Goal: Task Accomplishment & Management: Manage account settings

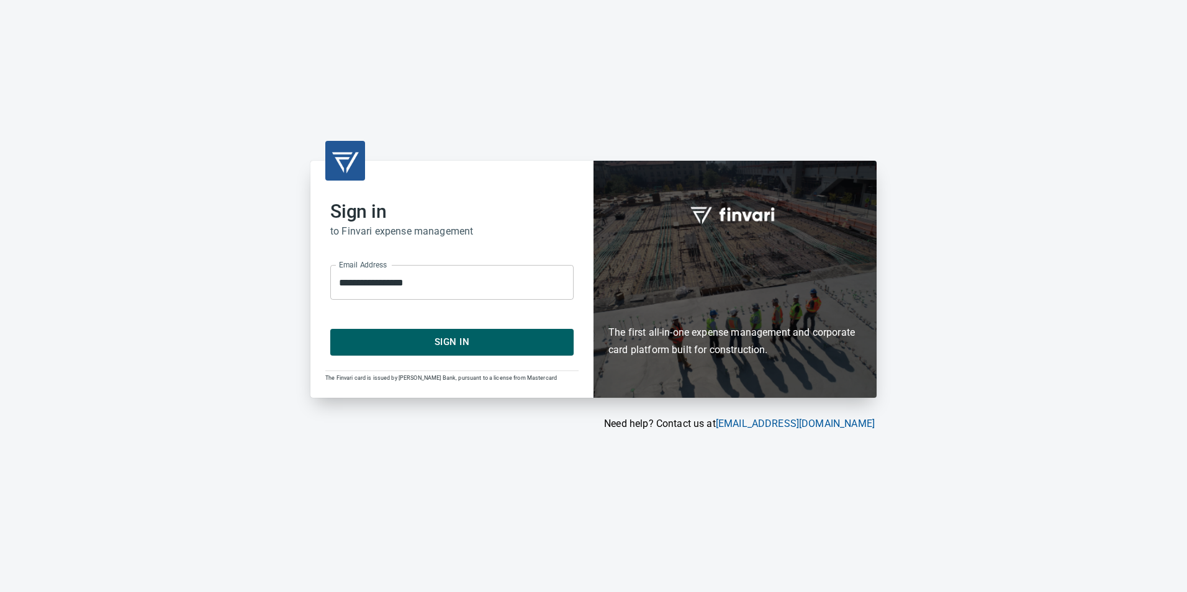
click at [457, 339] on span "Sign In" at bounding box center [452, 342] width 216 height 16
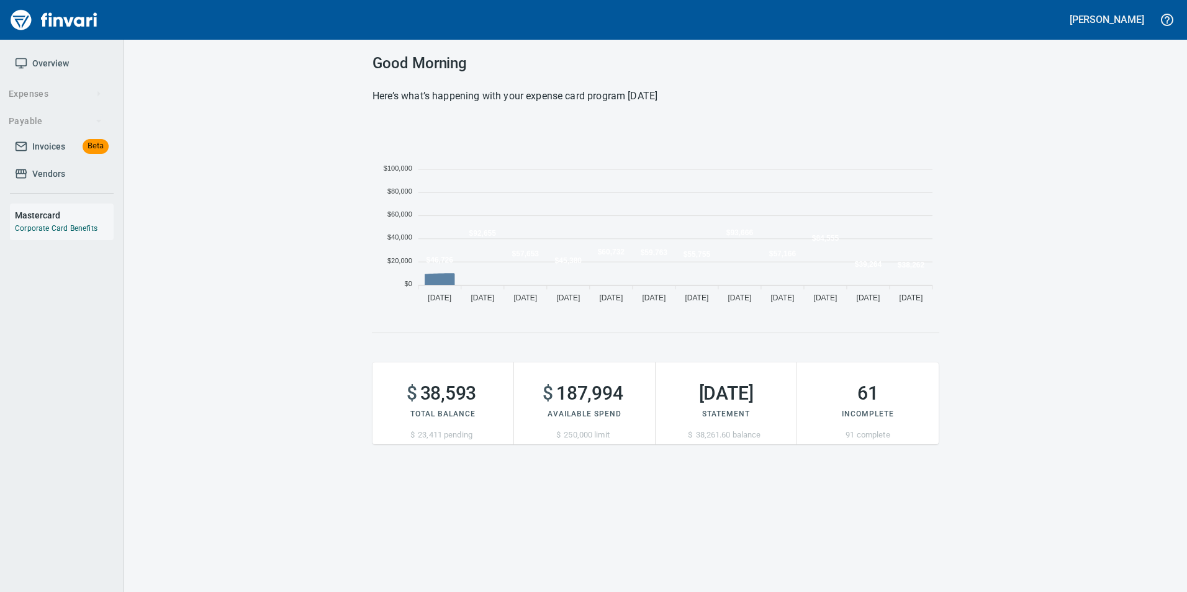
scroll to position [189, 557]
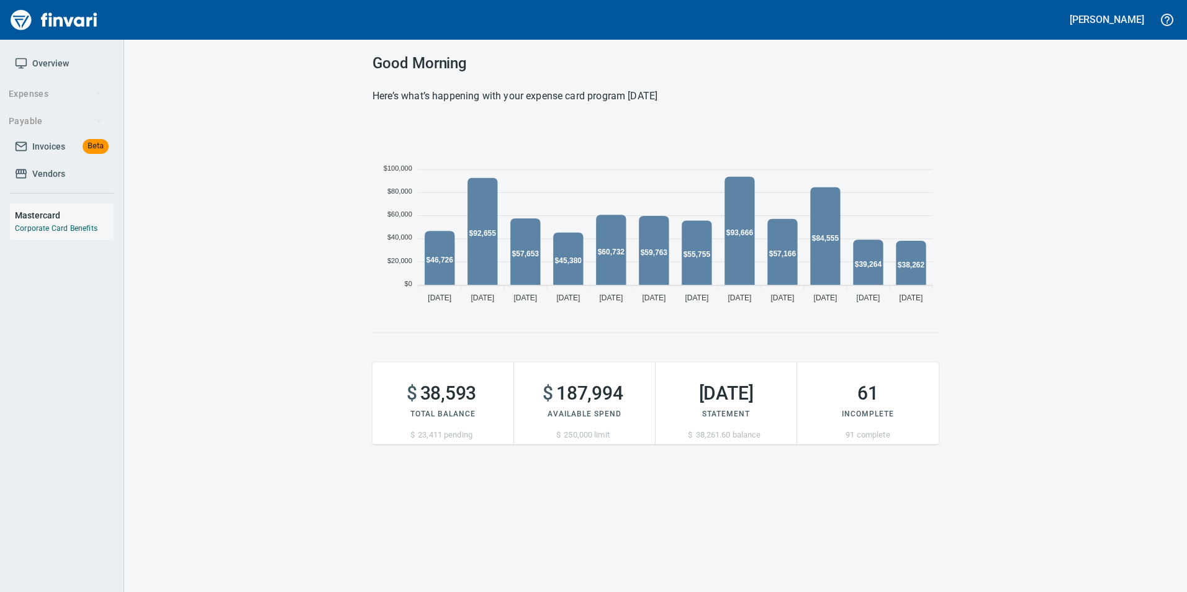
click at [36, 144] on span "Invoices" at bounding box center [48, 147] width 33 height 16
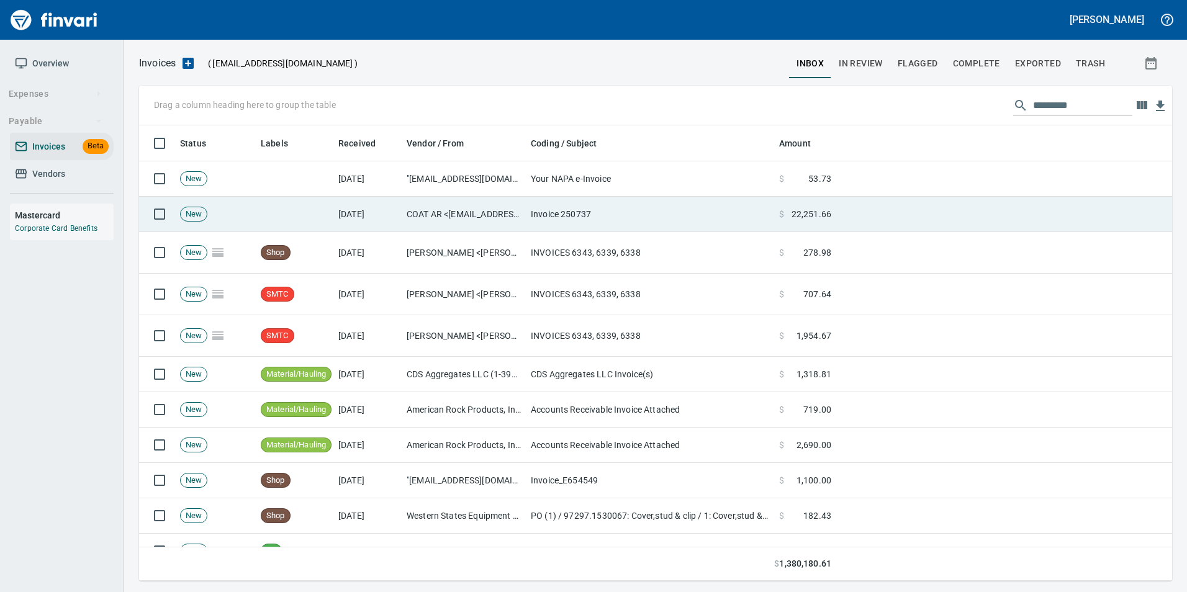
click at [381, 202] on td "[DATE]" at bounding box center [367, 214] width 68 height 35
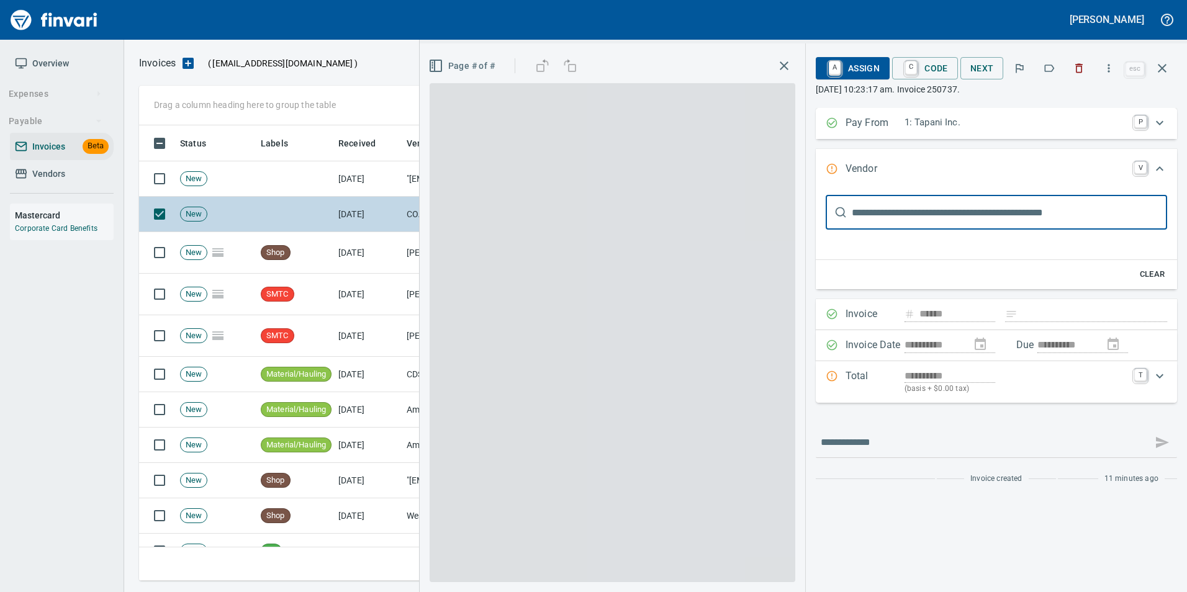
scroll to position [446, 1014]
type input "**********"
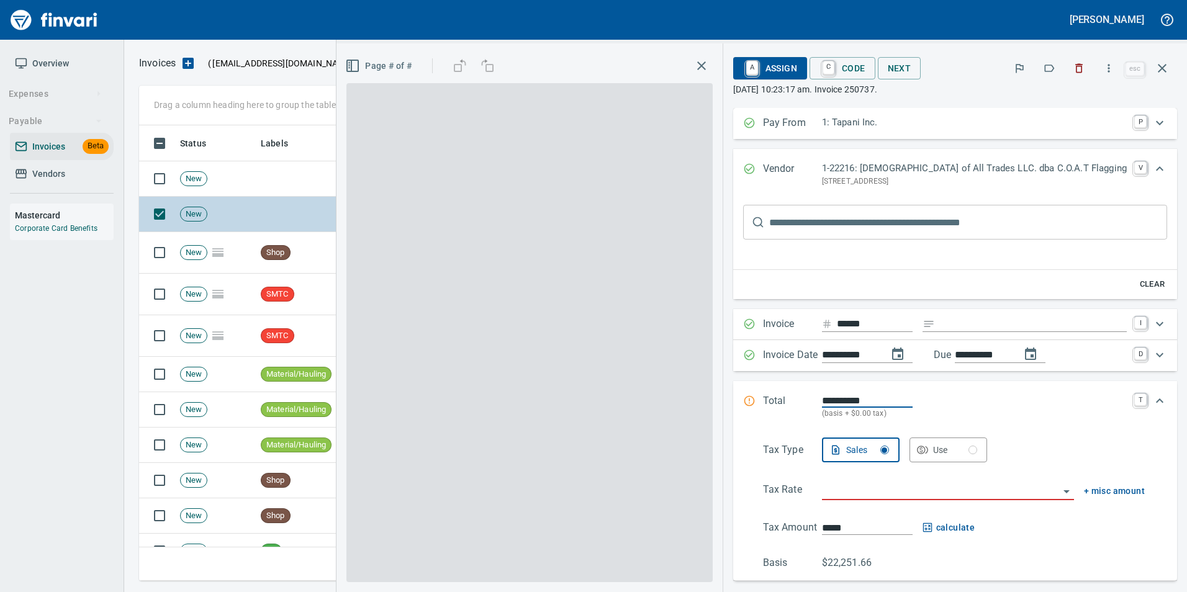
scroll to position [0, 0]
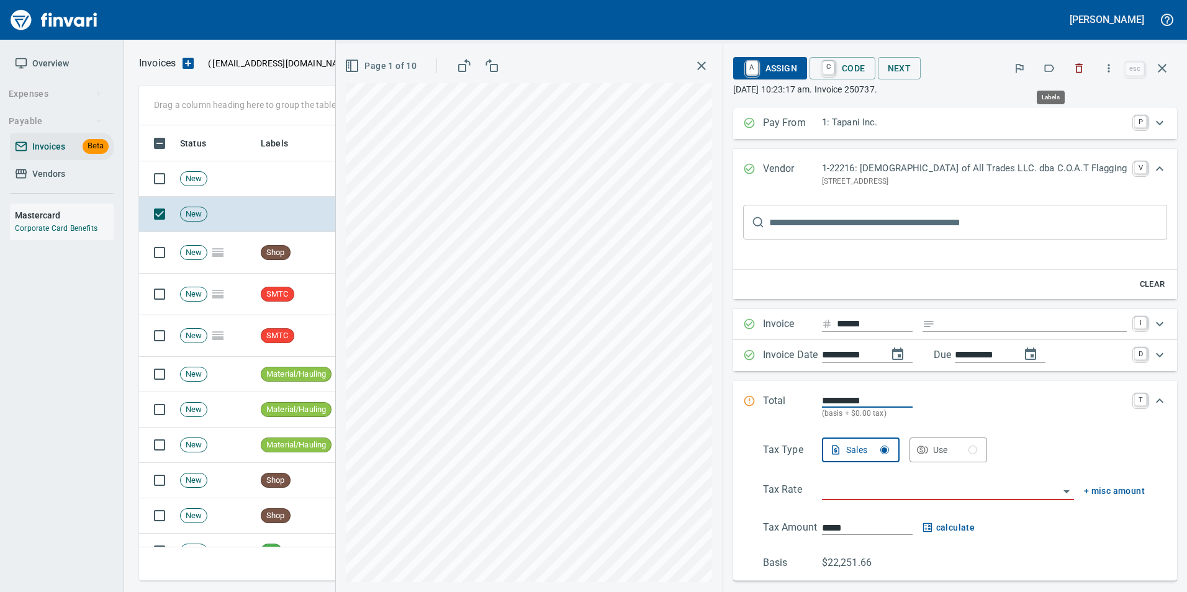
click at [1049, 67] on icon "button" at bounding box center [1049, 68] width 12 height 12
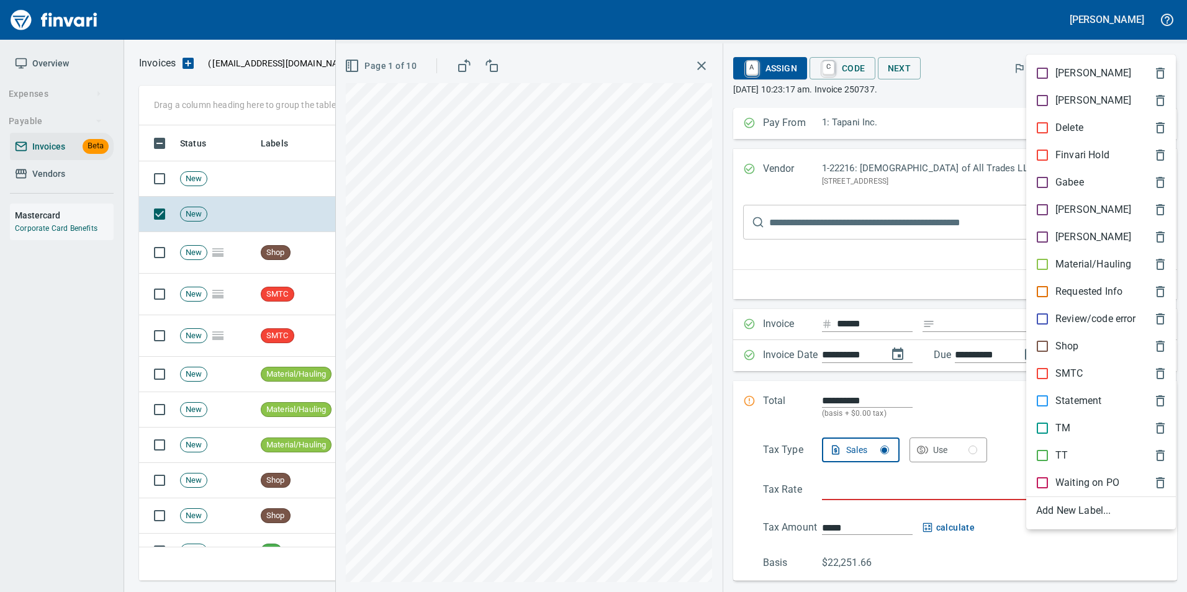
scroll to position [446, 1014]
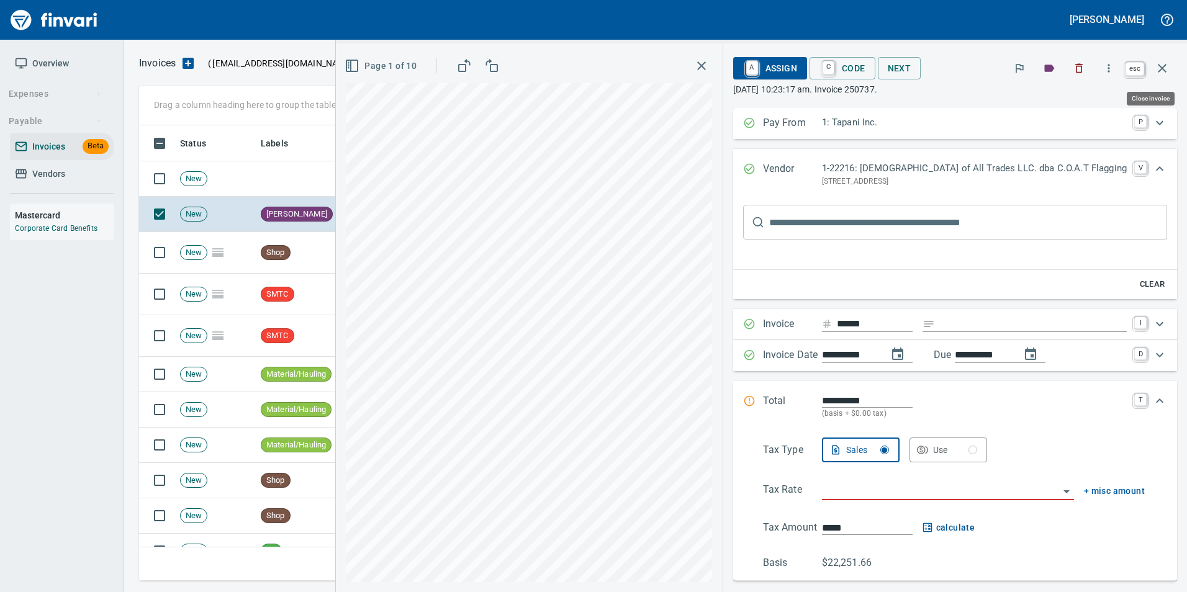
drag, startPoint x: 1169, startPoint y: 68, endPoint x: 913, endPoint y: 117, distance: 260.5
click at [1169, 68] on icon "button" at bounding box center [1162, 68] width 15 height 15
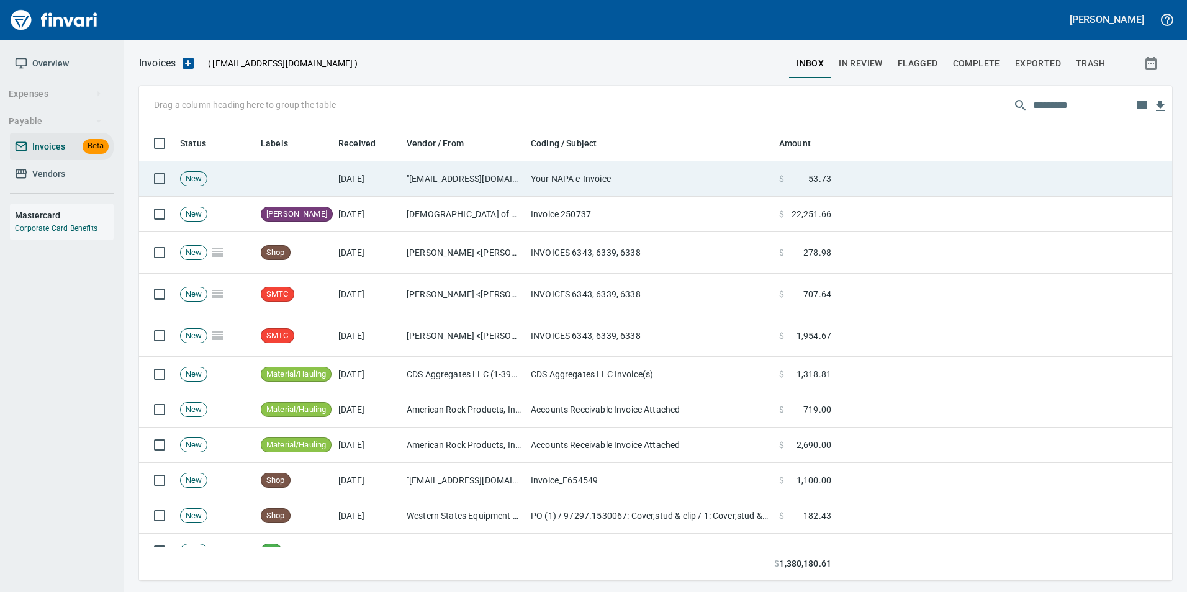
click at [603, 181] on td "Your NAPA e-Invoice" at bounding box center [650, 178] width 248 height 35
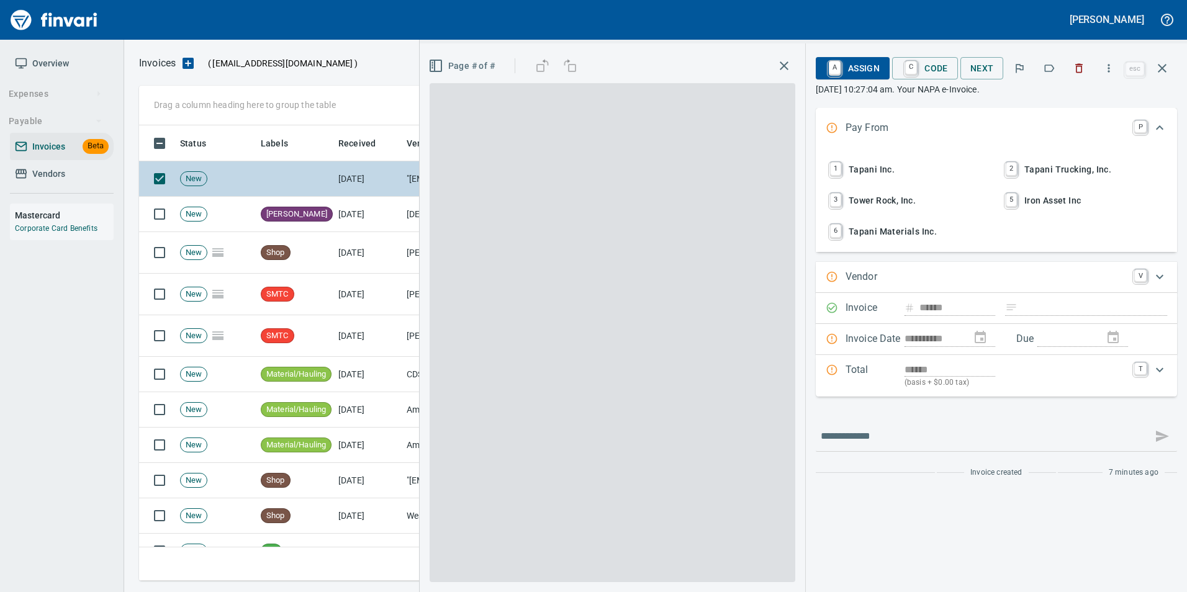
scroll to position [446, 1014]
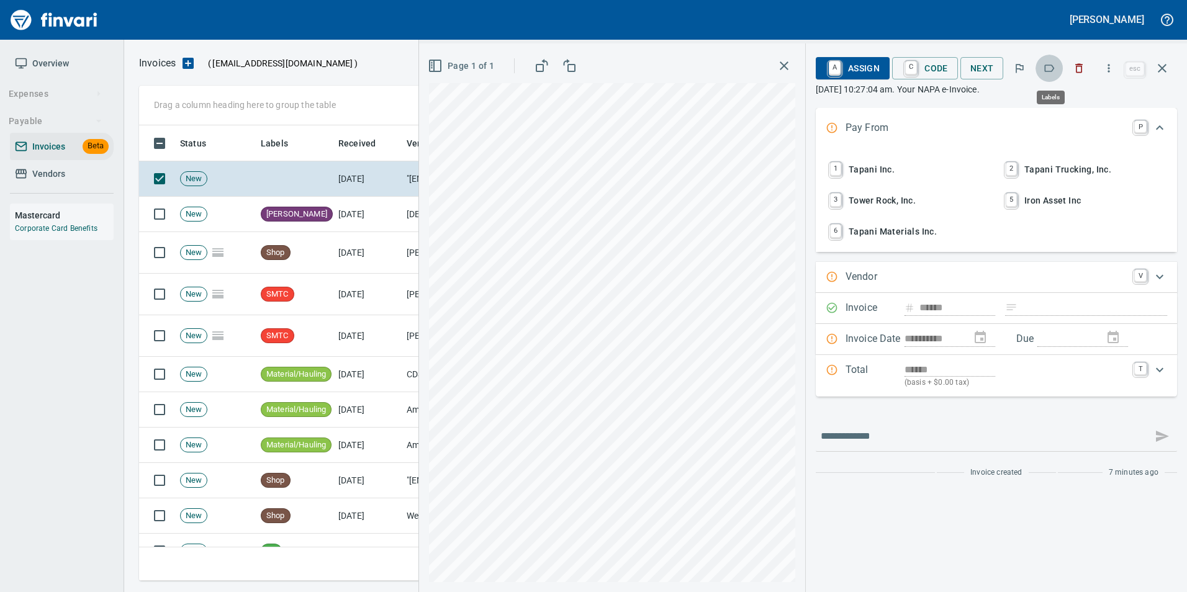
click at [1051, 73] on icon "button" at bounding box center [1049, 68] width 12 height 12
click at [1156, 74] on icon "button" at bounding box center [1162, 68] width 15 height 15
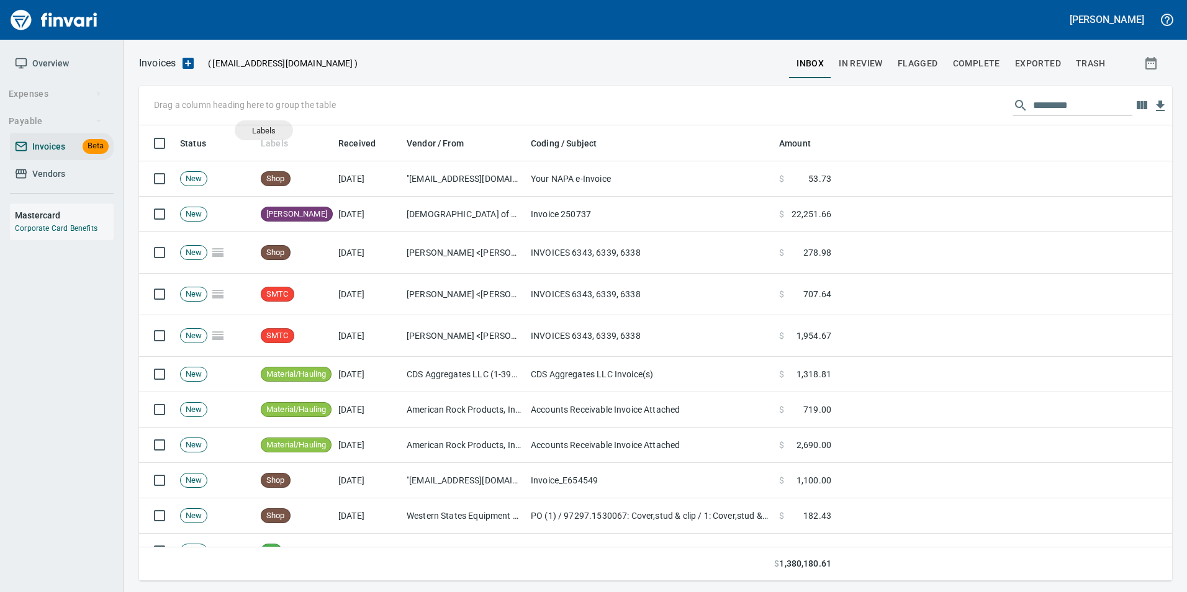
scroll to position [446, 1015]
drag, startPoint x: 273, startPoint y: 147, endPoint x: 197, endPoint y: 109, distance: 84.1
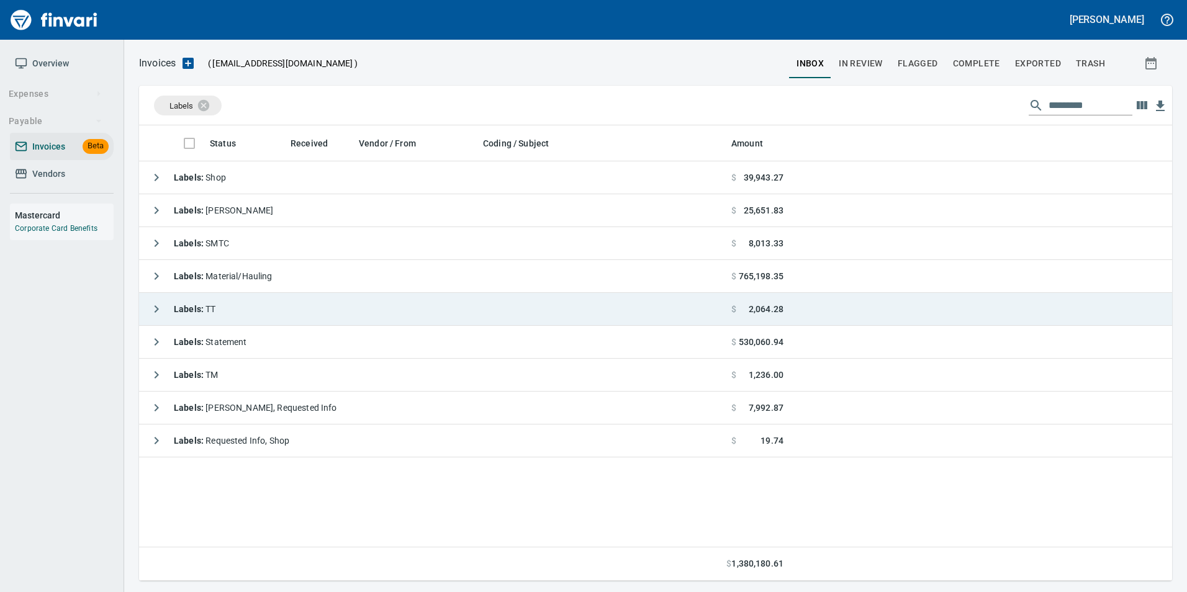
click at [154, 310] on icon "button" at bounding box center [156, 309] width 15 height 15
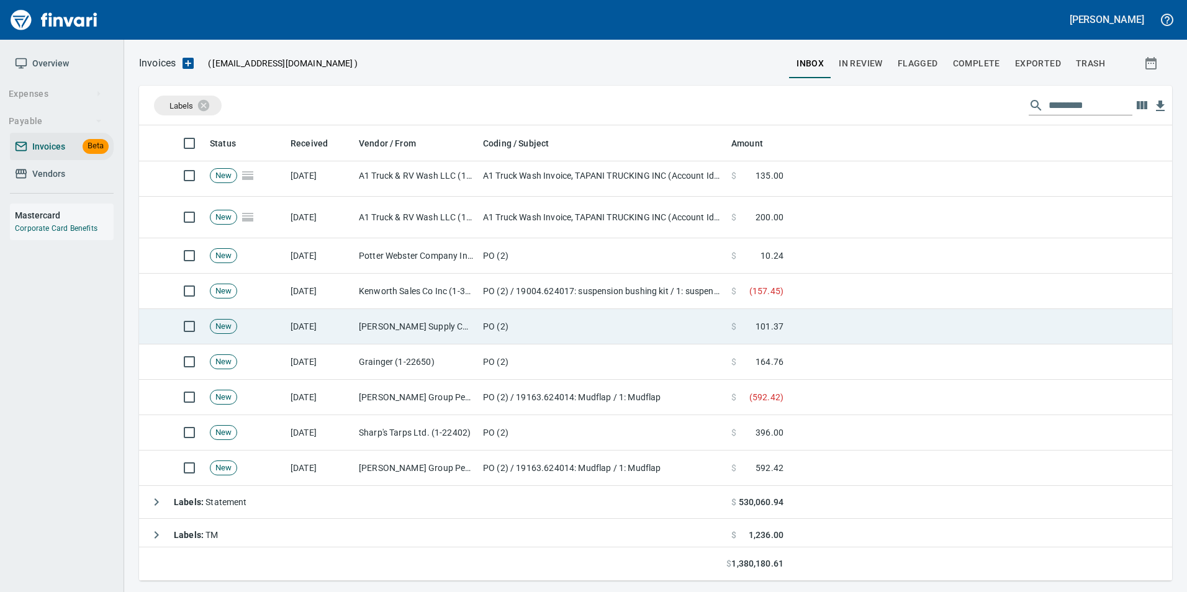
scroll to position [62, 0]
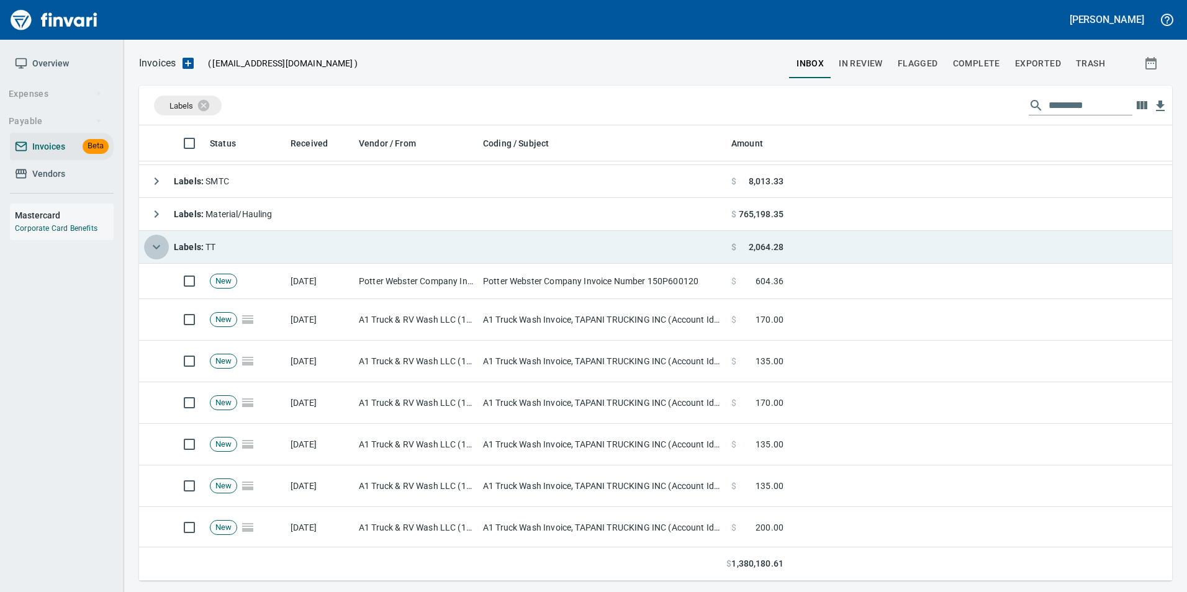
click at [163, 250] on icon "button" at bounding box center [156, 247] width 15 height 15
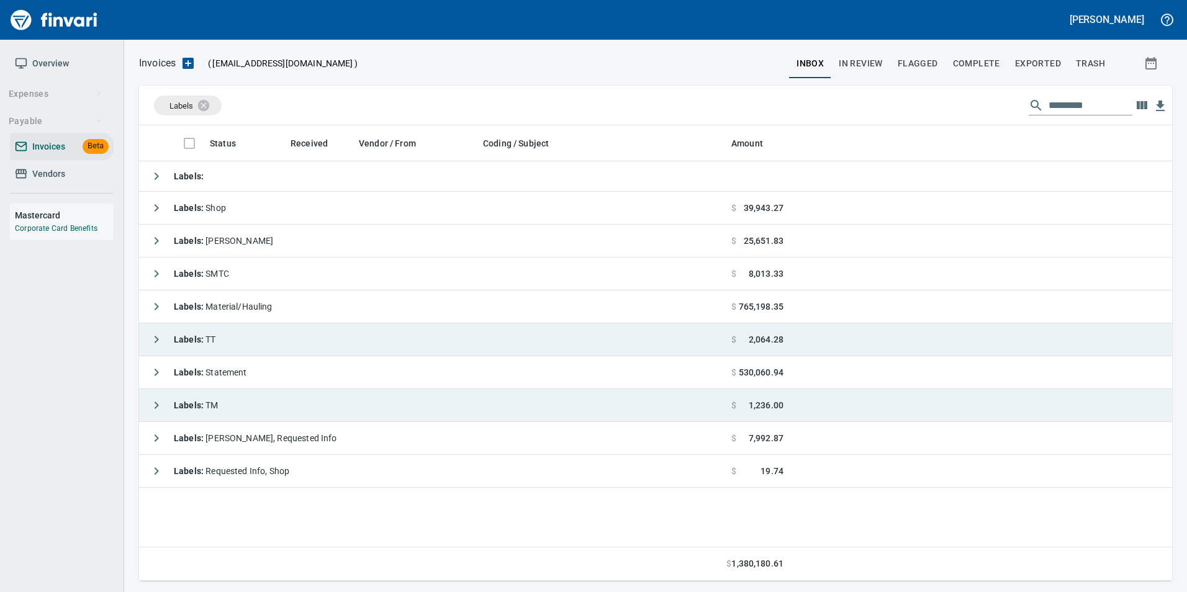
click at [152, 401] on icon "button" at bounding box center [156, 405] width 15 height 15
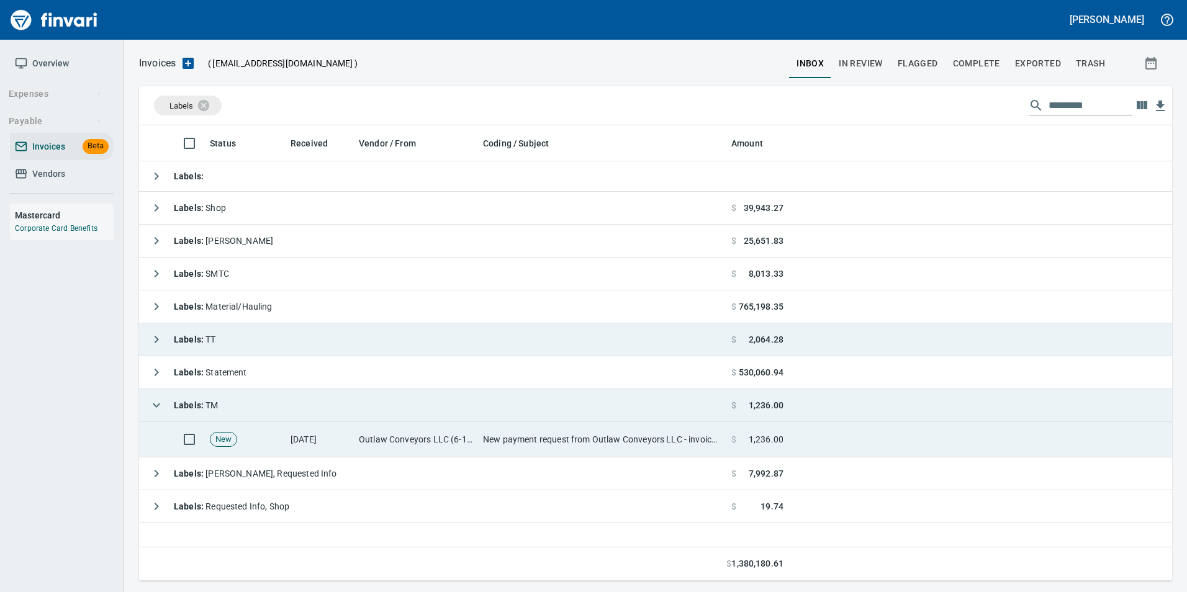
click at [430, 430] on td "Outlaw Conveyors LLC (6-171061)" at bounding box center [416, 439] width 124 height 35
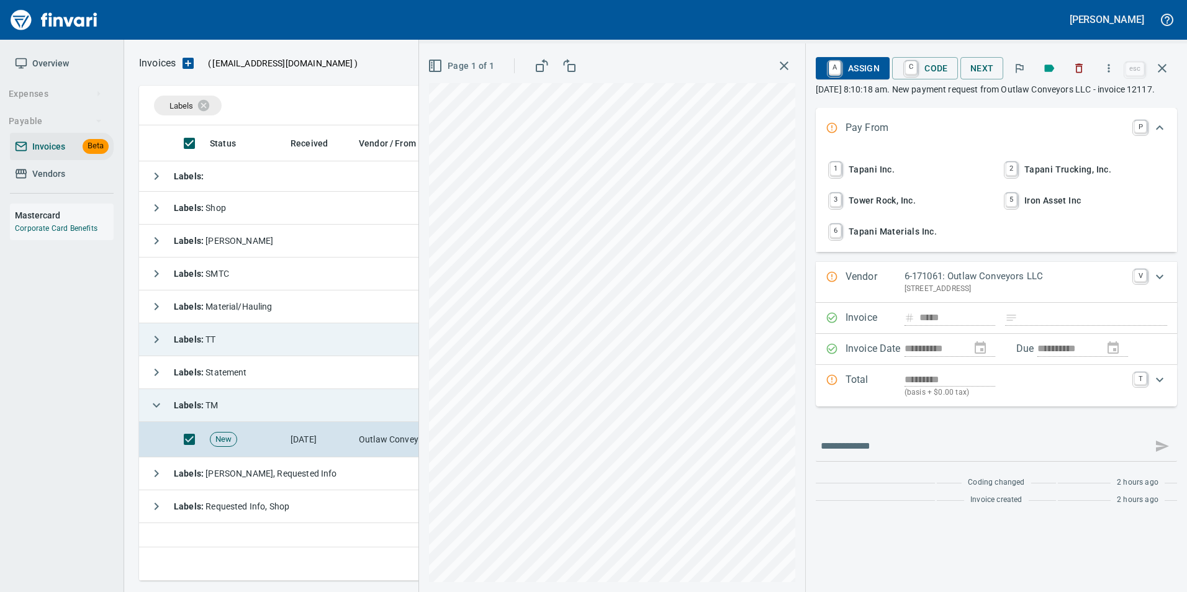
click at [940, 242] on span "6 Tapani Materials Inc." at bounding box center [908, 231] width 163 height 21
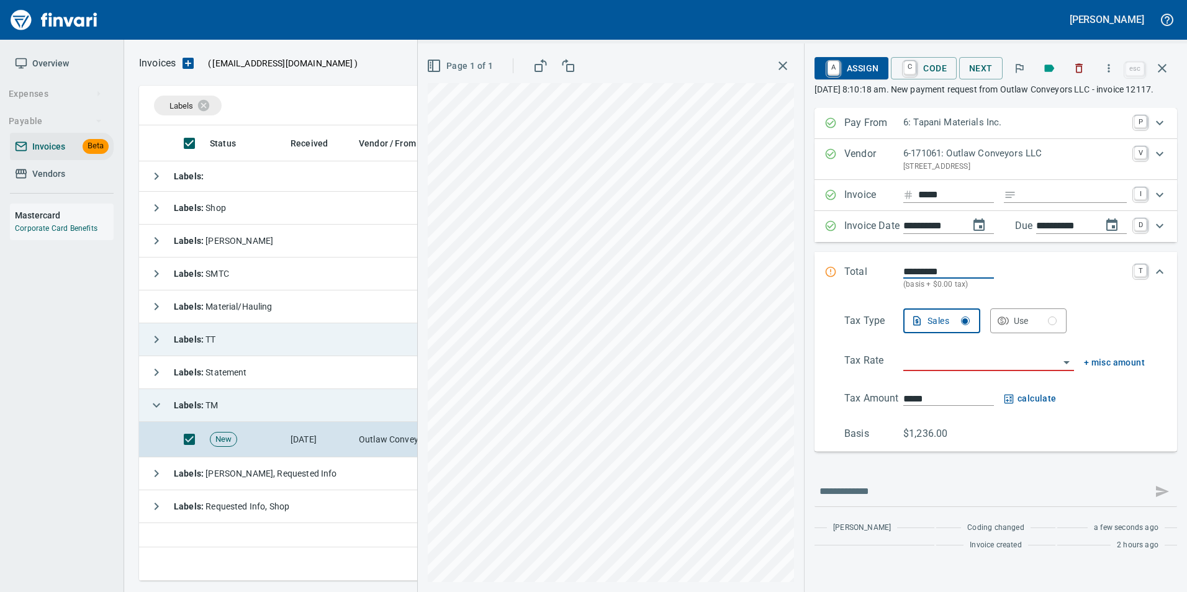
click at [923, 367] on input "search" at bounding box center [981, 361] width 156 height 17
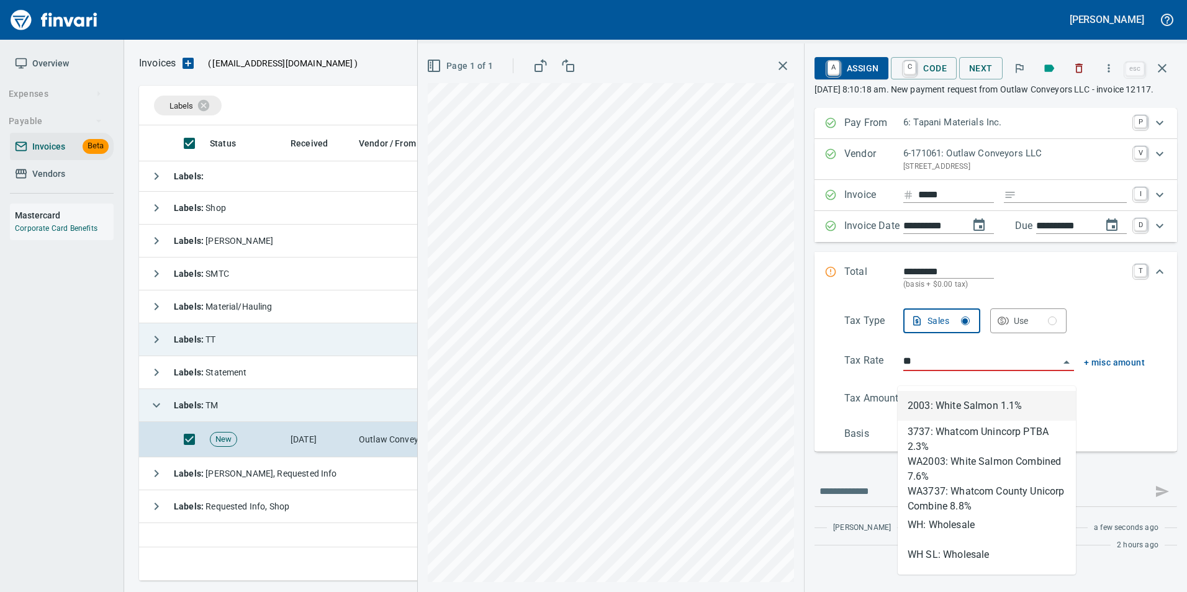
scroll to position [446, 1023]
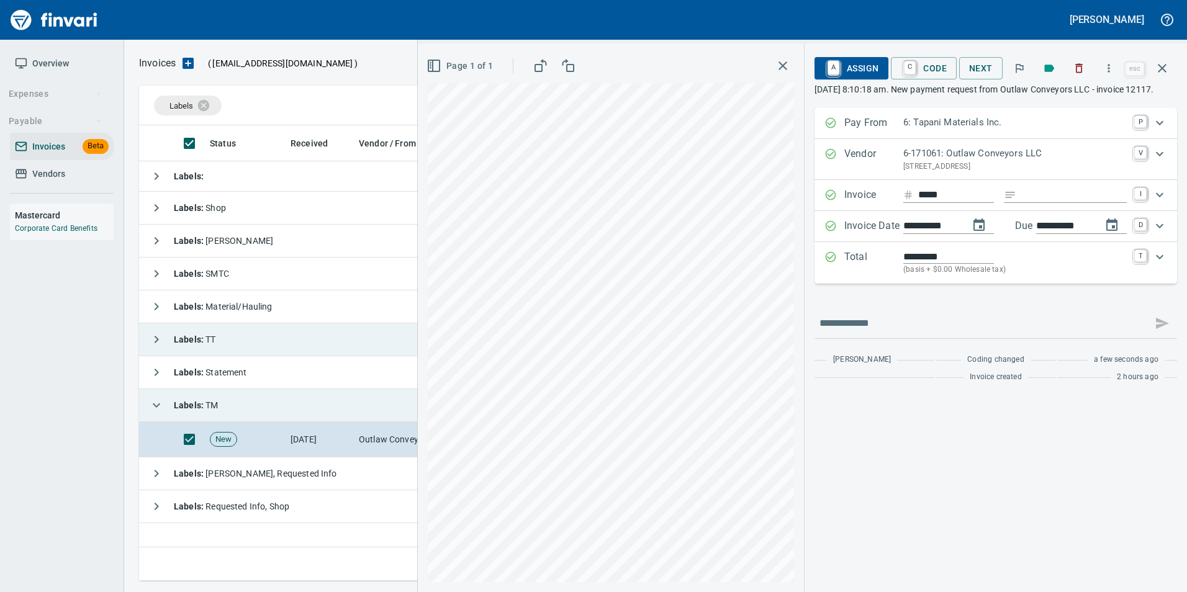
type input "**********"
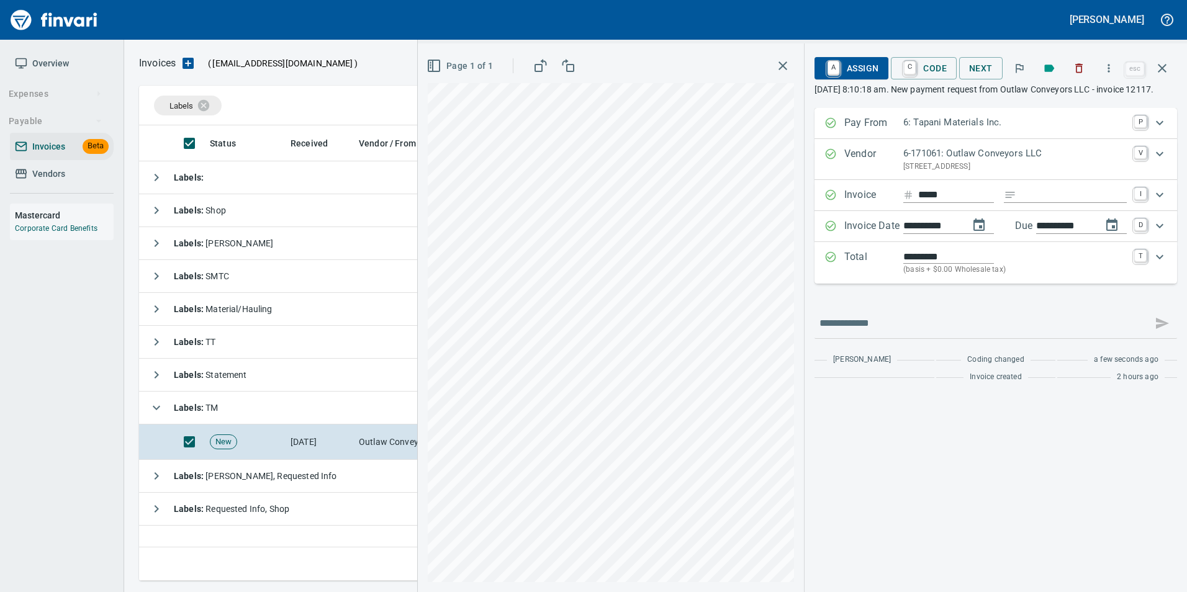
scroll to position [446, 1023]
click at [859, 73] on span "A Assign" at bounding box center [852, 68] width 54 height 21
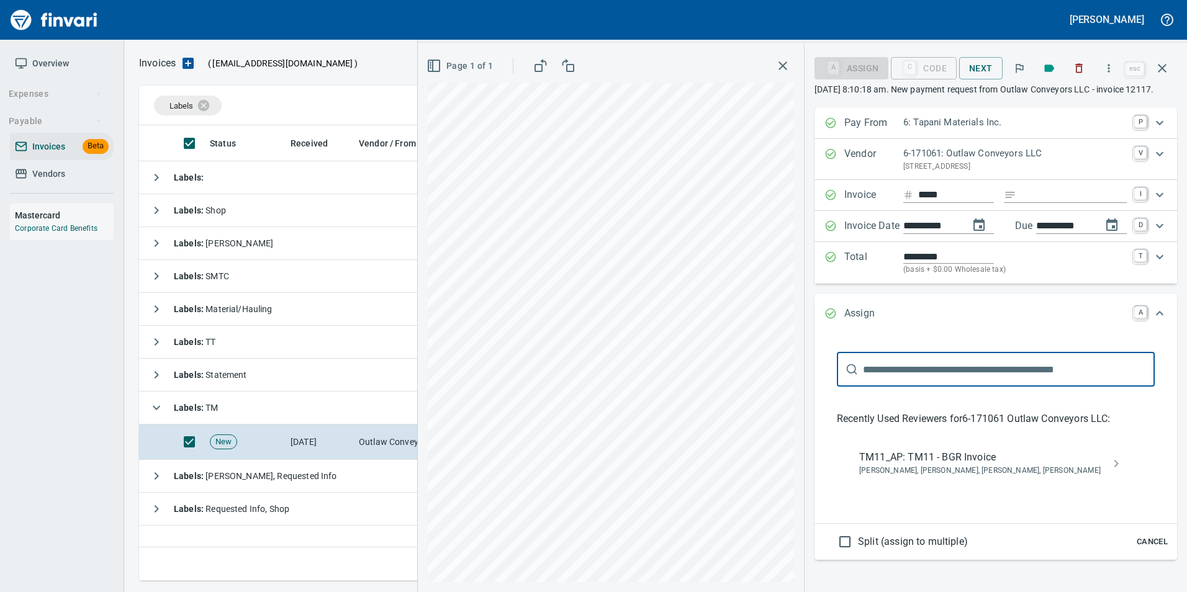
click at [931, 465] on span "TM11_AP: TM11 - BGR Invoice" at bounding box center [985, 457] width 253 height 15
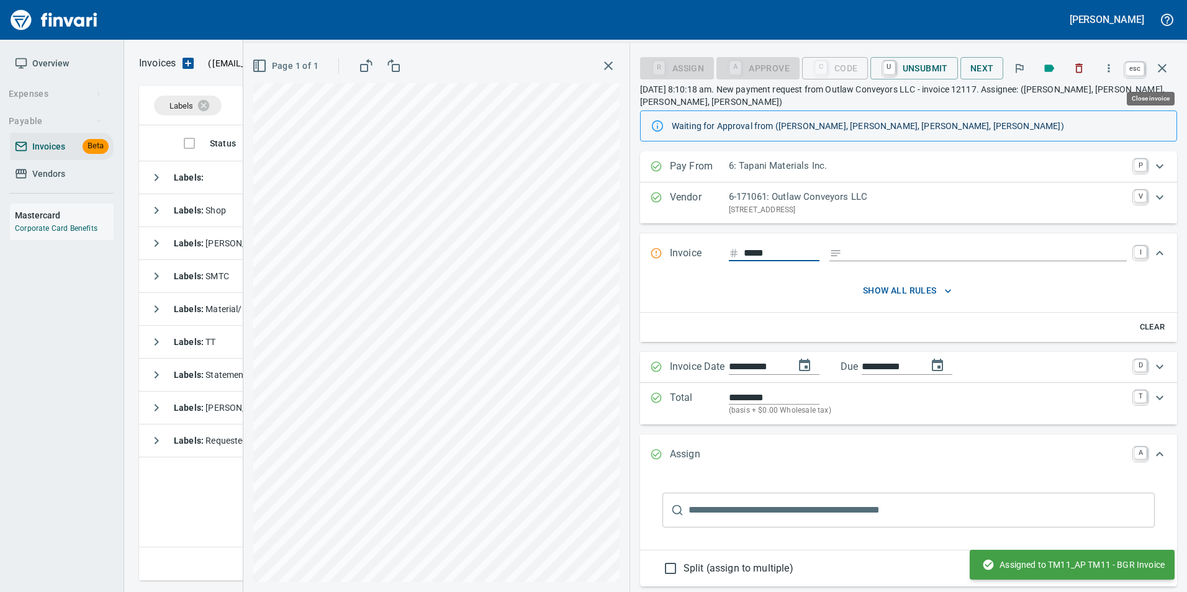
click at [1165, 75] on icon "button" at bounding box center [1162, 68] width 15 height 15
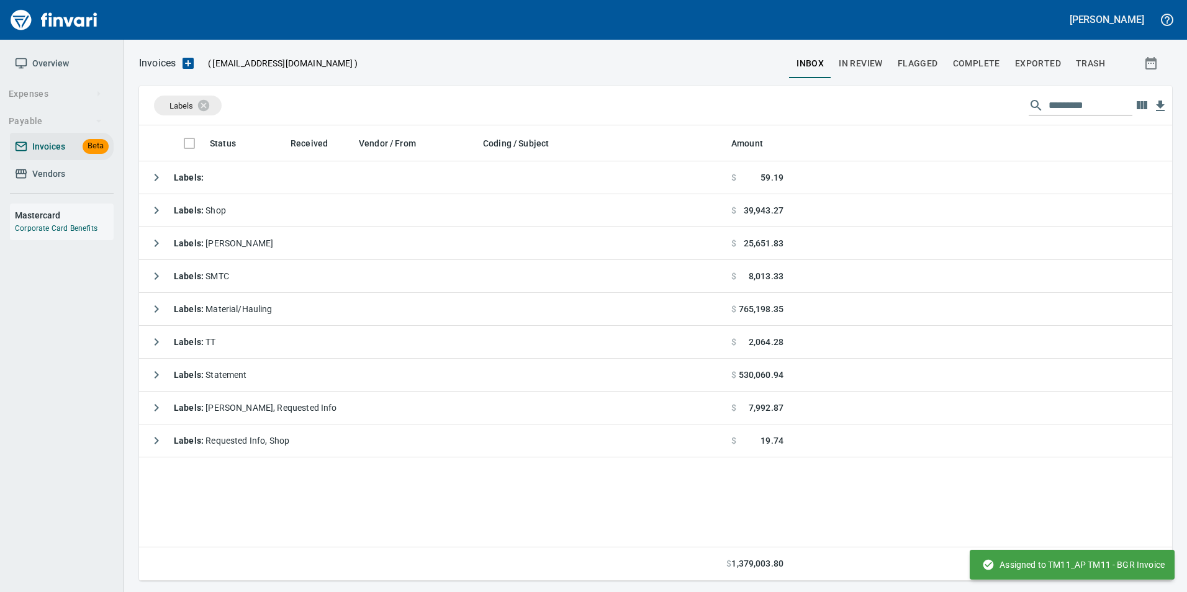
scroll to position [446, 1024]
click at [212, 102] on icon at bounding box center [211, 104] width 11 height 11
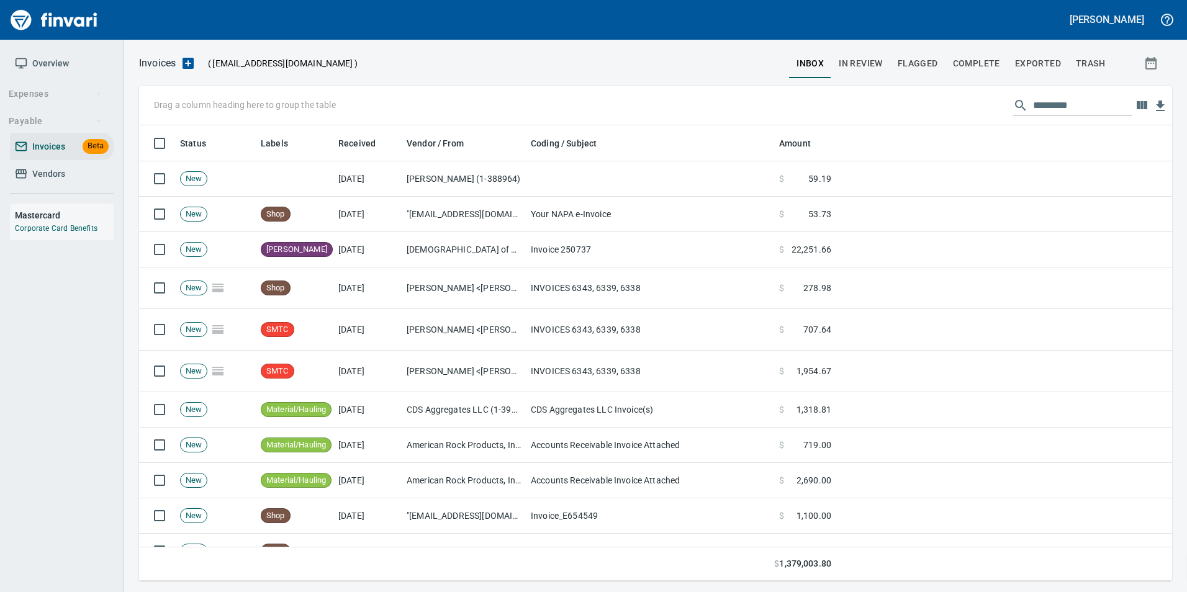
scroll to position [446, 1015]
drag, startPoint x: 242, startPoint y: 135, endPoint x: 191, endPoint y: 104, distance: 59.1
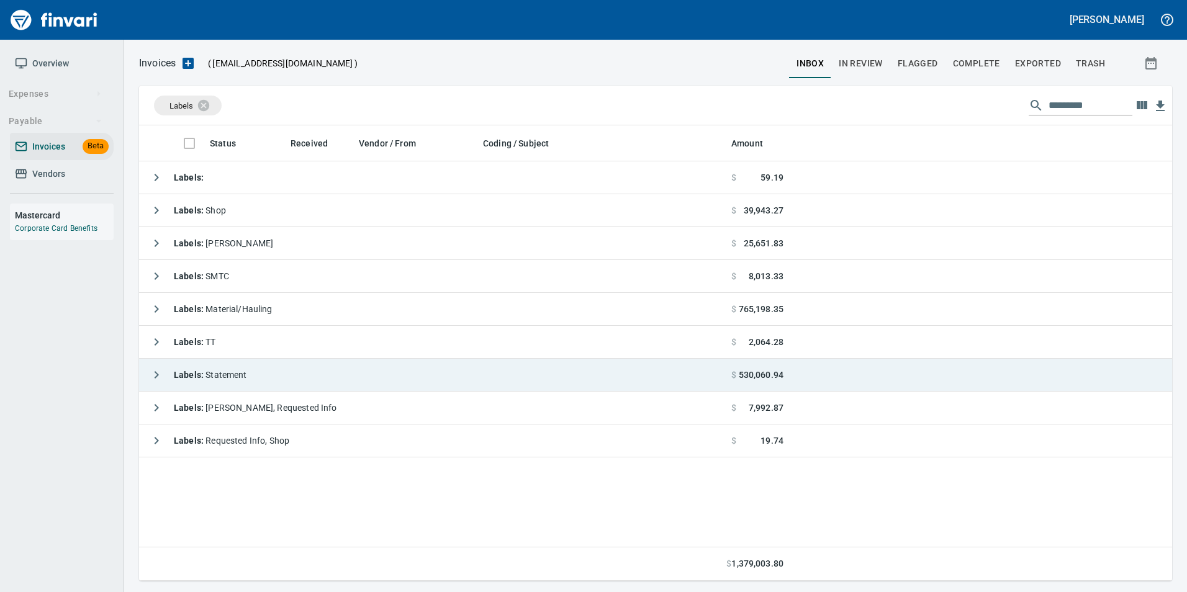
click at [157, 375] on icon "button" at bounding box center [157, 374] width 4 height 7
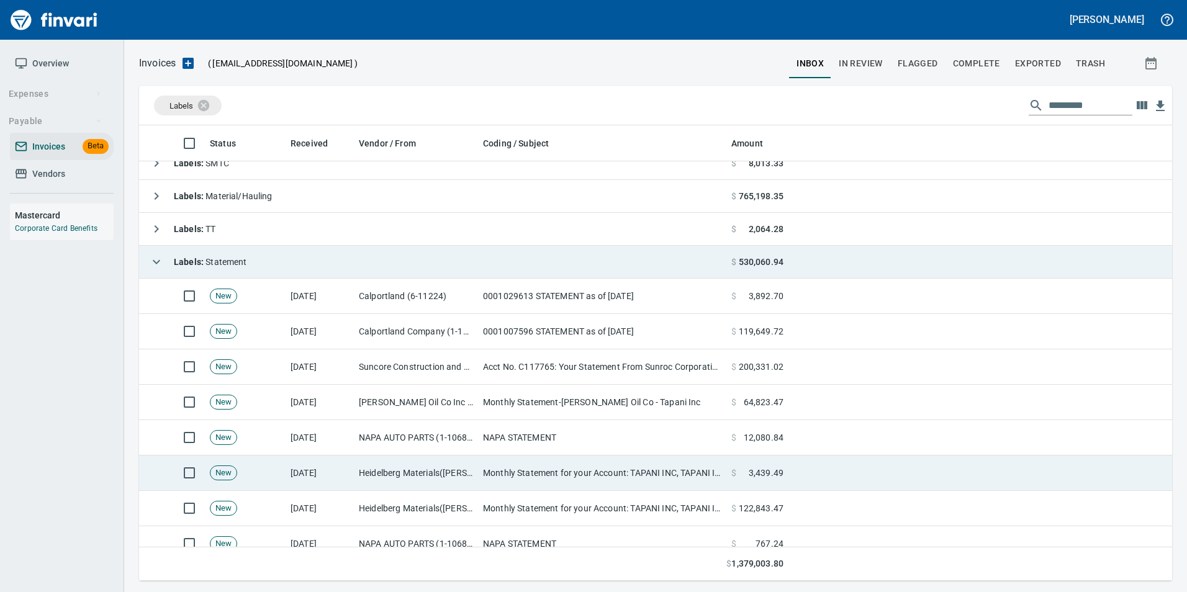
scroll to position [175, 0]
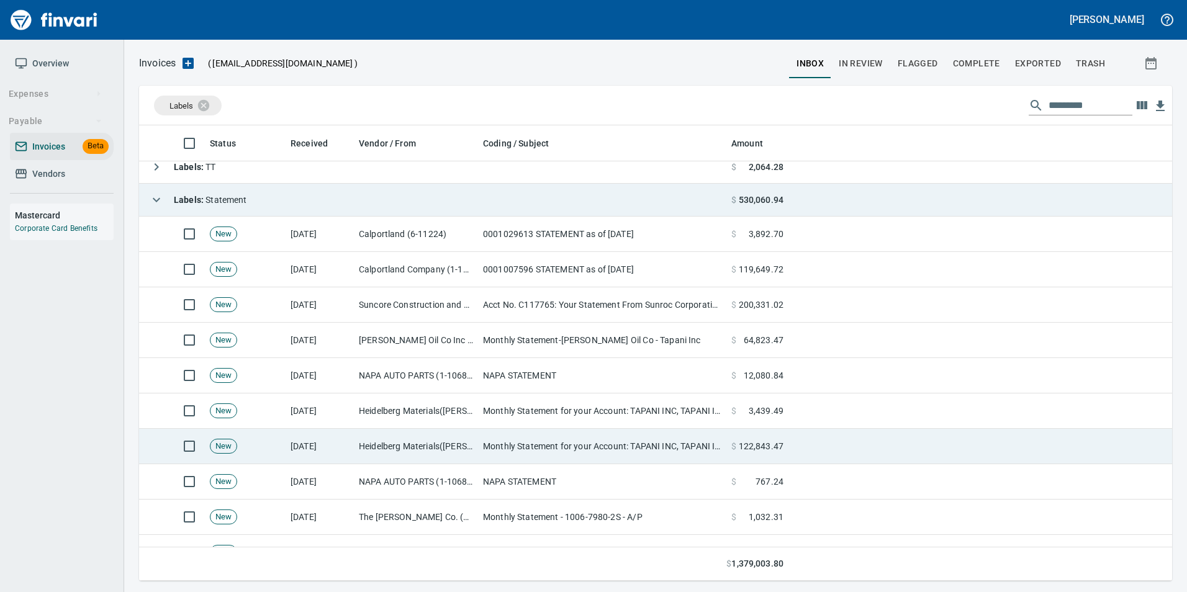
click at [417, 439] on td "Heidelberg Materials([PERSON_NAME]) (1-23334)" at bounding box center [416, 446] width 124 height 35
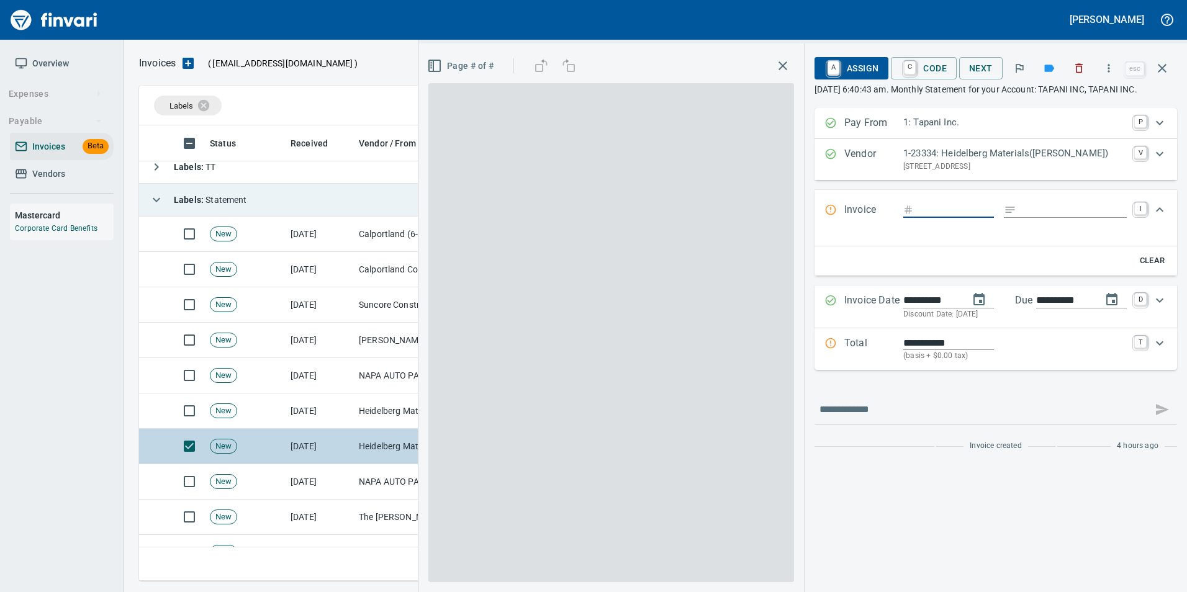
scroll to position [446, 1014]
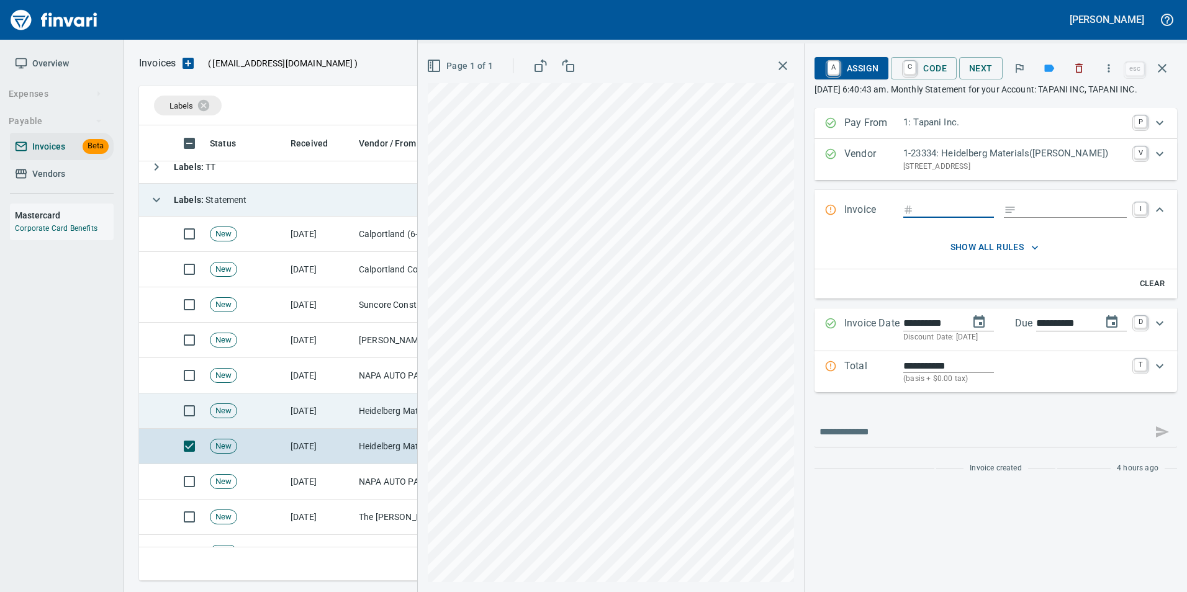
click at [384, 407] on td "Heidelberg Materials([PERSON_NAME]) (1-23334)" at bounding box center [416, 411] width 124 height 35
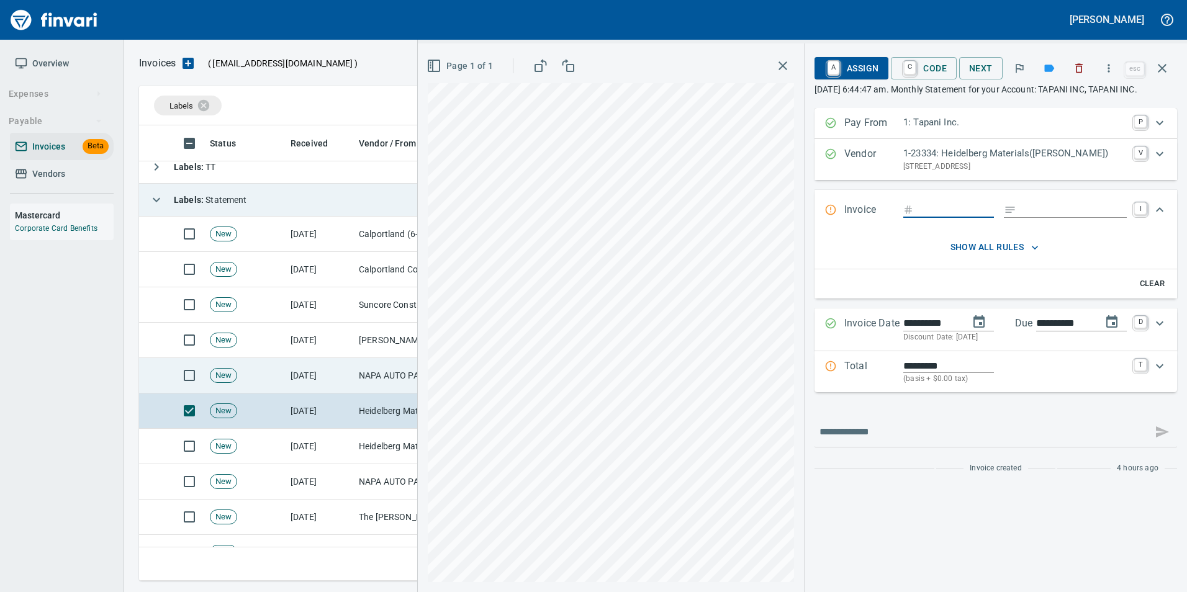
click at [360, 373] on td "NAPA AUTO PARTS (1-10687)" at bounding box center [416, 375] width 124 height 35
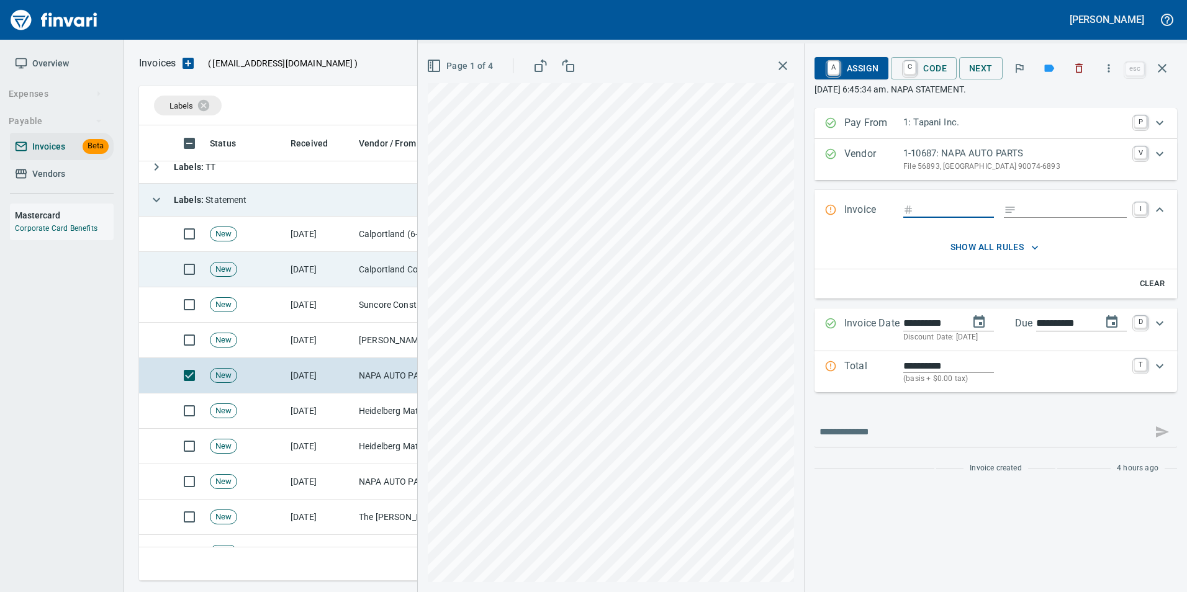
click at [314, 273] on td "[DATE]" at bounding box center [320, 269] width 68 height 35
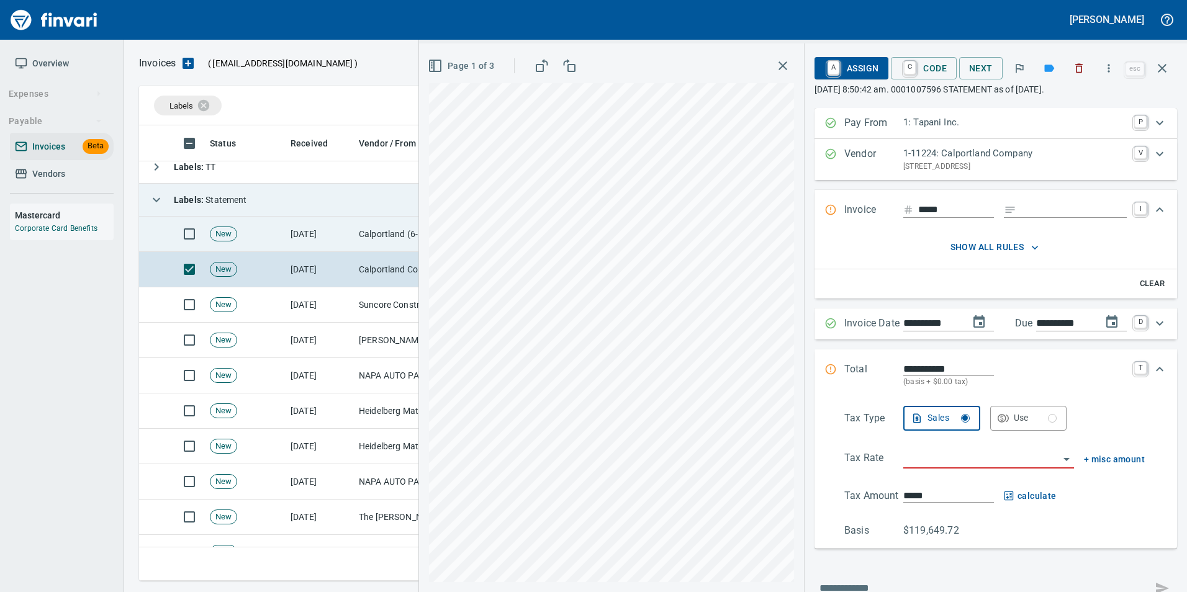
click at [294, 248] on td "[DATE]" at bounding box center [320, 234] width 68 height 35
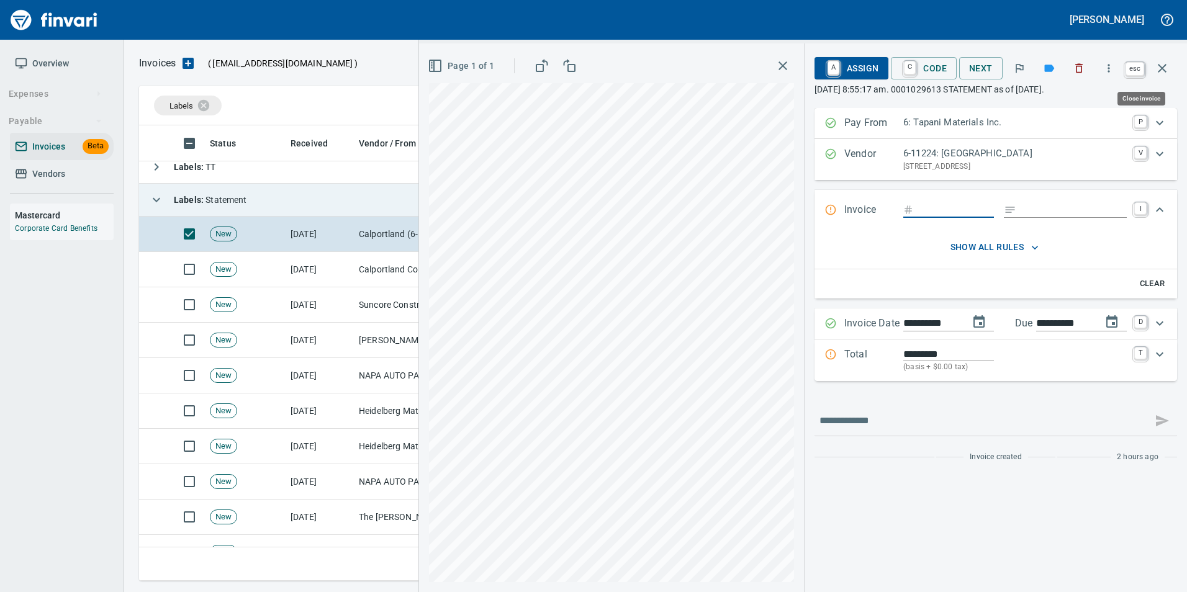
click at [1160, 68] on icon "button" at bounding box center [1162, 68] width 15 height 15
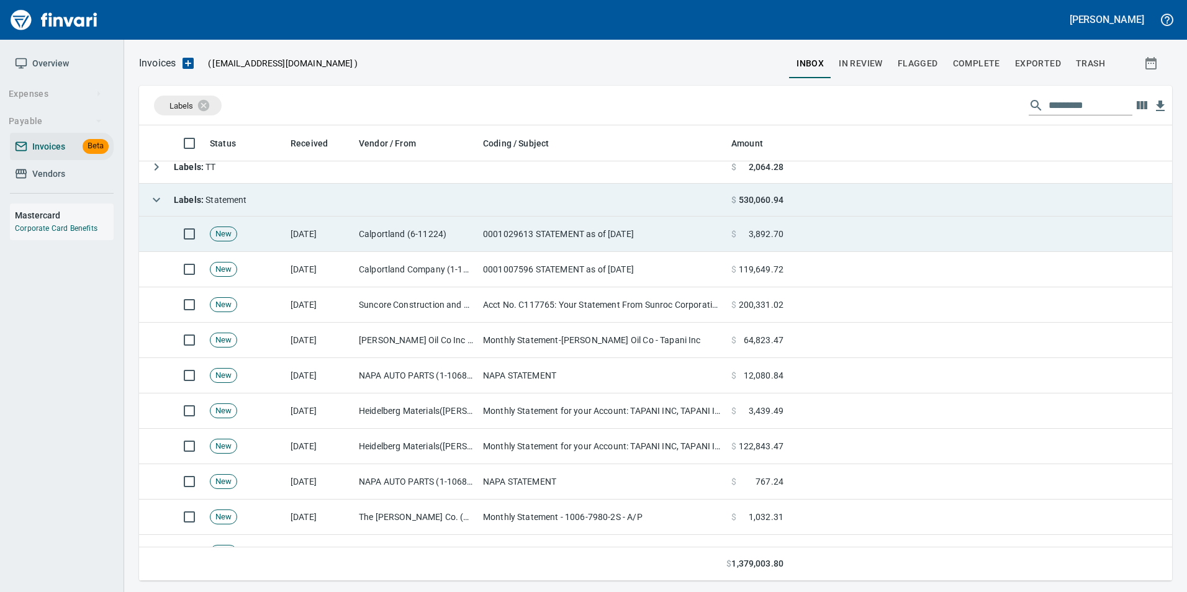
scroll to position [446, 1014]
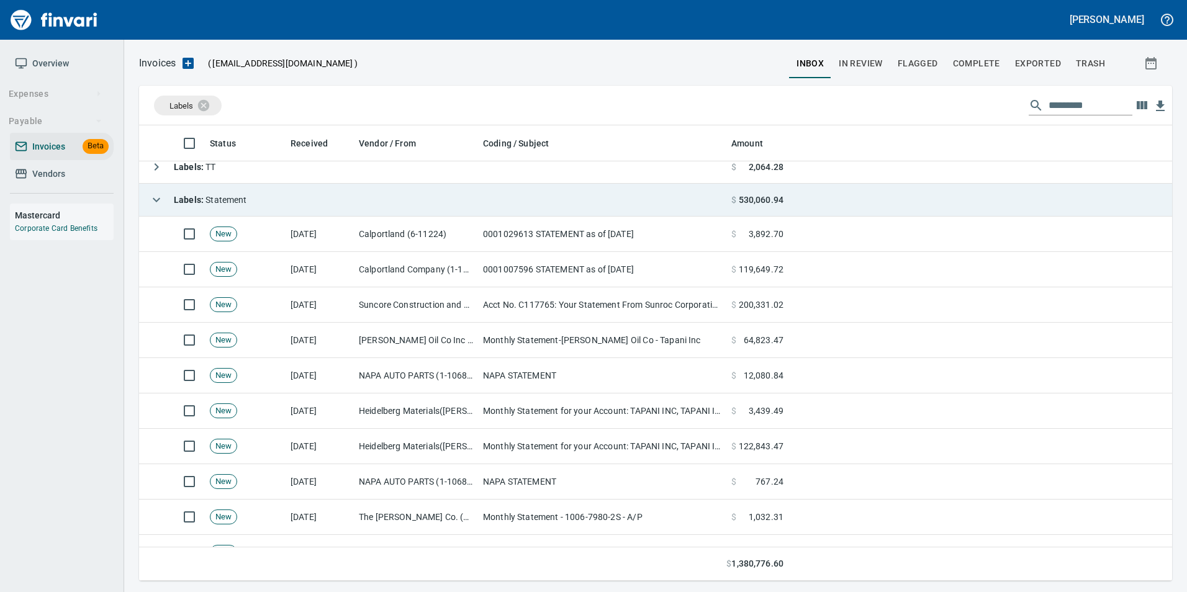
click at [162, 195] on icon "button" at bounding box center [156, 199] width 15 height 15
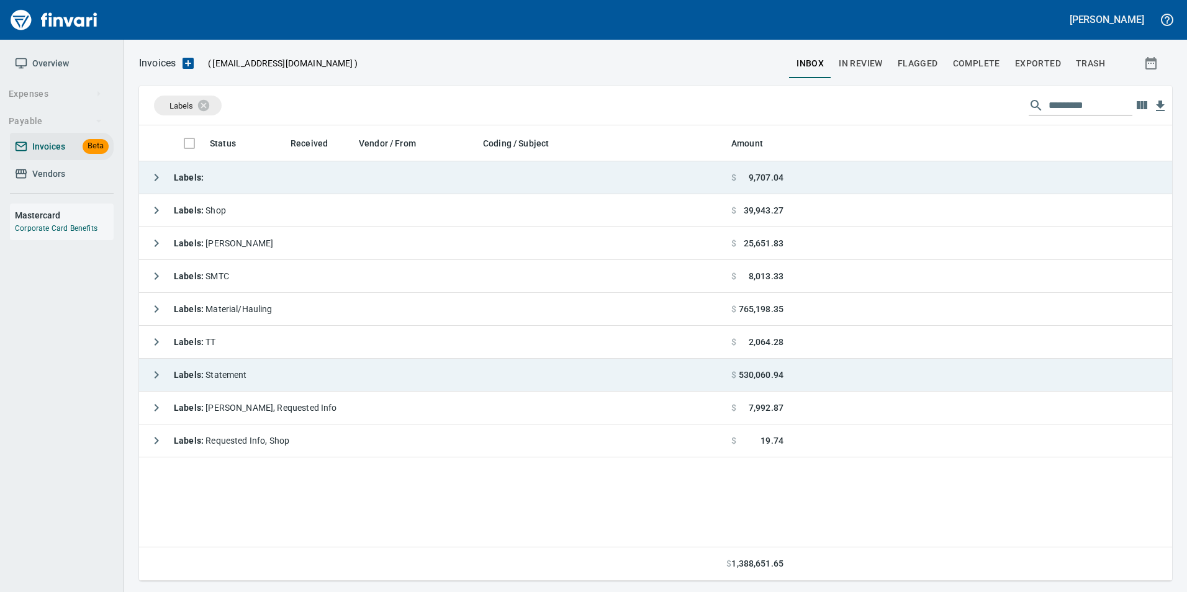
scroll to position [446, 1024]
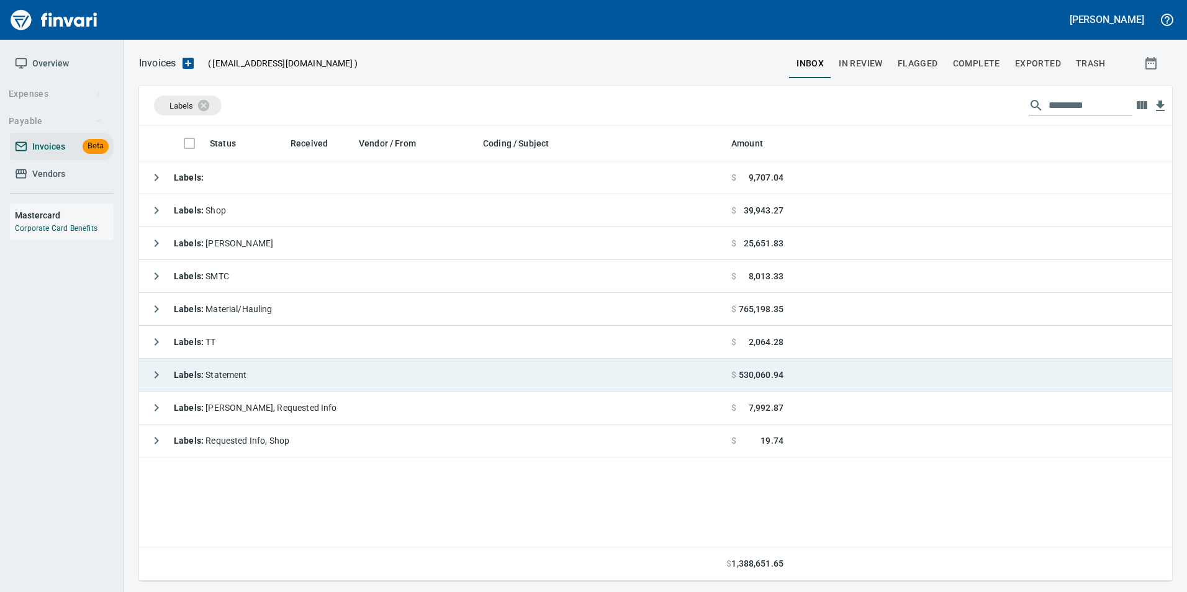
click at [44, 179] on span "Vendors" at bounding box center [48, 174] width 33 height 16
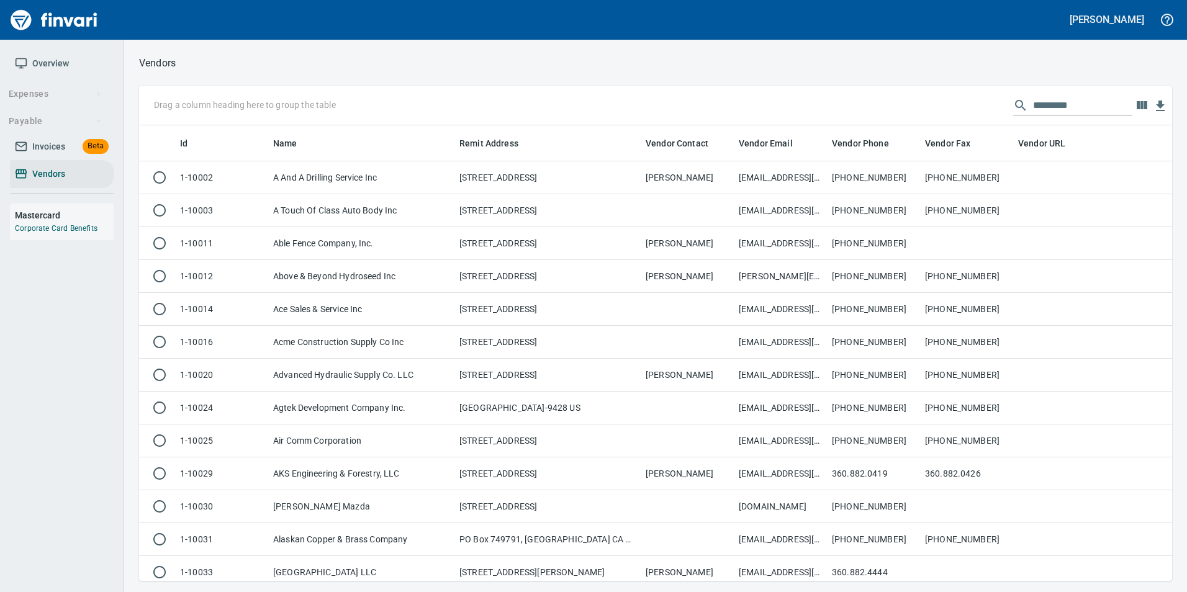
scroll to position [446, 1015]
click at [1052, 103] on input "text" at bounding box center [1082, 106] width 99 height 20
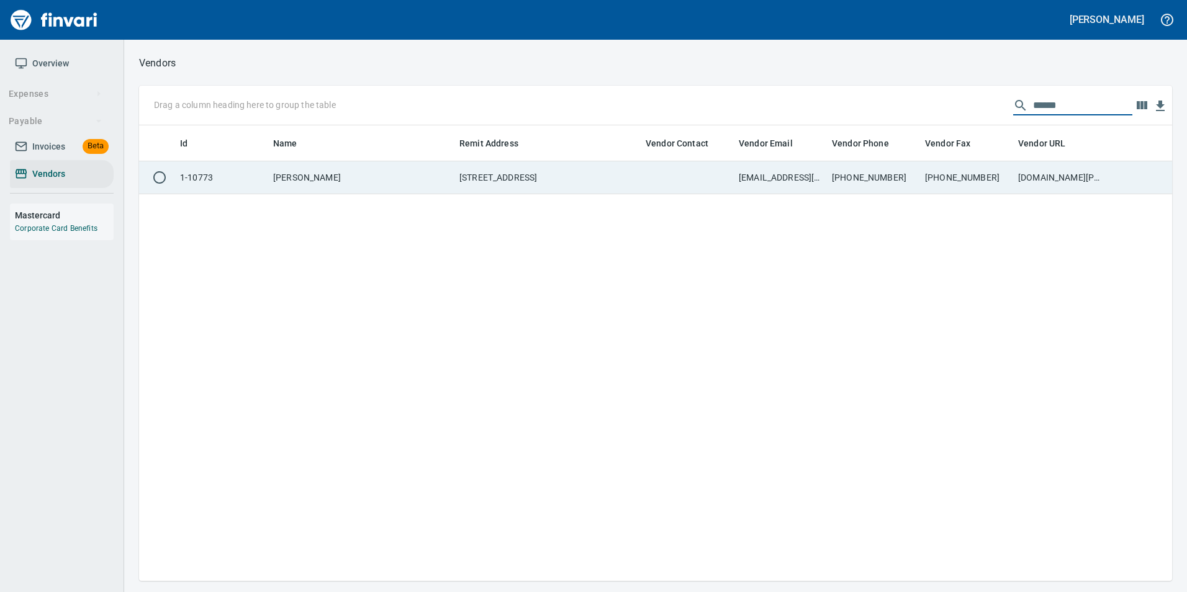
type input "******"
click at [961, 184] on td "503-715-3090" at bounding box center [966, 177] width 93 height 33
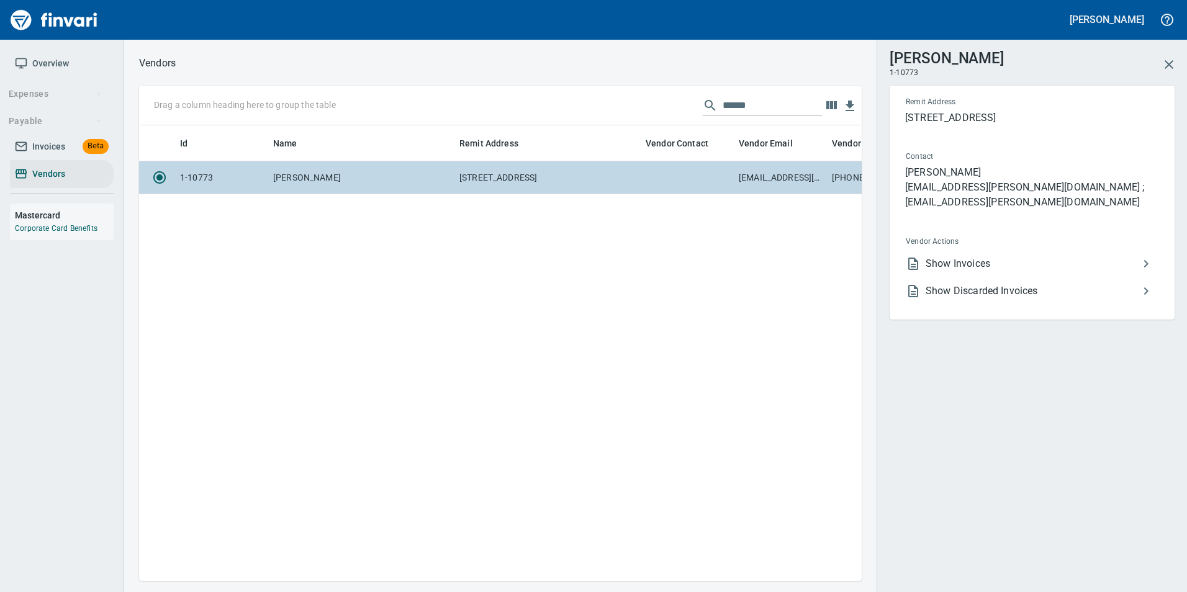
scroll to position [437, 713]
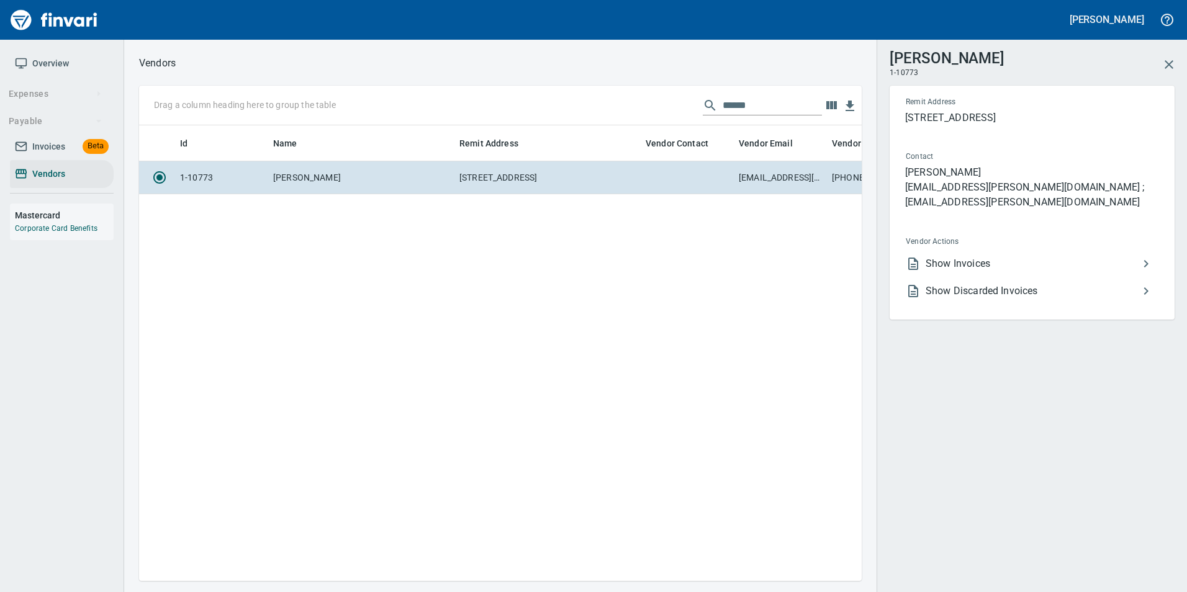
click at [979, 256] on span "Show Invoices" at bounding box center [1032, 263] width 213 height 15
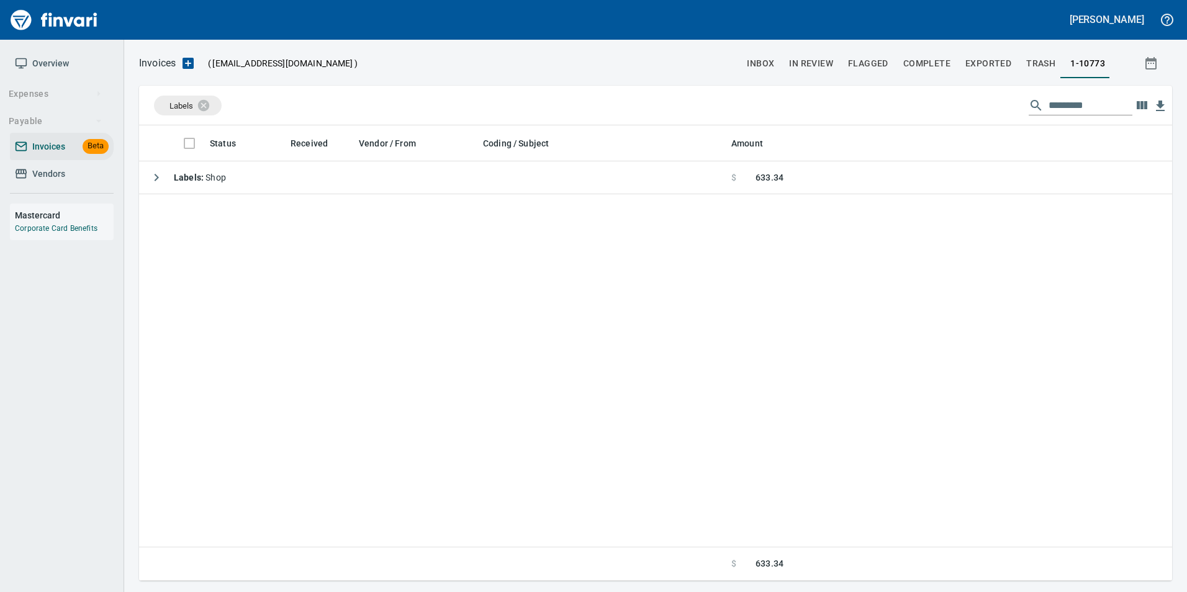
scroll to position [446, 1024]
click at [220, 106] on div "Labels" at bounding box center [188, 106] width 68 height 20
click at [217, 102] on icon at bounding box center [211, 104] width 11 height 11
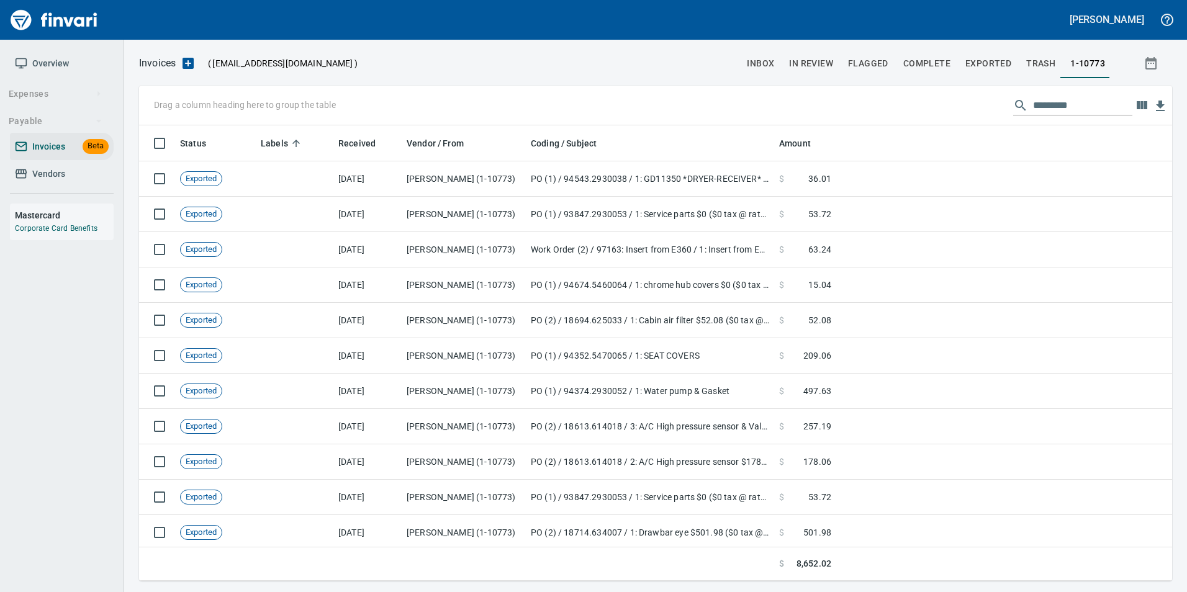
scroll to position [446, 1015]
click at [1072, 109] on input "text" at bounding box center [1082, 106] width 99 height 20
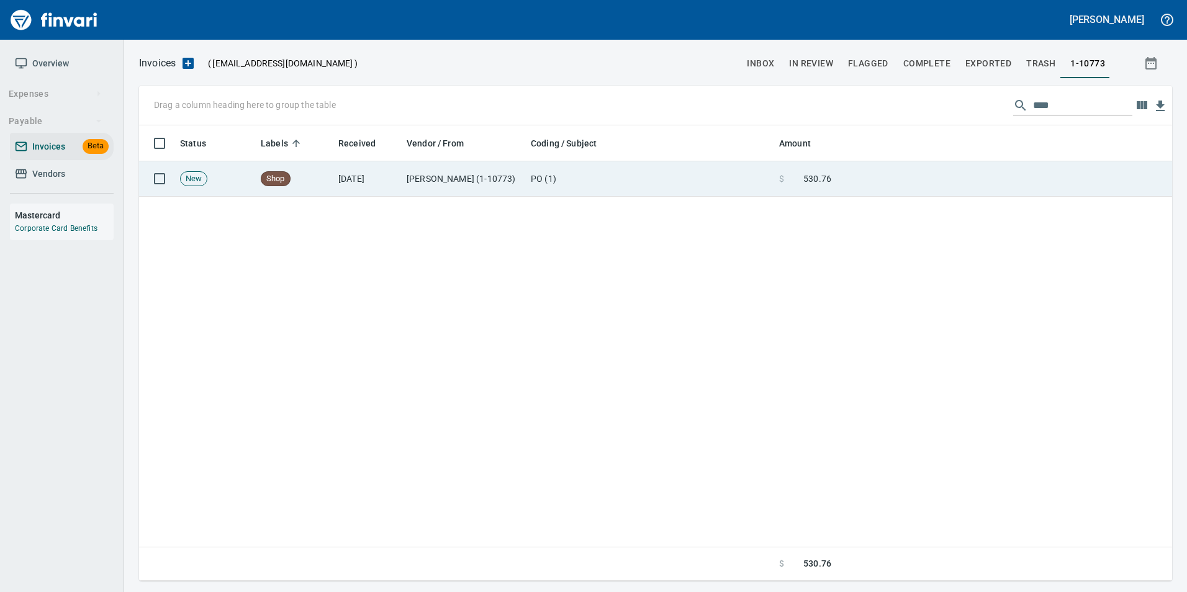
click at [976, 183] on td at bounding box center [1004, 178] width 336 height 35
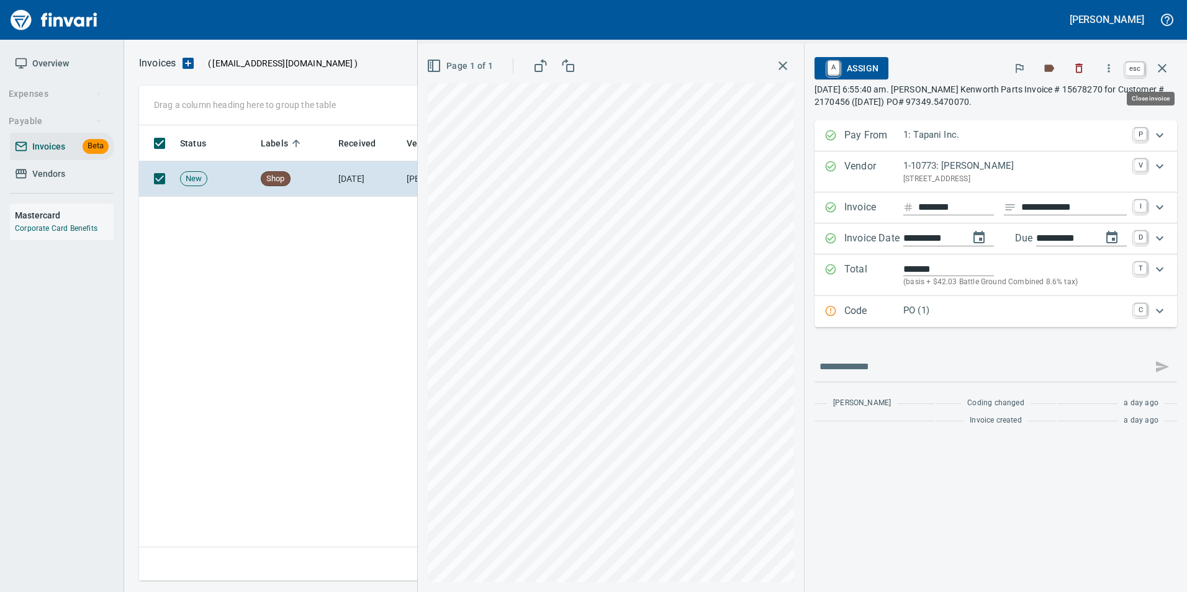
drag, startPoint x: 1165, startPoint y: 70, endPoint x: 1156, endPoint y: 84, distance: 17.6
click at [1165, 70] on icon "button" at bounding box center [1162, 68] width 15 height 15
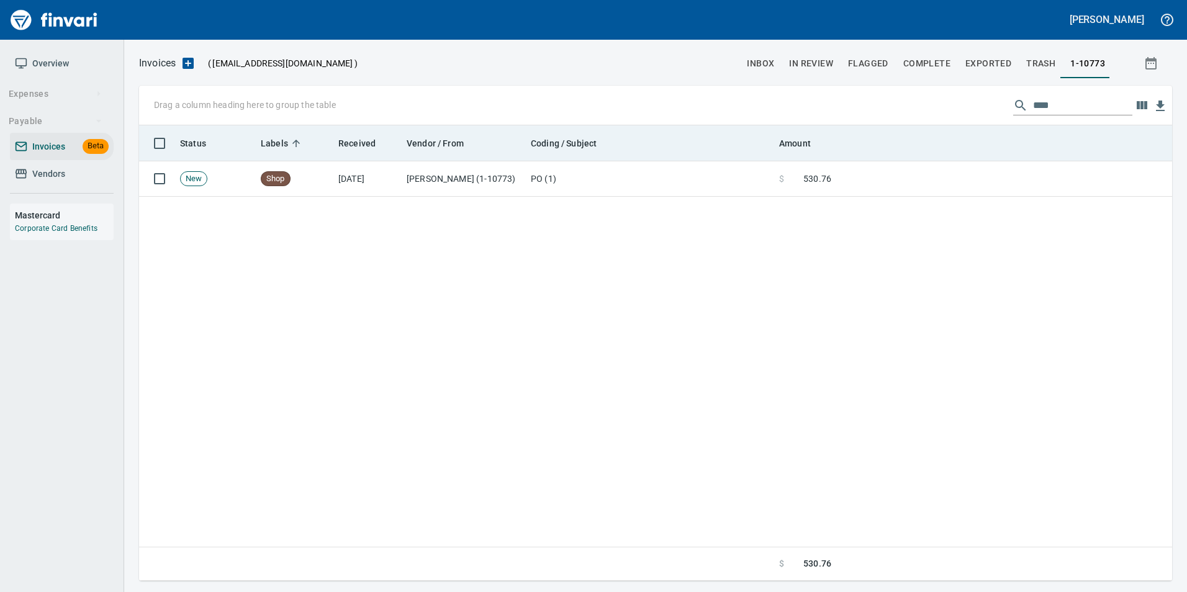
scroll to position [446, 1023]
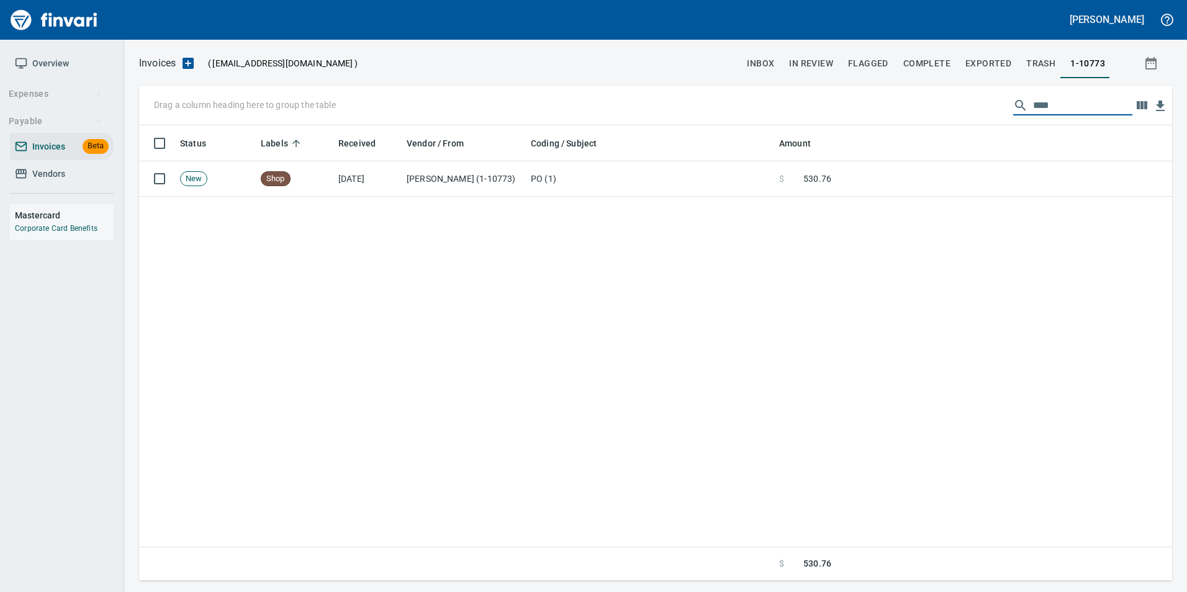
click at [1055, 102] on input "****" at bounding box center [1082, 106] width 99 height 20
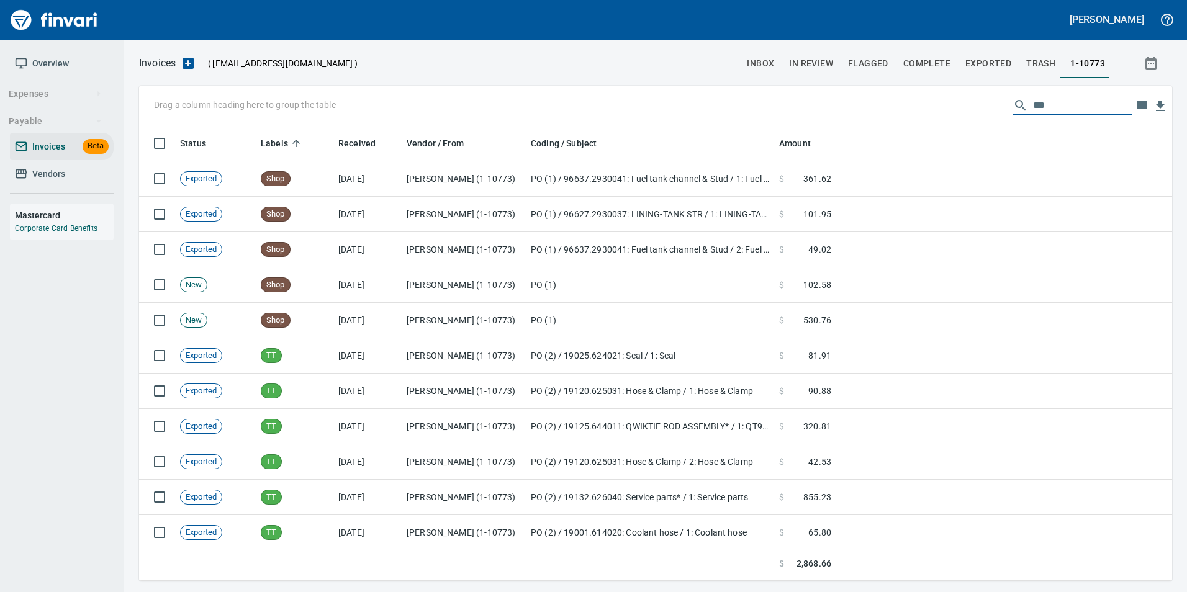
scroll to position [446, 1015]
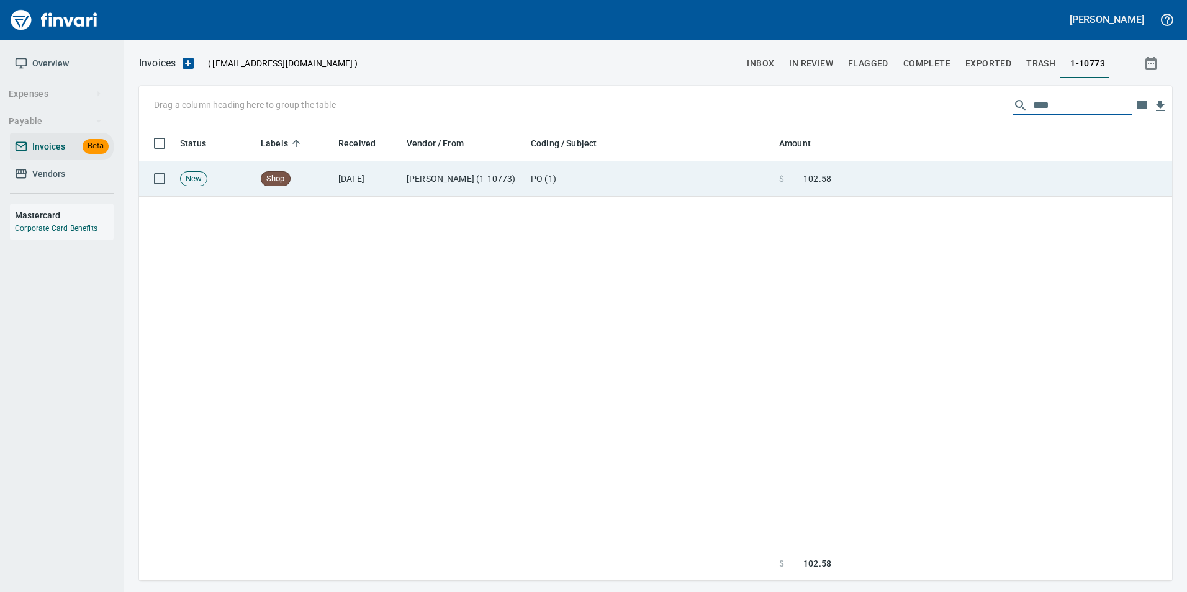
type input "****"
click at [1039, 181] on td at bounding box center [1004, 178] width 336 height 35
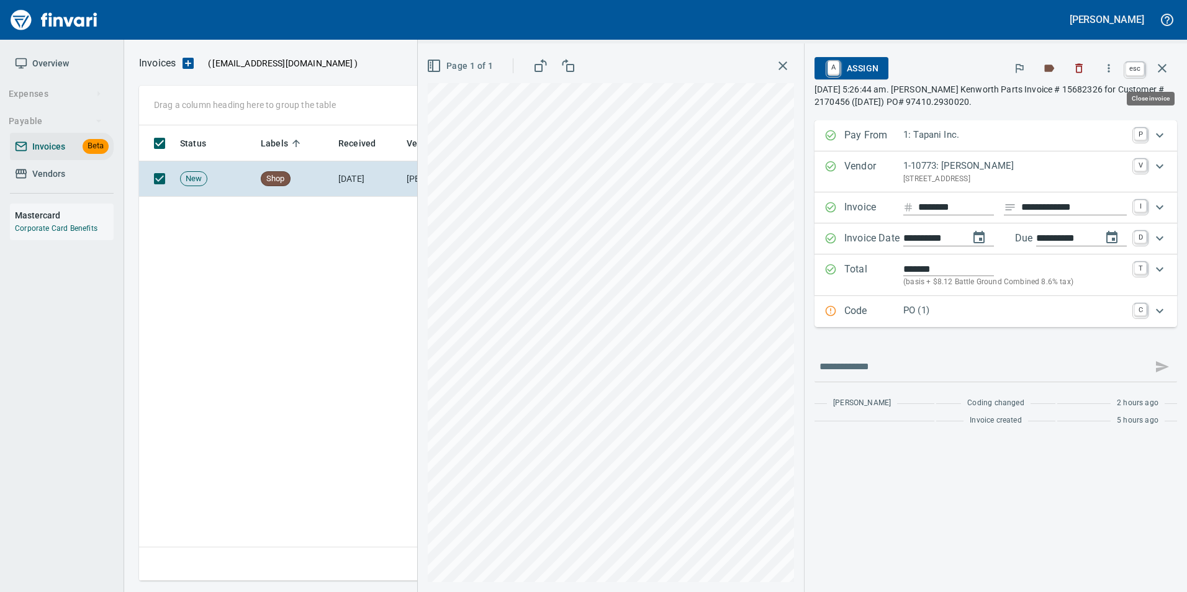
drag, startPoint x: 1163, startPoint y: 68, endPoint x: 1108, endPoint y: 108, distance: 68.4
click at [1163, 68] on icon "button" at bounding box center [1162, 68] width 9 height 9
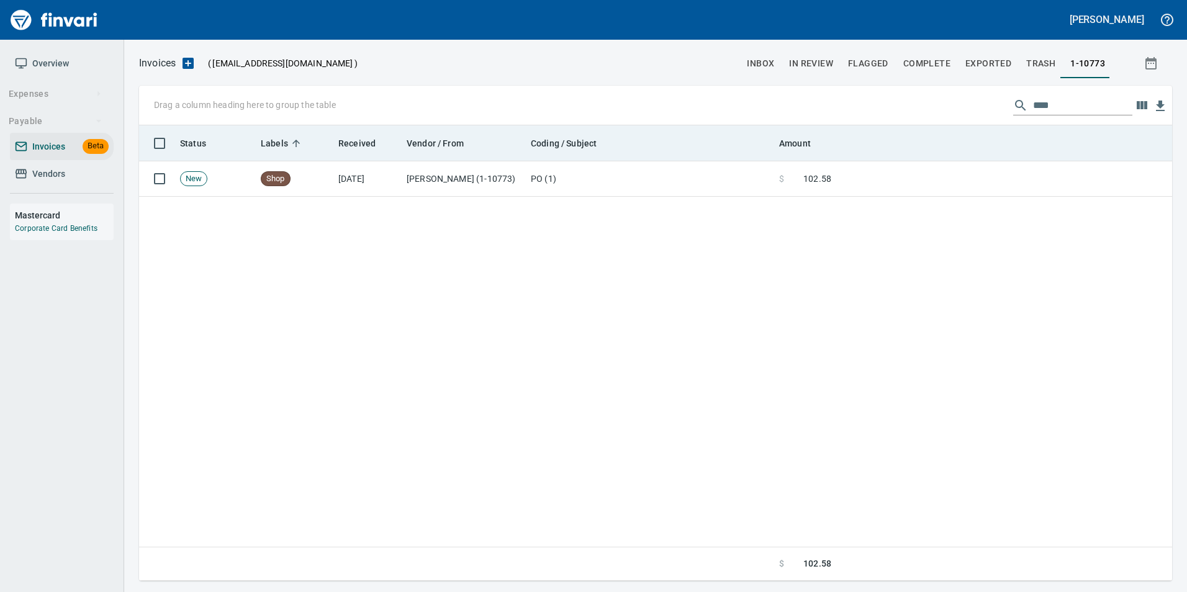
scroll to position [446, 1023]
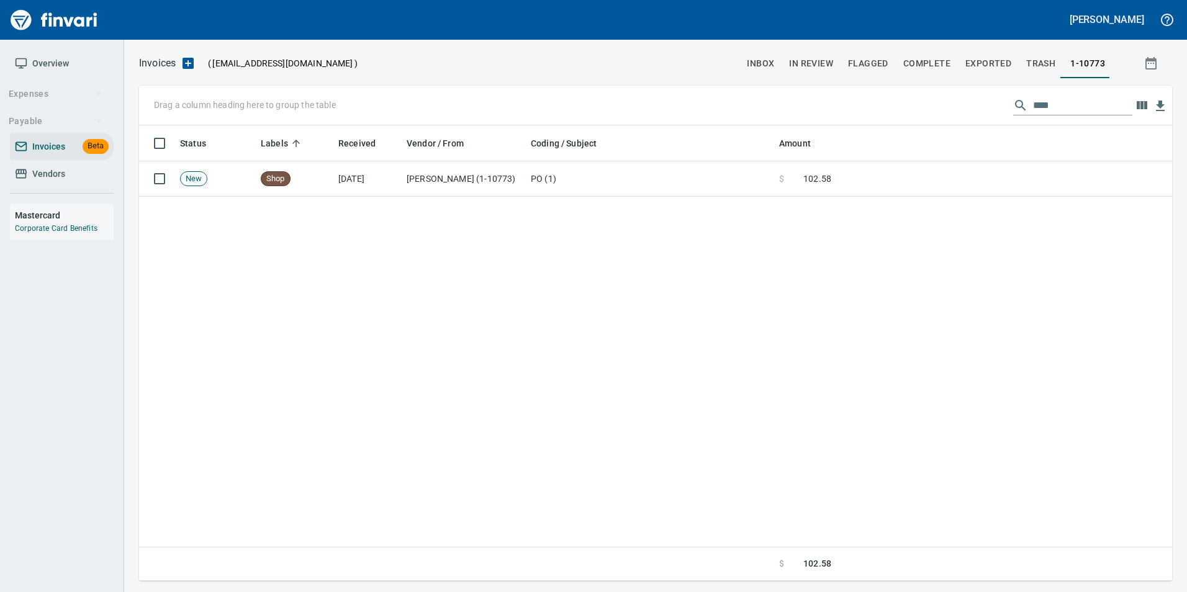
click at [1033, 102] on input "****" at bounding box center [1082, 106] width 99 height 20
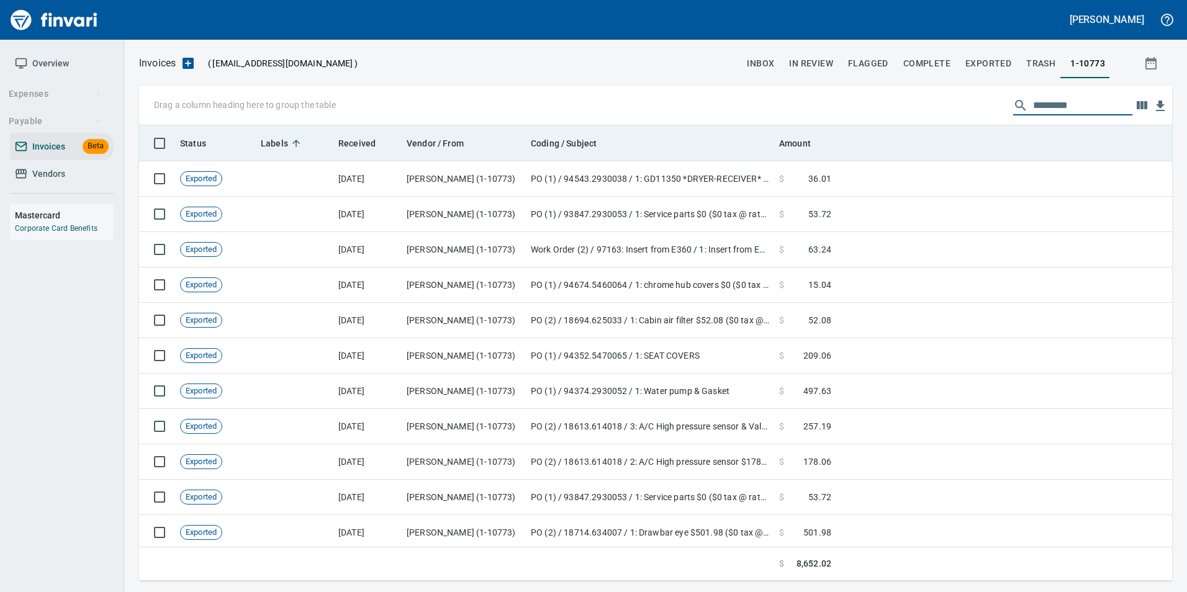
scroll to position [446, 1015]
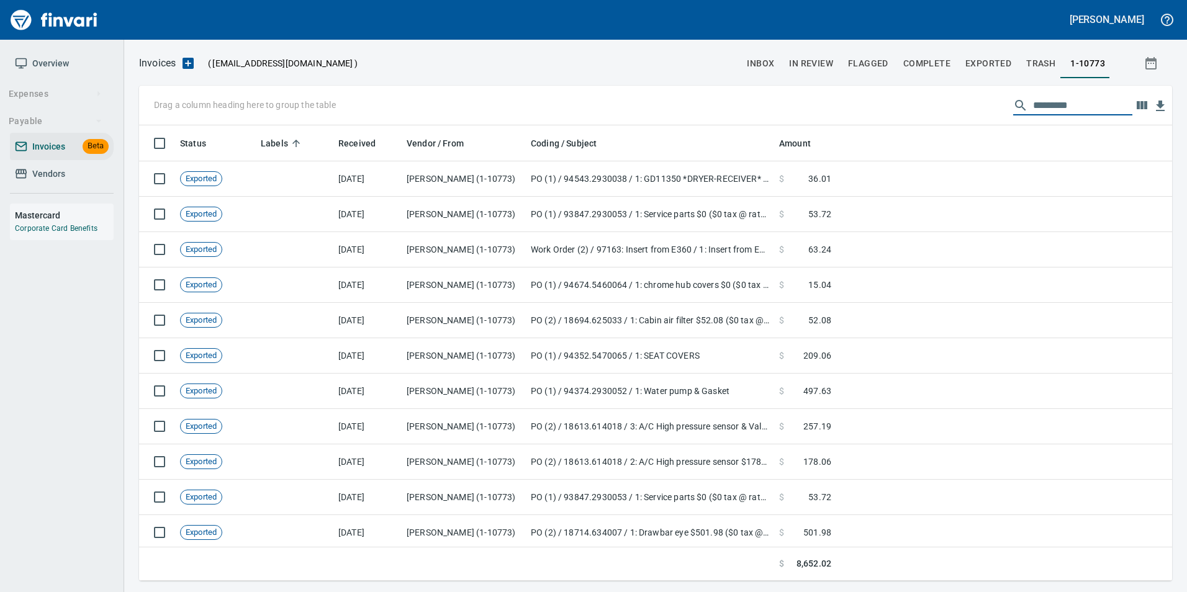
click at [98, 170] on span "Vendors" at bounding box center [62, 174] width 94 height 16
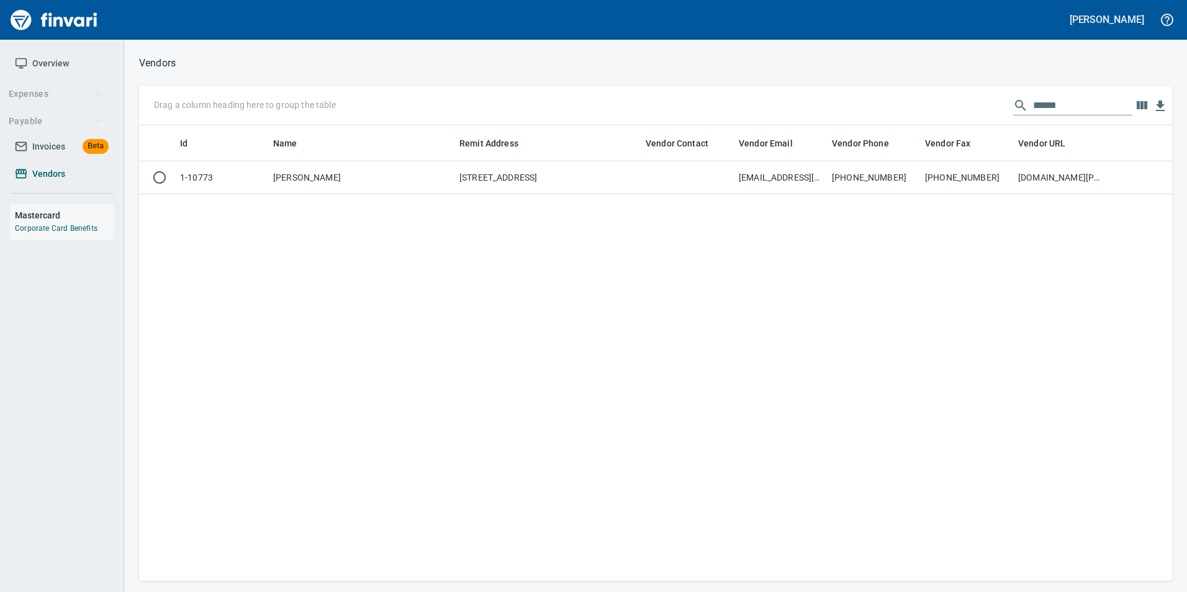
scroll to position [446, 1024]
click at [1080, 102] on input "******" at bounding box center [1082, 106] width 99 height 20
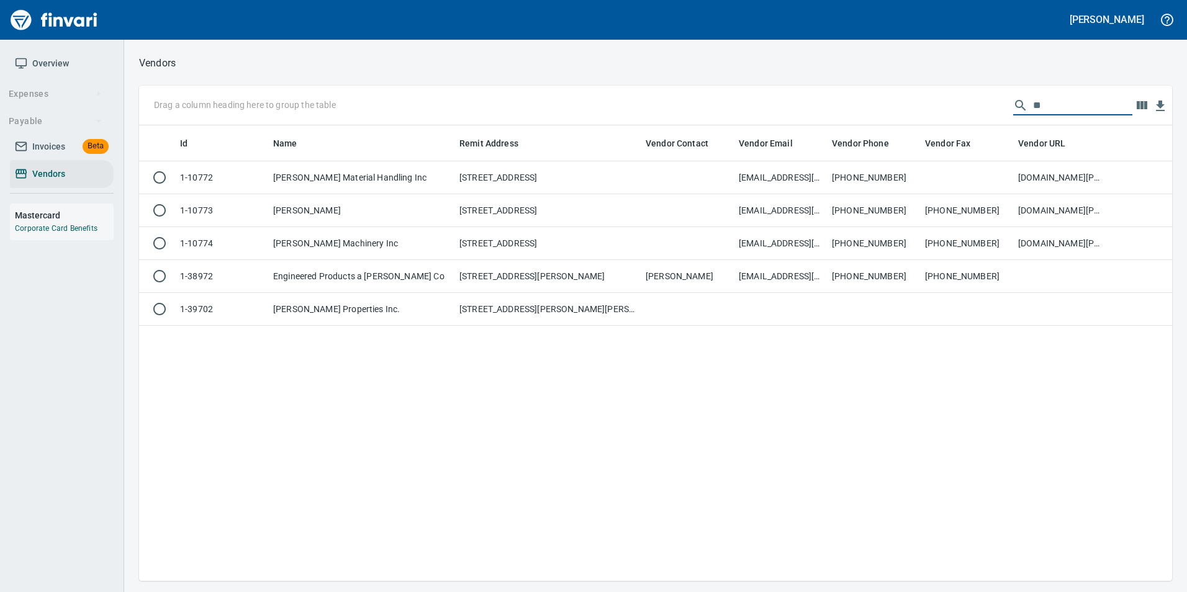
type input "*"
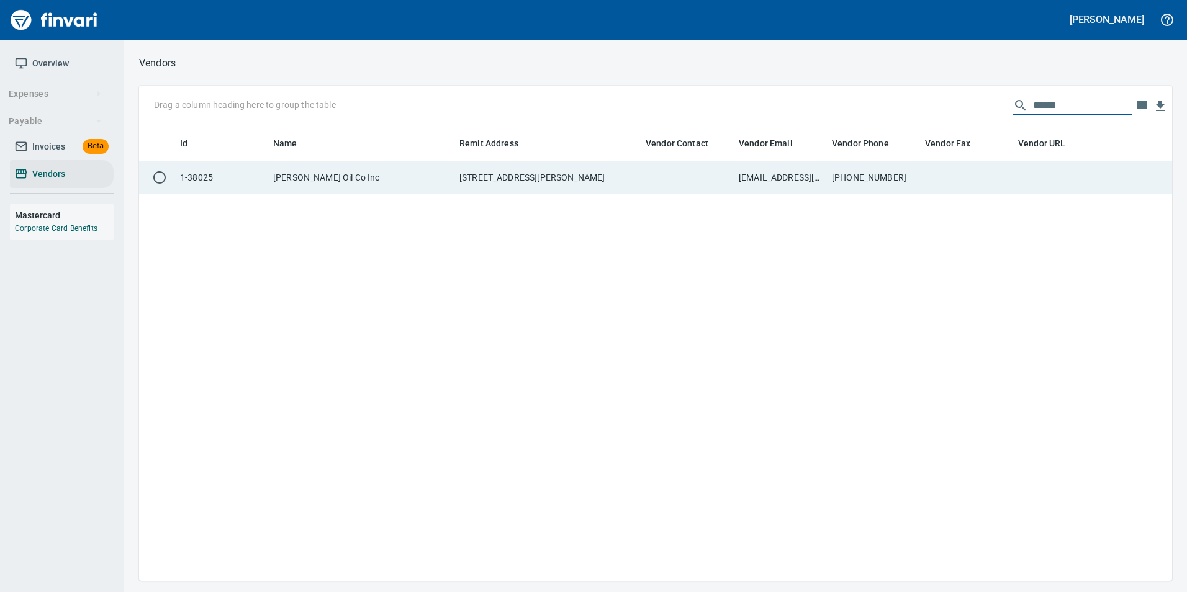
type input "******"
click at [1000, 174] on td at bounding box center [966, 177] width 93 height 33
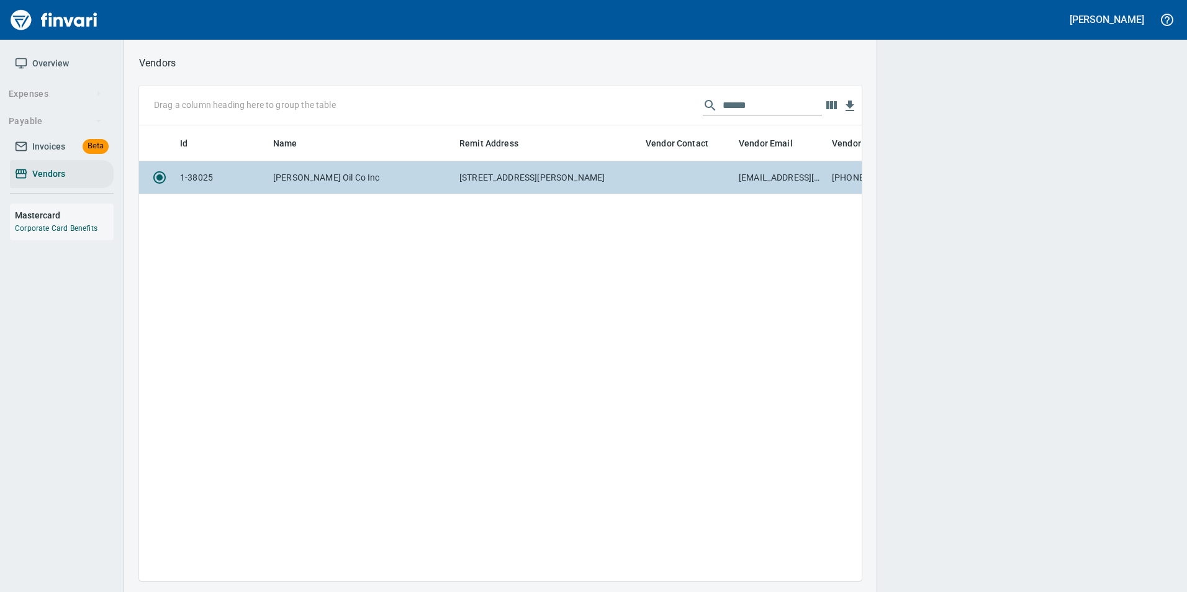
scroll to position [437, 713]
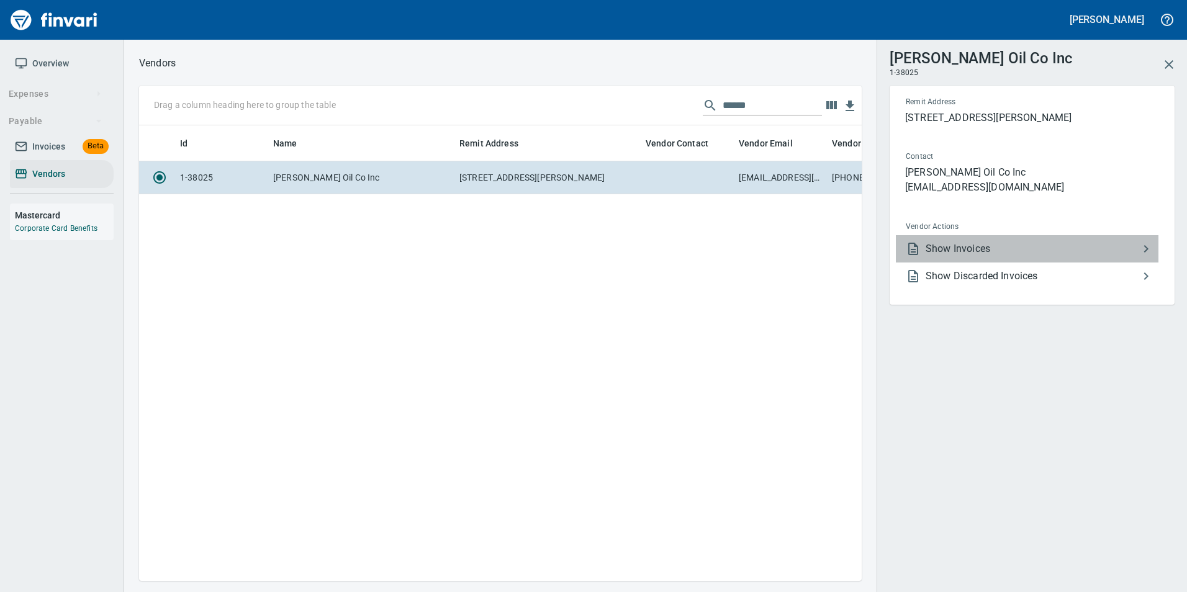
click at [993, 256] on span "Show Invoices" at bounding box center [1032, 249] width 213 height 15
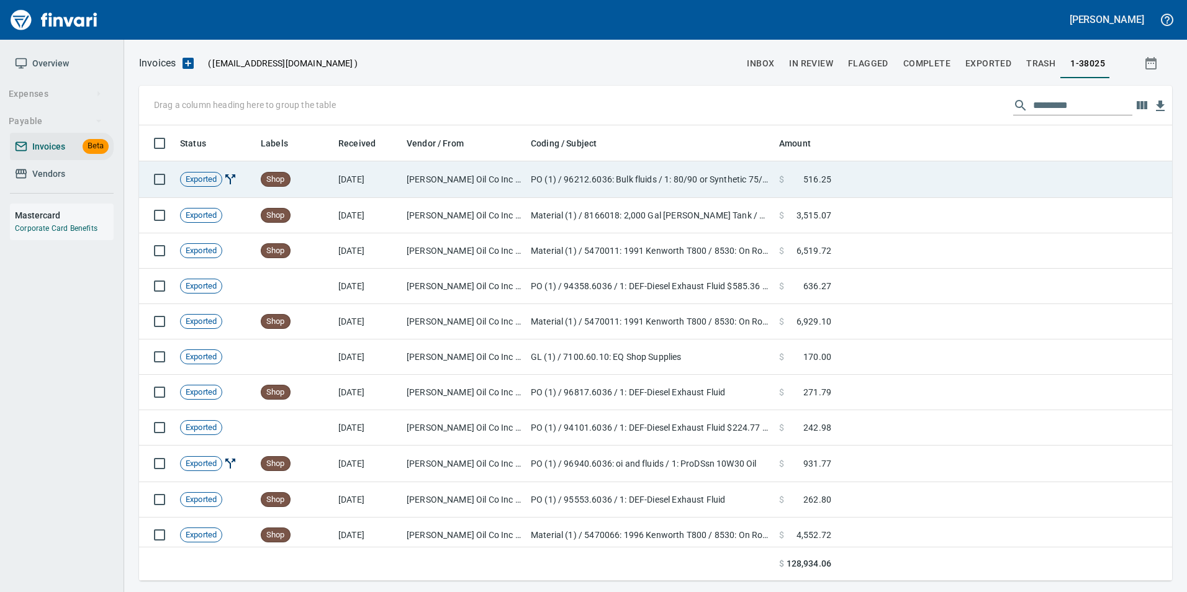
scroll to position [446, 1015]
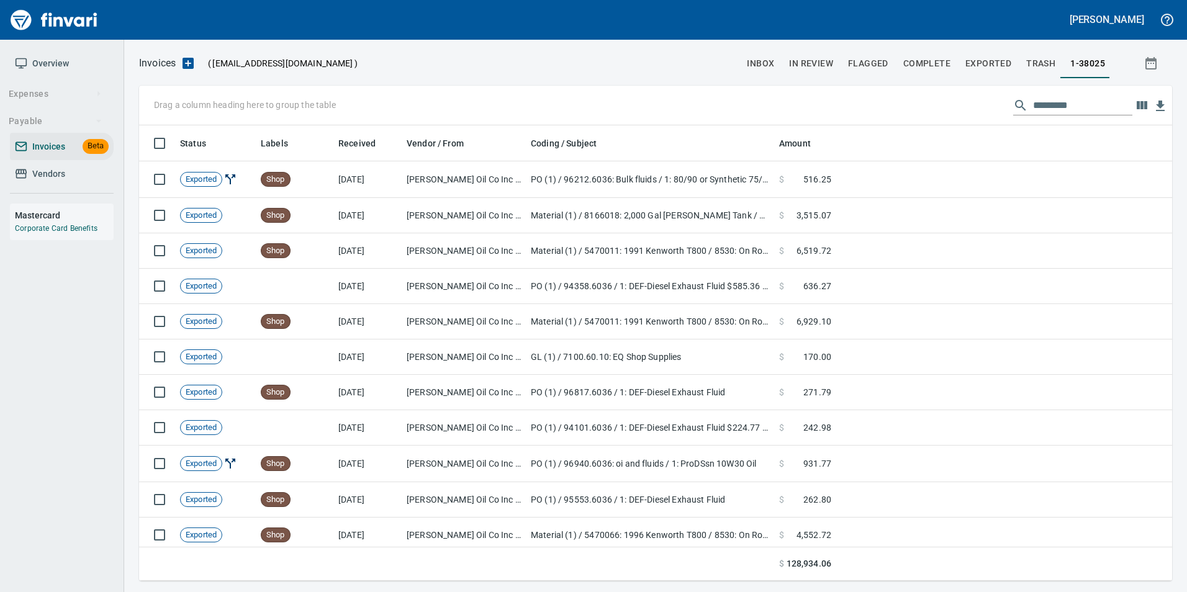
click at [1056, 106] on input "text" at bounding box center [1082, 106] width 99 height 20
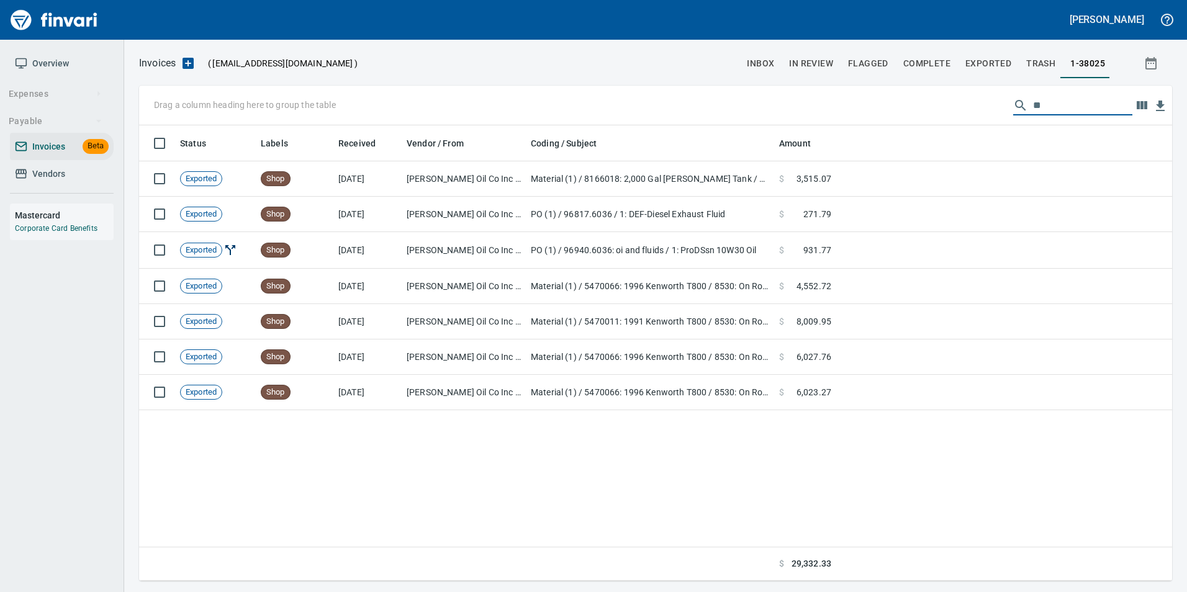
type input "*"
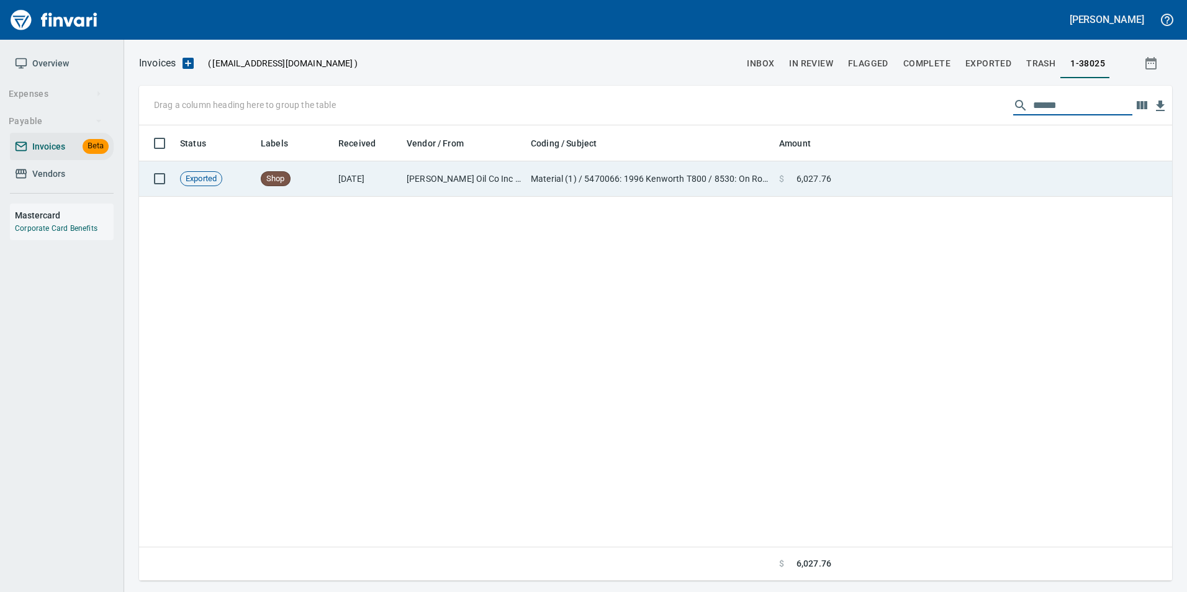
click at [699, 170] on td "Material (1) / 5470066: 1996 Kenworth T800 / 8530: On Road Diesel / 1500" at bounding box center [650, 178] width 248 height 35
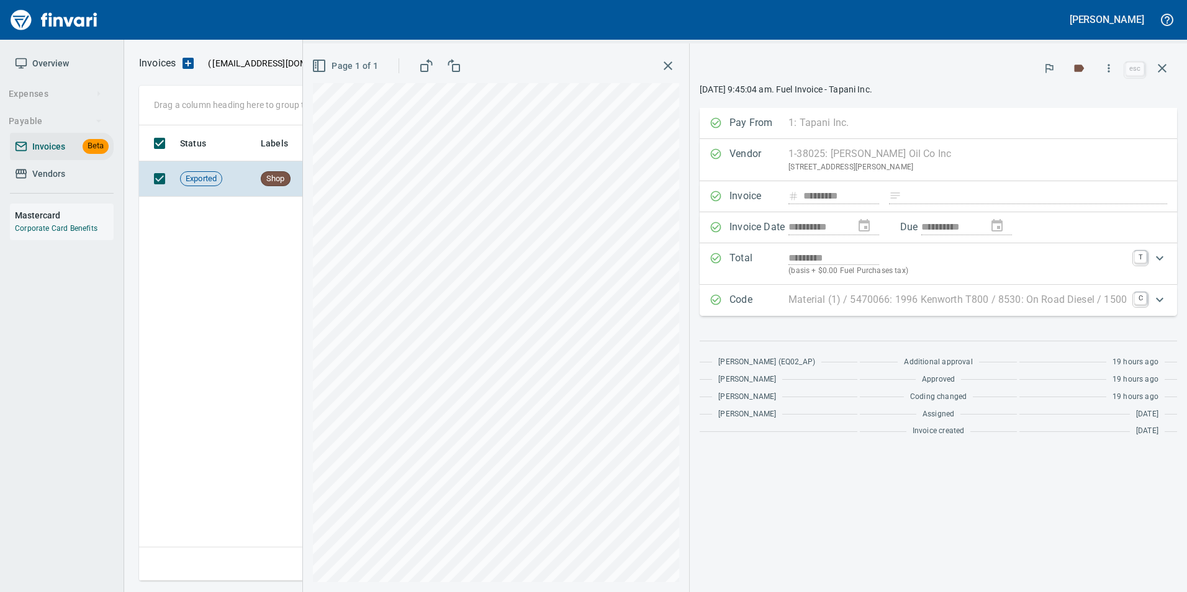
click at [1162, 69] on icon "button" at bounding box center [1162, 68] width 9 height 9
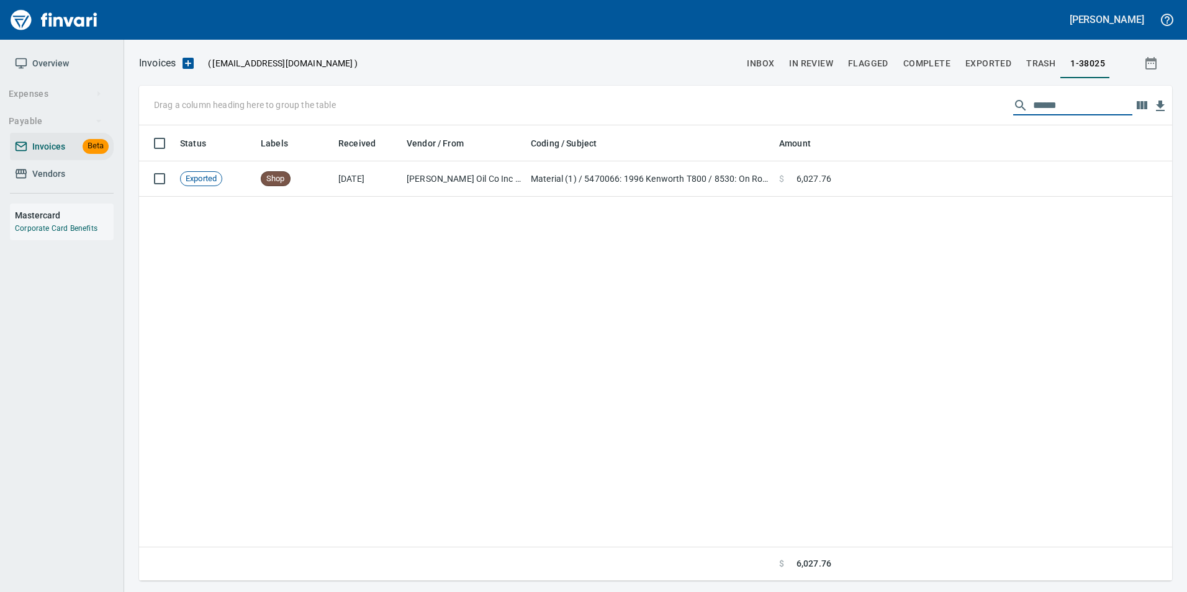
click at [1079, 107] on input "******" at bounding box center [1082, 106] width 99 height 20
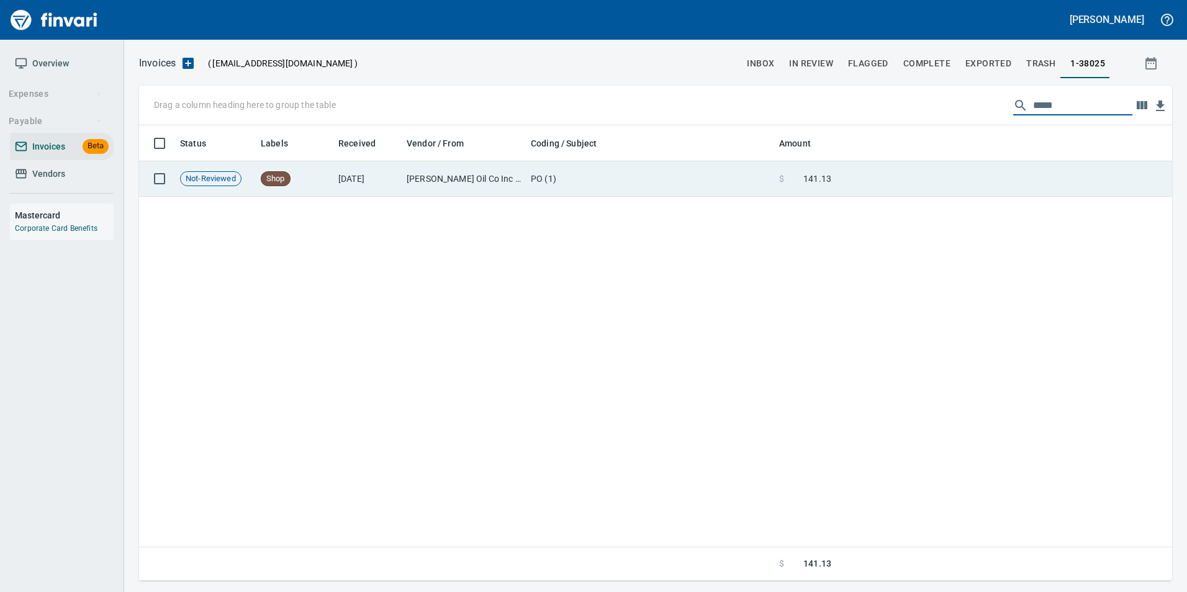
type input "*****"
click at [988, 181] on td at bounding box center [1004, 178] width 336 height 35
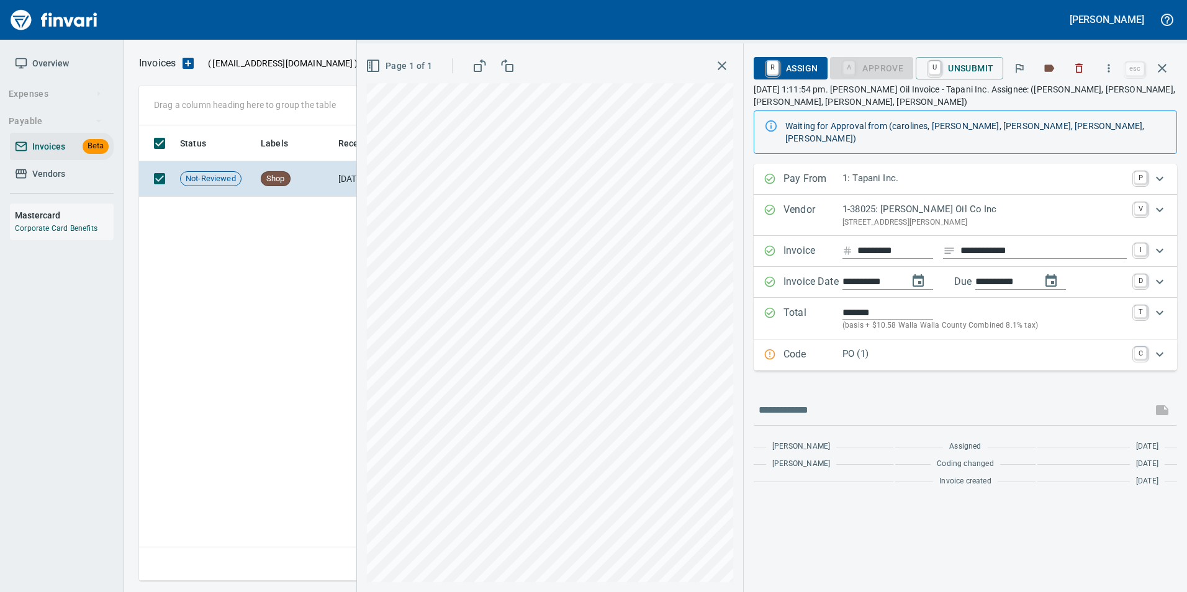
click at [835, 347] on p "Code" at bounding box center [813, 355] width 59 height 16
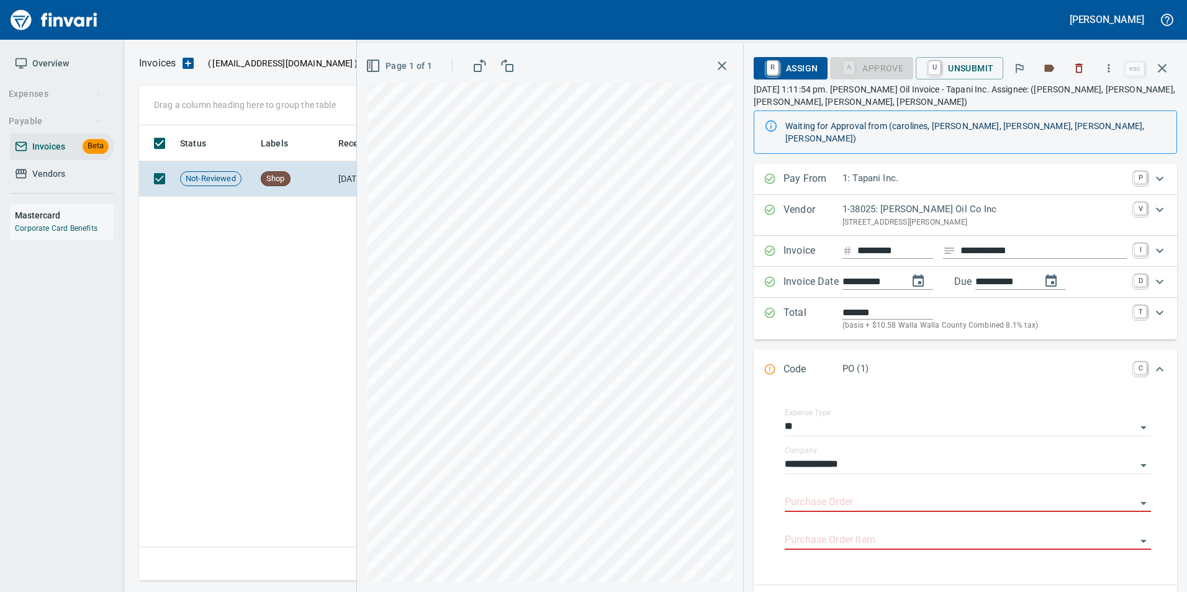
click at [851, 494] on input "Purchase Order" at bounding box center [960, 502] width 351 height 17
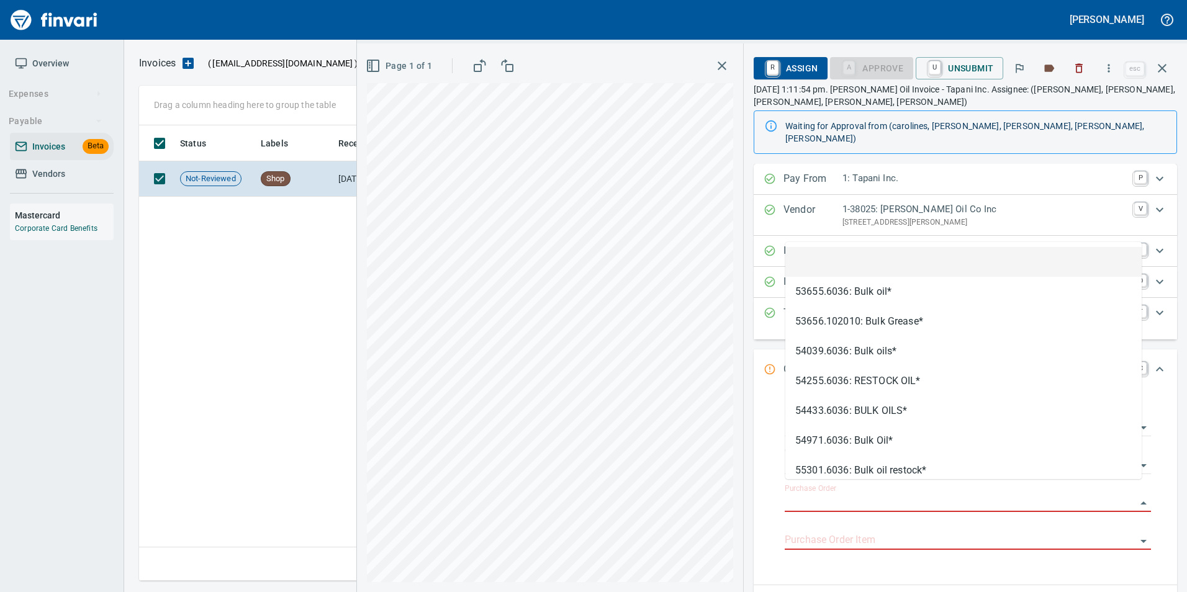
type input "**********"
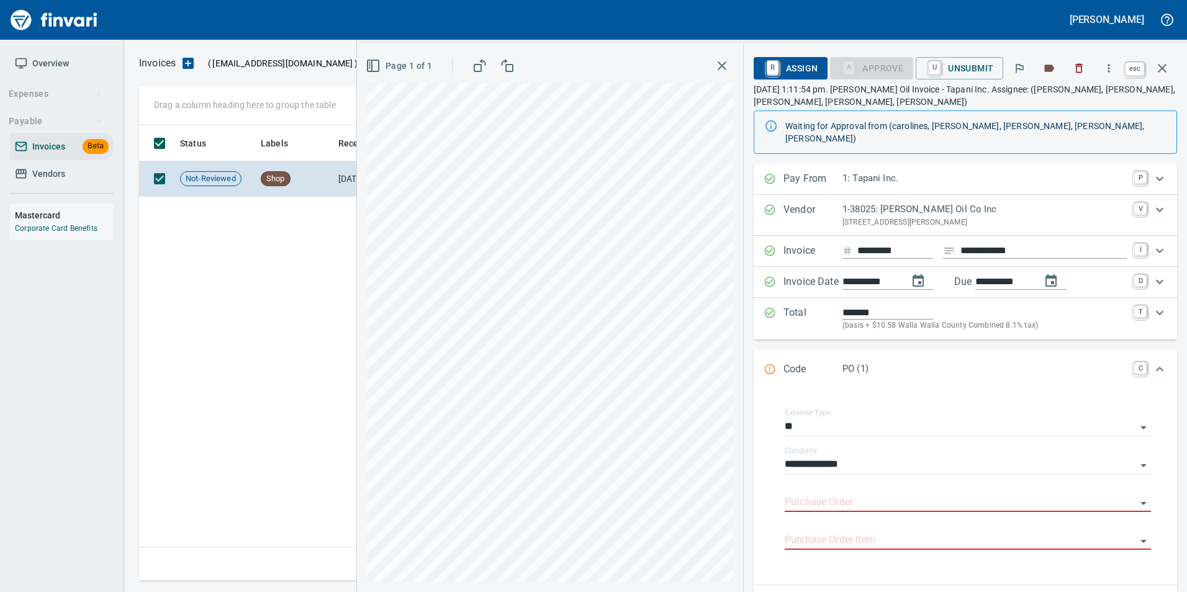
drag, startPoint x: 1168, startPoint y: 70, endPoint x: 1048, endPoint y: 105, distance: 124.8
click at [1168, 70] on icon "button" at bounding box center [1162, 68] width 15 height 15
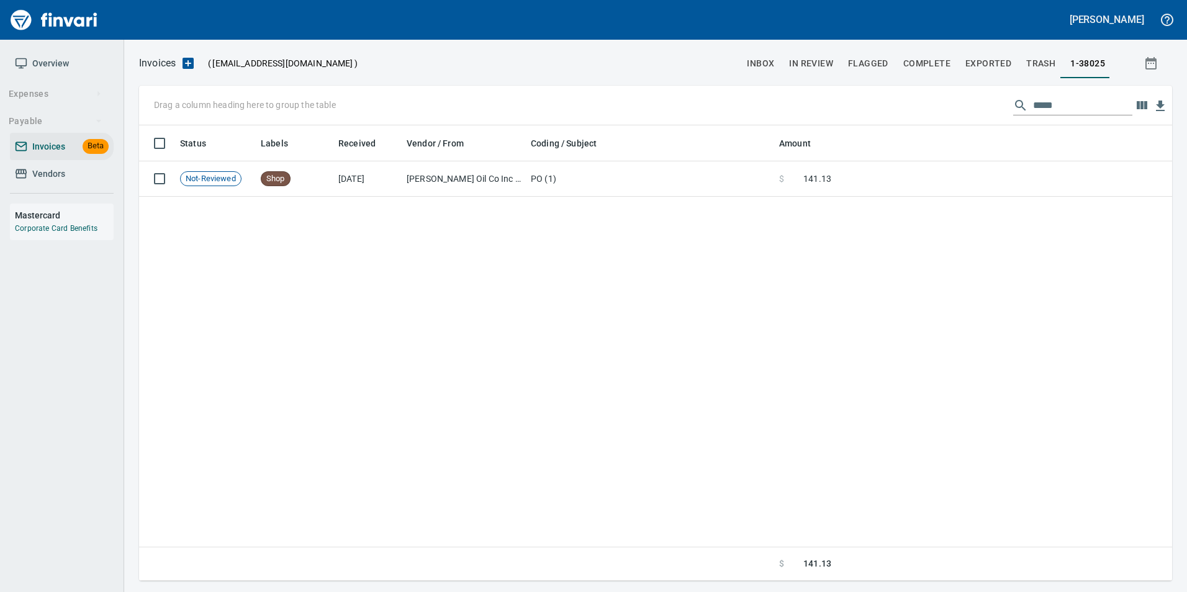
scroll to position [446, 1023]
click at [1049, 105] on input "*****" at bounding box center [1082, 106] width 99 height 20
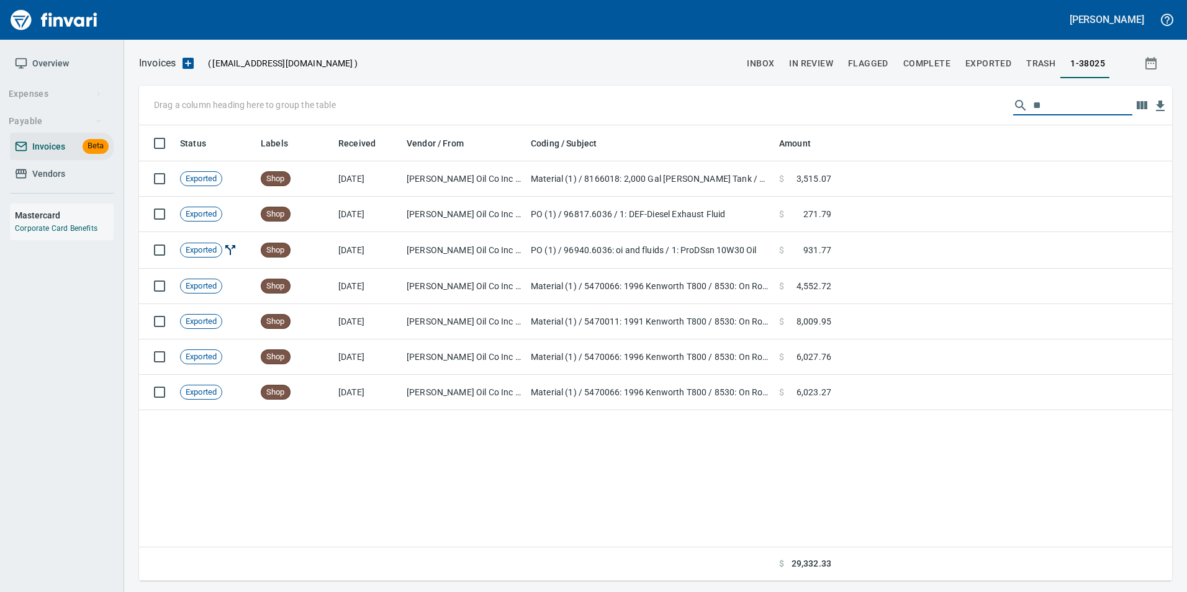
type input "*"
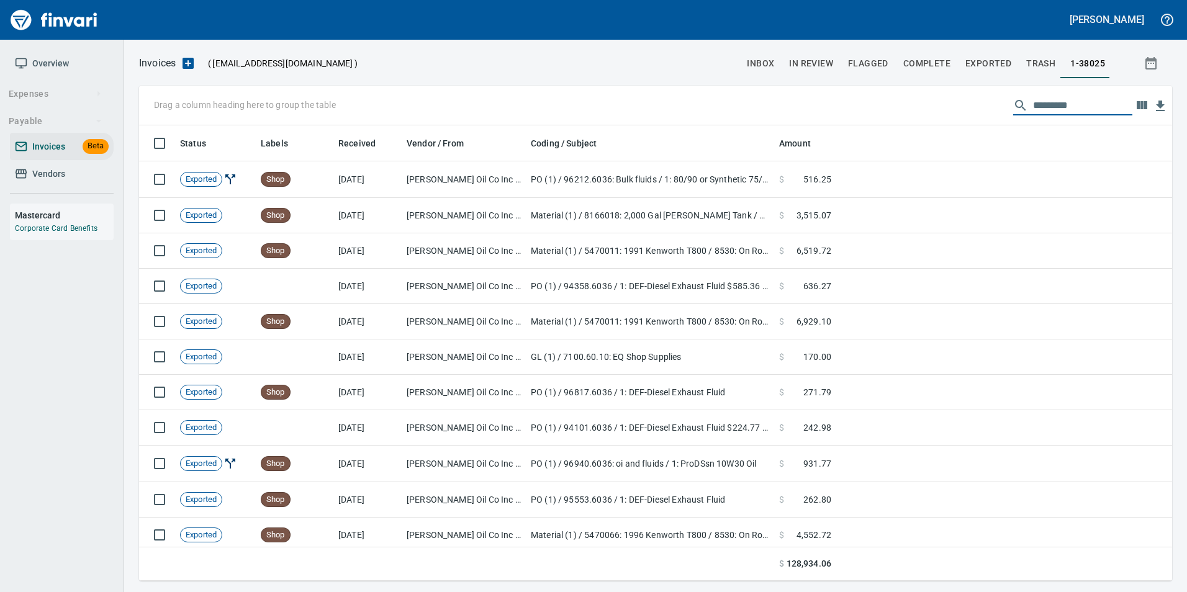
click at [75, 169] on span "Vendors" at bounding box center [62, 174] width 94 height 16
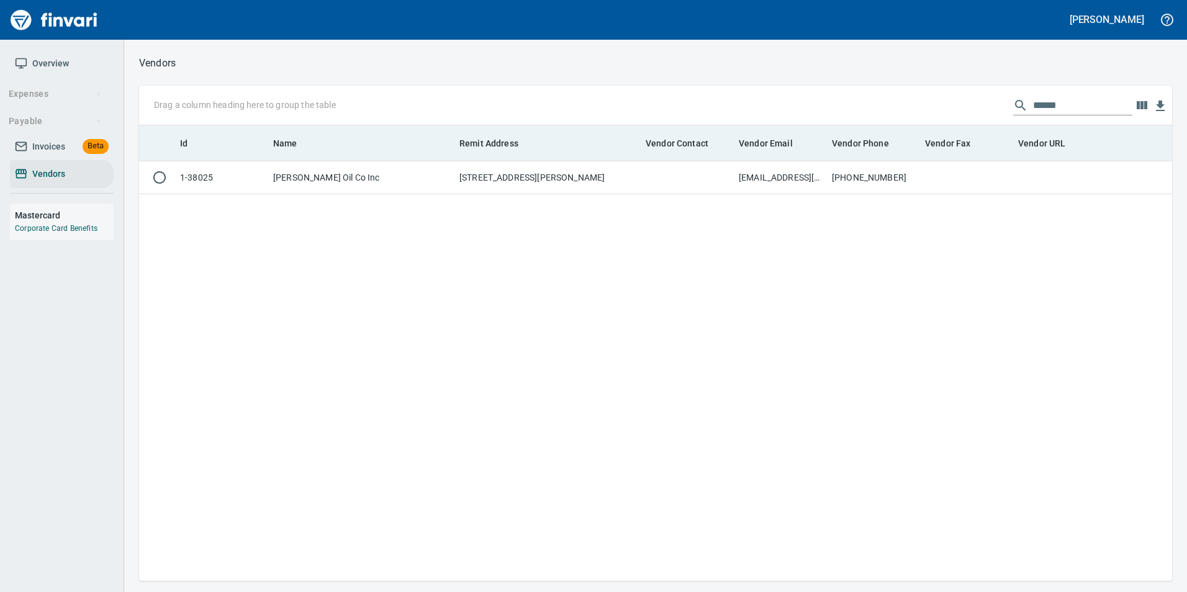
scroll to position [446, 1024]
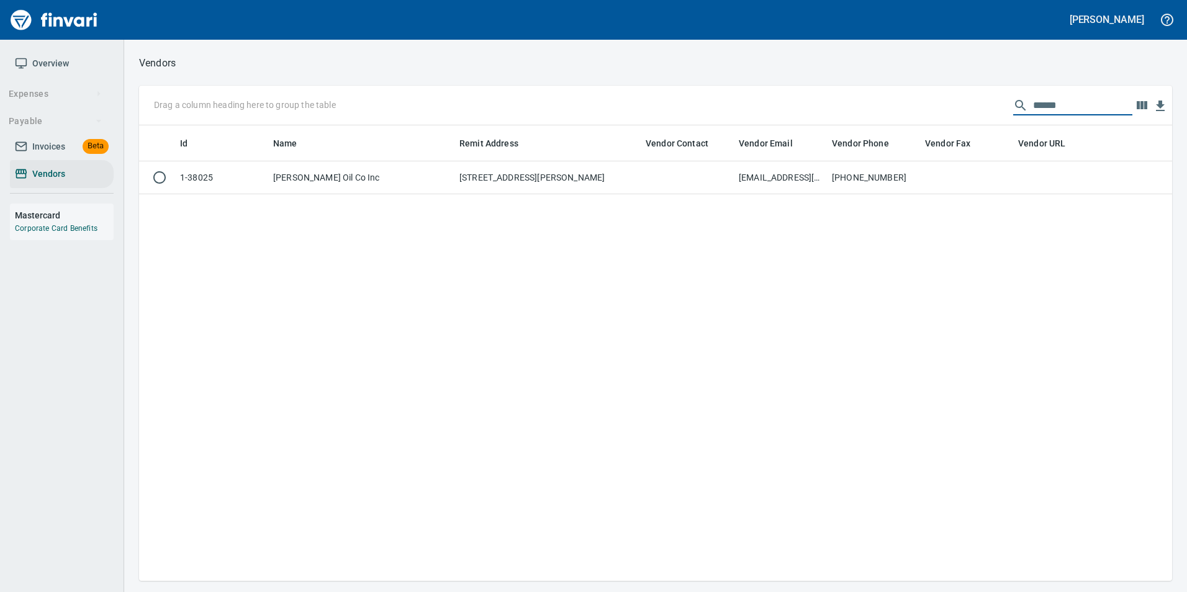
click at [1040, 99] on input "******" at bounding box center [1082, 106] width 99 height 20
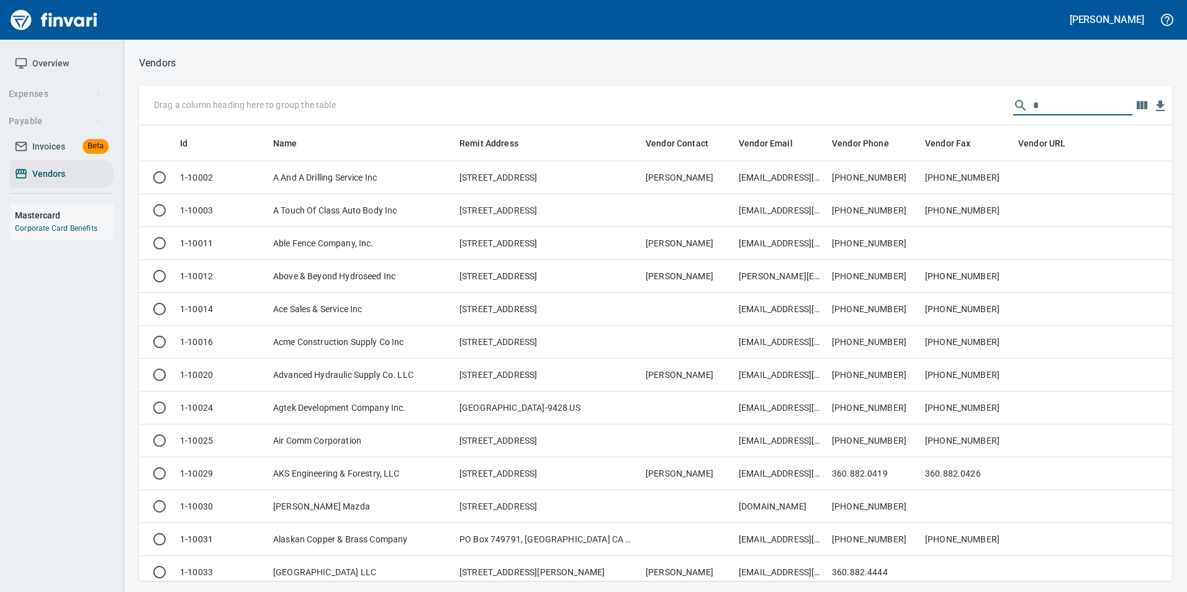
scroll to position [446, 1015]
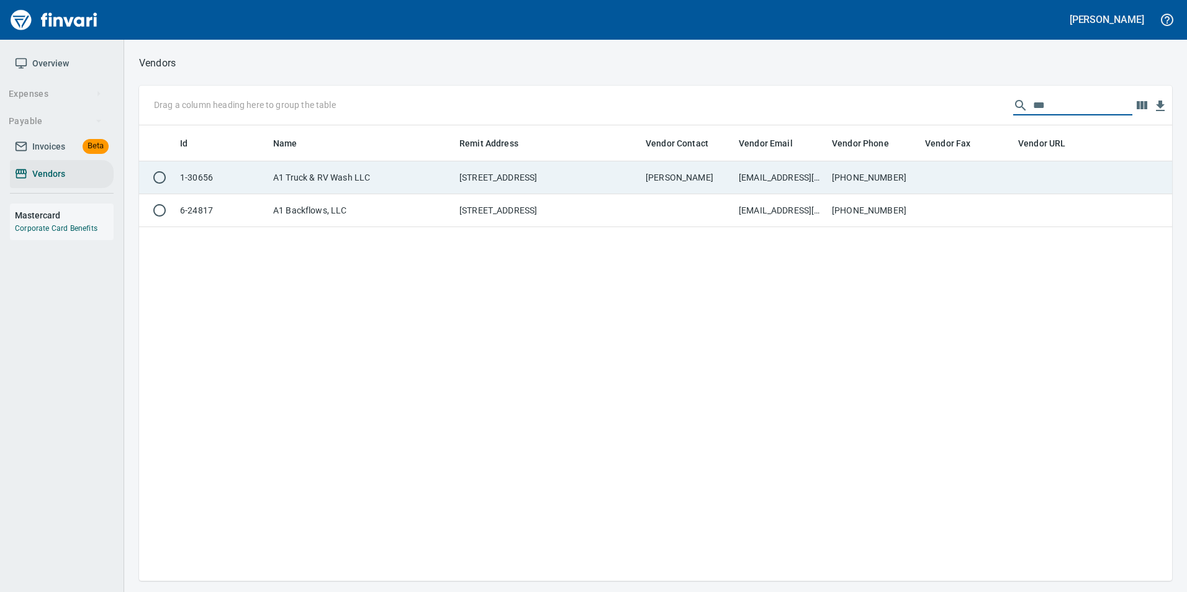
type input "**"
click at [963, 176] on td at bounding box center [966, 177] width 93 height 33
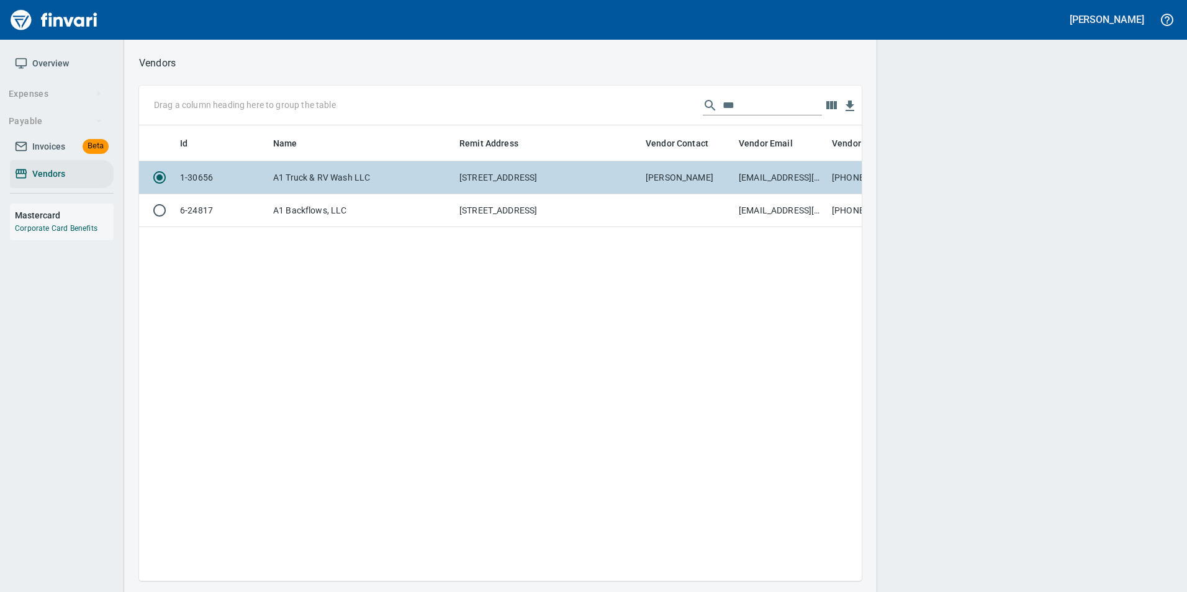
scroll to position [437, 713]
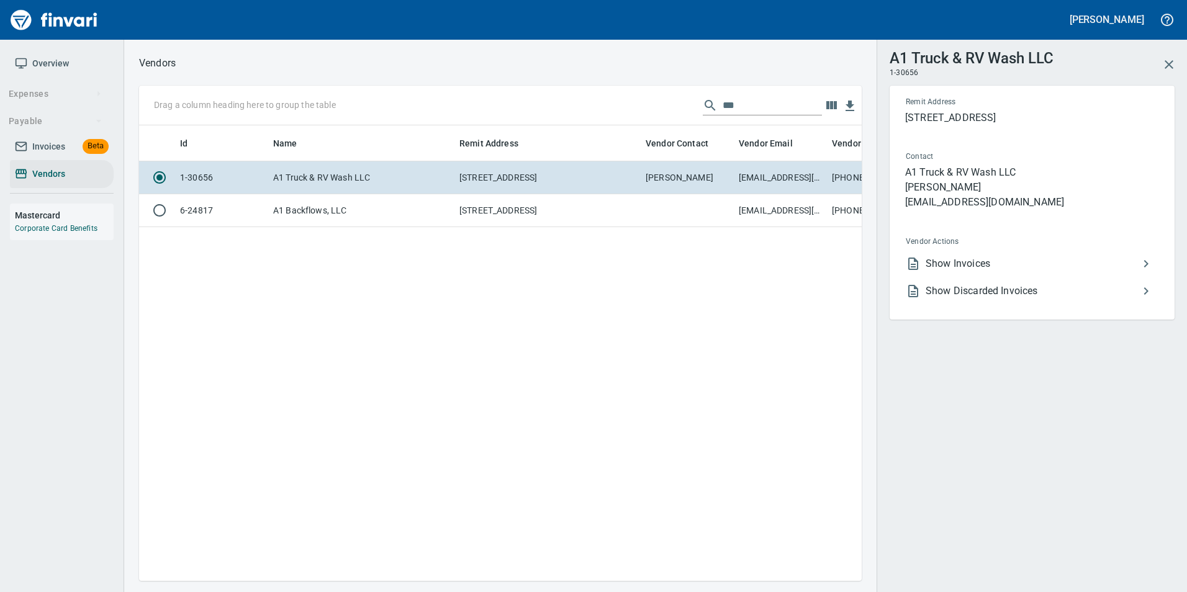
click at [1005, 264] on span "Show Invoices" at bounding box center [1032, 263] width 213 height 15
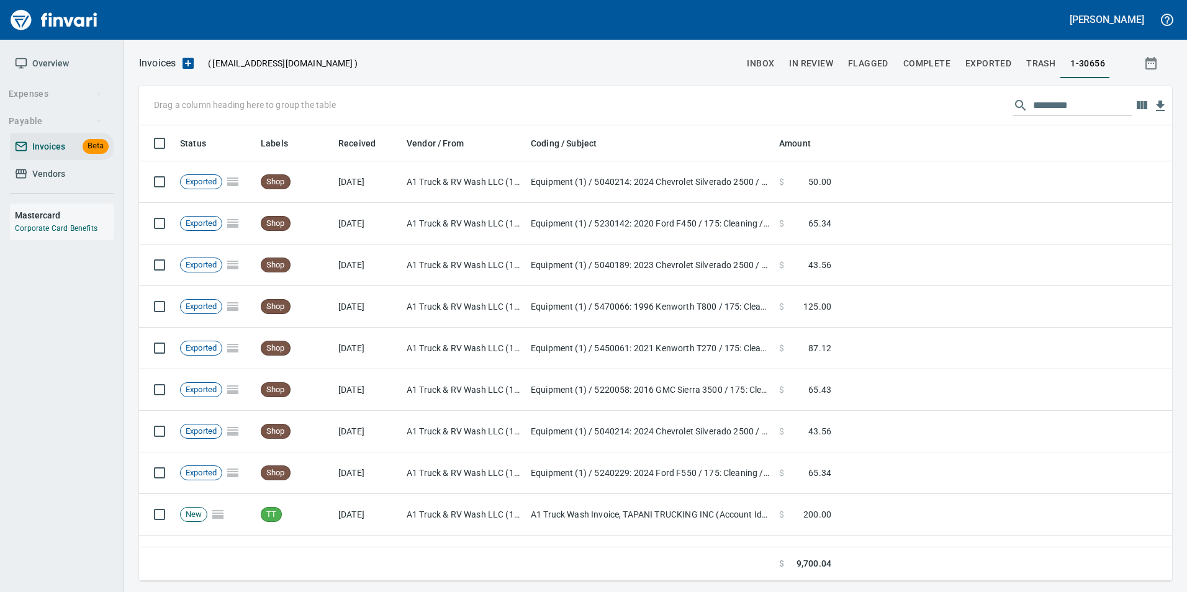
scroll to position [446, 1015]
click at [1052, 102] on input "text" at bounding box center [1082, 106] width 99 height 20
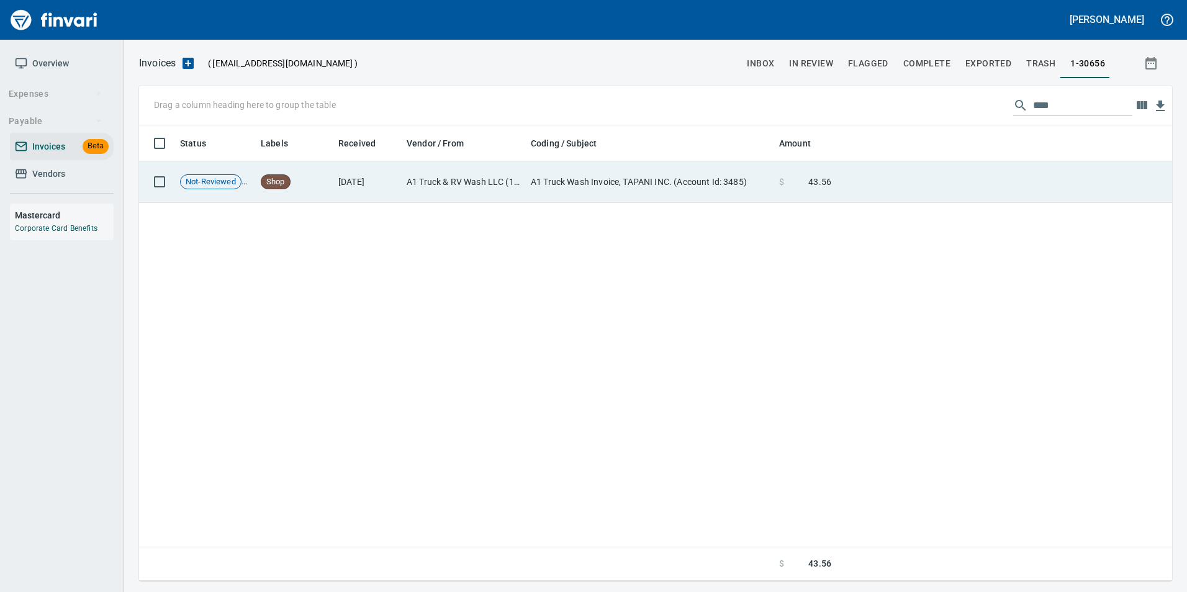
click at [952, 192] on td at bounding box center [1004, 182] width 336 height 42
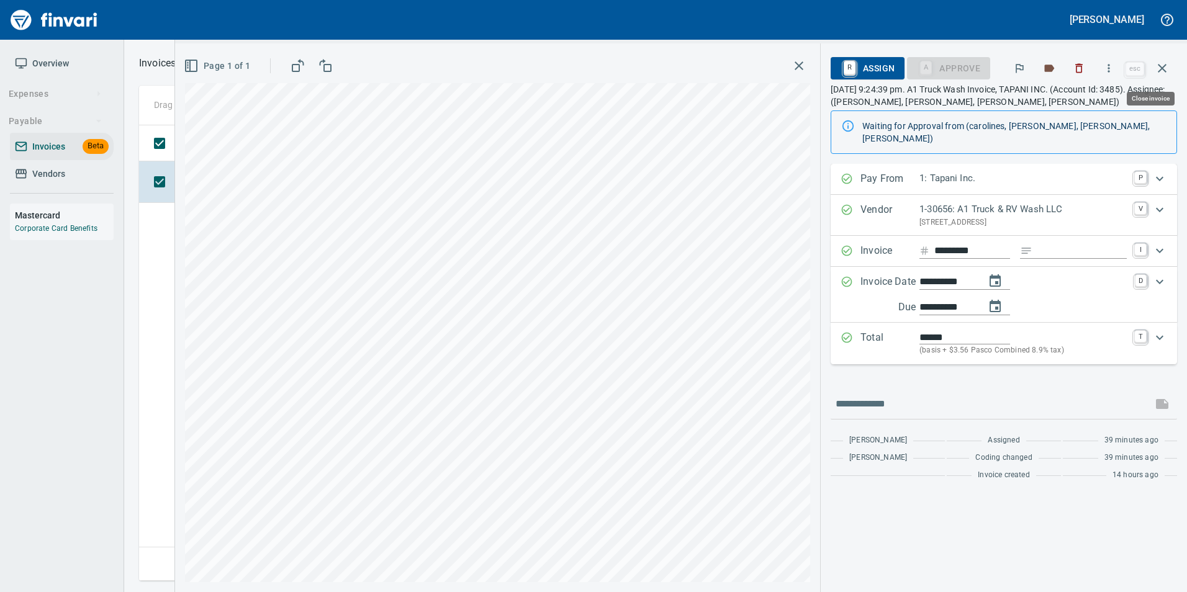
click at [1160, 68] on icon "button" at bounding box center [1162, 68] width 15 height 15
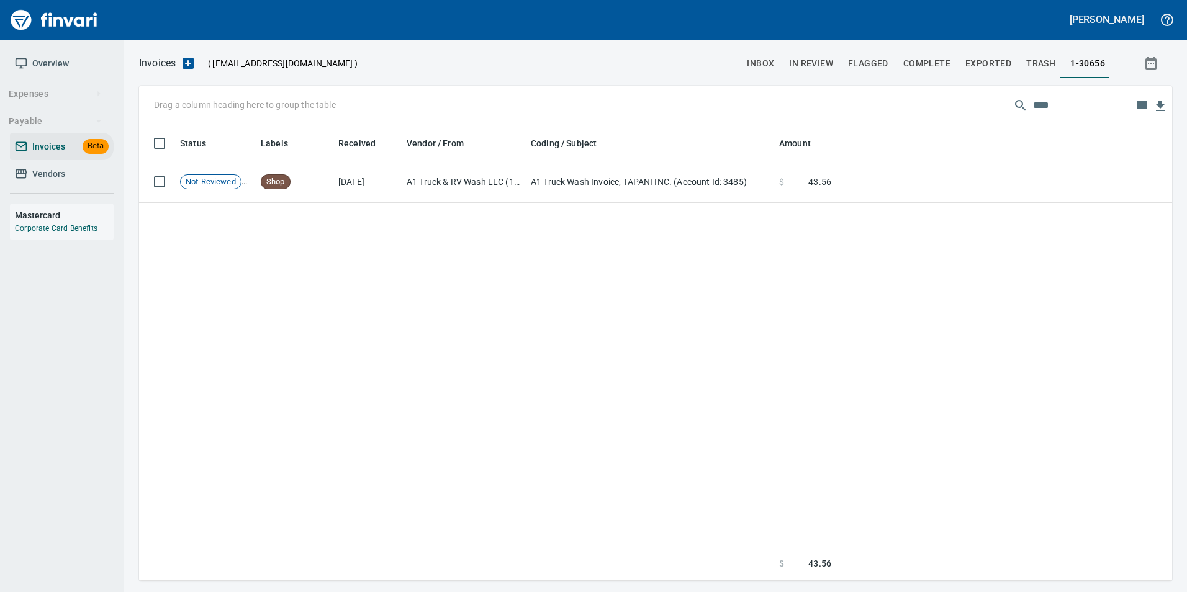
scroll to position [446, 1023]
click at [1062, 107] on input "****" at bounding box center [1082, 106] width 99 height 20
type input "*"
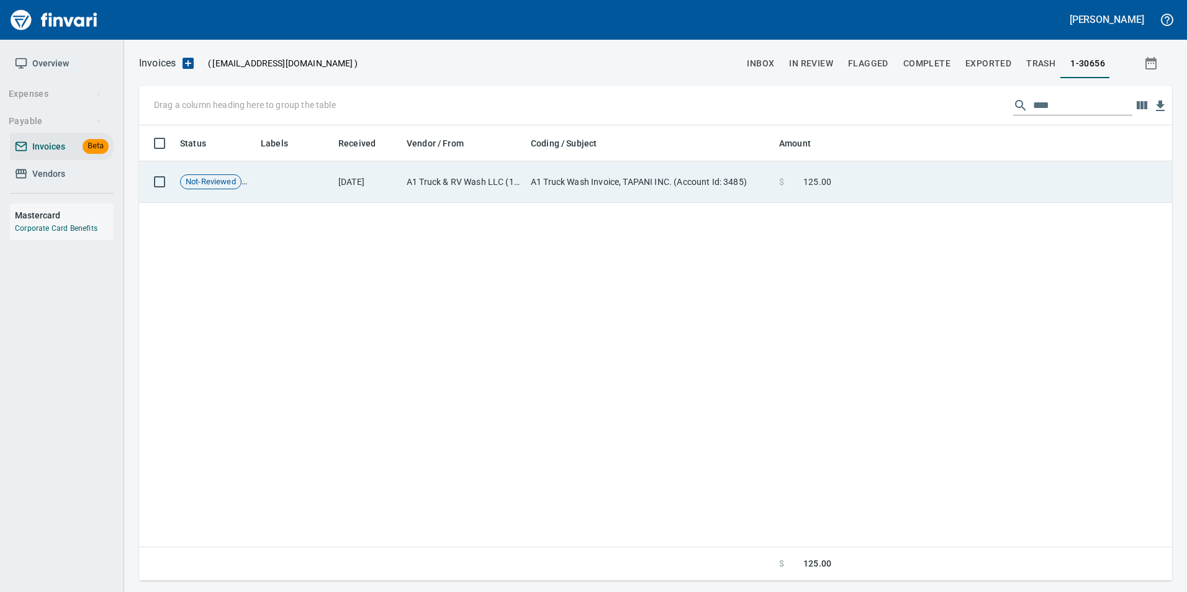
click at [969, 194] on td at bounding box center [1004, 182] width 336 height 42
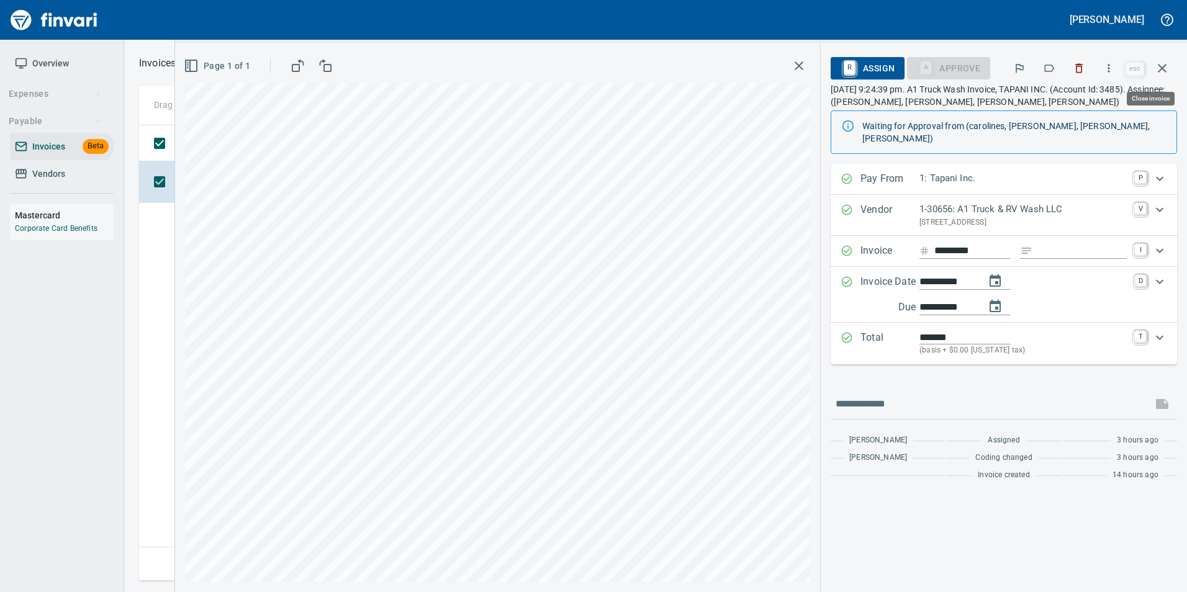
click at [1165, 70] on icon "button" at bounding box center [1162, 68] width 9 height 9
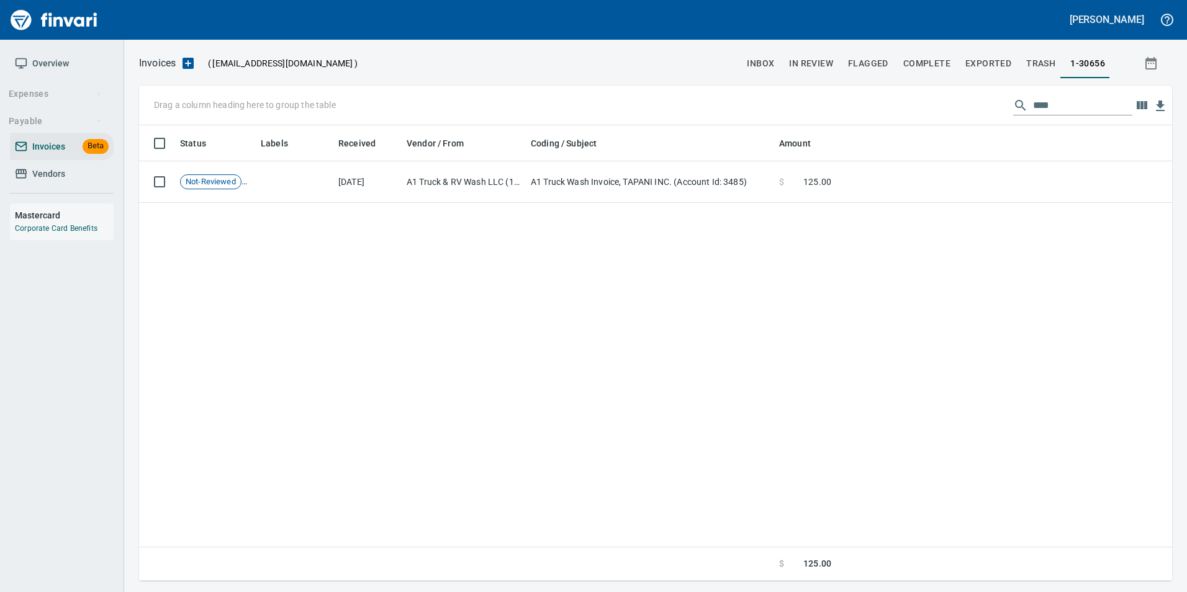
scroll to position [446, 1023]
click at [1052, 104] on input "****" at bounding box center [1082, 106] width 99 height 20
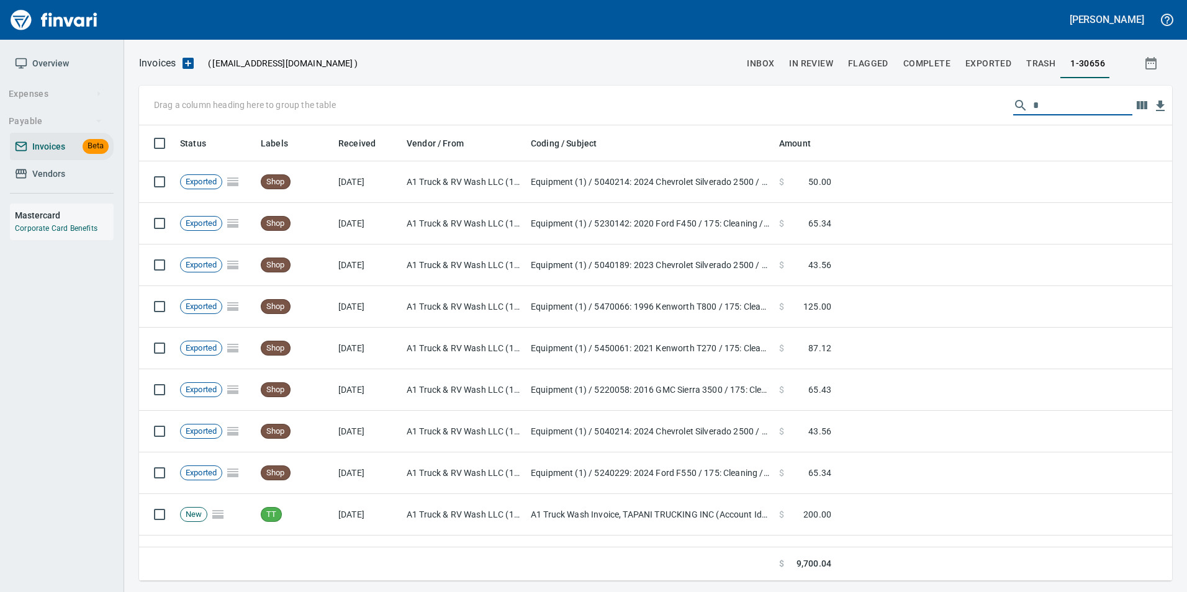
scroll to position [446, 1015]
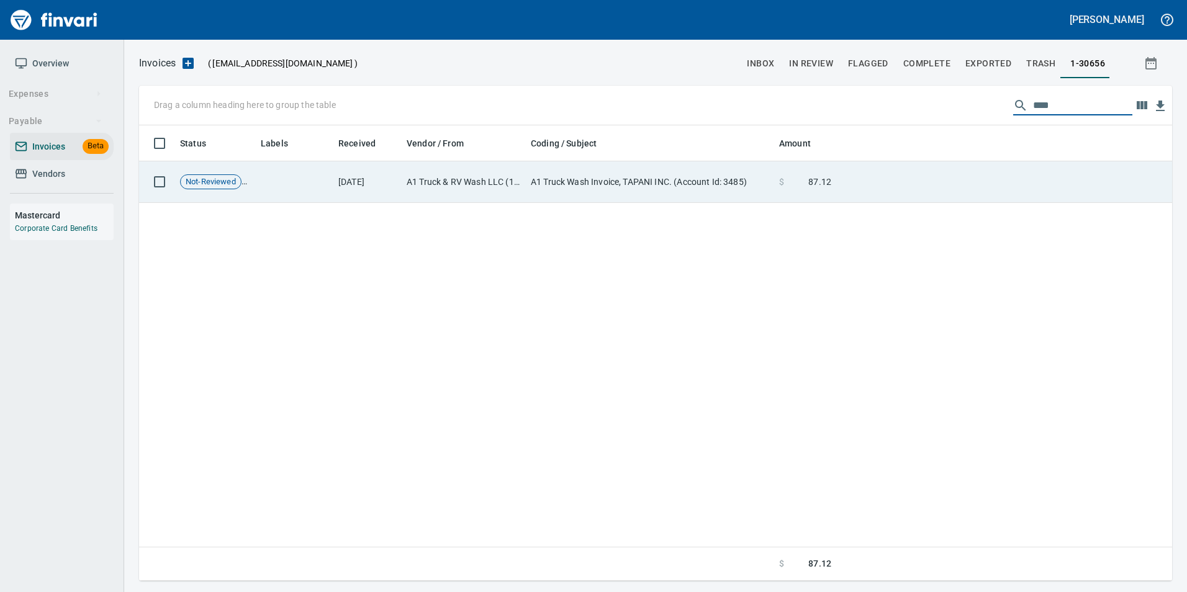
type input "****"
click at [964, 191] on td at bounding box center [1004, 182] width 336 height 42
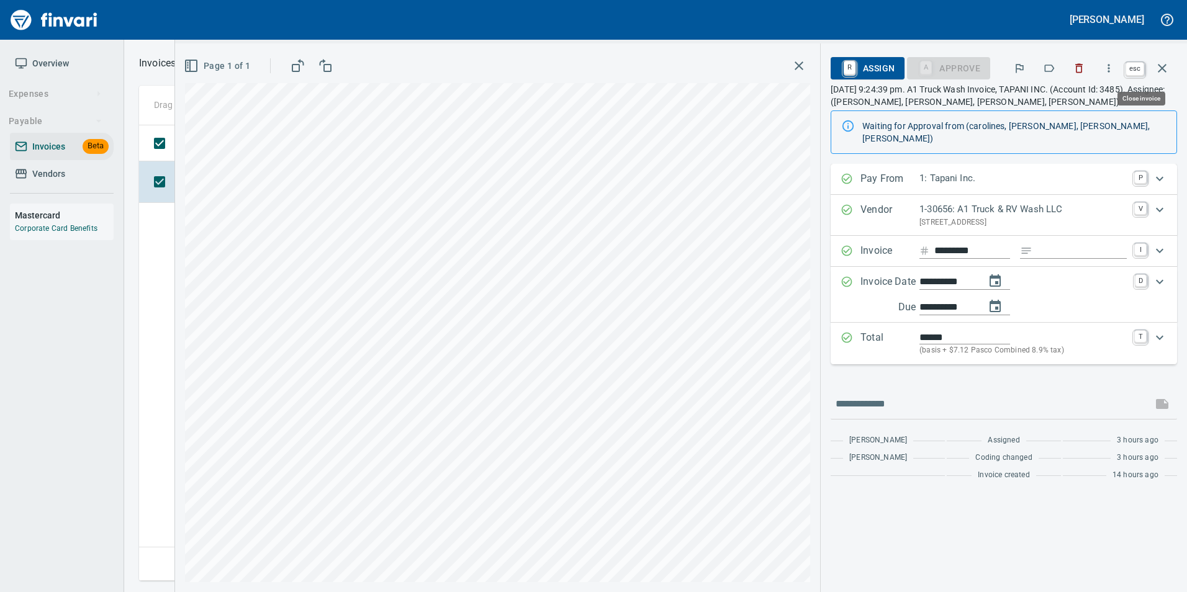
drag, startPoint x: 1165, startPoint y: 63, endPoint x: 1151, endPoint y: 72, distance: 17.0
click at [1165, 63] on icon "button" at bounding box center [1162, 68] width 15 height 15
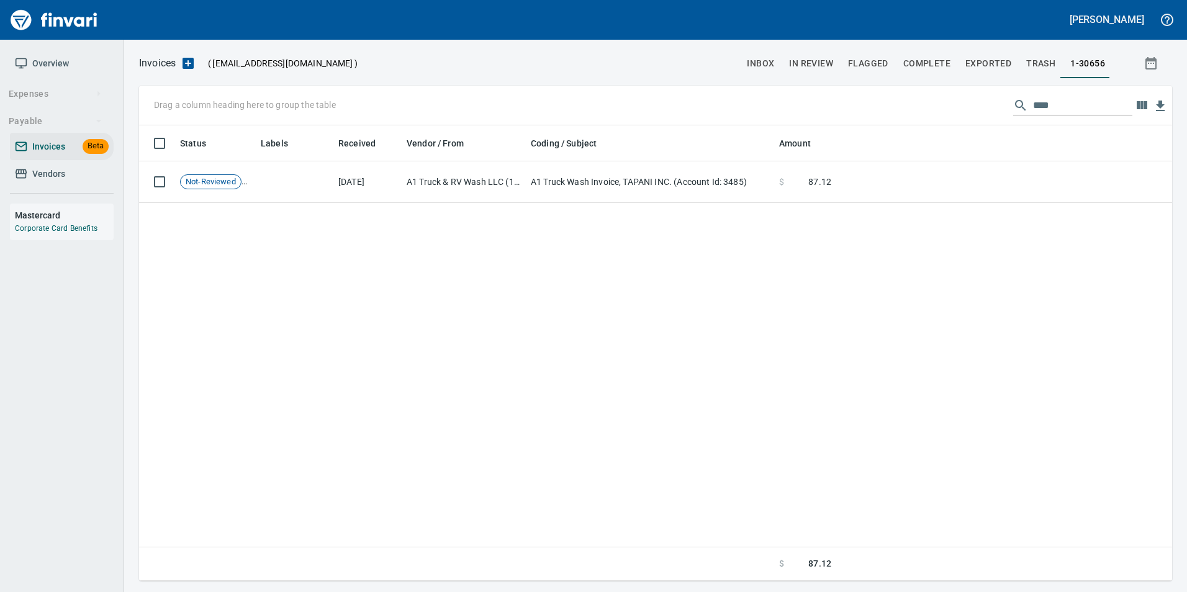
scroll to position [446, 1023]
click at [1105, 109] on input "****" at bounding box center [1082, 106] width 99 height 20
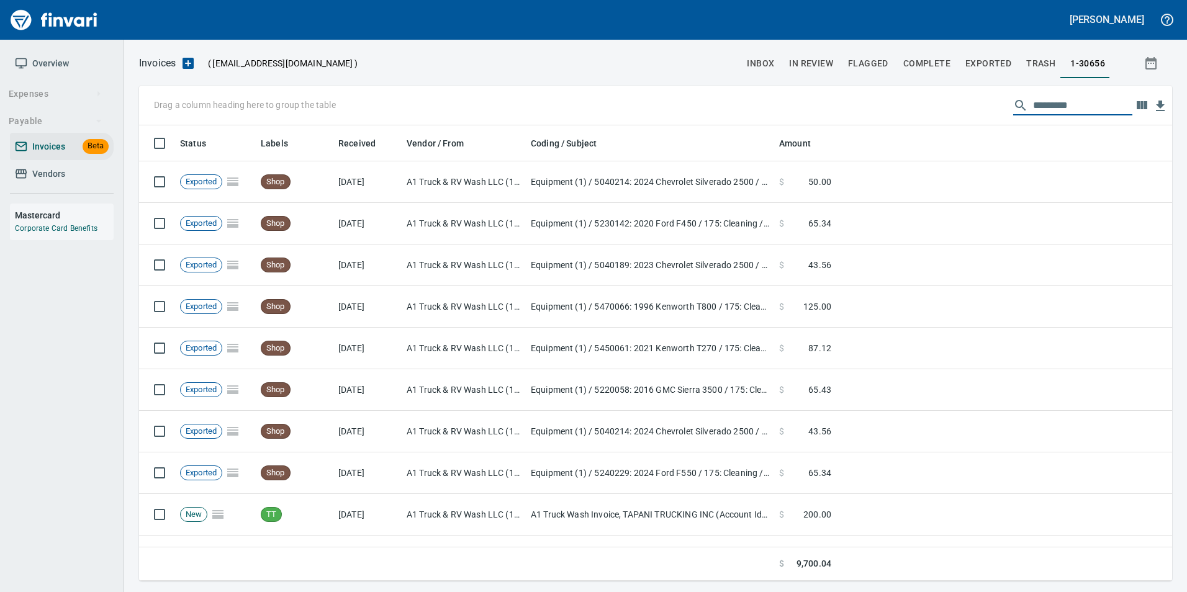
click at [774, 69] on span "inbox" at bounding box center [760, 64] width 27 height 16
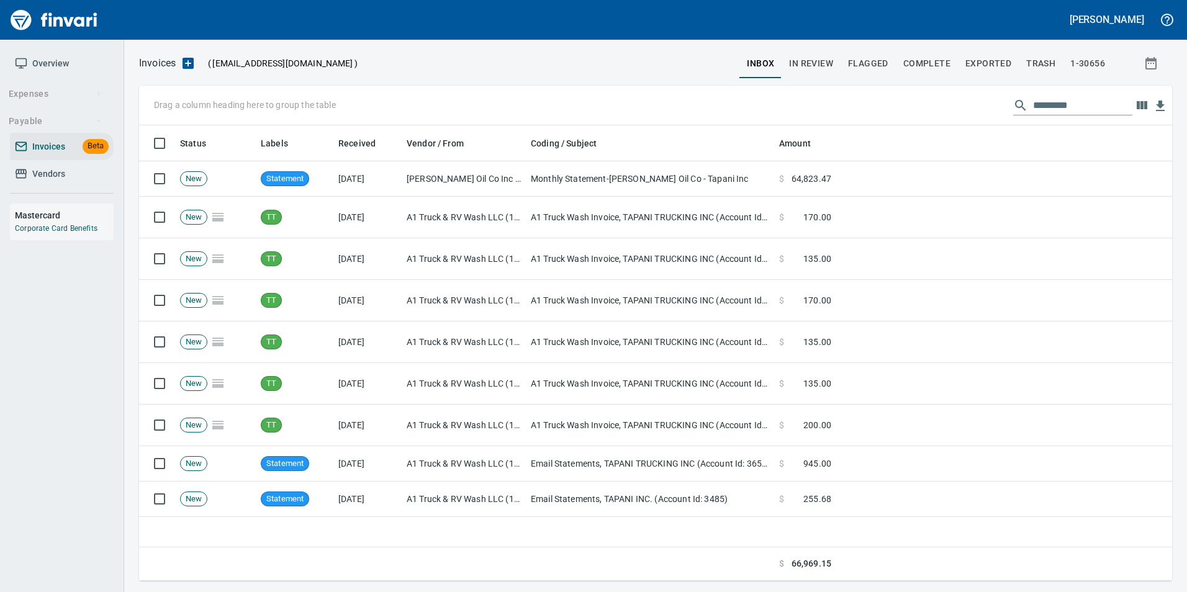
scroll to position [446, 1015]
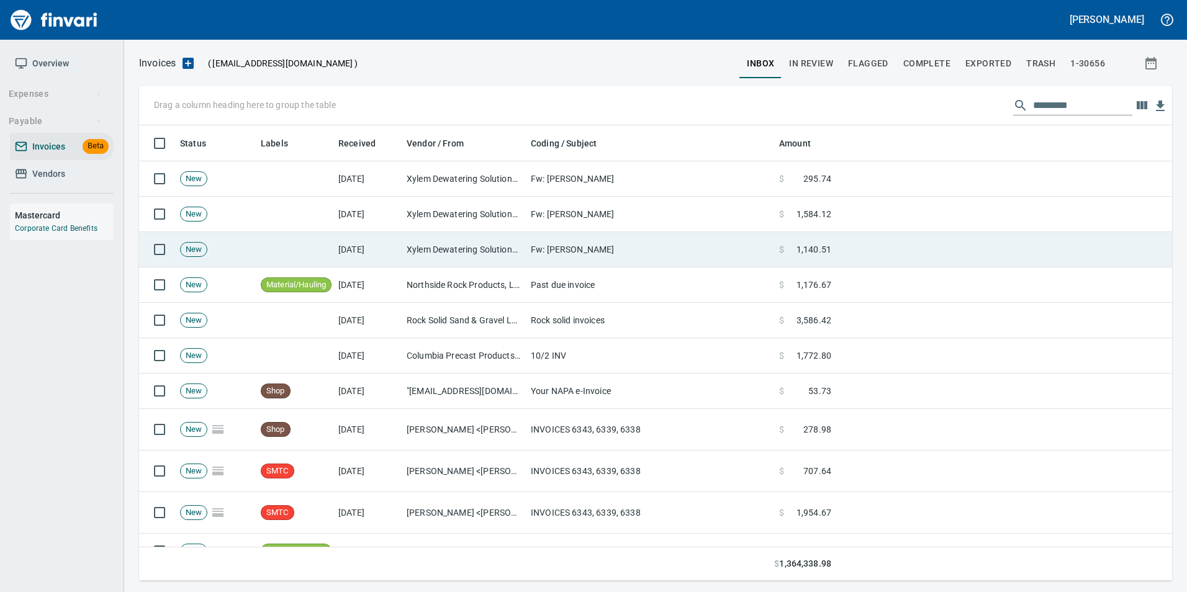
click at [430, 255] on td "Xylem Dewatering Solutions Inc (1-11136)" at bounding box center [464, 249] width 124 height 35
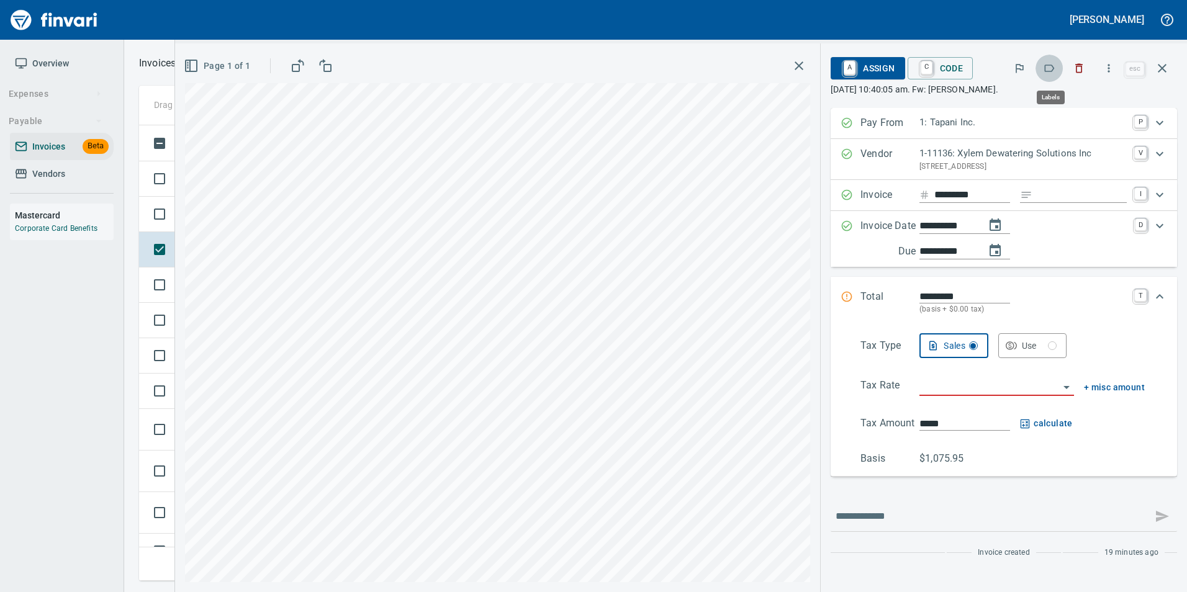
scroll to position [446, 1014]
click at [1059, 73] on button "button" at bounding box center [1049, 68] width 27 height 27
click at [1170, 75] on button "button" at bounding box center [1162, 68] width 30 height 30
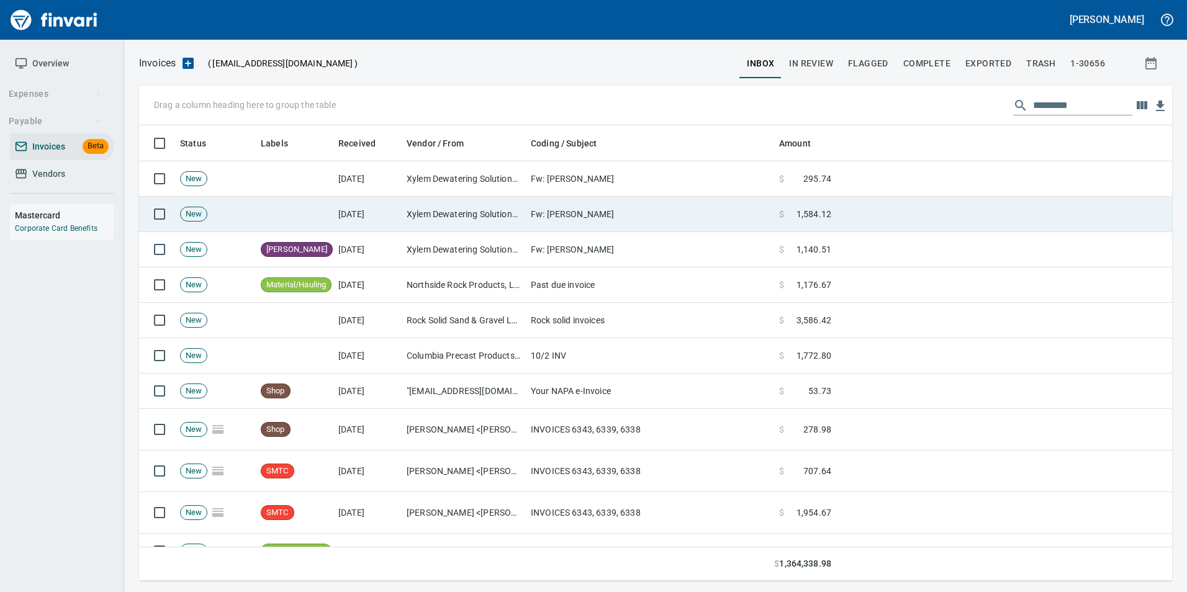
click at [560, 209] on td "Fw: [PERSON_NAME]" at bounding box center [650, 214] width 248 height 35
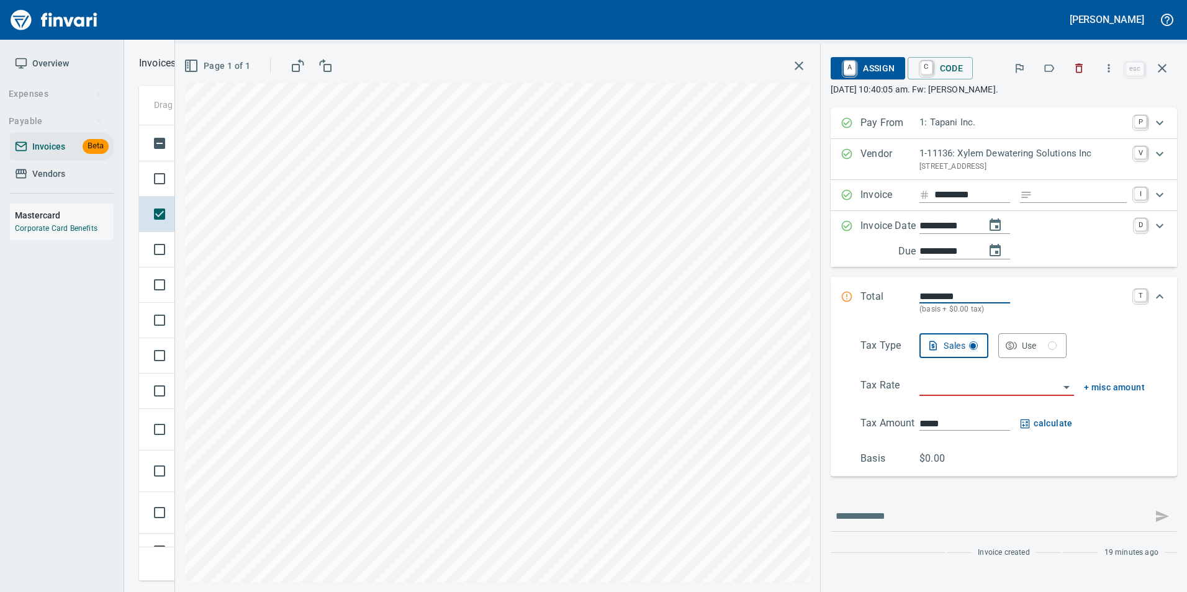
click at [1048, 68] on icon "button" at bounding box center [1049, 68] width 12 height 12
click at [1168, 71] on icon "button" at bounding box center [1162, 68] width 15 height 15
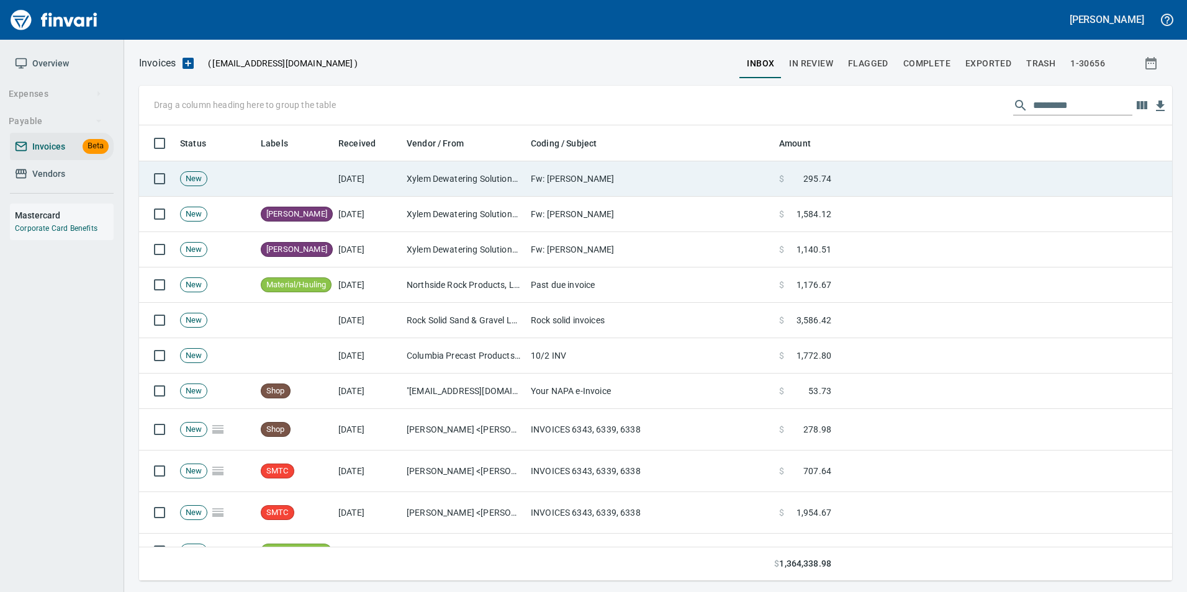
click at [610, 186] on td "Fw: [PERSON_NAME]" at bounding box center [650, 178] width 248 height 35
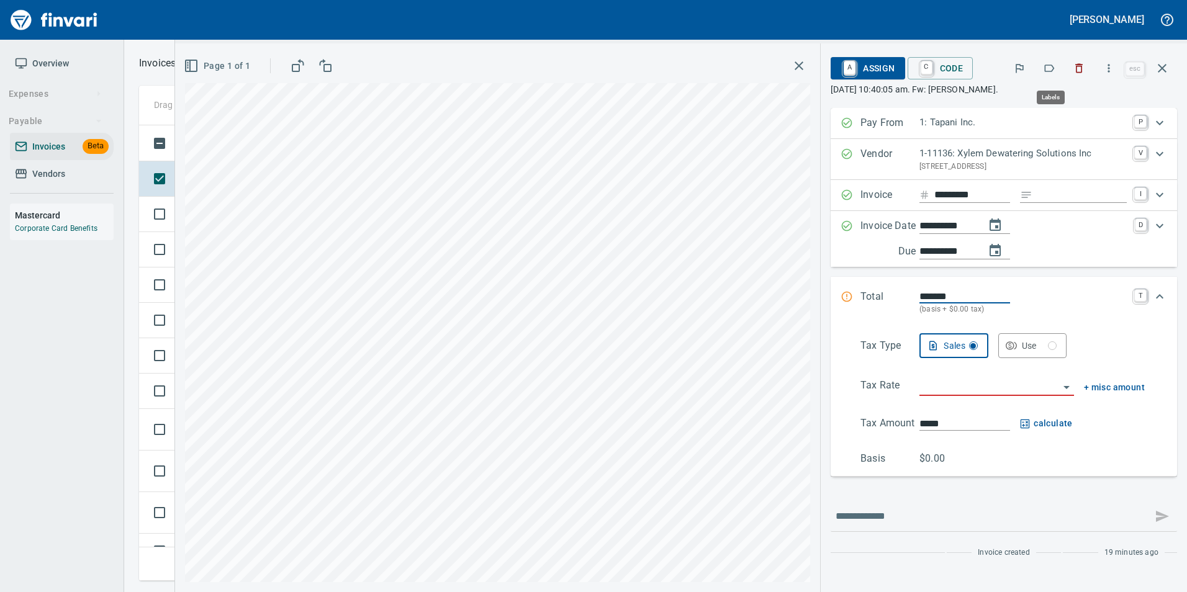
click at [1049, 75] on button "button" at bounding box center [1049, 68] width 27 height 27
click at [1165, 83] on p "October 3rd 2025, 10:40:05 am. Fw: Ustick Rd." at bounding box center [1004, 89] width 346 height 12
click at [1165, 73] on icon "button" at bounding box center [1162, 68] width 15 height 15
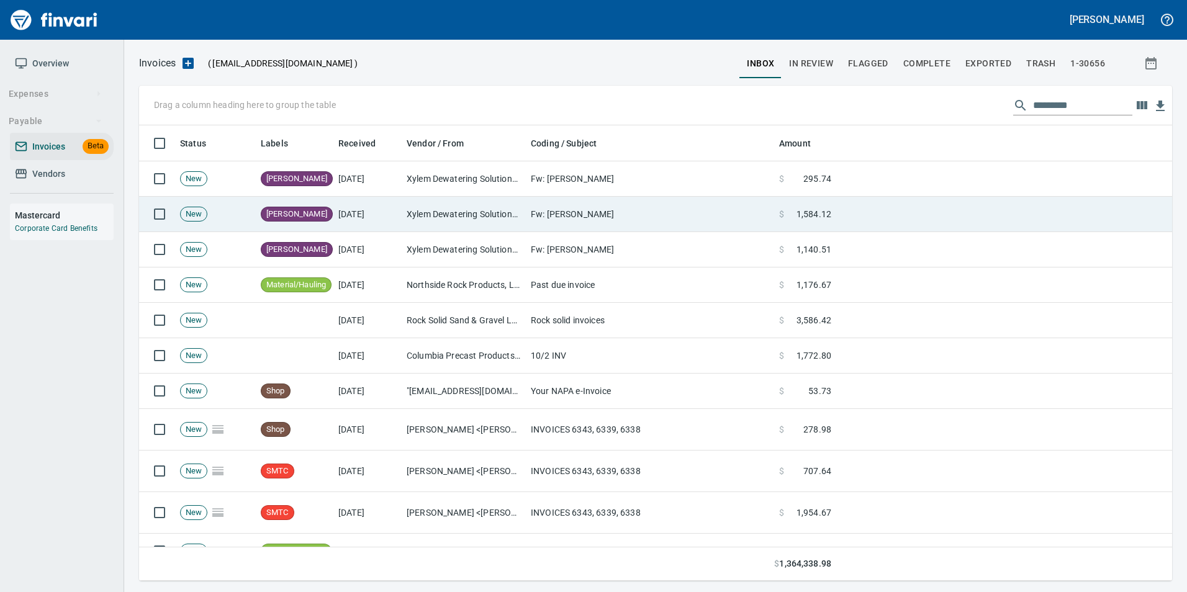
scroll to position [446, 1015]
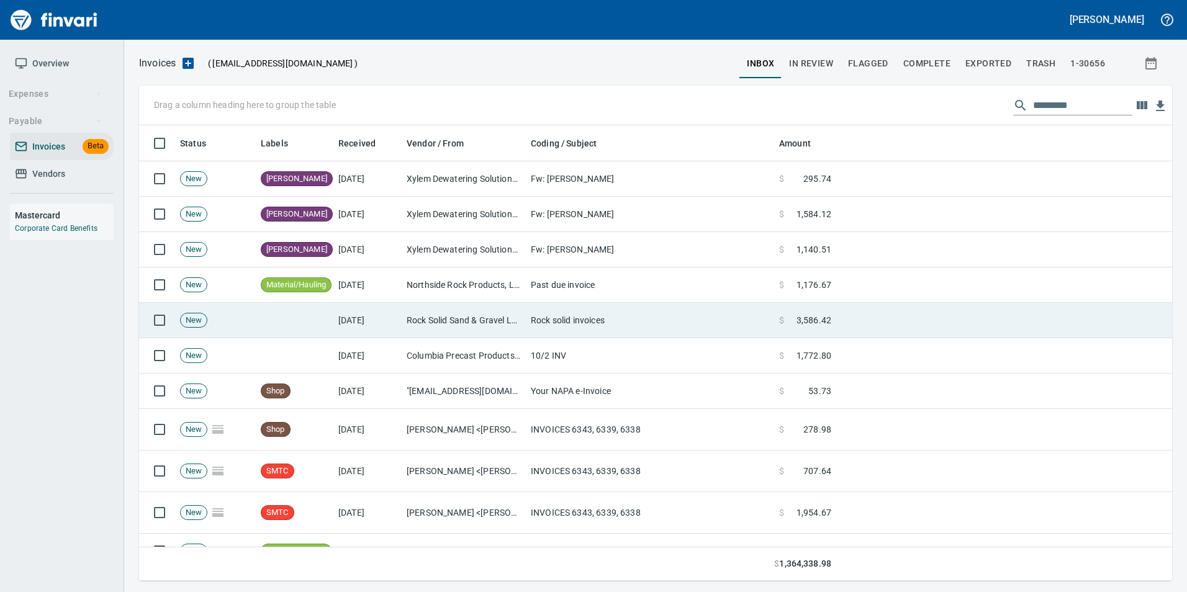
click at [492, 326] on td "Rock Solid Sand & Gravel LLC (1-22181)" at bounding box center [464, 320] width 124 height 35
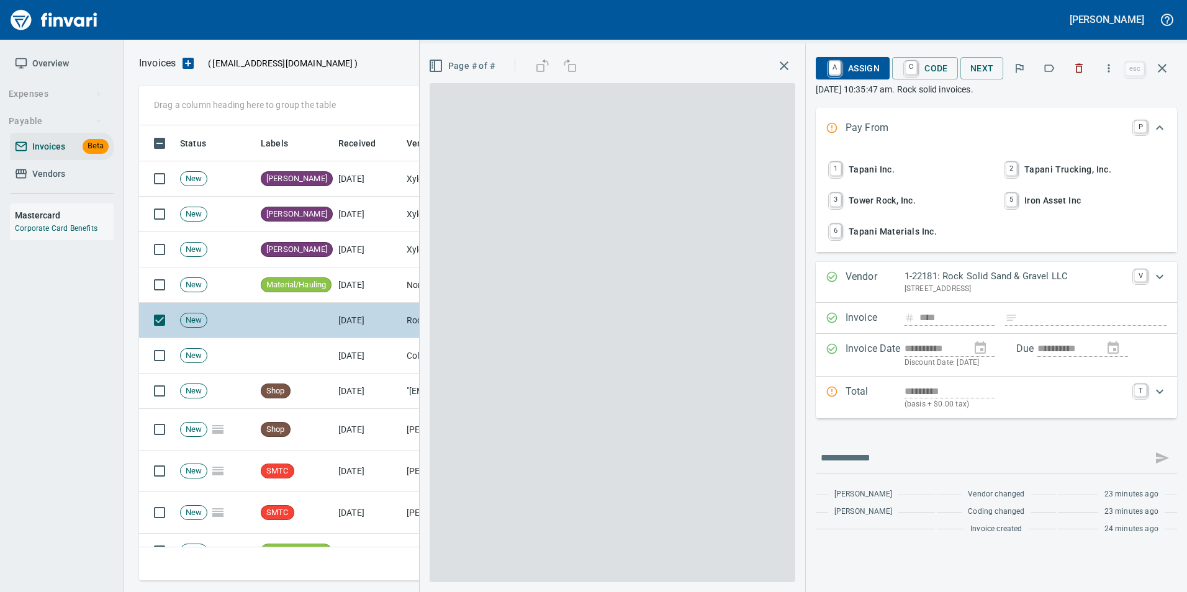
scroll to position [446, 1014]
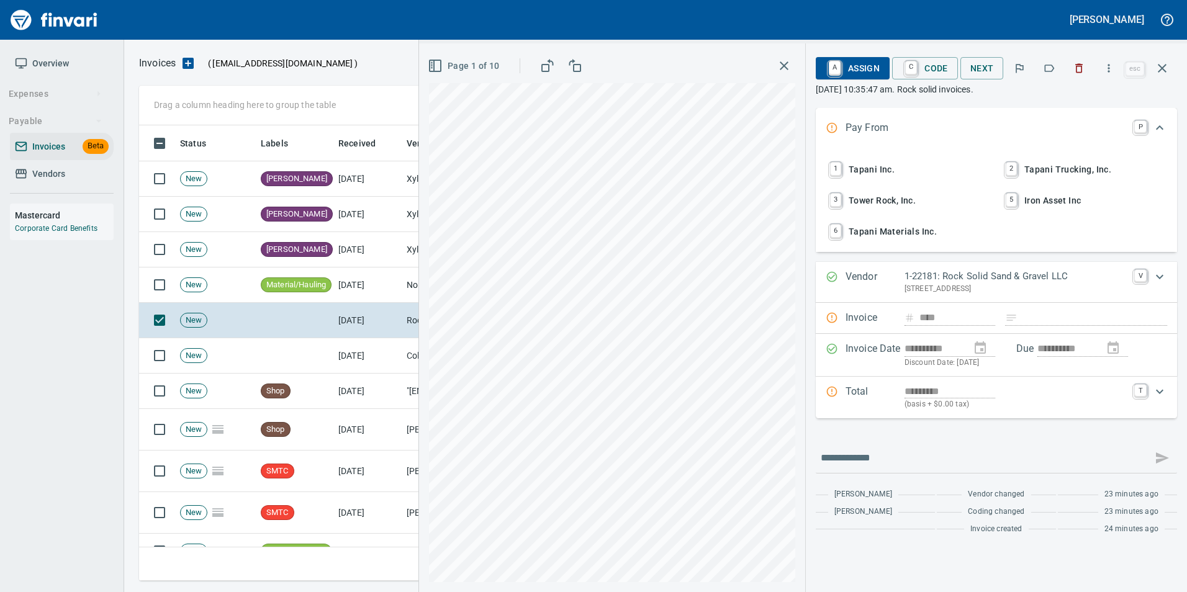
click at [1056, 70] on icon "button" at bounding box center [1049, 68] width 12 height 12
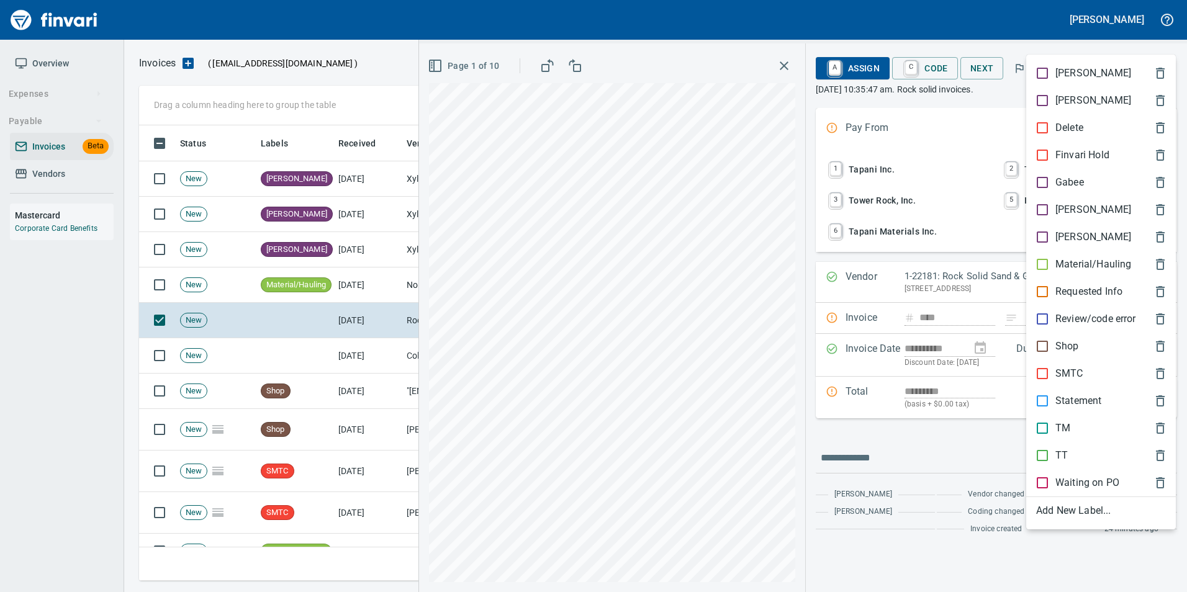
click at [1075, 257] on p "Material/Hauling" at bounding box center [1094, 264] width 76 height 15
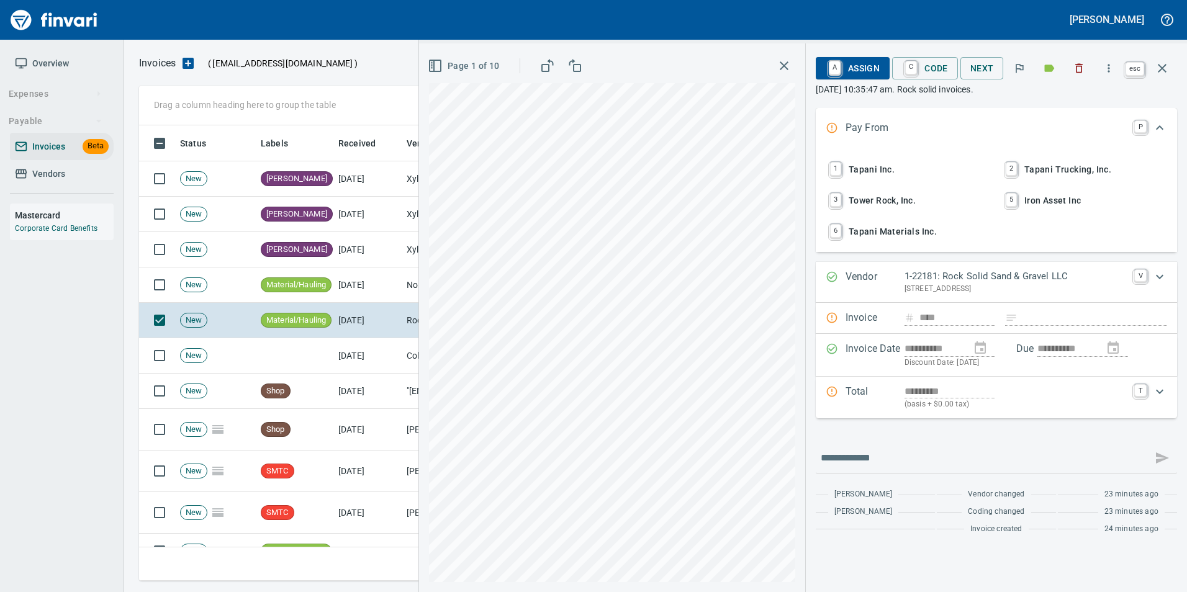
click at [1167, 72] on icon "button" at bounding box center [1162, 68] width 15 height 15
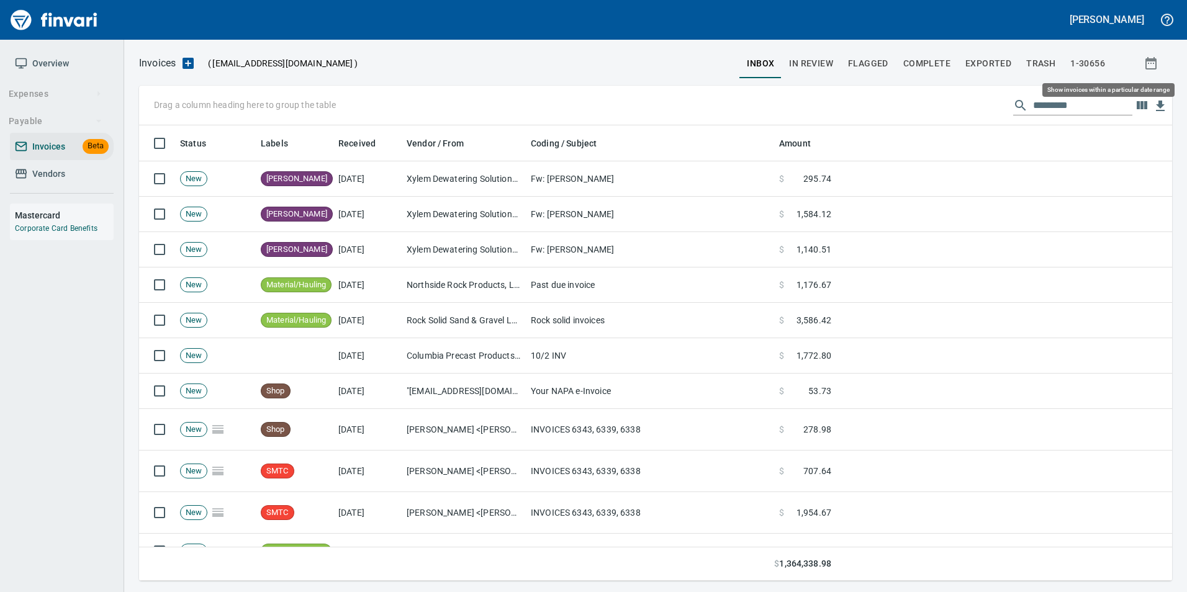
scroll to position [446, 1014]
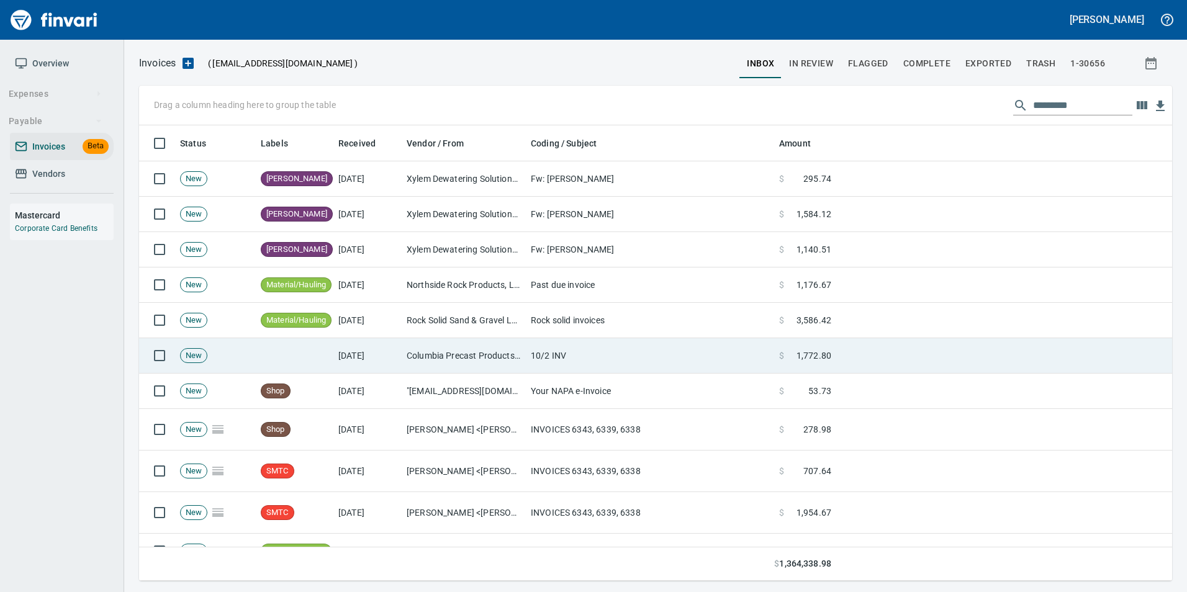
click at [672, 351] on td "10/2 INV" at bounding box center [650, 355] width 248 height 35
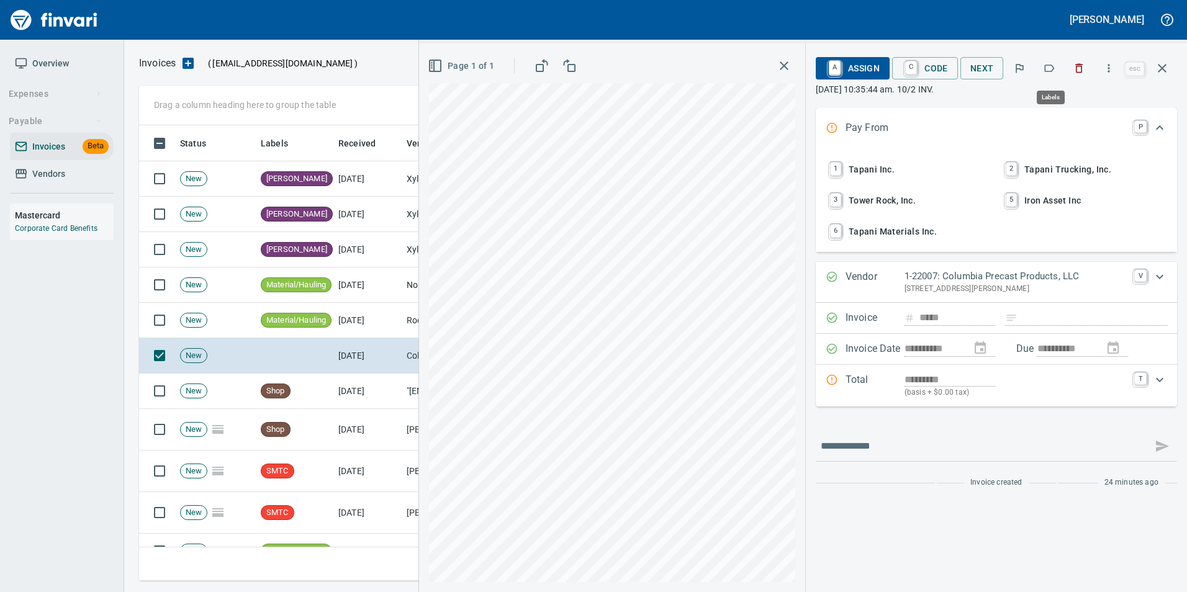
click at [1053, 72] on icon "button" at bounding box center [1049, 68] width 12 height 12
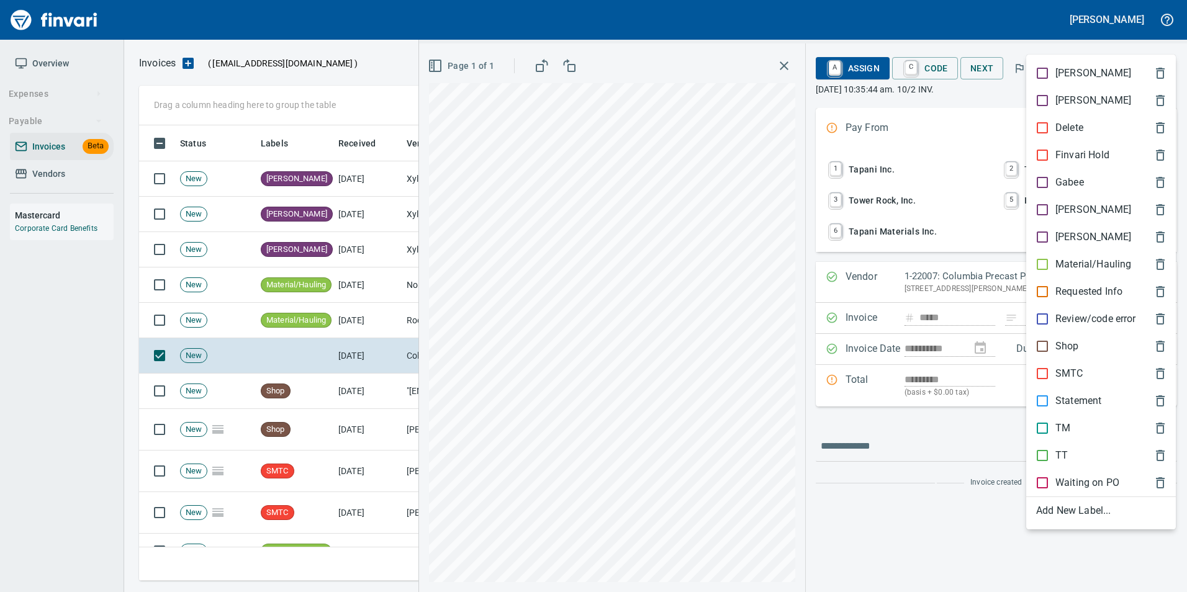
scroll to position [446, 1014]
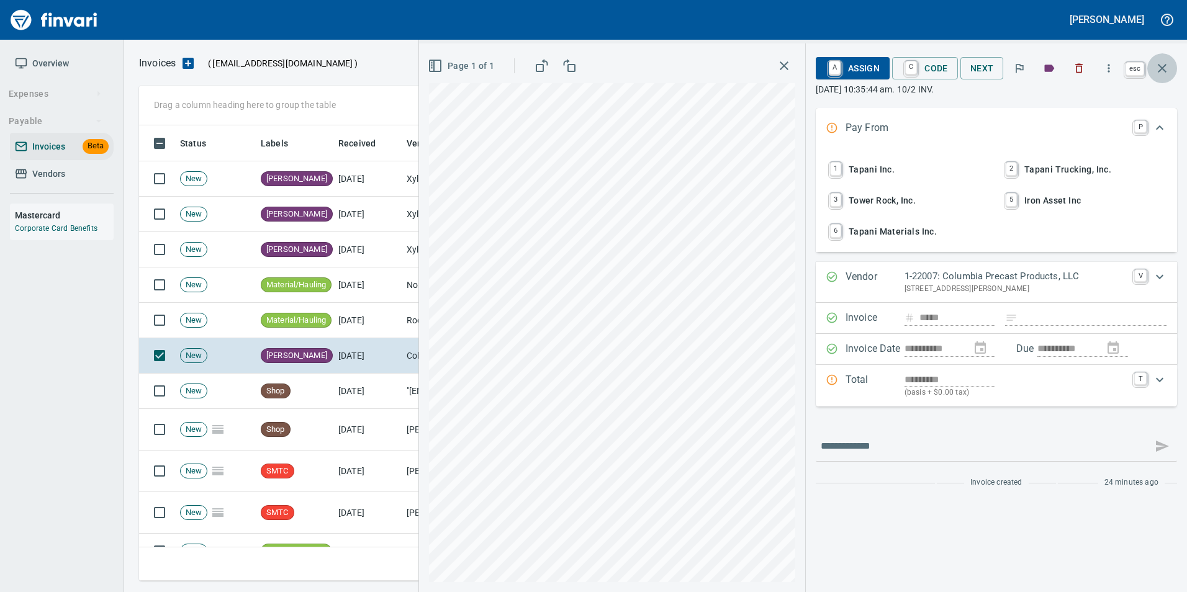
click at [1160, 75] on button "button" at bounding box center [1162, 68] width 30 height 30
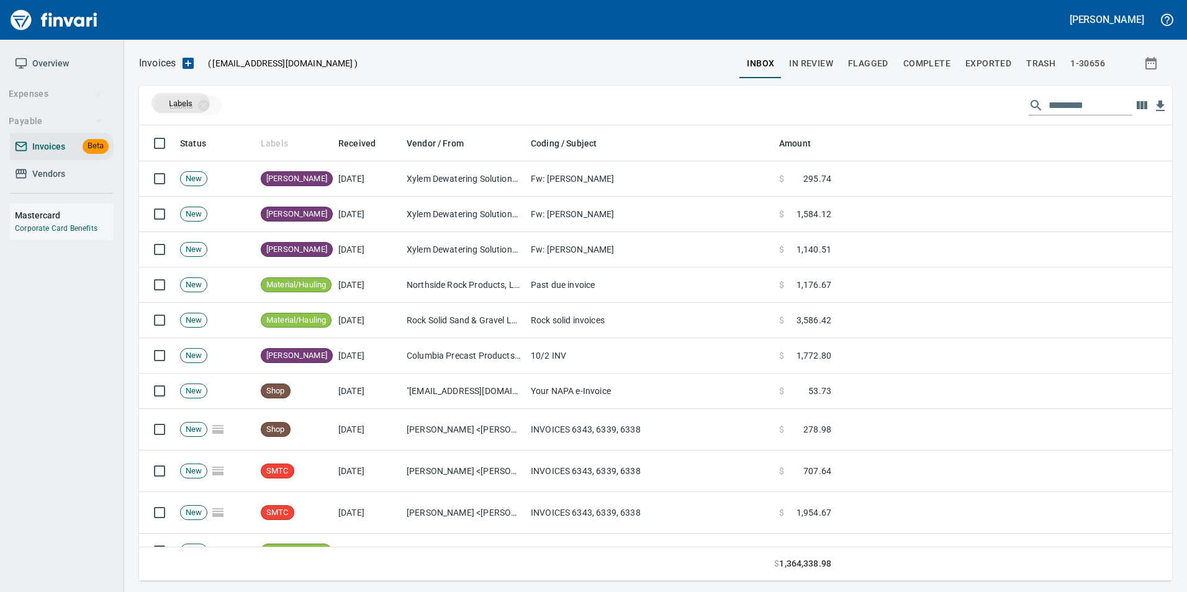
drag, startPoint x: 289, startPoint y: 147, endPoint x: 181, endPoint y: 103, distance: 116.5
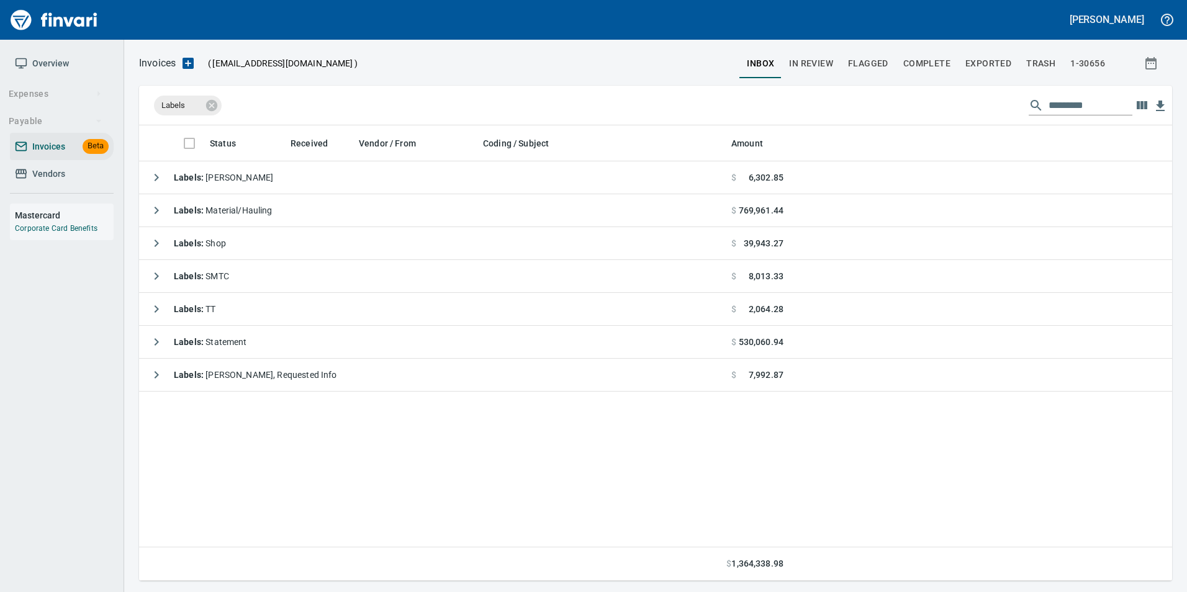
scroll to position [446, 1024]
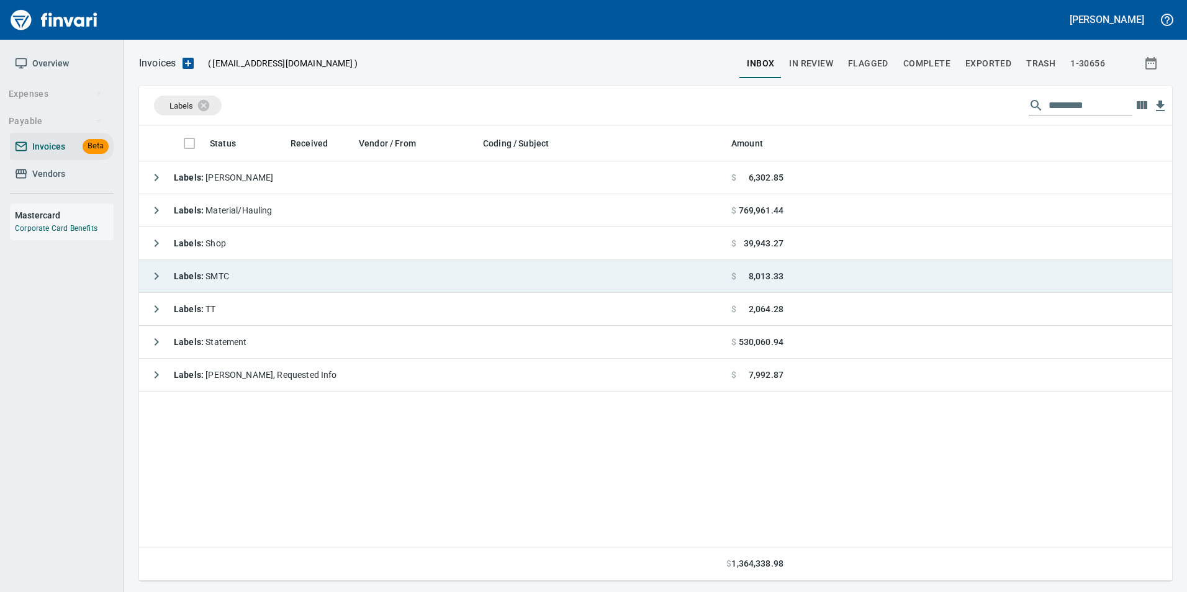
click at [151, 270] on icon "button" at bounding box center [156, 276] width 15 height 15
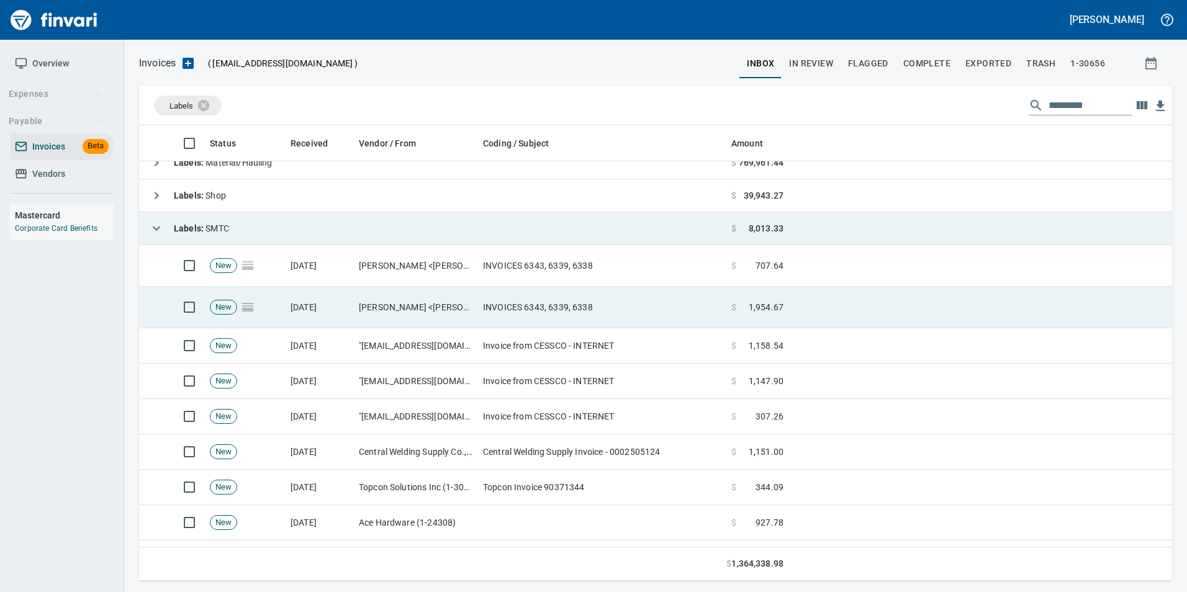
scroll to position [0, 0]
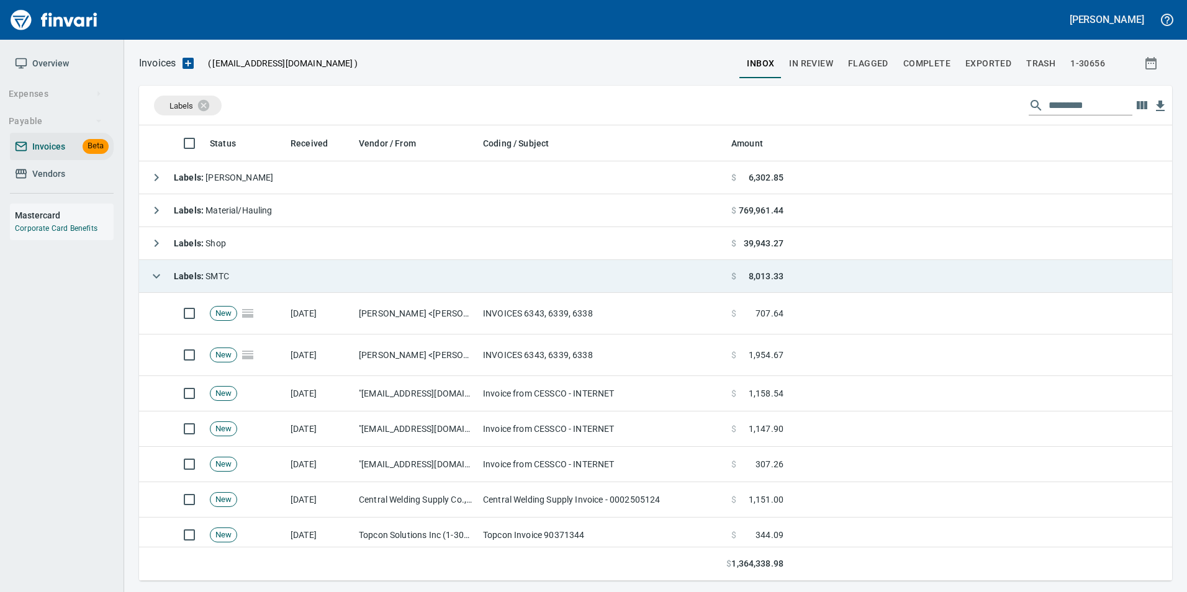
click at [155, 264] on button "button" at bounding box center [156, 276] width 25 height 25
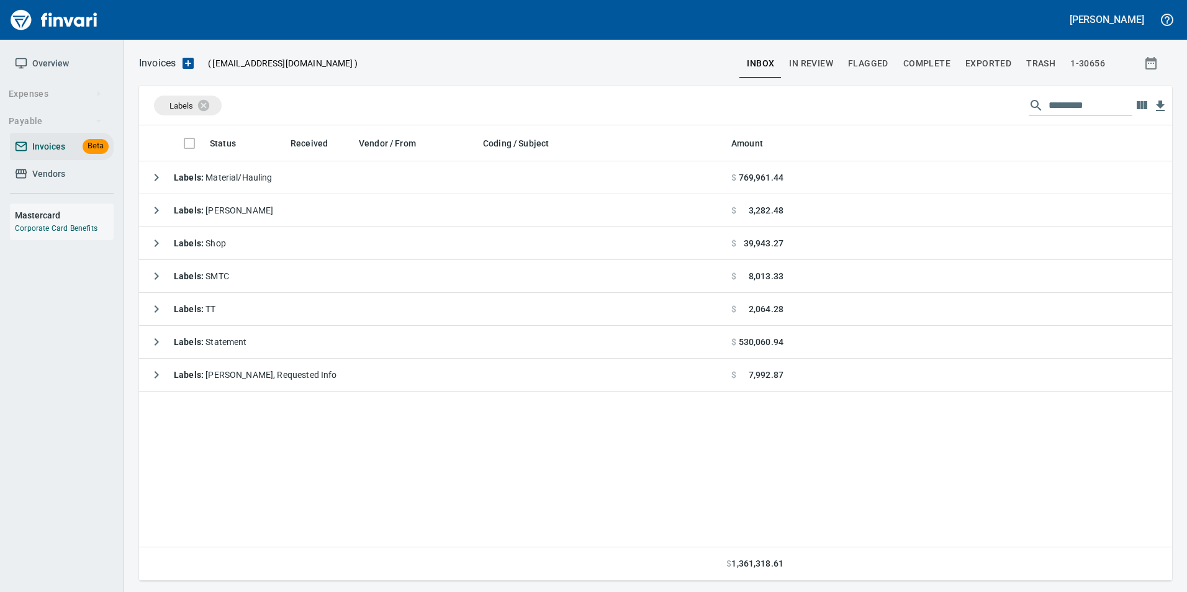
click at [153, 281] on icon "button" at bounding box center [156, 276] width 15 height 15
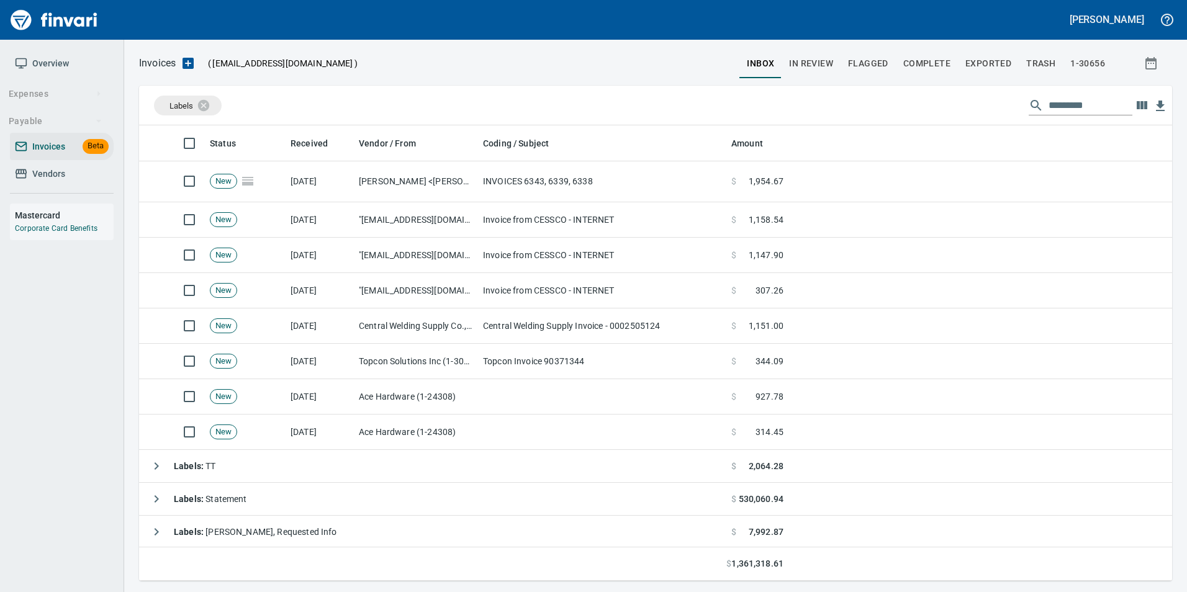
scroll to position [175, 0]
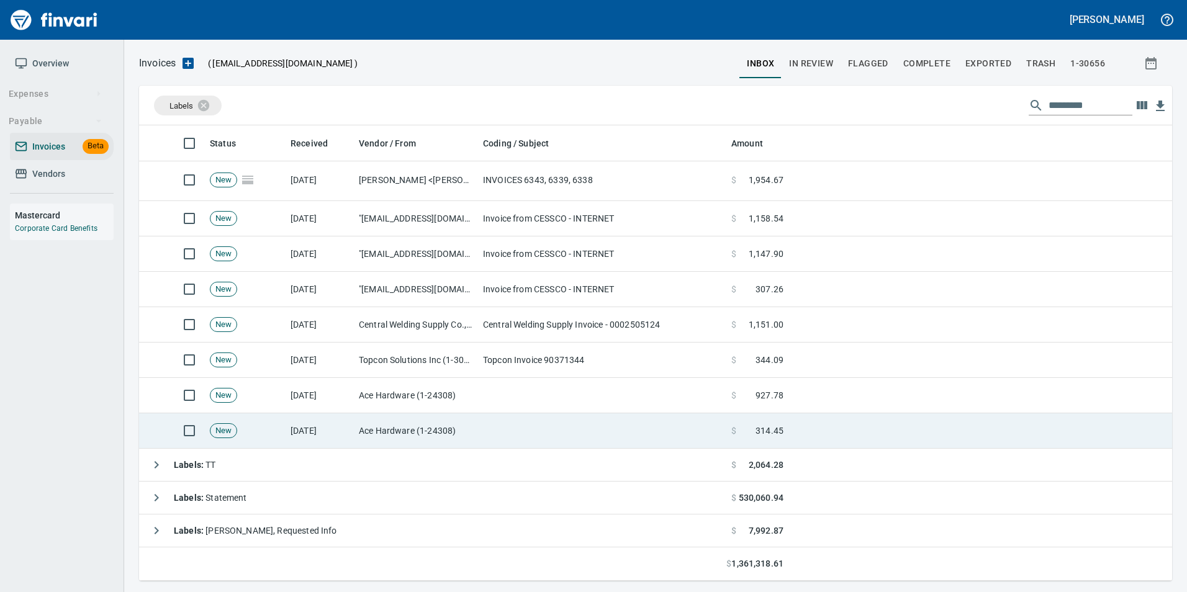
drag, startPoint x: 482, startPoint y: 435, endPoint x: 482, endPoint y: 428, distance: 6.2
click at [481, 430] on td at bounding box center [602, 431] width 248 height 35
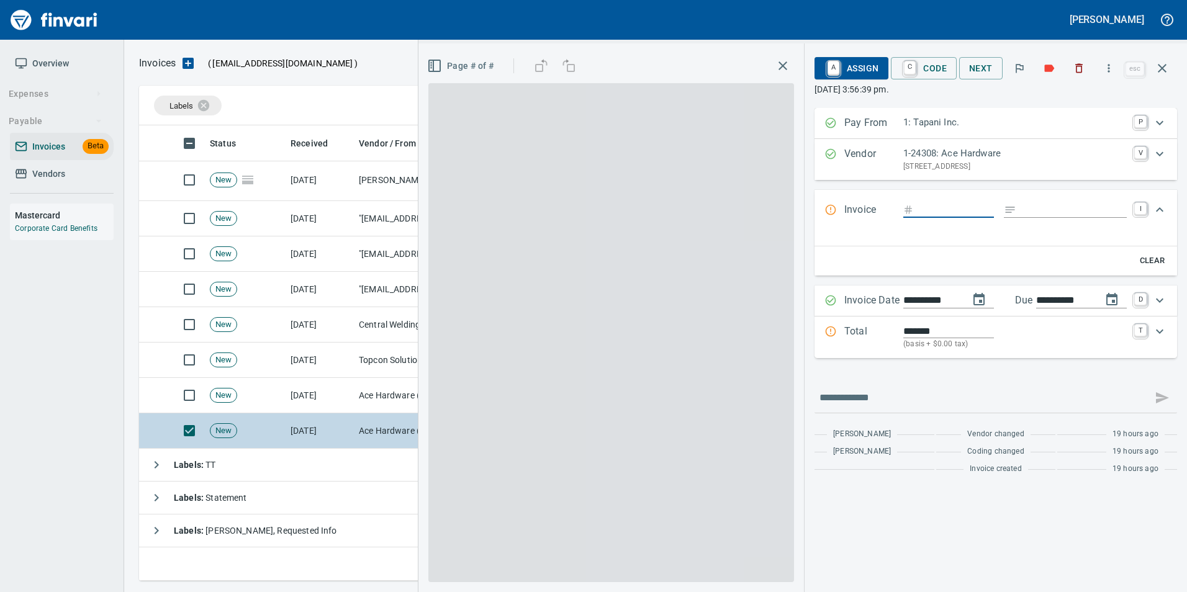
scroll to position [446, 1014]
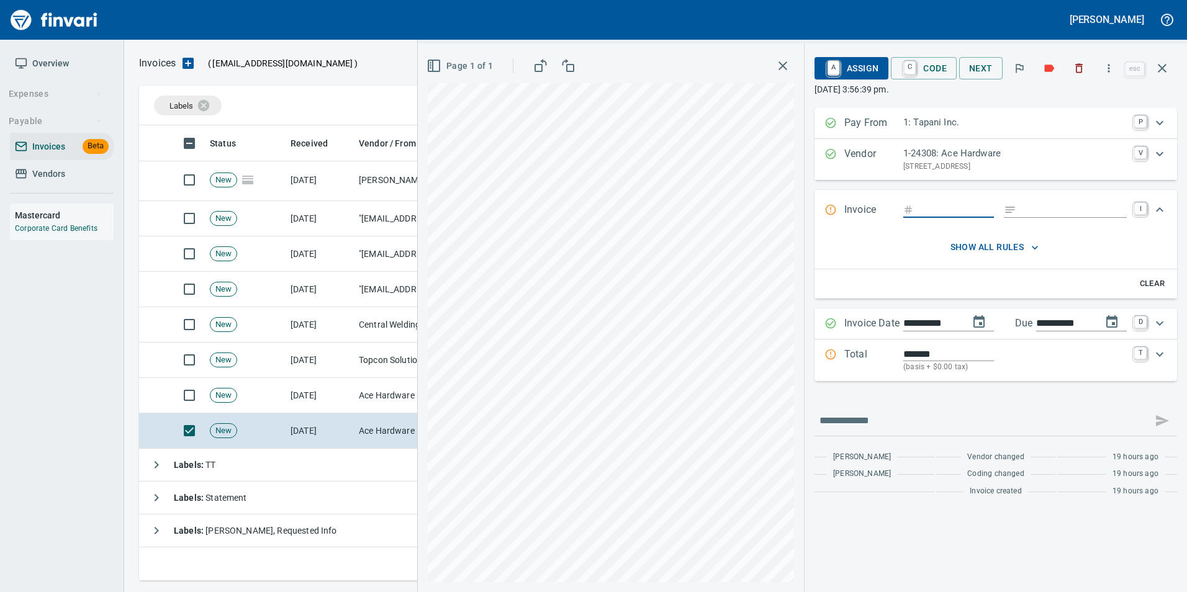
type input "*******"
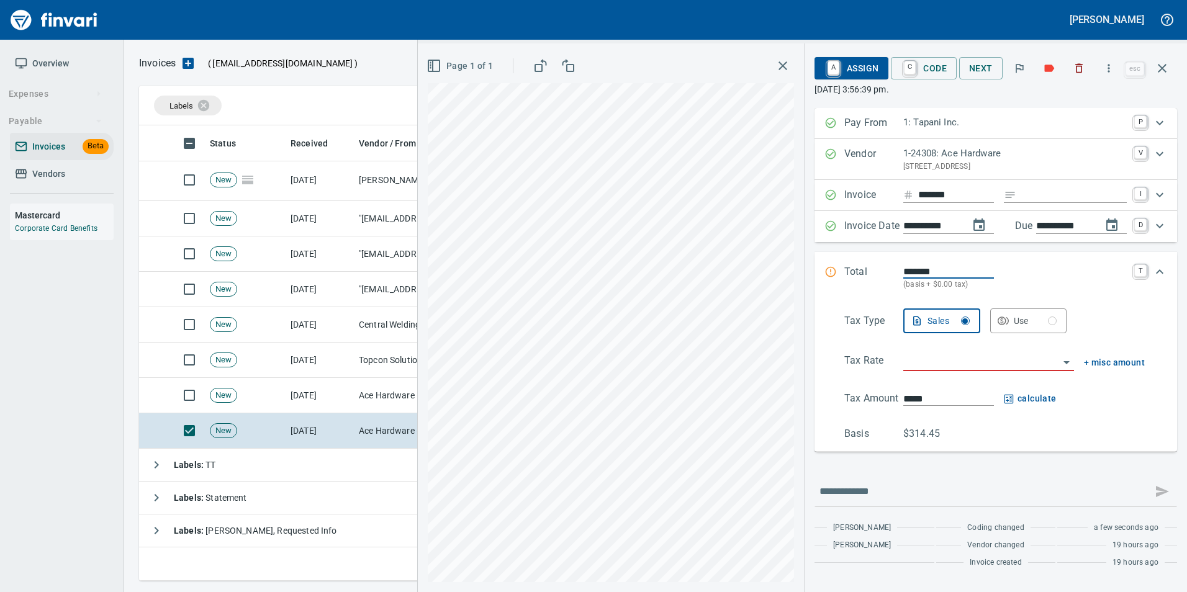
click at [1066, 201] on input "Expand" at bounding box center [1074, 196] width 106 height 16
click at [831, 287] on div "**********" at bounding box center [802, 317] width 769 height 549
type input "**********"
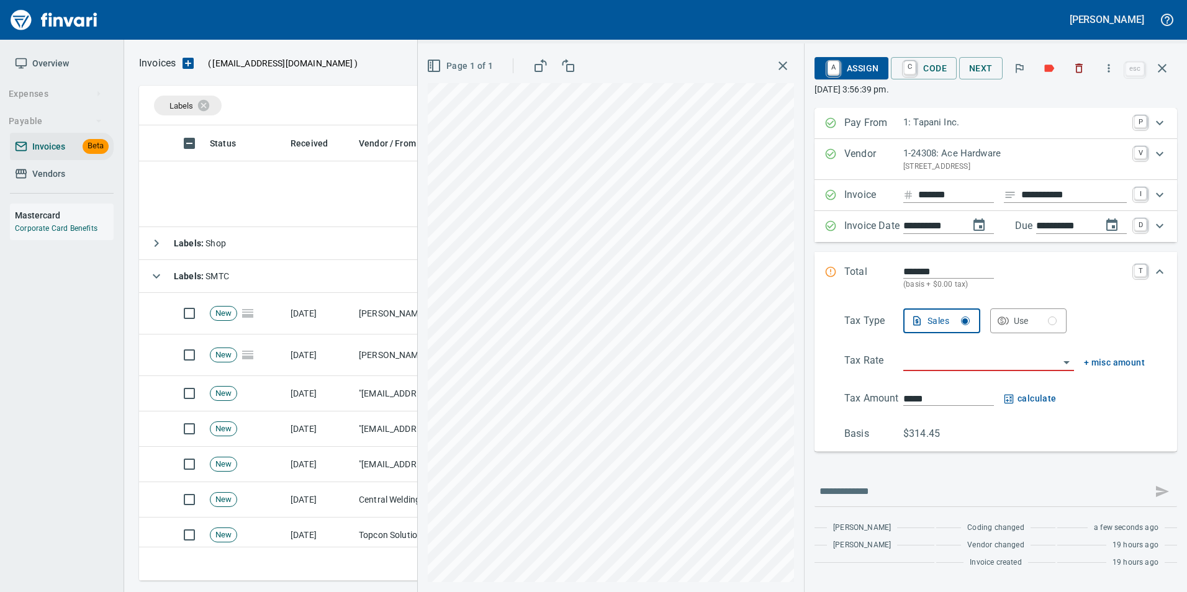
scroll to position [446, 1014]
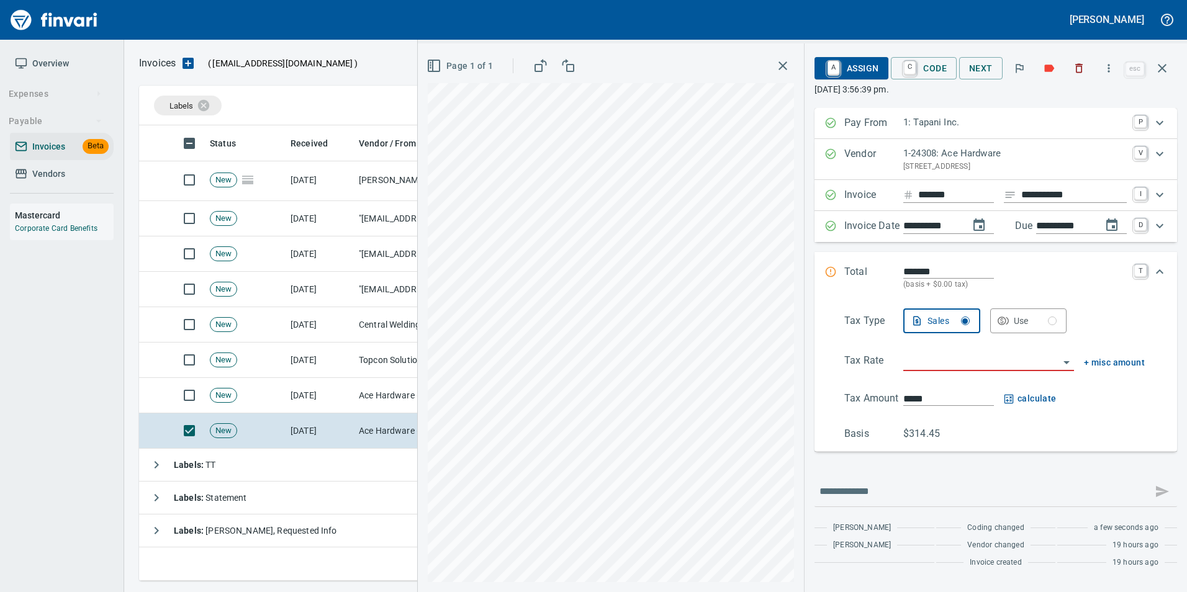
click at [500, 65] on div "Page 1 of 1" at bounding box center [611, 317] width 386 height 549
click at [923, 363] on input "search" at bounding box center [981, 361] width 156 height 17
click at [960, 422] on li "WA0601: Battle Ground Combined 8.6%" at bounding box center [987, 424] width 178 height 30
type input "**********"
type input "******"
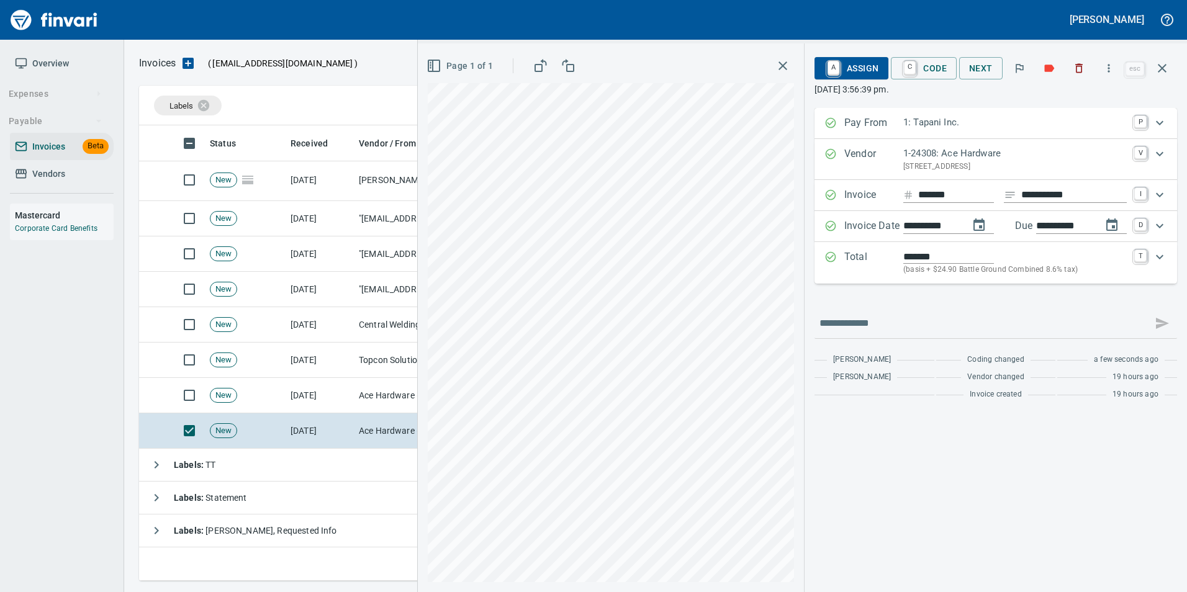
type input "**********"
click at [930, 73] on span "C Code" at bounding box center [924, 68] width 46 height 21
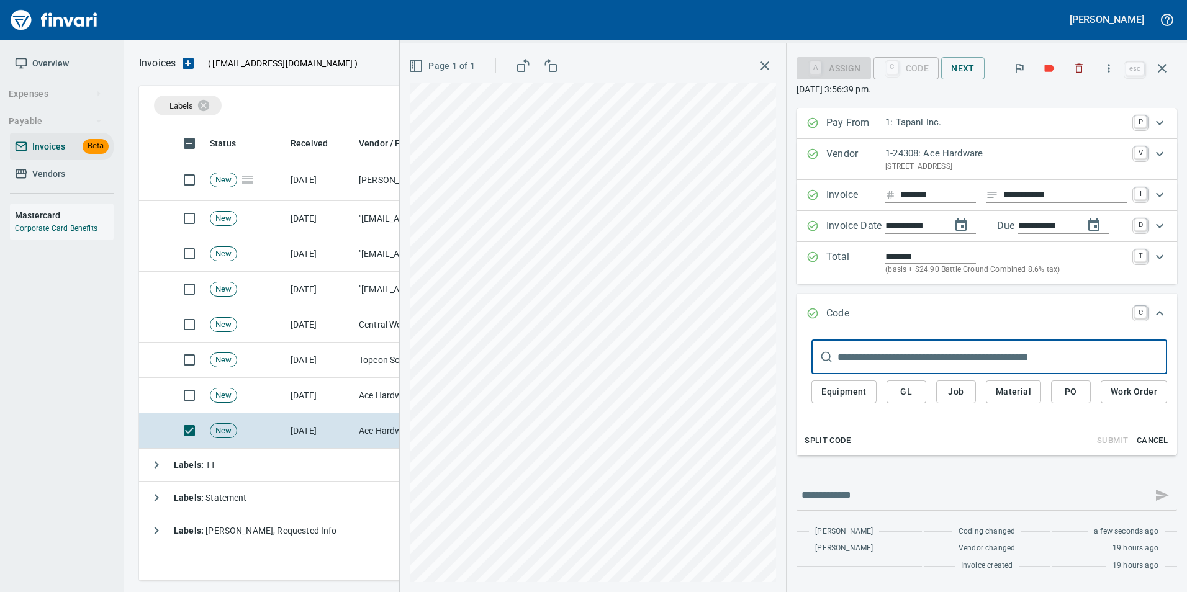
click at [913, 392] on span "GL" at bounding box center [907, 392] width 20 height 16
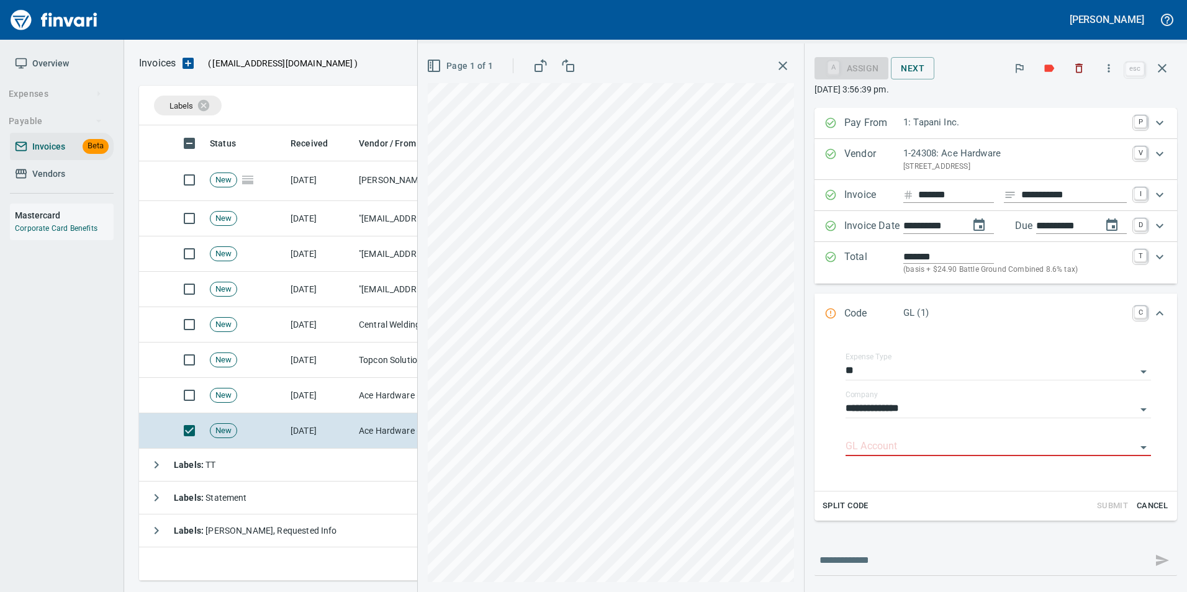
click at [803, 512] on div "**********" at bounding box center [802, 317] width 769 height 549
click at [853, 447] on input "GL Account" at bounding box center [991, 446] width 291 height 17
click at [982, 487] on li "6020.65.10: SMTC Consumables" at bounding box center [987, 479] width 309 height 30
type input "**********"
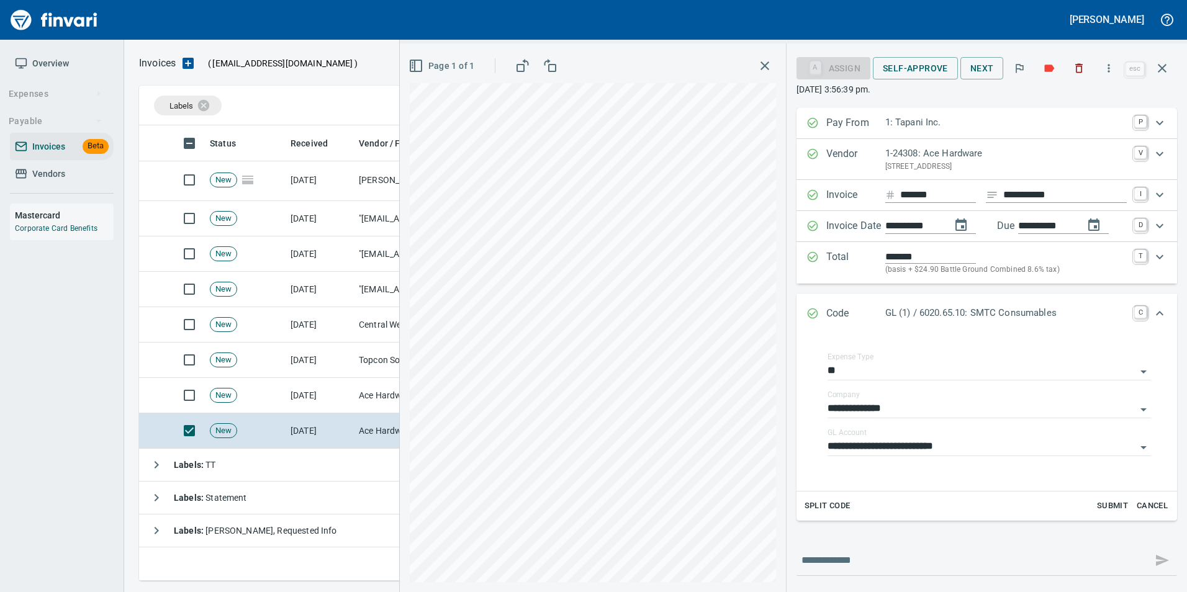
click at [819, 309] on icon "Expand" at bounding box center [813, 313] width 12 height 12
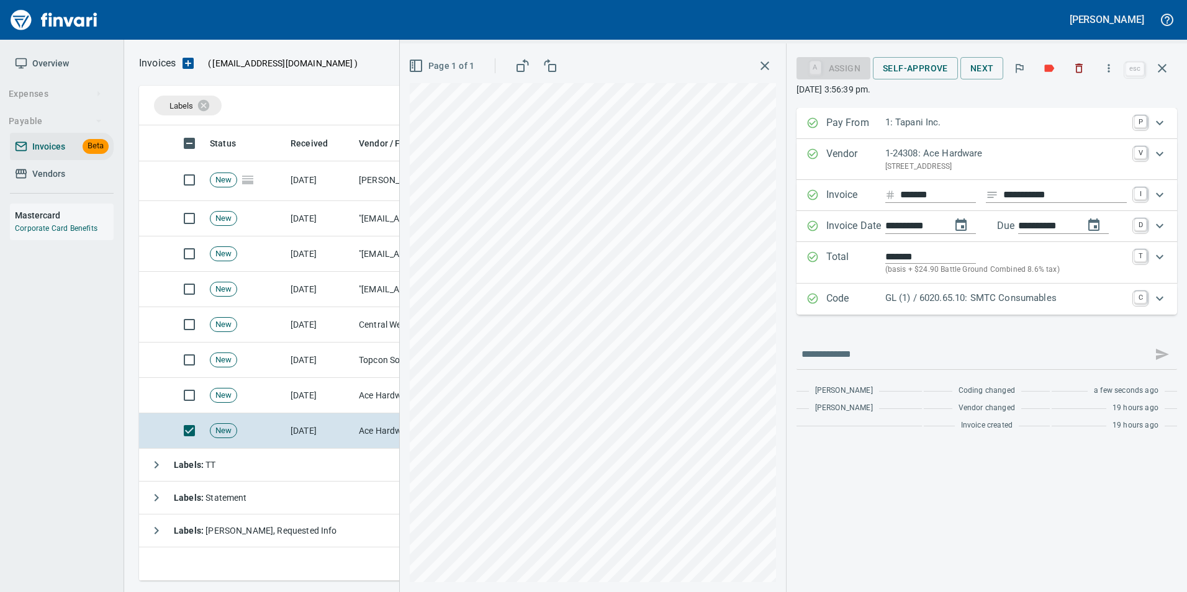
click at [940, 72] on span "Self-Approve" at bounding box center [915, 69] width 65 height 16
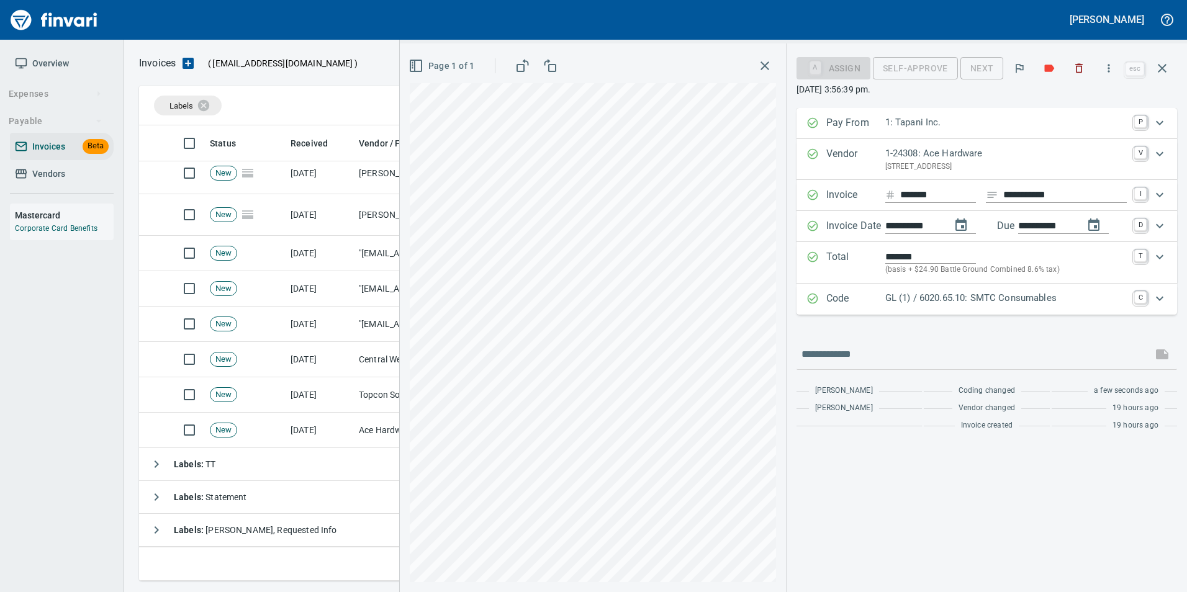
scroll to position [140, 0]
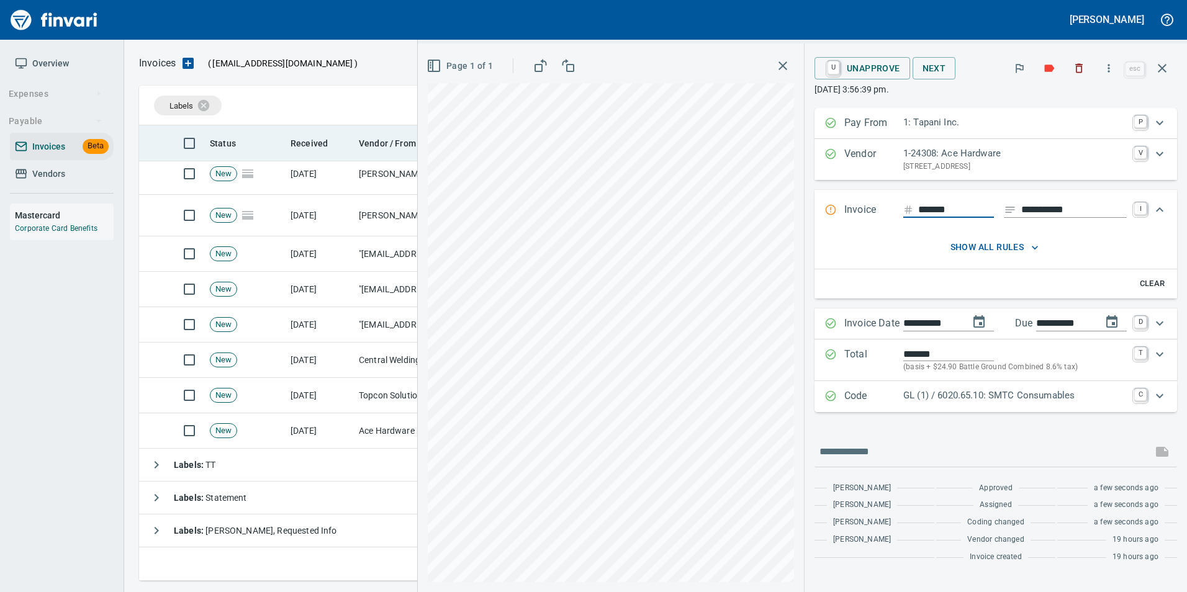
click at [1168, 69] on icon "button" at bounding box center [1162, 68] width 15 height 15
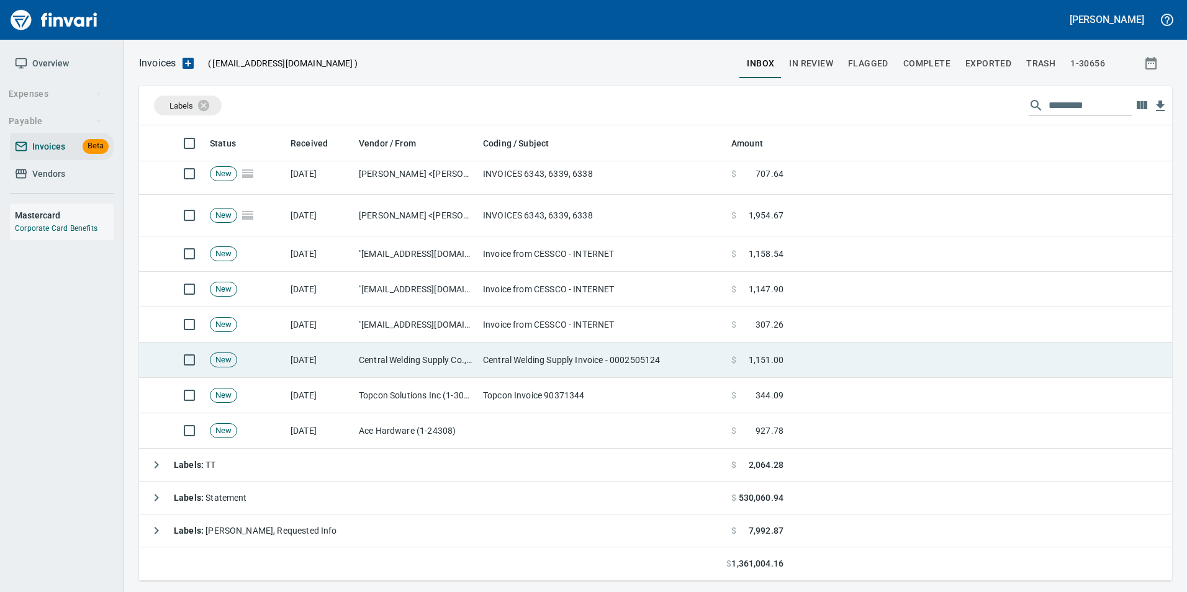
scroll to position [446, 1014]
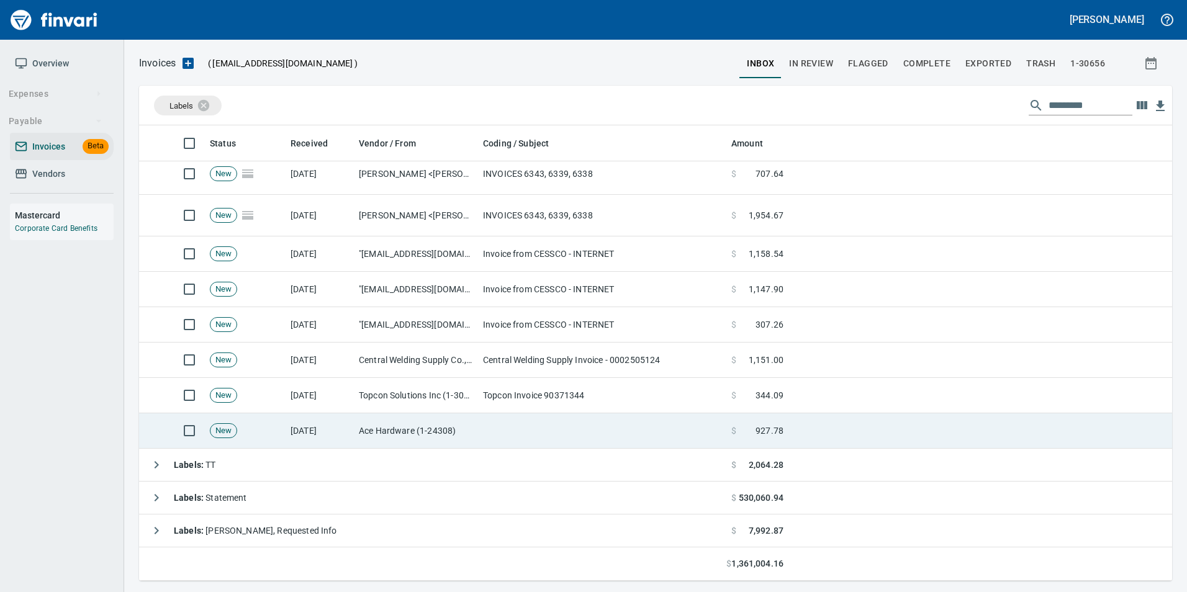
click at [571, 432] on td at bounding box center [602, 431] width 248 height 35
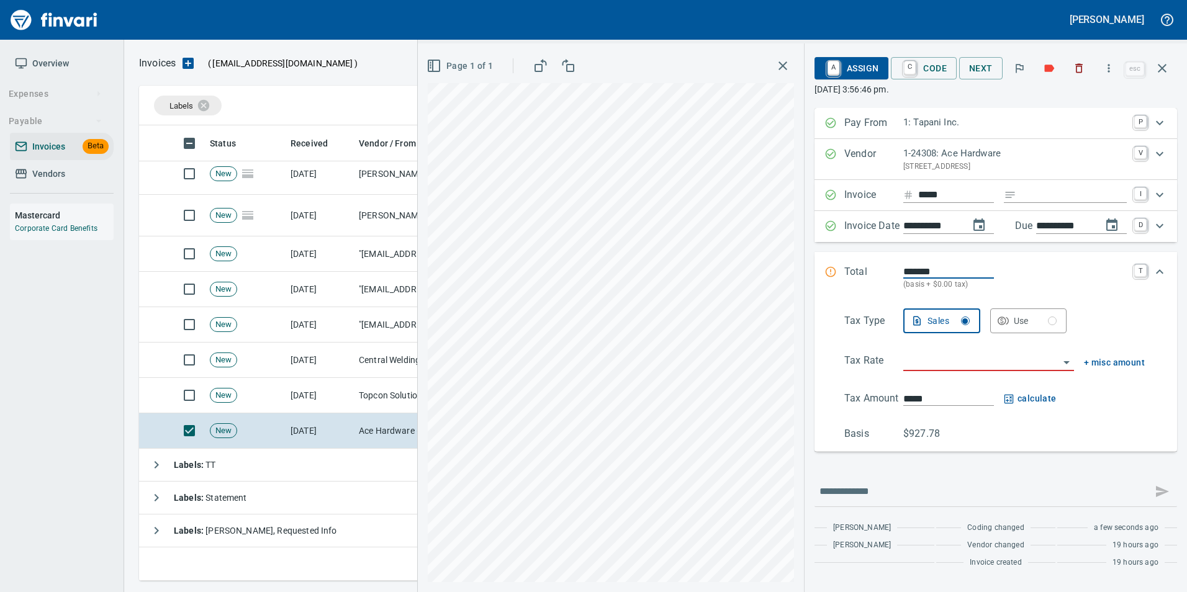
click at [948, 194] on input "*****" at bounding box center [956, 196] width 76 height 16
type input "*******"
click at [1085, 195] on input "Expand" at bounding box center [1074, 196] width 106 height 16
type input "**********"
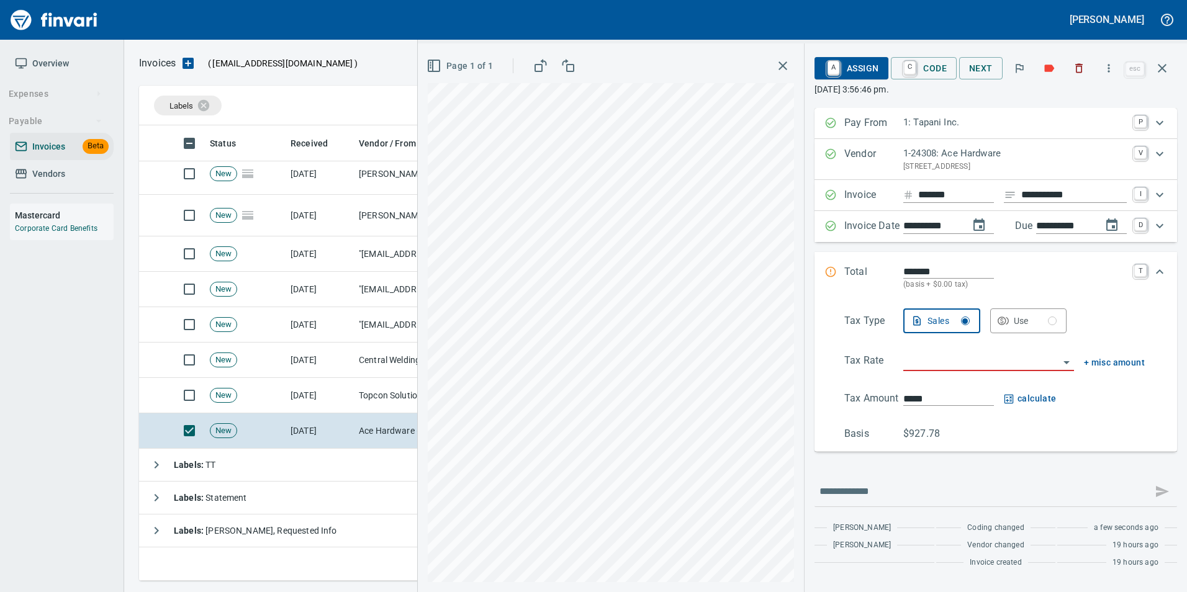
click at [500, 67] on div "Page 1 of 1" at bounding box center [611, 317] width 386 height 549
click at [985, 359] on input "search" at bounding box center [981, 361] width 156 height 17
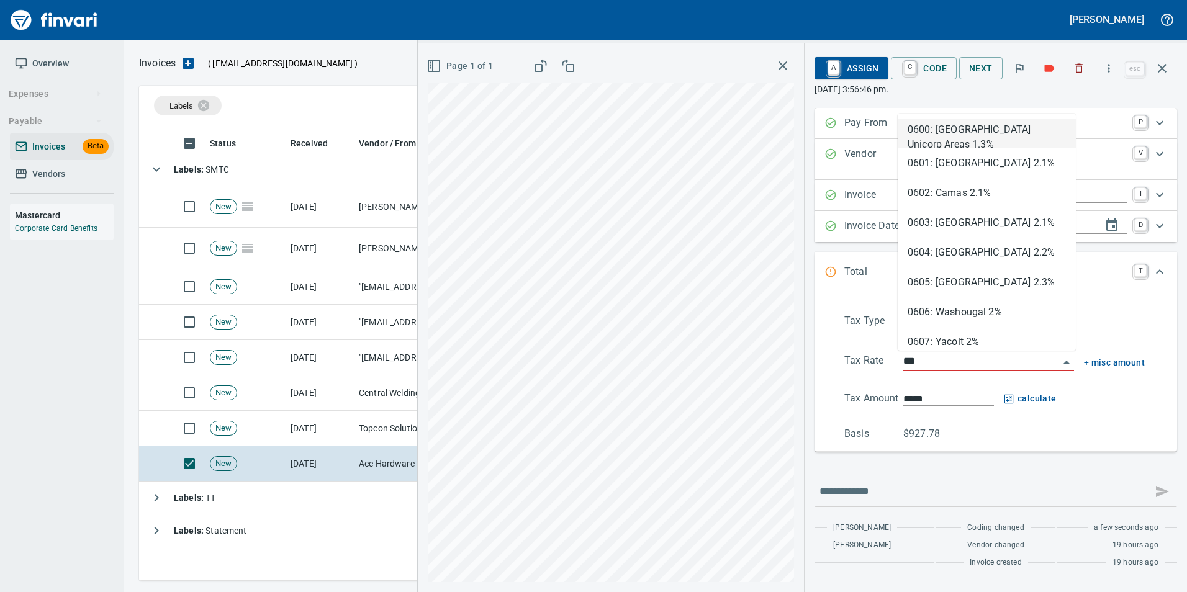
type input "****"
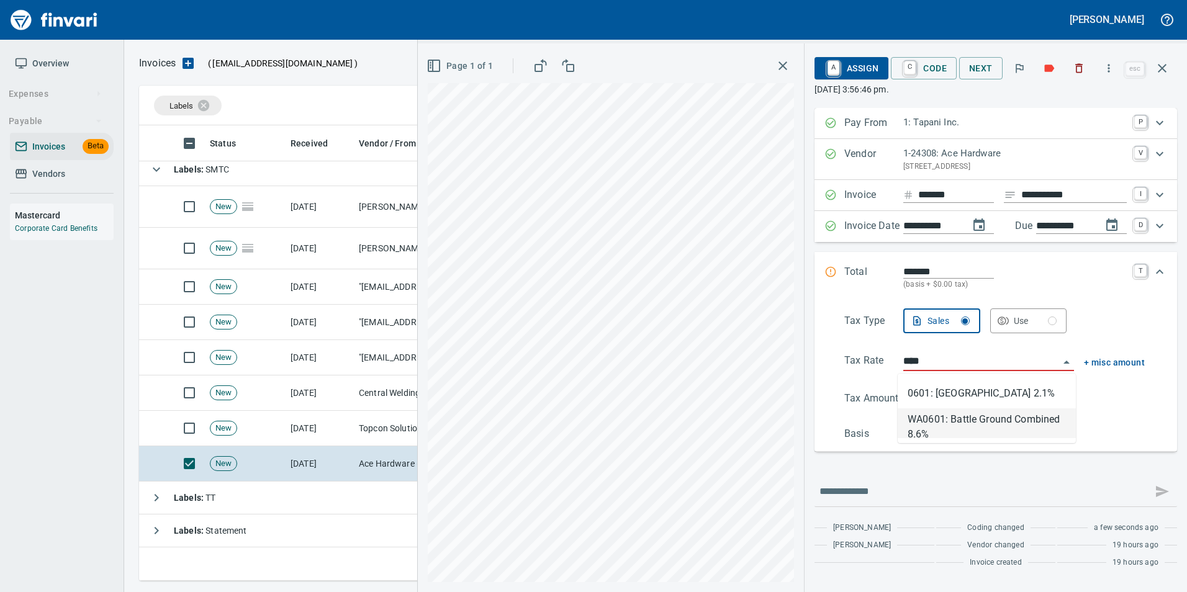
click at [971, 428] on li "WA0601: Battle Ground Combined 8.6%" at bounding box center [987, 424] width 178 height 30
type input "******"
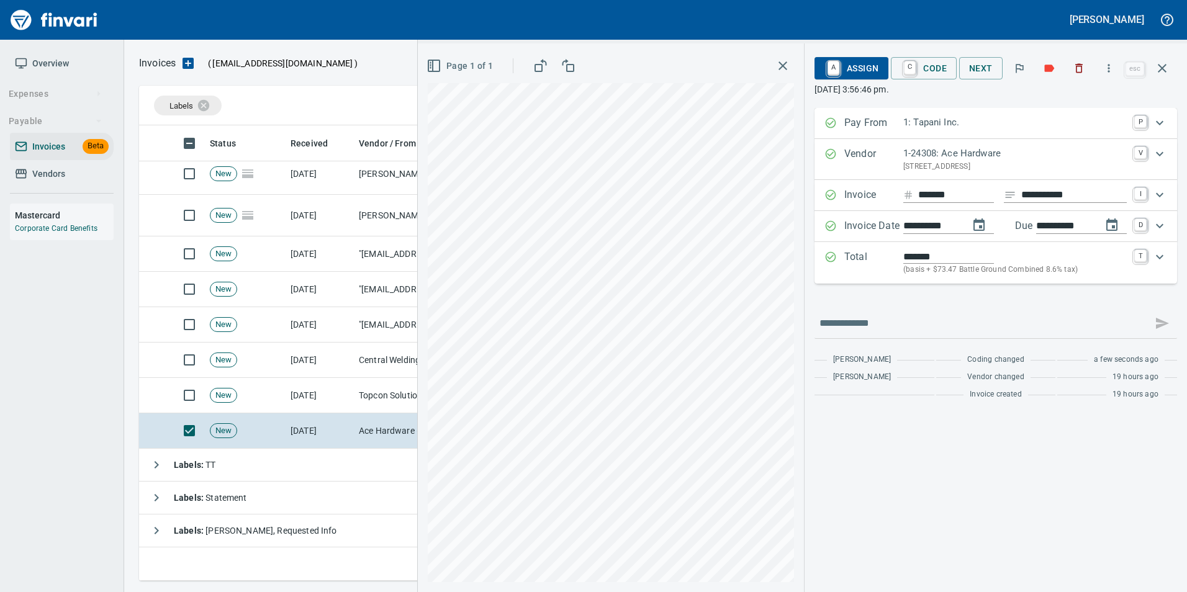
type input "**********"
click at [918, 75] on span "C Code" at bounding box center [924, 68] width 46 height 21
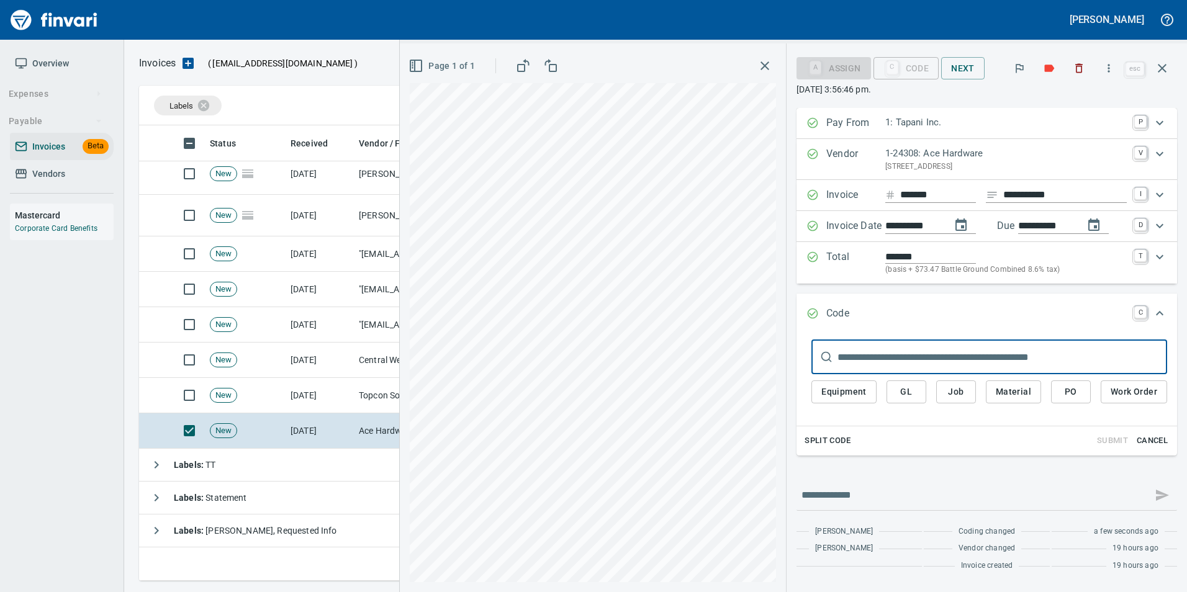
click at [905, 400] on button "GL" at bounding box center [907, 392] width 40 height 23
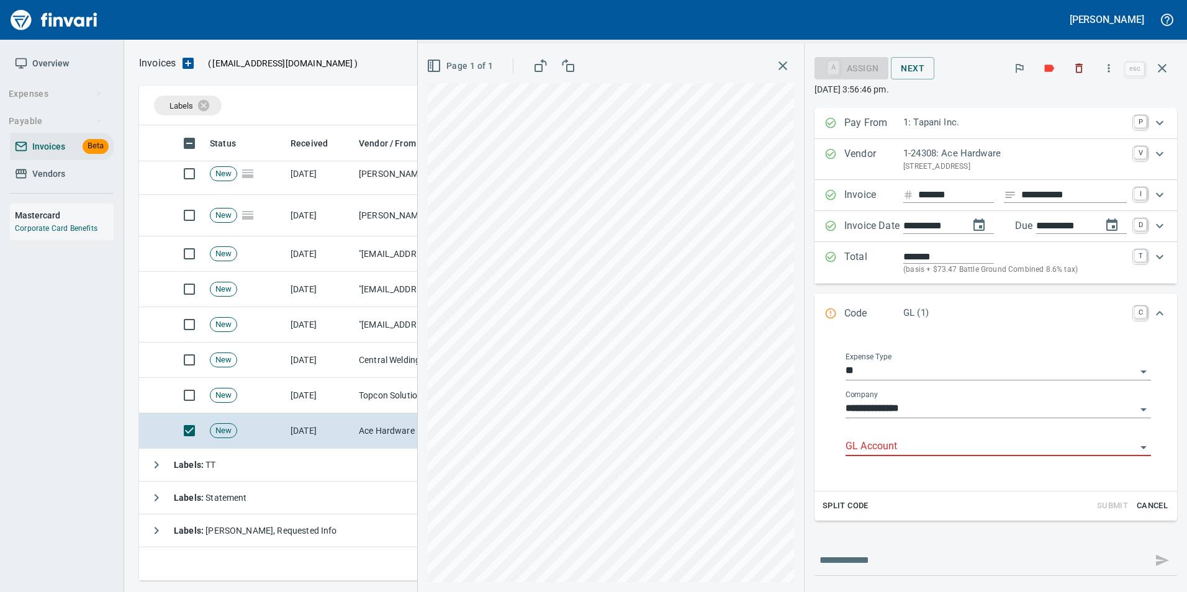
click at [877, 445] on input "GL Account" at bounding box center [991, 446] width 291 height 17
click at [964, 475] on li "6020.65.10: SMTC Consumables" at bounding box center [987, 479] width 309 height 30
type input "**********"
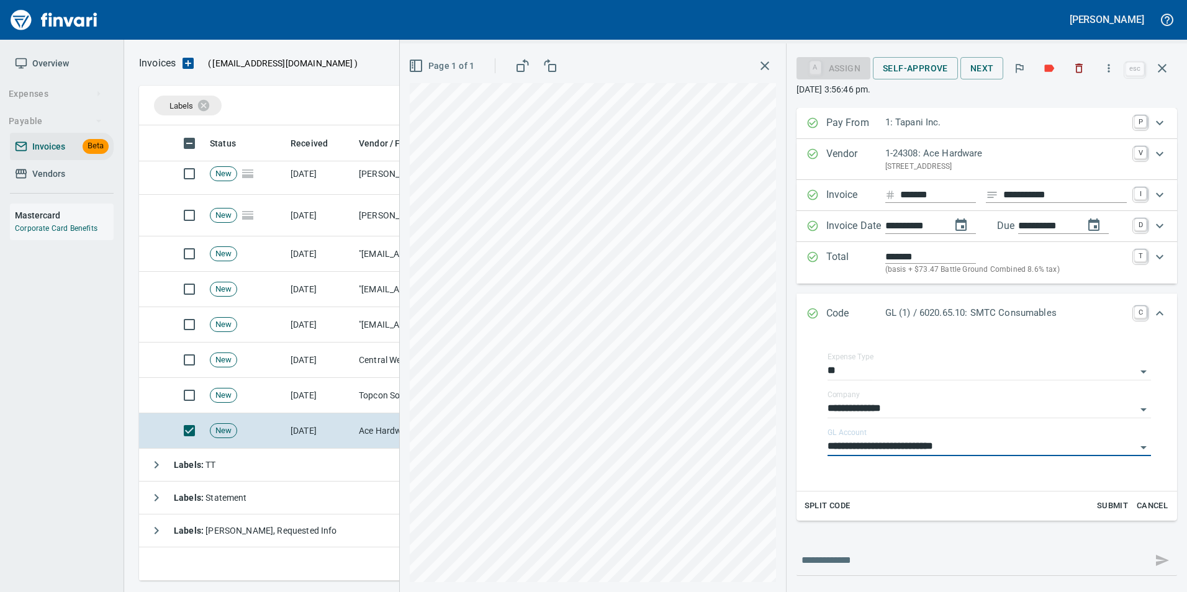
click at [816, 310] on icon "Expand" at bounding box center [812, 314] width 11 height 11
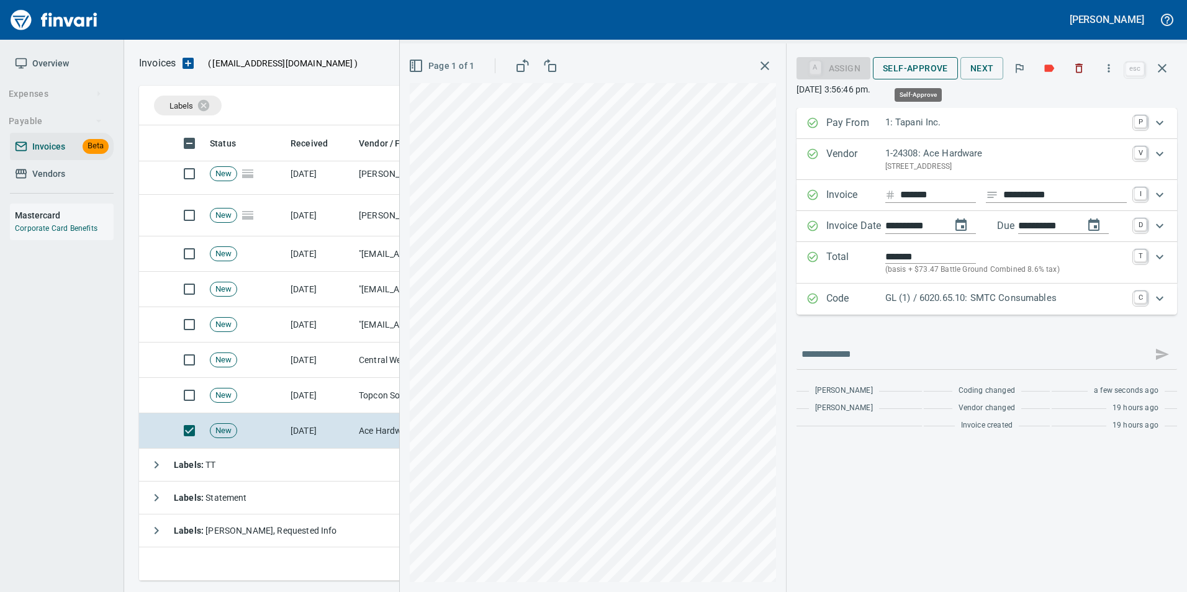
click at [931, 70] on span "Self-Approve" at bounding box center [915, 69] width 65 height 16
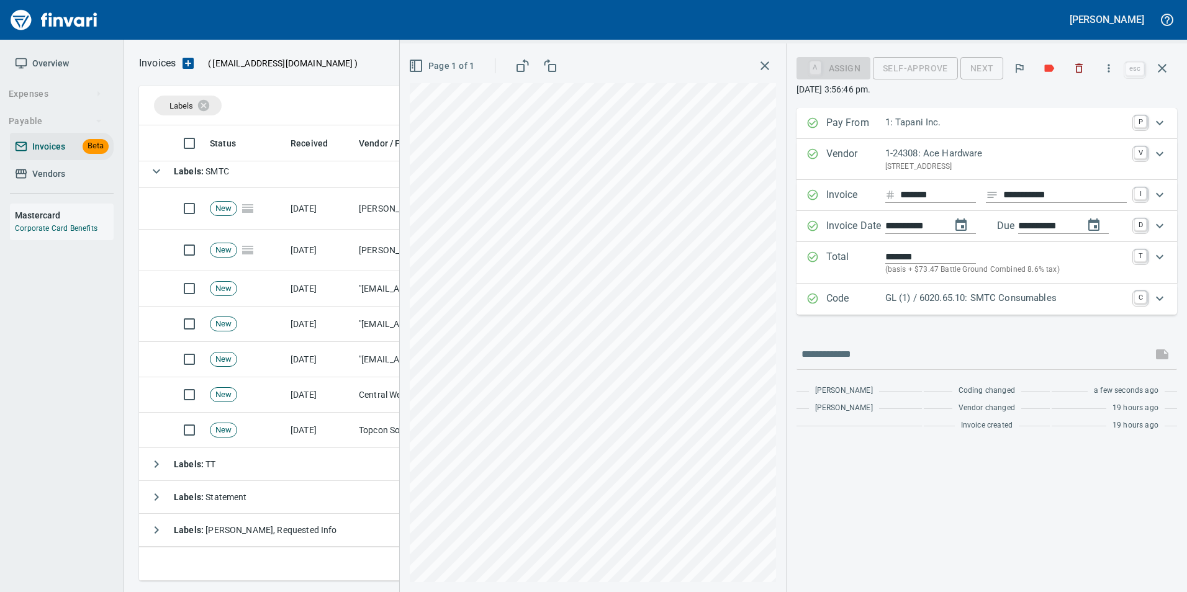
scroll to position [104, 0]
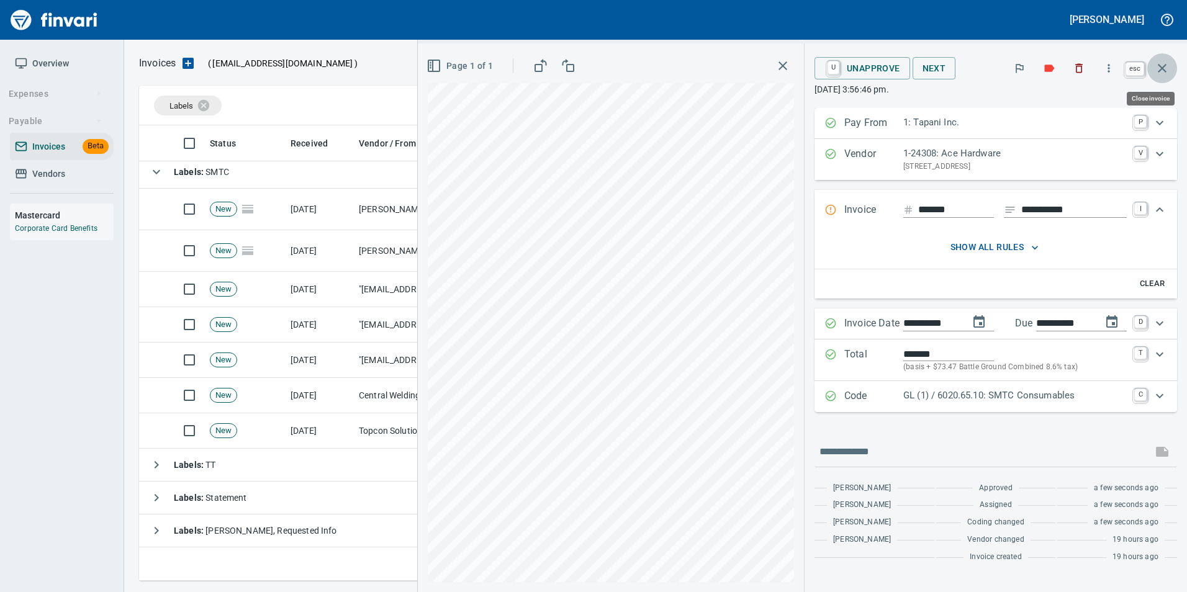
click at [1163, 71] on icon "button" at bounding box center [1162, 68] width 15 height 15
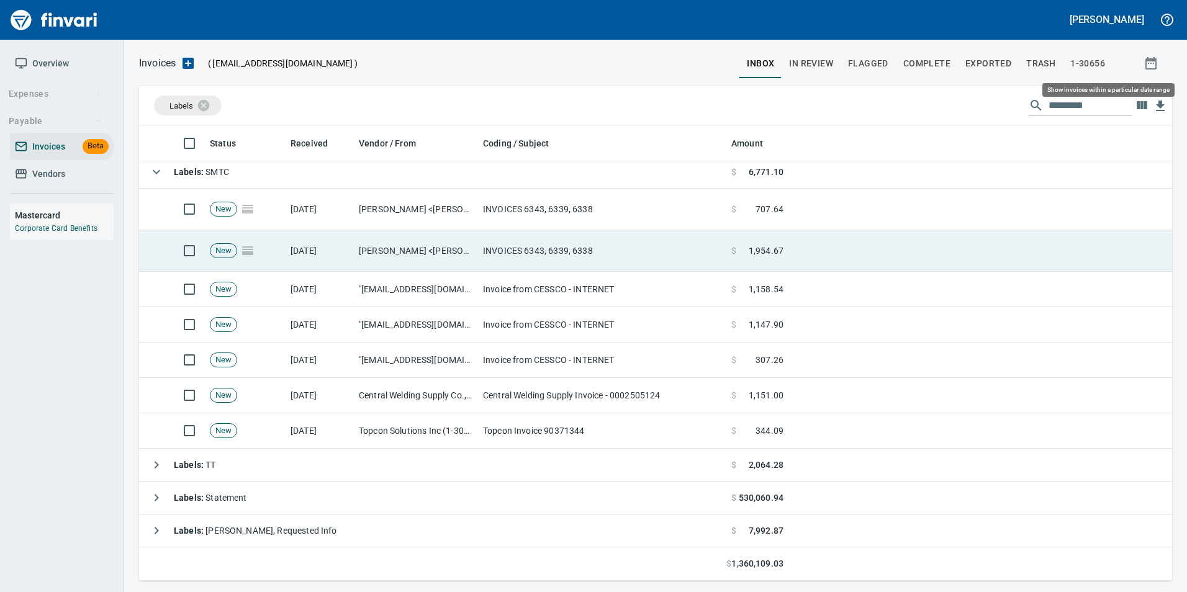
scroll to position [446, 1015]
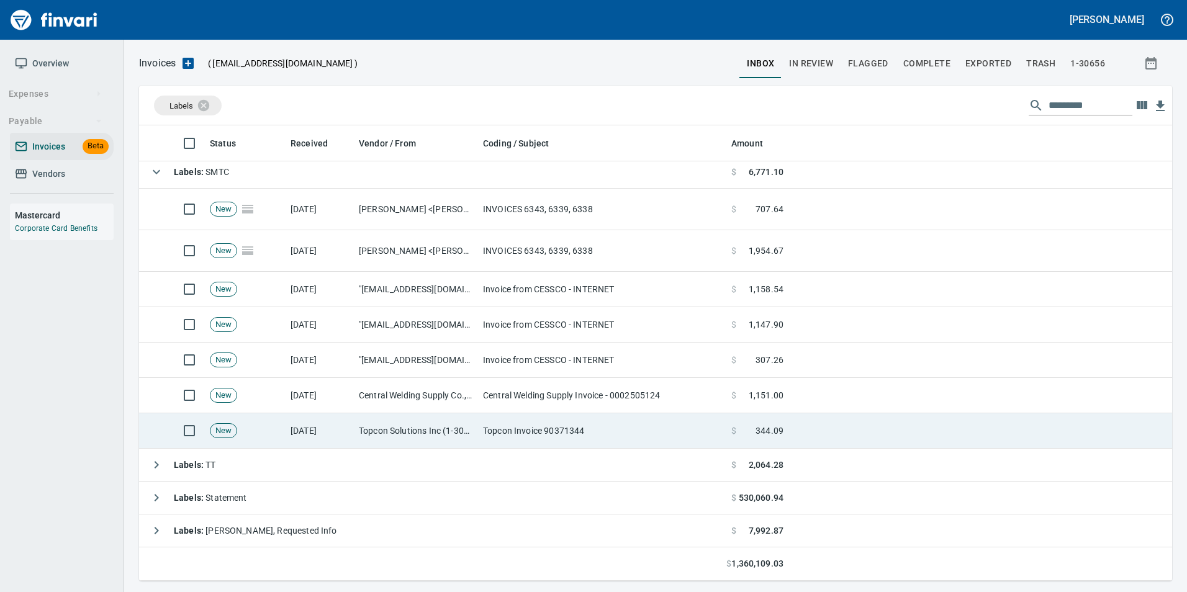
click at [451, 433] on td "Topcon Solutions Inc (1-30481)" at bounding box center [416, 431] width 124 height 35
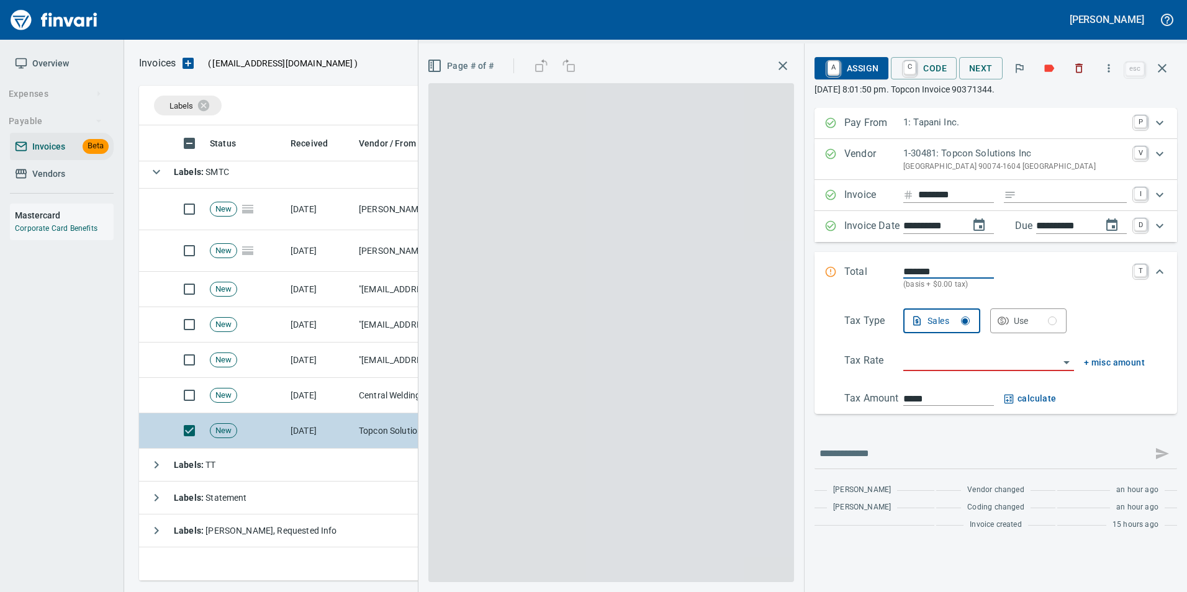
scroll to position [446, 1014]
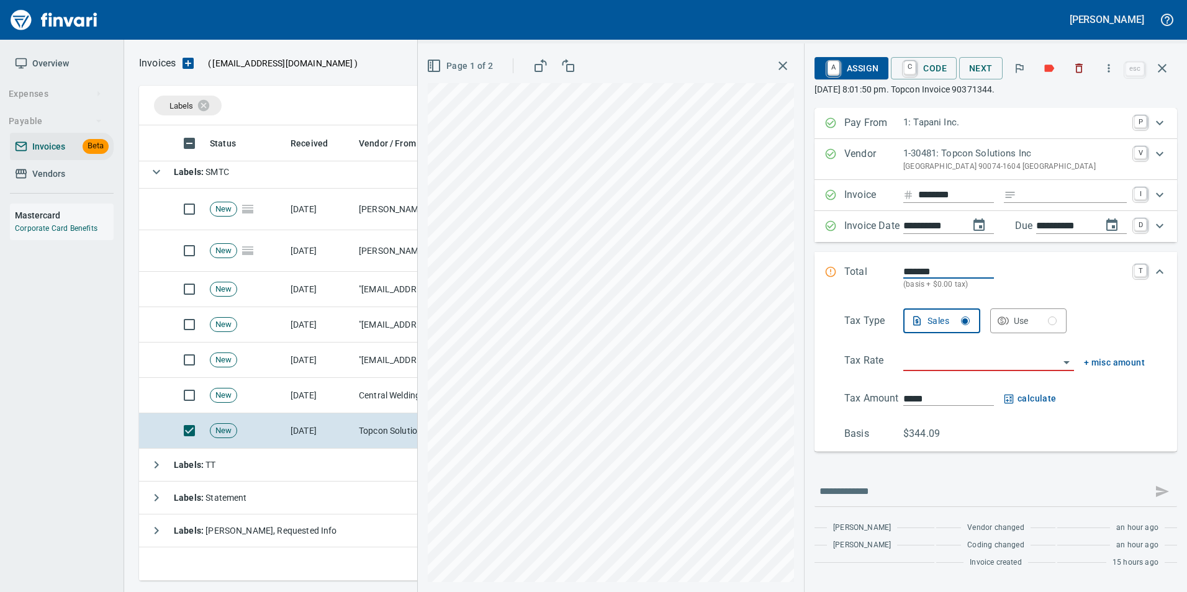
click at [1078, 191] on input "Expand" at bounding box center [1074, 196] width 106 height 16
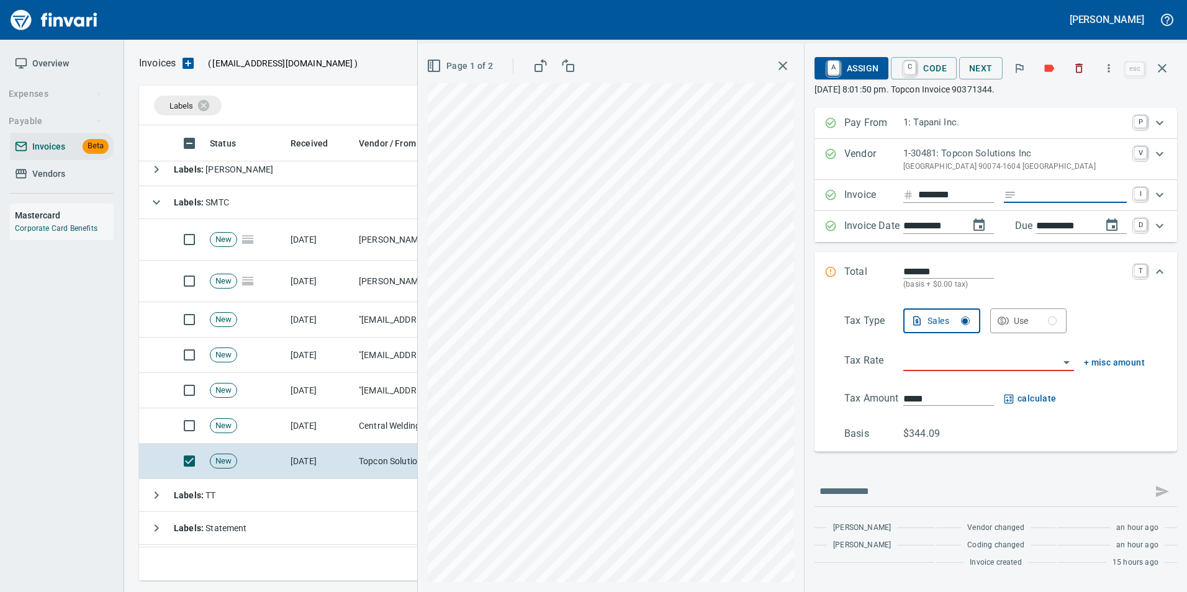
type input "**********"
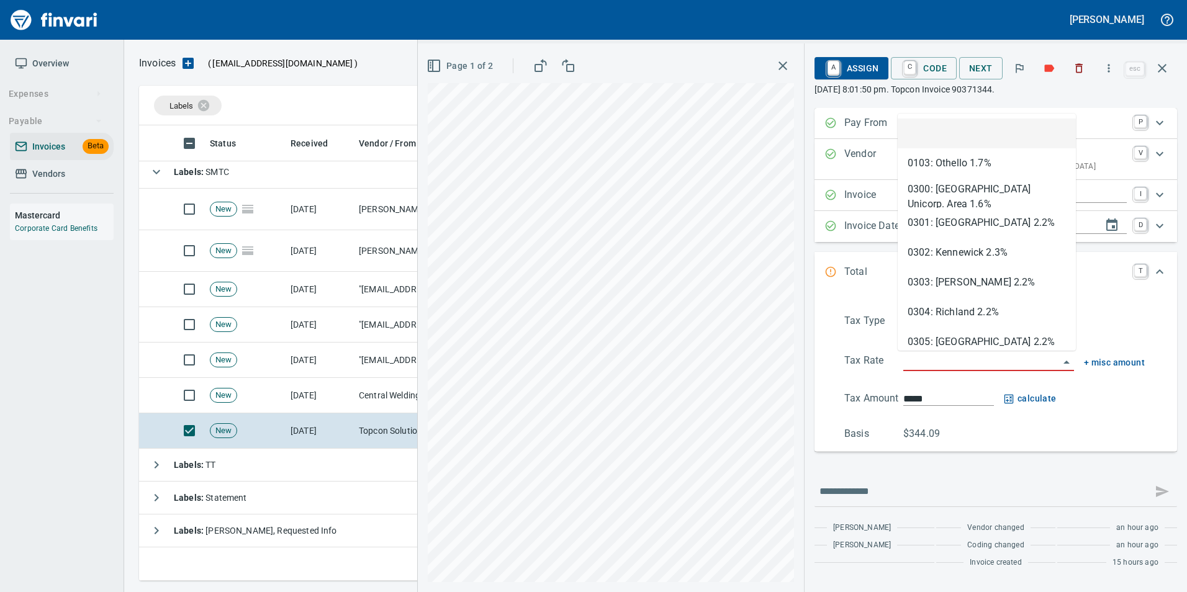
click at [941, 362] on input "search" at bounding box center [981, 361] width 156 height 17
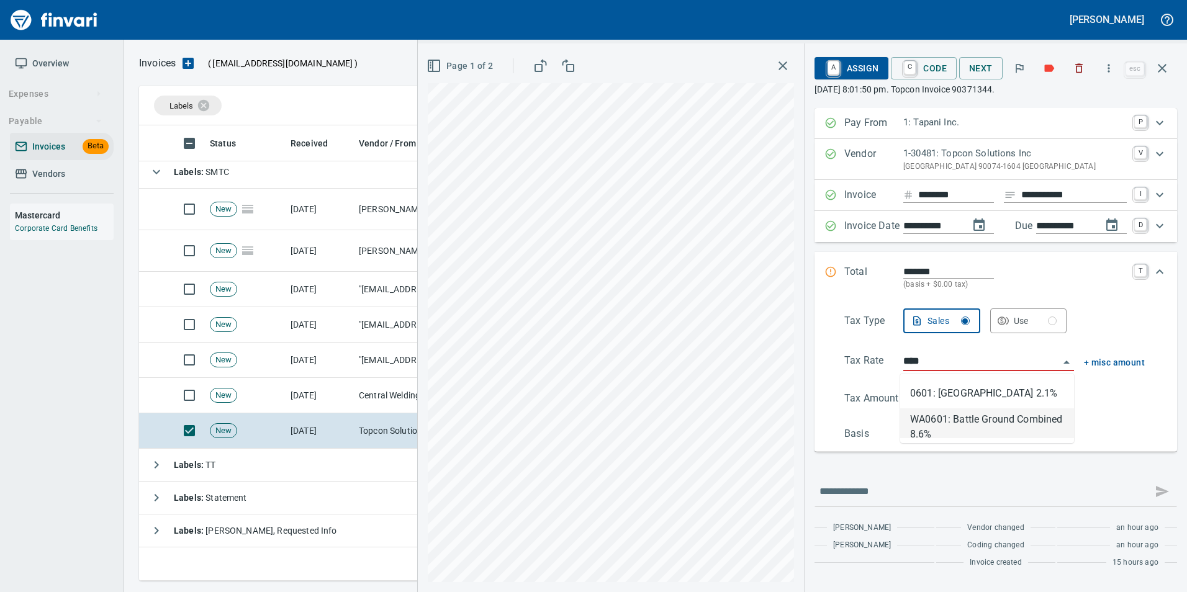
click at [1003, 430] on li "WA0601: Battle Ground Combined 8.6%" at bounding box center [987, 424] width 174 height 30
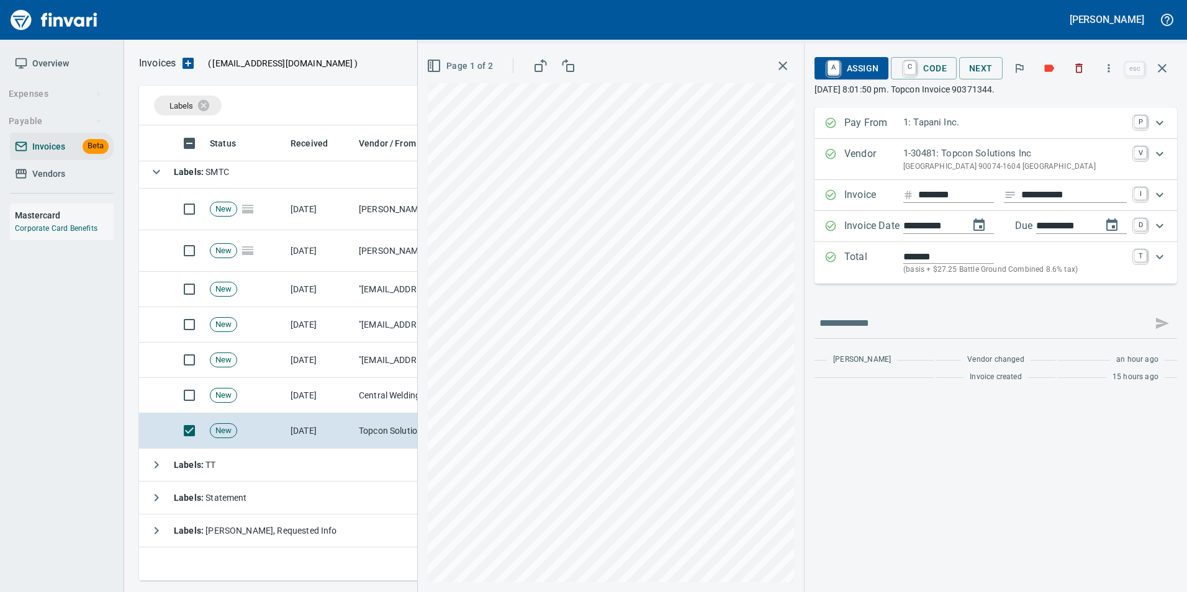
type input "**********"
type input "******"
type input "**********"
click at [474, 70] on span "Page 1 of 2" at bounding box center [461, 66] width 64 height 16
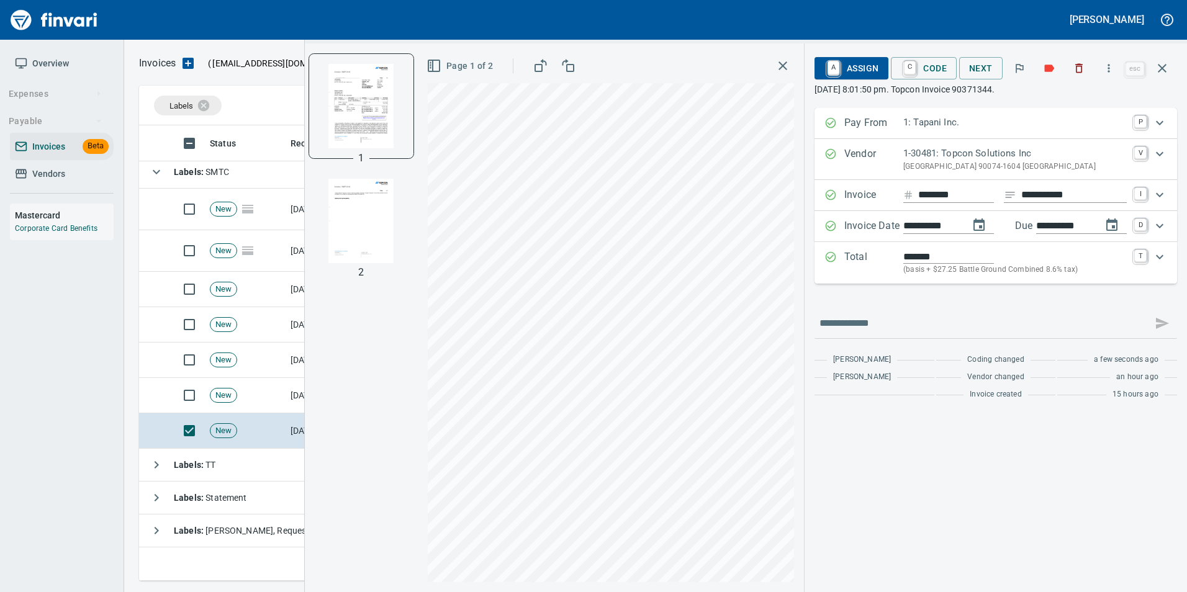
click at [358, 219] on img "button" at bounding box center [361, 221] width 84 height 84
click at [360, 110] on img "button" at bounding box center [361, 105] width 84 height 84
click at [462, 57] on button "Page 1 of 2" at bounding box center [461, 66] width 74 height 23
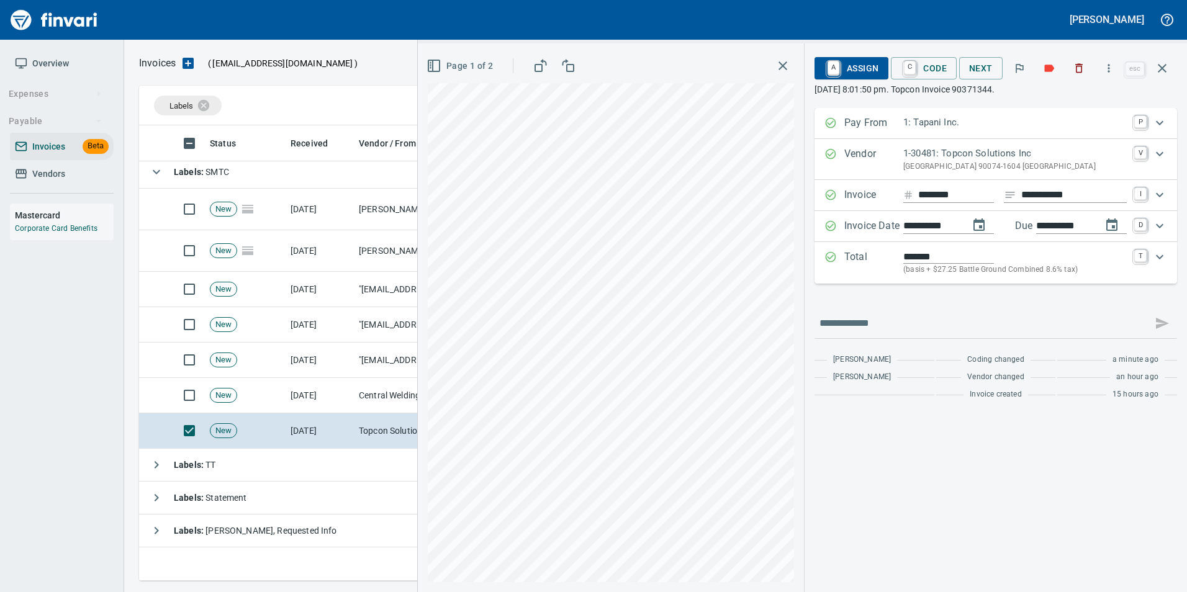
click at [874, 70] on span "A Assign" at bounding box center [852, 68] width 54 height 21
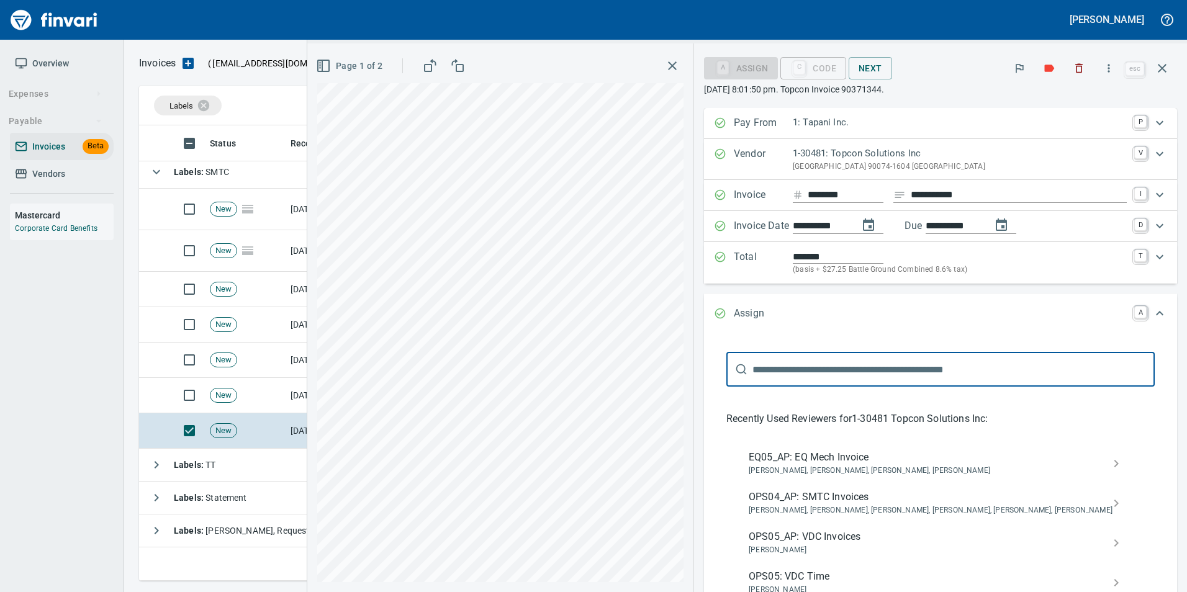
click at [895, 507] on span "Jessica Whittaker, Jolene Potti, Marty Ek, Meg Tapani, Tya Tapani, Tyler Carlson" at bounding box center [931, 511] width 364 height 12
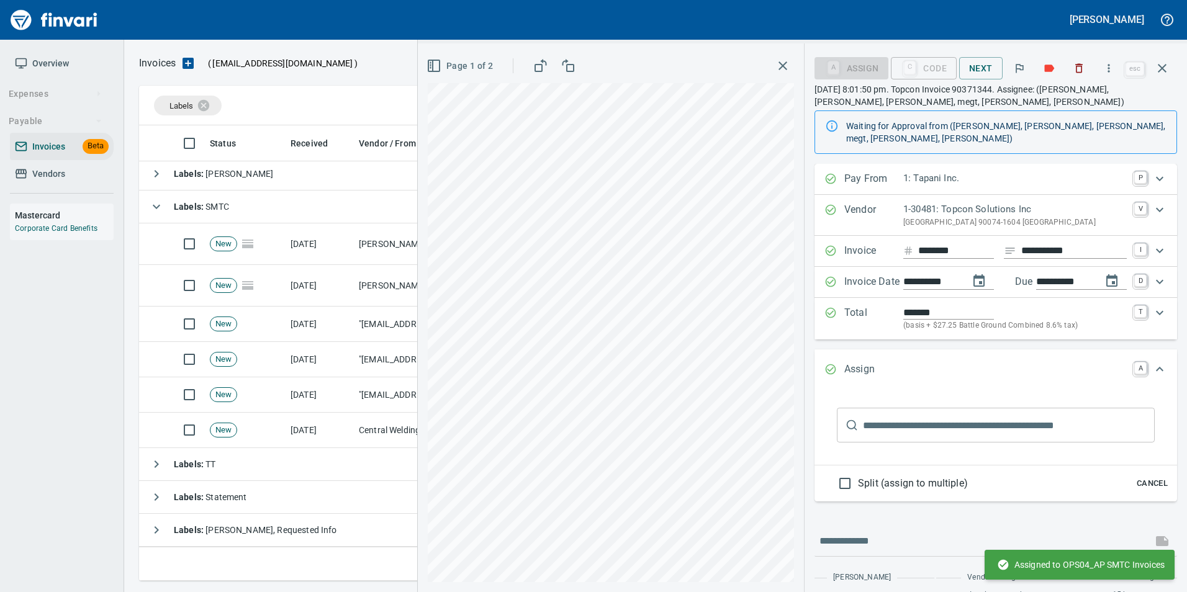
scroll to position [69, 0]
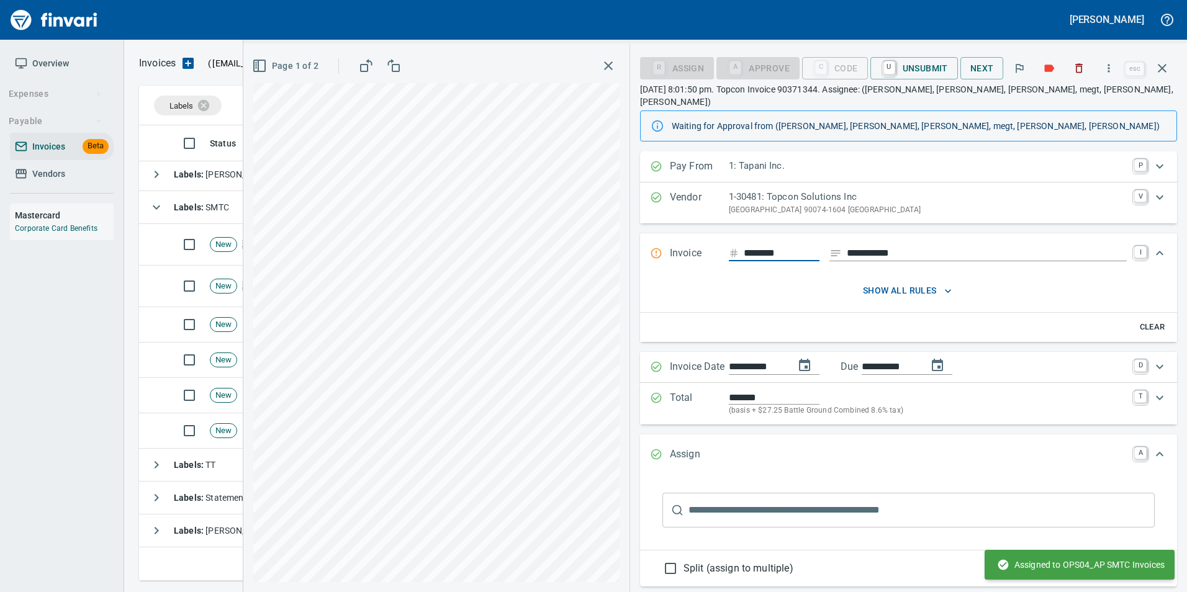
click at [1165, 69] on icon "button" at bounding box center [1162, 68] width 15 height 15
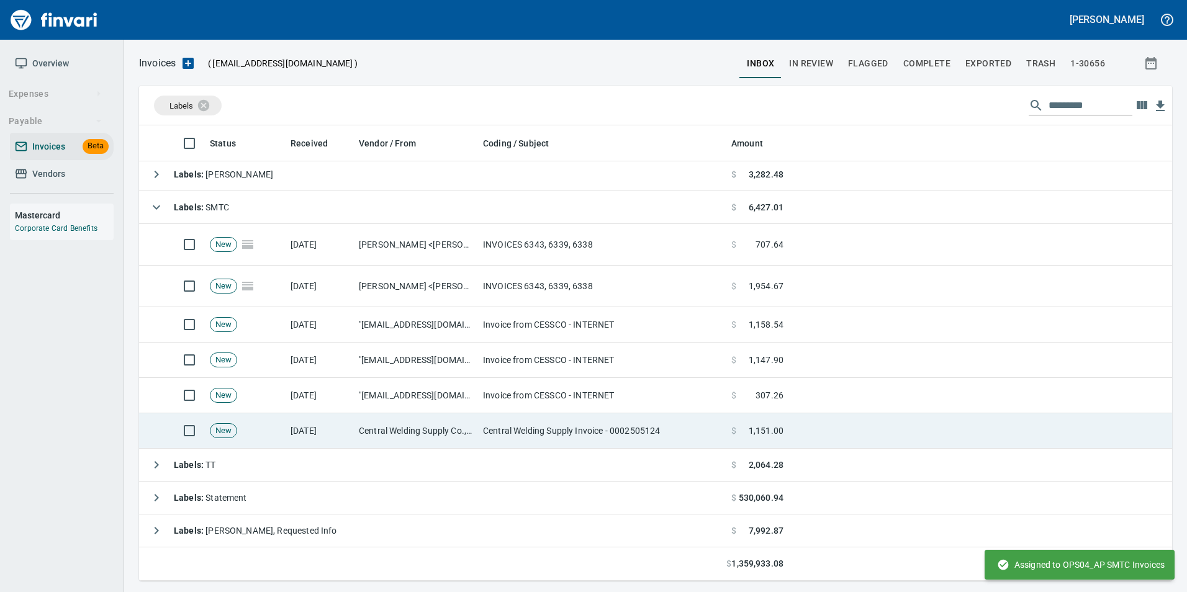
click at [409, 421] on td "Central Welding Supply Co., Inc (1-23924)" at bounding box center [416, 431] width 124 height 35
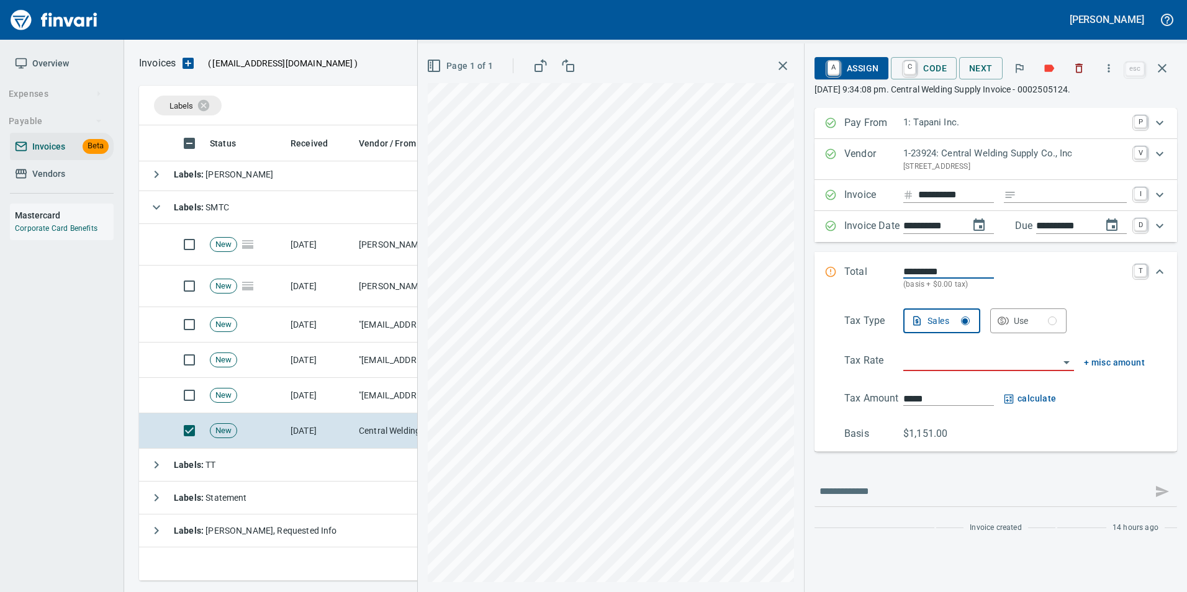
click at [1056, 198] on input "Expand" at bounding box center [1074, 196] width 106 height 16
type input "**********"
click at [934, 355] on input "search" at bounding box center [981, 361] width 156 height 17
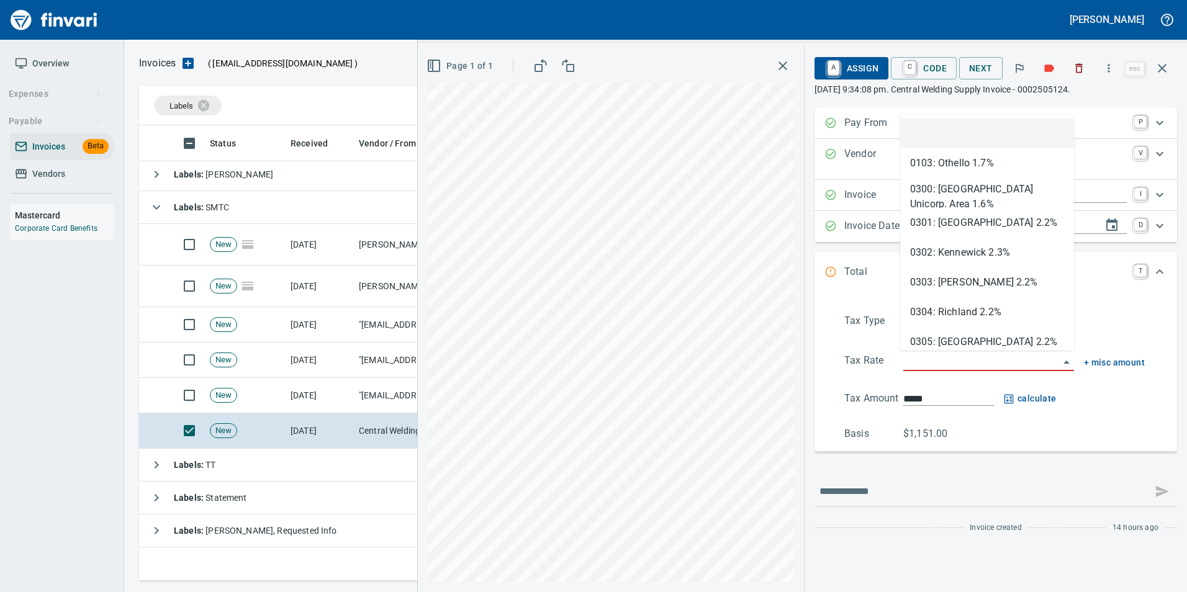
scroll to position [446, 1014]
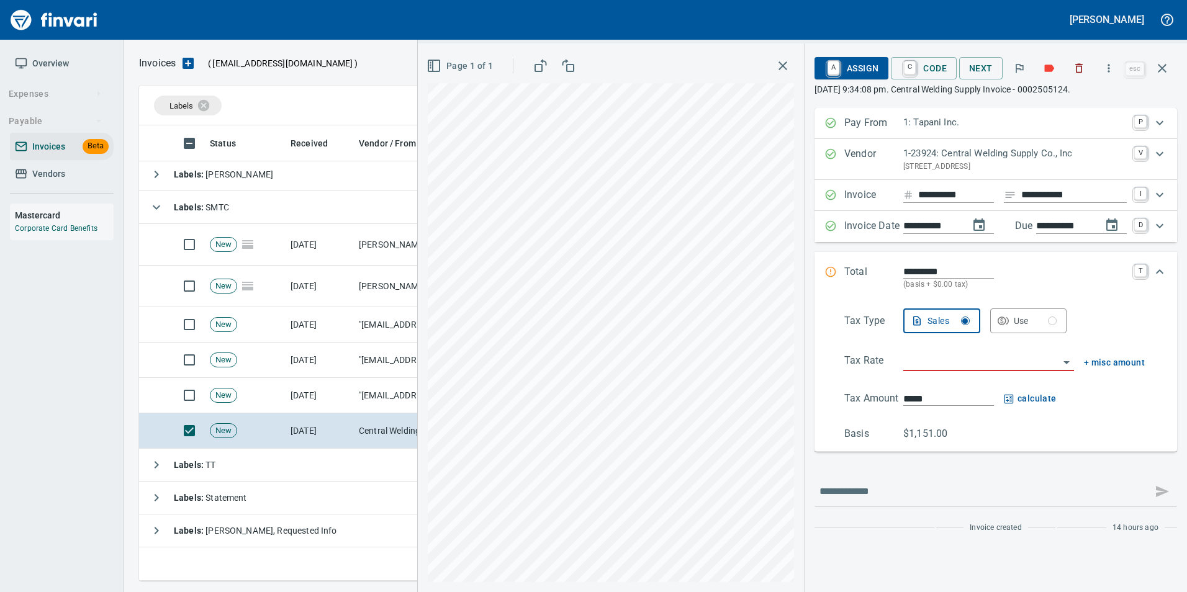
click at [963, 369] on input "search" at bounding box center [981, 361] width 156 height 17
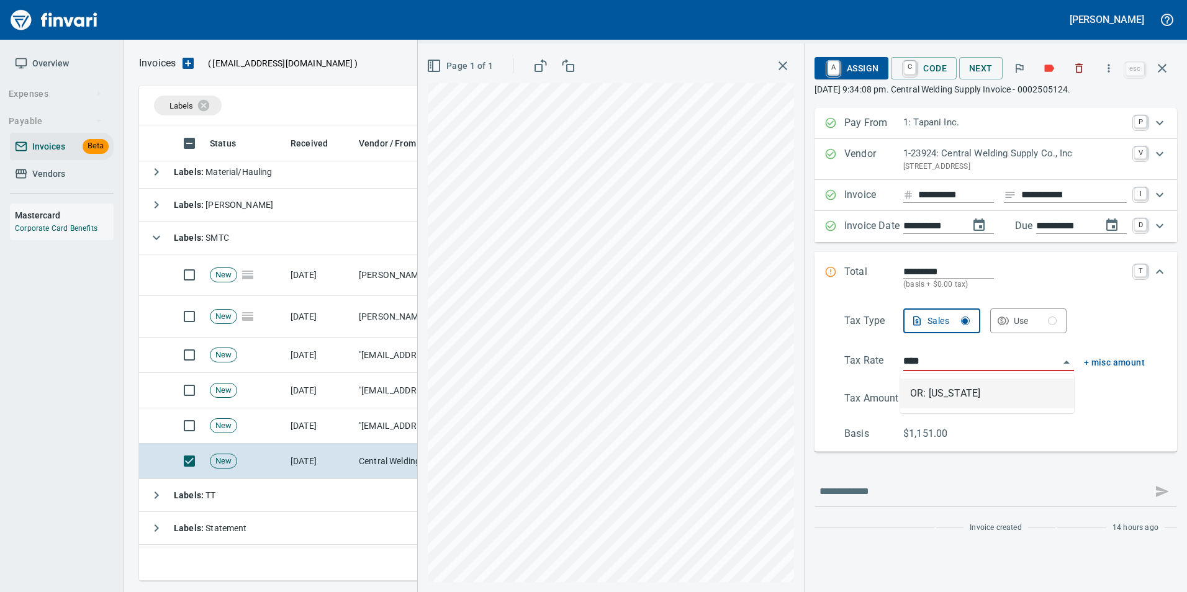
click at [968, 395] on li "OR: Oregon" at bounding box center [987, 394] width 174 height 30
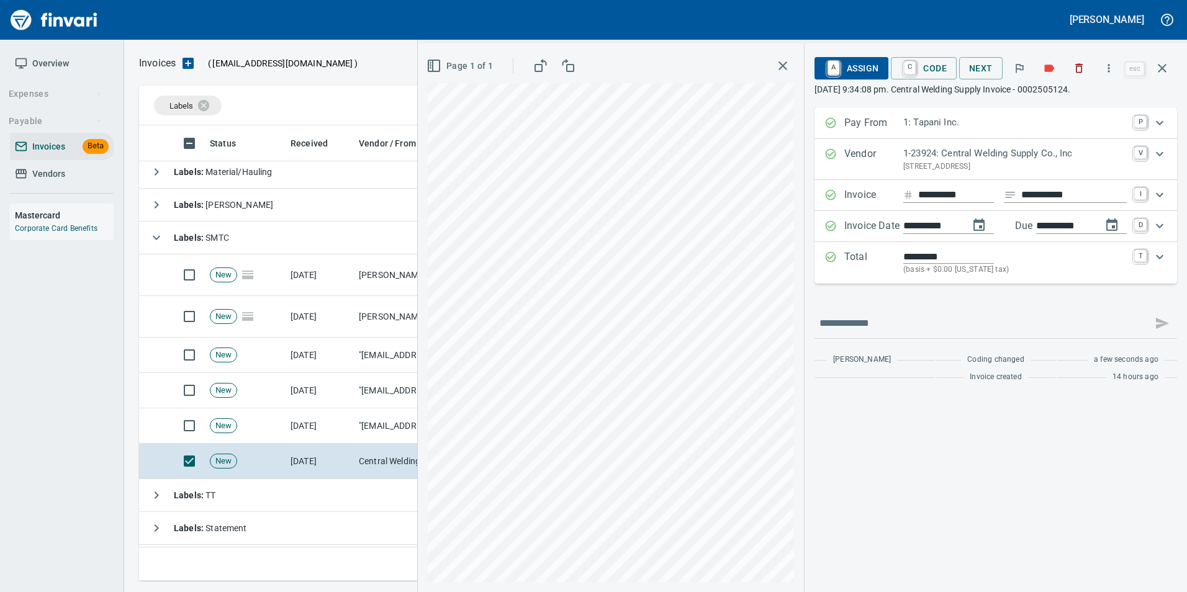
type input "**********"
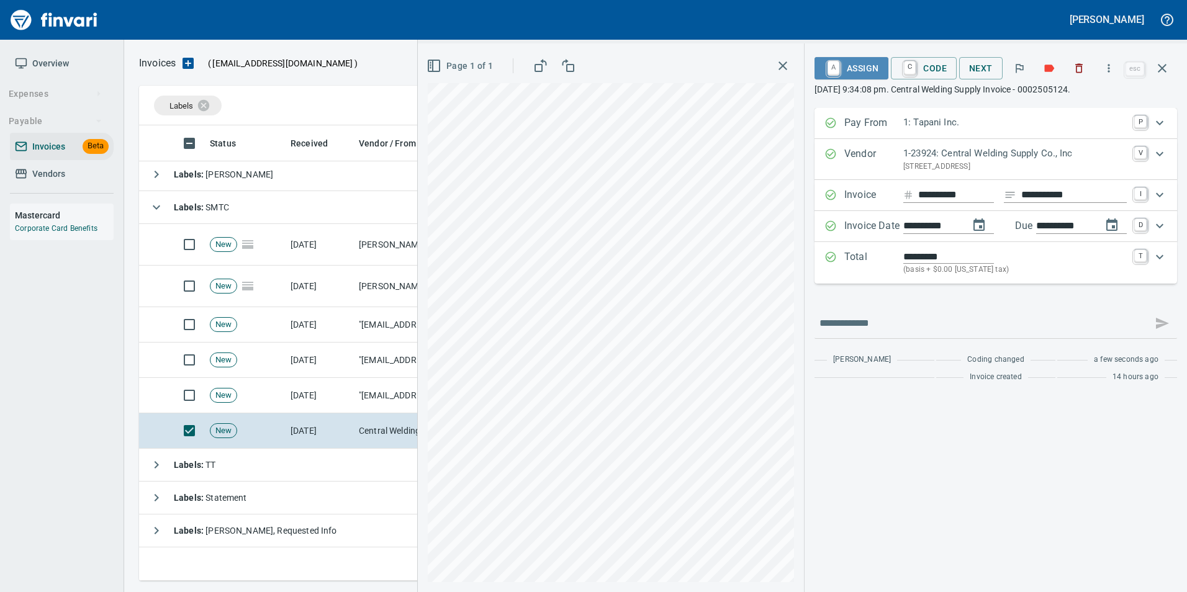
click at [862, 72] on span "A Assign" at bounding box center [852, 68] width 54 height 21
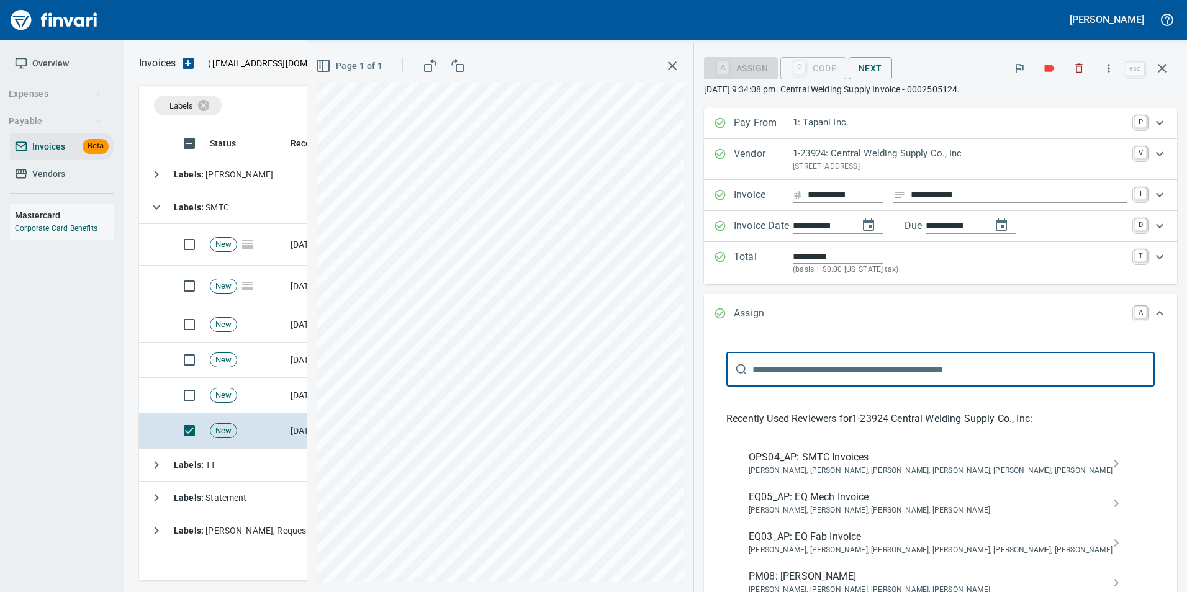
click at [959, 451] on span "OPS04_AP: SMTC Invoices" at bounding box center [931, 457] width 364 height 15
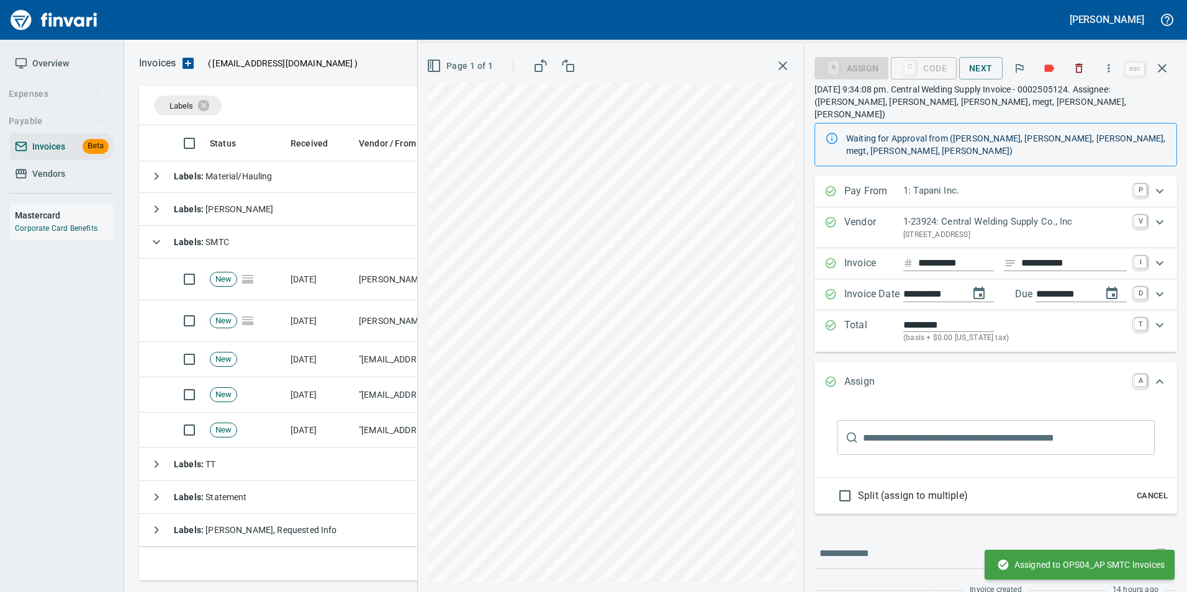
scroll to position [34, 0]
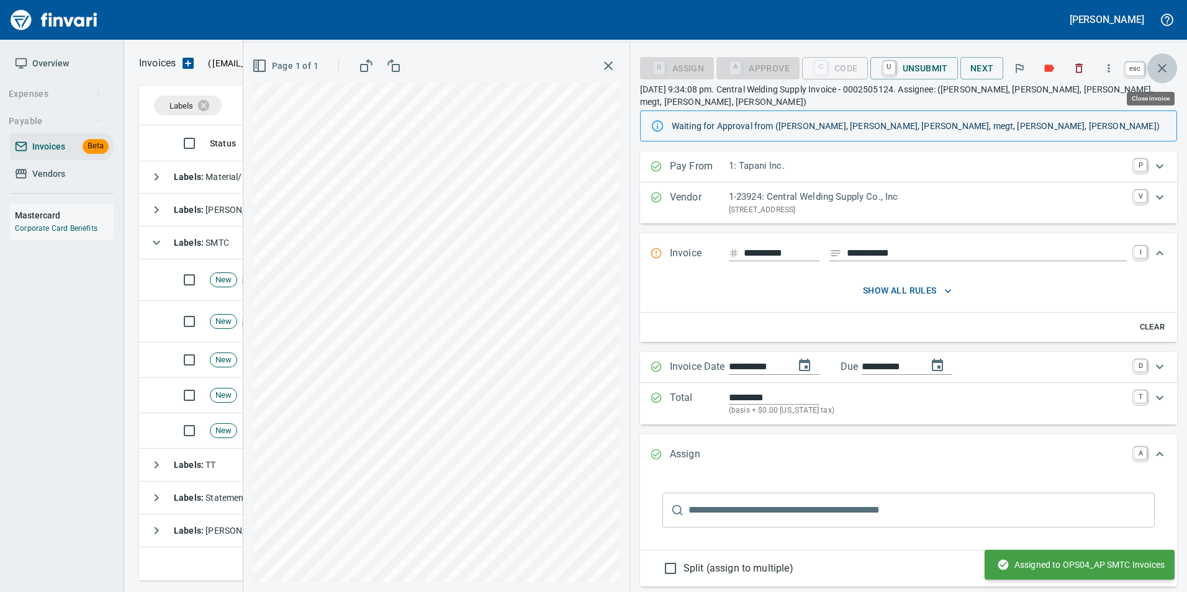
click at [1164, 71] on icon "button" at bounding box center [1162, 68] width 15 height 15
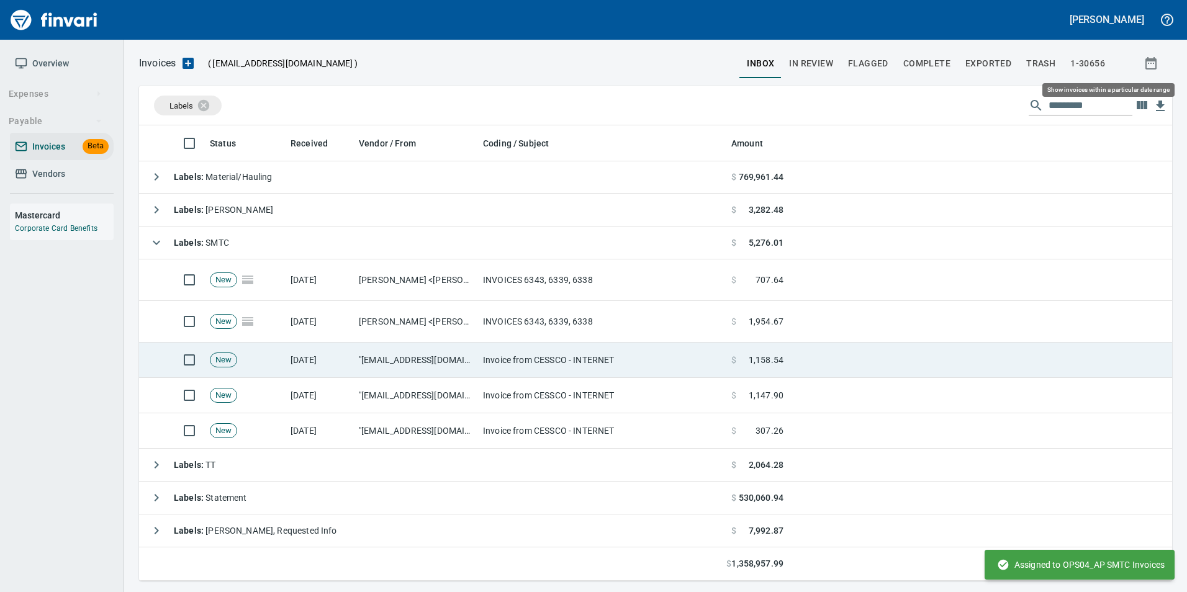
scroll to position [446, 1015]
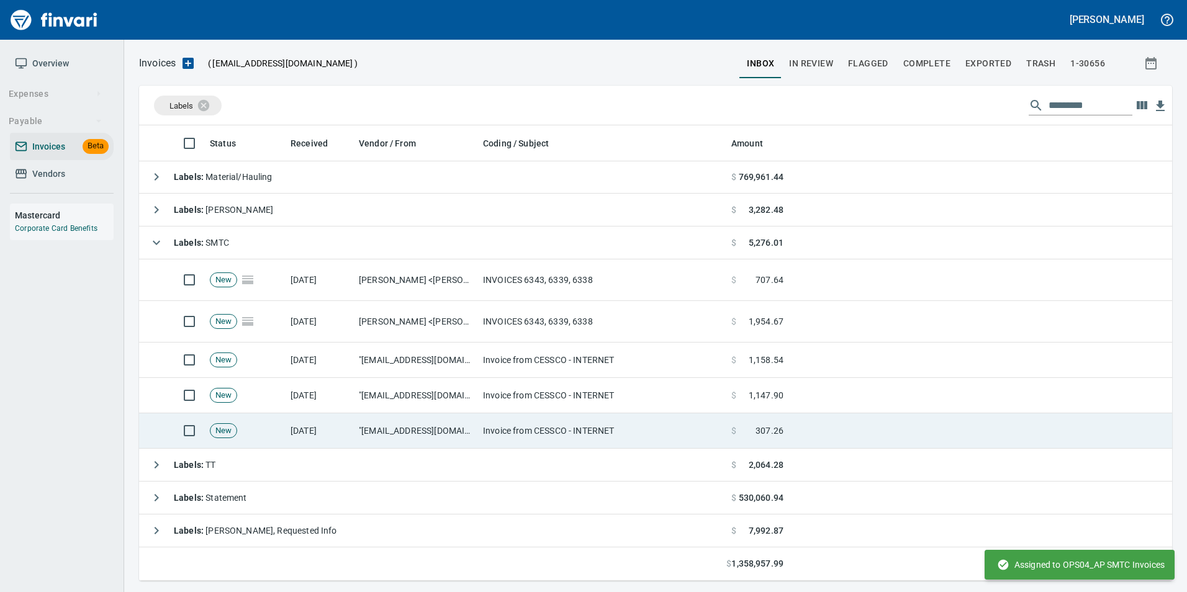
click at [392, 435] on td ""invoices@cessco.com" <invoices@cessco.com>" at bounding box center [416, 431] width 124 height 35
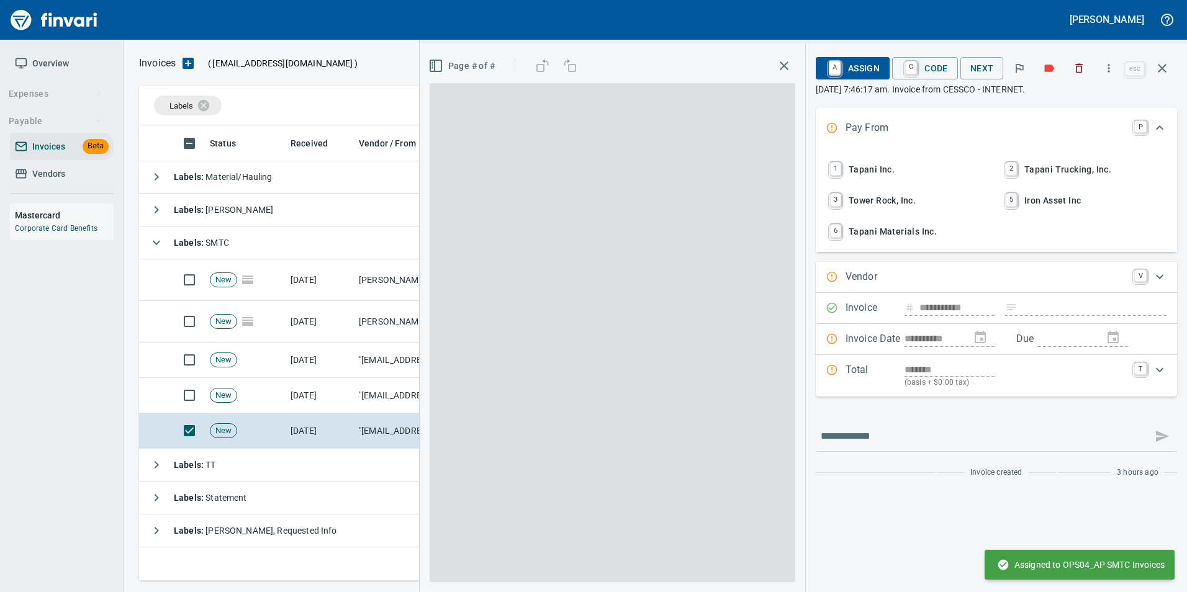
scroll to position [446, 1014]
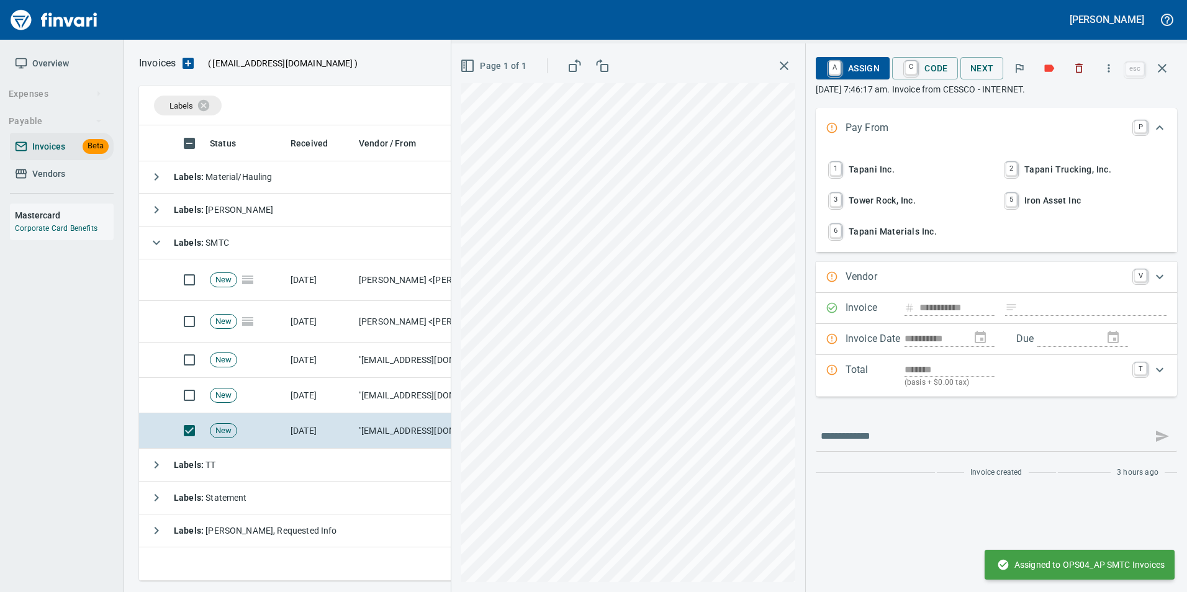
click at [902, 158] on button "1 Tapani Inc." at bounding box center [908, 169] width 173 height 29
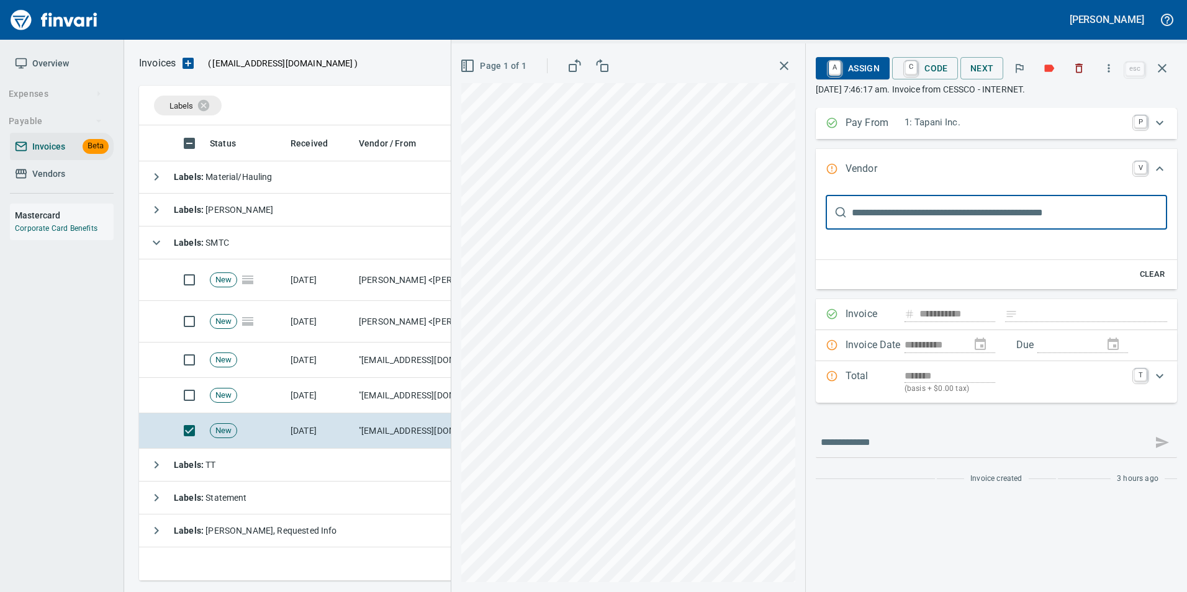
scroll to position [0, 0]
type input "******"
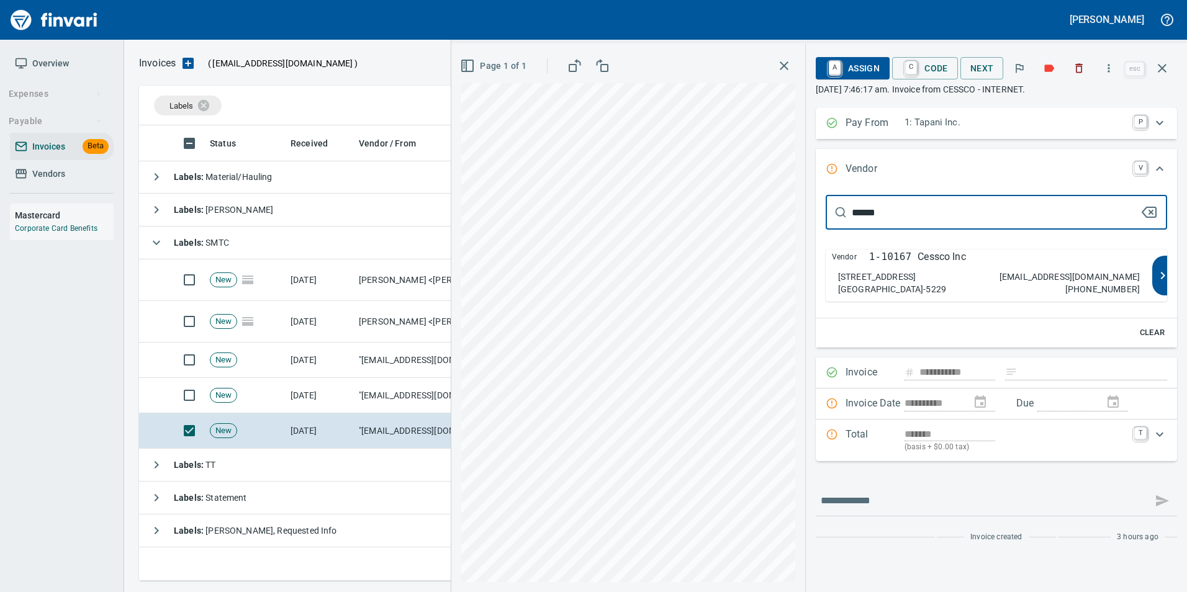
click at [991, 265] on div "Vendor 1-10167 Cessco Inc 21417 NE 72nd Avenue Battle Ground WA 98604-5229 cred…" at bounding box center [989, 276] width 327 height 52
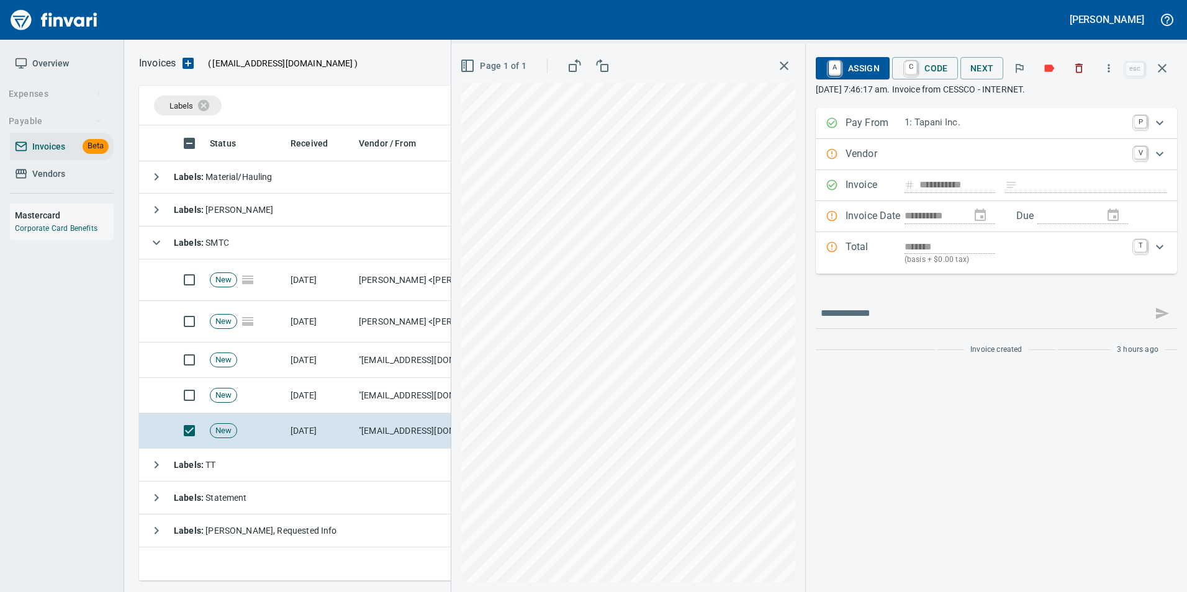
type input "**********"
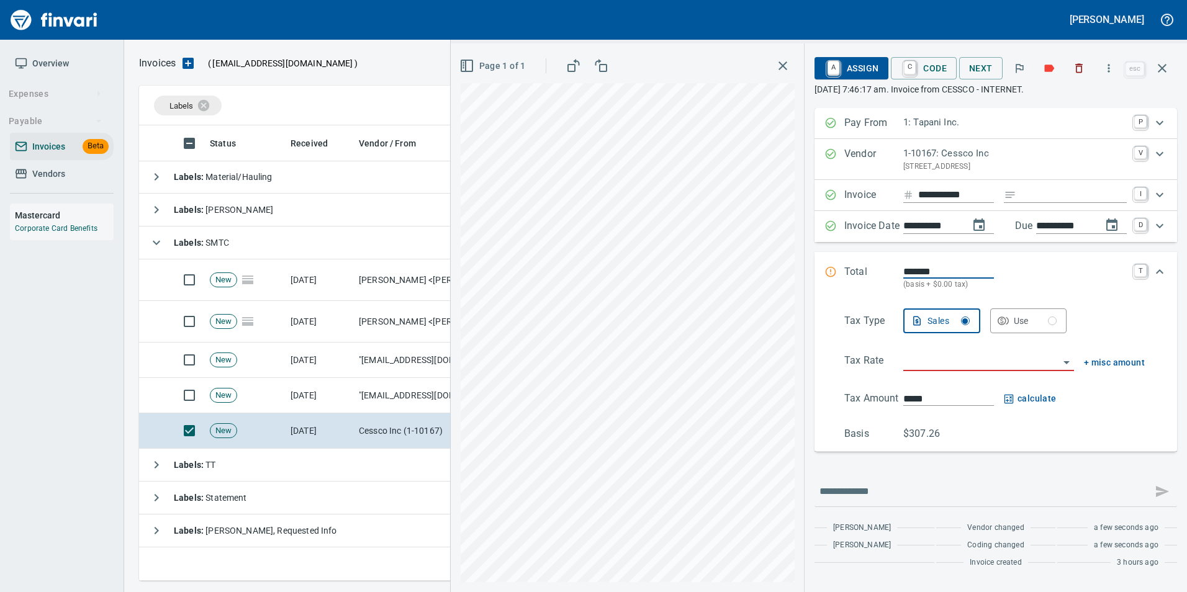
click at [1049, 194] on input "Expand" at bounding box center [1074, 196] width 106 height 16
type input "**********"
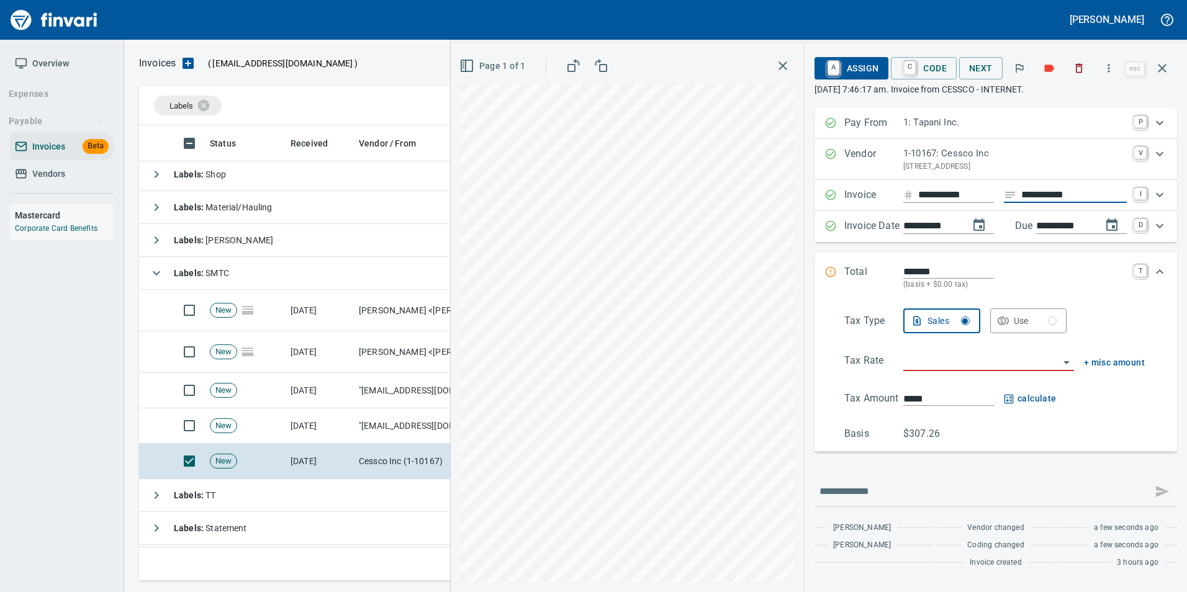
click at [982, 365] on input "search" at bounding box center [981, 361] width 156 height 17
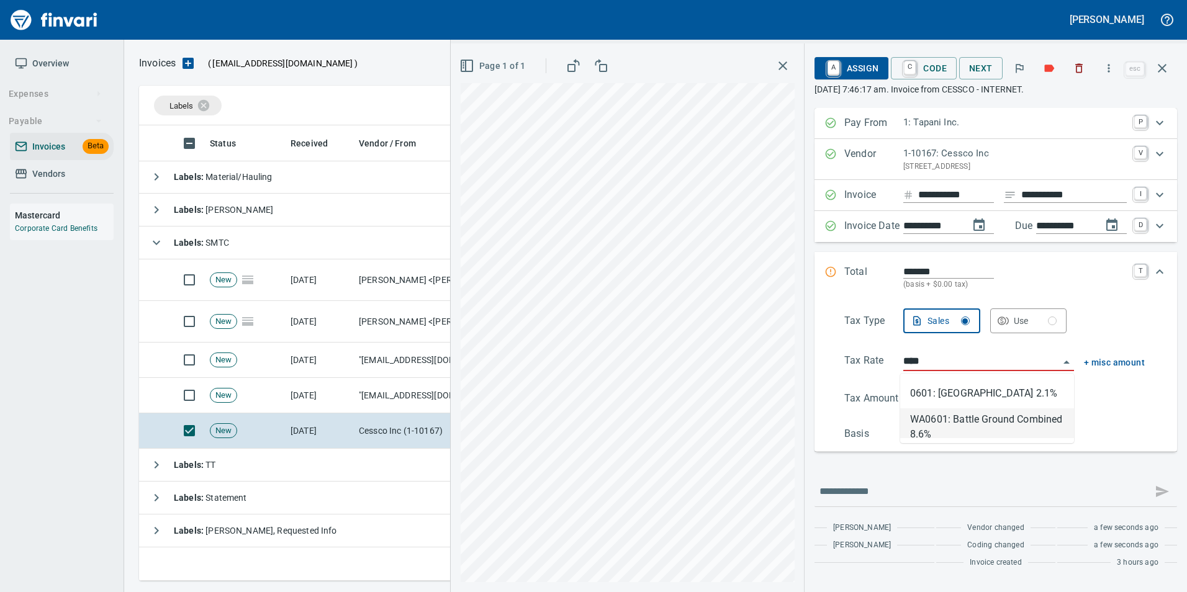
scroll to position [446, 1014]
click at [1003, 414] on li "WA0601: Battle Ground Combined 8.6%" at bounding box center [987, 424] width 174 height 30
type input "**********"
type input "******"
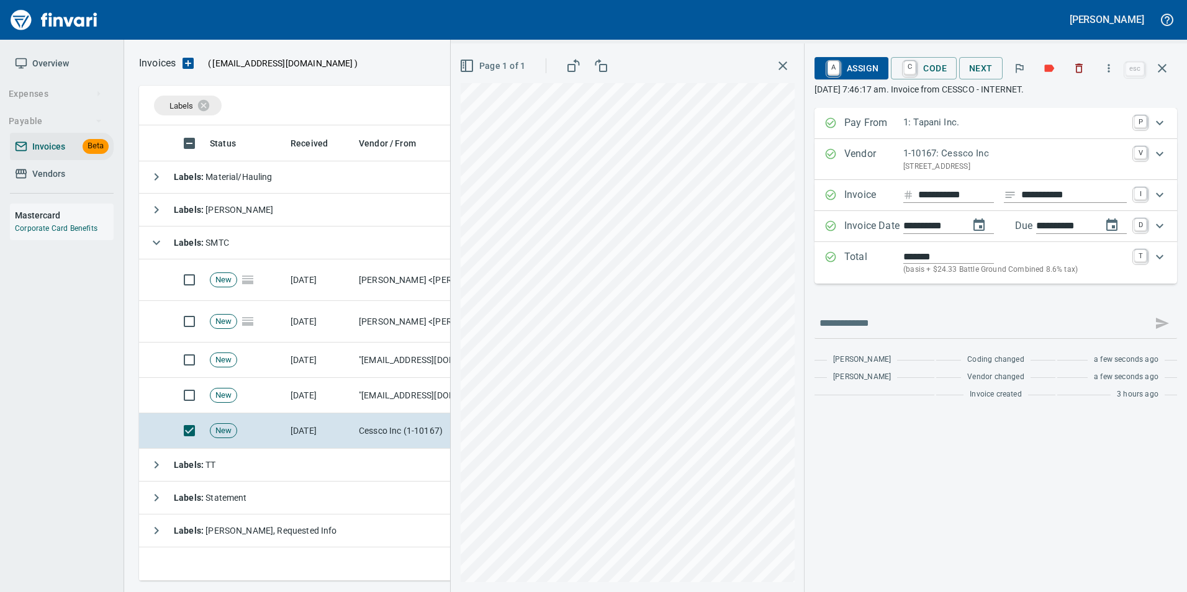
type input "**********"
click at [845, 63] on span "A Assign" at bounding box center [852, 68] width 54 height 21
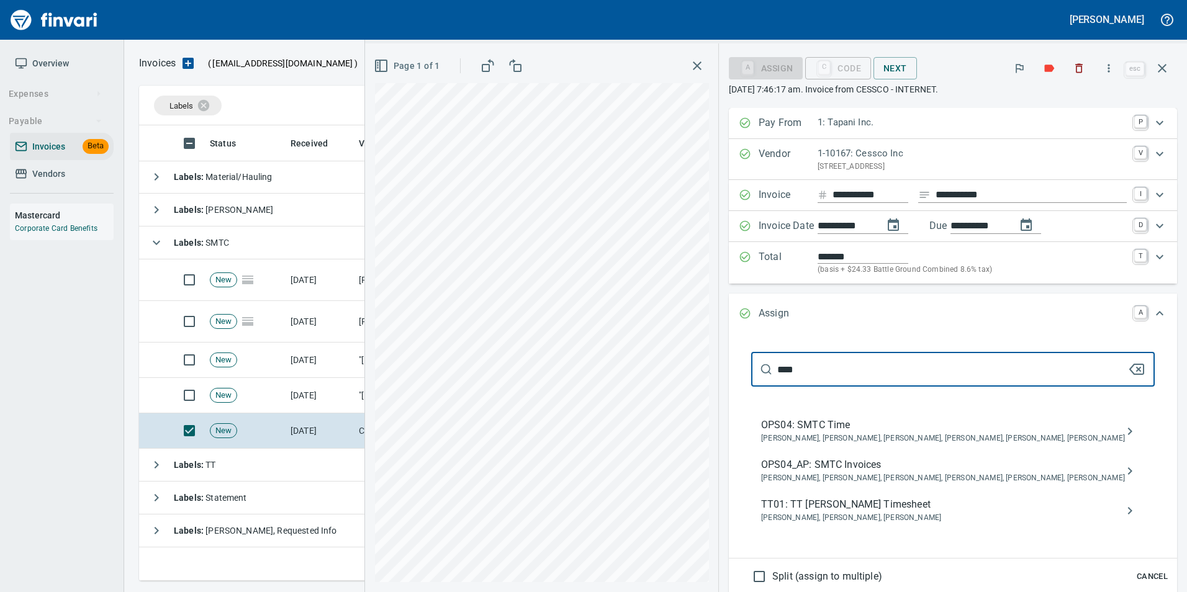
type input "****"
click at [944, 473] on span "Jessica Whittaker, Jolene Potti, Marty Ek, Meg Tapani, Tya Tapani, Tyler Carlson" at bounding box center [943, 479] width 364 height 12
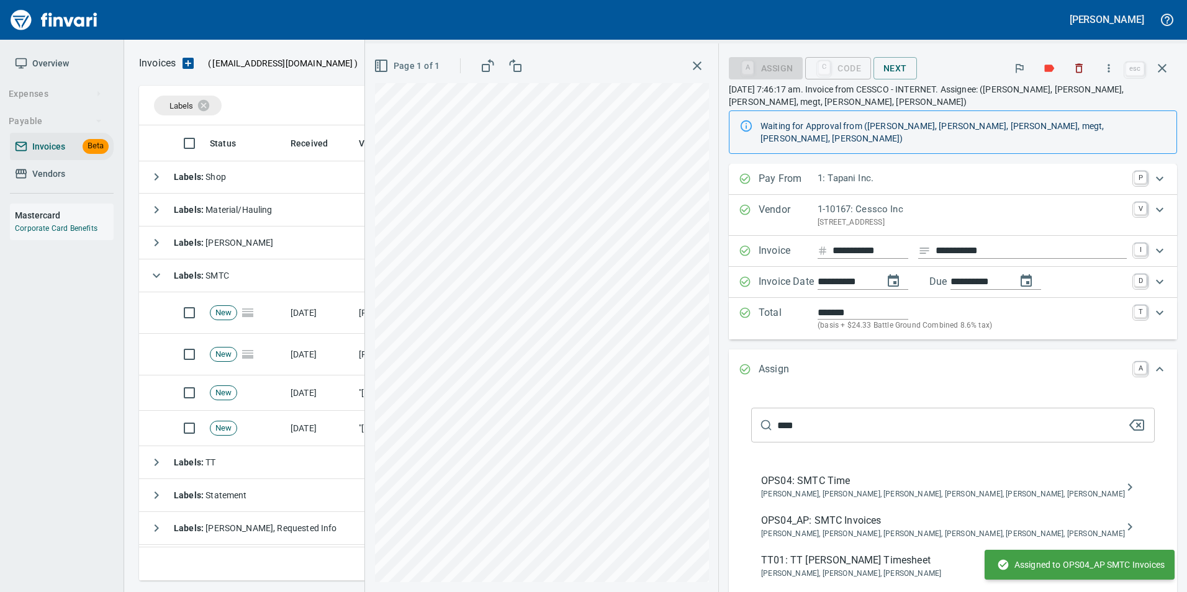
scroll to position [0, 0]
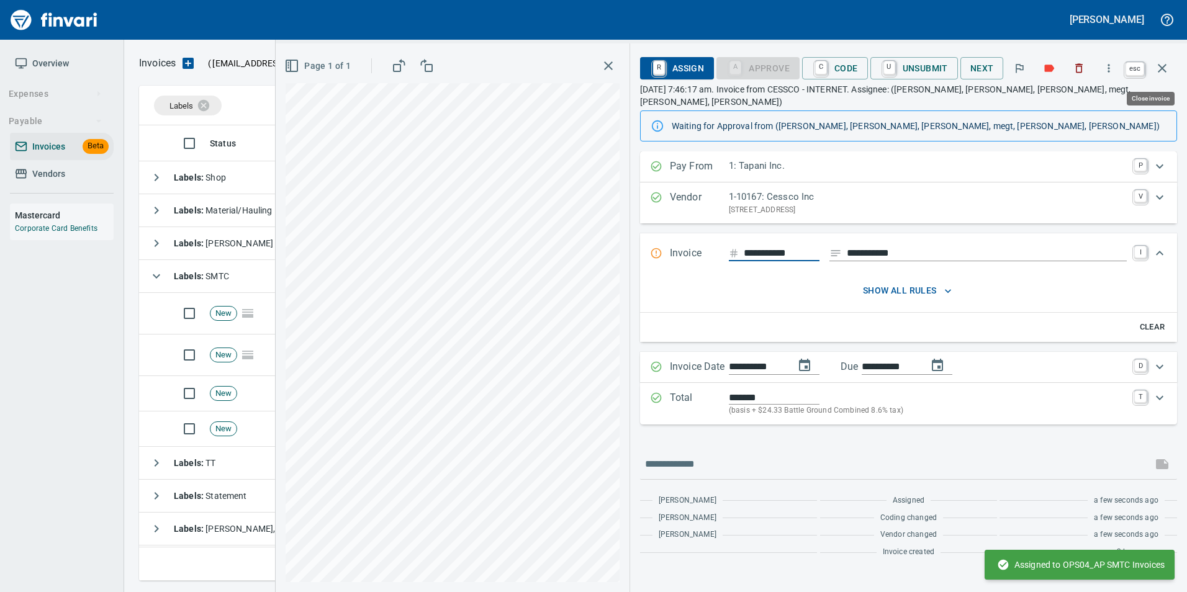
click at [1167, 67] on icon "button" at bounding box center [1162, 68] width 15 height 15
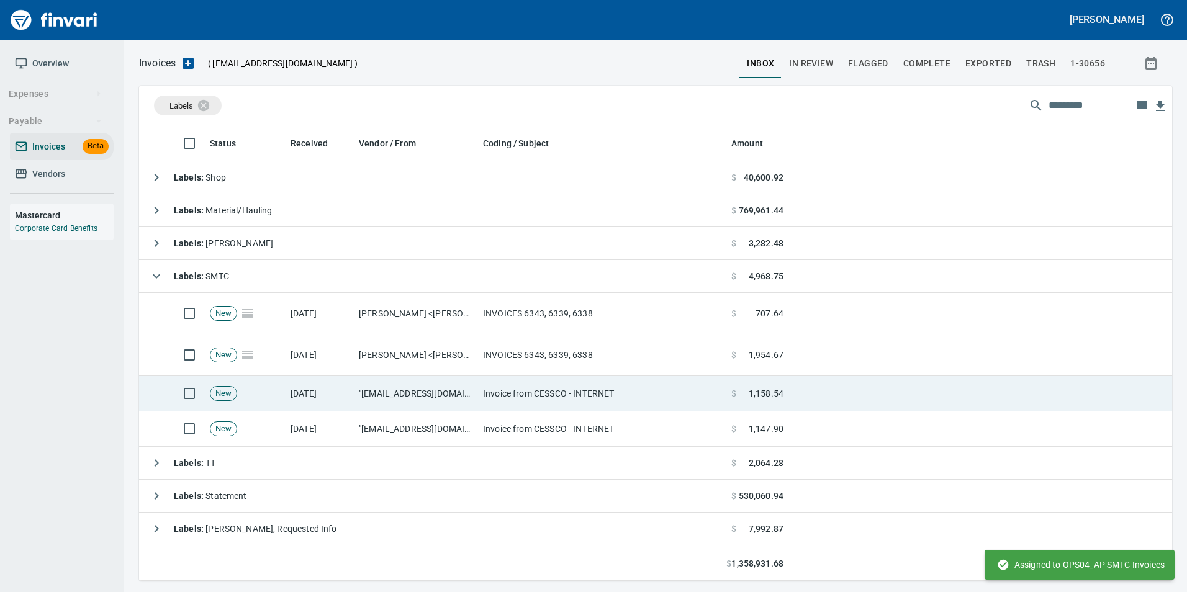
scroll to position [446, 1023]
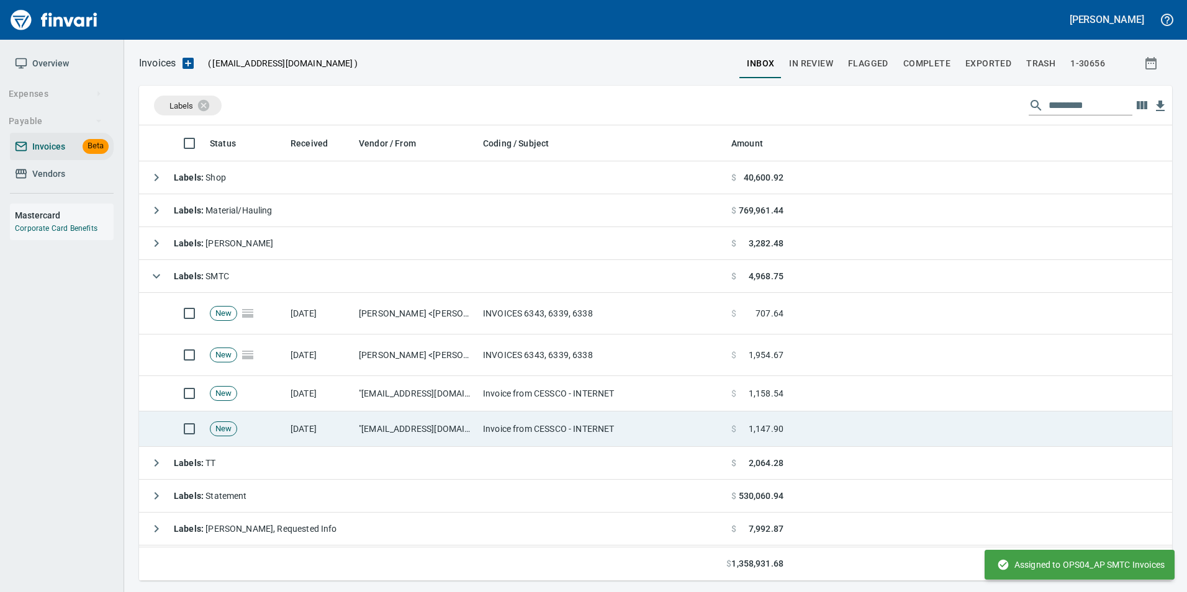
click at [508, 419] on td "Invoice from CESSCO - INTERNET" at bounding box center [602, 429] width 248 height 35
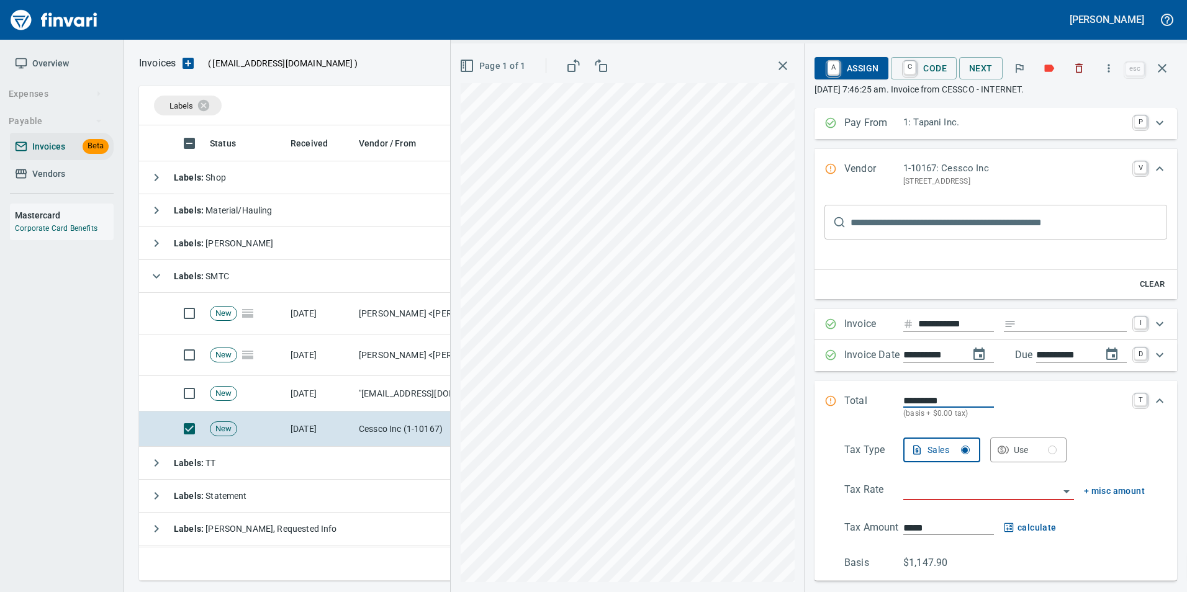
click at [882, 224] on input "text" at bounding box center [1009, 222] width 317 height 35
click at [944, 231] on input "text" at bounding box center [1009, 222] width 317 height 35
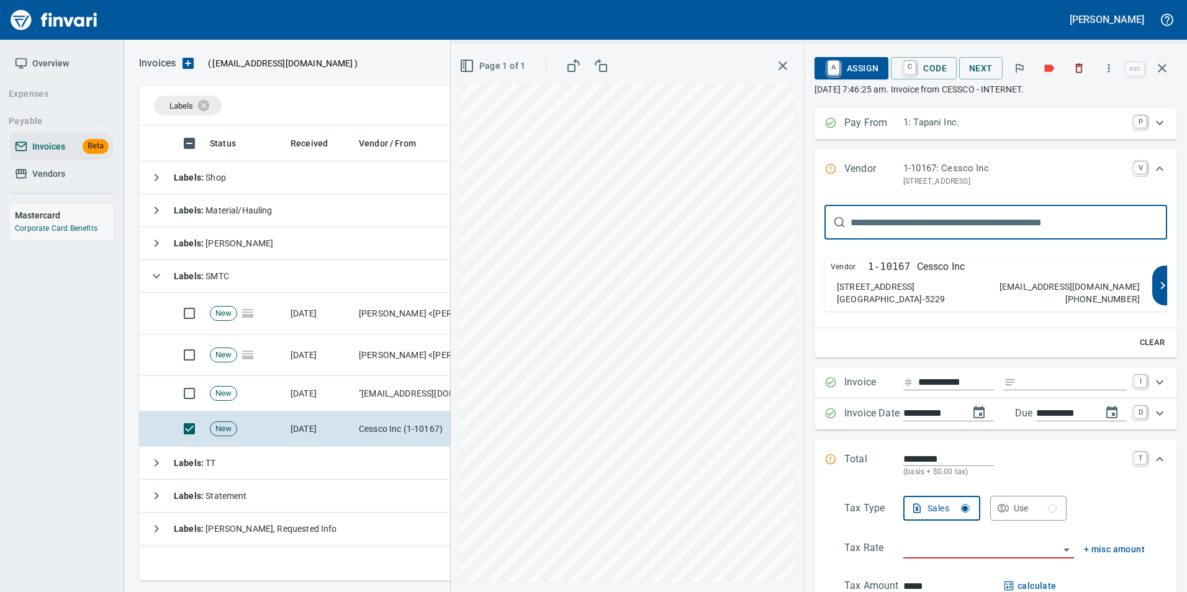
type input "******"
click at [999, 271] on div "Vendor 1-10167 Cessco Inc" at bounding box center [988, 267] width 315 height 15
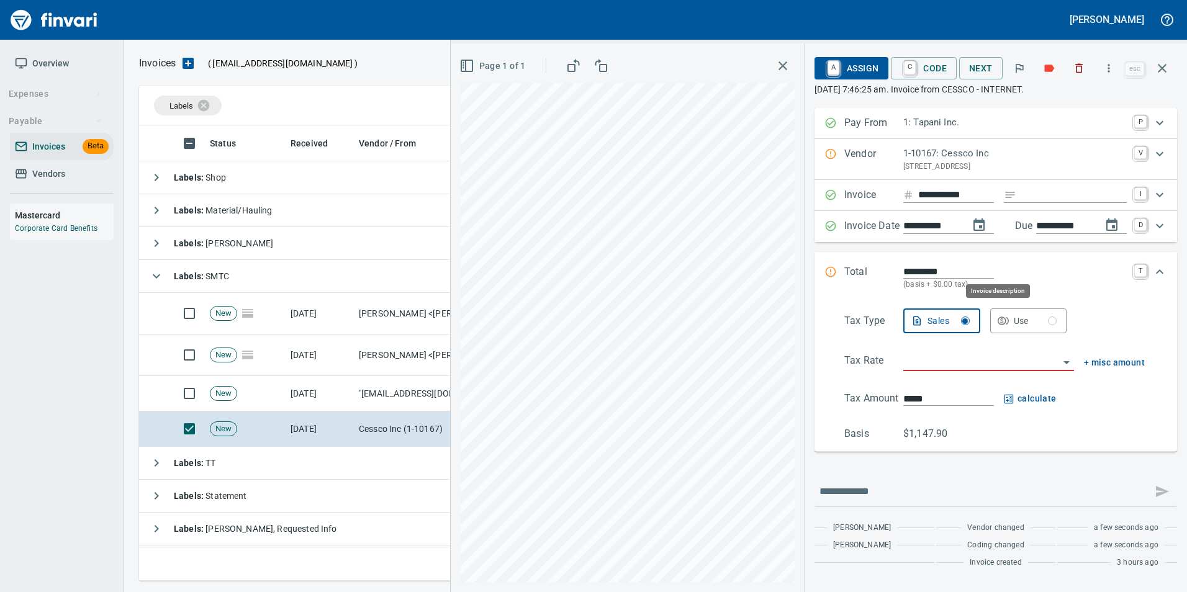
type input "**********"
click at [1049, 198] on input "Expand" at bounding box center [1074, 196] width 106 height 16
type input "**********"
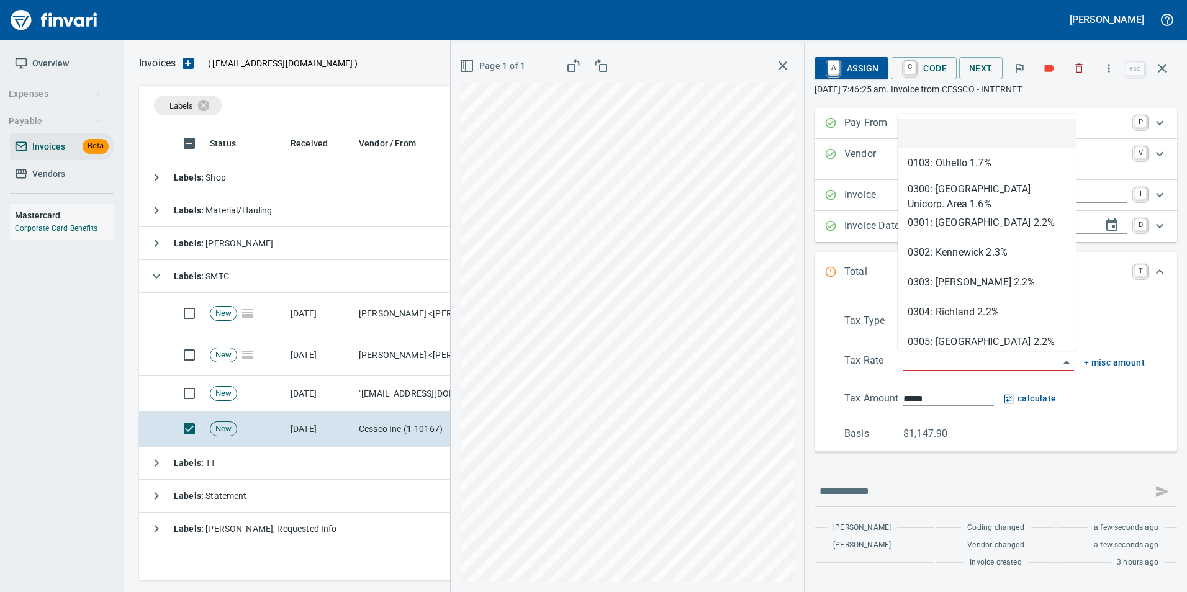
click at [952, 362] on input "search" at bounding box center [981, 361] width 156 height 17
type input "****"
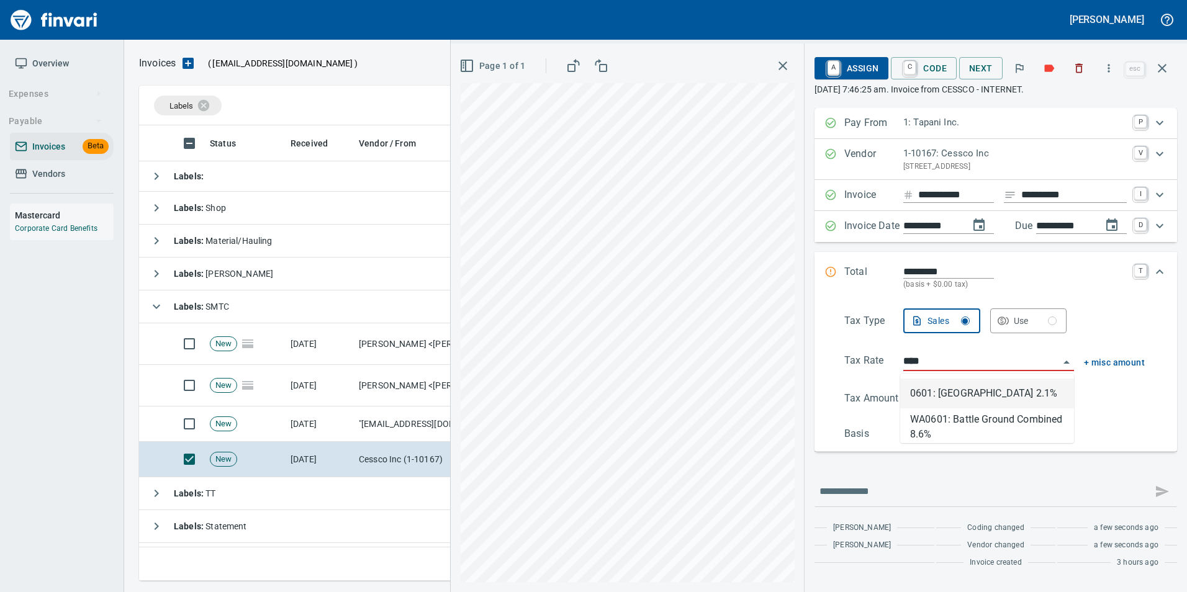
scroll to position [446, 1014]
click at [970, 423] on li "WA0601: Battle Ground Combined 8.6%" at bounding box center [987, 424] width 174 height 30
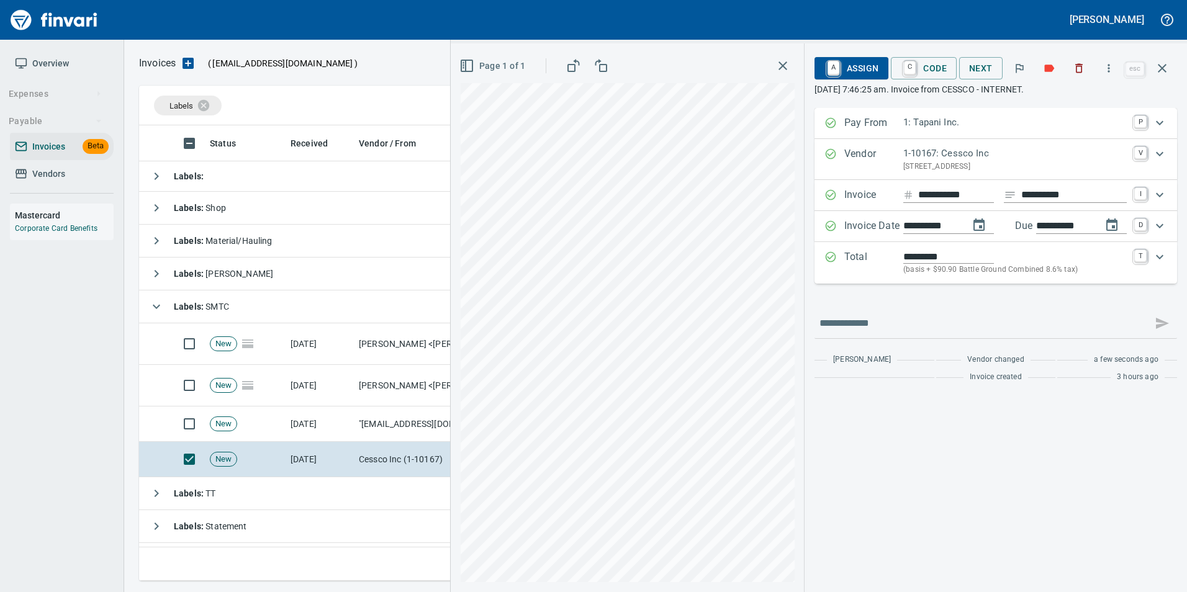
type input "******"
type input "**********"
click at [844, 72] on span "A Assign" at bounding box center [852, 68] width 54 height 21
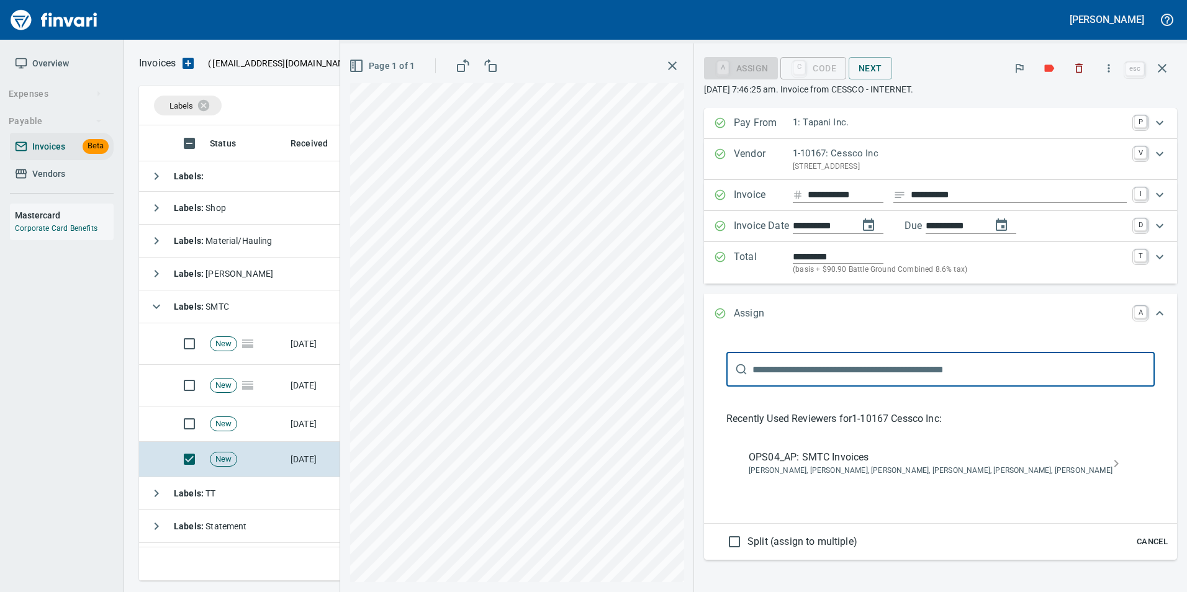
click at [914, 454] on span "OPS04_AP: SMTC Invoices" at bounding box center [931, 457] width 364 height 15
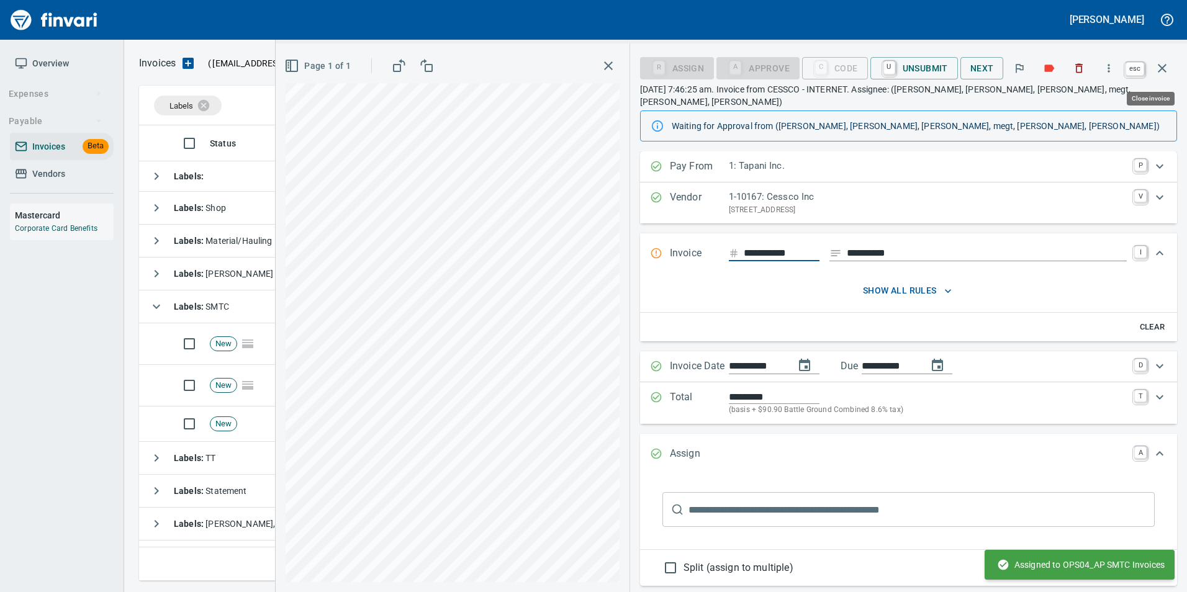
click at [1162, 65] on icon "button" at bounding box center [1162, 68] width 15 height 15
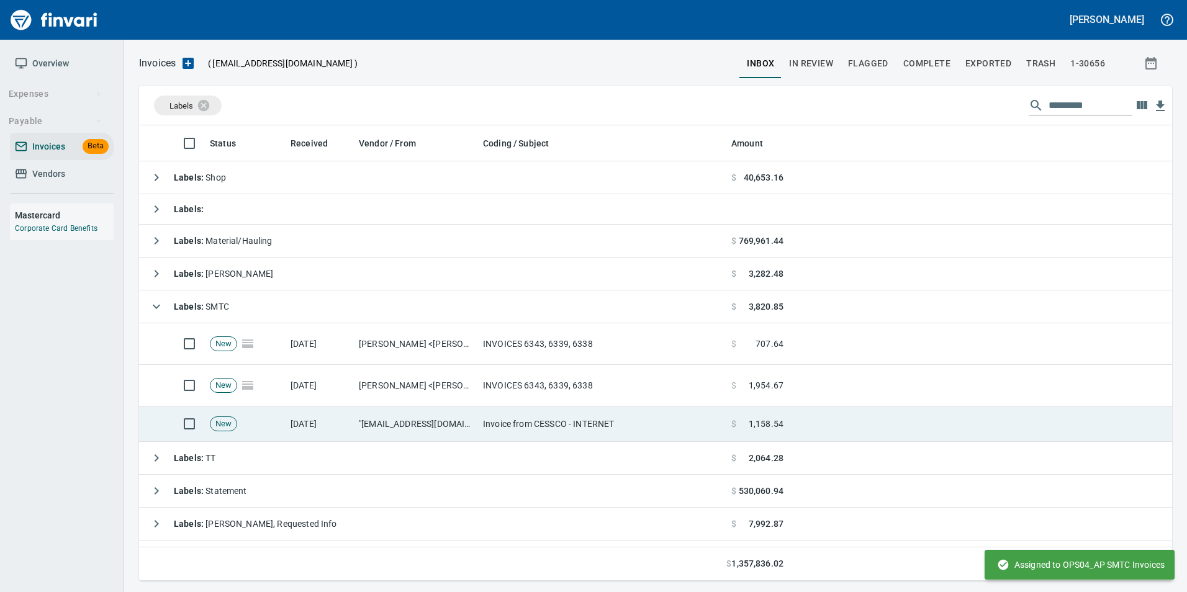
scroll to position [446, 1024]
click at [740, 414] on td "$ 1,158.54" at bounding box center [757, 424] width 62 height 35
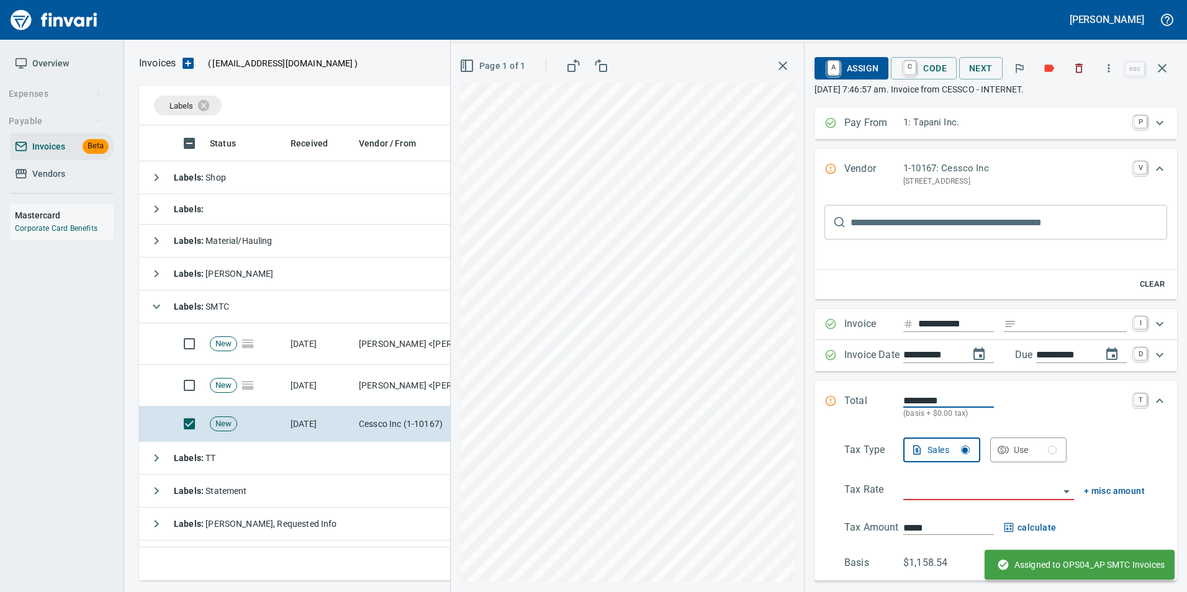
click at [887, 219] on input "text" at bounding box center [1009, 222] width 317 height 35
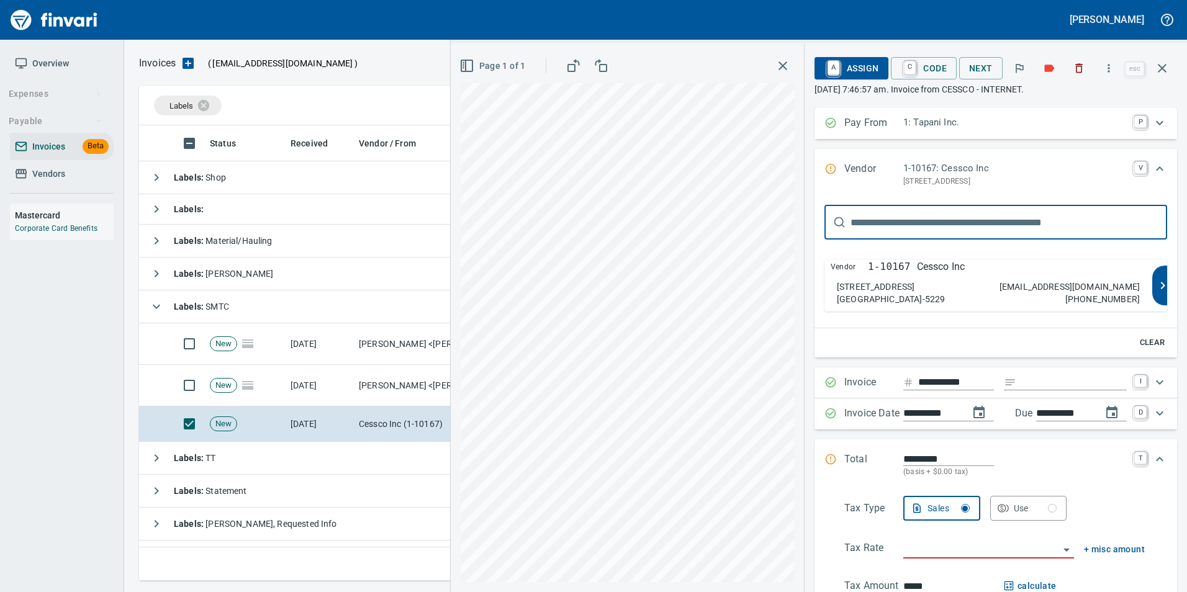
type input "******"
click at [961, 291] on div "21417 NE 72nd Avenue Battle Ground WA 98604-5229 credit@cessco.com 800-882-4959" at bounding box center [988, 293] width 303 height 25
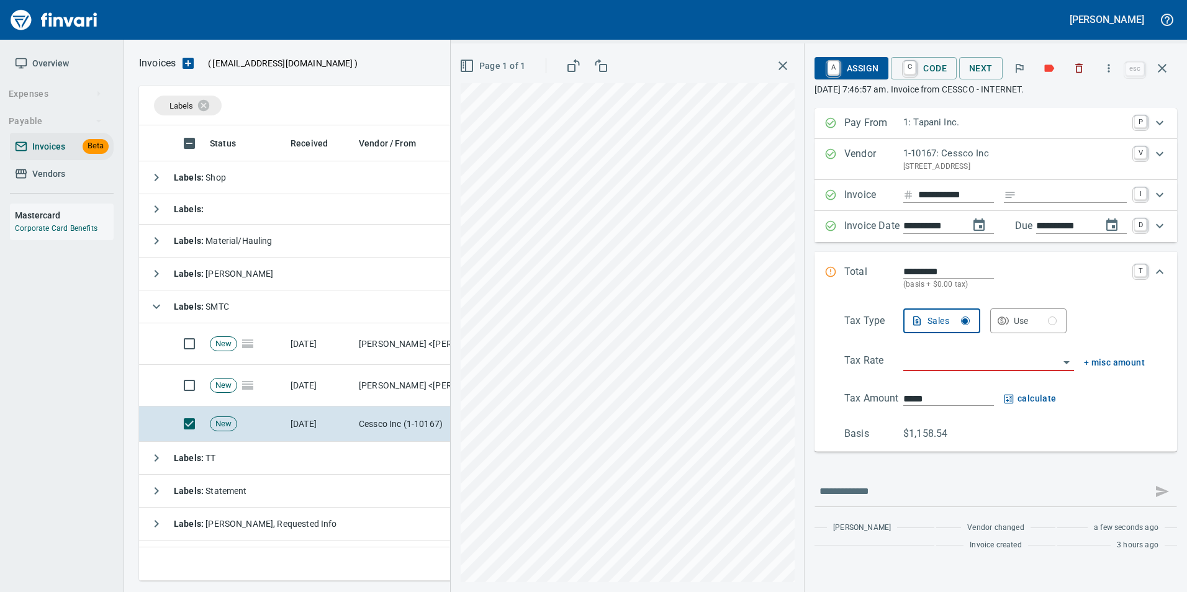
type input "**********"
click at [1036, 195] on input "Expand" at bounding box center [1074, 196] width 106 height 16
click at [990, 363] on input "search" at bounding box center [981, 361] width 156 height 17
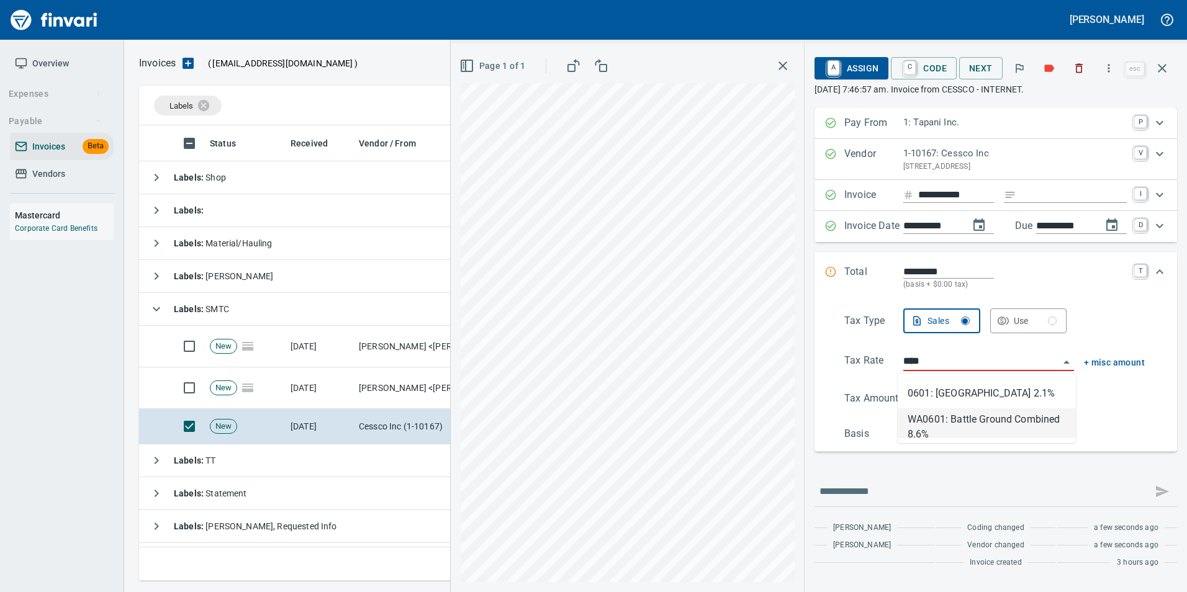
click at [990, 418] on li "WA0601: Battle Ground Combined 8.6%" at bounding box center [987, 424] width 178 height 30
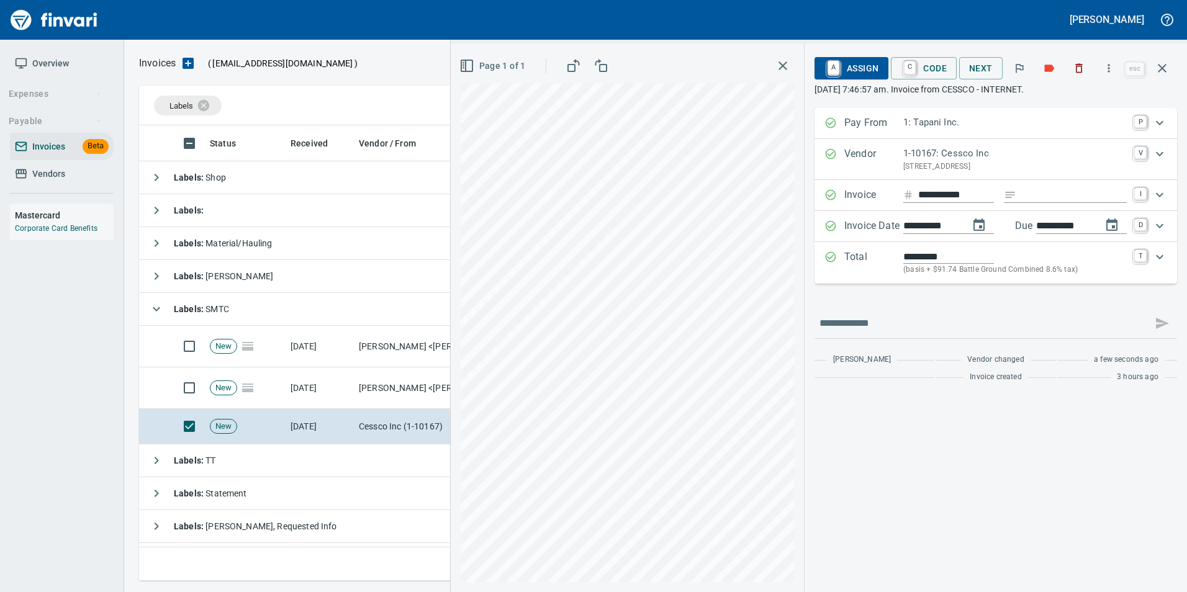
type input "**********"
type input "******"
type input "**********"
click at [855, 79] on button "A Assign" at bounding box center [852, 68] width 74 height 22
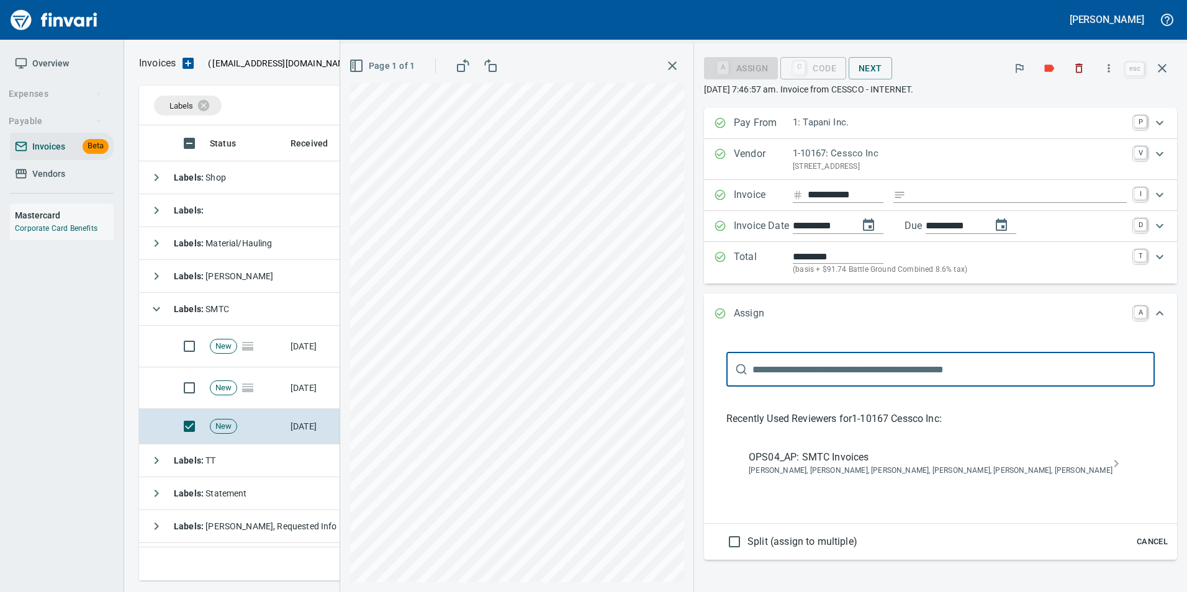
click at [916, 450] on div "OPS04_AP: SMTC Invoices Jessica Whittaker, Jolene Potti, Marty Ek, Meg Tapani, …" at bounding box center [941, 464] width 404 height 40
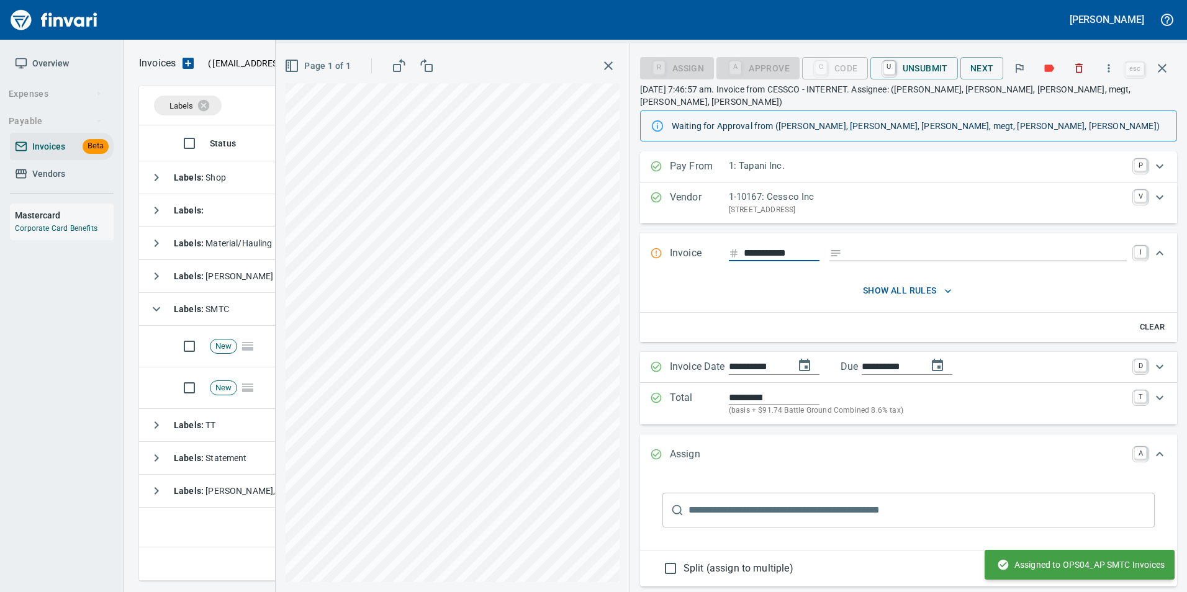
click at [1169, 66] on icon "button" at bounding box center [1162, 68] width 15 height 15
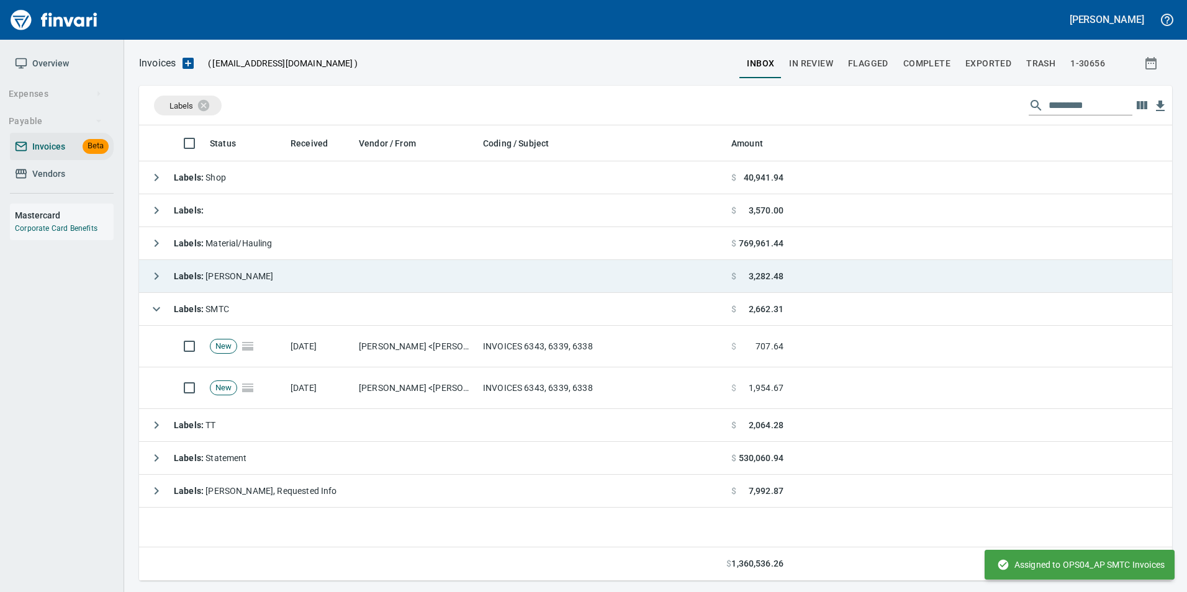
scroll to position [446, 1023]
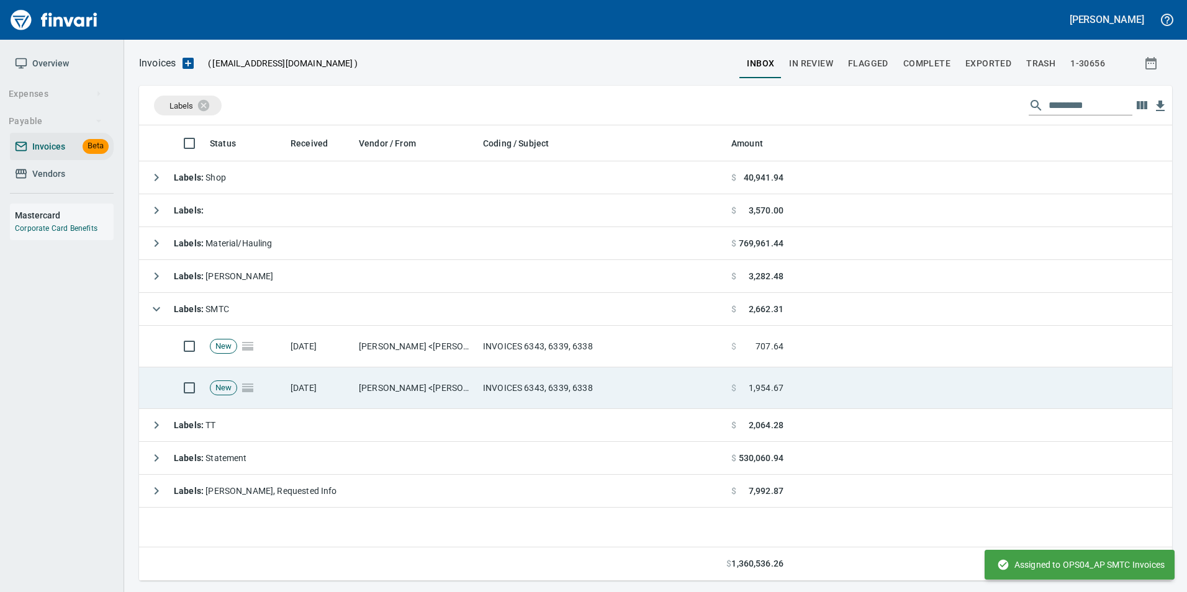
click at [795, 396] on td at bounding box center [981, 389] width 384 height 42
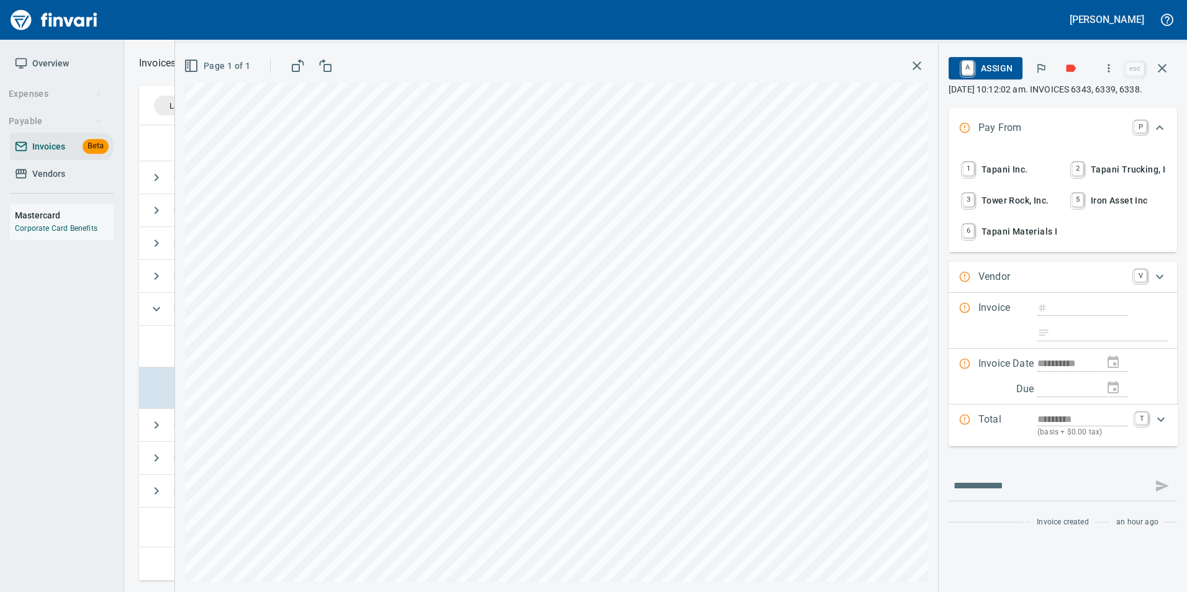
click at [1016, 177] on span "1 Tapani Inc." at bounding box center [1008, 169] width 97 height 21
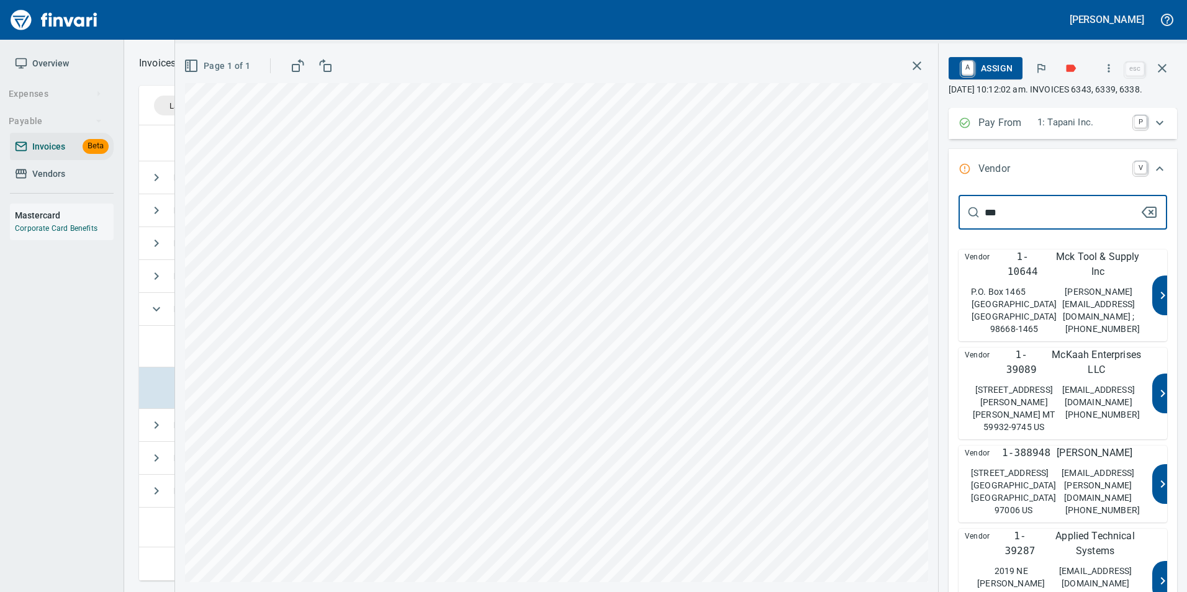
type input "***"
click at [1038, 273] on p "1-10644" at bounding box center [1022, 265] width 41 height 30
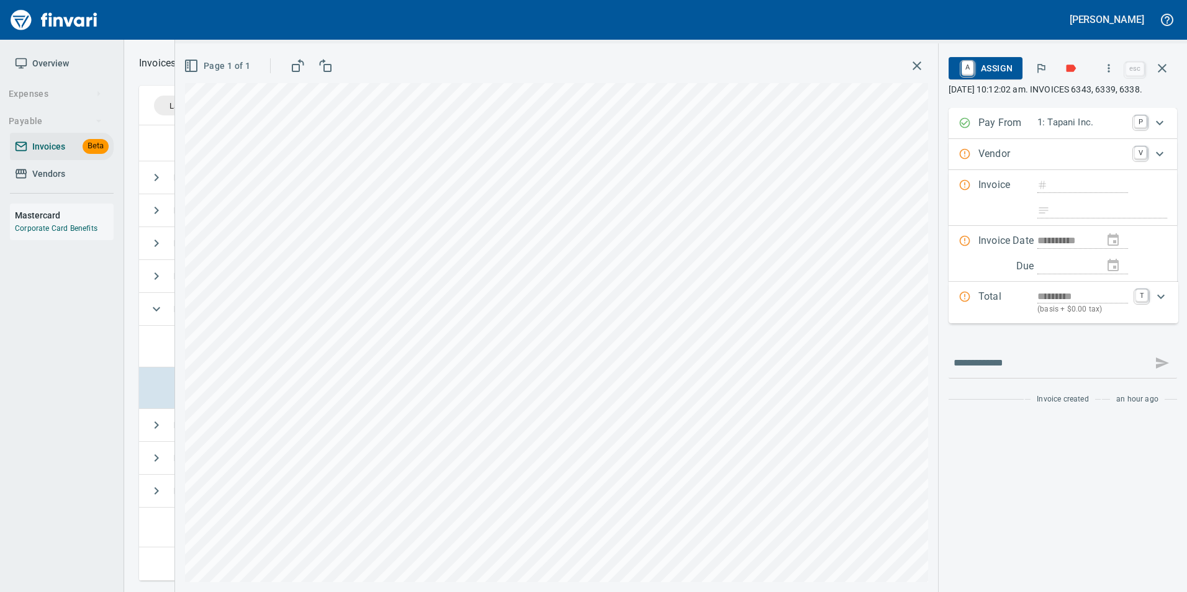
type input "**********"
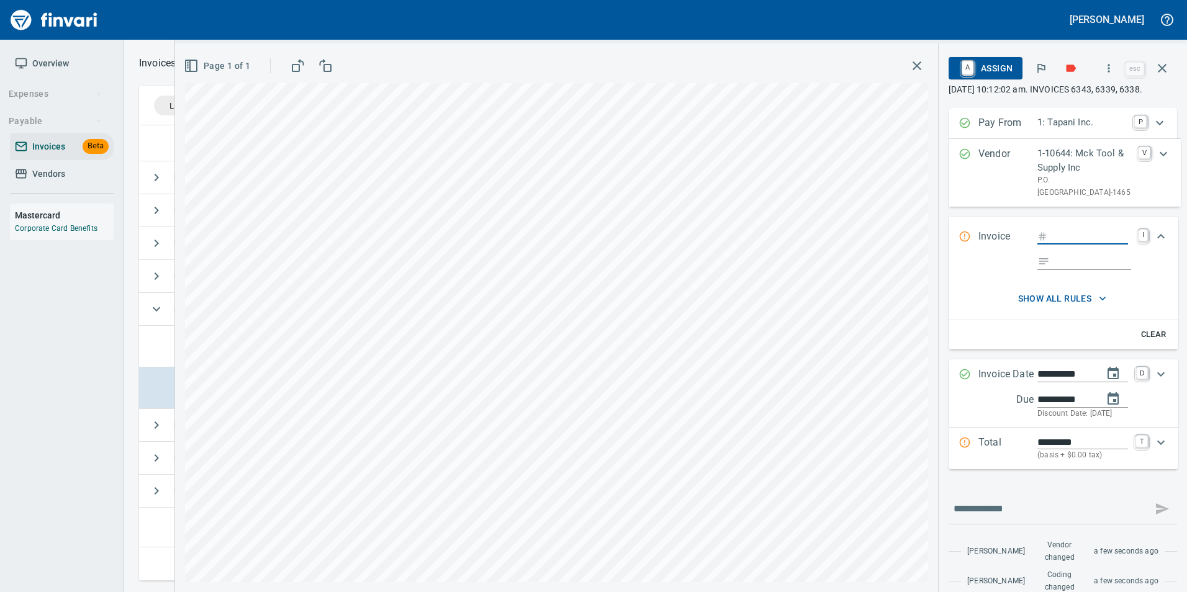
scroll to position [446, 1023]
type input "****"
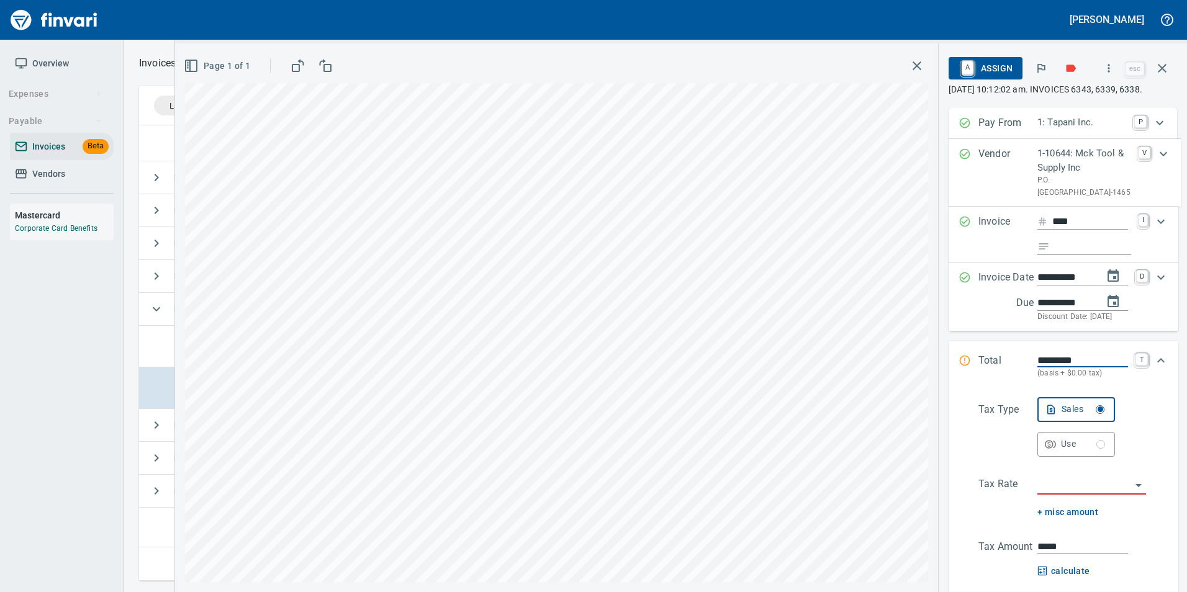
click at [1088, 263] on div "Invoice **** I" at bounding box center [1064, 235] width 230 height 56
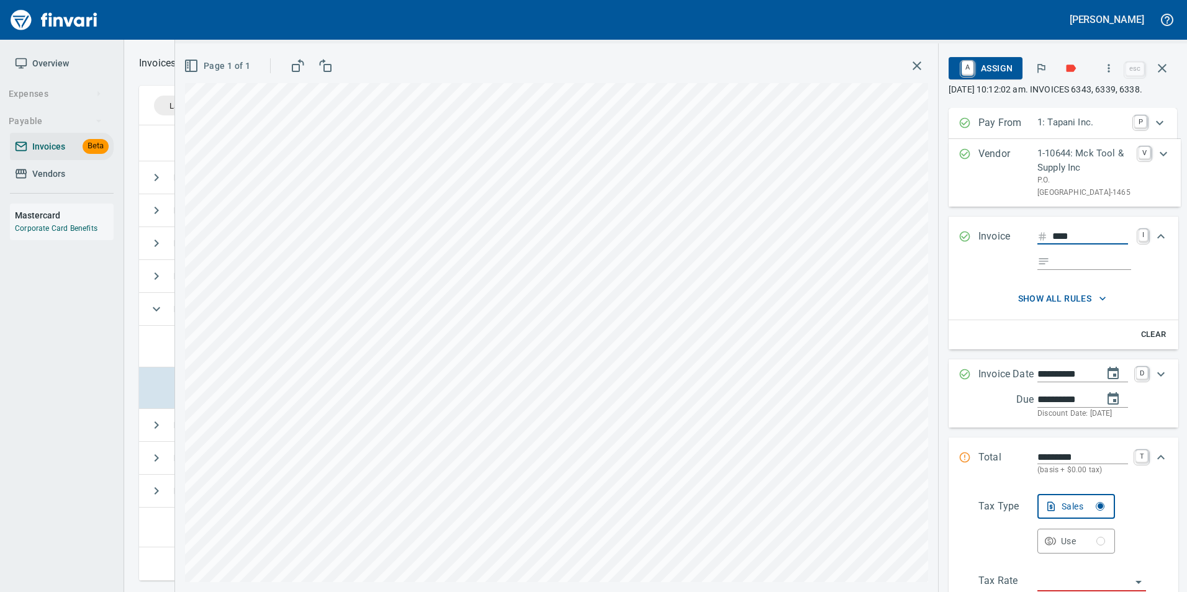
click at [1079, 270] on input "Expand" at bounding box center [1093, 263] width 76 height 16
type input "**********"
click at [963, 243] on icon "Expand" at bounding box center [965, 236] width 12 height 12
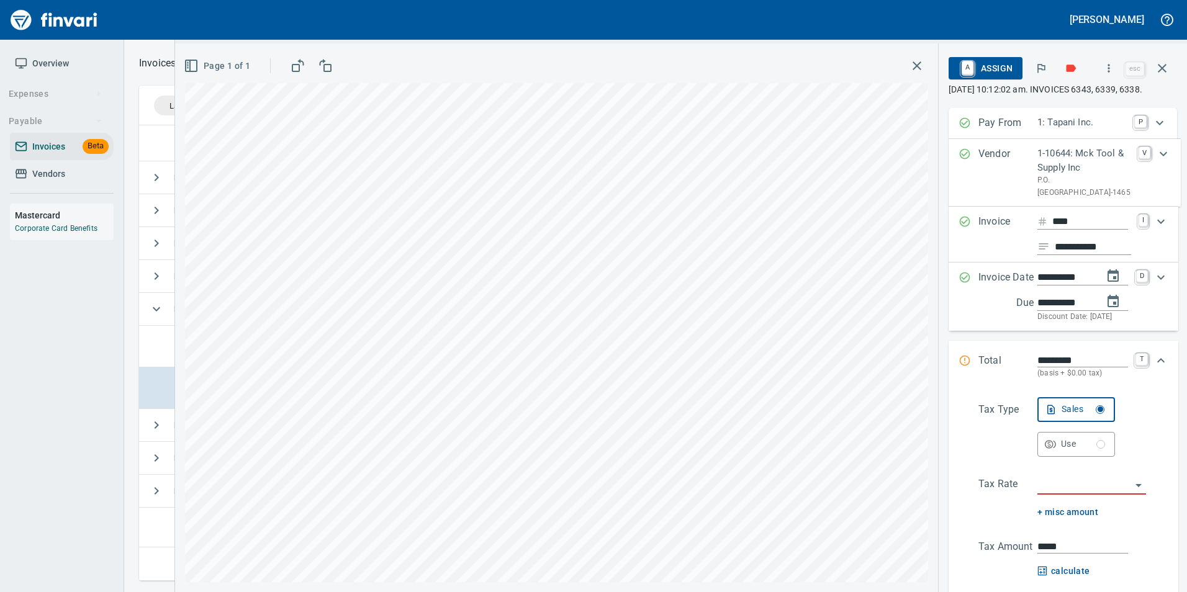
click at [1064, 494] on input "search" at bounding box center [1085, 485] width 94 height 17
click at [1074, 503] on li "WA0601: Battle Ground Combined 8.6%" at bounding box center [1091, 491] width 109 height 30
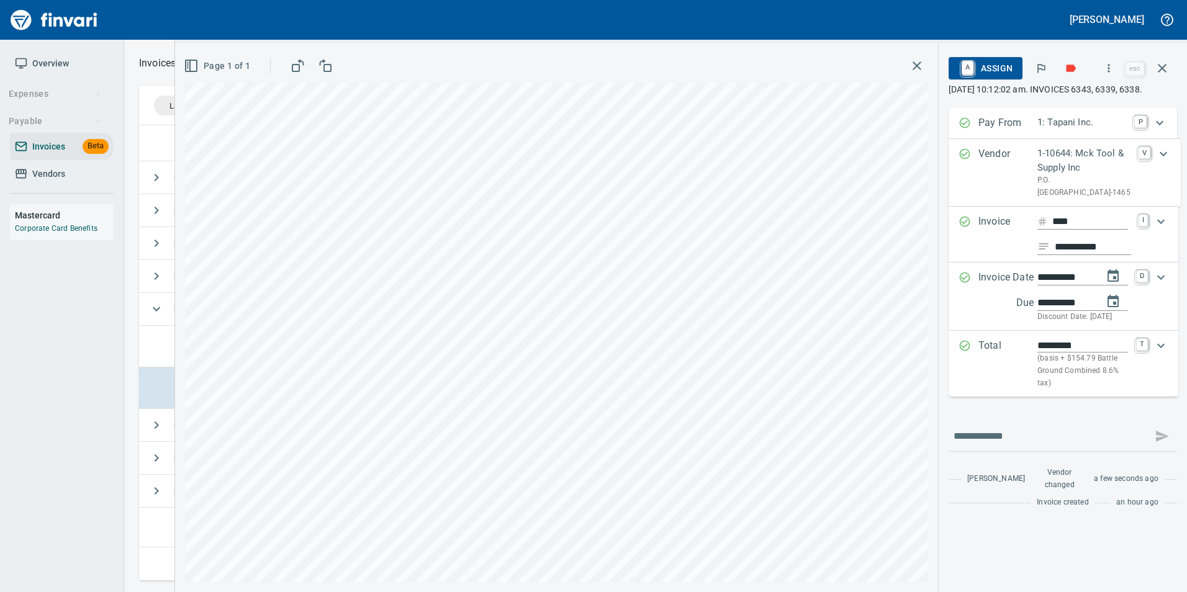
type input "**********"
type input "*******"
type input "**********"
click at [990, 74] on span "A Assign" at bounding box center [986, 68] width 54 height 21
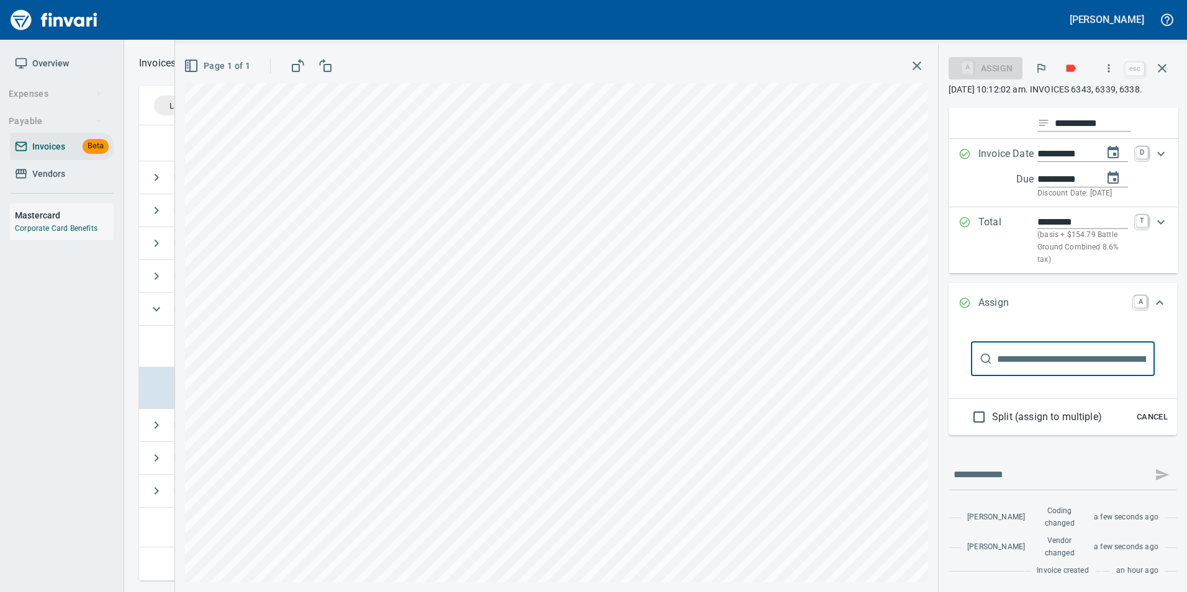
scroll to position [170, 0]
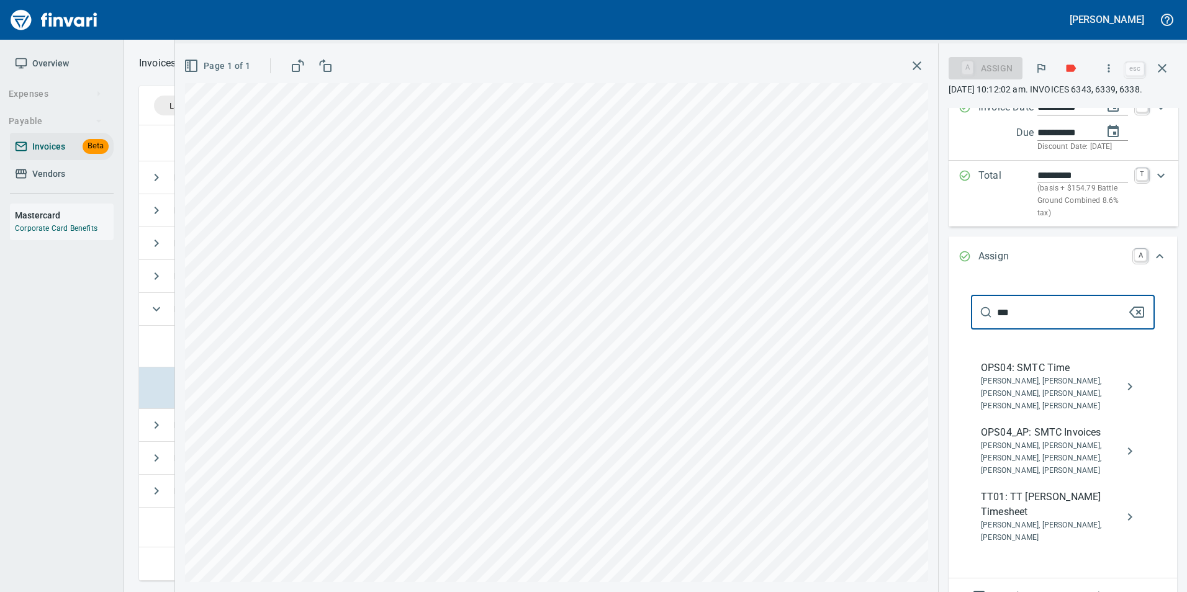
type input "***"
click at [1123, 459] on icon "assign" at bounding box center [1130, 451] width 15 height 15
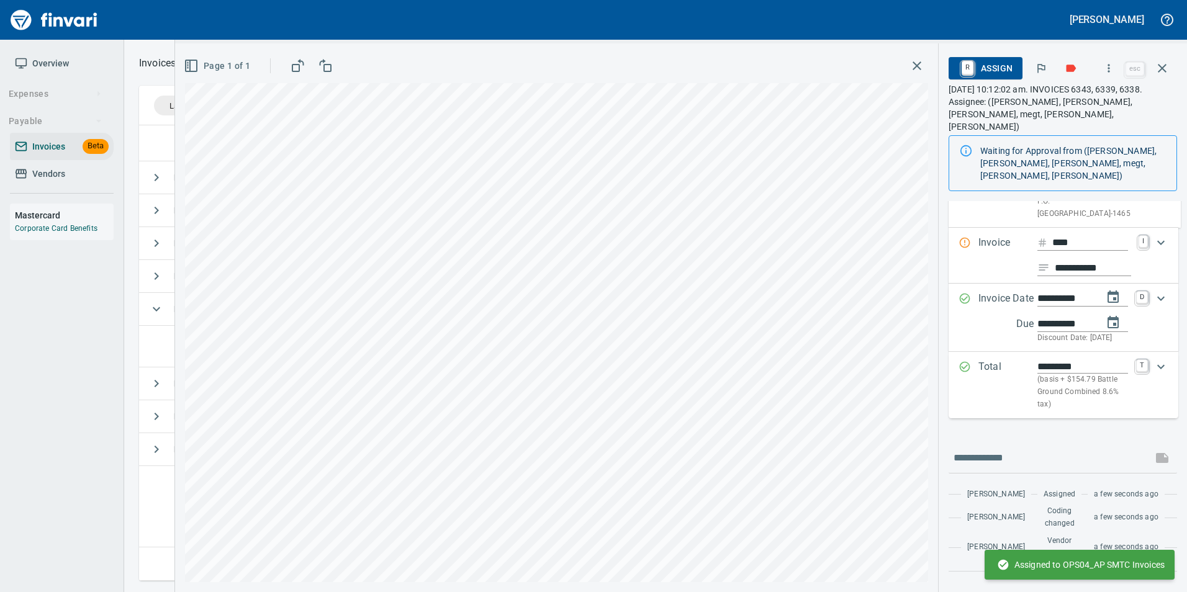
scroll to position [94, 0]
click at [1164, 67] on icon "button" at bounding box center [1162, 68] width 9 height 9
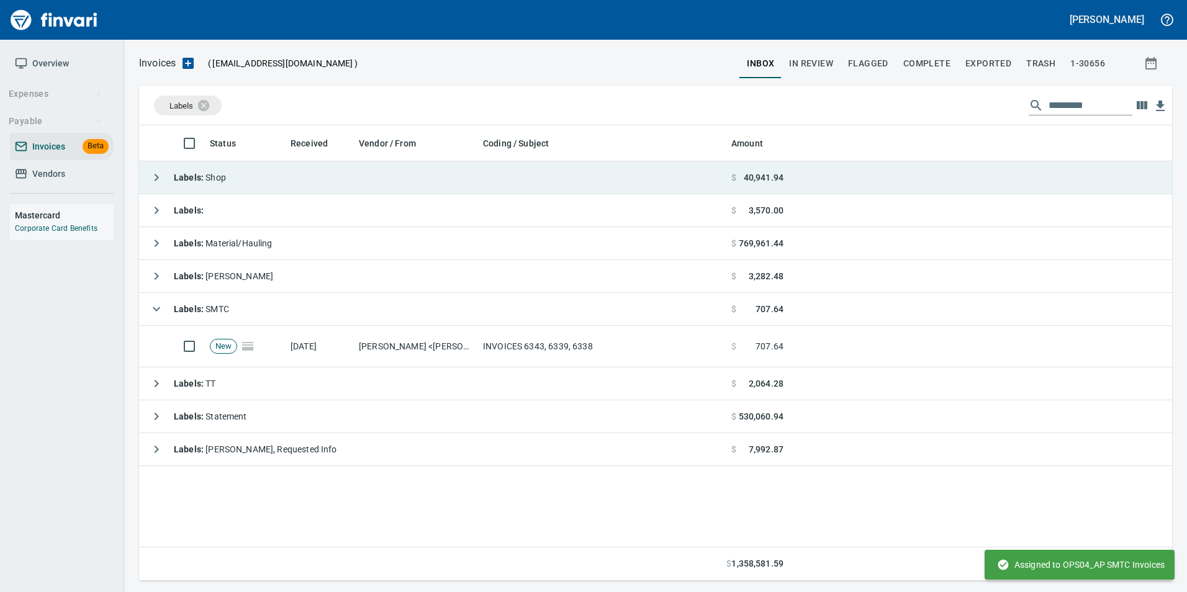
scroll to position [446, 1024]
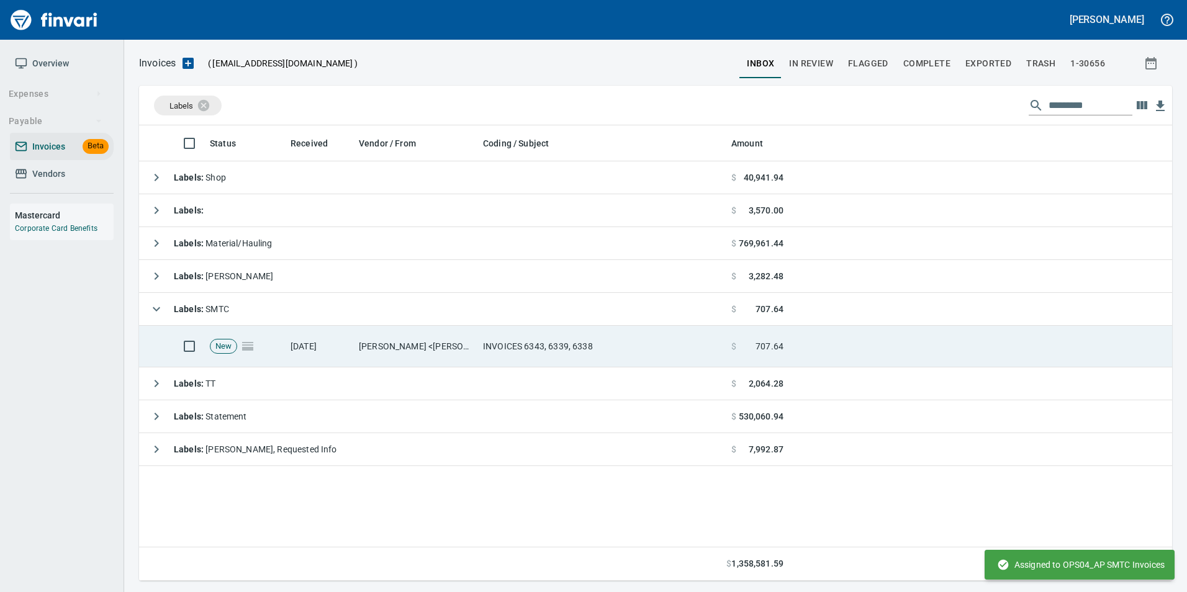
click at [626, 349] on td "INVOICES 6343, 6339, 6338" at bounding box center [602, 347] width 248 height 42
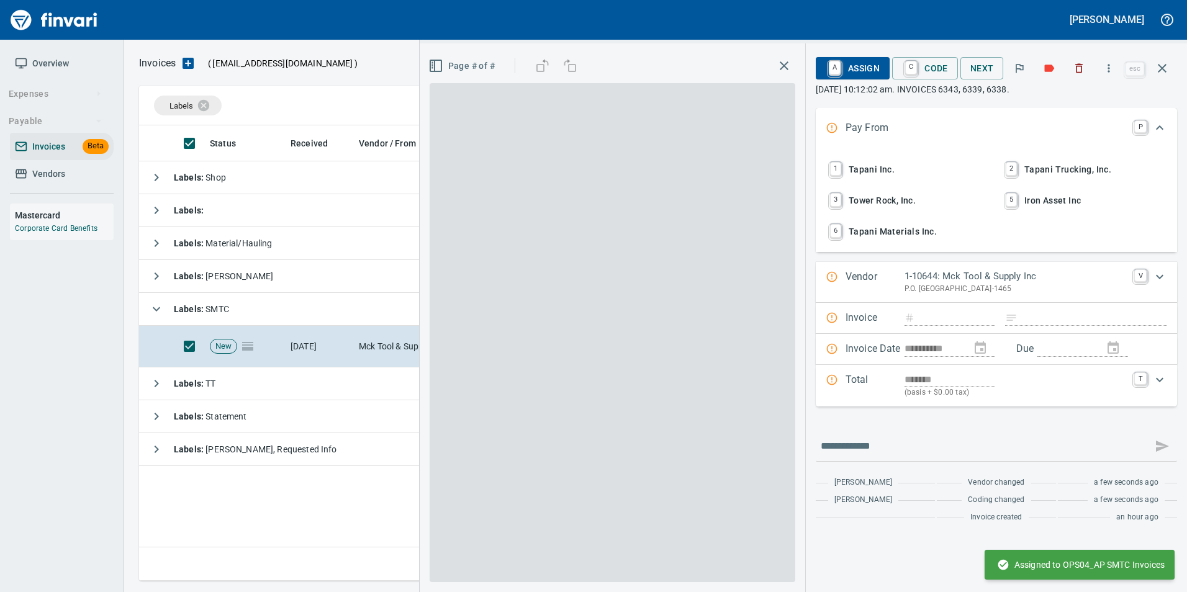
scroll to position [446, 1023]
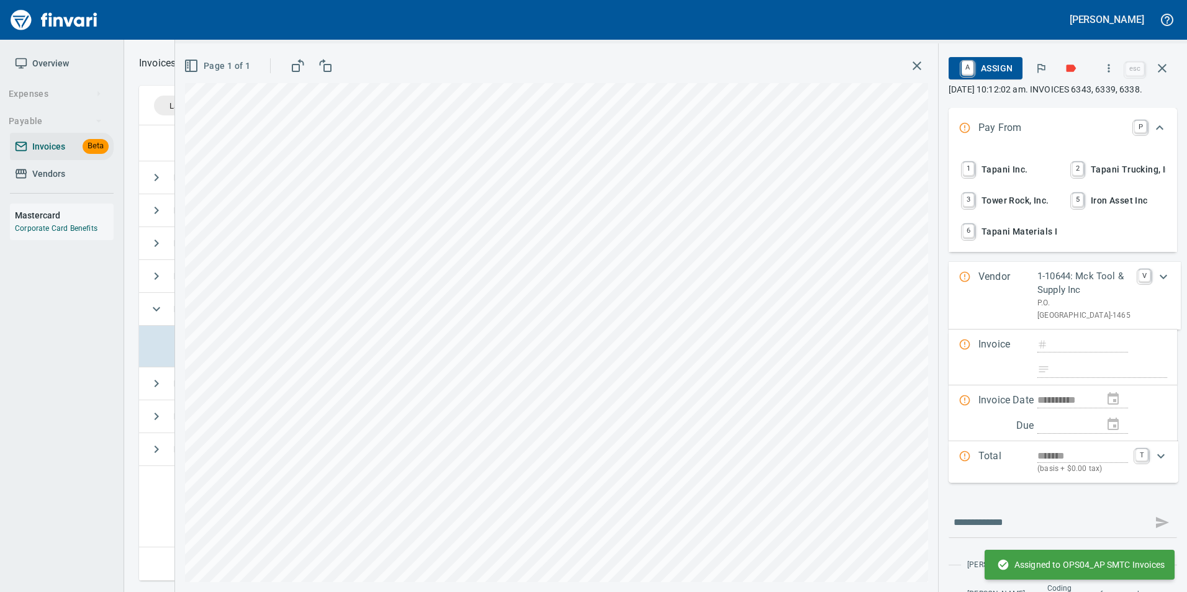
click at [1036, 175] on span "1 Tapani Inc." at bounding box center [1008, 169] width 97 height 21
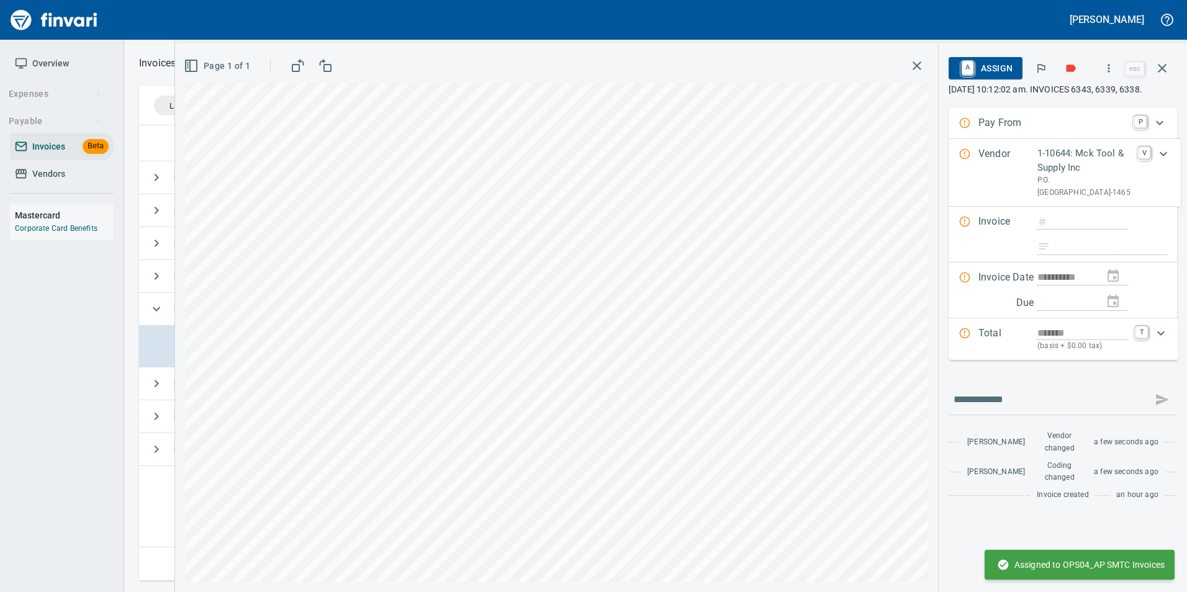
type input "**********"
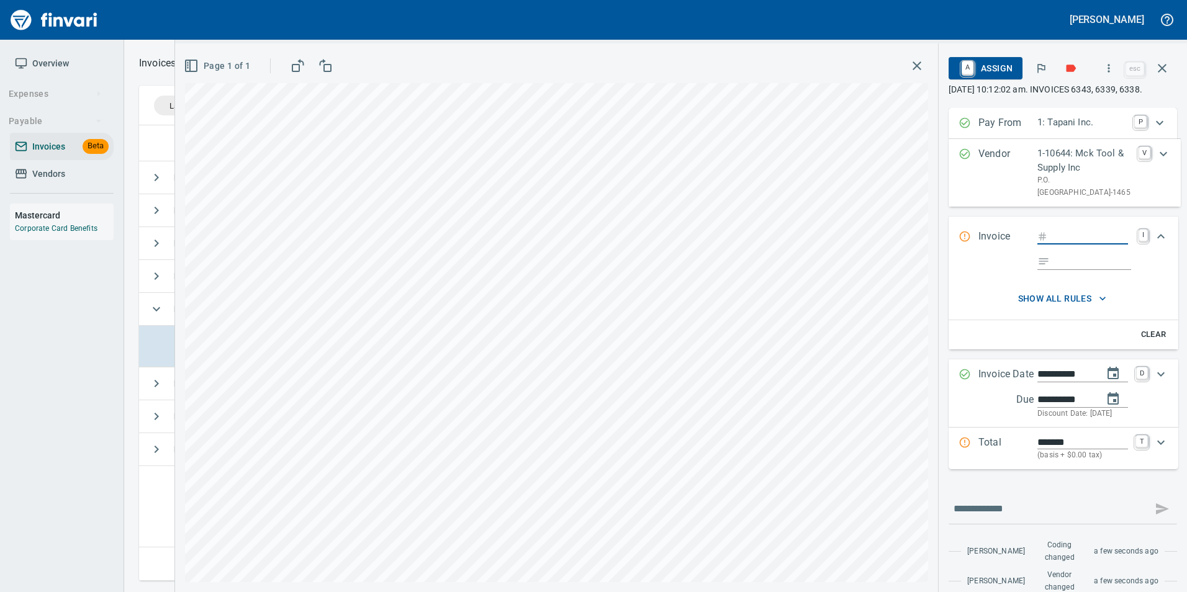
type input "****"
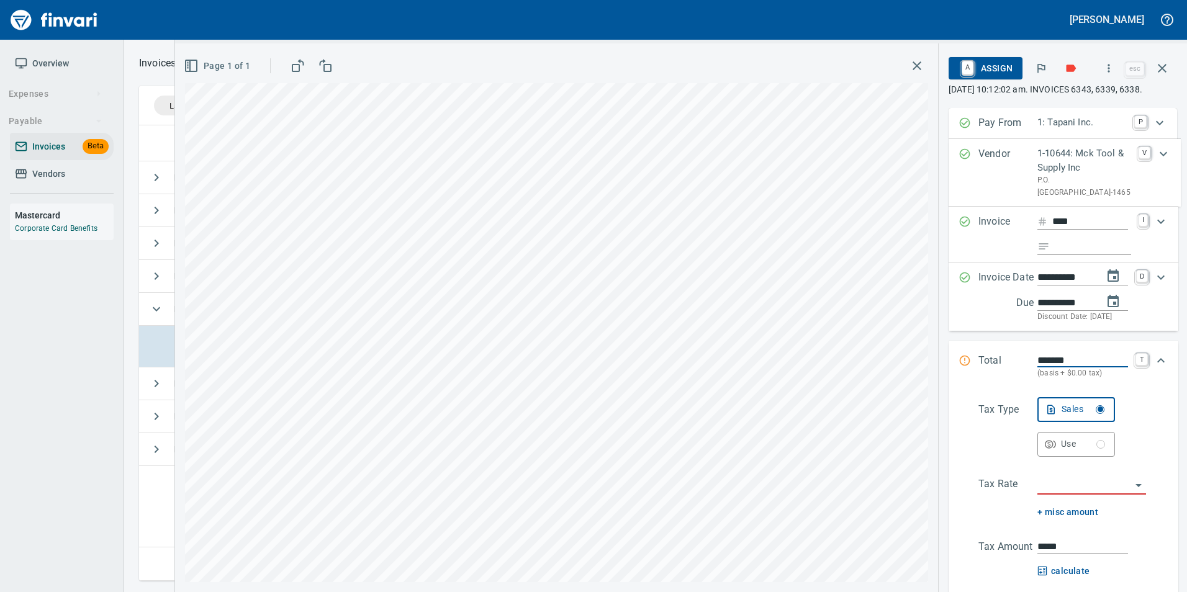
click at [1088, 255] on input "Expand" at bounding box center [1093, 248] width 76 height 16
type input "**********"
click at [1079, 494] on input "search" at bounding box center [1085, 485] width 94 height 17
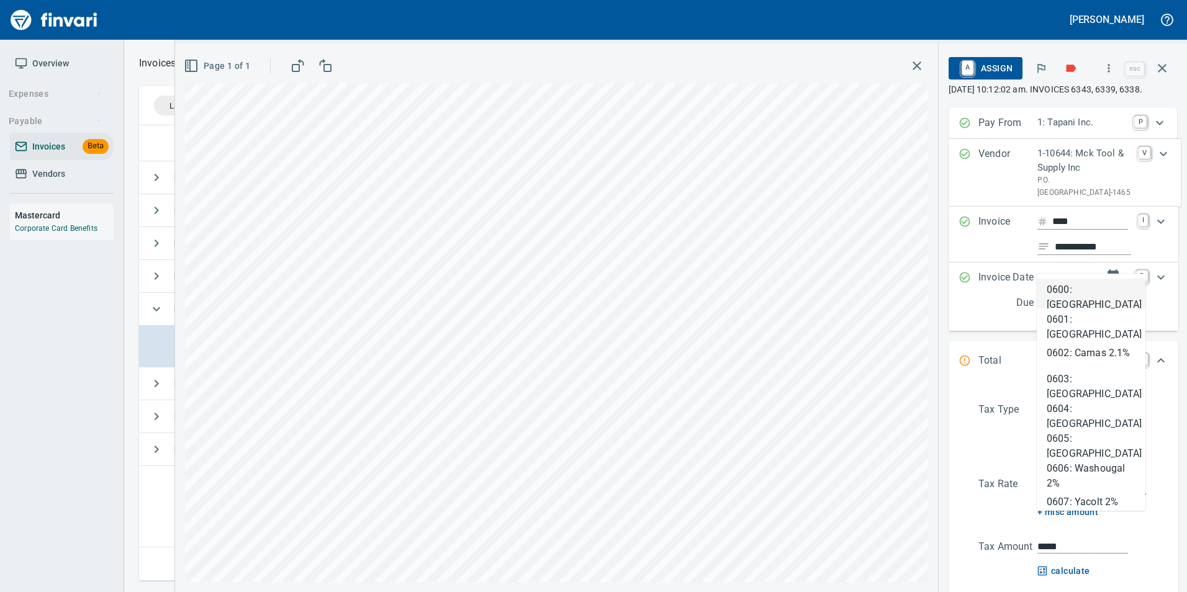
type input "****"
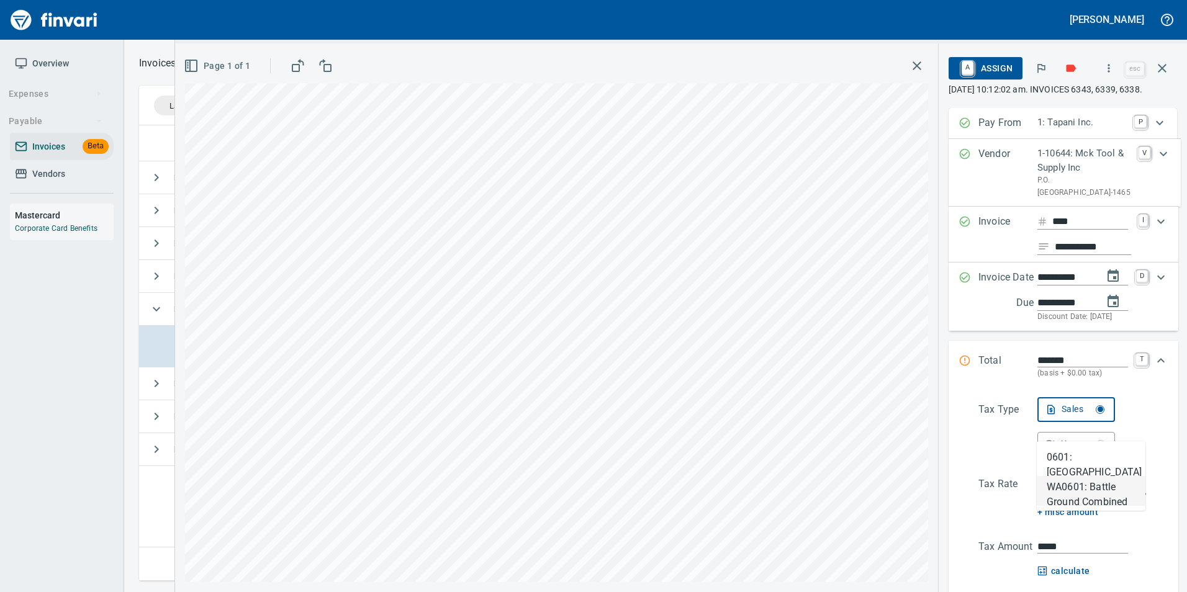
click at [1089, 496] on li "WA0601: Battle Ground Combined 8.6%" at bounding box center [1091, 491] width 109 height 30
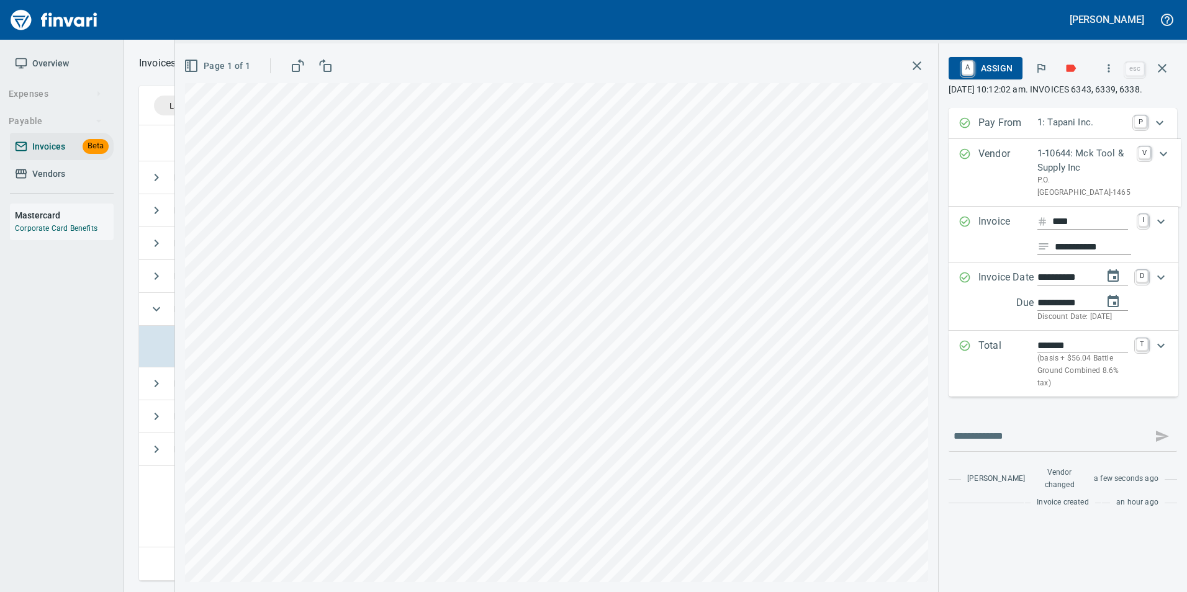
type input "******"
type input "**********"
click at [987, 70] on span "A Assign" at bounding box center [986, 68] width 54 height 21
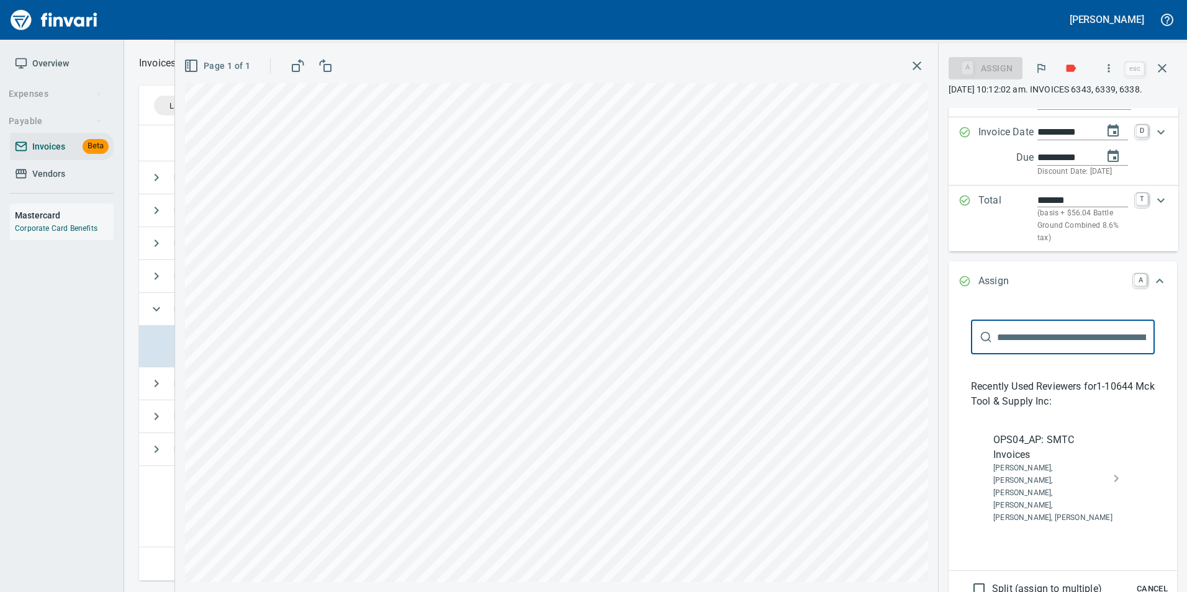
scroll to position [186, 0]
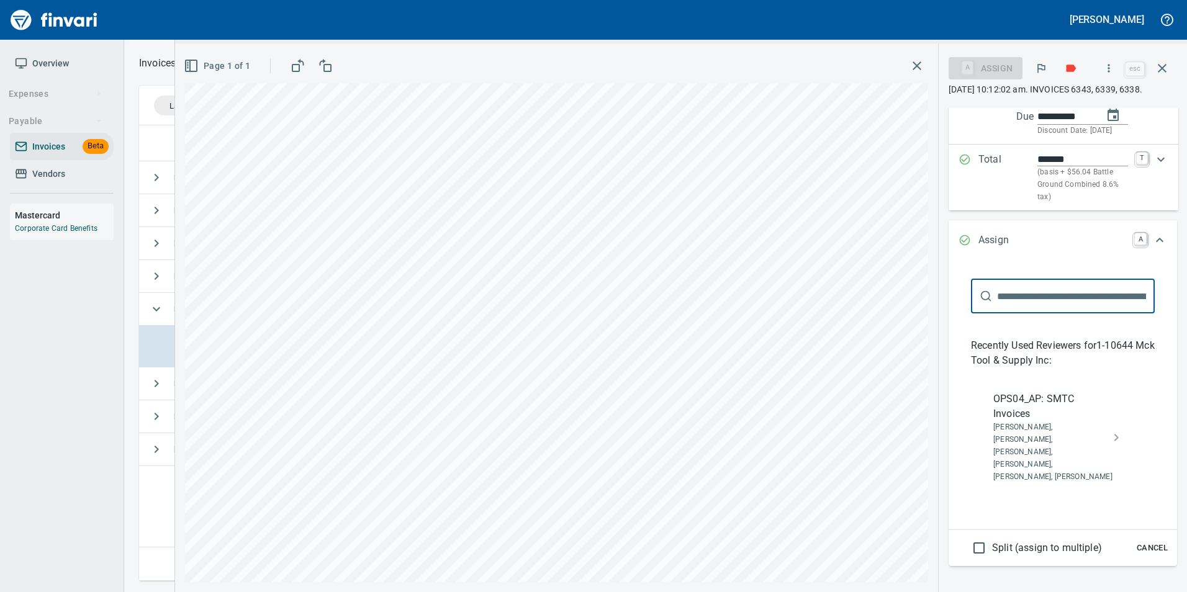
click at [1067, 473] on span "Jessica Whittaker, Jolene Potti, Marty Ek, Meg Tapani, Tya Tapani, Tyler Carlson" at bounding box center [1052, 453] width 119 height 62
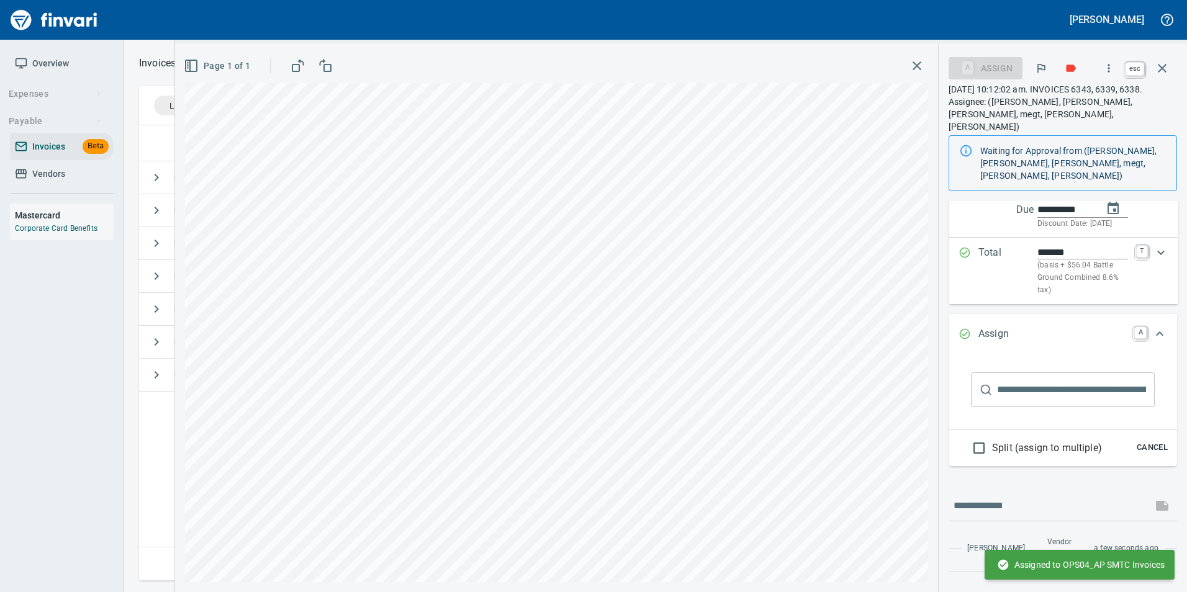
click at [1165, 70] on icon "button" at bounding box center [1162, 68] width 15 height 15
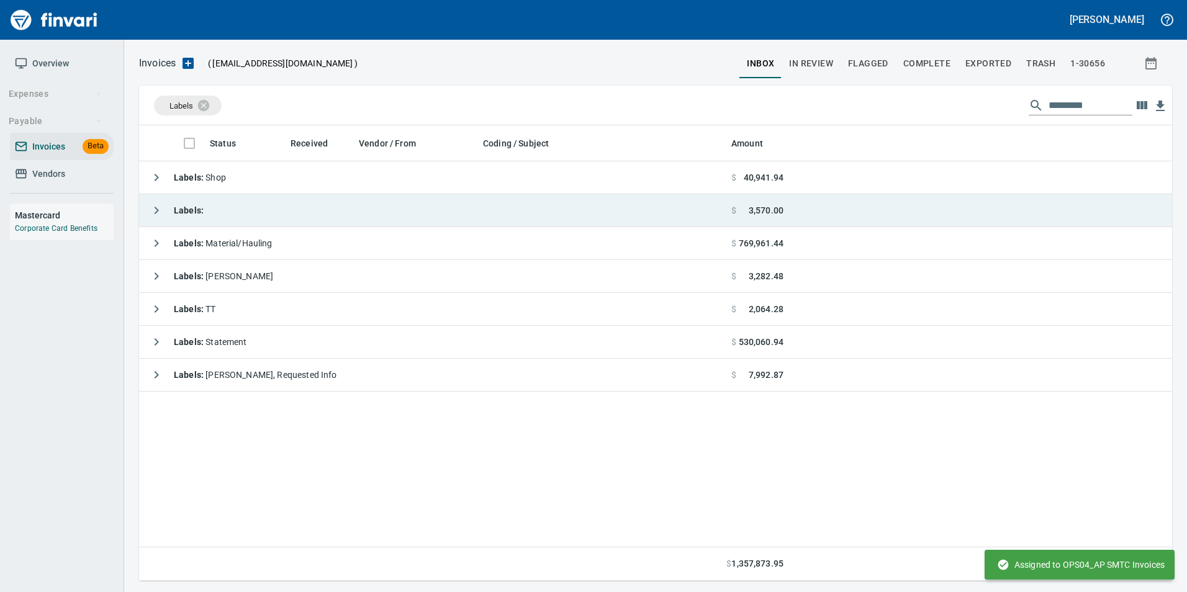
scroll to position [446, 1024]
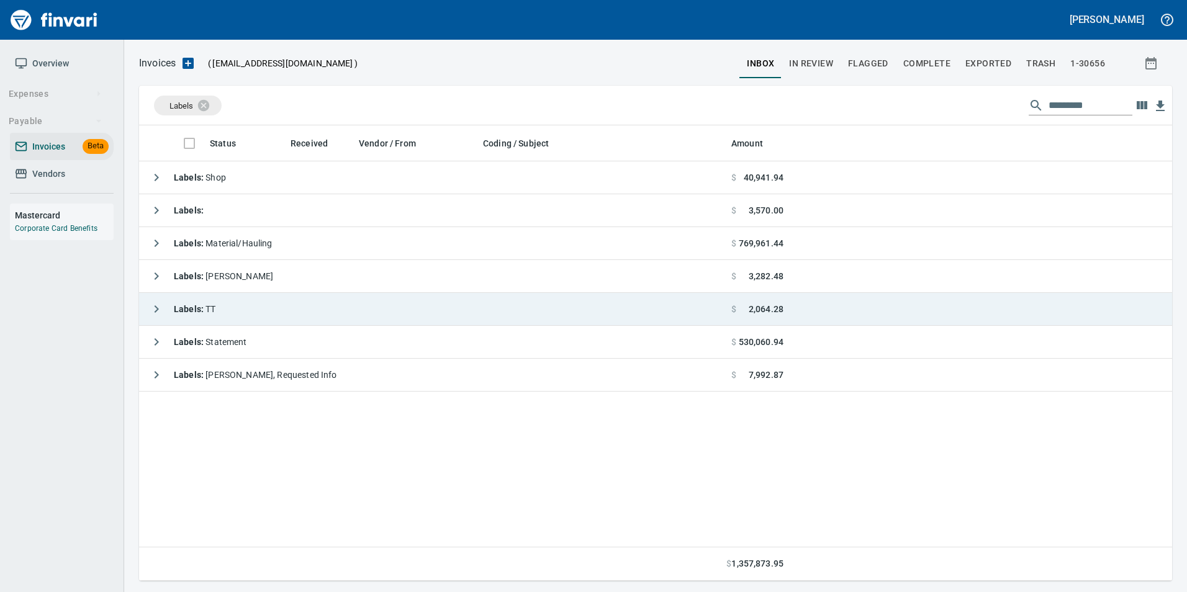
click at [150, 311] on icon "button" at bounding box center [156, 309] width 15 height 15
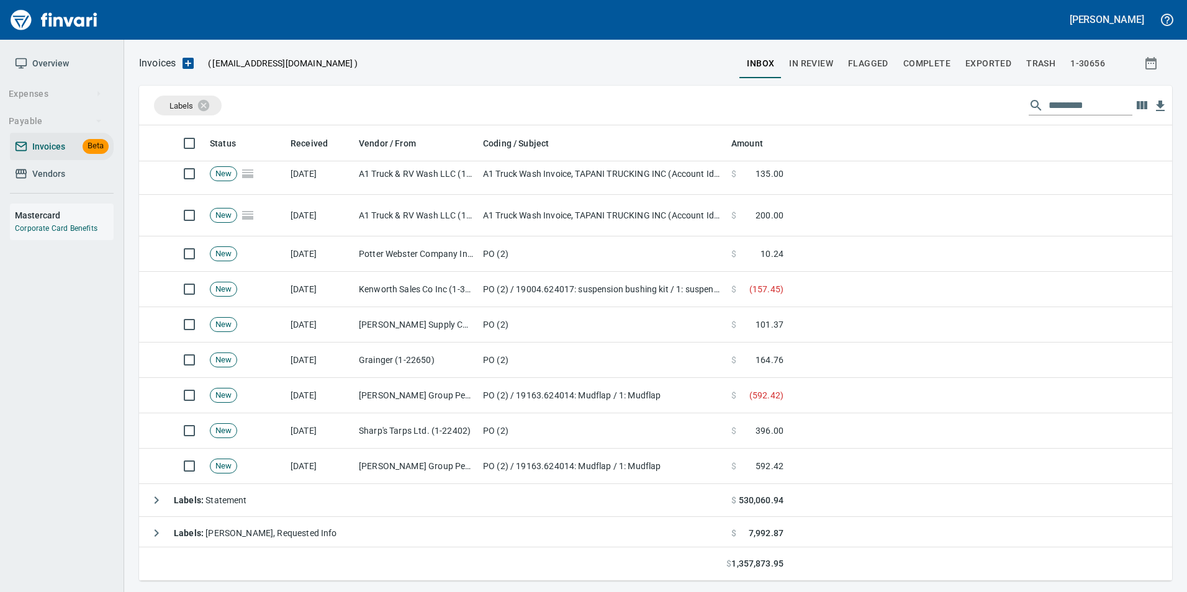
scroll to position [377, 0]
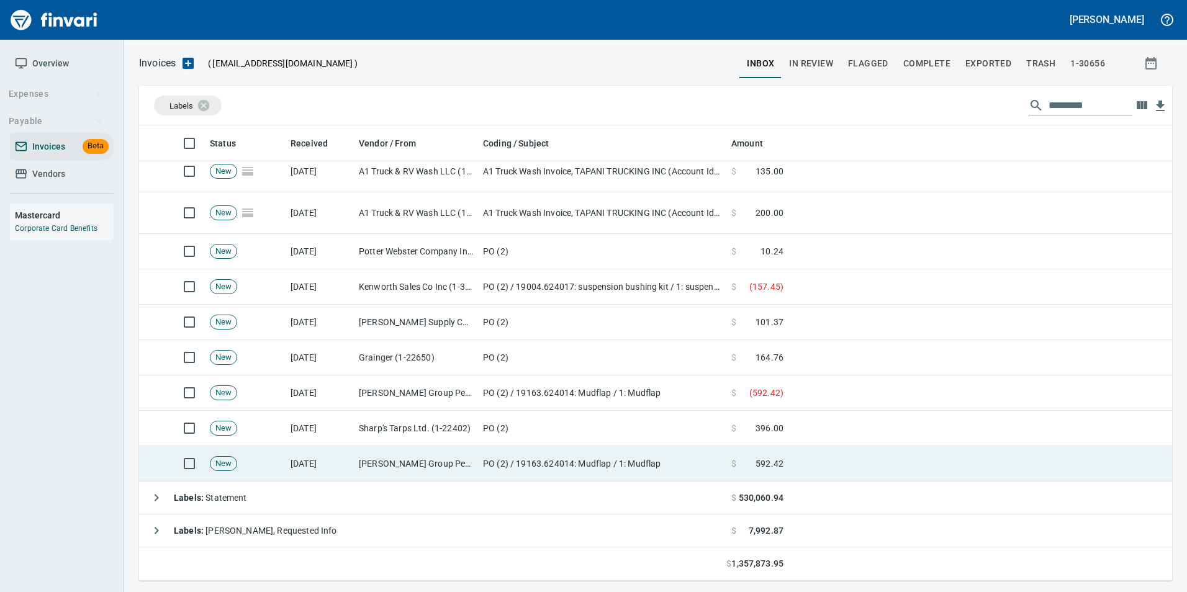
drag, startPoint x: 338, startPoint y: 468, endPoint x: 341, endPoint y: 461, distance: 6.7
click at [338, 467] on td "[DATE]" at bounding box center [320, 463] width 68 height 35
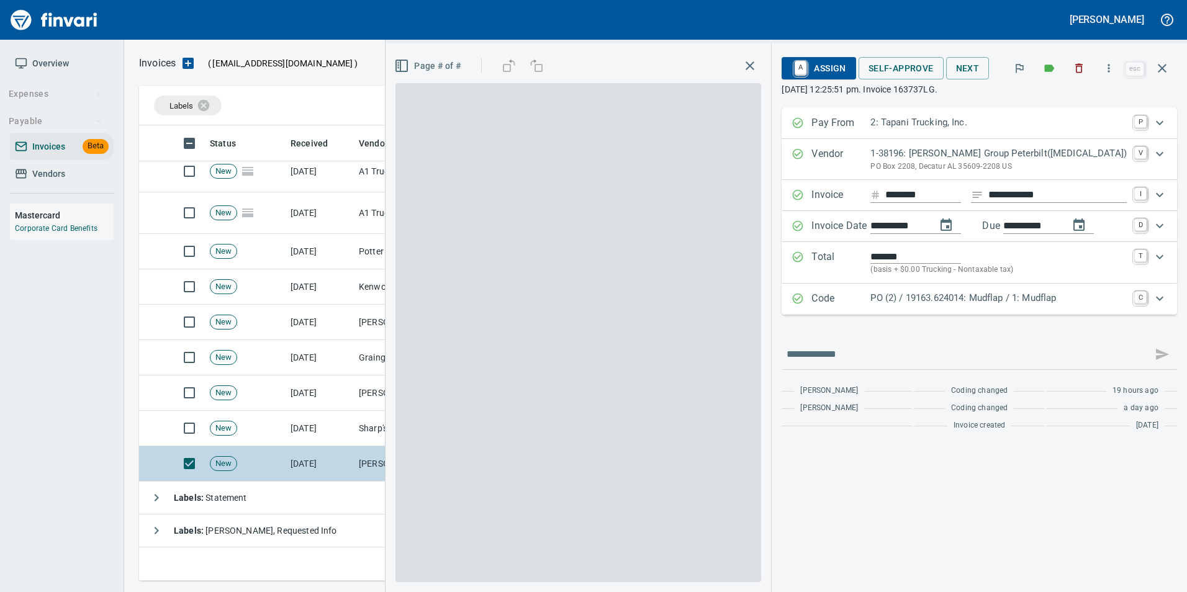
scroll to position [446, 1014]
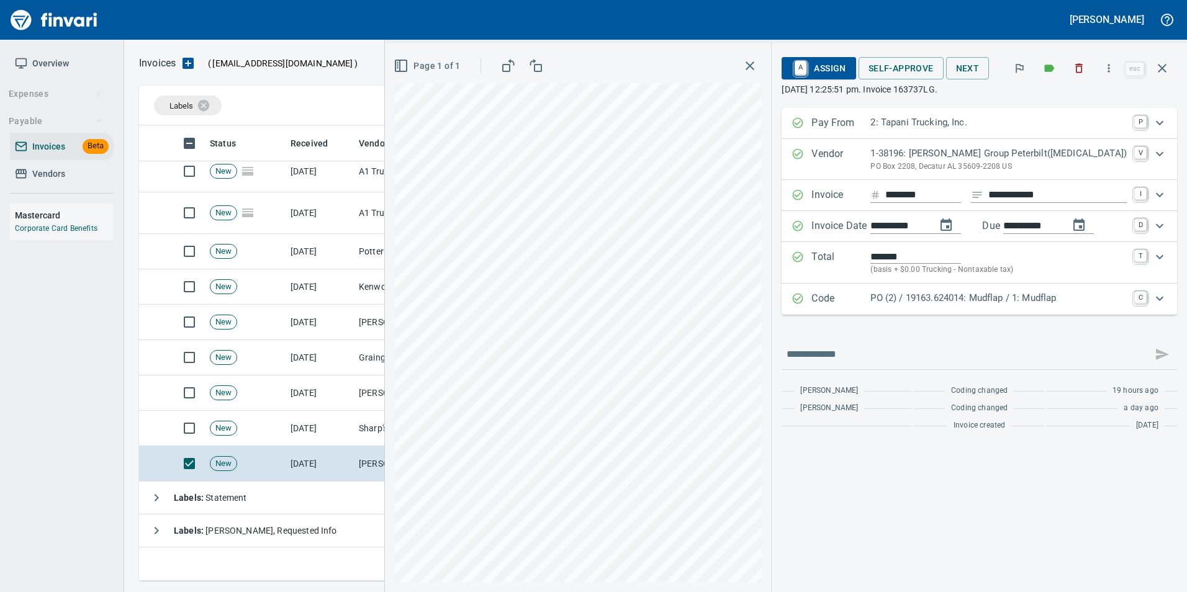
click at [841, 294] on p "Code" at bounding box center [841, 299] width 59 height 16
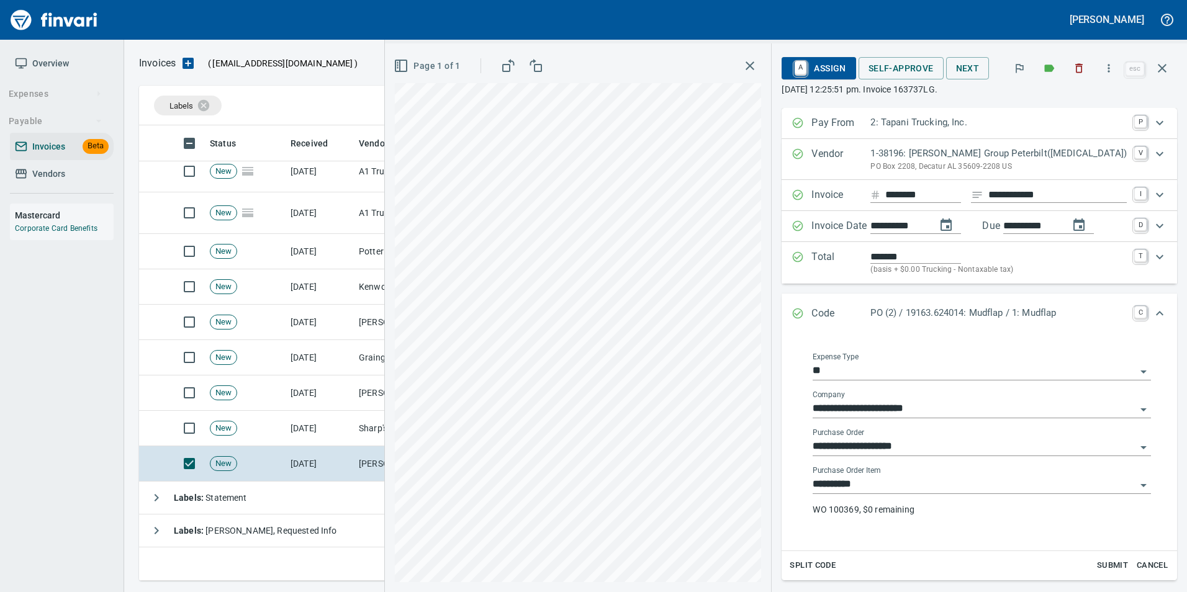
click at [909, 448] on input "**********" at bounding box center [974, 446] width 323 height 17
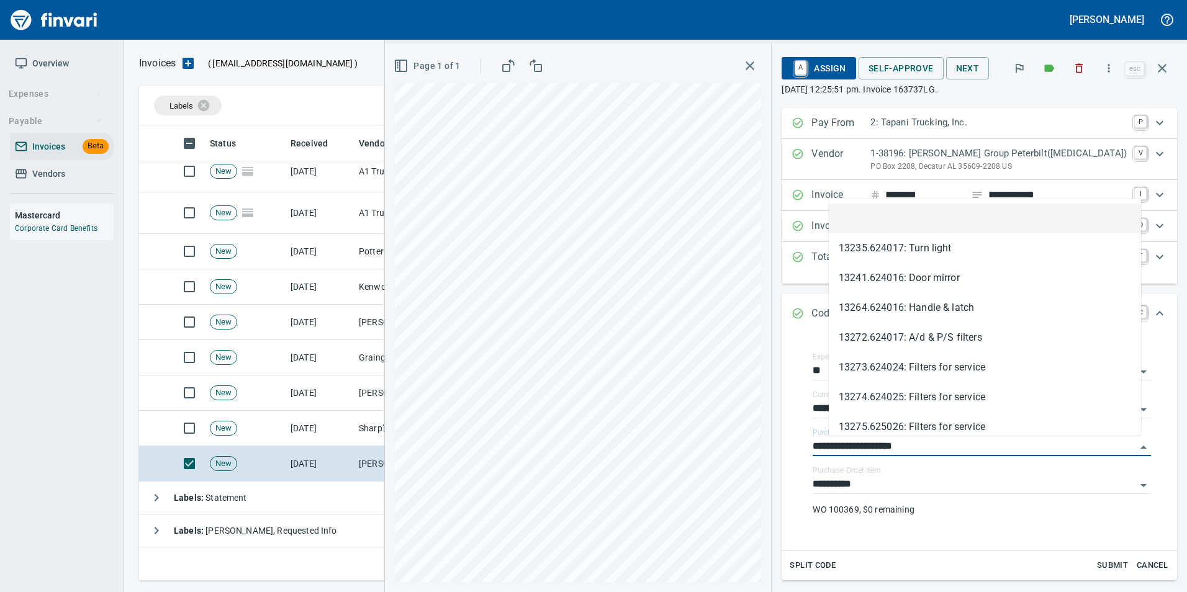
click at [890, 226] on li at bounding box center [985, 219] width 312 height 30
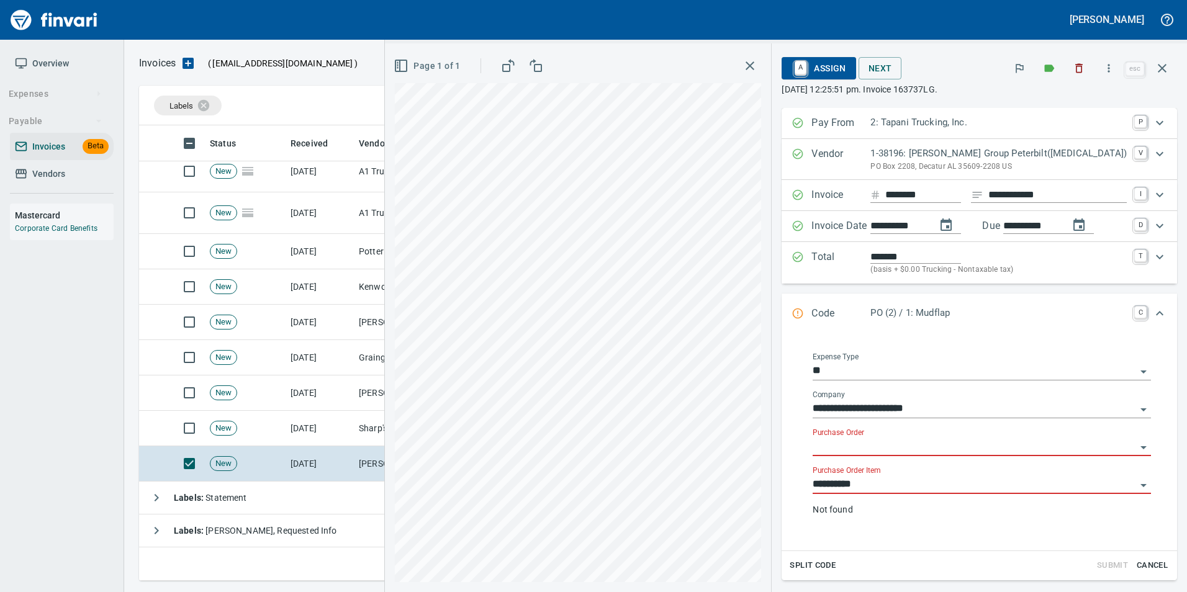
click at [905, 486] on input "**********" at bounding box center [974, 484] width 323 height 17
click at [900, 518] on li at bounding box center [987, 517] width 309 height 30
click at [875, 451] on input "Purchase Order" at bounding box center [974, 446] width 323 height 17
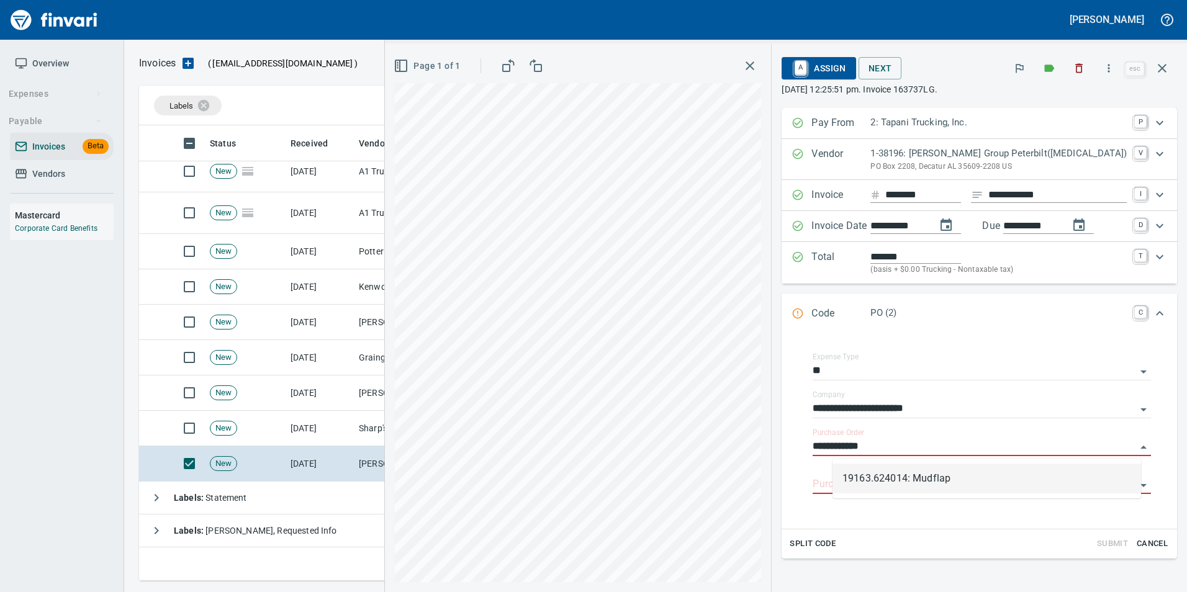
click at [1038, 474] on li "19163.624014: Mudflap" at bounding box center [987, 479] width 309 height 30
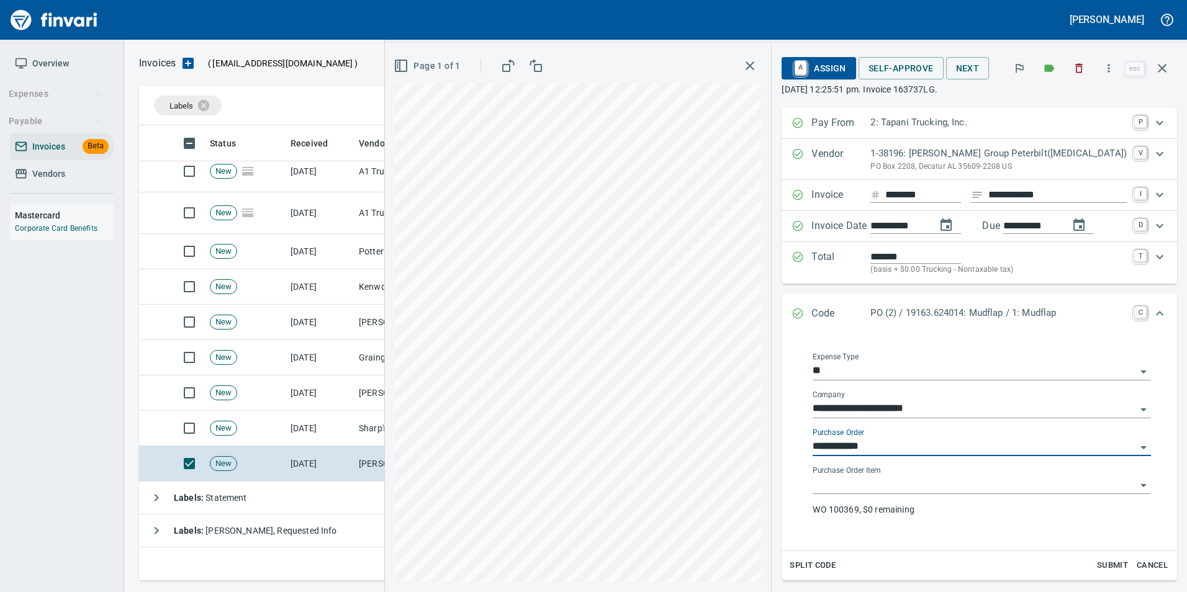
type input "**********"
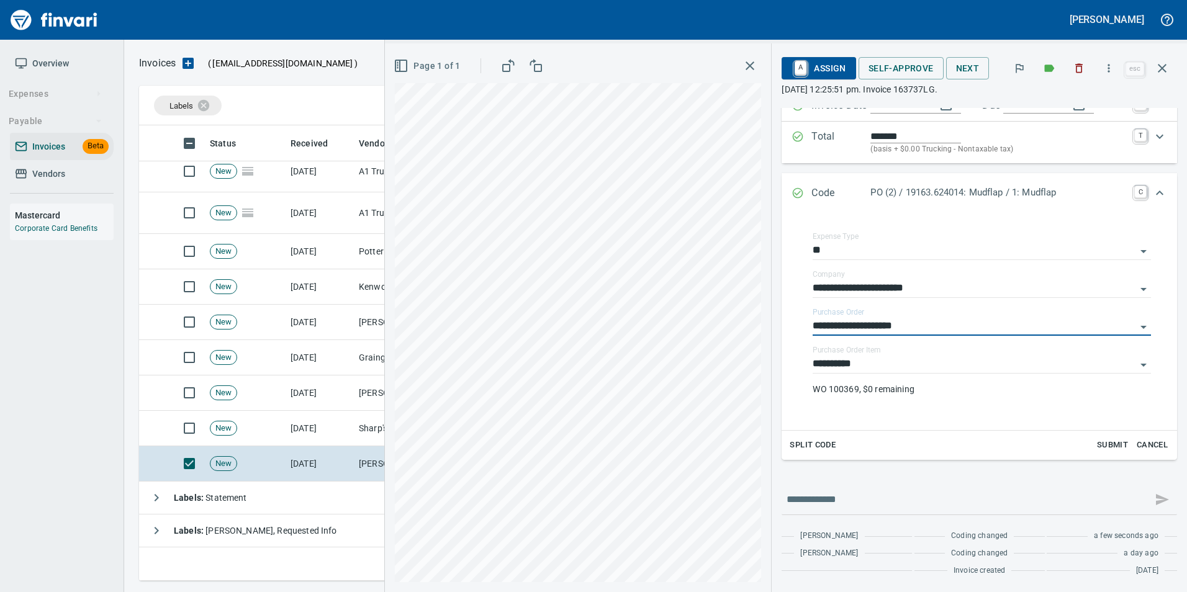
click at [846, 63] on span "A Assign" at bounding box center [819, 68] width 54 height 21
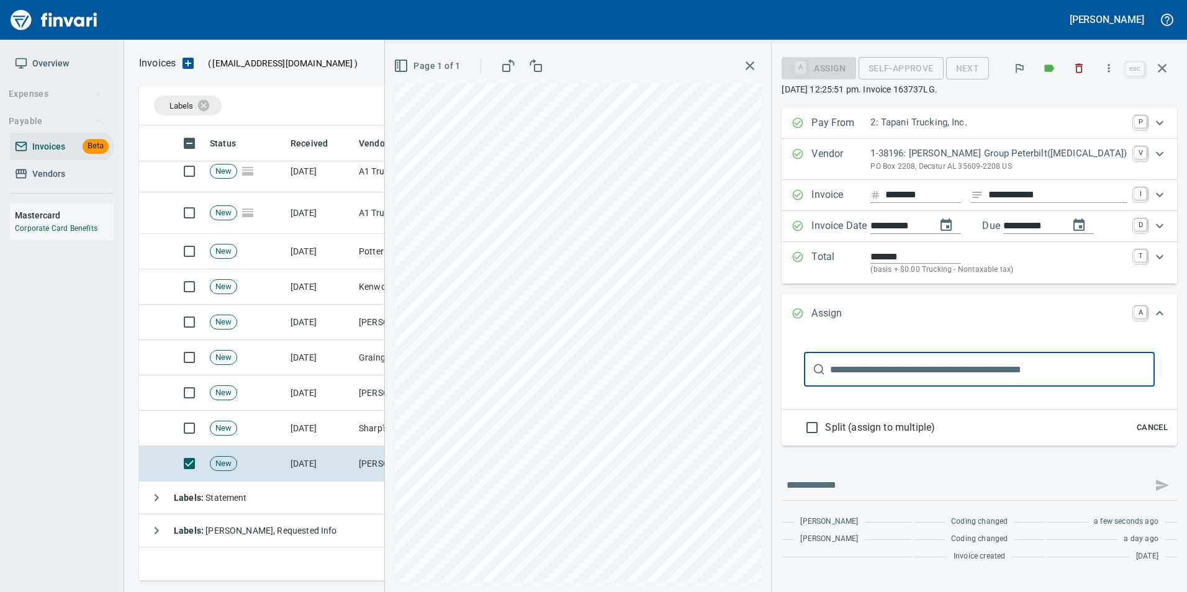
scroll to position [0, 0]
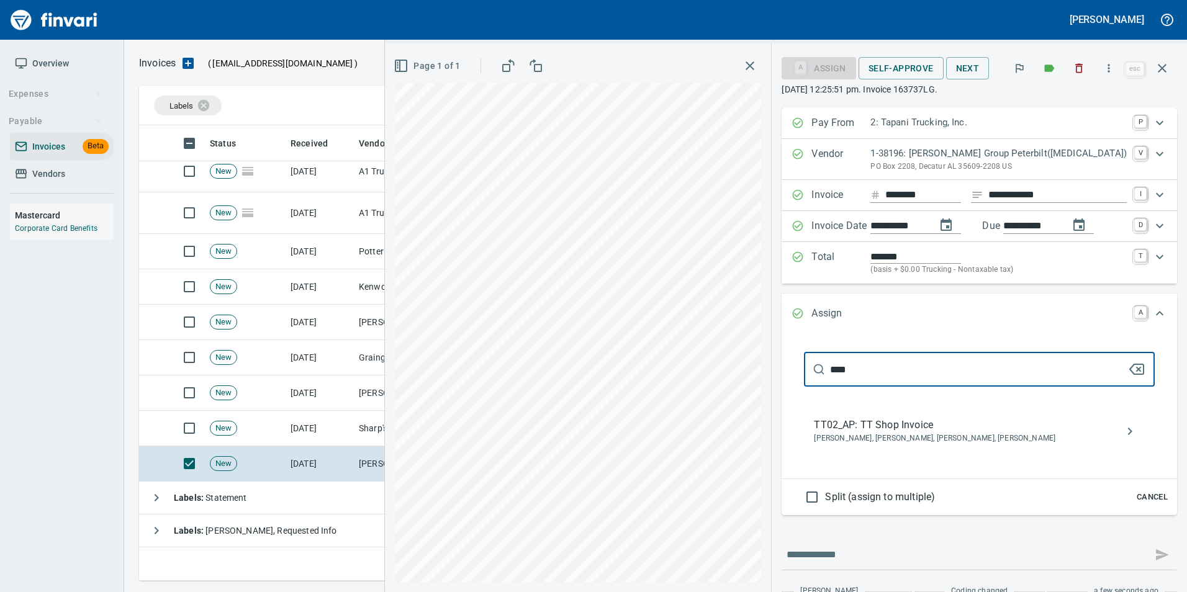
type input "****"
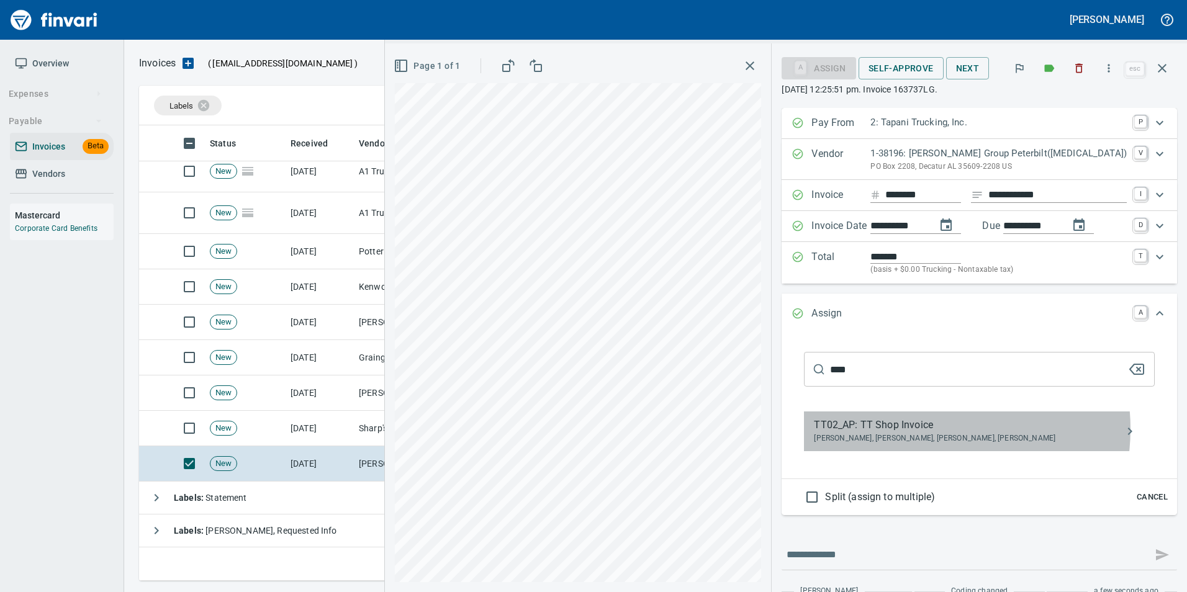
click at [938, 429] on span "TT02_AP: TT Shop Invoice" at bounding box center [969, 425] width 311 height 15
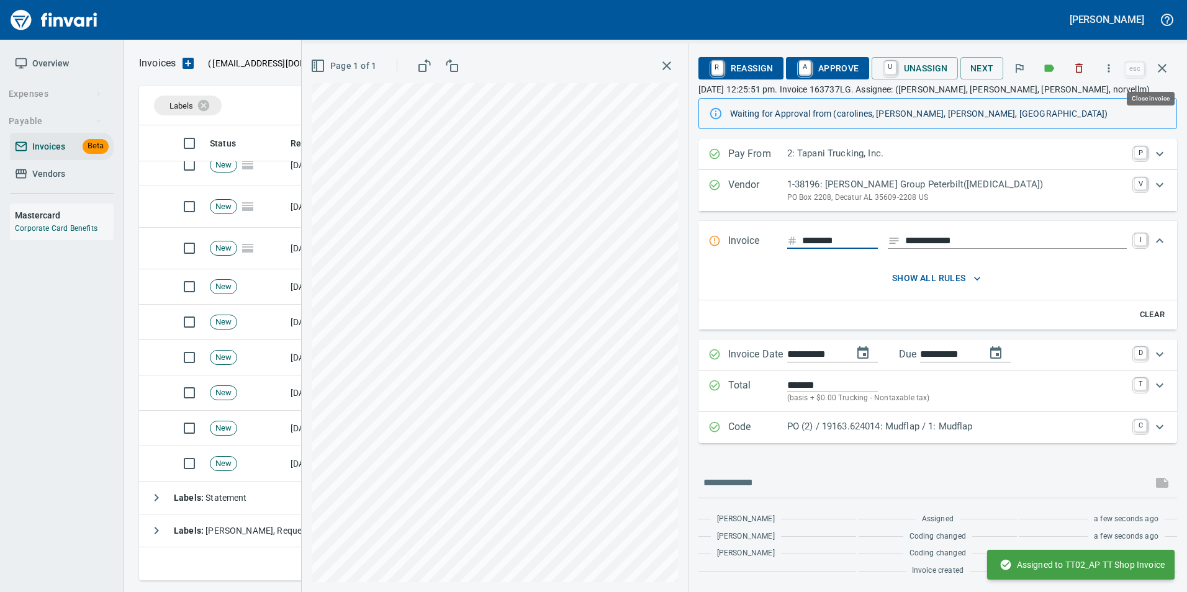
scroll to position [446, 1014]
click at [716, 430] on icon "Expand" at bounding box center [714, 427] width 12 height 12
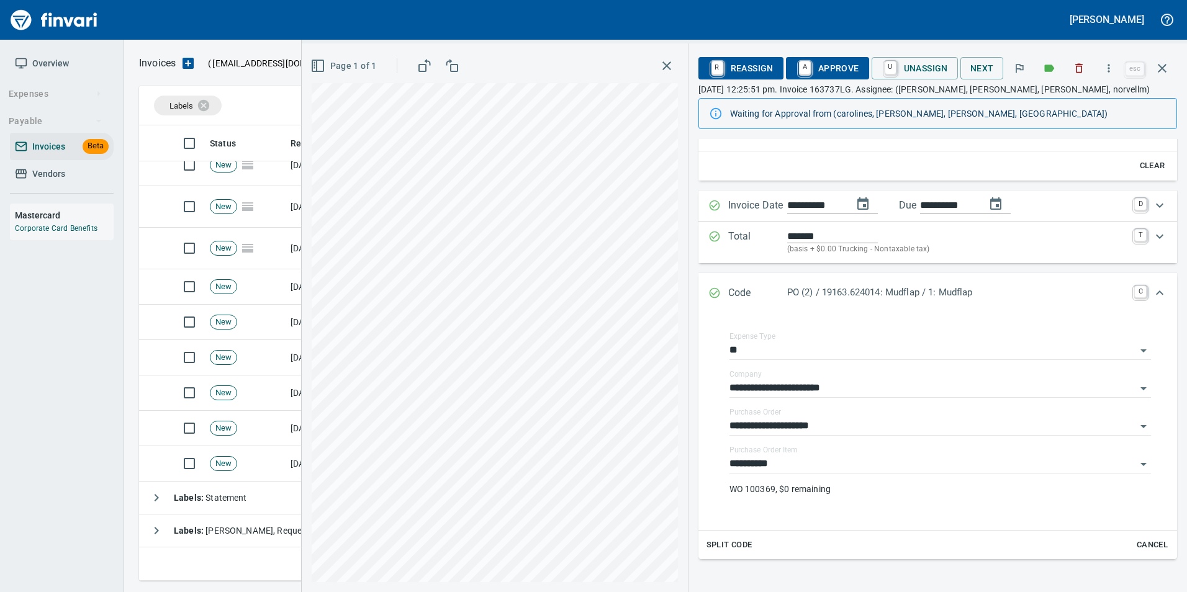
scroll to position [186, 0]
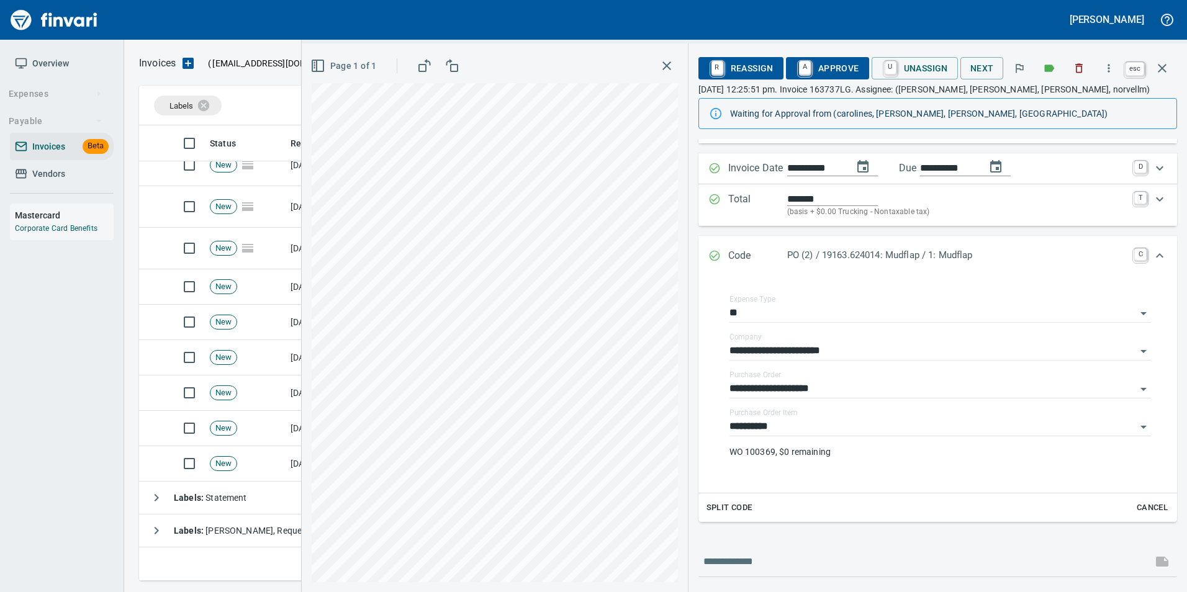
click at [1167, 79] on button "button" at bounding box center [1162, 68] width 30 height 30
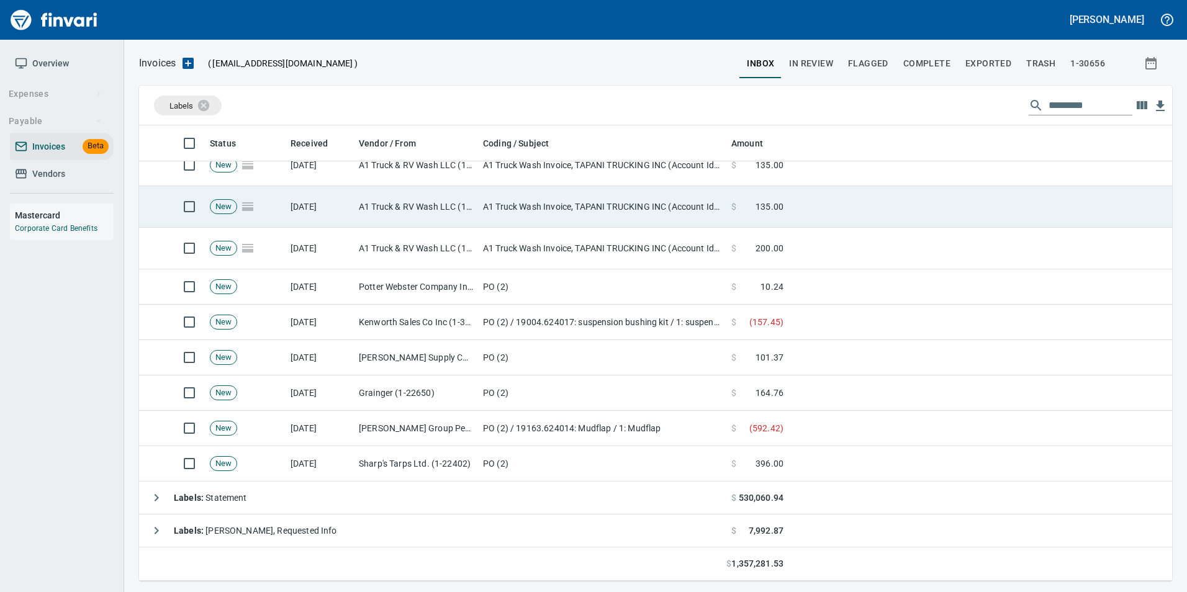
scroll to position [446, 1014]
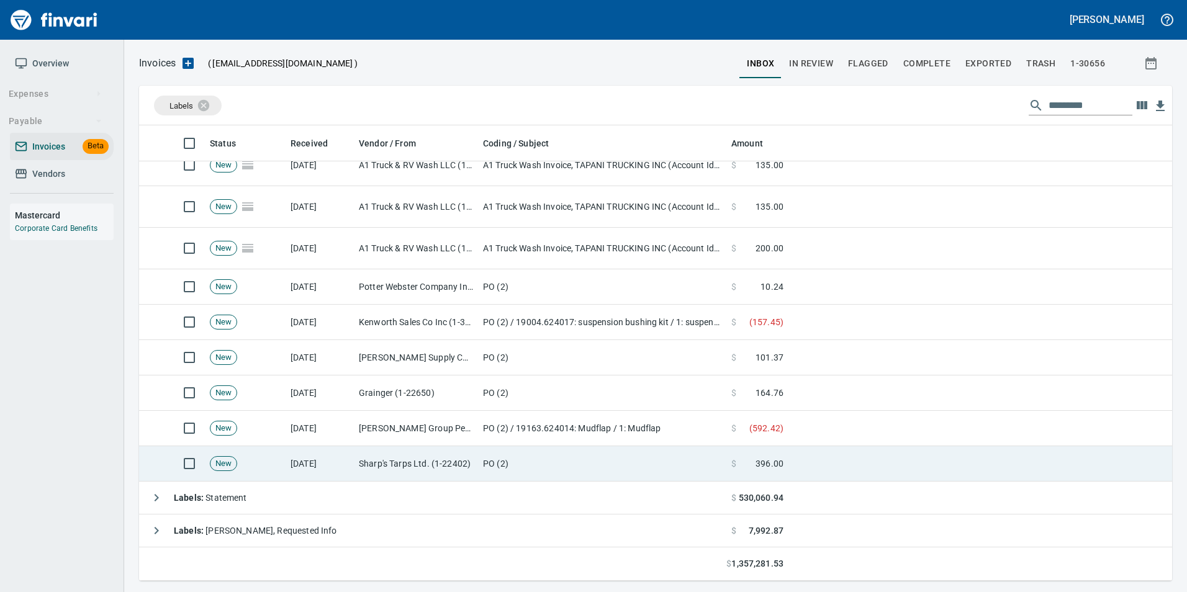
click at [449, 471] on td "Sharp's Tarps Ltd. (1-22402)" at bounding box center [416, 463] width 124 height 35
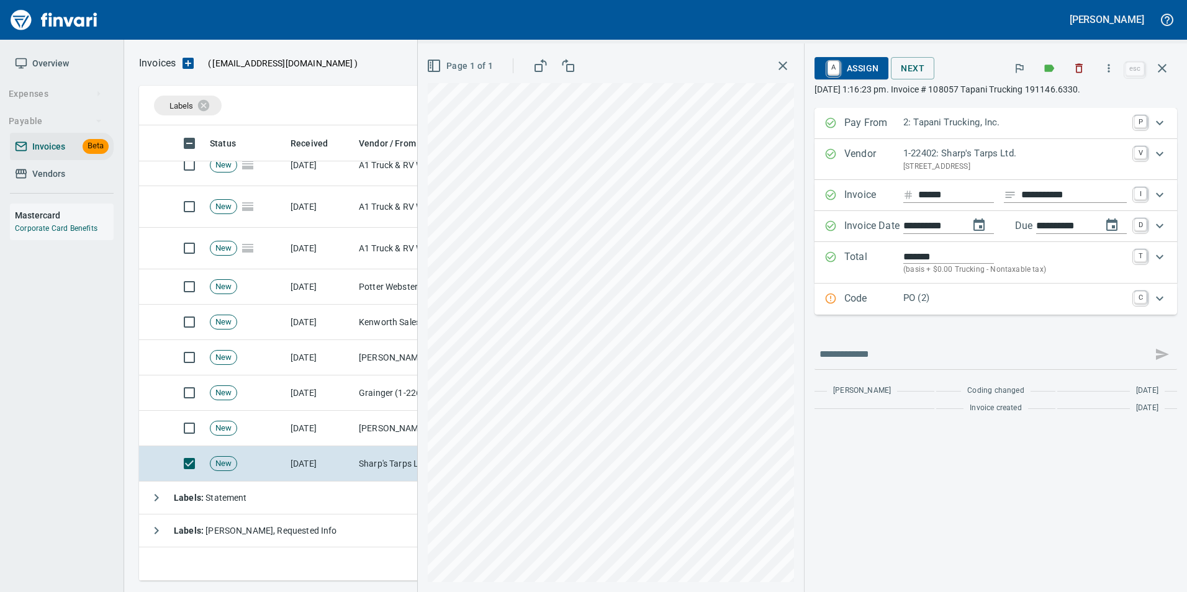
click at [847, 307] on div "Code PO (2) C" at bounding box center [996, 299] width 363 height 31
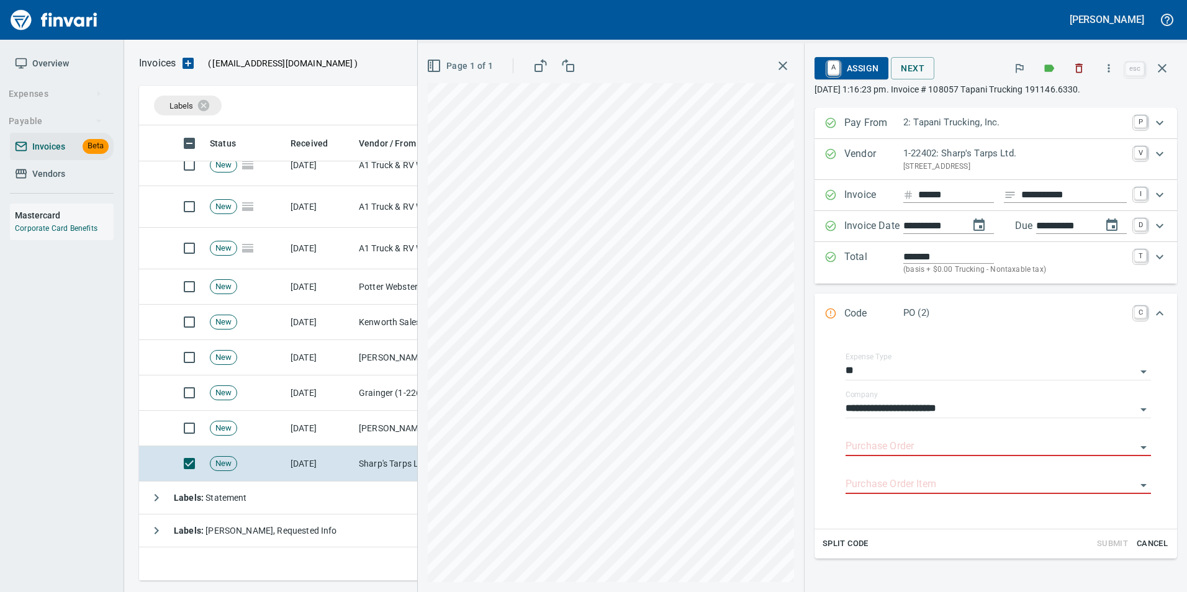
click at [880, 441] on input "Purchase Order" at bounding box center [991, 446] width 291 height 17
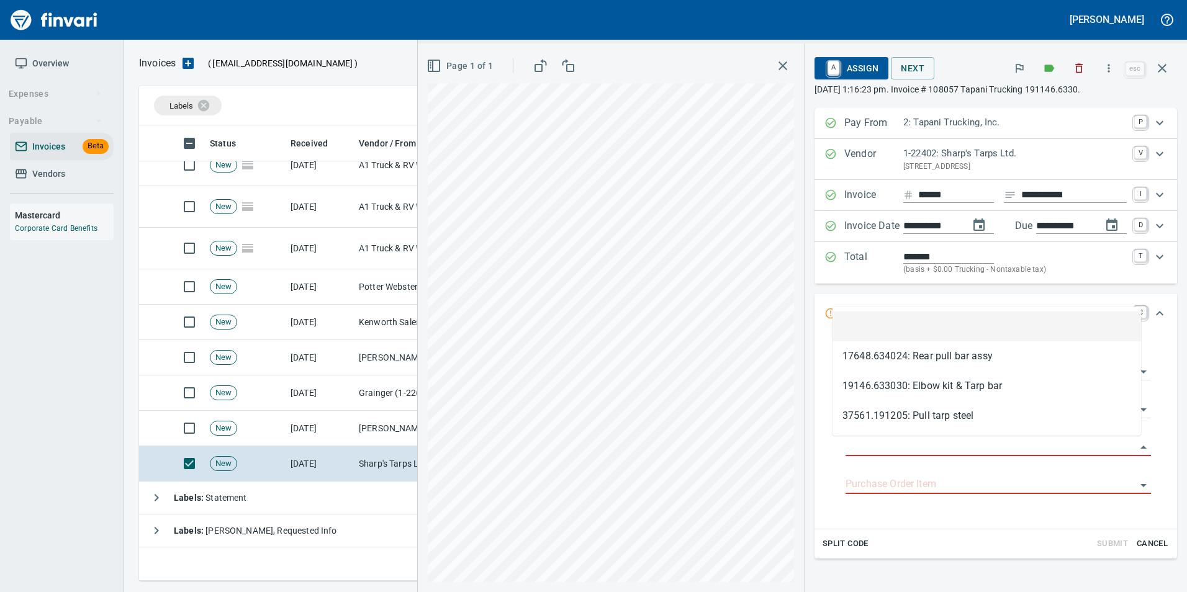
scroll to position [446, 1014]
type input "**********"
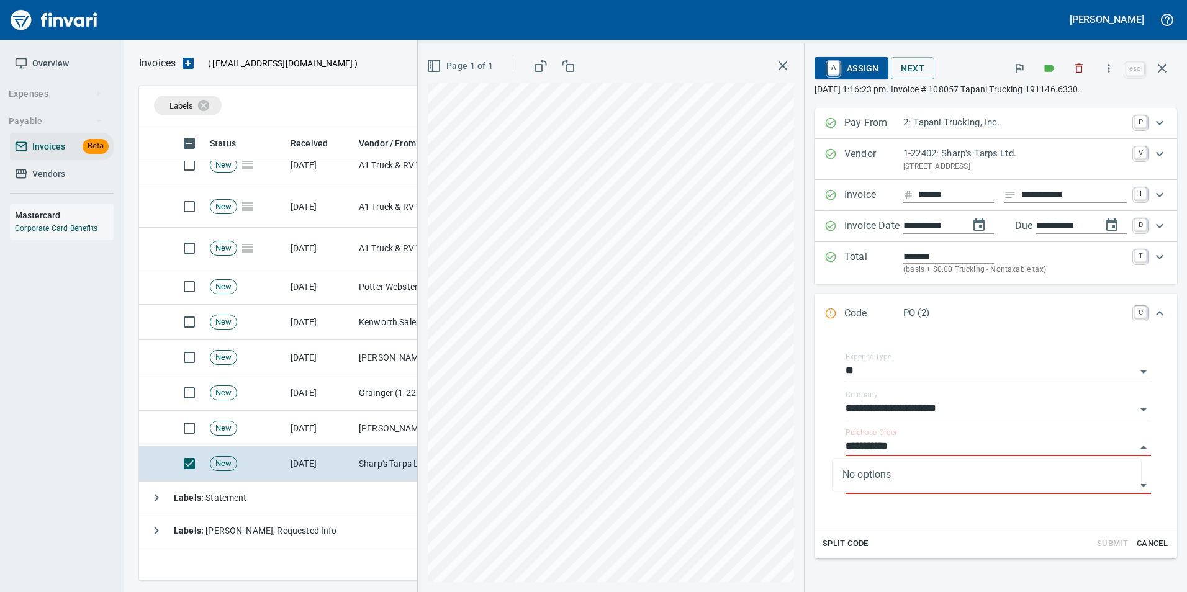
click at [825, 307] on icon "Expand" at bounding box center [831, 313] width 12 height 12
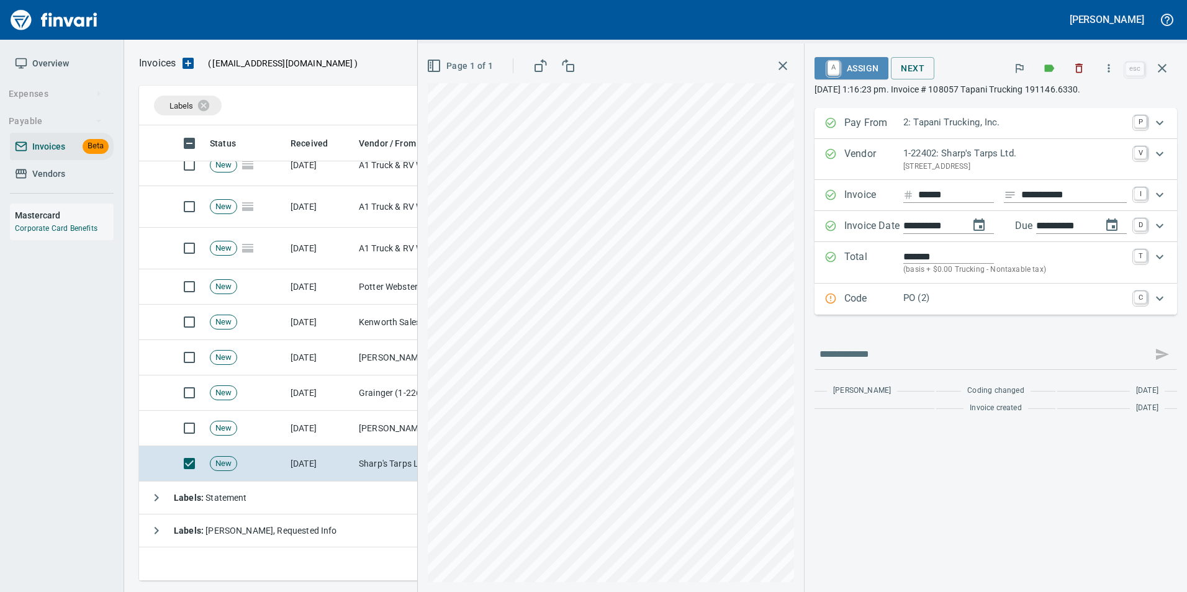
click at [845, 71] on span "A Assign" at bounding box center [852, 68] width 54 height 21
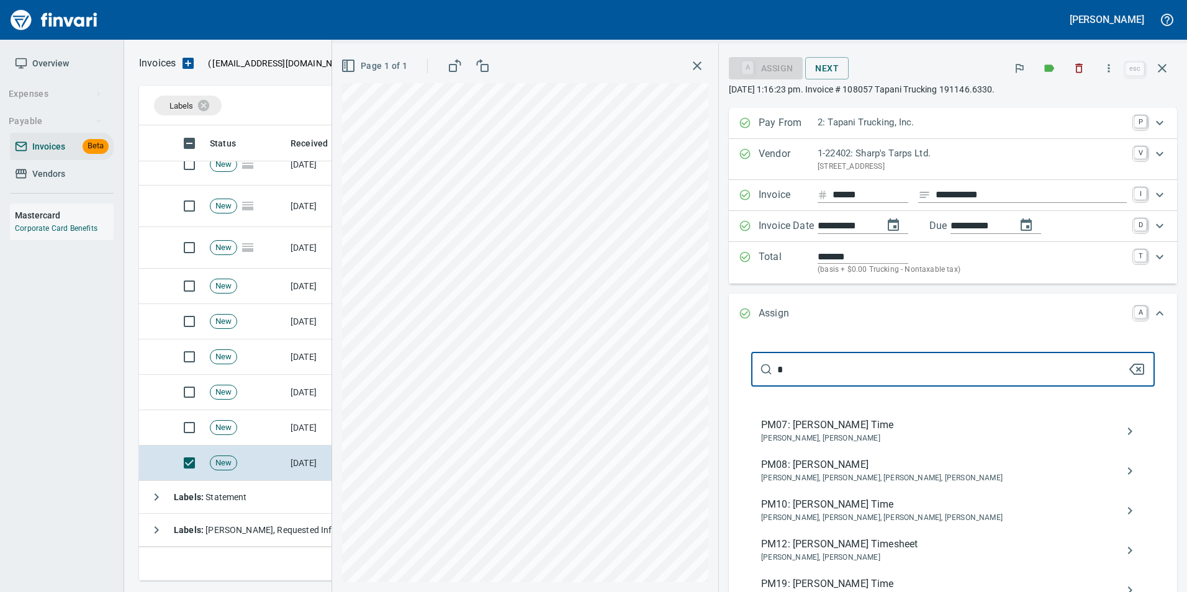
scroll to position [339, 0]
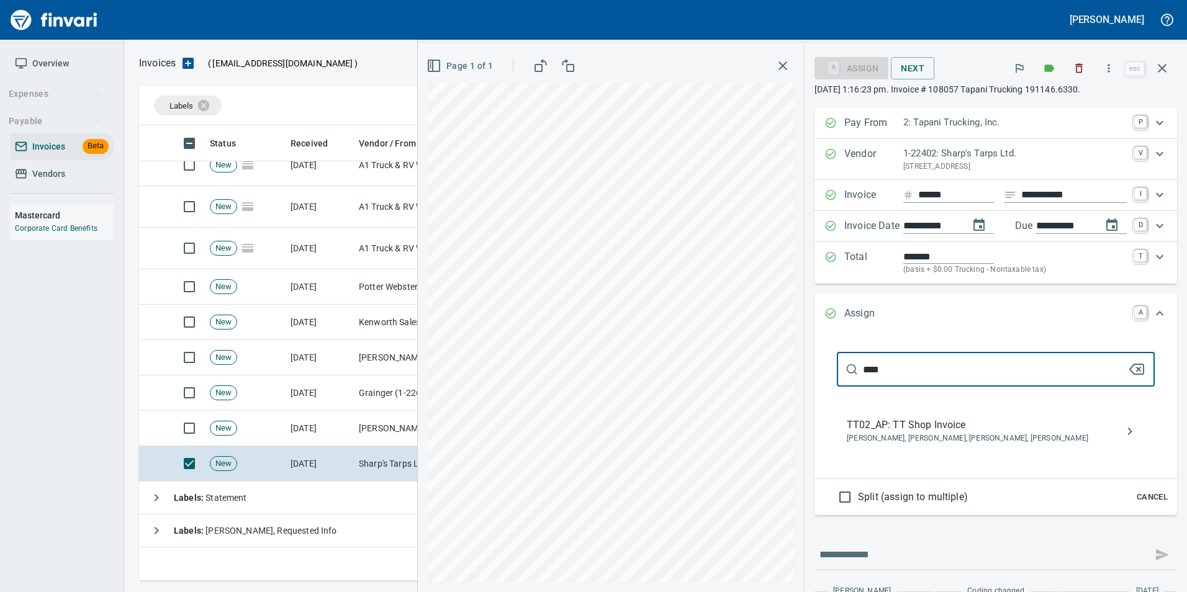
type input "****"
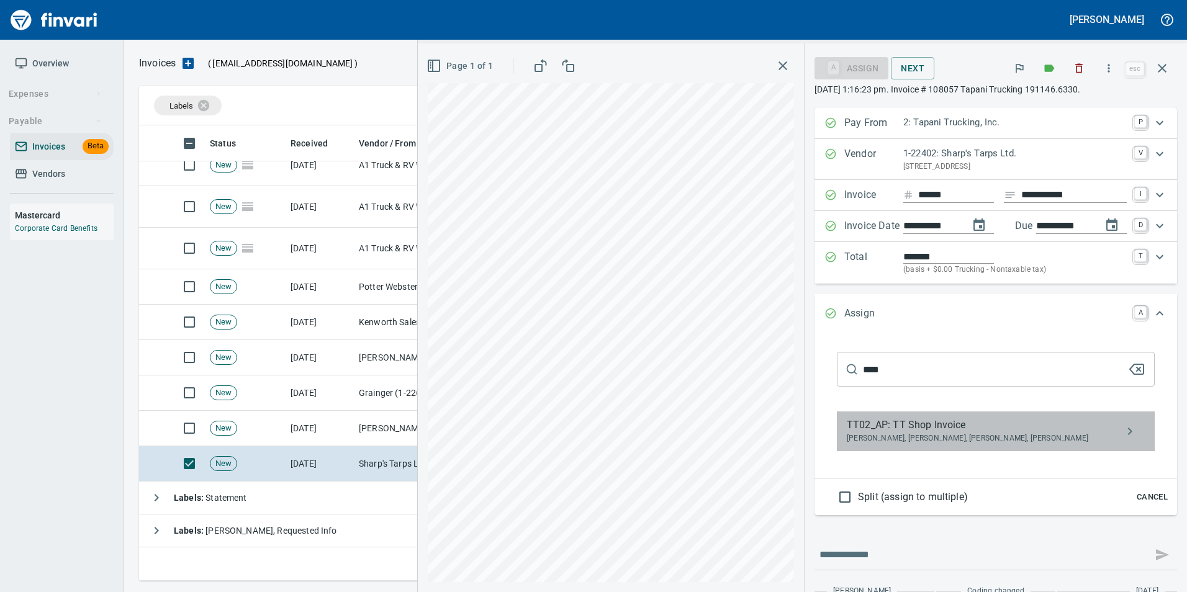
click at [983, 429] on span "TT02_AP: TT Shop Invoice" at bounding box center [986, 425] width 278 height 15
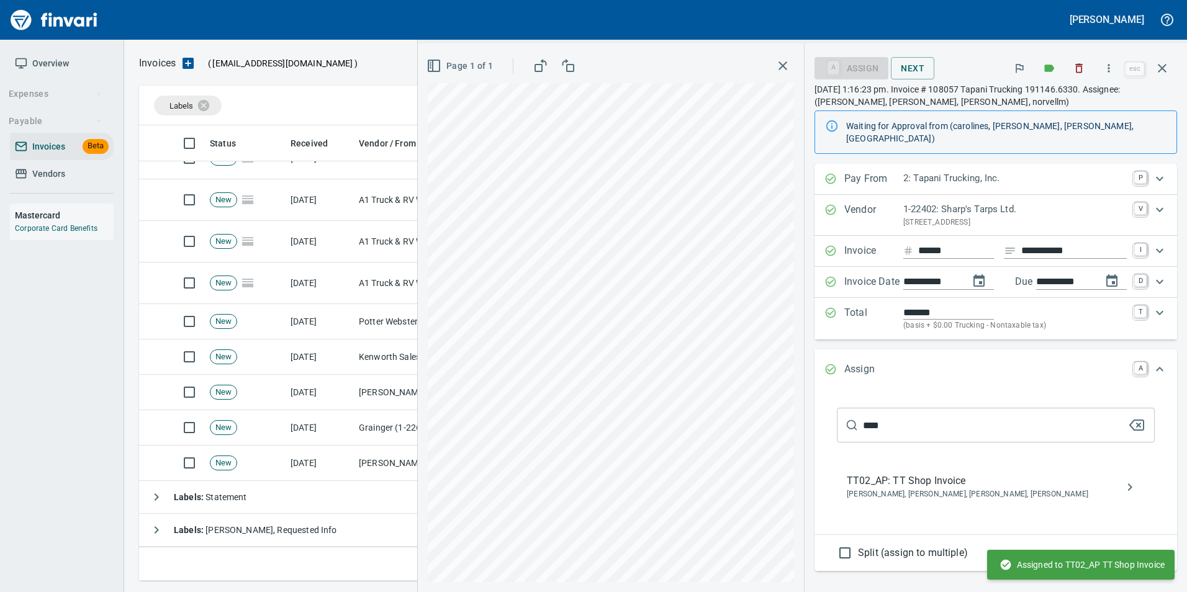
scroll to position [306, 0]
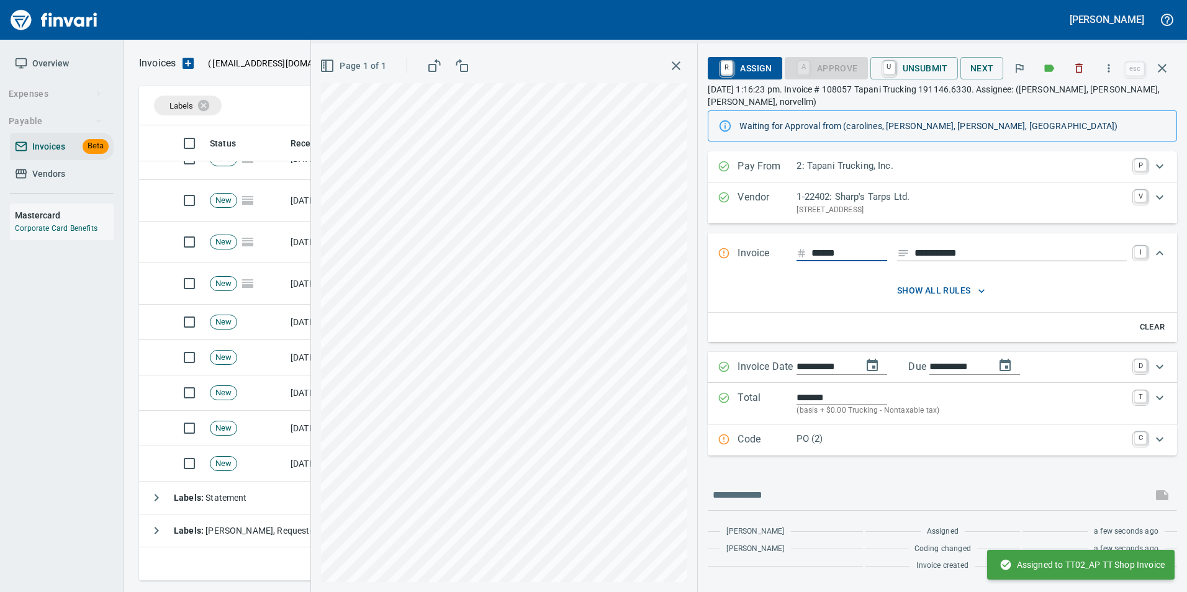
click at [1178, 65] on div "**********" at bounding box center [942, 317] width 489 height 549
click at [1168, 71] on icon "button" at bounding box center [1162, 68] width 15 height 15
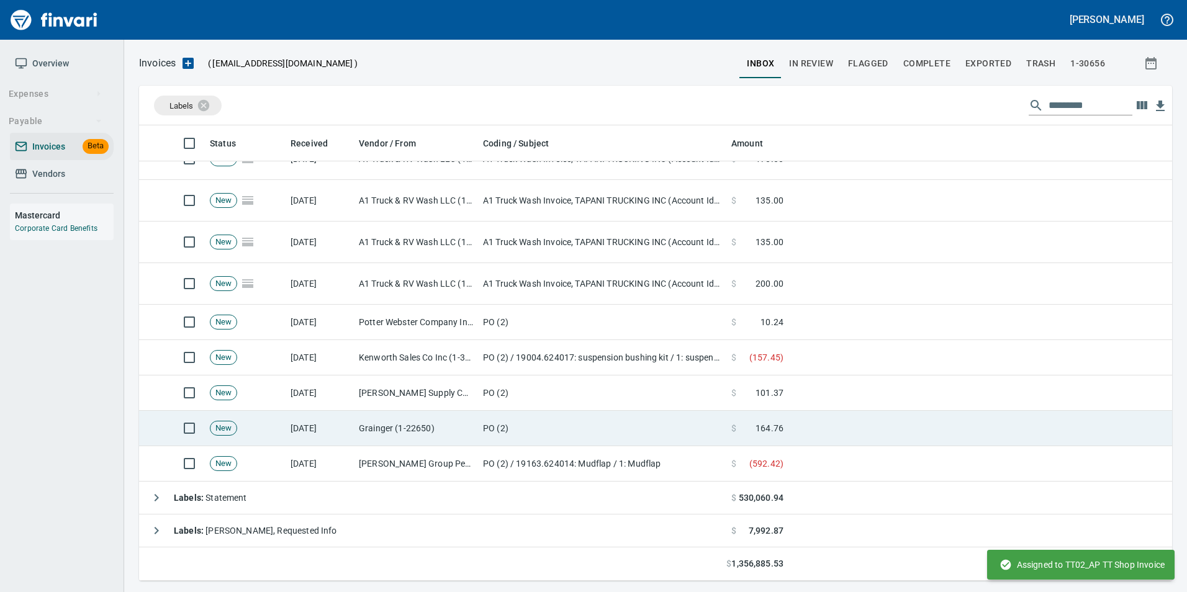
scroll to position [446, 1014]
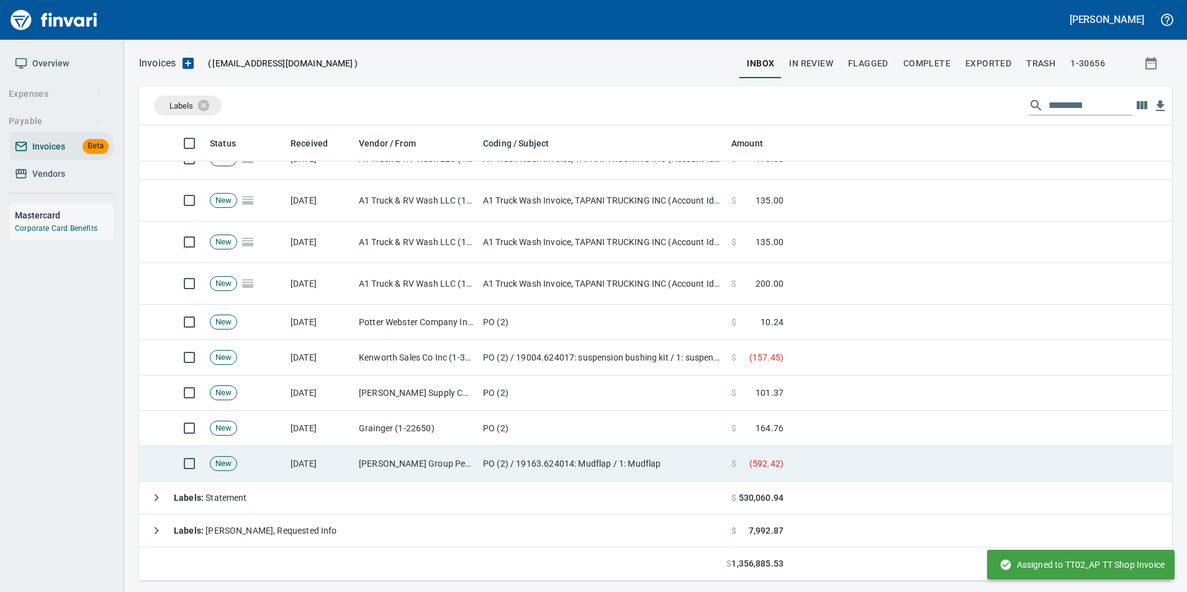
click at [416, 459] on td "[PERSON_NAME] Group Peterbilt([MEDICAL_DATA]) (1-38196)" at bounding box center [416, 463] width 124 height 35
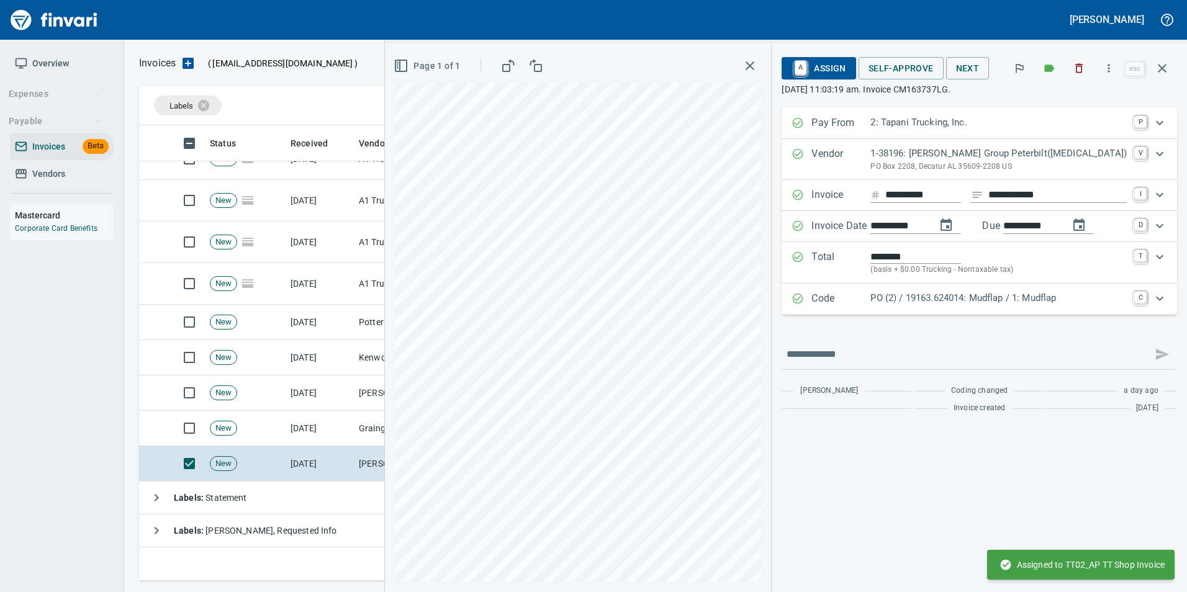
click at [804, 299] on icon "Expand" at bounding box center [798, 298] width 12 height 12
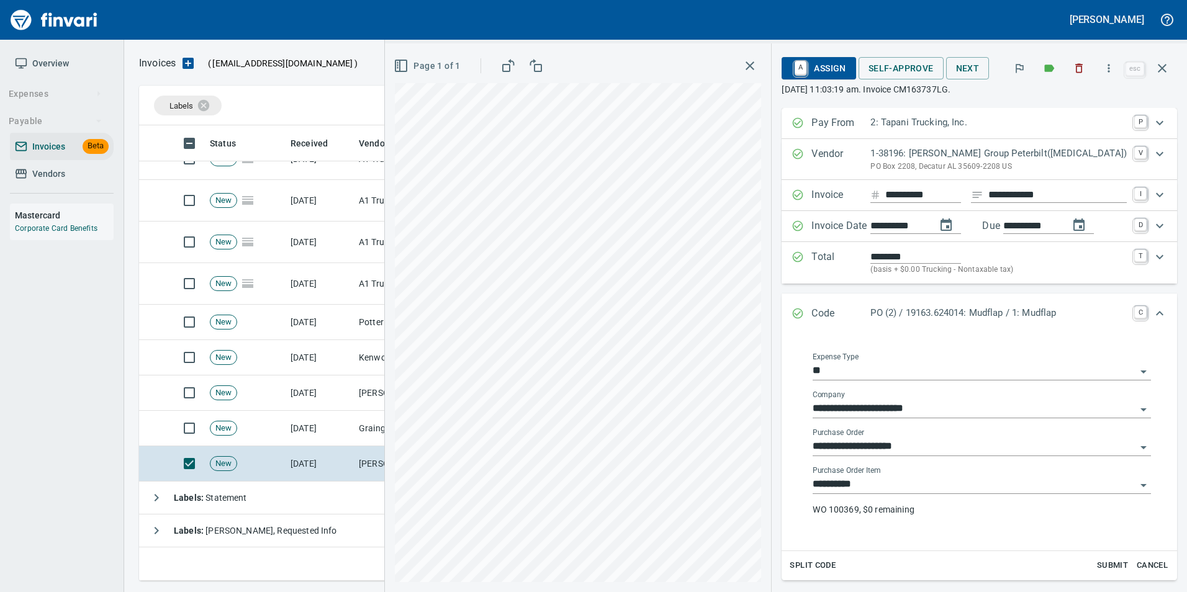
click at [898, 441] on input "**********" at bounding box center [974, 446] width 323 height 17
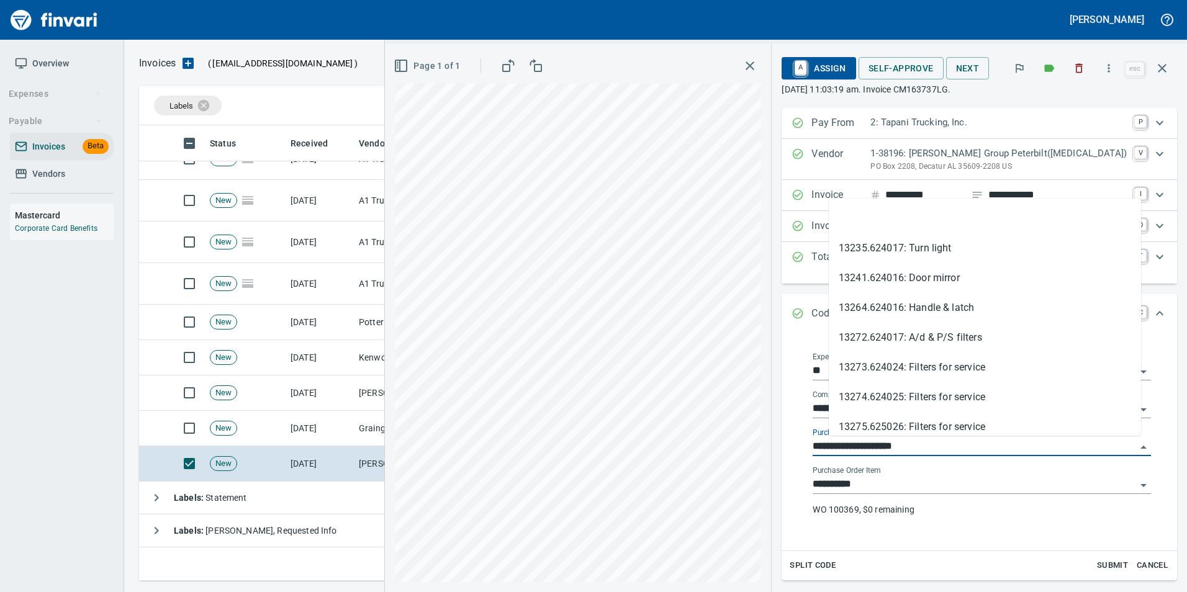
scroll to position [446, 1014]
click at [885, 446] on input "**********" at bounding box center [974, 446] width 323 height 17
click at [886, 446] on input "**********" at bounding box center [974, 446] width 323 height 17
click at [934, 212] on li at bounding box center [985, 219] width 312 height 30
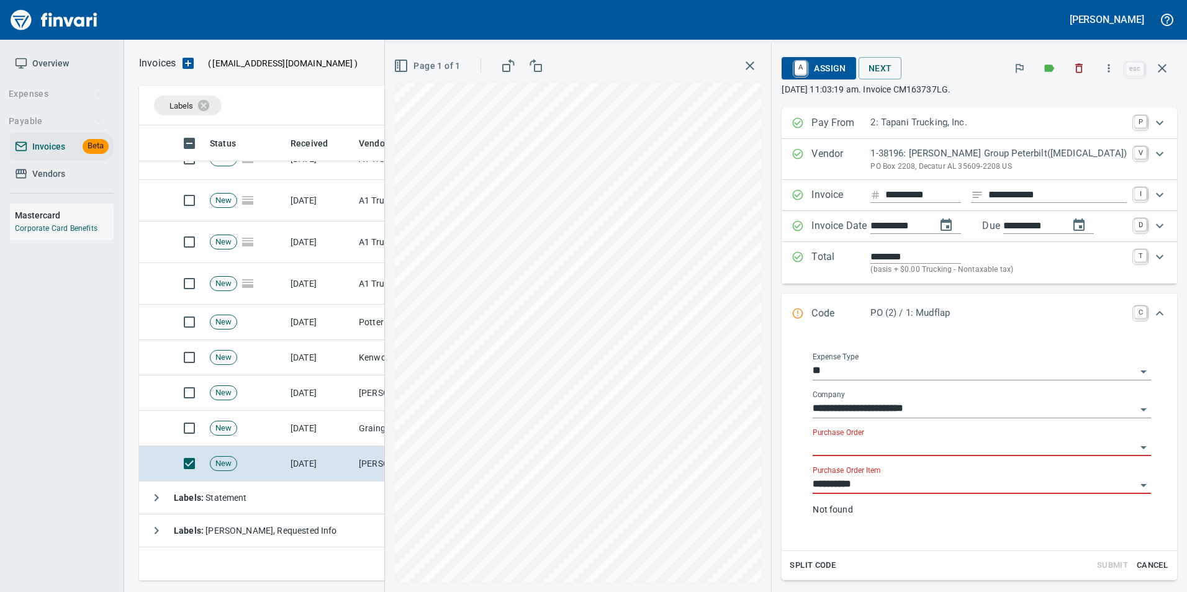
click at [882, 485] on input "**********" at bounding box center [974, 484] width 323 height 17
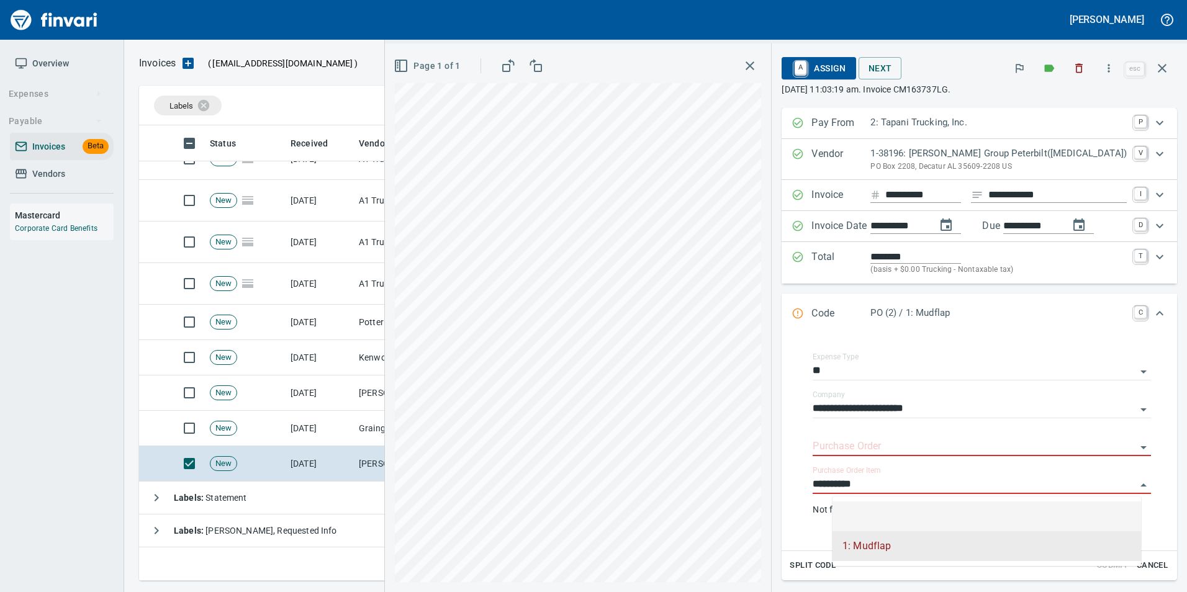
click at [874, 518] on li at bounding box center [987, 517] width 309 height 30
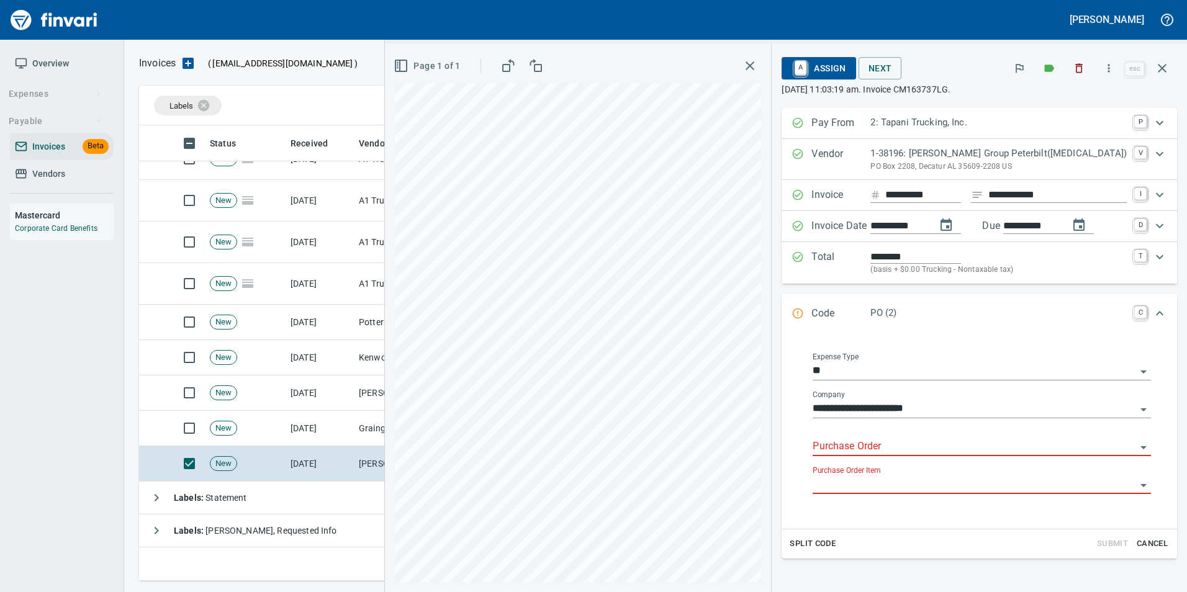
click at [874, 441] on input "Purchase Order" at bounding box center [974, 446] width 323 height 17
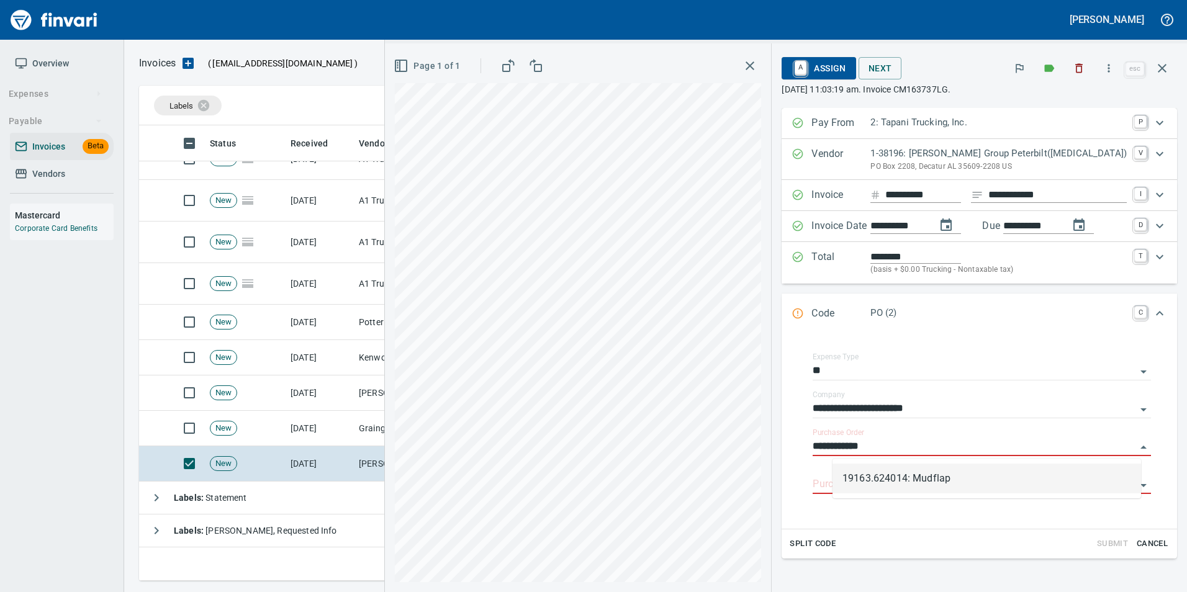
click at [939, 480] on li "19163.624014: Mudflap" at bounding box center [987, 479] width 309 height 30
type input "**********"
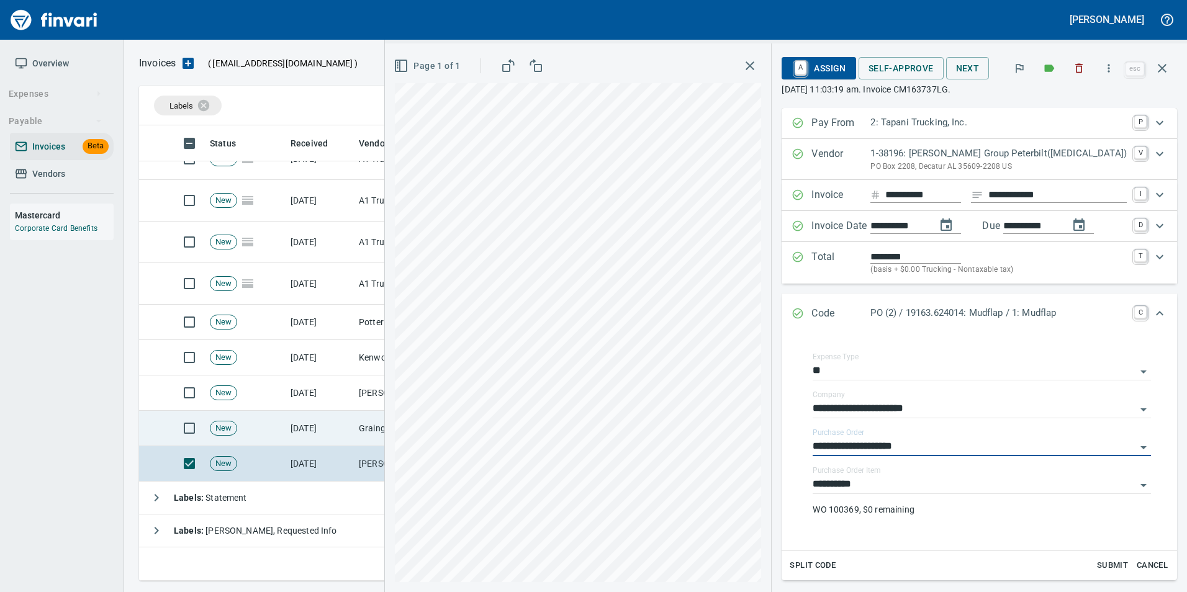
click at [366, 431] on td "Grainger (1-22650)" at bounding box center [416, 428] width 124 height 35
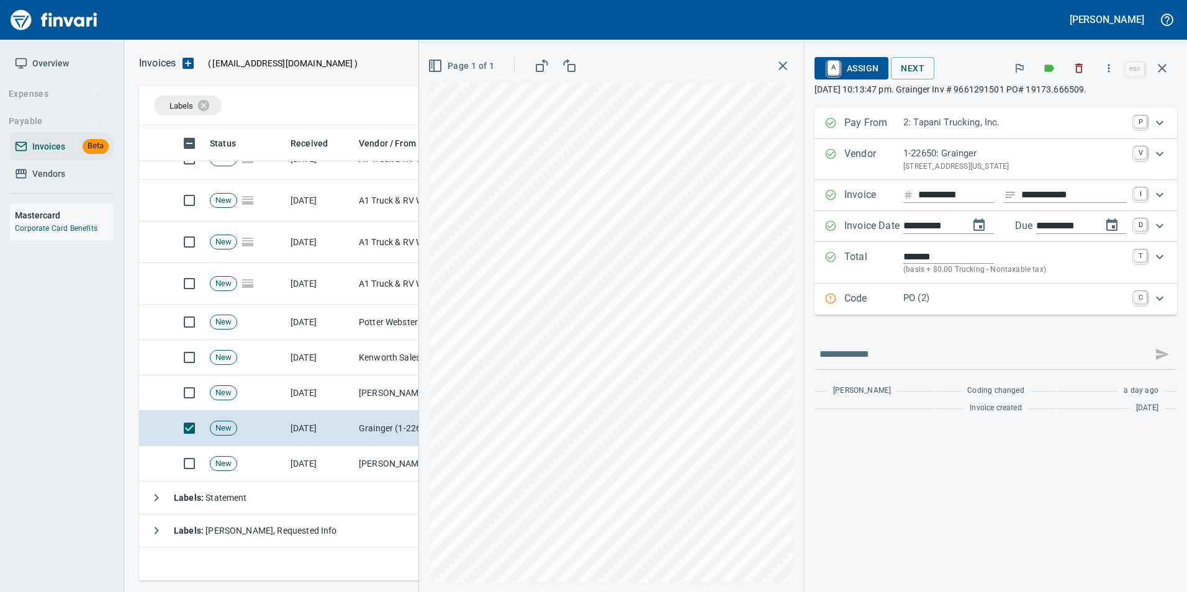
click at [849, 298] on p "Code" at bounding box center [873, 299] width 59 height 16
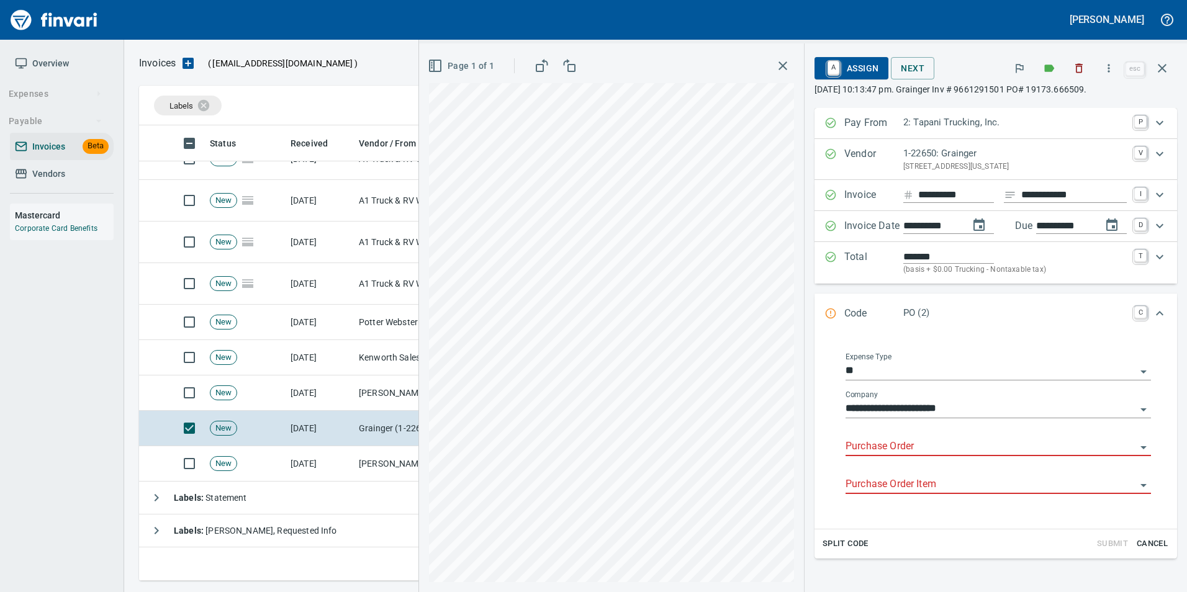
click at [874, 446] on input "Purchase Order" at bounding box center [991, 446] width 291 height 17
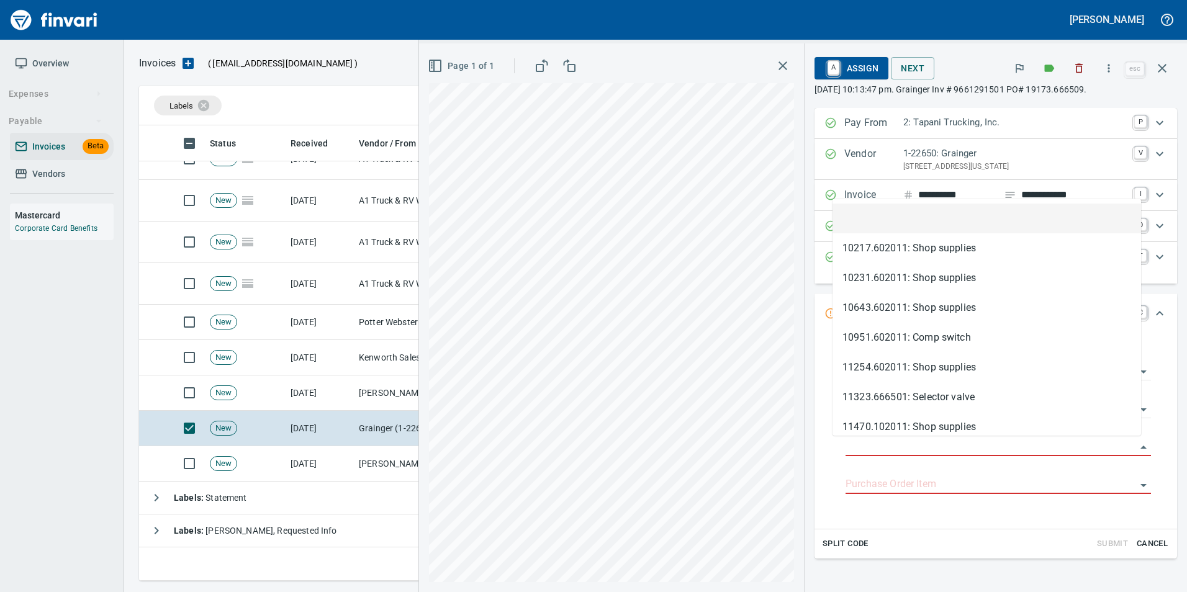
scroll to position [446, 1014]
type input "**********"
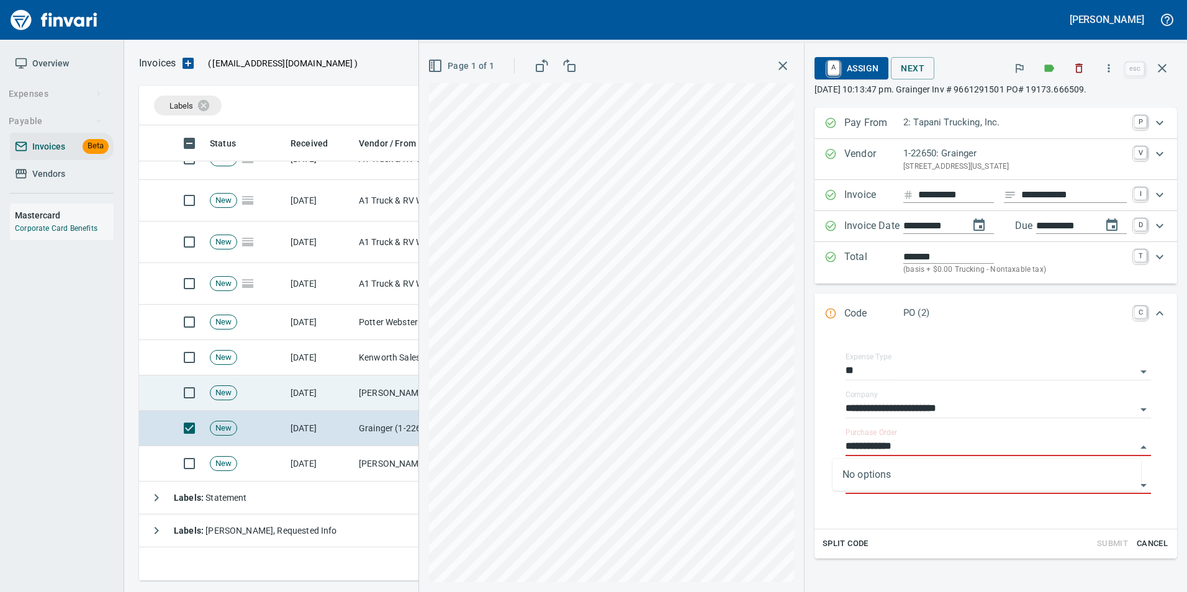
click at [377, 391] on td "[PERSON_NAME] Supply Company (1-10645)" at bounding box center [416, 393] width 124 height 35
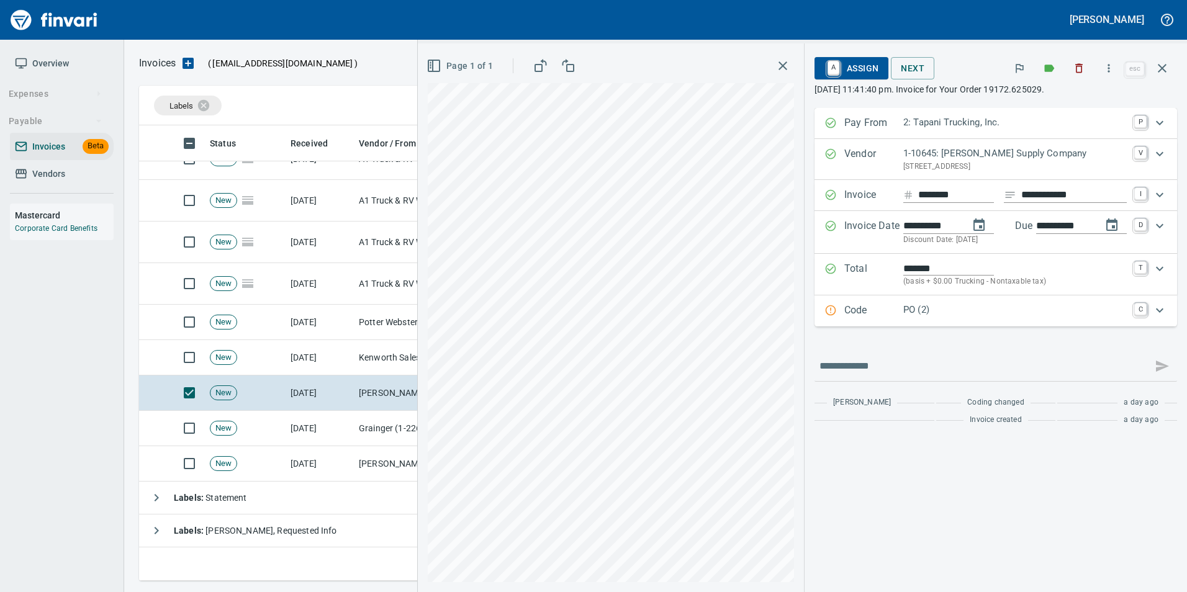
click at [836, 320] on div "Code PO (2) C" at bounding box center [996, 311] width 363 height 31
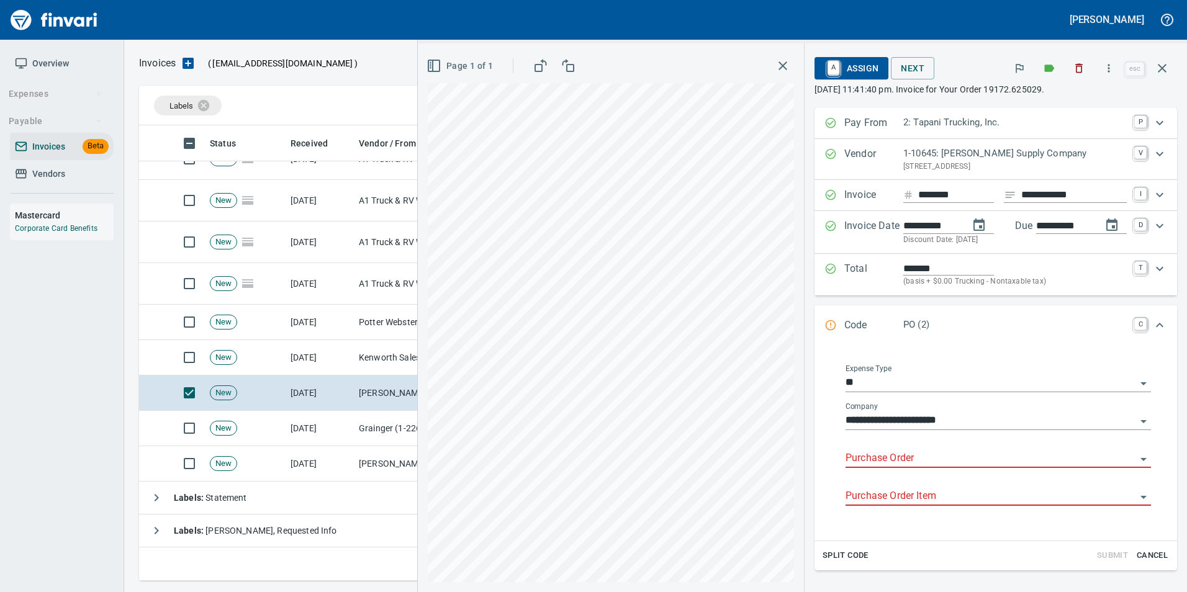
click at [895, 458] on input "Purchase Order" at bounding box center [991, 458] width 291 height 17
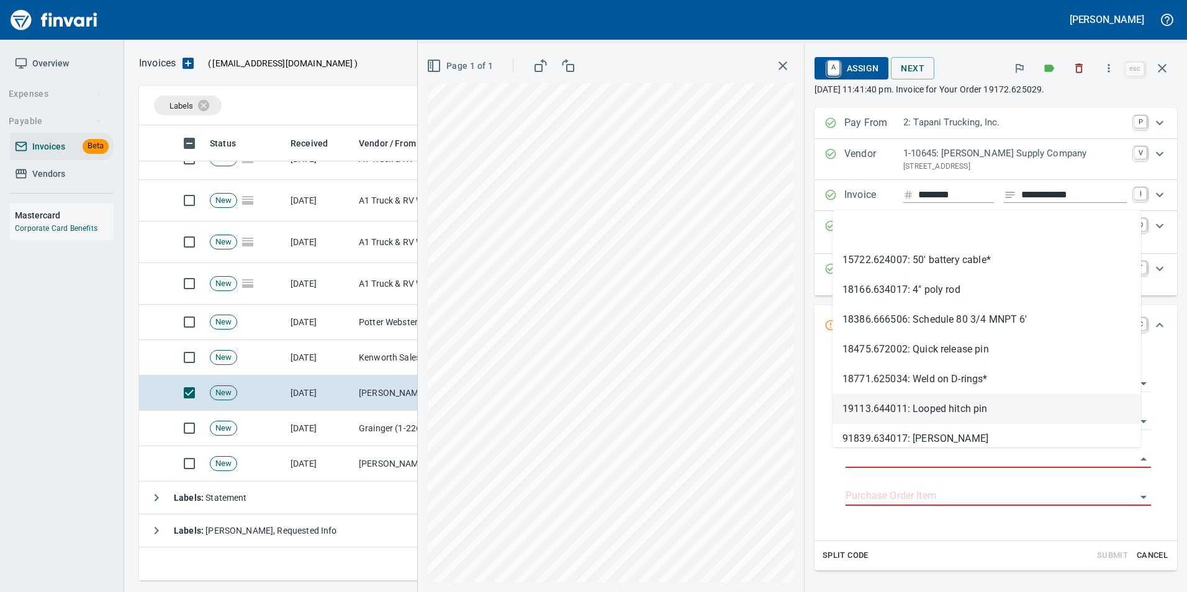
type input "**********"
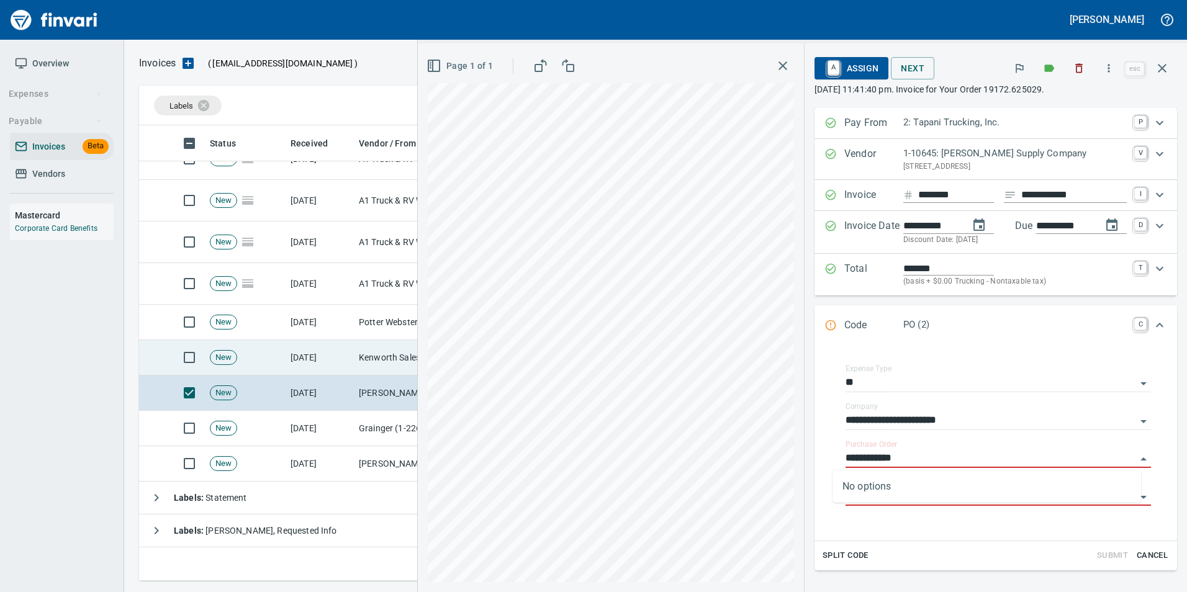
click at [392, 363] on td "Kenworth Sales Co Inc (1-38304)" at bounding box center [416, 357] width 124 height 35
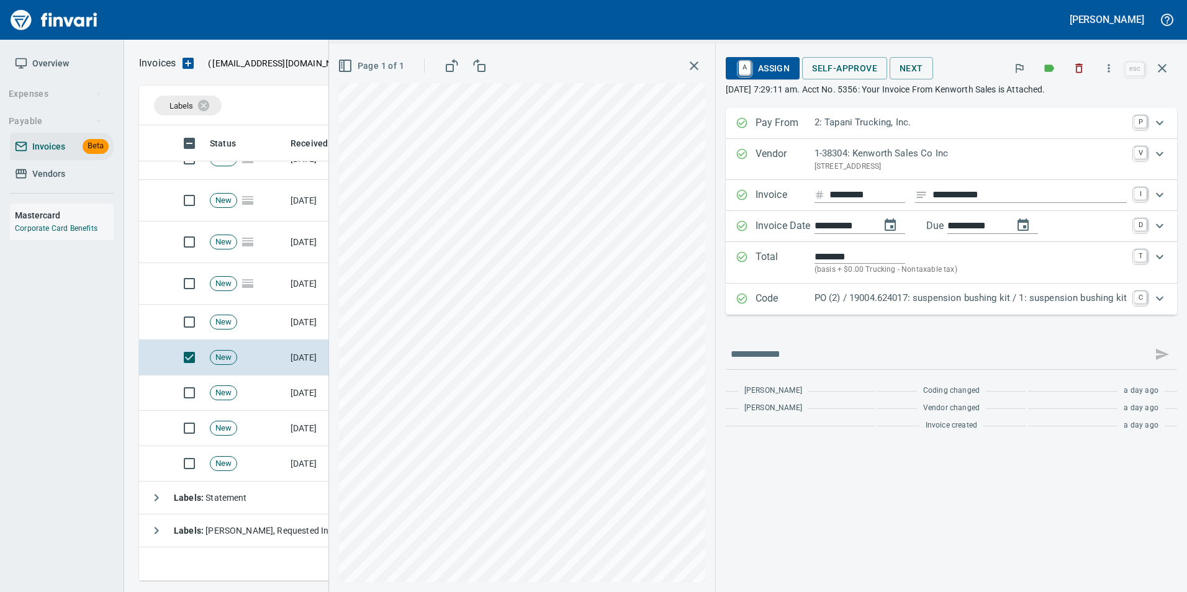
click at [769, 305] on p "Code" at bounding box center [785, 299] width 59 height 16
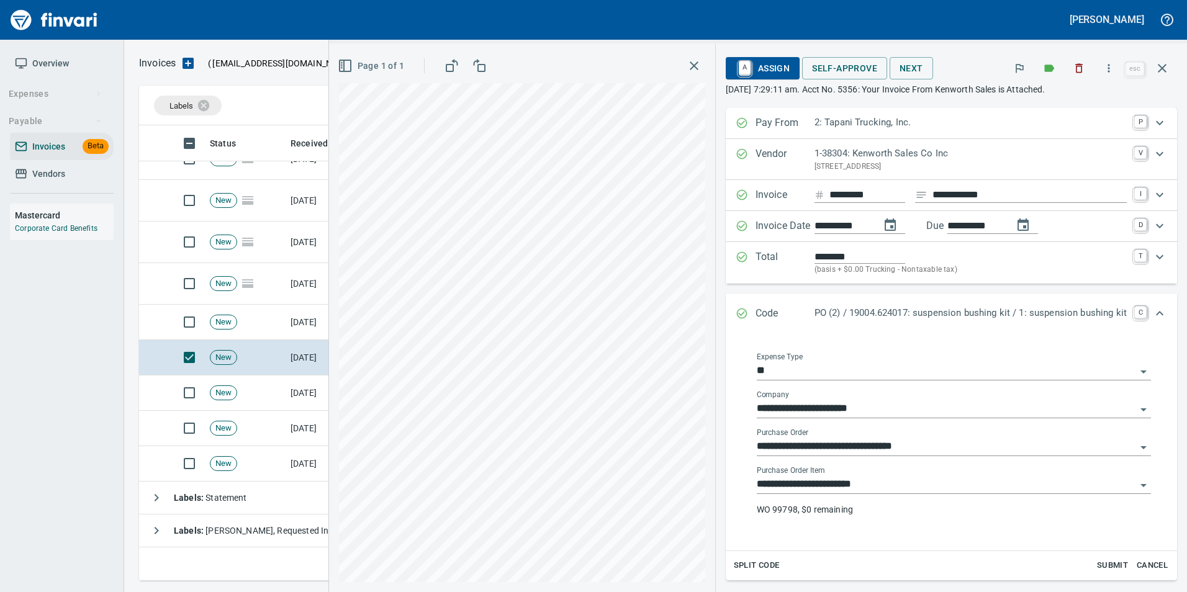
click at [866, 445] on input "**********" at bounding box center [946, 446] width 379 height 17
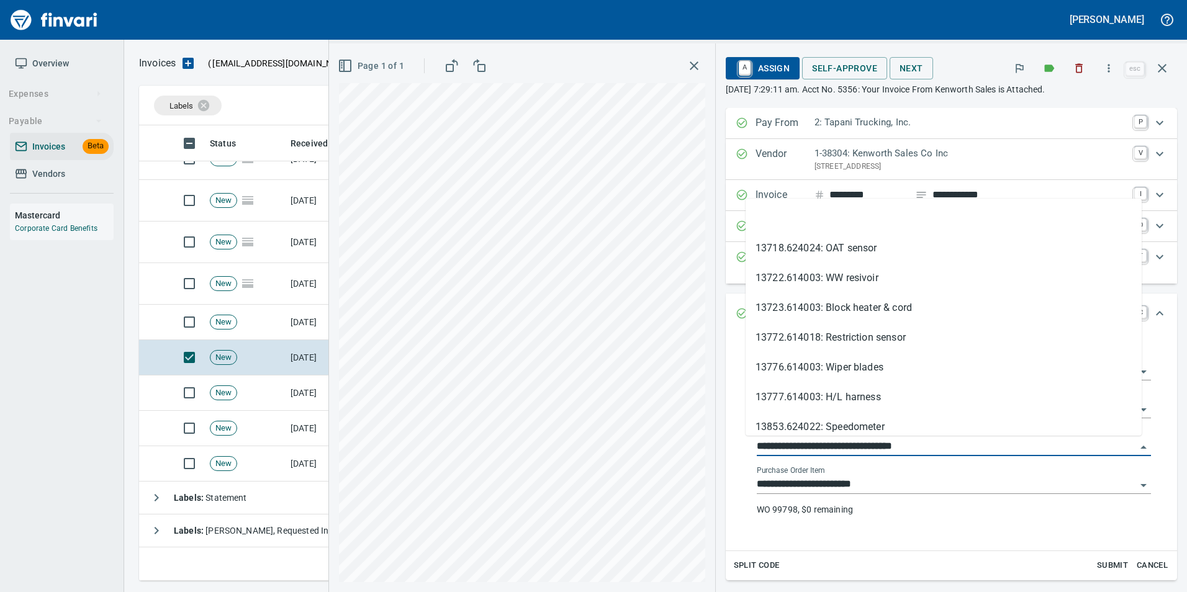
scroll to position [446, 1014]
click at [812, 213] on li at bounding box center [944, 219] width 396 height 30
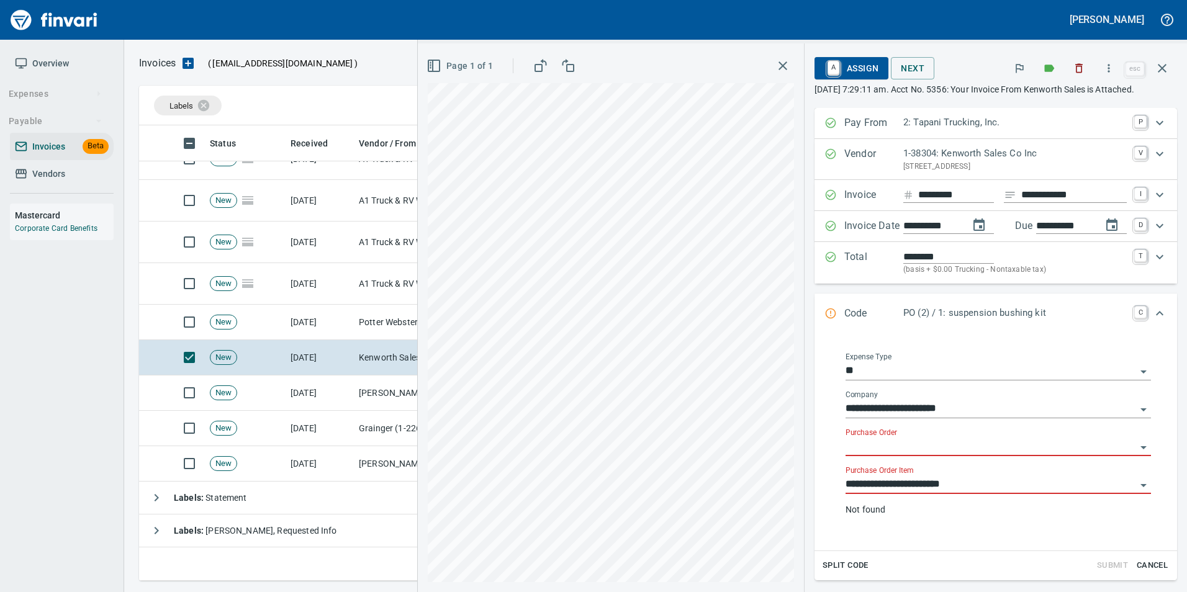
click at [889, 485] on input "**********" at bounding box center [991, 484] width 291 height 17
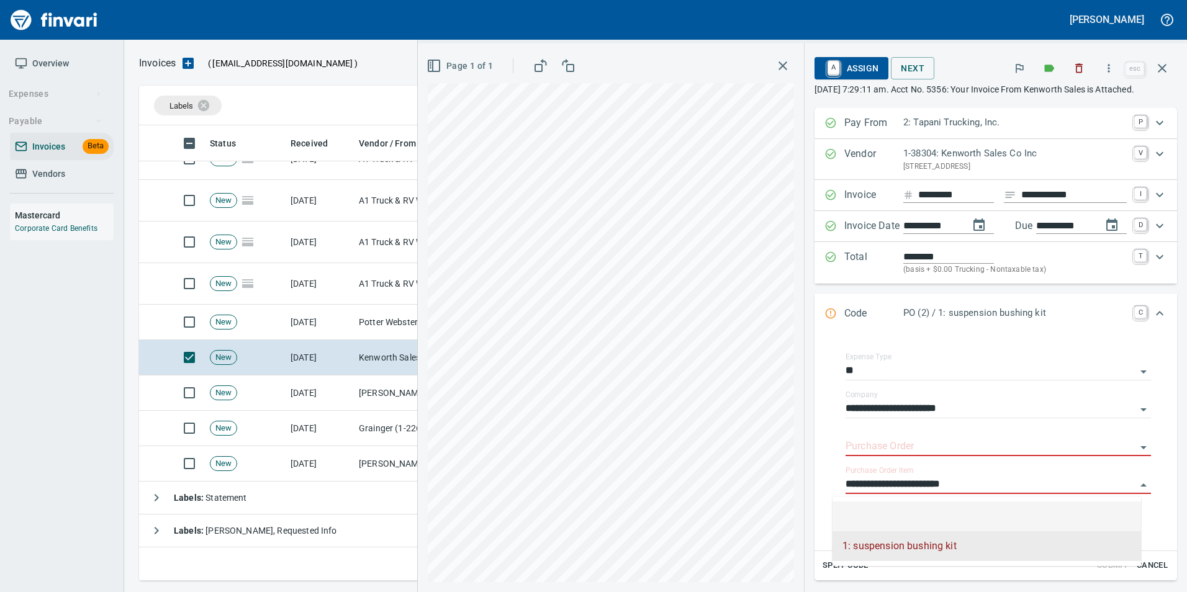
click at [884, 507] on li at bounding box center [987, 517] width 309 height 30
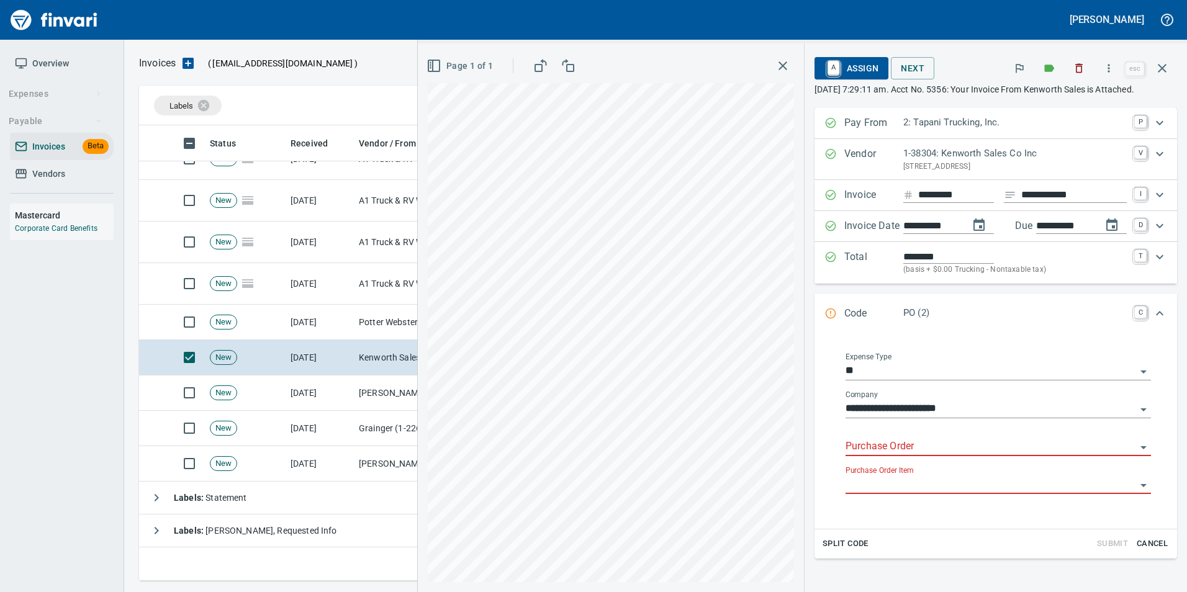
click at [872, 436] on div "Purchase Order" at bounding box center [998, 442] width 305 height 28
click at [867, 447] on input "Purchase Order" at bounding box center [991, 446] width 291 height 17
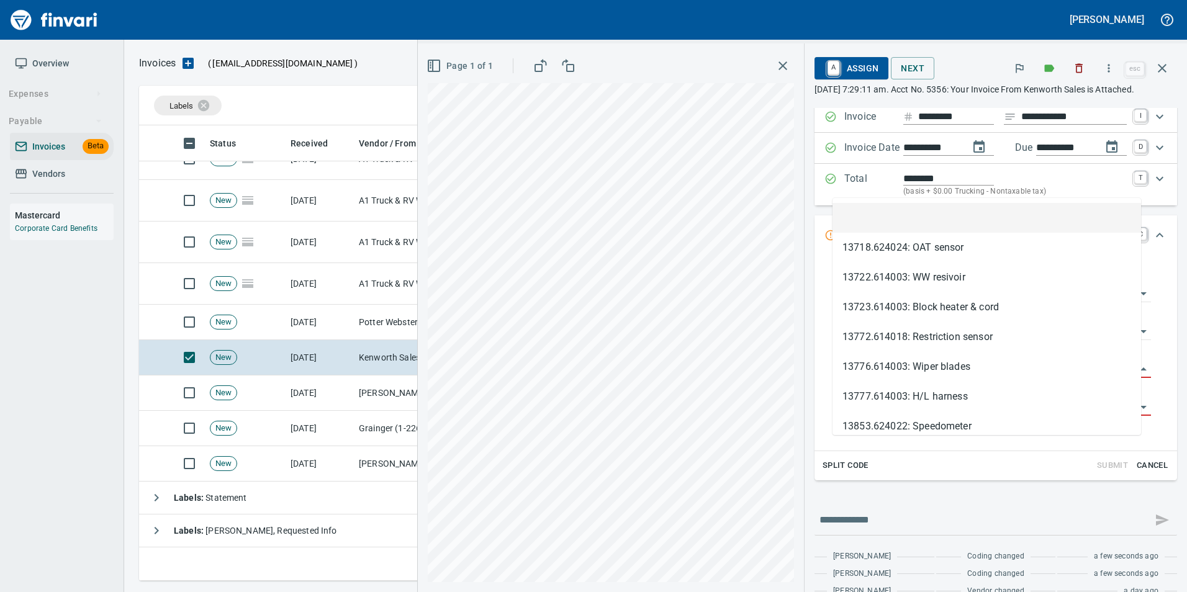
scroll to position [116, 0]
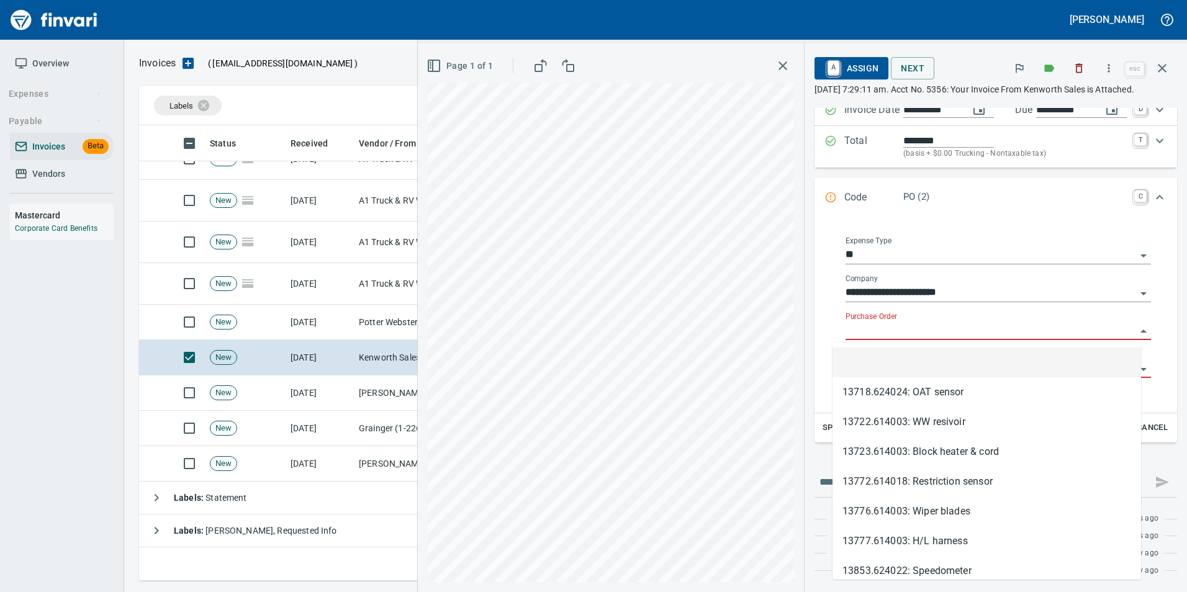
click at [871, 325] on input "Purchase Order" at bounding box center [991, 330] width 291 height 17
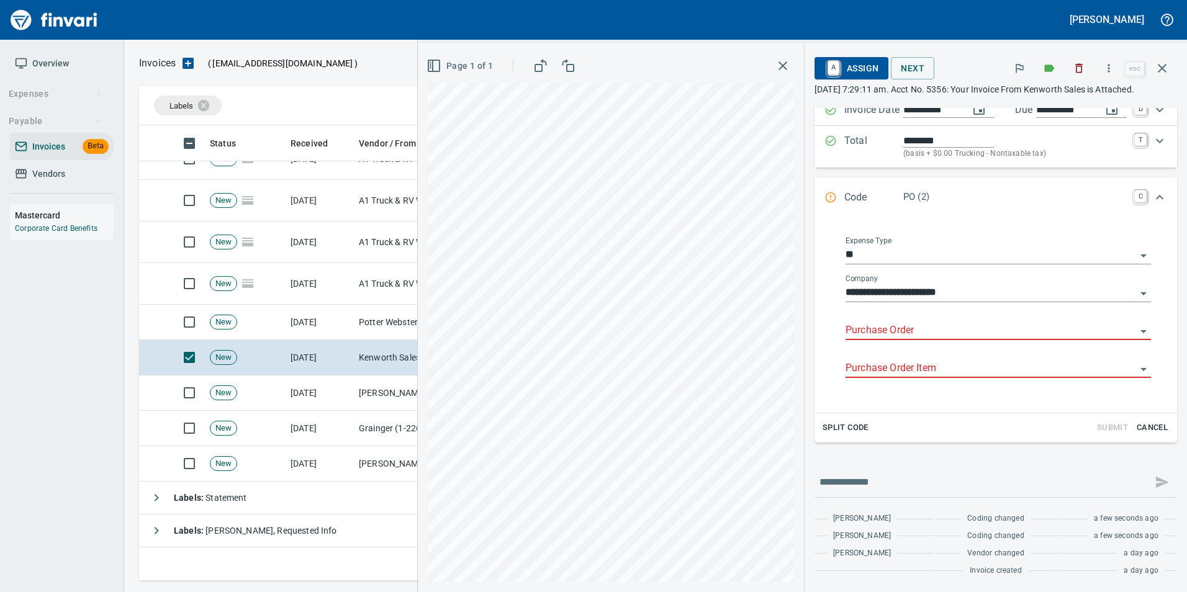
click at [889, 332] on input "Purchase Order" at bounding box center [991, 330] width 291 height 17
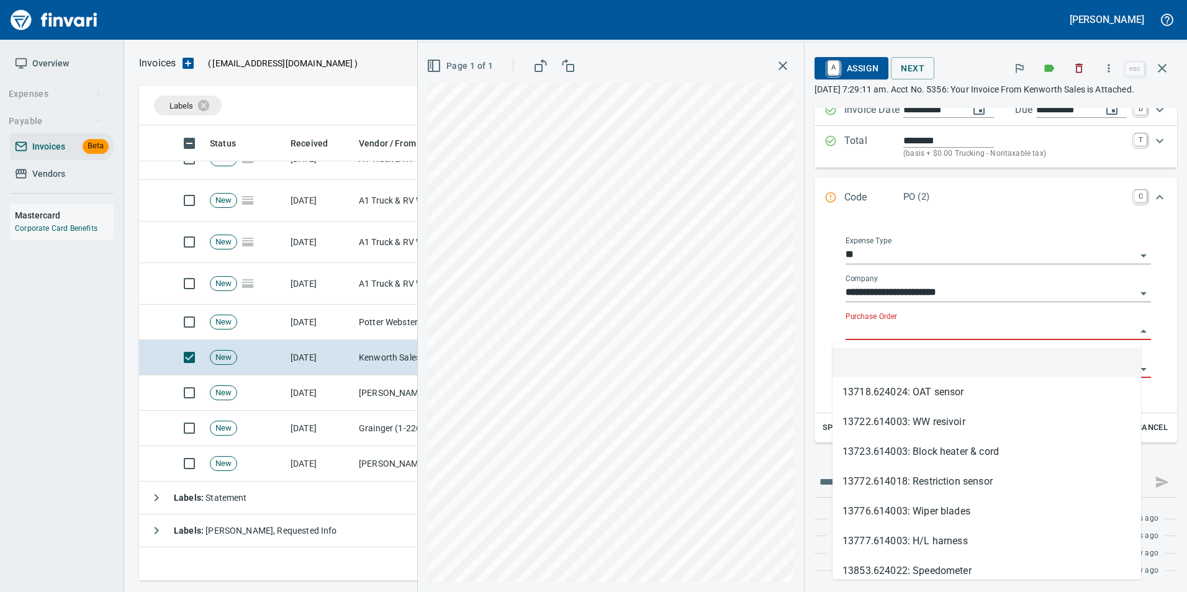
scroll to position [446, 1014]
click at [846, 330] on input "Purchase Order" at bounding box center [991, 330] width 291 height 17
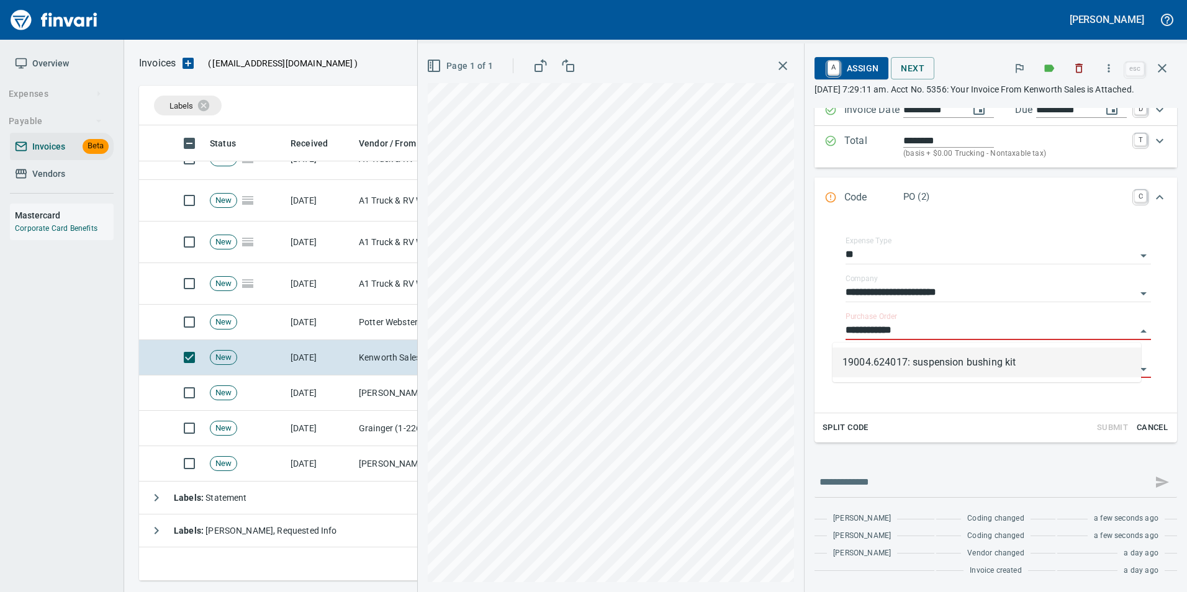
click at [1027, 369] on li "19004.624017: suspension bushing kit" at bounding box center [987, 363] width 309 height 30
type input "**********"
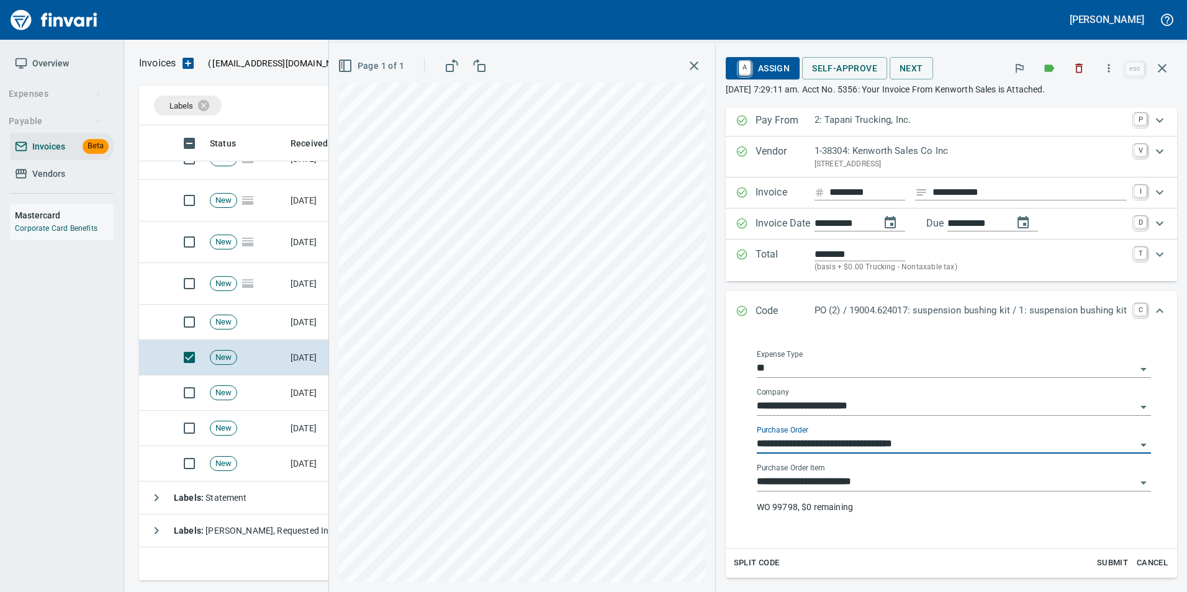
scroll to position [0, 0]
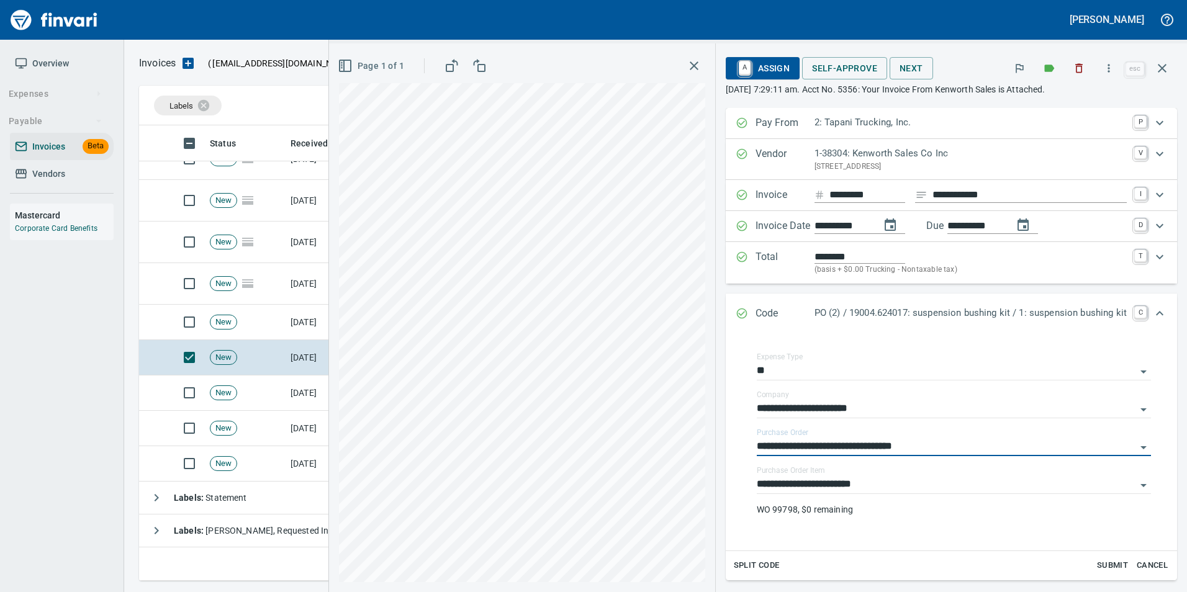
click at [1173, 74] on button "button" at bounding box center [1162, 68] width 30 height 30
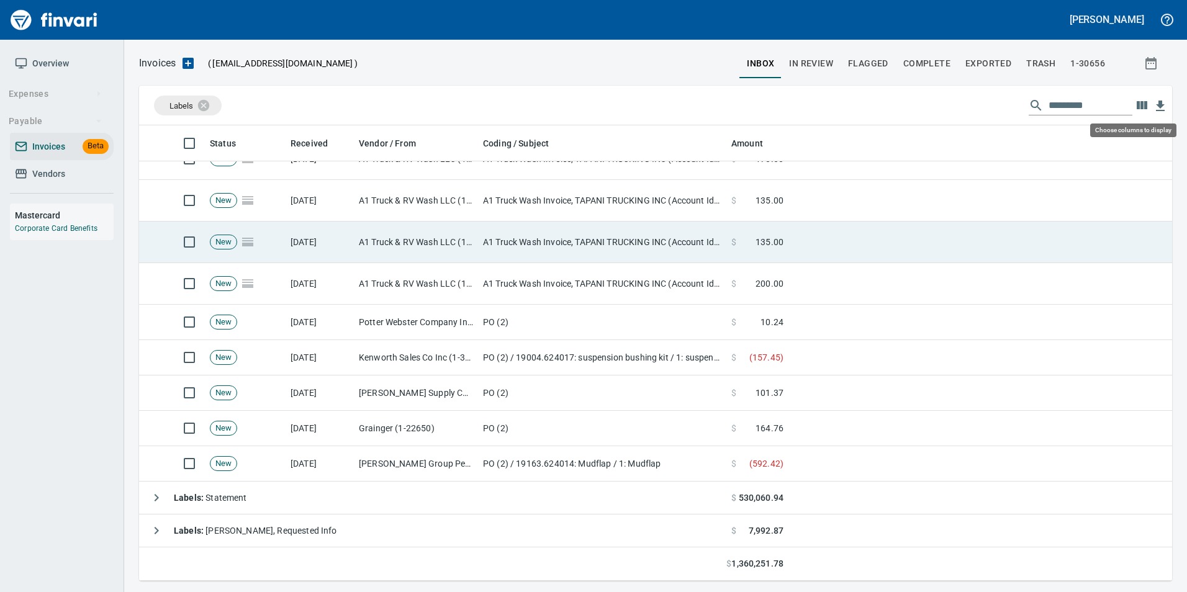
scroll to position [446, 1014]
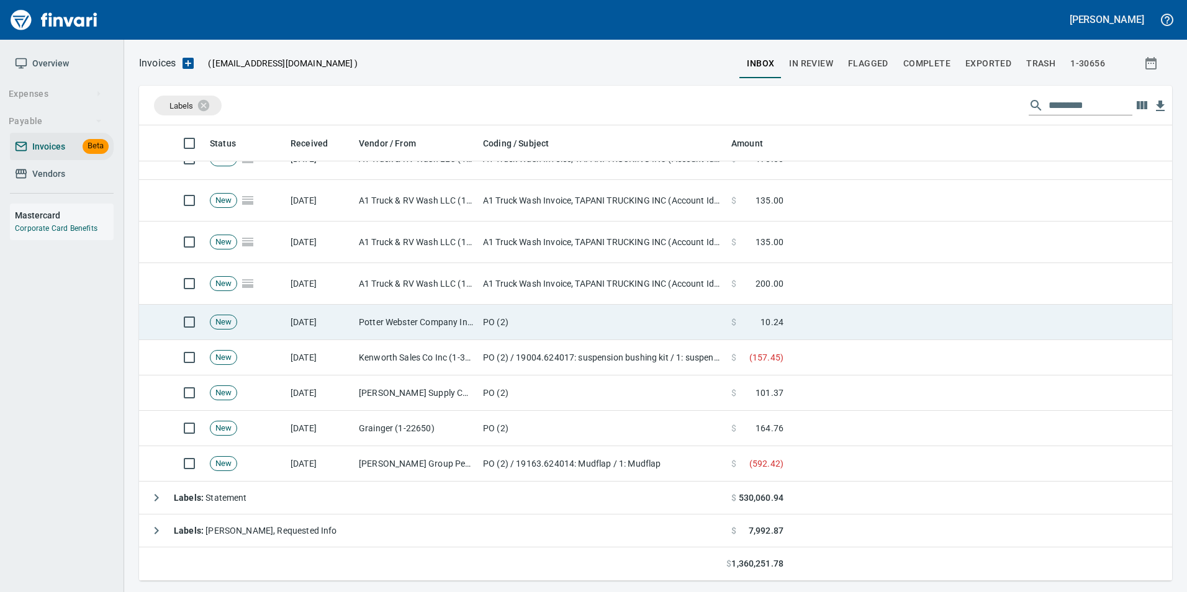
click at [461, 307] on td "Potter Webster Company Inc (1-10818)" at bounding box center [416, 322] width 124 height 35
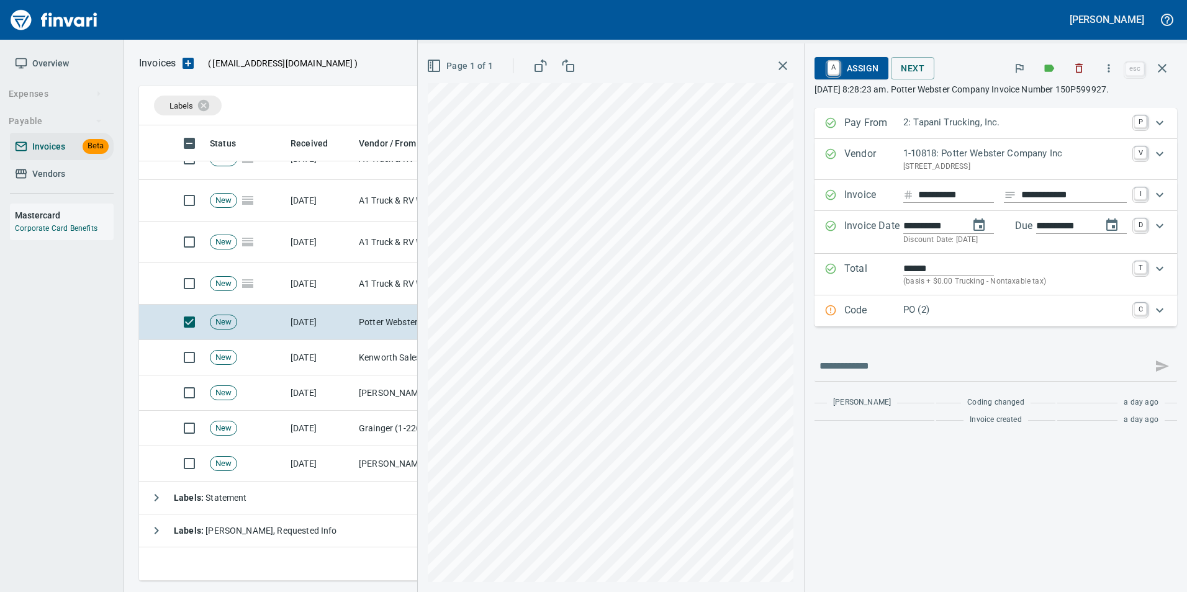
click at [871, 312] on p "Code" at bounding box center [873, 311] width 59 height 16
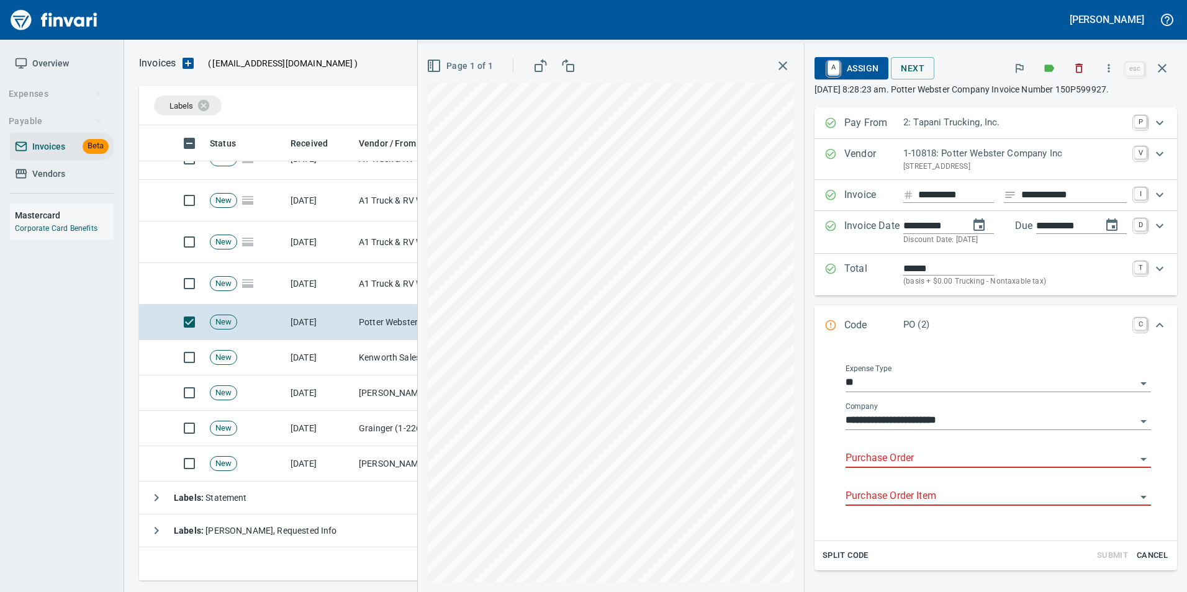
click at [908, 464] on input "Purchase Order" at bounding box center [991, 458] width 291 height 17
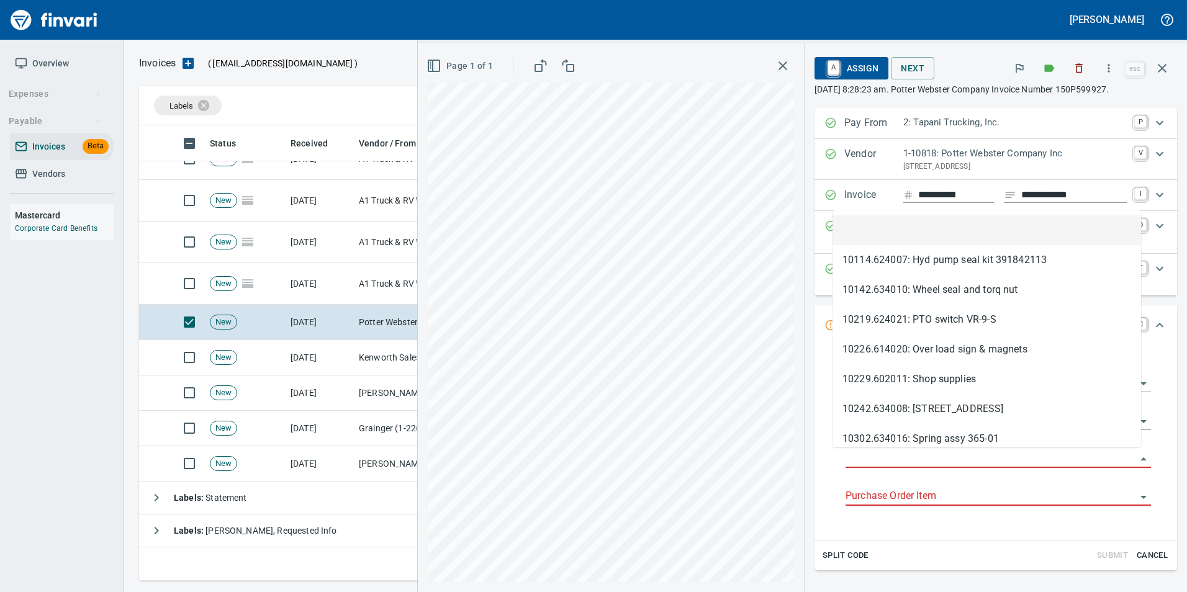
scroll to position [446, 1014]
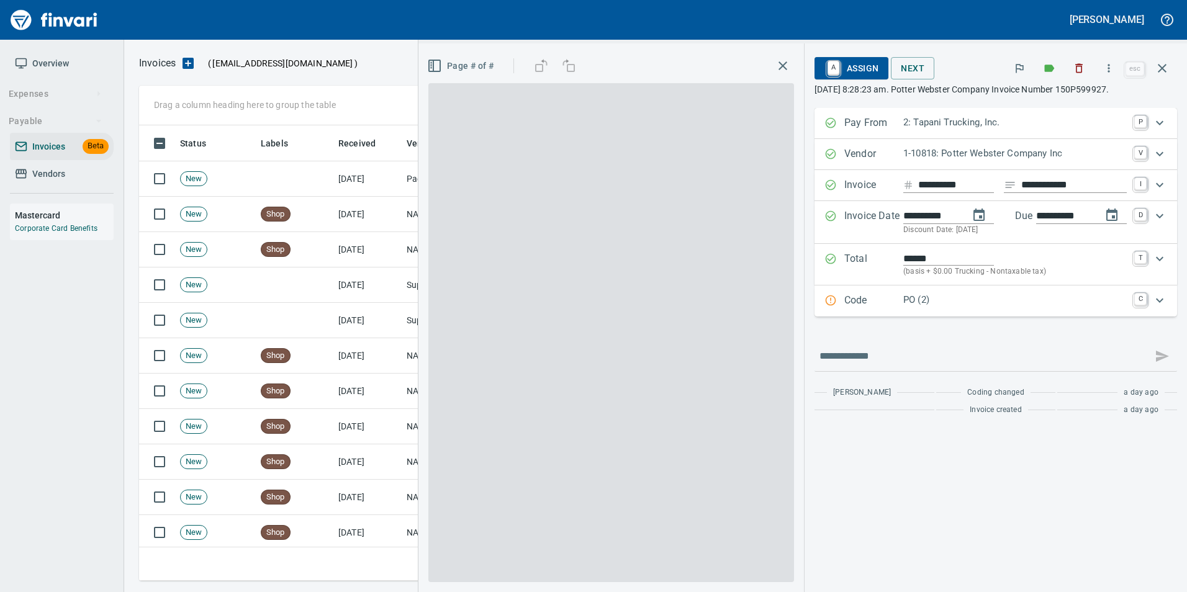
scroll to position [446, 1014]
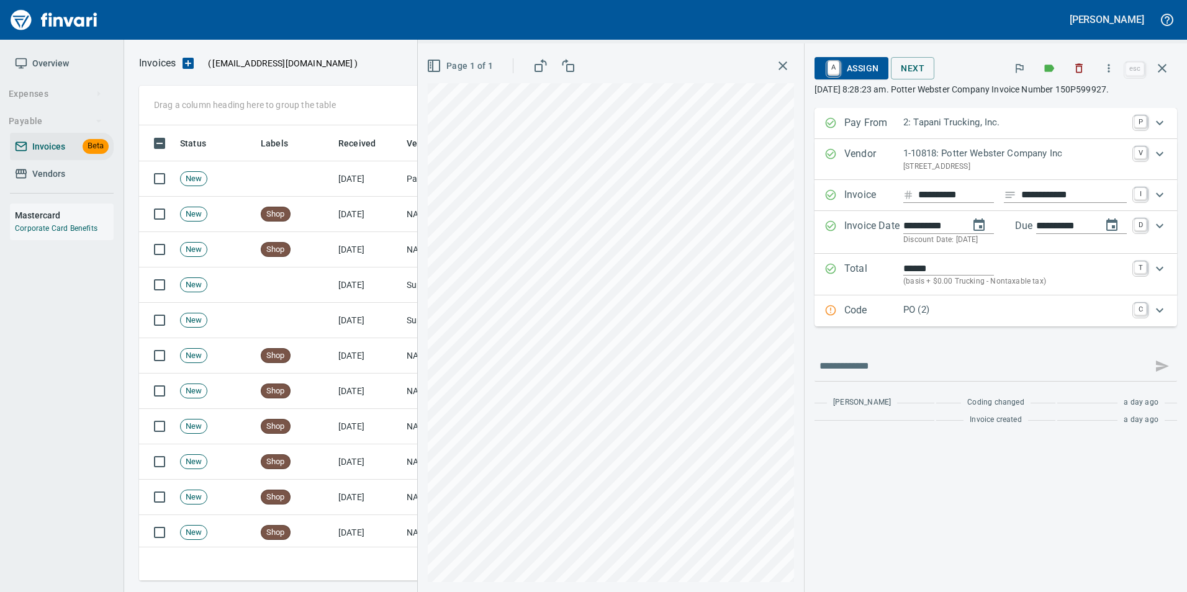
drag, startPoint x: 931, startPoint y: 310, endPoint x: 928, endPoint y: 317, distance: 6.7
click at [931, 310] on p "PO (2)" at bounding box center [1015, 310] width 224 height 14
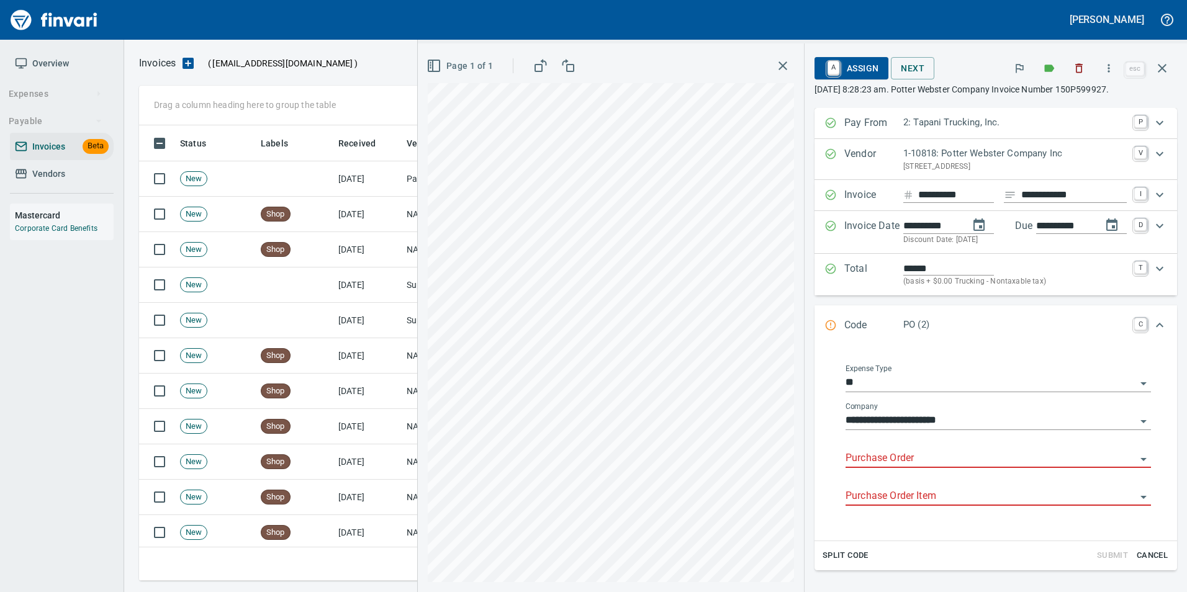
click at [889, 457] on input "Purchase Order" at bounding box center [991, 458] width 291 height 17
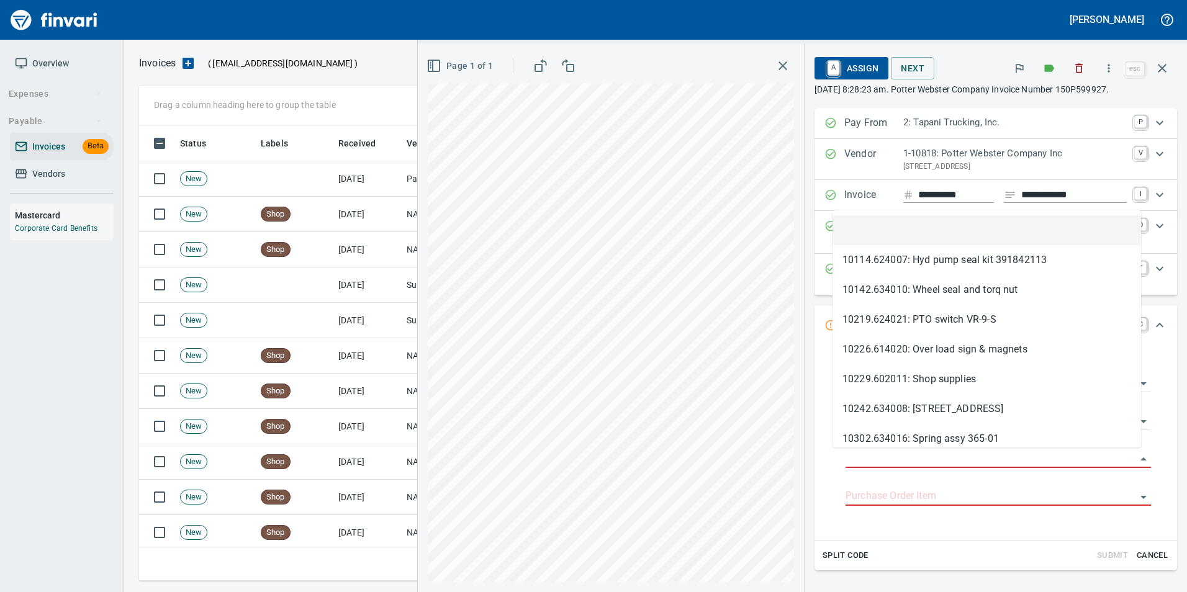
click at [1165, 73] on icon "button" at bounding box center [1162, 68] width 15 height 15
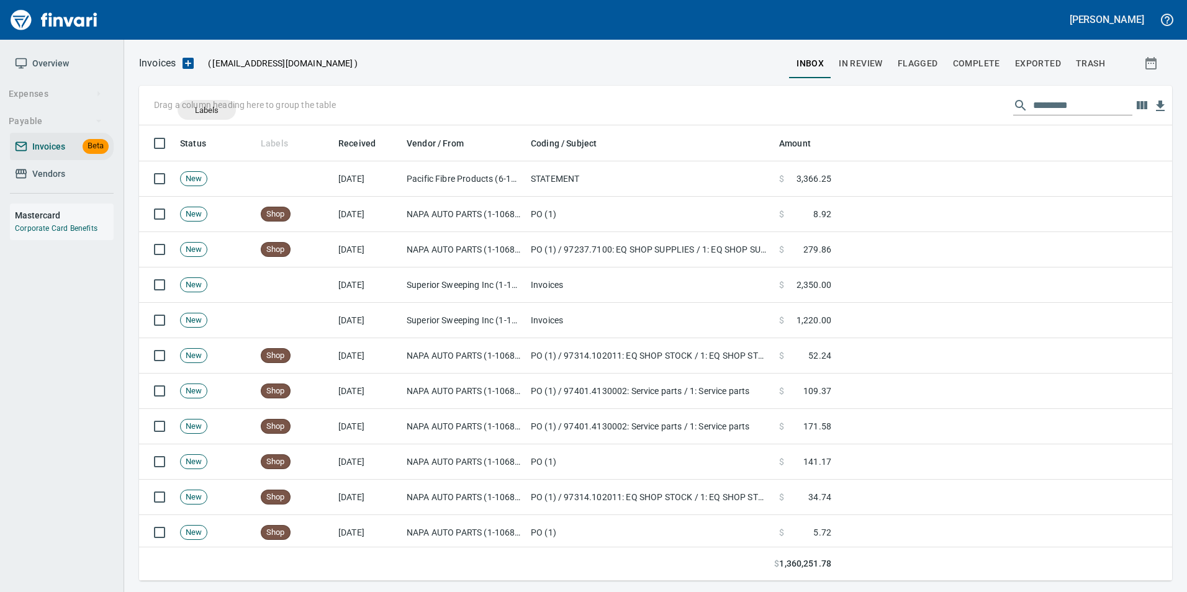
scroll to position [446, 1015]
drag, startPoint x: 281, startPoint y: 138, endPoint x: 197, endPoint y: 108, distance: 88.6
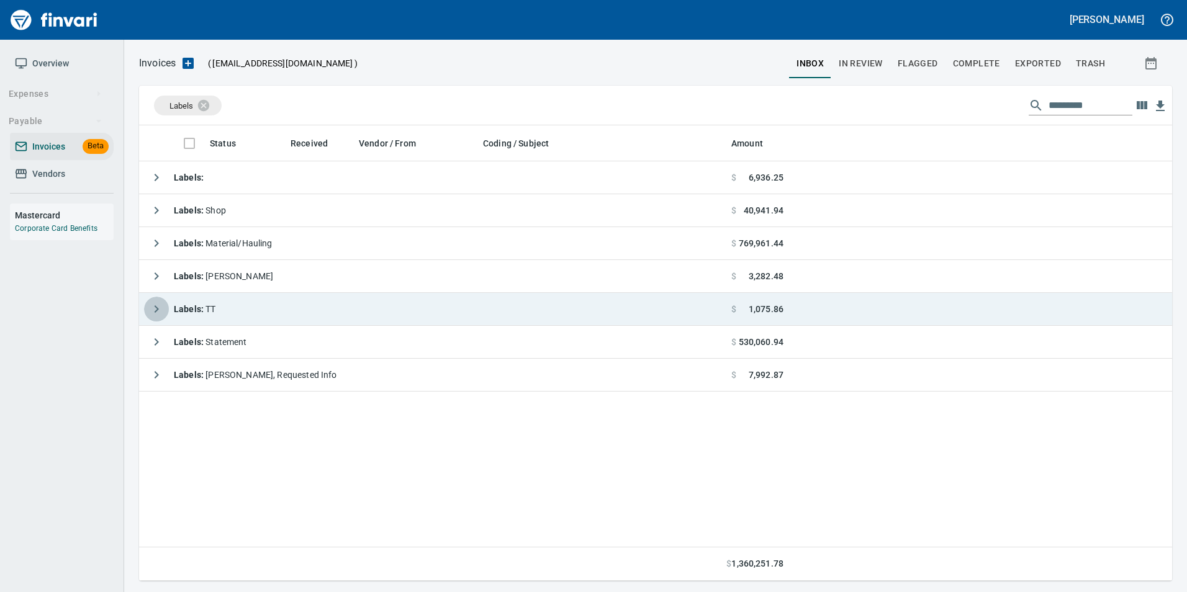
click at [144, 308] on button "button" at bounding box center [156, 309] width 25 height 25
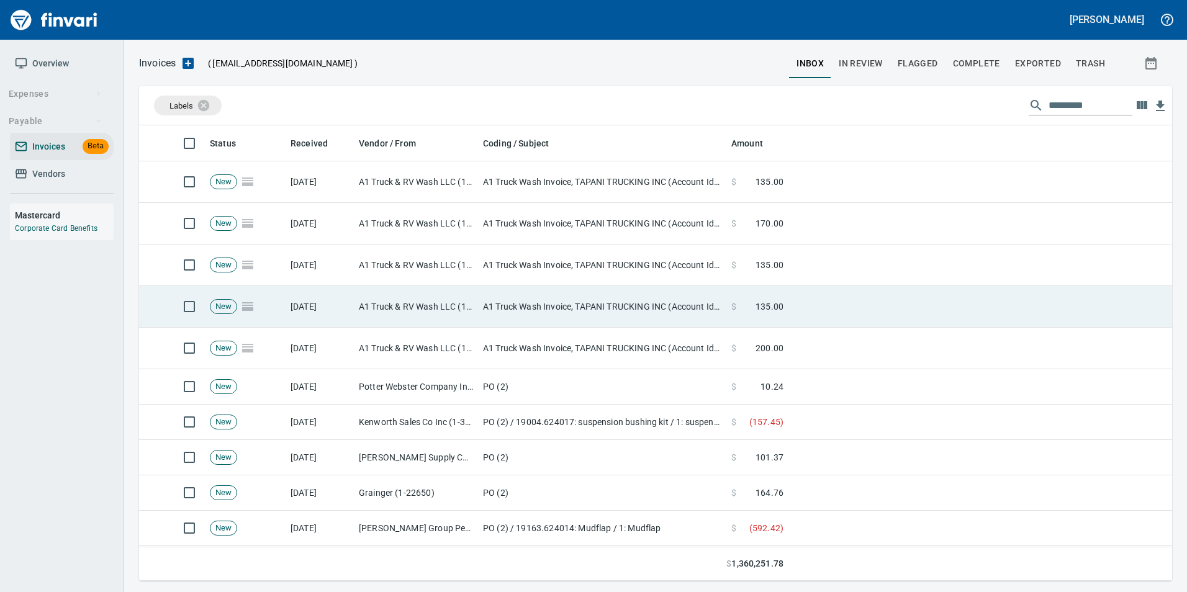
scroll to position [306, 0]
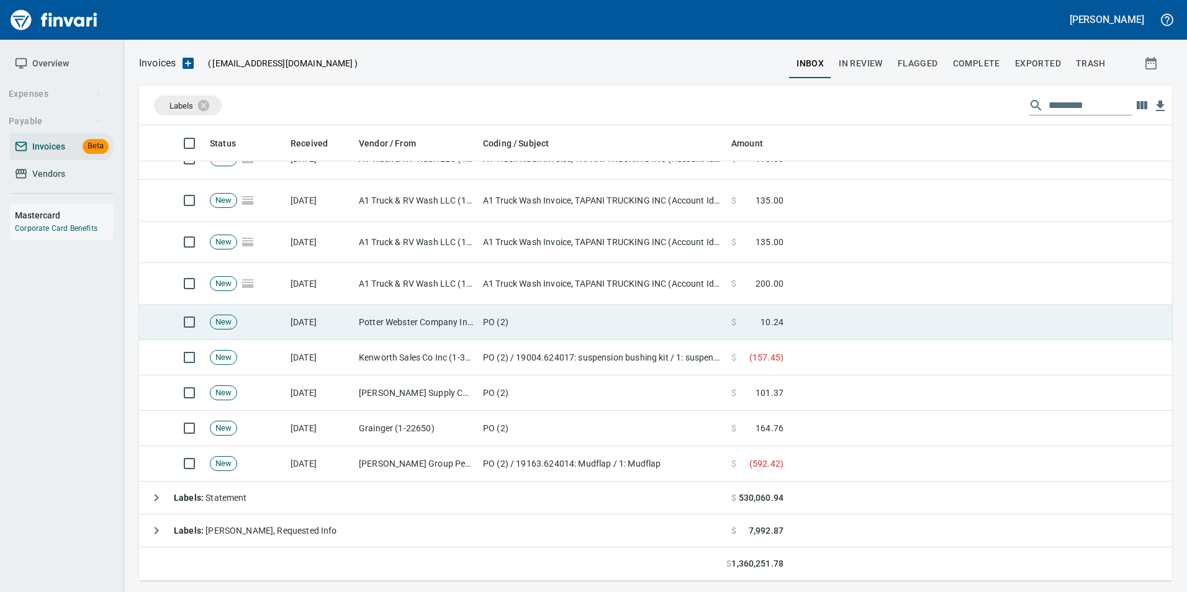
click at [414, 326] on td "Potter Webster Company Inc (1-10818)" at bounding box center [416, 322] width 124 height 35
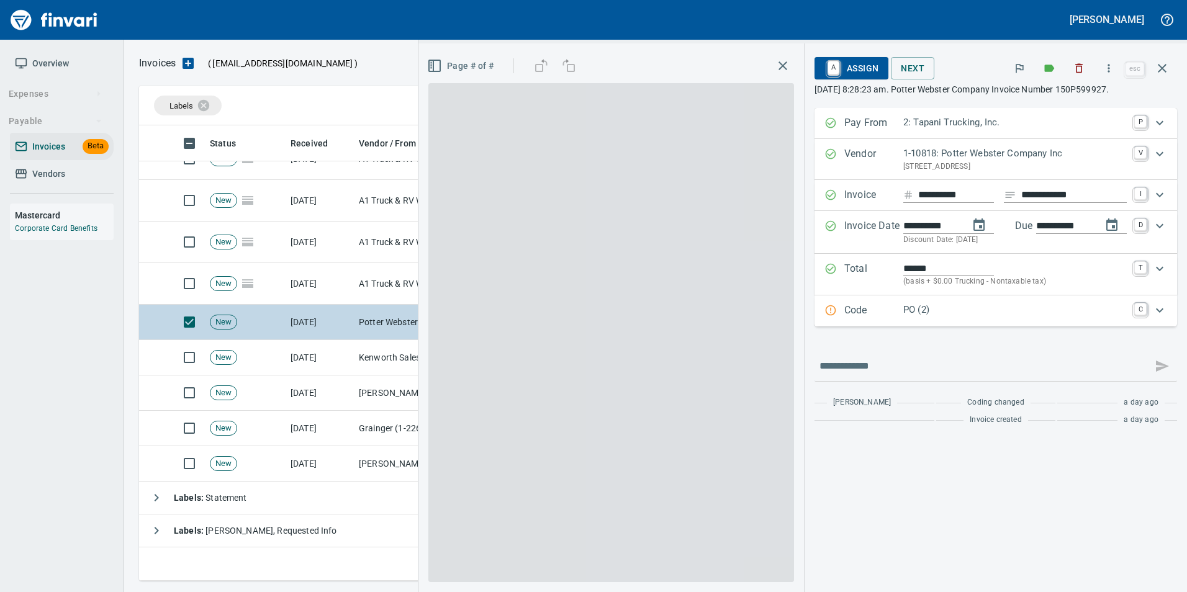
scroll to position [446, 1014]
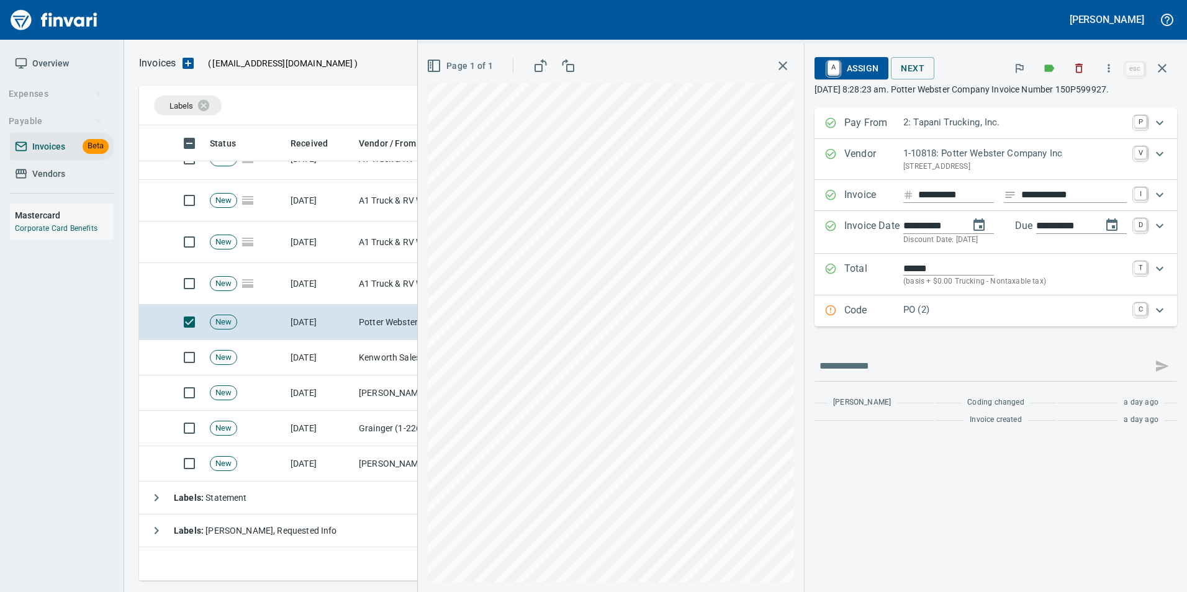
click at [981, 315] on p "PO (2)" at bounding box center [1015, 310] width 224 height 14
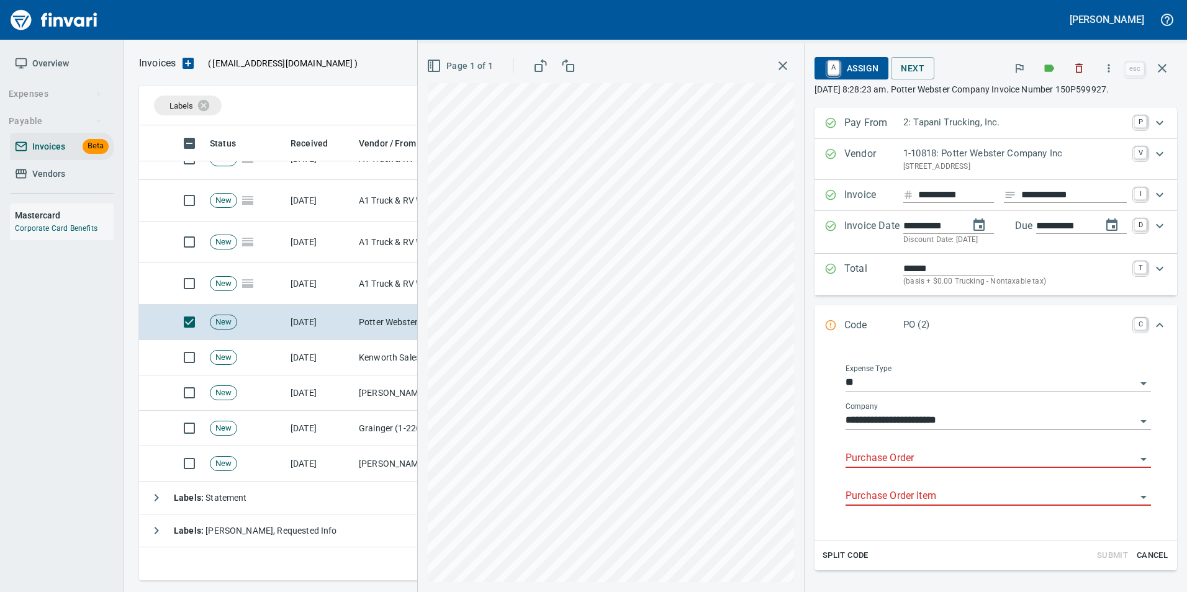
click at [925, 447] on div "Purchase Order" at bounding box center [998, 454] width 305 height 28
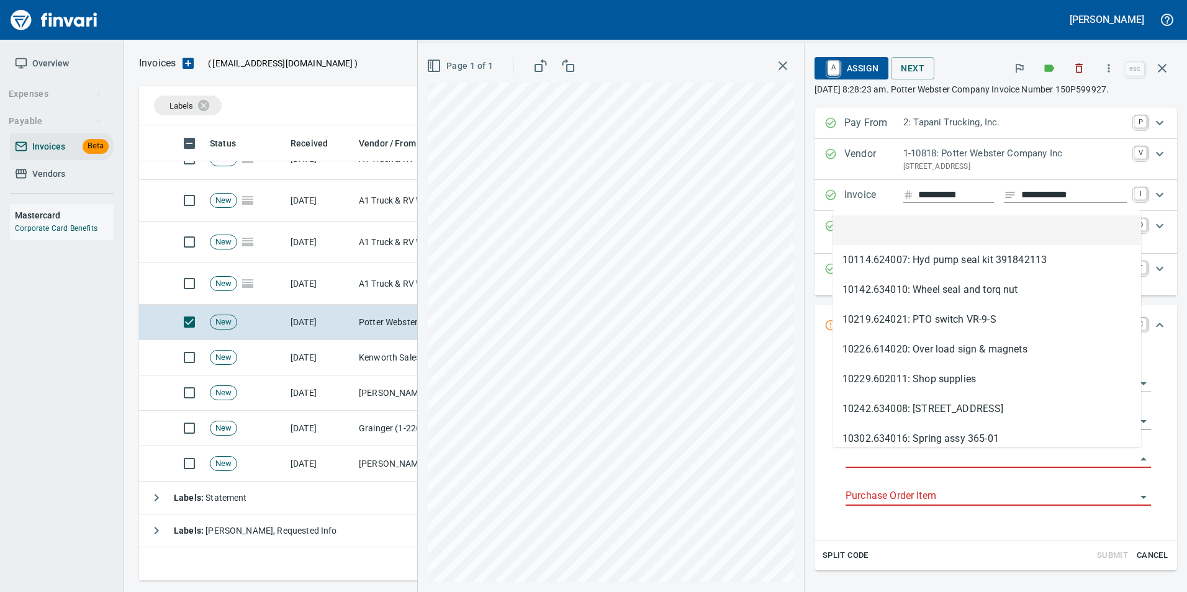
click at [901, 459] on input "Purchase Order" at bounding box center [991, 458] width 291 height 17
type input "**********"
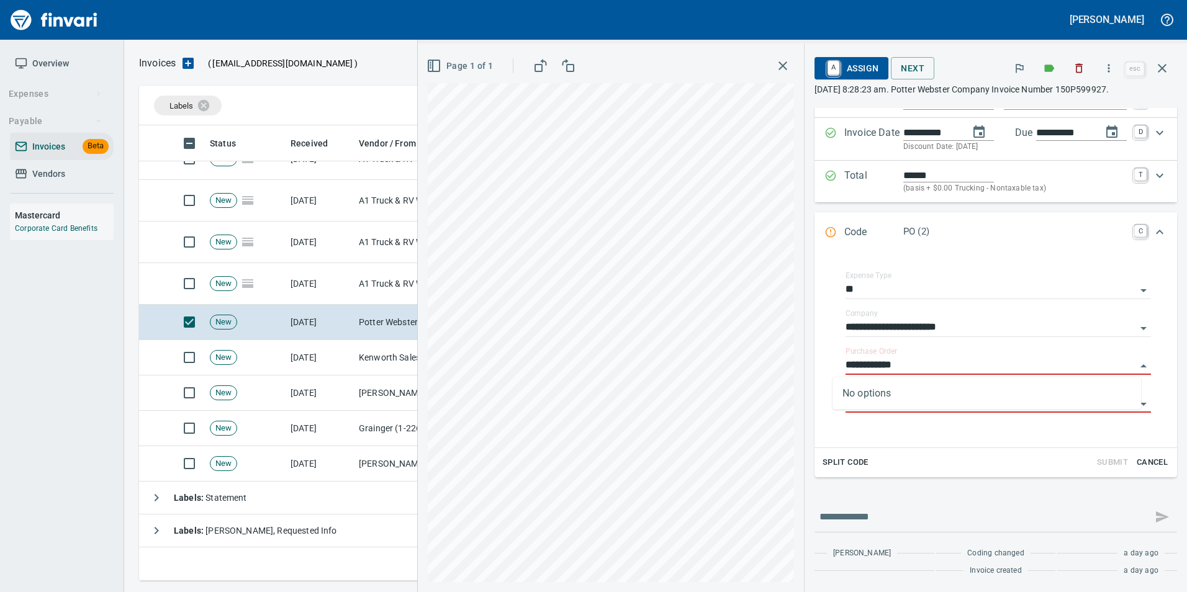
click at [1166, 70] on icon "button" at bounding box center [1162, 68] width 15 height 15
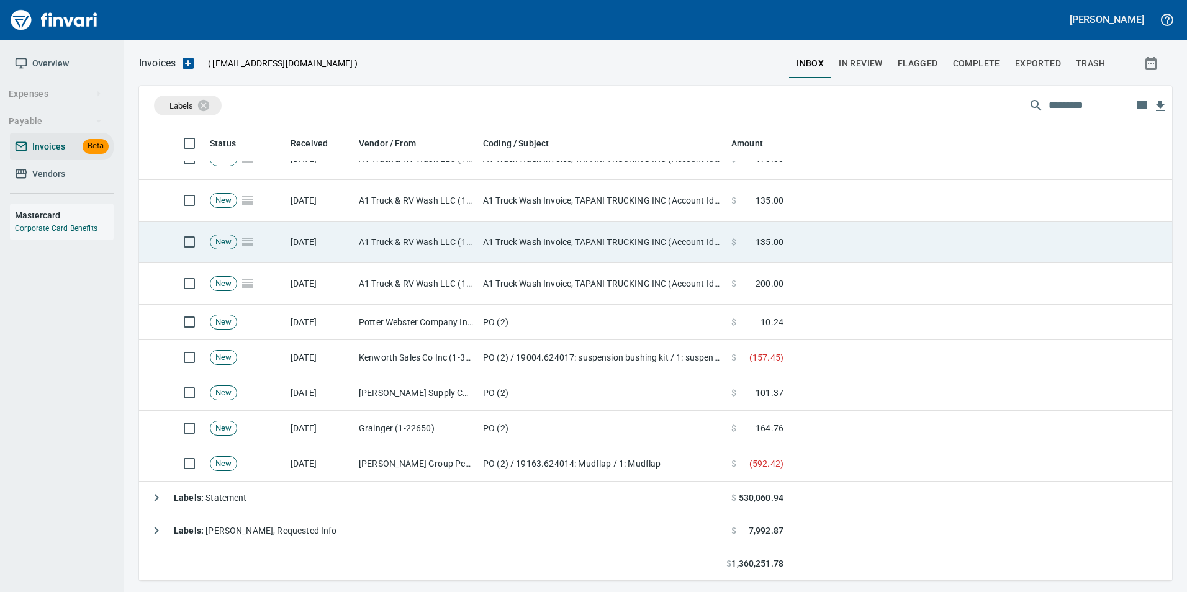
scroll to position [446, 1014]
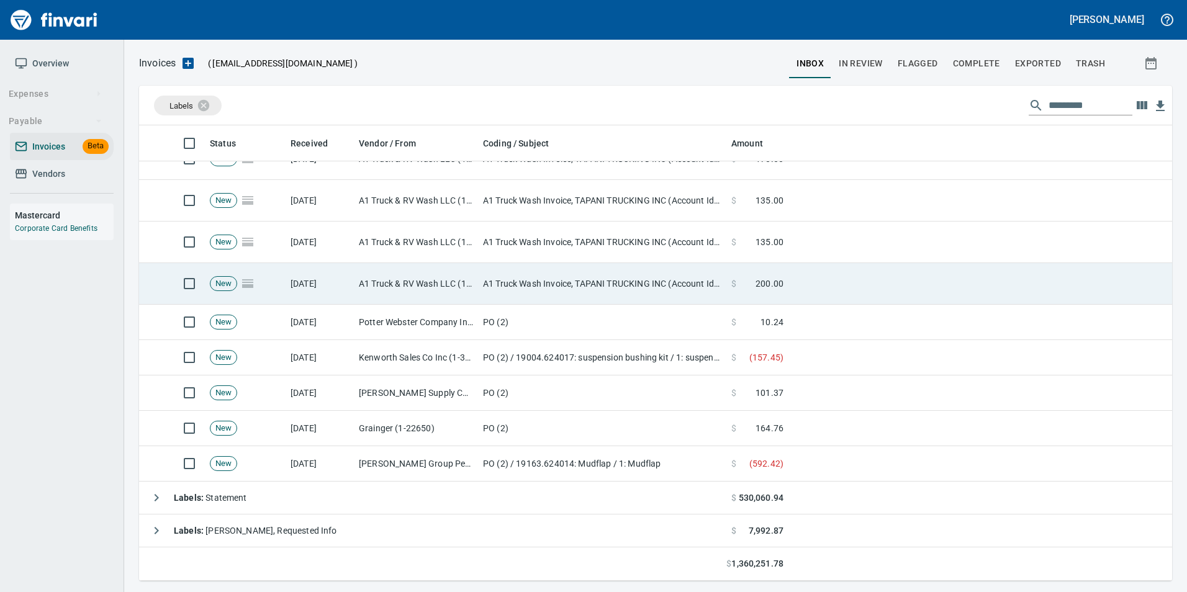
click at [546, 297] on td "A1 Truck Wash Invoice, TAPANI TRUCKING INC (Account Id: 3655)" at bounding box center [602, 284] width 248 height 42
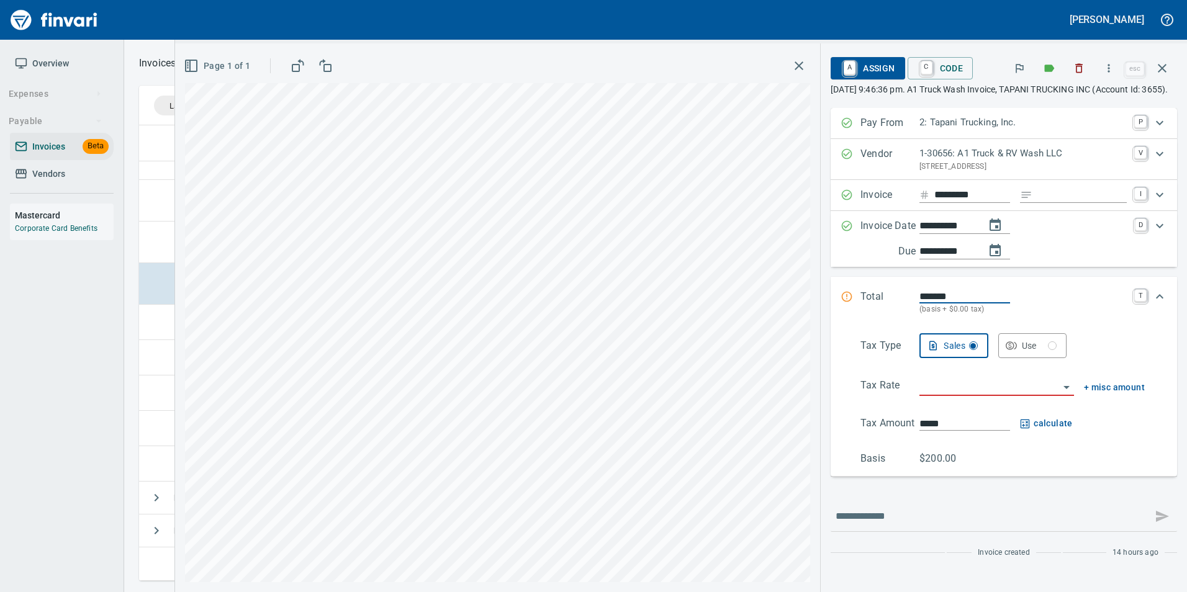
click at [940, 396] on input "search" at bounding box center [990, 386] width 140 height 17
click at [957, 438] on li "SE: Service" at bounding box center [996, 431] width 155 height 30
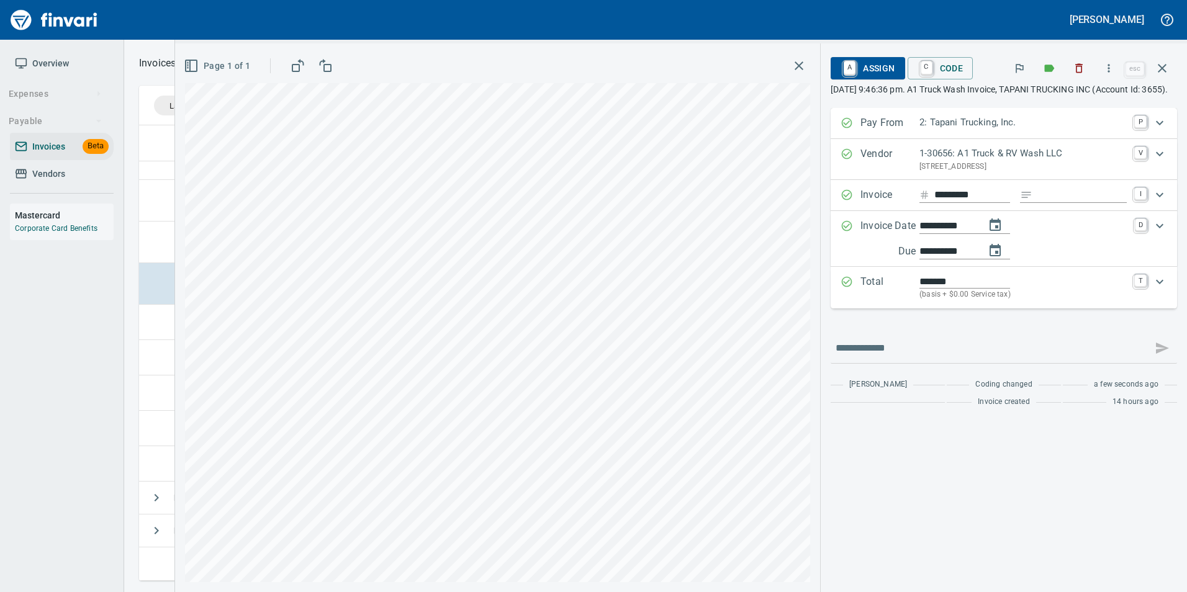
type input "**********"
click at [1165, 65] on icon "button" at bounding box center [1162, 68] width 9 height 9
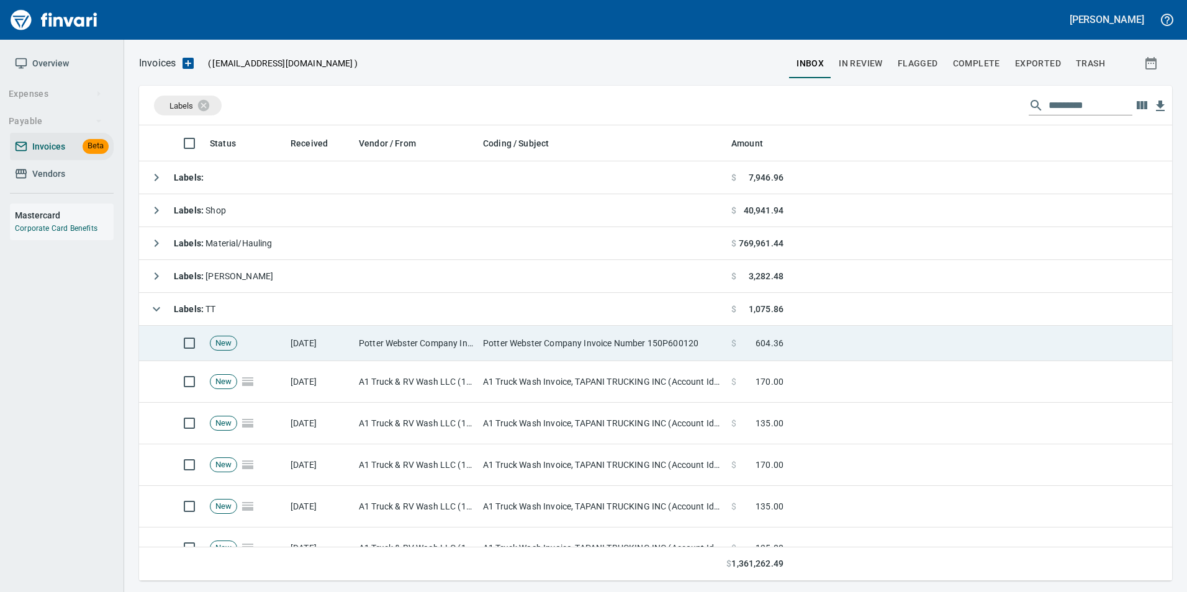
click at [495, 331] on td "Potter Webster Company Invoice Number 150P600120" at bounding box center [602, 343] width 248 height 35
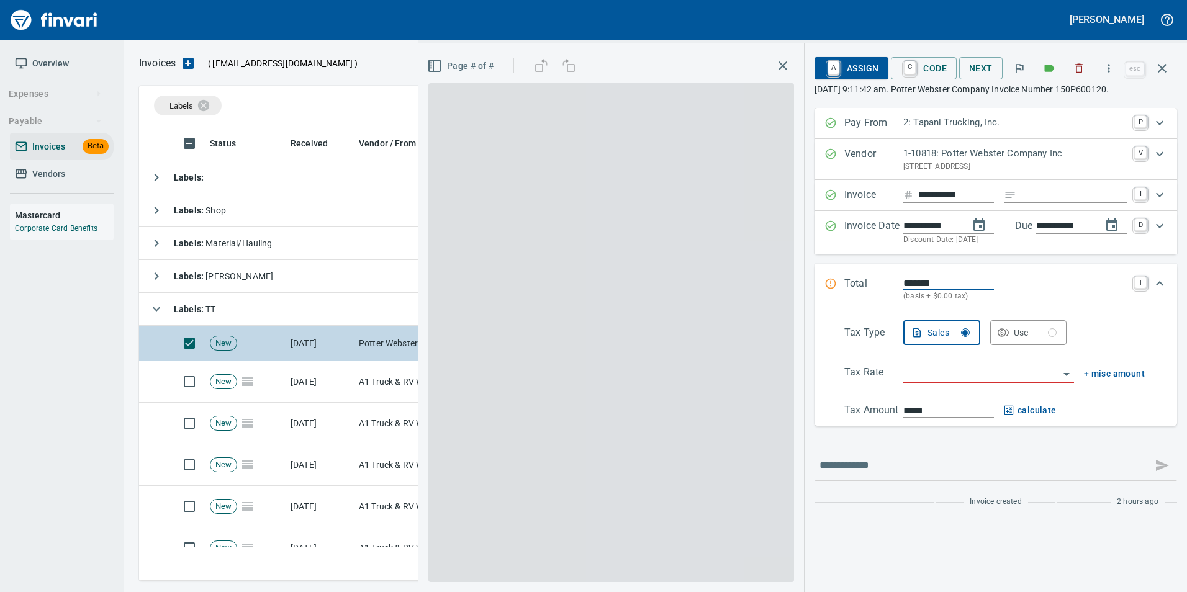
scroll to position [446, 1014]
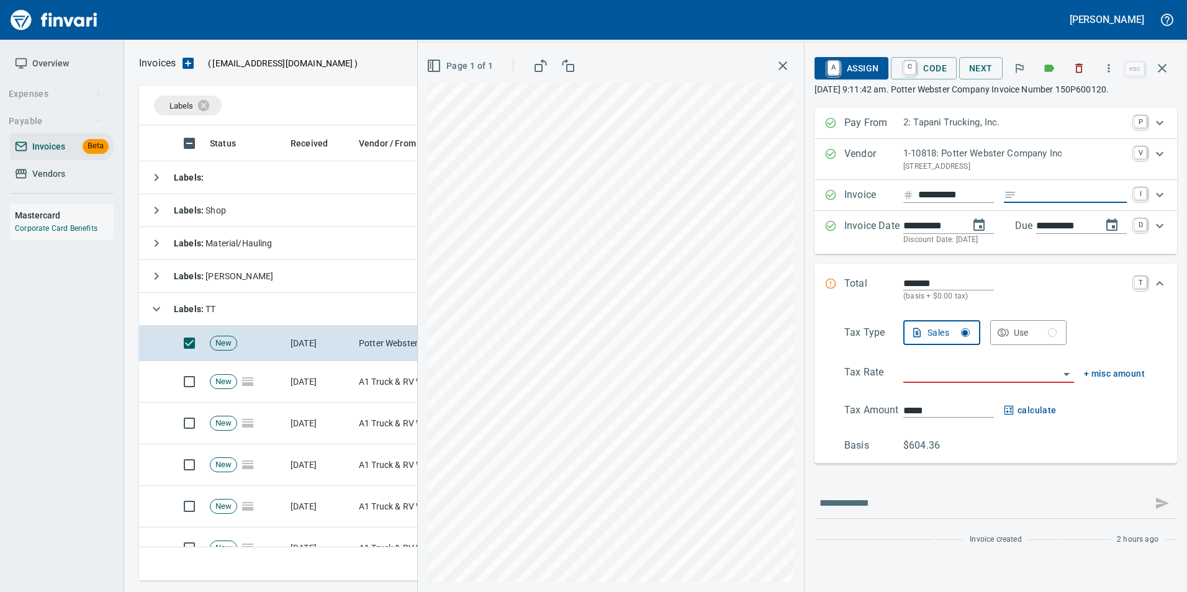
click at [1053, 190] on input "Expand" at bounding box center [1074, 196] width 106 height 16
type input "**********"
click at [977, 369] on input "search" at bounding box center [981, 373] width 156 height 17
click at [975, 412] on li "Trucking: Trucking - Nontaxable" at bounding box center [987, 406] width 174 height 30
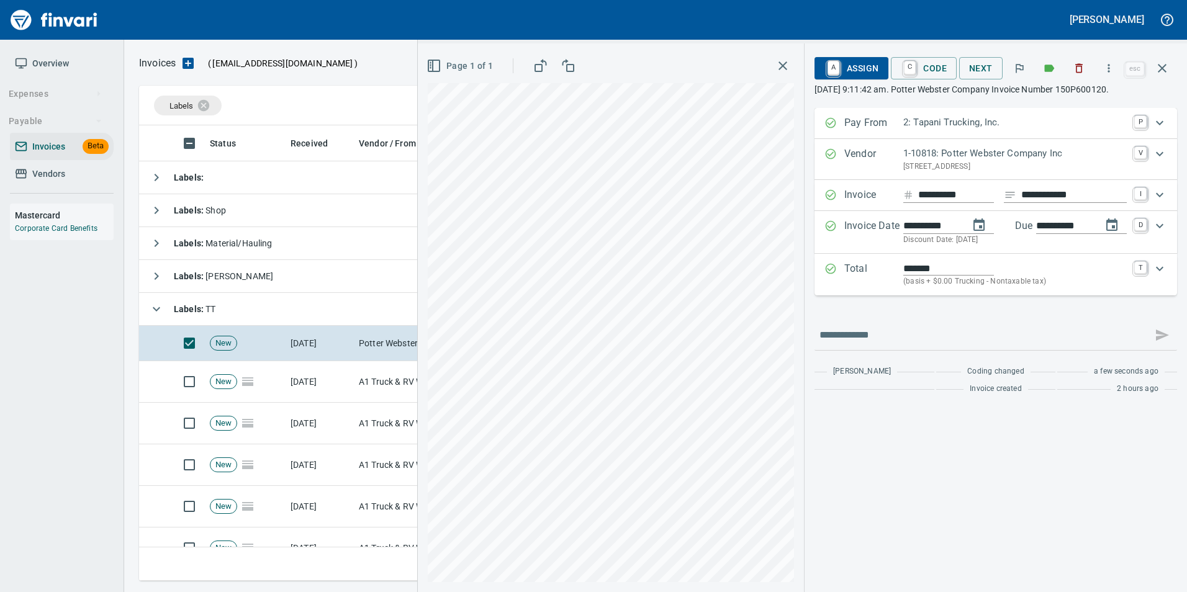
type input "**********"
click at [920, 76] on span "C Code" at bounding box center [924, 68] width 46 height 21
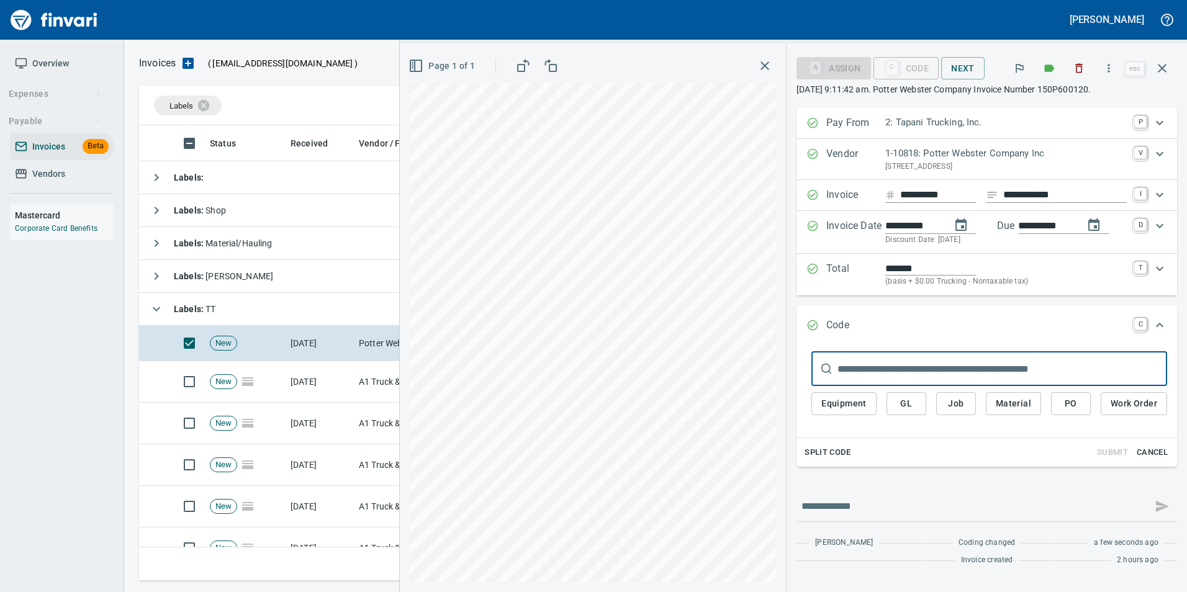
click at [1065, 402] on span "PO" at bounding box center [1071, 404] width 20 height 16
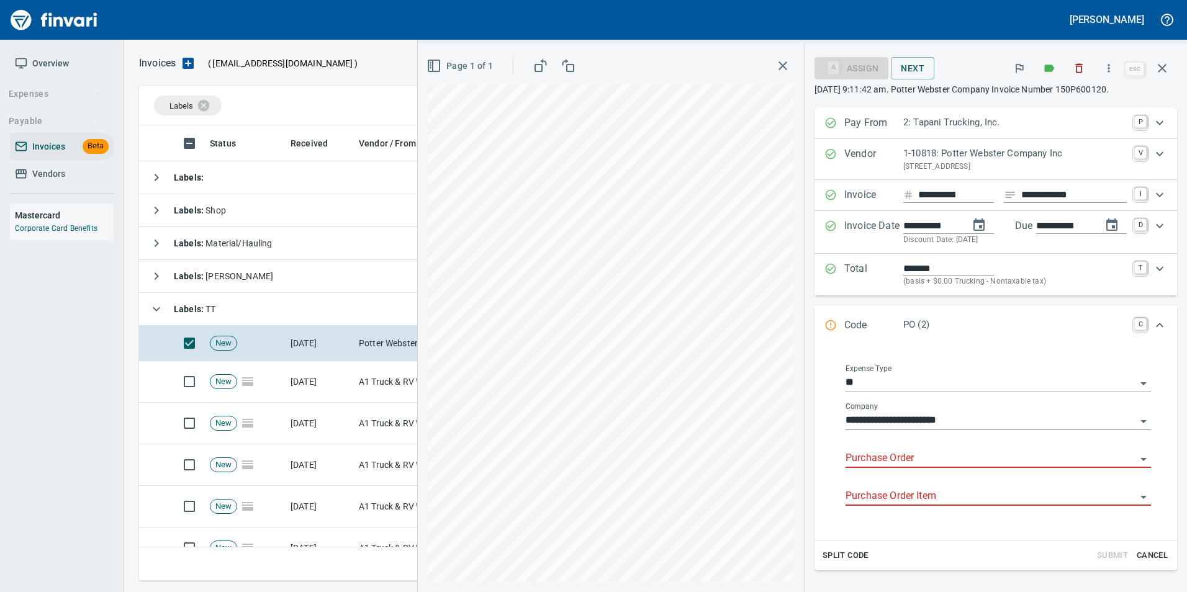
click at [867, 456] on input "Purchase Order" at bounding box center [991, 458] width 291 height 17
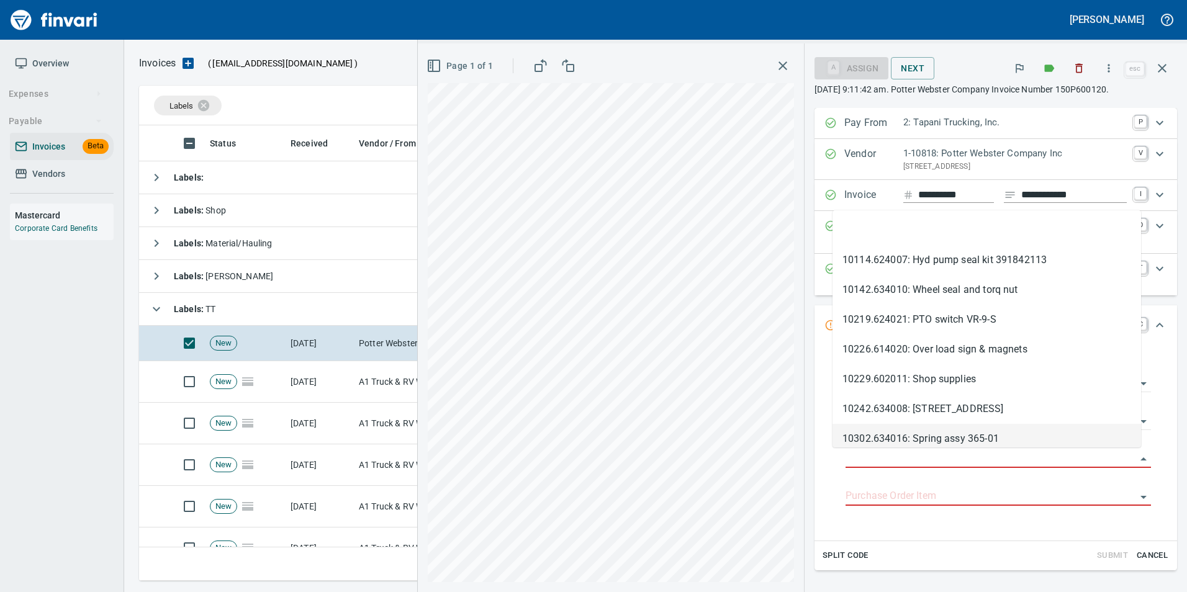
type input "**********"
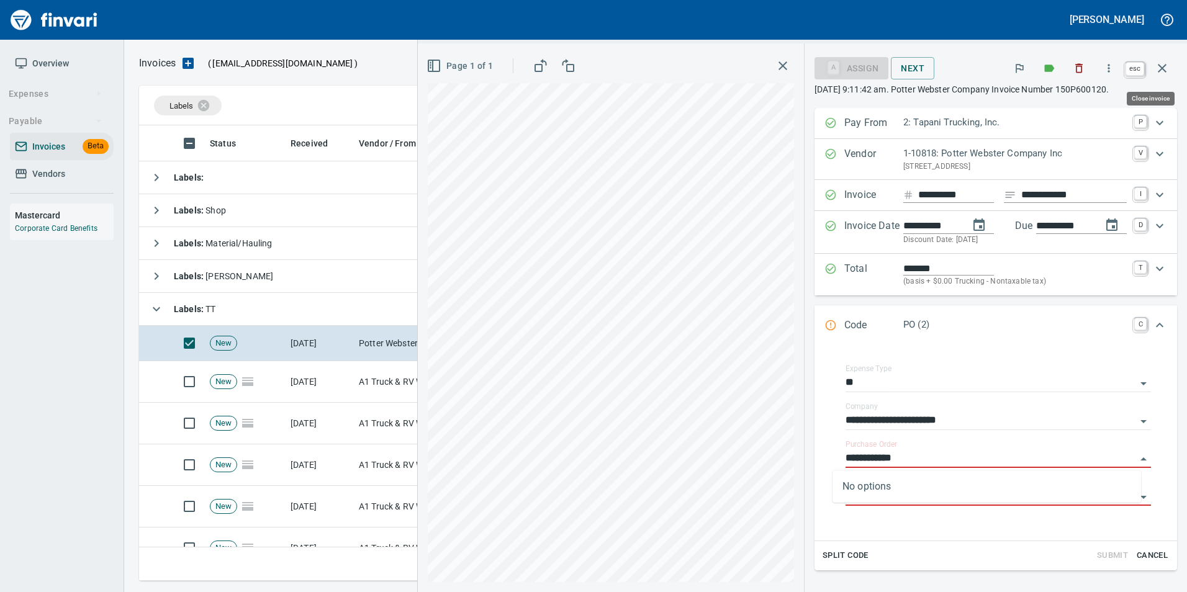
click at [1169, 73] on icon "button" at bounding box center [1162, 68] width 15 height 15
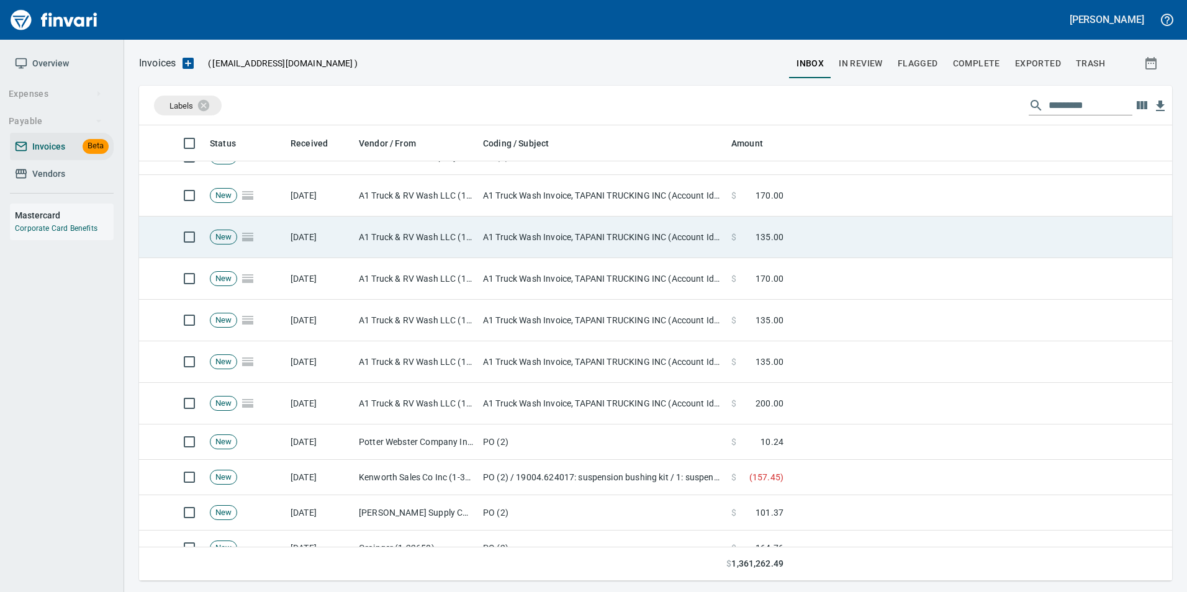
scroll to position [124, 0]
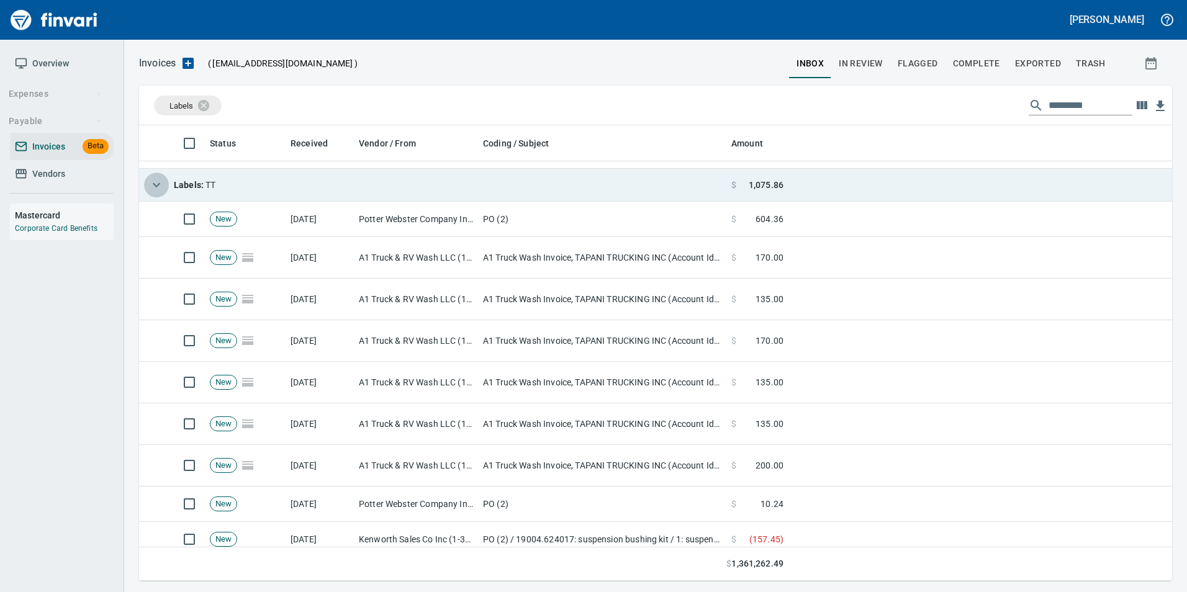
click at [152, 185] on icon "button" at bounding box center [156, 185] width 15 height 15
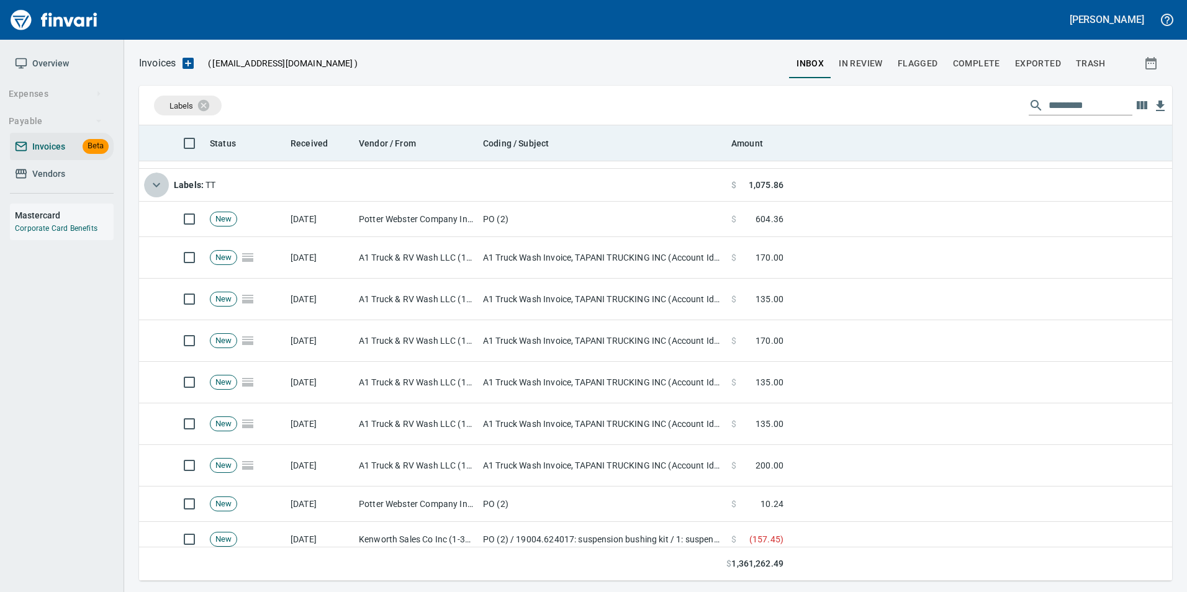
scroll to position [0, 0]
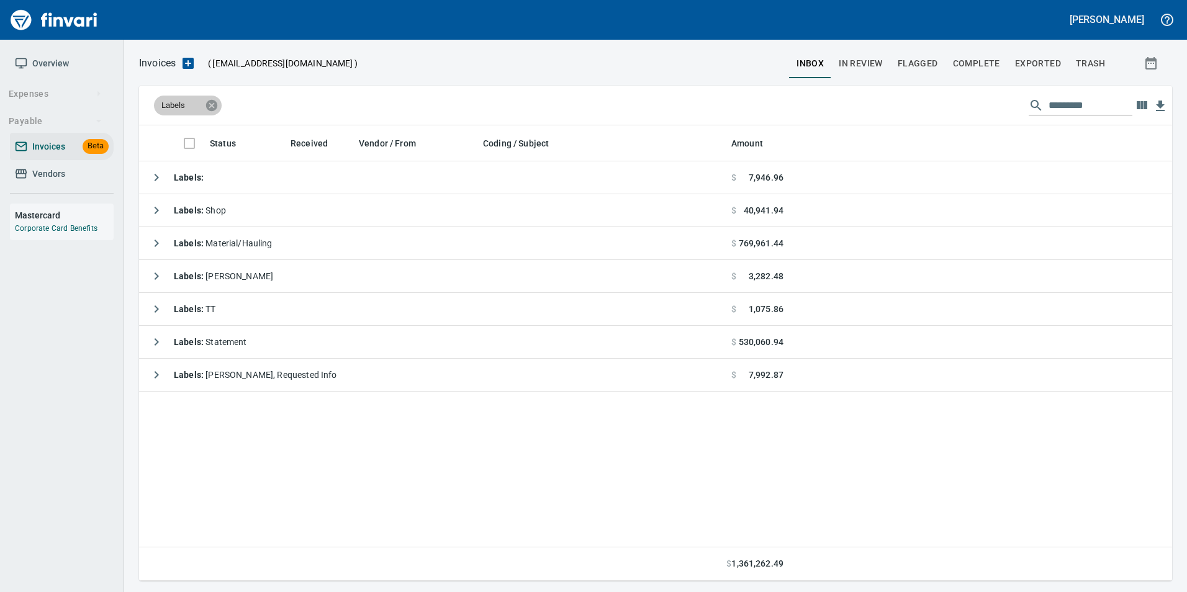
click at [210, 106] on icon at bounding box center [211, 104] width 11 height 11
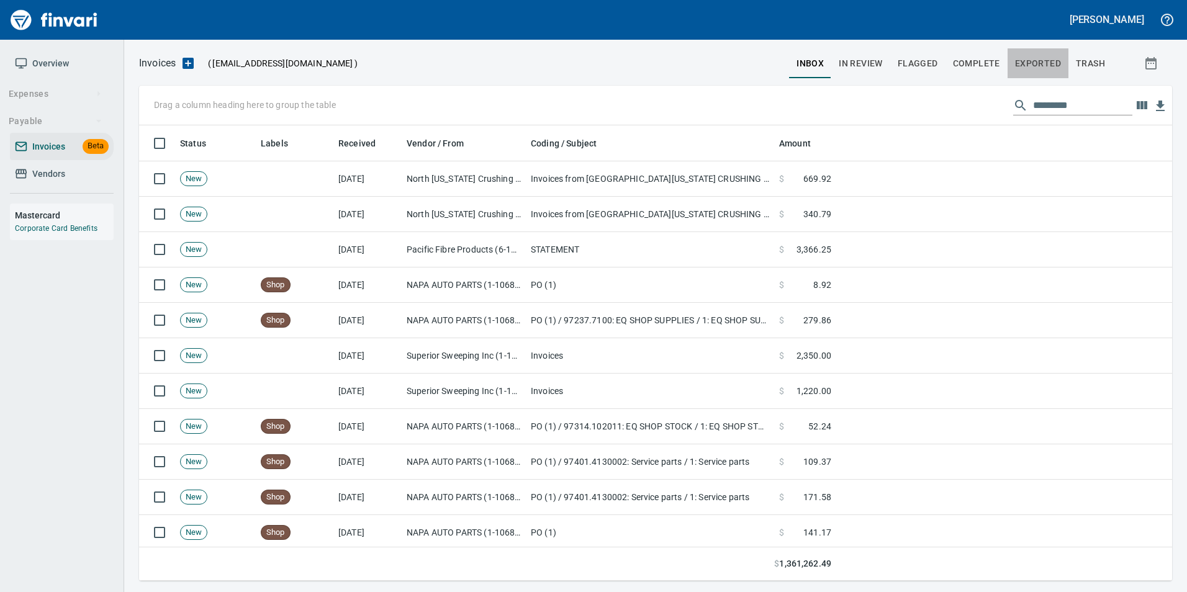
click at [1042, 65] on span "Exported" at bounding box center [1038, 64] width 46 height 16
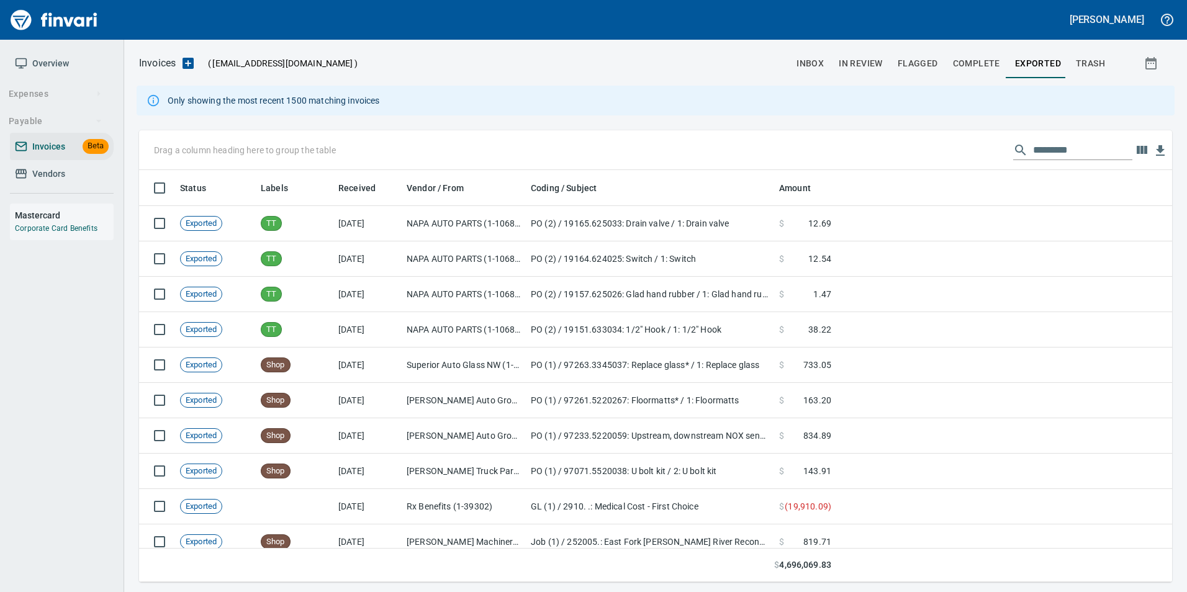
scroll to position [403, 1015]
click at [1076, 153] on input "text" at bounding box center [1082, 150] width 99 height 20
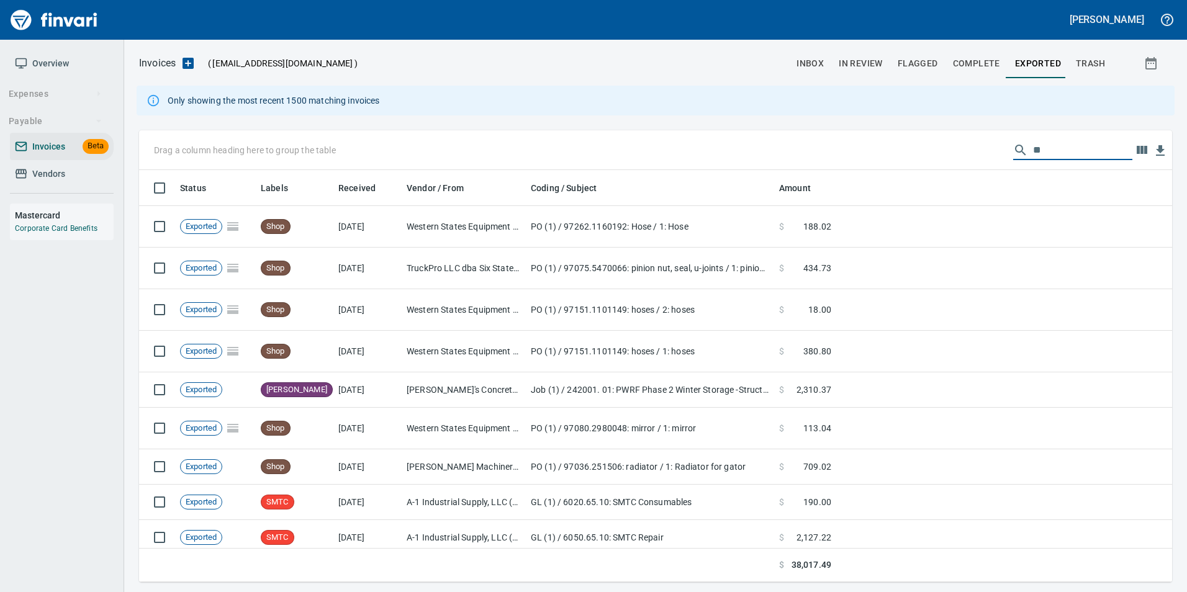
type input "*"
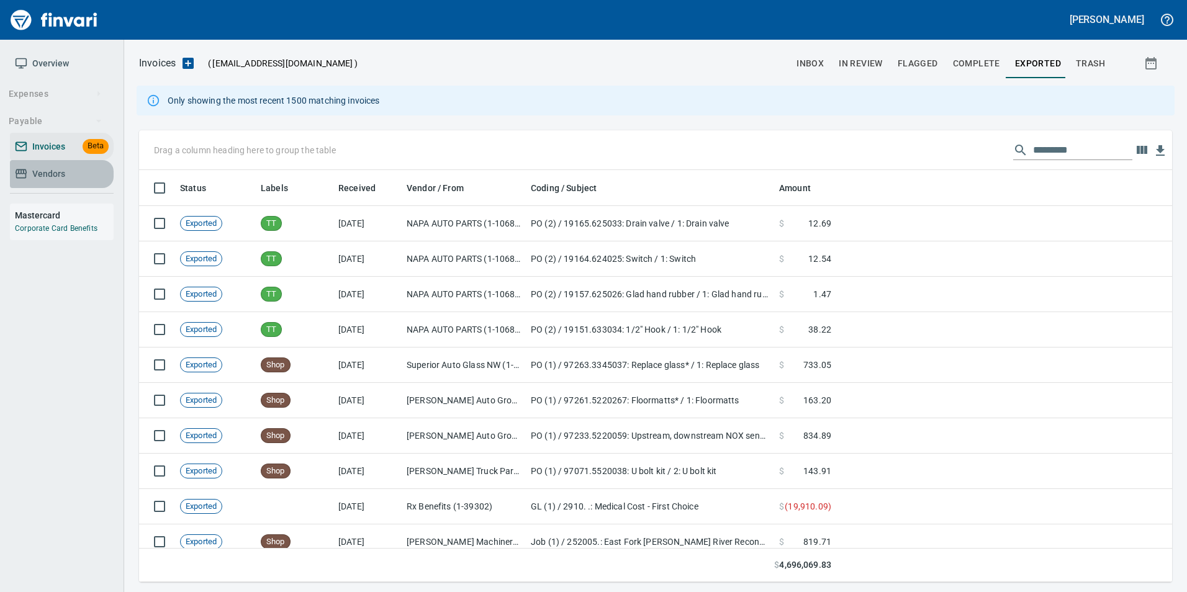
click at [59, 168] on span "Vendors" at bounding box center [48, 174] width 33 height 16
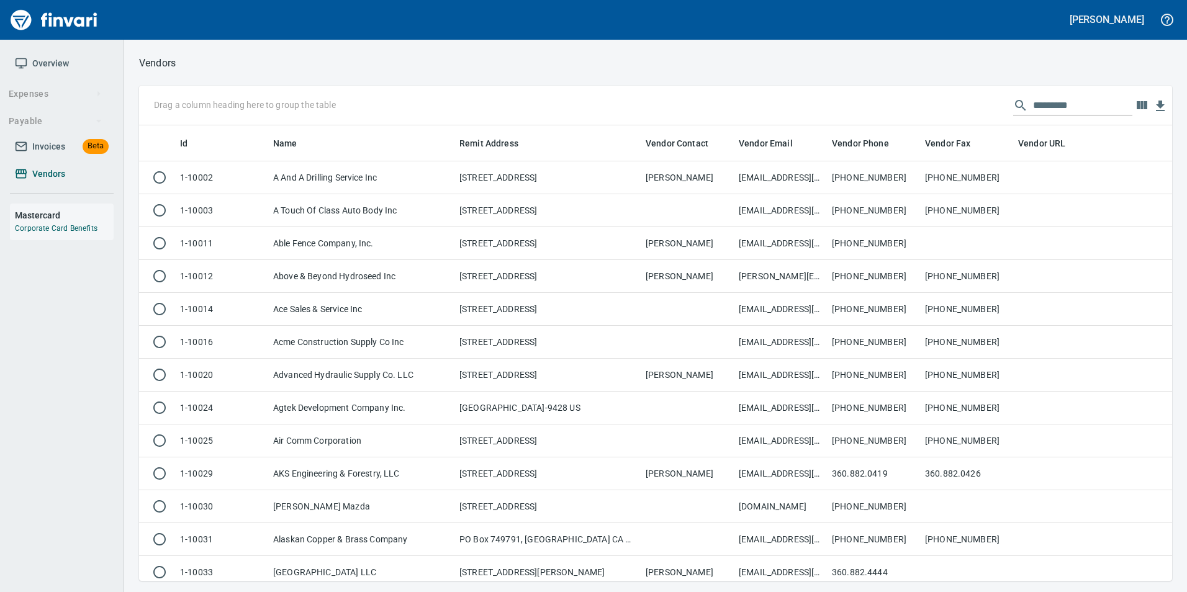
scroll to position [446, 1015]
click at [1052, 101] on input "text" at bounding box center [1082, 106] width 99 height 20
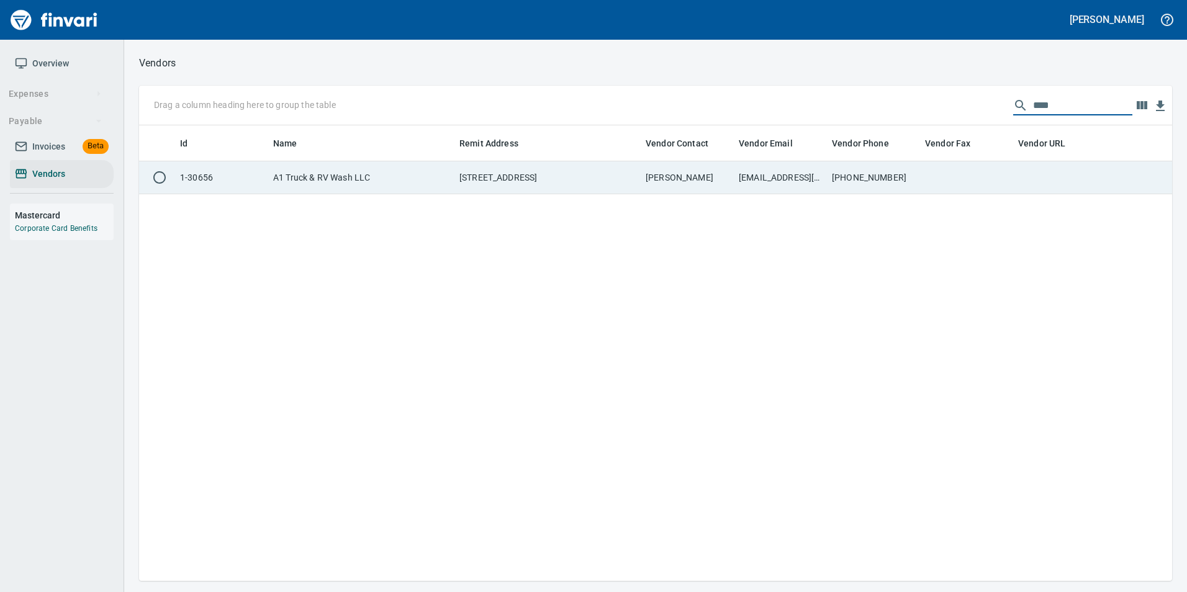
type input "****"
click at [1039, 176] on td at bounding box center [1059, 177] width 93 height 33
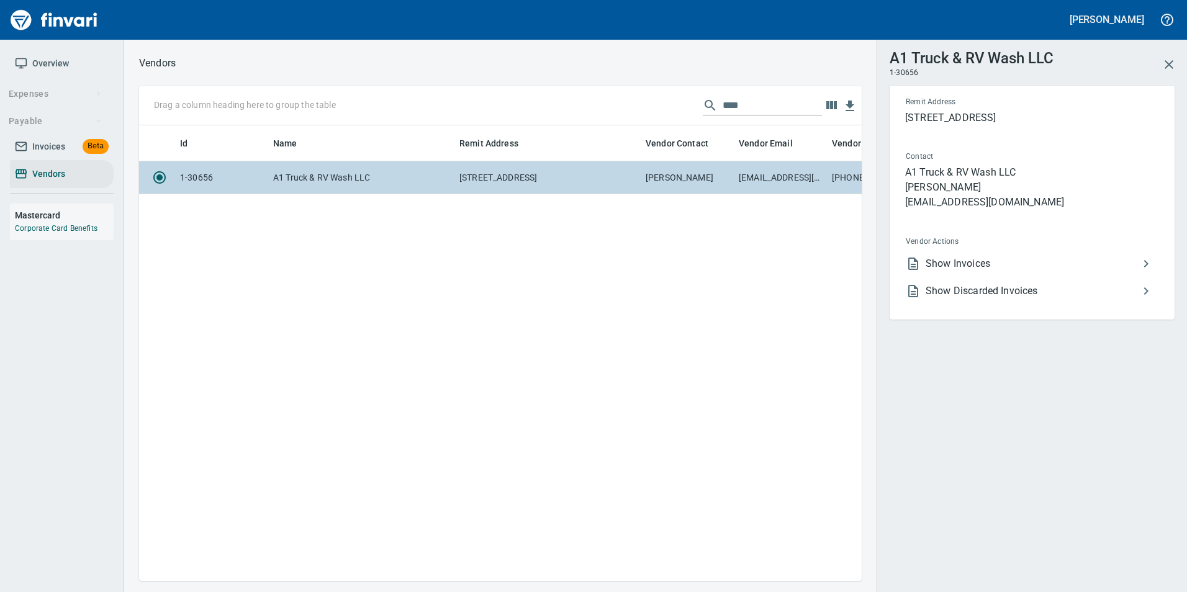
scroll to position [437, 713]
click at [992, 263] on span "Show Invoices" at bounding box center [1032, 263] width 213 height 15
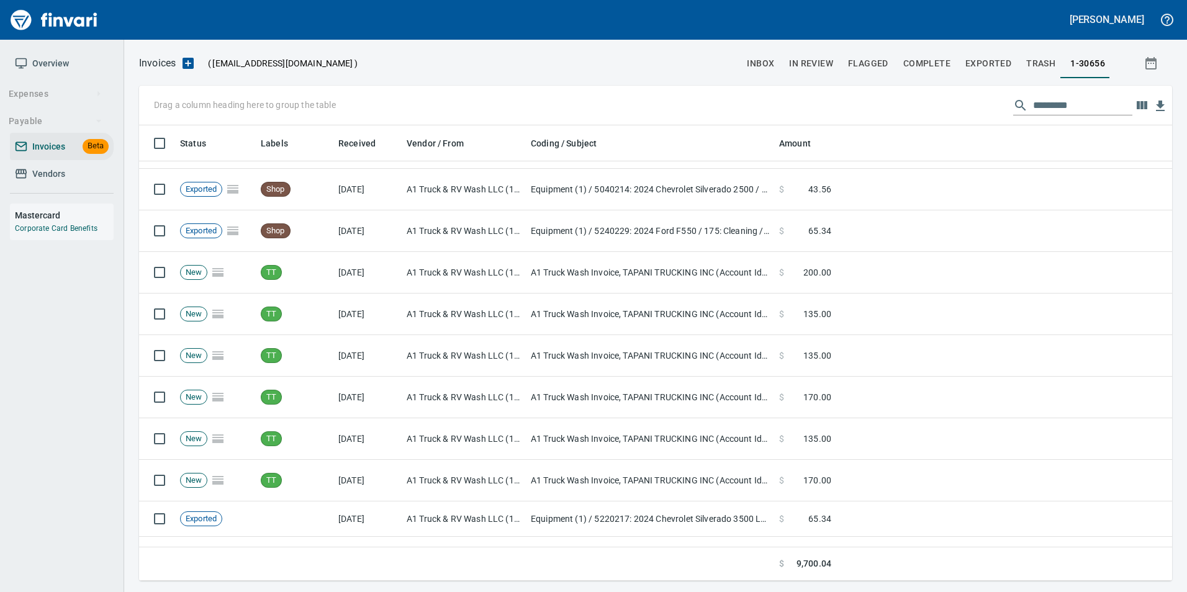
scroll to position [248, 0]
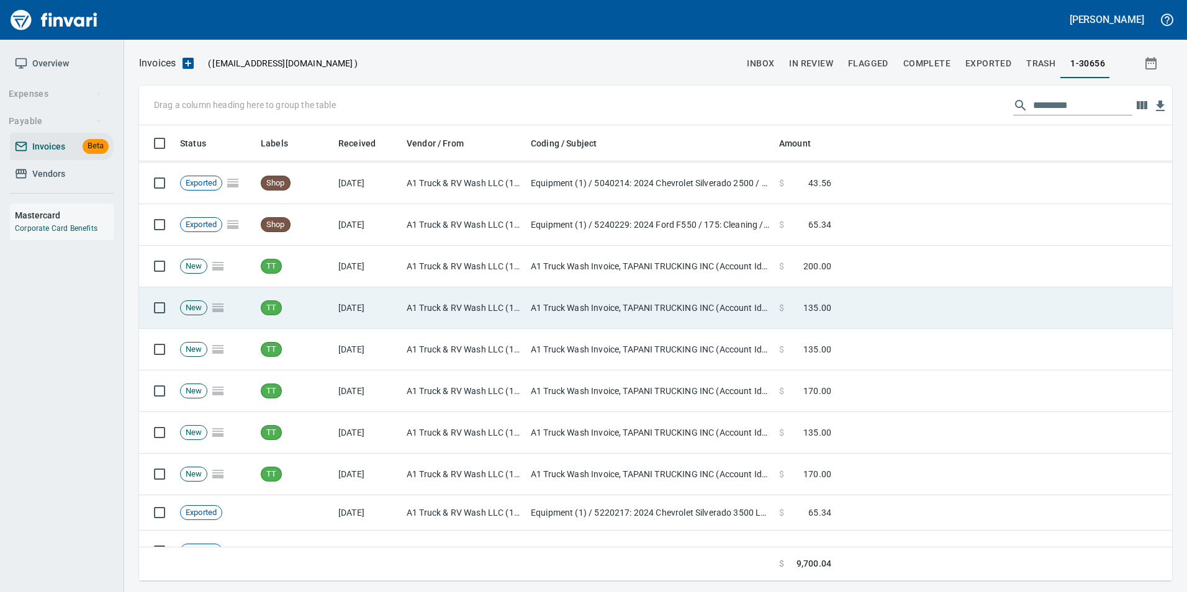
click at [869, 320] on td at bounding box center [1004, 308] width 336 height 42
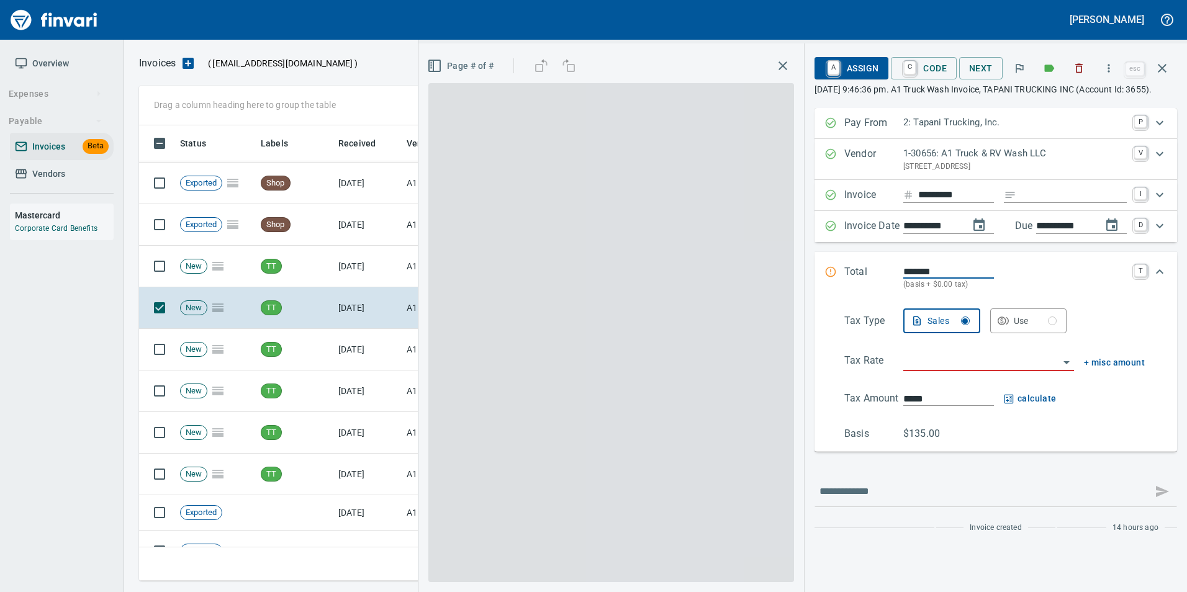
scroll to position [446, 1014]
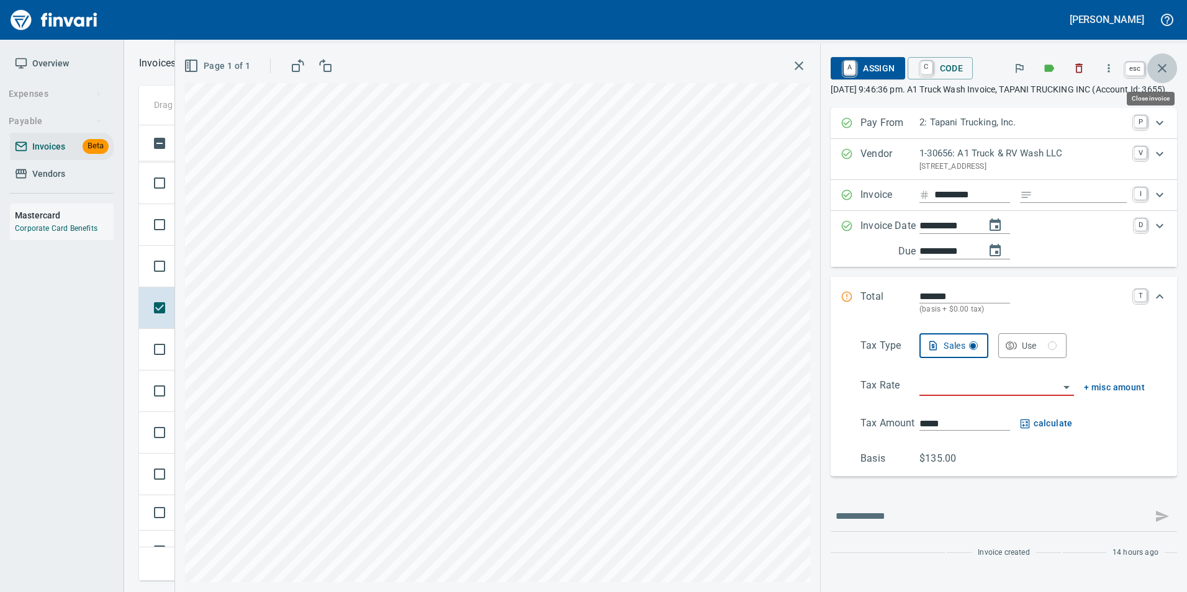
click at [1169, 61] on icon "button" at bounding box center [1162, 68] width 15 height 15
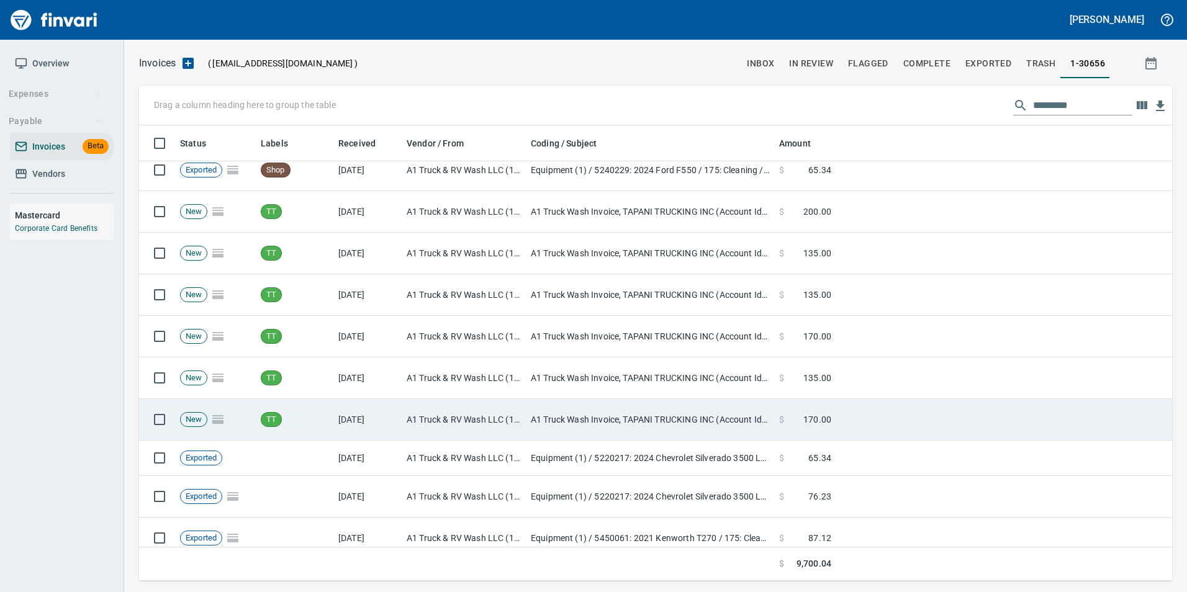
scroll to position [373, 0]
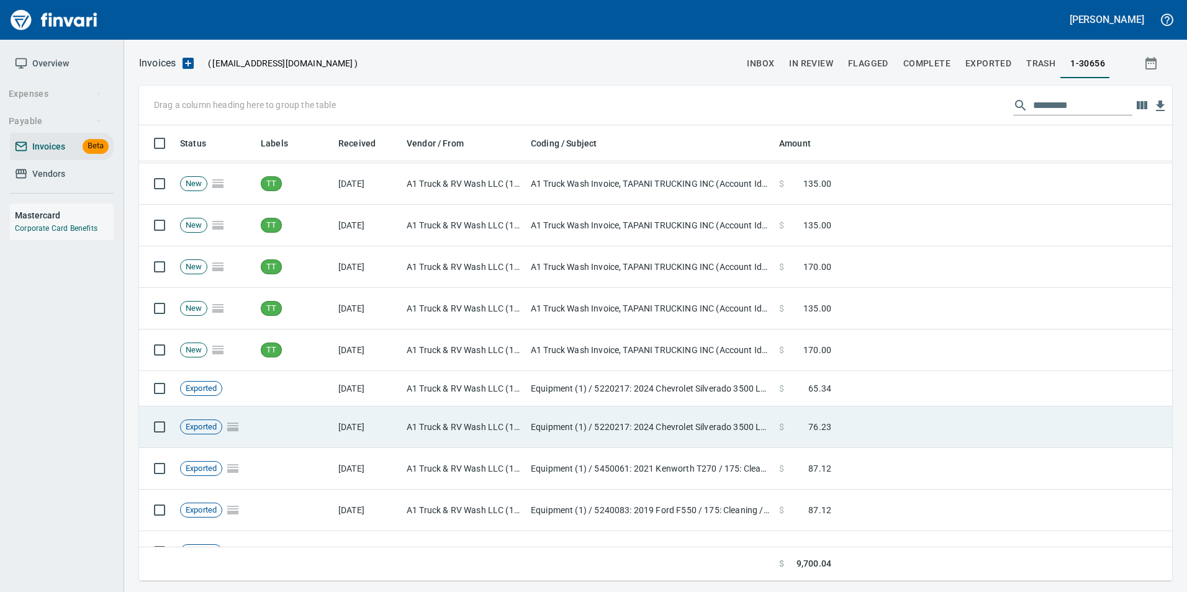
click at [657, 407] on td "Equipment (1) / 5220217: 2024 Chevrolet Silverado 3500 LD / 175: Cleaning / 2: …" at bounding box center [650, 428] width 248 height 42
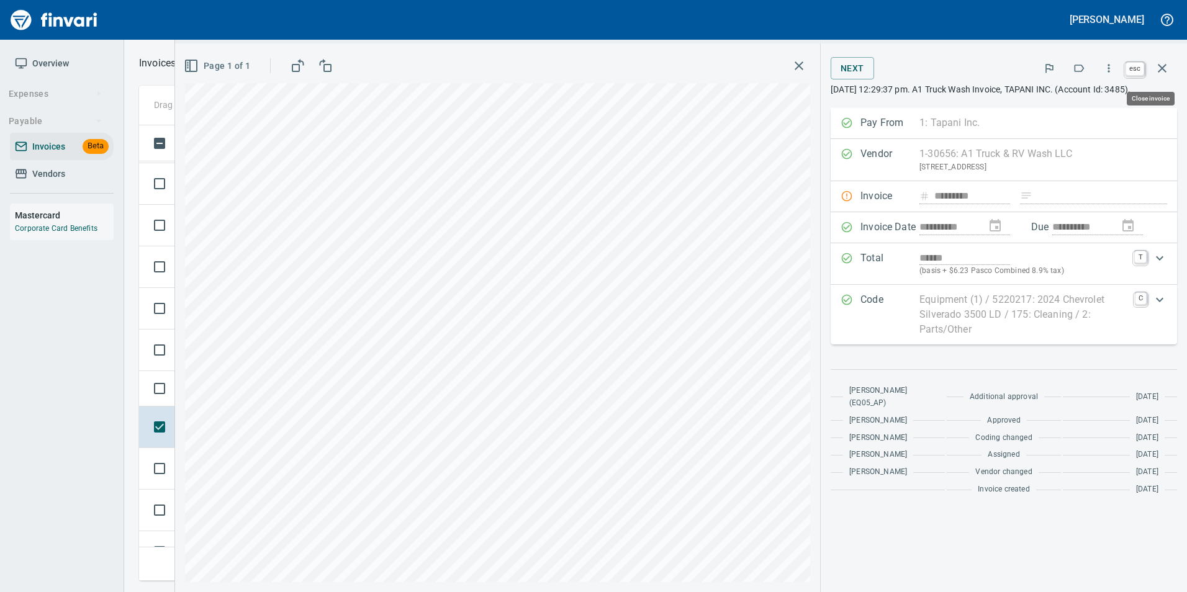
drag, startPoint x: 1163, startPoint y: 68, endPoint x: 1037, endPoint y: 150, distance: 150.7
click at [1164, 68] on icon "button" at bounding box center [1162, 68] width 15 height 15
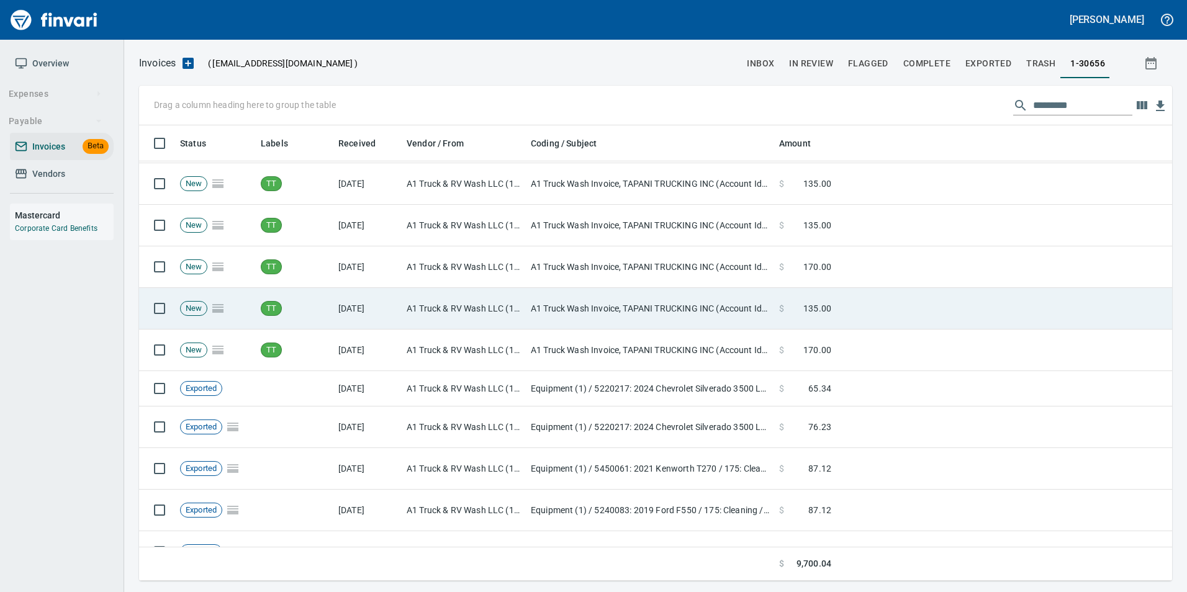
scroll to position [446, 1014]
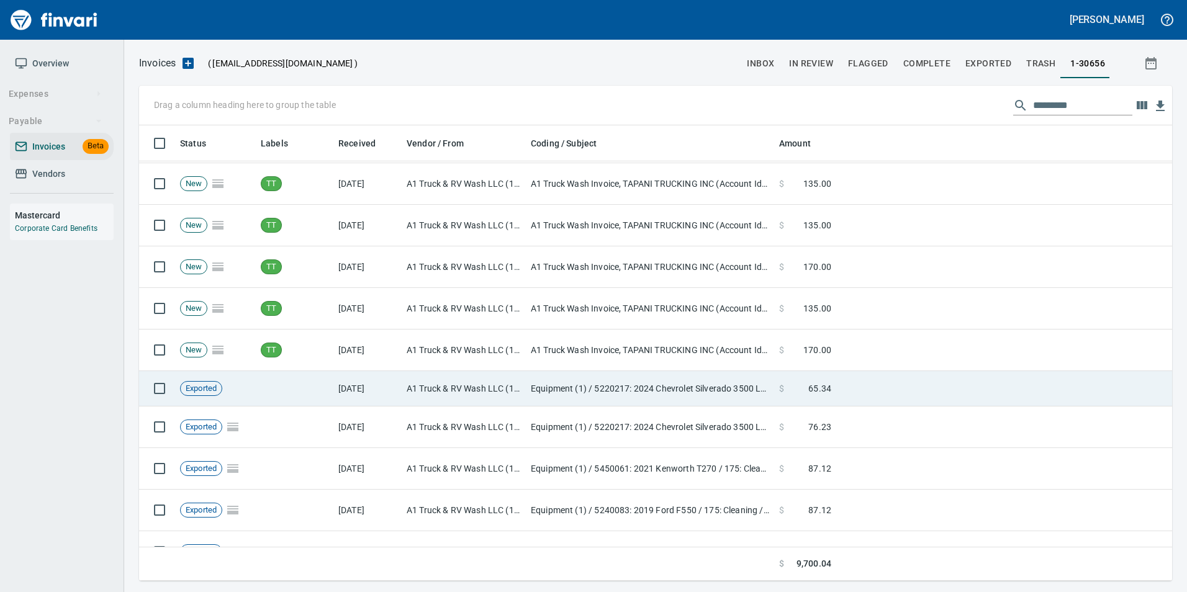
click at [477, 392] on td "A1 Truck & RV Wash LLC (1-30656)" at bounding box center [464, 388] width 124 height 35
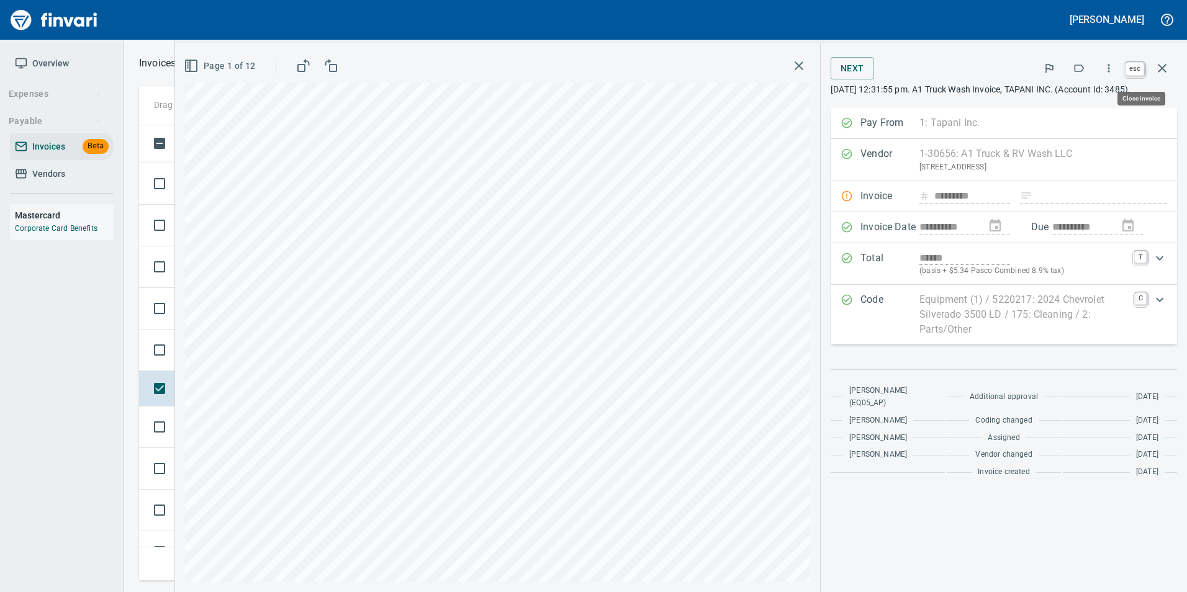
click at [1159, 68] on icon "button" at bounding box center [1162, 68] width 15 height 15
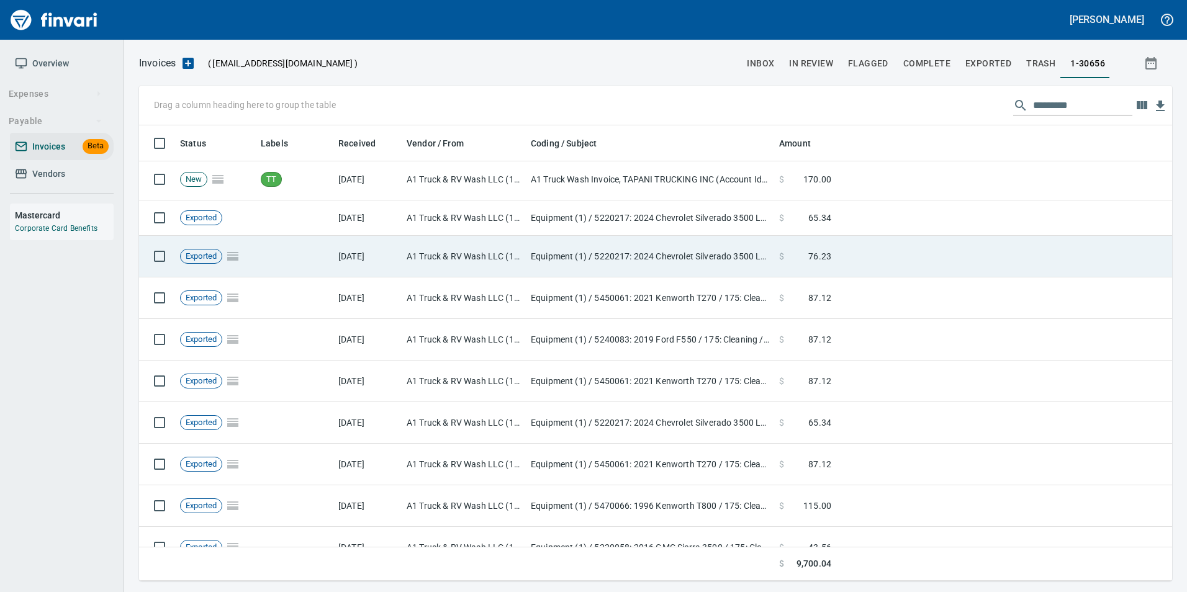
scroll to position [559, 0]
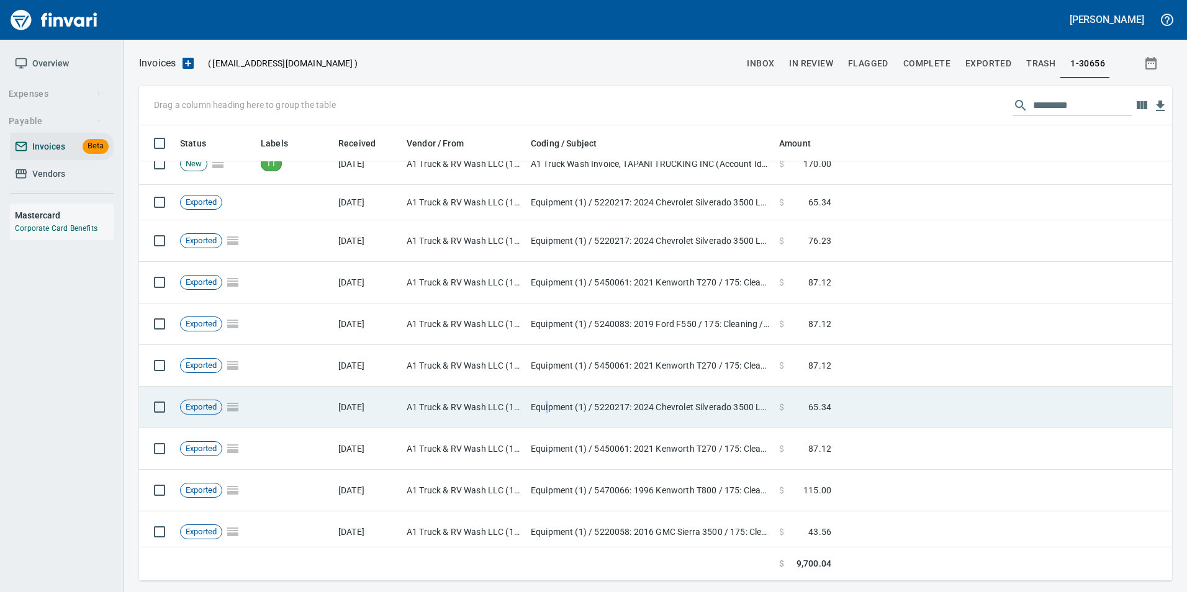
click at [547, 412] on td "Equipment (1) / 5220217: 2024 Chevrolet Silverado 3500 LD / 175: Cleaning / 2: …" at bounding box center [650, 408] width 248 height 42
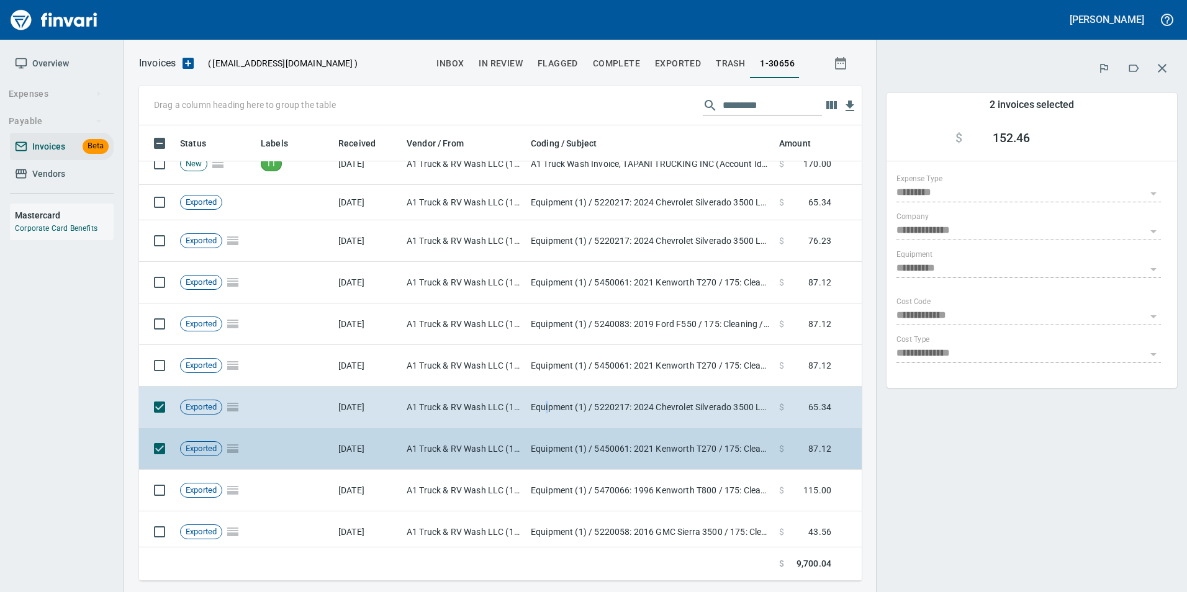
scroll to position [446, 704]
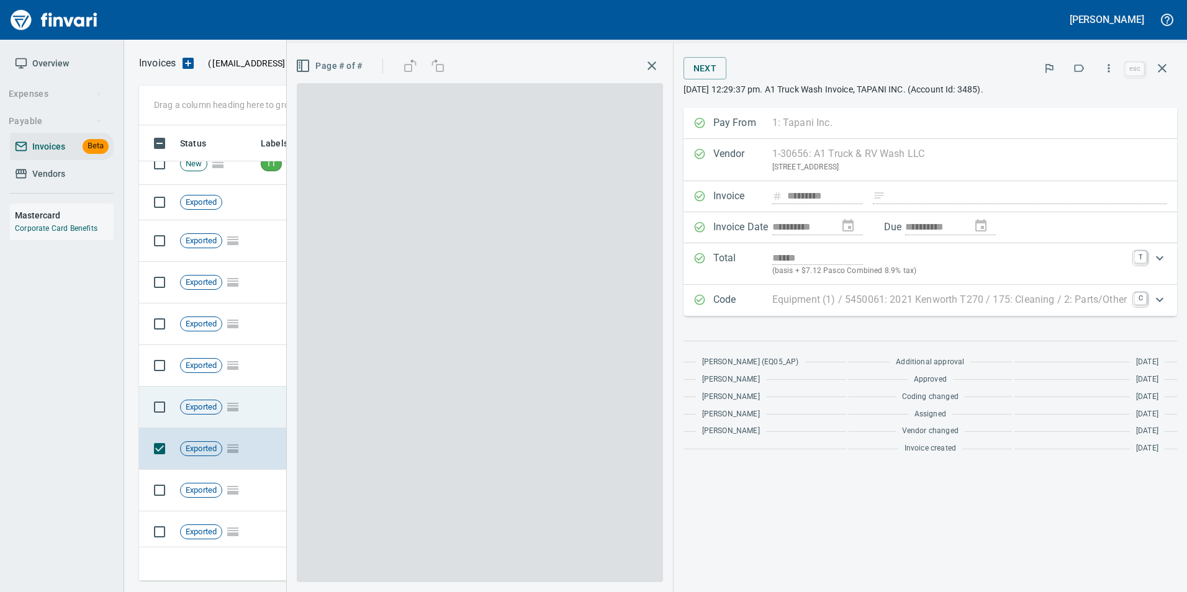
scroll to position [446, 1014]
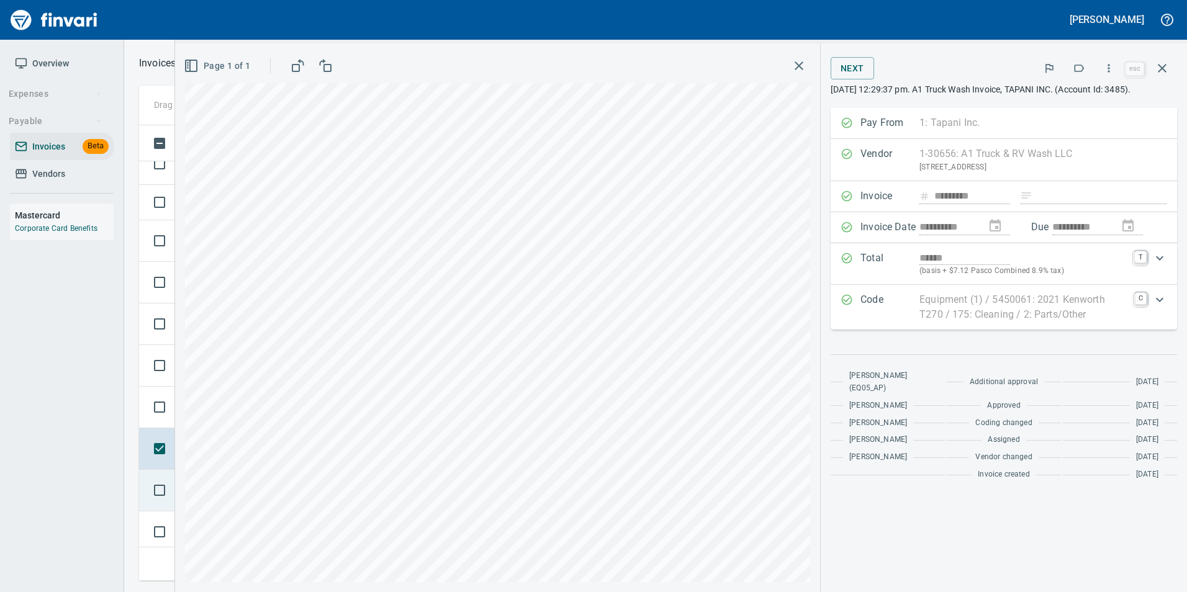
click at [168, 506] on td at bounding box center [157, 491] width 36 height 42
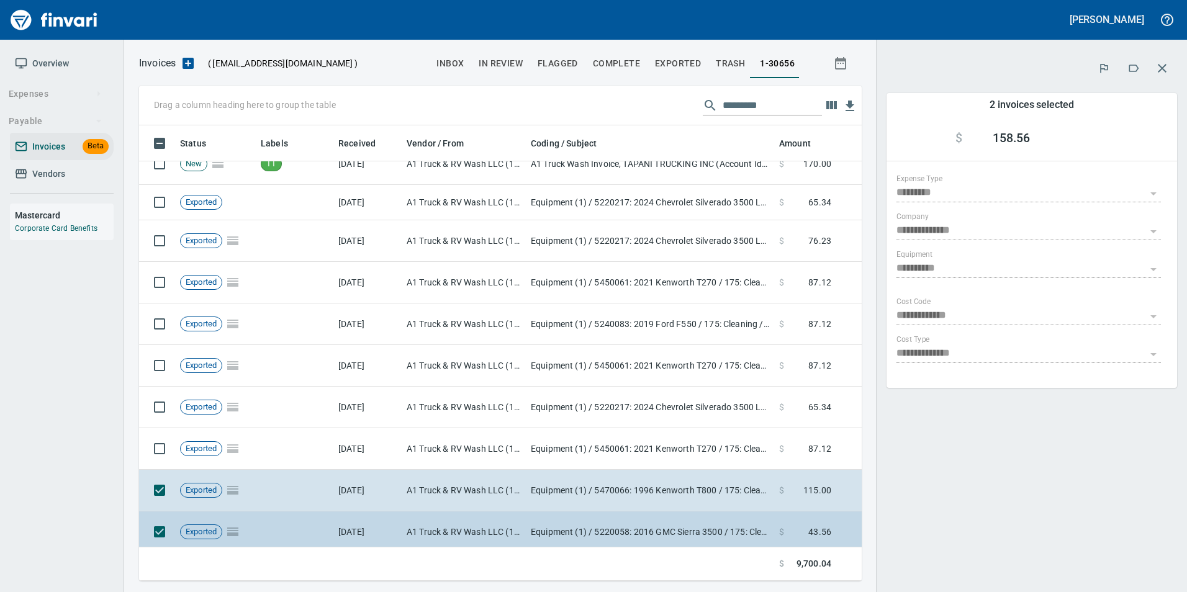
scroll to position [446, 704]
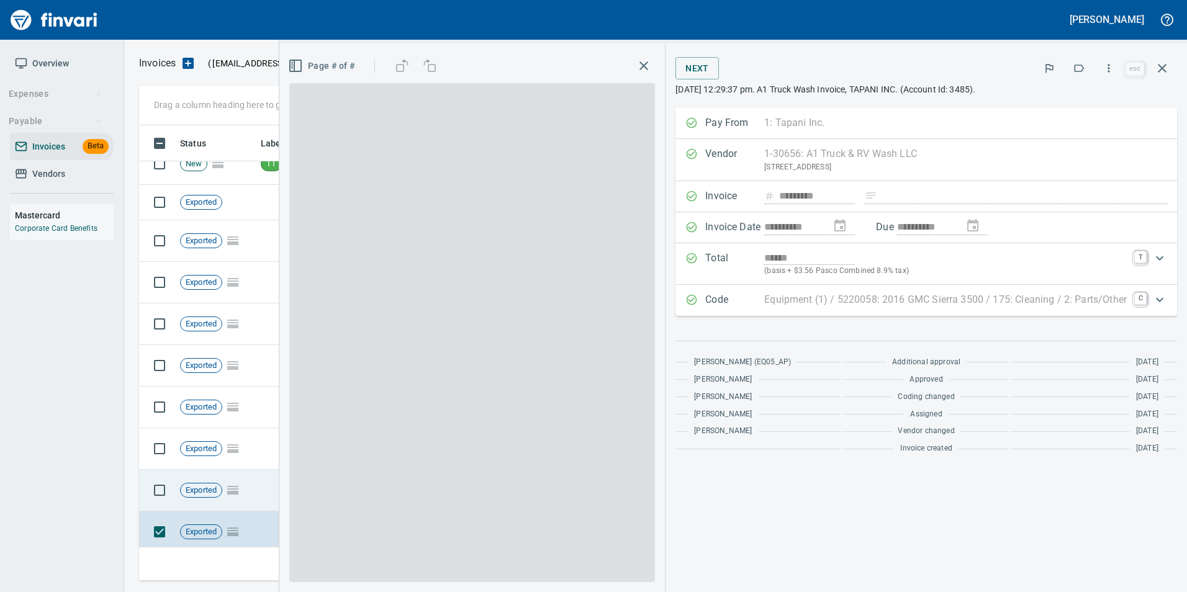
scroll to position [446, 1011]
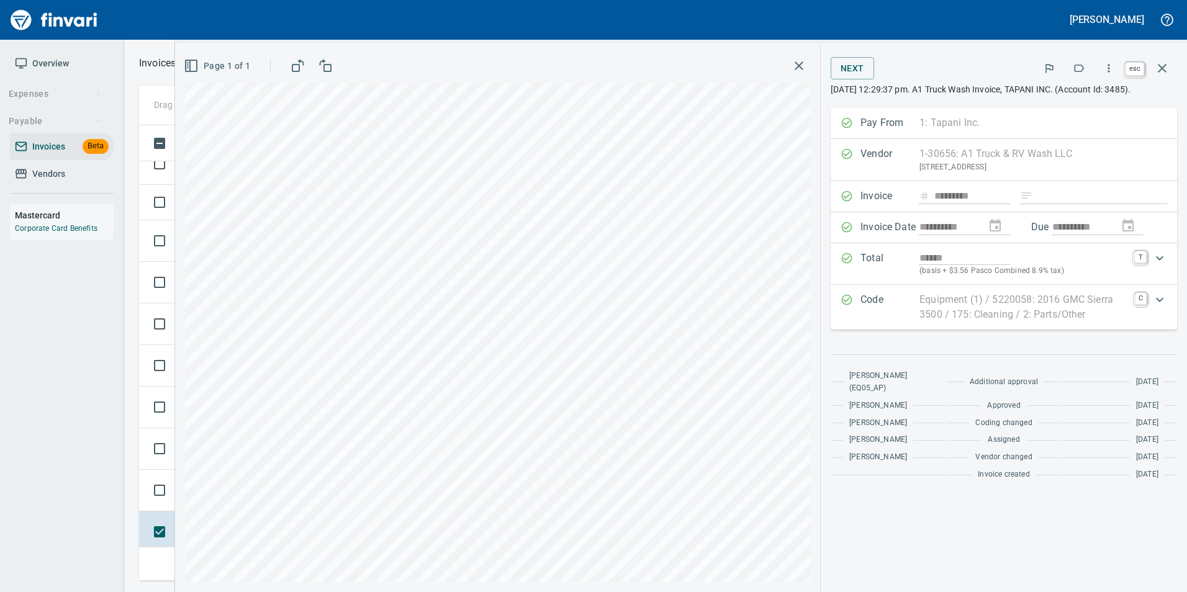
click at [1167, 66] on icon "button" at bounding box center [1162, 68] width 15 height 15
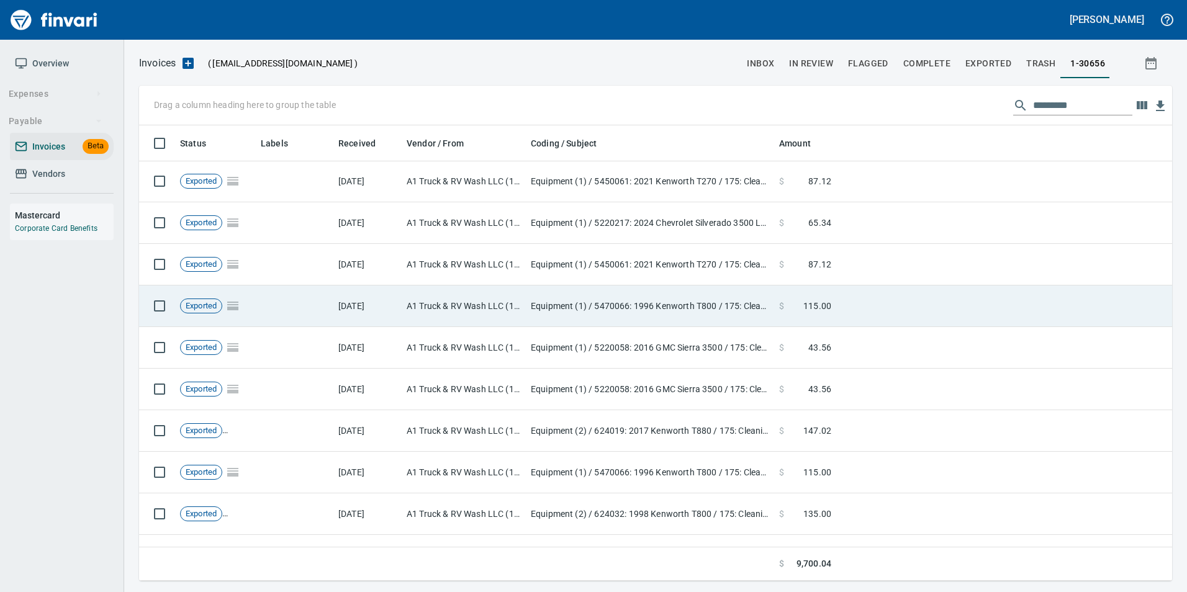
scroll to position [745, 0]
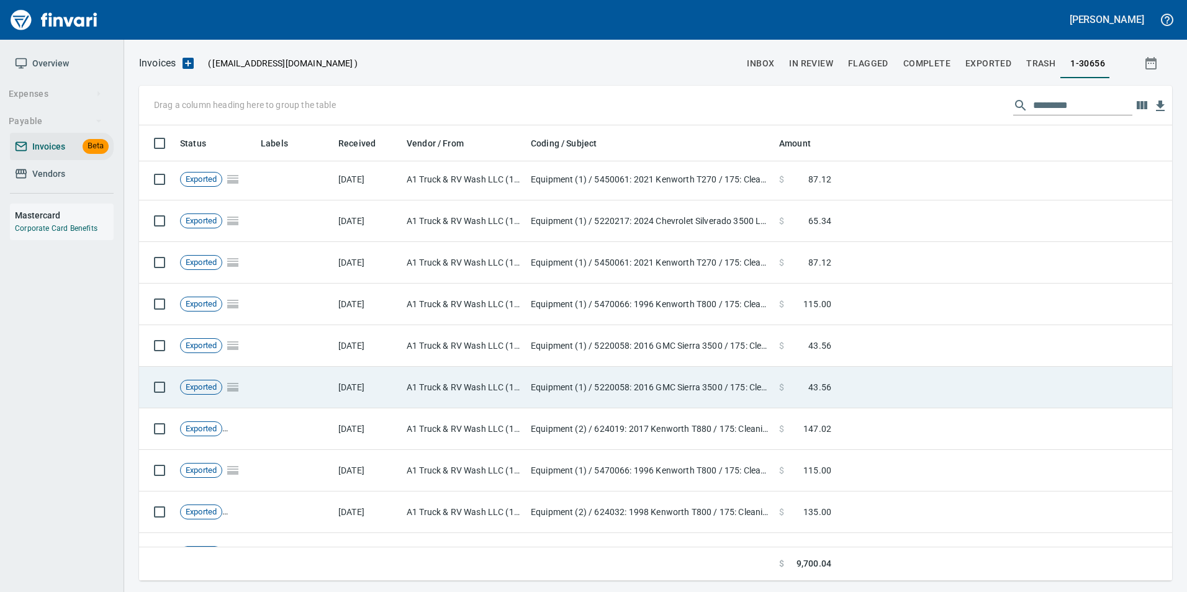
click at [342, 406] on td "7/1/2025" at bounding box center [367, 388] width 68 height 42
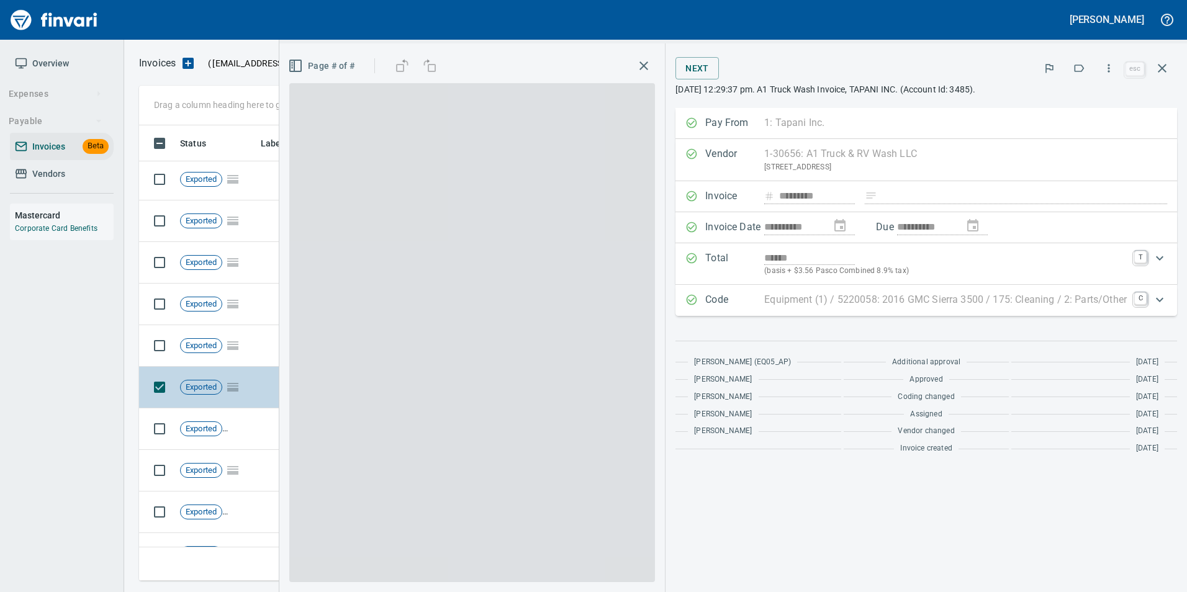
scroll to position [446, 1014]
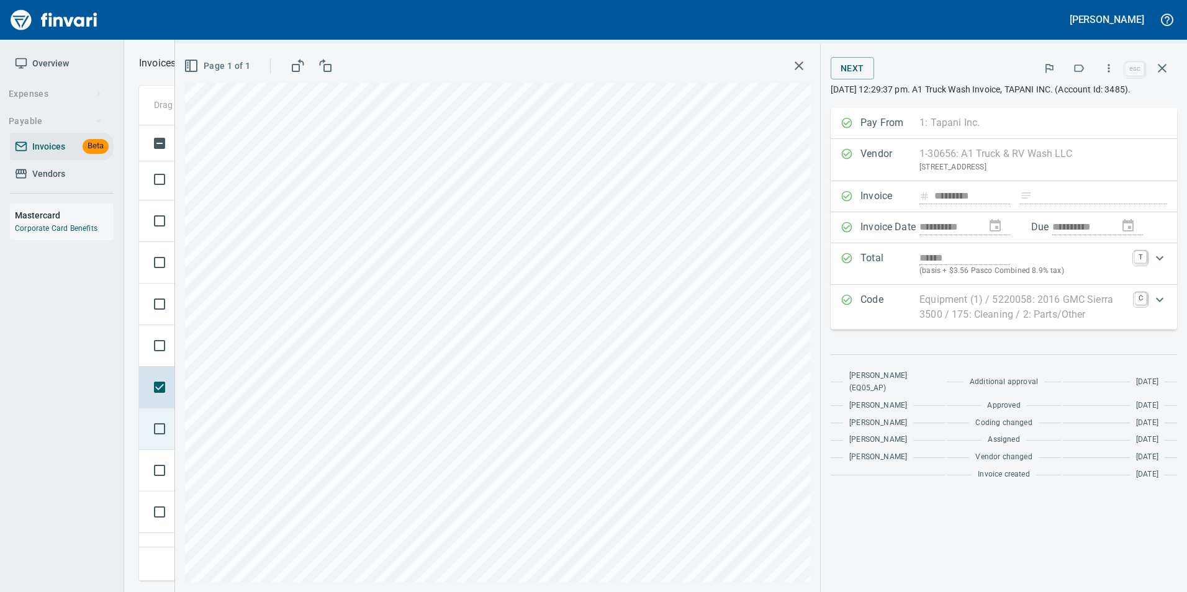
click at [171, 446] on td at bounding box center [157, 430] width 36 height 42
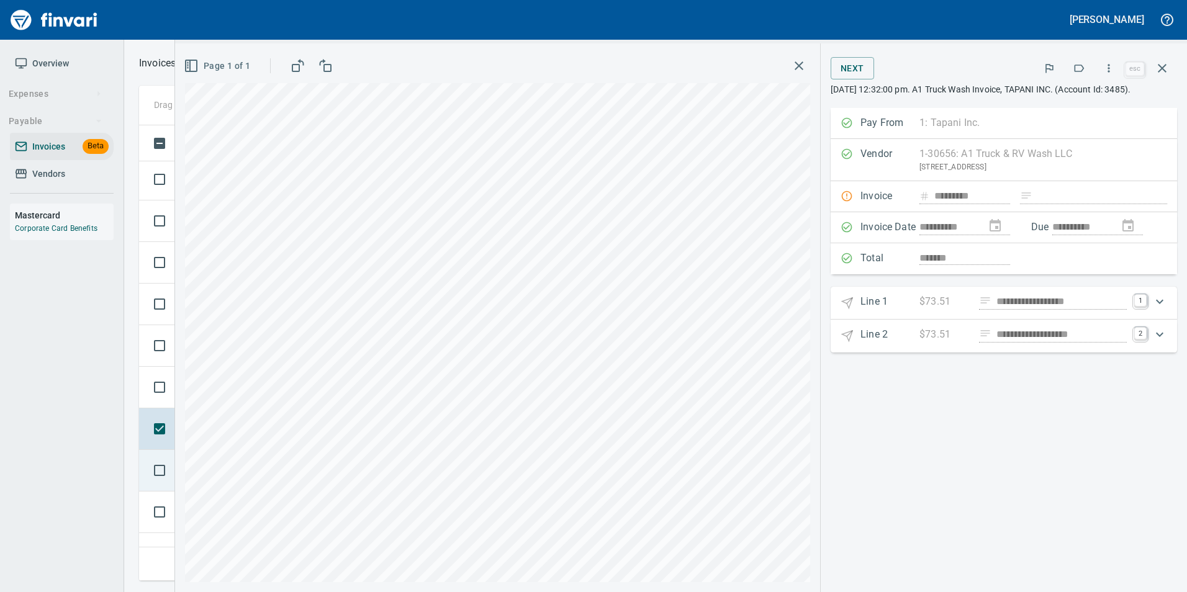
click at [170, 489] on td at bounding box center [157, 471] width 36 height 42
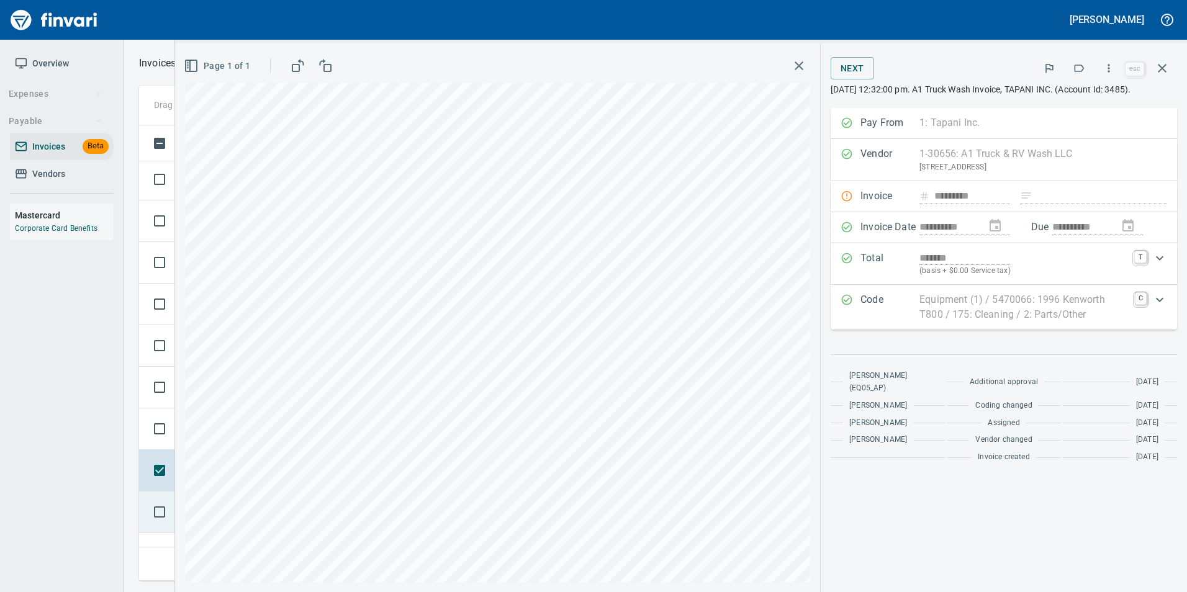
click at [170, 531] on td at bounding box center [157, 513] width 36 height 42
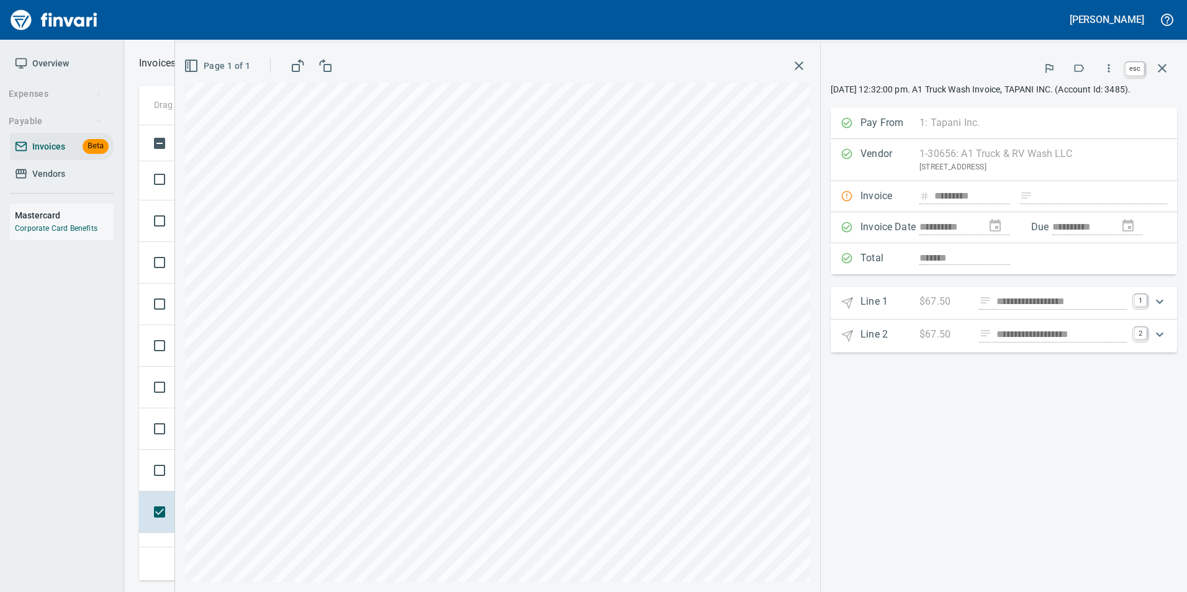
click at [1165, 66] on icon "button" at bounding box center [1162, 68] width 15 height 15
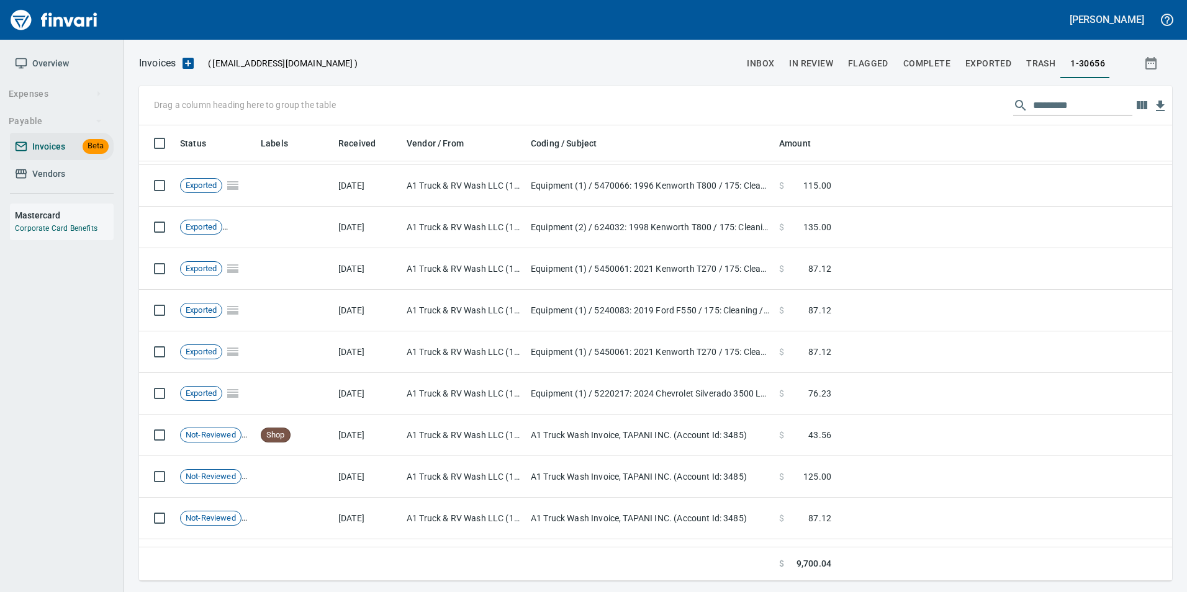
scroll to position [1056, 0]
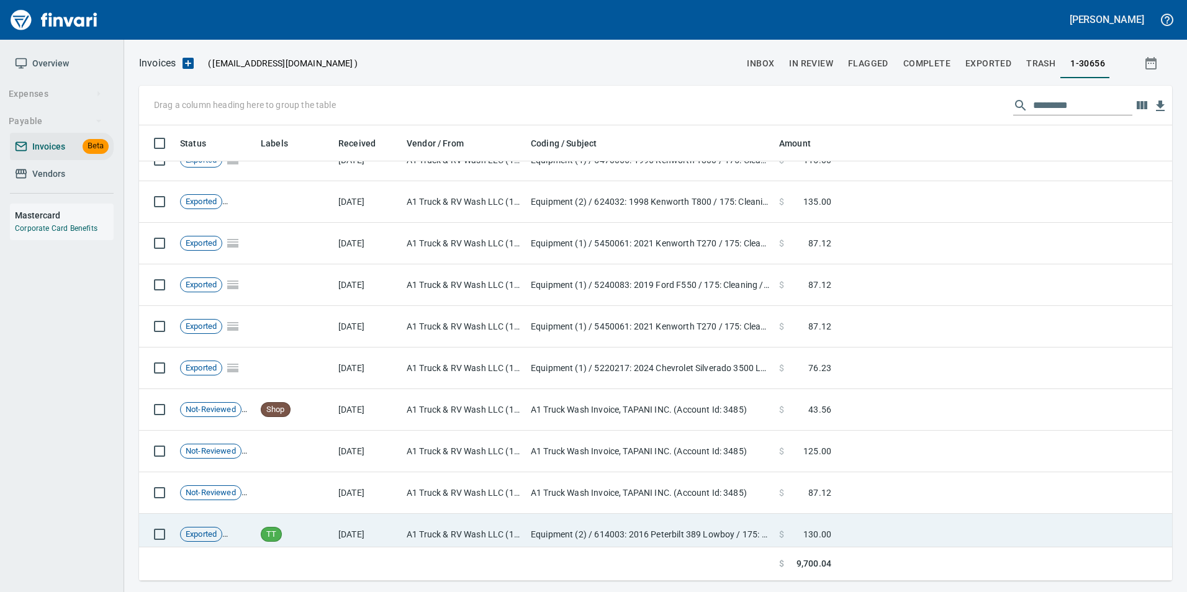
click at [350, 530] on td "8/3/2025" at bounding box center [367, 535] width 68 height 42
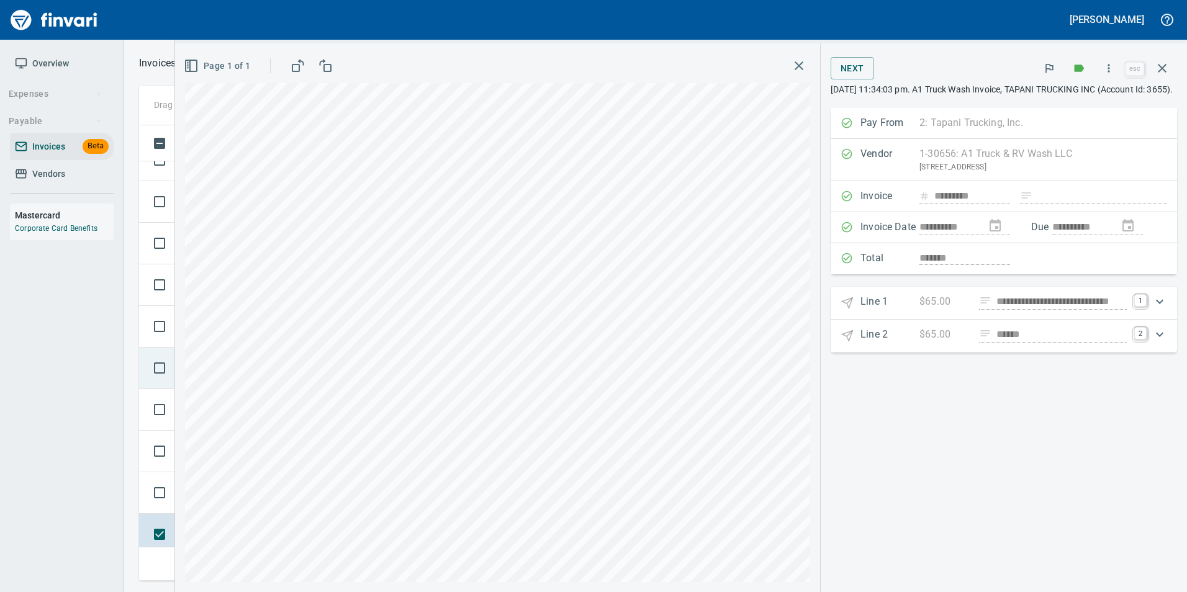
scroll to position [1118, 0]
click at [1174, 67] on button "button" at bounding box center [1162, 68] width 30 height 30
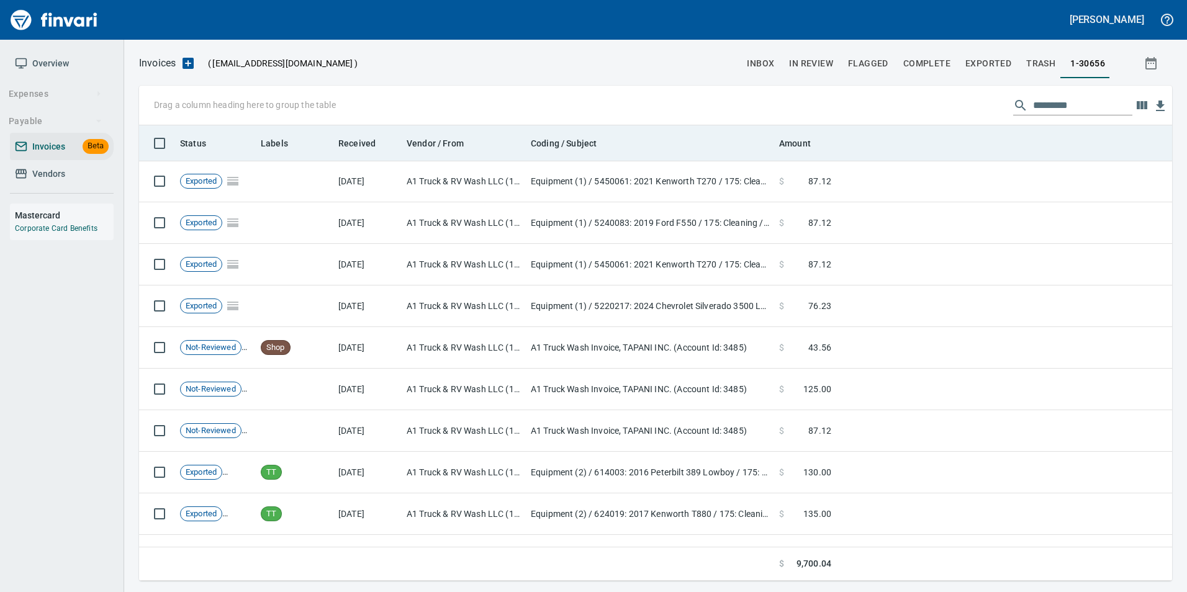
scroll to position [446, 1015]
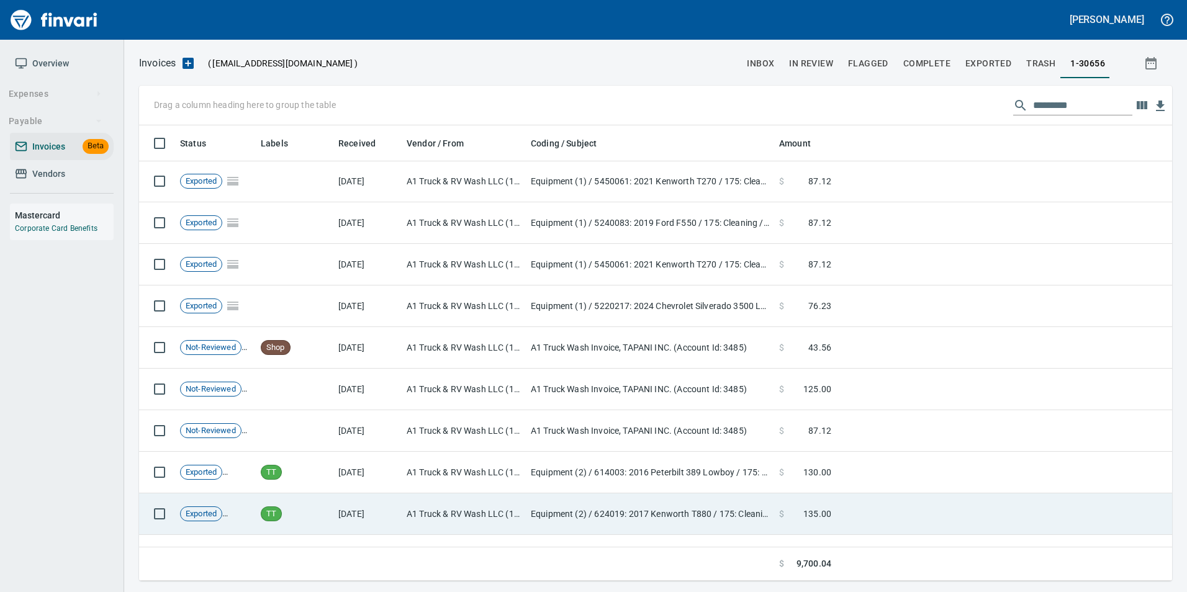
click at [368, 507] on td "8/3/2025" at bounding box center [367, 515] width 68 height 42
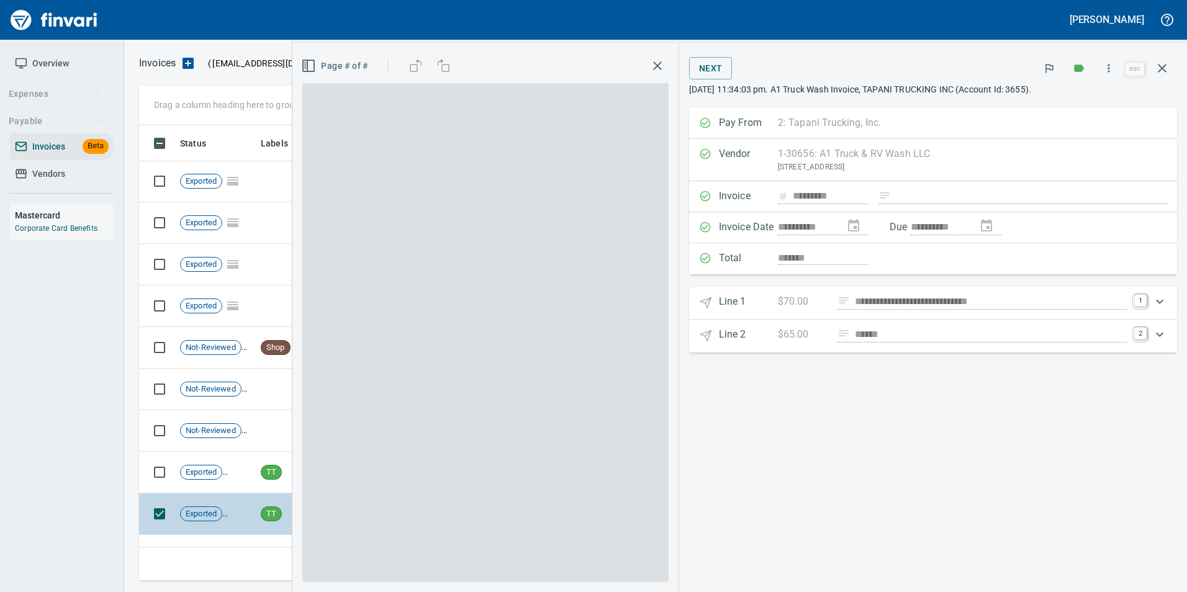
scroll to position [446, 1014]
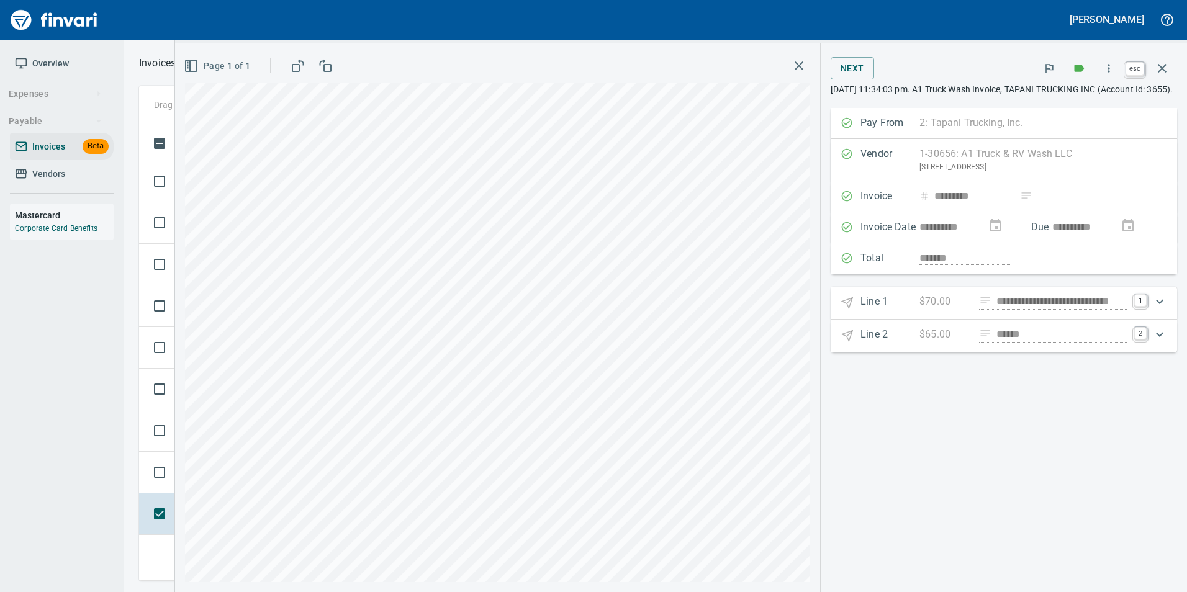
click at [1160, 68] on icon "button" at bounding box center [1162, 68] width 15 height 15
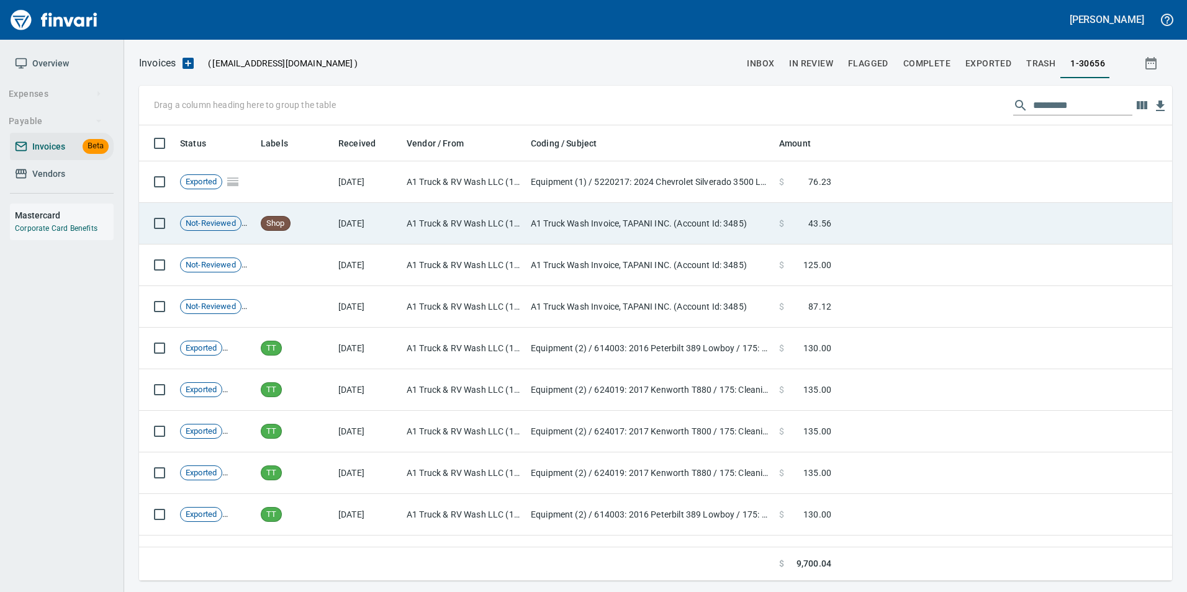
scroll to position [1304, 0]
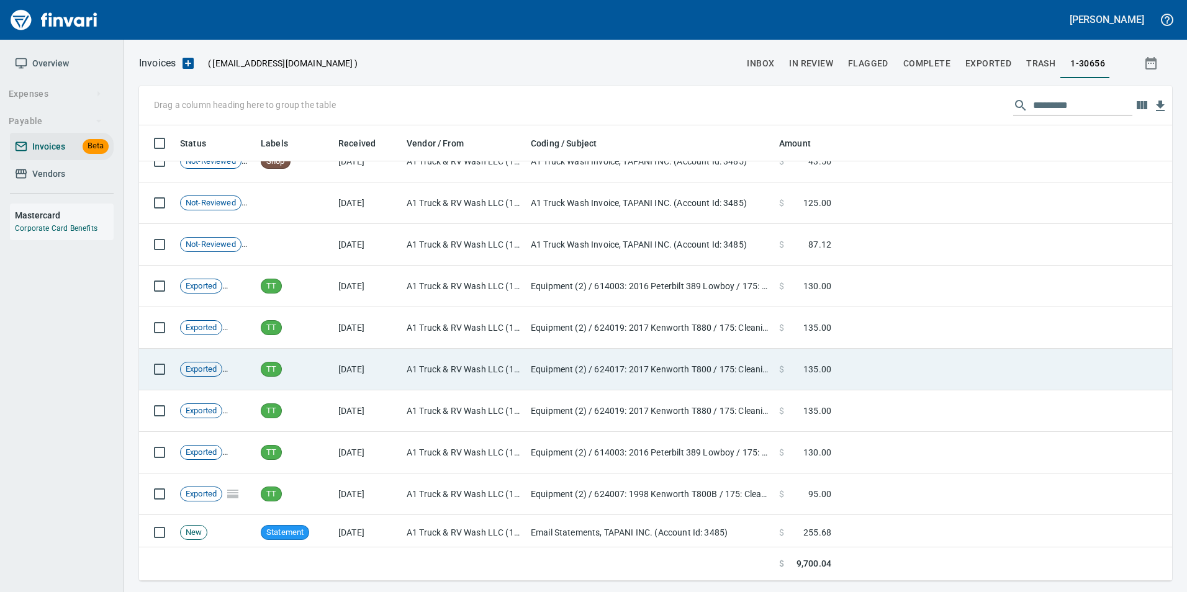
click at [408, 355] on td "A1 Truck & RV Wash LLC (1-30656)" at bounding box center [464, 370] width 124 height 42
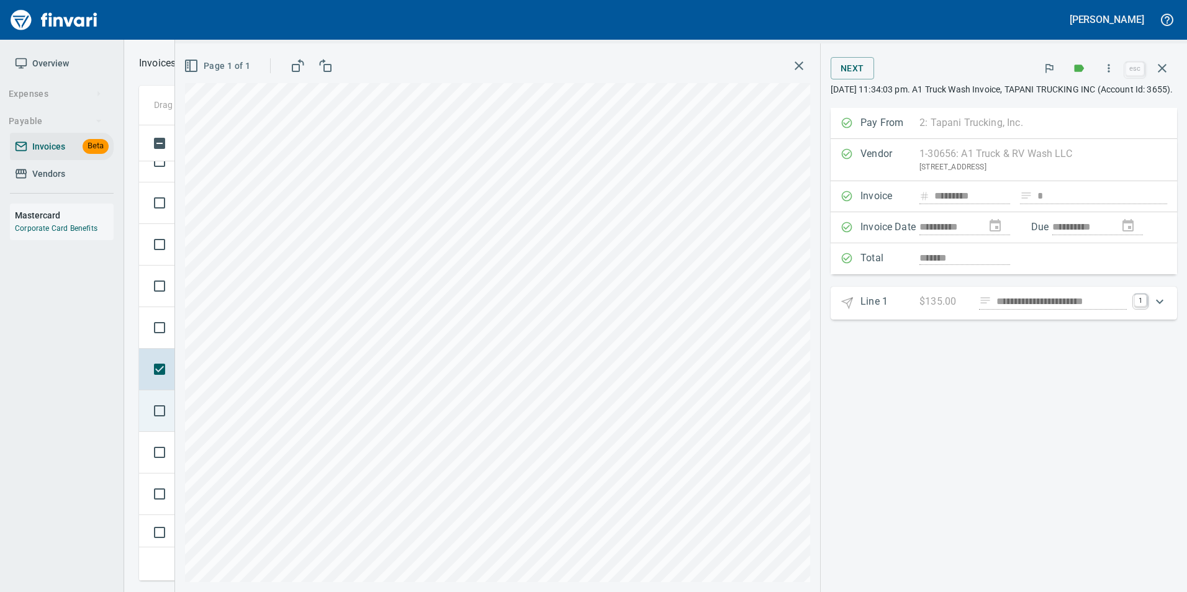
click at [171, 425] on td at bounding box center [157, 412] width 36 height 42
click at [173, 465] on td at bounding box center [157, 453] width 36 height 42
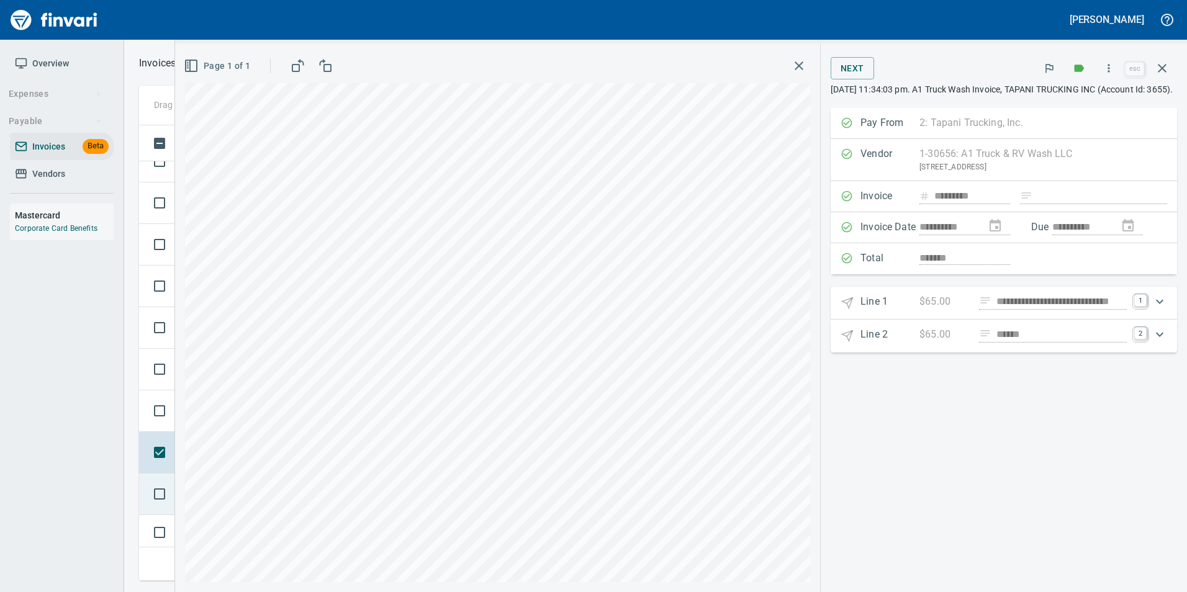
click at [174, 511] on td at bounding box center [157, 495] width 36 height 42
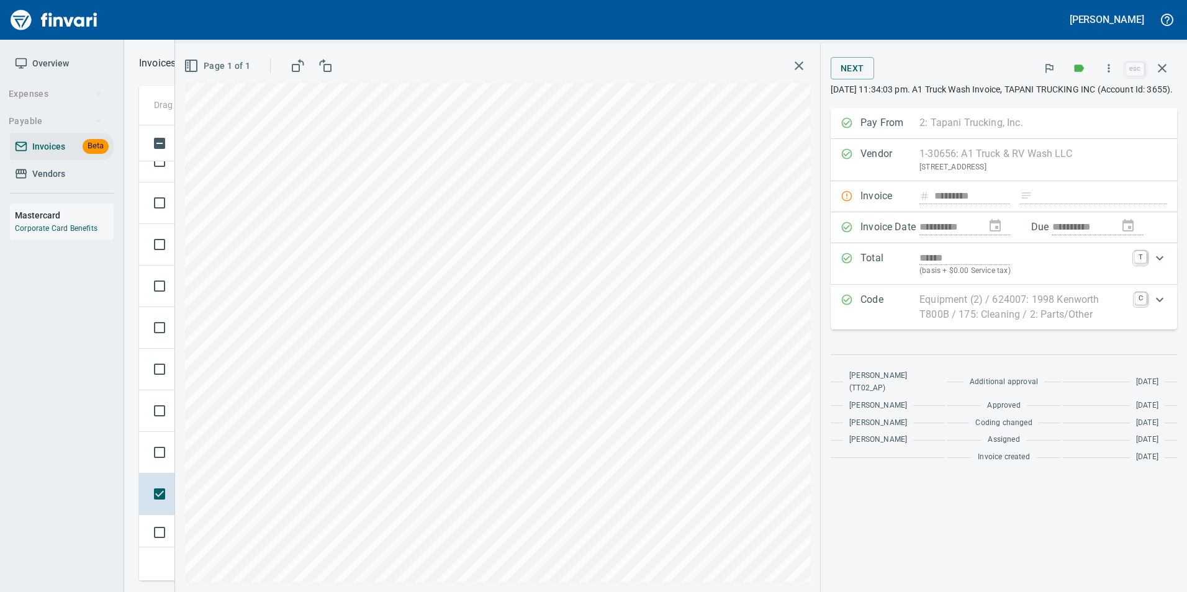
click at [1162, 75] on icon "button" at bounding box center [1162, 68] width 15 height 15
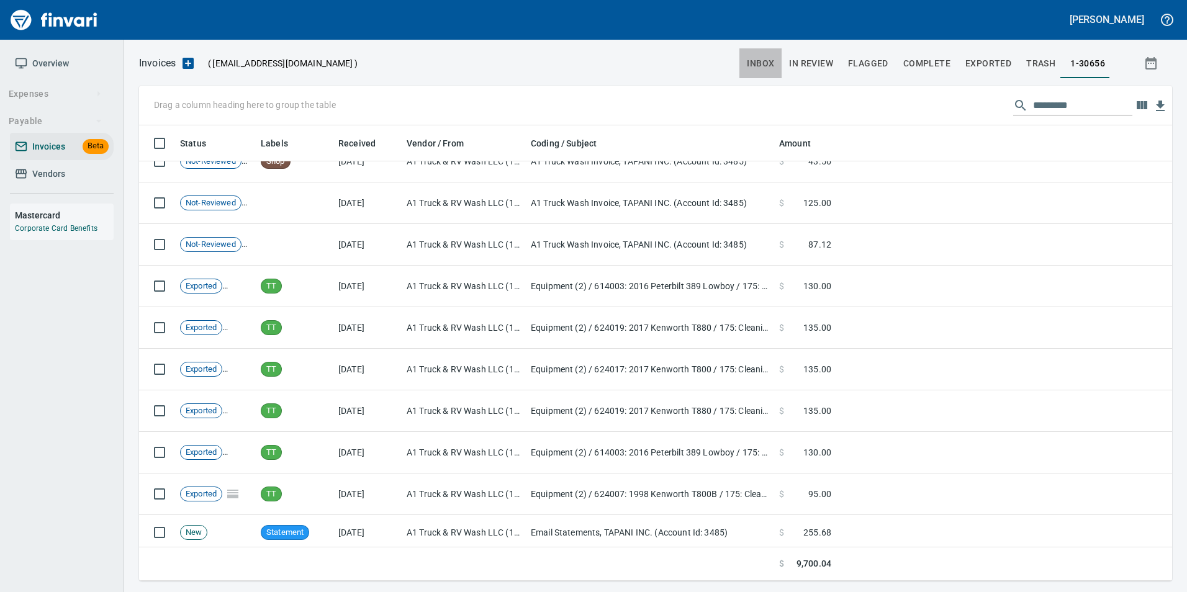
click at [780, 57] on button "inbox" at bounding box center [761, 63] width 42 height 30
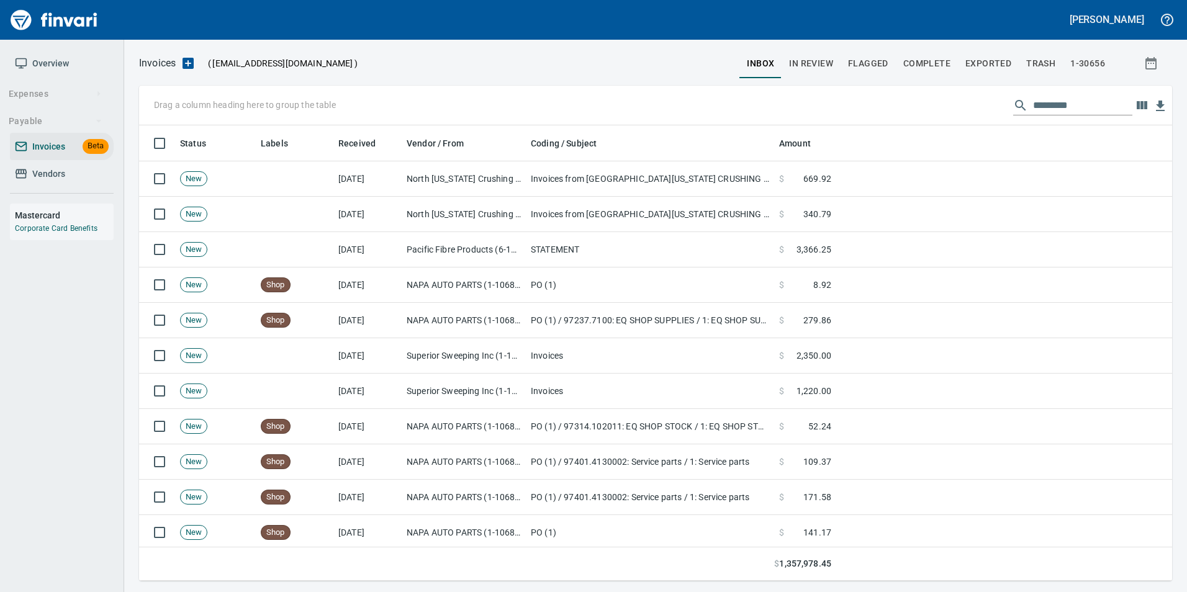
scroll to position [446, 1015]
drag, startPoint x: 283, startPoint y: 136, endPoint x: 175, endPoint y: 105, distance: 112.4
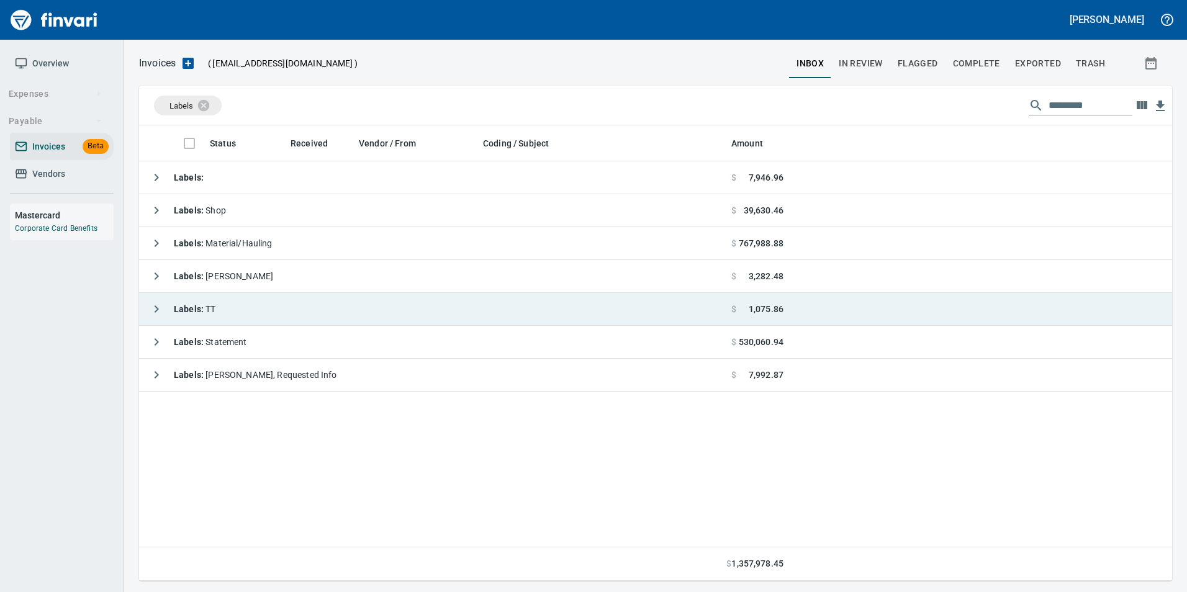
click at [158, 310] on icon "button" at bounding box center [156, 309] width 15 height 15
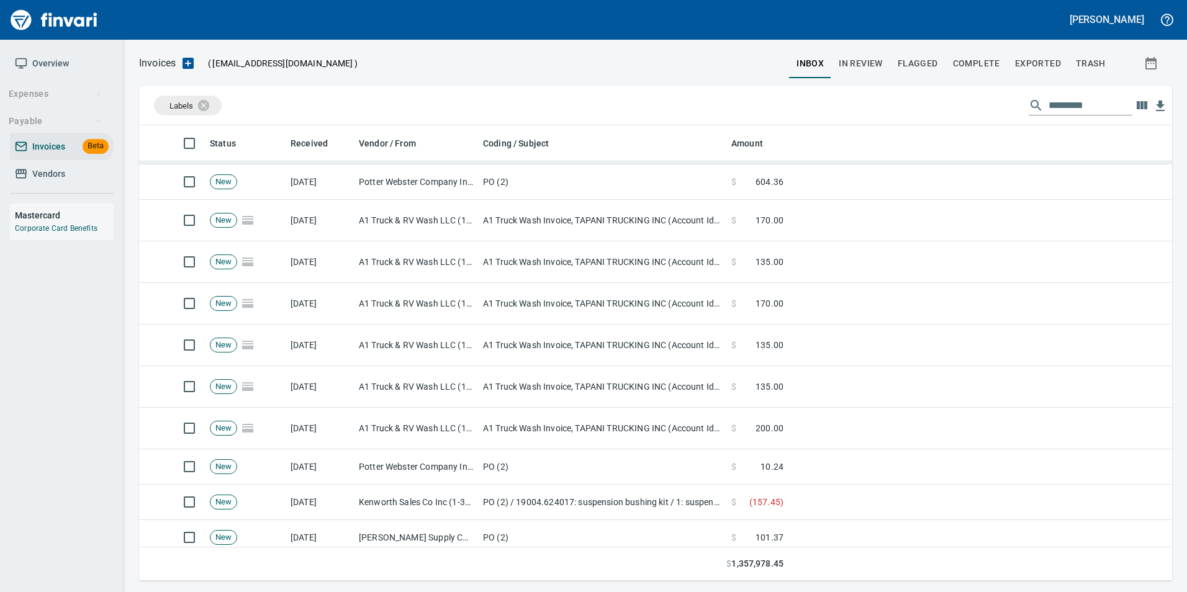
scroll to position [186, 0]
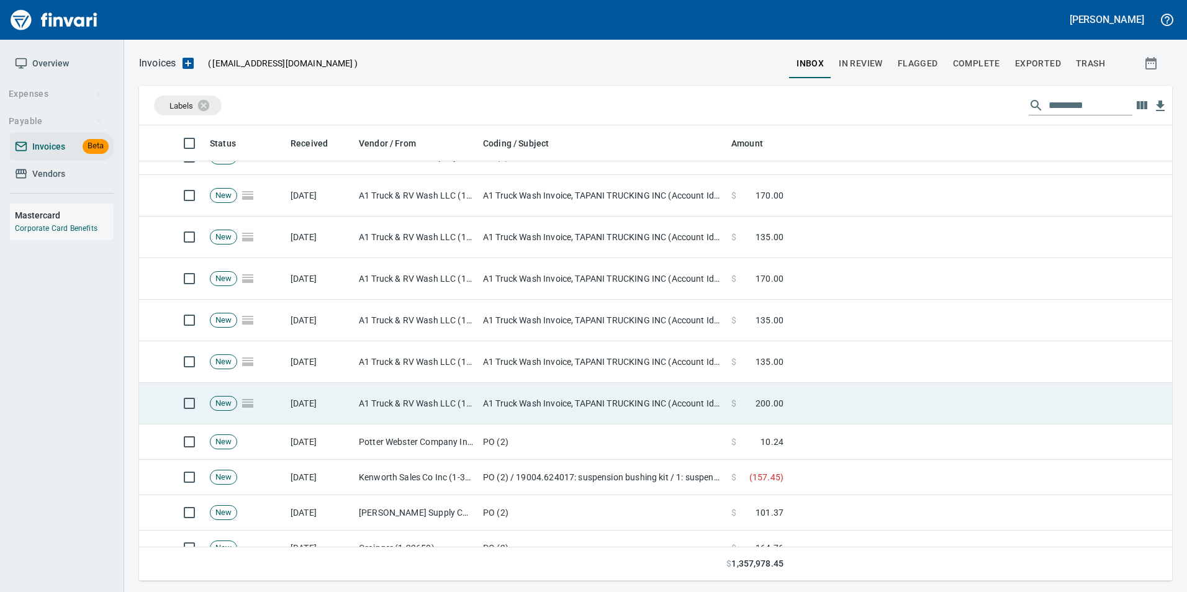
click at [386, 405] on td "A1 Truck & RV Wash LLC (1-30656)" at bounding box center [416, 404] width 124 height 42
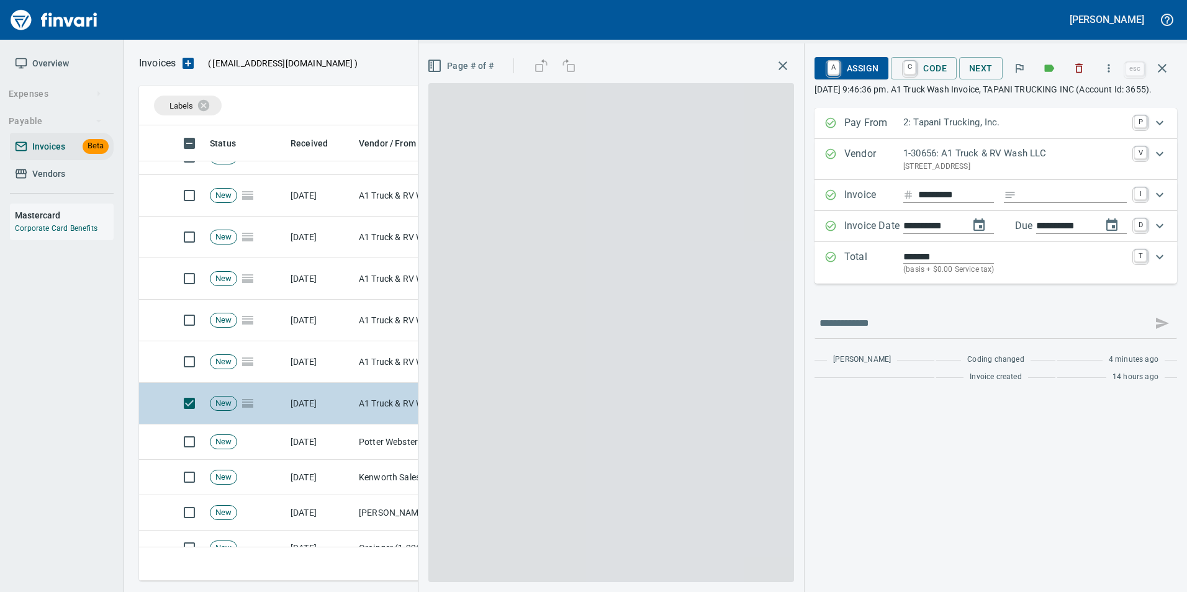
scroll to position [446, 1014]
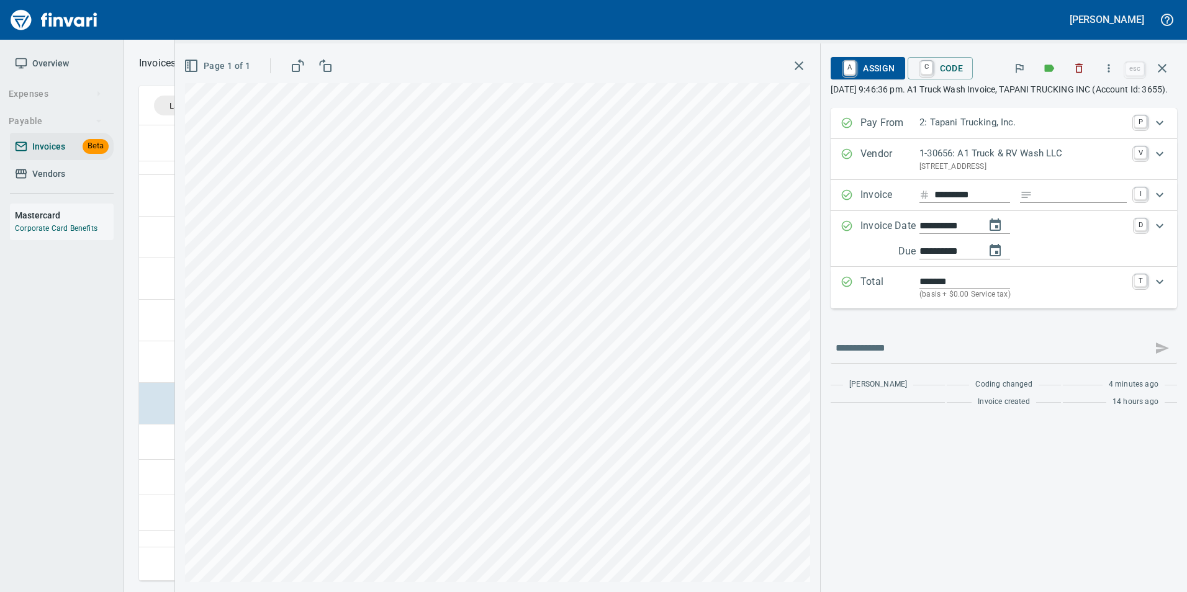
click at [871, 65] on span "A Assign" at bounding box center [868, 68] width 54 height 21
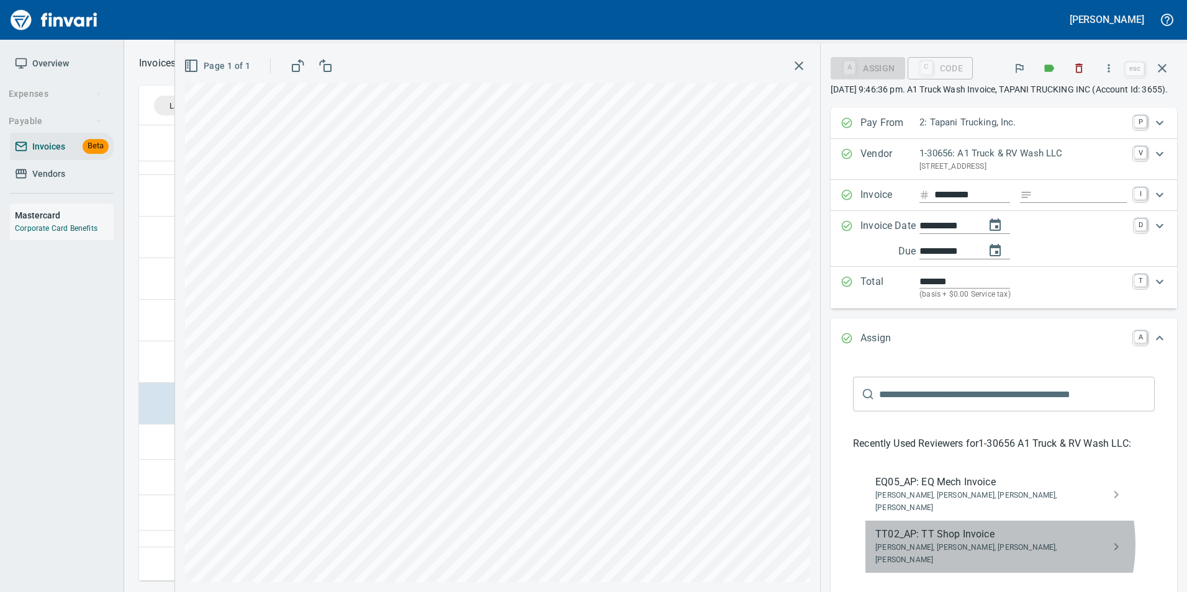
click at [971, 545] on span "[PERSON_NAME], [PERSON_NAME], [PERSON_NAME], [PERSON_NAME]" at bounding box center [993, 554] width 237 height 25
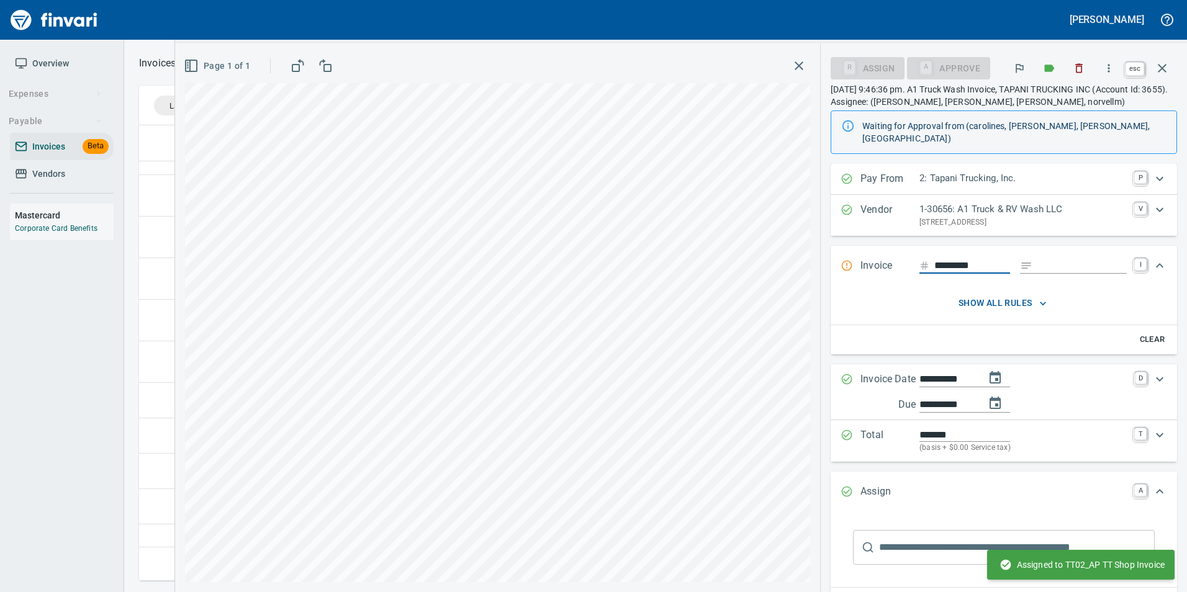
drag, startPoint x: 1167, startPoint y: 75, endPoint x: 1164, endPoint y: 81, distance: 6.4
click at [1167, 75] on icon "button" at bounding box center [1162, 68] width 15 height 15
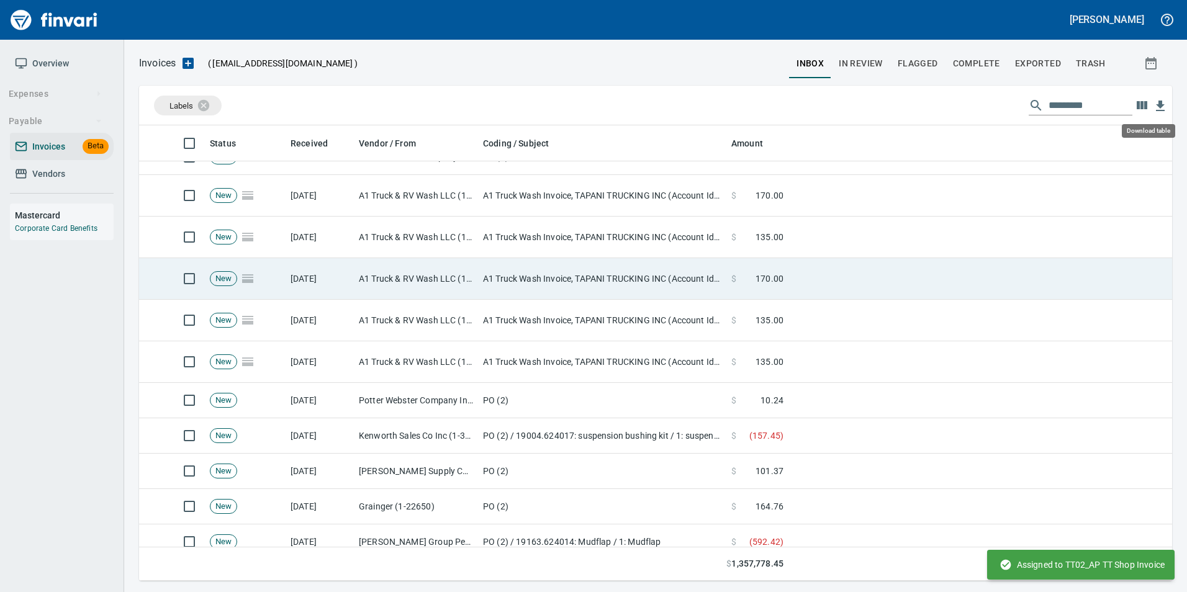
scroll to position [446, 1014]
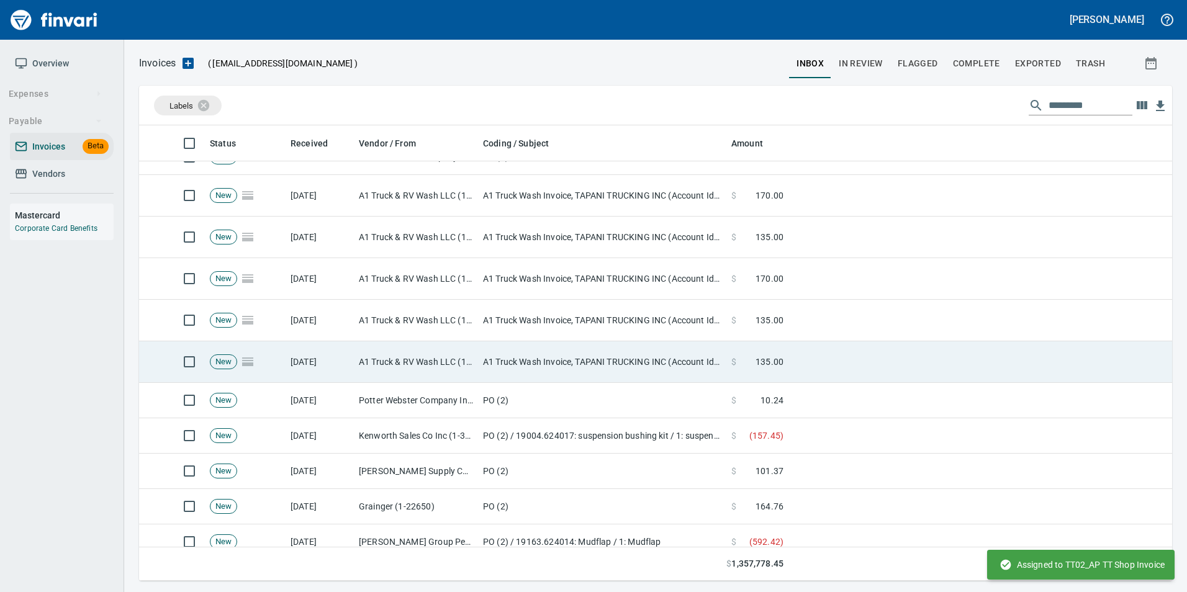
click at [451, 358] on td "A1 Truck & RV Wash LLC (1-30656)" at bounding box center [416, 363] width 124 height 42
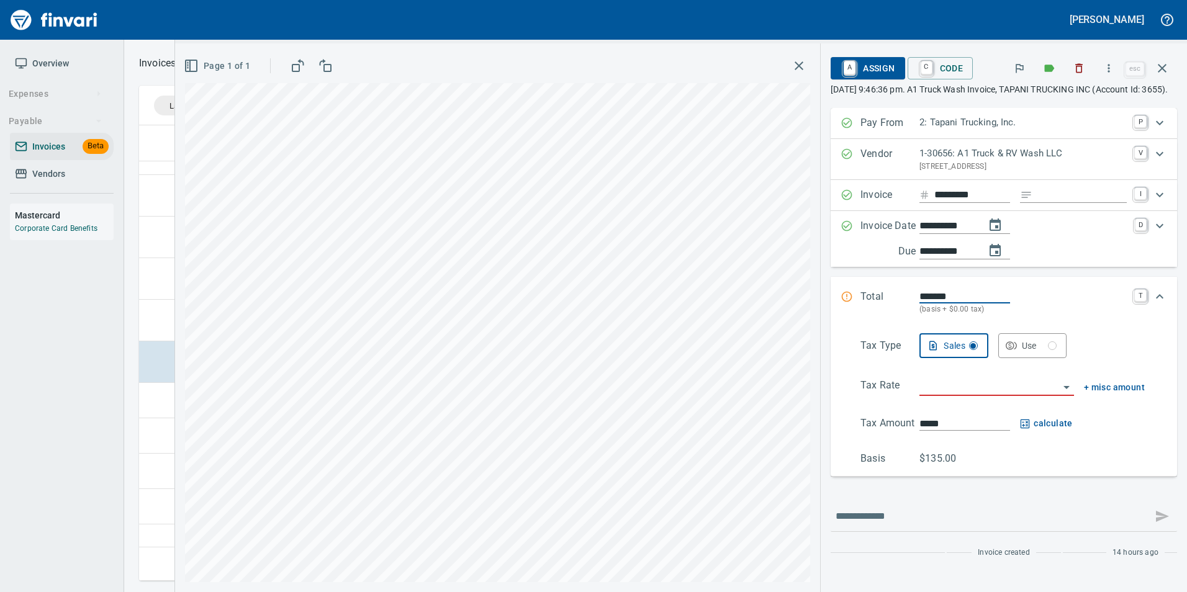
click at [951, 396] on input "search" at bounding box center [990, 386] width 140 height 17
type input "*"
click at [967, 433] on li "Trucking: Trucking - Nontaxable" at bounding box center [996, 431] width 155 height 30
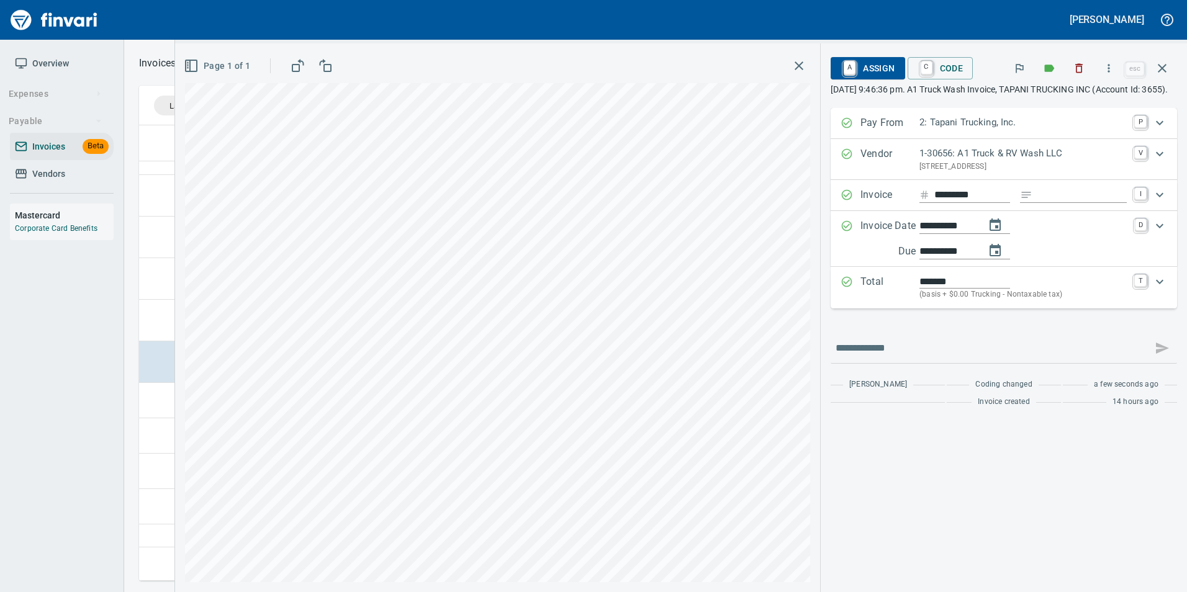
type input "**********"
click at [866, 70] on span "A Assign" at bounding box center [868, 68] width 54 height 21
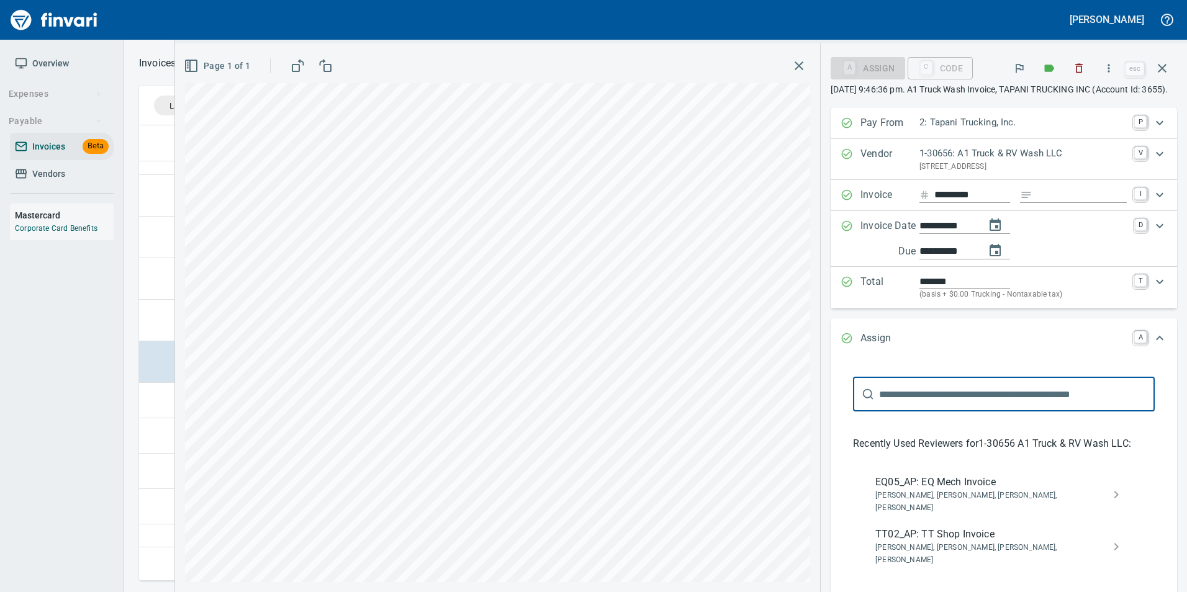
click at [1006, 531] on span "TT02_AP: TT Shop Invoice" at bounding box center [993, 534] width 237 height 15
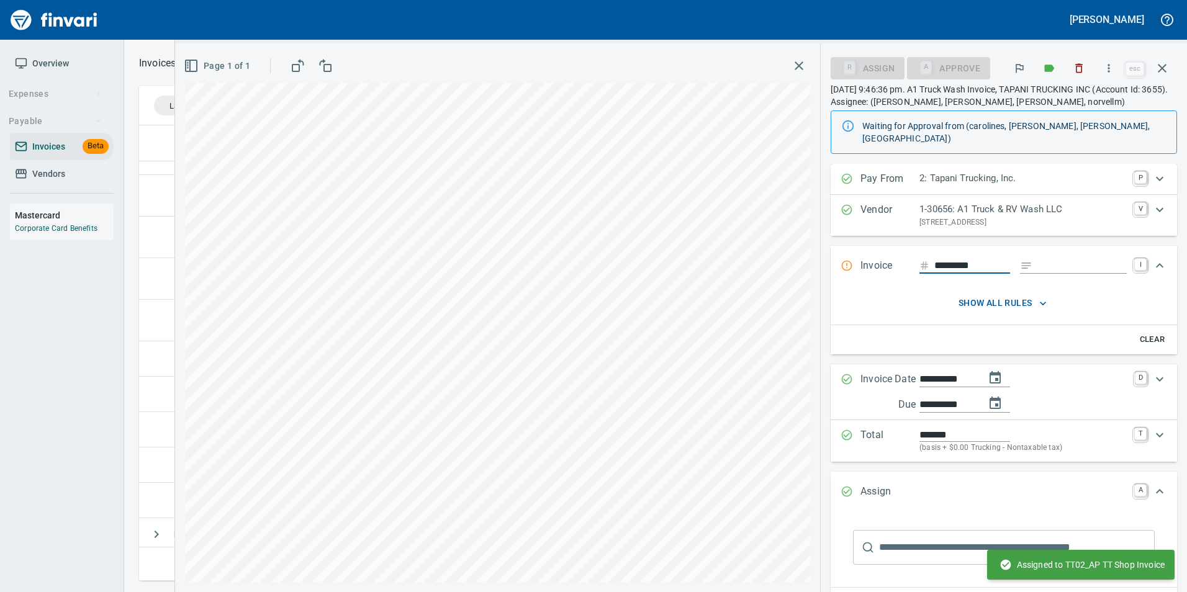
click at [1166, 71] on icon "button" at bounding box center [1162, 68] width 9 height 9
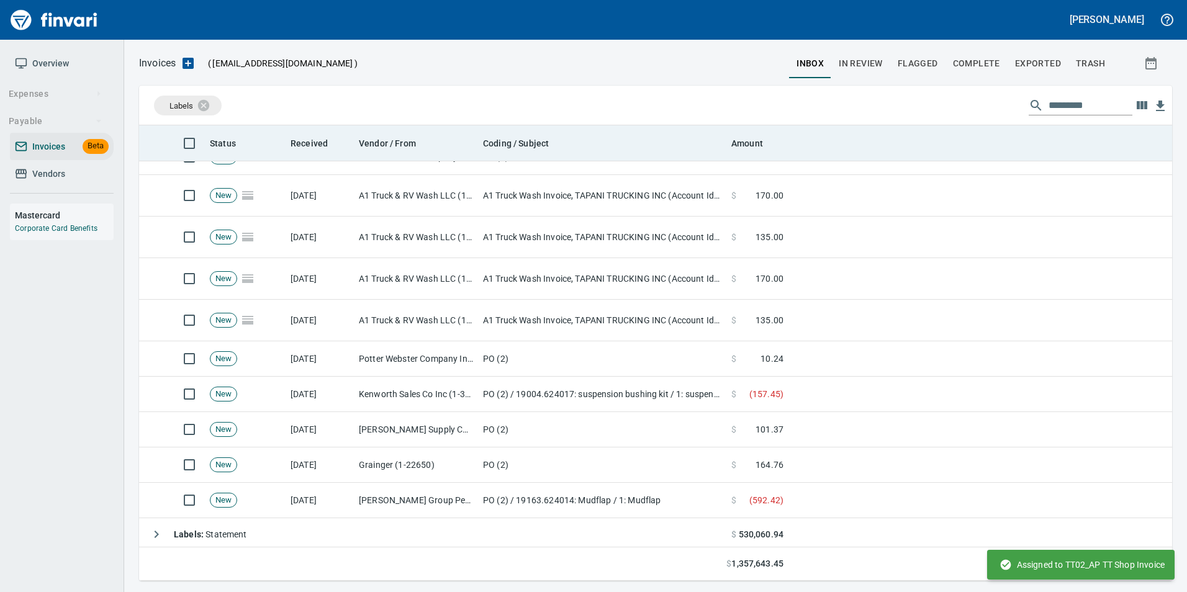
scroll to position [446, 1015]
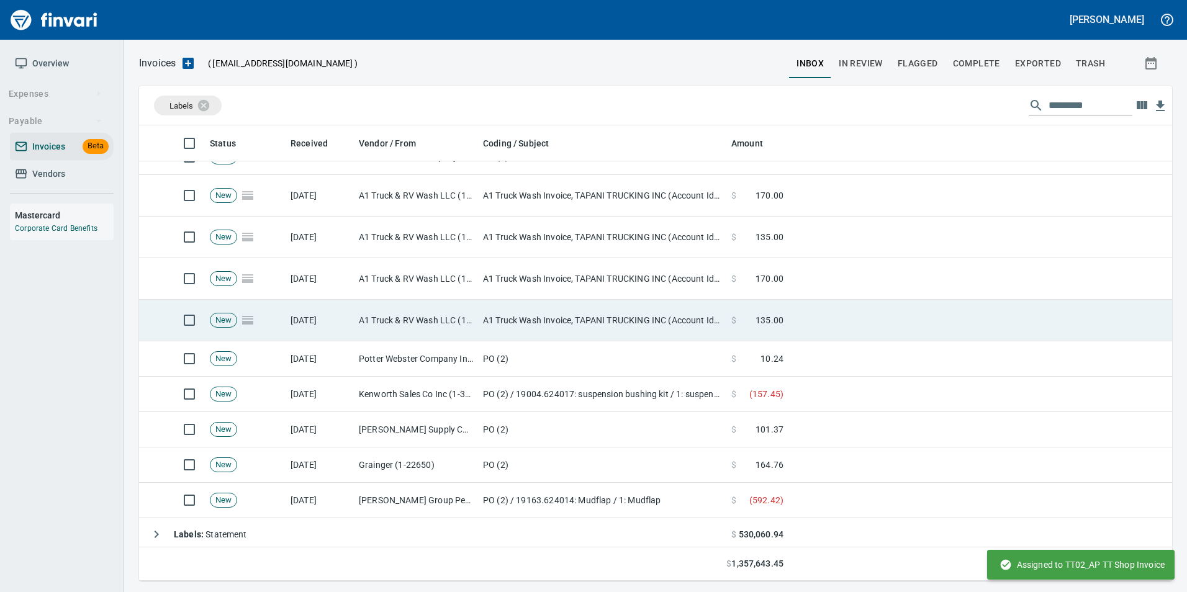
click at [432, 321] on td "A1 Truck & RV Wash LLC (1-30656)" at bounding box center [416, 321] width 124 height 42
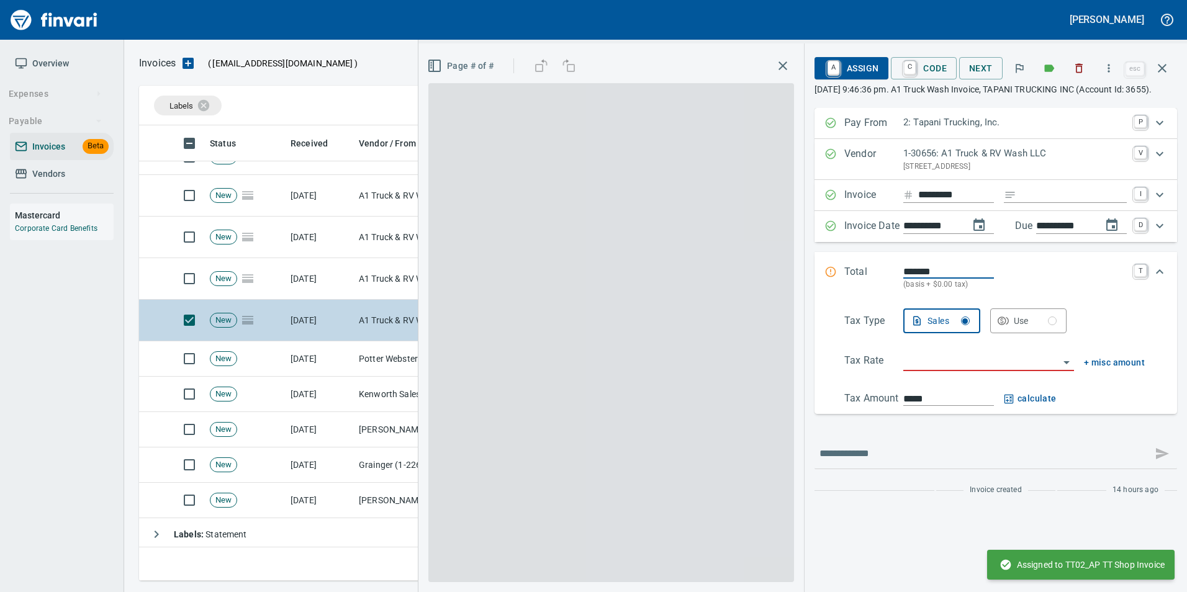
scroll to position [446, 1014]
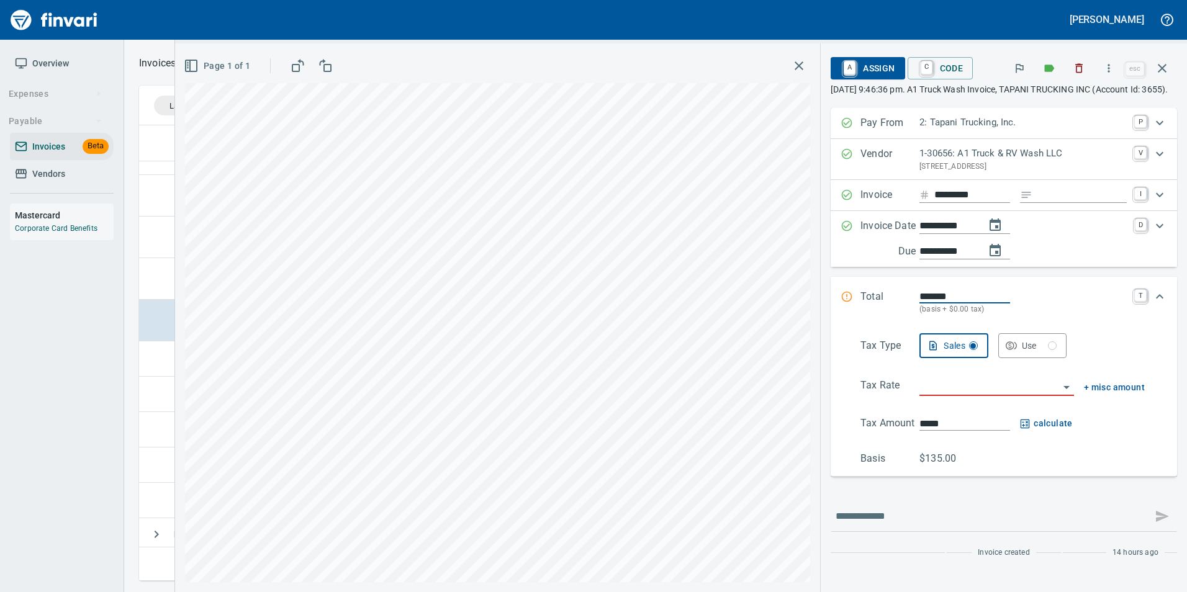
click at [943, 396] on input "search" at bounding box center [990, 386] width 140 height 17
click at [958, 445] on li "Trucking: Trucking - Nontaxable" at bounding box center [996, 431] width 155 height 30
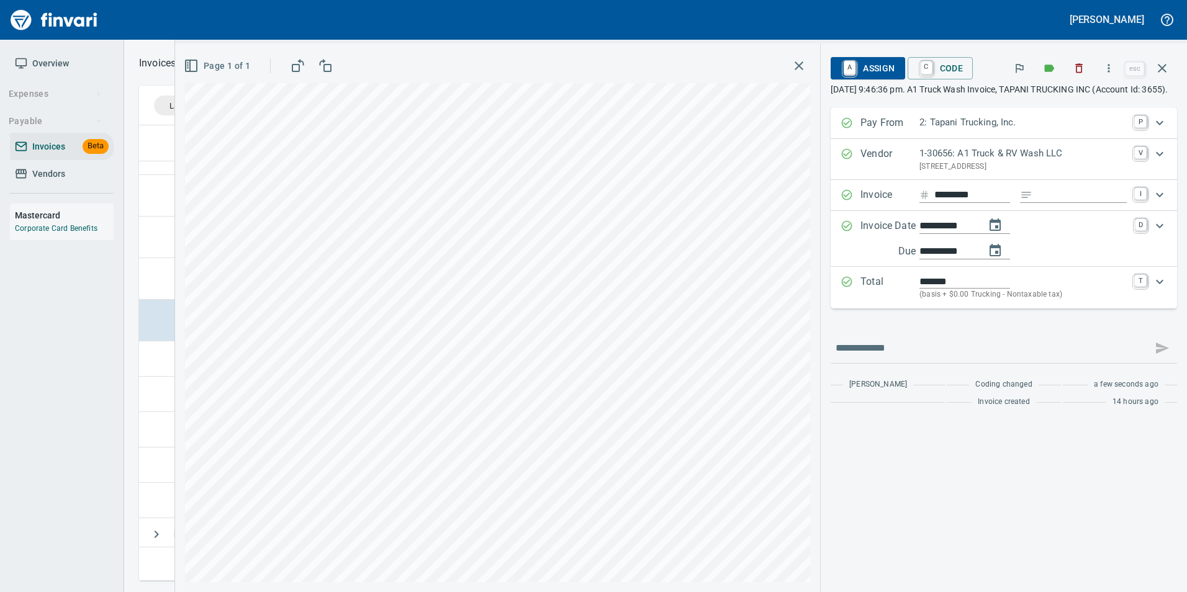
type input "**********"
click at [879, 65] on span "A Assign" at bounding box center [868, 68] width 54 height 21
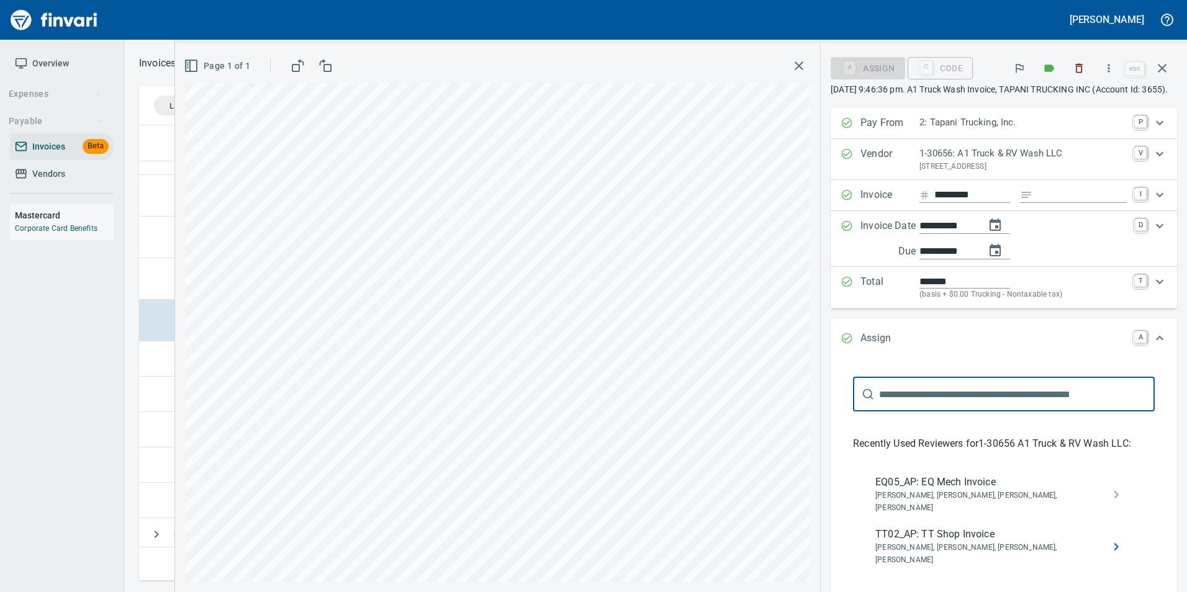
click at [1109, 540] on icon "recent" at bounding box center [1116, 547] width 15 height 15
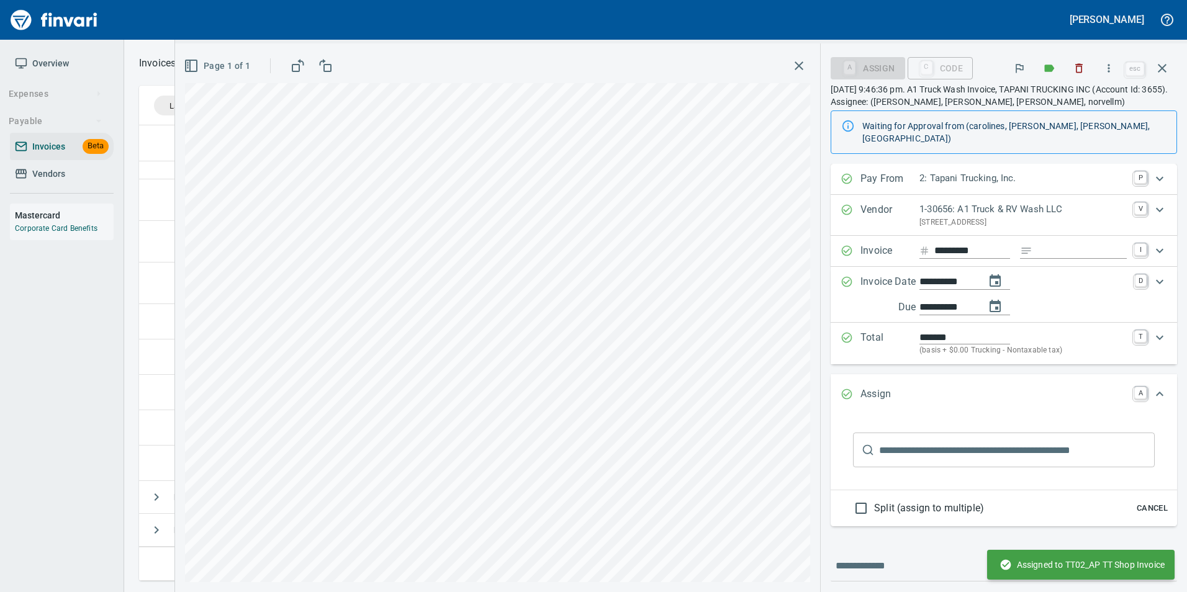
scroll to position [181, 0]
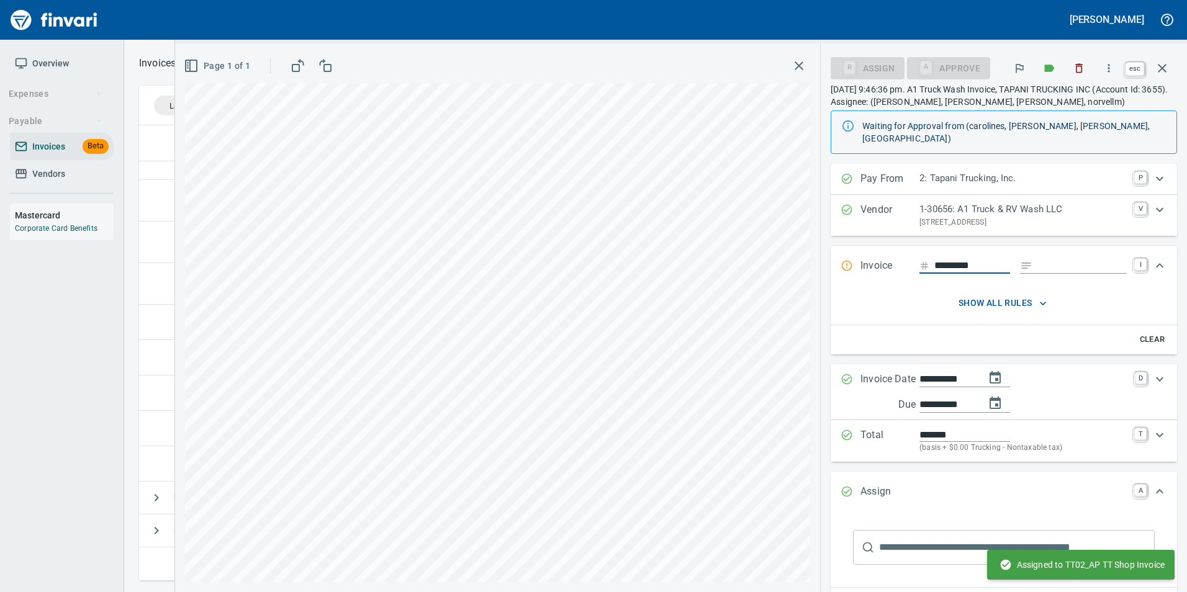
click at [1168, 73] on icon "button" at bounding box center [1162, 68] width 15 height 15
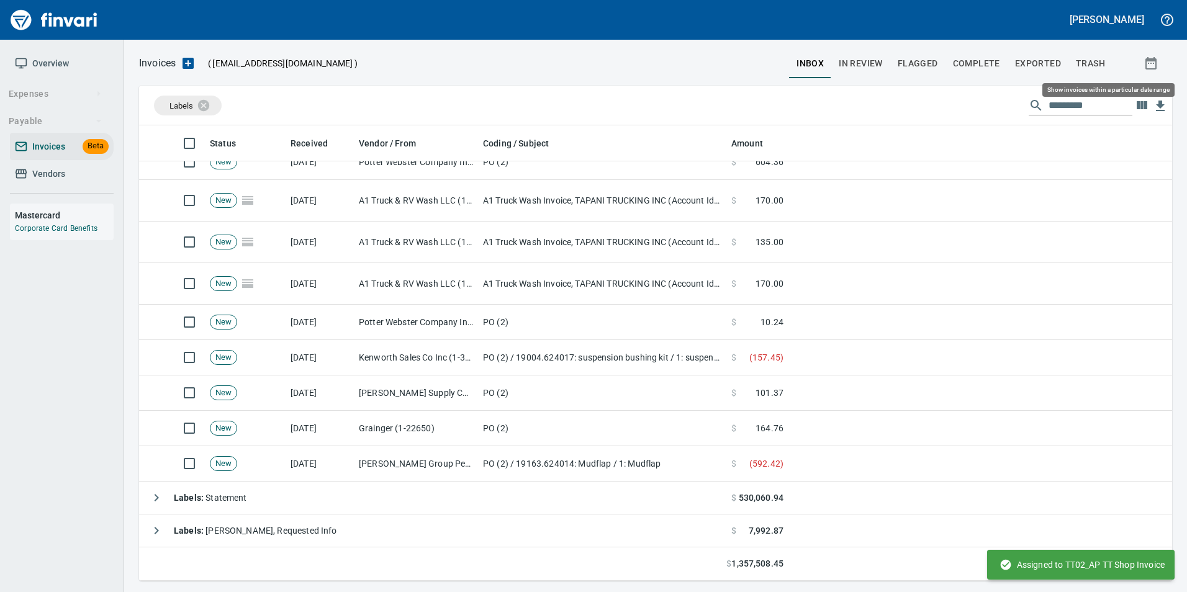
scroll to position [446, 1014]
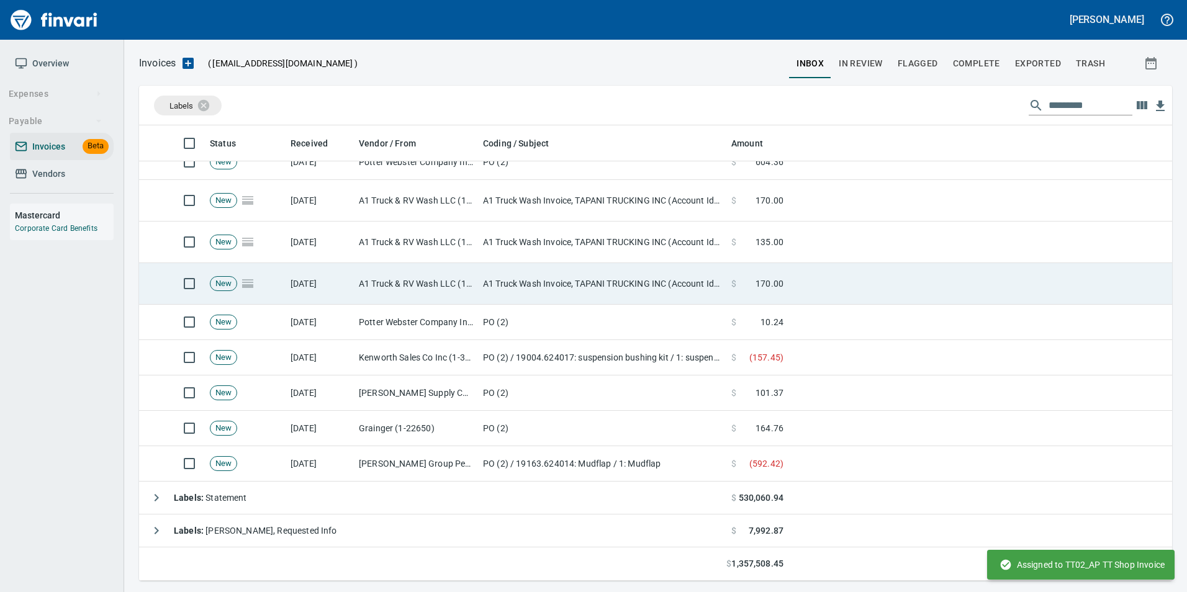
click at [438, 283] on td "A1 Truck & RV Wash LLC (1-30656)" at bounding box center [416, 284] width 124 height 42
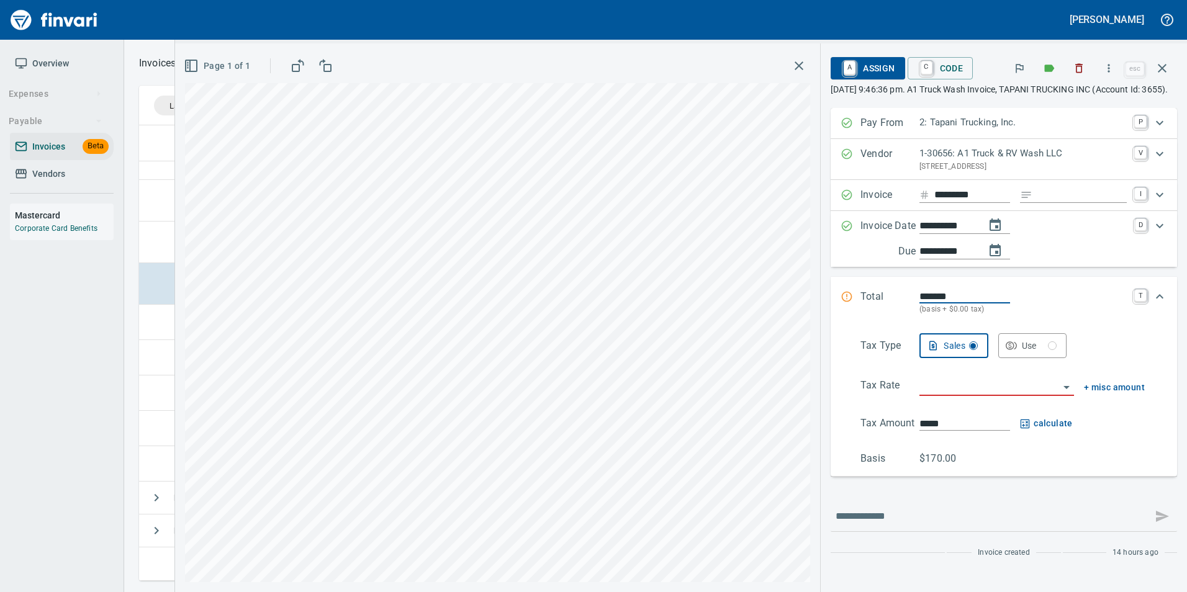
click at [959, 389] on div "Tax Type Sales Use Tax Rate + misc amount Tax Amount ***** calculate Basis $170…" at bounding box center [1004, 399] width 327 height 133
click at [961, 396] on input "search" at bounding box center [990, 386] width 140 height 17
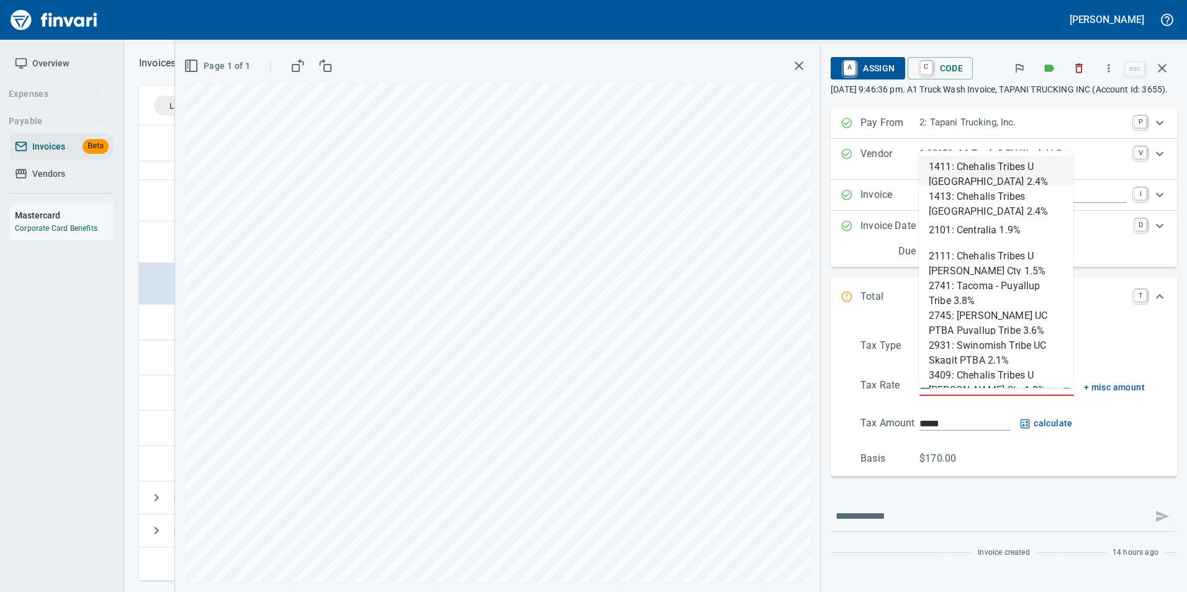
scroll to position [446, 1014]
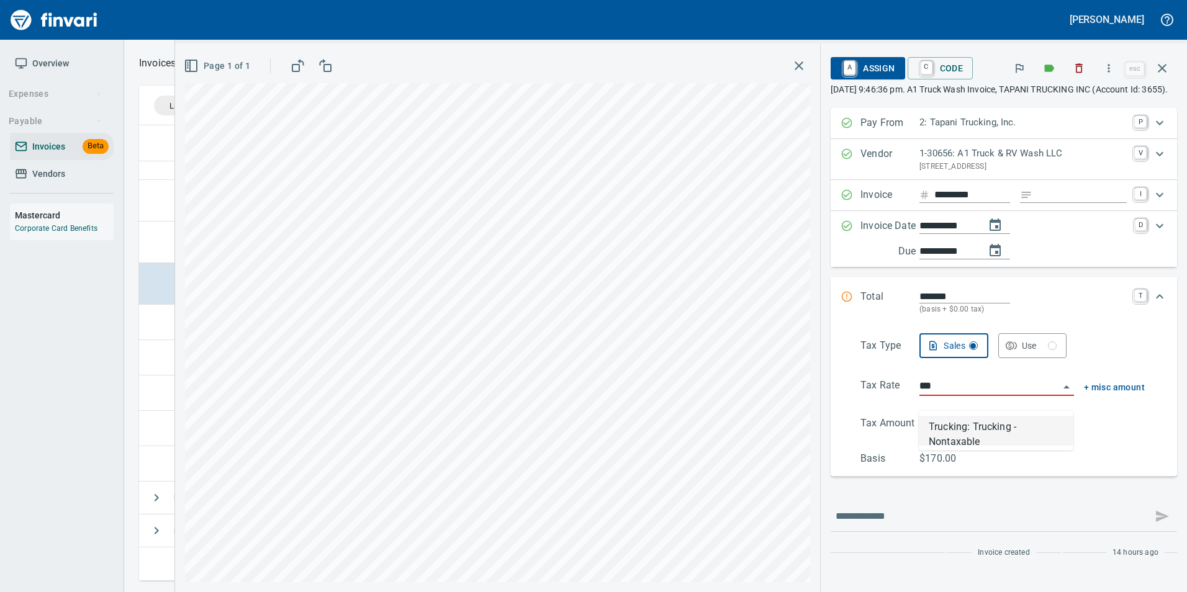
click at [972, 425] on li "Trucking: Trucking - Nontaxable" at bounding box center [996, 431] width 155 height 30
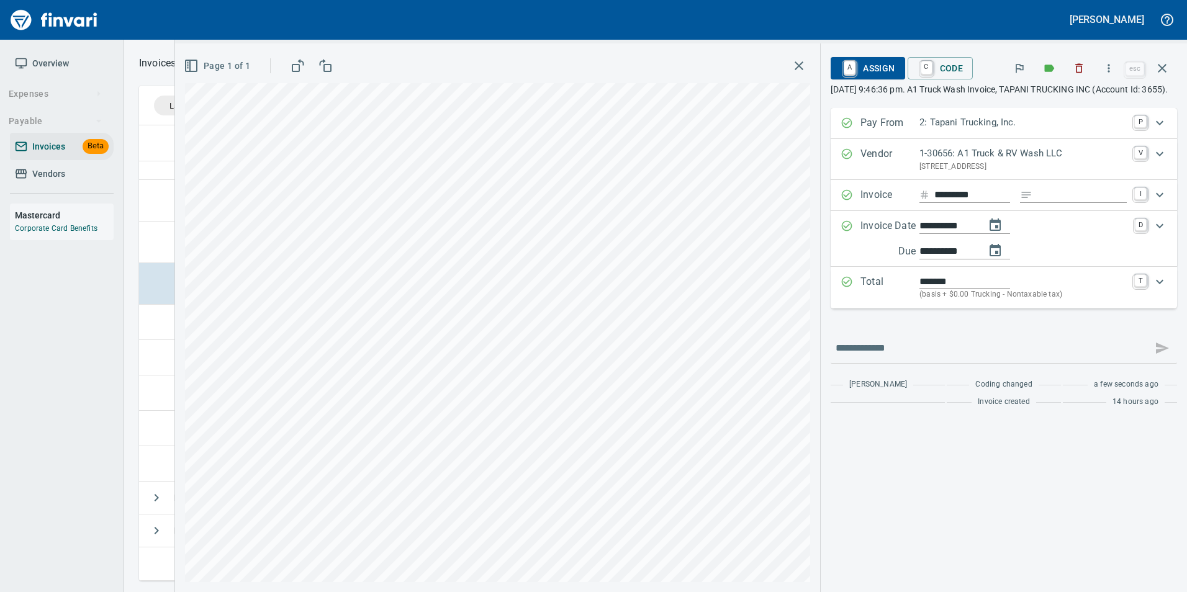
type input "**********"
click at [856, 72] on link "A" at bounding box center [850, 68] width 12 height 14
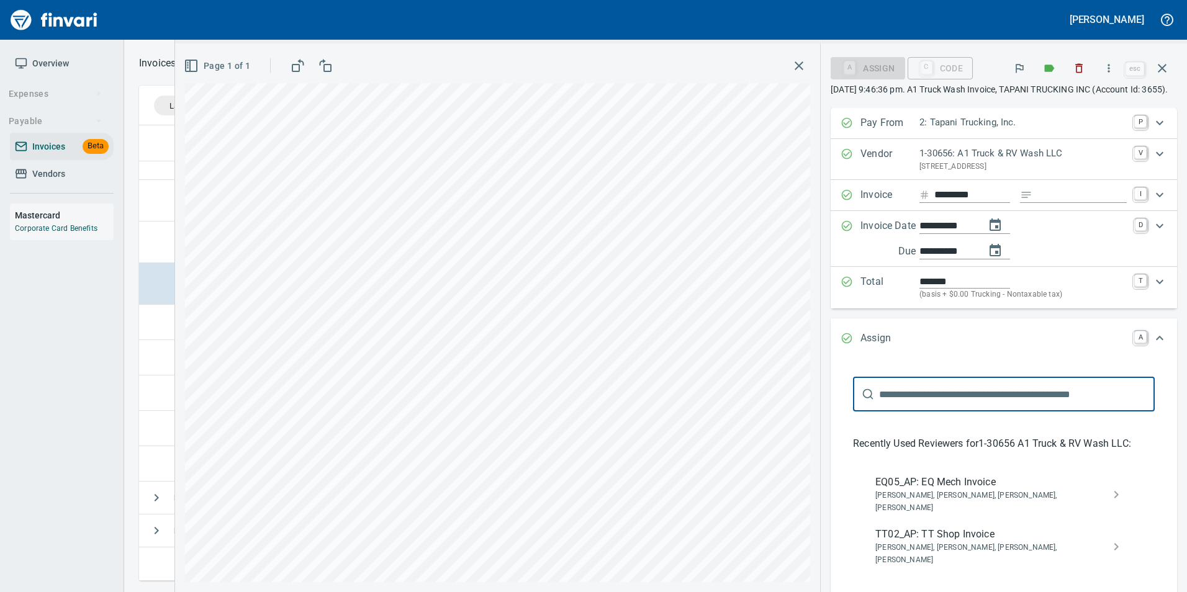
click at [960, 543] on span "[PERSON_NAME], [PERSON_NAME], [PERSON_NAME], [PERSON_NAME]" at bounding box center [993, 554] width 237 height 25
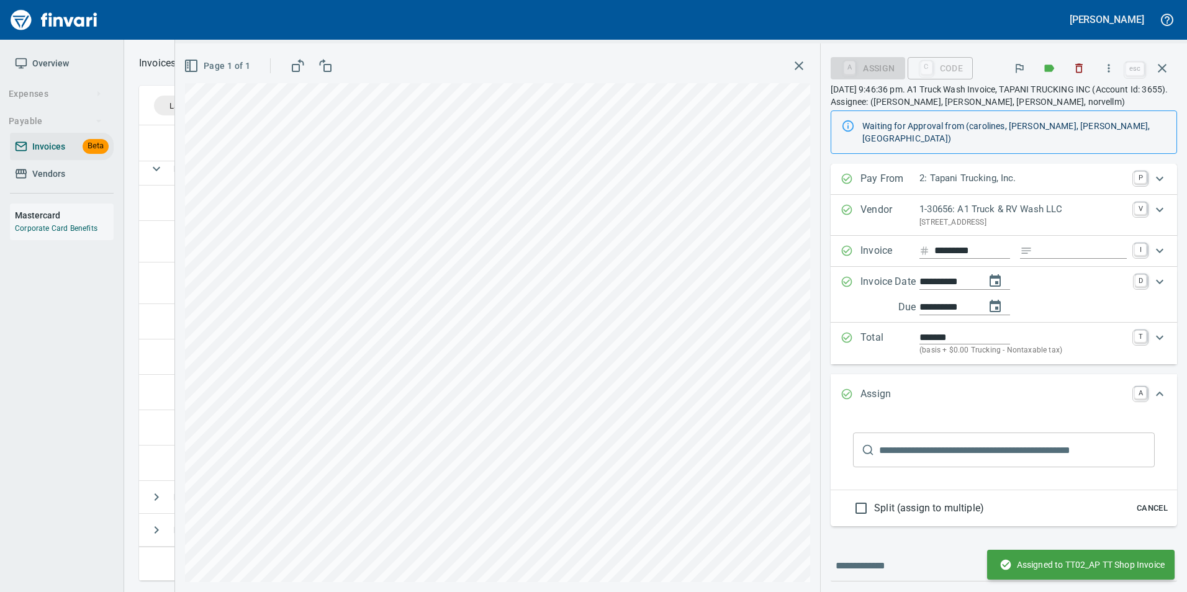
scroll to position [140, 0]
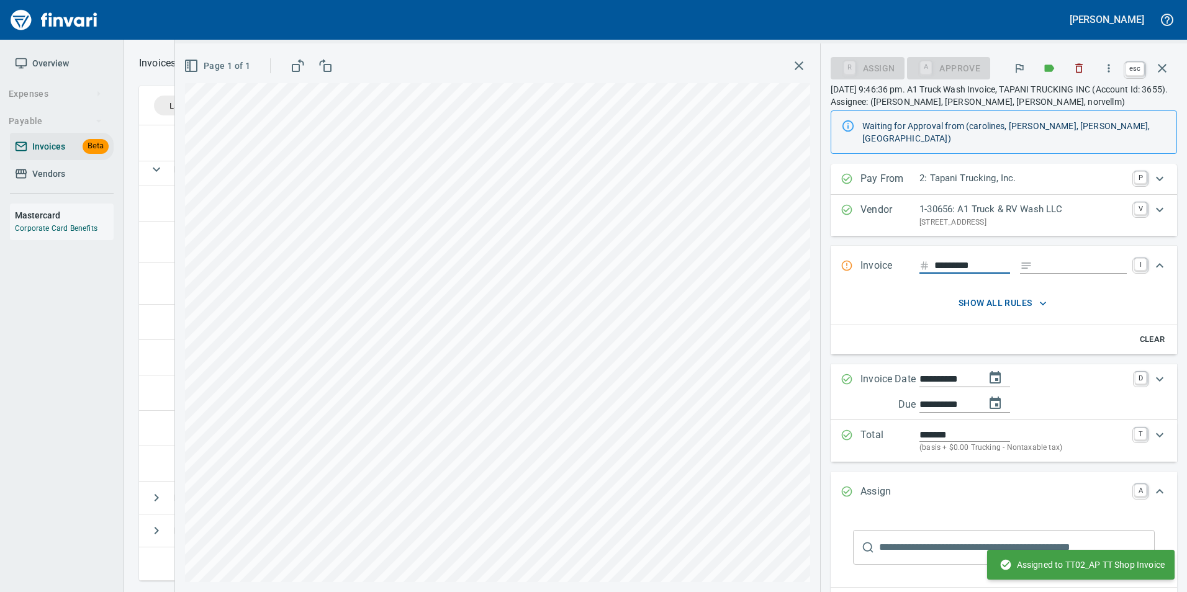
click at [1171, 66] on button "button" at bounding box center [1162, 68] width 30 height 30
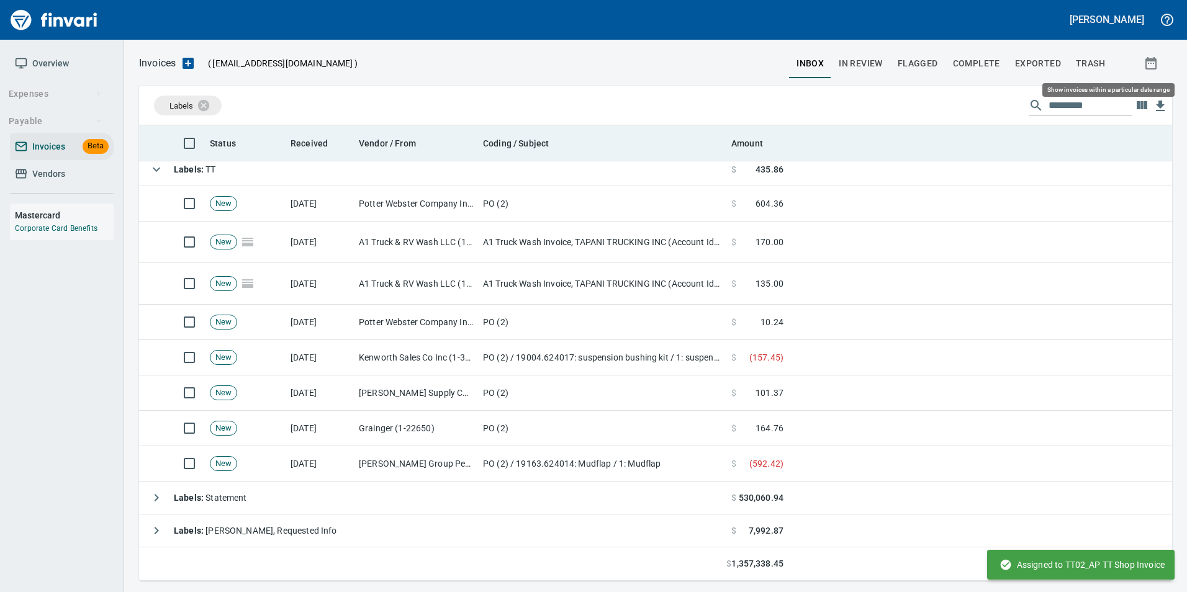
scroll to position [446, 1015]
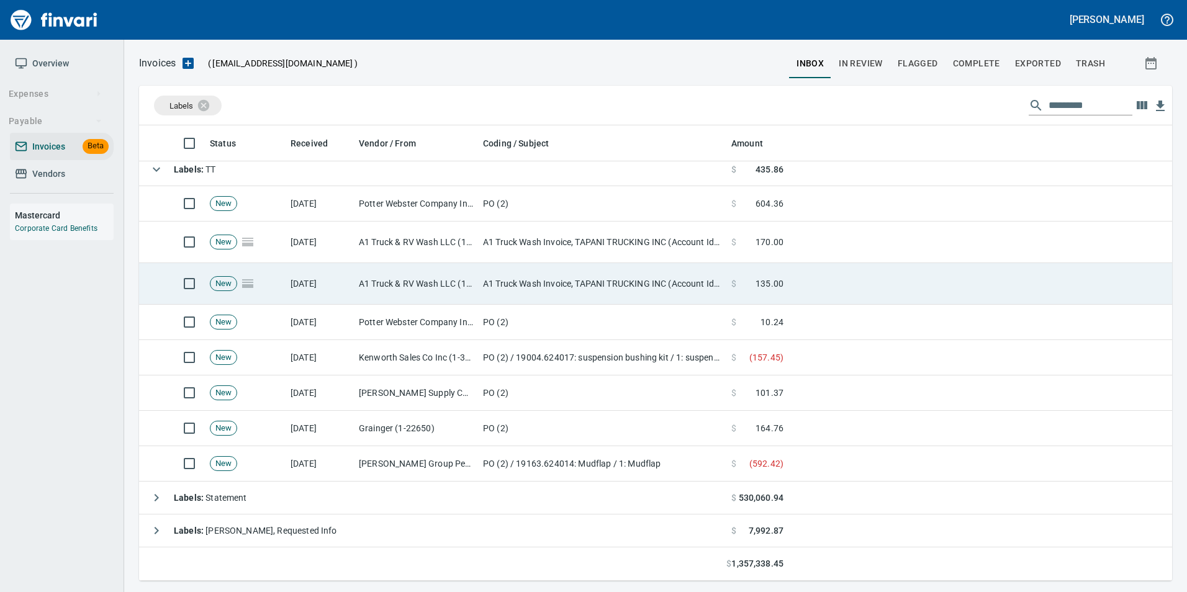
click at [406, 291] on td "A1 Truck & RV Wash LLC (1-30656)" at bounding box center [416, 284] width 124 height 42
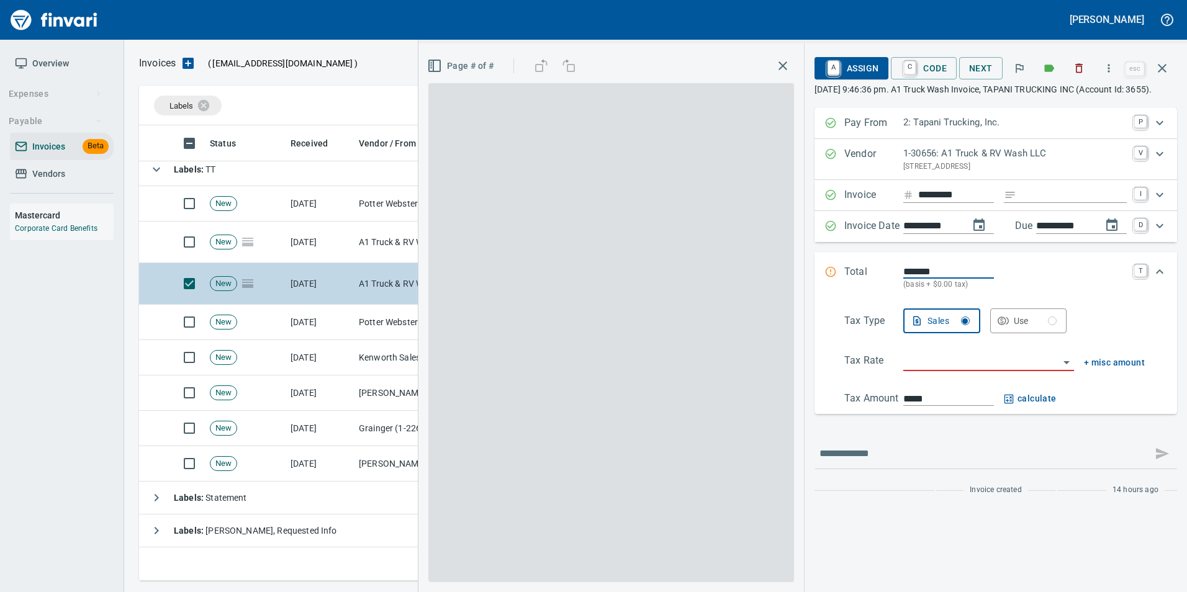
scroll to position [446, 1014]
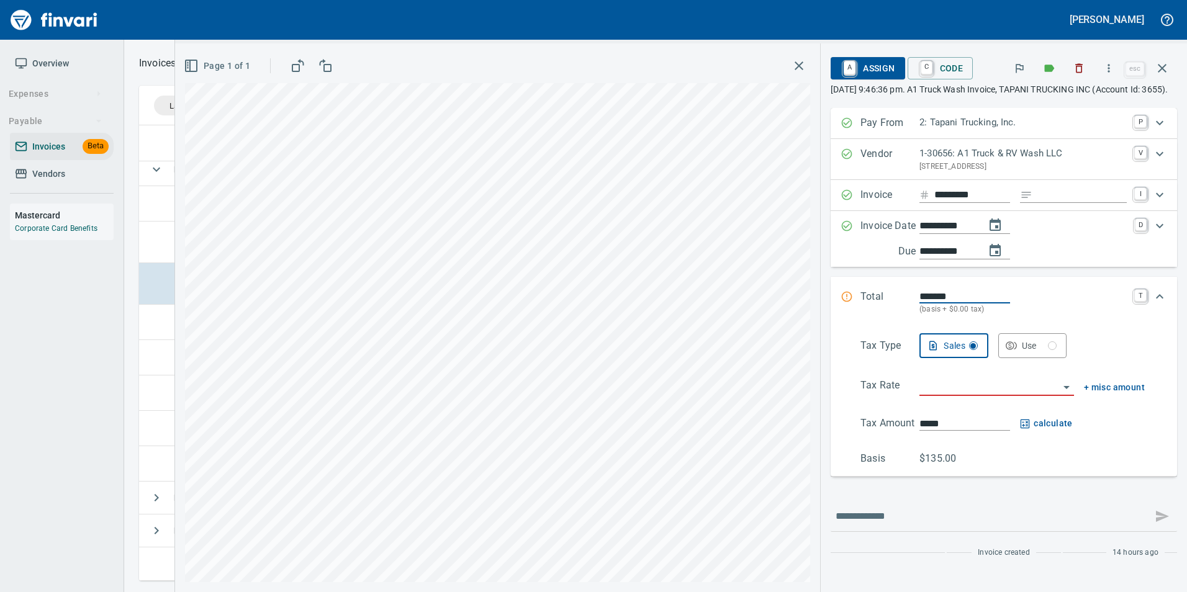
click at [930, 396] on input "search" at bounding box center [990, 386] width 140 height 17
click at [953, 429] on li "Trucking: Trucking - Nontaxable" at bounding box center [996, 431] width 155 height 30
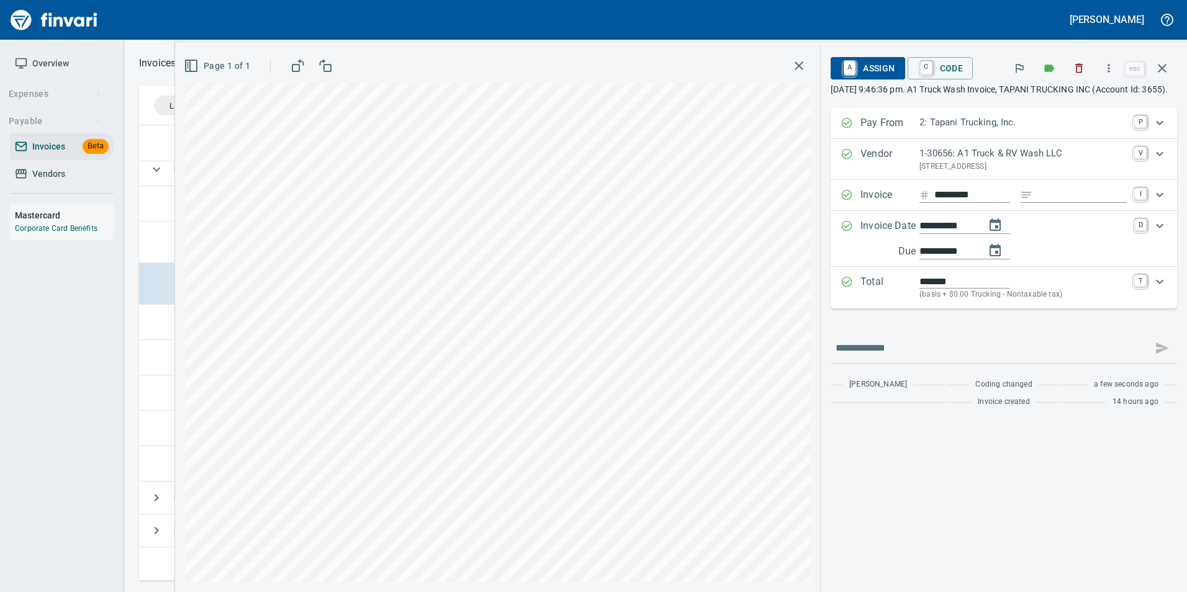
type input "**********"
click at [888, 77] on span "A Assign" at bounding box center [868, 68] width 54 height 21
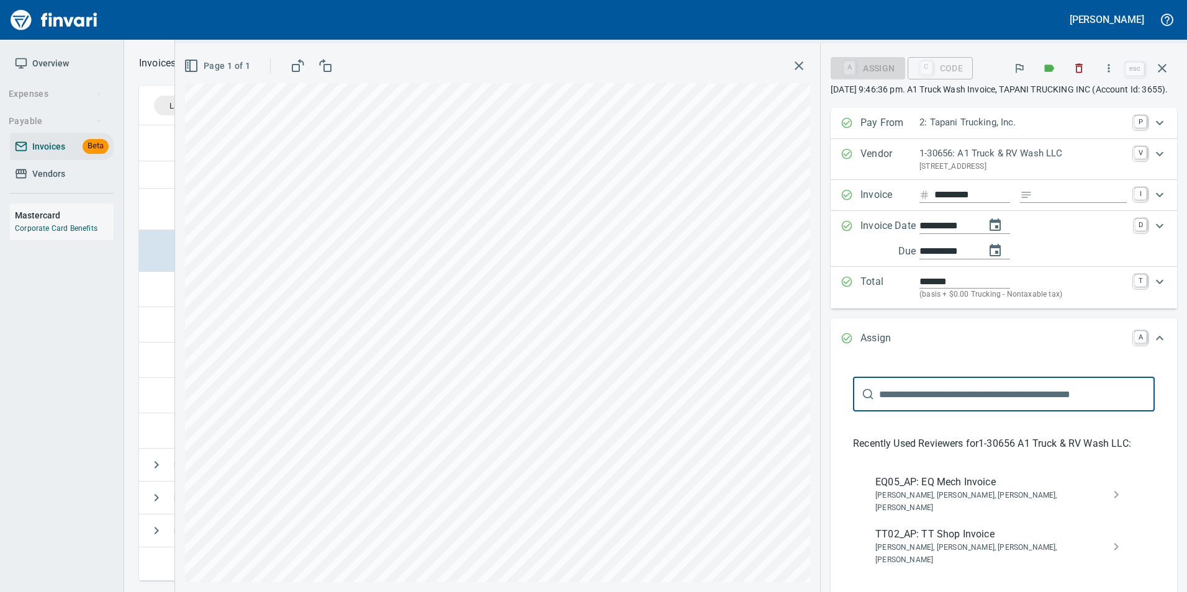
click at [966, 541] on span "TT02_AP: TT Shop Invoice" at bounding box center [993, 534] width 237 height 15
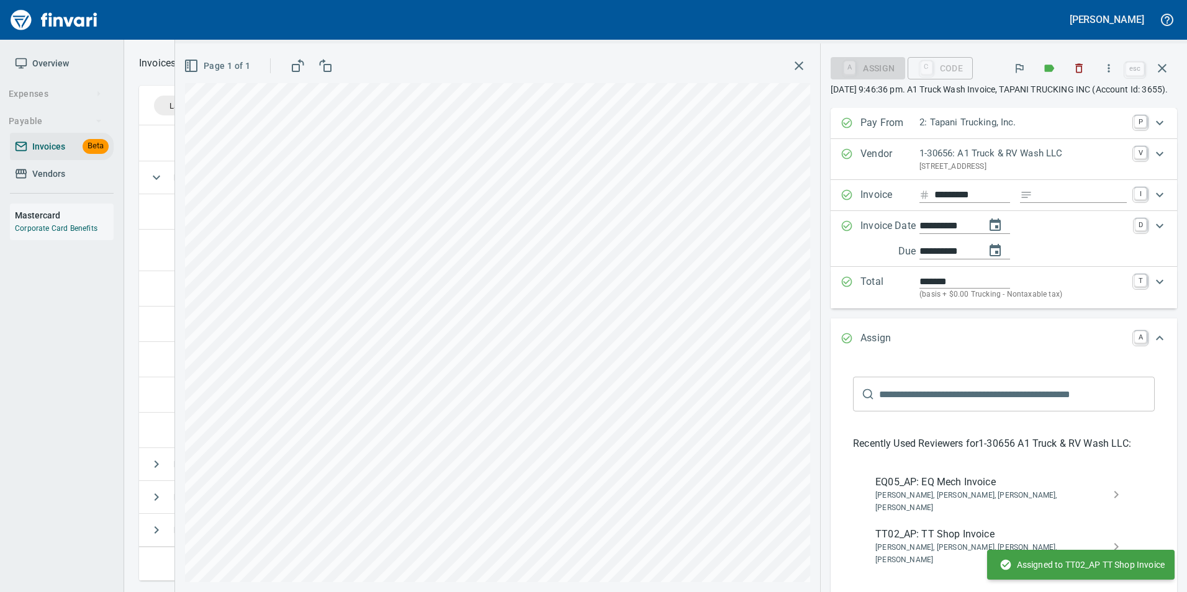
scroll to position [98, 0]
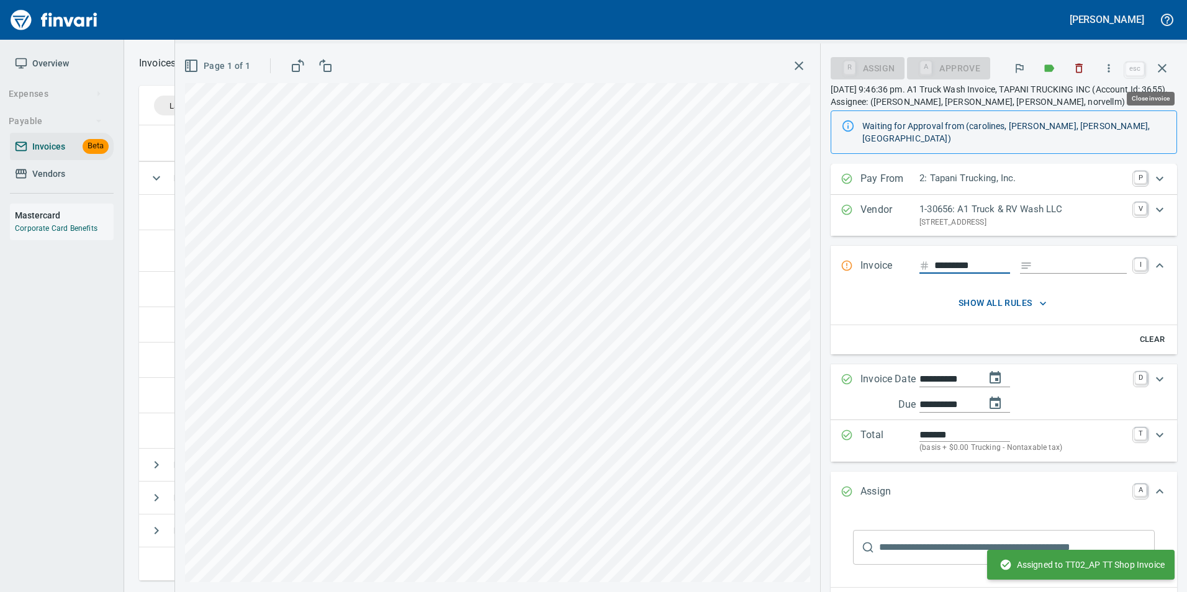
click at [1166, 68] on icon "button" at bounding box center [1162, 68] width 15 height 15
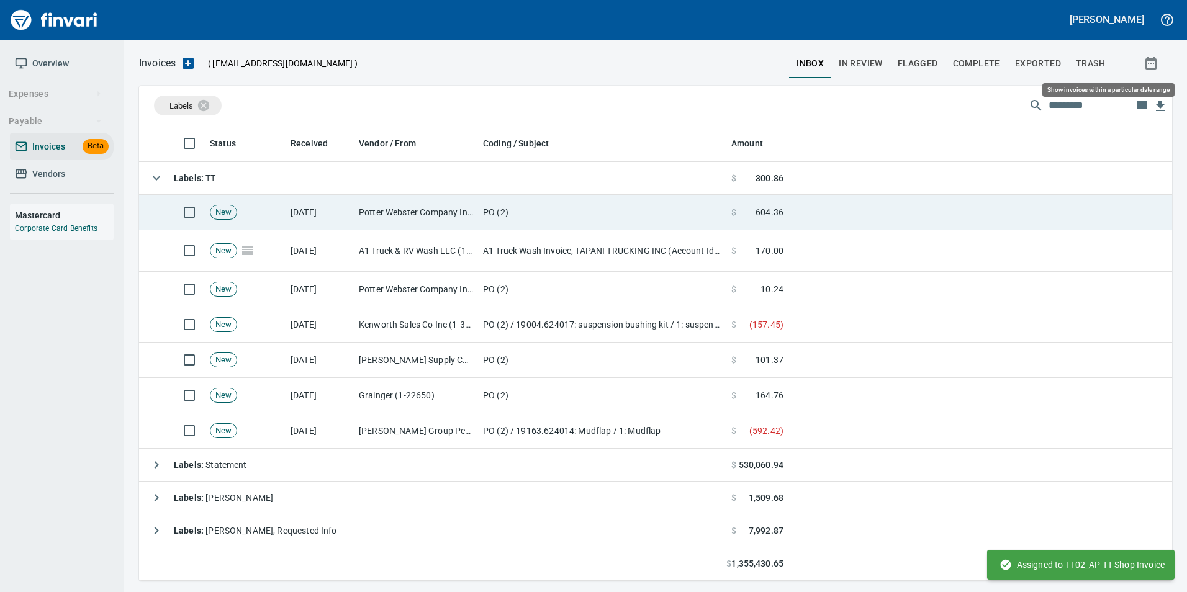
scroll to position [446, 1015]
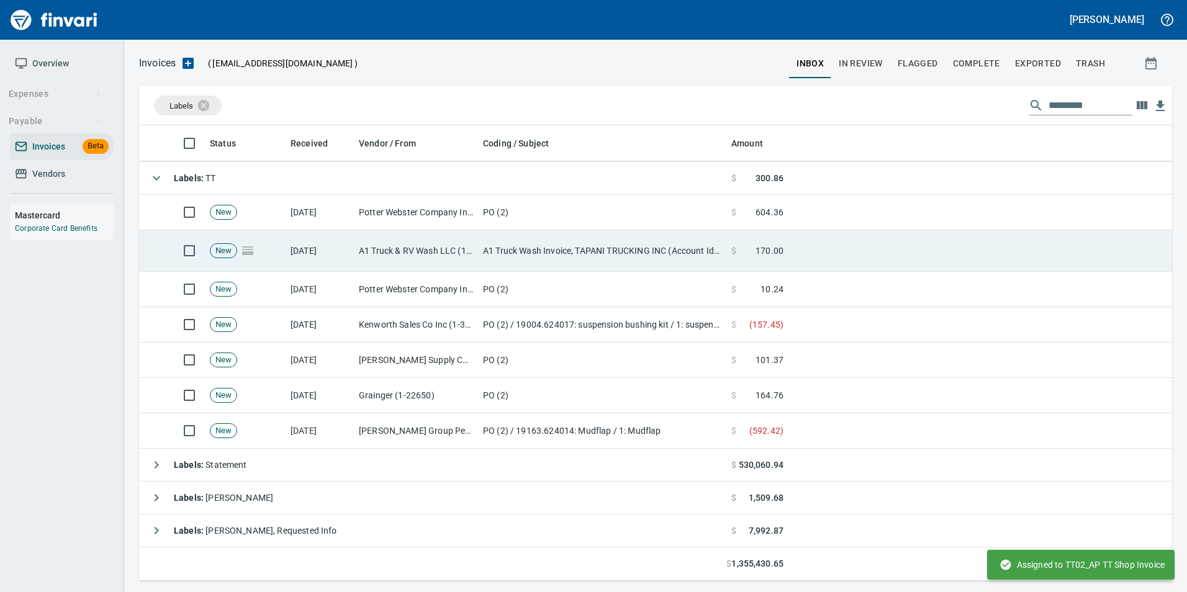
click at [664, 238] on td "A1 Truck Wash Invoice, TAPANI TRUCKING INC (Account Id: 3655)" at bounding box center [602, 251] width 248 height 42
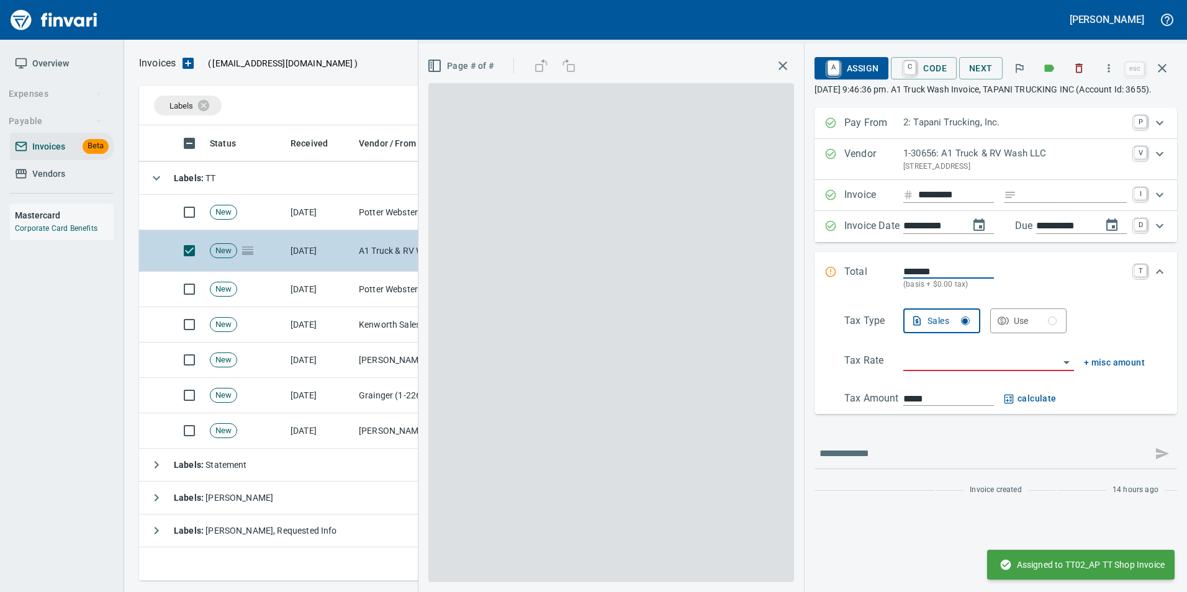
scroll to position [446, 1014]
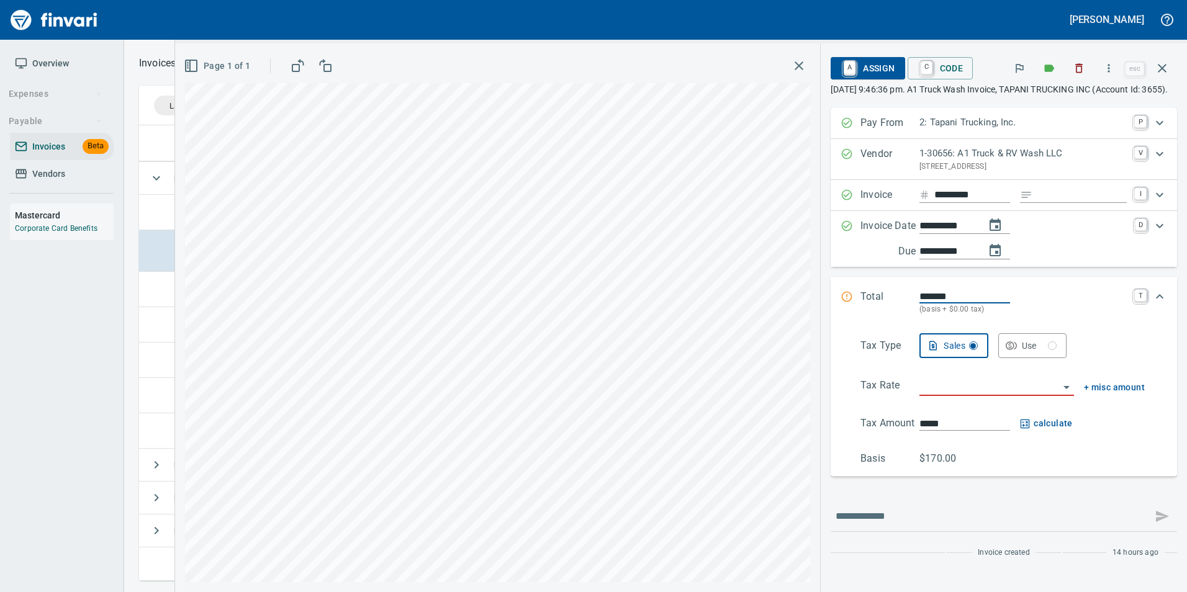
click at [940, 396] on input "search" at bounding box center [990, 386] width 140 height 17
click at [959, 427] on li "Trucking: Trucking - Nontaxable" at bounding box center [996, 431] width 155 height 30
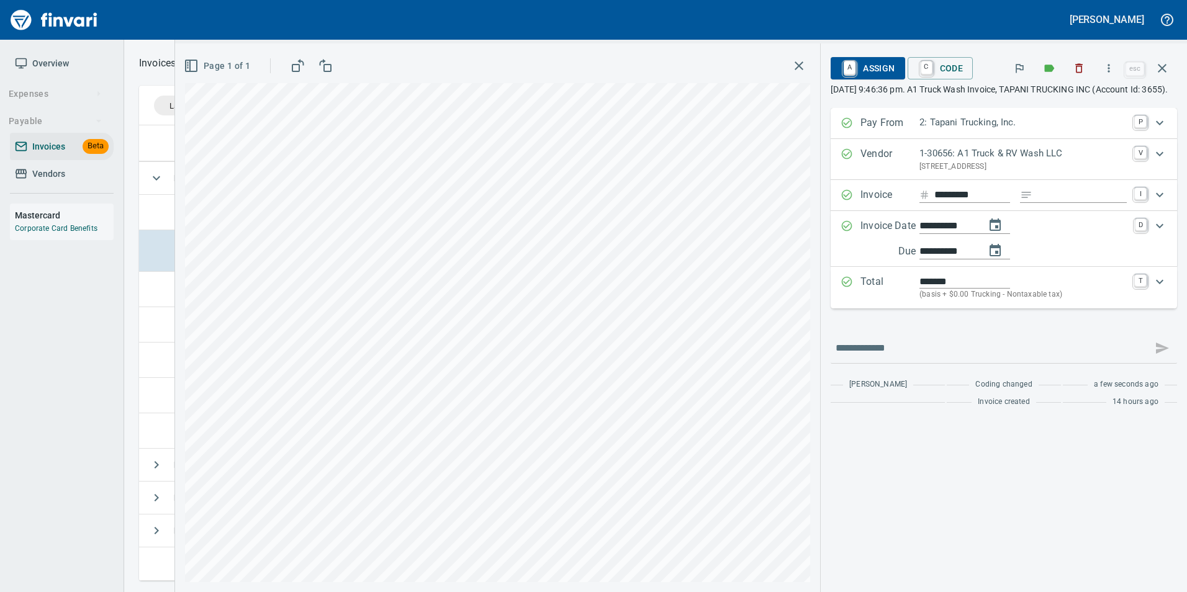
type input "**********"
click at [877, 75] on span "A Assign" at bounding box center [868, 68] width 54 height 21
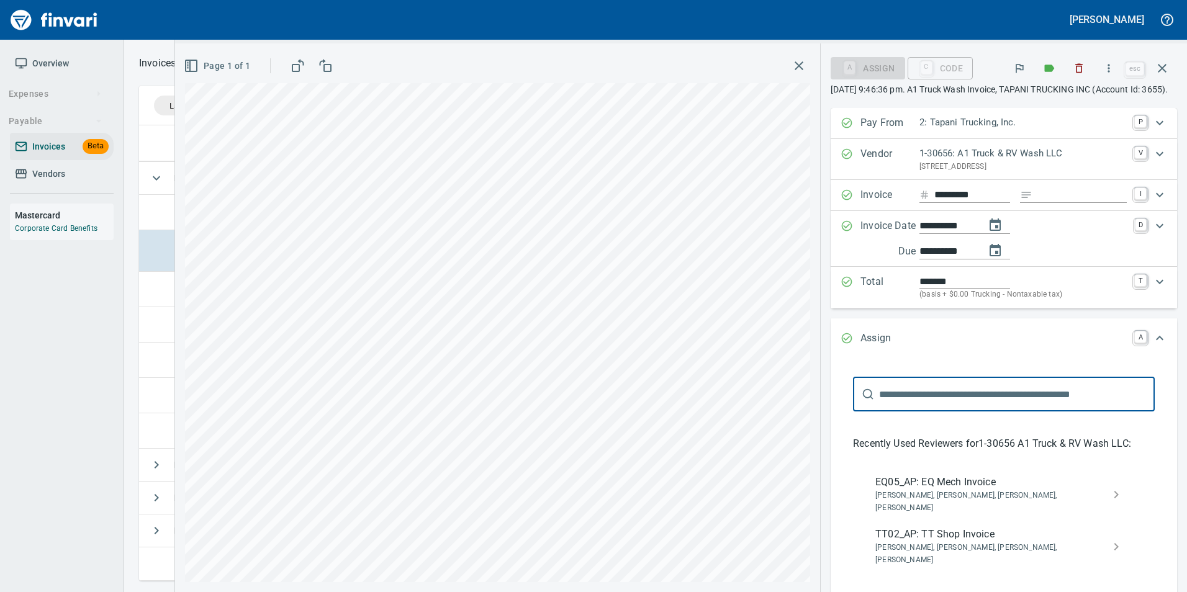
click at [962, 546] on span "[PERSON_NAME], [PERSON_NAME], [PERSON_NAME], [PERSON_NAME]" at bounding box center [993, 554] width 237 height 25
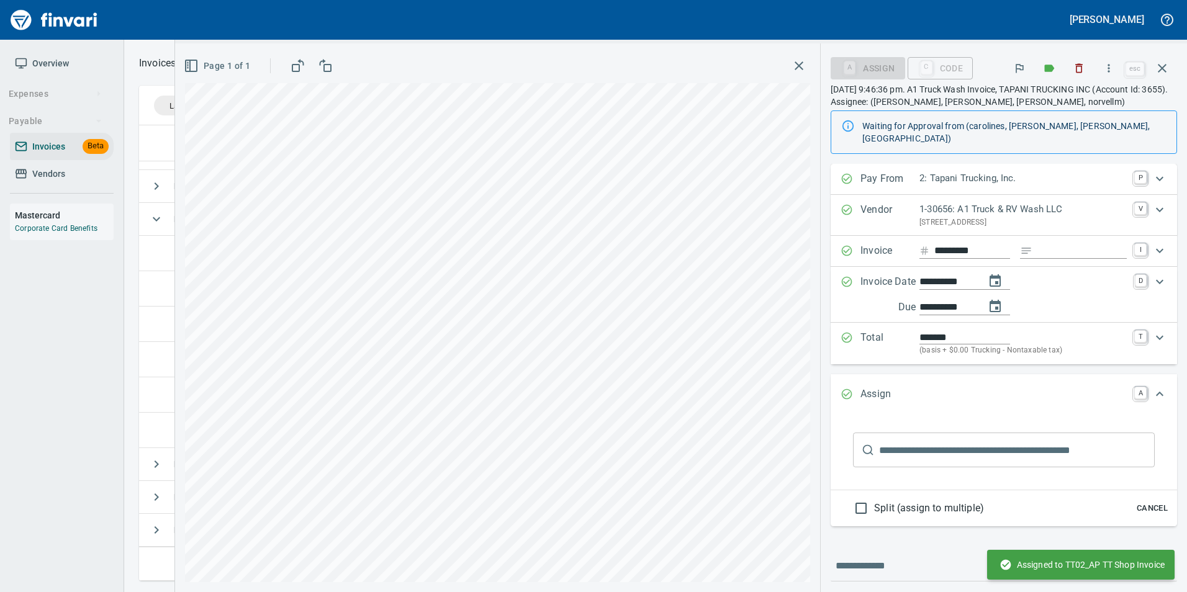
scroll to position [57, 0]
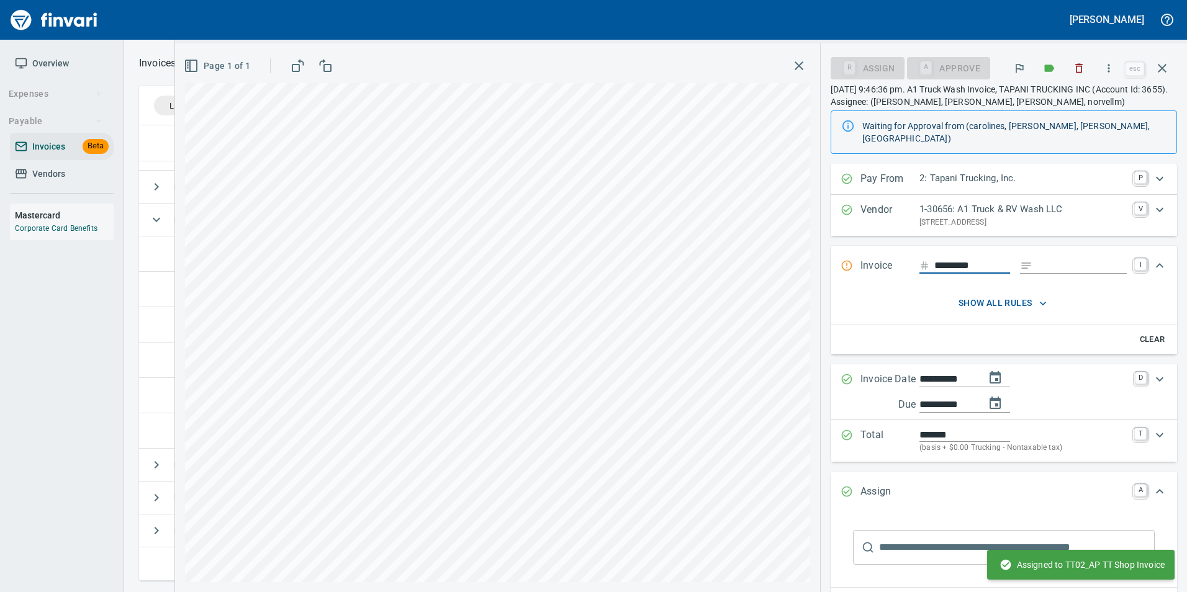
click at [1161, 66] on icon "button" at bounding box center [1162, 68] width 9 height 9
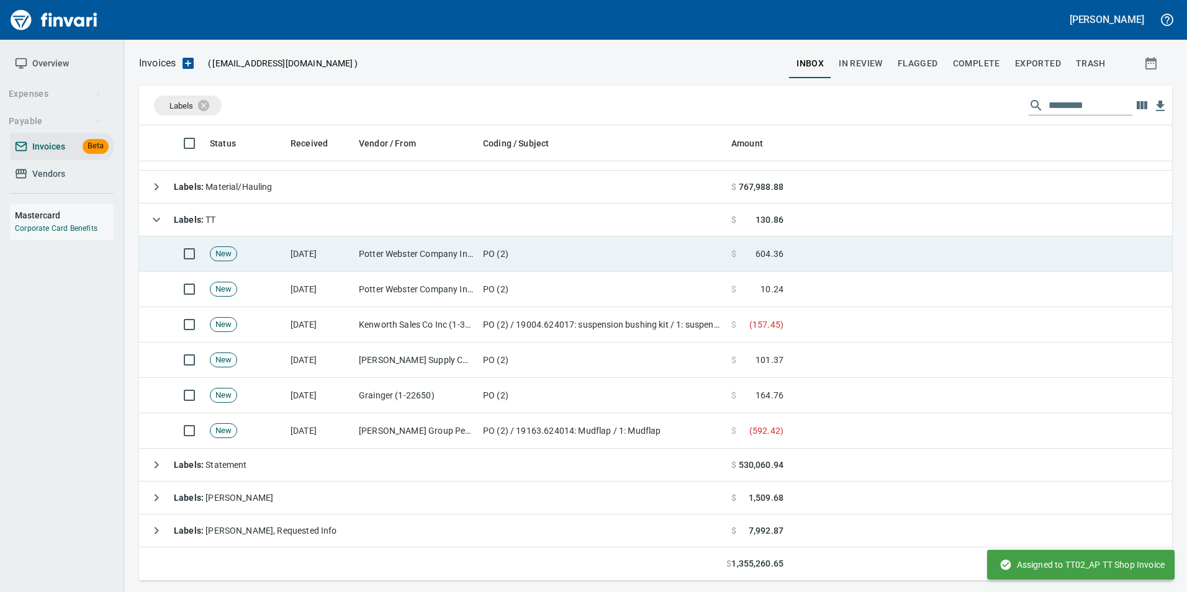
click at [456, 248] on td "Potter Webster Company Inc (1-10818)" at bounding box center [416, 254] width 124 height 35
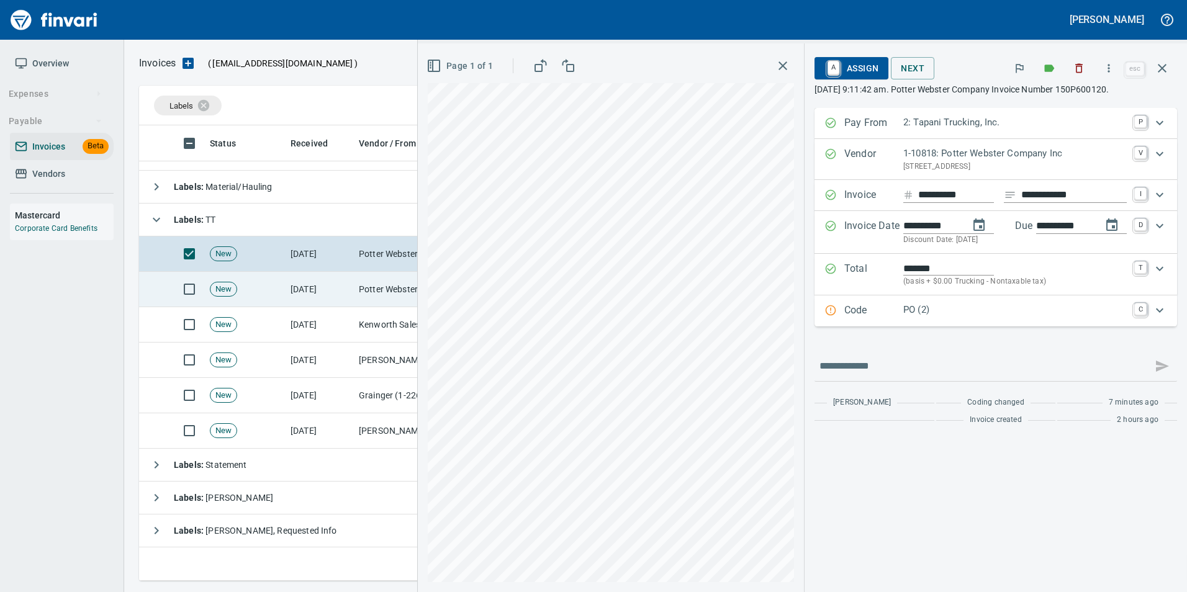
click at [337, 302] on td "[DATE]" at bounding box center [320, 289] width 68 height 35
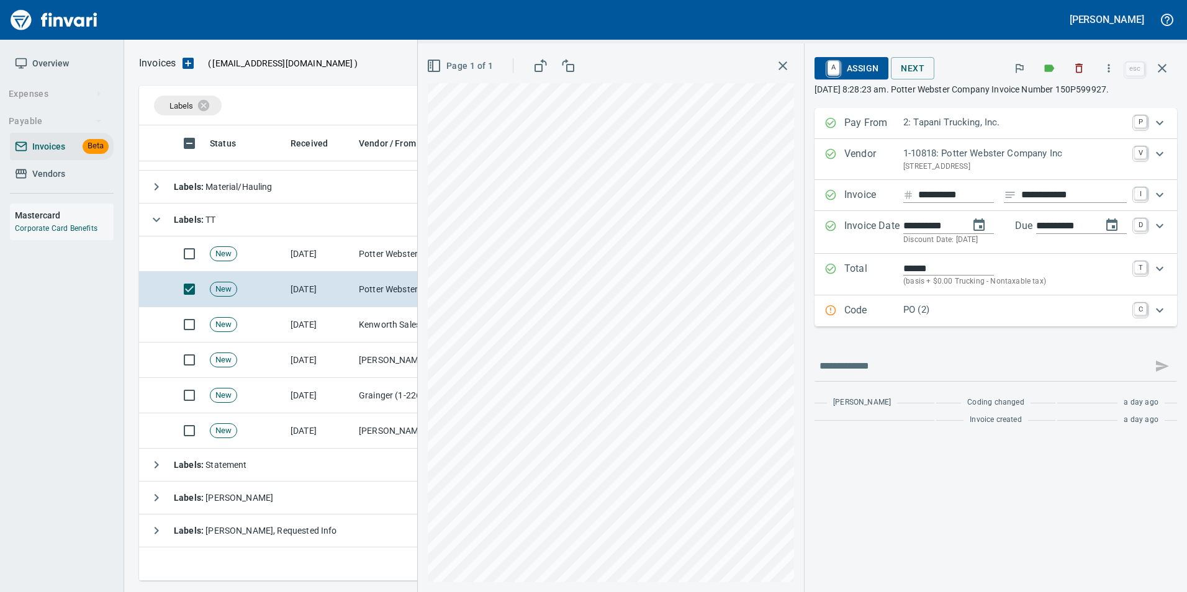
click at [939, 309] on p "PO (2)" at bounding box center [1015, 310] width 224 height 14
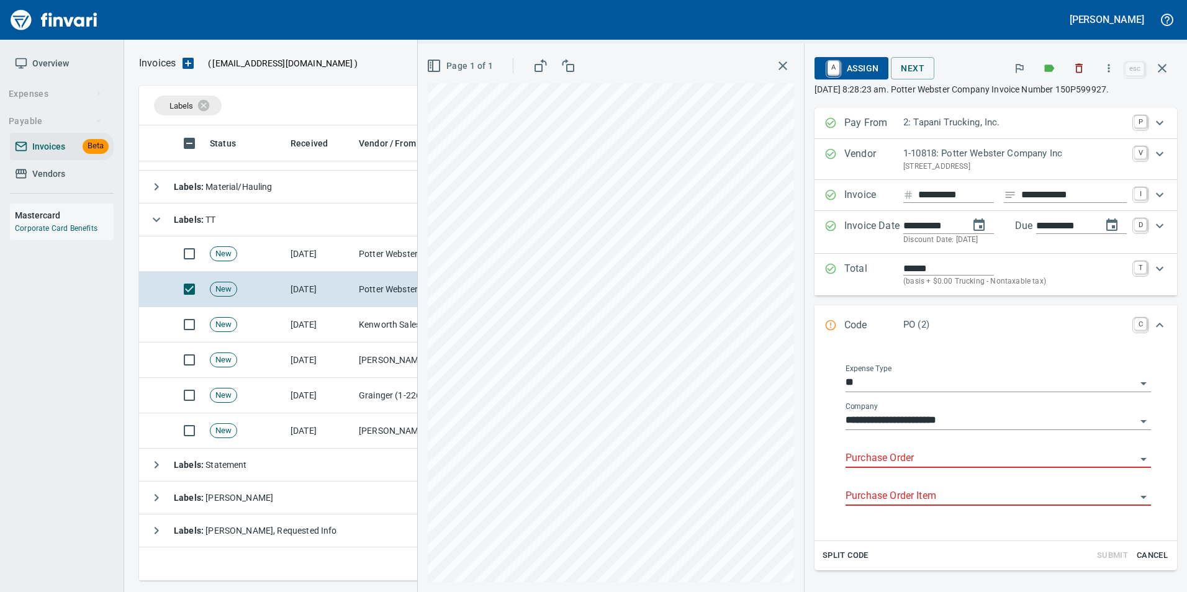
click at [908, 458] on input "Purchase Order" at bounding box center [991, 458] width 291 height 17
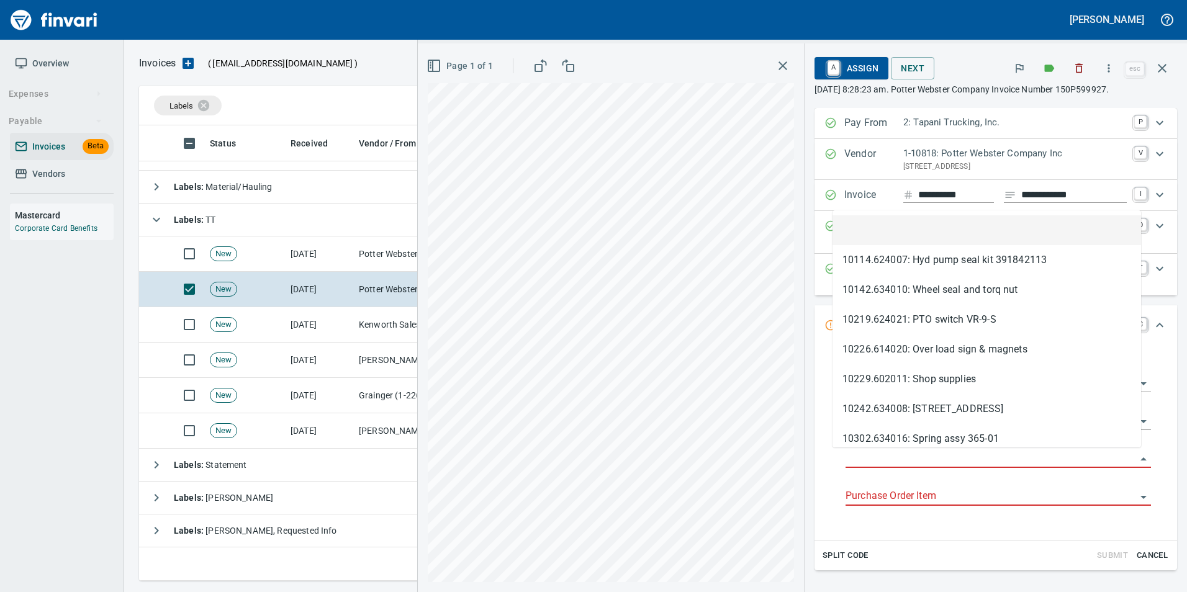
scroll to position [446, 1014]
type input "**********"
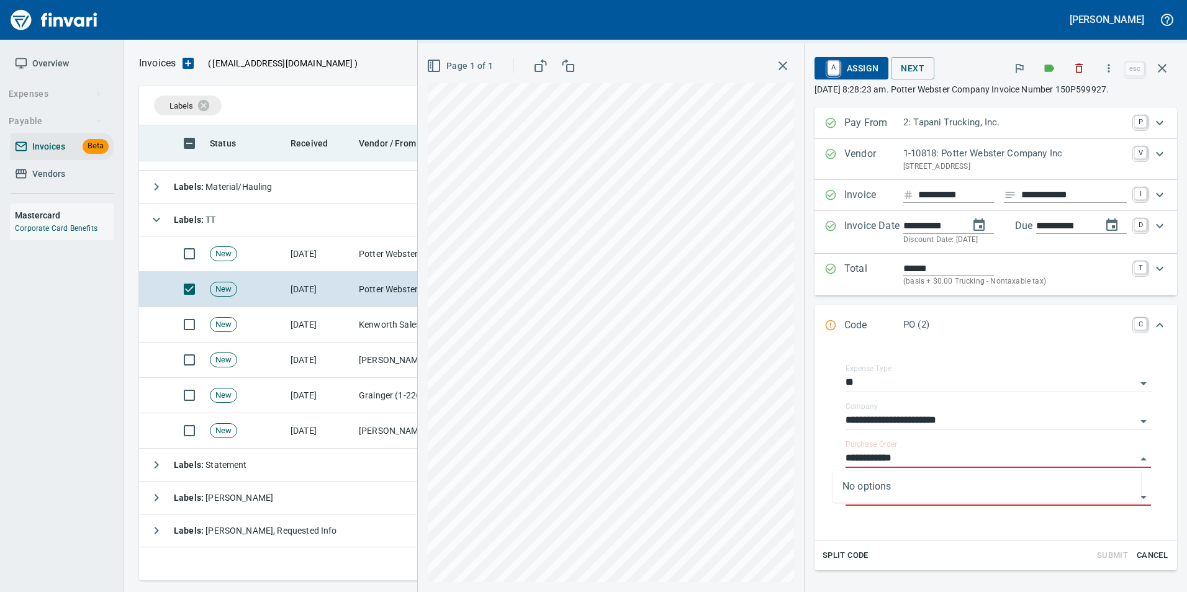
click at [1167, 73] on icon "button" at bounding box center [1162, 68] width 15 height 15
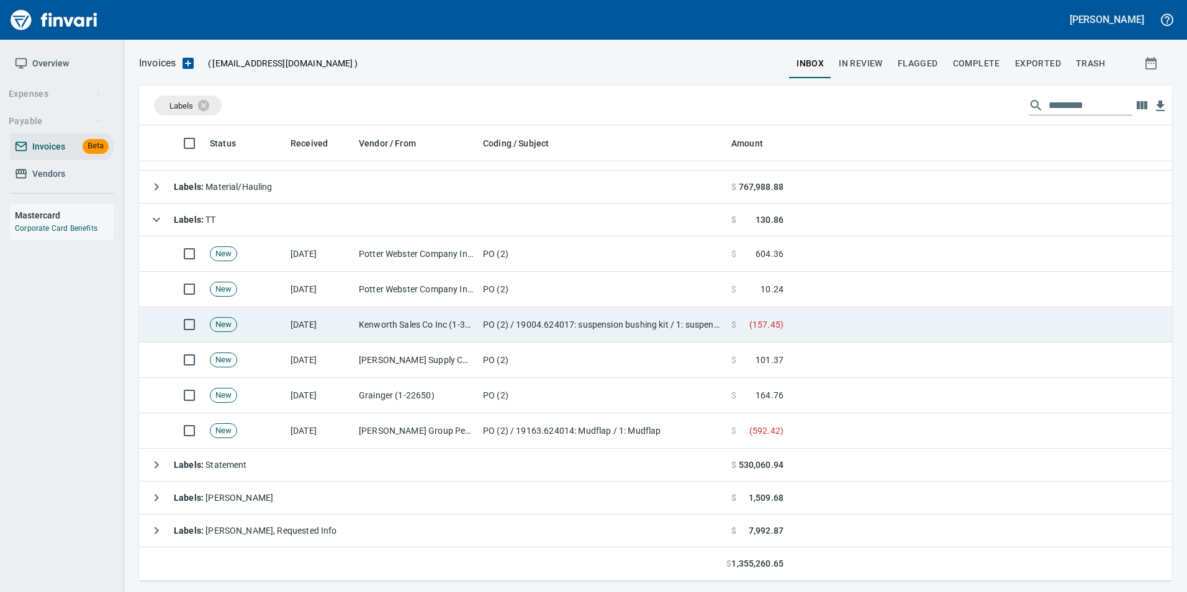
scroll to position [446, 1014]
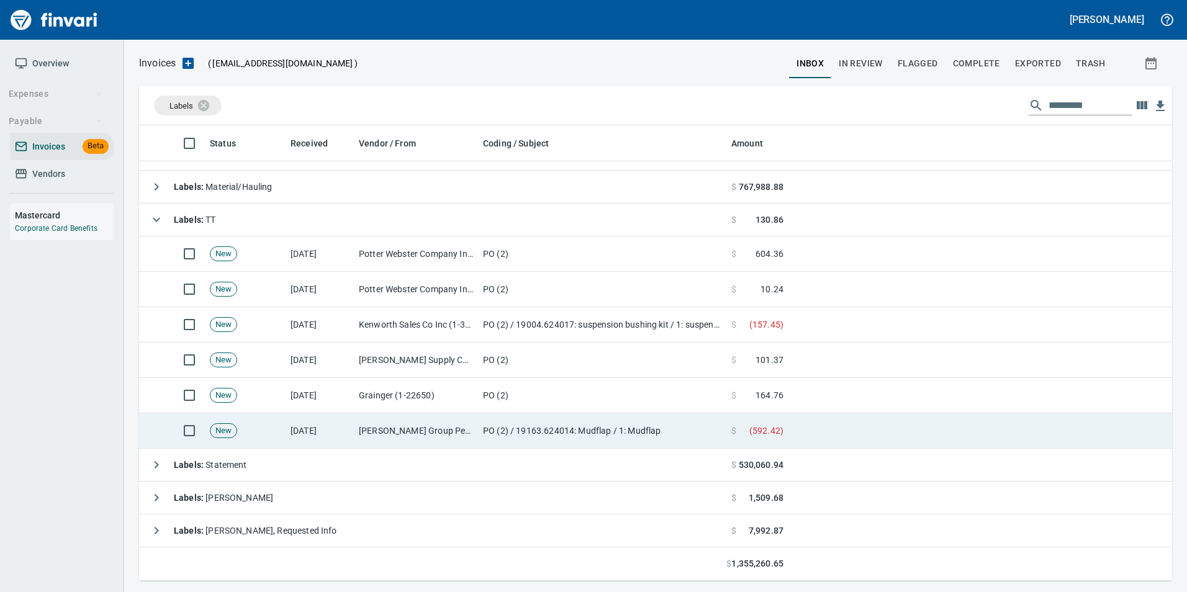
click at [435, 419] on td "Jackson Group Peterbilt(IBS) (1-38196)" at bounding box center [416, 431] width 124 height 35
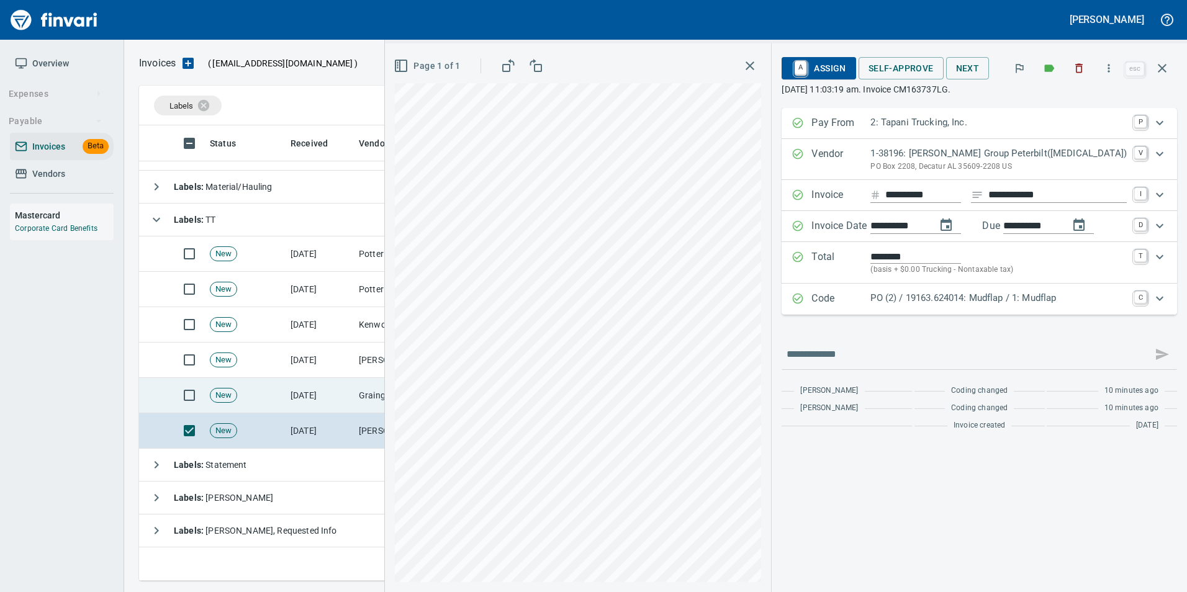
click at [360, 394] on td "Grainger (1-22650)" at bounding box center [416, 395] width 124 height 35
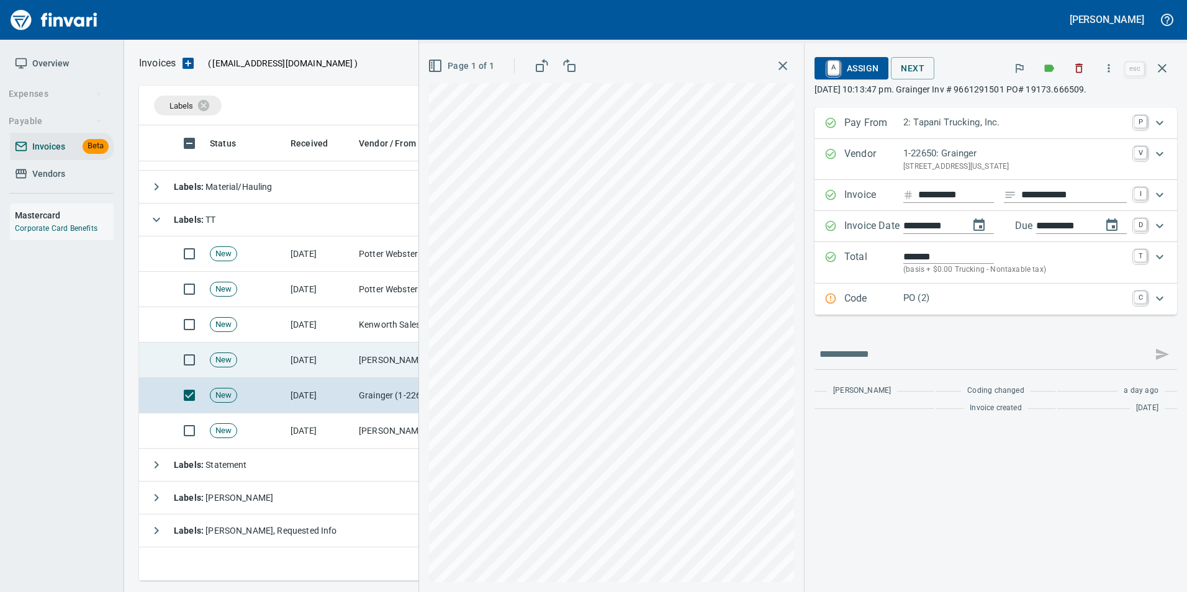
click at [340, 360] on td "[DATE]" at bounding box center [320, 360] width 68 height 35
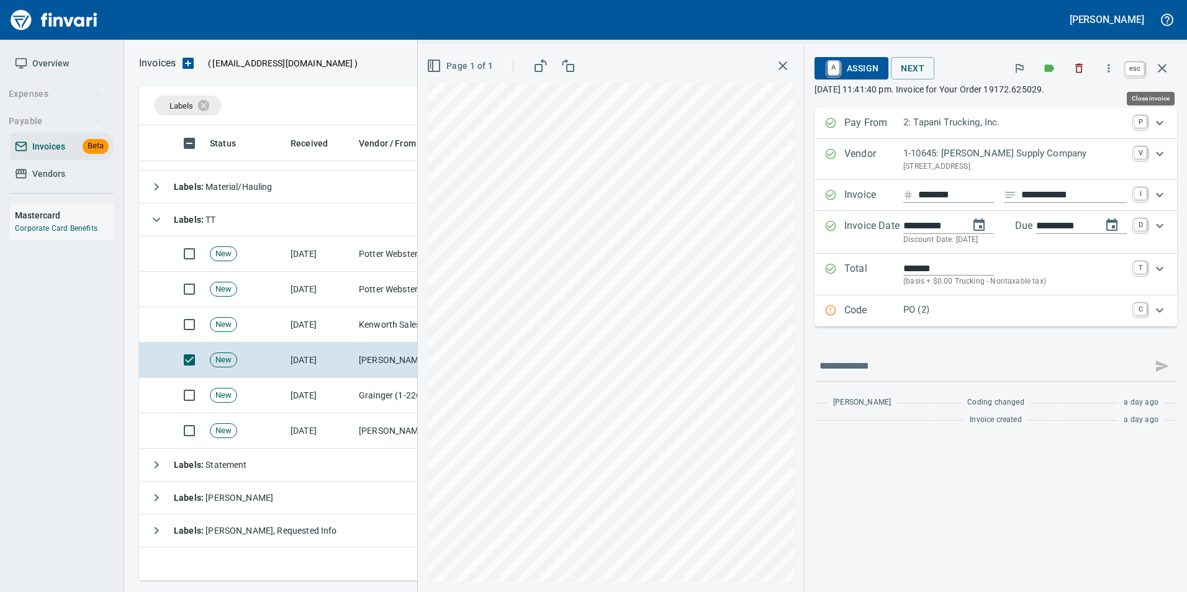
click at [1166, 69] on icon "button" at bounding box center [1162, 68] width 15 height 15
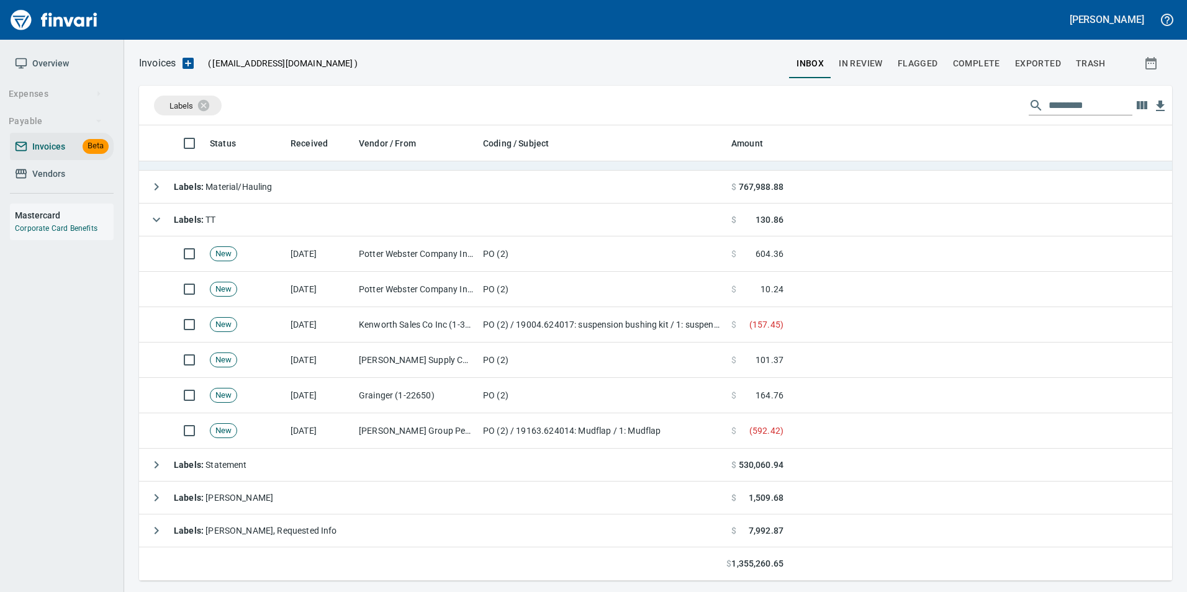
scroll to position [446, 1014]
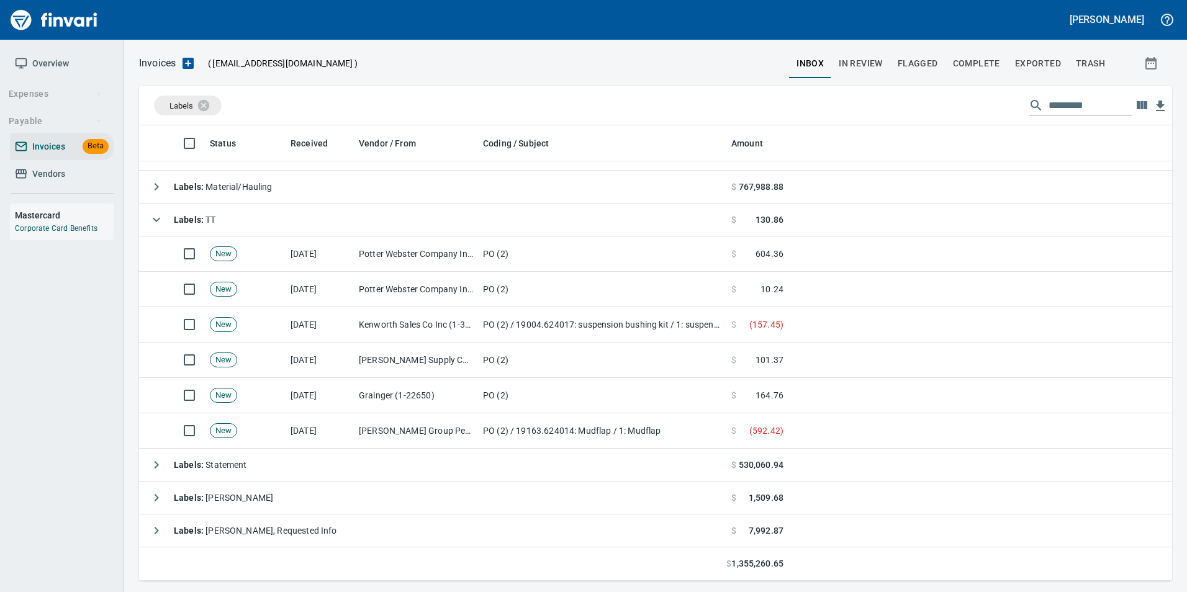
click at [163, 221] on icon "button" at bounding box center [156, 219] width 15 height 15
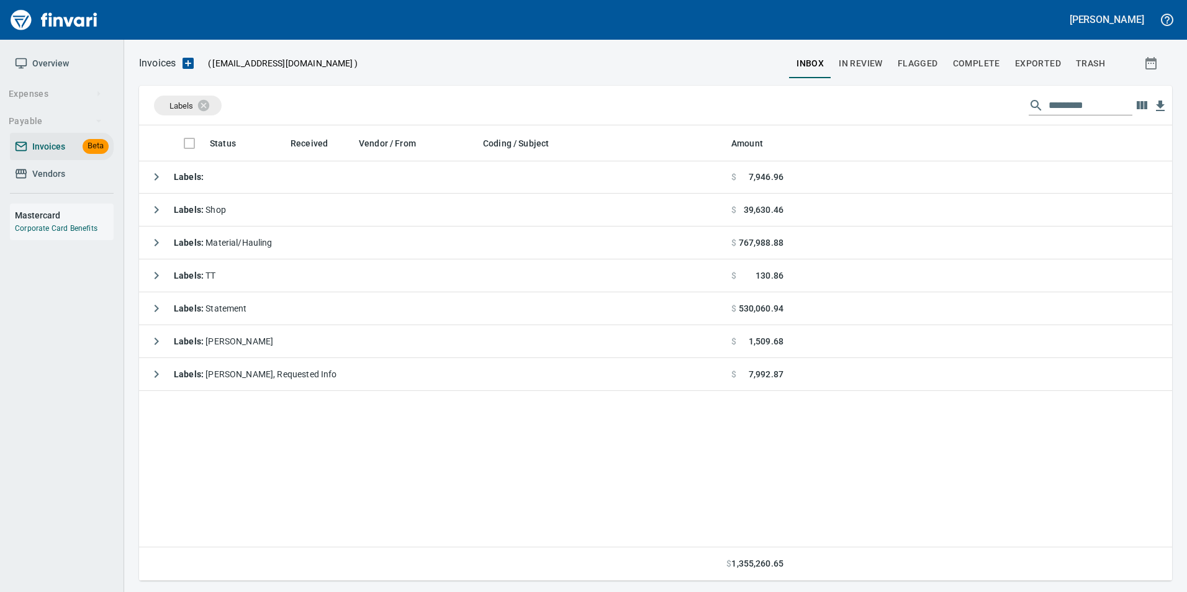
scroll to position [446, 1024]
click at [213, 109] on icon at bounding box center [211, 104] width 11 height 11
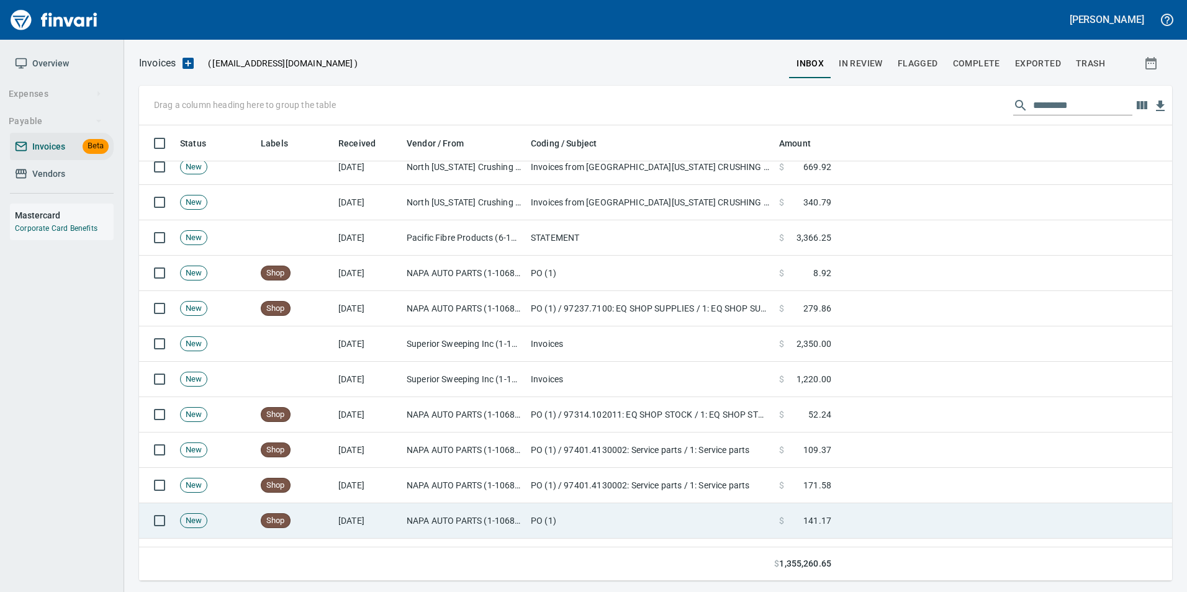
scroll to position [0, 0]
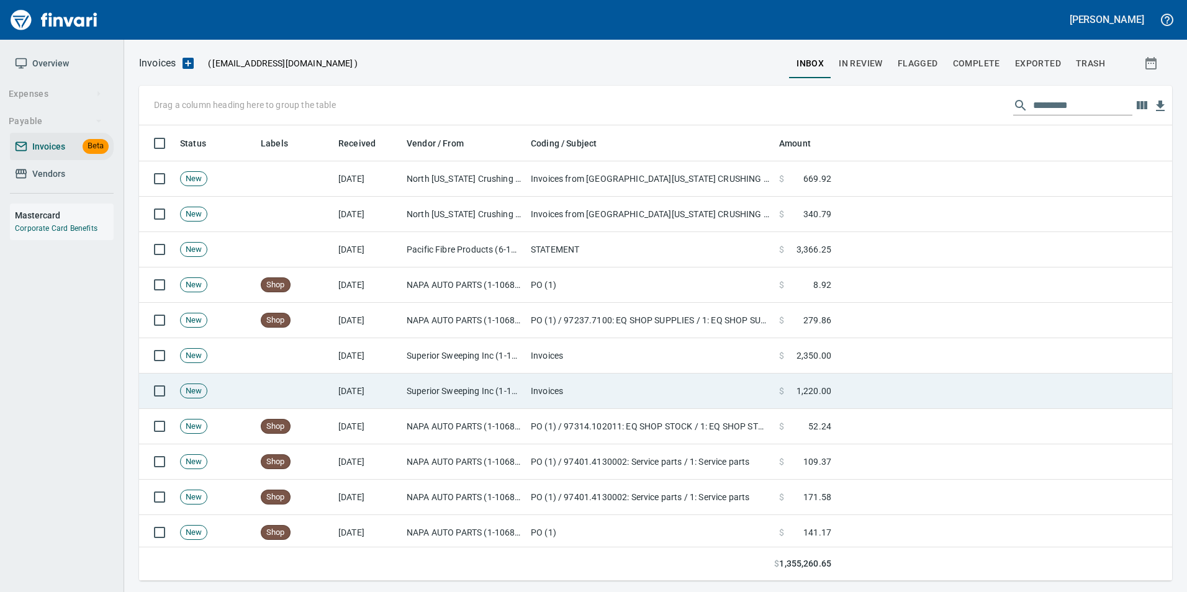
click at [292, 389] on td at bounding box center [295, 391] width 78 height 35
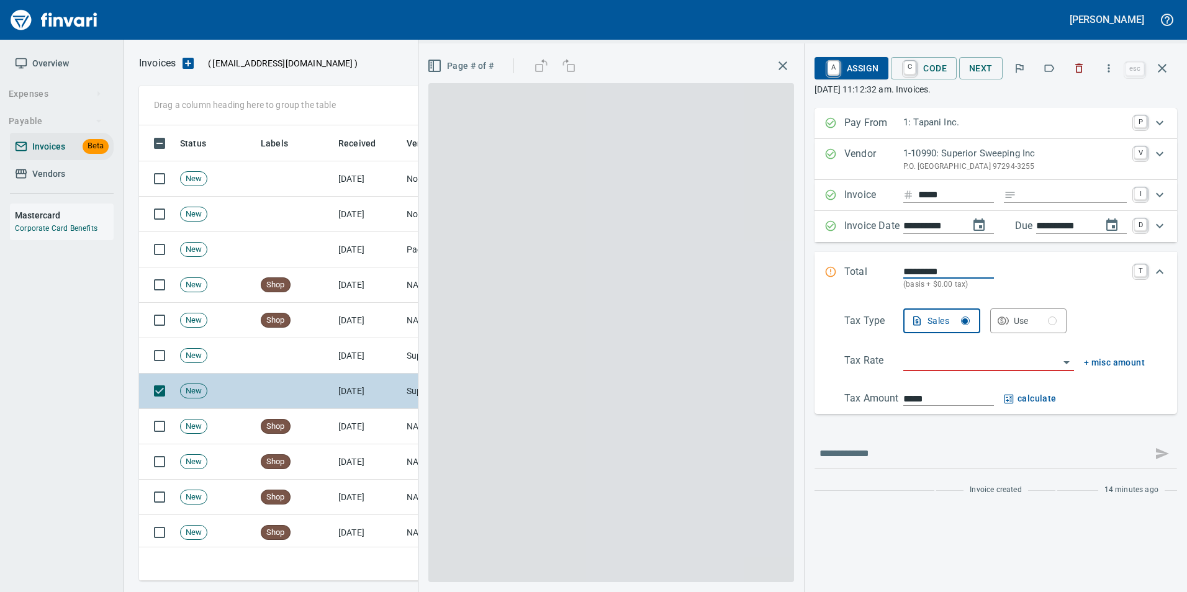
scroll to position [446, 1014]
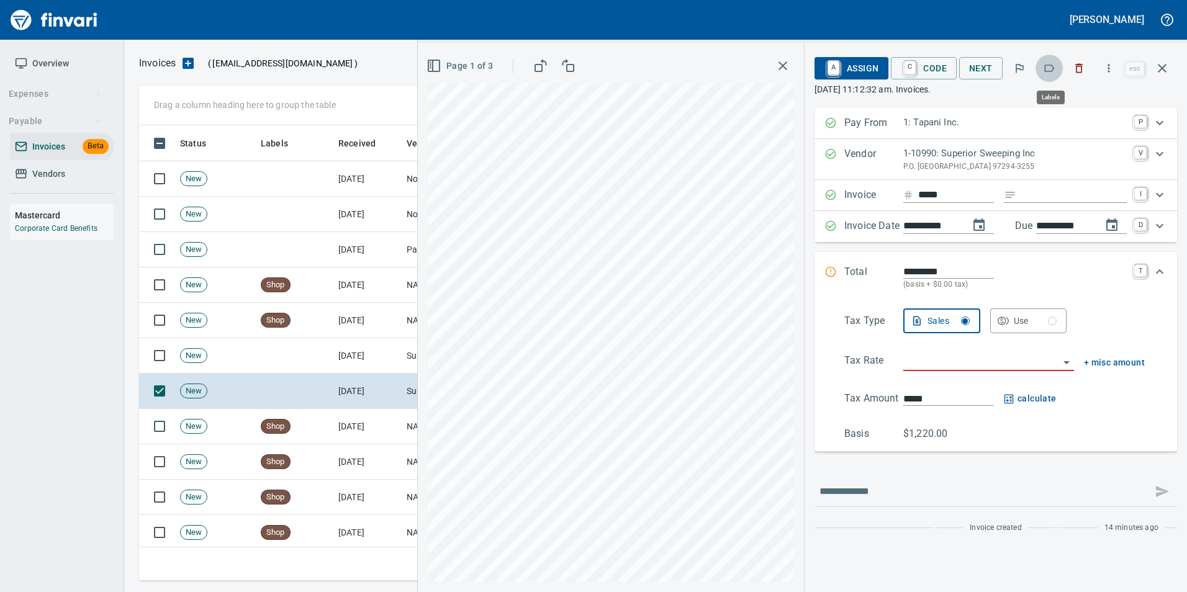
click at [1048, 68] on icon "button" at bounding box center [1049, 68] width 12 height 12
click at [1161, 65] on icon "button" at bounding box center [1162, 68] width 15 height 15
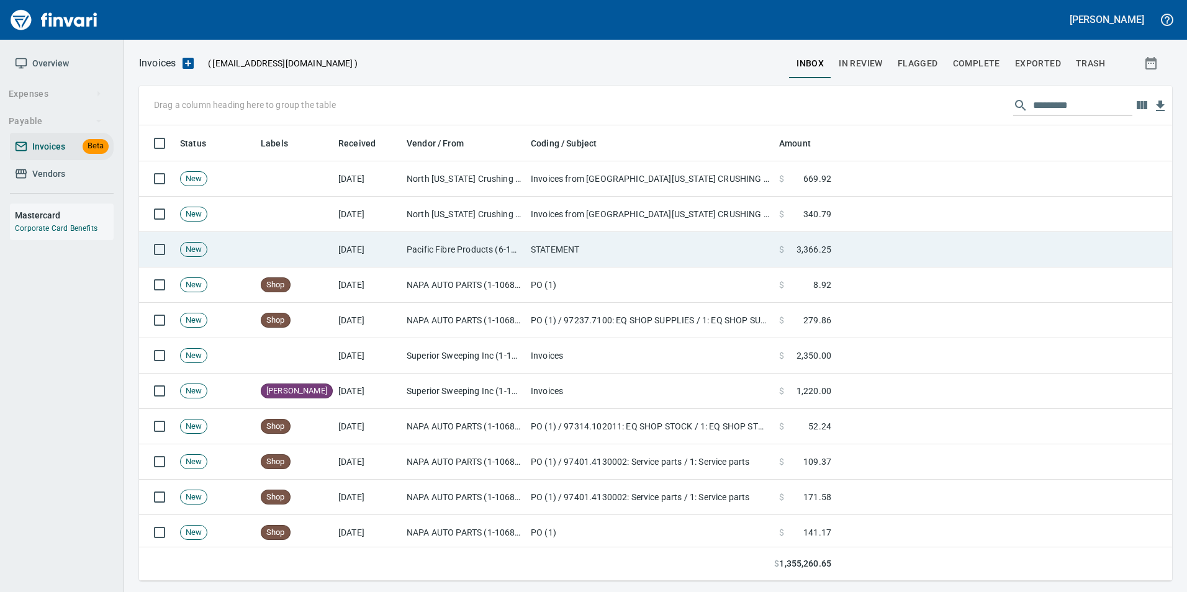
scroll to position [446, 1014]
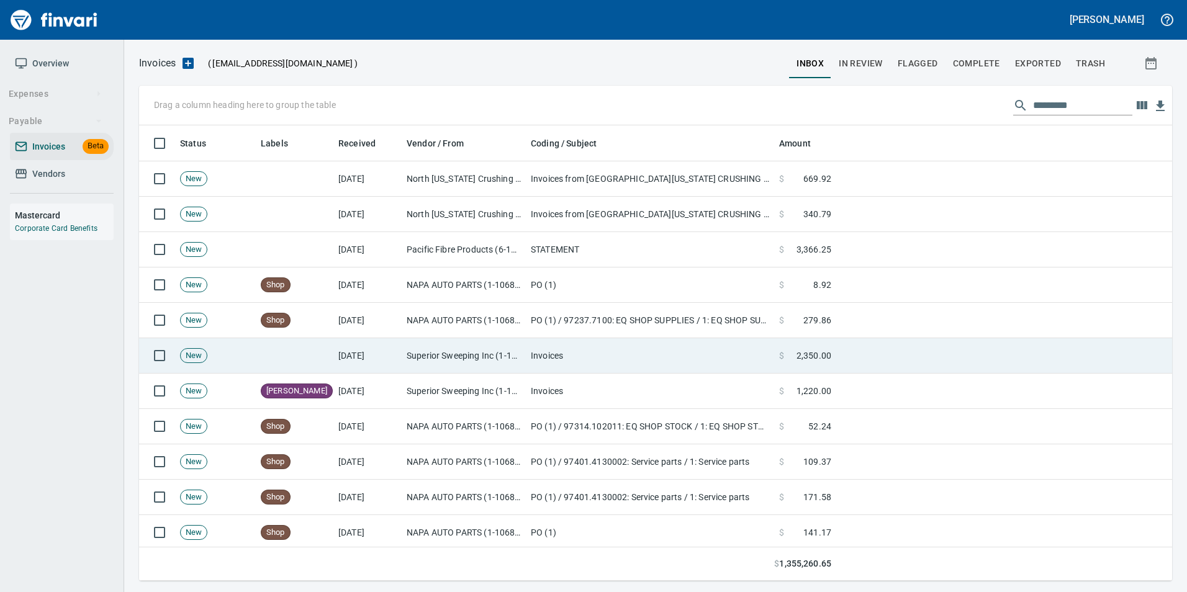
click at [336, 352] on td "[DATE]" at bounding box center [367, 355] width 68 height 35
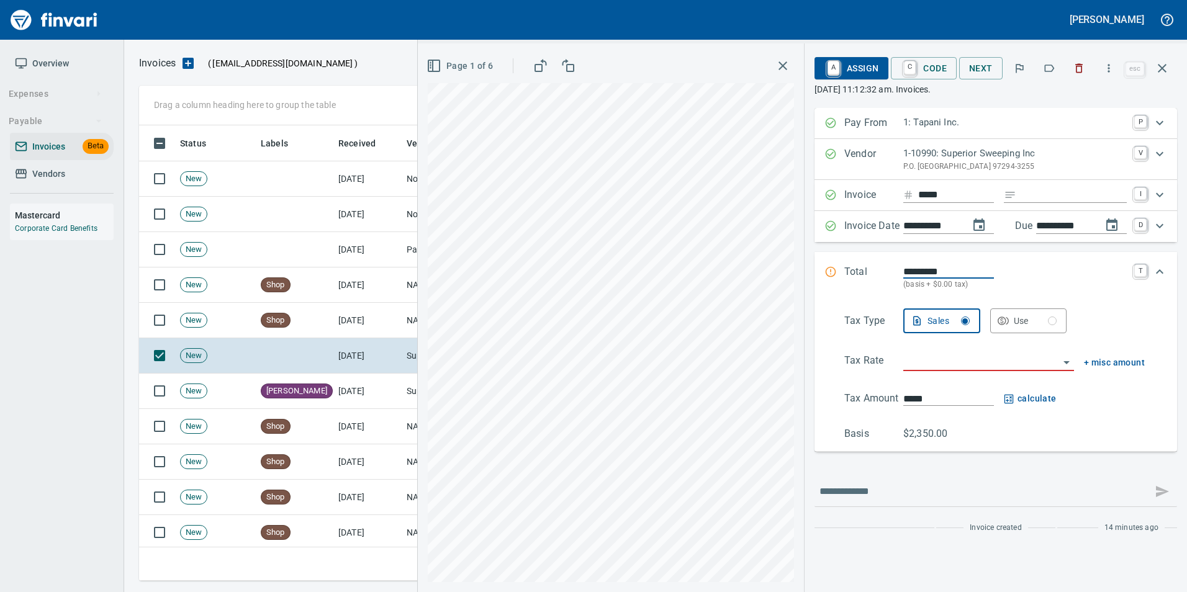
click at [1047, 69] on icon "button" at bounding box center [1049, 68] width 12 height 12
click at [1162, 75] on icon "button" at bounding box center [1162, 68] width 15 height 15
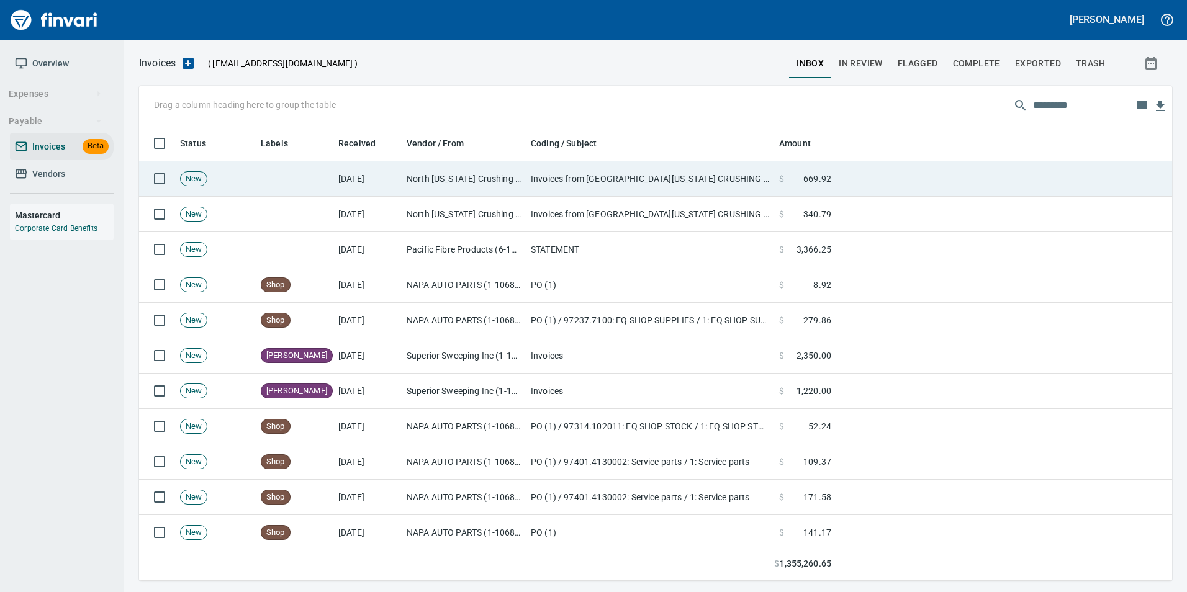
scroll to position [446, 1014]
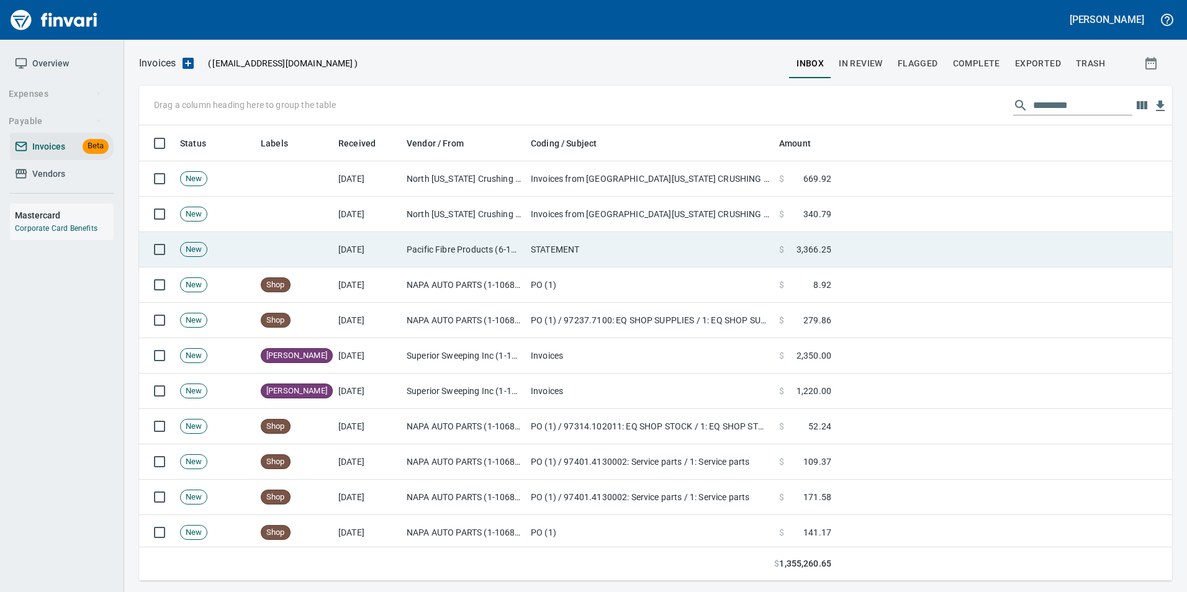
click at [445, 246] on td "Pacific Fibre Products (6-10754)" at bounding box center [464, 249] width 124 height 35
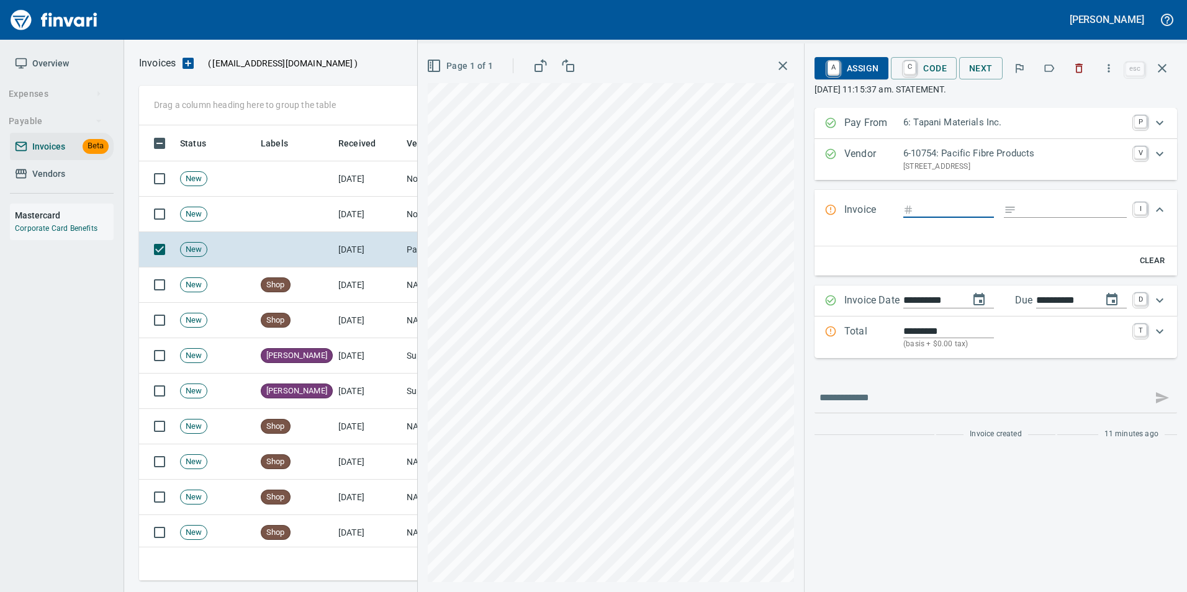
click at [1048, 65] on icon "button" at bounding box center [1050, 68] width 10 height 7
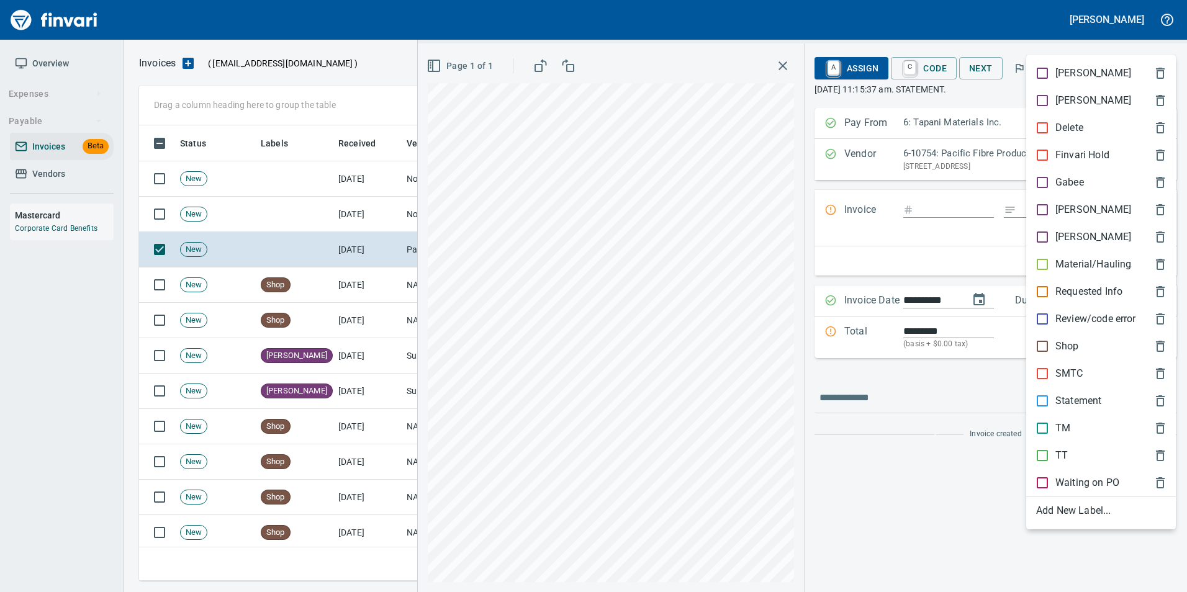
click at [1087, 394] on p "Statement" at bounding box center [1079, 401] width 46 height 15
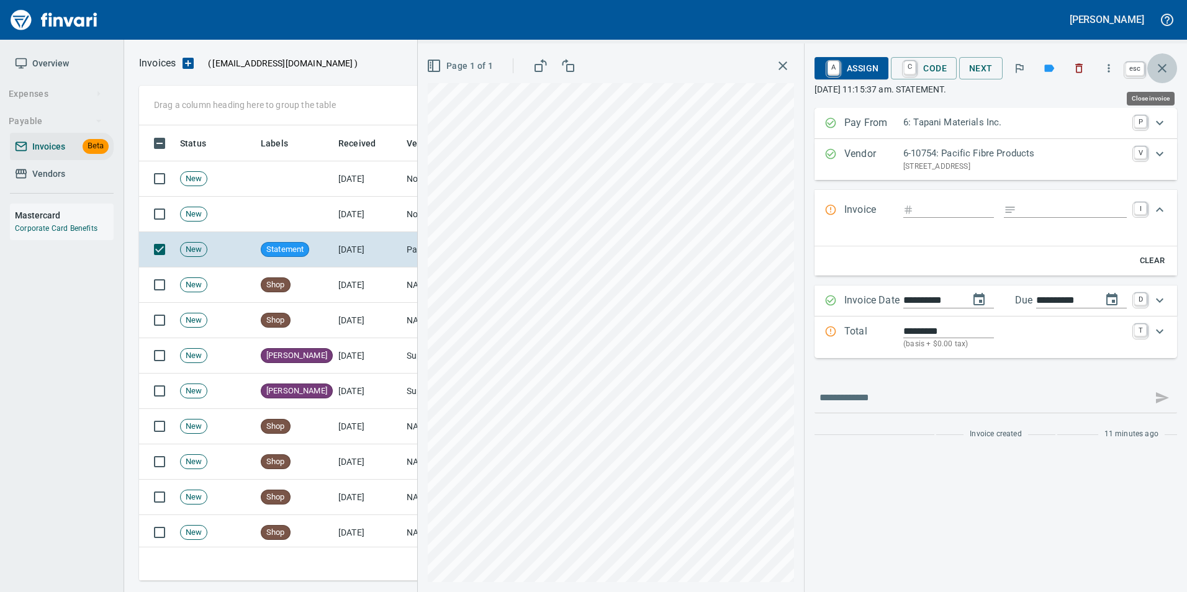
click at [1154, 76] on button "button" at bounding box center [1162, 68] width 30 height 30
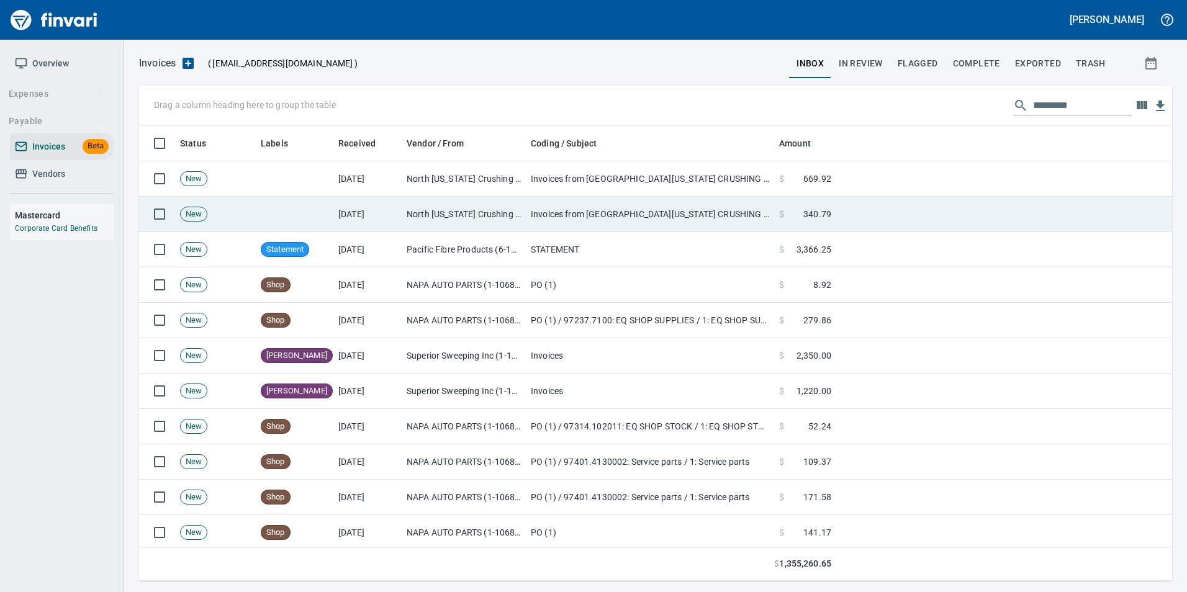
click at [486, 215] on td "North [US_STATE] Crushing Inc (1-40009)" at bounding box center [464, 214] width 124 height 35
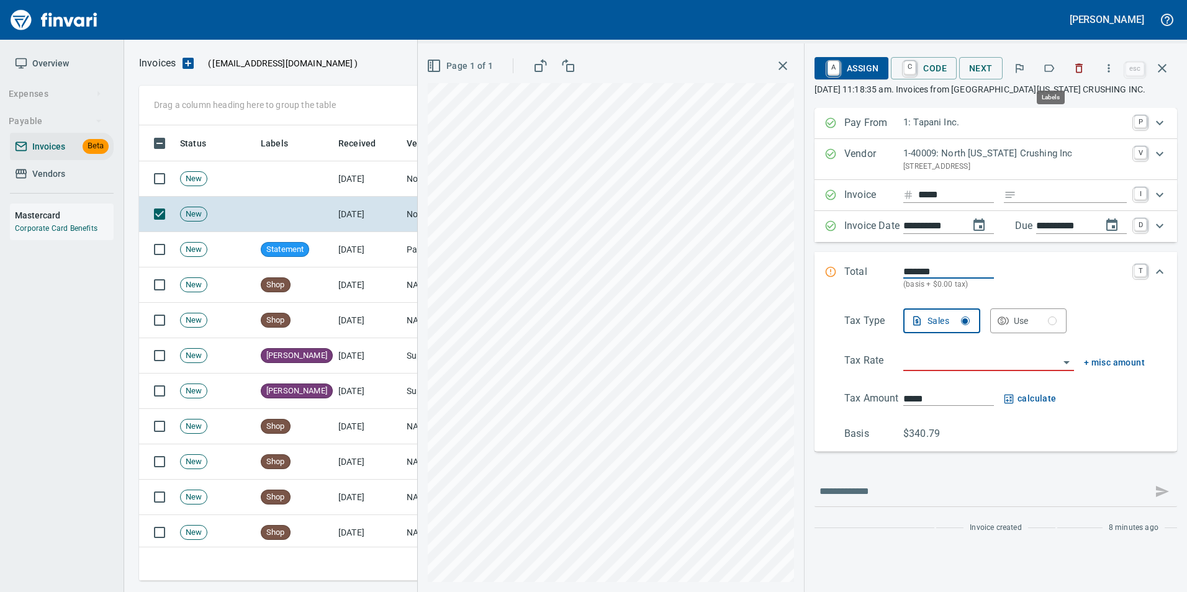
click at [1050, 58] on button "button" at bounding box center [1049, 68] width 27 height 27
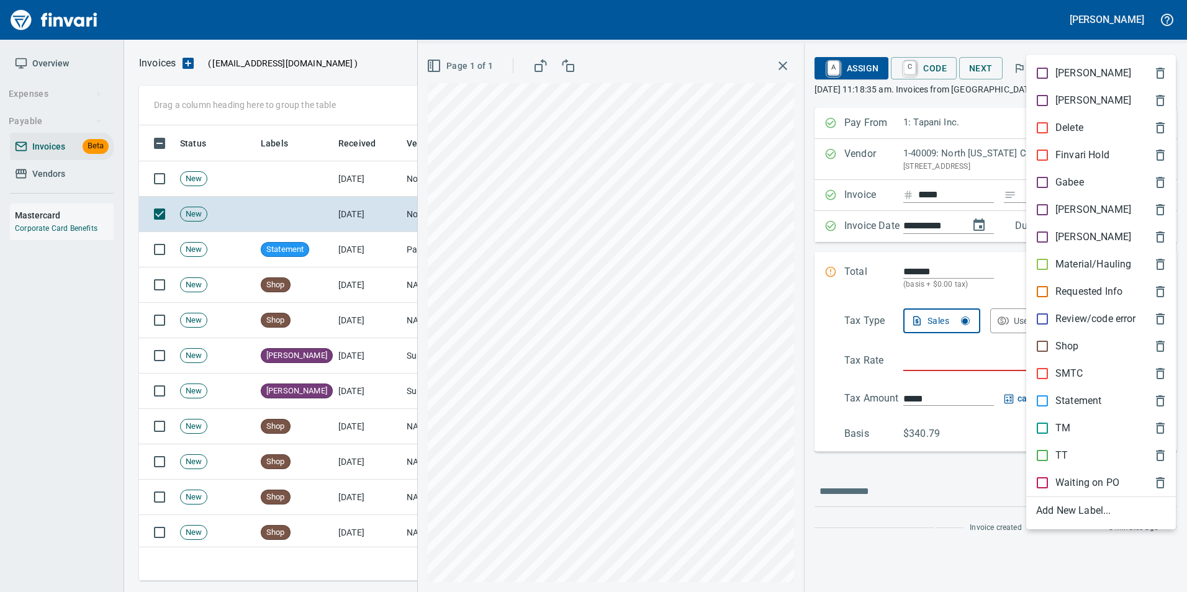
scroll to position [446, 1014]
click at [1077, 261] on p "Material/Hauling" at bounding box center [1094, 264] width 76 height 15
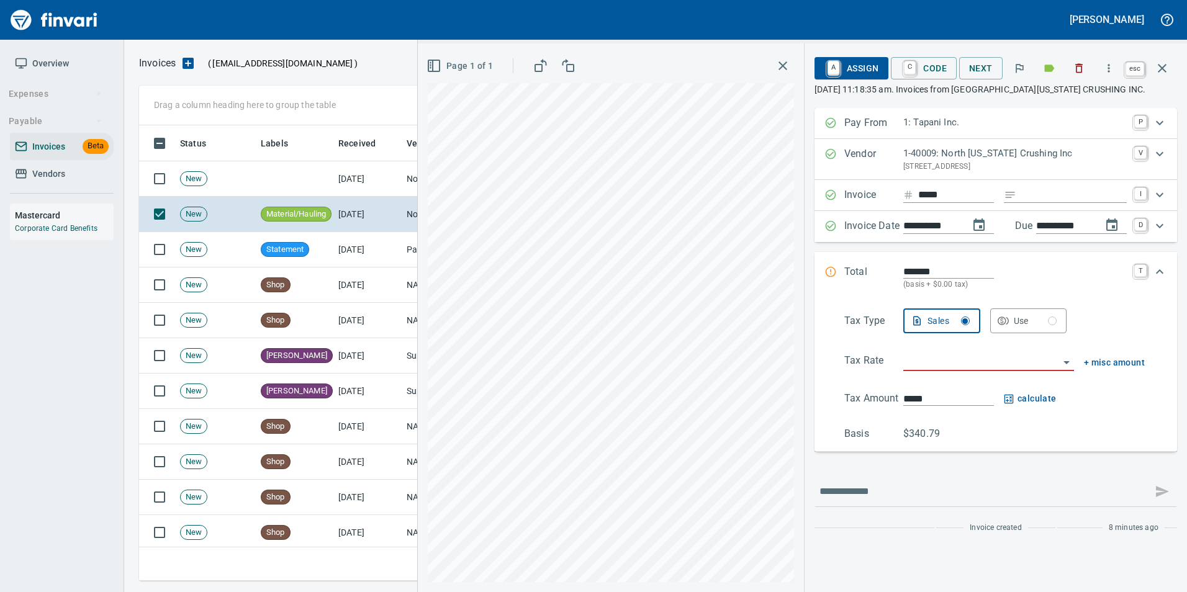
click at [1164, 76] on button "button" at bounding box center [1162, 68] width 30 height 30
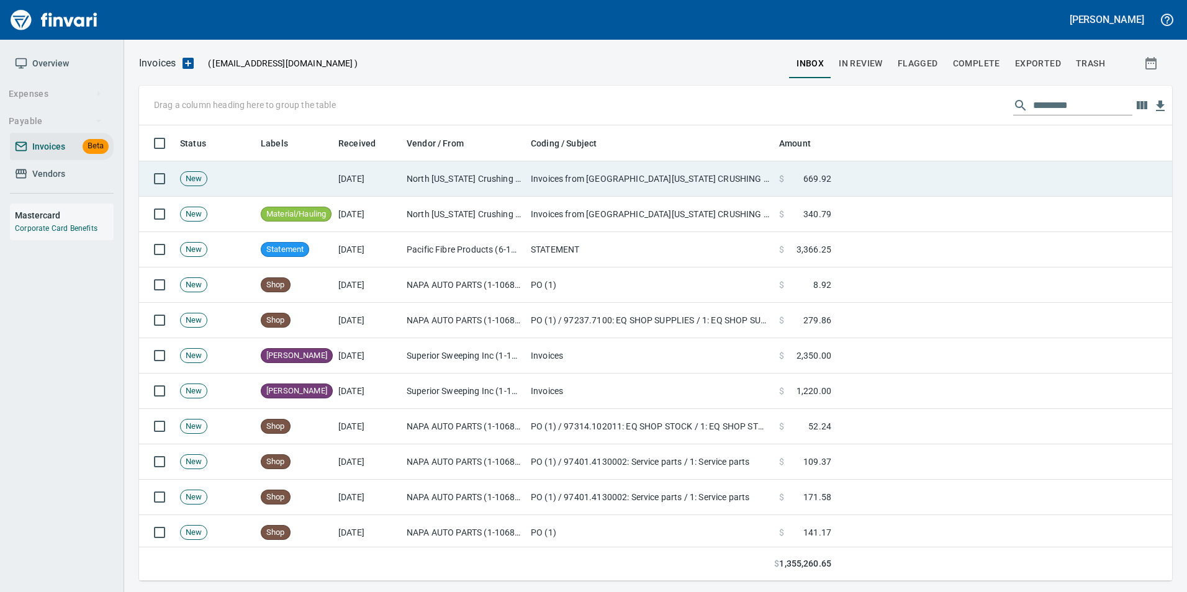
click at [556, 173] on td "Invoices from [GEOGRAPHIC_DATA][US_STATE] CRUSHING INC" at bounding box center [650, 178] width 248 height 35
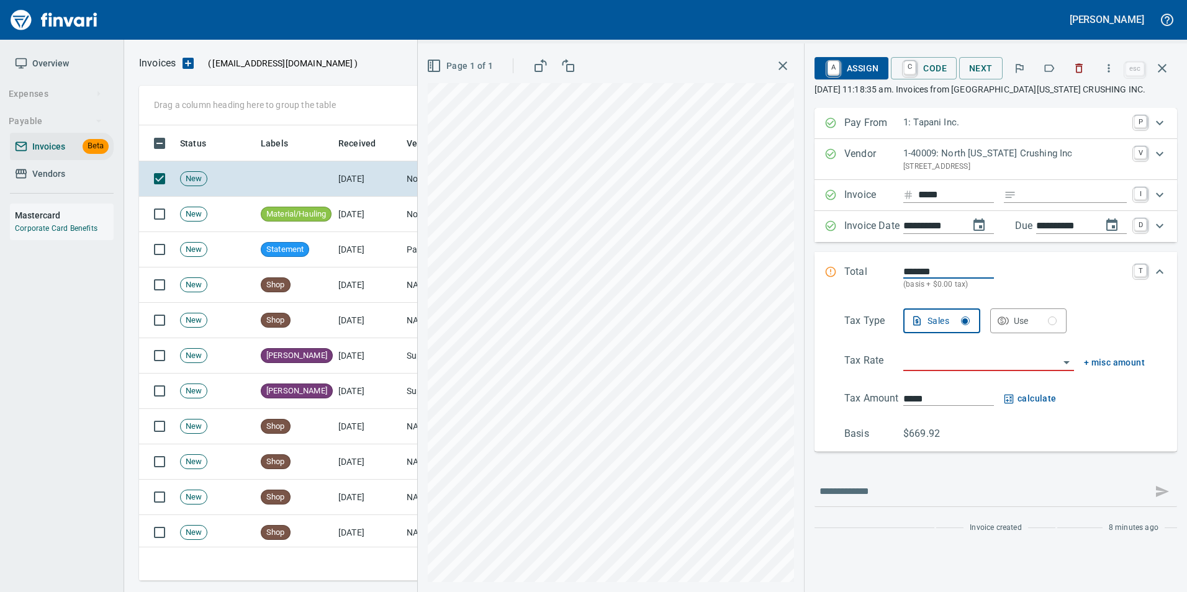
click at [1049, 68] on icon "button" at bounding box center [1049, 68] width 12 height 12
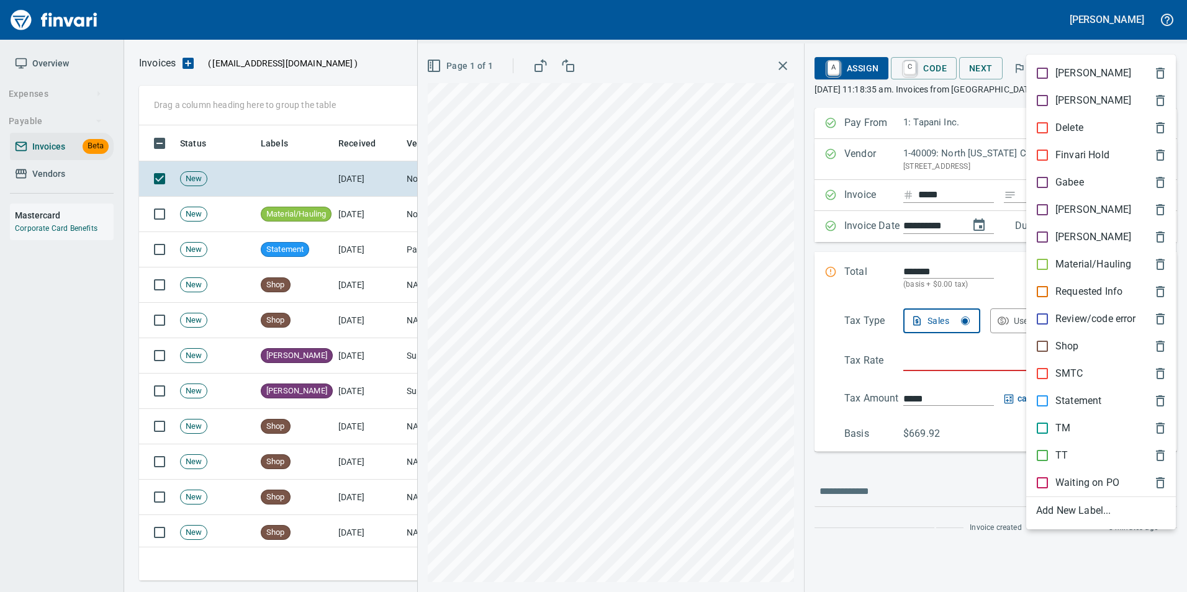
click at [1092, 268] on p "Material/Hauling" at bounding box center [1094, 264] width 76 height 15
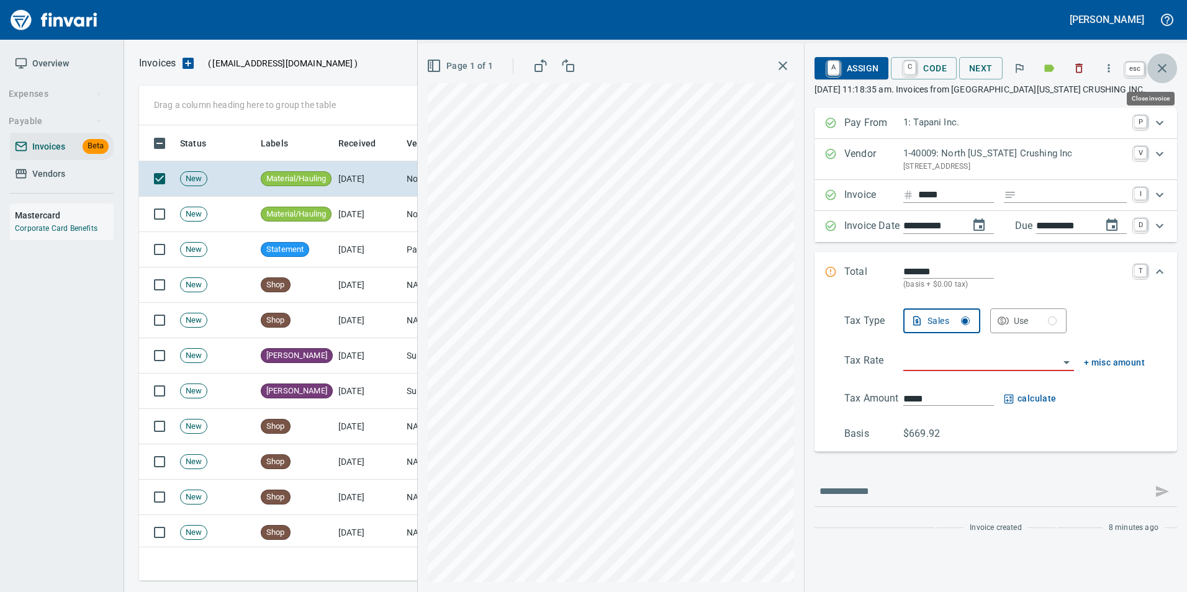
click at [1165, 76] on button "button" at bounding box center [1162, 68] width 30 height 30
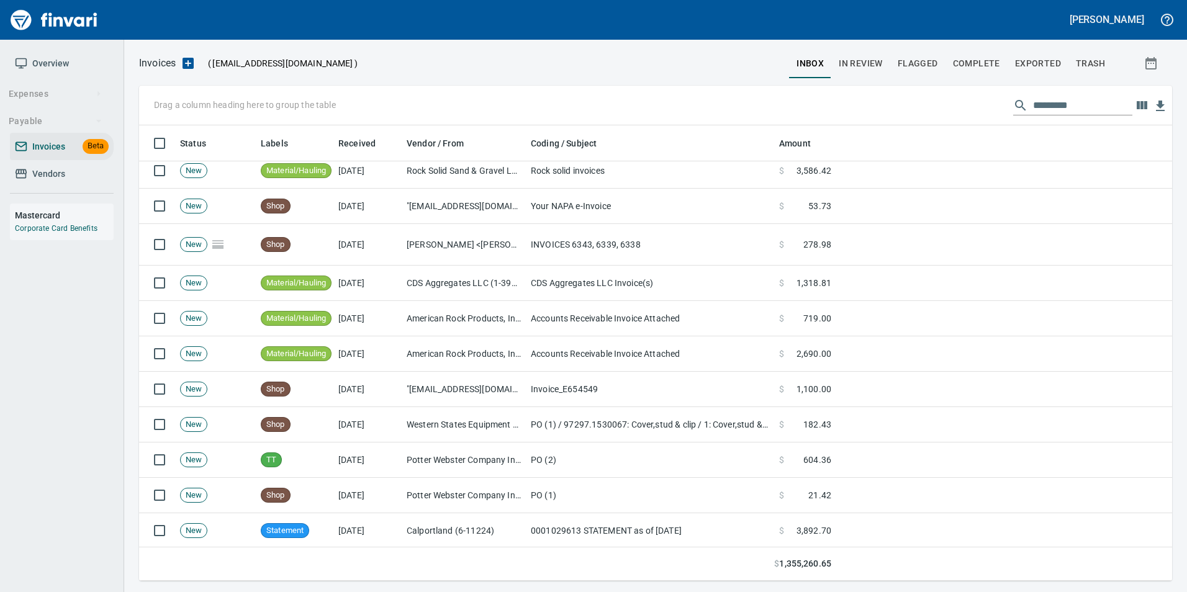
scroll to position [621, 0]
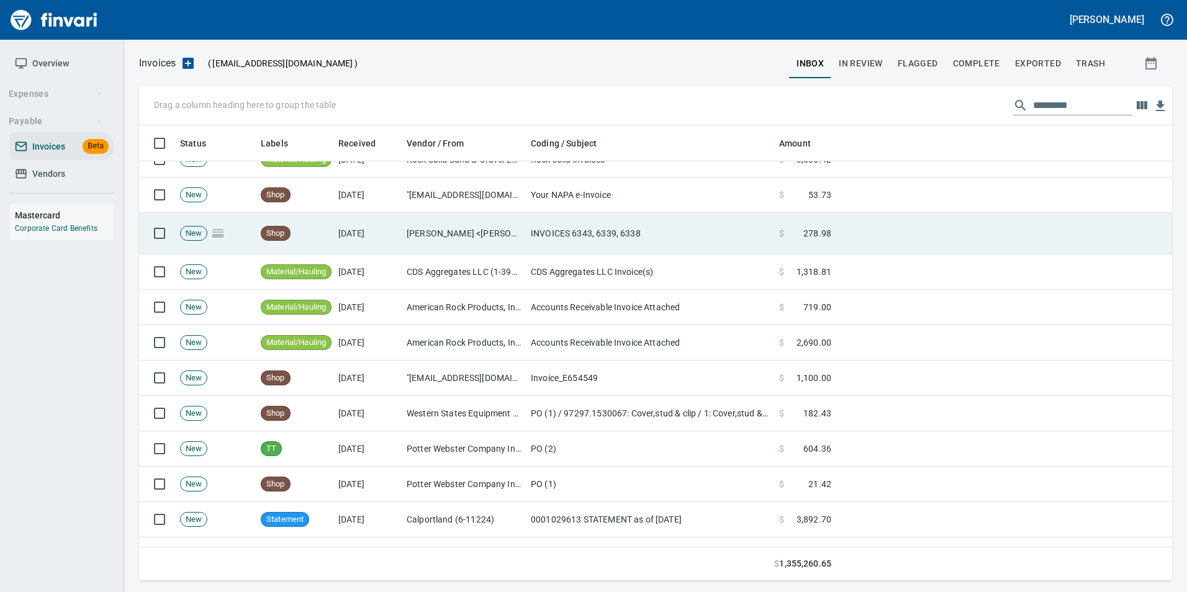
click at [510, 243] on td "Nona Paulsen <nona@mcktool.net>" at bounding box center [464, 234] width 124 height 42
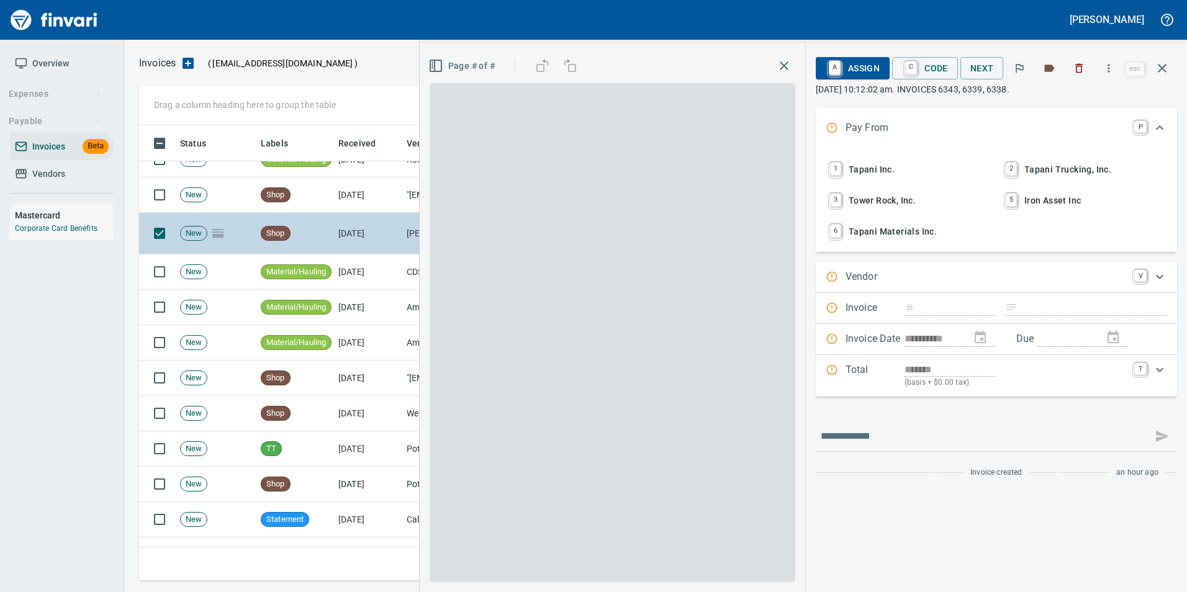
type input "**********"
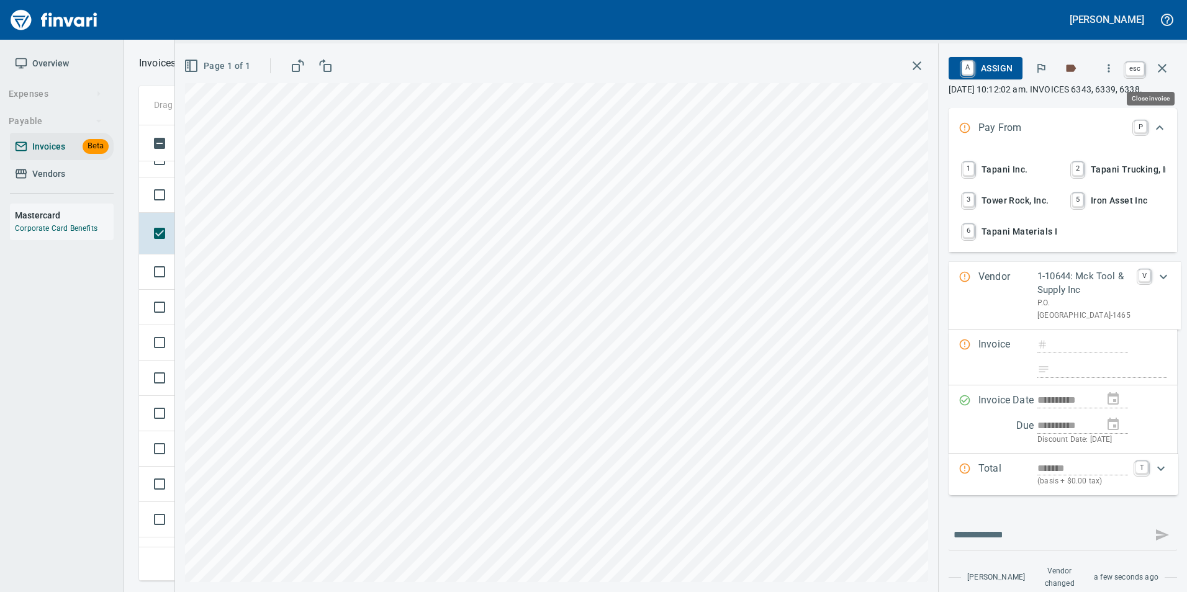
click at [1160, 64] on icon "button" at bounding box center [1162, 68] width 15 height 15
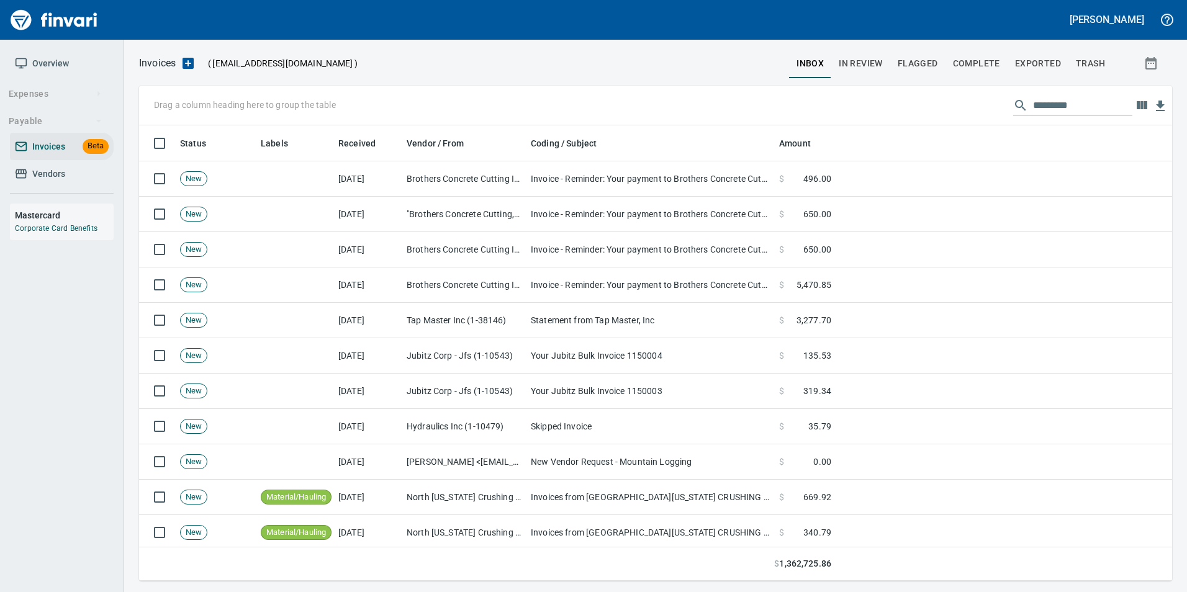
click at [858, 67] on span "In Review" at bounding box center [861, 64] width 44 height 16
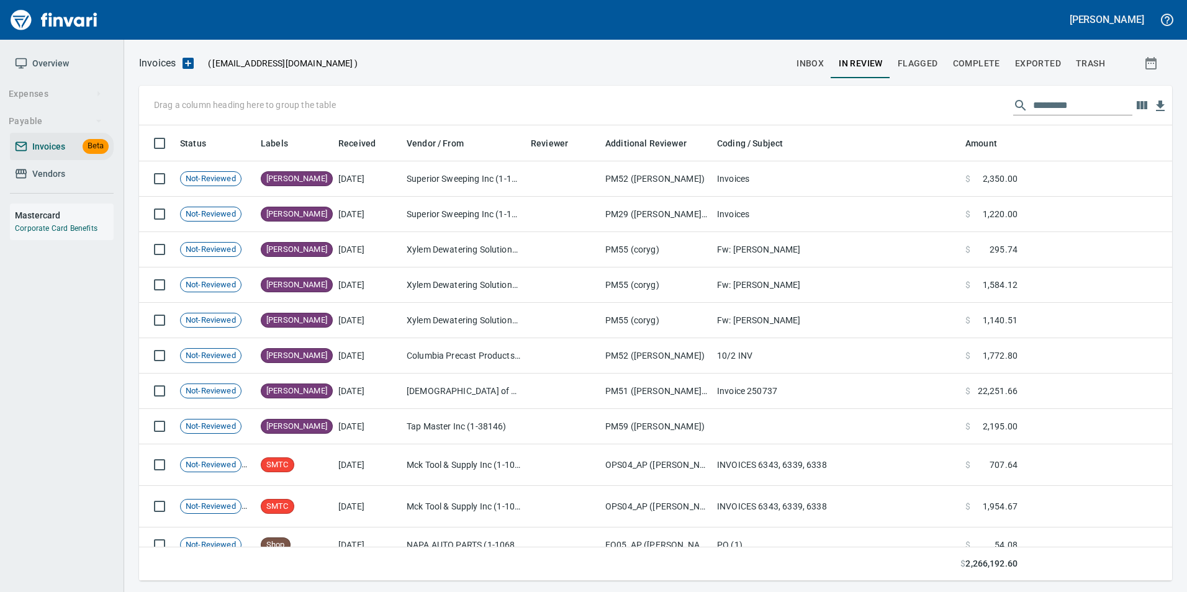
click at [1088, 104] on input "text" at bounding box center [1082, 106] width 99 height 20
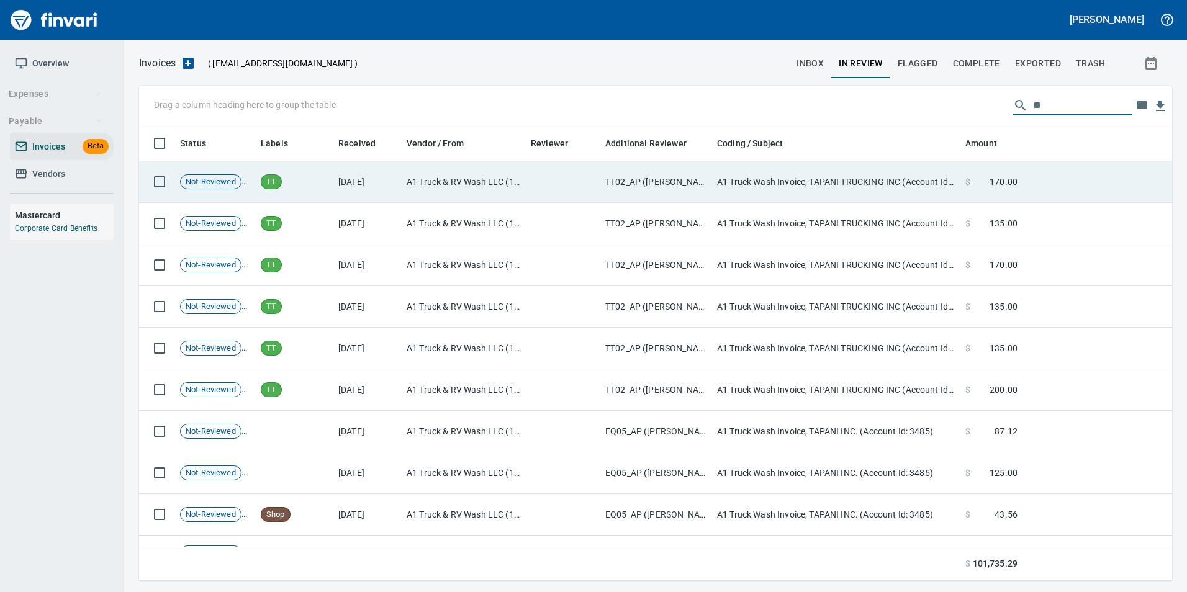
type input "**"
click at [623, 183] on td "TT02_AP ([PERSON_NAME], [PERSON_NAME], norvellm)" at bounding box center [656, 182] width 112 height 42
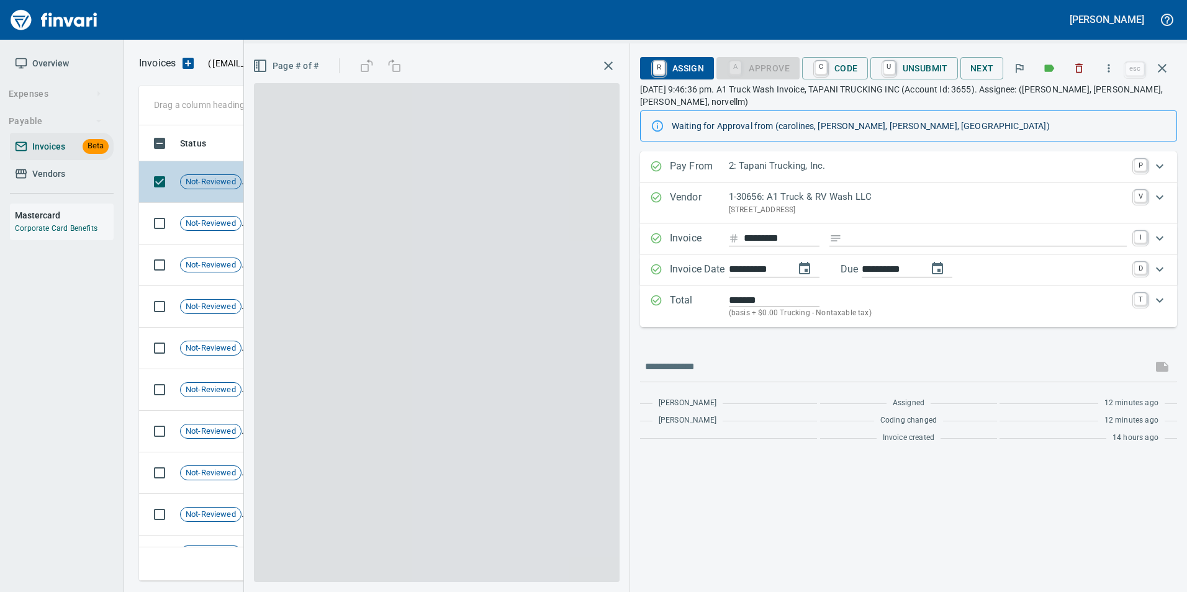
scroll to position [446, 1014]
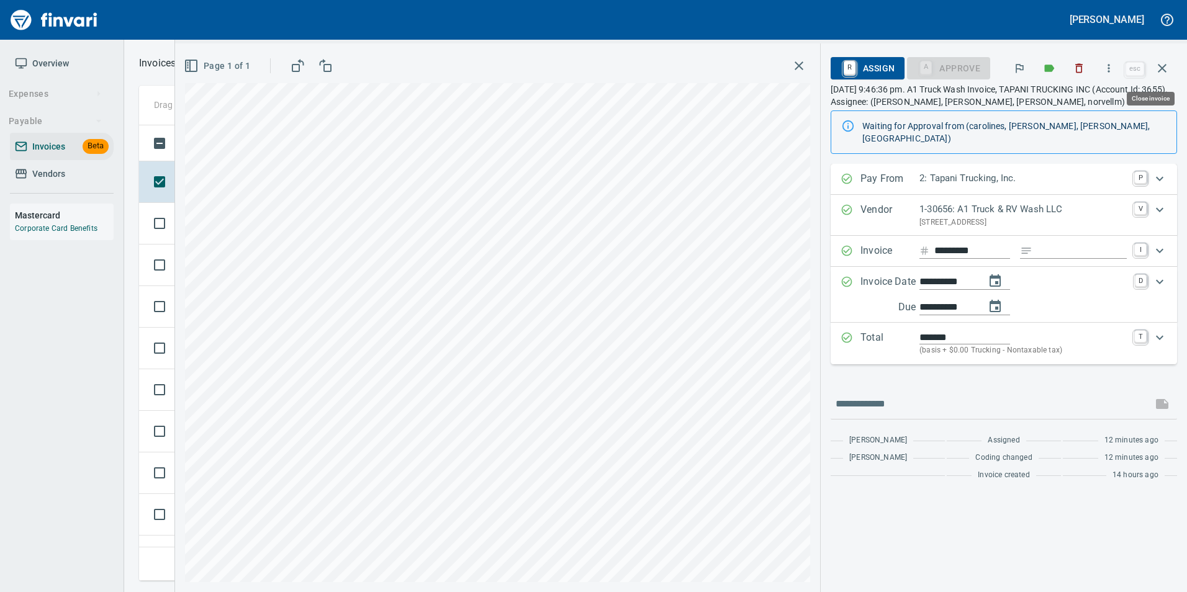
click at [1165, 64] on icon "button" at bounding box center [1162, 68] width 15 height 15
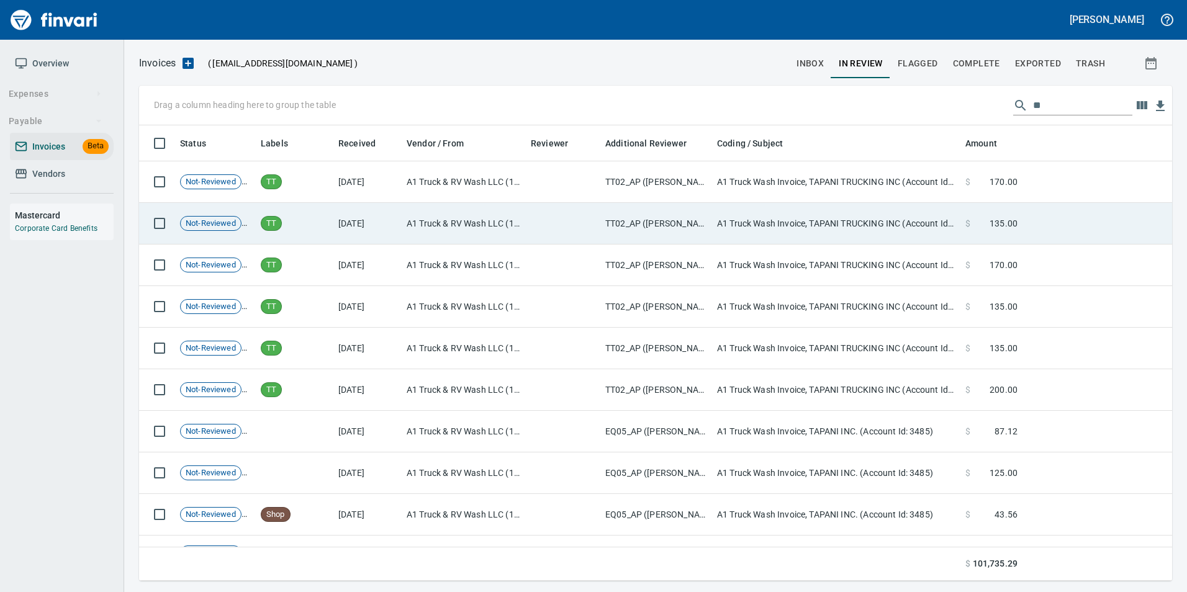
click at [993, 213] on td "$ 135.00" at bounding box center [992, 224] width 62 height 42
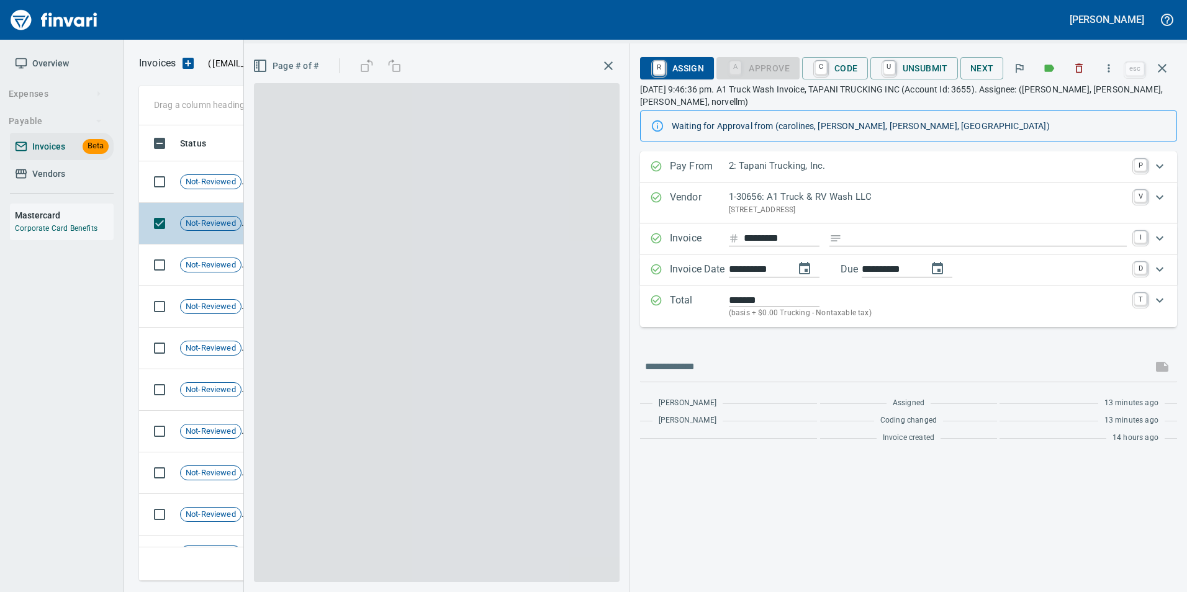
scroll to position [446, 1014]
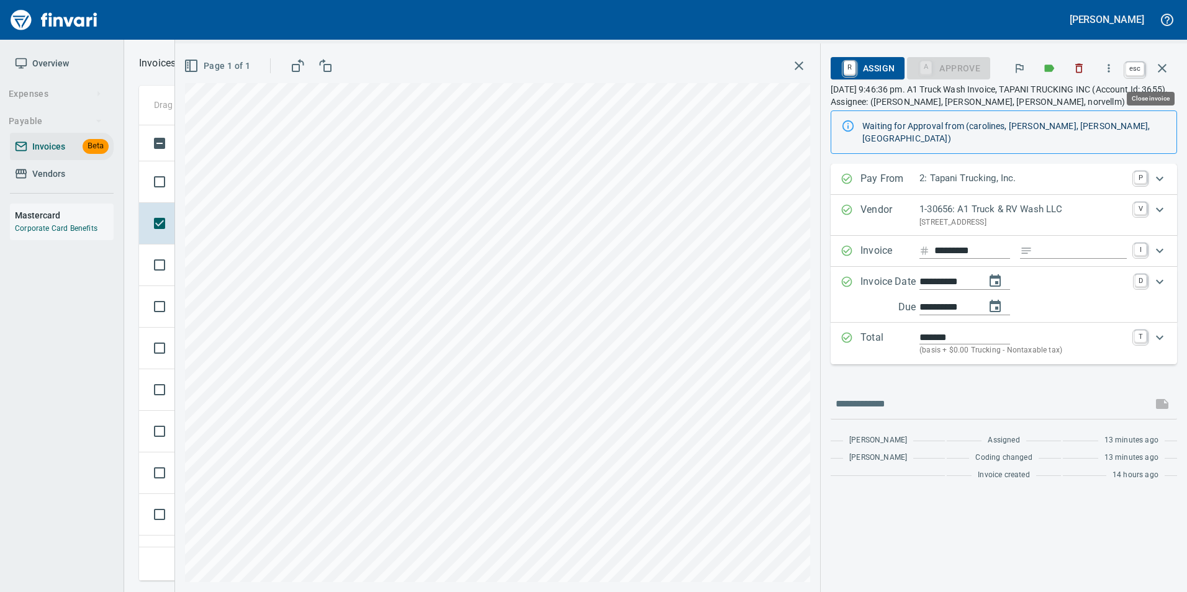
drag, startPoint x: 1173, startPoint y: 69, endPoint x: 1009, endPoint y: 169, distance: 192.0
click at [1173, 69] on button "button" at bounding box center [1162, 68] width 30 height 30
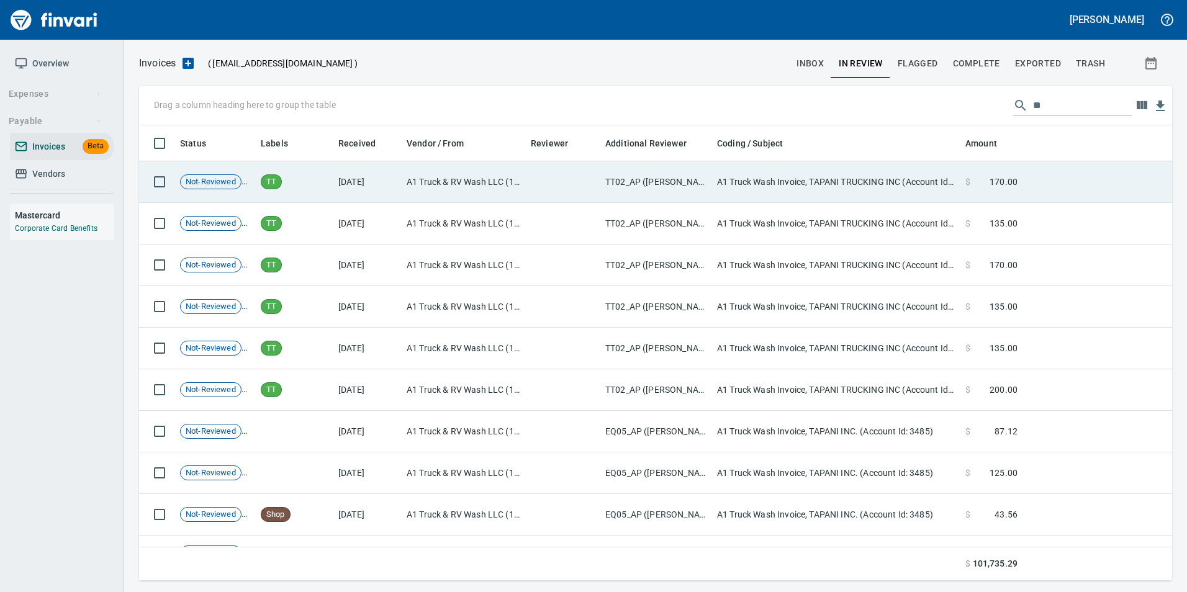
scroll to position [446, 1014]
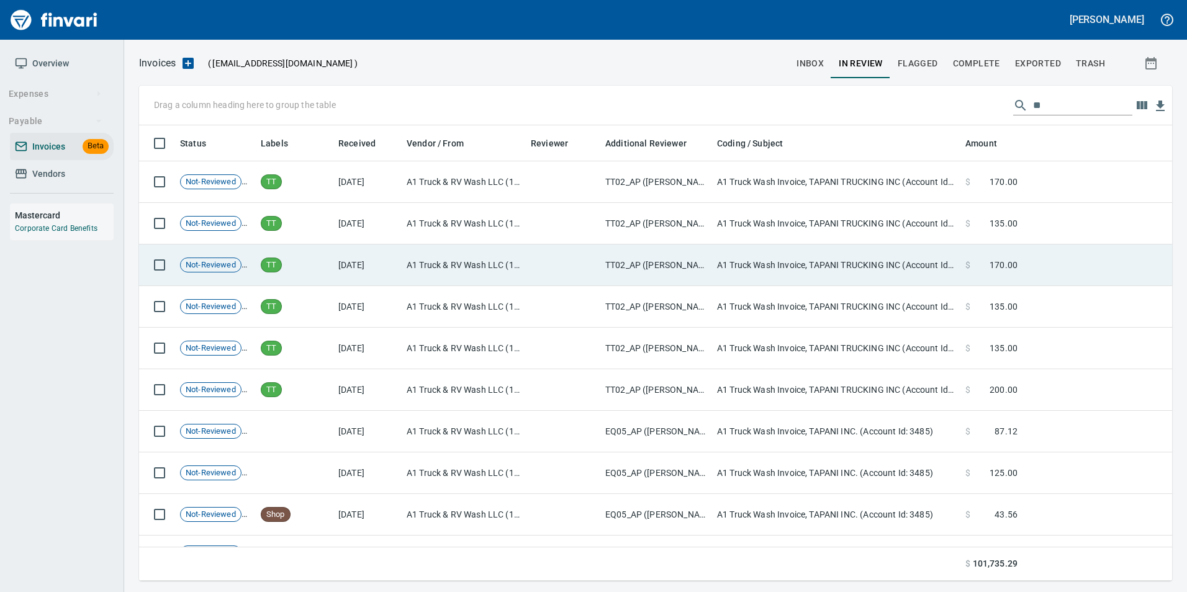
click at [656, 260] on td "TT02_AP ([PERSON_NAME], [PERSON_NAME], norvellm)" at bounding box center [656, 266] width 112 height 42
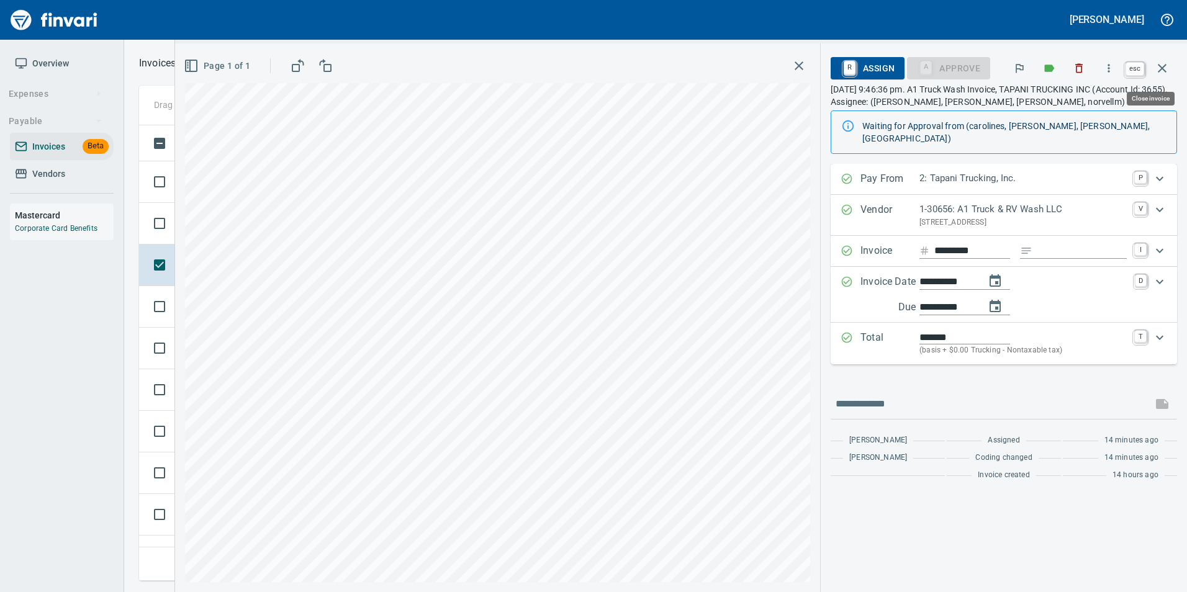
drag, startPoint x: 1167, startPoint y: 71, endPoint x: 1020, endPoint y: 168, distance: 176.0
click at [1167, 71] on icon "button" at bounding box center [1162, 68] width 15 height 15
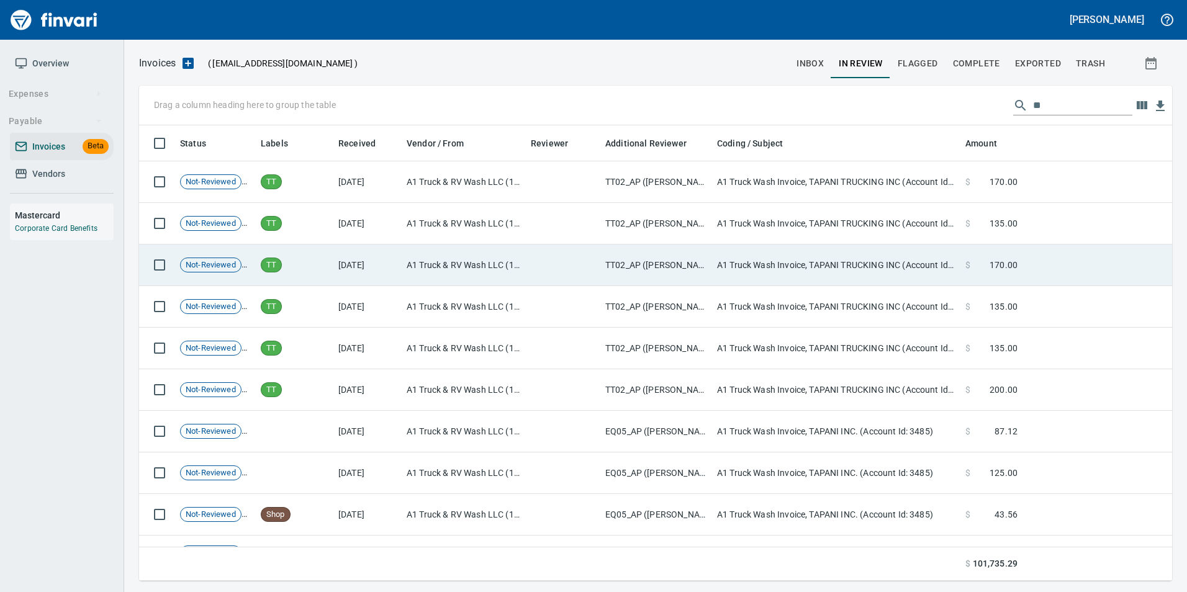
scroll to position [446, 1014]
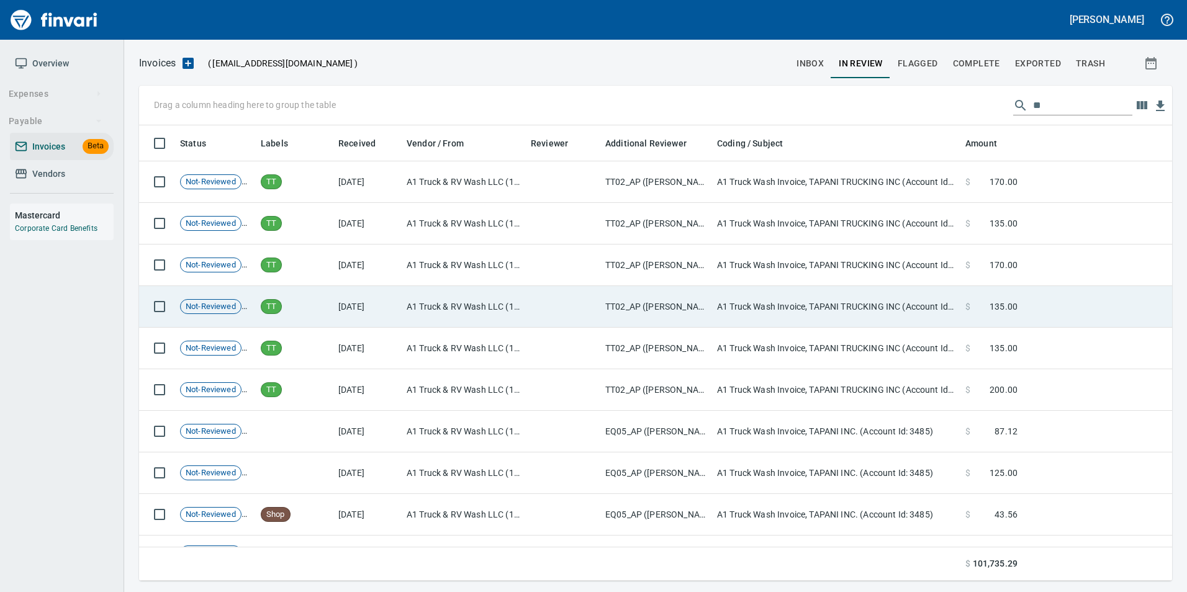
click at [651, 310] on td "TT02_AP ([PERSON_NAME], [PERSON_NAME], norvellm)" at bounding box center [656, 307] width 112 height 42
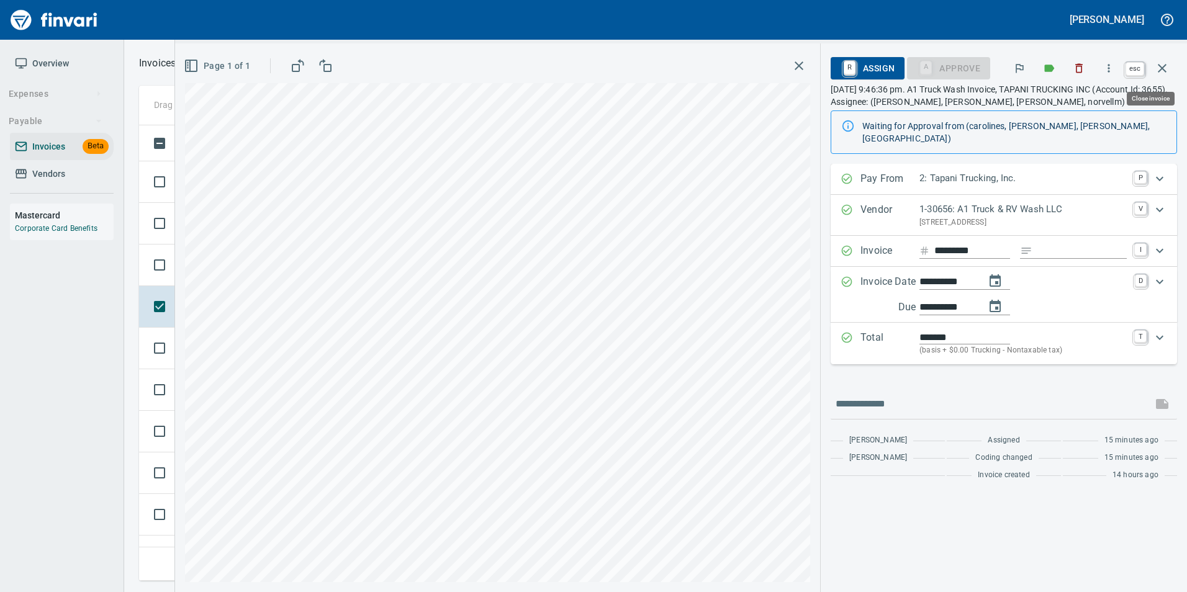
drag, startPoint x: 1157, startPoint y: 74, endPoint x: 906, endPoint y: 237, distance: 299.8
click at [1157, 74] on icon "button" at bounding box center [1162, 68] width 15 height 15
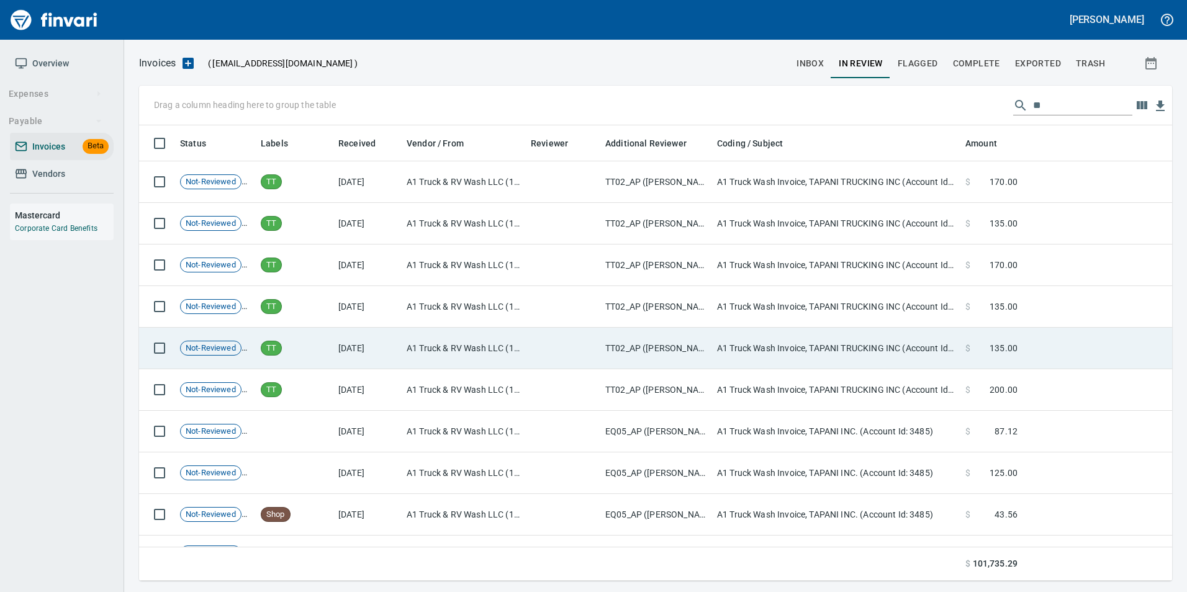
scroll to position [446, 1014]
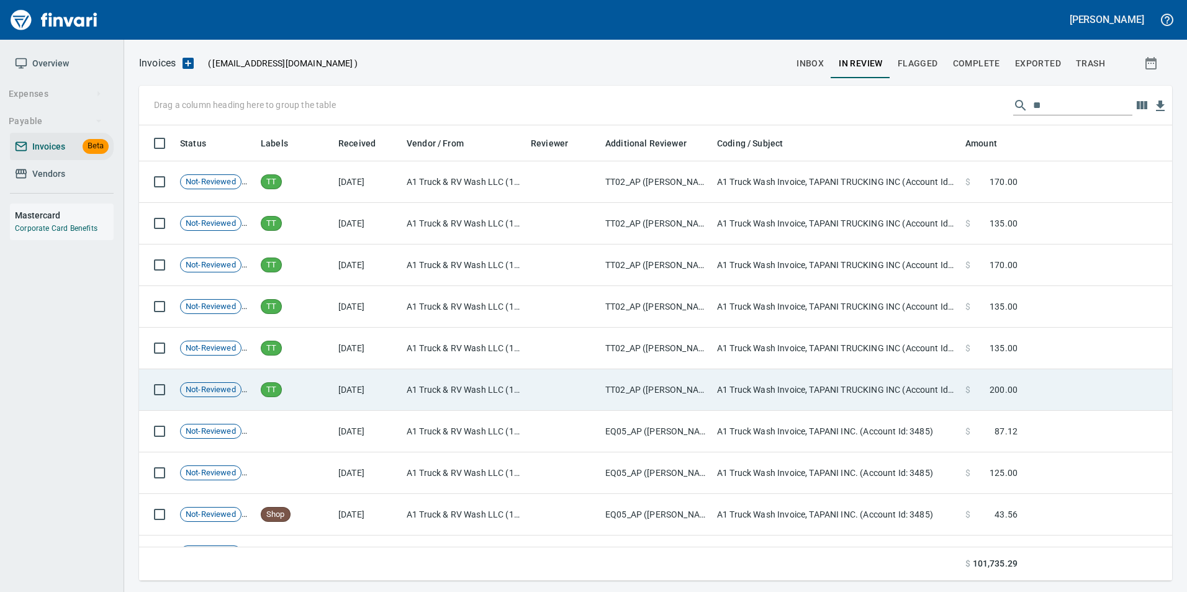
click at [473, 381] on td "A1 Truck & RV Wash LLC (1-30656)" at bounding box center [464, 390] width 124 height 42
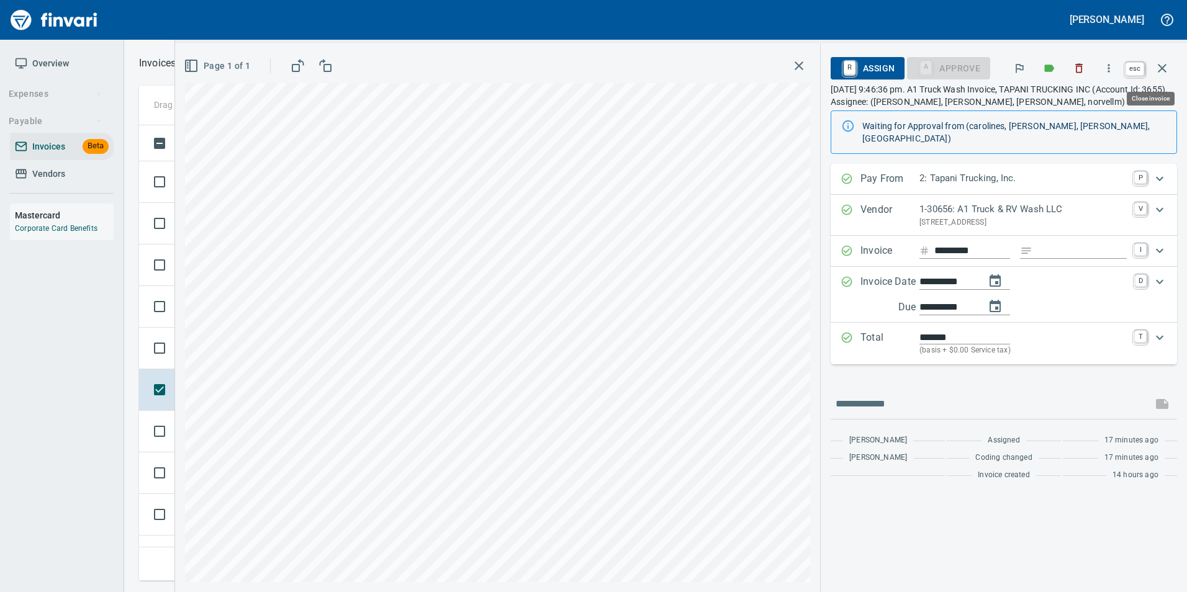
drag, startPoint x: 1170, startPoint y: 73, endPoint x: 689, endPoint y: 319, distance: 540.7
click at [1170, 73] on button "button" at bounding box center [1162, 68] width 30 height 30
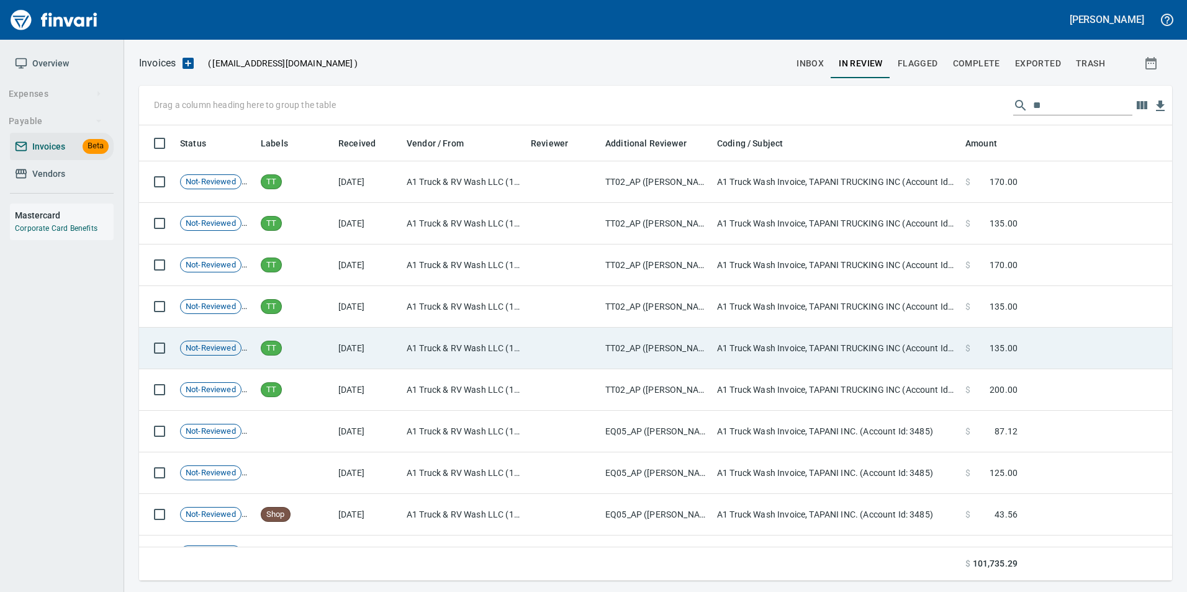
scroll to position [446, 1014]
click at [518, 343] on td "A1 Truck & RV Wash LLC (1-30656)" at bounding box center [464, 349] width 124 height 42
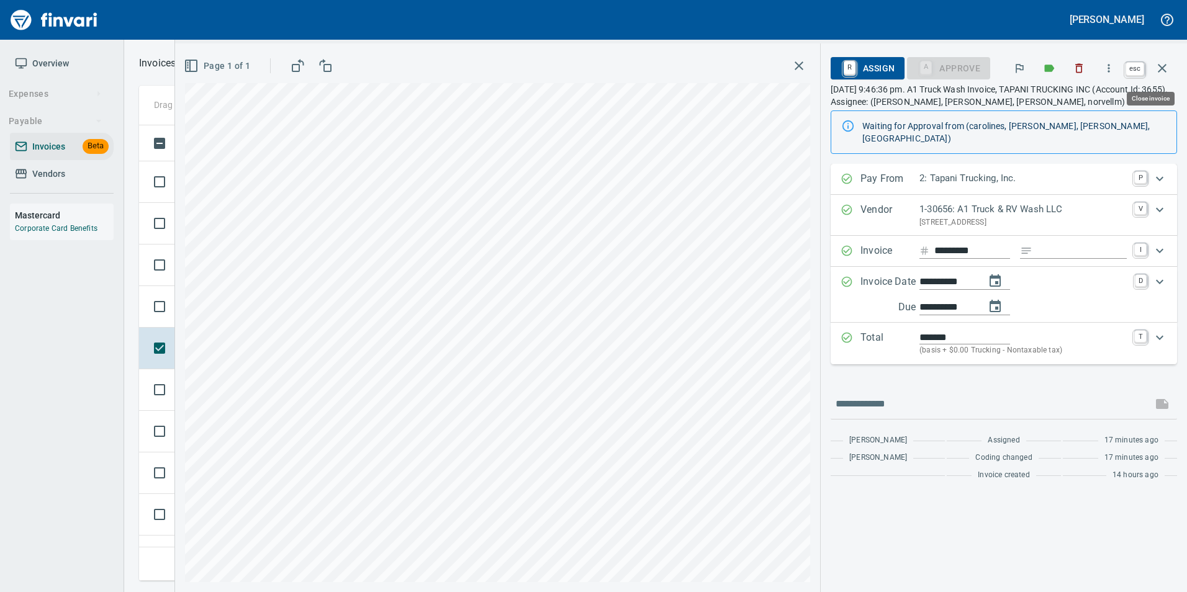
drag, startPoint x: 1167, startPoint y: 73, endPoint x: 1139, endPoint y: 84, distance: 29.8
click at [1167, 73] on icon "button" at bounding box center [1162, 68] width 15 height 15
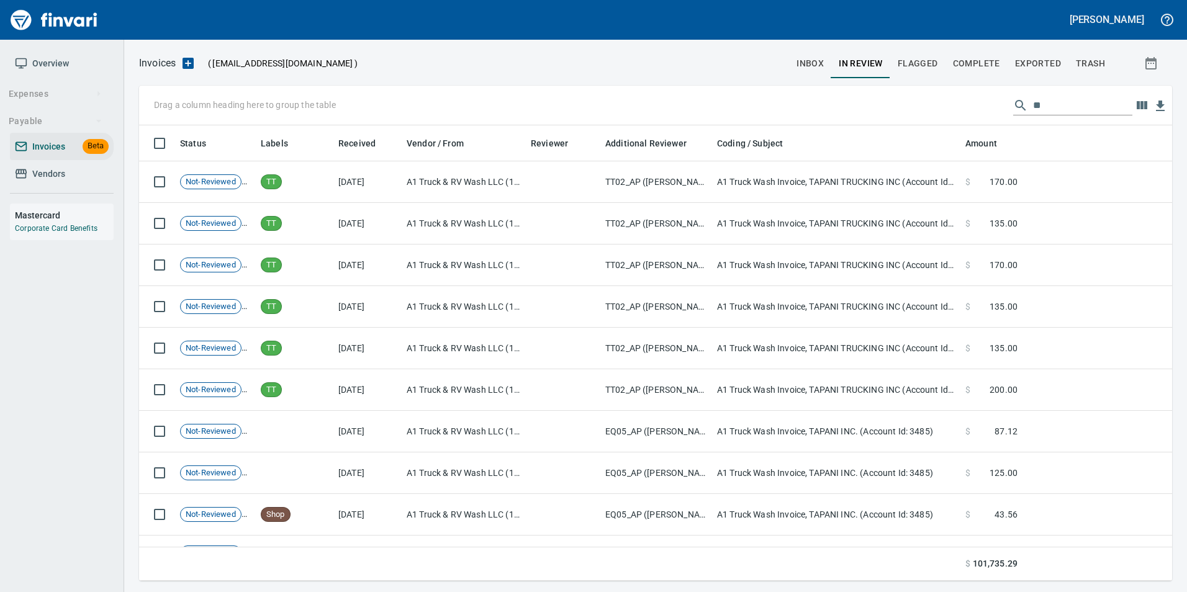
scroll to position [446, 1014]
click at [1049, 107] on input "**" at bounding box center [1082, 106] width 99 height 20
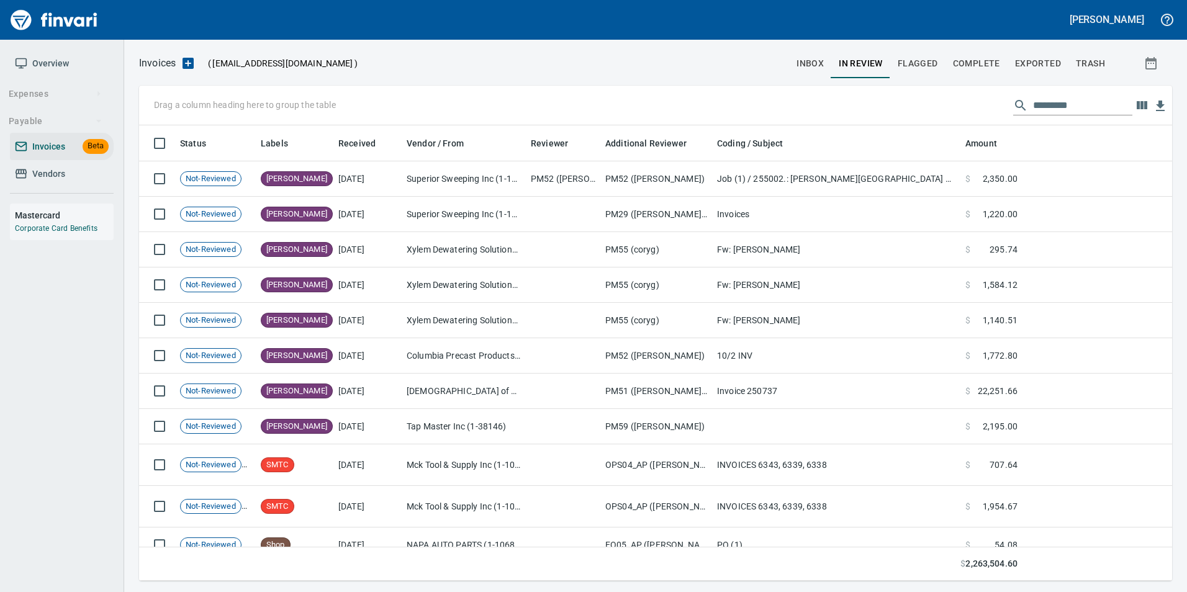
click at [802, 66] on span "inbox" at bounding box center [810, 64] width 27 height 16
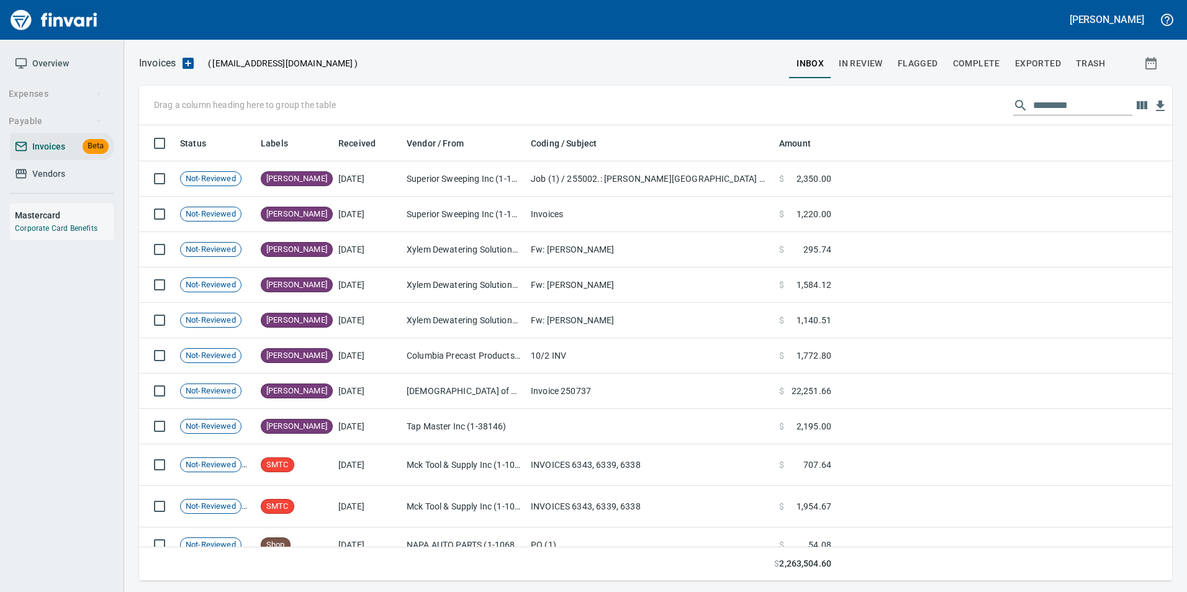
scroll to position [446, 1015]
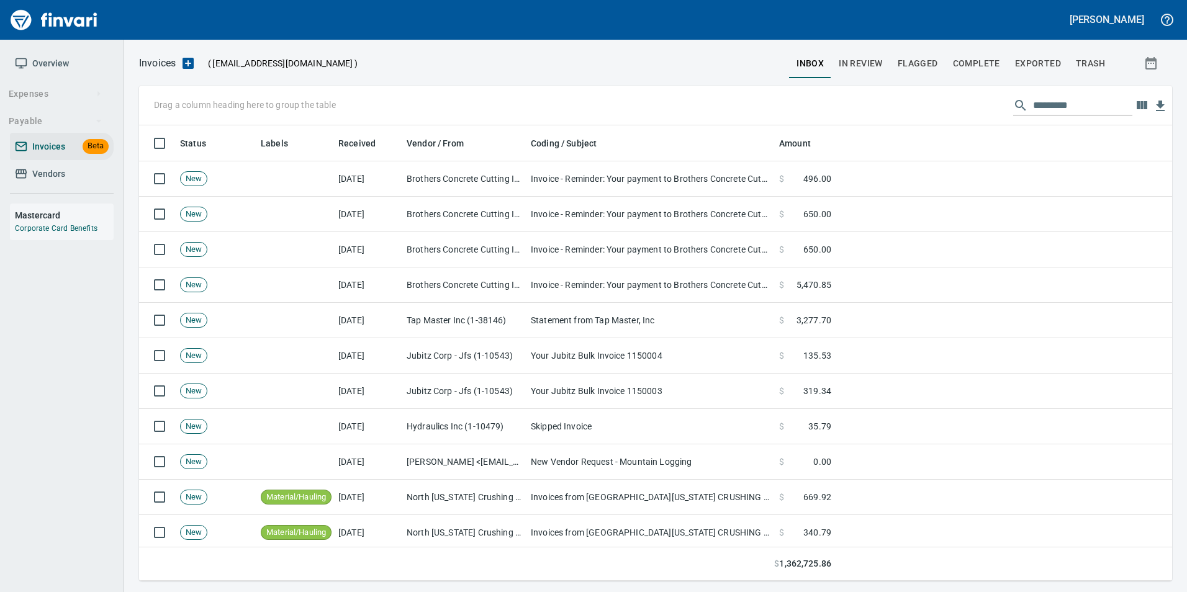
click at [30, 175] on span "Vendors" at bounding box center [62, 174] width 94 height 16
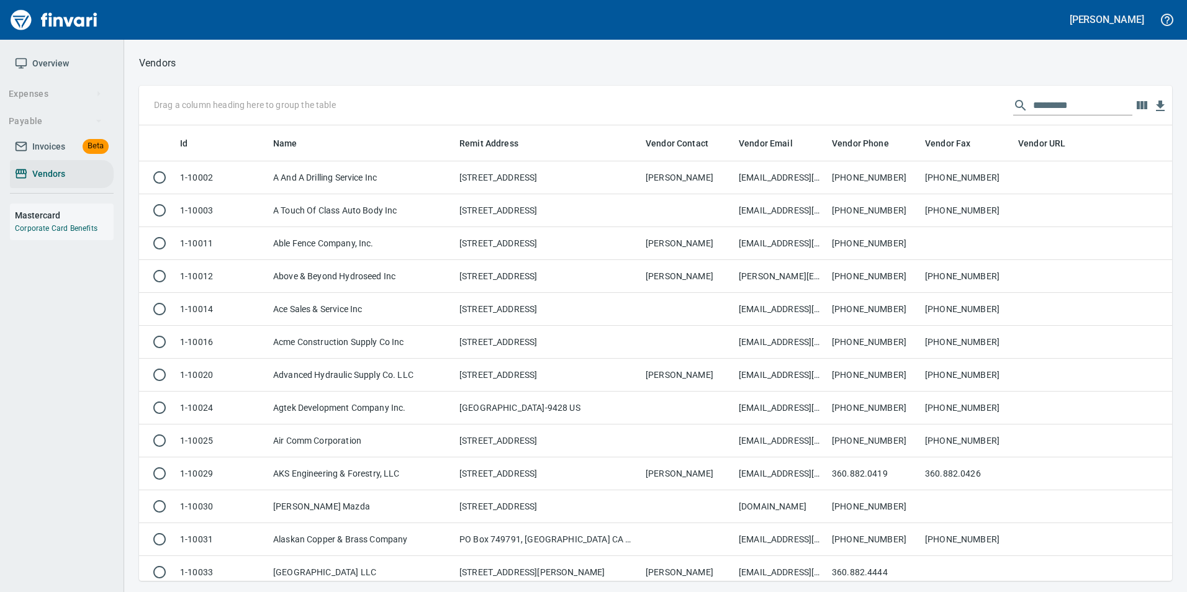
scroll to position [446, 1015]
click at [1045, 109] on input "text" at bounding box center [1082, 106] width 99 height 20
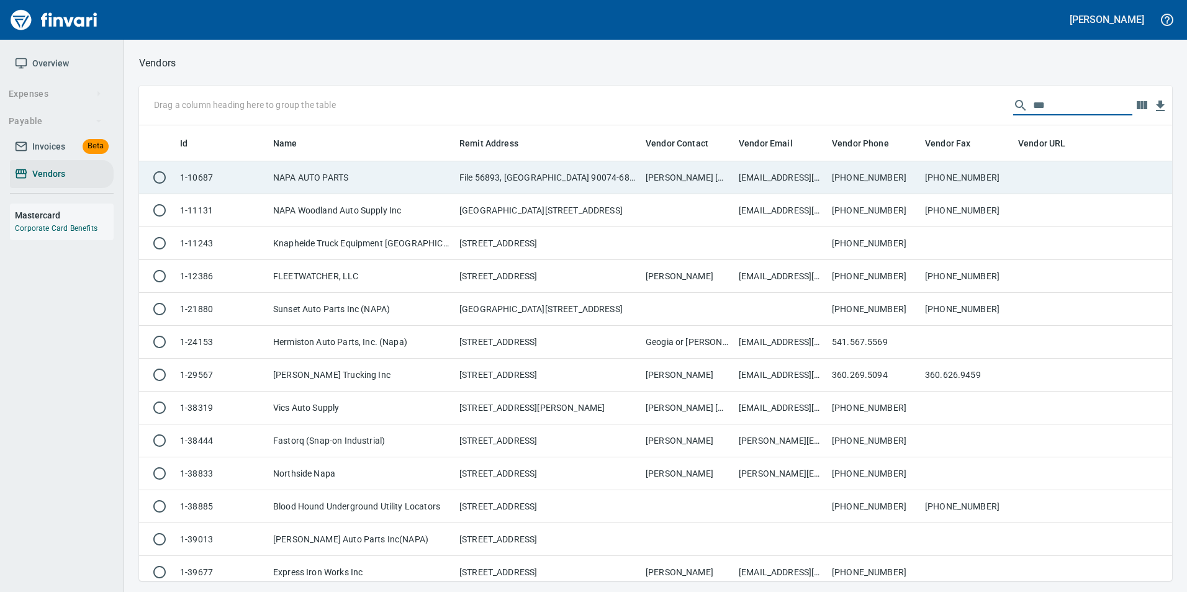
type input "***"
click at [928, 186] on td "360-687-1997" at bounding box center [966, 177] width 93 height 33
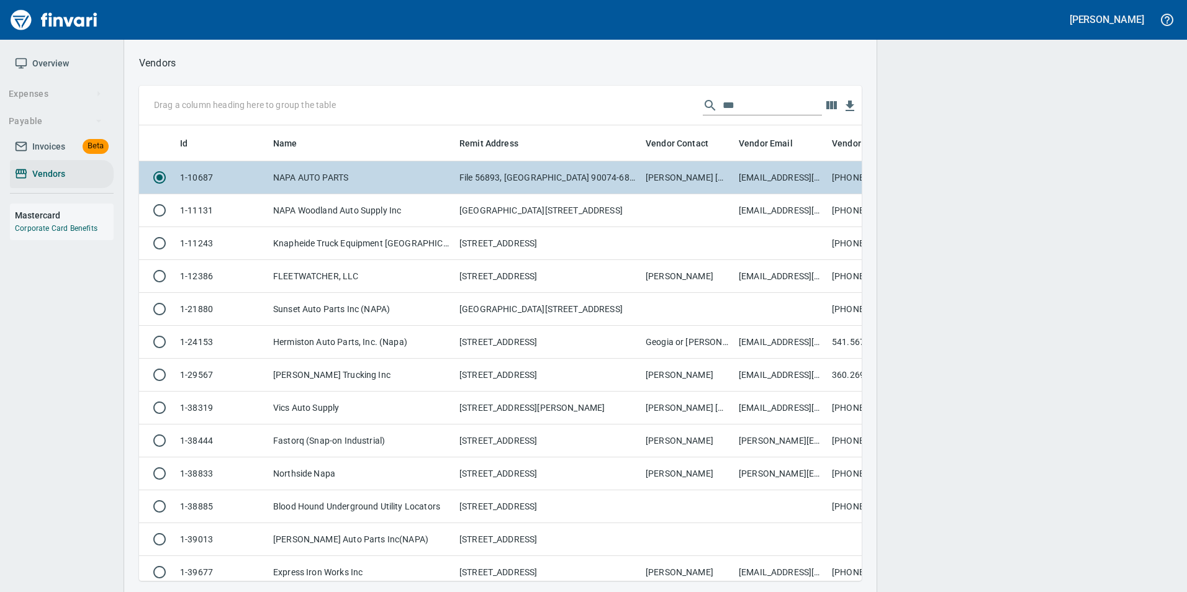
scroll to position [437, 704]
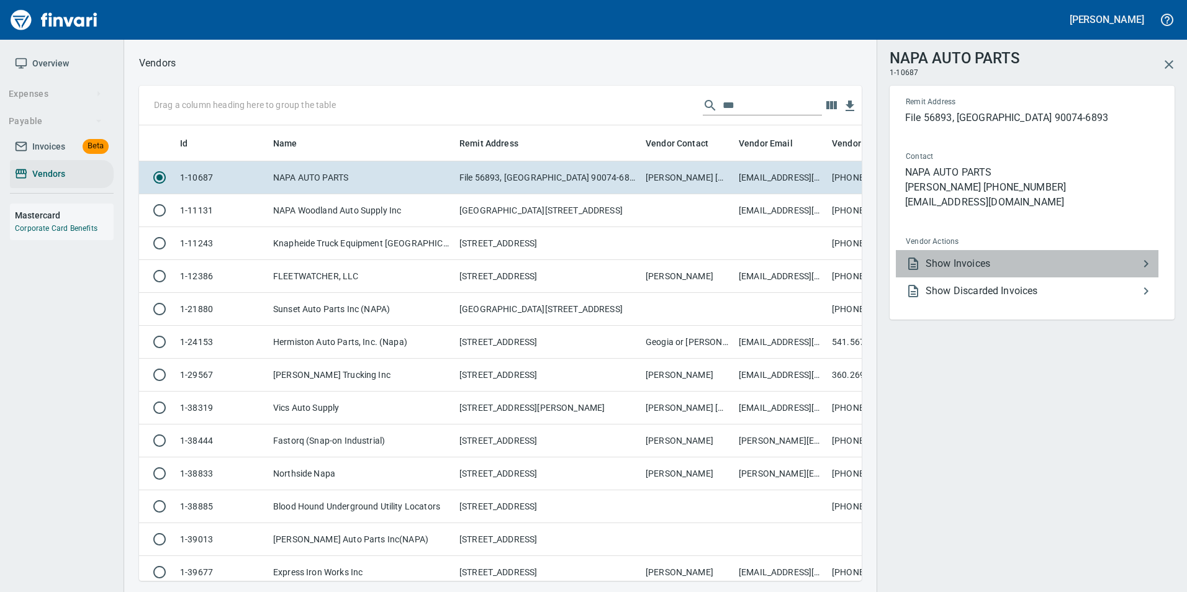
click at [1039, 260] on span "Show Invoices" at bounding box center [1032, 263] width 213 height 15
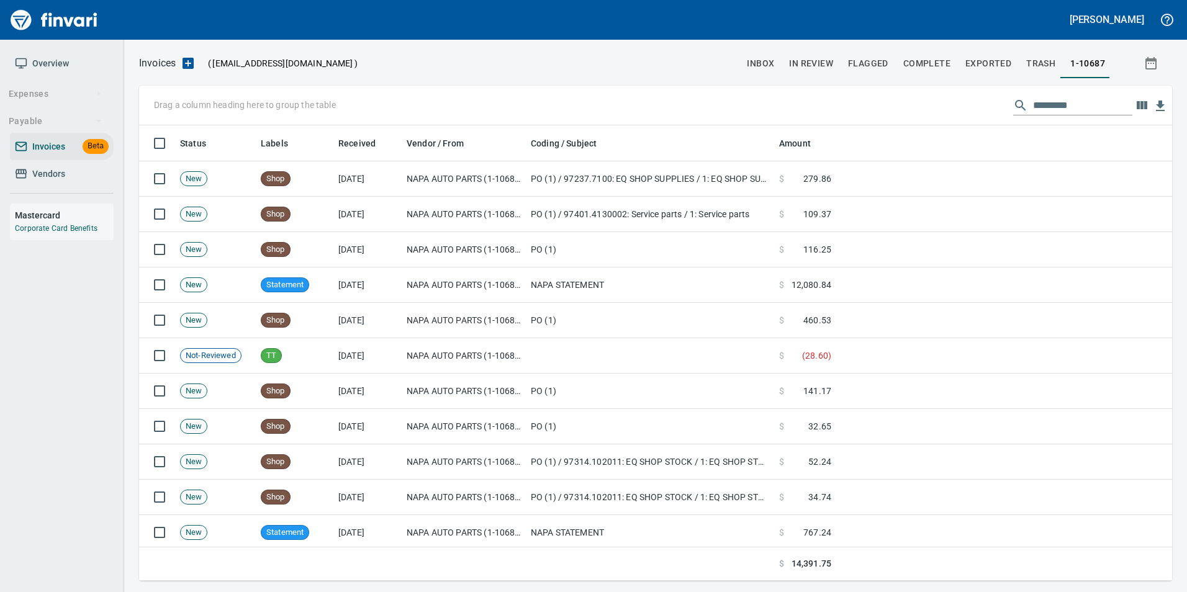
scroll to position [446, 1015]
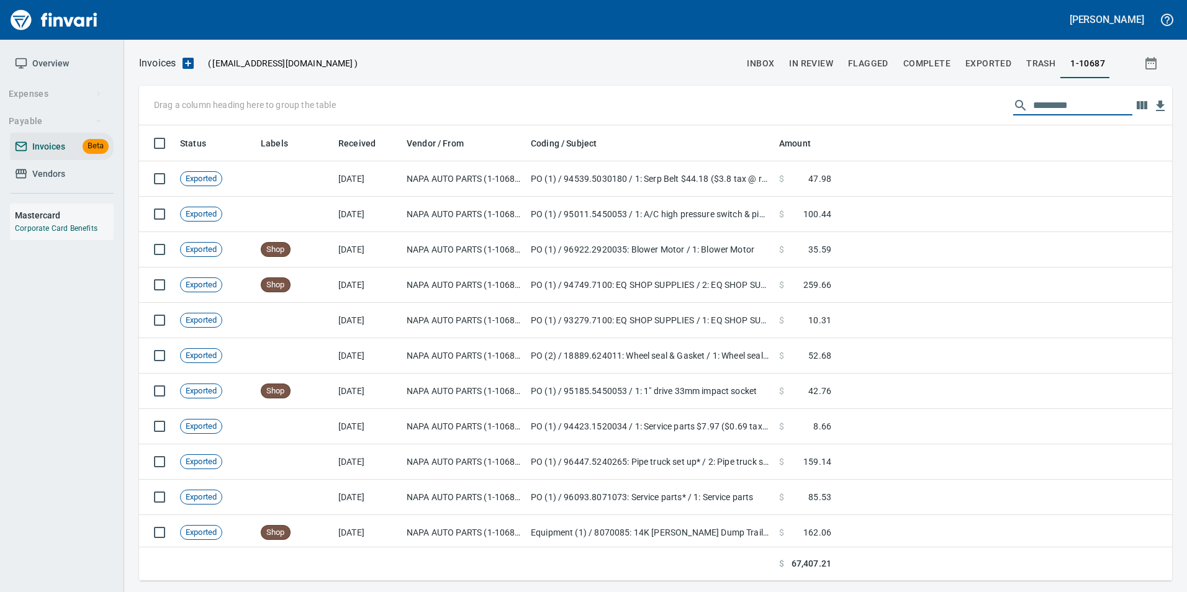
click at [1085, 106] on input "text" at bounding box center [1082, 106] width 99 height 20
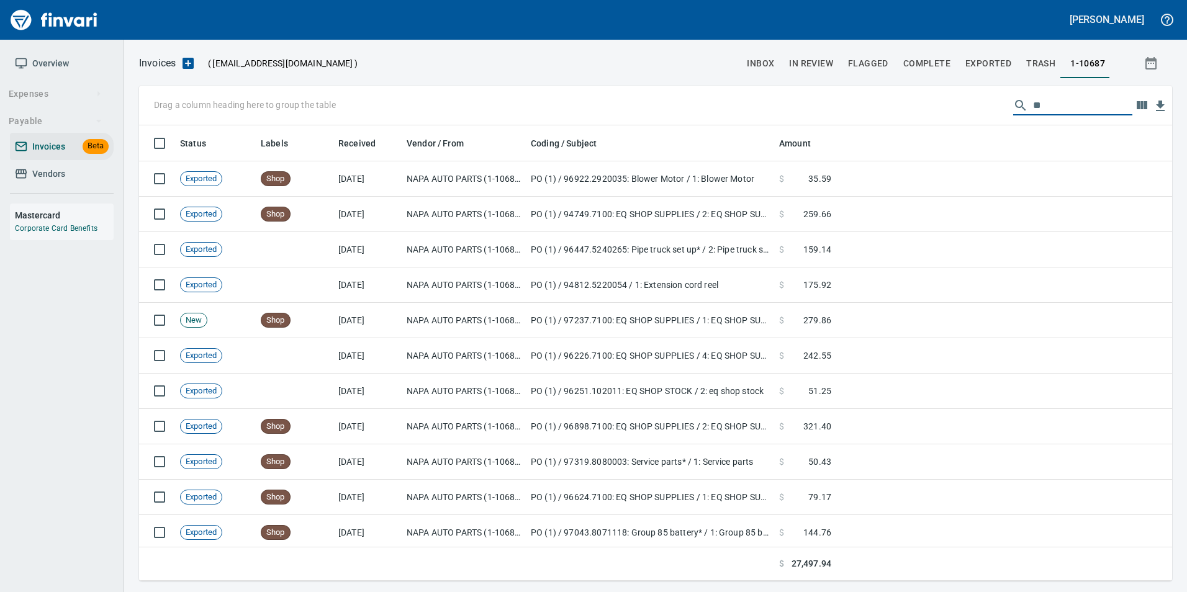
type input "*"
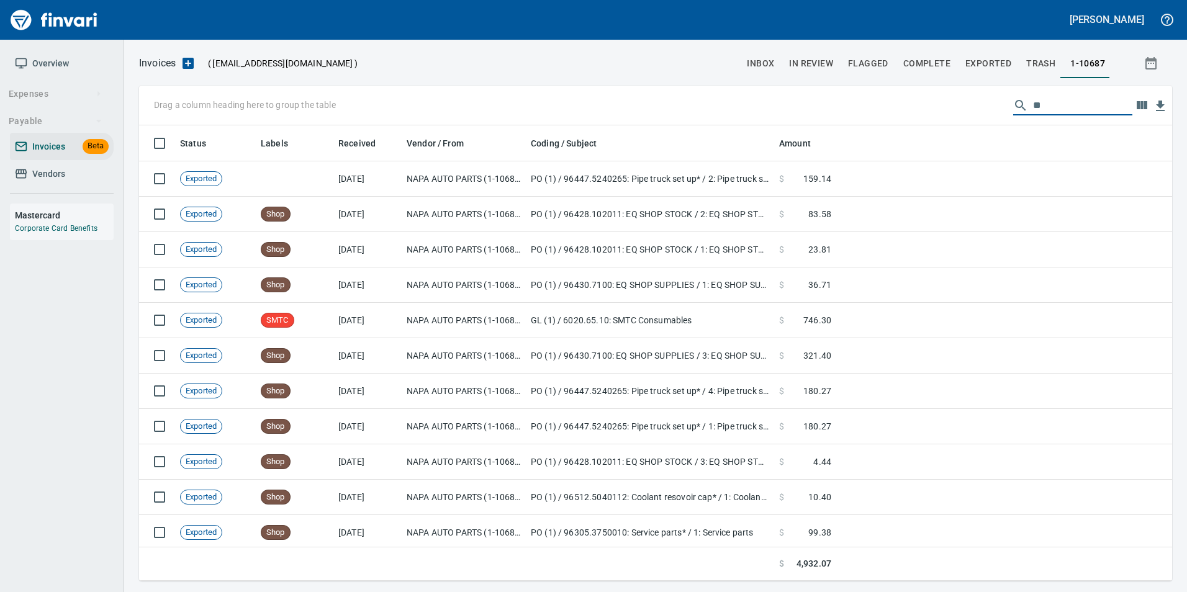
type input "*"
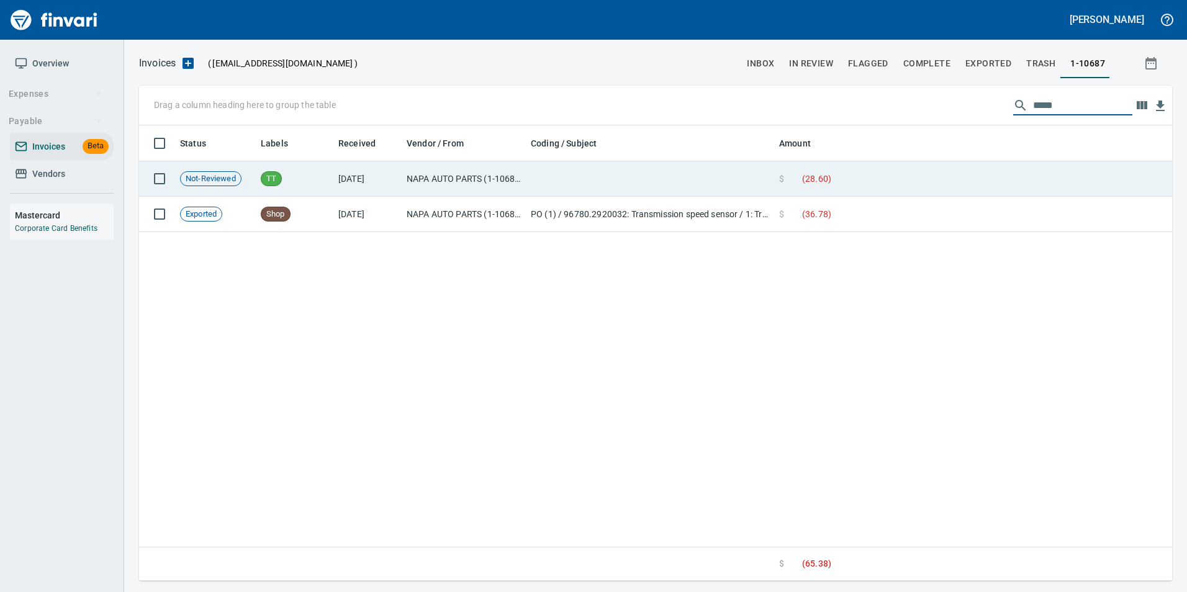
click at [872, 175] on td at bounding box center [1004, 178] width 336 height 35
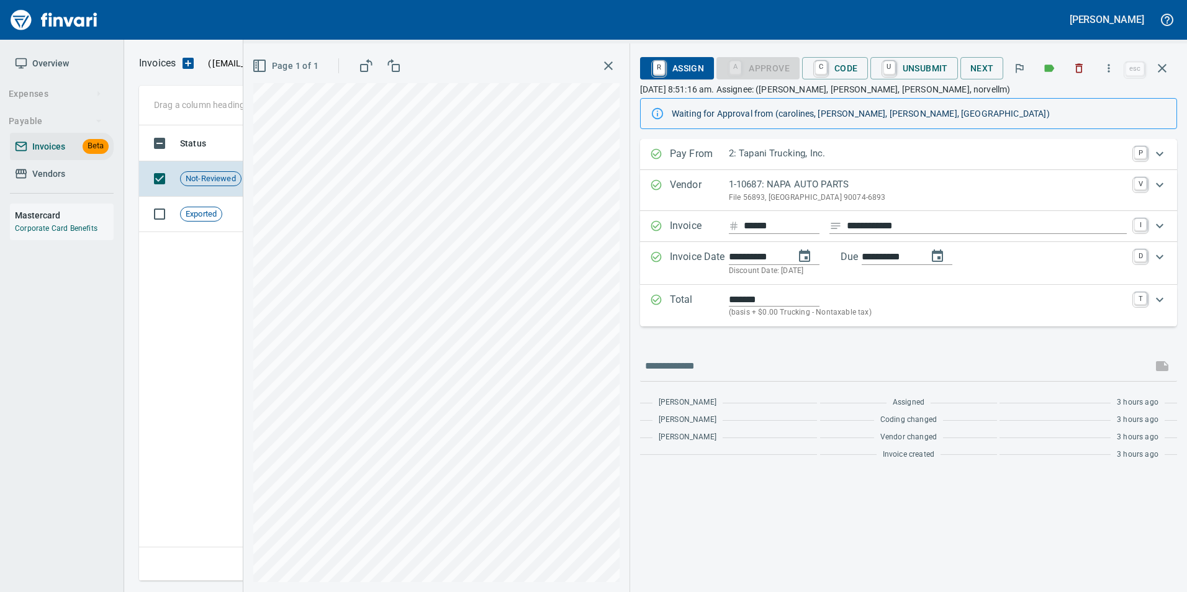
click at [1166, 69] on icon "button" at bounding box center [1162, 68] width 15 height 15
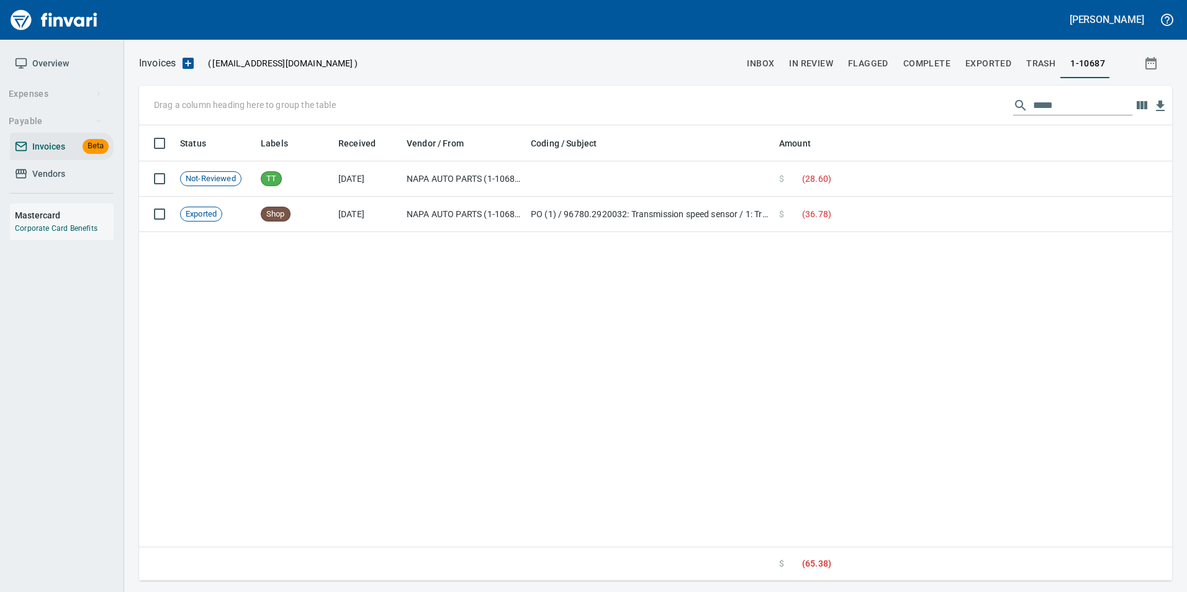
scroll to position [446, 1023]
click at [1054, 111] on input "*****" at bounding box center [1082, 106] width 99 height 20
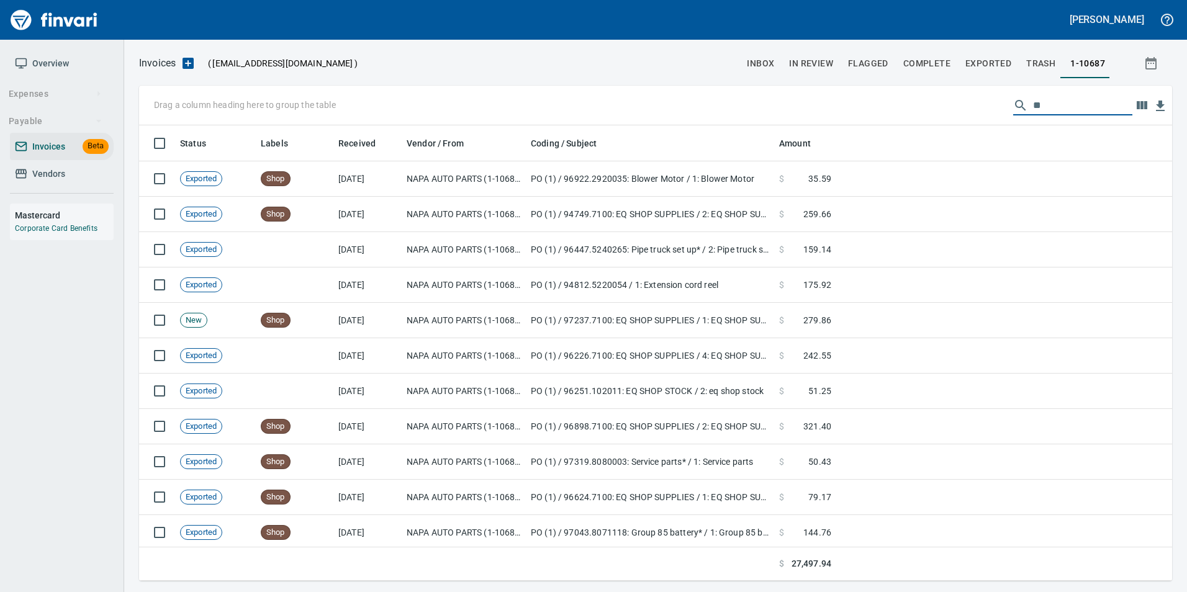
type input "*"
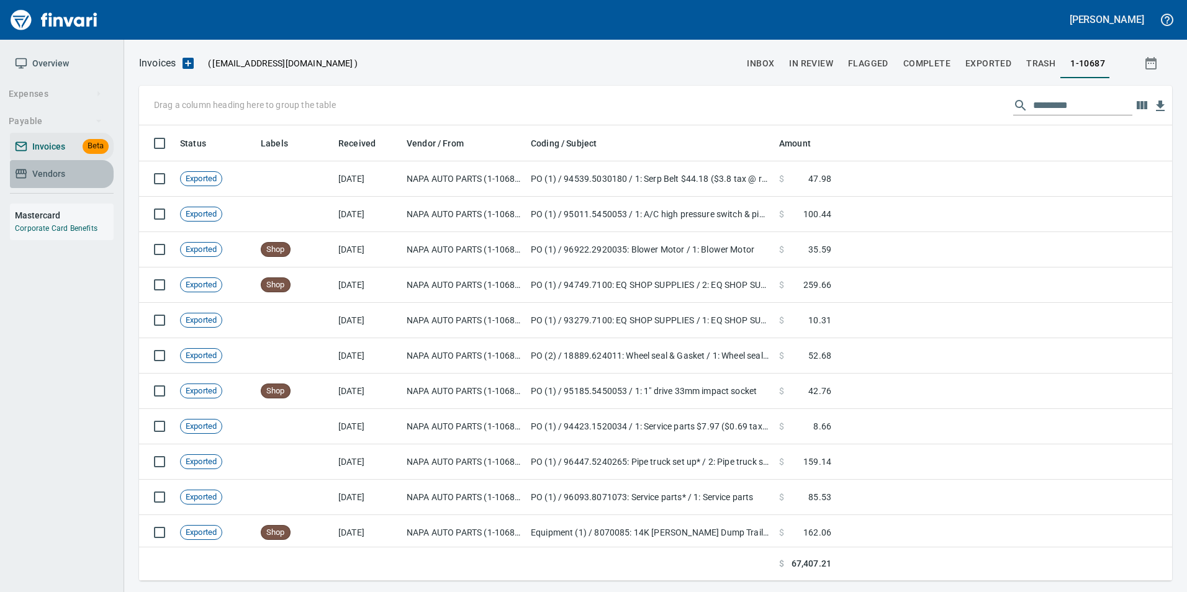
click at [77, 174] on span "Vendors" at bounding box center [62, 174] width 94 height 16
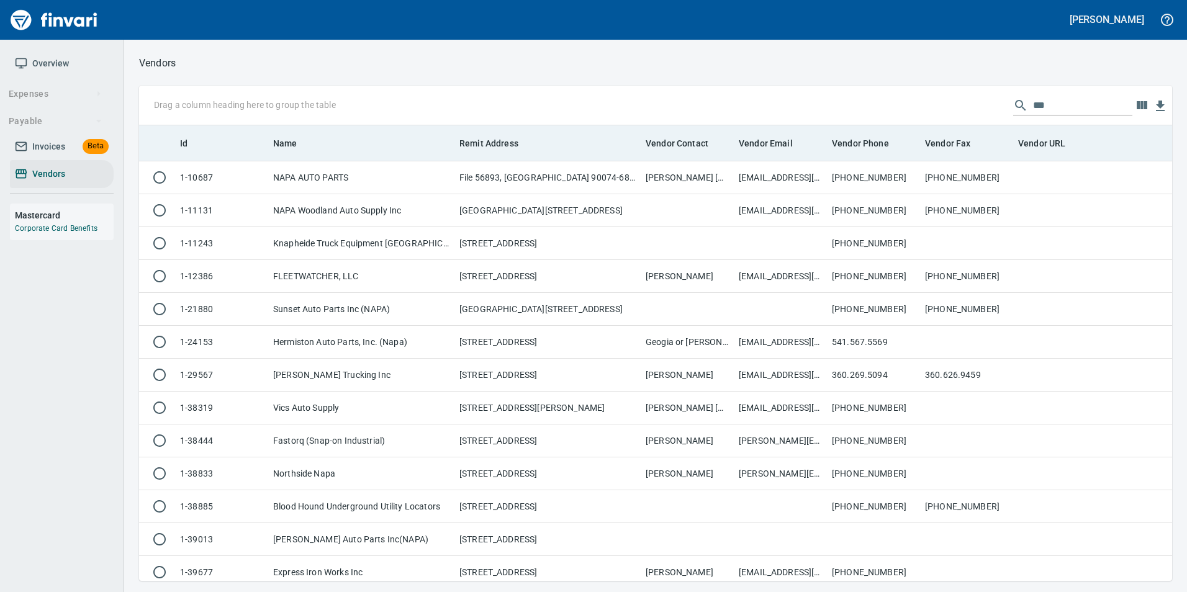
scroll to position [446, 1015]
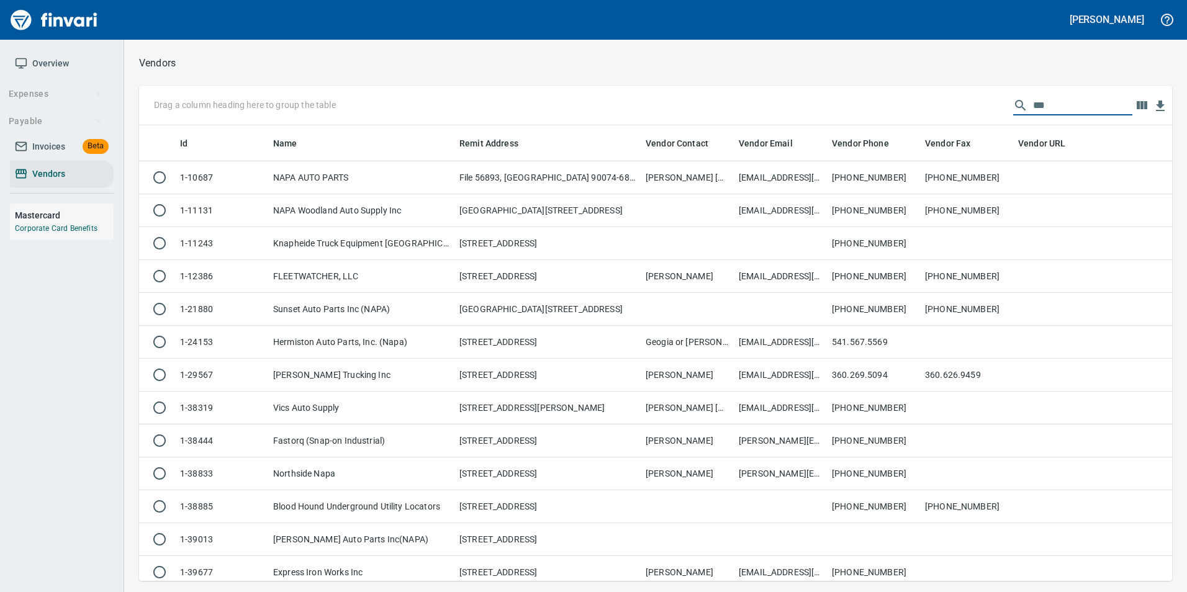
click at [1054, 106] on input "***" at bounding box center [1082, 106] width 99 height 20
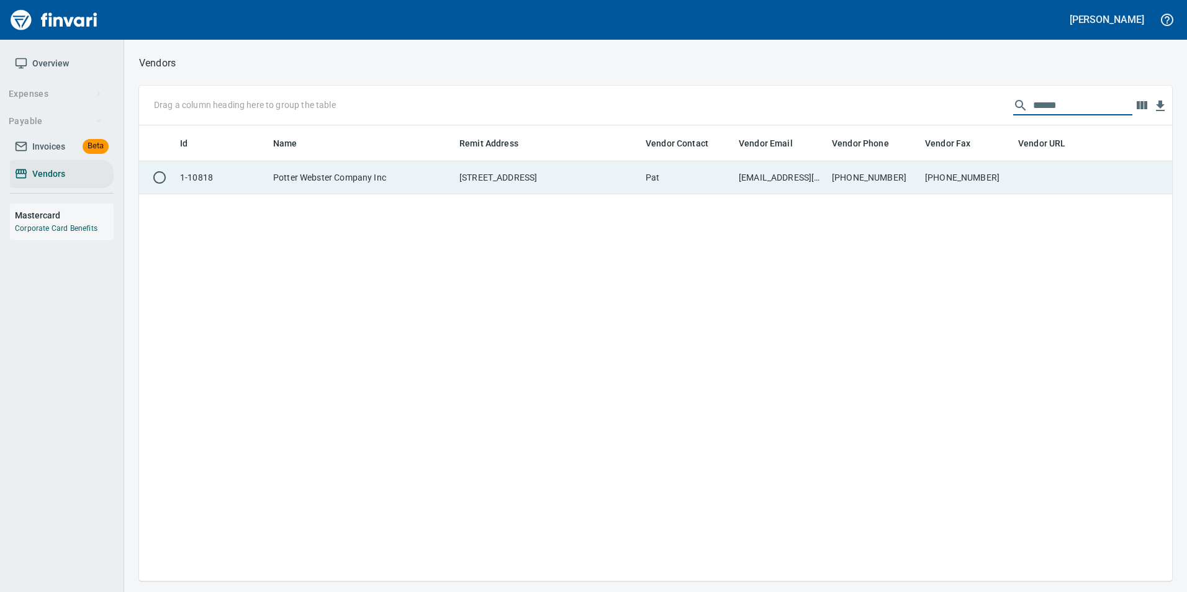
type input "******"
click at [1073, 176] on td at bounding box center [1059, 177] width 93 height 33
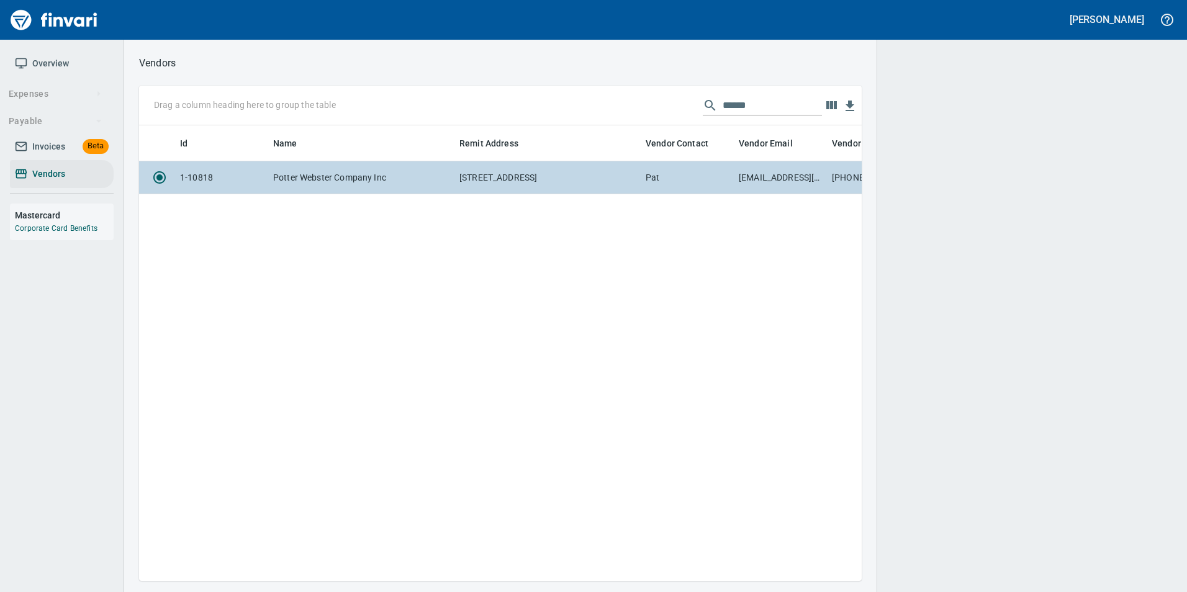
scroll to position [437, 713]
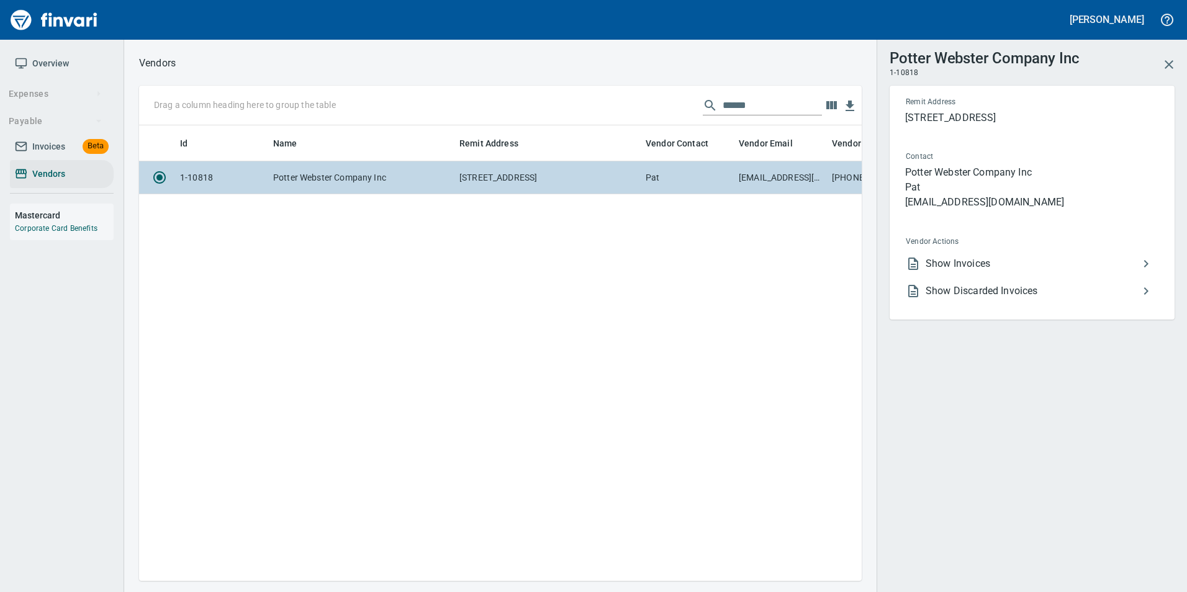
click at [941, 264] on span "Show Invoices" at bounding box center [1032, 263] width 213 height 15
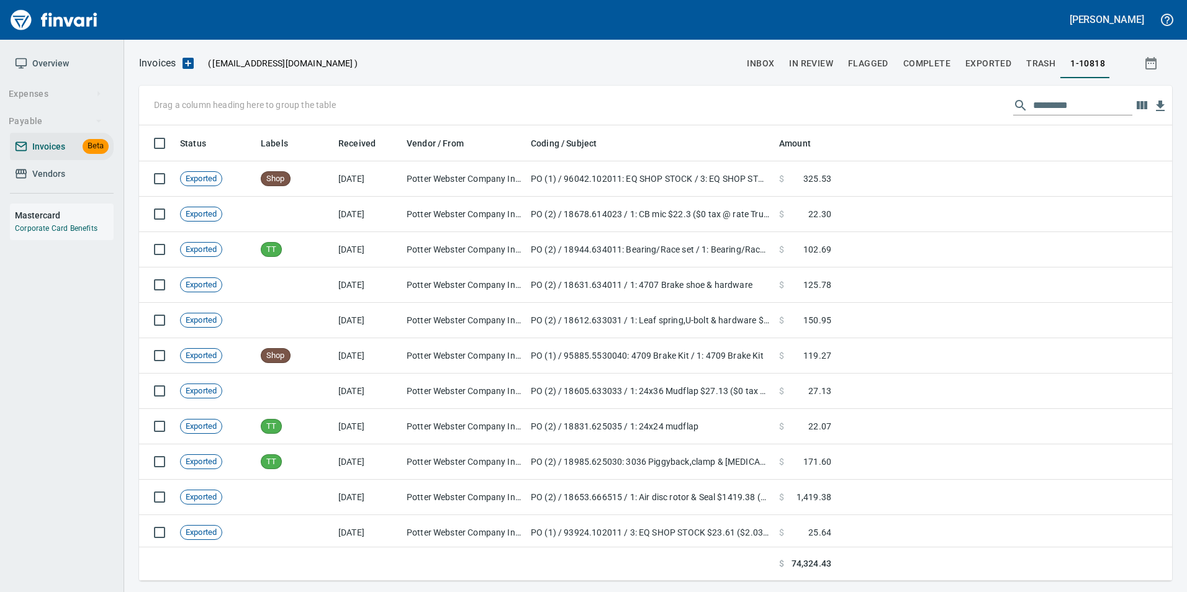
scroll to position [446, 1015]
click at [1051, 107] on input "text" at bounding box center [1082, 106] width 99 height 20
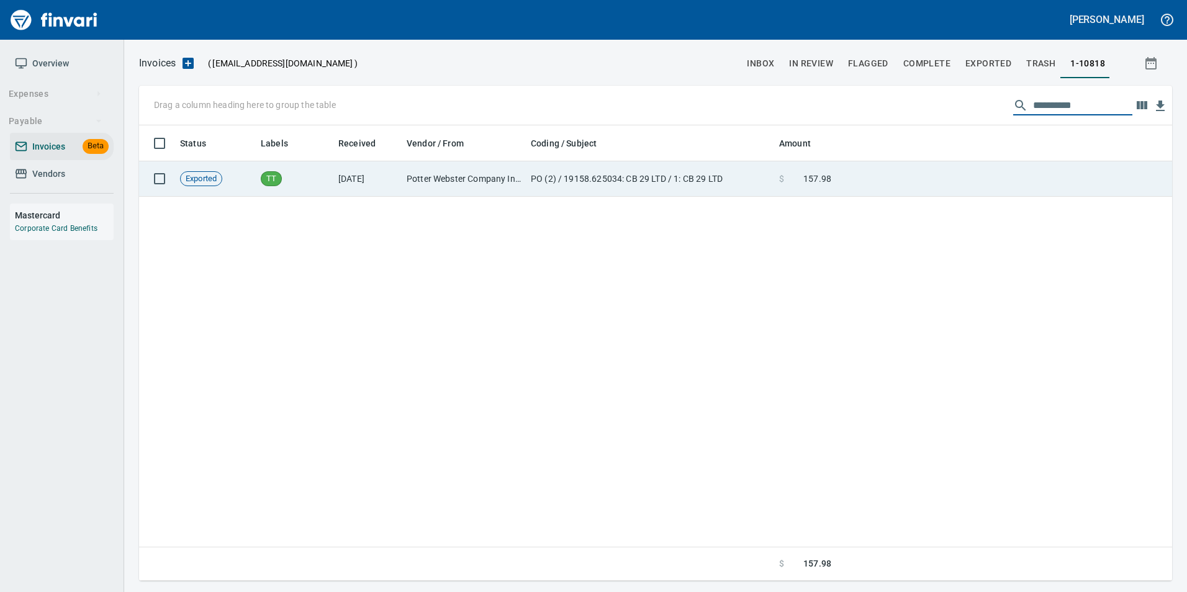
type input "**********"
click at [992, 170] on td at bounding box center [1004, 178] width 336 height 35
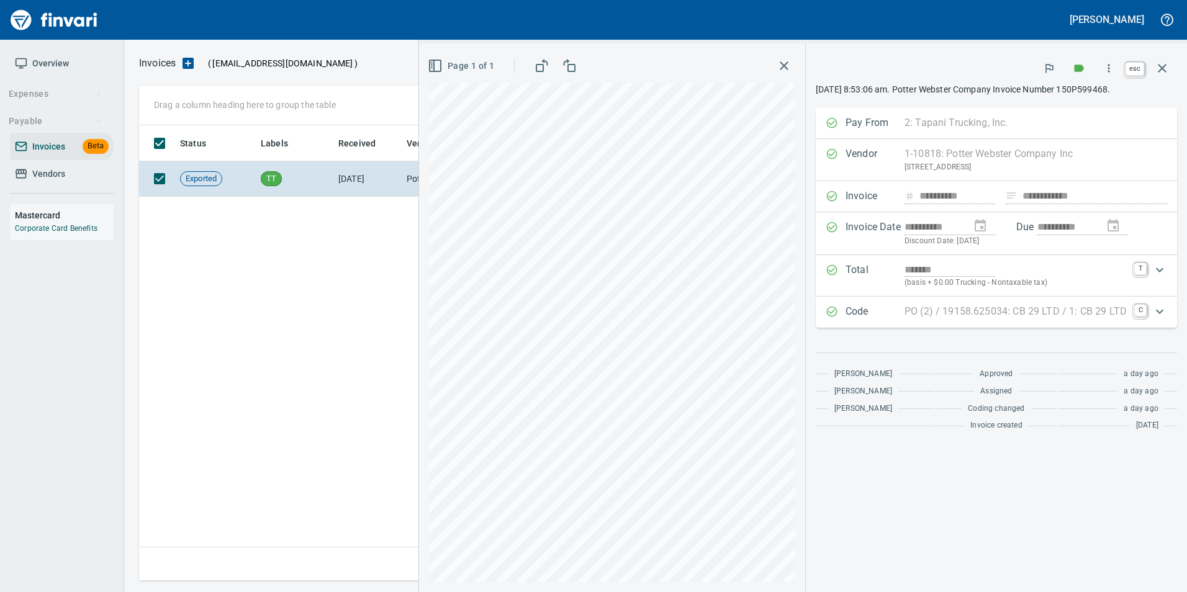
drag, startPoint x: 1165, startPoint y: 61, endPoint x: 1120, endPoint y: 107, distance: 64.5
click at [1165, 61] on icon "button" at bounding box center [1162, 68] width 15 height 15
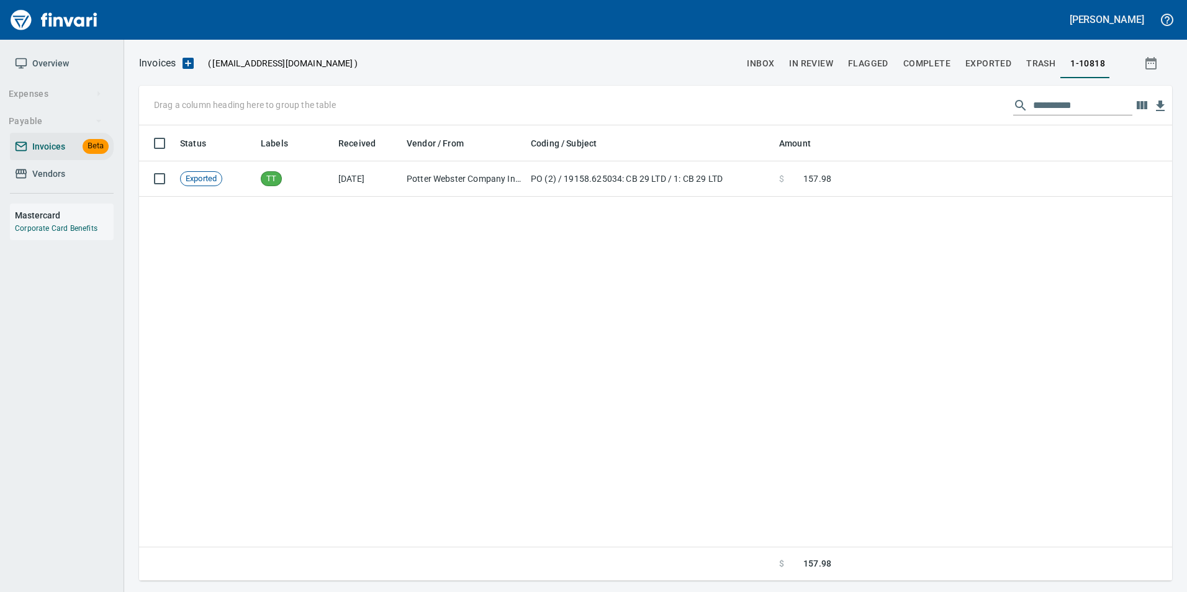
click at [1085, 100] on input "**********" at bounding box center [1082, 106] width 99 height 20
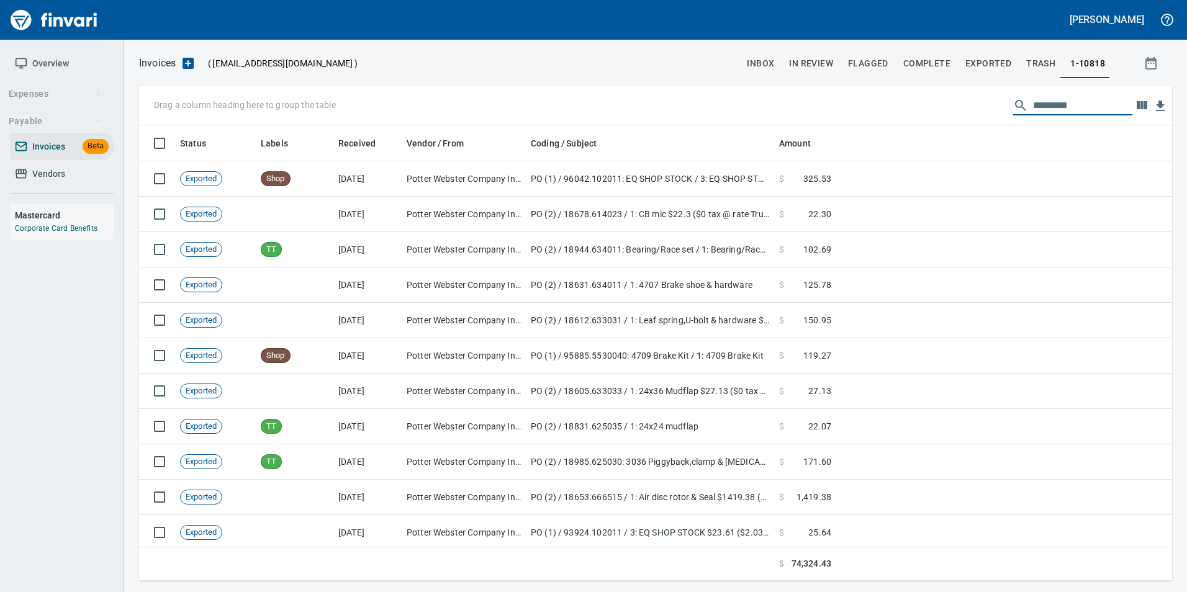
scroll to position [446, 1015]
click at [766, 72] on button "inbox" at bounding box center [761, 63] width 42 height 30
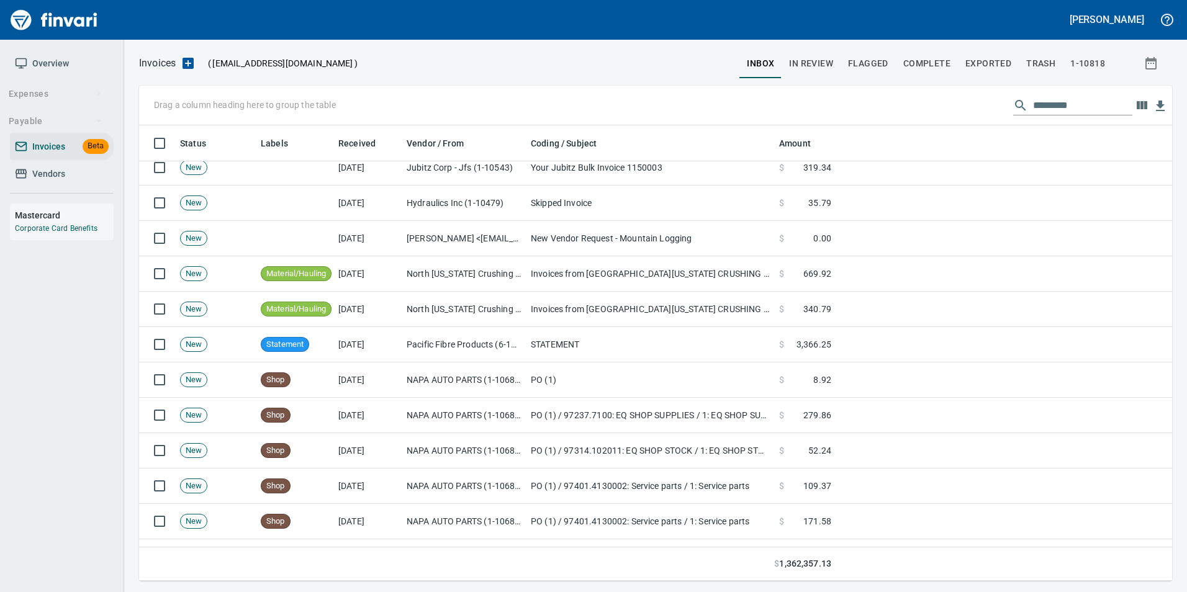
scroll to position [310, 0]
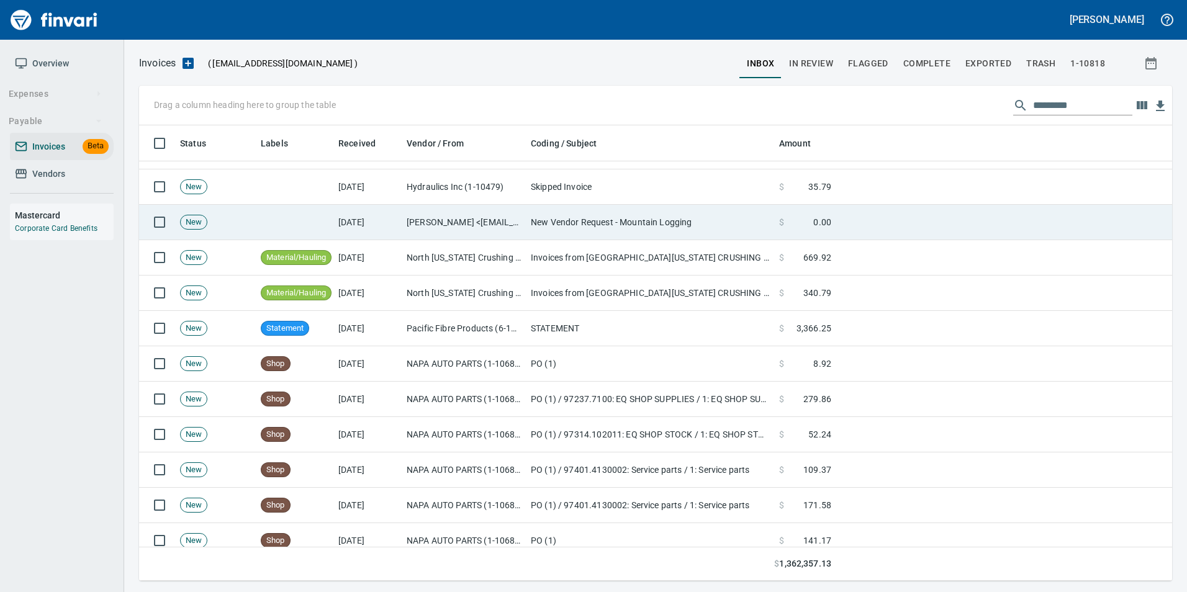
click at [394, 217] on td "[DATE]" at bounding box center [367, 222] width 68 height 35
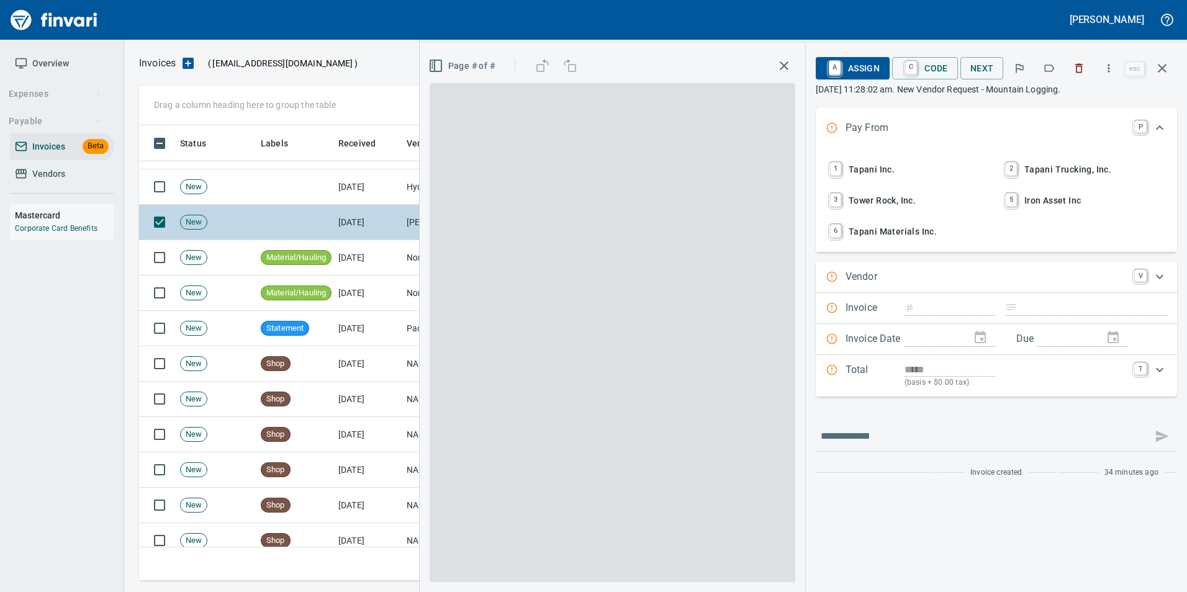
scroll to position [446, 1014]
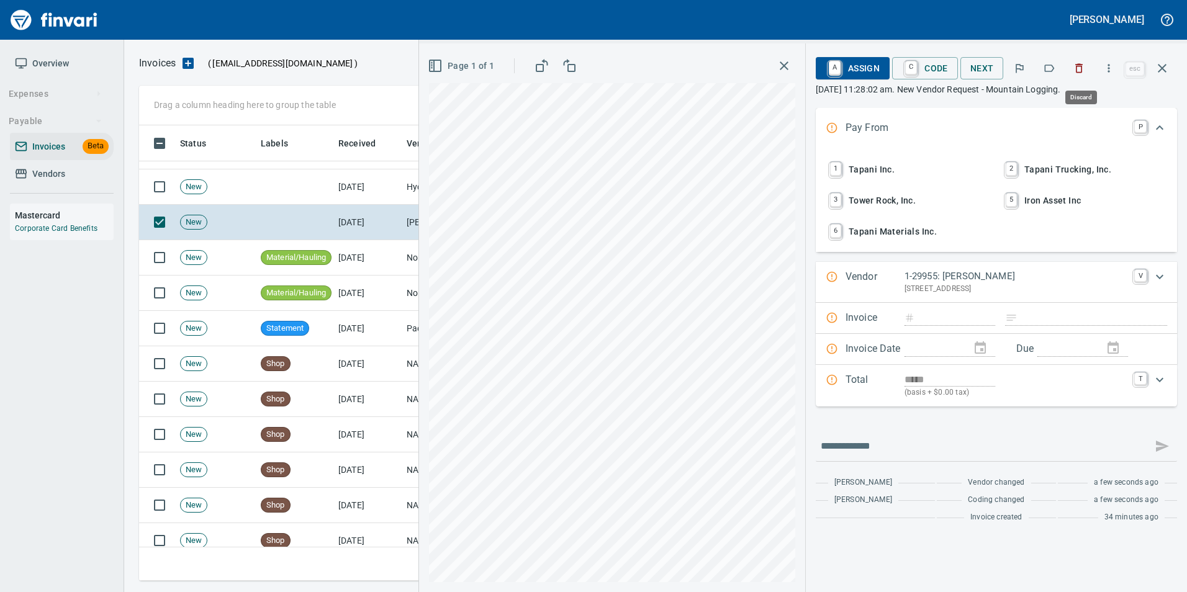
click at [1083, 72] on icon "button" at bounding box center [1079, 68] width 7 height 9
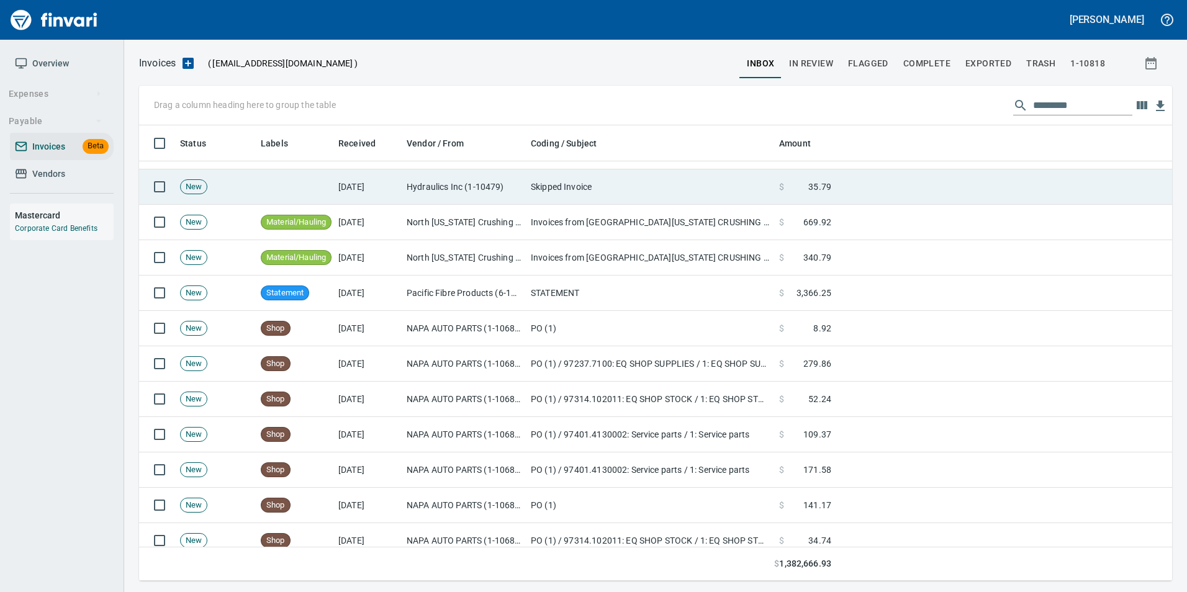
click at [572, 185] on td "Skipped Invoice" at bounding box center [650, 187] width 248 height 35
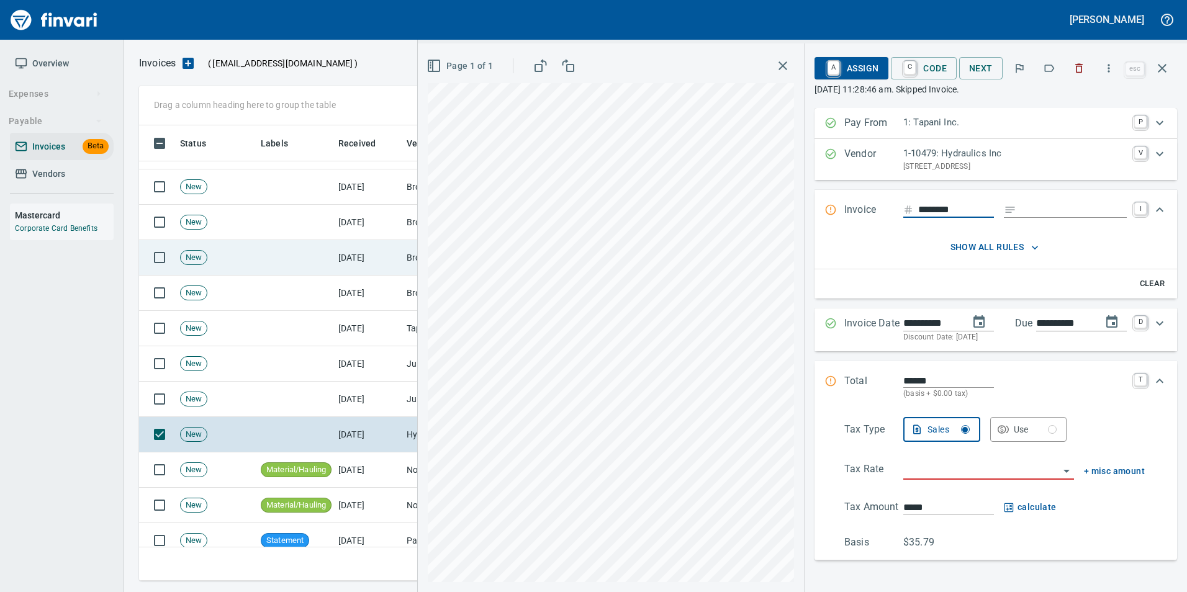
scroll to position [62, 0]
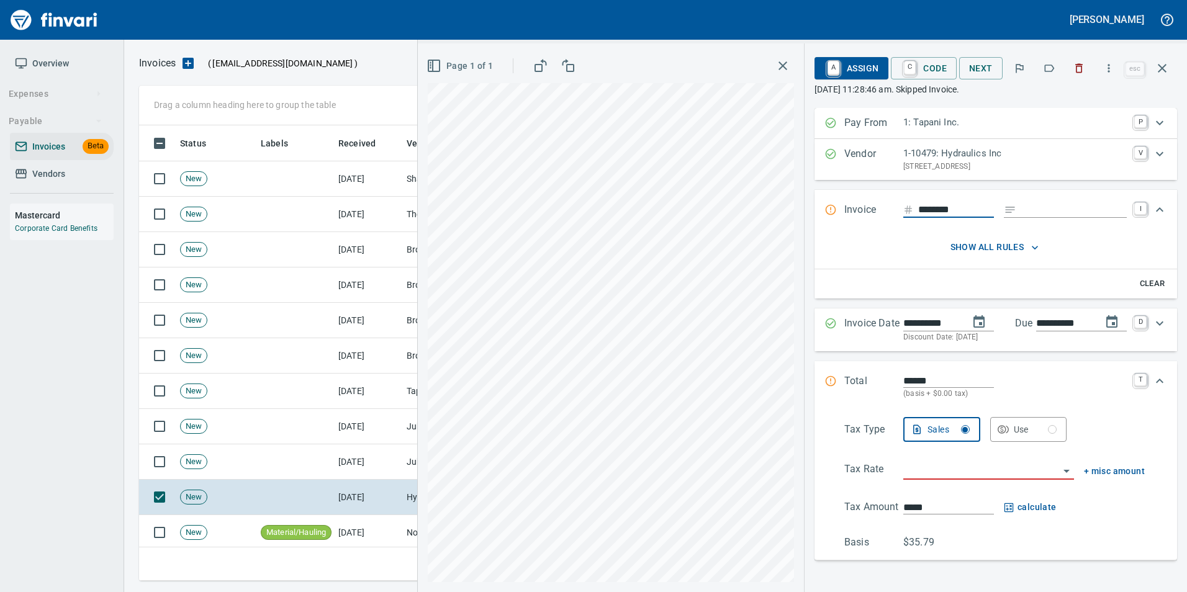
scroll to position [446, 1014]
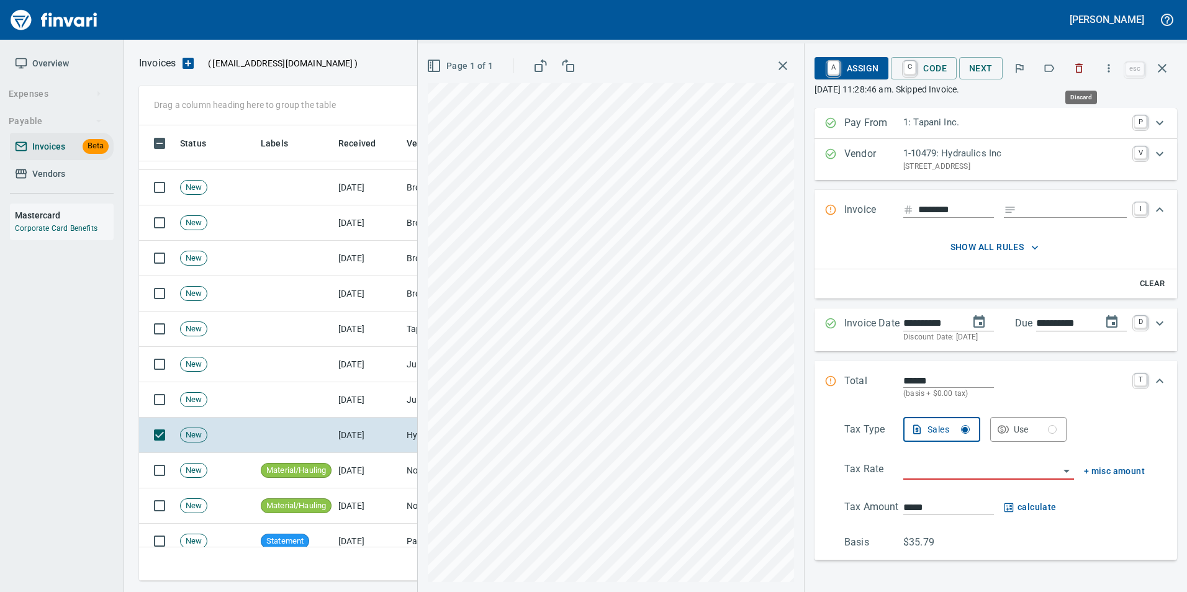
click at [1089, 65] on button "button" at bounding box center [1078, 68] width 27 height 27
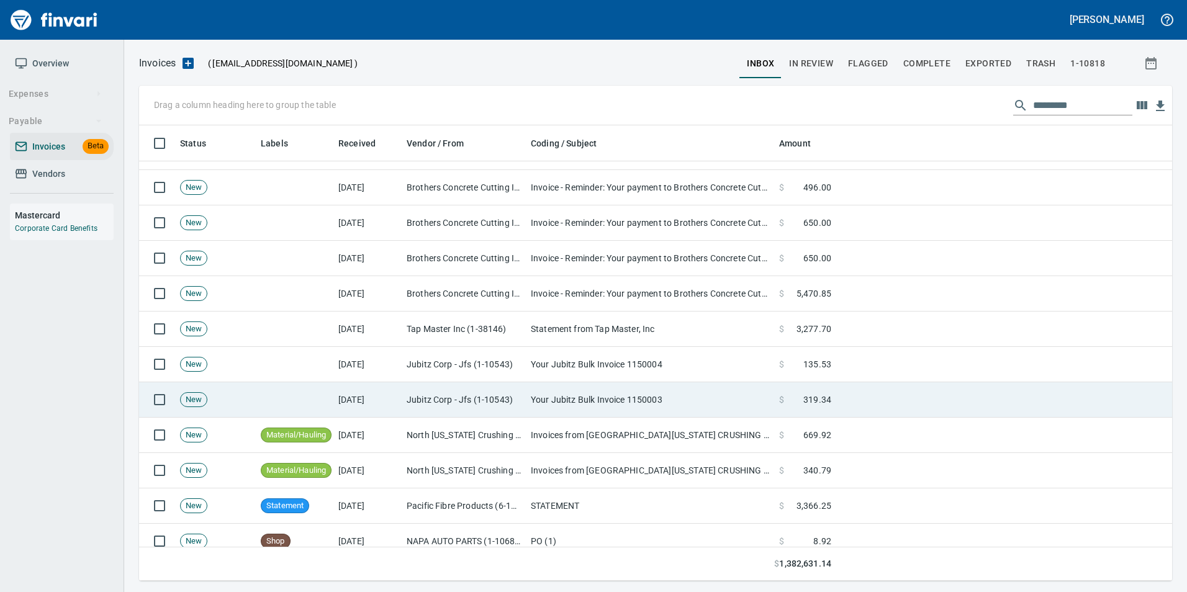
click at [657, 404] on td "Your Jubitz Bulk Invoice 1150003" at bounding box center [650, 399] width 248 height 35
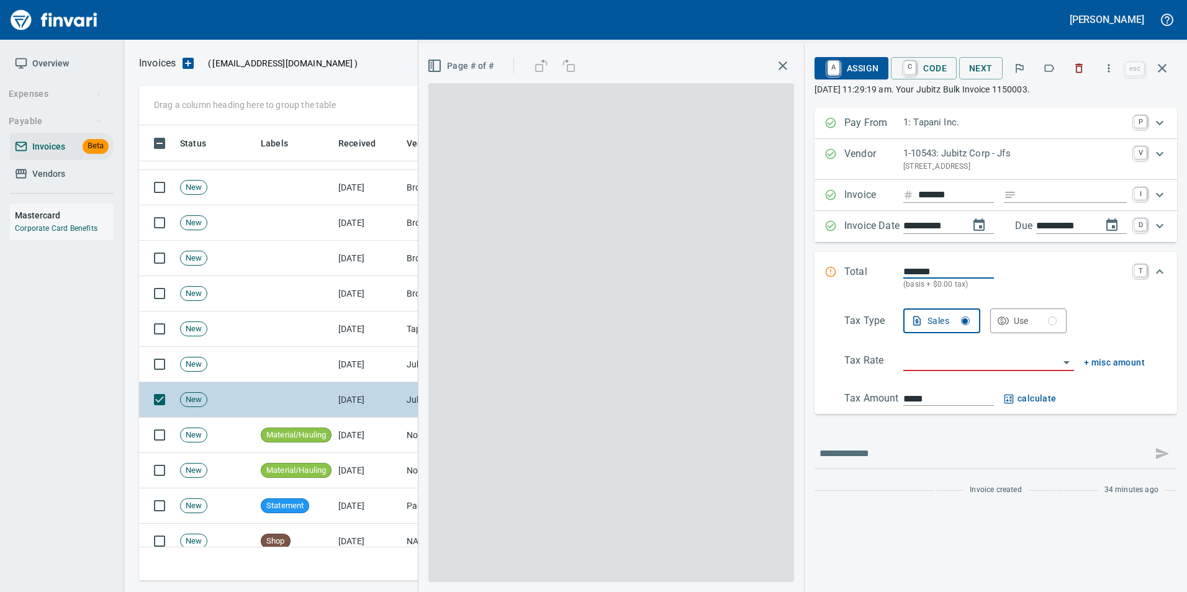
scroll to position [446, 1014]
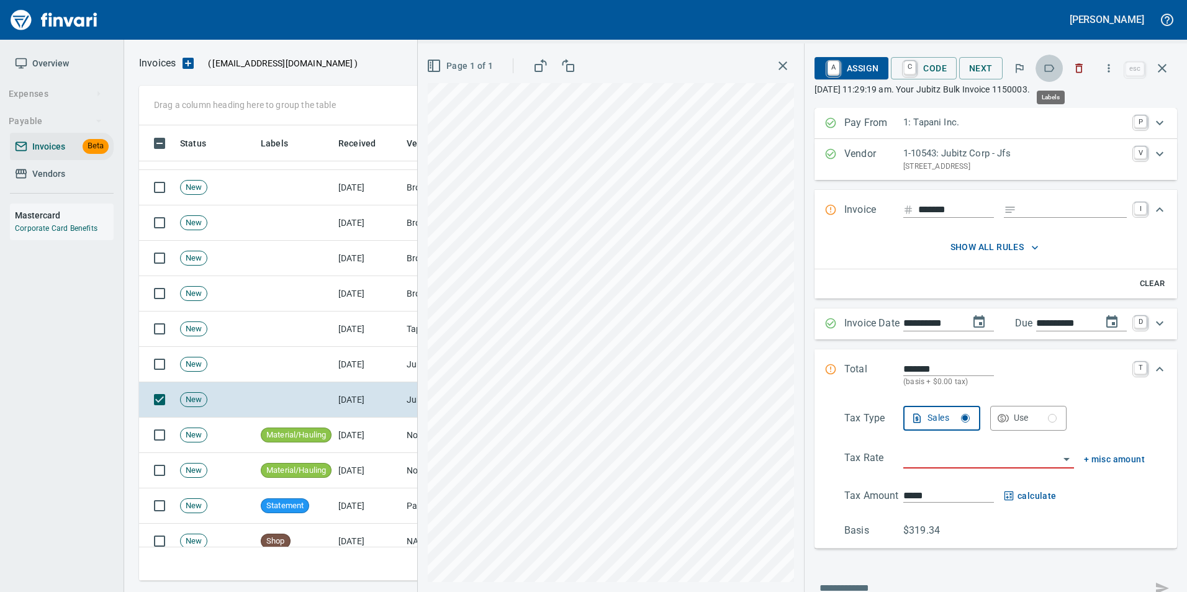
click at [1049, 66] on icon "button" at bounding box center [1049, 68] width 12 height 12
drag, startPoint x: 1166, startPoint y: 77, endPoint x: 1151, endPoint y: 95, distance: 23.8
click at [1166, 76] on button "button" at bounding box center [1162, 68] width 30 height 30
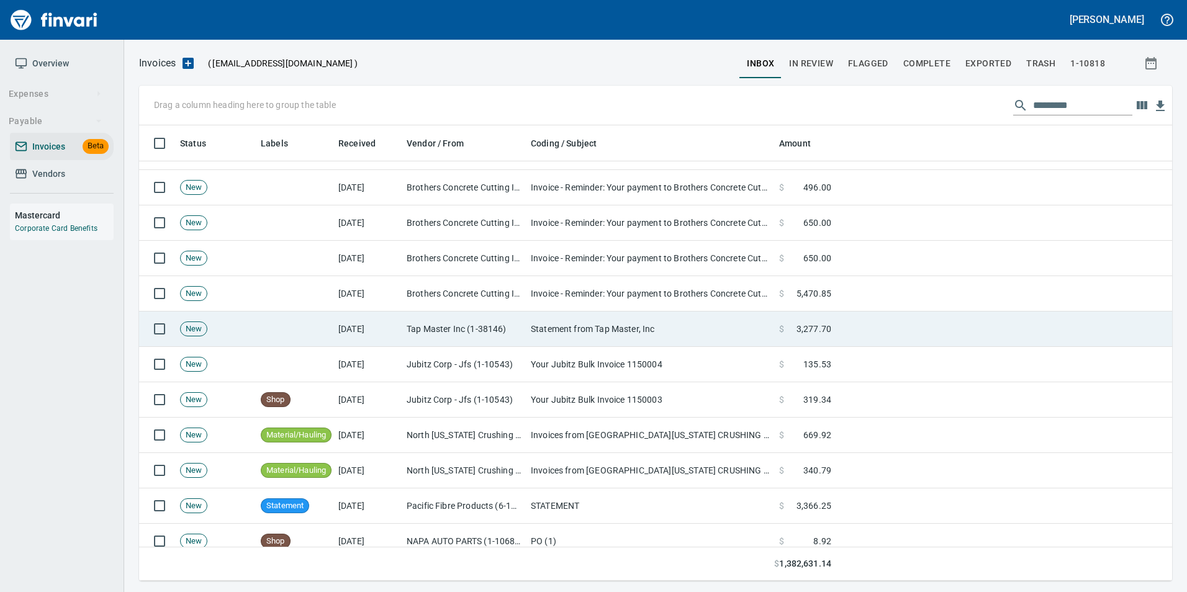
scroll to position [446, 1014]
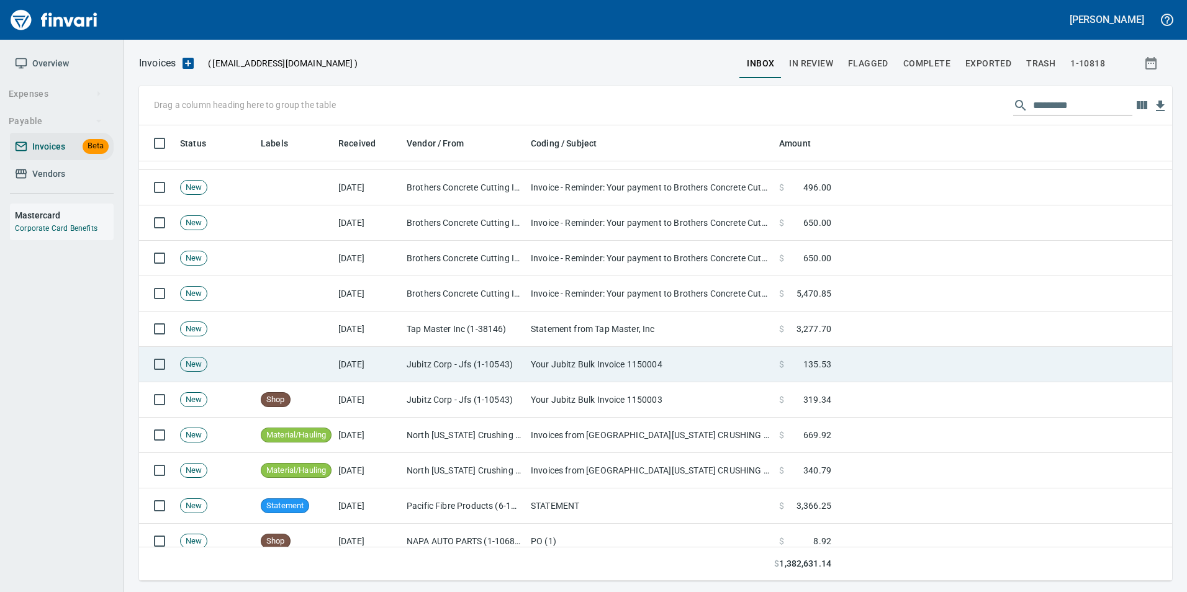
click at [706, 350] on td "Your Jubitz Bulk Invoice 1150004" at bounding box center [650, 364] width 248 height 35
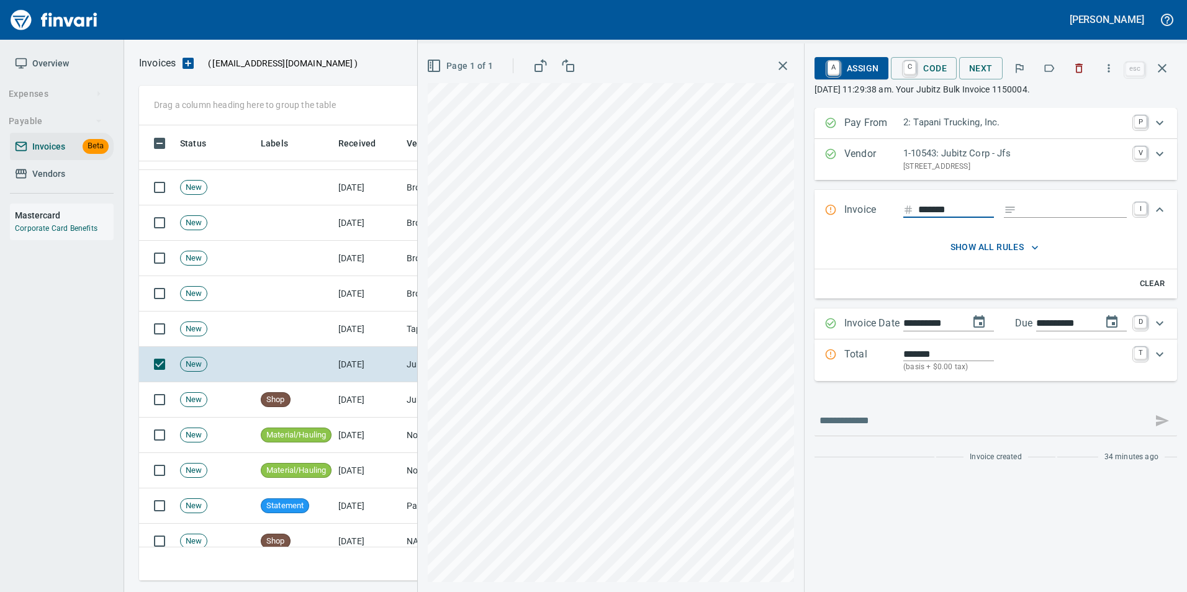
click at [1047, 72] on icon "button" at bounding box center [1049, 68] width 12 height 12
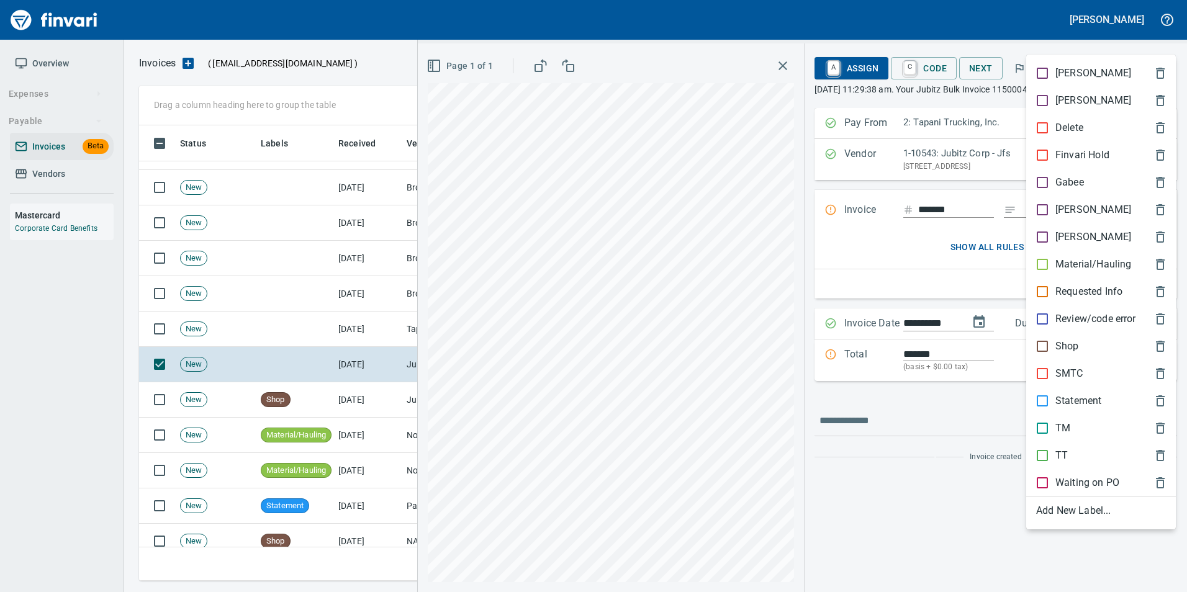
scroll to position [446, 1014]
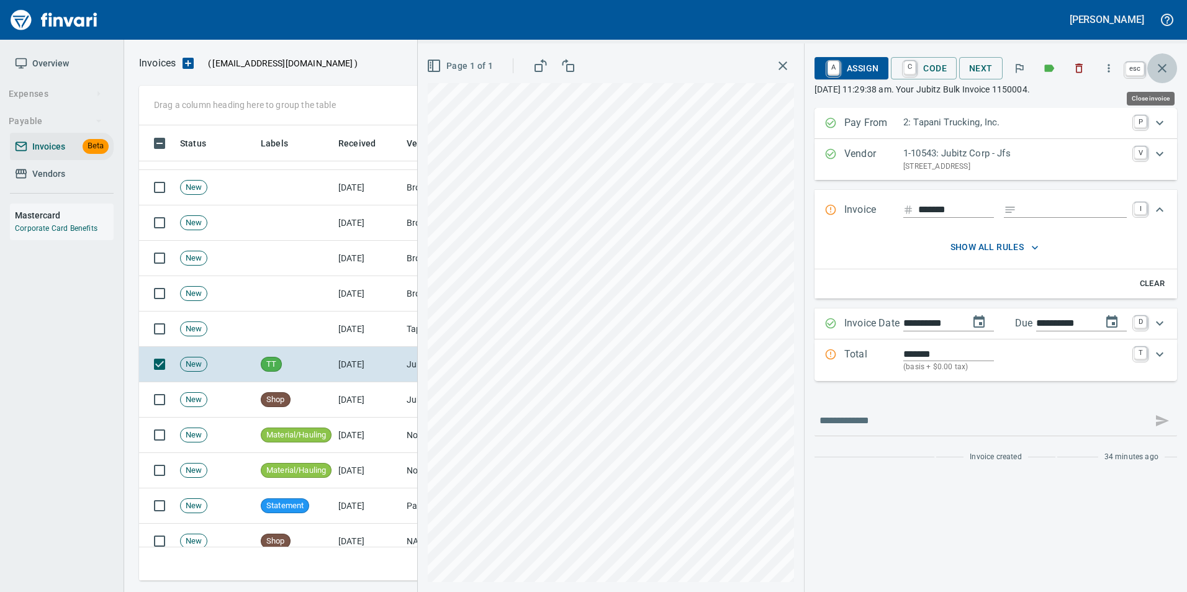
click at [1159, 67] on icon "button" at bounding box center [1162, 68] width 15 height 15
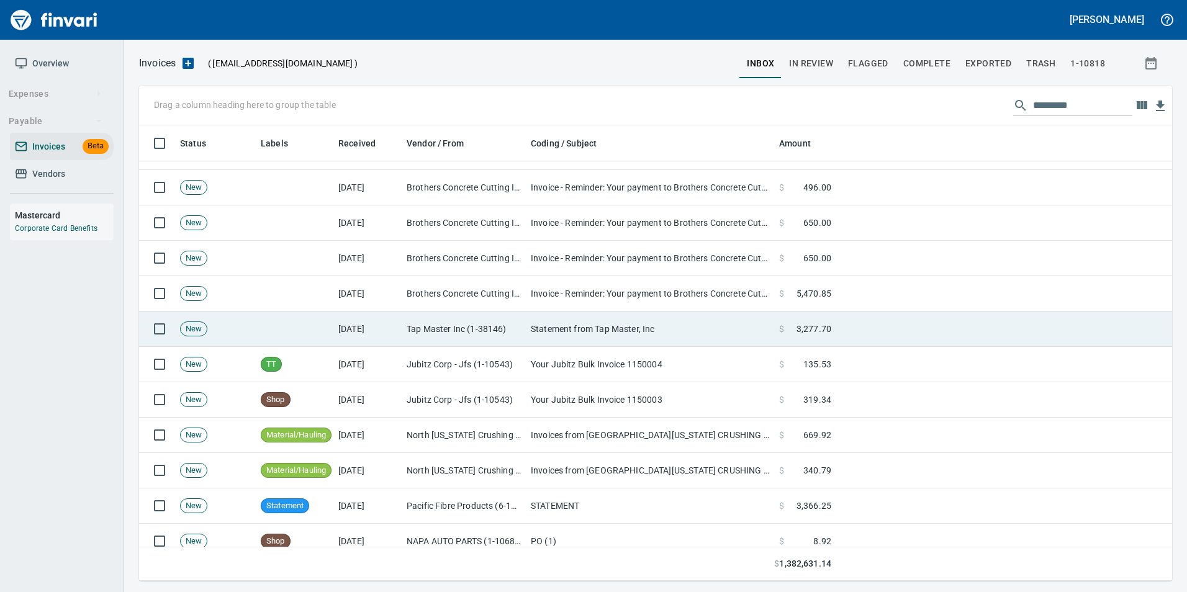
click at [763, 322] on td "Statement from Tap Master, Inc" at bounding box center [650, 329] width 248 height 35
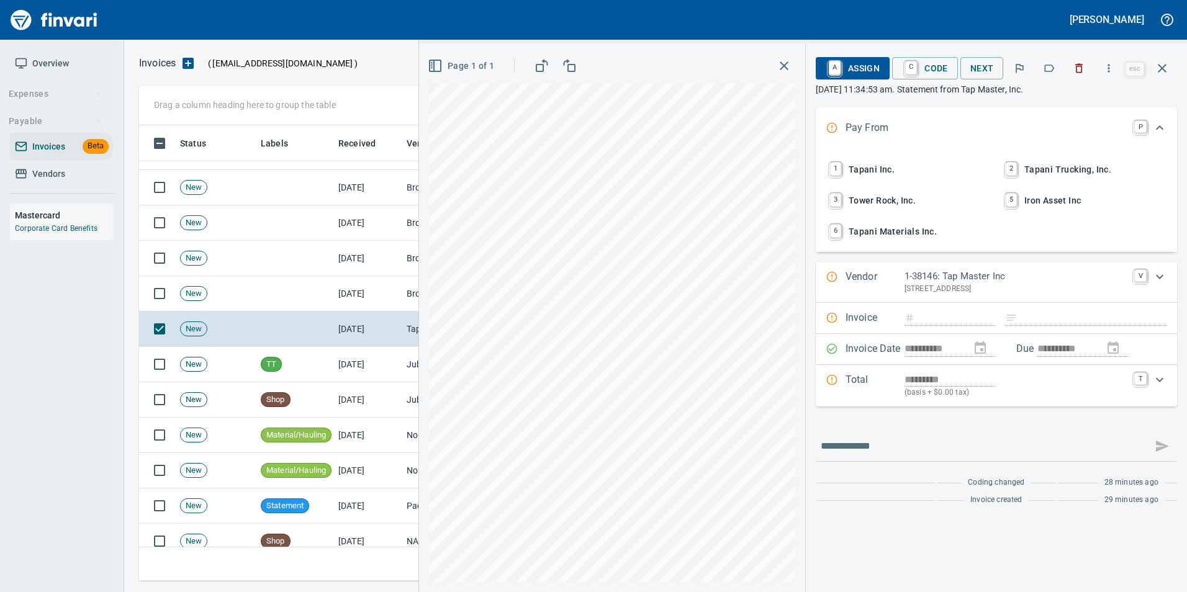
click at [1051, 70] on icon "button" at bounding box center [1049, 68] width 12 height 12
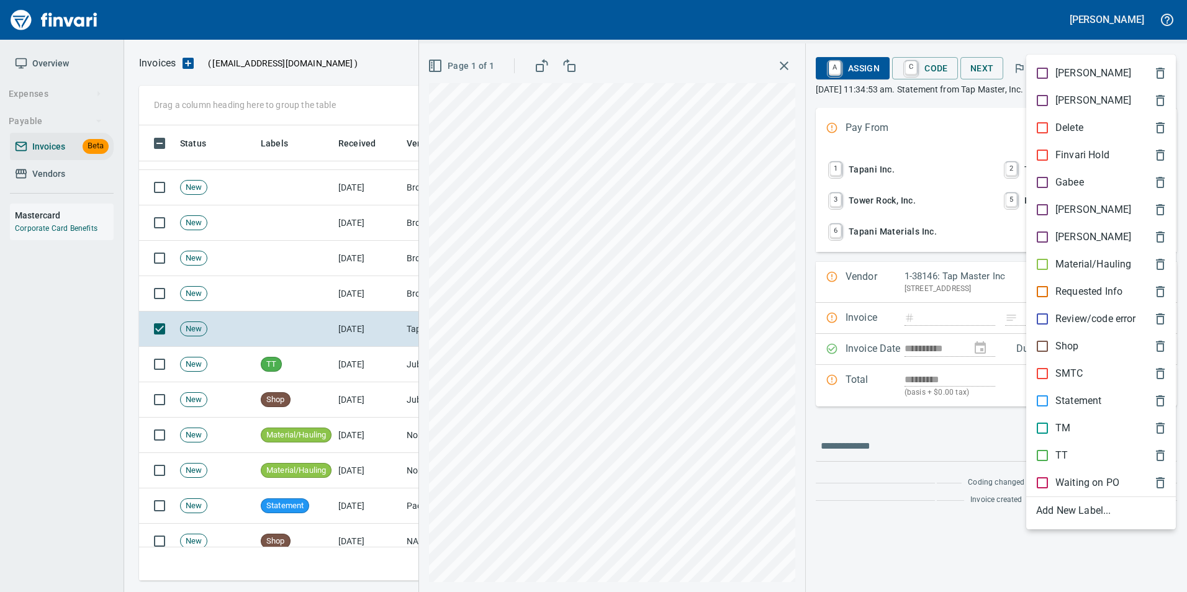
scroll to position [446, 1014]
click at [1062, 405] on p "Statement" at bounding box center [1079, 401] width 46 height 15
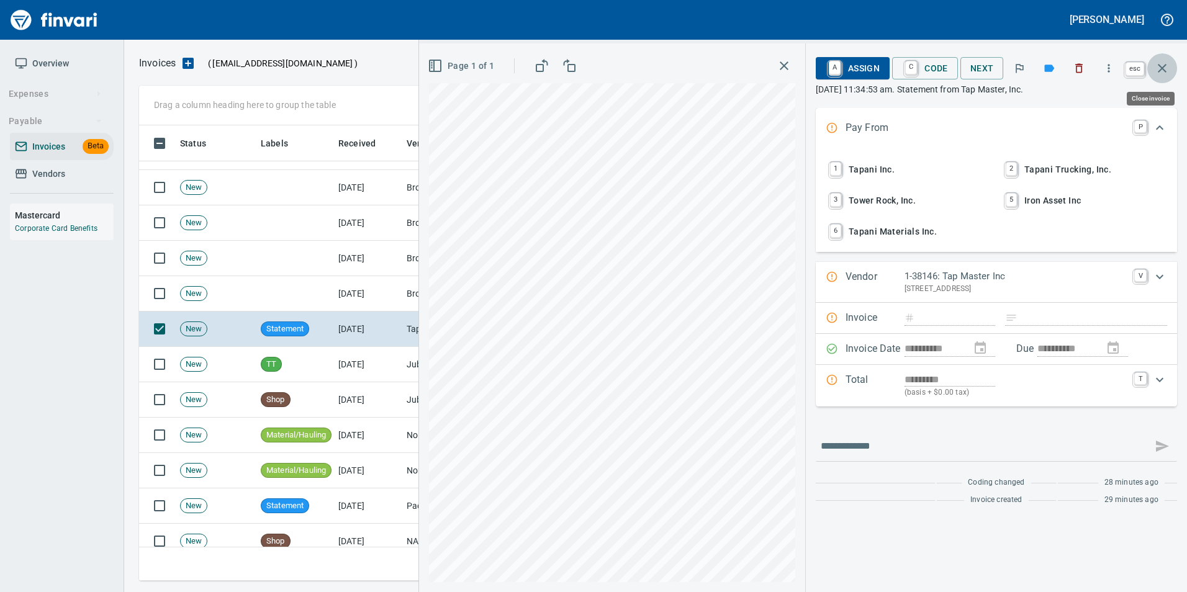
click at [1162, 73] on icon "button" at bounding box center [1162, 68] width 15 height 15
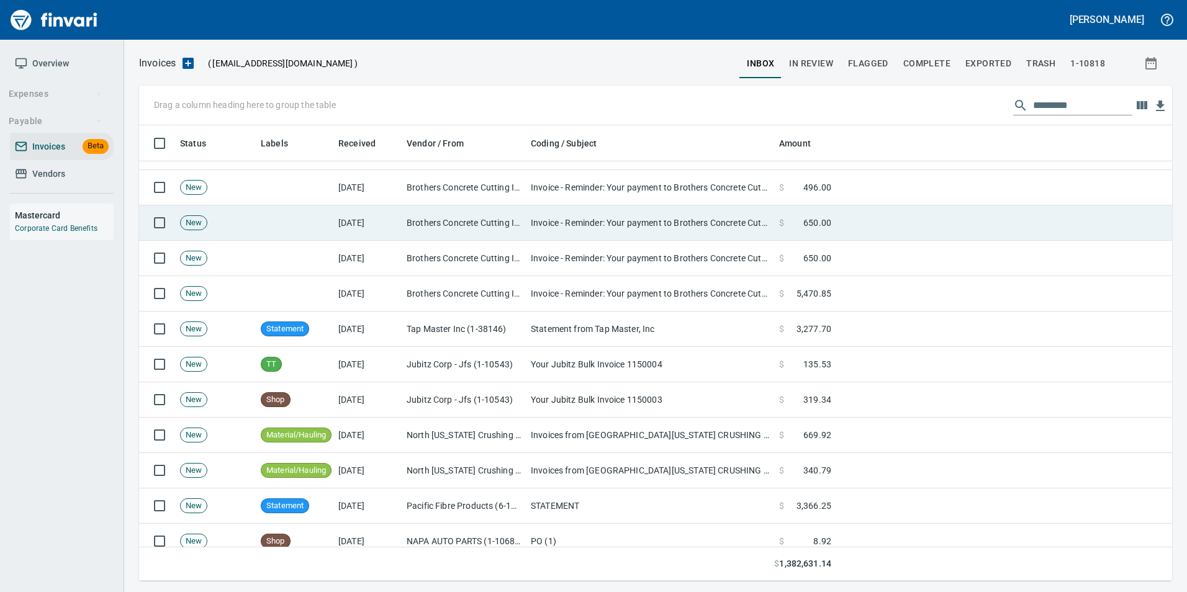
scroll to position [446, 1014]
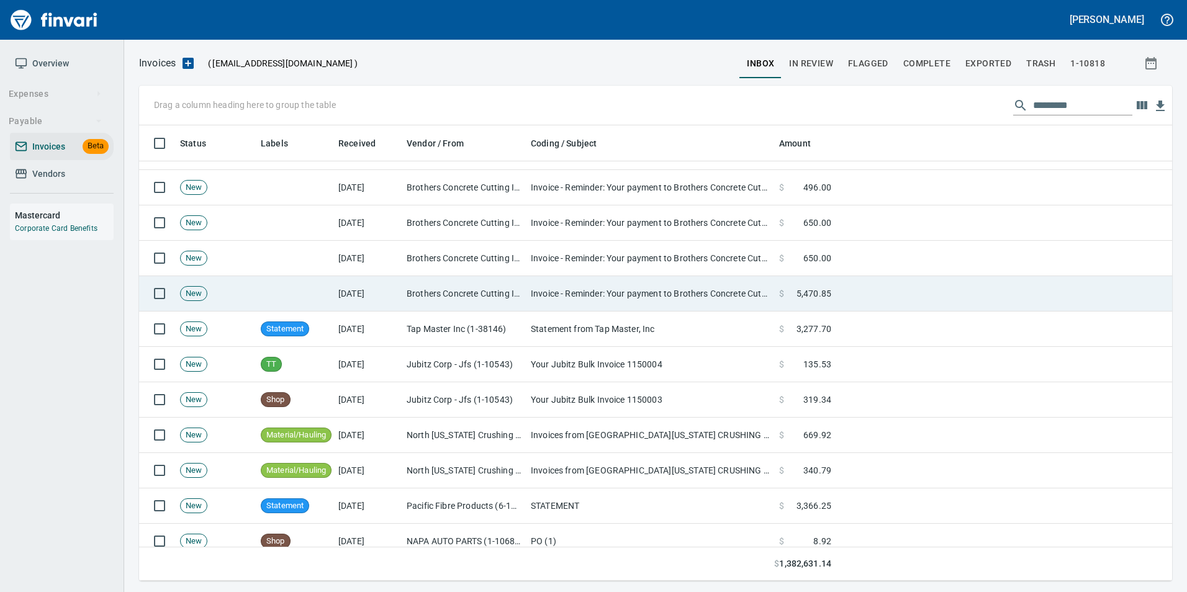
click at [440, 289] on td "Brothers Concrete Cutting Inc (1-10127)" at bounding box center [464, 293] width 124 height 35
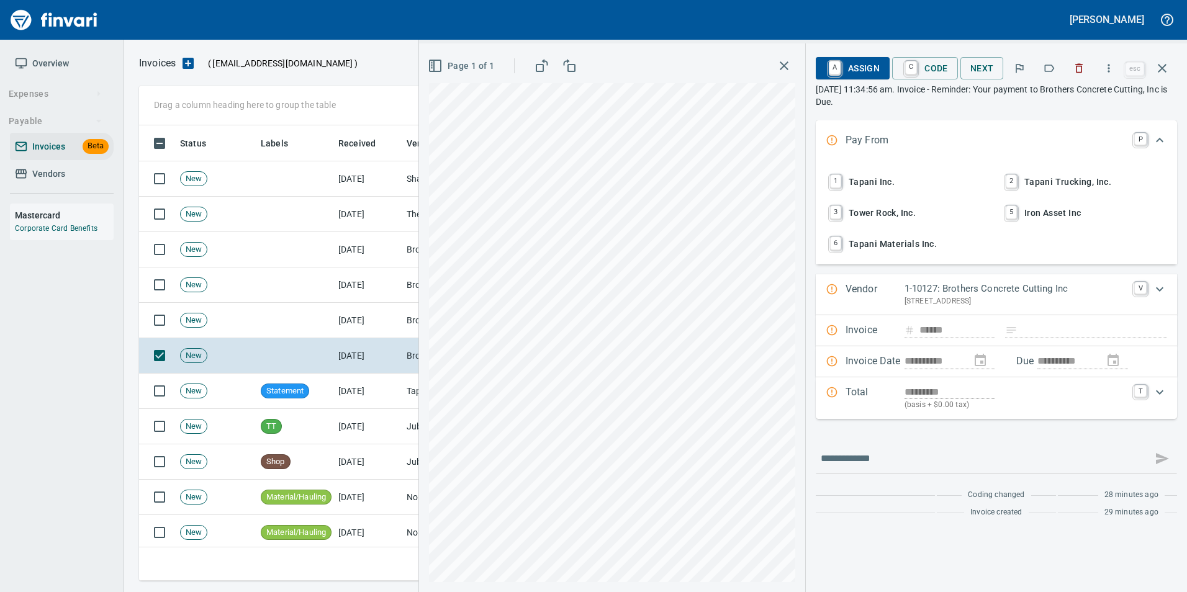
scroll to position [446, 1014]
click at [1049, 72] on icon "button" at bounding box center [1049, 68] width 12 height 12
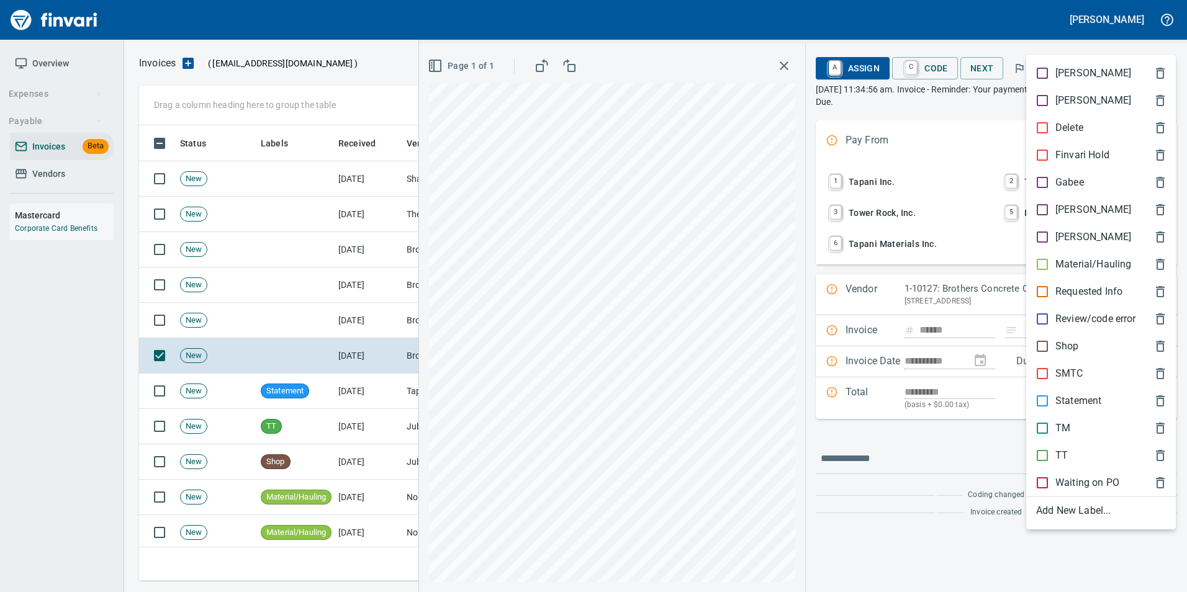
click at [1092, 210] on span "[PERSON_NAME]" at bounding box center [1091, 209] width 110 height 15
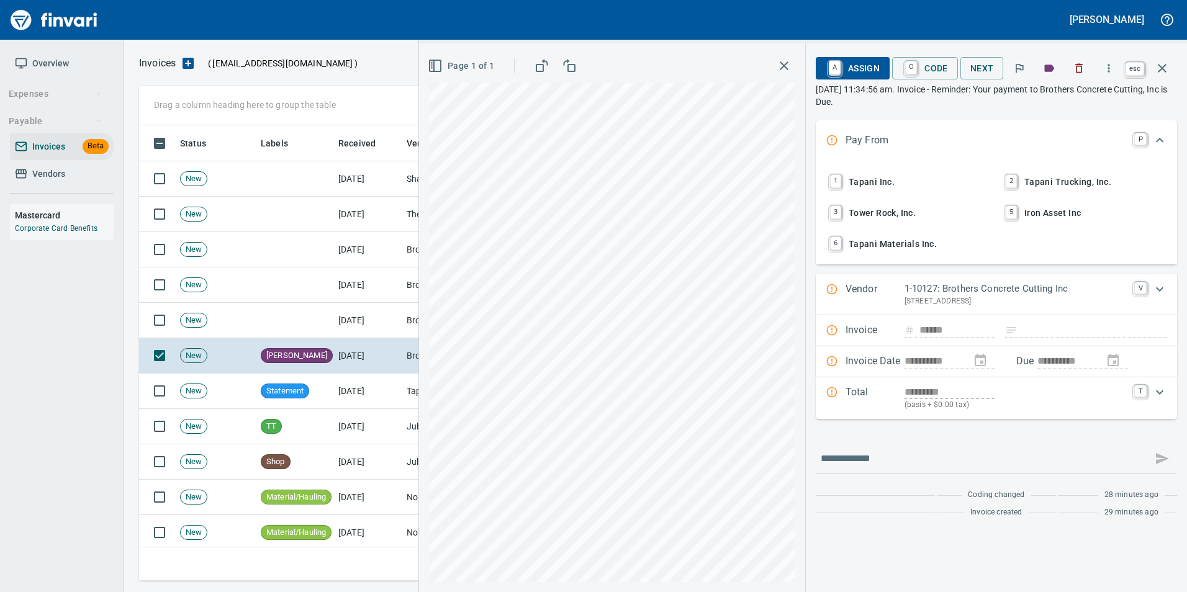
click at [1158, 73] on icon "button" at bounding box center [1162, 68] width 15 height 15
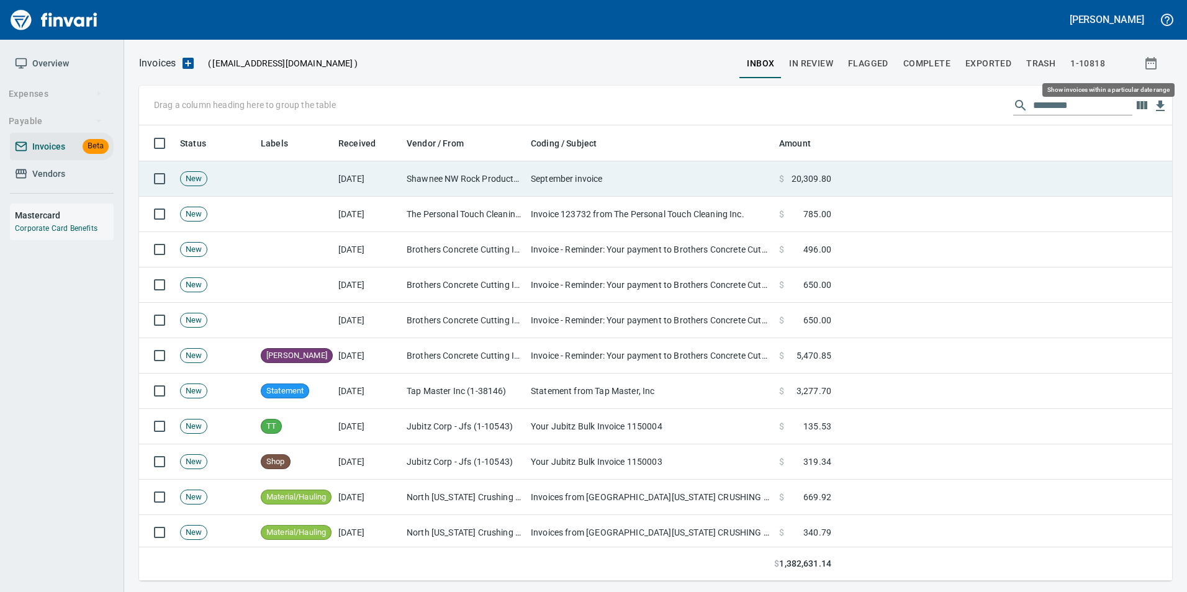
scroll to position [446, 1014]
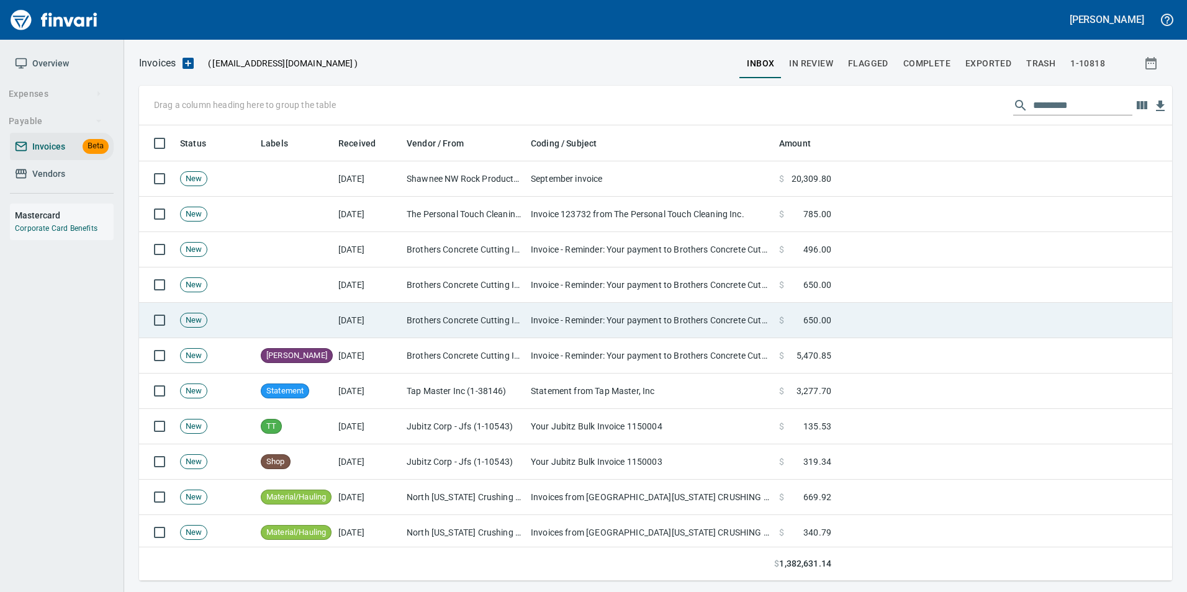
click at [522, 309] on td "Brothers Concrete Cutting Inc (1-10127)" at bounding box center [464, 320] width 124 height 35
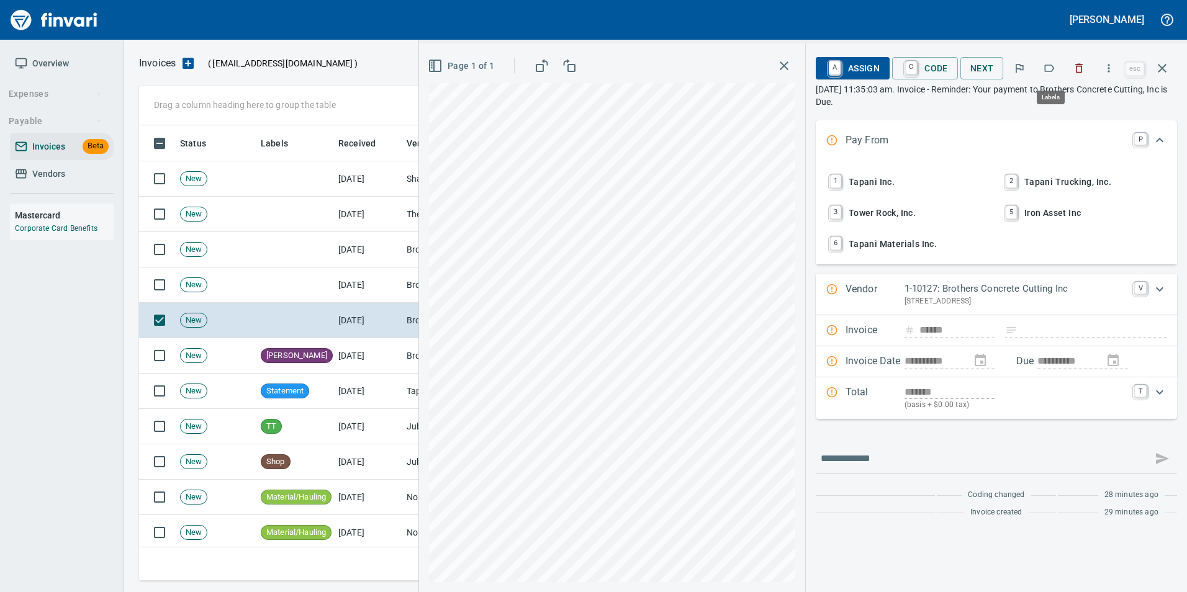
click at [1047, 70] on icon "button" at bounding box center [1049, 68] width 12 height 12
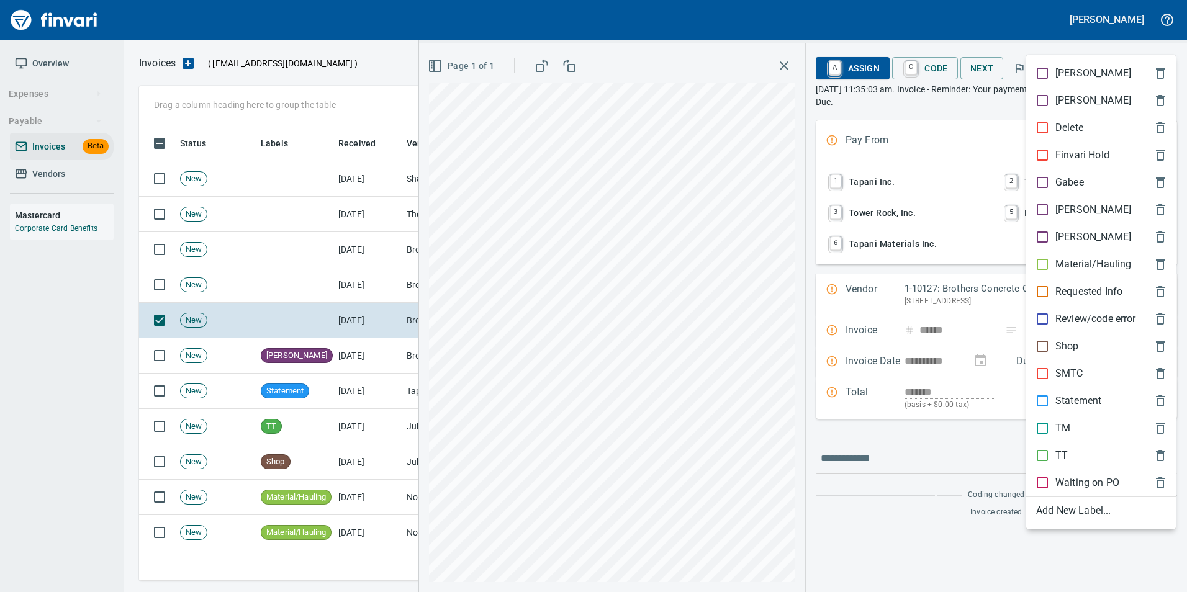
scroll to position [446, 1014]
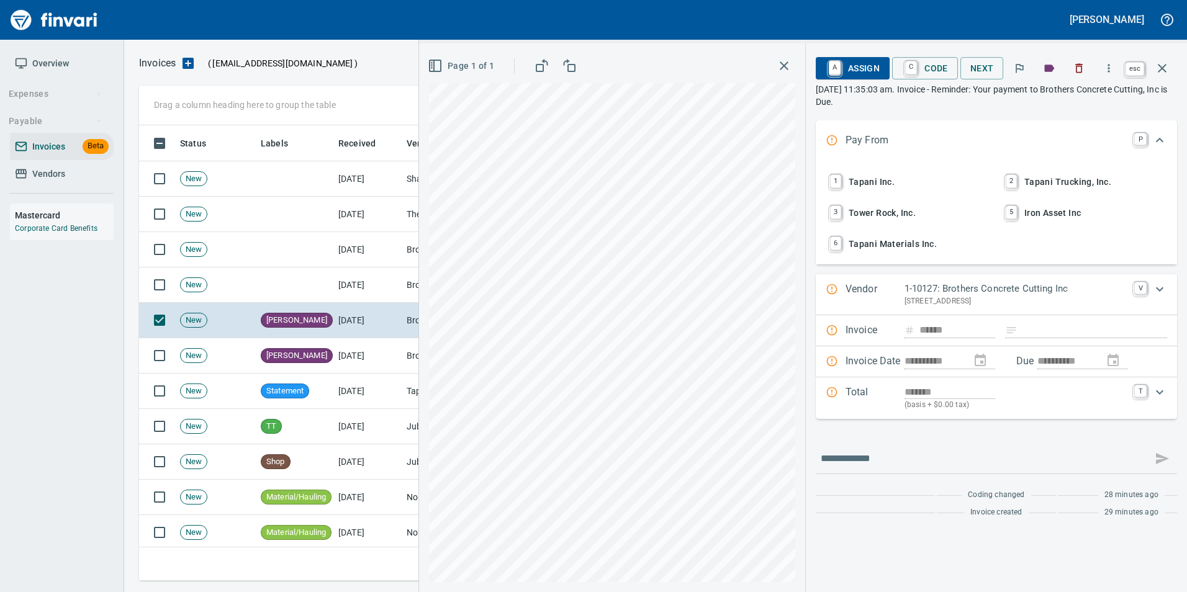
click at [1161, 68] on icon "button" at bounding box center [1162, 68] width 15 height 15
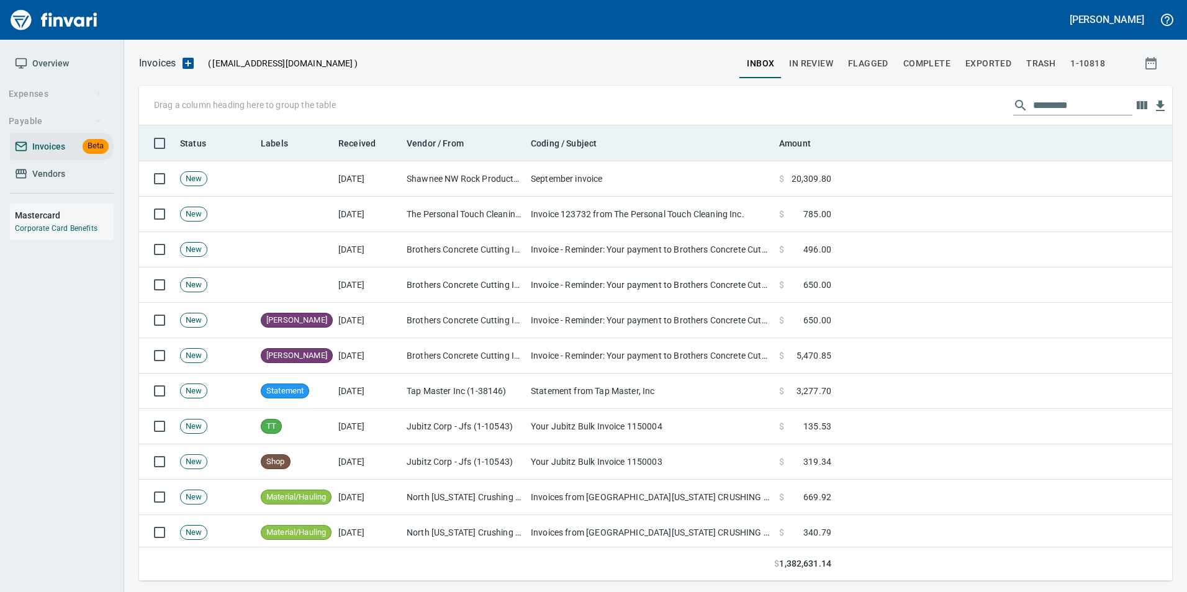
scroll to position [446, 1014]
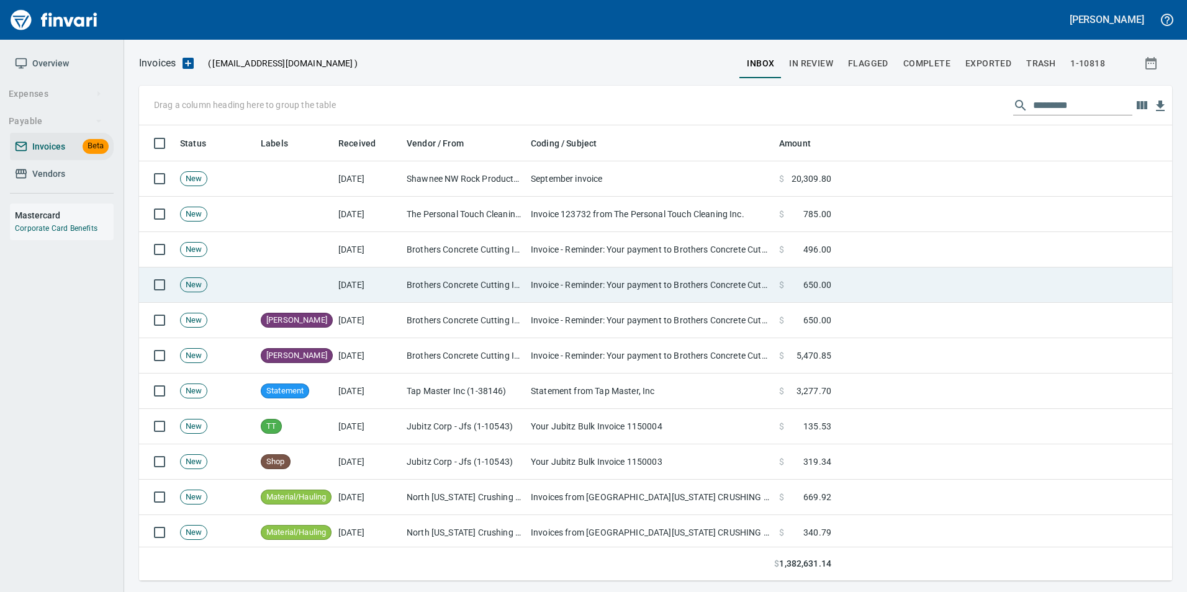
click at [631, 287] on td "Invoice - Reminder: Your payment to Brothers Concrete Cutting, Inc is Due" at bounding box center [650, 285] width 248 height 35
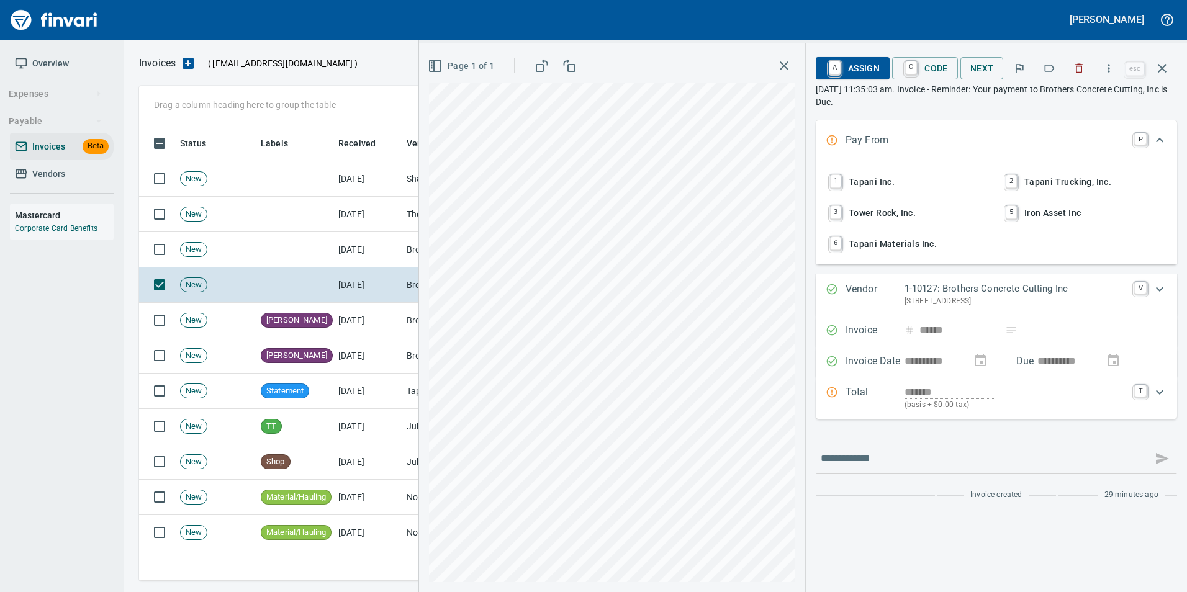
click at [1051, 65] on icon "button" at bounding box center [1049, 68] width 12 height 12
click at [1163, 71] on icon "button" at bounding box center [1162, 68] width 15 height 15
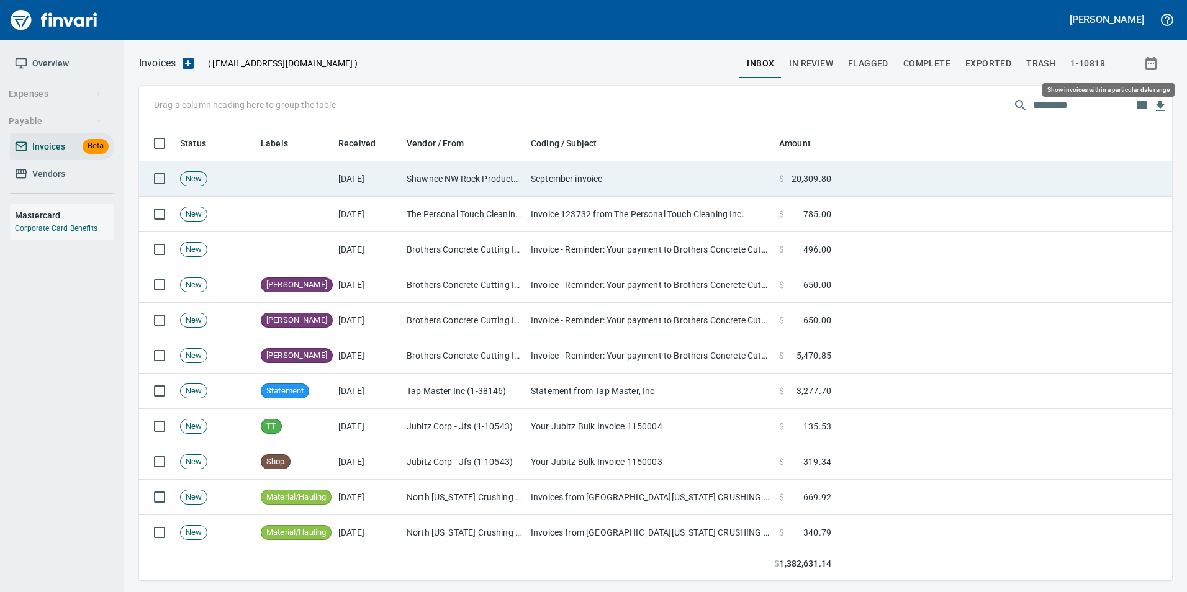
scroll to position [446, 1014]
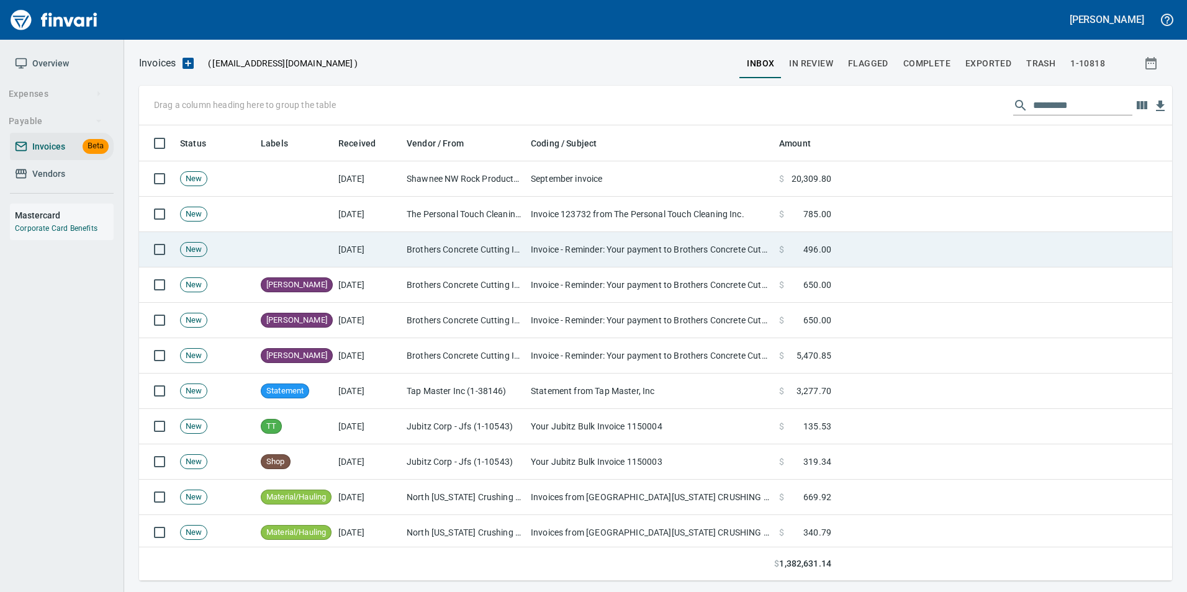
click at [579, 250] on td "Invoice - Reminder: Your payment to Brothers Concrete Cutting, Inc is Due" at bounding box center [650, 249] width 248 height 35
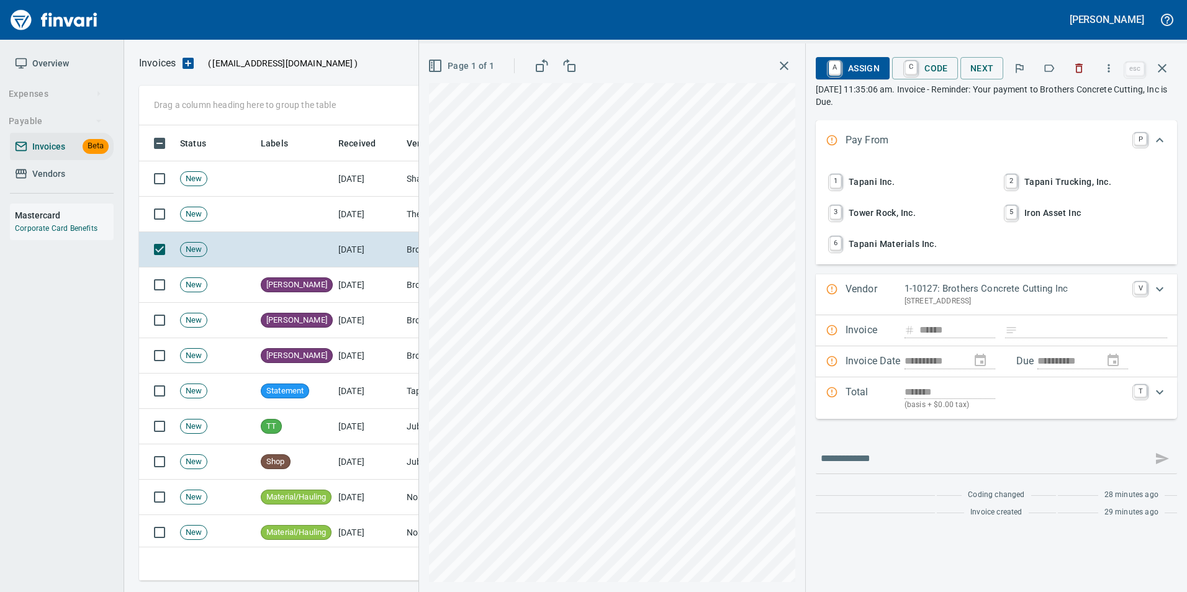
click at [1049, 74] on icon "button" at bounding box center [1049, 68] width 12 height 12
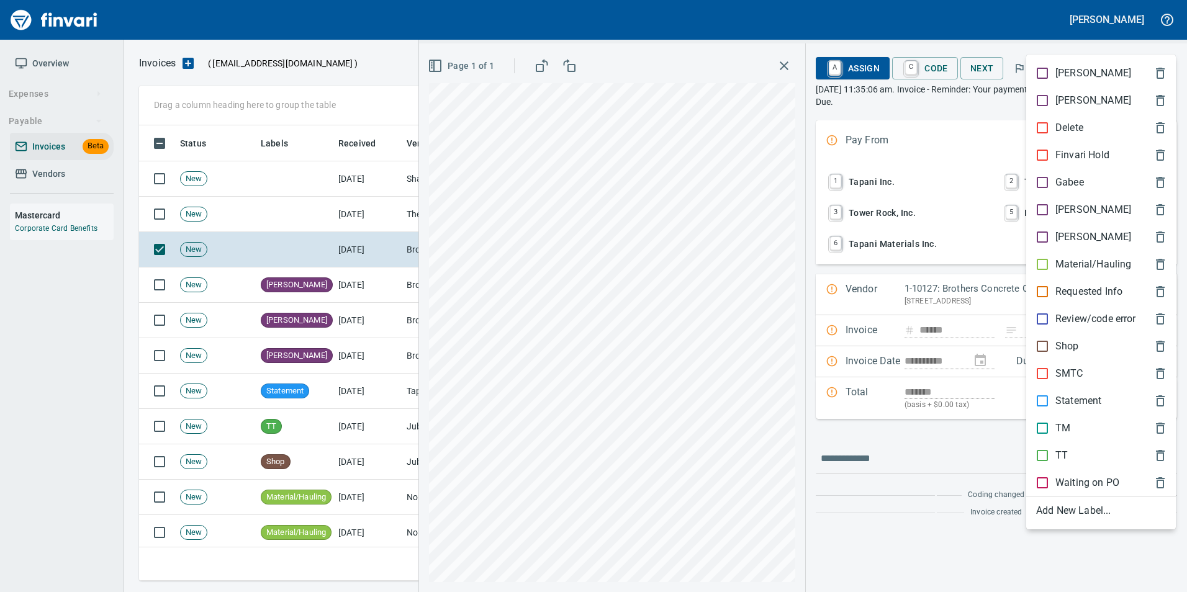
scroll to position [446, 1014]
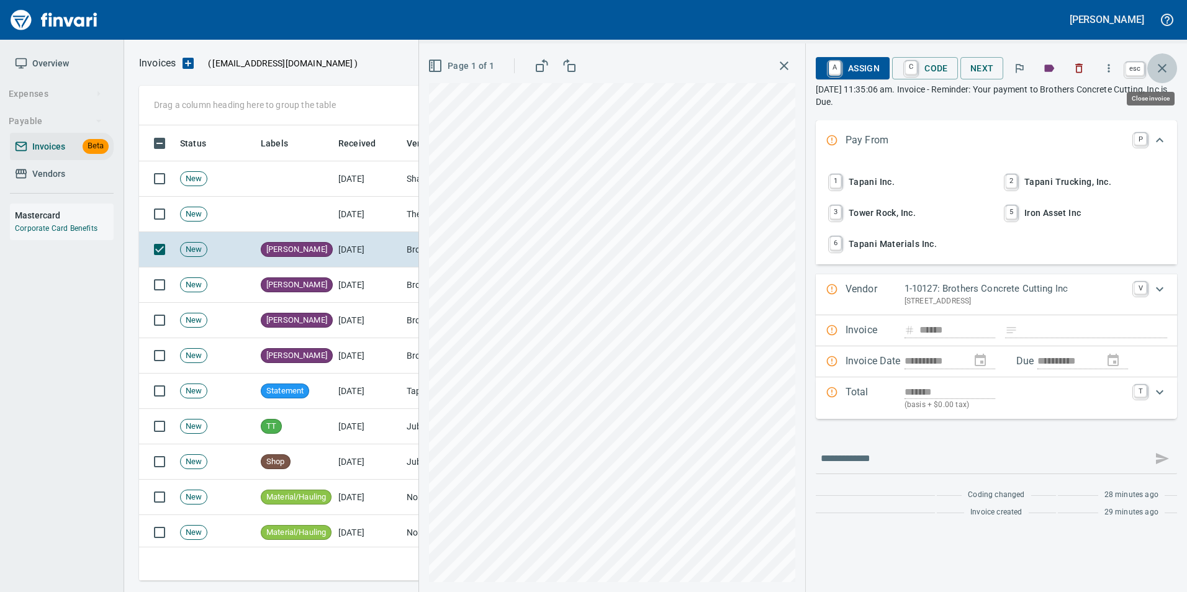
click at [1164, 75] on button "button" at bounding box center [1162, 68] width 30 height 30
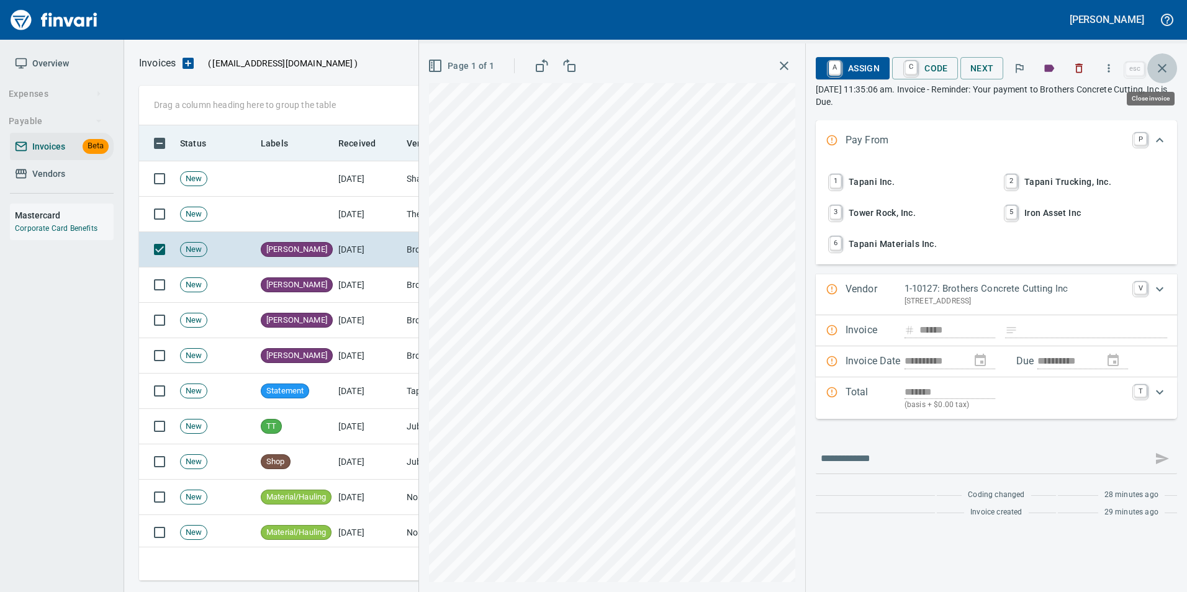
scroll to position [446, 1014]
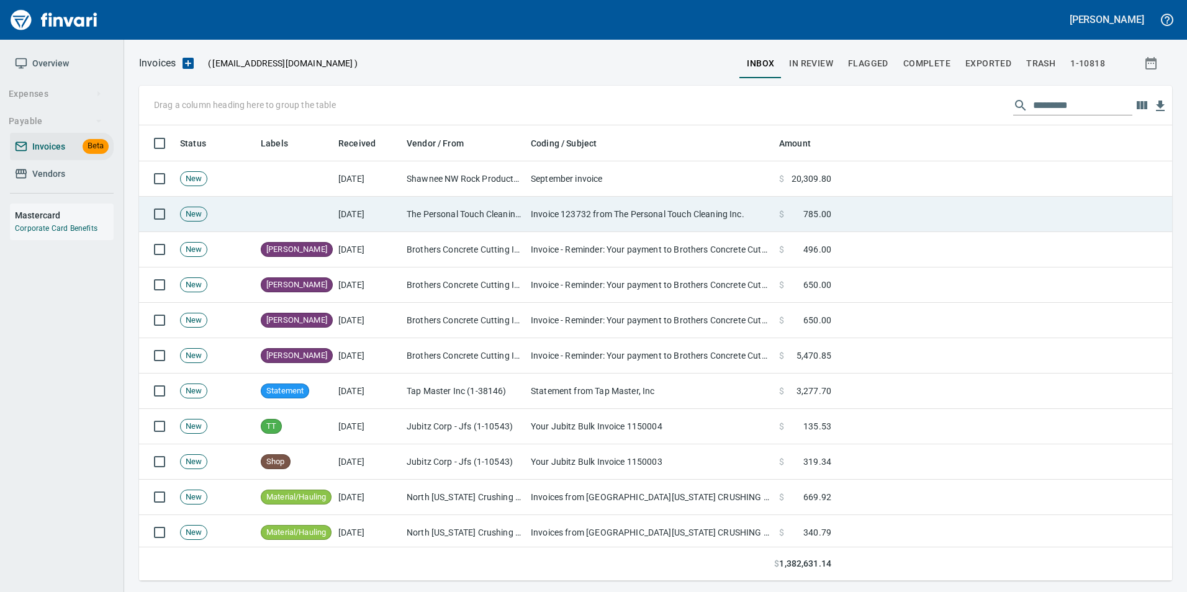
click at [624, 218] on td "Invoice 123732 from The Personal Touch Cleaning Inc." at bounding box center [650, 214] width 248 height 35
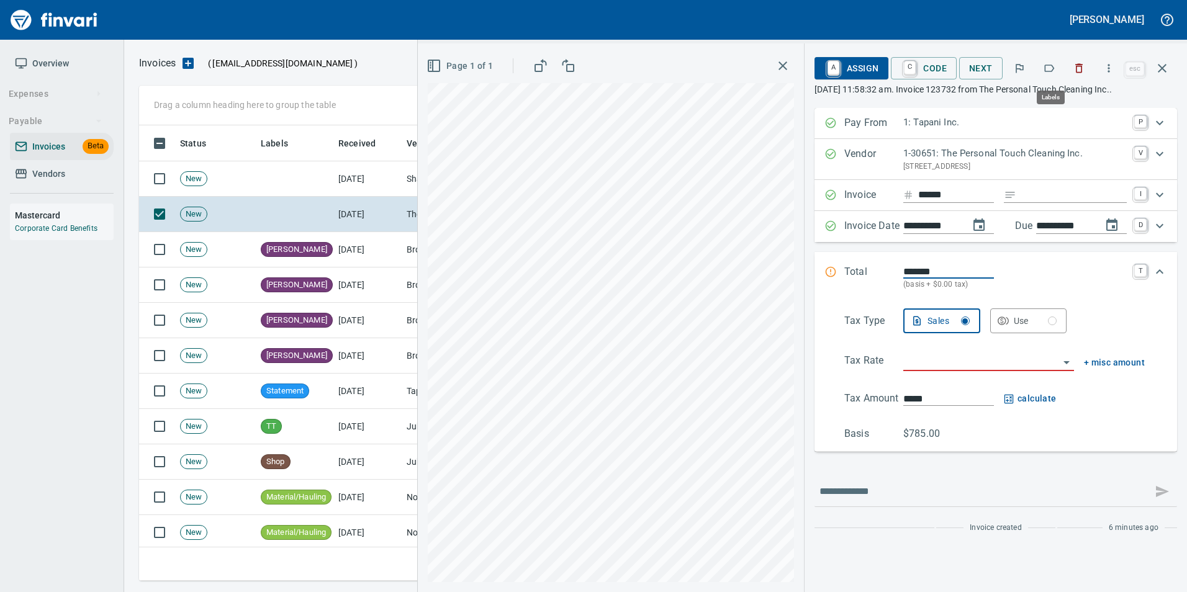
click at [1049, 69] on icon "button" at bounding box center [1049, 68] width 12 height 12
click at [1167, 76] on button "button" at bounding box center [1162, 68] width 30 height 30
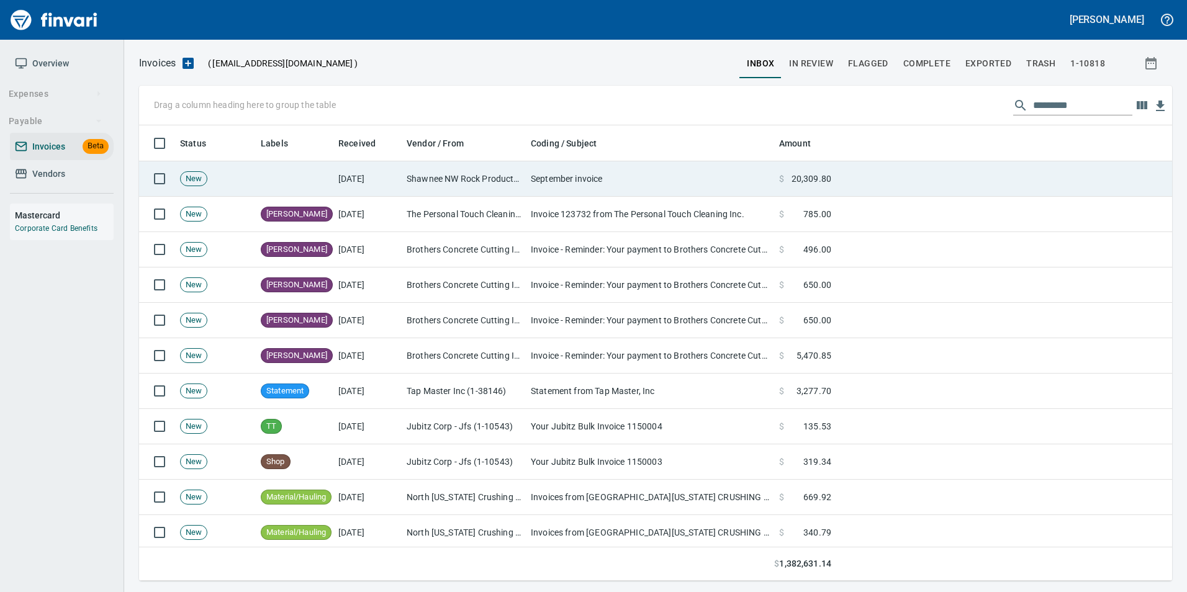
click at [718, 194] on td "September invoice" at bounding box center [650, 178] width 248 height 35
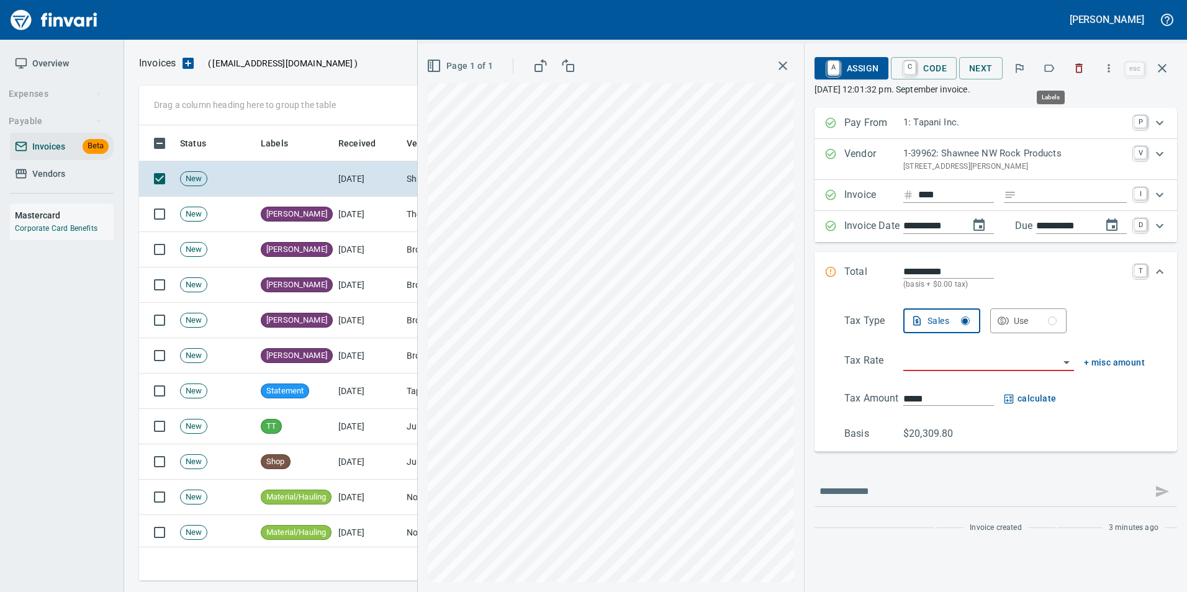
click at [1051, 73] on icon "button" at bounding box center [1049, 68] width 12 height 12
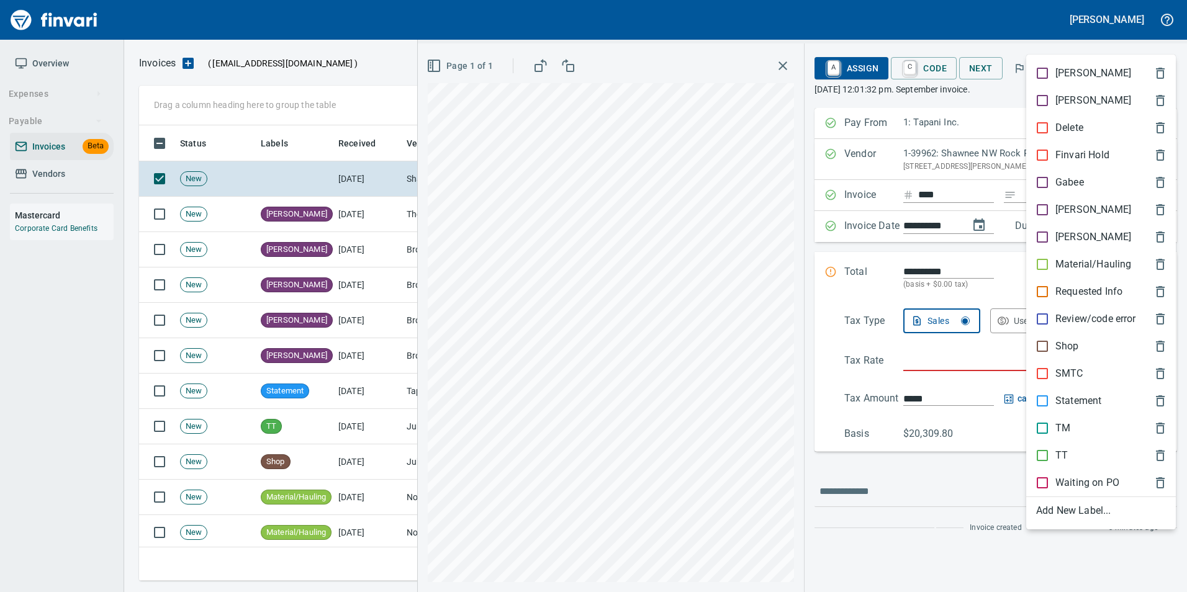
scroll to position [446, 1014]
click at [1059, 261] on p "Material/Hauling" at bounding box center [1094, 264] width 76 height 15
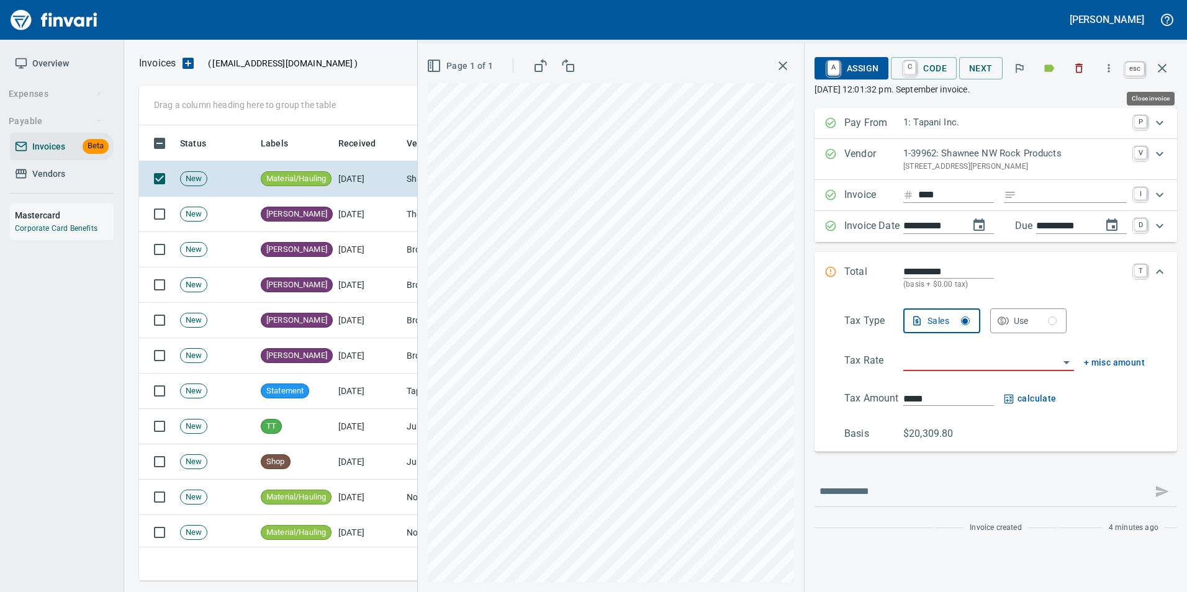
click at [1163, 77] on button "button" at bounding box center [1162, 68] width 30 height 30
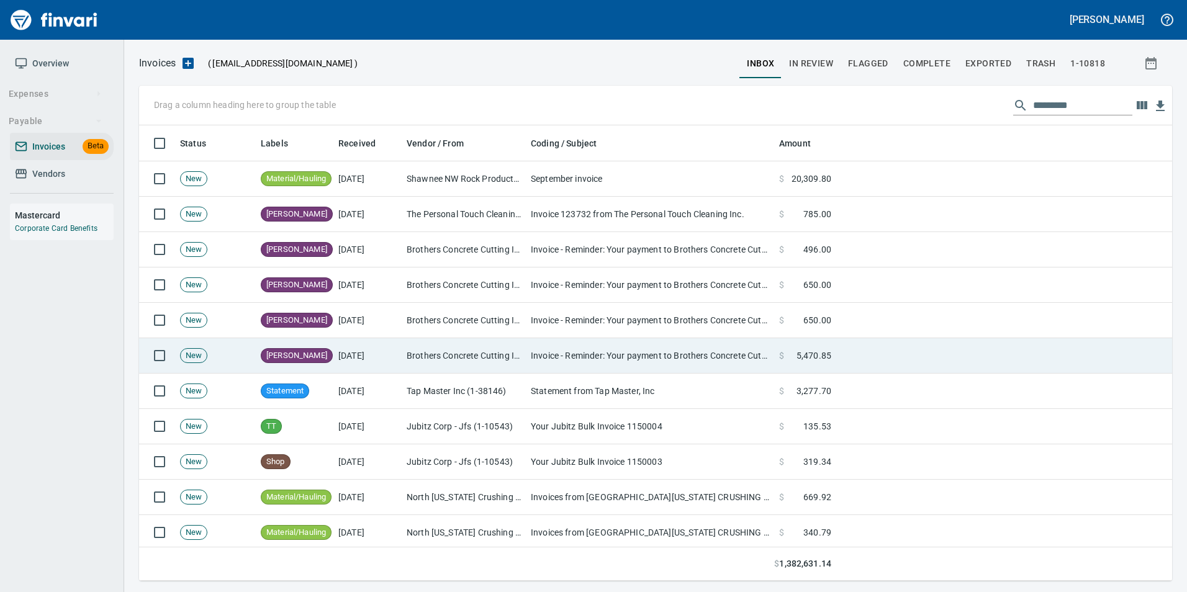
scroll to position [62, 0]
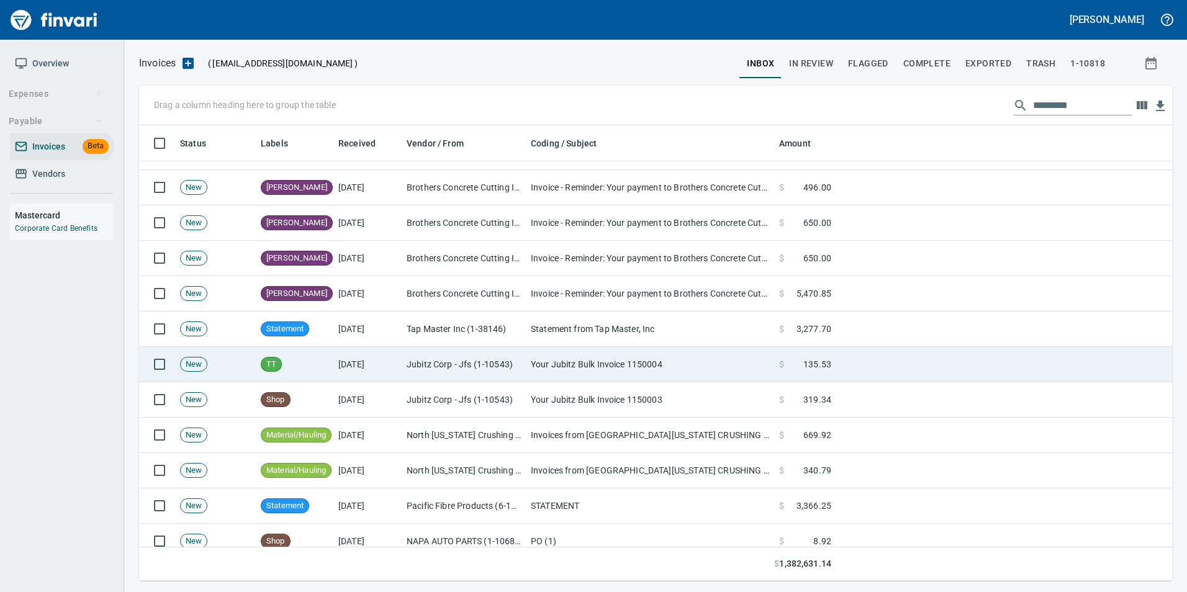
click at [587, 348] on td "Your Jubitz Bulk Invoice 1150004" at bounding box center [650, 364] width 248 height 35
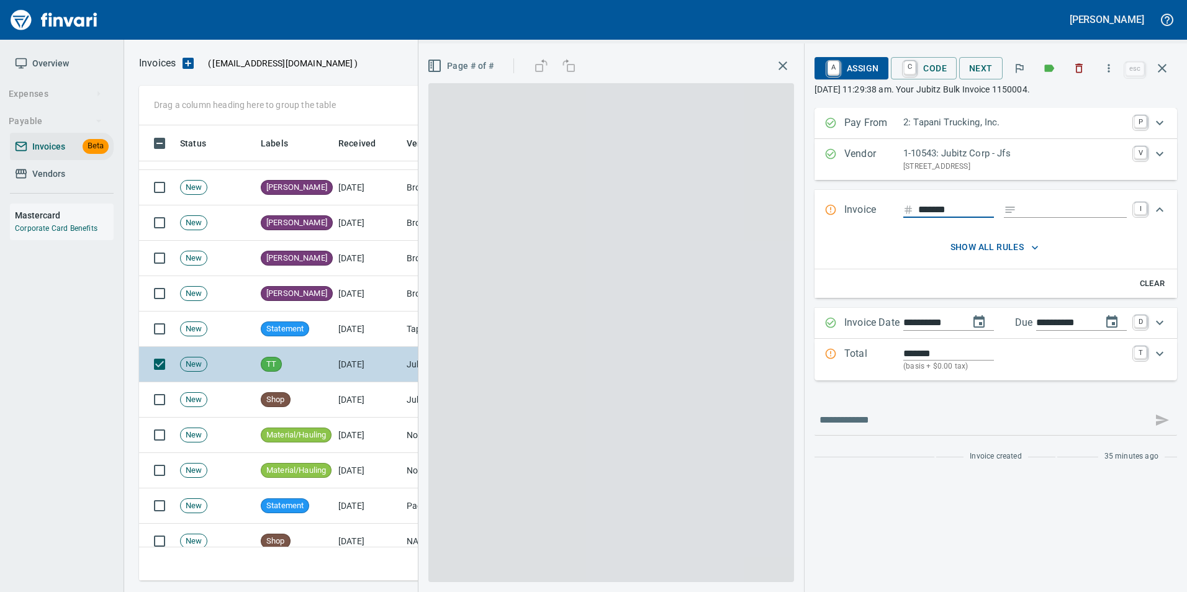
scroll to position [446, 1014]
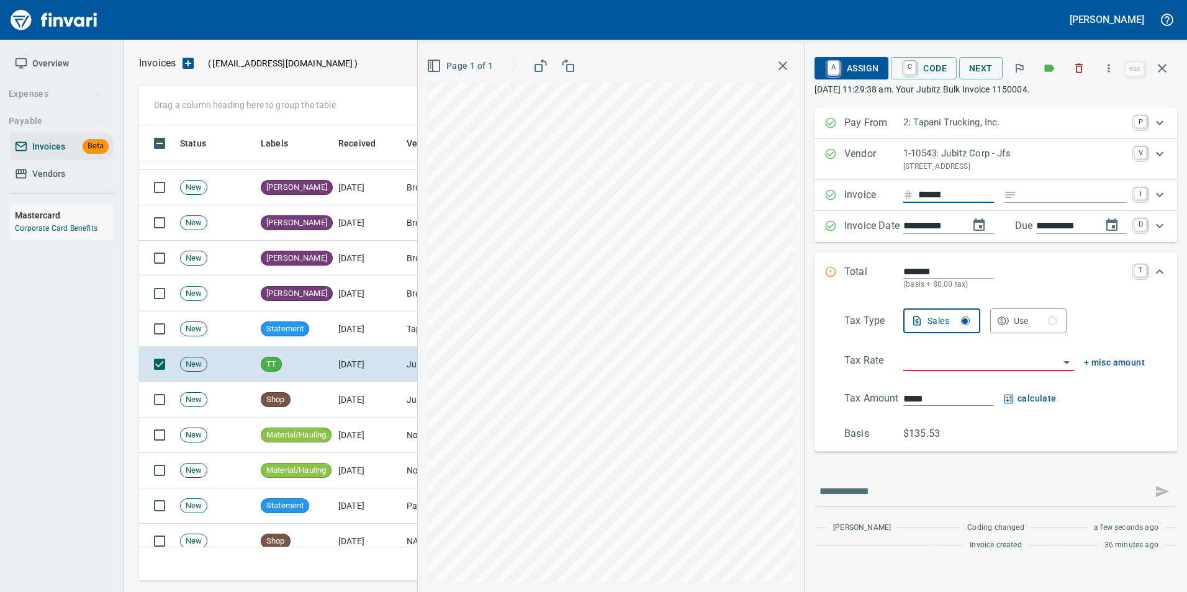
click at [964, 194] on input "******" at bounding box center [956, 196] width 76 height 16
type input "*******"
click at [1031, 196] on input "Expand" at bounding box center [1074, 196] width 106 height 16
click at [946, 355] on input "search" at bounding box center [981, 361] width 156 height 17
click at [986, 427] on li "WA0601: Battle Ground Combined 8.6%" at bounding box center [987, 424] width 174 height 30
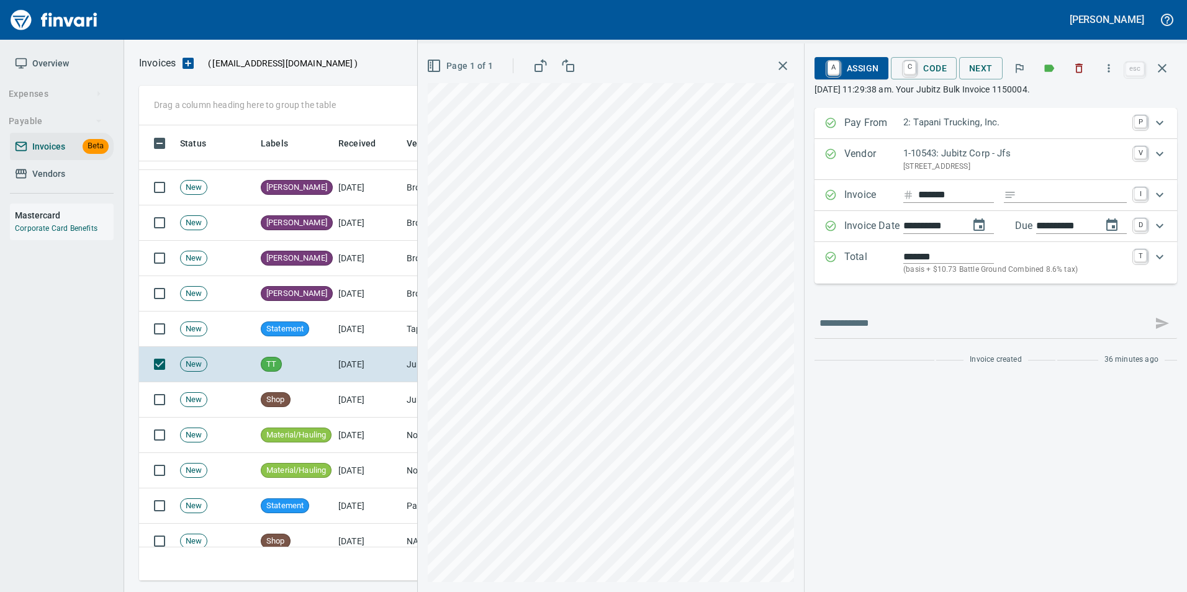
type input "**********"
type input "******"
type input "**********"
click at [817, 256] on div "Total ******* (basis + $10.73 Battle Ground Combined 8.6% tax) T" at bounding box center [996, 263] width 363 height 42
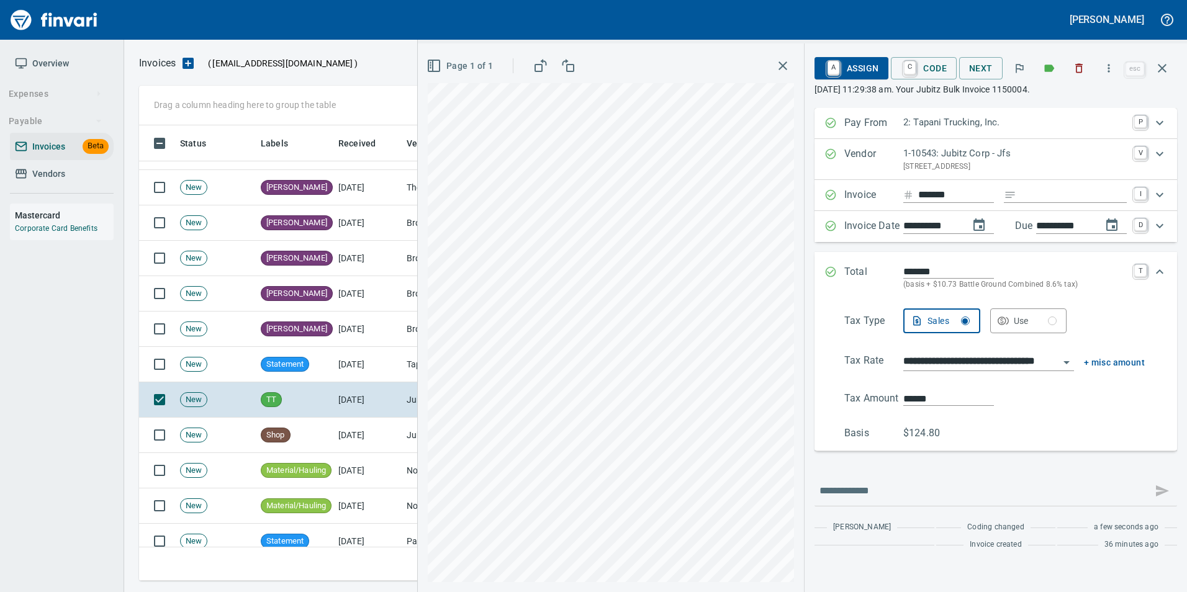
click at [827, 268] on icon "Expand" at bounding box center [831, 272] width 12 height 12
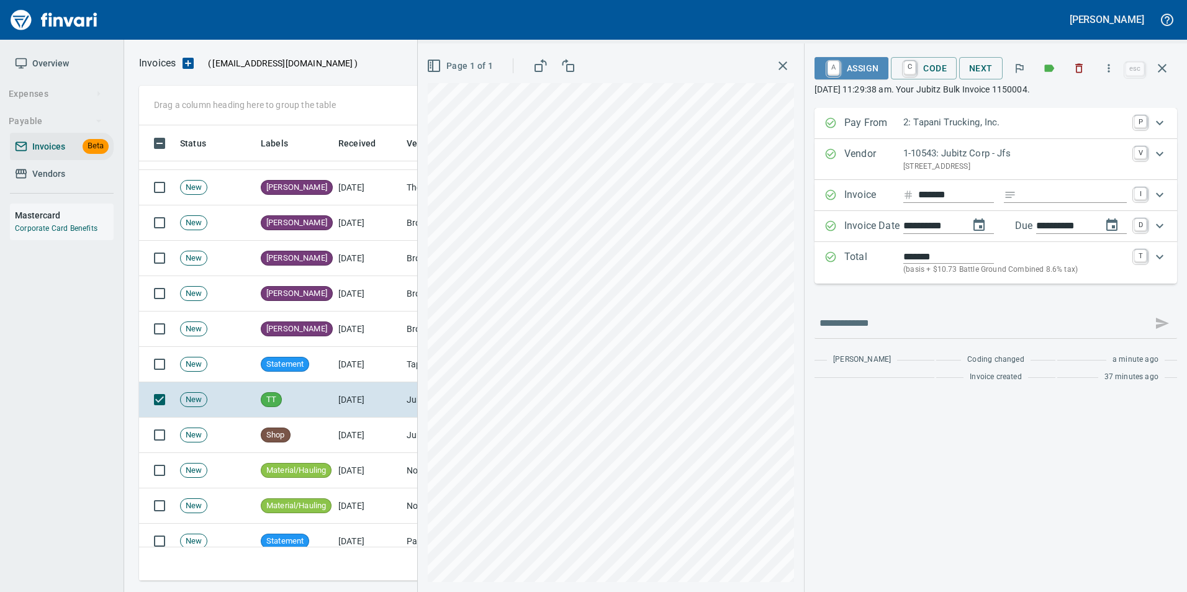
click at [849, 71] on span "A Assign" at bounding box center [852, 68] width 54 height 21
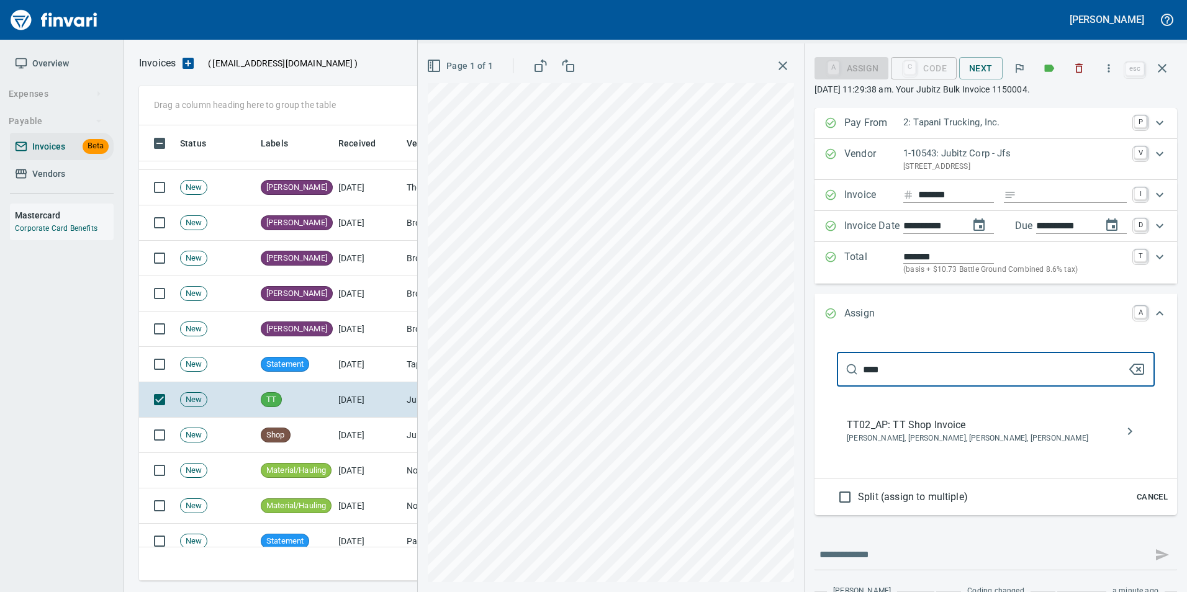
type input "****"
click at [956, 418] on span "TT02_AP: TT Shop Invoice" at bounding box center [986, 425] width 278 height 15
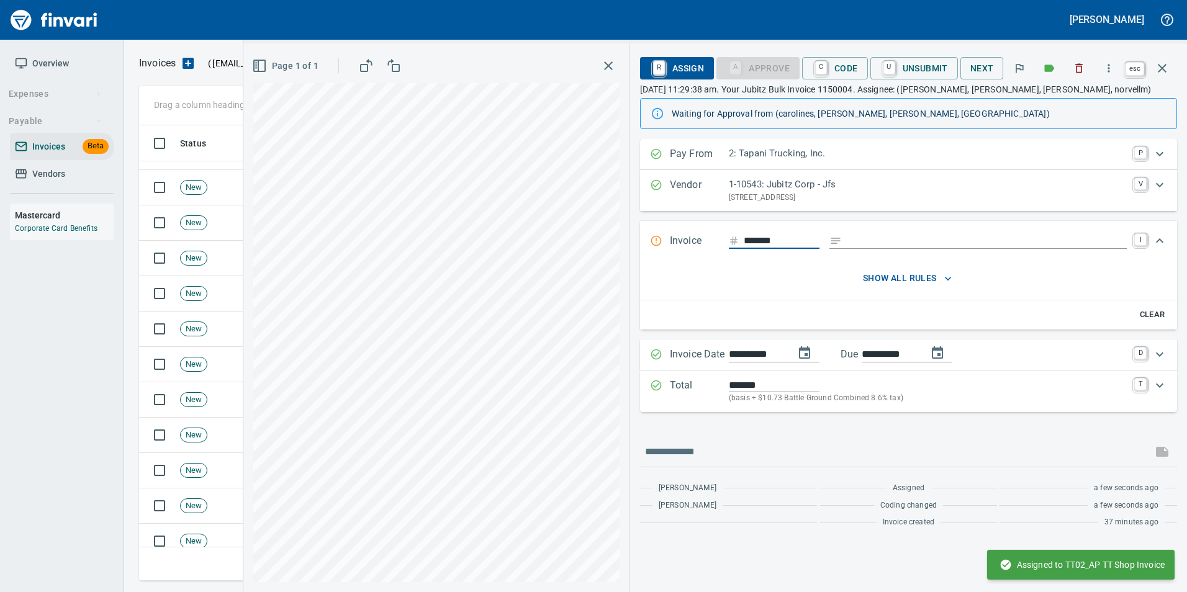
click at [1171, 64] on button "button" at bounding box center [1162, 68] width 30 height 30
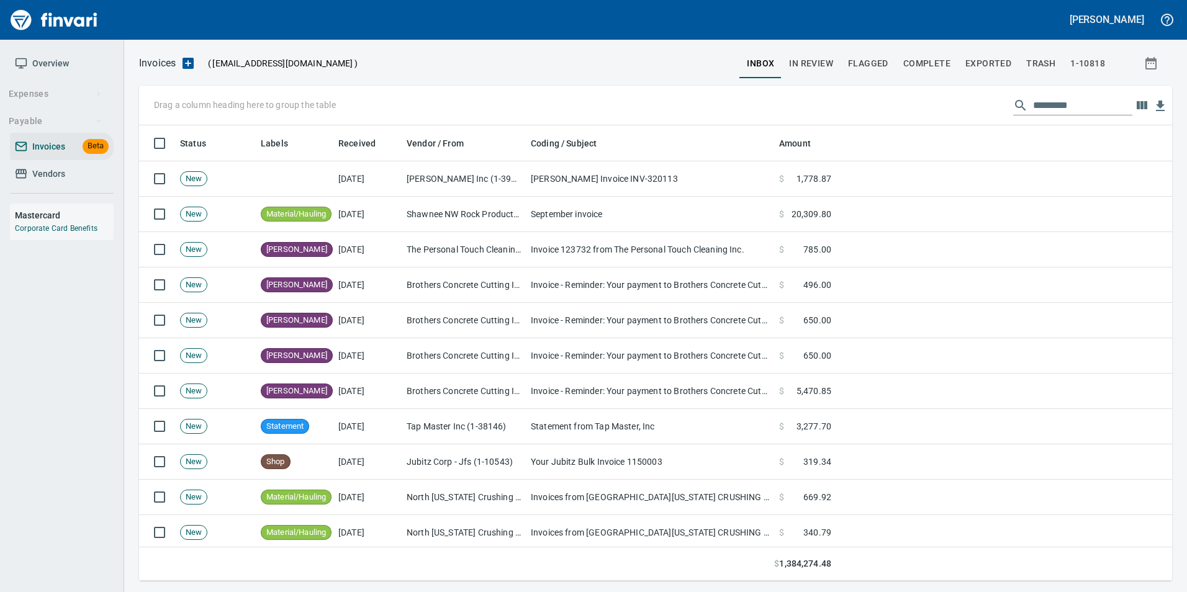
click at [818, 57] on span "In Review" at bounding box center [811, 64] width 44 height 16
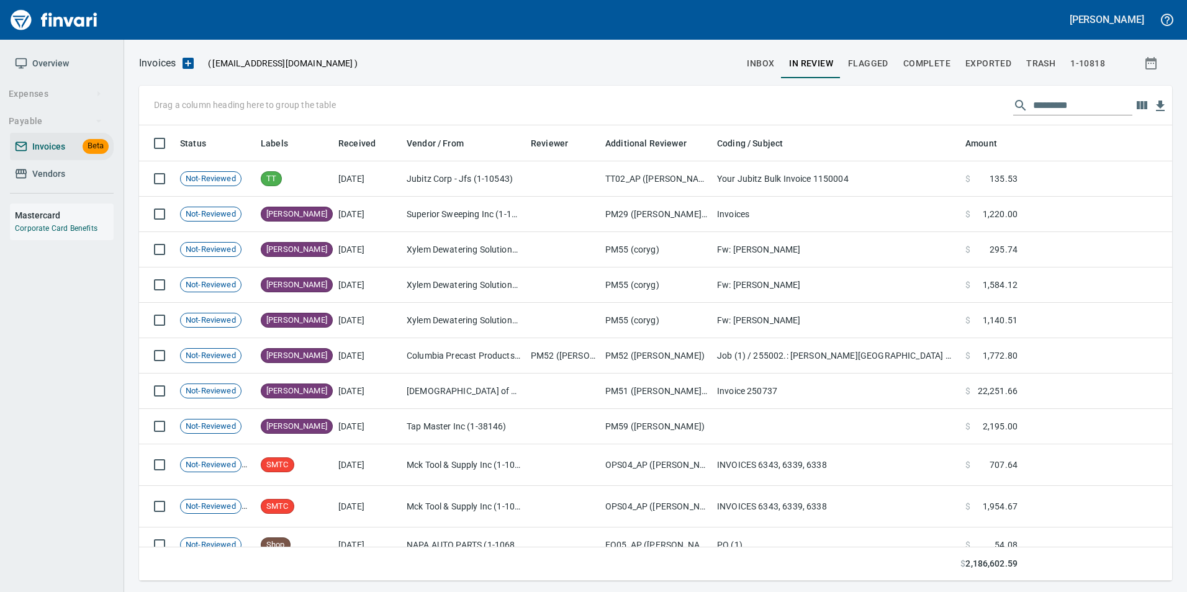
click at [1050, 90] on div "Drag a column heading here to group the table" at bounding box center [655, 106] width 1033 height 40
click at [1047, 109] on input "text" at bounding box center [1082, 106] width 99 height 20
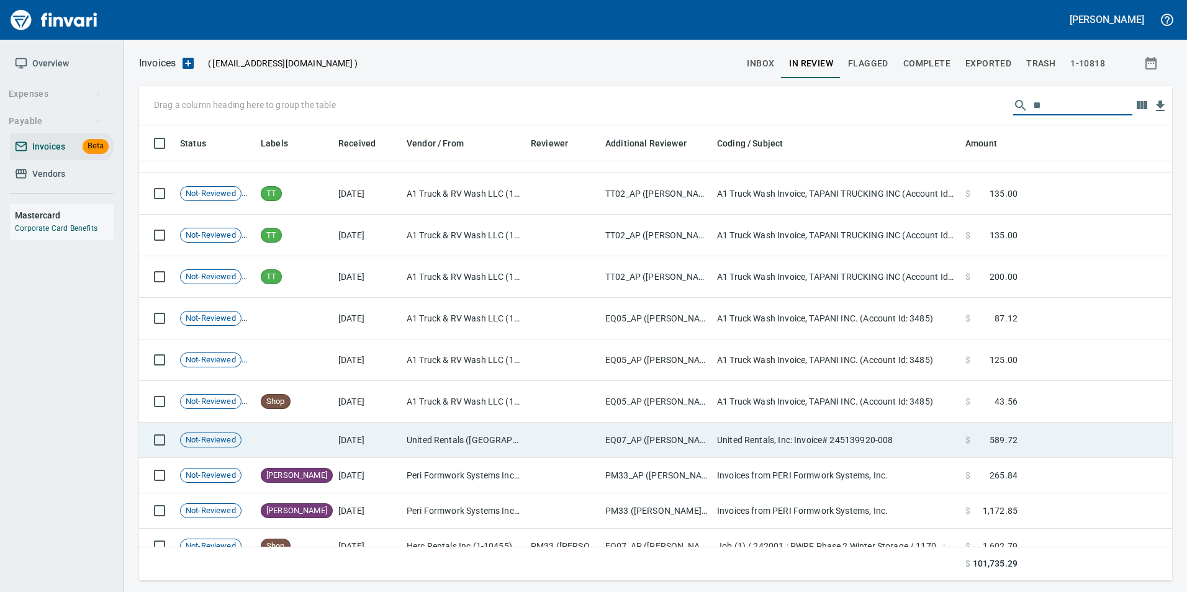
scroll to position [109, 0]
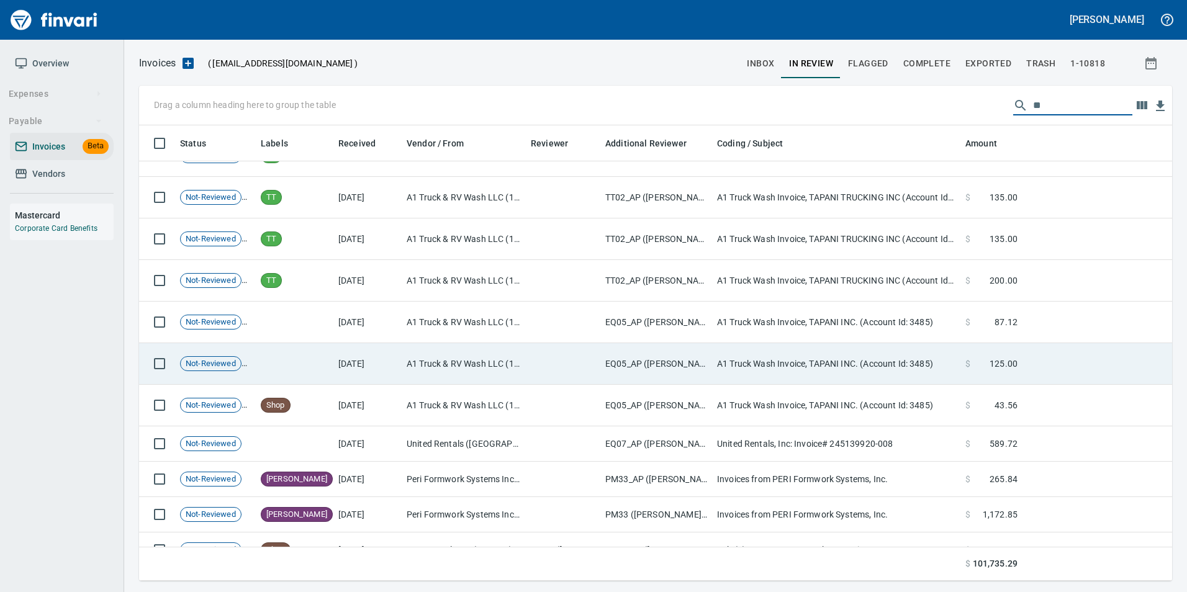
click at [600, 355] on tr "Not-Reviewed 10/2/2025 A1 Truck & RV Wash LLC (1-30656) EQ05_AP (cindyh, linzys…" at bounding box center [655, 364] width 1033 height 42
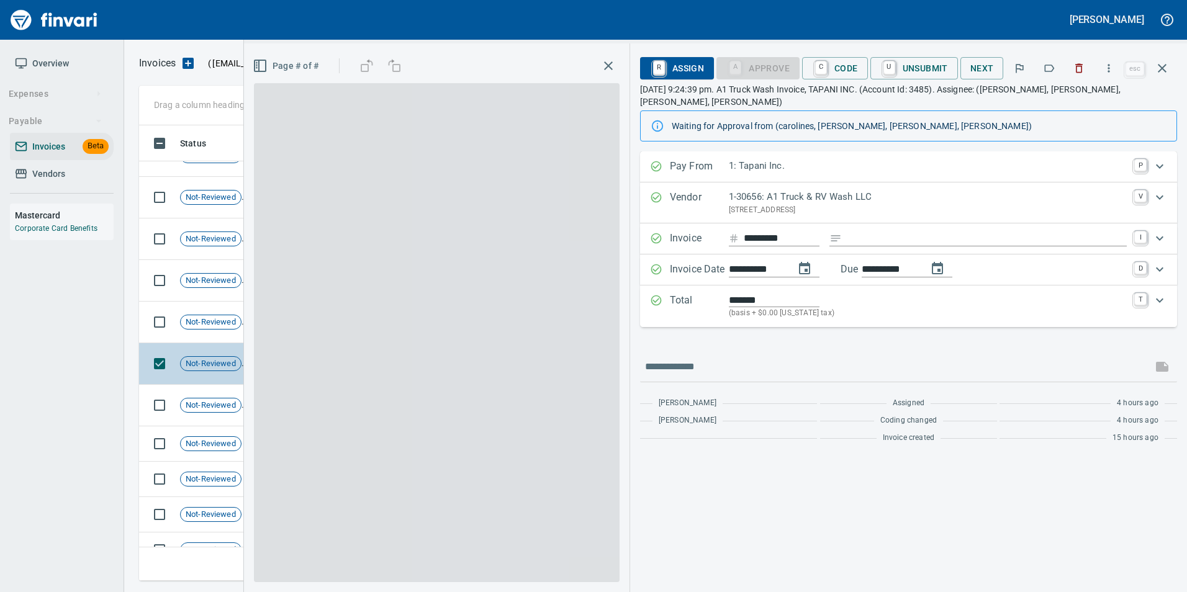
scroll to position [446, 1014]
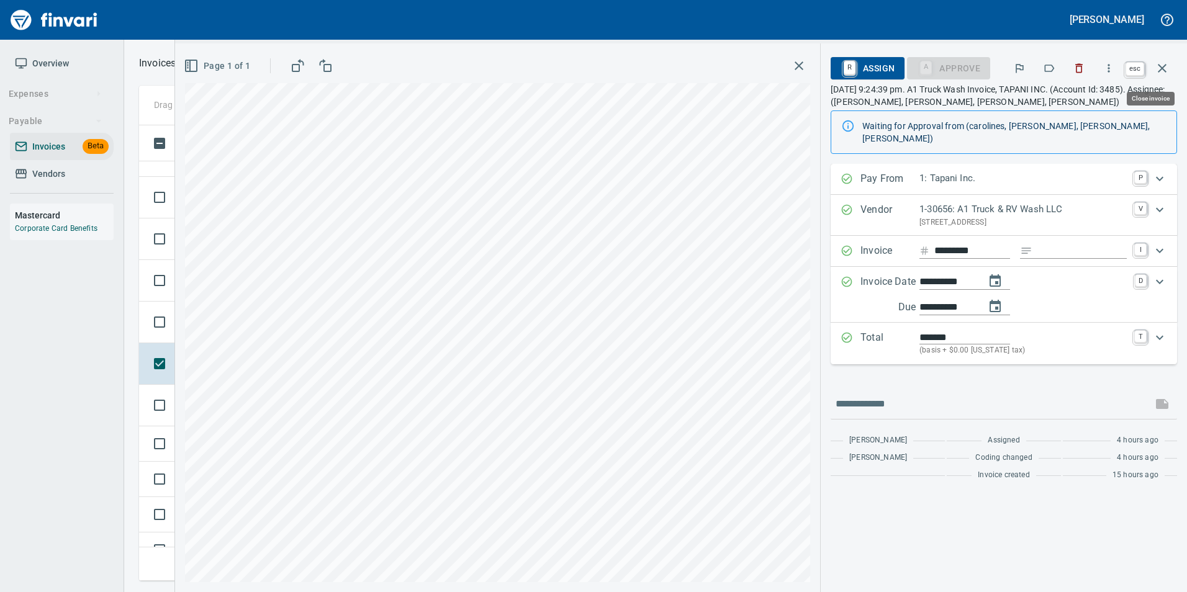
click at [1168, 65] on icon "button" at bounding box center [1162, 68] width 15 height 15
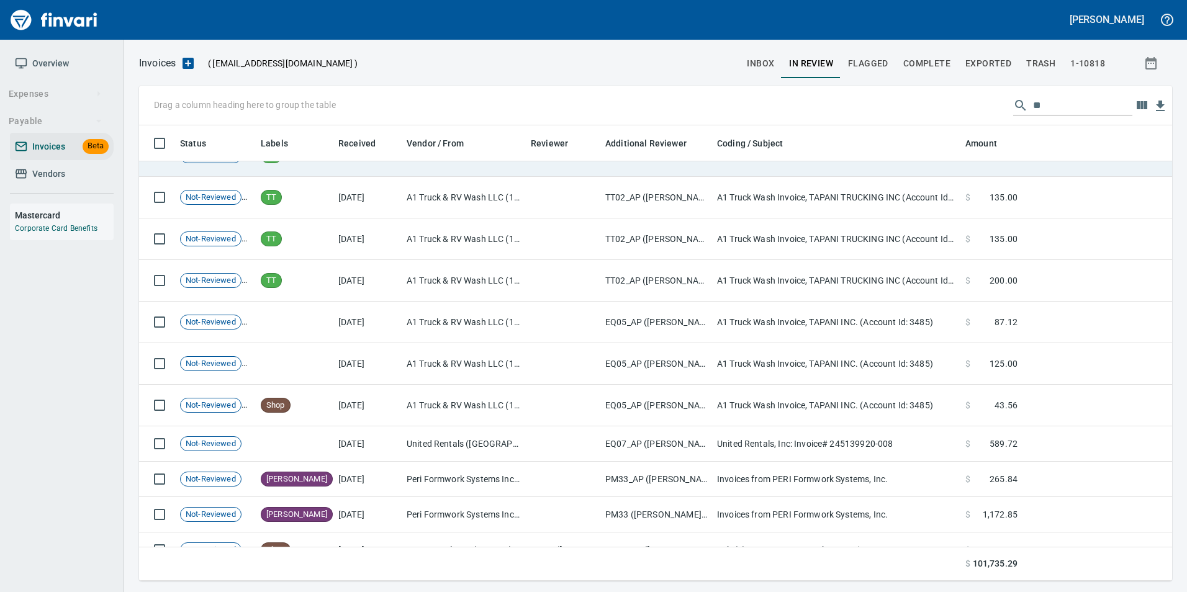
scroll to position [446, 1014]
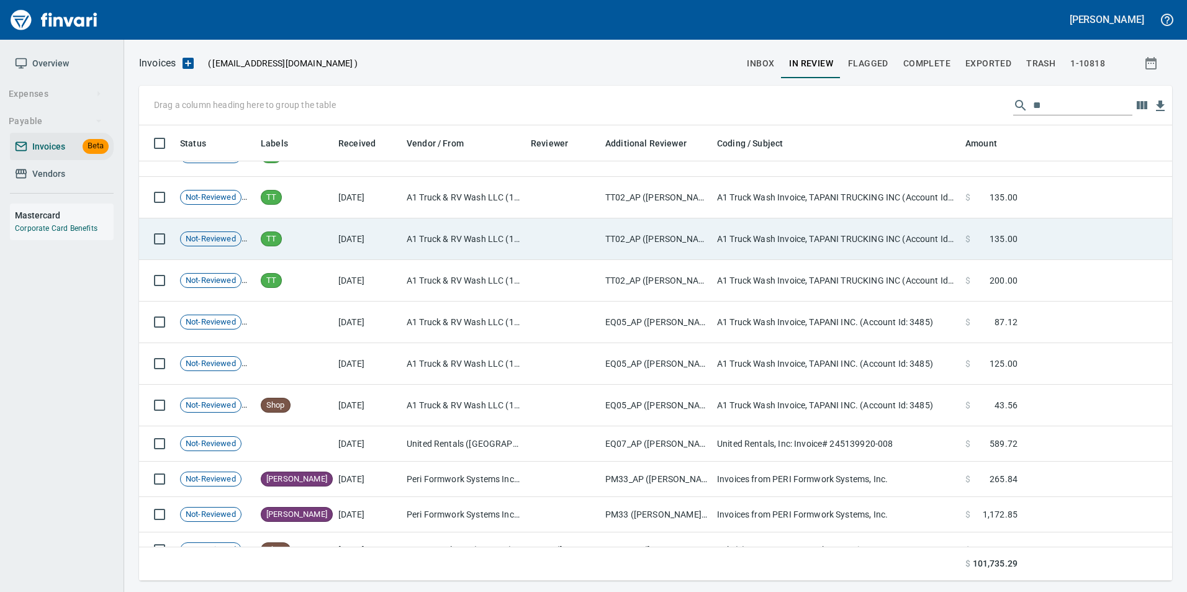
click at [579, 231] on td at bounding box center [563, 240] width 75 height 42
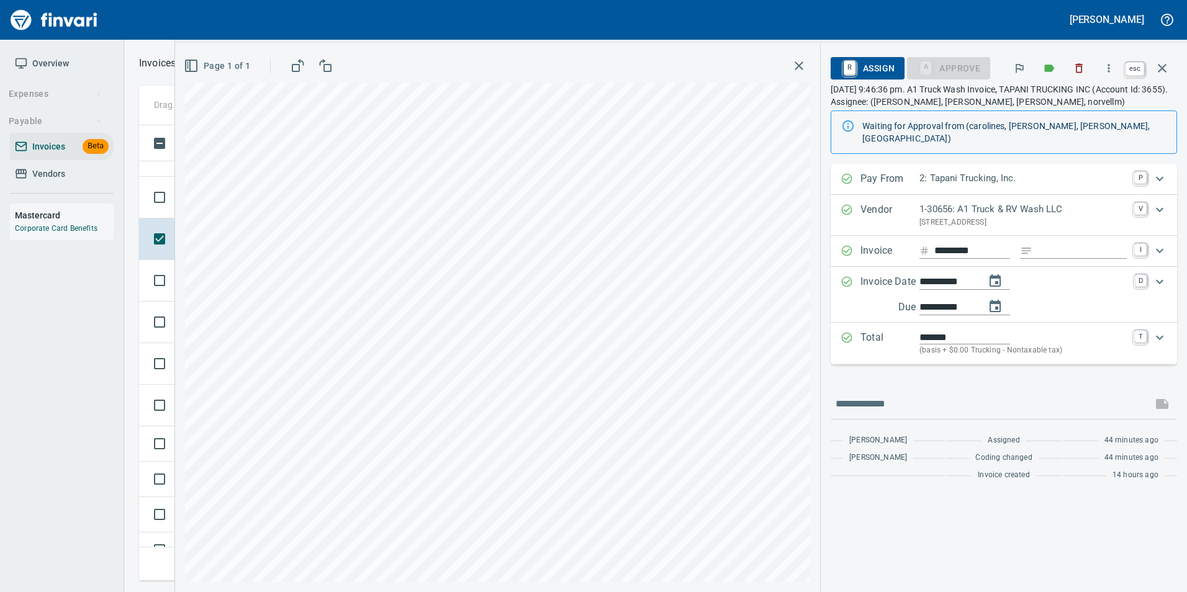
click at [1156, 75] on icon "button" at bounding box center [1162, 68] width 15 height 15
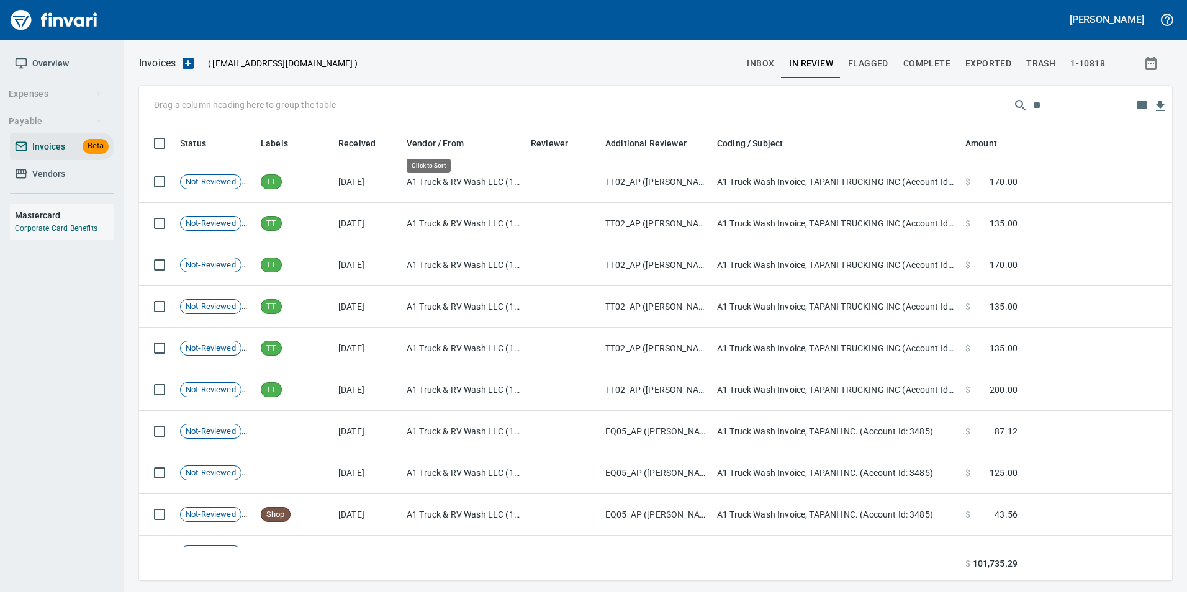
scroll to position [446, 1015]
click at [1044, 112] on input "**" at bounding box center [1082, 106] width 99 height 20
type input "*"
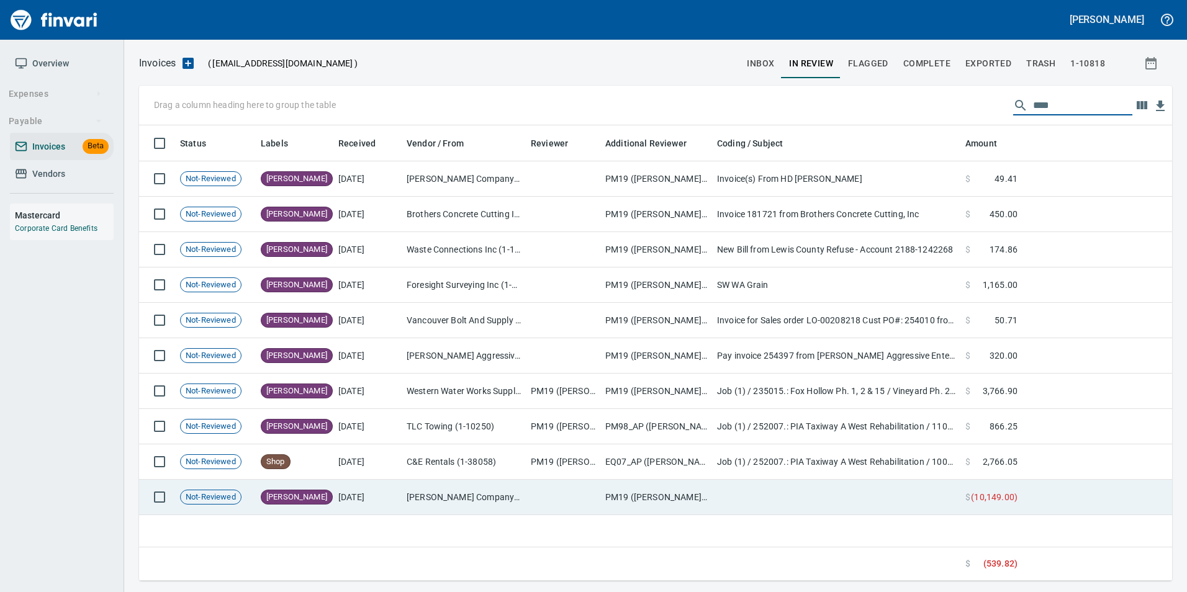
type input "****"
click at [368, 500] on td "[DATE]" at bounding box center [367, 497] width 68 height 35
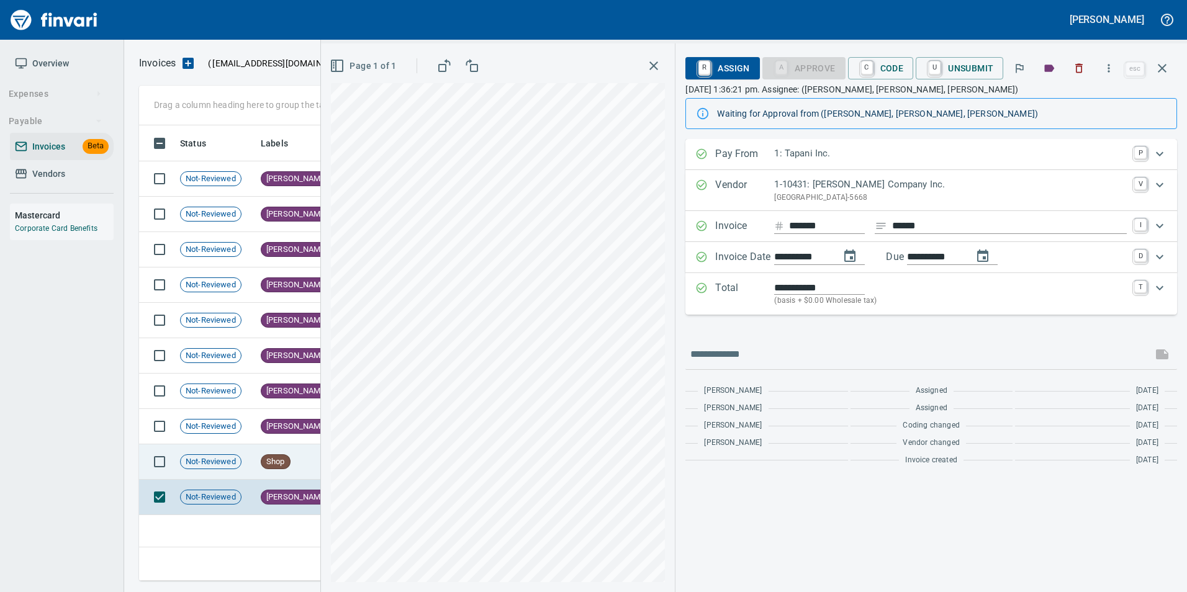
click at [273, 468] on div "Shop" at bounding box center [276, 462] width 30 height 15
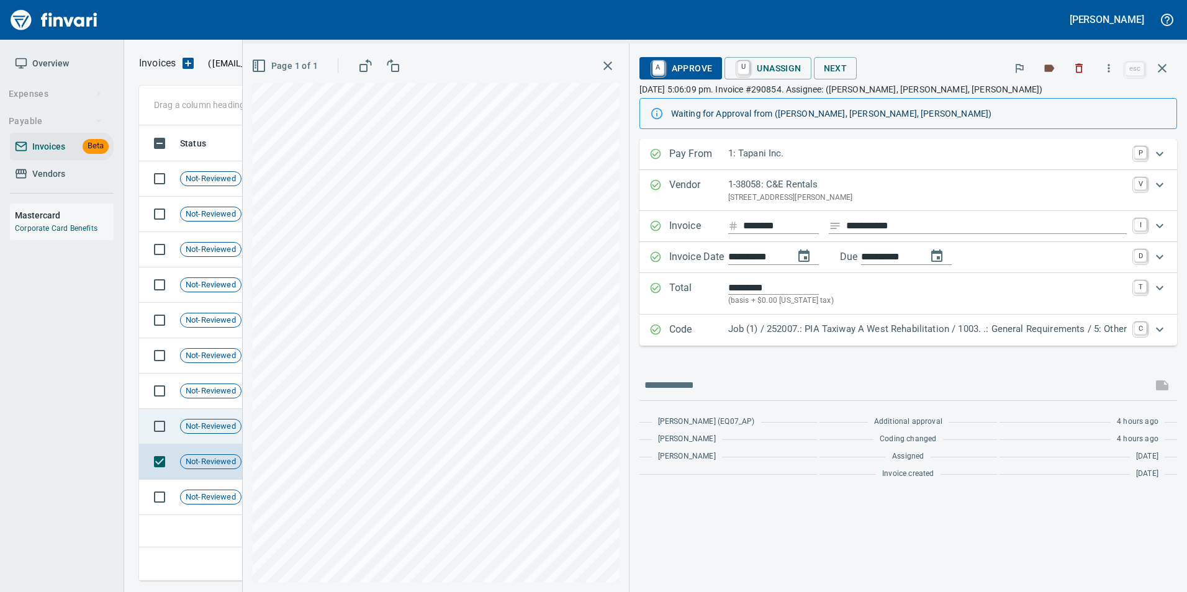
click at [220, 425] on span "Not-Reviewed" at bounding box center [211, 427] width 60 height 12
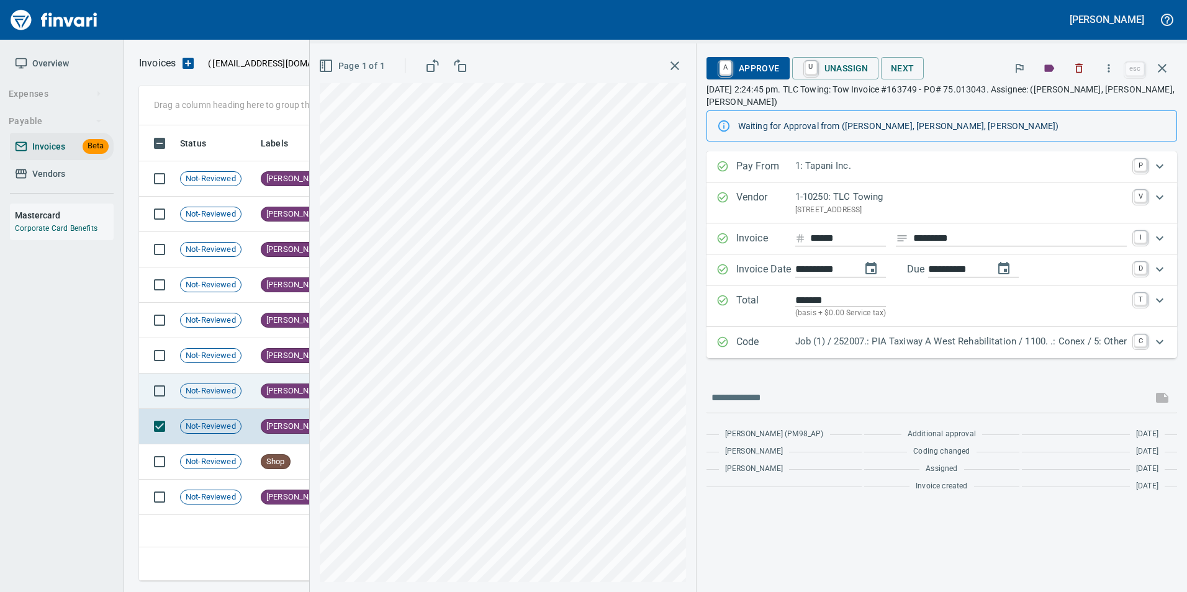
click at [220, 394] on span "Not-Reviewed" at bounding box center [211, 392] width 60 height 12
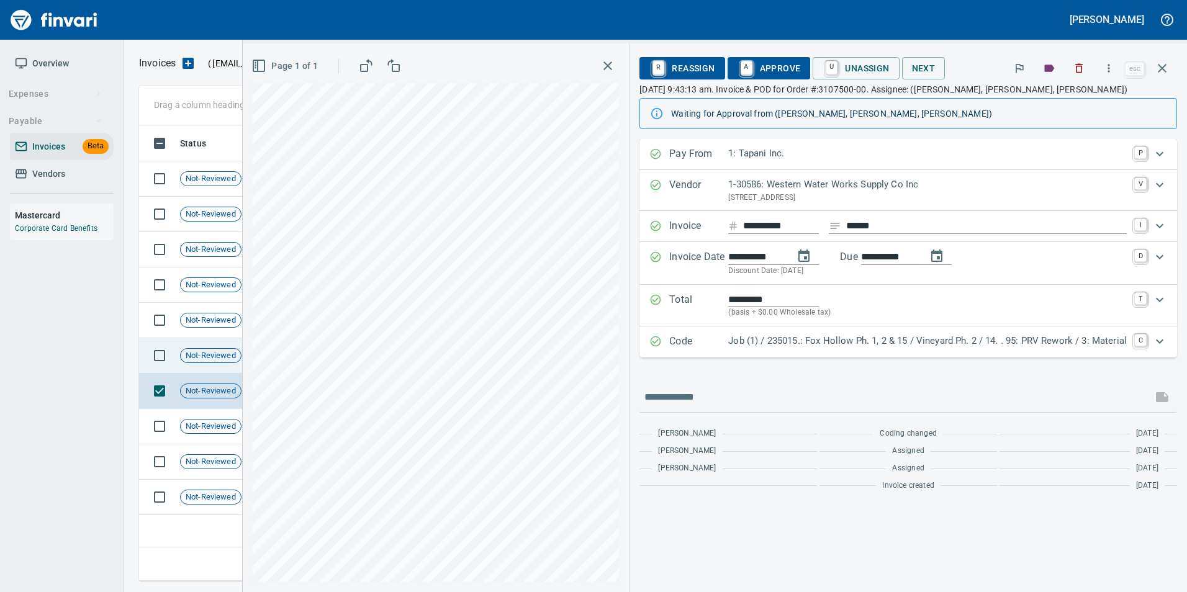
click at [222, 360] on span "Not-Reviewed" at bounding box center [211, 356] width 60 height 12
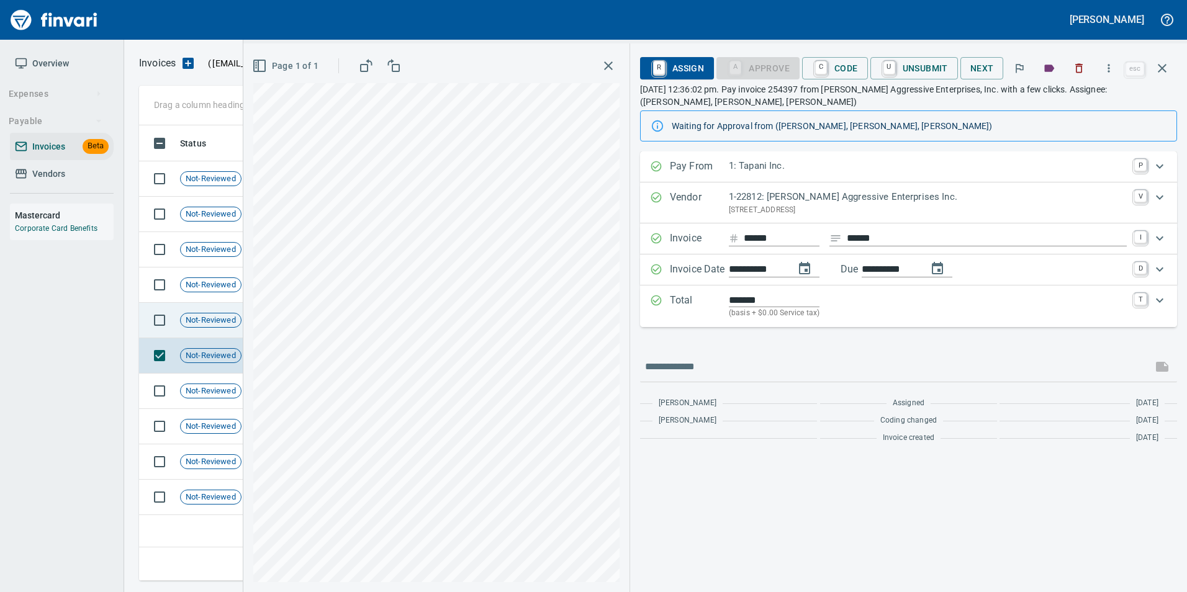
click at [223, 333] on td "Not-Reviewed" at bounding box center [215, 320] width 81 height 35
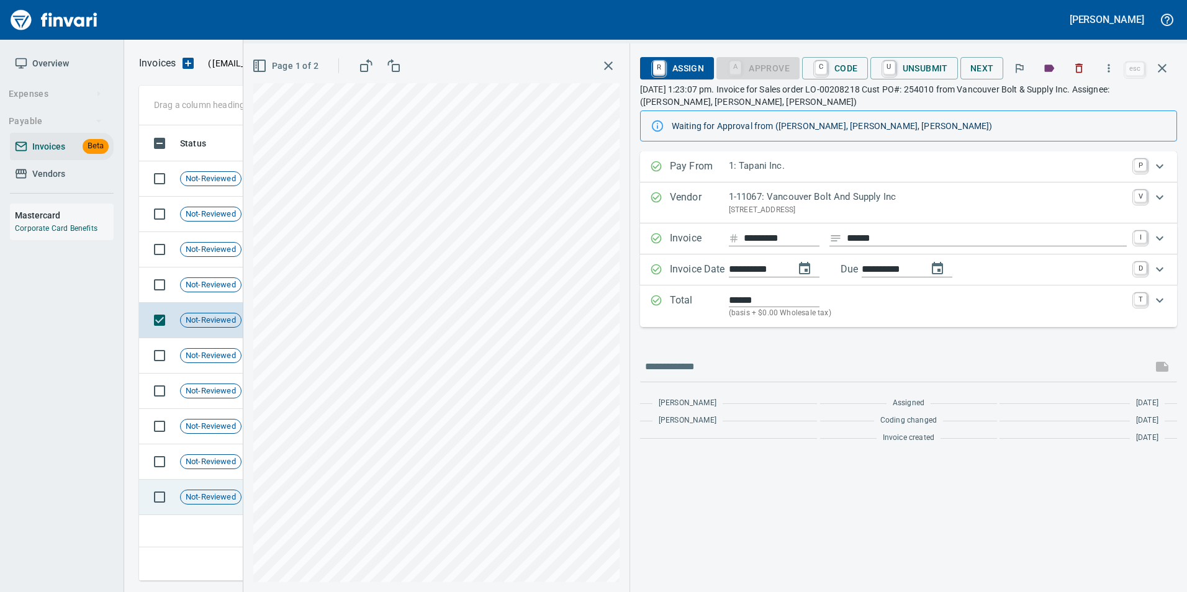
click at [233, 502] on span "Not-Reviewed" at bounding box center [211, 498] width 60 height 12
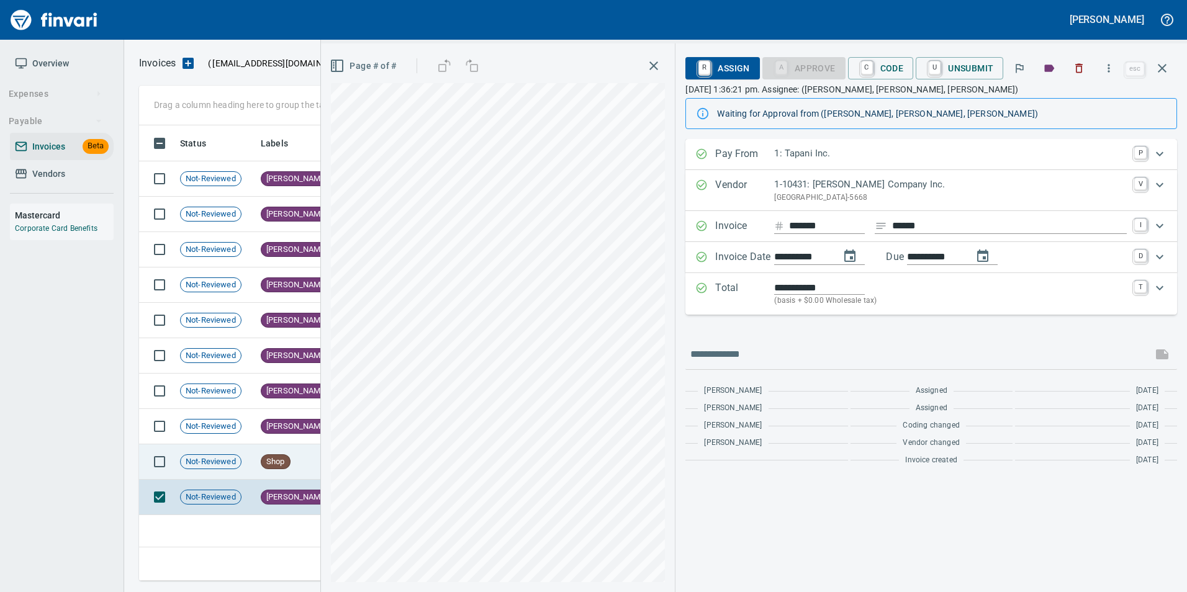
click at [225, 466] on span "Not-Reviewed" at bounding box center [211, 462] width 60 height 12
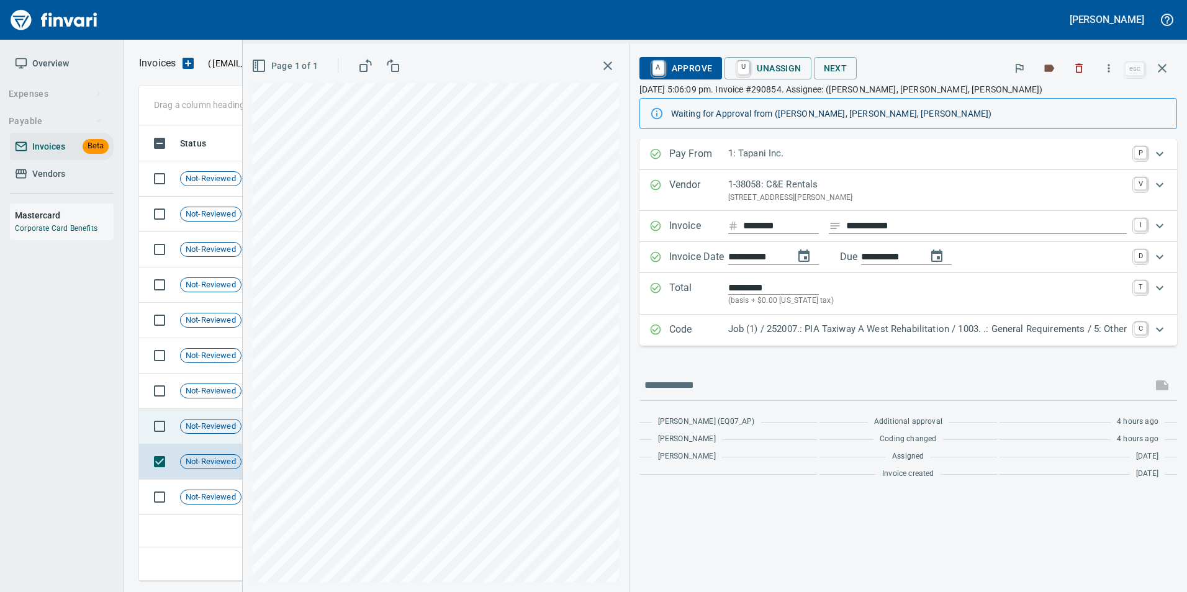
click at [210, 428] on span "Not-Reviewed" at bounding box center [211, 427] width 60 height 12
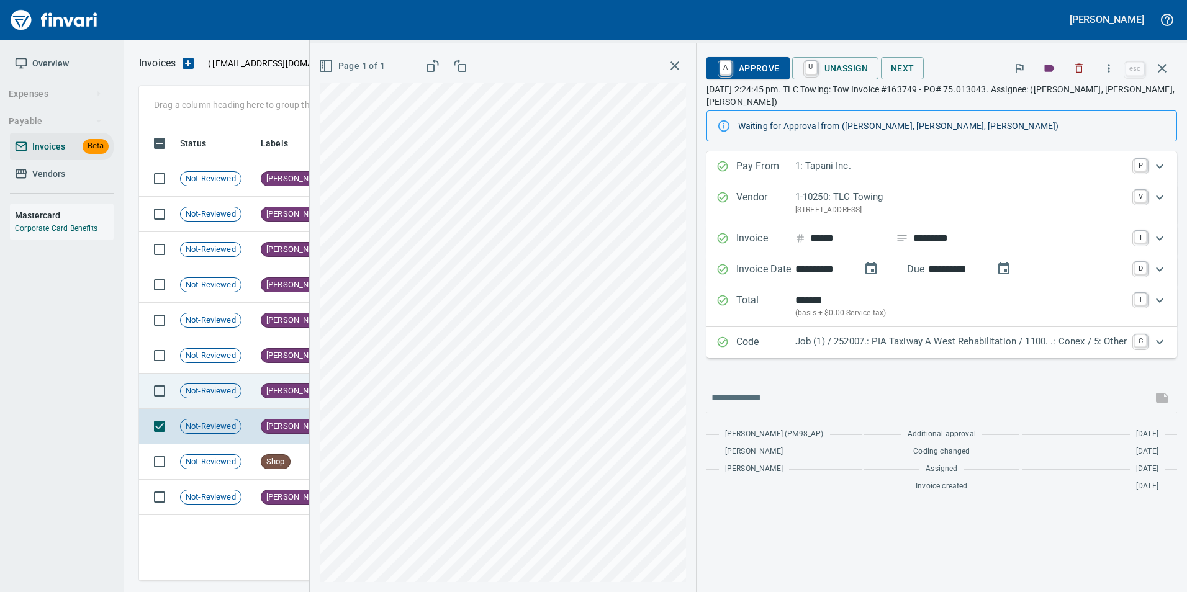
click at [213, 391] on span "Not-Reviewed" at bounding box center [211, 392] width 60 height 12
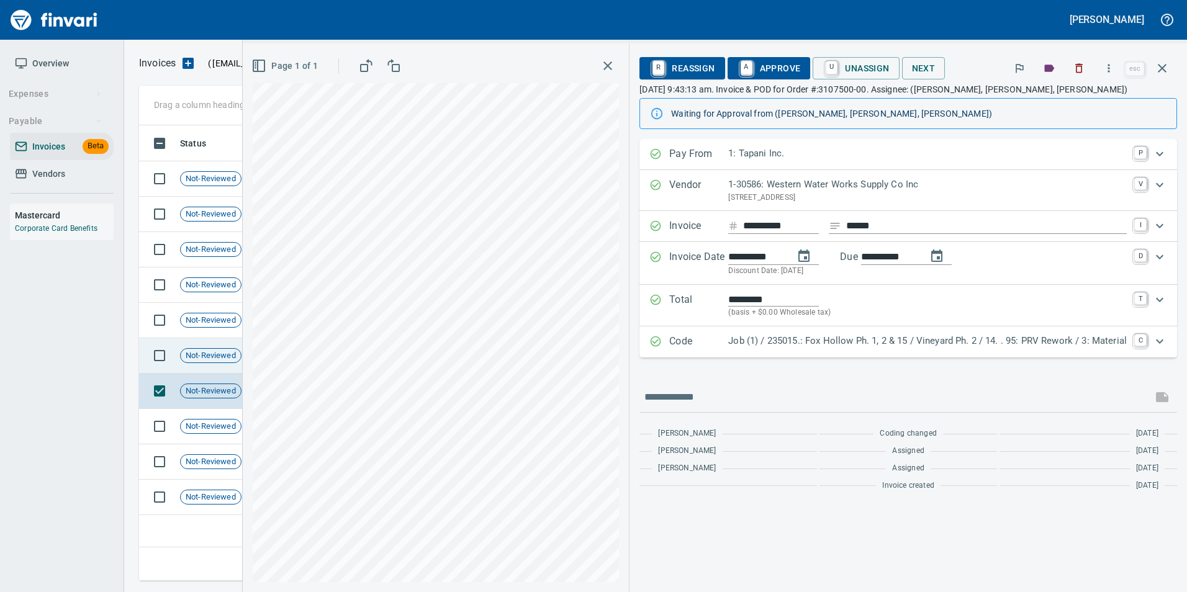
click at [219, 358] on span "Not-Reviewed" at bounding box center [211, 356] width 60 height 12
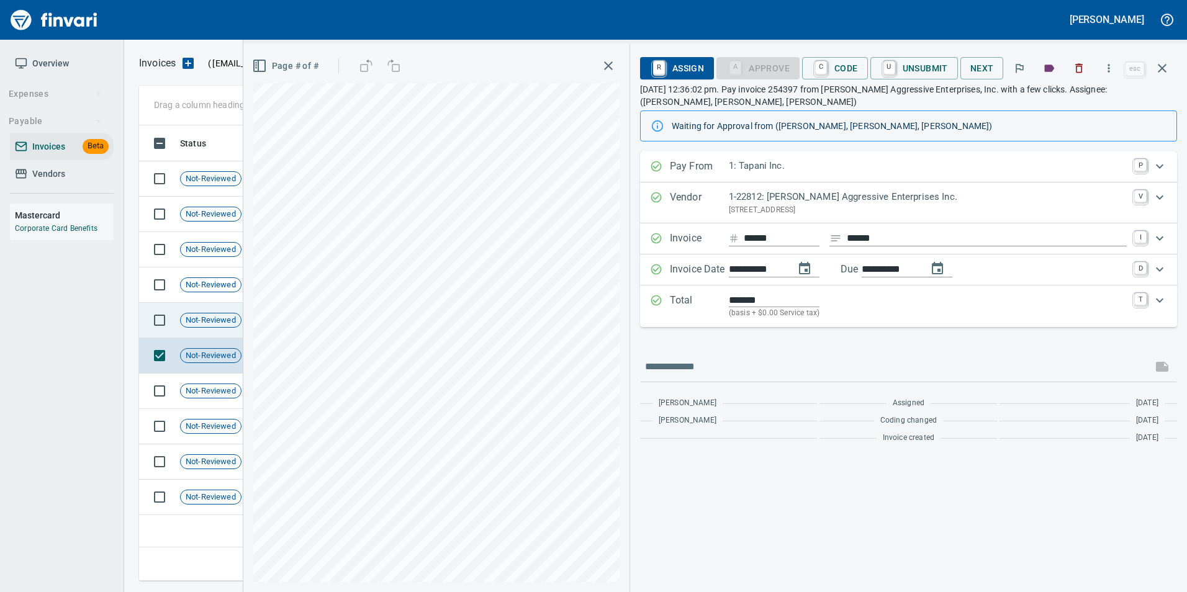
click at [222, 317] on span "Not-Reviewed" at bounding box center [211, 321] width 60 height 12
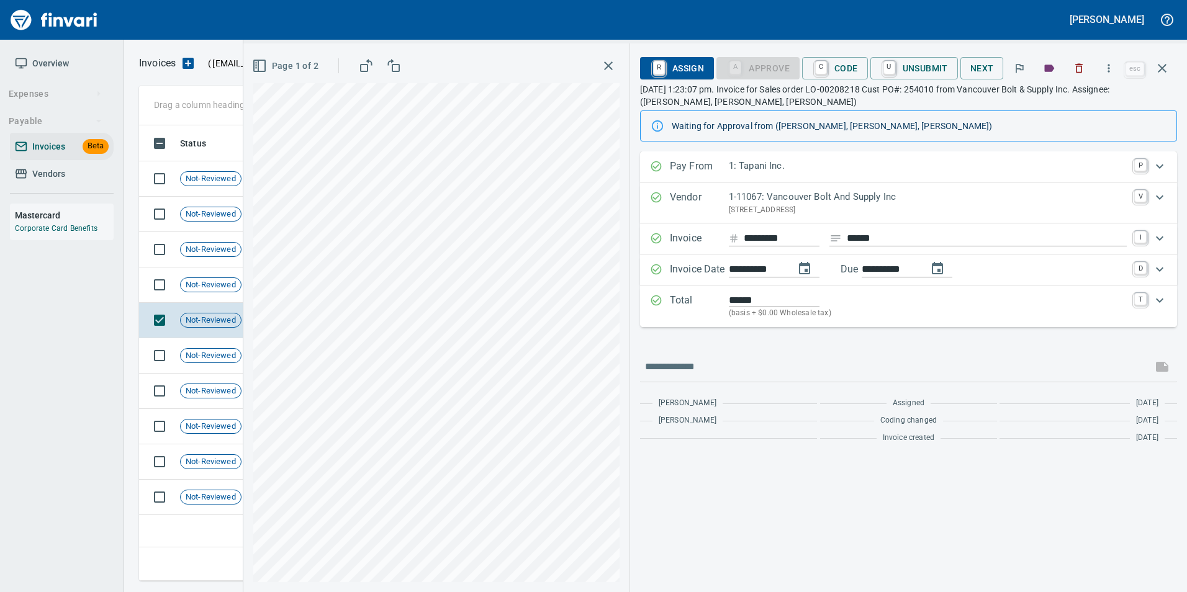
click at [1177, 55] on div "**********" at bounding box center [908, 317] width 557 height 549
click at [1166, 65] on icon "button" at bounding box center [1162, 68] width 9 height 9
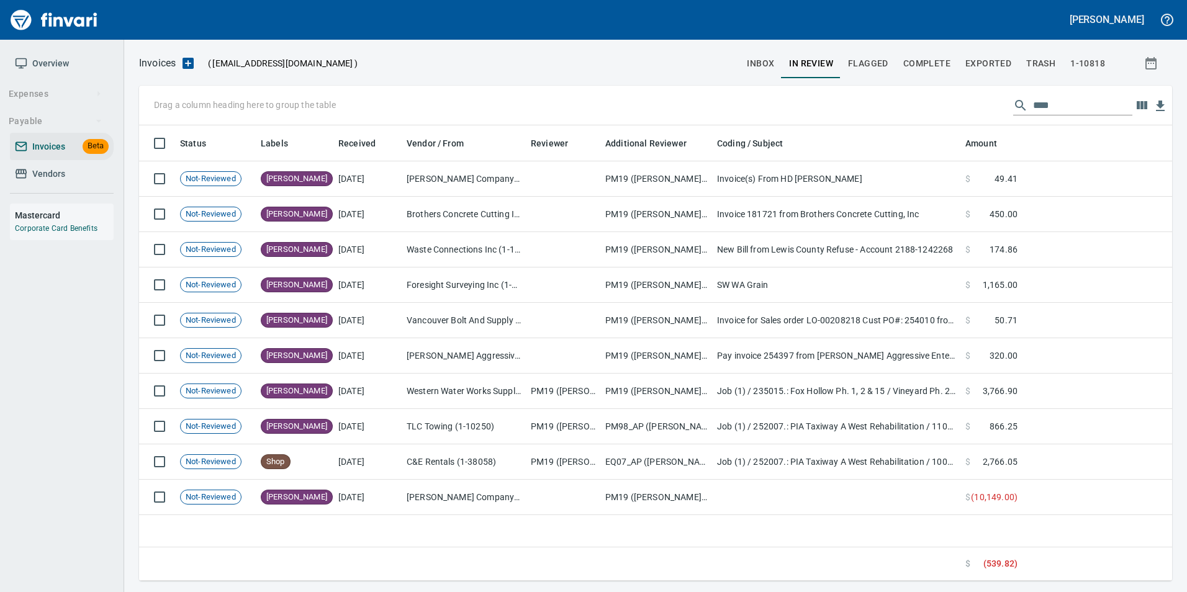
click at [1037, 97] on input "****" at bounding box center [1082, 106] width 99 height 20
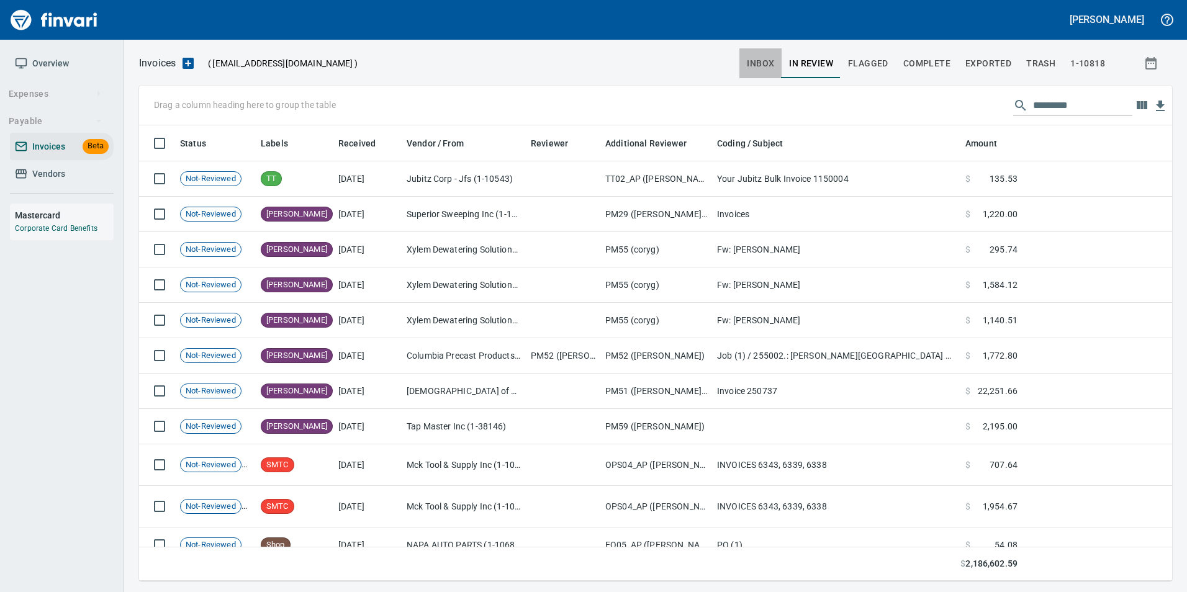
click at [767, 70] on span "inbox" at bounding box center [760, 64] width 27 height 16
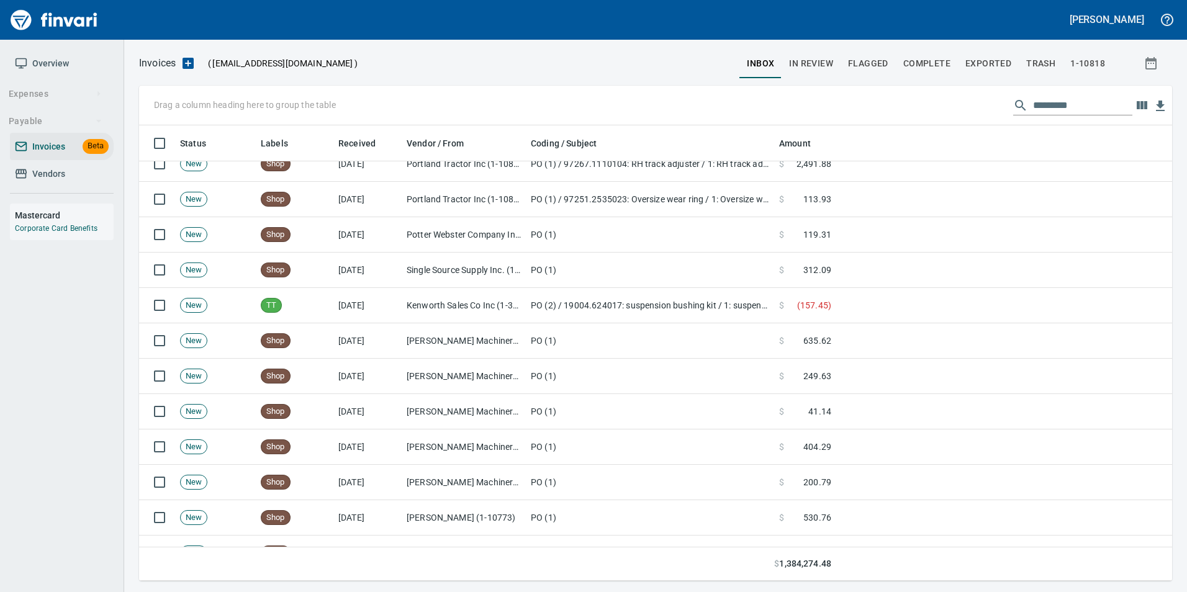
scroll to position [4160, 0]
click at [361, 287] on td "[DATE]" at bounding box center [367, 304] width 68 height 35
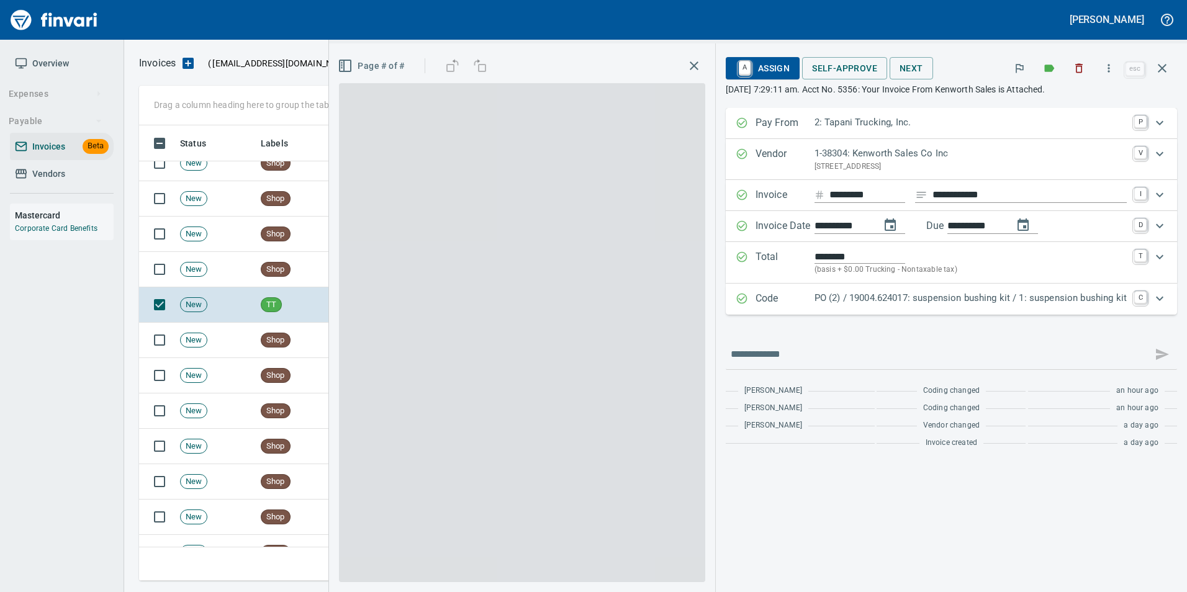
scroll to position [446, 1014]
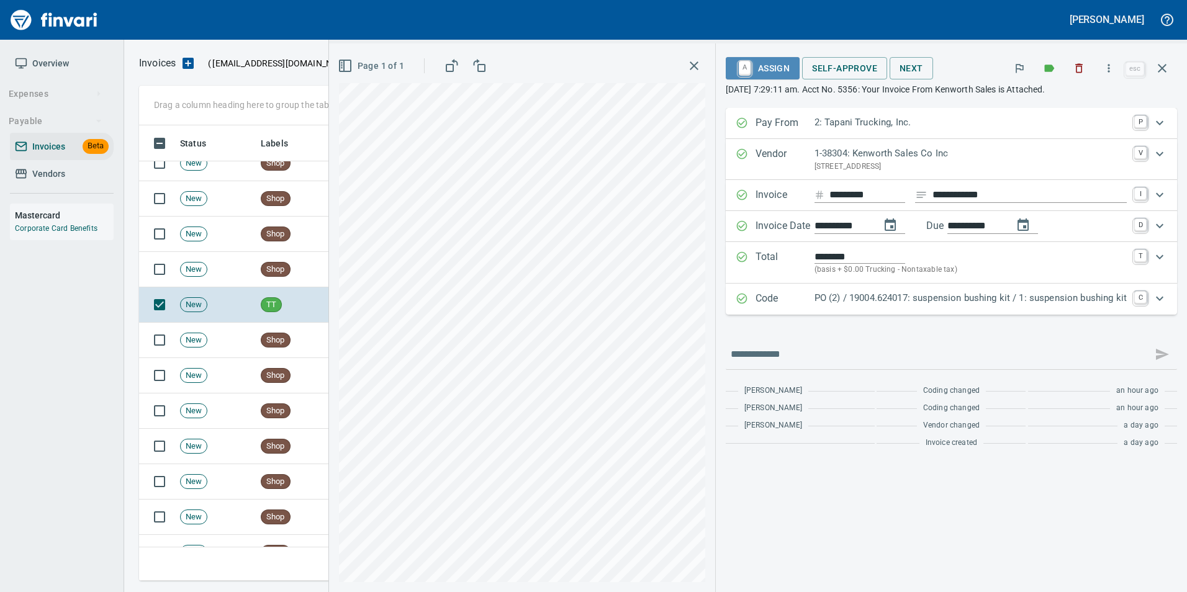
click at [773, 61] on span "A Assign" at bounding box center [763, 68] width 54 height 21
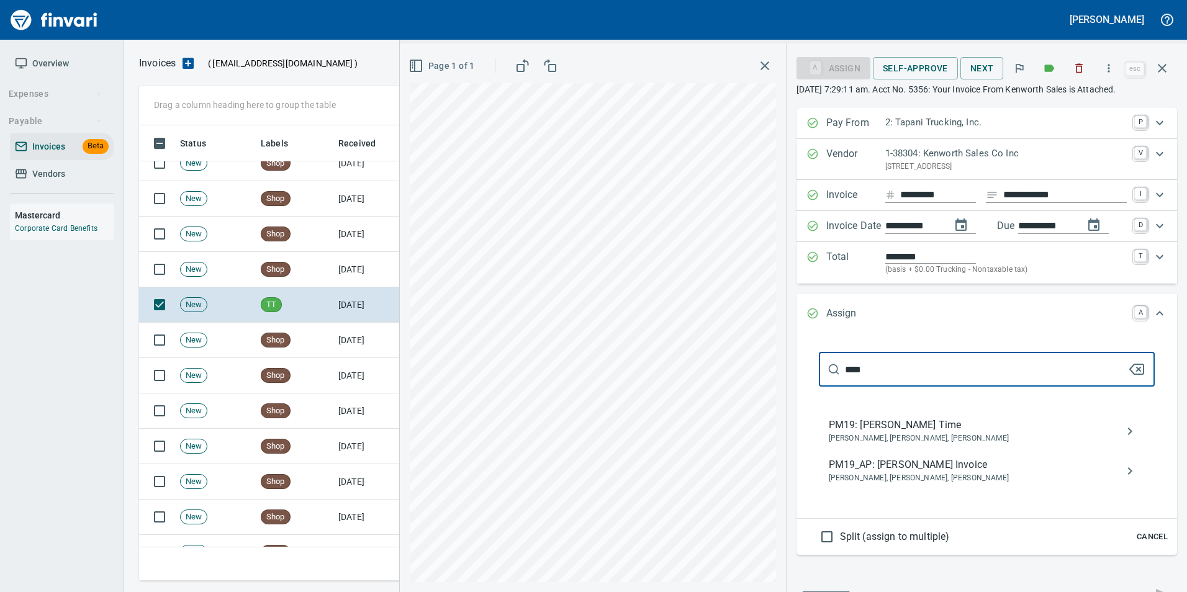
type input "****"
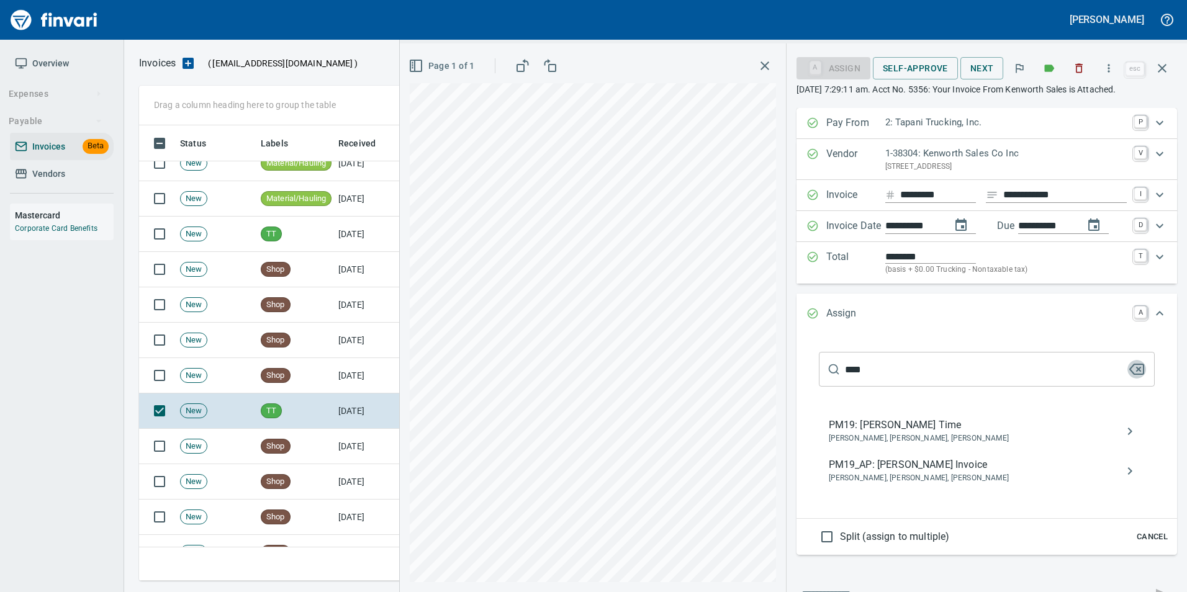
click at [1129, 369] on icon "button" at bounding box center [1136, 369] width 15 height 15
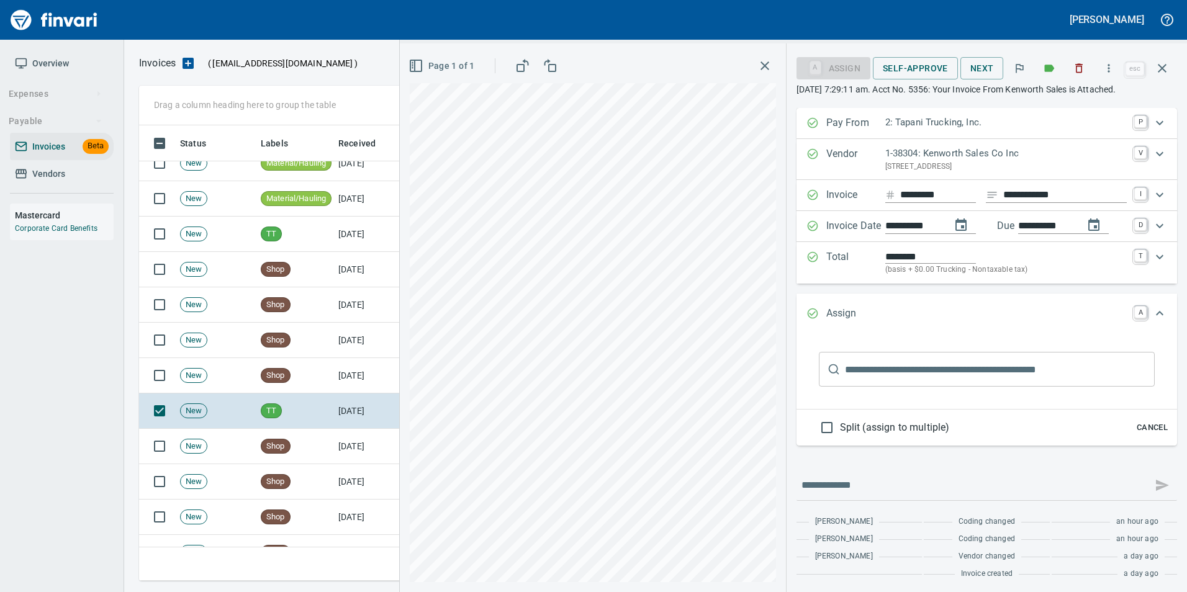
click at [1144, 421] on span "Cancel" at bounding box center [1153, 428] width 34 height 14
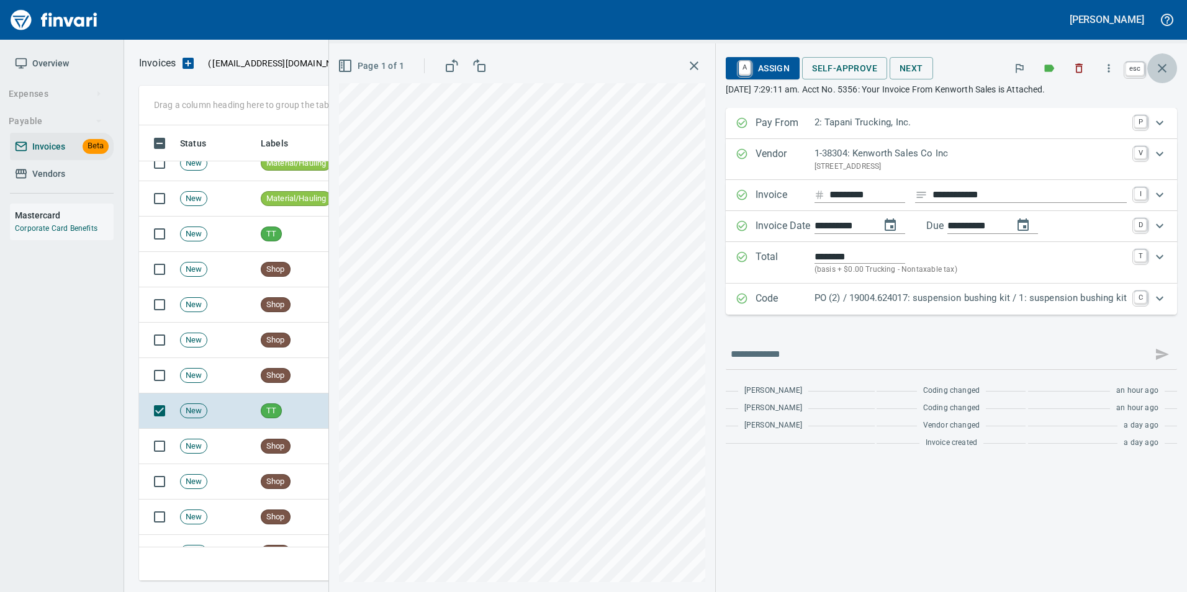
click at [1159, 75] on icon "button" at bounding box center [1162, 68] width 15 height 15
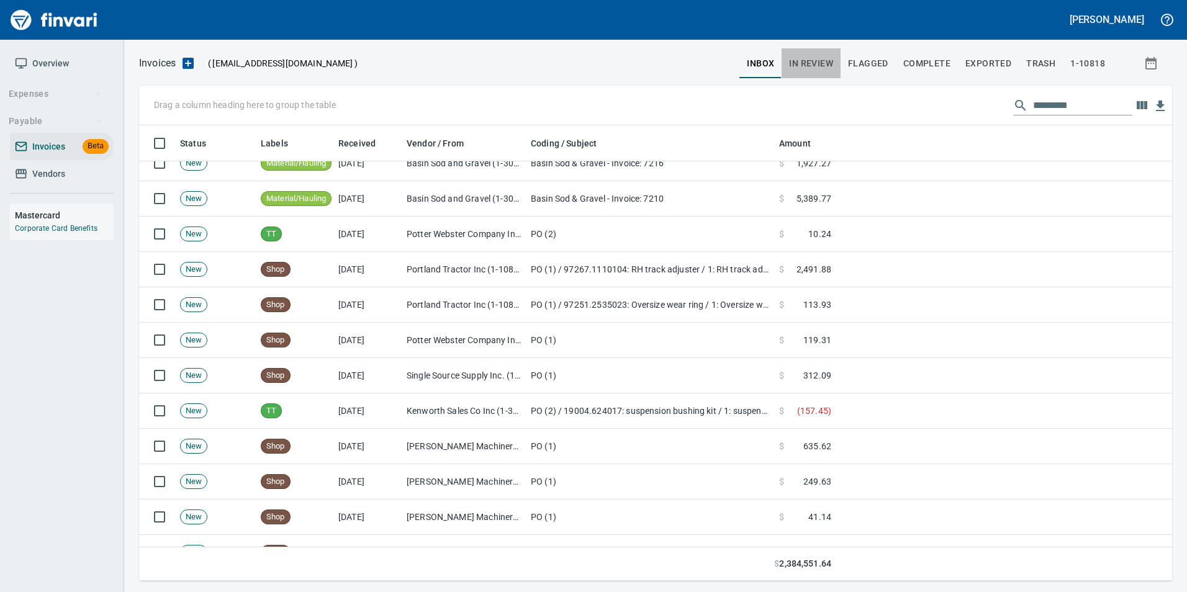
click at [808, 73] on button "In Review" at bounding box center [811, 63] width 59 height 30
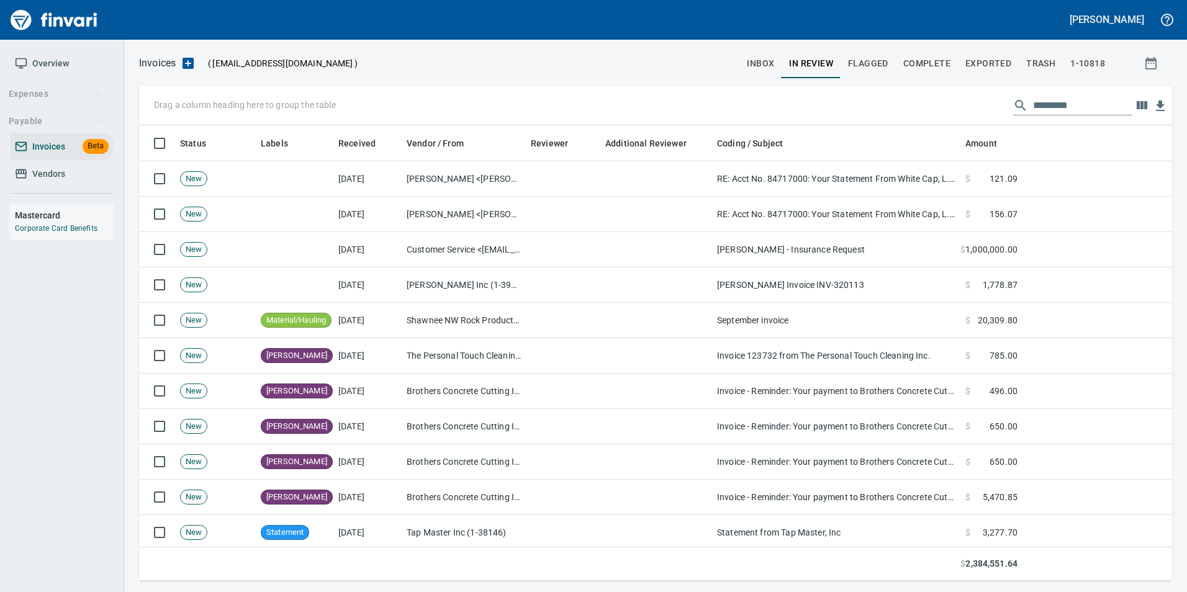
scroll to position [446, 1015]
click at [1062, 99] on input "text" at bounding box center [1082, 106] width 99 height 20
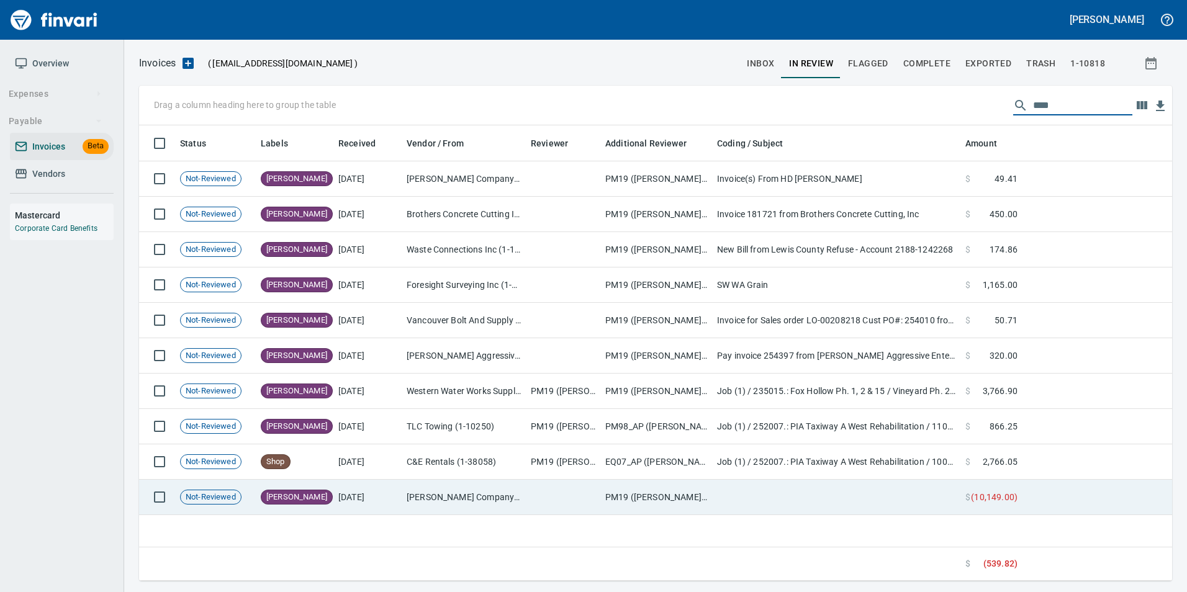
click at [364, 496] on td "9/19/2025" at bounding box center [367, 497] width 68 height 35
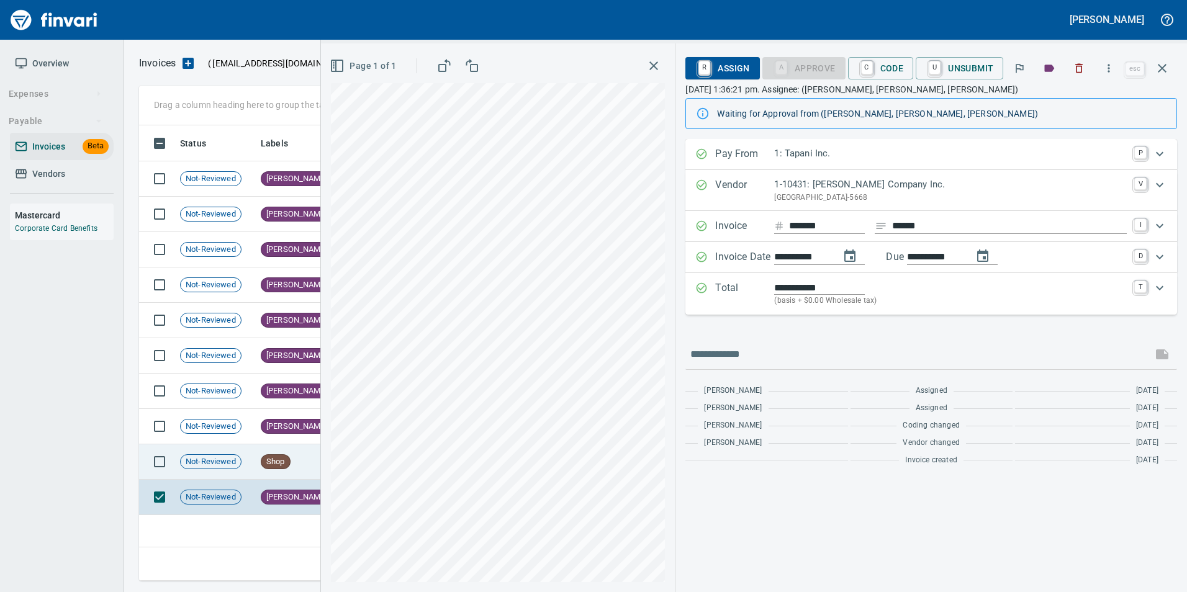
click at [265, 468] on div "Shop" at bounding box center [276, 462] width 30 height 15
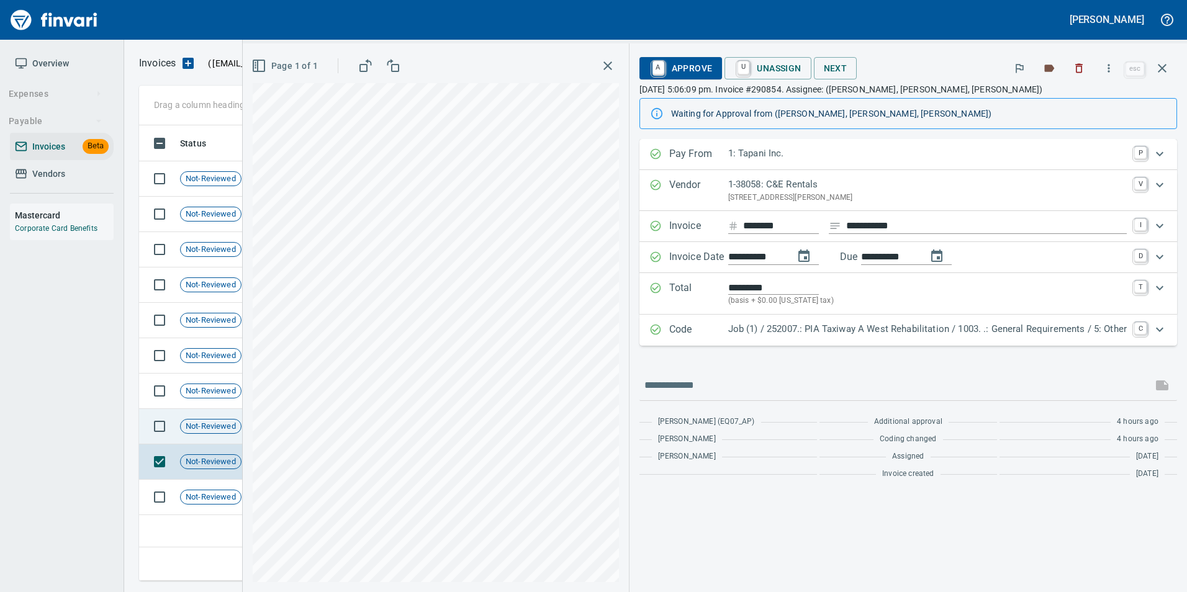
click at [228, 423] on span "Not-Reviewed" at bounding box center [211, 427] width 60 height 12
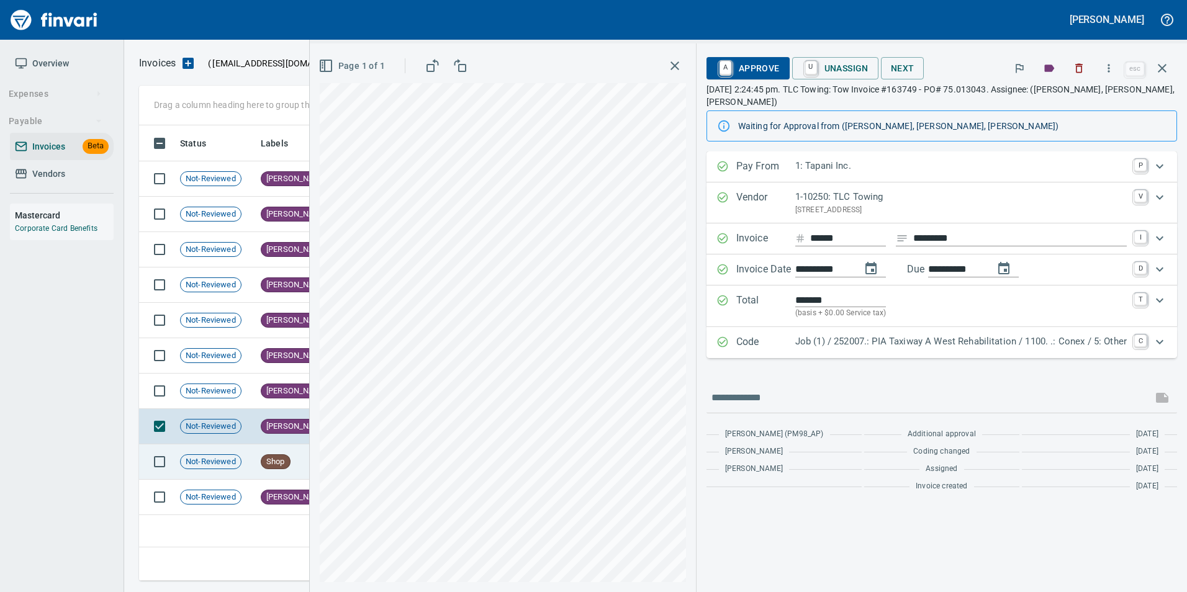
click at [216, 463] on span "Not-Reviewed" at bounding box center [211, 462] width 60 height 12
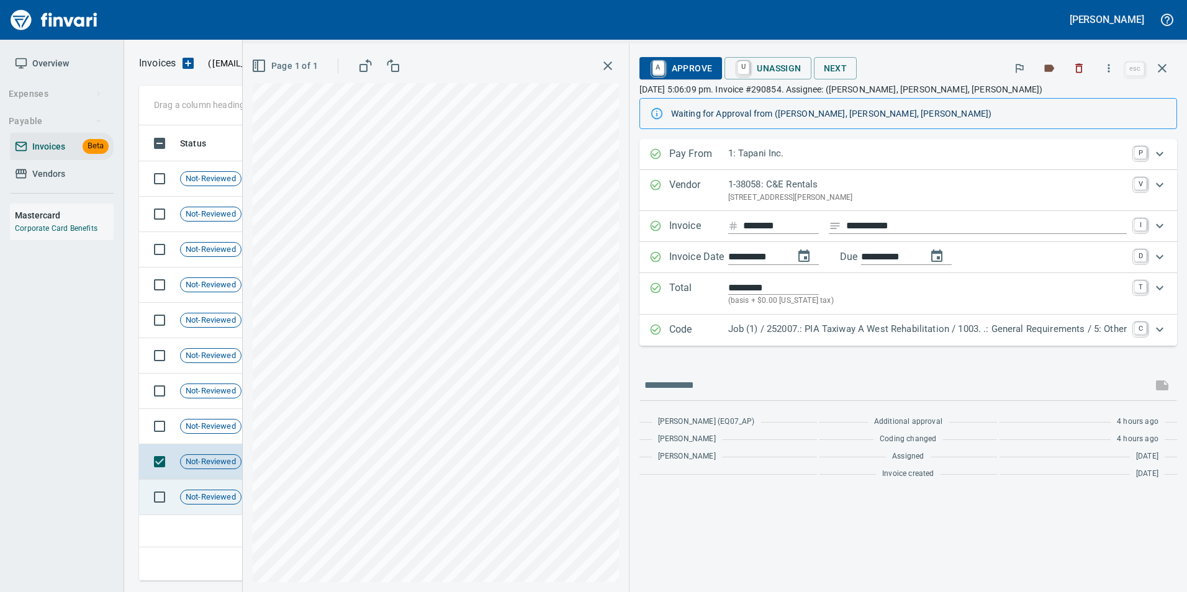
click at [217, 485] on td "Not-Reviewed" at bounding box center [215, 497] width 81 height 35
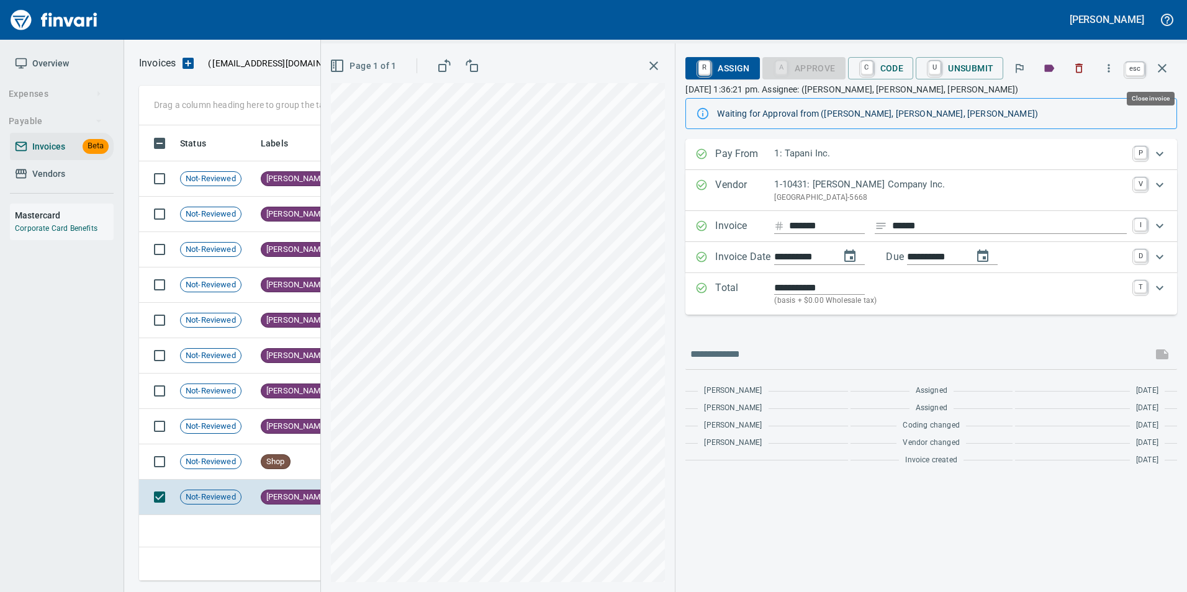
click at [1167, 62] on icon "button" at bounding box center [1162, 68] width 15 height 15
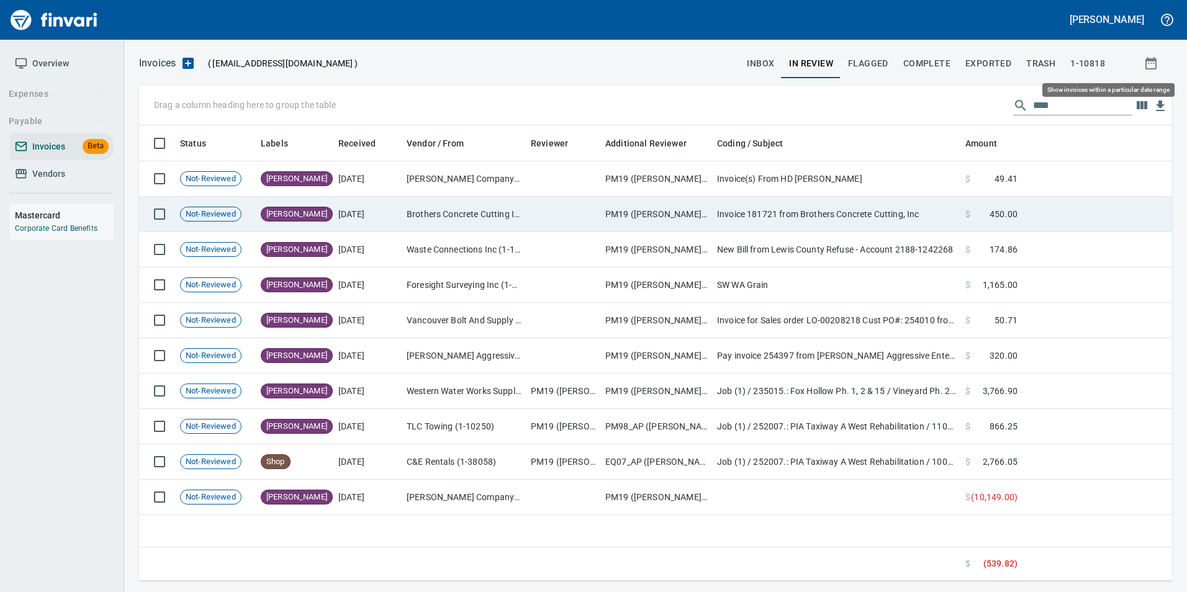
scroll to position [446, 1024]
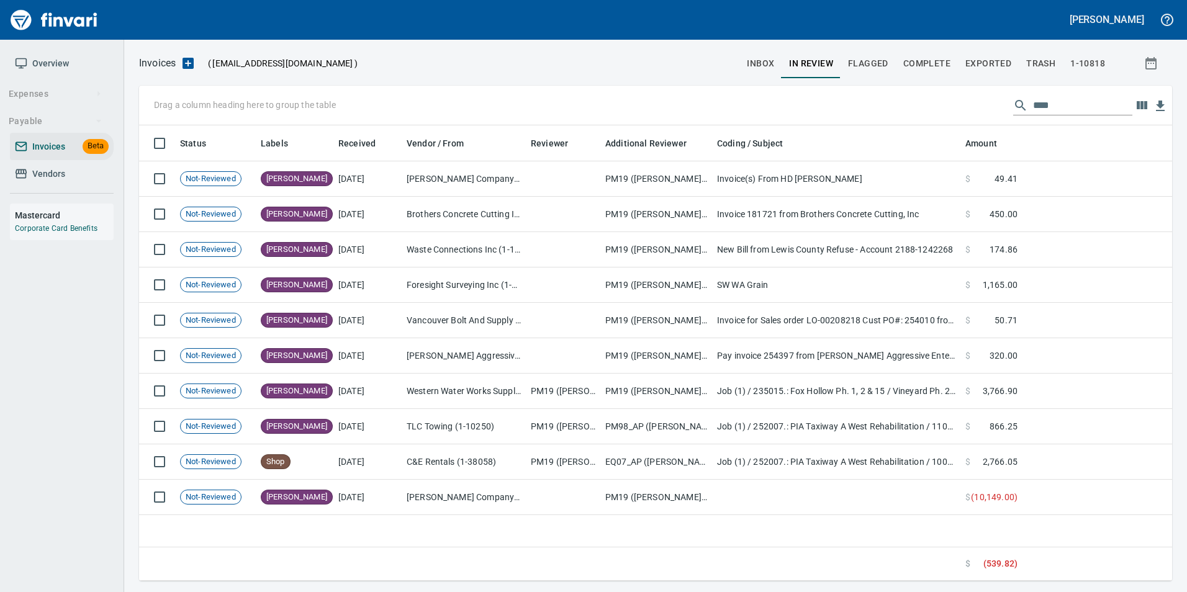
click at [1077, 104] on input "****" at bounding box center [1082, 106] width 99 height 20
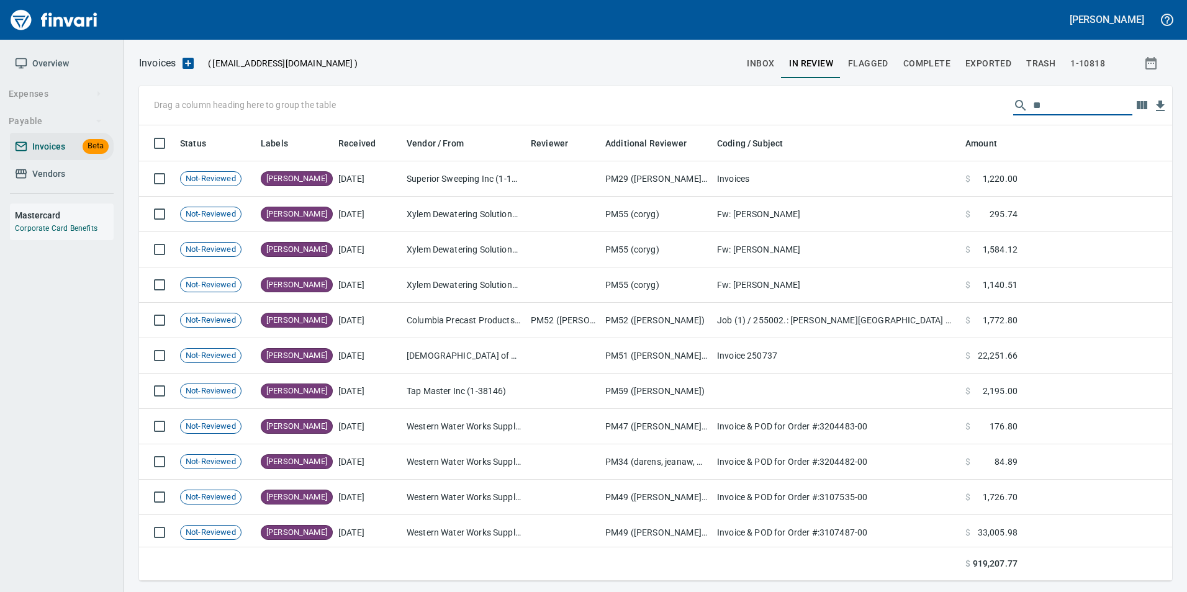
scroll to position [446, 1015]
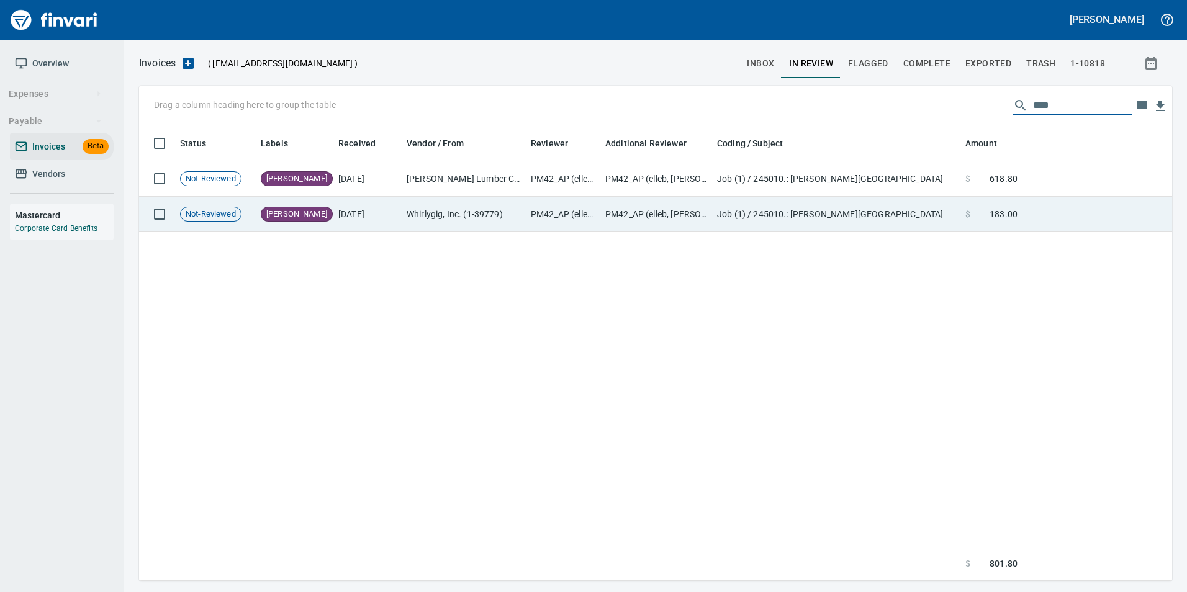
type input "****"
click at [651, 217] on td "PM42_AP (elleb, stevei)" at bounding box center [656, 214] width 112 height 35
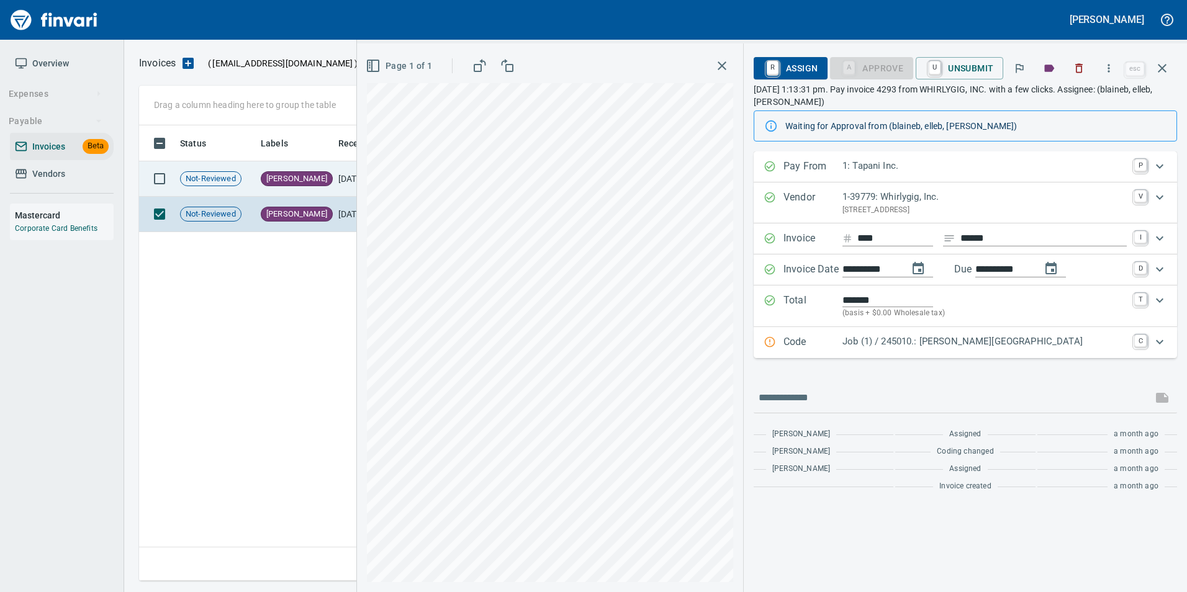
click at [304, 183] on td "[PERSON_NAME]" at bounding box center [295, 178] width 78 height 35
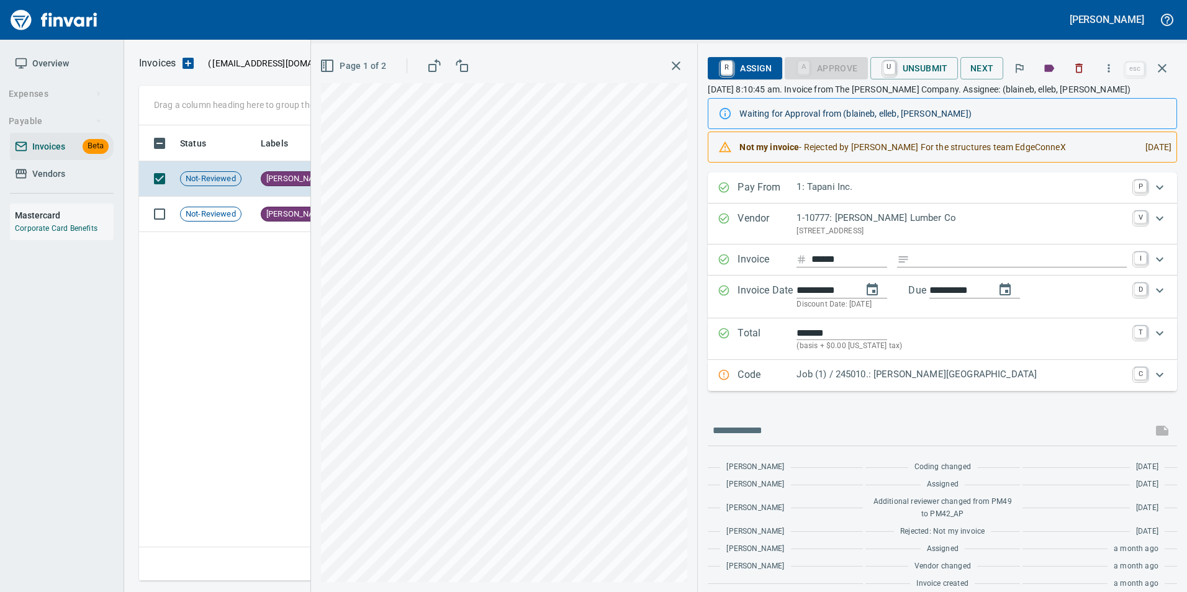
scroll to position [446, 1015]
click at [808, 378] on p "Job (1) / 245010.: [PERSON_NAME][GEOGRAPHIC_DATA]" at bounding box center [962, 375] width 330 height 14
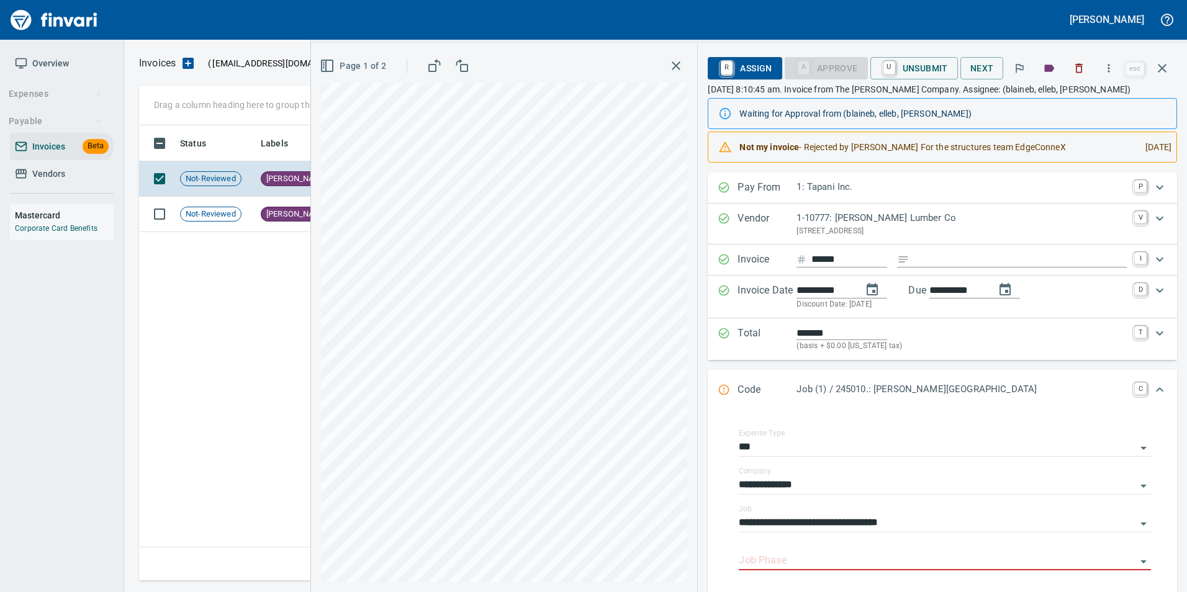
click at [808, 378] on div "Code Job (1) / 245010.: [PERSON_NAME][GEOGRAPHIC_DATA] C" at bounding box center [942, 390] width 469 height 41
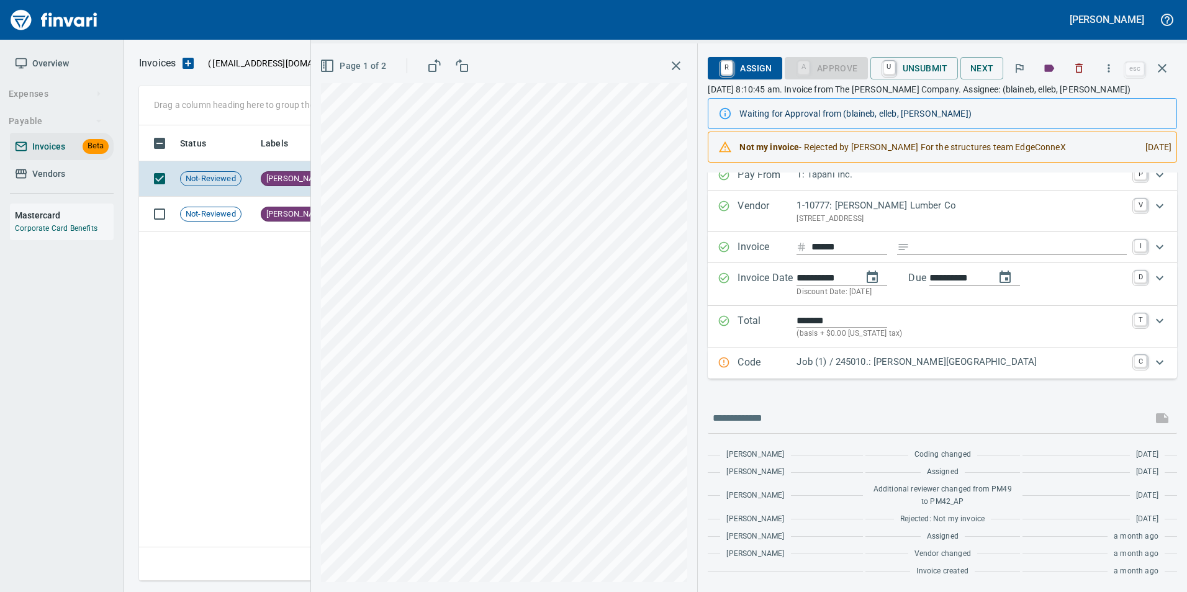
scroll to position [0, 0]
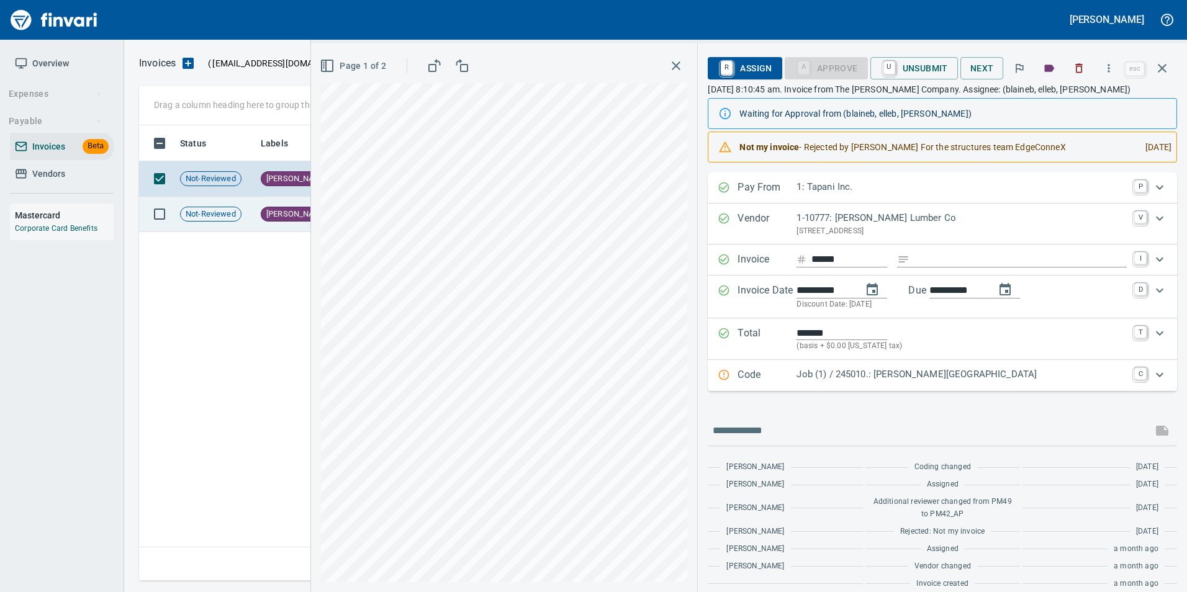
click at [265, 206] on td "[PERSON_NAME]" at bounding box center [295, 214] width 78 height 35
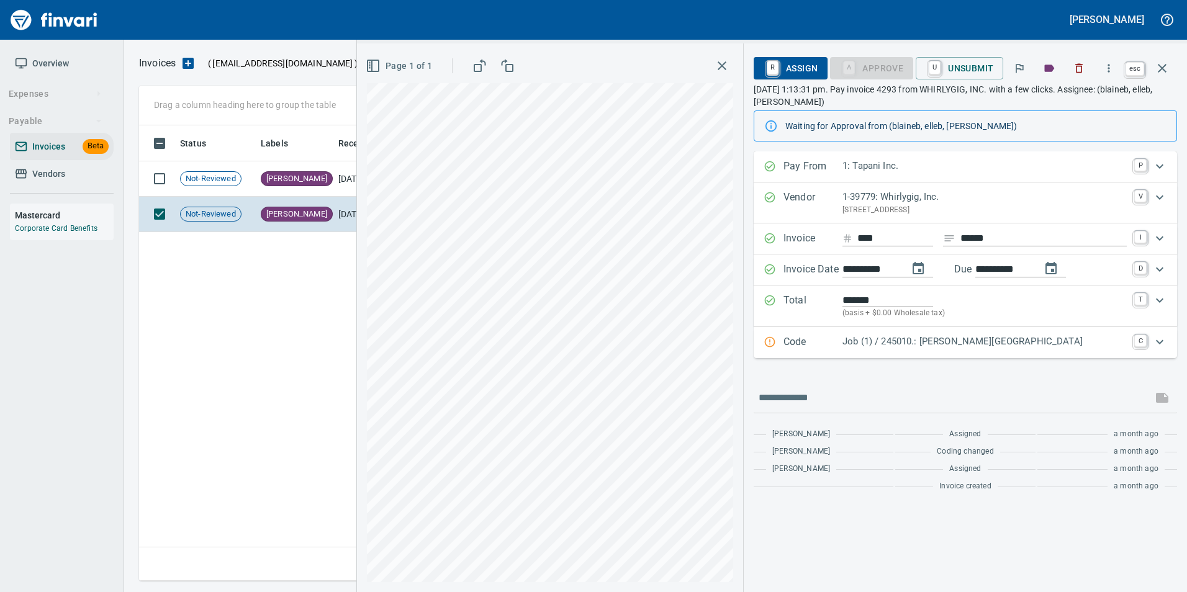
scroll to position [446, 1023]
click at [1160, 66] on icon "button" at bounding box center [1162, 68] width 9 height 9
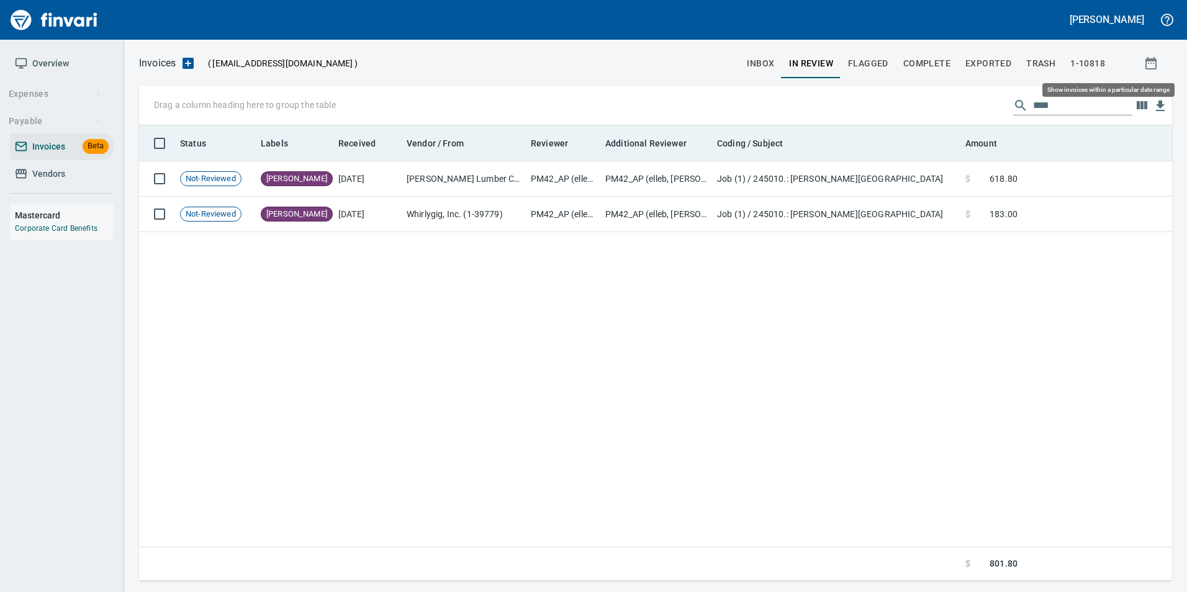
scroll to position [446, 1024]
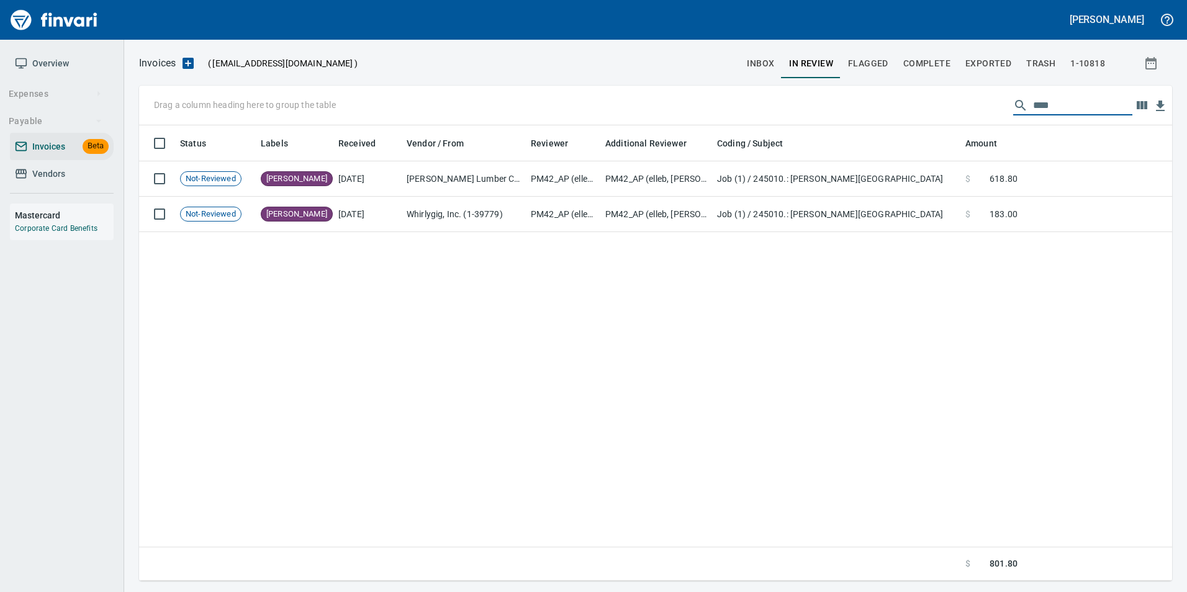
click at [1075, 107] on input "****" at bounding box center [1082, 106] width 99 height 20
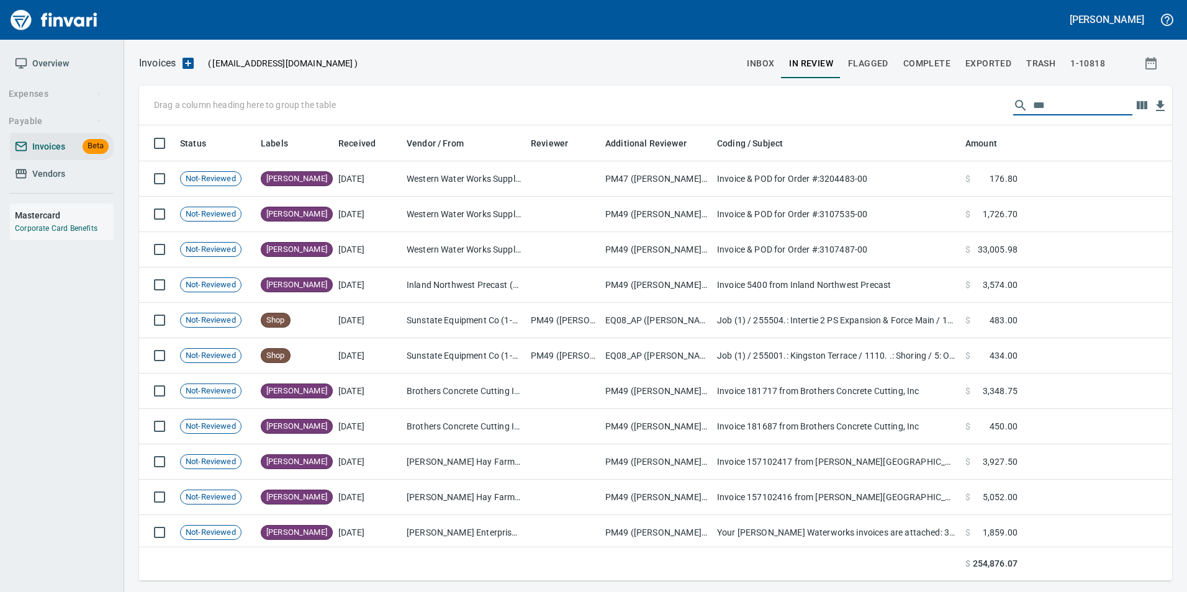
scroll to position [446, 1015]
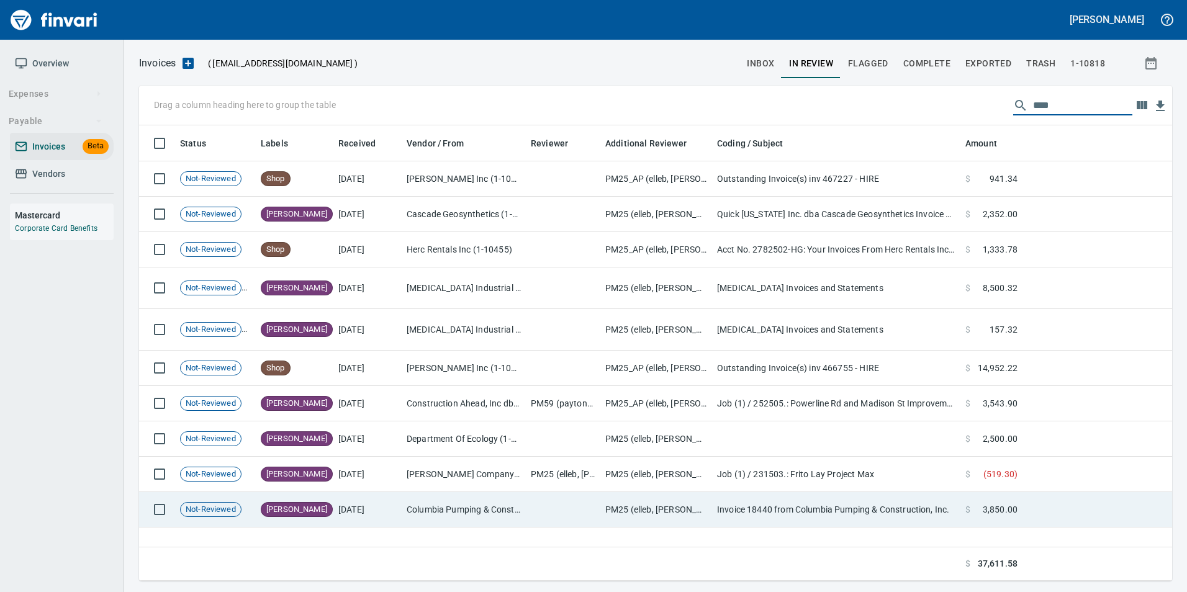
click at [460, 509] on td "Columbia Pumping & Construction, Inc. (1-10218)" at bounding box center [464, 509] width 124 height 35
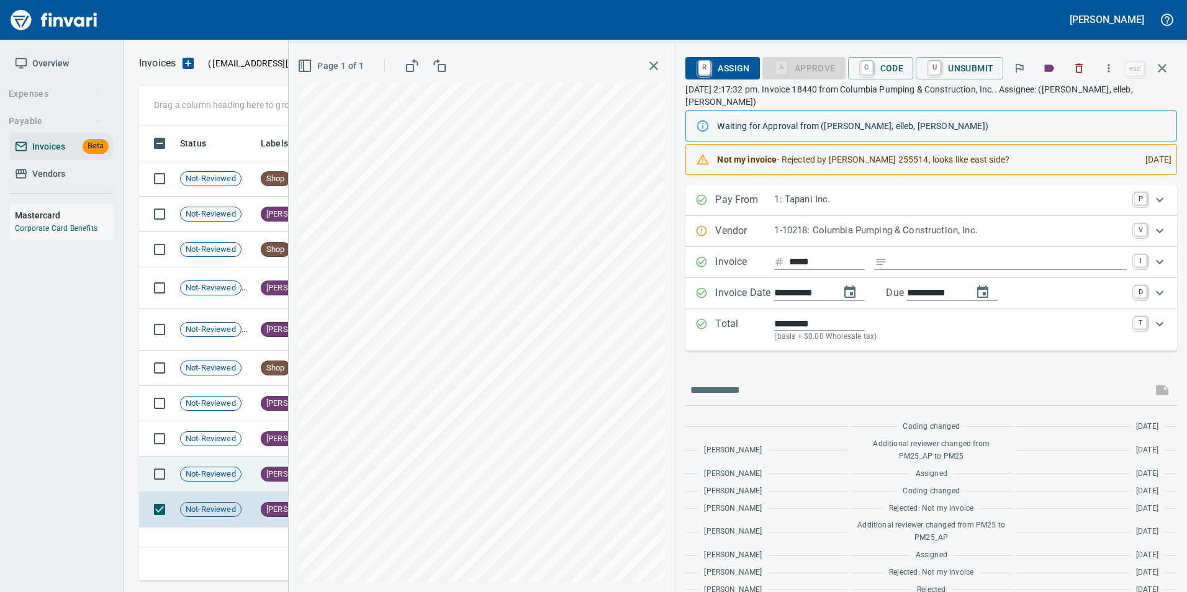
click at [272, 484] on td "[PERSON_NAME]" at bounding box center [295, 474] width 78 height 35
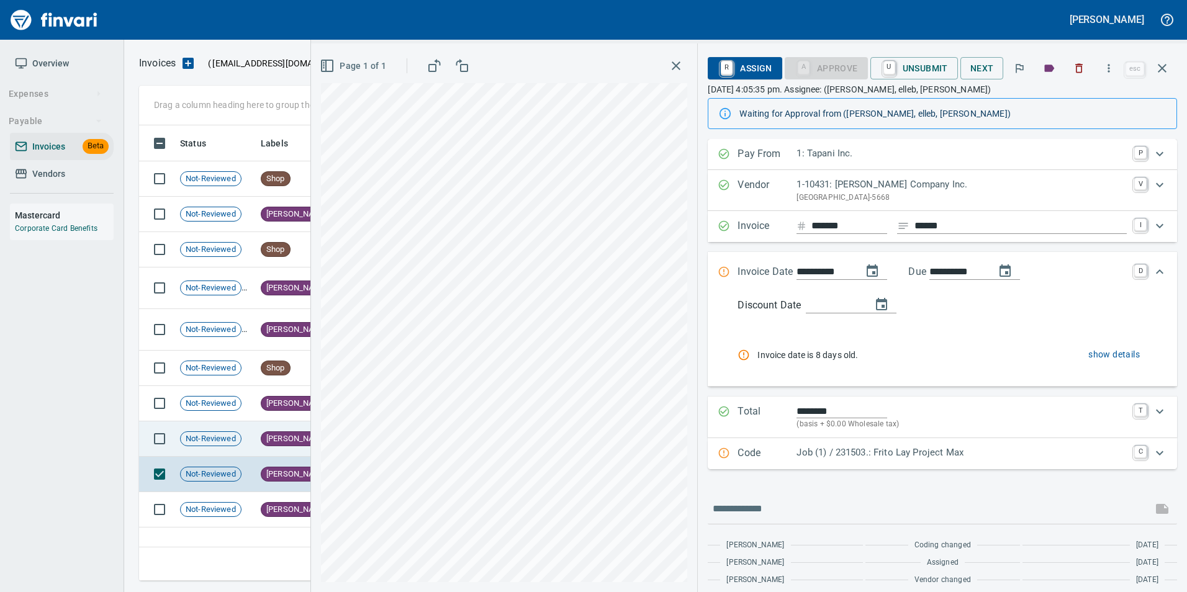
click at [276, 440] on span "[PERSON_NAME]" at bounding box center [296, 439] width 71 height 12
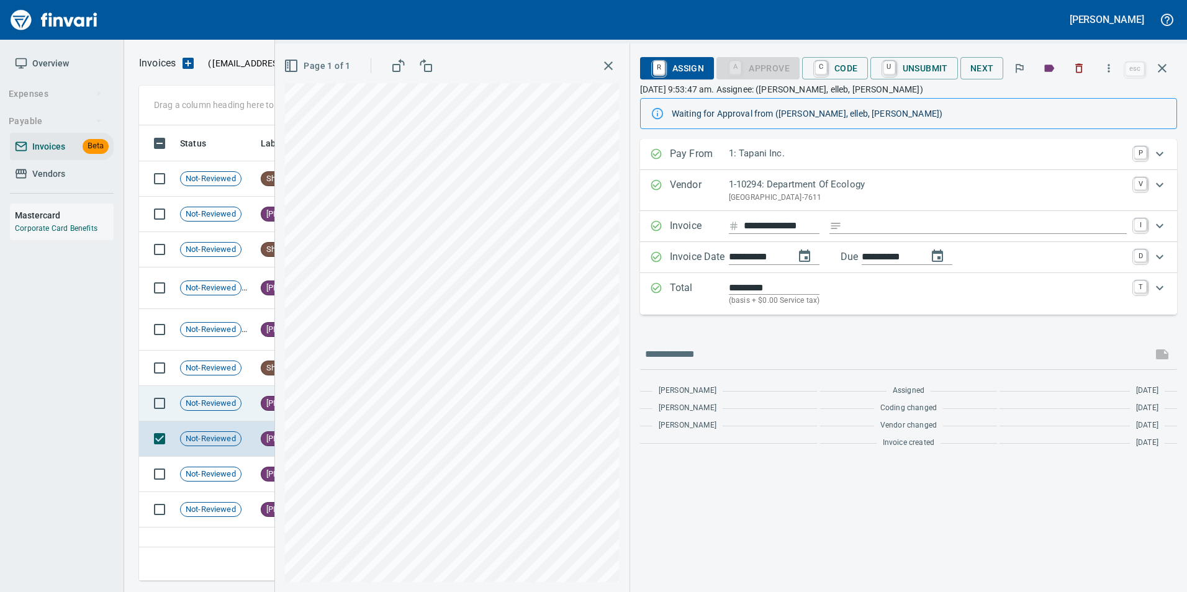
click at [227, 412] on td "Not-Reviewed" at bounding box center [215, 403] width 81 height 35
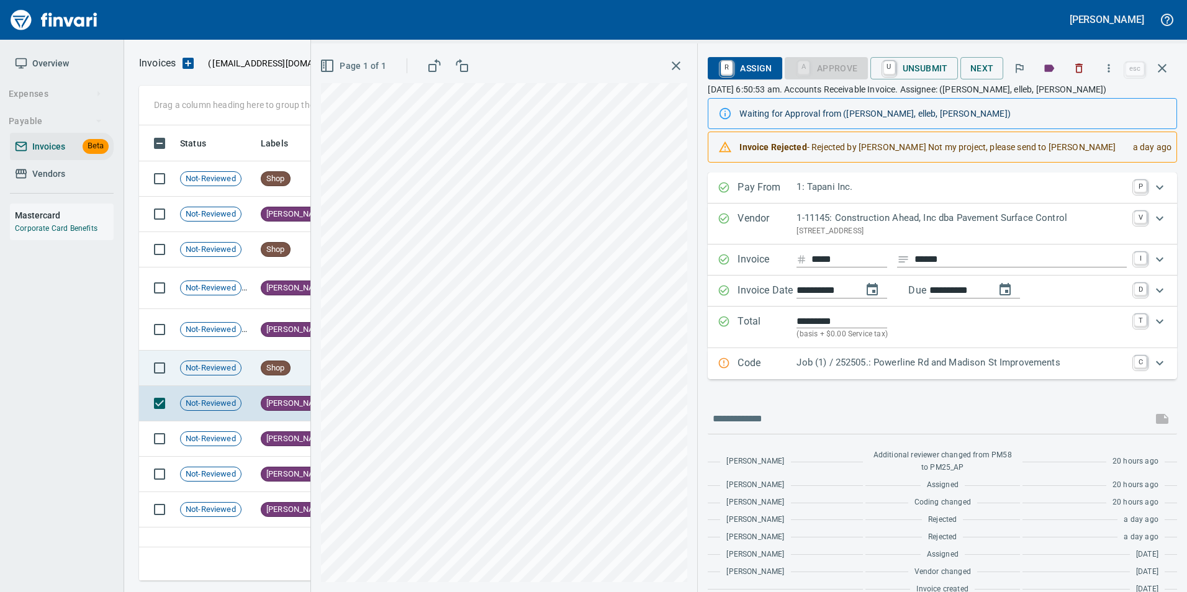
click at [287, 361] on div "Shop" at bounding box center [276, 368] width 30 height 15
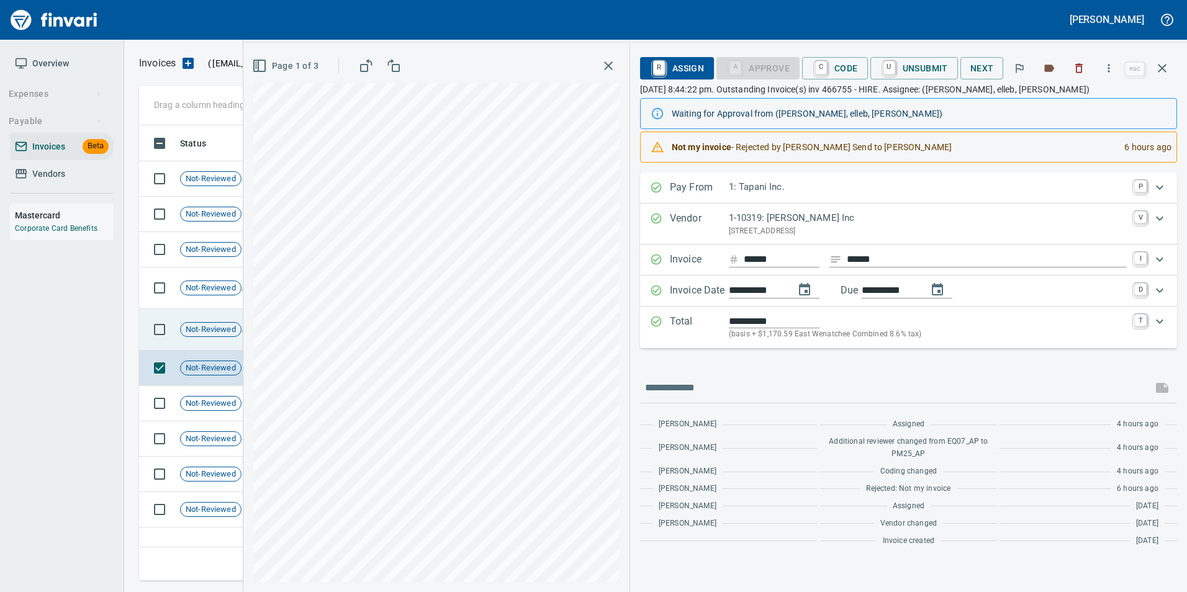
click at [209, 340] on td "Not-Reviewed" at bounding box center [215, 330] width 81 height 42
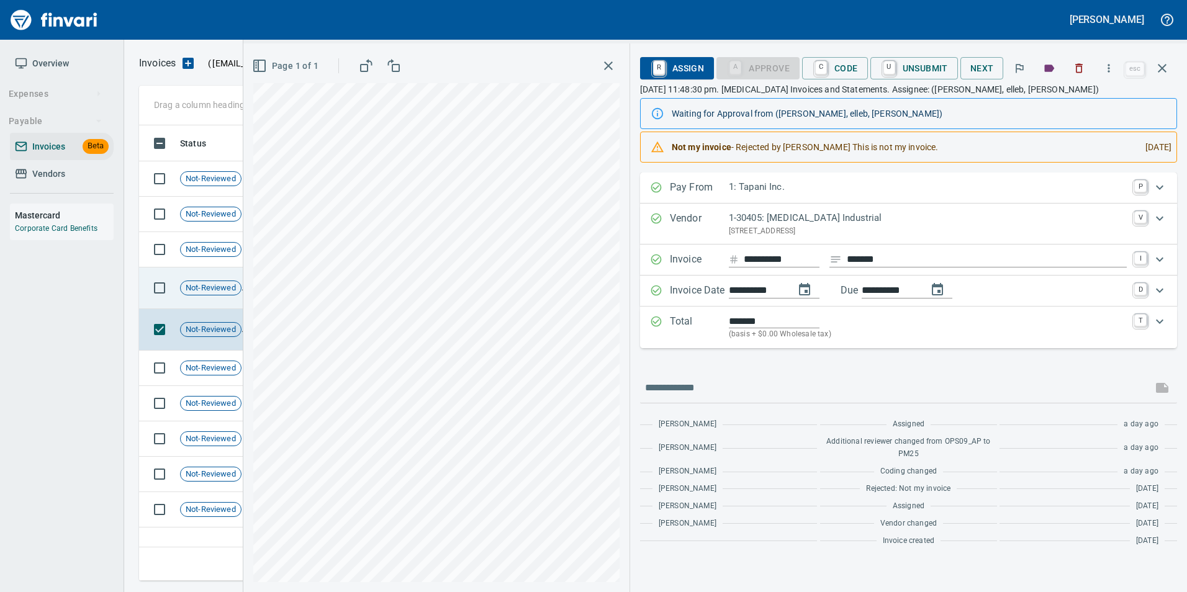
click at [227, 293] on span "Not-Reviewed" at bounding box center [211, 289] width 60 height 12
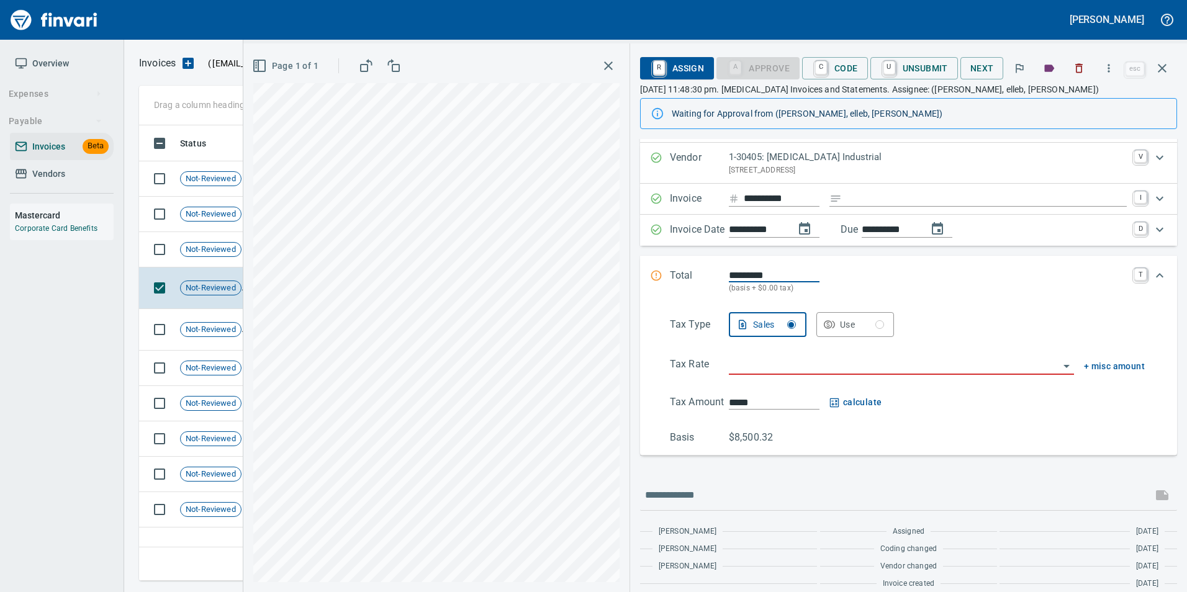
scroll to position [40, 0]
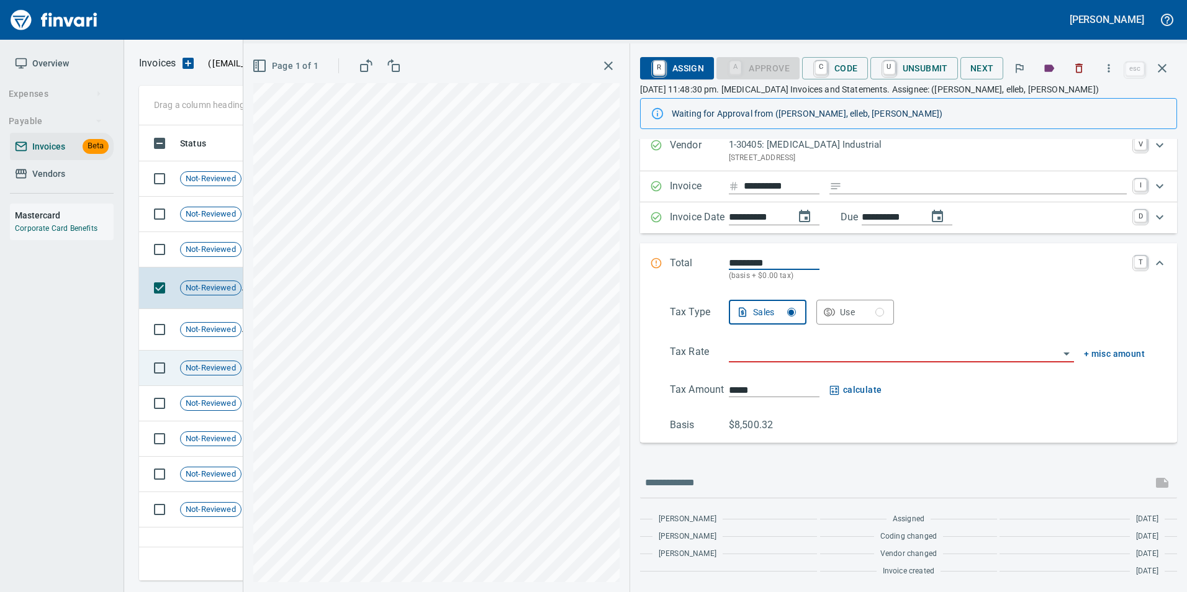
click at [241, 378] on td "Not-Reviewed" at bounding box center [215, 368] width 81 height 35
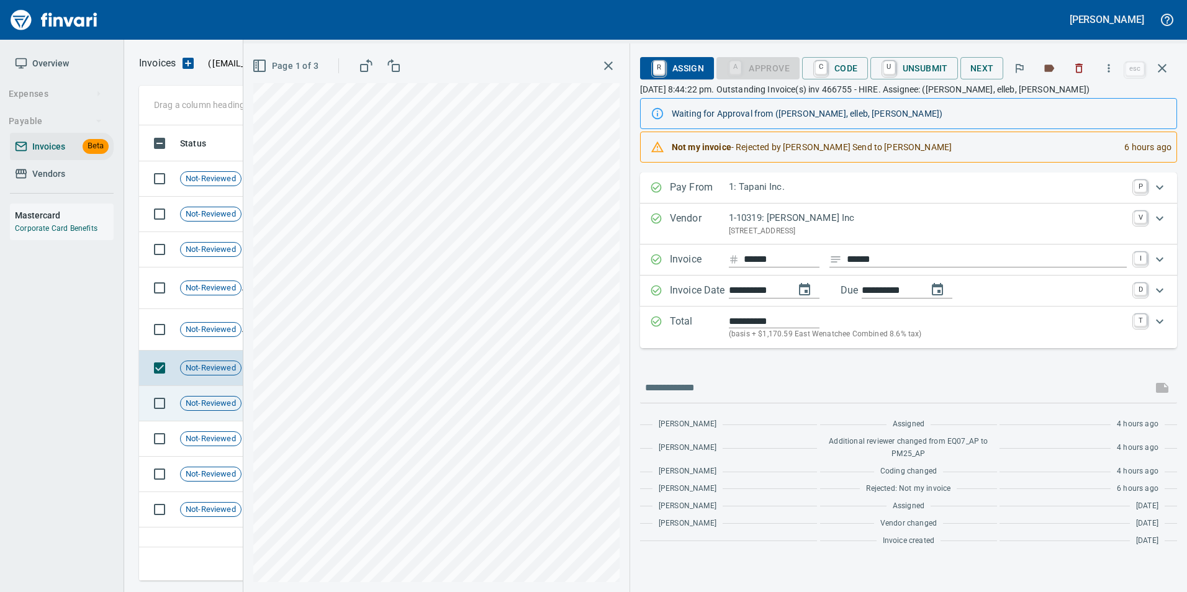
click at [225, 396] on div "Not-Reviewed" at bounding box center [210, 403] width 61 height 15
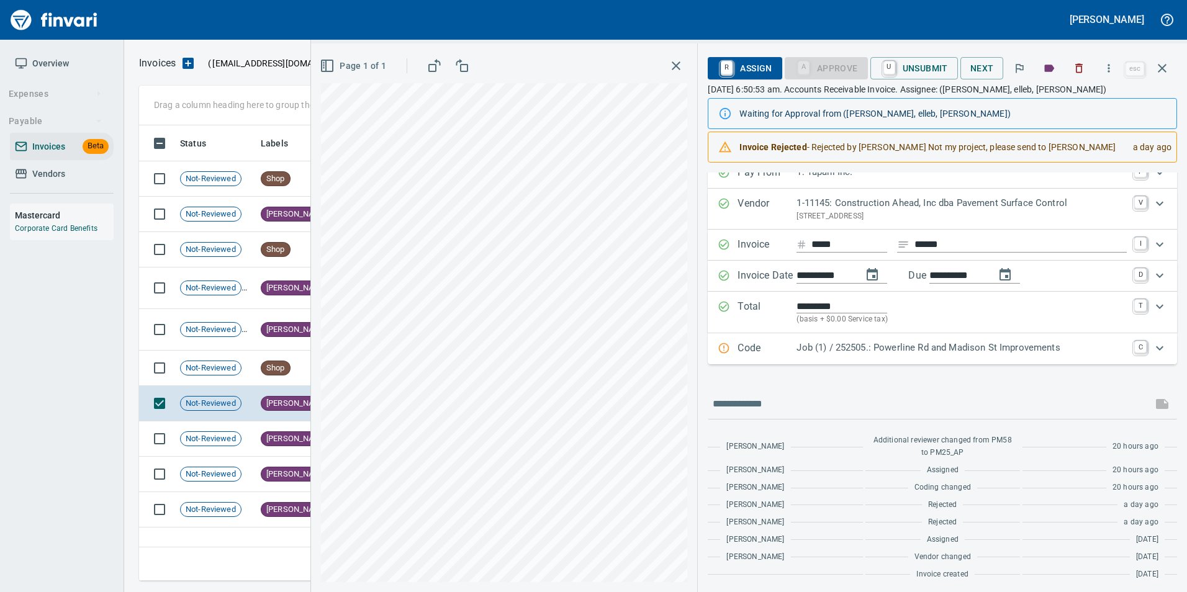
scroll to position [18, 0]
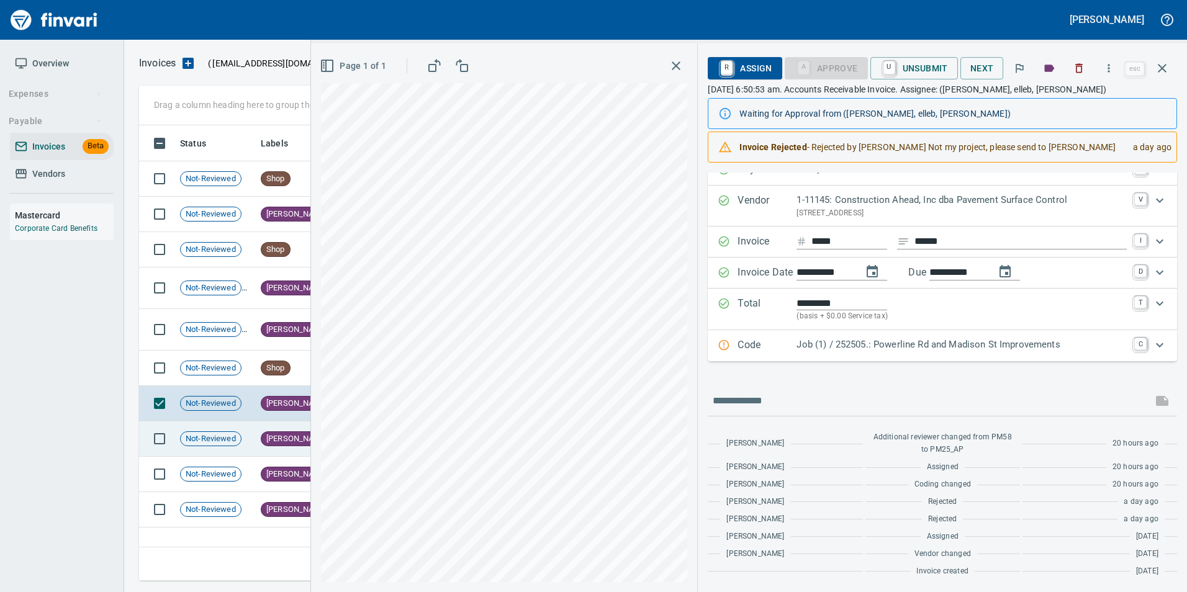
click at [245, 443] on td "Not-Reviewed" at bounding box center [215, 439] width 81 height 35
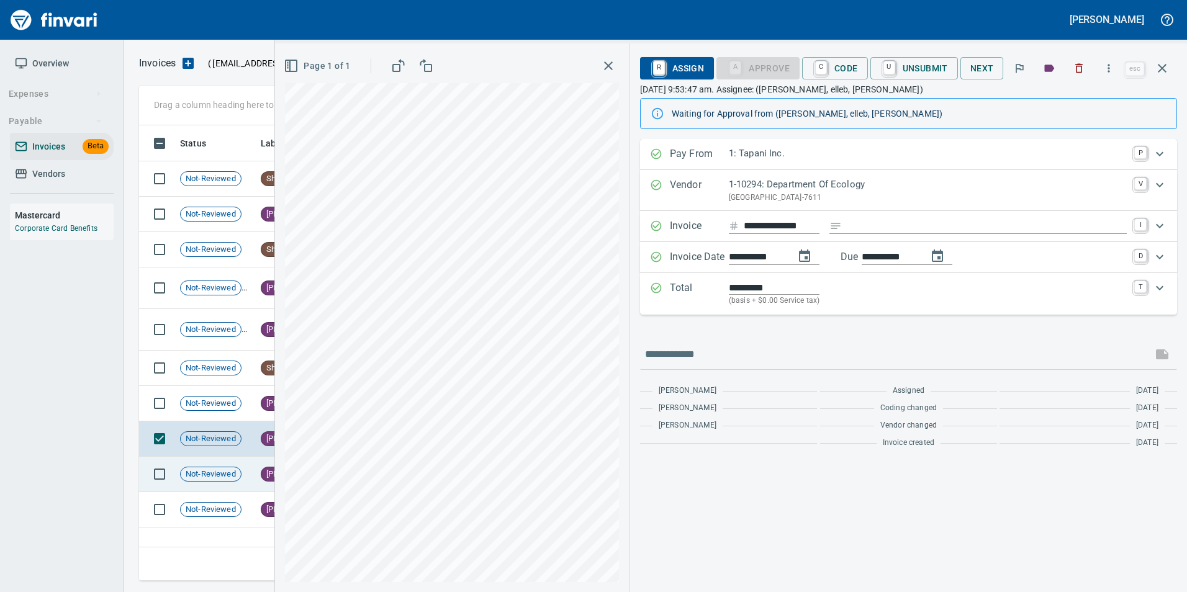
click at [238, 472] on span "Not-Reviewed" at bounding box center [211, 475] width 60 height 12
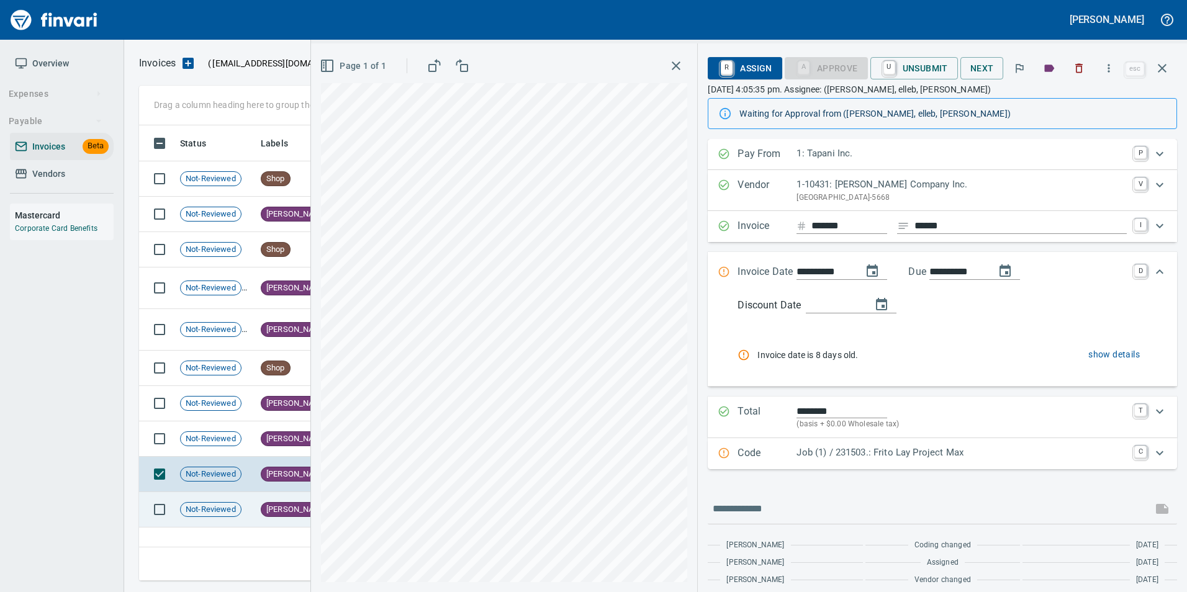
click at [237, 507] on span "Not-Reviewed" at bounding box center [211, 510] width 60 height 12
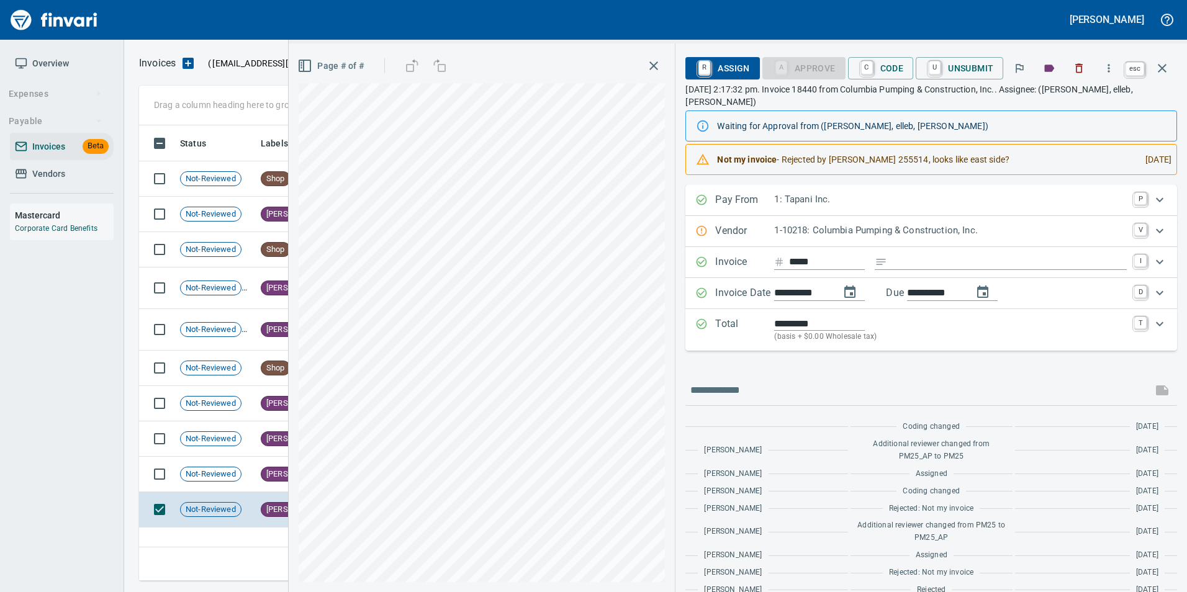
click at [1169, 69] on icon "button" at bounding box center [1162, 68] width 15 height 15
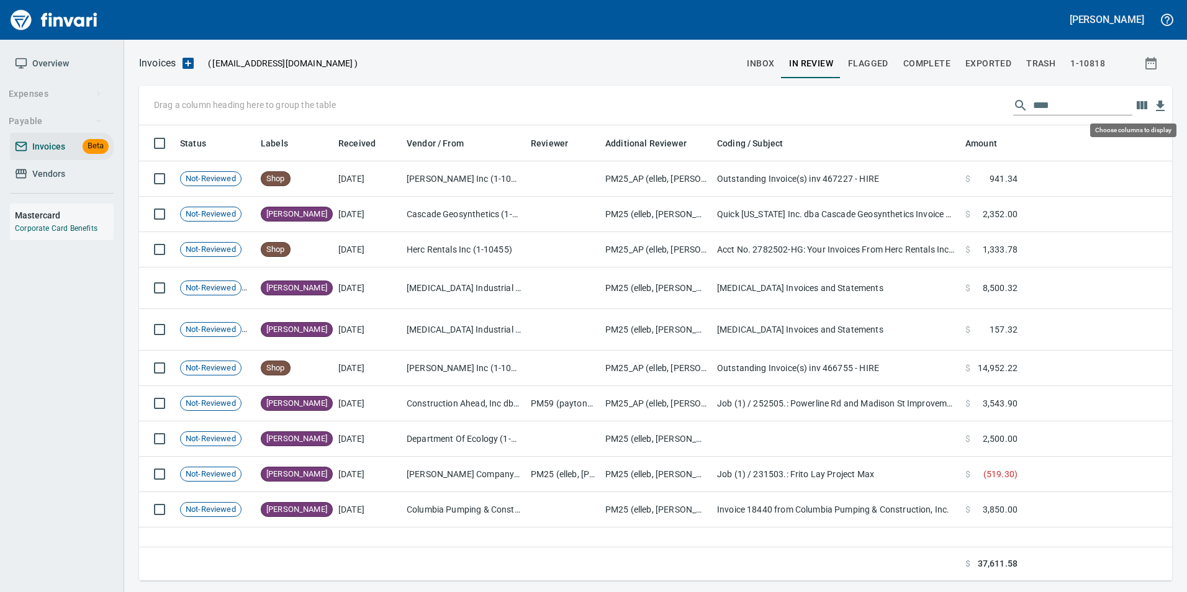
scroll to position [446, 1023]
click at [1100, 107] on input "****" at bounding box center [1082, 106] width 99 height 20
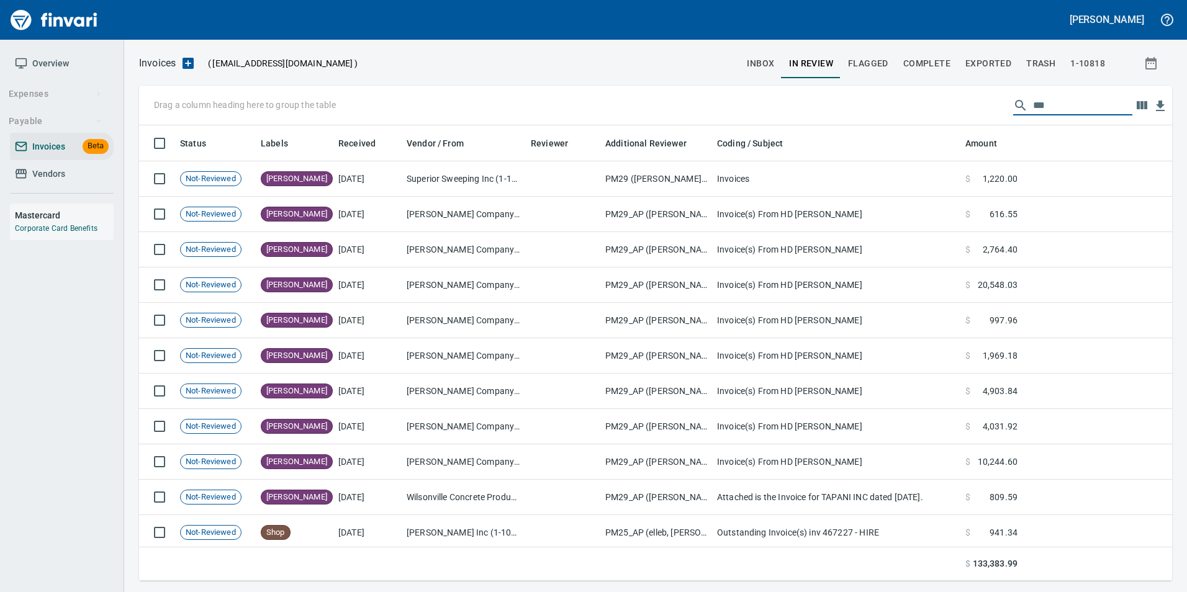
scroll to position [446, 1015]
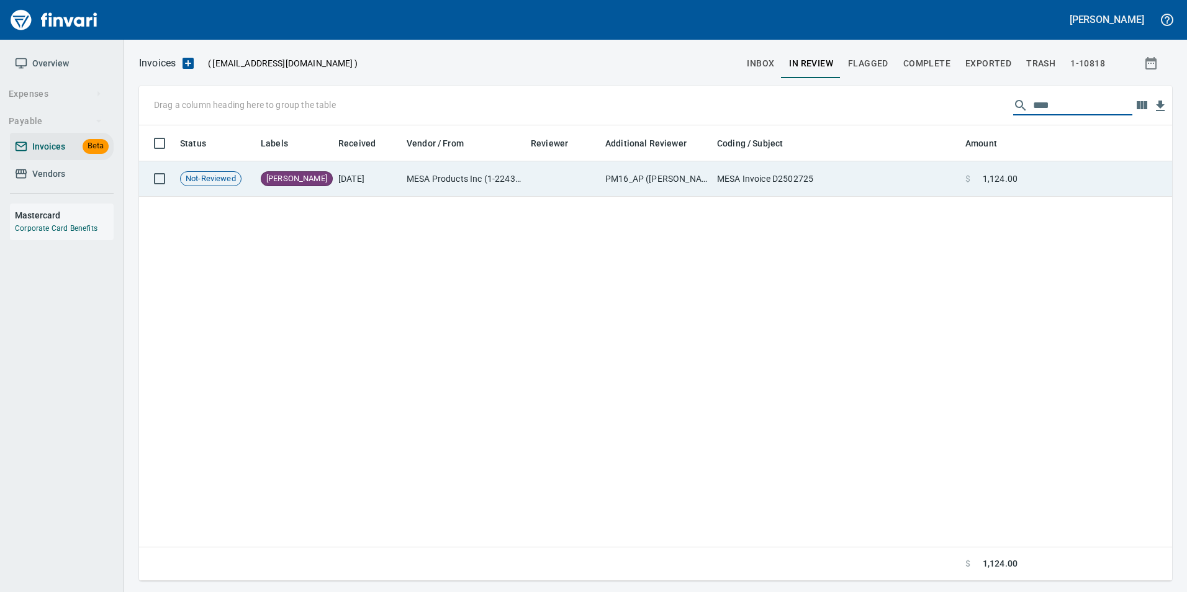
click at [816, 186] on td "MESA Invoice D2502725" at bounding box center [836, 178] width 248 height 35
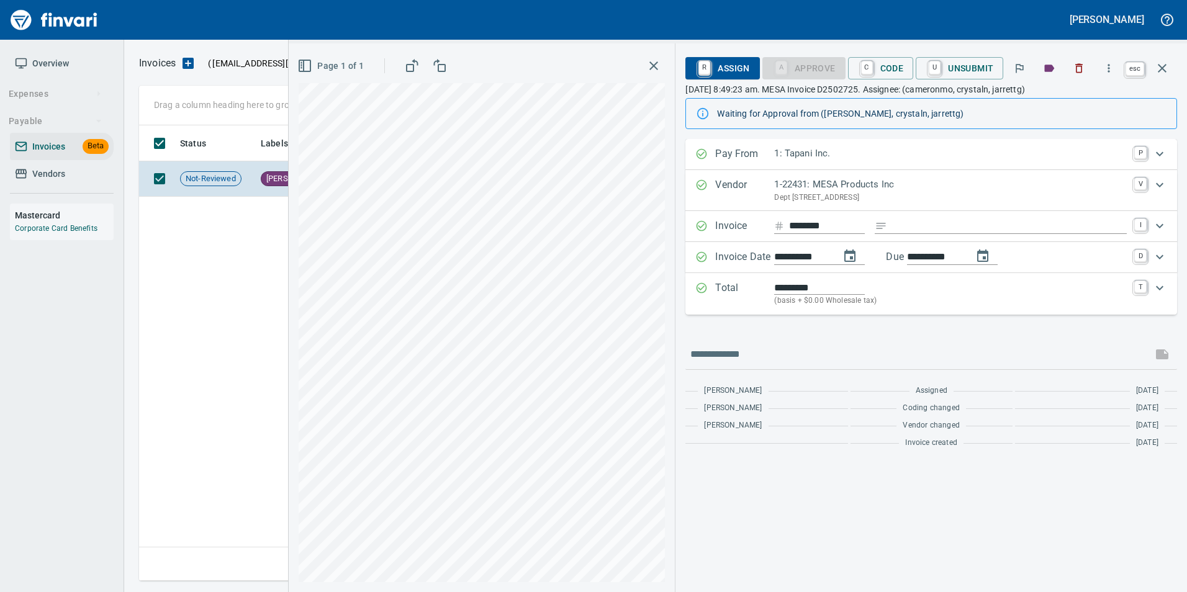
scroll to position [446, 1023]
click at [1170, 71] on button "button" at bounding box center [1162, 68] width 30 height 30
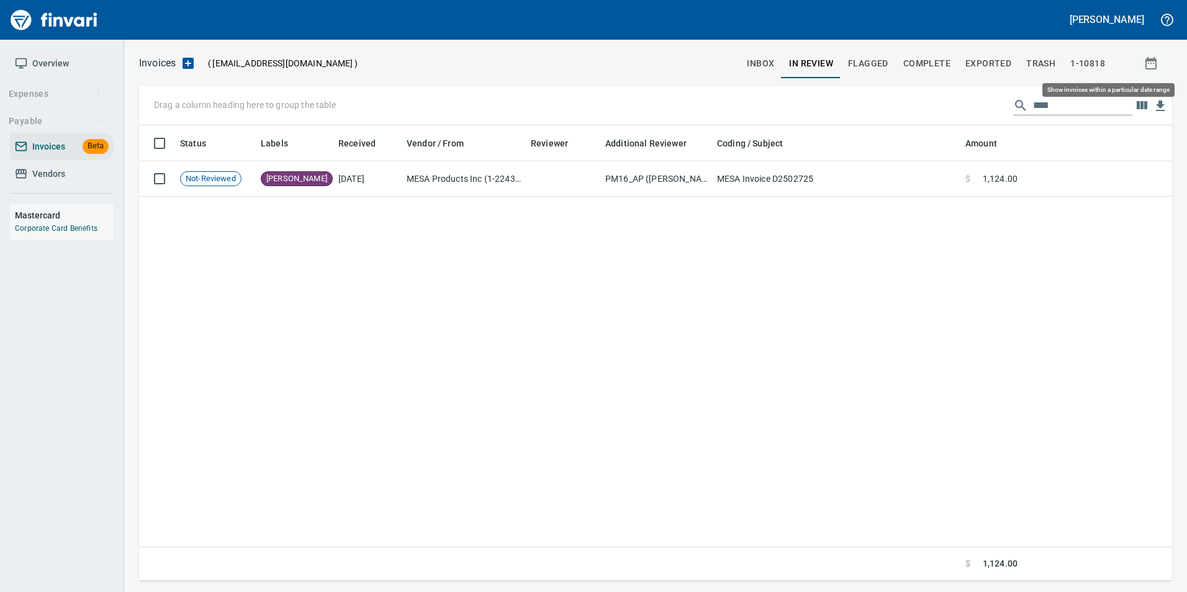
scroll to position [446, 1023]
click at [1088, 109] on input "****" at bounding box center [1082, 106] width 99 height 20
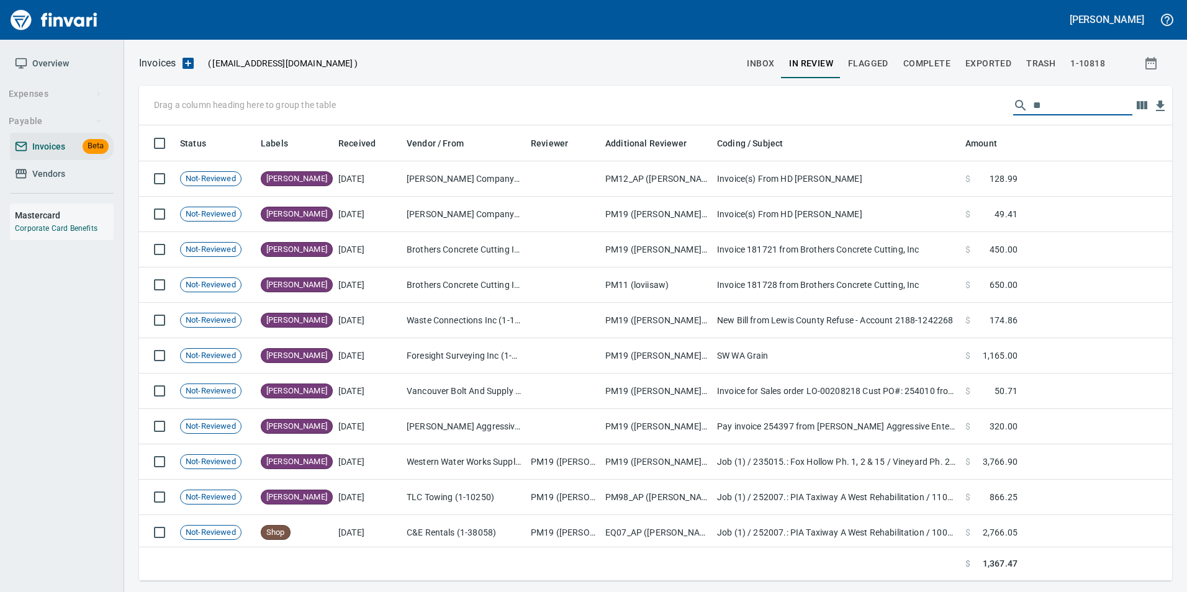
type input "*"
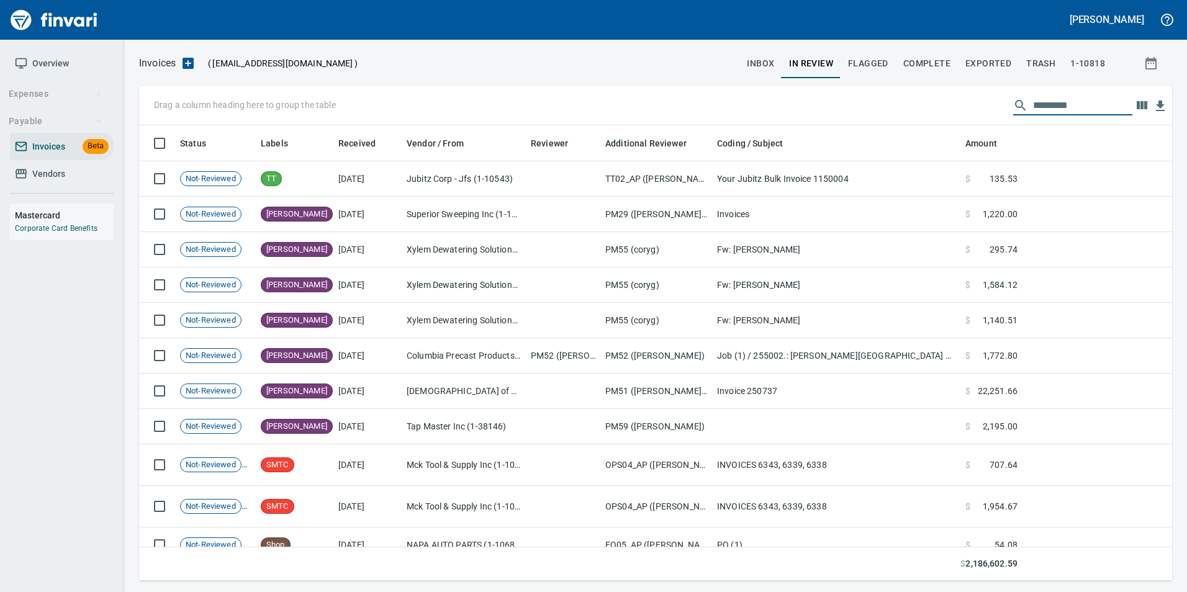
click at [764, 68] on span "inbox" at bounding box center [760, 64] width 27 height 16
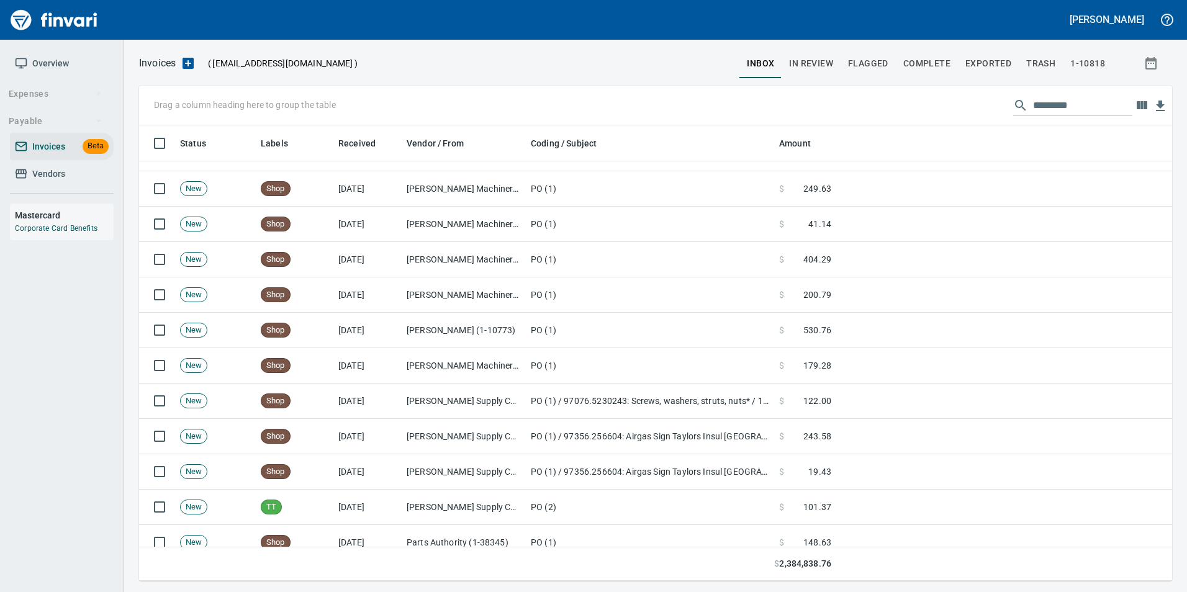
scroll to position [4284, 0]
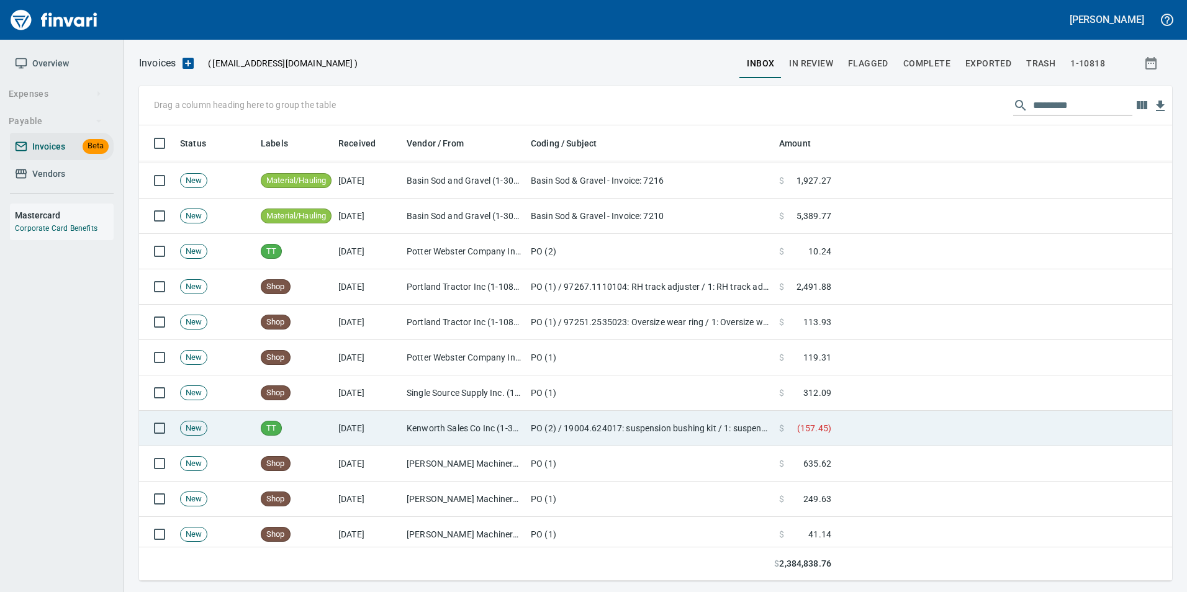
click at [468, 424] on td "Kenworth Sales Co Inc (1-38304)" at bounding box center [464, 428] width 124 height 35
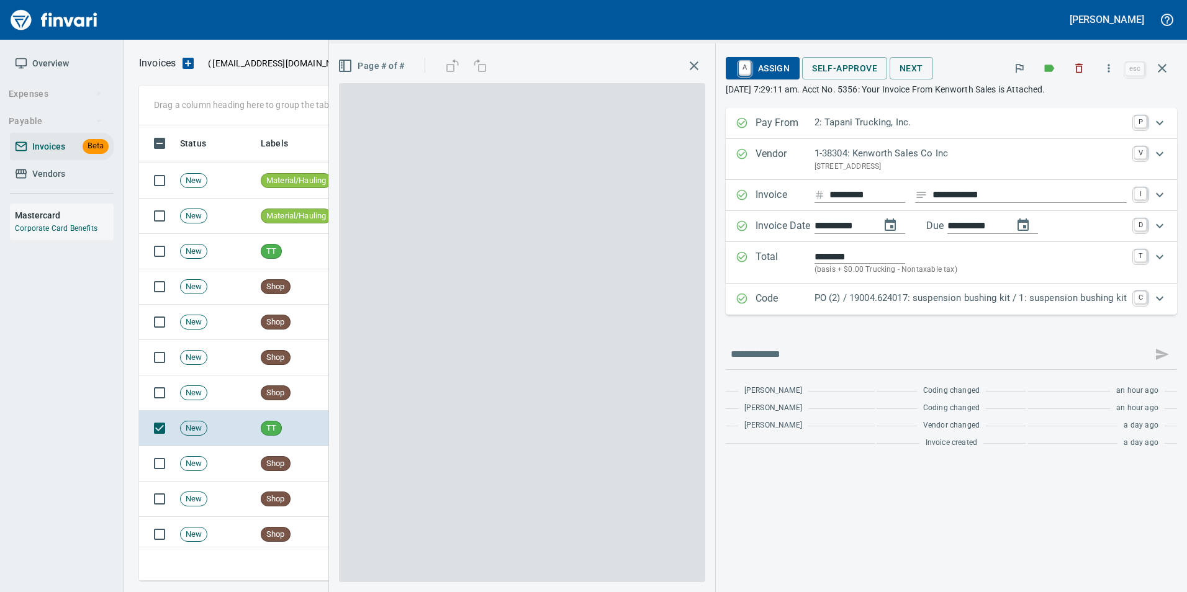
scroll to position [446, 1014]
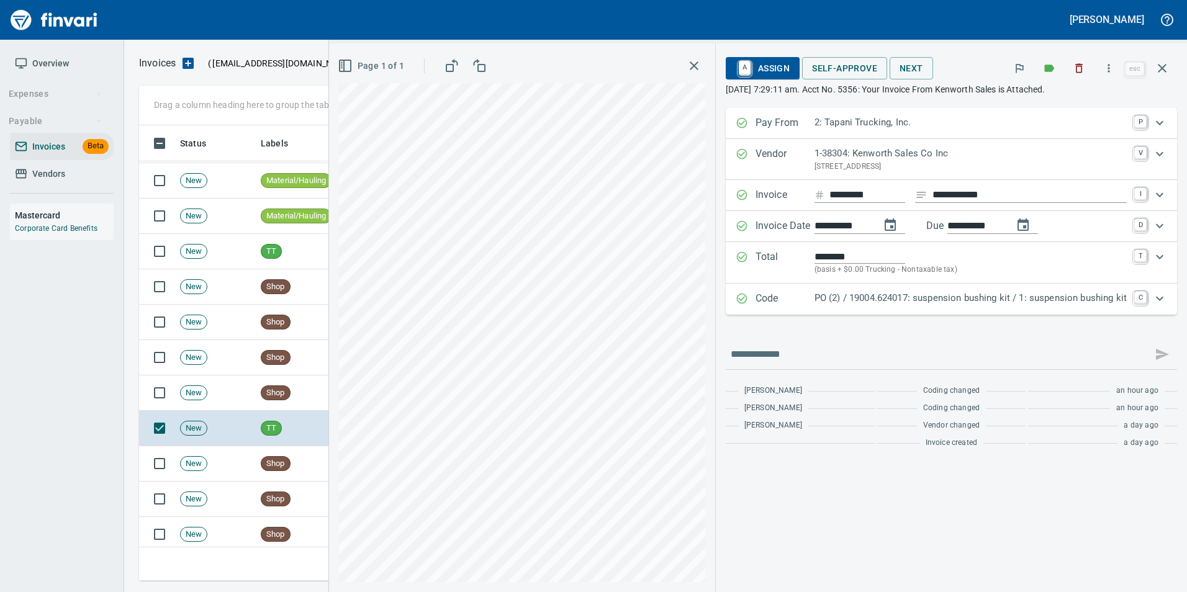
click at [772, 63] on span "A Assign" at bounding box center [763, 68] width 54 height 21
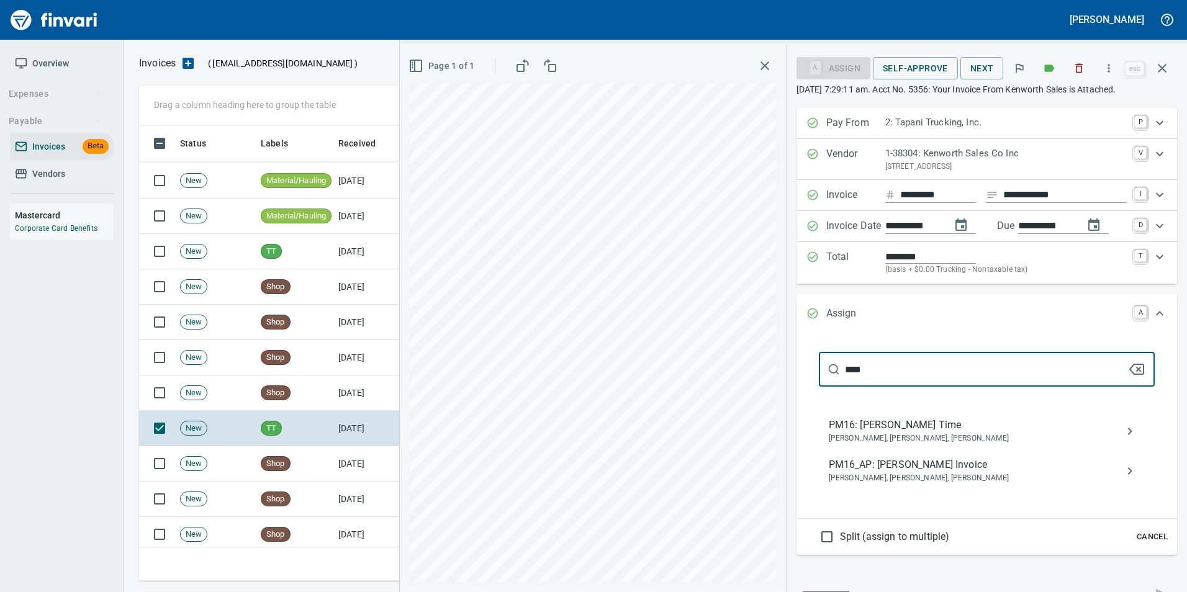
type input "****"
click at [1134, 366] on icon "button" at bounding box center [1137, 369] width 14 height 10
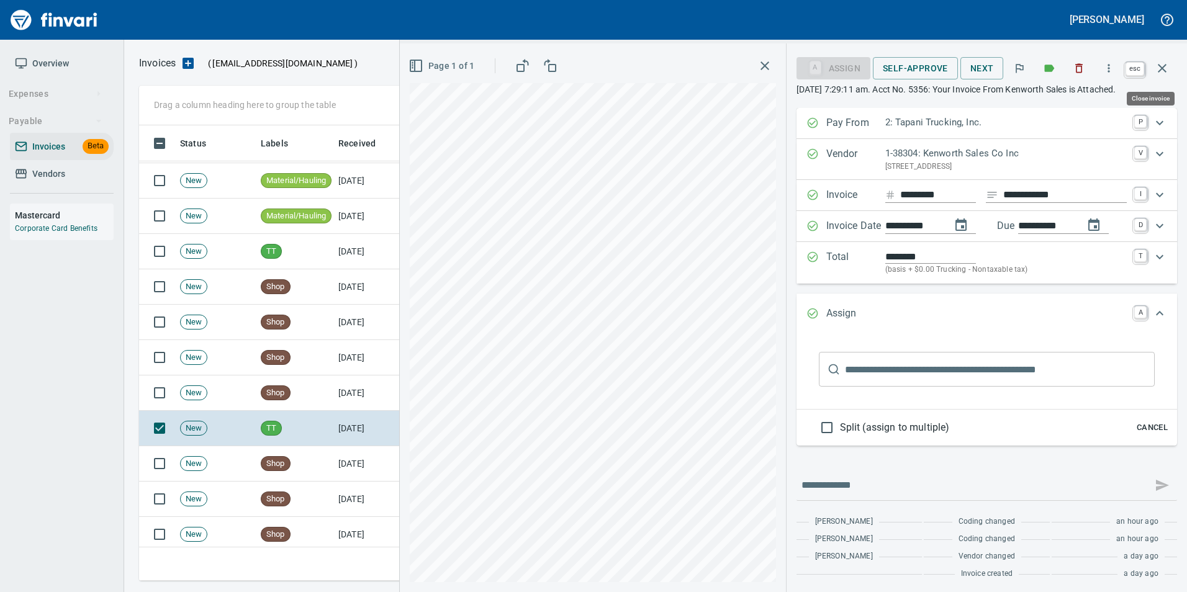
click at [1170, 65] on button "button" at bounding box center [1162, 68] width 30 height 30
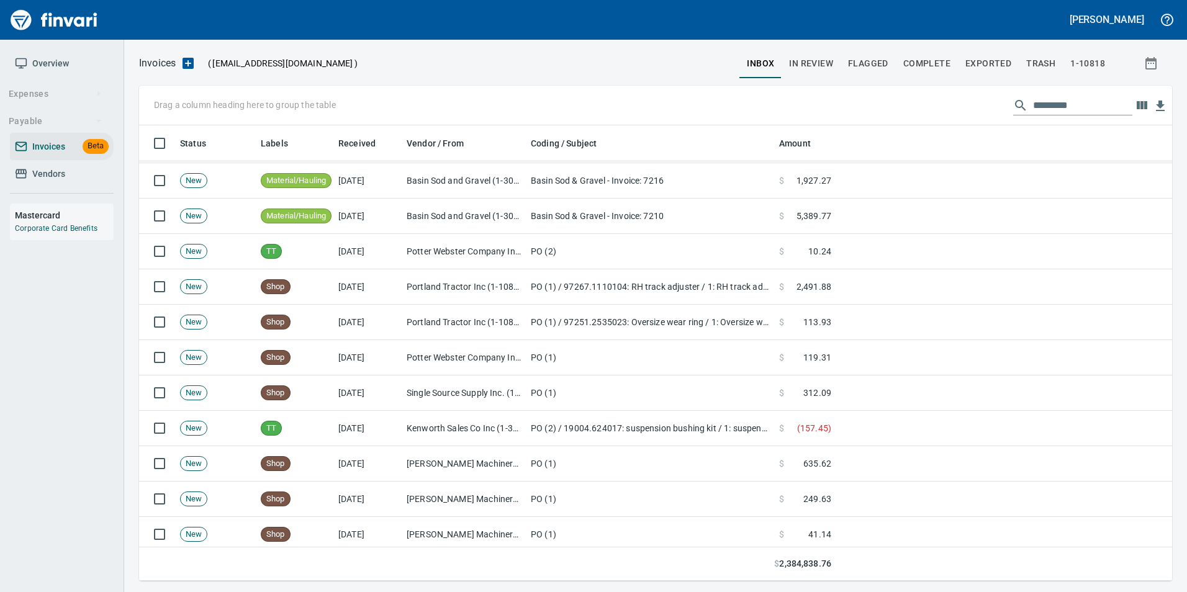
scroll to position [446, 1015]
click at [815, 52] on button "In Review" at bounding box center [811, 63] width 59 height 30
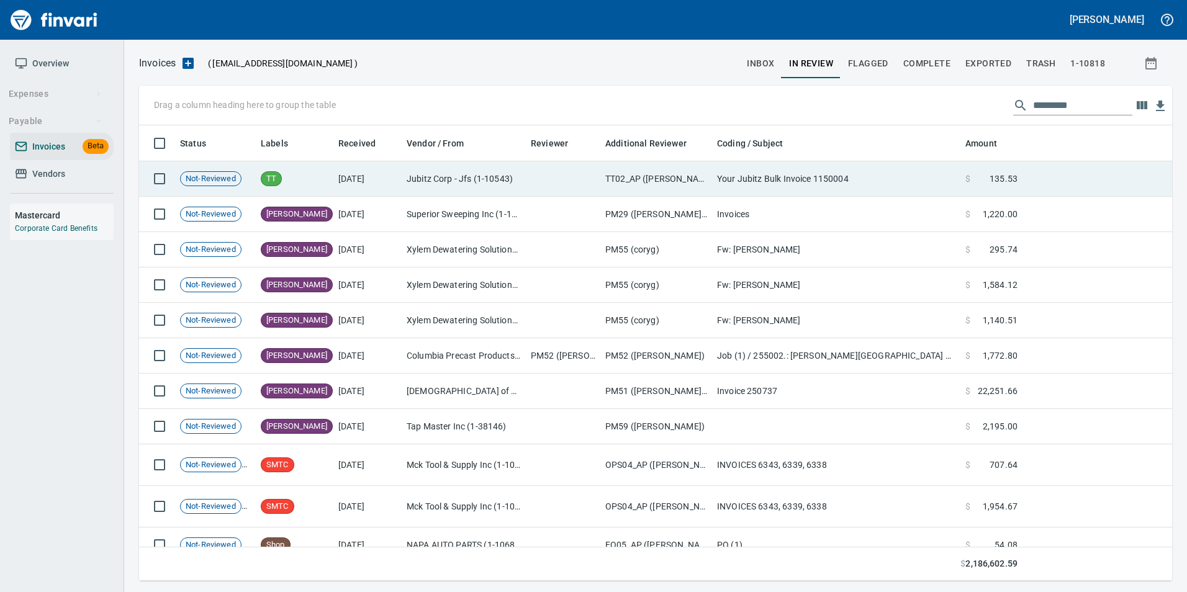
scroll to position [446, 1015]
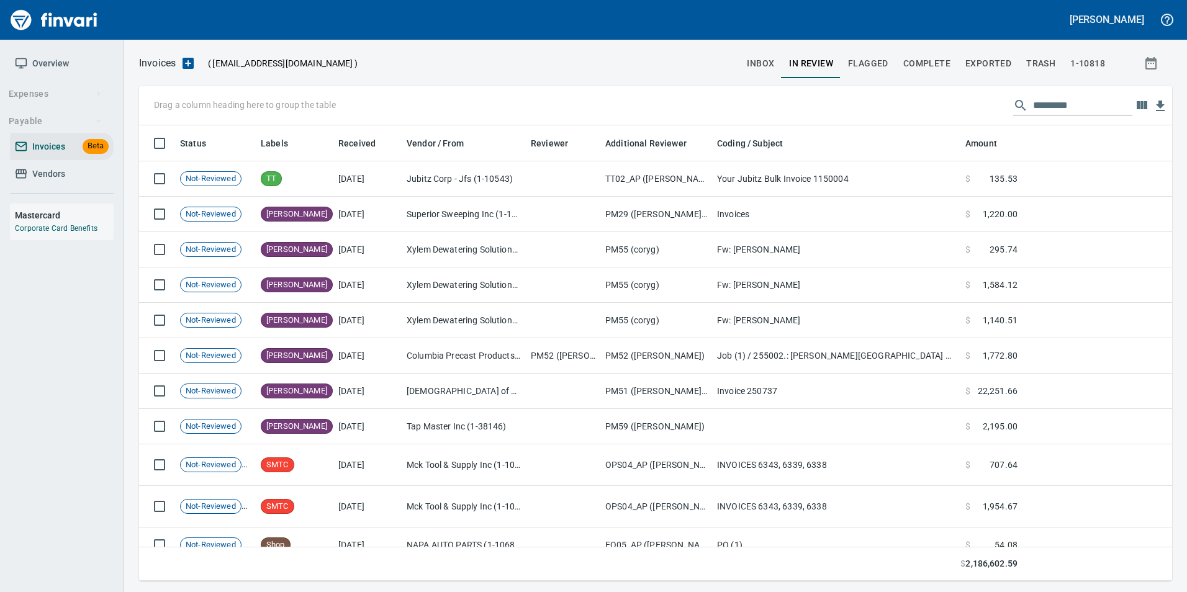
click at [1053, 94] on div "Drag a column heading here to group the table" at bounding box center [655, 106] width 1033 height 40
click at [1057, 98] on div "Drag a column heading here to group the table" at bounding box center [655, 106] width 1033 height 40
click at [1057, 99] on input "text" at bounding box center [1082, 106] width 99 height 20
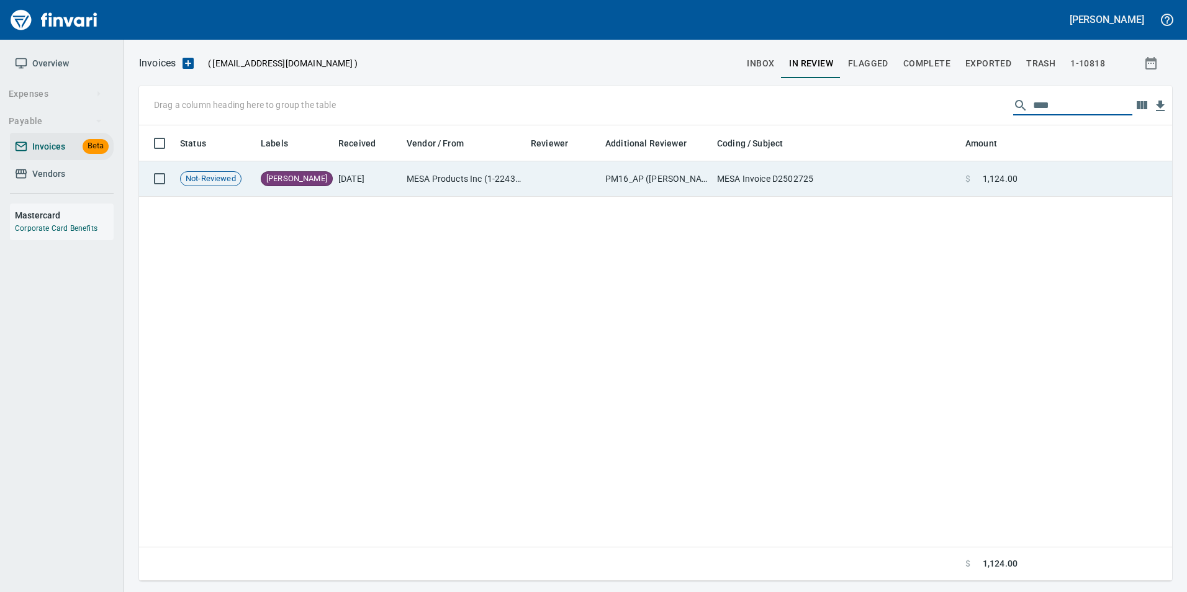
type input "****"
click at [767, 184] on td "MESA Invoice D2502725" at bounding box center [836, 178] width 248 height 35
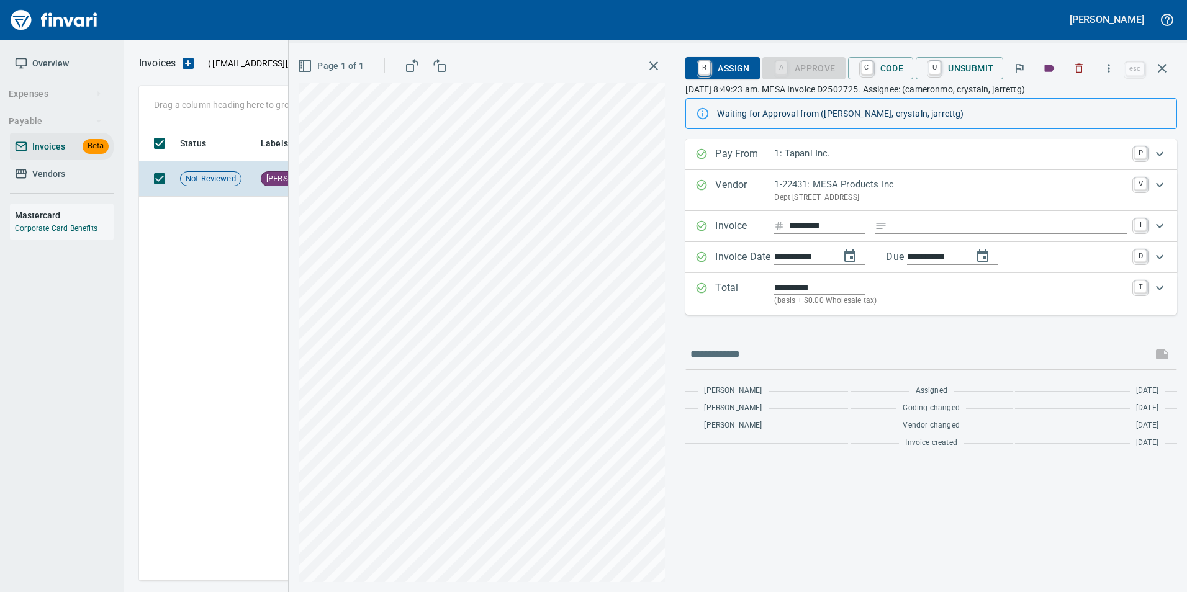
click at [1156, 72] on icon "button" at bounding box center [1162, 68] width 15 height 15
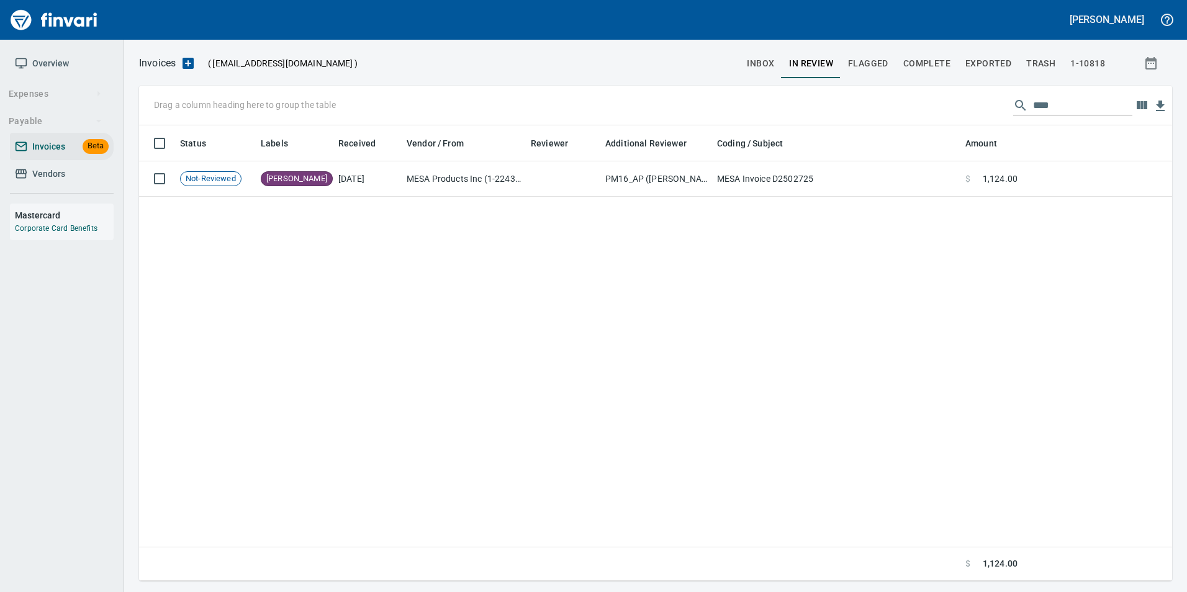
click at [1069, 113] on input "****" at bounding box center [1082, 106] width 99 height 20
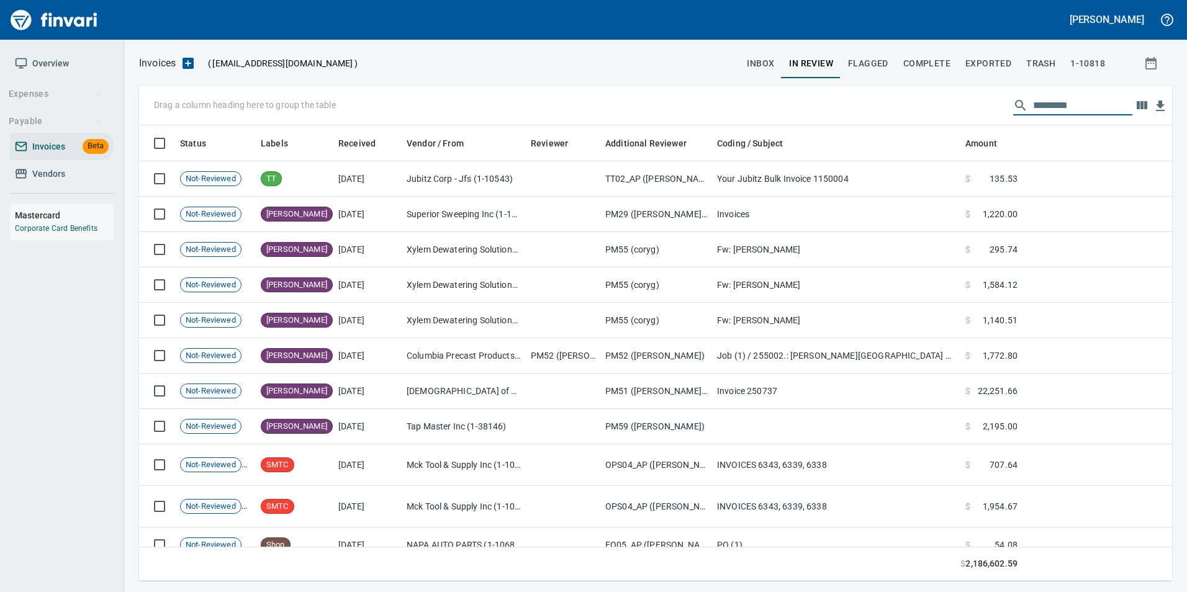
click at [764, 65] on span "inbox" at bounding box center [760, 64] width 27 height 16
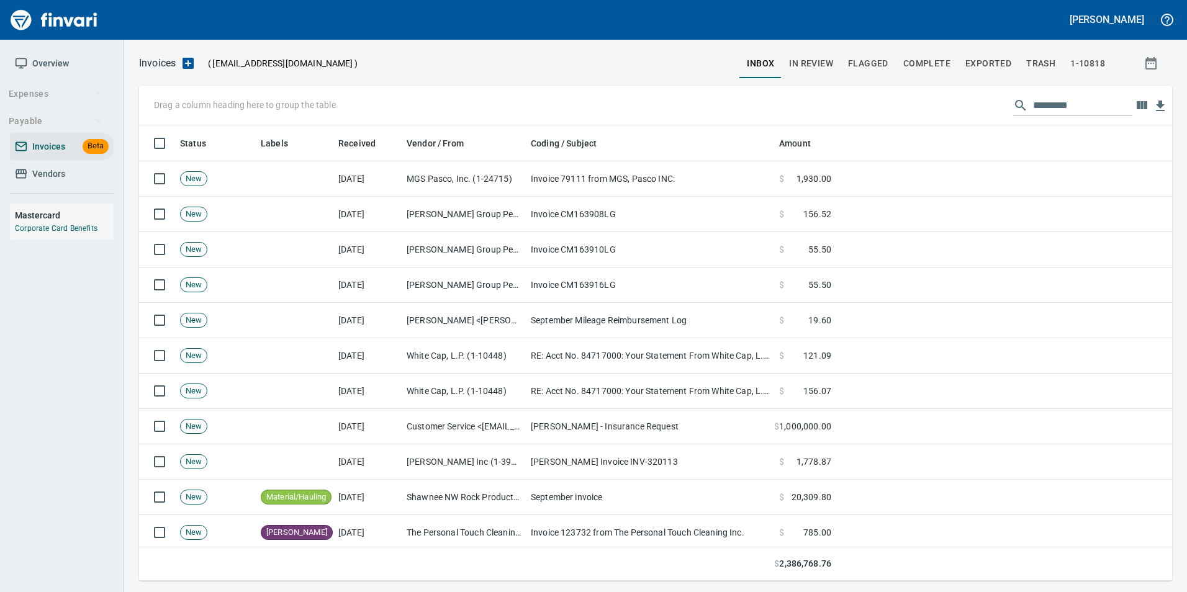
scroll to position [446, 1015]
click at [1084, 99] on input "text" at bounding box center [1082, 106] width 99 height 20
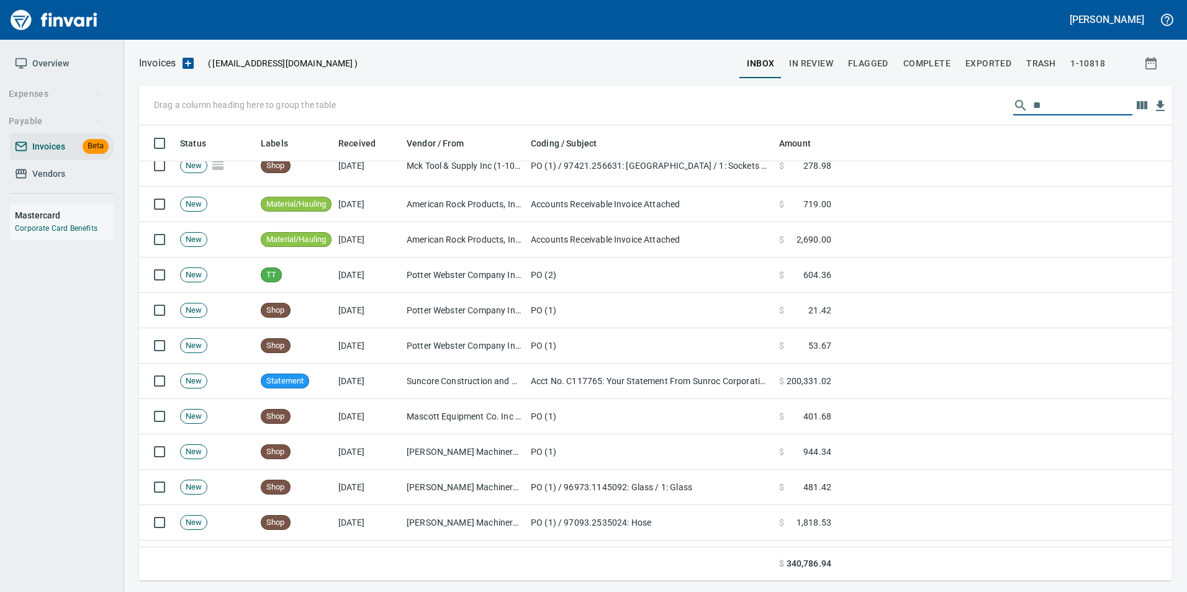
scroll to position [621, 0]
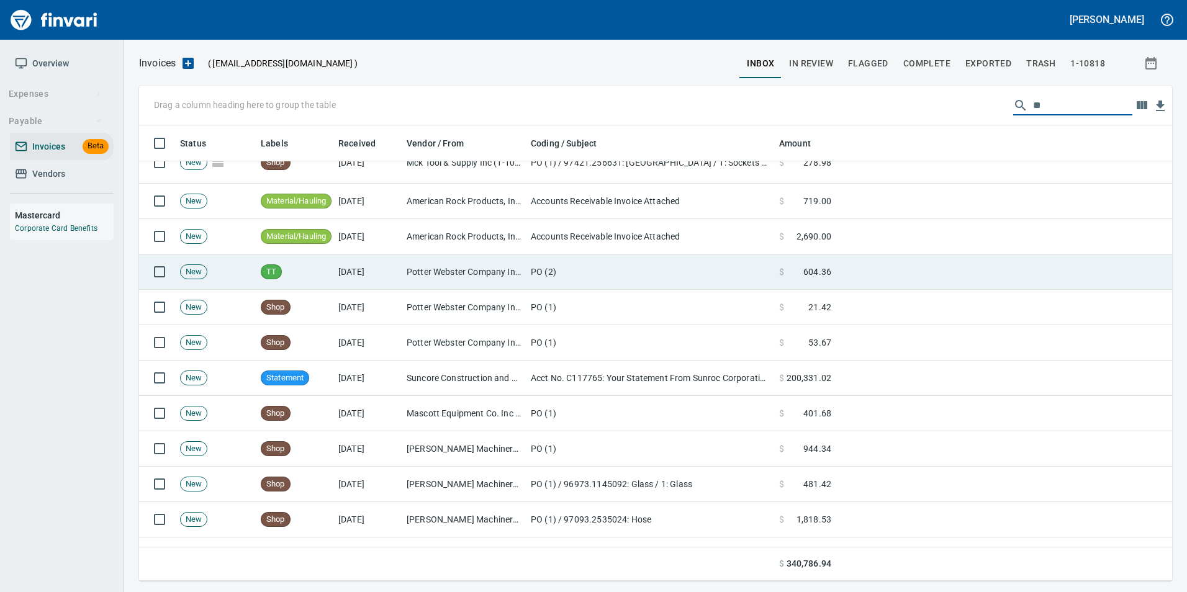
type input "**"
click at [861, 261] on td at bounding box center [1004, 272] width 336 height 35
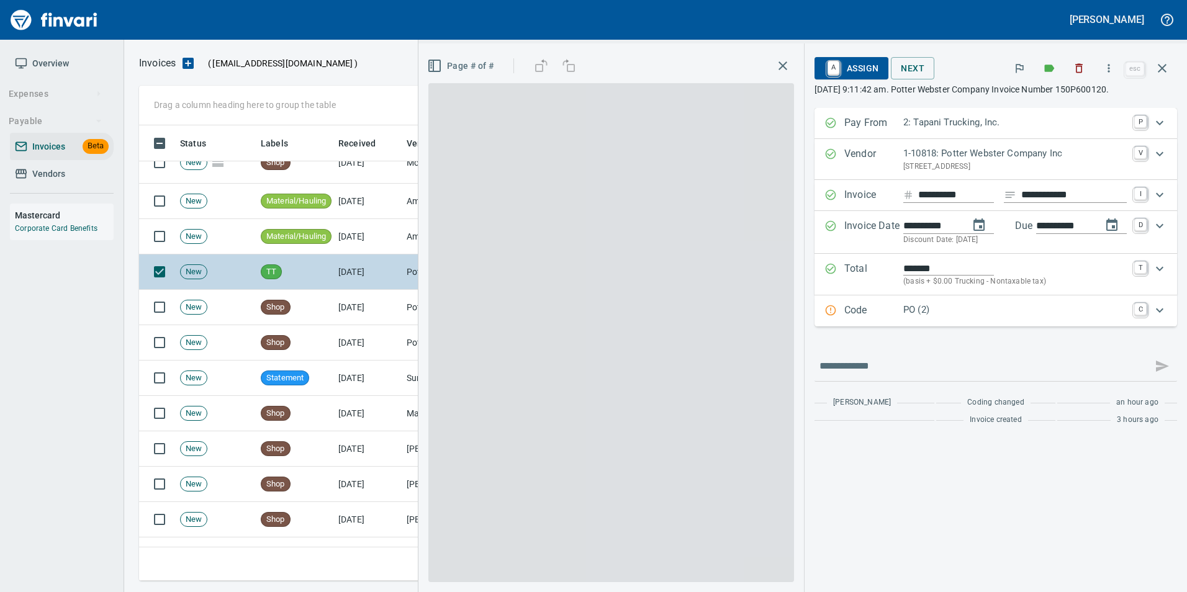
scroll to position [446, 1014]
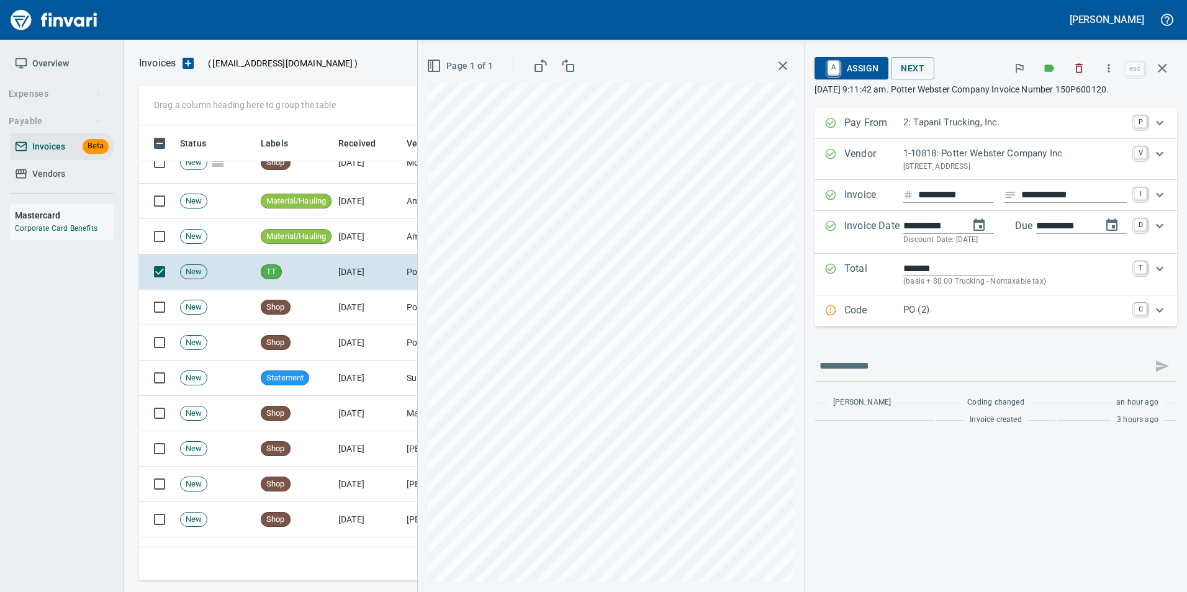
click at [860, 63] on span "A Assign" at bounding box center [852, 68] width 54 height 21
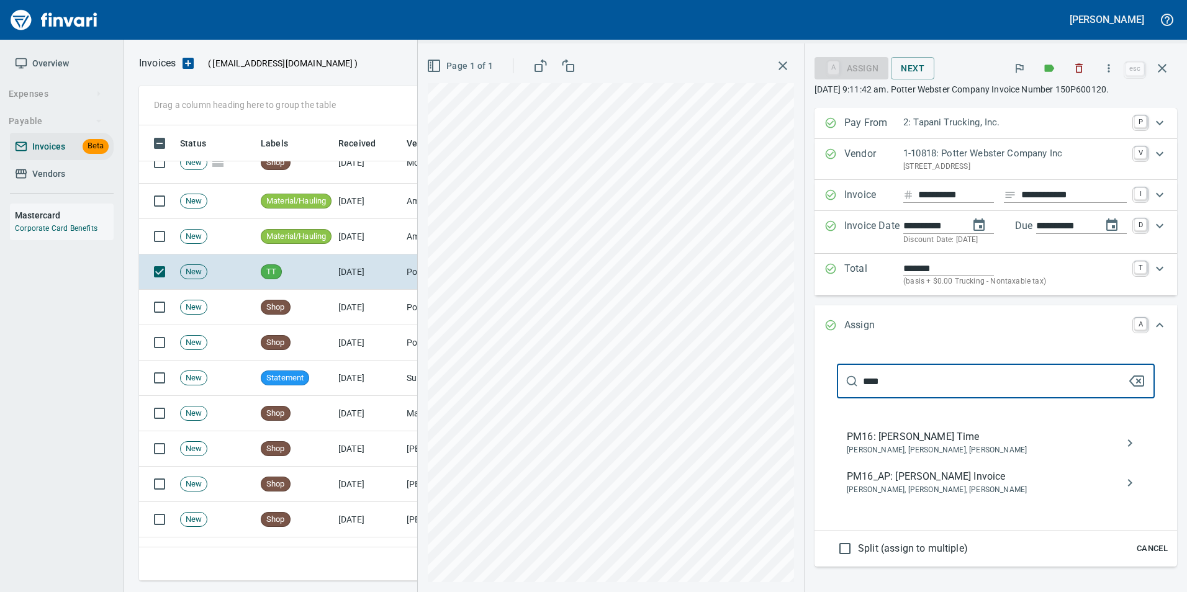
type input "****"
click at [1146, 540] on button "Cancel" at bounding box center [1153, 549] width 40 height 19
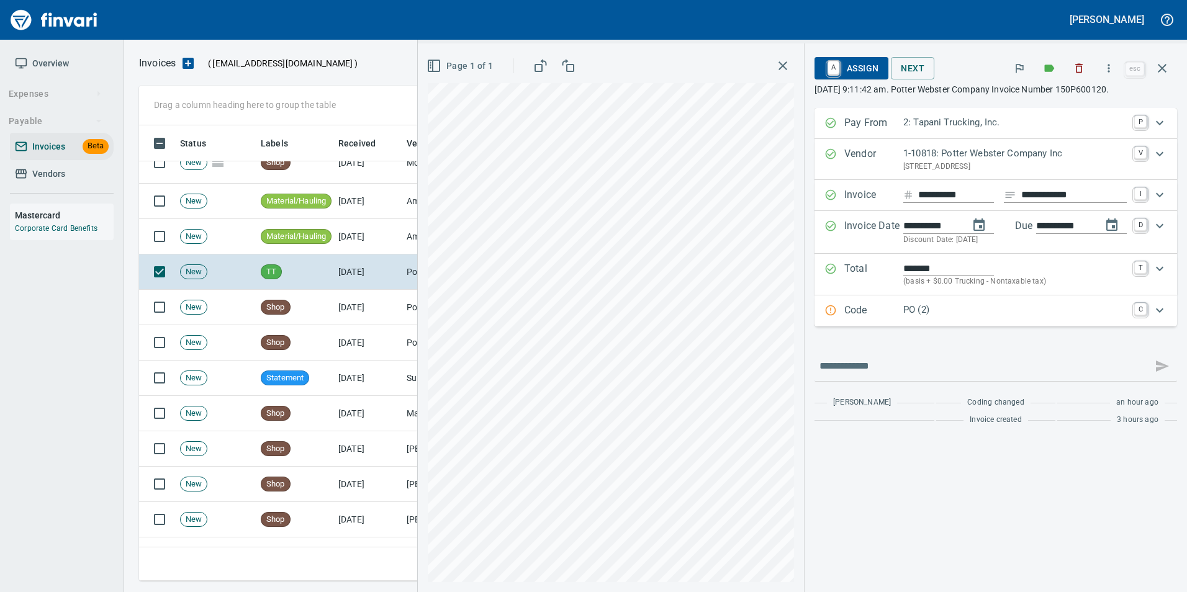
click at [1164, 69] on icon "button" at bounding box center [1162, 68] width 9 height 9
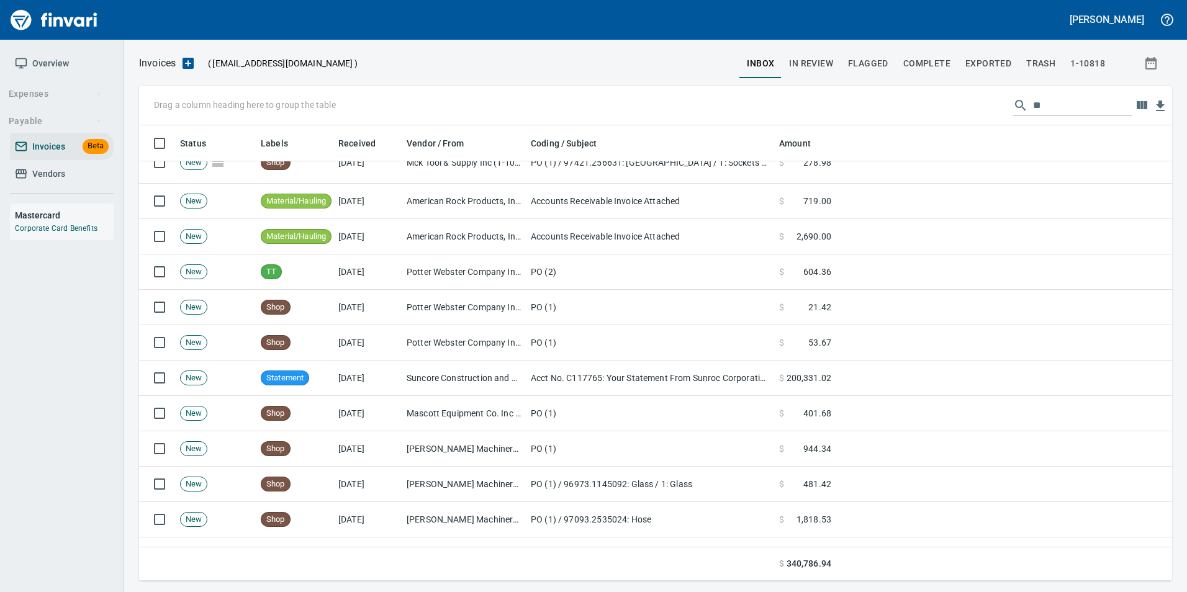
click at [818, 65] on span "In Review" at bounding box center [811, 64] width 44 height 16
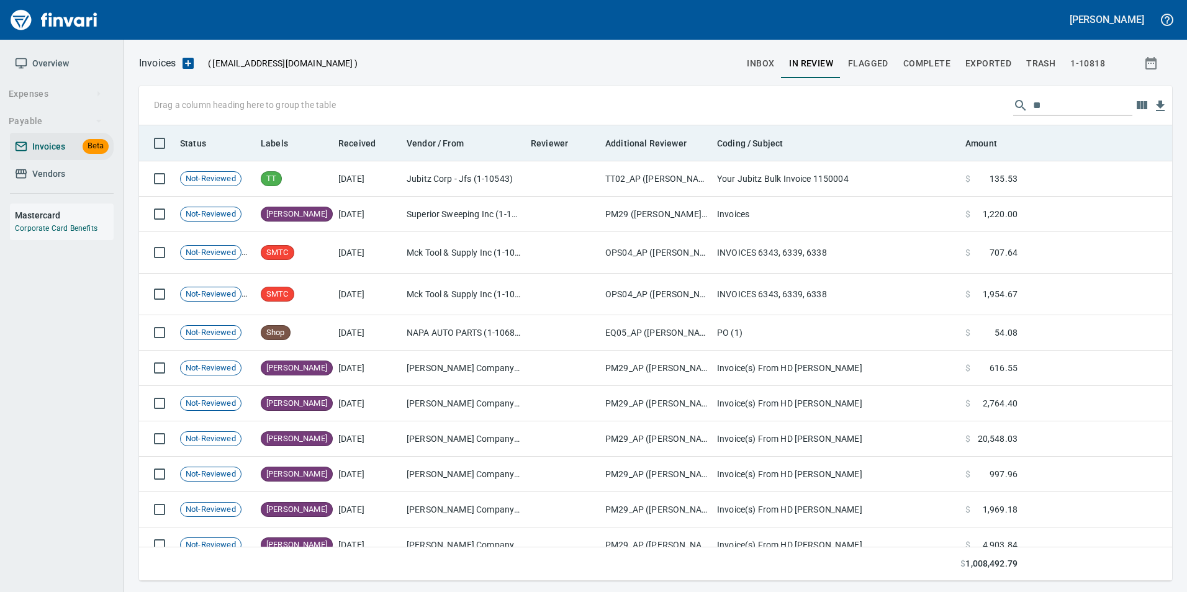
scroll to position [446, 1015]
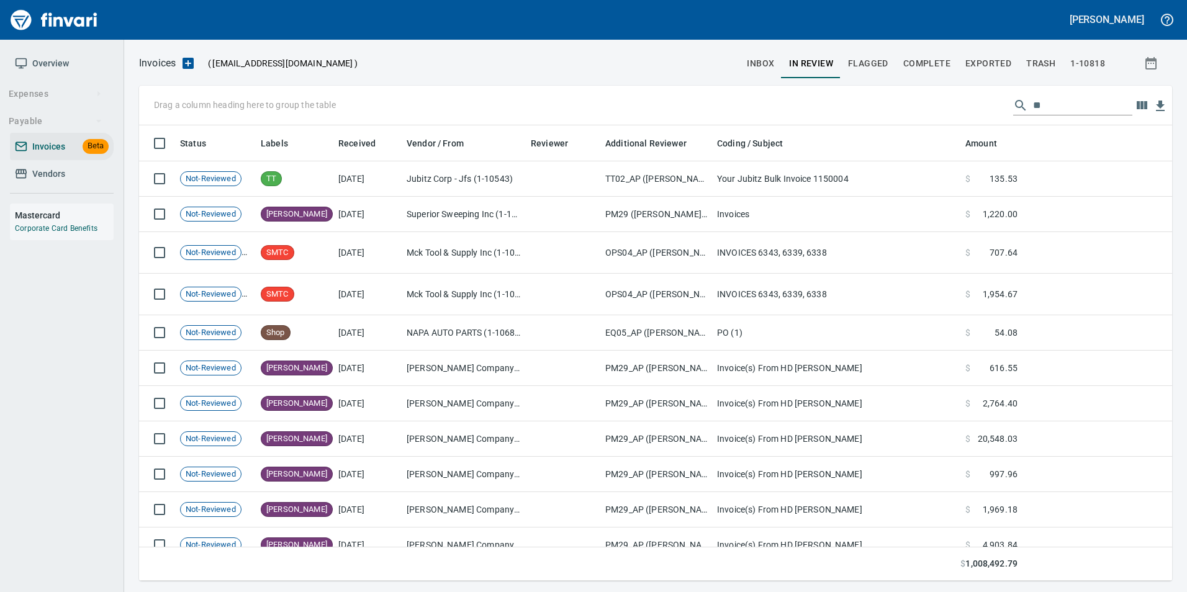
click at [1033, 104] on input "**" at bounding box center [1082, 106] width 99 height 20
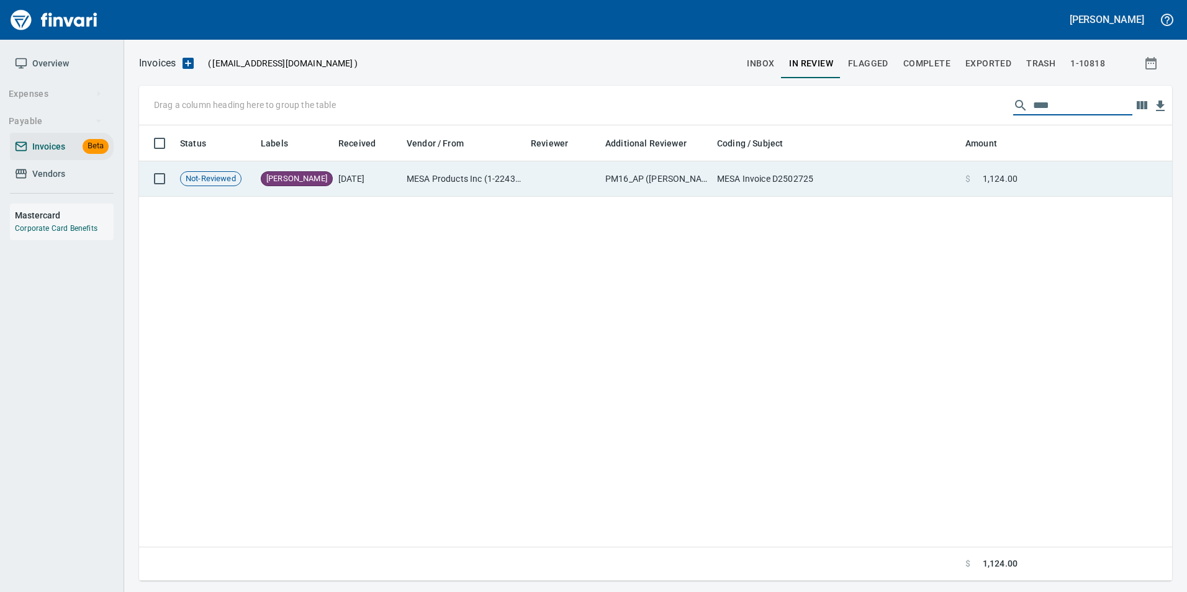
type input "****"
click at [741, 177] on td "MESA Invoice D2502725" at bounding box center [836, 178] width 248 height 35
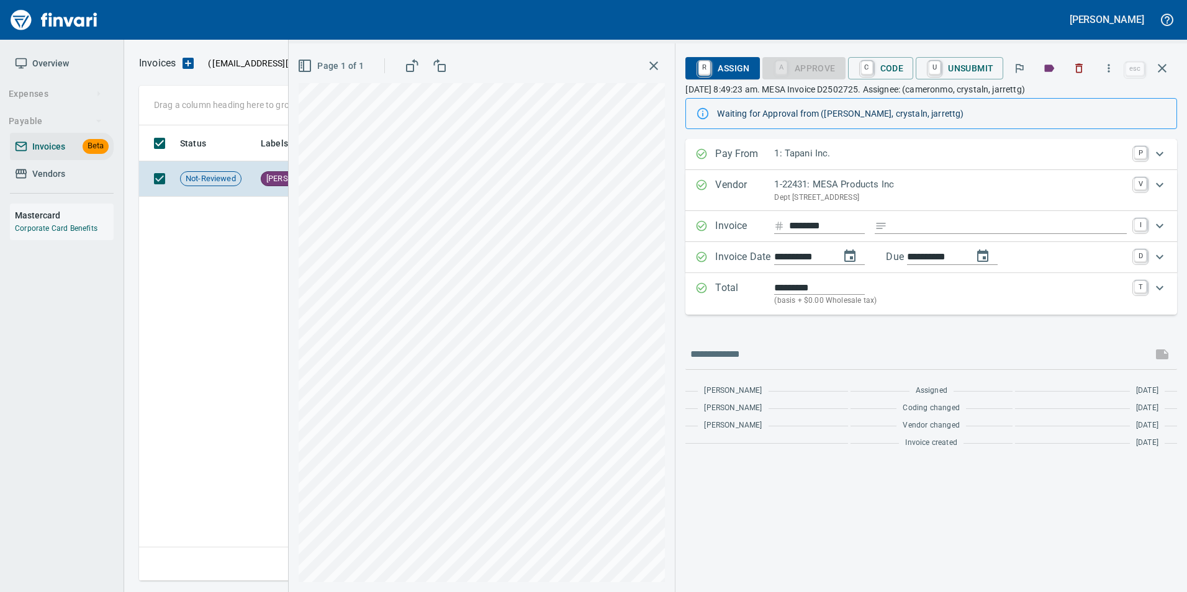
click at [805, 225] on input "********" at bounding box center [827, 227] width 76 height 16
click at [818, 320] on div "**********" at bounding box center [931, 296] width 492 height 315
click at [1172, 68] on button "button" at bounding box center [1162, 68] width 30 height 30
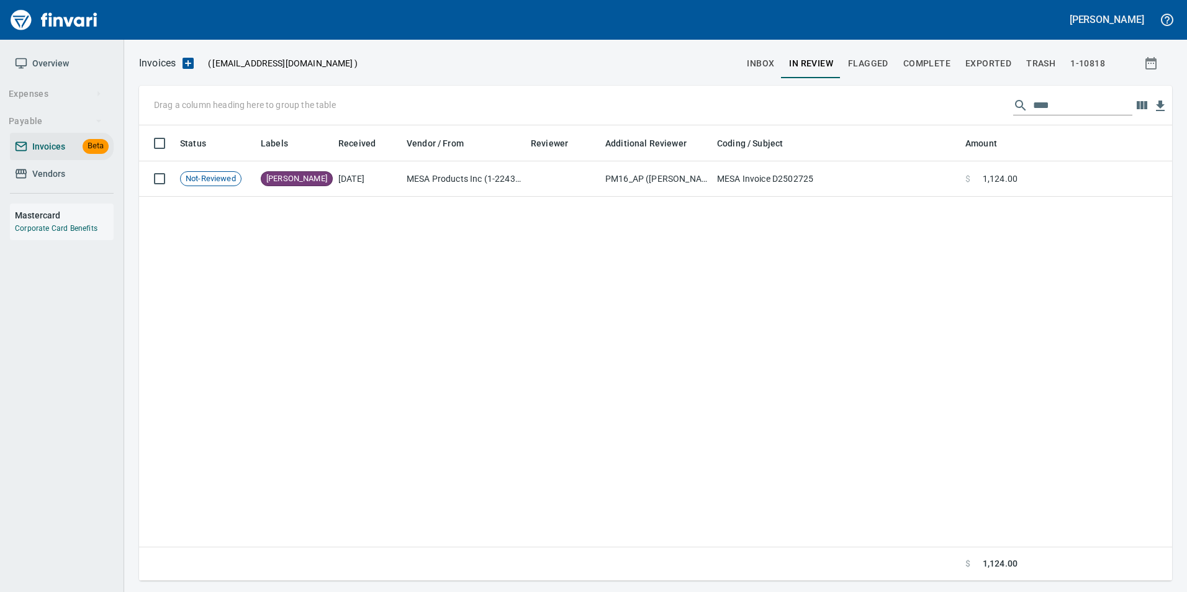
scroll to position [446, 1023]
click at [1059, 109] on input "****" at bounding box center [1082, 106] width 99 height 20
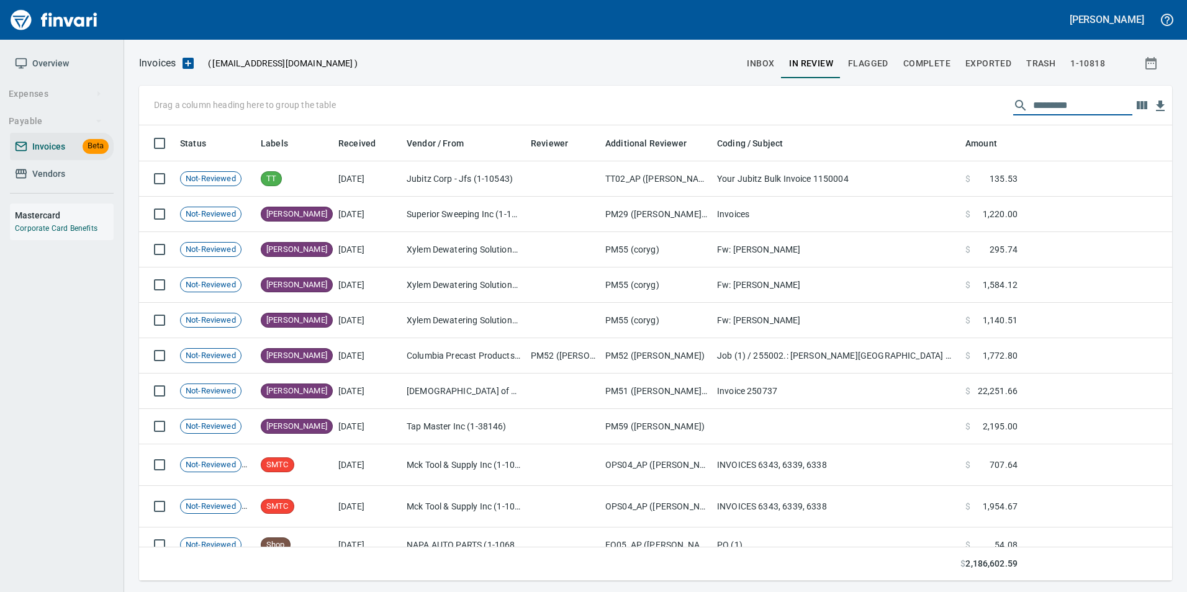
scroll to position [446, 1015]
drag, startPoint x: 617, startPoint y: 139, endPoint x: 195, endPoint y: 102, distance: 423.8
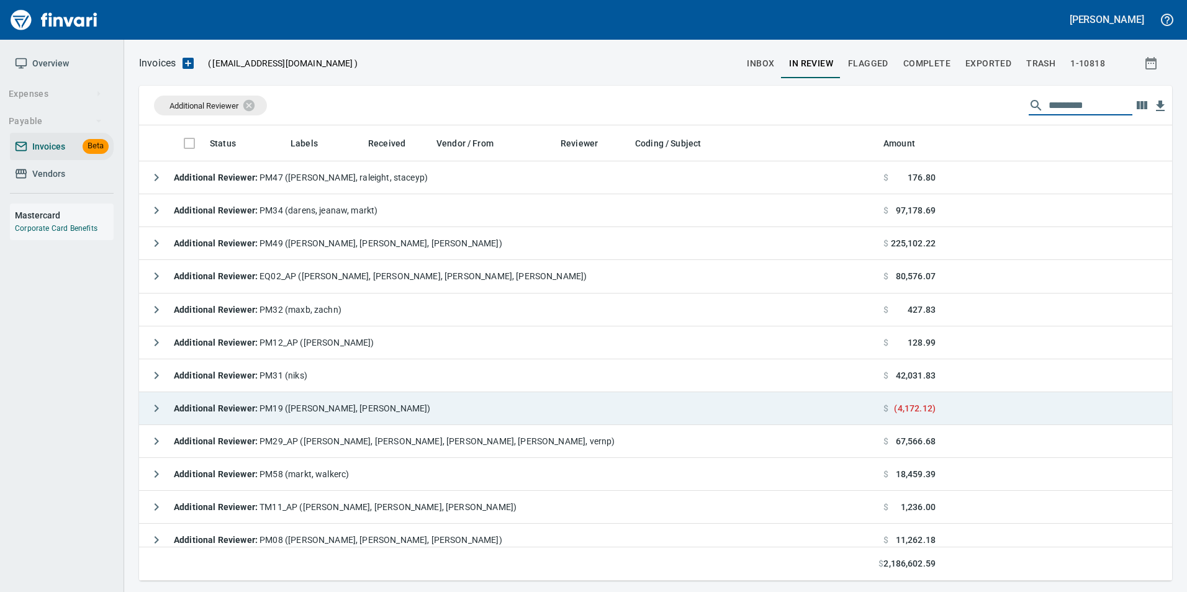
scroll to position [0, 0]
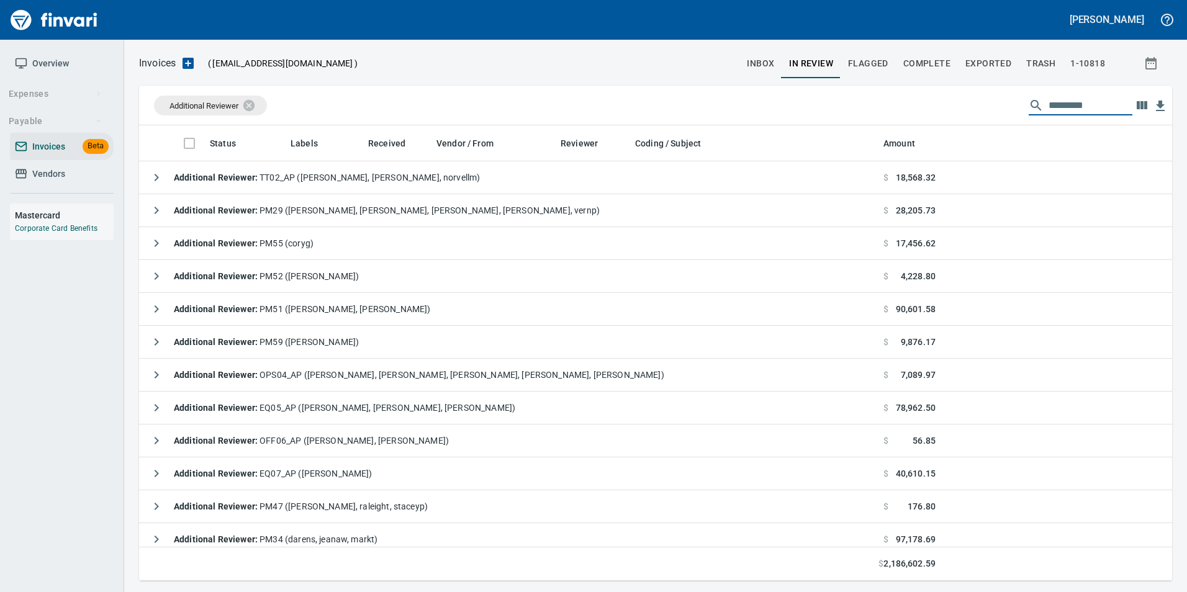
click at [1083, 105] on input "text" at bounding box center [1091, 106] width 84 height 20
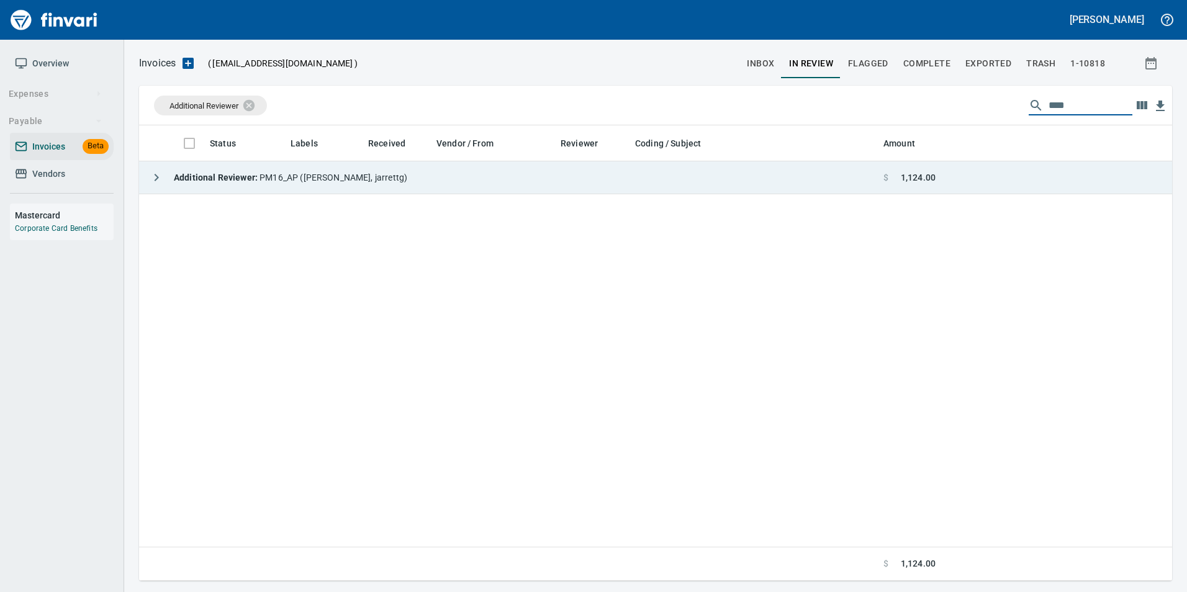
click at [155, 170] on icon "button" at bounding box center [156, 177] width 15 height 15
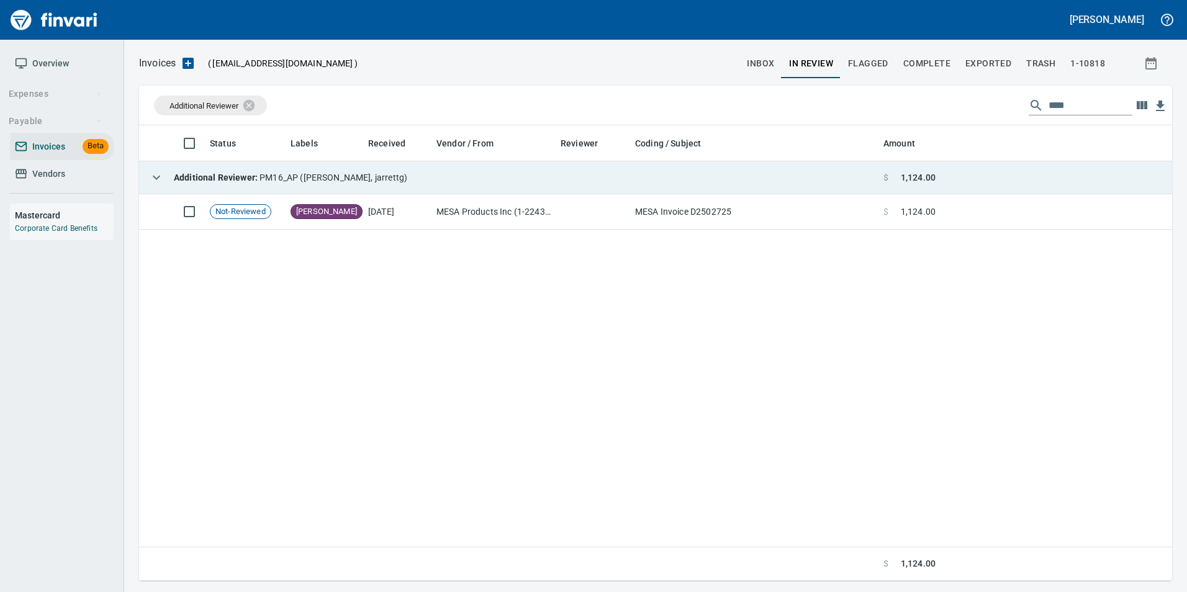
click at [154, 170] on icon "button" at bounding box center [156, 177] width 15 height 15
click at [1077, 108] on input "****" at bounding box center [1091, 106] width 84 height 20
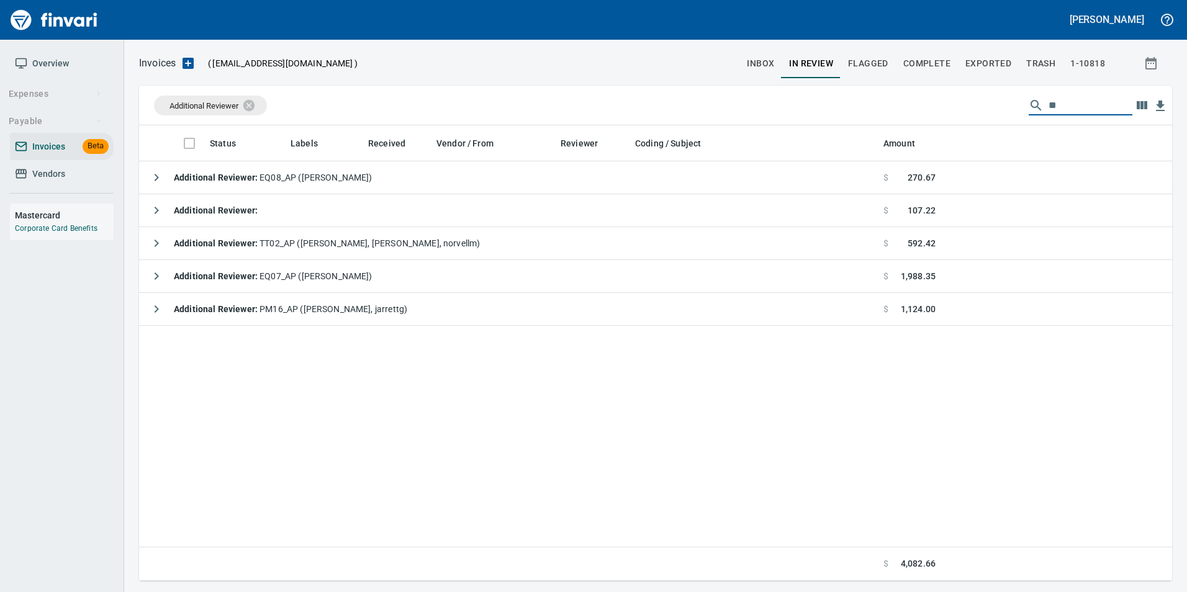
type input "*"
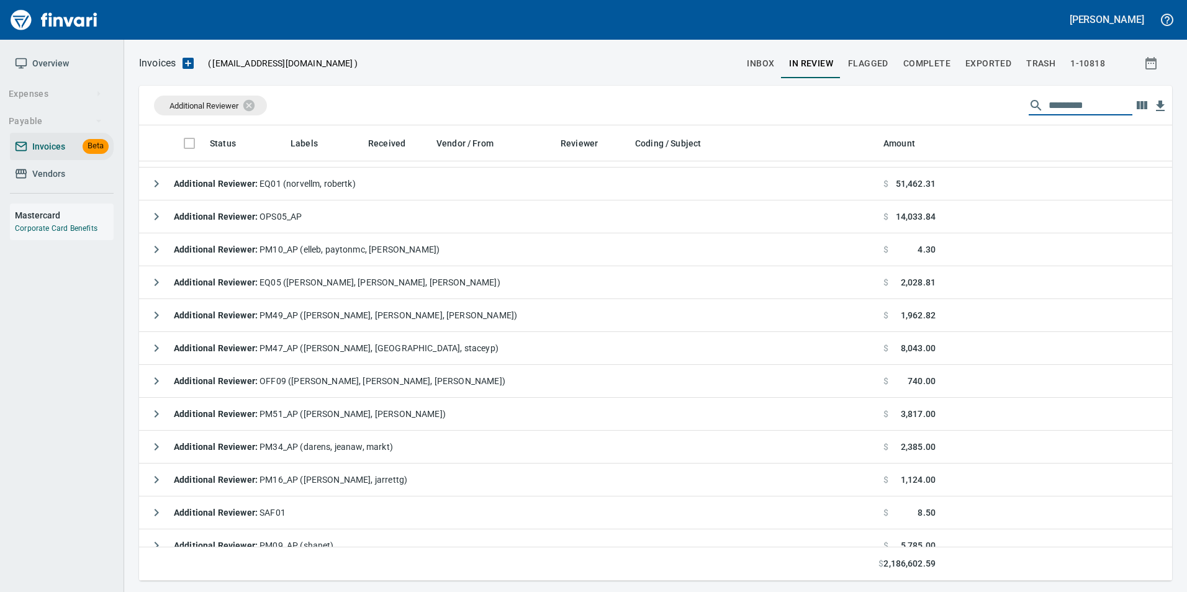
scroll to position [1614, 0]
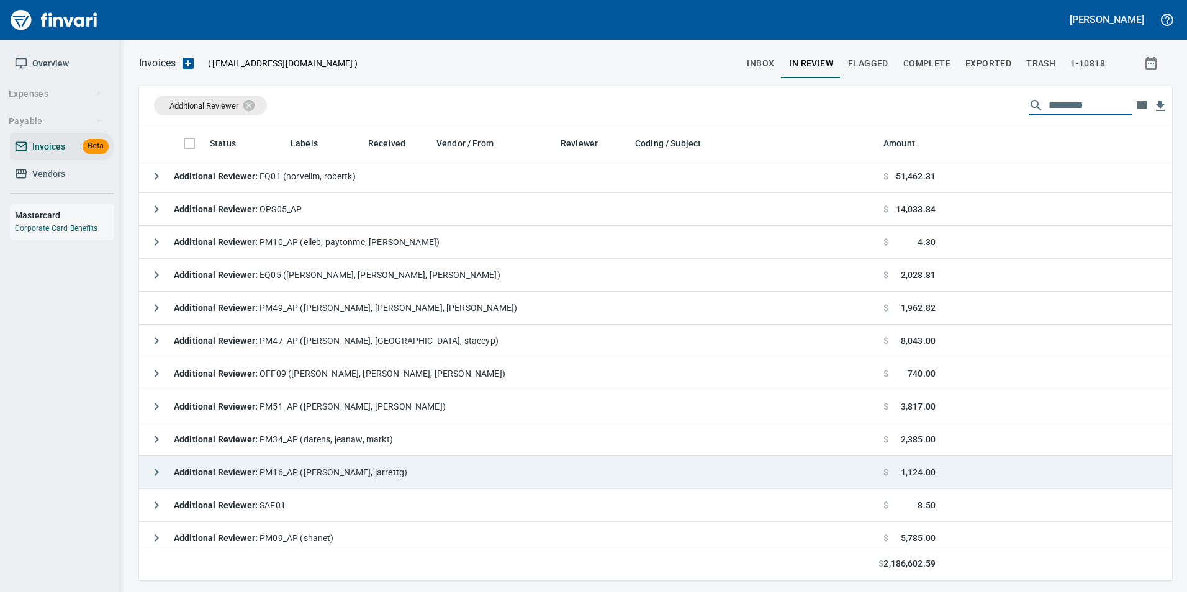
click at [161, 470] on icon "button" at bounding box center [156, 472] width 15 height 15
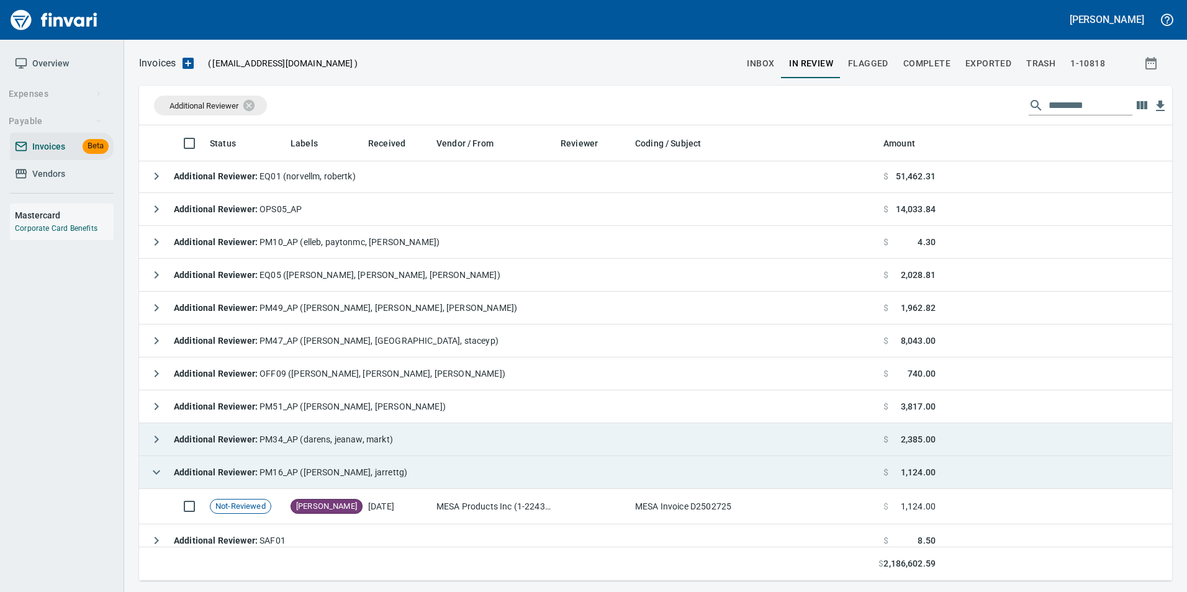
scroll to position [1676, 0]
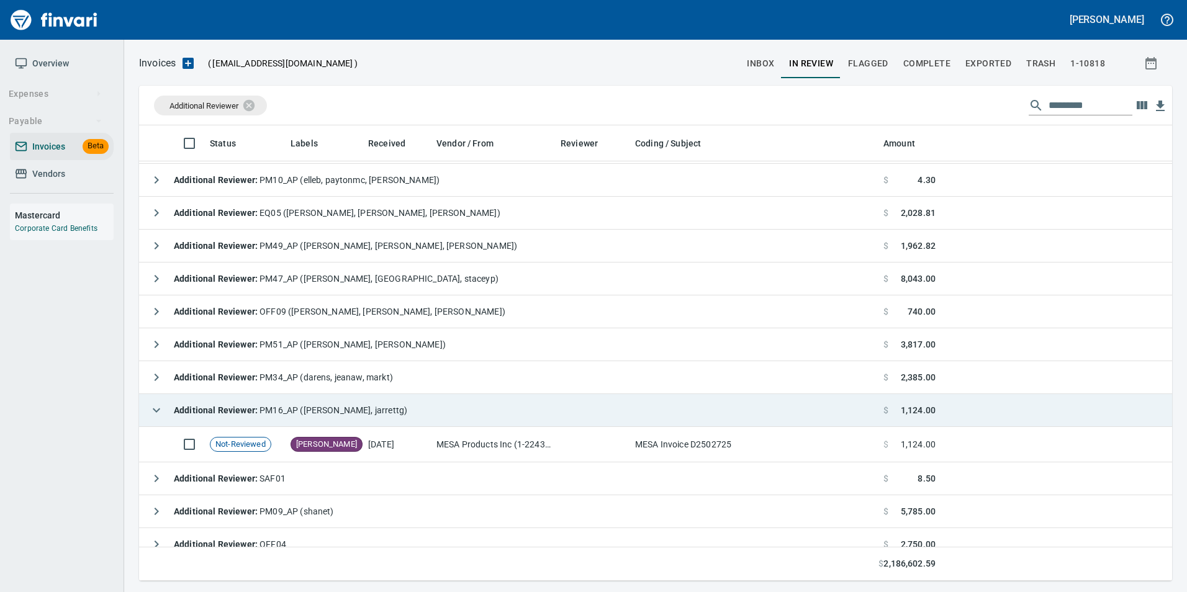
click at [147, 409] on button "button" at bounding box center [156, 410] width 25 height 25
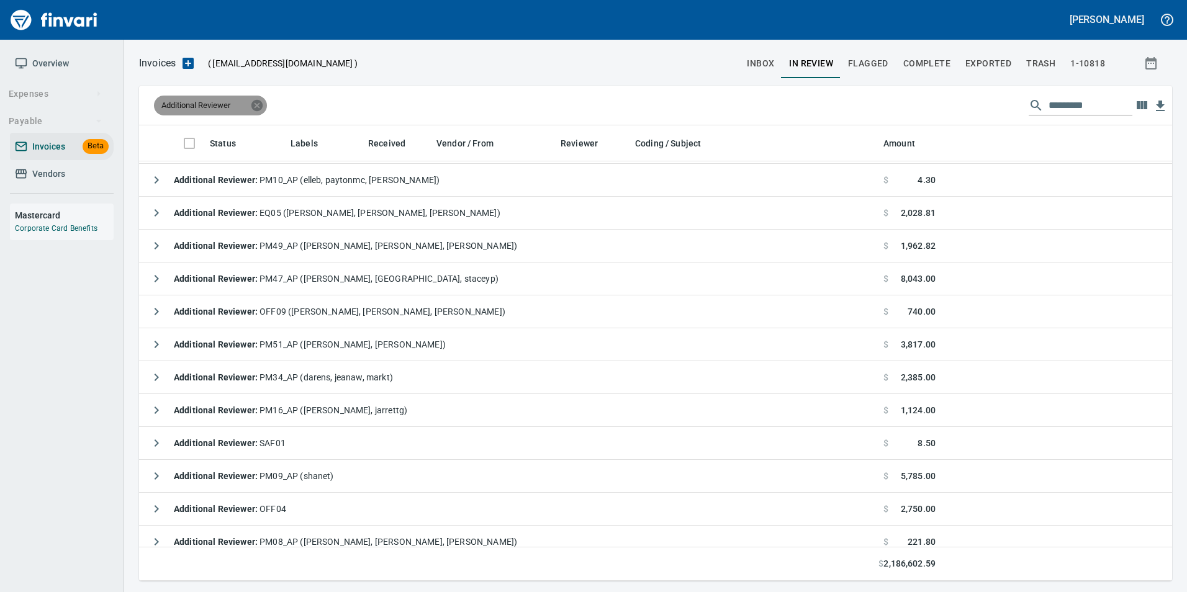
click at [257, 101] on icon at bounding box center [256, 104] width 11 height 11
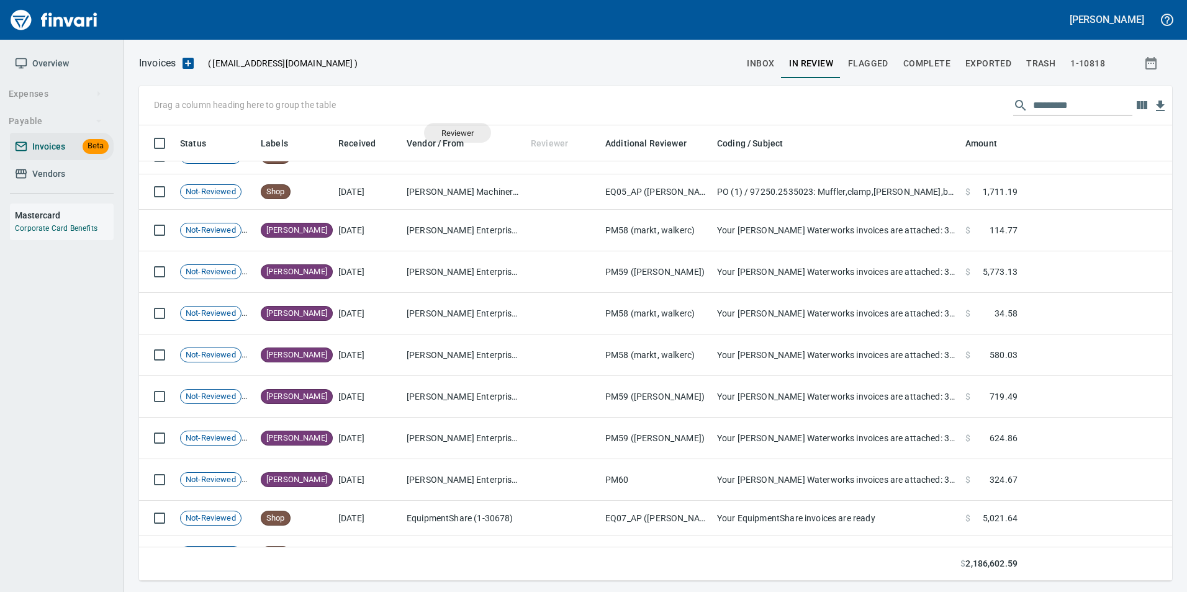
scroll to position [446, 1015]
drag, startPoint x: 535, startPoint y: 148, endPoint x: 182, endPoint y: 109, distance: 355.5
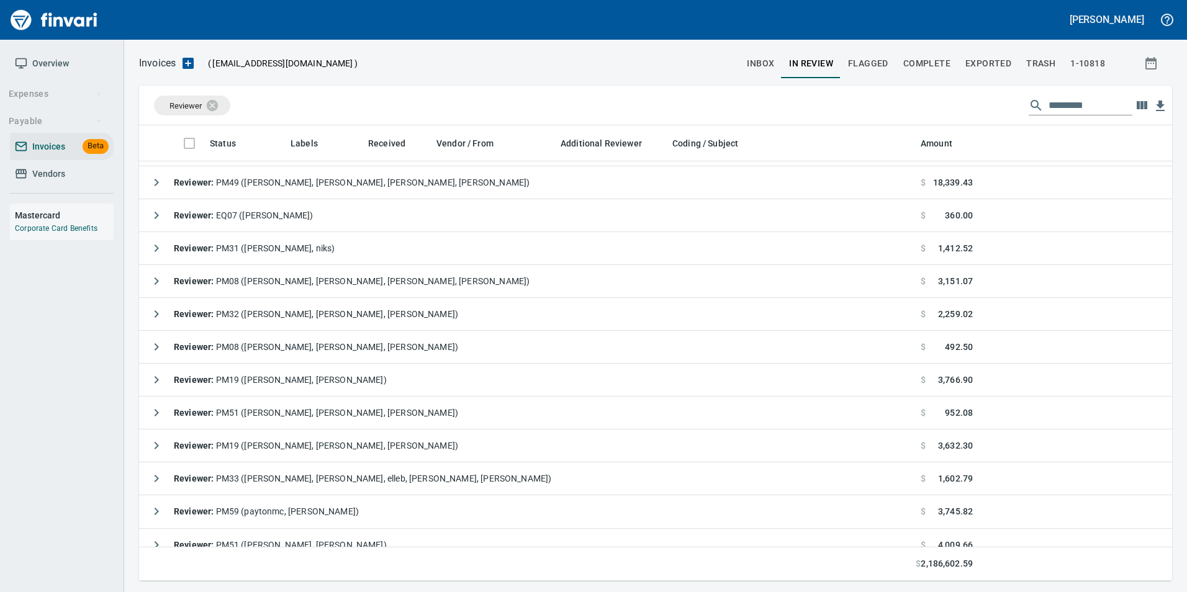
scroll to position [0, 0]
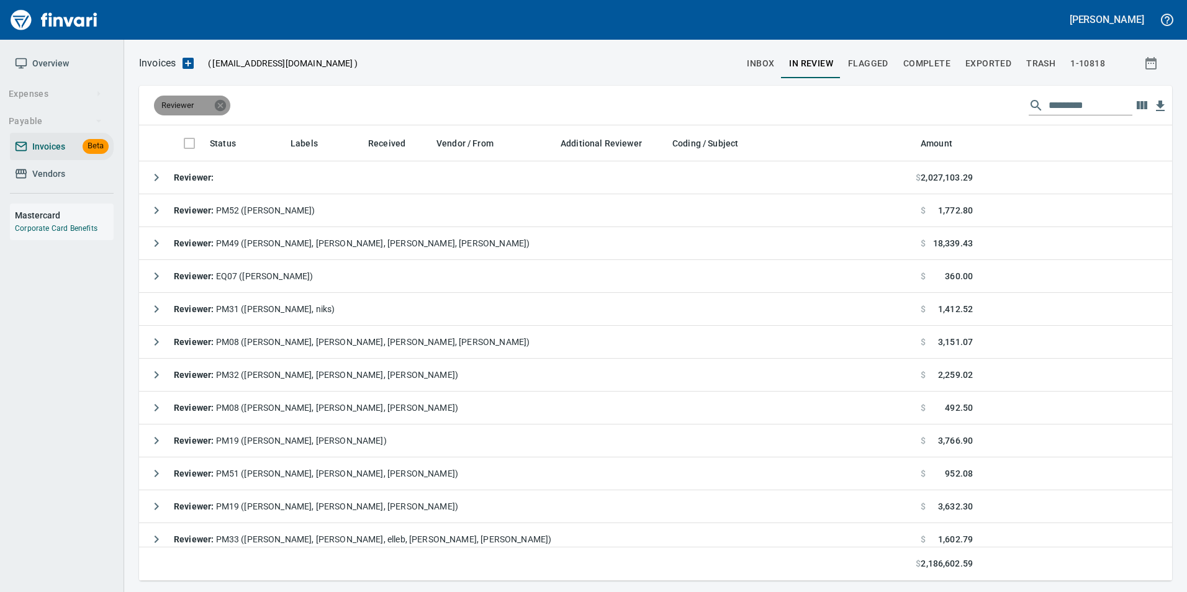
click at [224, 103] on icon at bounding box center [220, 104] width 11 height 11
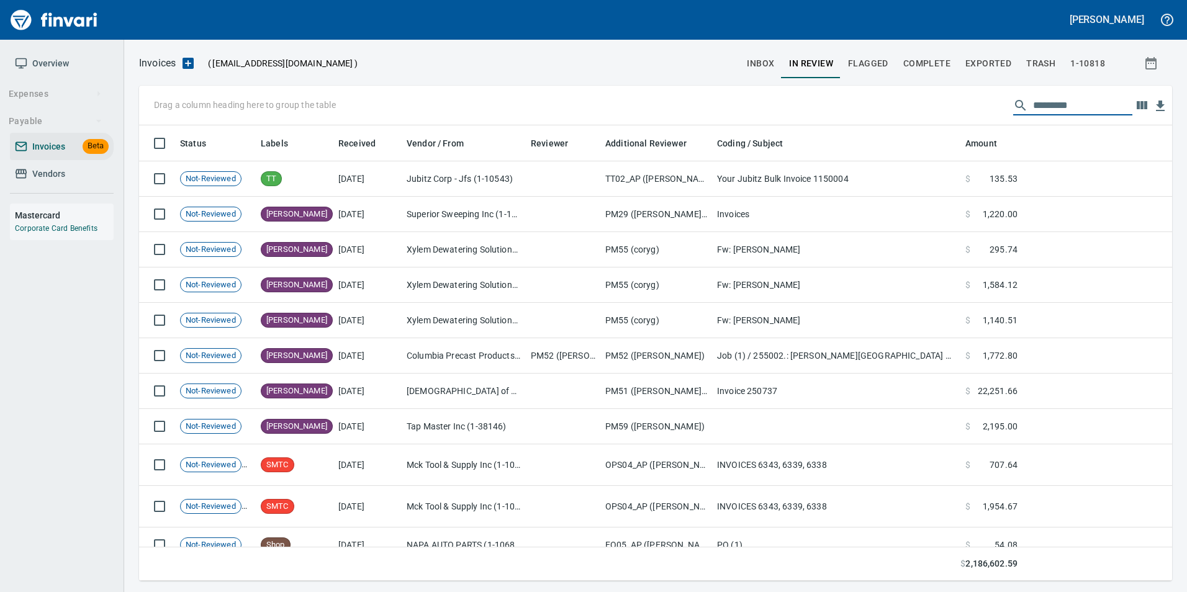
click at [1068, 105] on input "text" at bounding box center [1082, 106] width 99 height 20
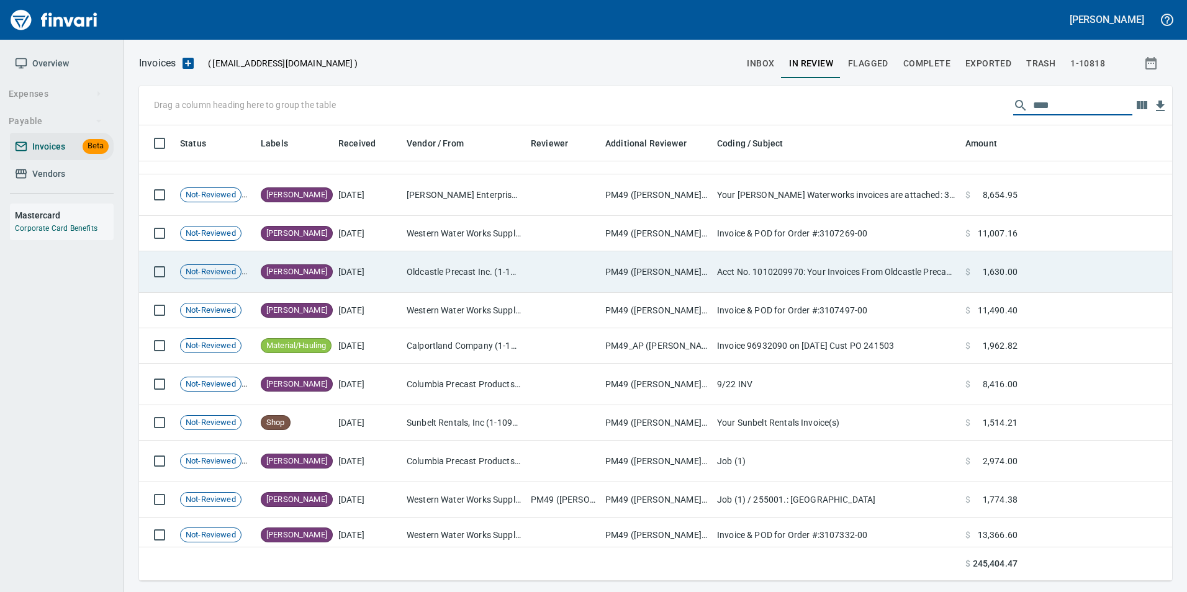
scroll to position [1223, 0]
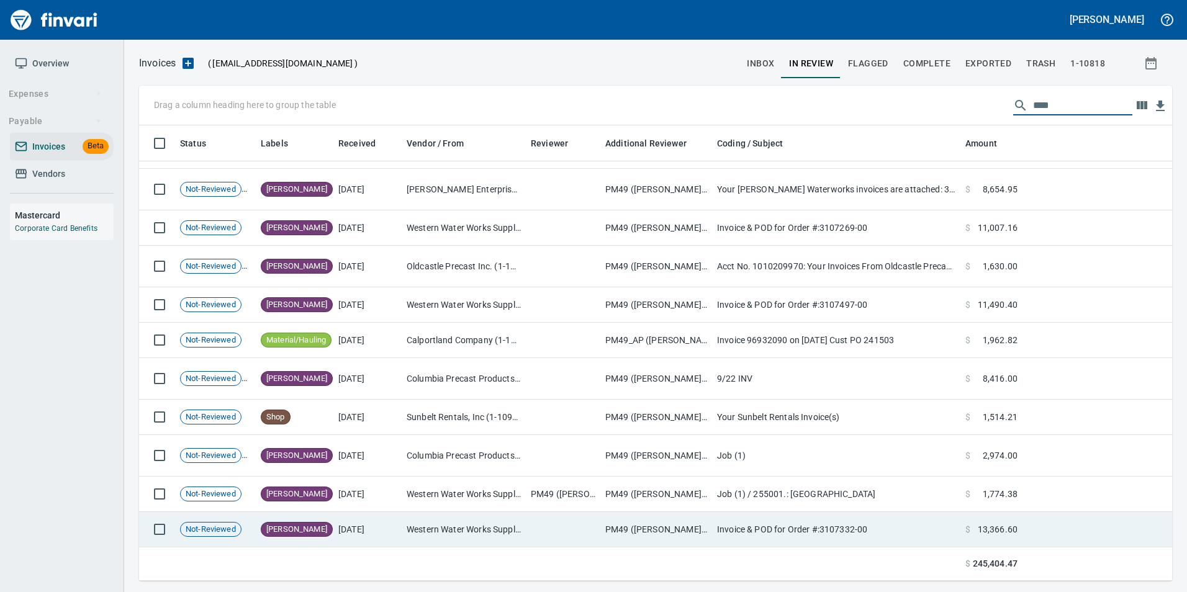
type input "****"
click at [454, 530] on td "Western Water Works Supply Co Inc (1-30586)" at bounding box center [464, 529] width 124 height 35
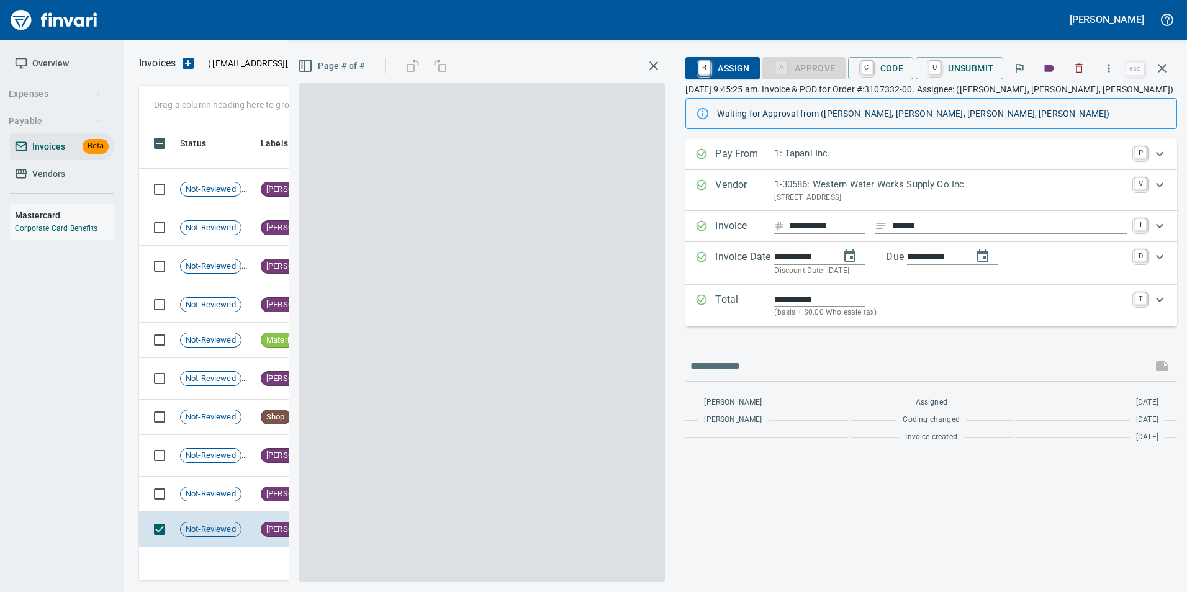
scroll to position [446, 1014]
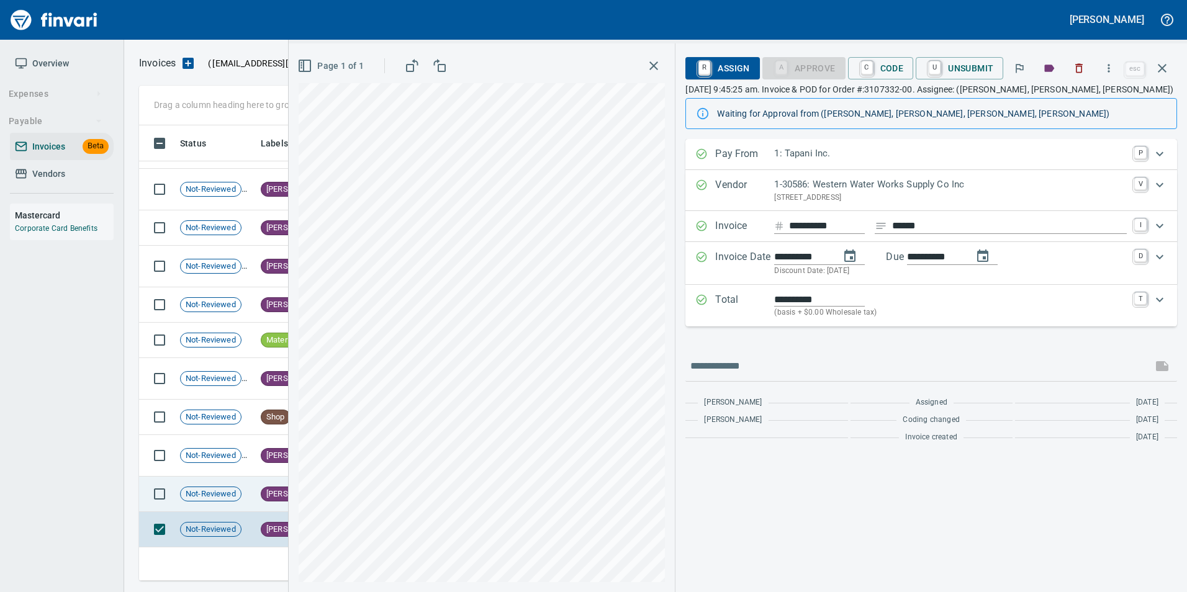
click at [265, 495] on span "[PERSON_NAME]" at bounding box center [296, 495] width 71 height 12
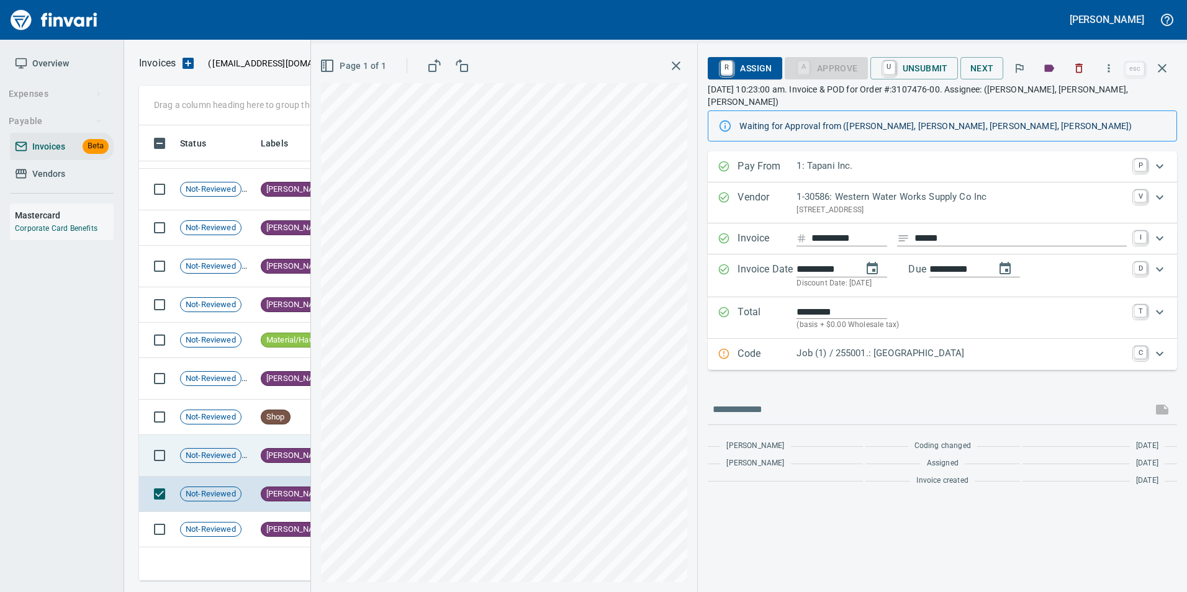
click at [248, 460] on icon at bounding box center [252, 455] width 15 height 15
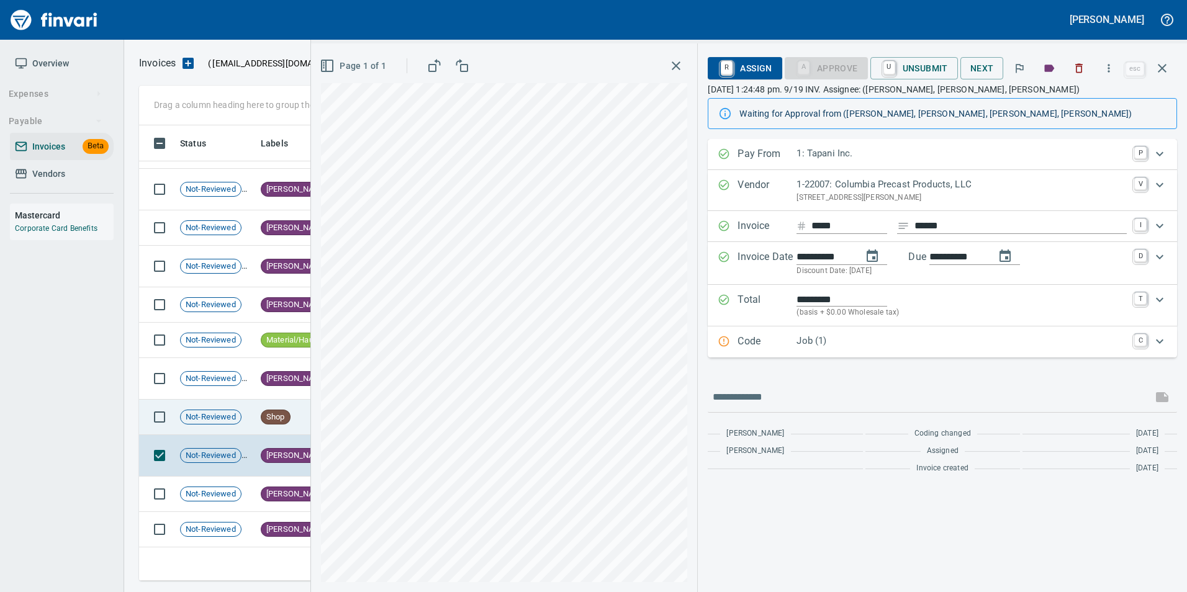
click at [239, 422] on td "Not-Reviewed" at bounding box center [215, 417] width 81 height 35
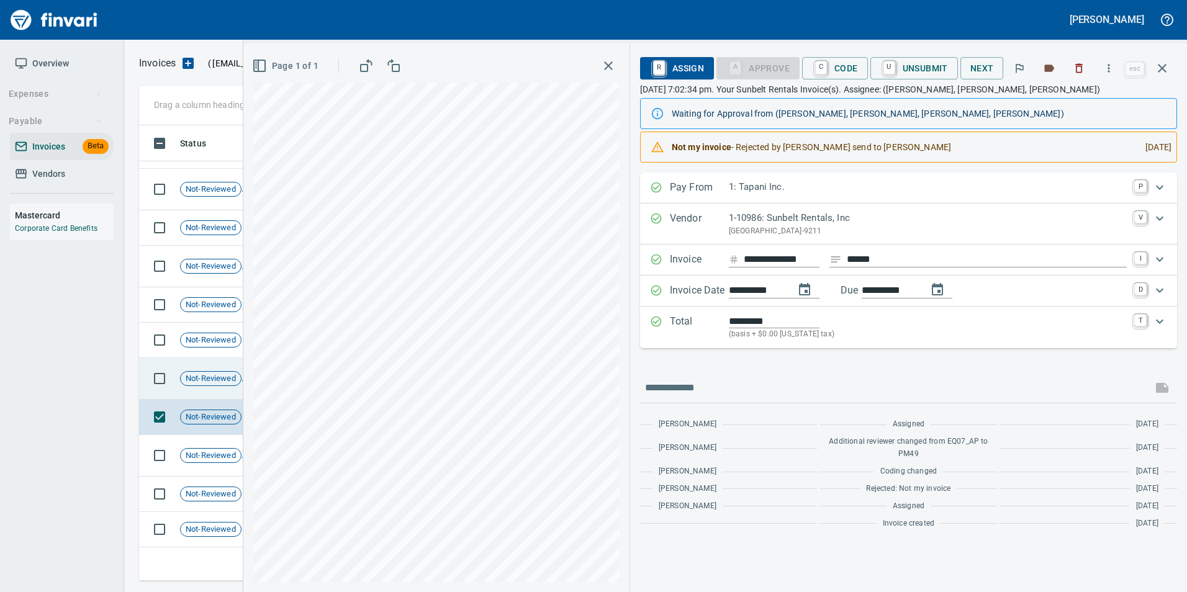
click at [220, 379] on span "Not-Reviewed" at bounding box center [211, 379] width 60 height 12
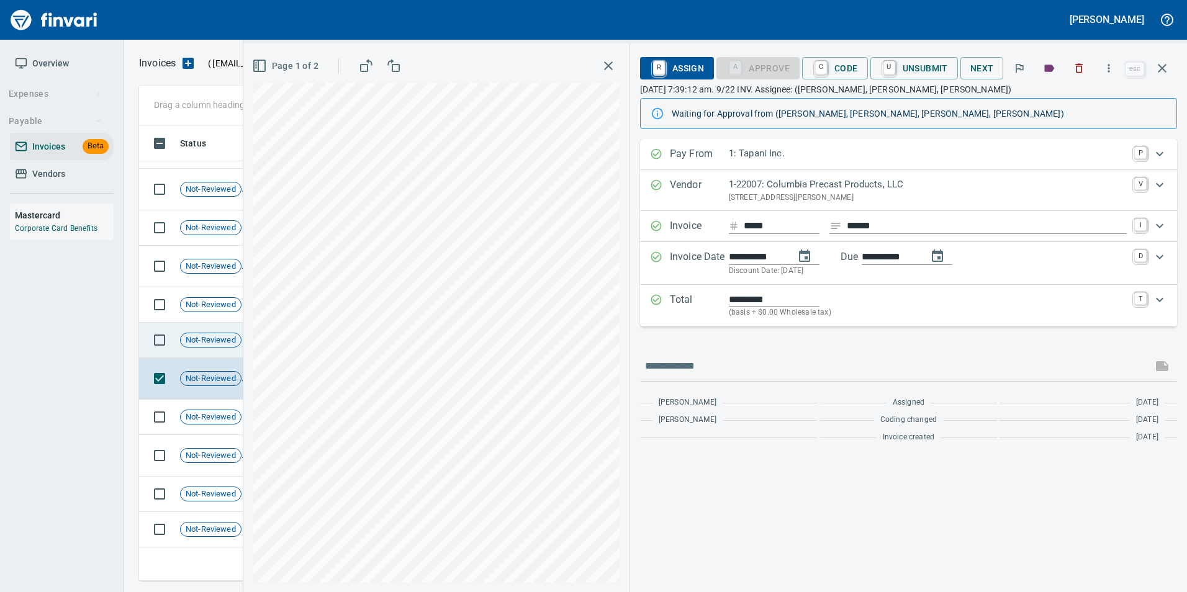
click at [214, 333] on div "Not-Reviewed" at bounding box center [210, 340] width 61 height 15
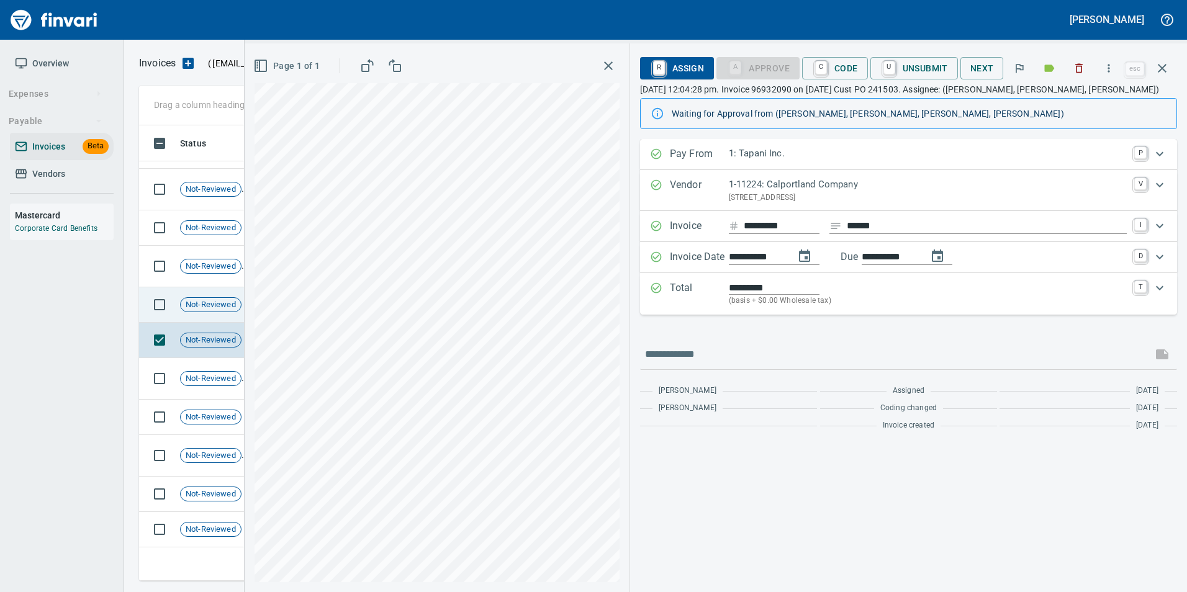
click at [210, 306] on span "Not-Reviewed" at bounding box center [211, 305] width 60 height 12
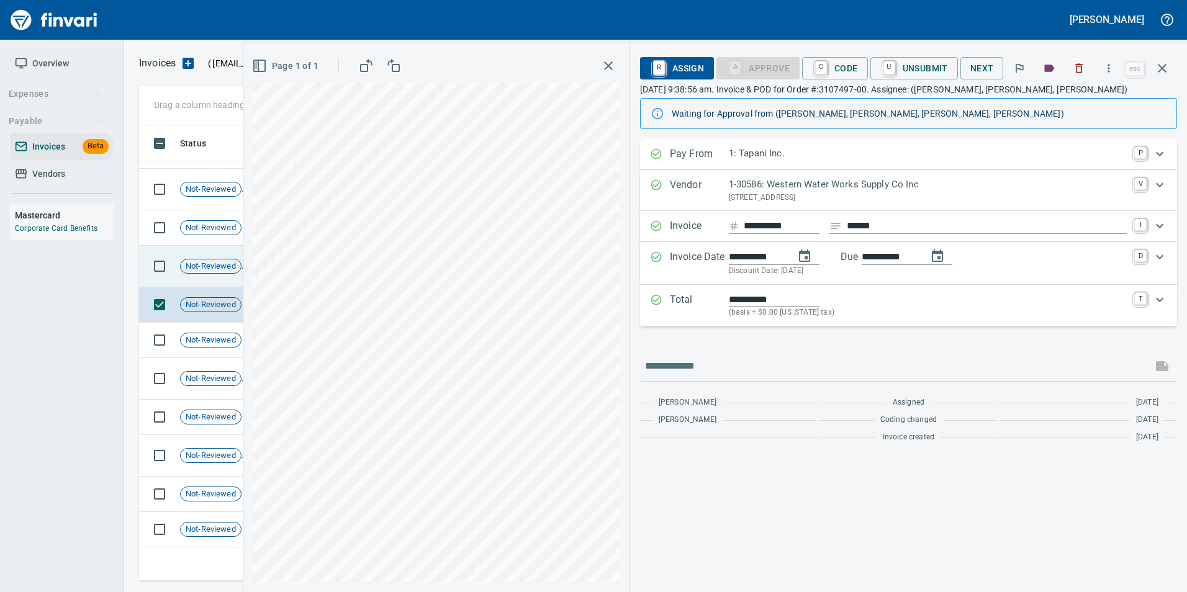
click at [218, 273] on div "Not-Reviewed" at bounding box center [210, 266] width 61 height 15
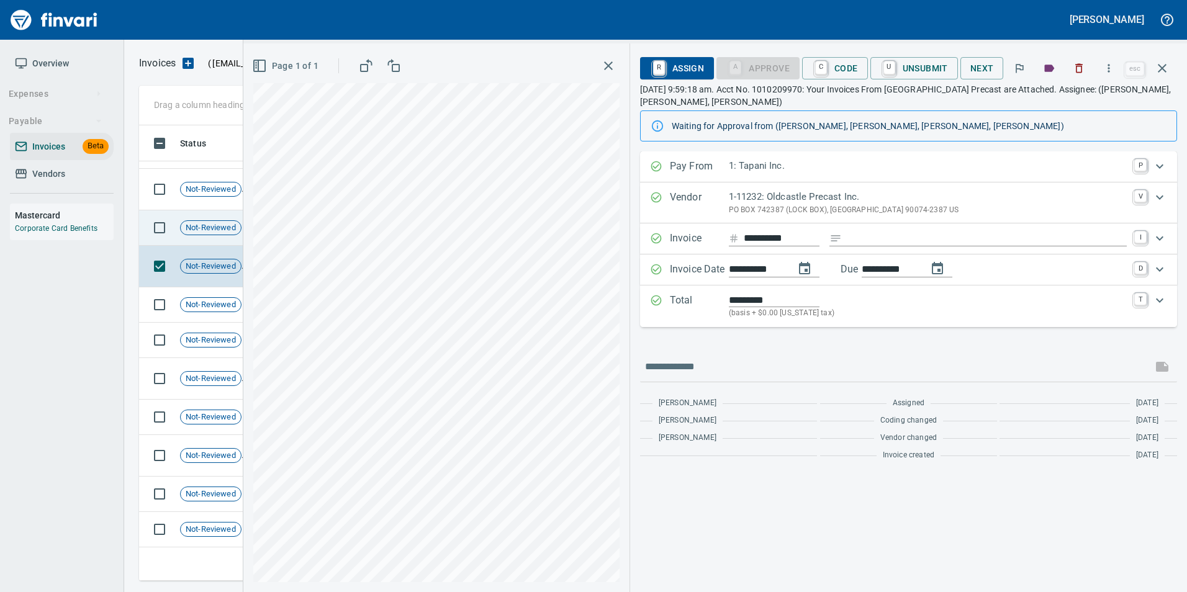
click at [218, 223] on span "Not-Reviewed" at bounding box center [211, 228] width 60 height 12
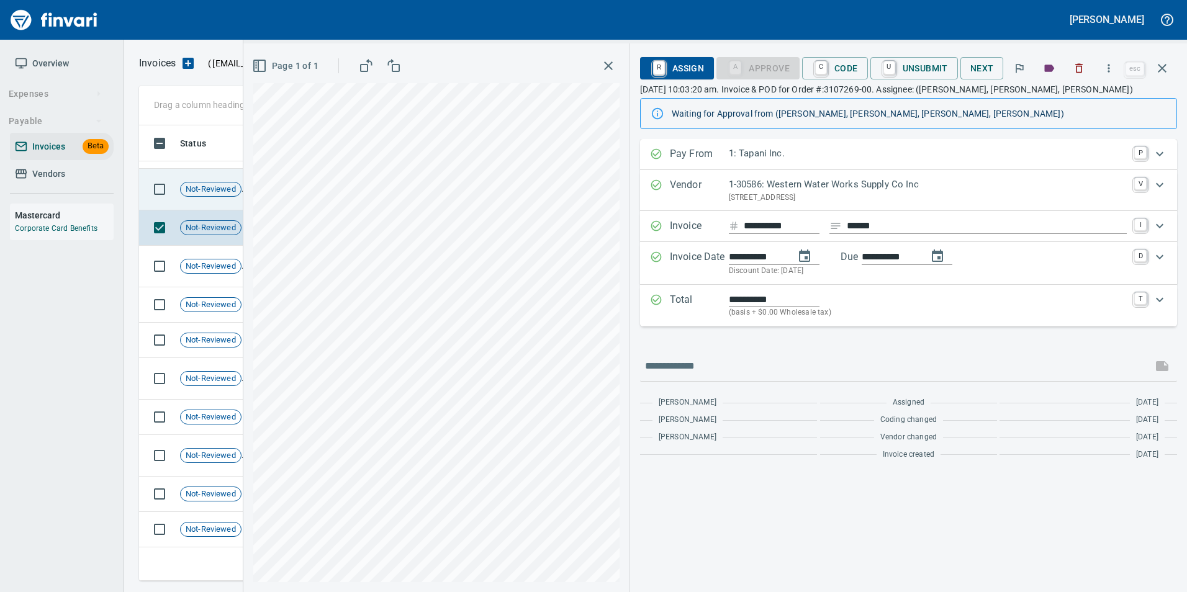
click at [217, 190] on span "Not-Reviewed" at bounding box center [211, 190] width 60 height 12
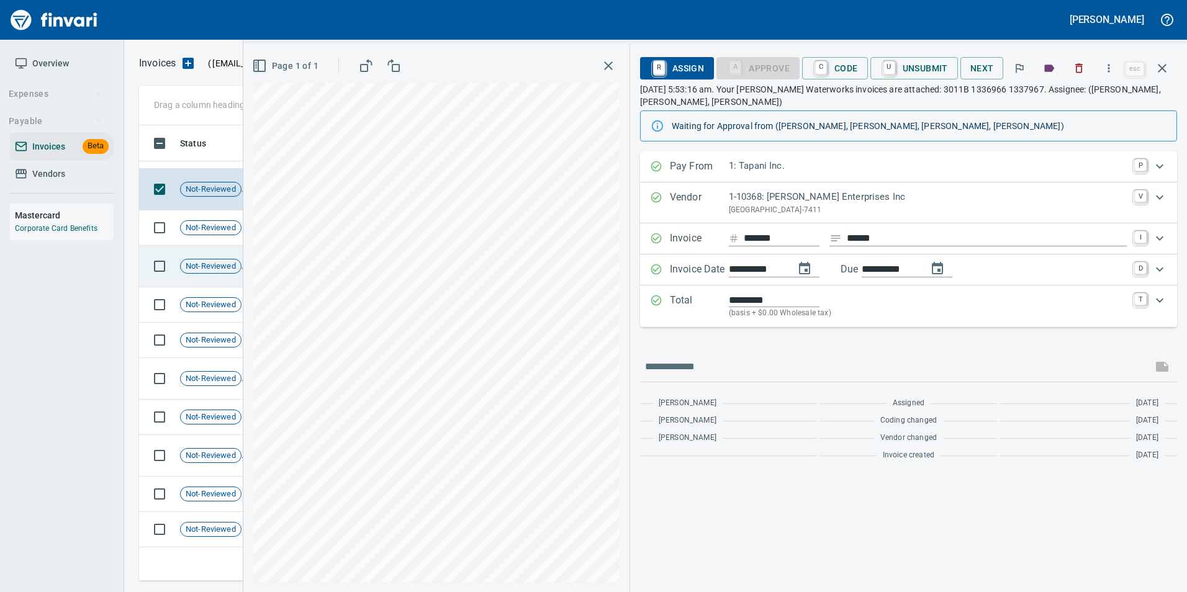
scroll to position [1098, 0]
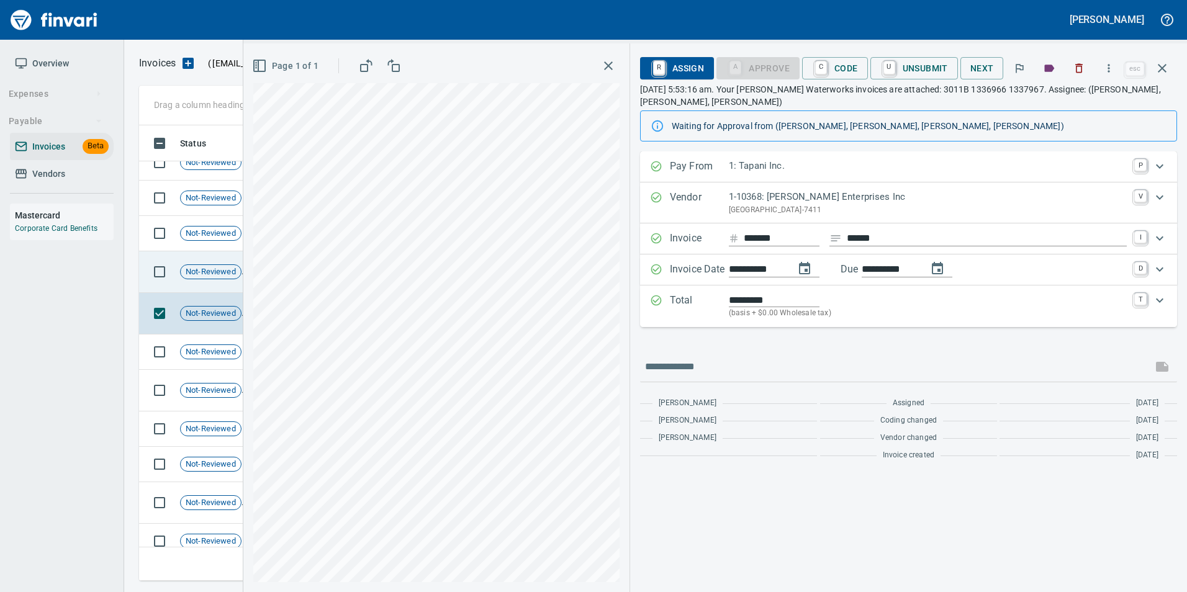
click at [227, 272] on span "Not-Reviewed" at bounding box center [211, 272] width 60 height 12
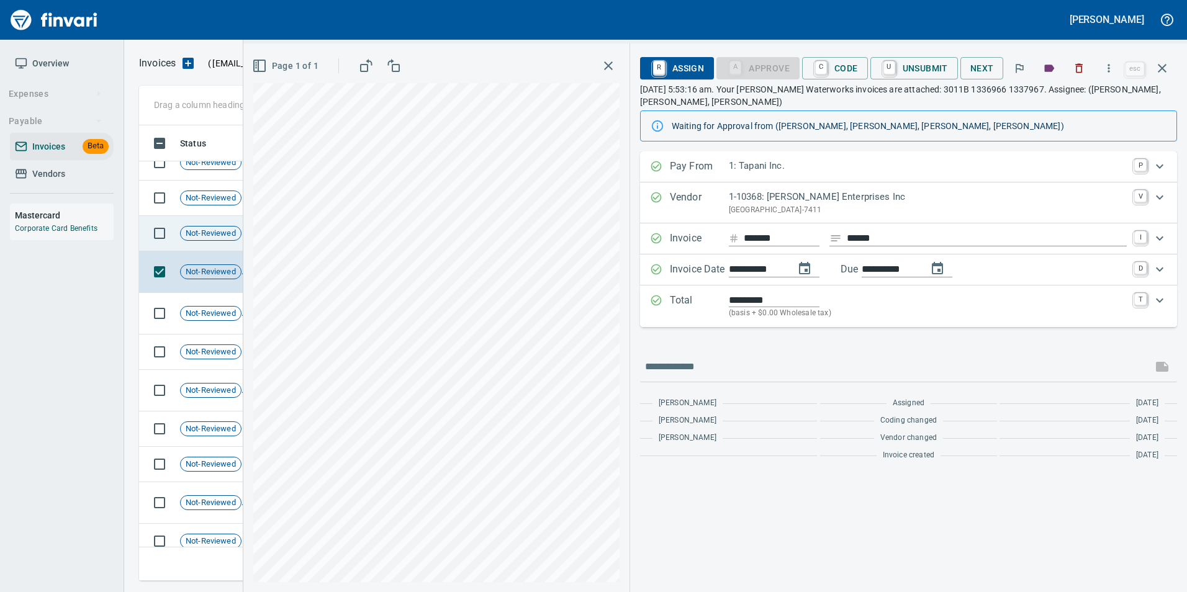
click at [220, 244] on td "Not-Reviewed" at bounding box center [215, 233] width 81 height 35
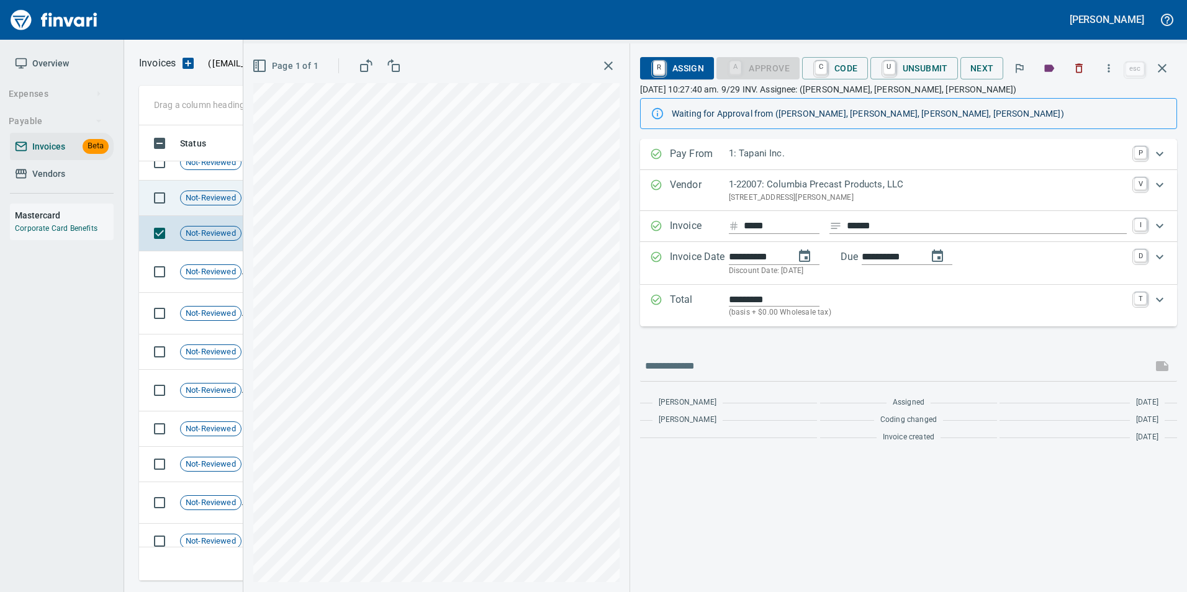
click at [215, 211] on td "Not-Reviewed" at bounding box center [215, 198] width 81 height 35
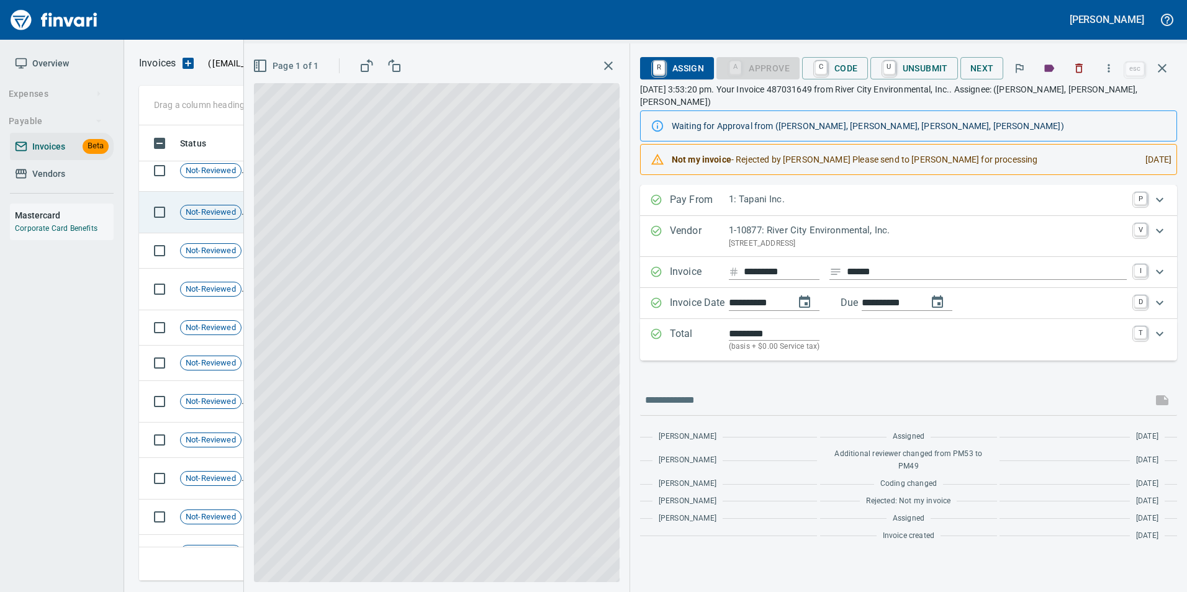
scroll to position [1223, 0]
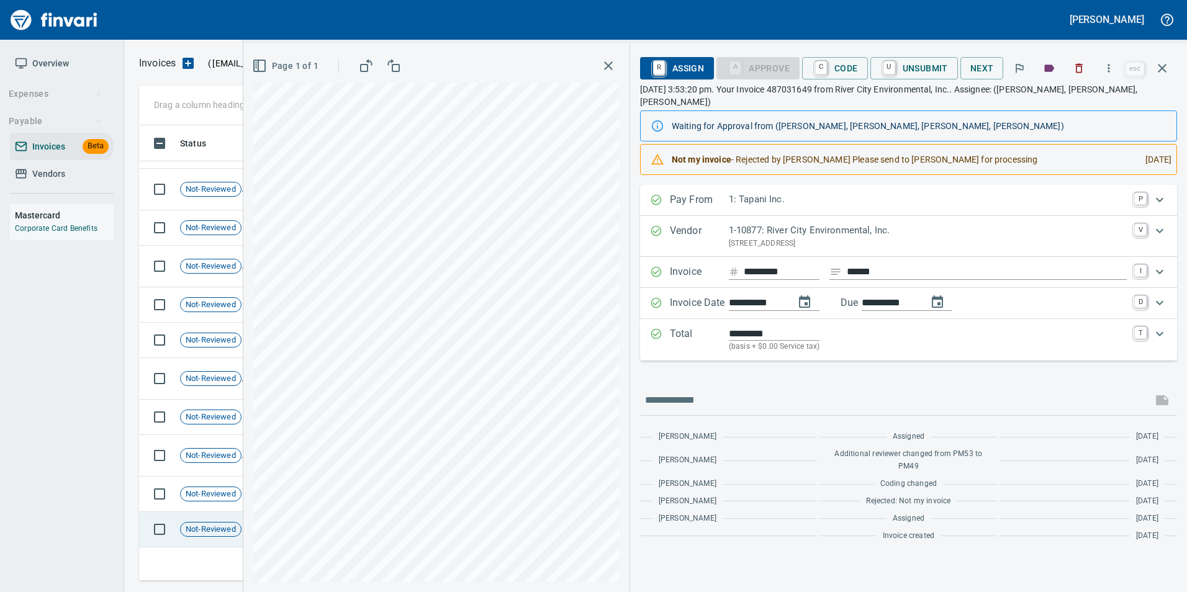
click at [205, 524] on span "Not-Reviewed" at bounding box center [211, 530] width 60 height 12
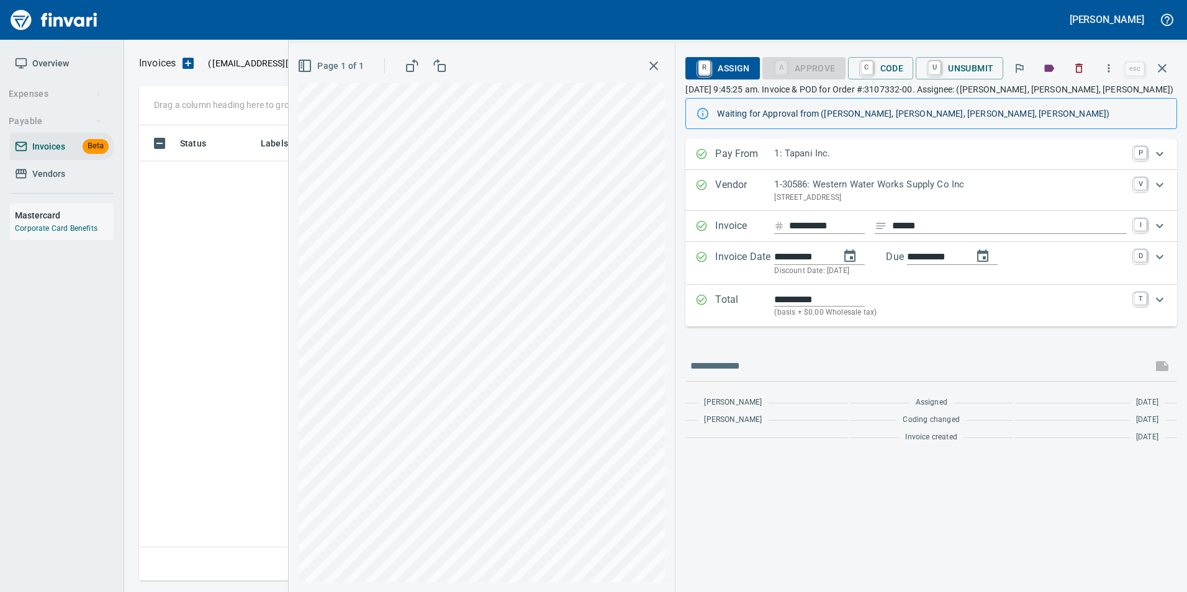
scroll to position [446, 1014]
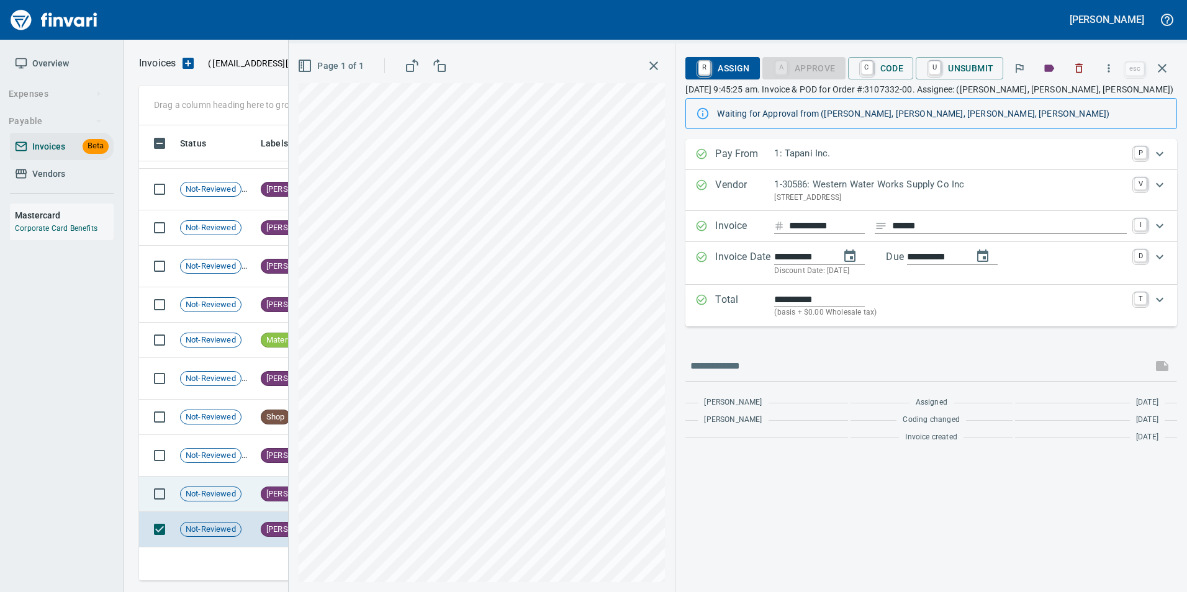
click at [204, 502] on td "Not-Reviewed" at bounding box center [215, 494] width 81 height 35
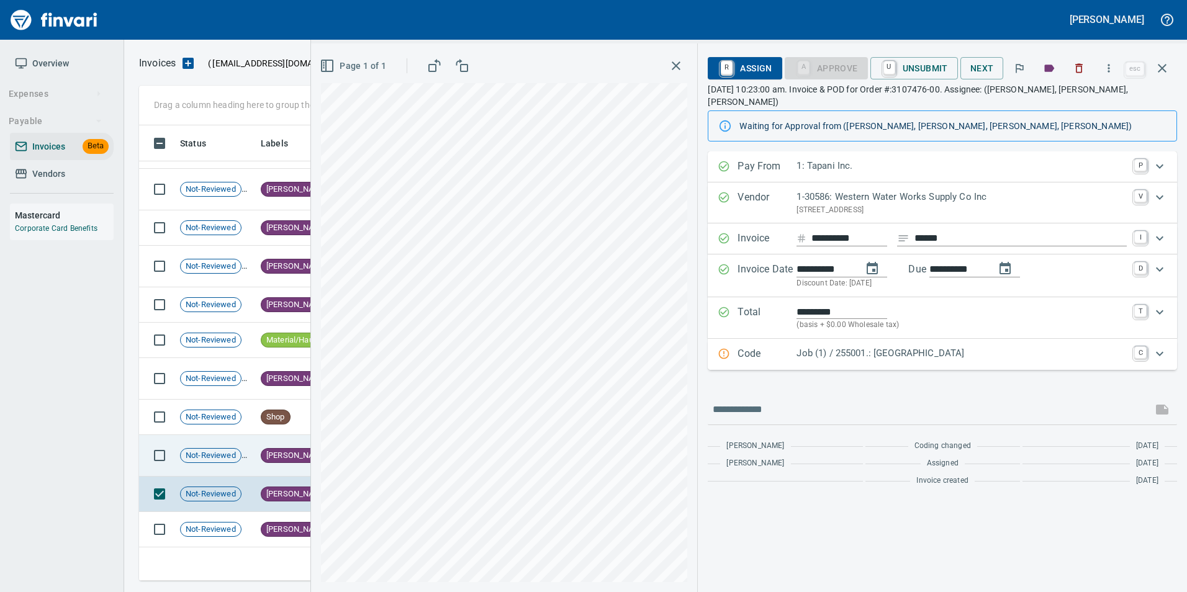
click at [259, 453] on td "[PERSON_NAME]" at bounding box center [295, 456] width 78 height 42
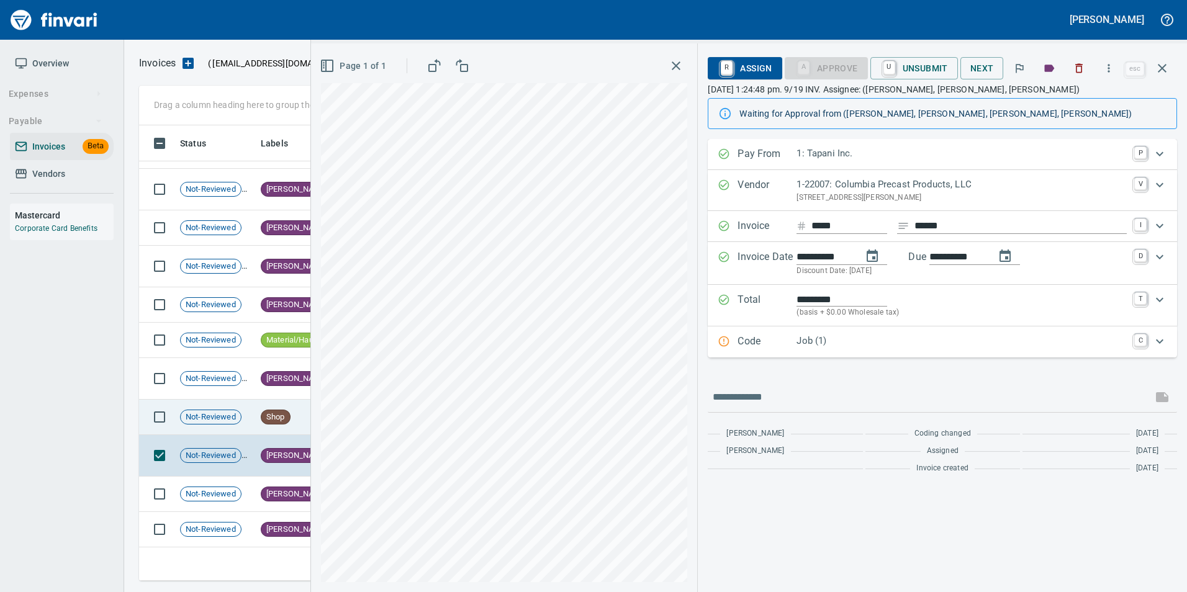
click at [247, 413] on td "Not-Reviewed" at bounding box center [215, 417] width 81 height 35
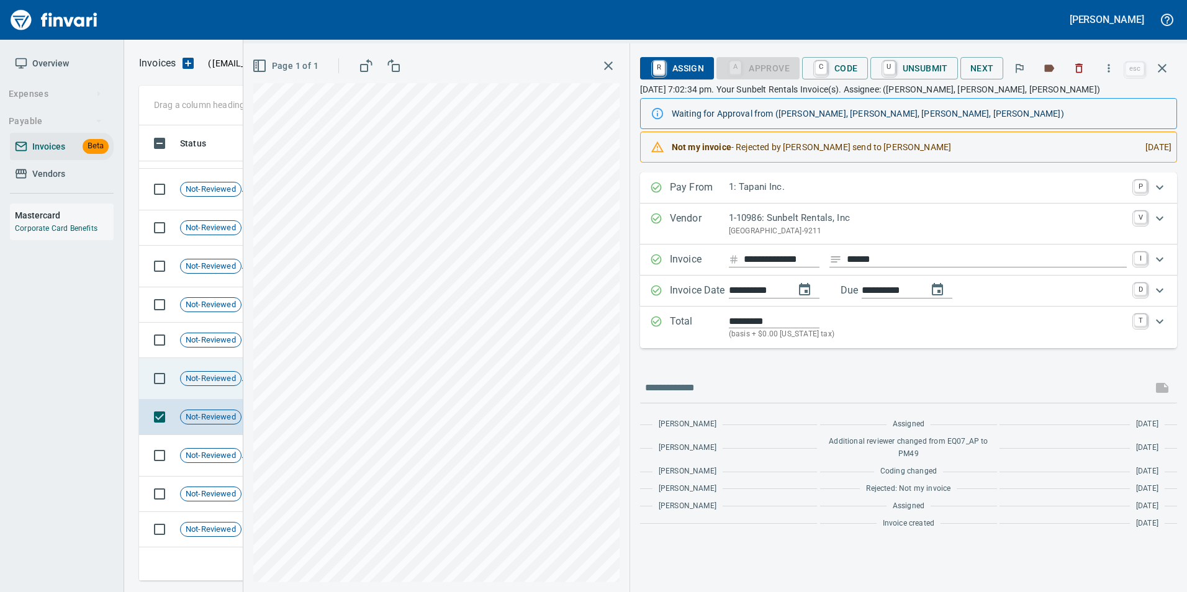
click at [226, 384] on div "Not-Reviewed" at bounding box center [210, 378] width 61 height 15
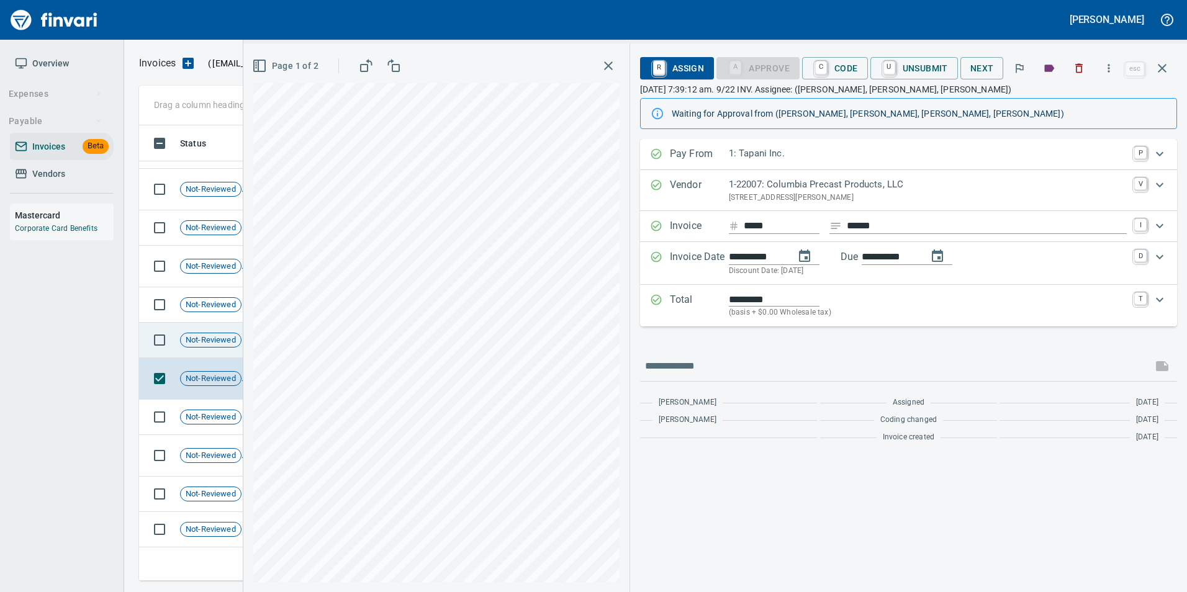
click at [218, 354] on td "Not-Reviewed" at bounding box center [215, 340] width 81 height 35
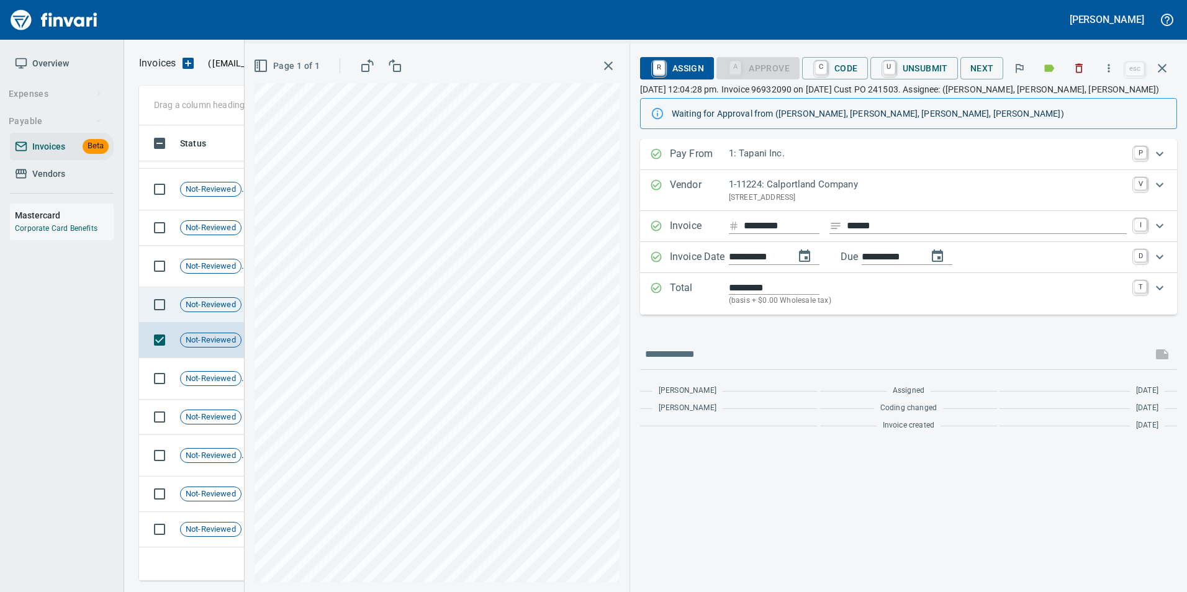
click at [203, 310] on span "Not-Reviewed" at bounding box center [211, 305] width 60 height 12
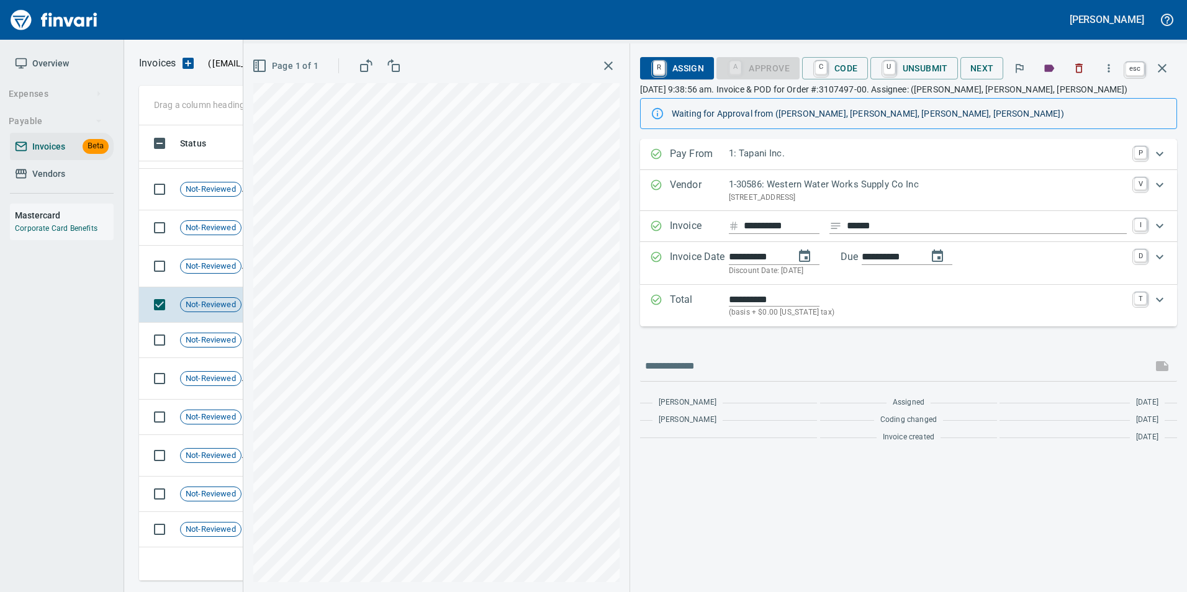
drag, startPoint x: 1164, startPoint y: 74, endPoint x: 1071, endPoint y: 90, distance: 94.5
click at [1164, 74] on icon "button" at bounding box center [1162, 68] width 15 height 15
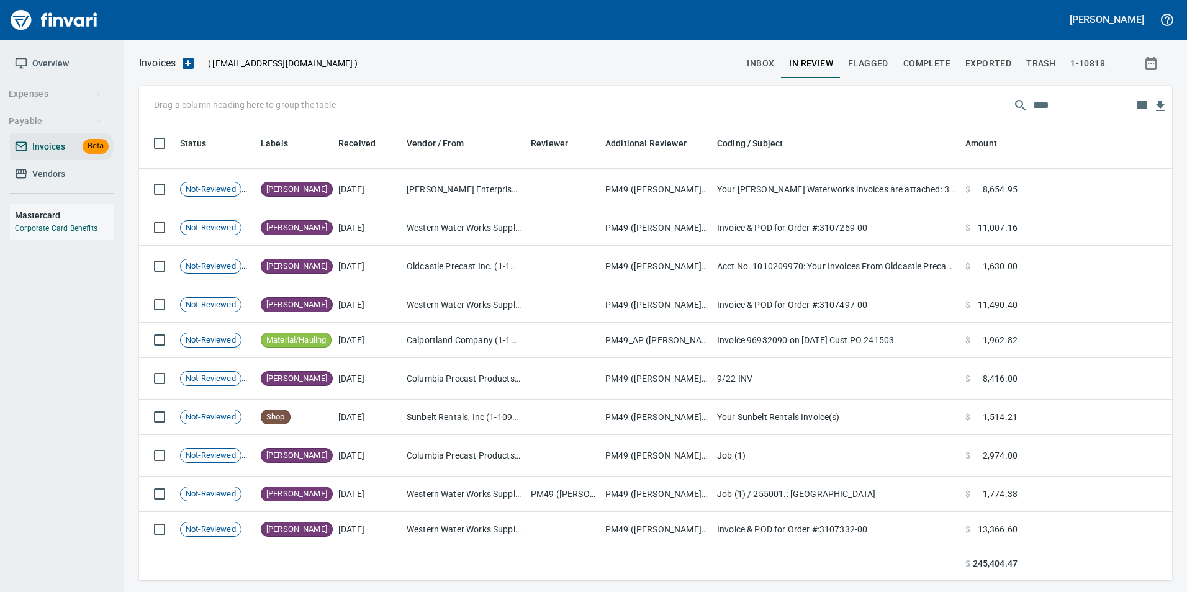
click at [1067, 99] on input "****" at bounding box center [1082, 106] width 99 height 20
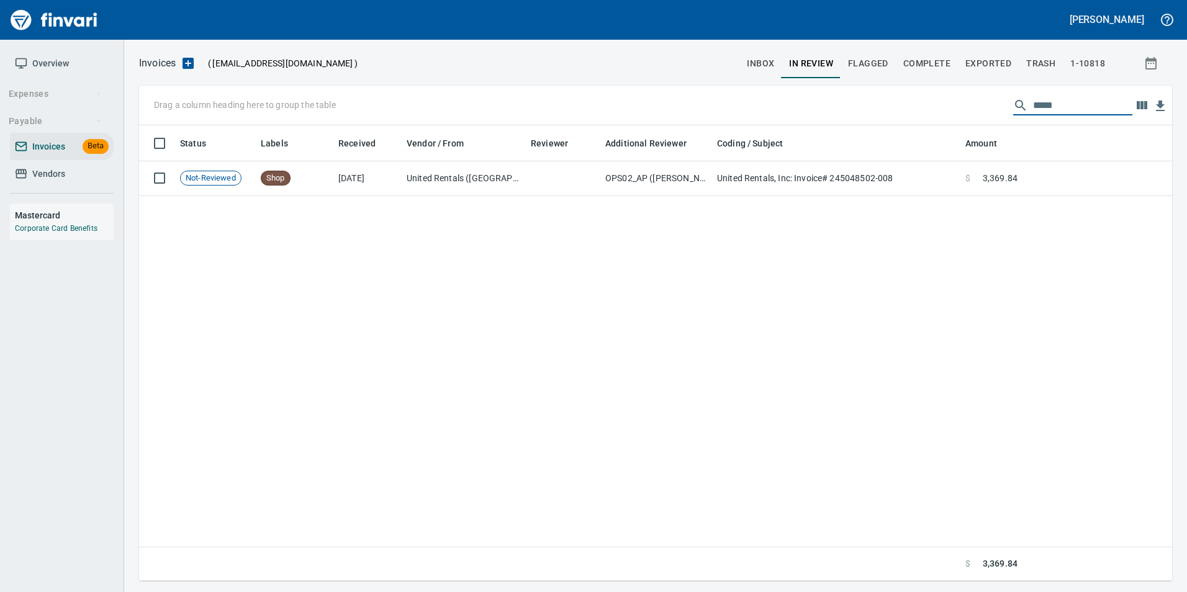
scroll to position [446, 1024]
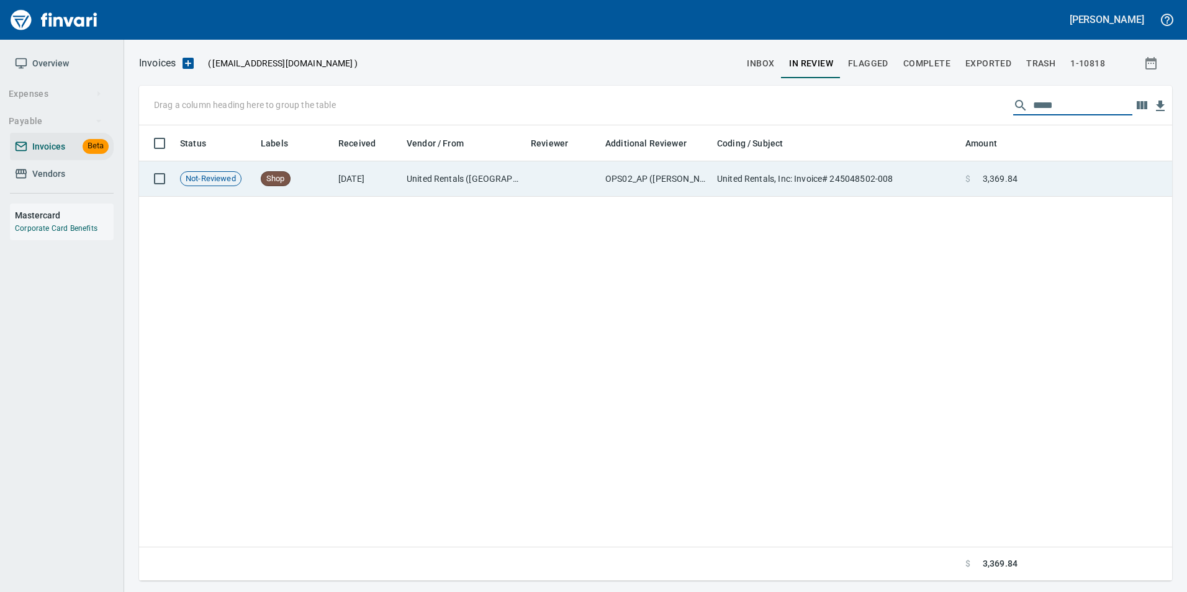
click at [1015, 173] on span "3,369.84" at bounding box center [1000, 179] width 35 height 12
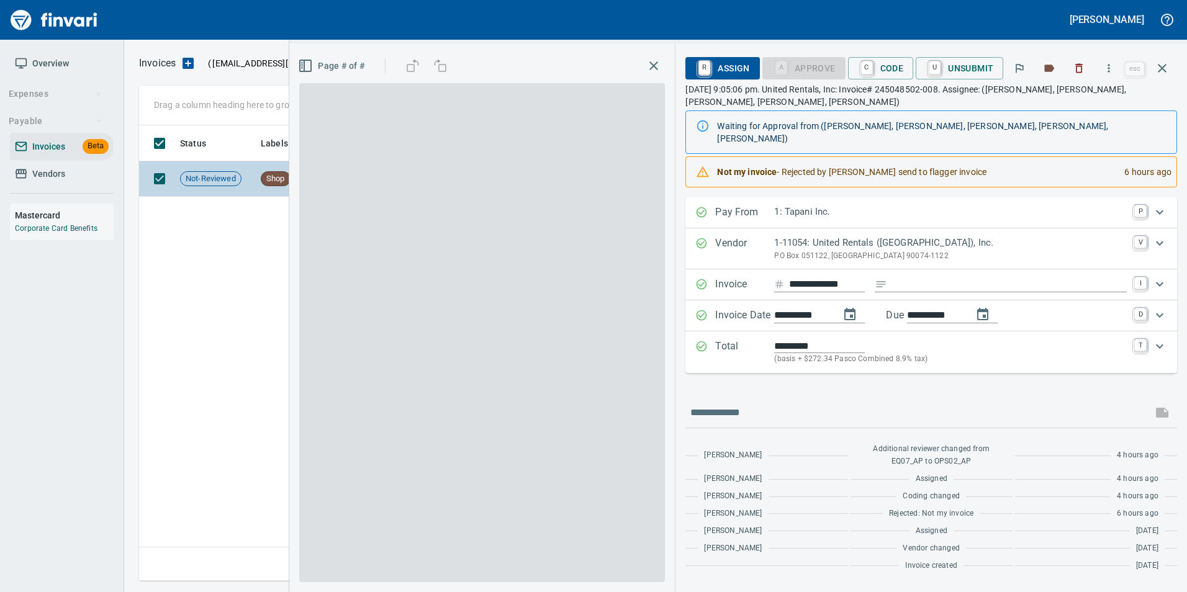
scroll to position [446, 1023]
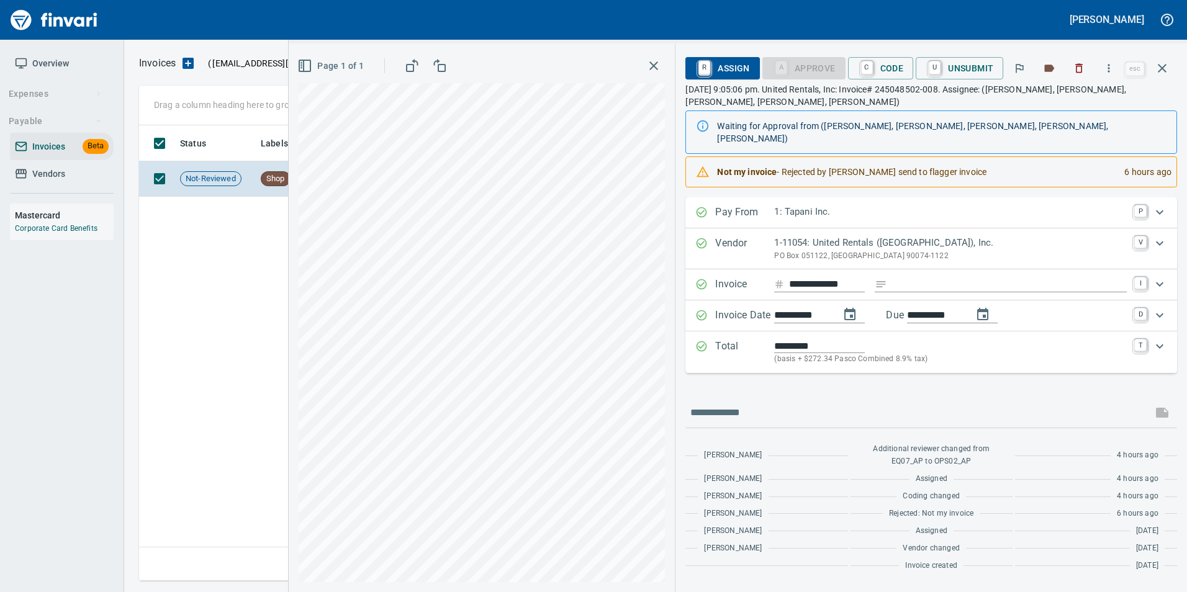
click at [1165, 71] on icon "button" at bounding box center [1162, 68] width 9 height 9
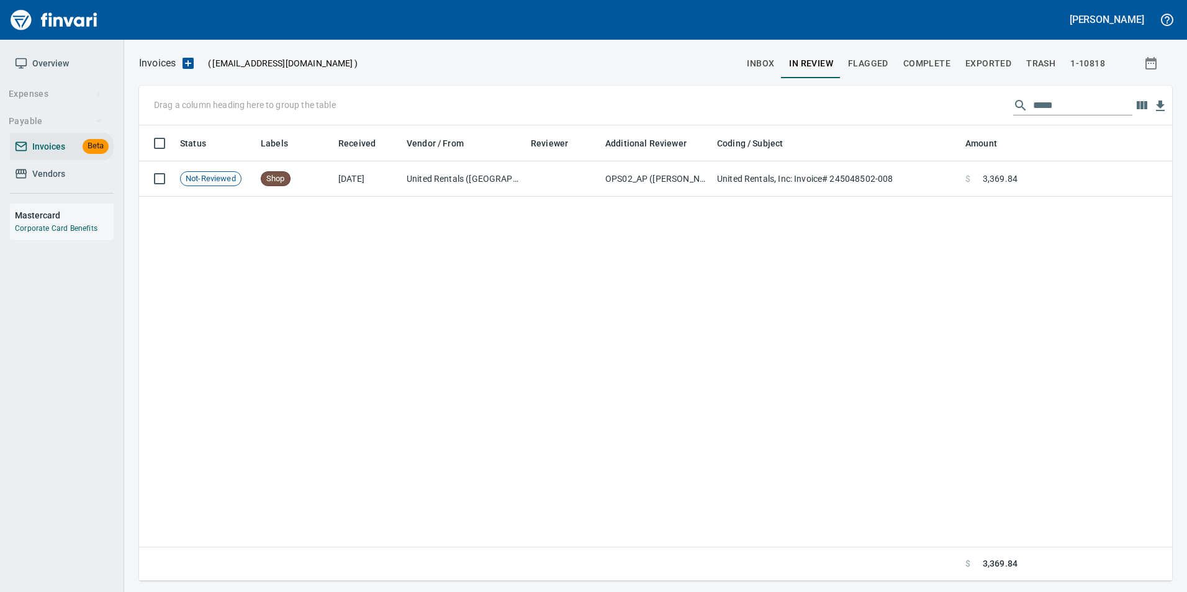
scroll to position [446, 1024]
click at [1036, 101] on input "*****" at bounding box center [1082, 106] width 99 height 20
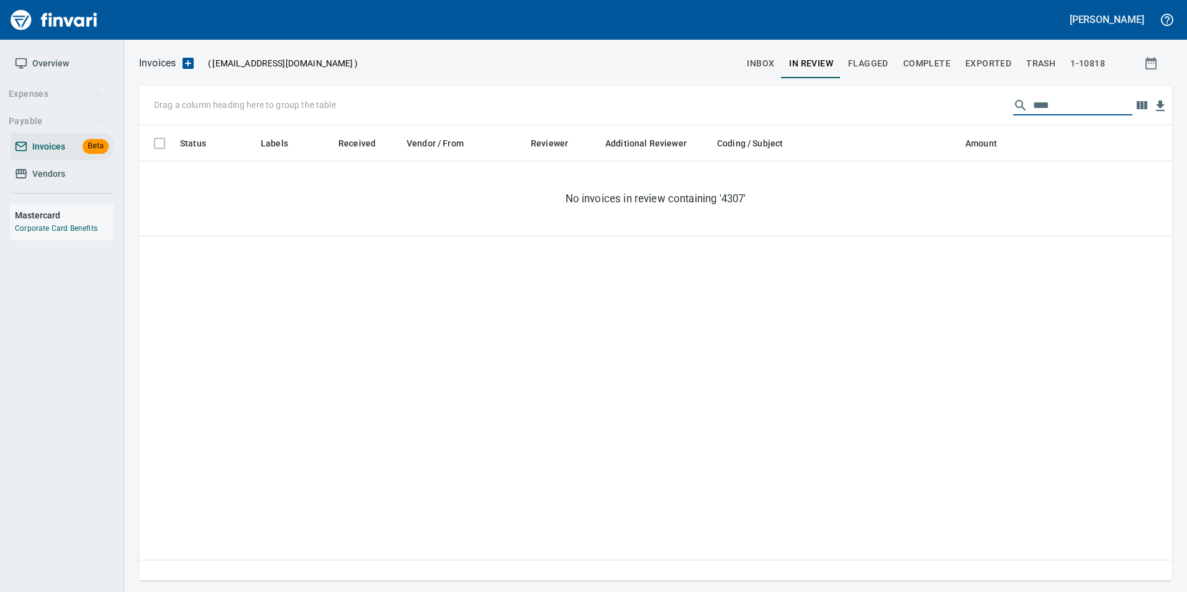
type input "****"
click at [789, 68] on button "In Review" at bounding box center [811, 63] width 59 height 30
click at [779, 66] on button "inbox" at bounding box center [761, 63] width 42 height 30
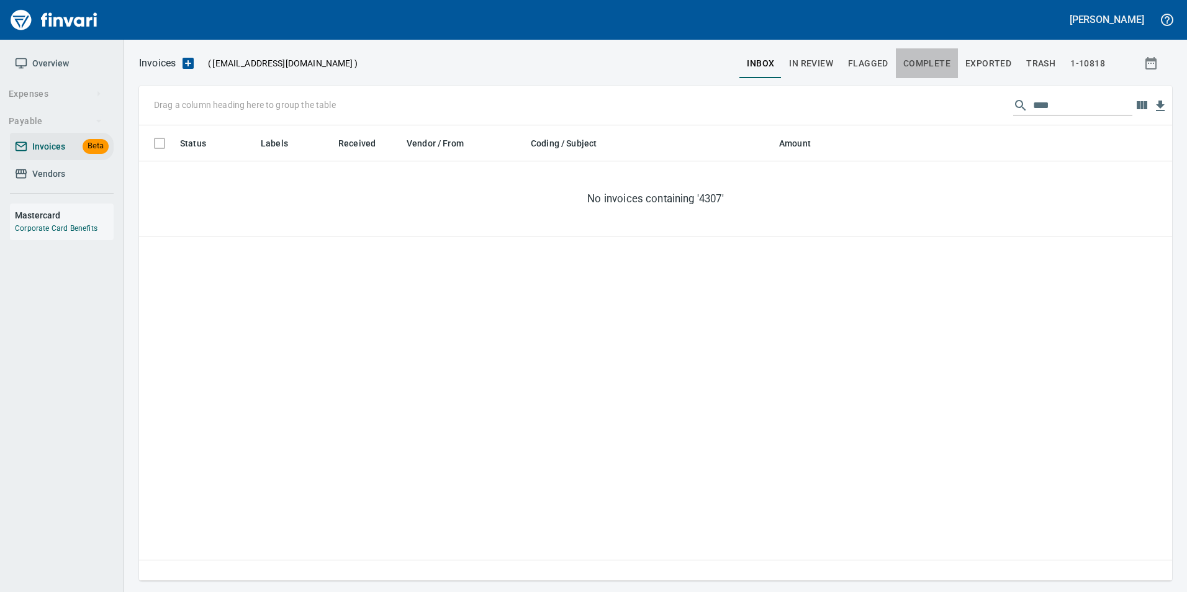
click at [936, 61] on span "Complete" at bounding box center [926, 64] width 47 height 16
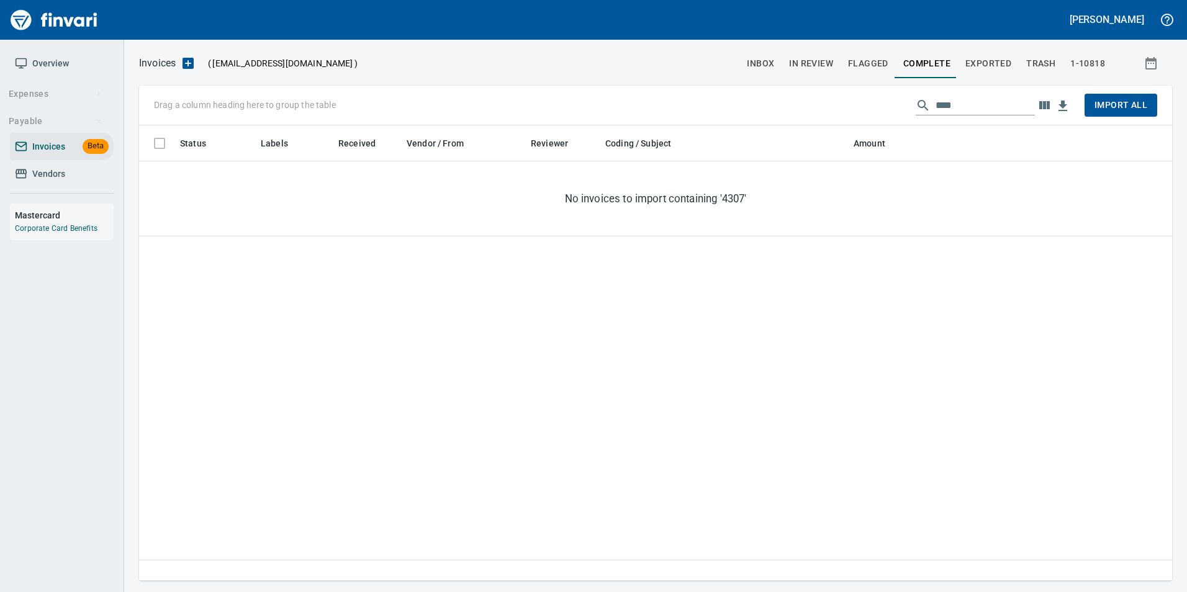
scroll to position [446, 1024]
click at [977, 100] on input "****" at bounding box center [985, 106] width 99 height 20
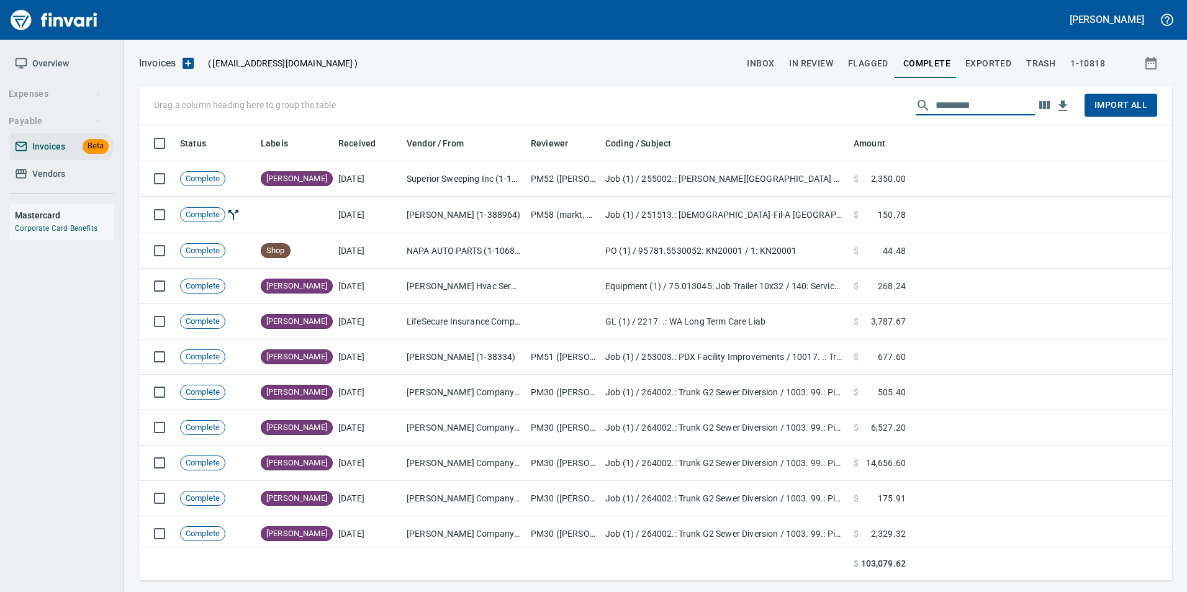
scroll to position [446, 1015]
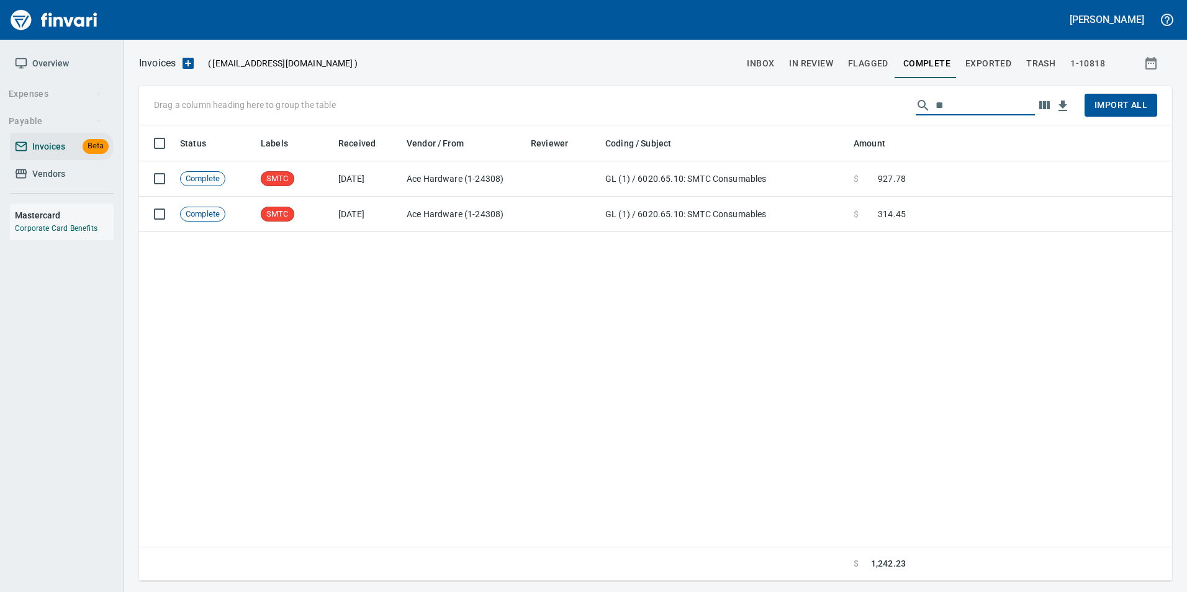
type input "*"
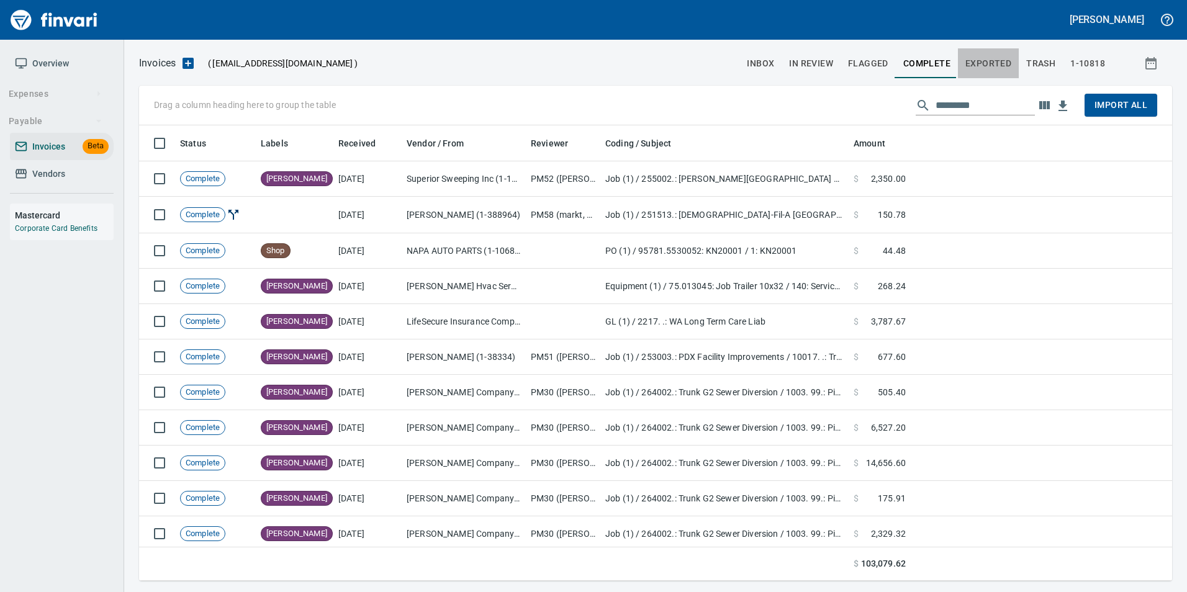
click at [995, 69] on span "Exported" at bounding box center [989, 64] width 46 height 16
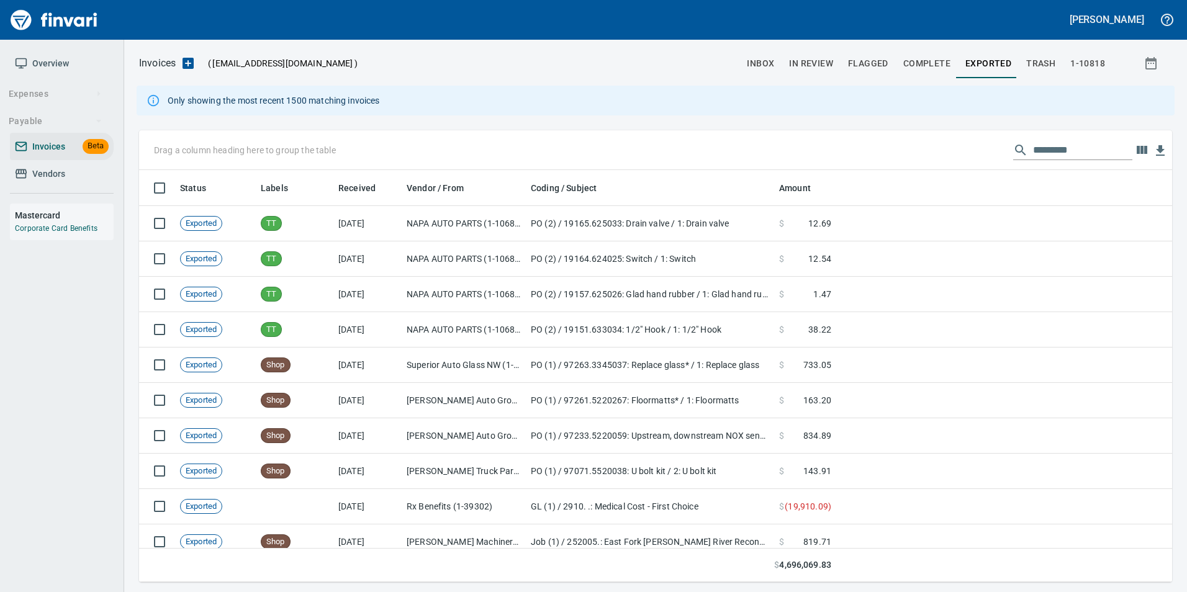
scroll to position [403, 1015]
click at [1061, 155] on input "text" at bounding box center [1082, 150] width 99 height 20
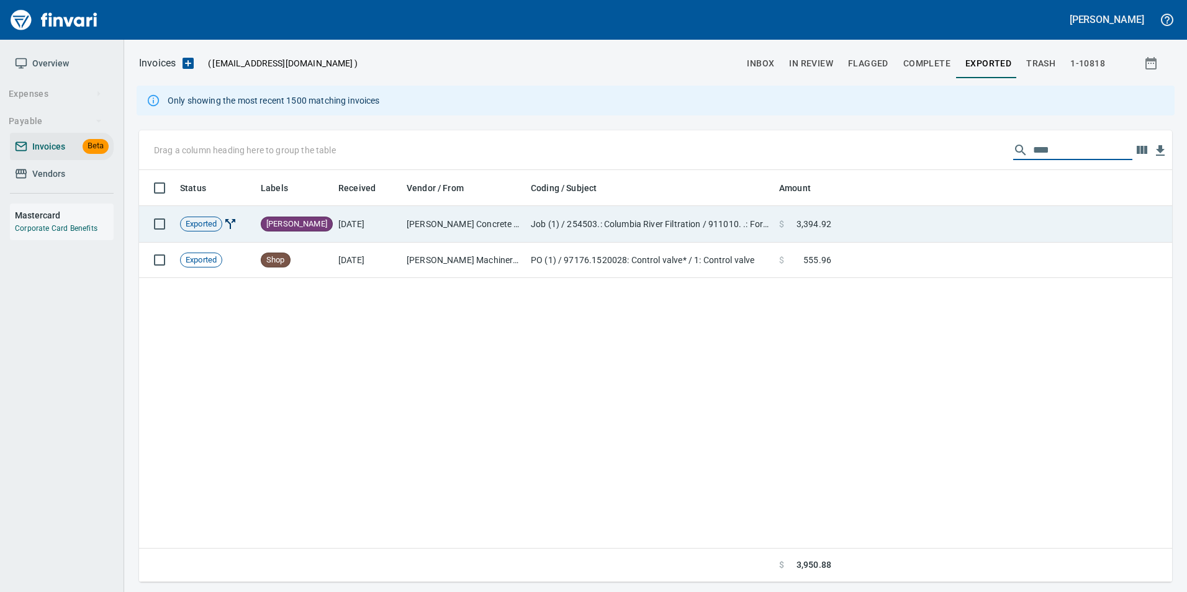
type input "****"
click at [931, 219] on td at bounding box center [1004, 224] width 336 height 37
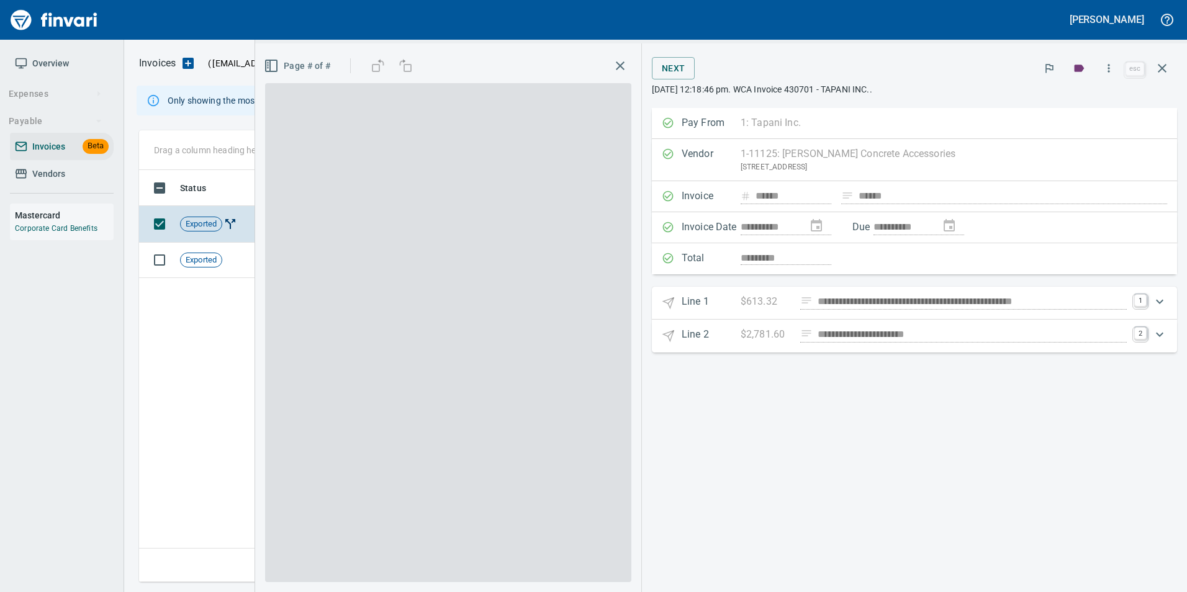
click at [1157, 70] on icon "button" at bounding box center [1162, 68] width 15 height 15
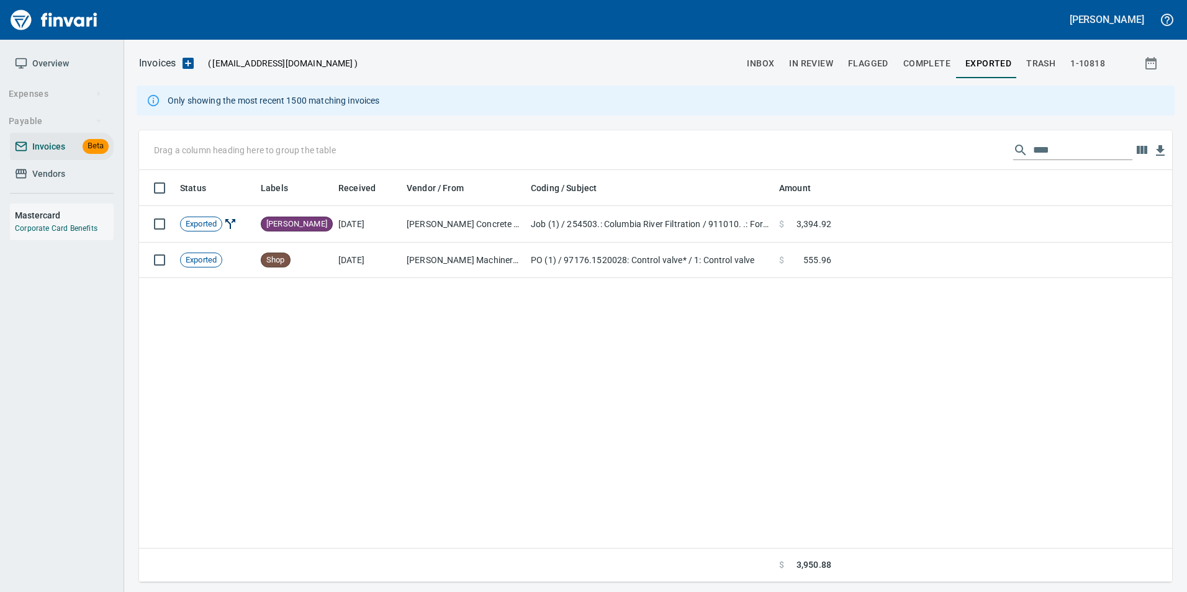
scroll to position [403, 1023]
click at [1047, 143] on input "****" at bounding box center [1082, 150] width 99 height 20
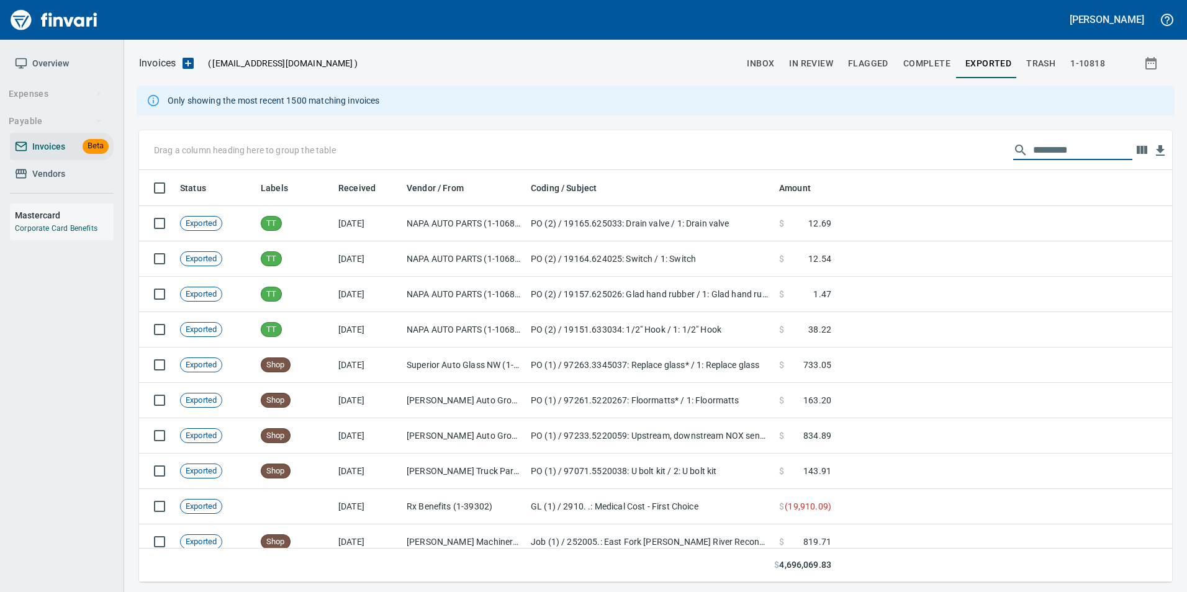
click at [790, 61] on button "In Review" at bounding box center [811, 63] width 59 height 30
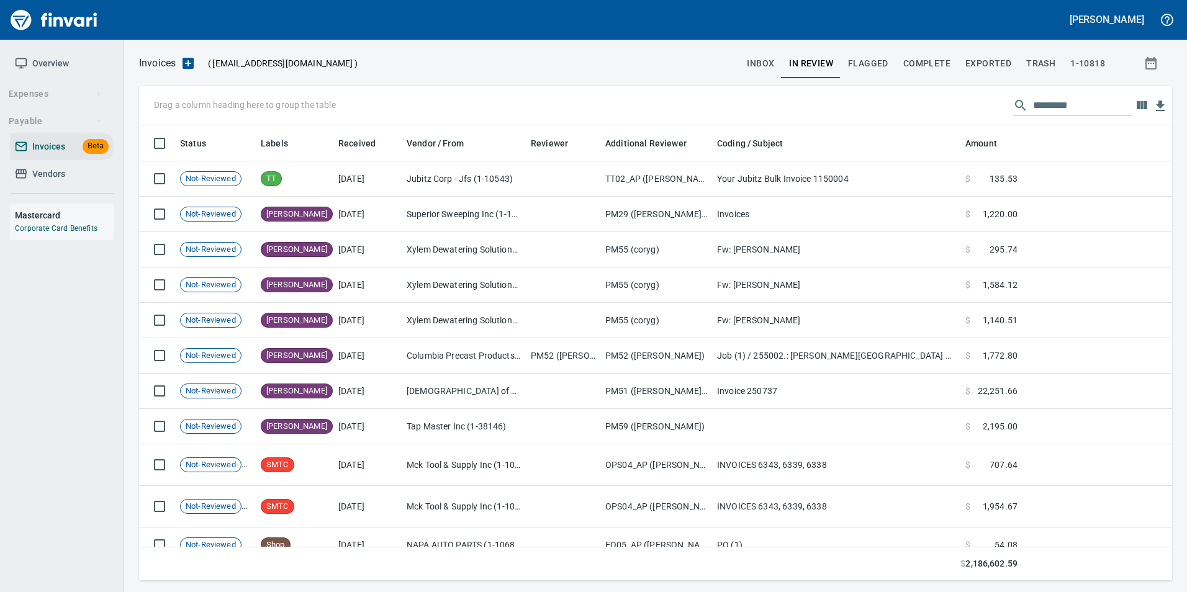
scroll to position [446, 1015]
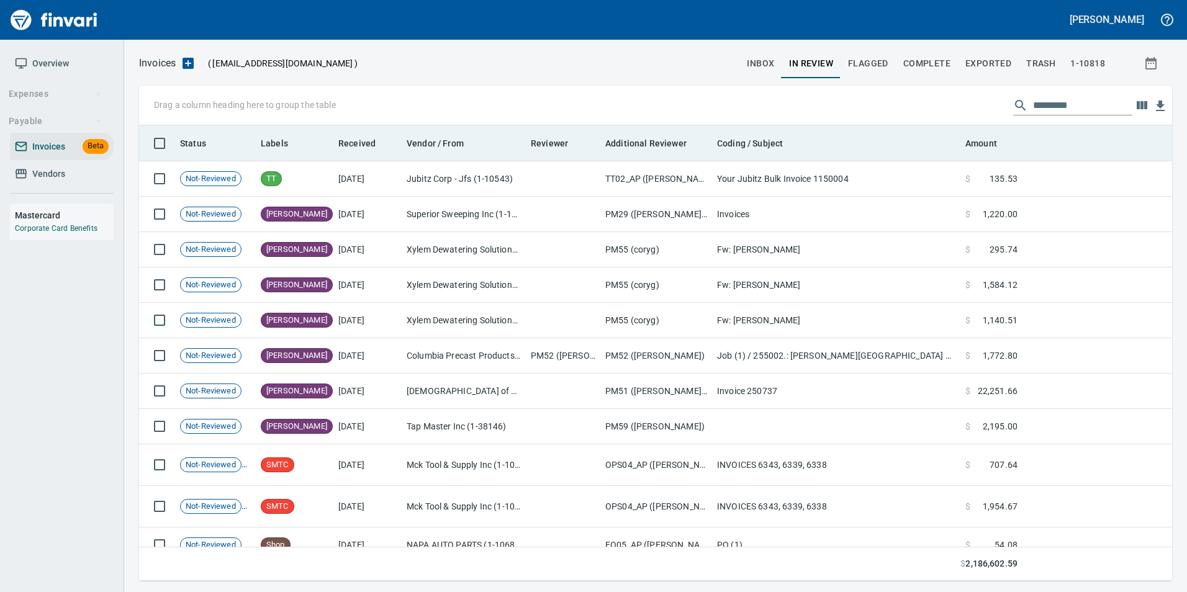
click at [778, 155] on th "Coding / Subject" at bounding box center [836, 143] width 248 height 36
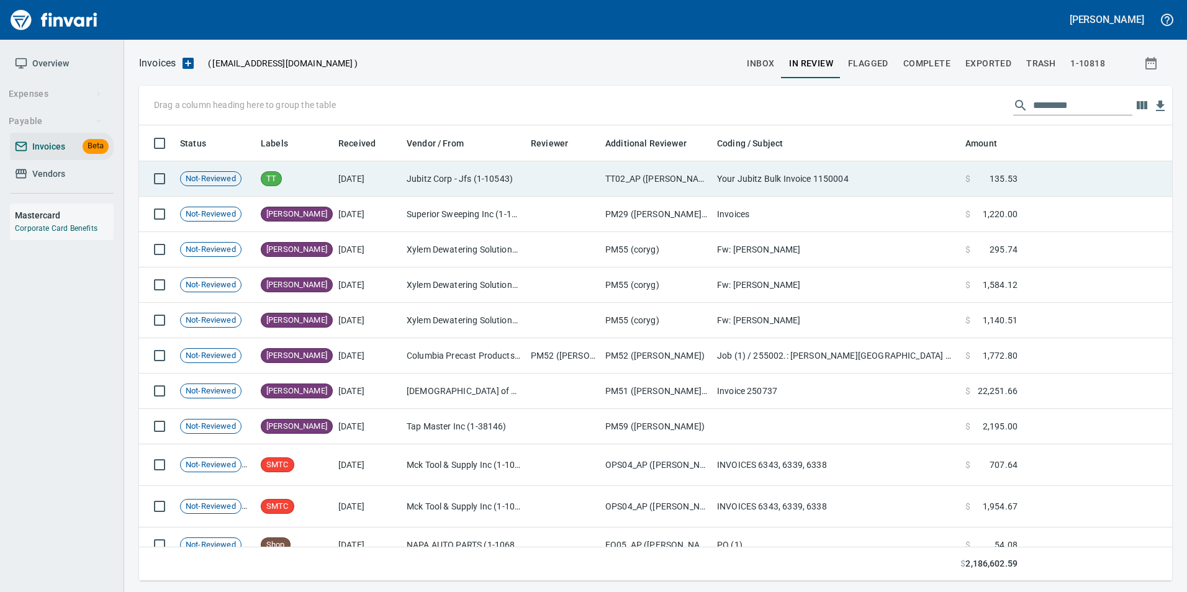
click at [781, 170] on td "Your Jubitz Bulk Invoice 1150004" at bounding box center [836, 178] width 248 height 35
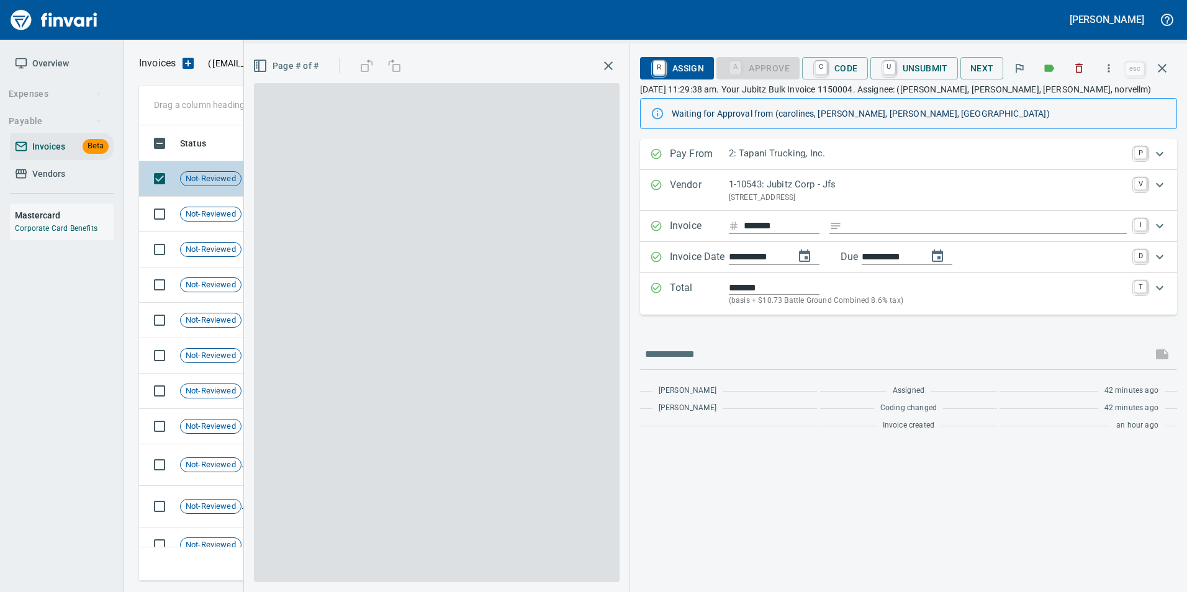
scroll to position [446, 1014]
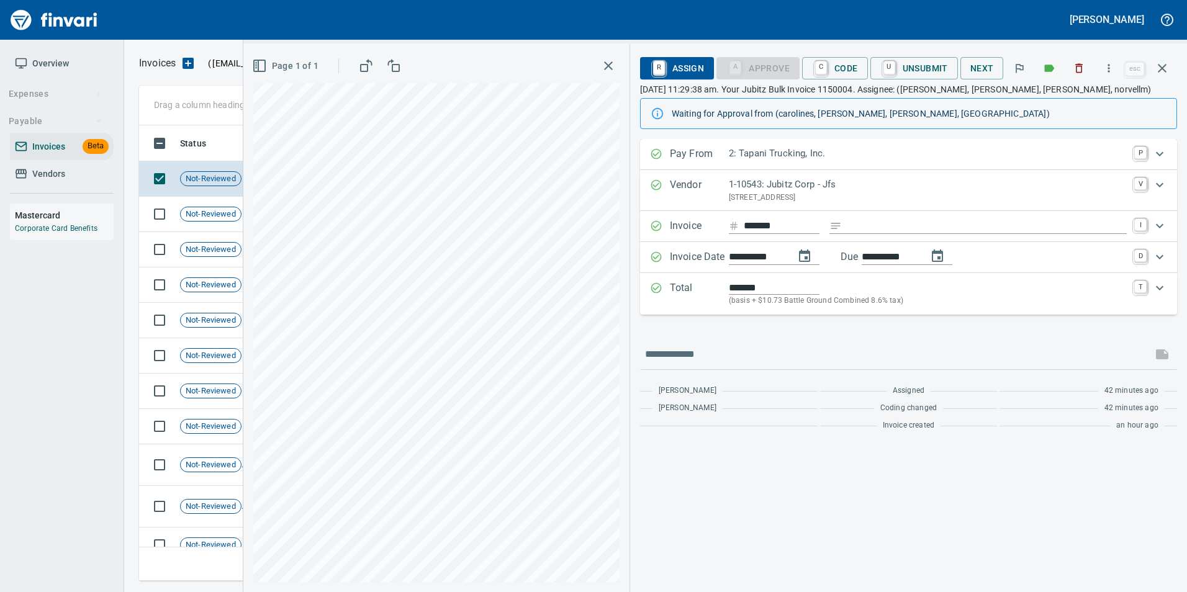
click at [1160, 67] on icon "button" at bounding box center [1162, 68] width 15 height 15
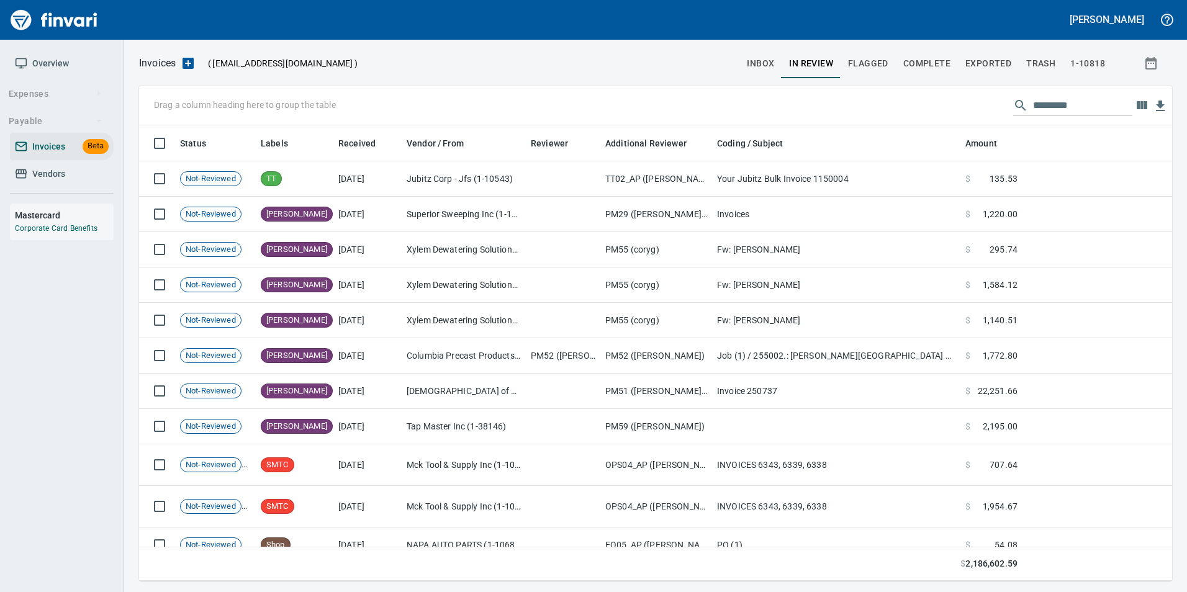
scroll to position [446, 1015]
click at [751, 63] on span "inbox" at bounding box center [760, 64] width 27 height 16
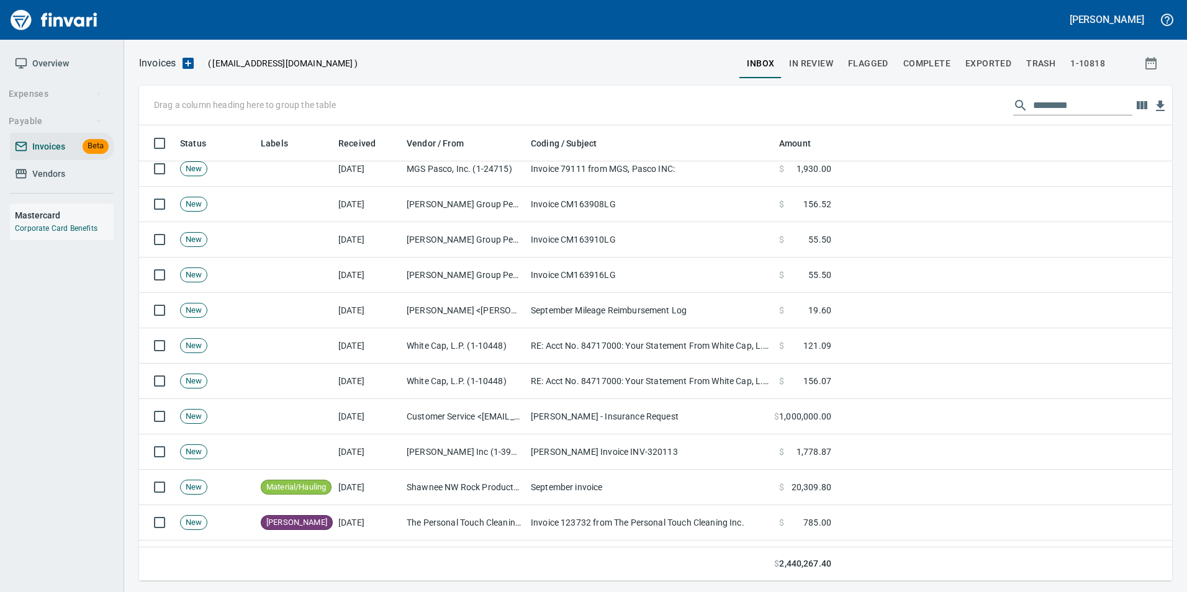
scroll to position [373, 0]
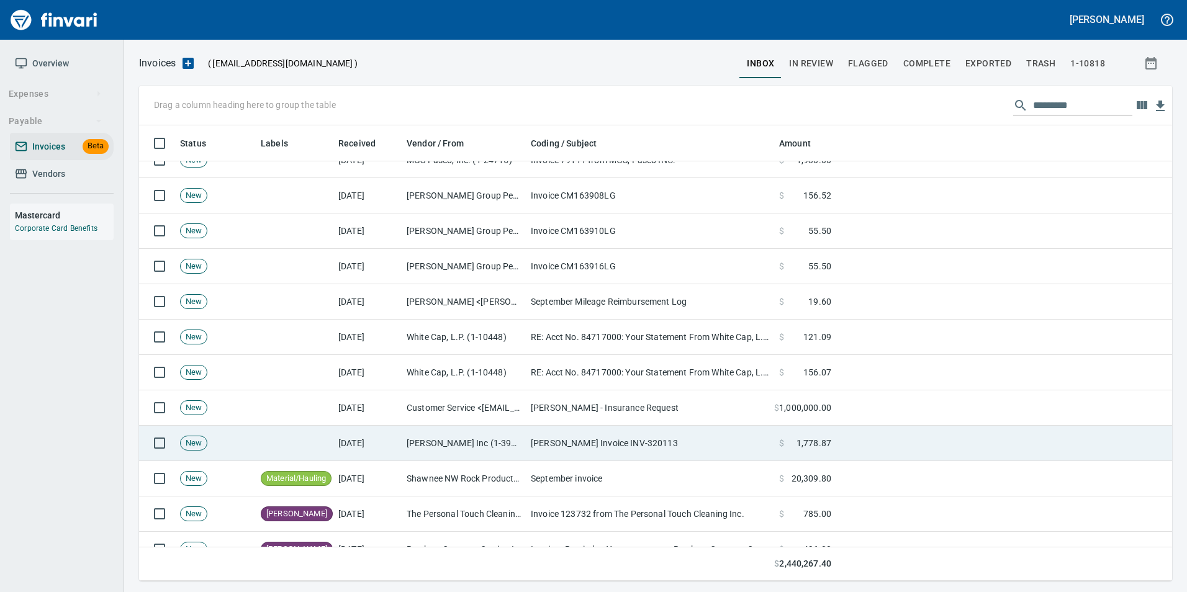
click at [369, 428] on td "[DATE]" at bounding box center [367, 443] width 68 height 35
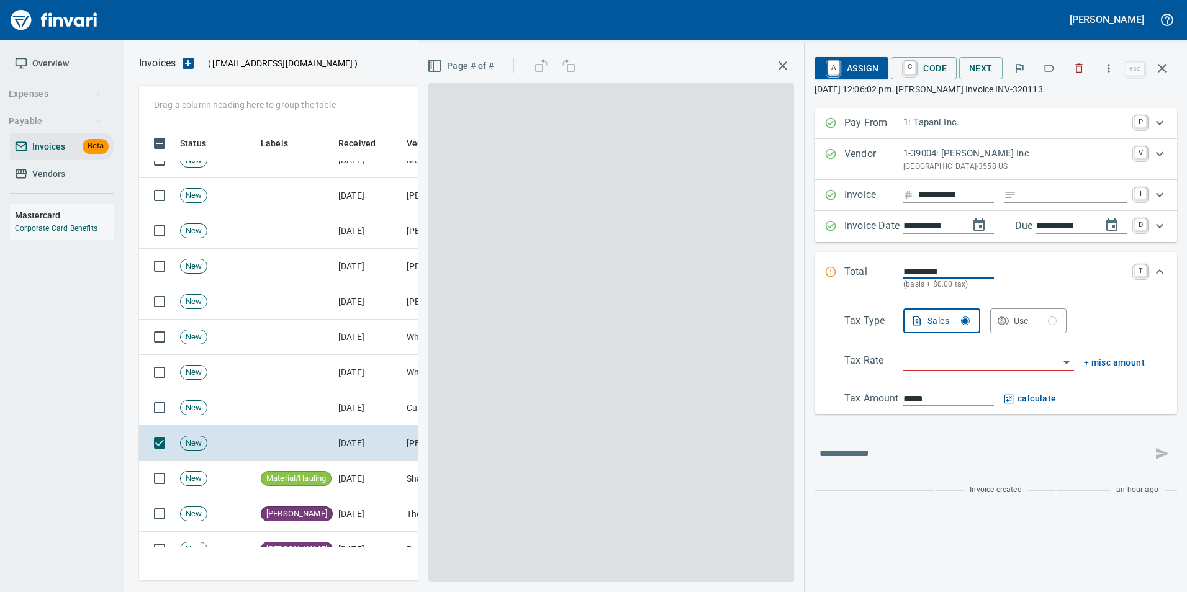
scroll to position [446, 1014]
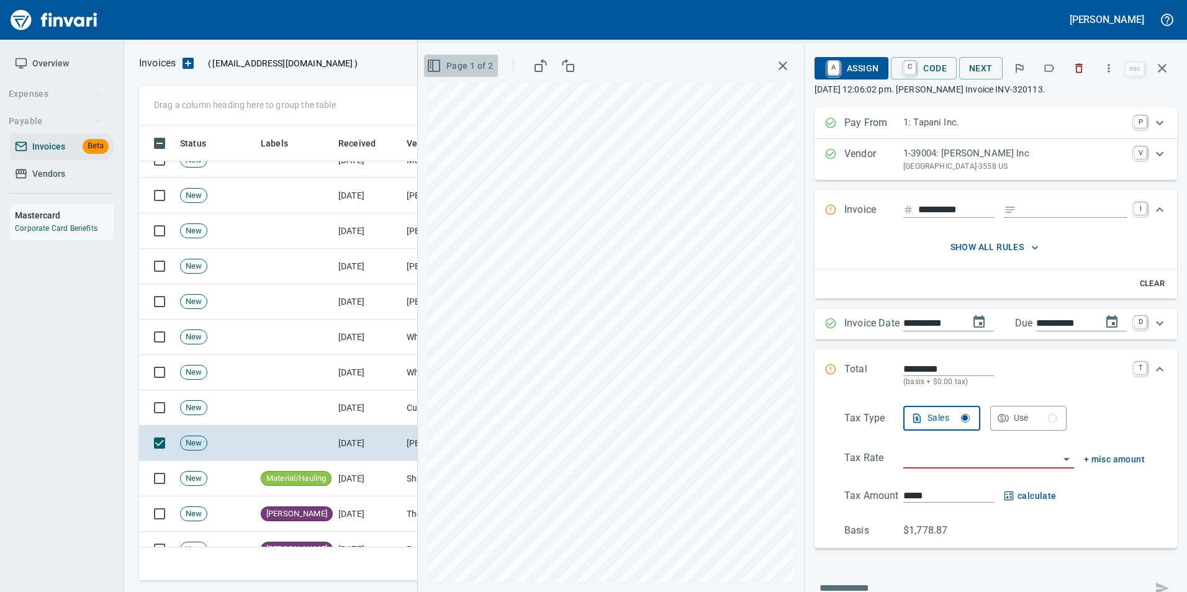
click at [436, 69] on span "Page 1 of 2" at bounding box center [461, 66] width 64 height 16
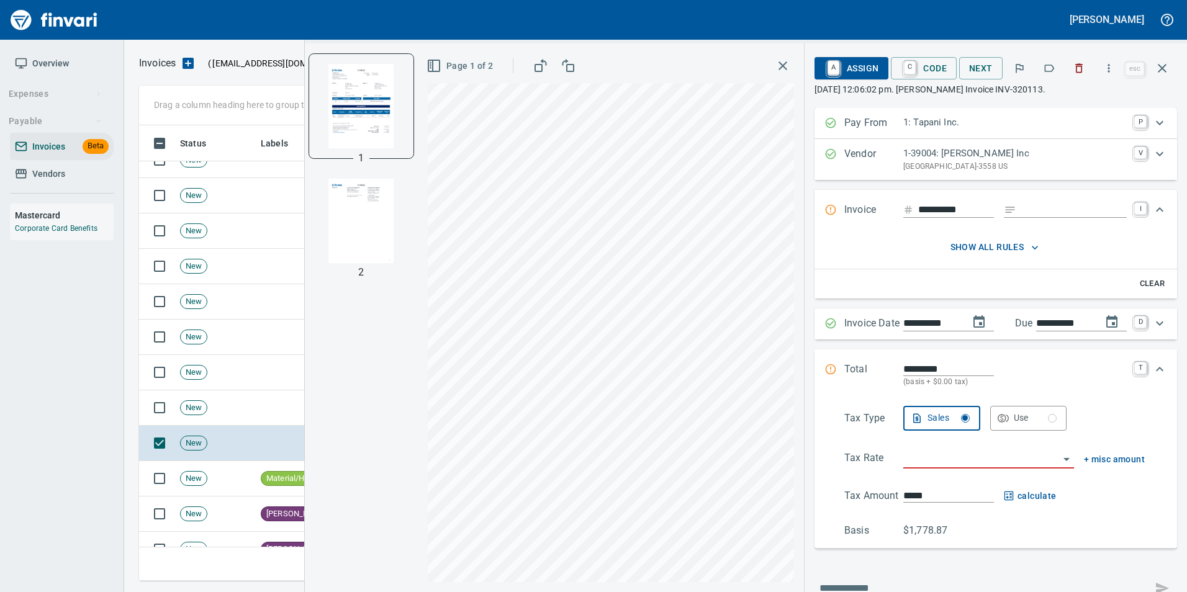
click at [364, 227] on img "button" at bounding box center [361, 221] width 84 height 84
click at [366, 100] on img "button" at bounding box center [361, 105] width 84 height 84
click at [455, 67] on span "Page 1 of 2" at bounding box center [461, 66] width 64 height 16
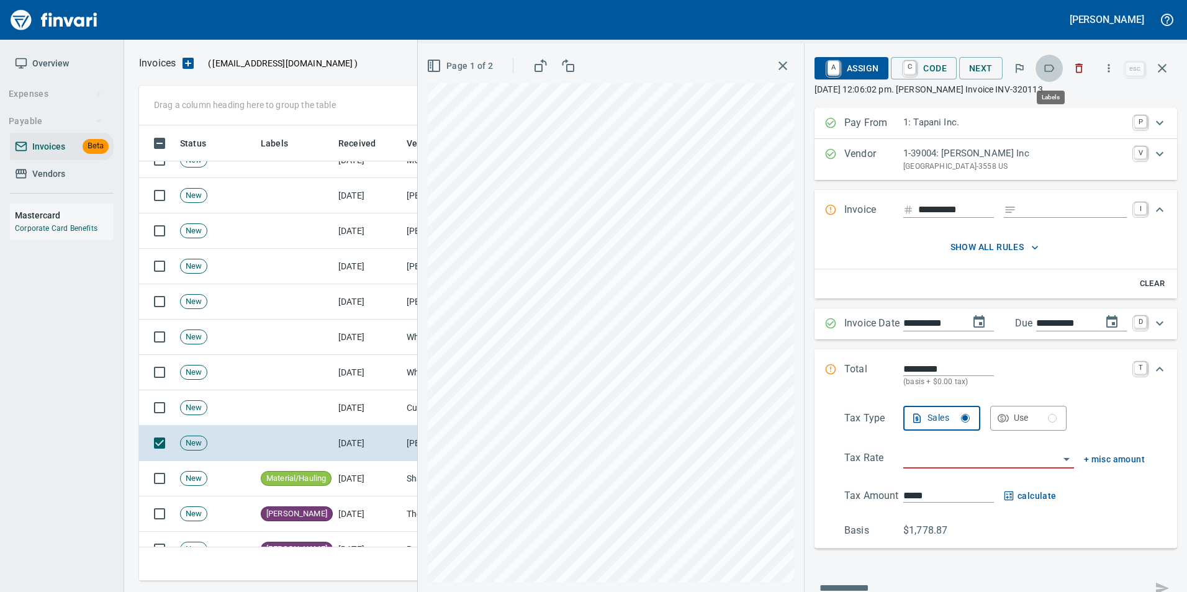
click at [1052, 75] on button "button" at bounding box center [1049, 68] width 27 height 27
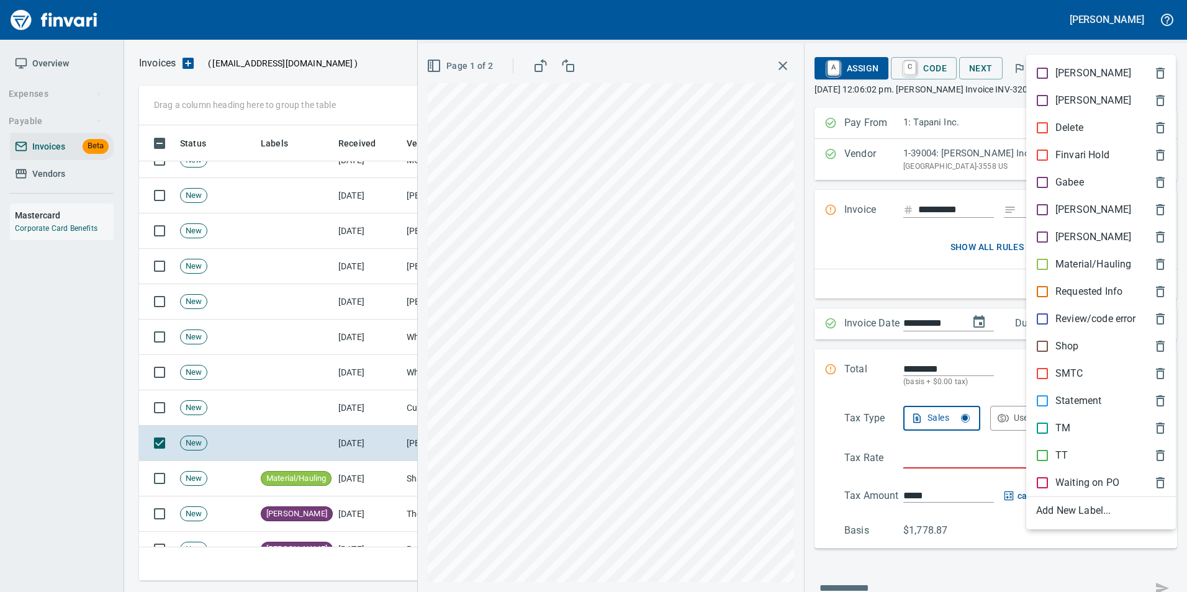
click at [1028, 207] on div "[PERSON_NAME]" at bounding box center [1101, 209] width 150 height 27
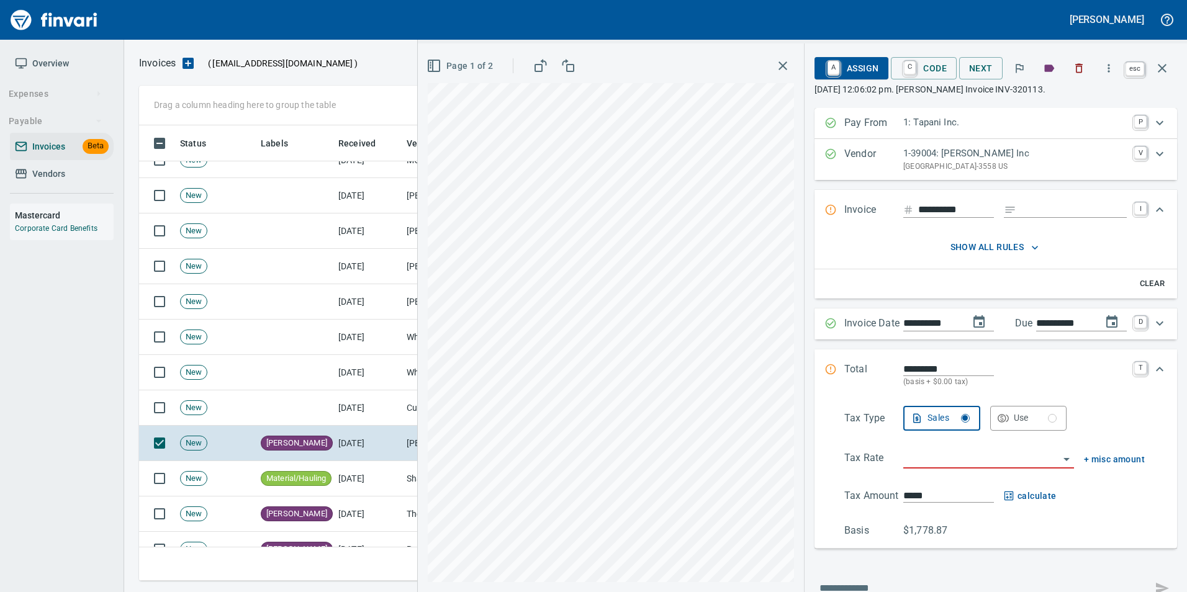
click at [1164, 67] on icon "button" at bounding box center [1162, 68] width 9 height 9
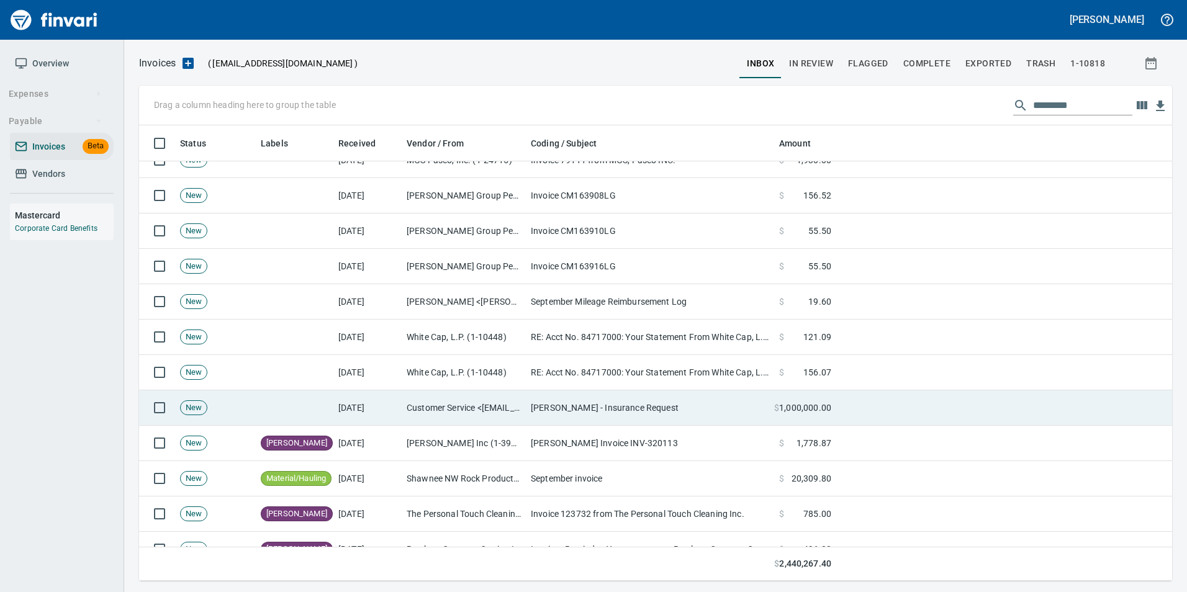
drag, startPoint x: 433, startPoint y: 399, endPoint x: 455, endPoint y: 394, distance: 22.4
click at [433, 400] on td "Customer Service <drhorton@ebix.com>" at bounding box center [464, 408] width 124 height 35
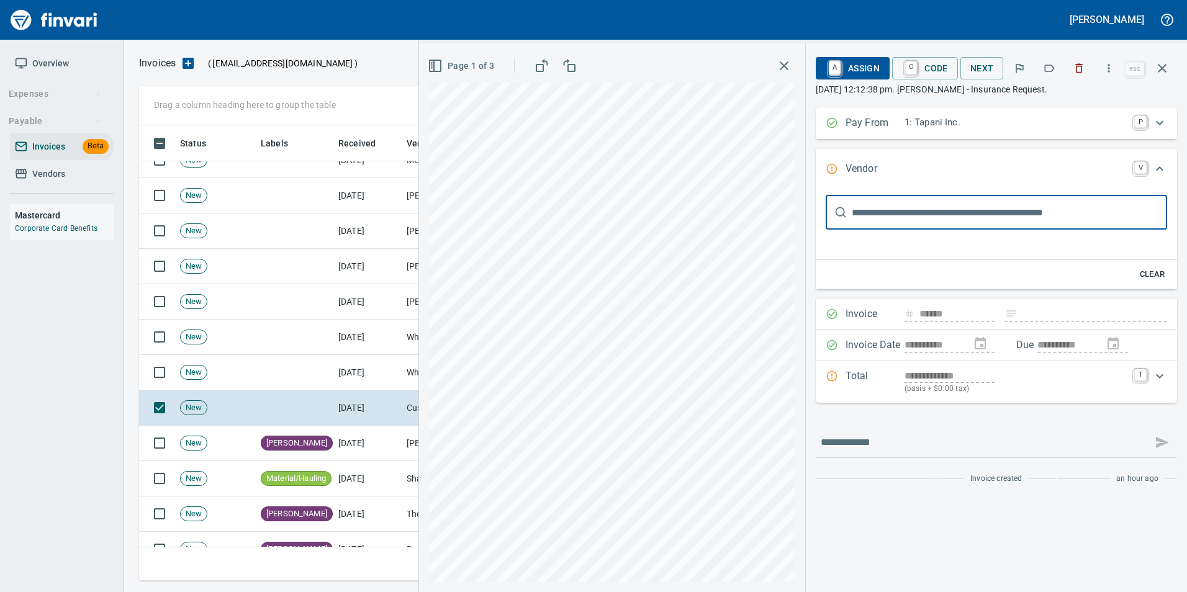
click at [1082, 65] on icon "button" at bounding box center [1079, 68] width 7 height 9
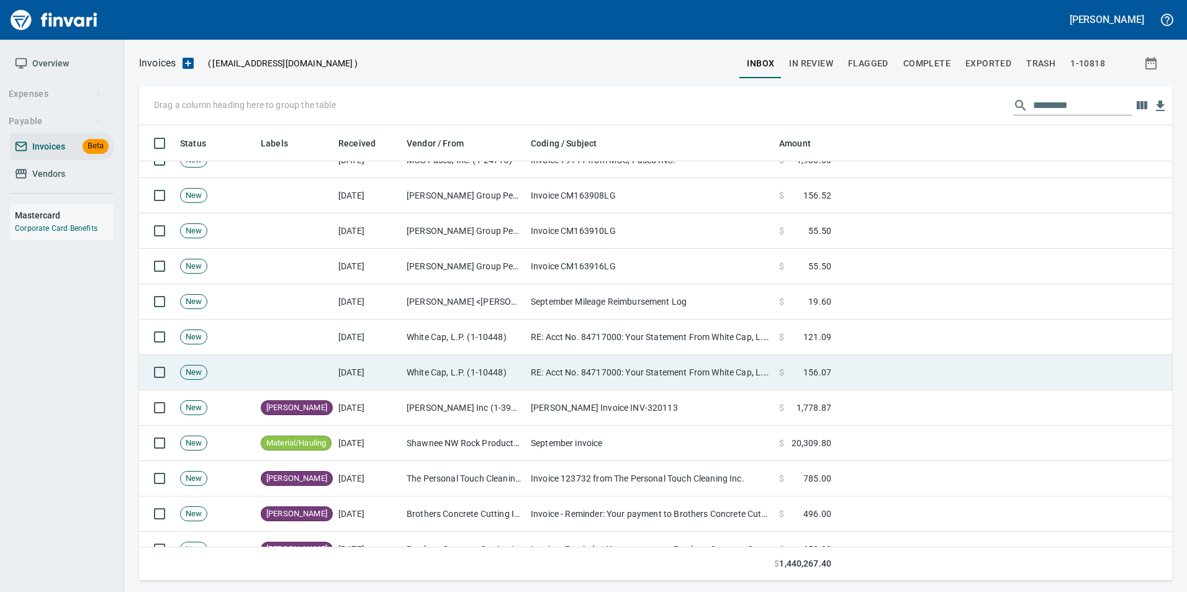
click at [510, 366] on td "White Cap, L.P. (1-10448)" at bounding box center [464, 372] width 124 height 35
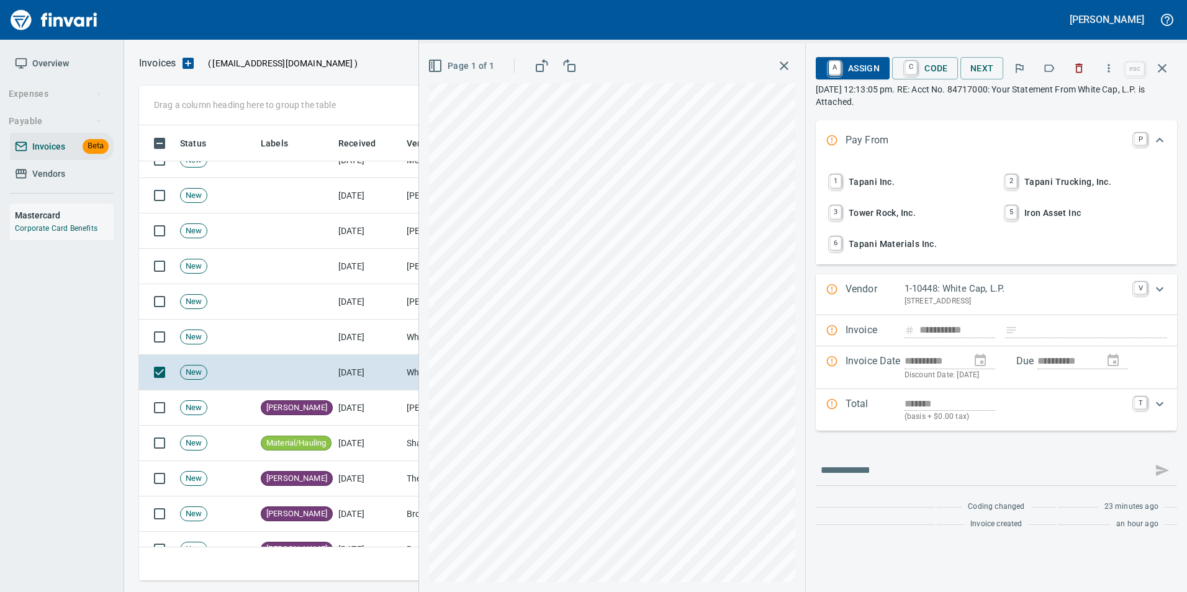
click at [1065, 57] on div at bounding box center [1049, 68] width 87 height 27
click at [1038, 65] on button "button" at bounding box center [1049, 68] width 27 height 27
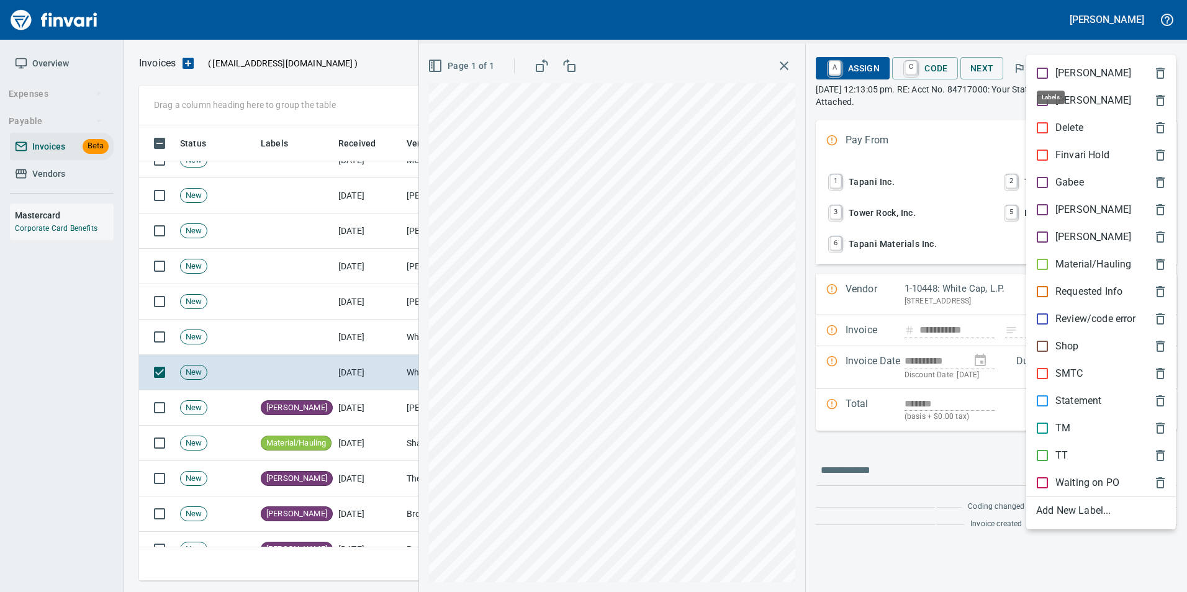
scroll to position [446, 1014]
click at [1062, 205] on p "[PERSON_NAME]" at bounding box center [1094, 209] width 76 height 15
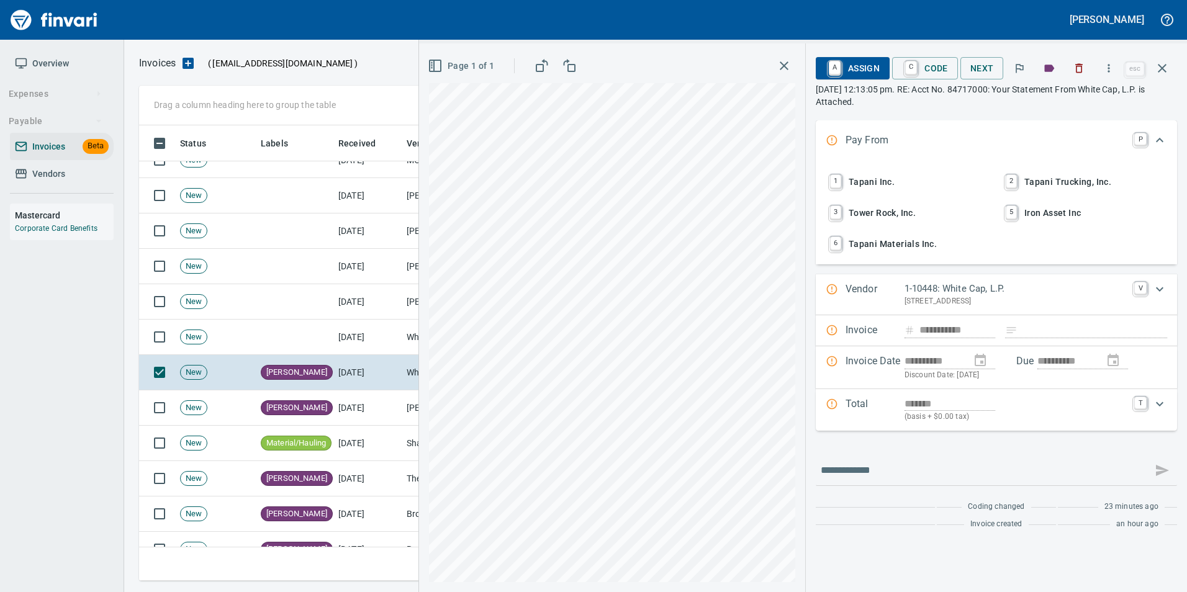
click at [1158, 73] on icon "button" at bounding box center [1162, 68] width 15 height 15
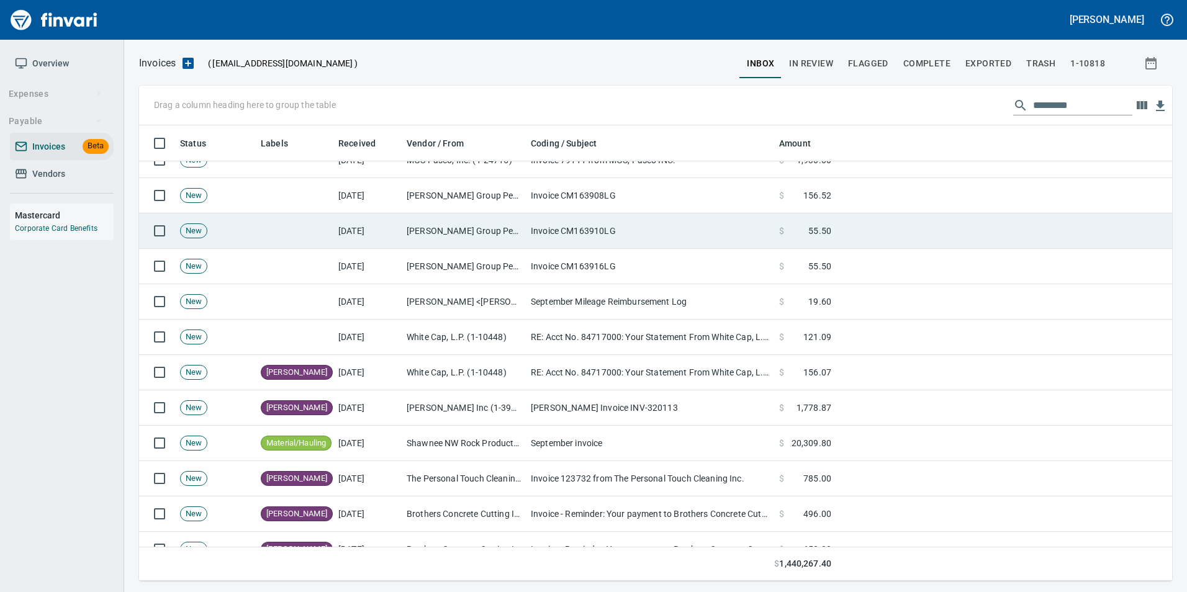
scroll to position [446, 1014]
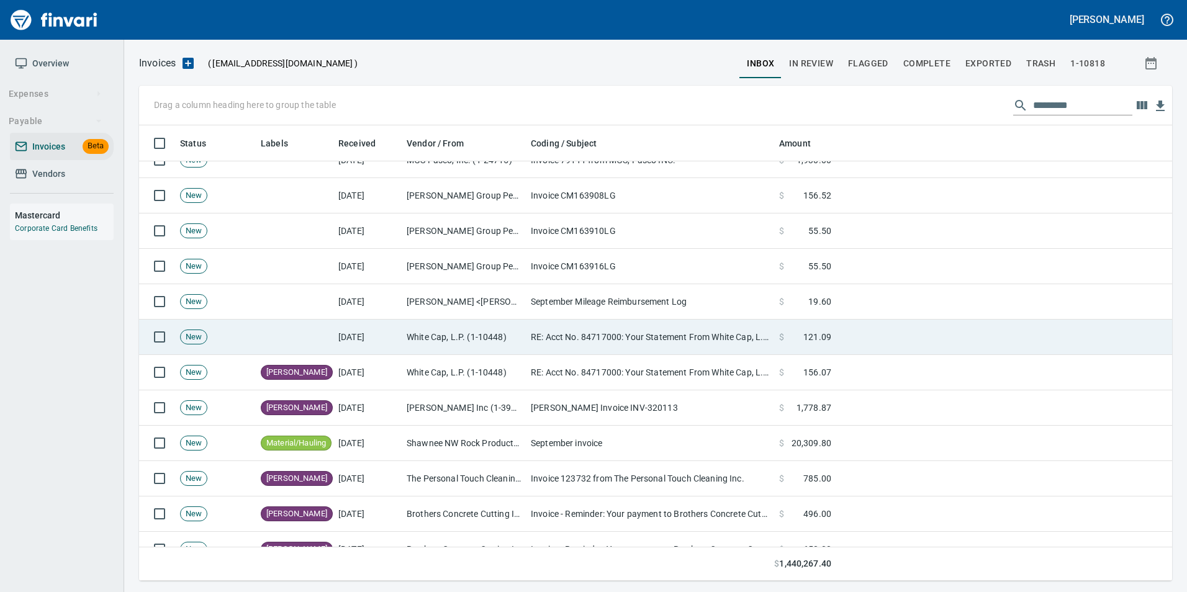
click at [476, 330] on td "White Cap, L.P. (1-10448)" at bounding box center [464, 337] width 124 height 35
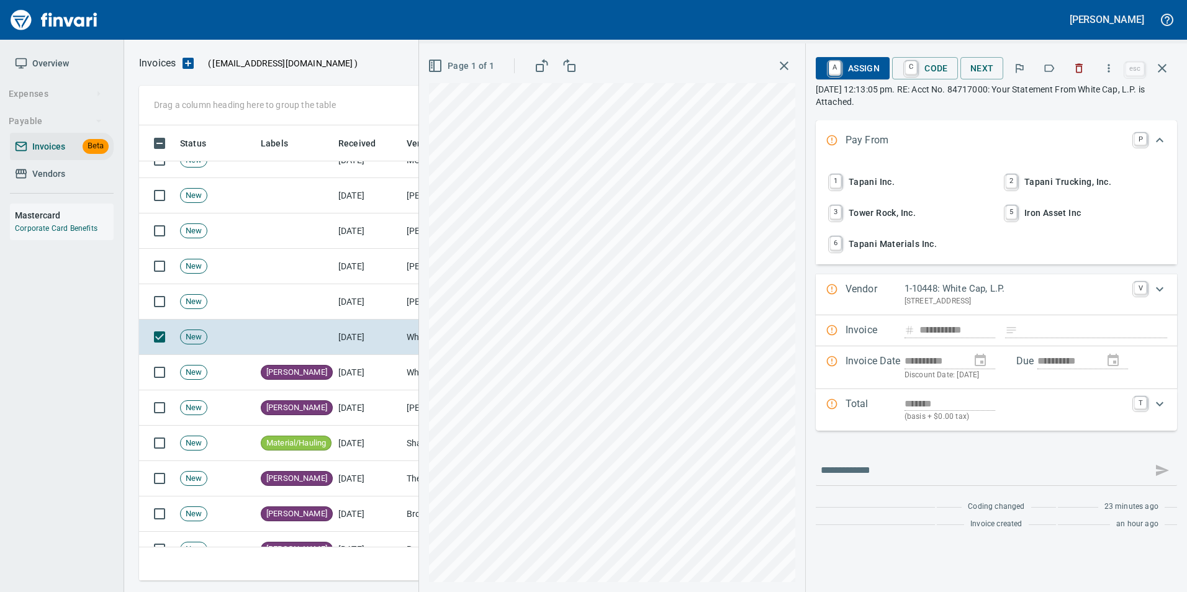
scroll to position [446, 1014]
click at [1053, 69] on icon "button" at bounding box center [1049, 68] width 12 height 12
click at [1156, 66] on icon "button" at bounding box center [1162, 68] width 15 height 15
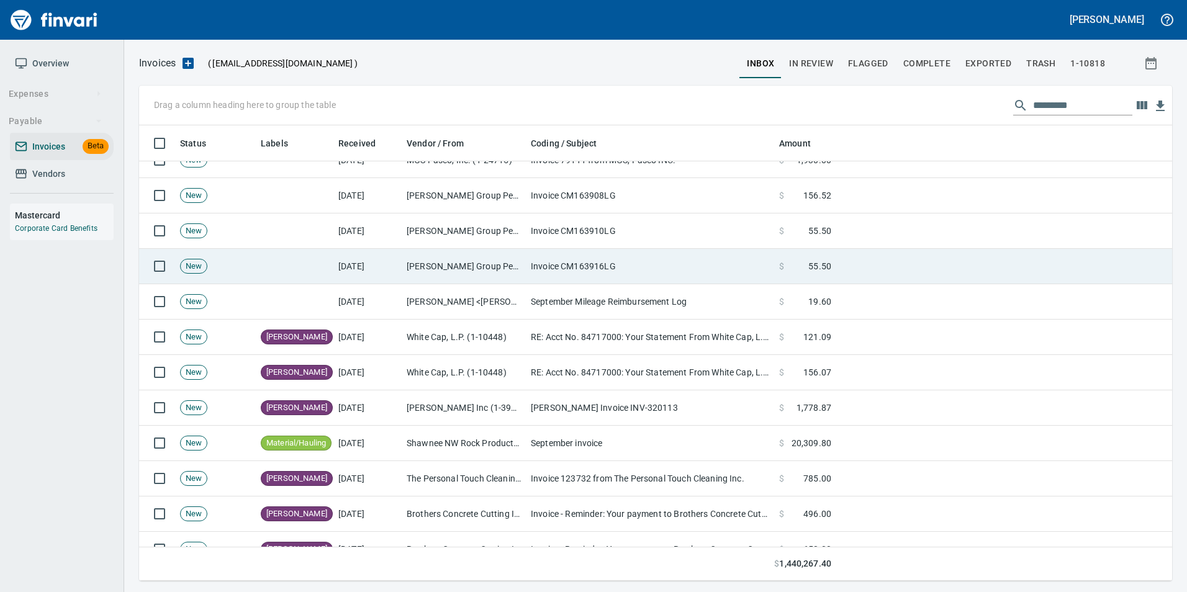
scroll to position [446, 1014]
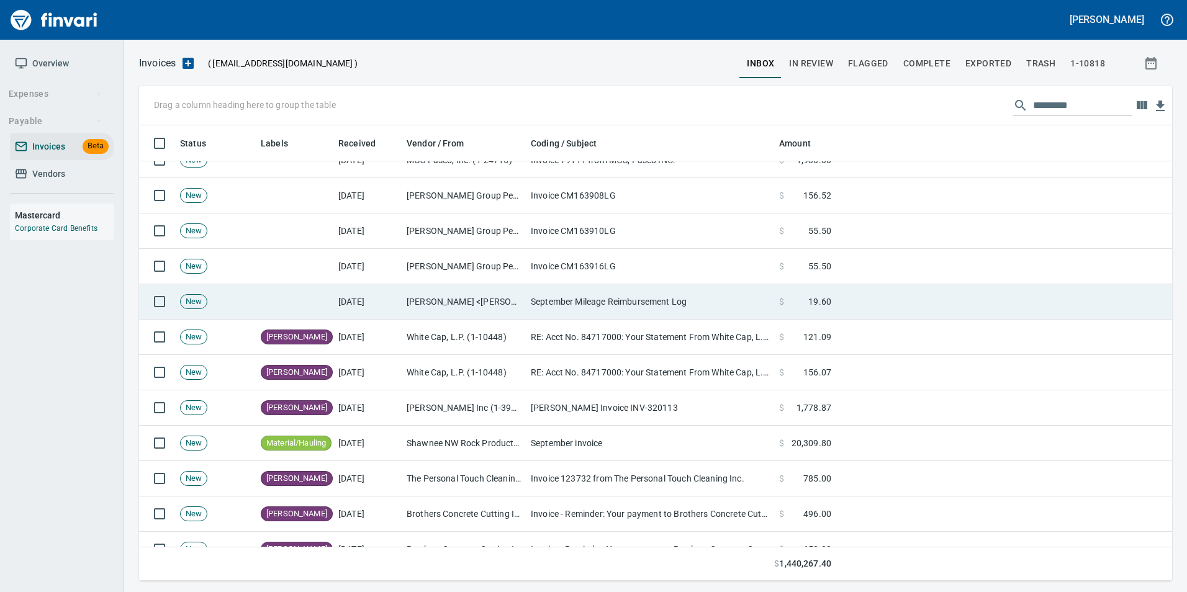
click at [441, 297] on td "[PERSON_NAME] <[PERSON_NAME][EMAIL_ADDRESS][PERSON_NAME][DOMAIN_NAME]>" at bounding box center [464, 301] width 124 height 35
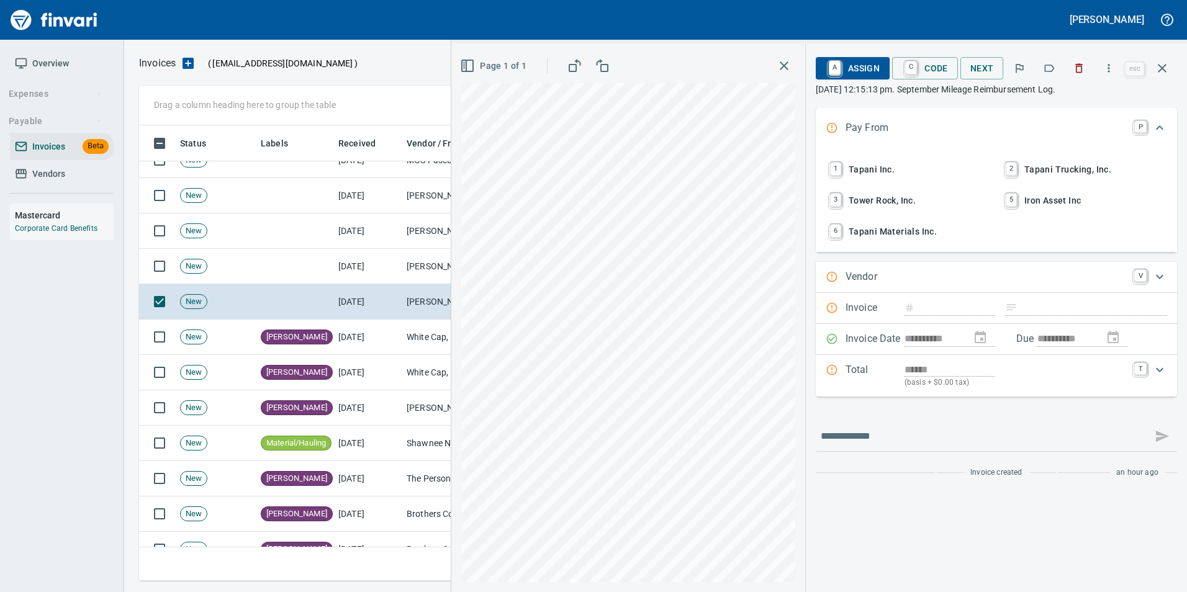
click at [1051, 71] on icon "button" at bounding box center [1049, 68] width 12 height 12
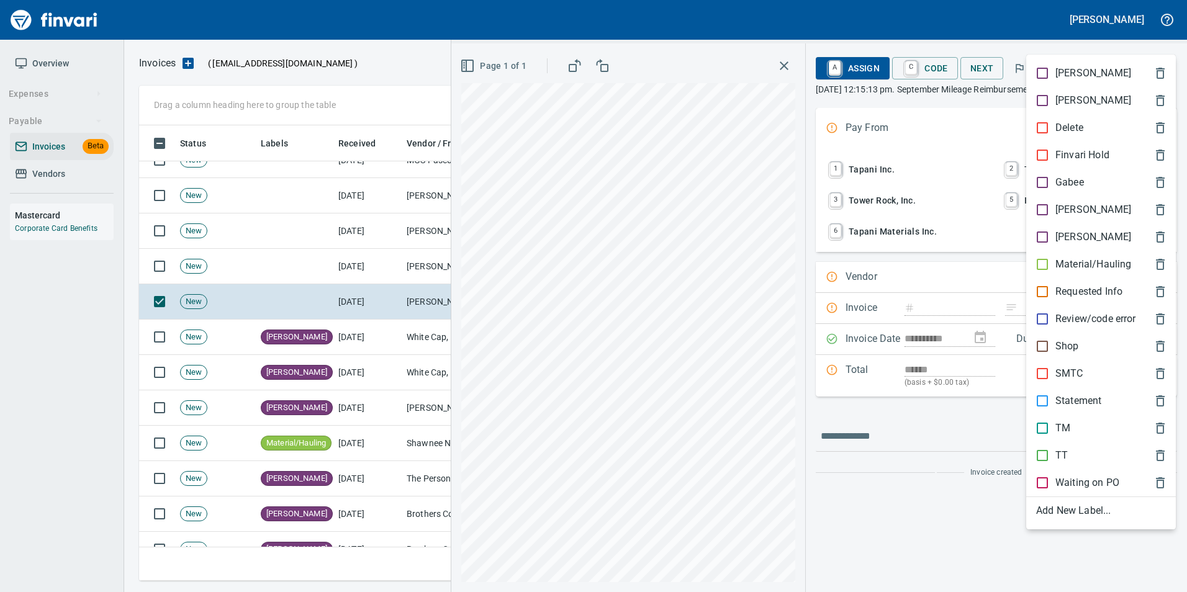
scroll to position [446, 1014]
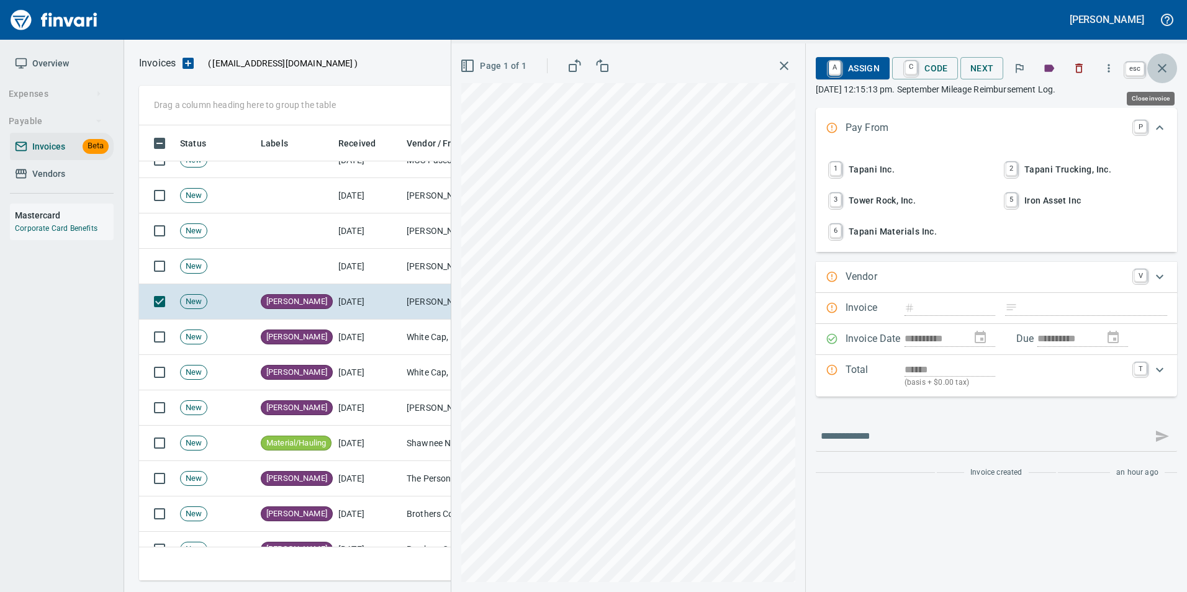
click at [1167, 66] on icon "button" at bounding box center [1162, 68] width 15 height 15
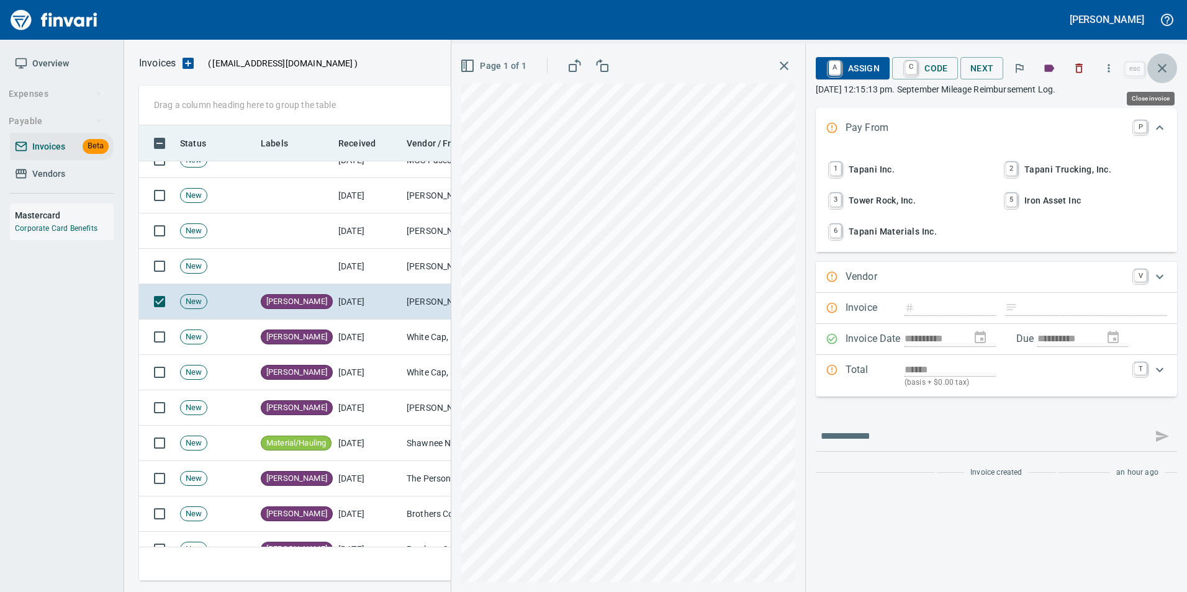
scroll to position [446, 1014]
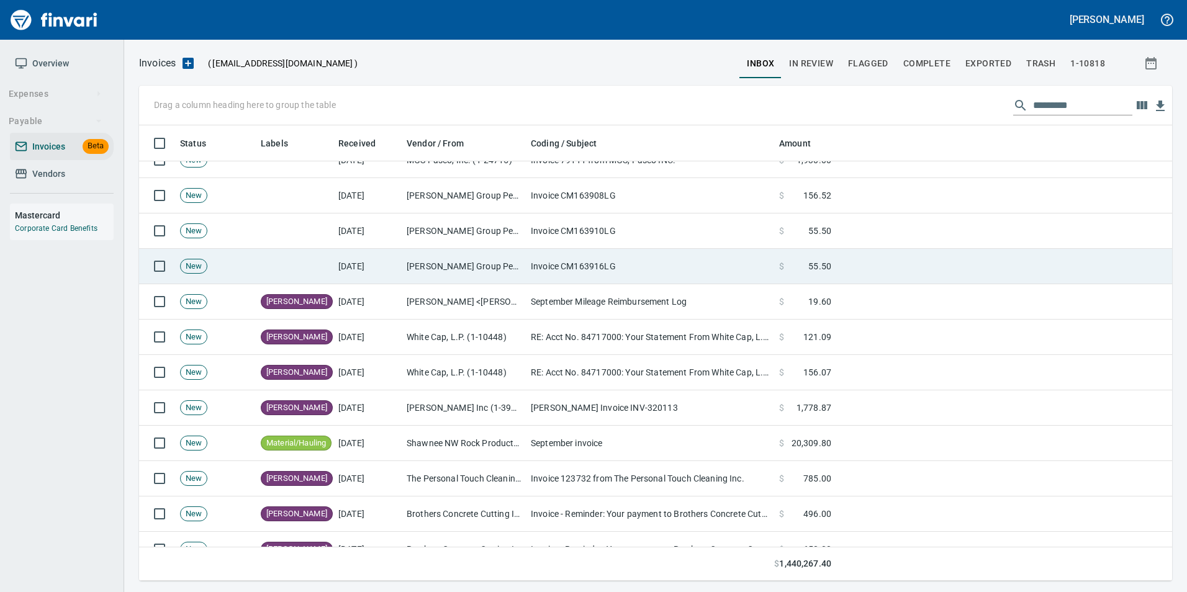
click at [556, 272] on td "Invoice CM163916LG" at bounding box center [650, 266] width 248 height 35
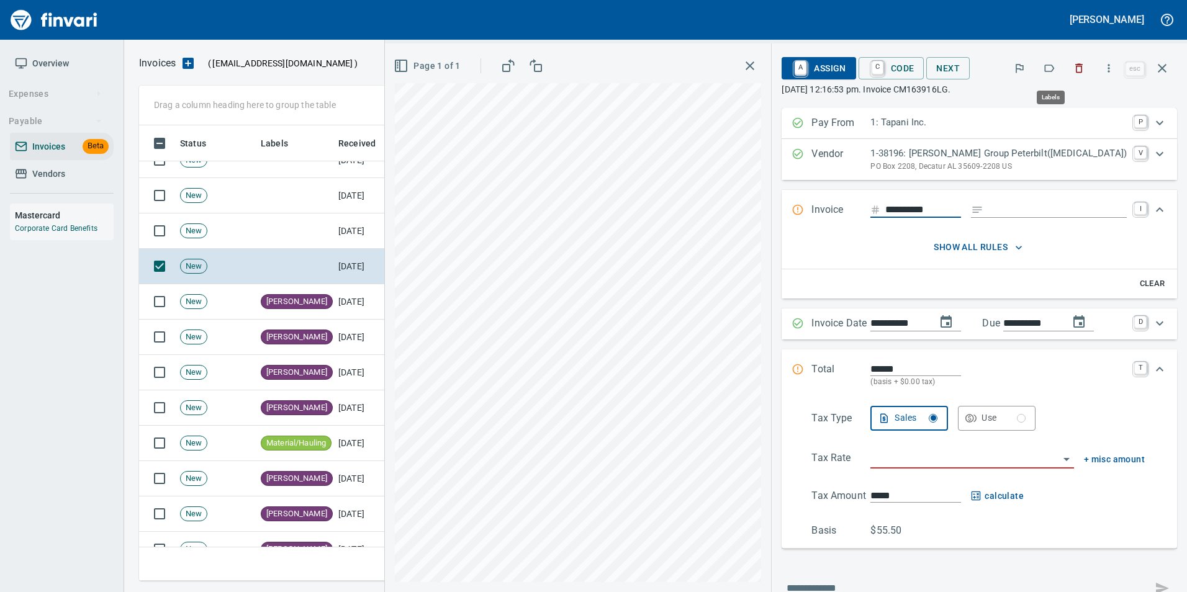
click at [1045, 65] on icon "button" at bounding box center [1049, 68] width 12 height 12
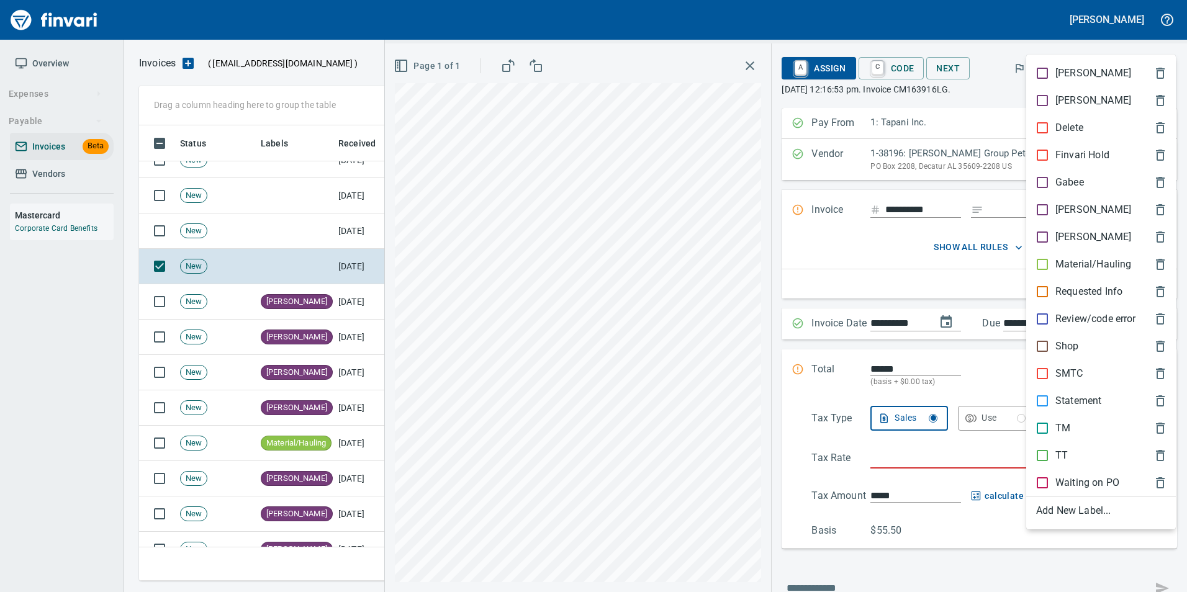
scroll to position [446, 1014]
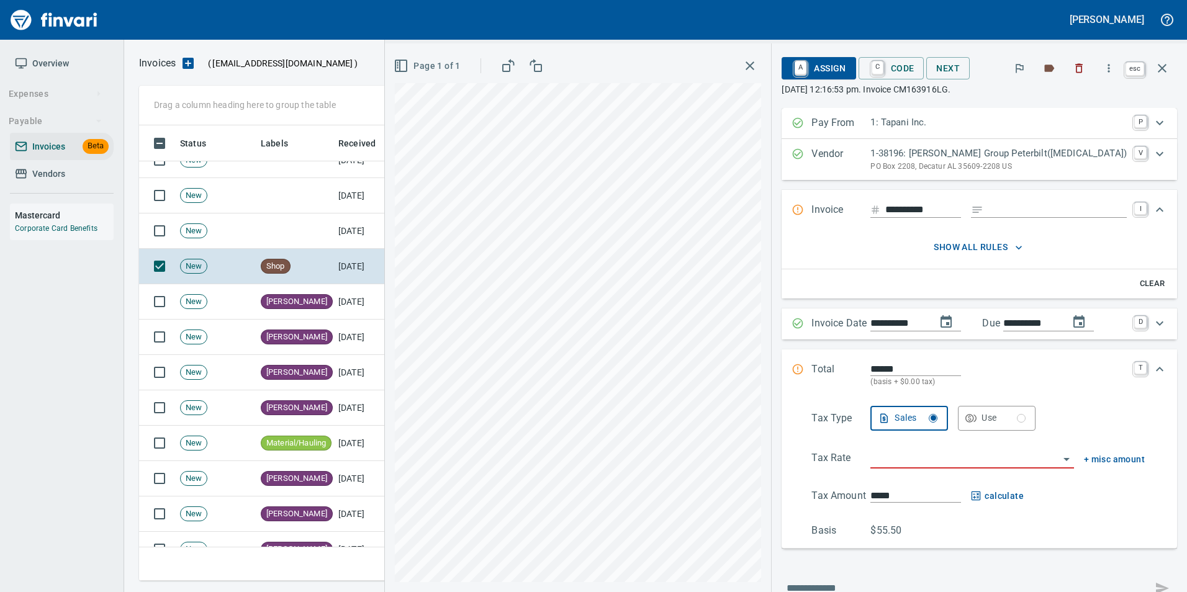
click at [1167, 75] on icon "button" at bounding box center [1162, 68] width 15 height 15
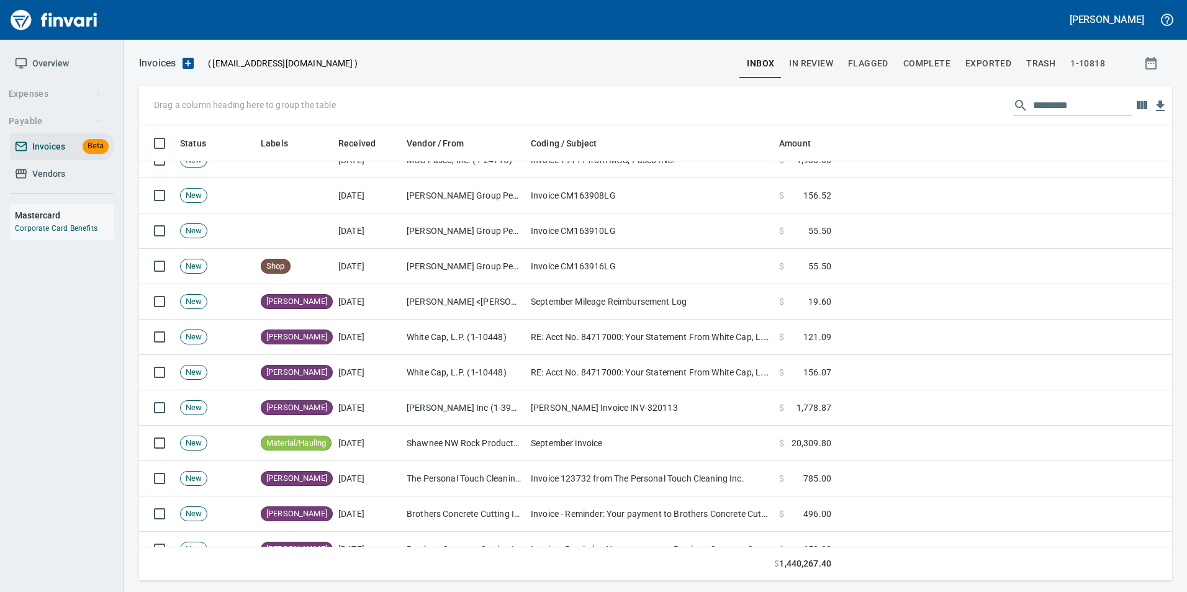
scroll to position [446, 1014]
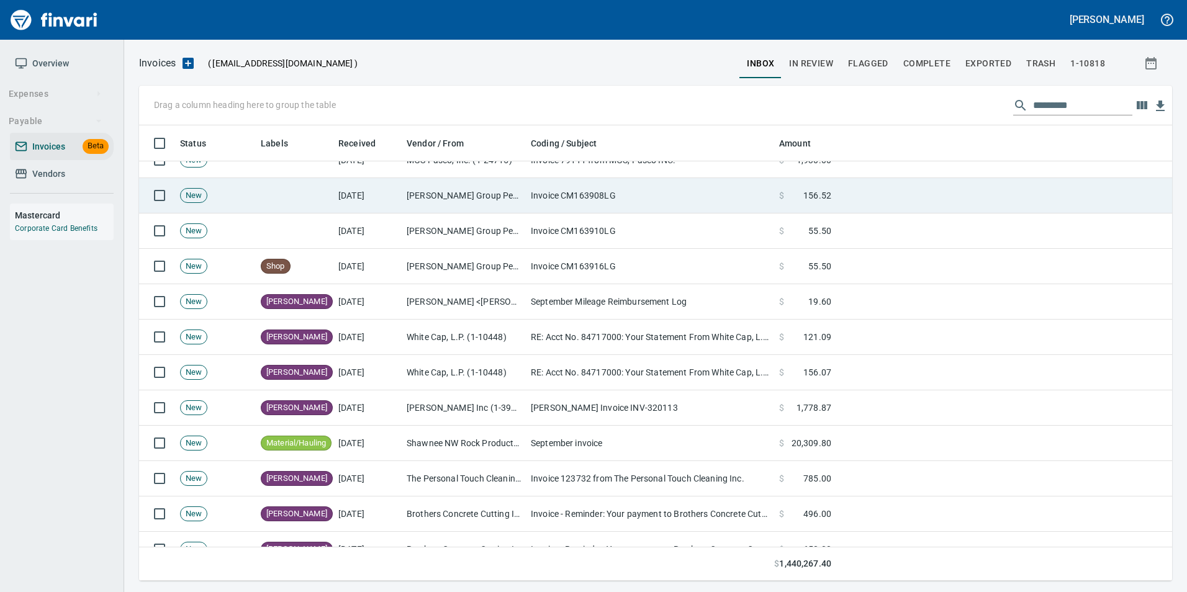
click at [593, 212] on td "Invoice CM163908LG" at bounding box center [650, 195] width 248 height 35
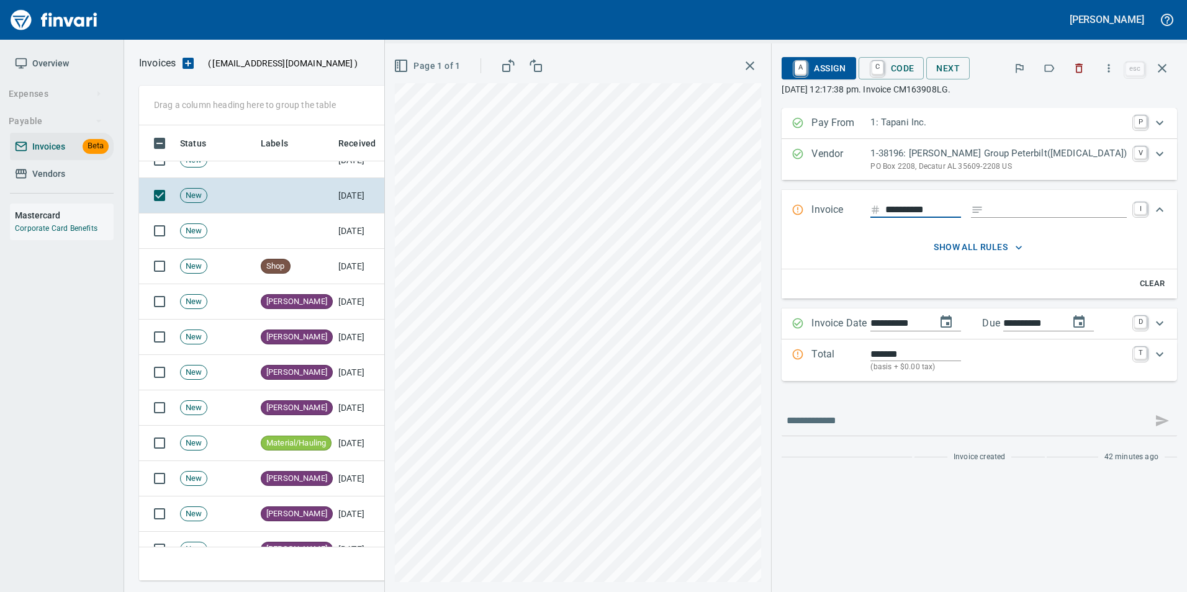
click at [1047, 69] on icon "button" at bounding box center [1049, 68] width 12 height 12
click at [1161, 73] on icon "button" at bounding box center [1162, 68] width 15 height 15
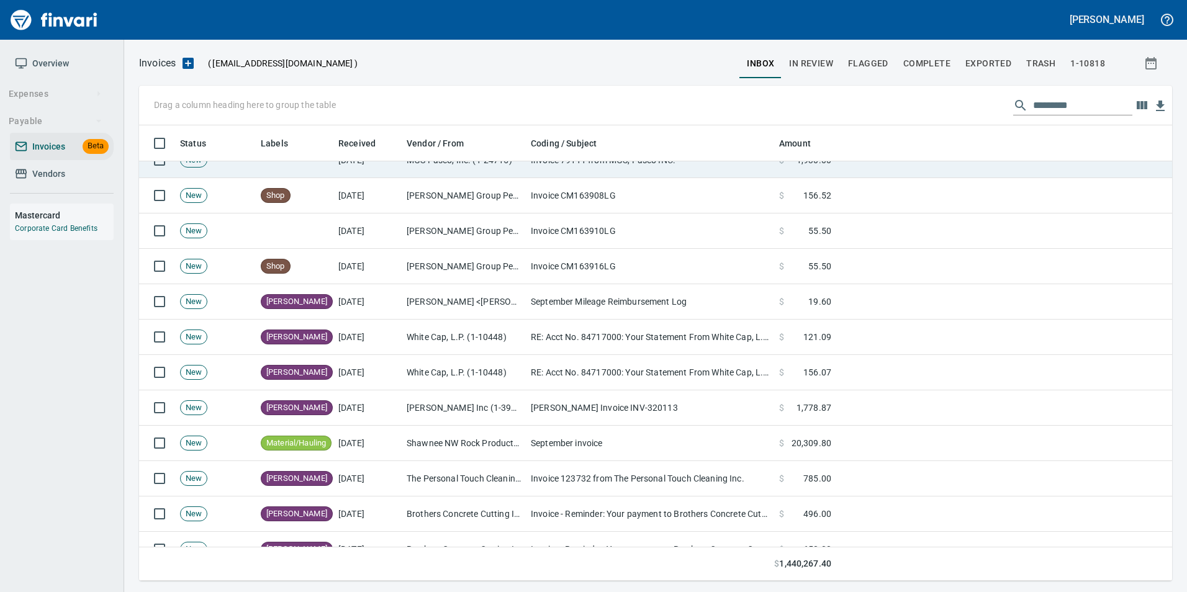
scroll to position [446, 1014]
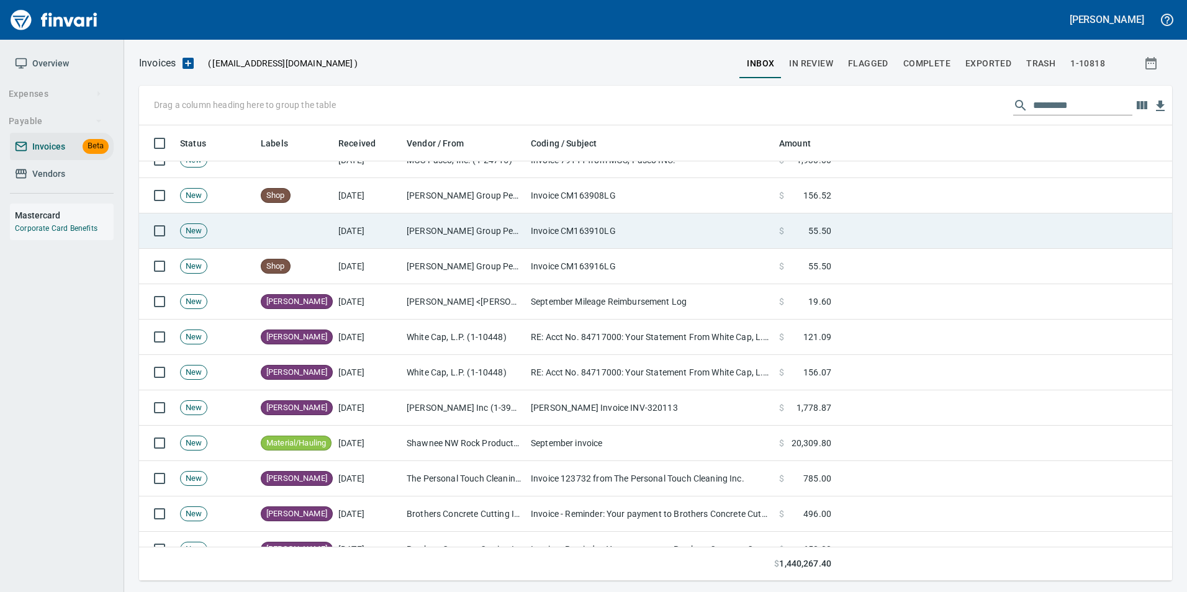
click at [555, 242] on td "Invoice CM163910LG" at bounding box center [650, 231] width 248 height 35
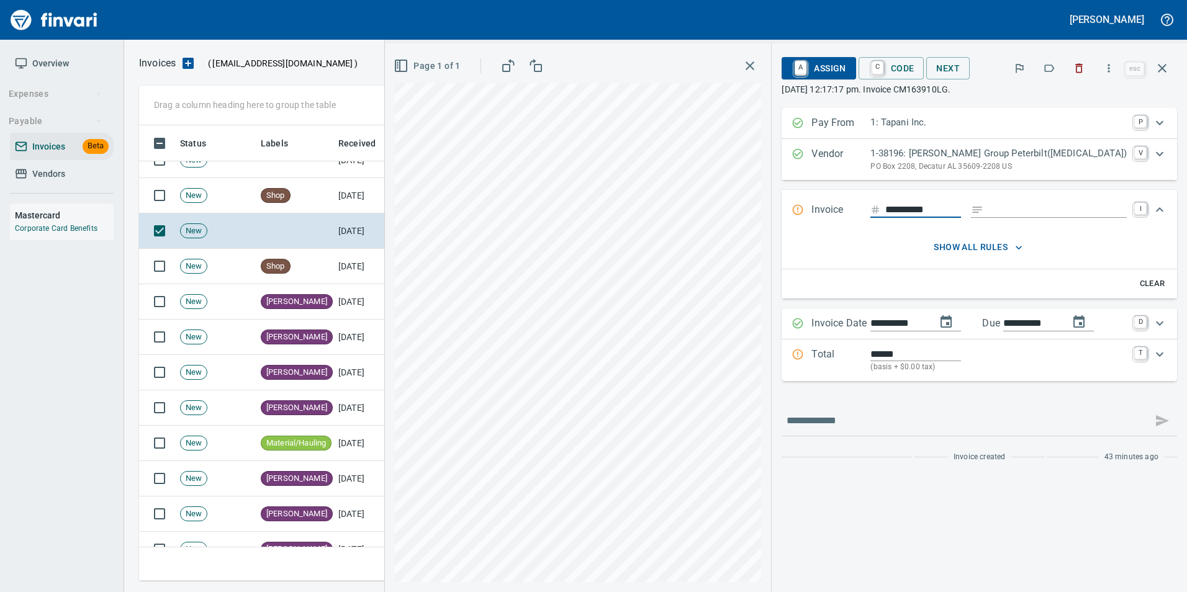
click at [1052, 71] on icon "button" at bounding box center [1049, 68] width 12 height 12
click at [1166, 73] on icon "button" at bounding box center [1162, 68] width 15 height 15
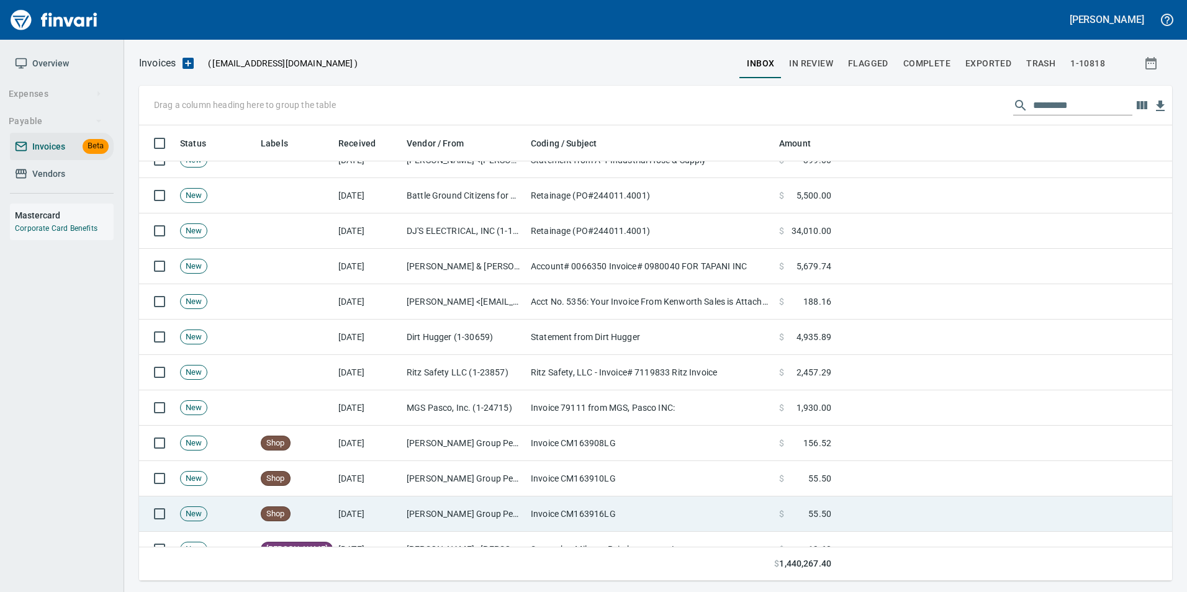
scroll to position [124, 0]
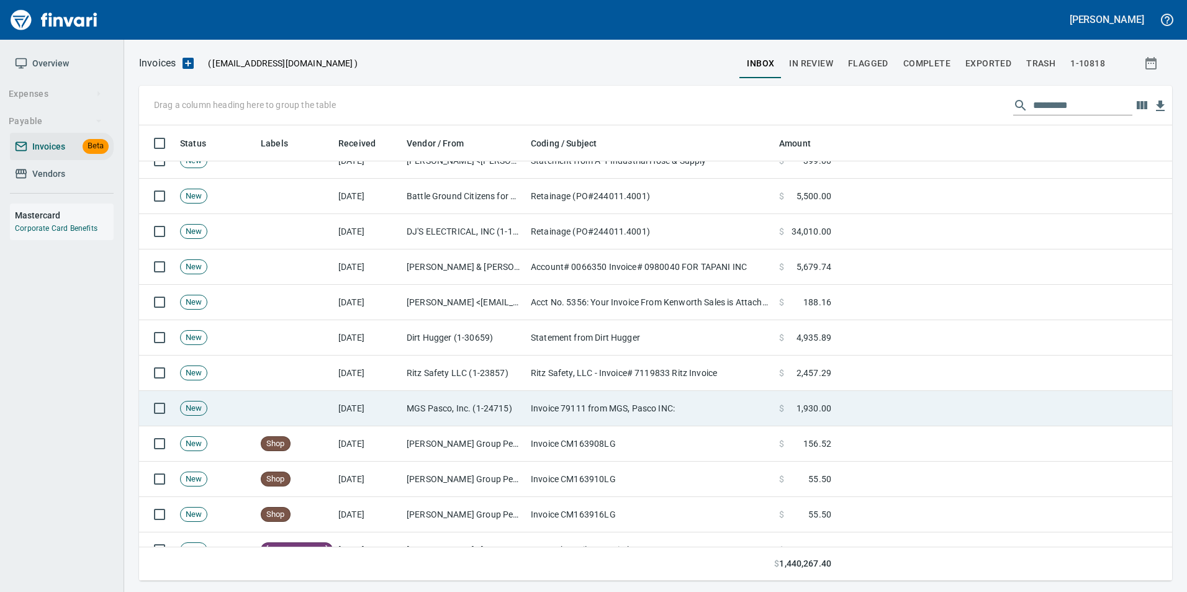
click at [410, 409] on td "MGS Pasco, Inc. (1-24715)" at bounding box center [464, 408] width 124 height 35
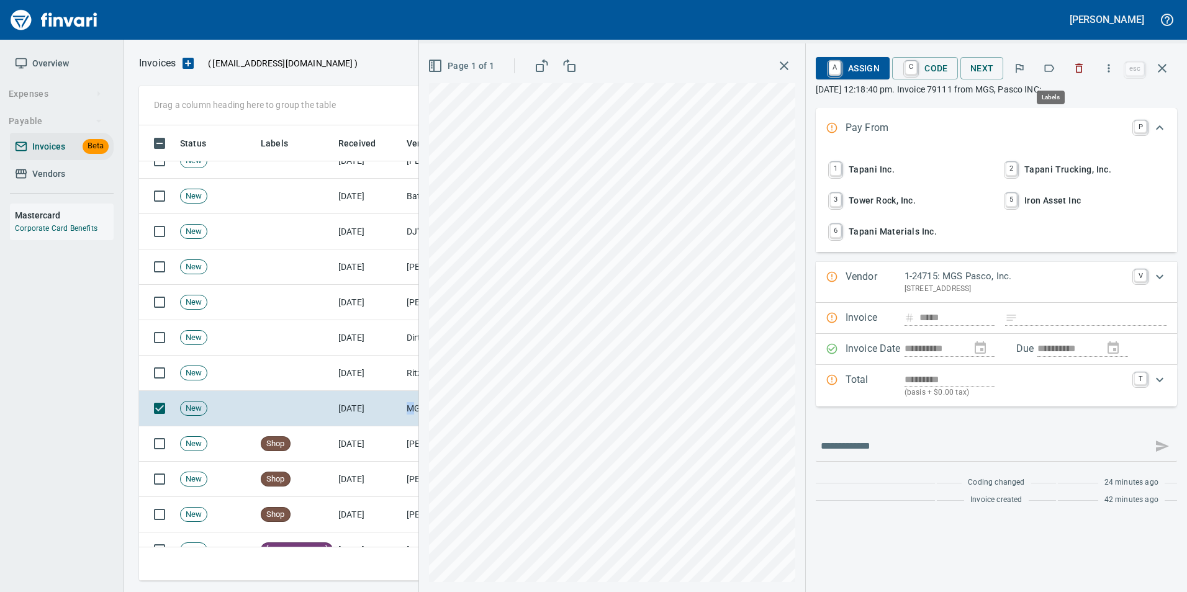
scroll to position [446, 1014]
click at [1051, 71] on icon "button" at bounding box center [1050, 68] width 10 height 7
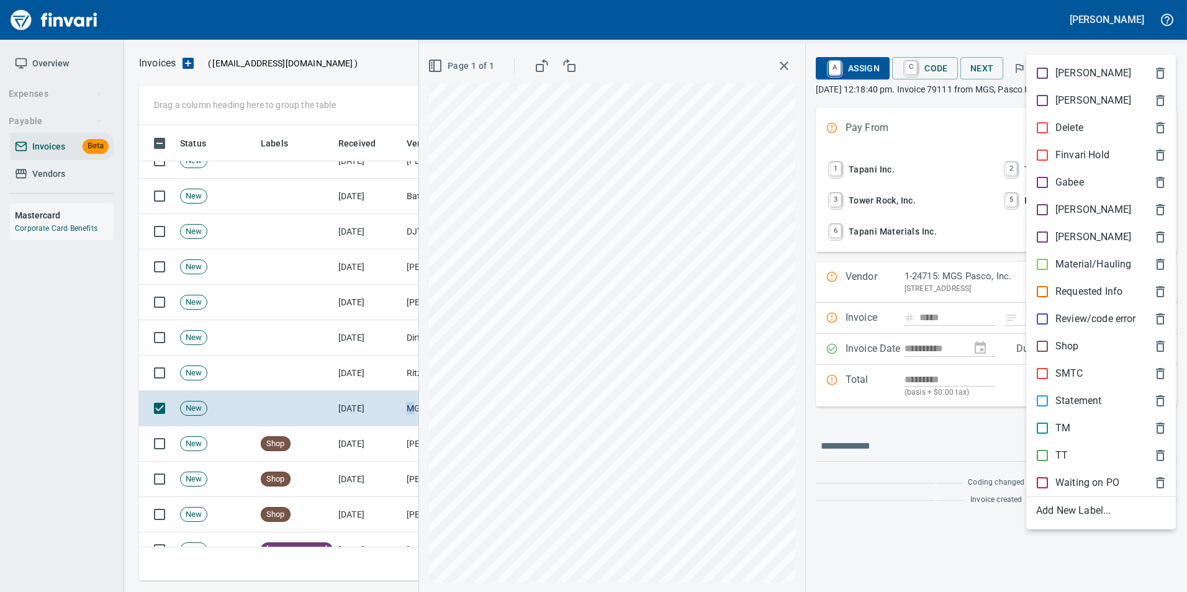
click at [1057, 200] on div "[PERSON_NAME]" at bounding box center [1101, 209] width 150 height 27
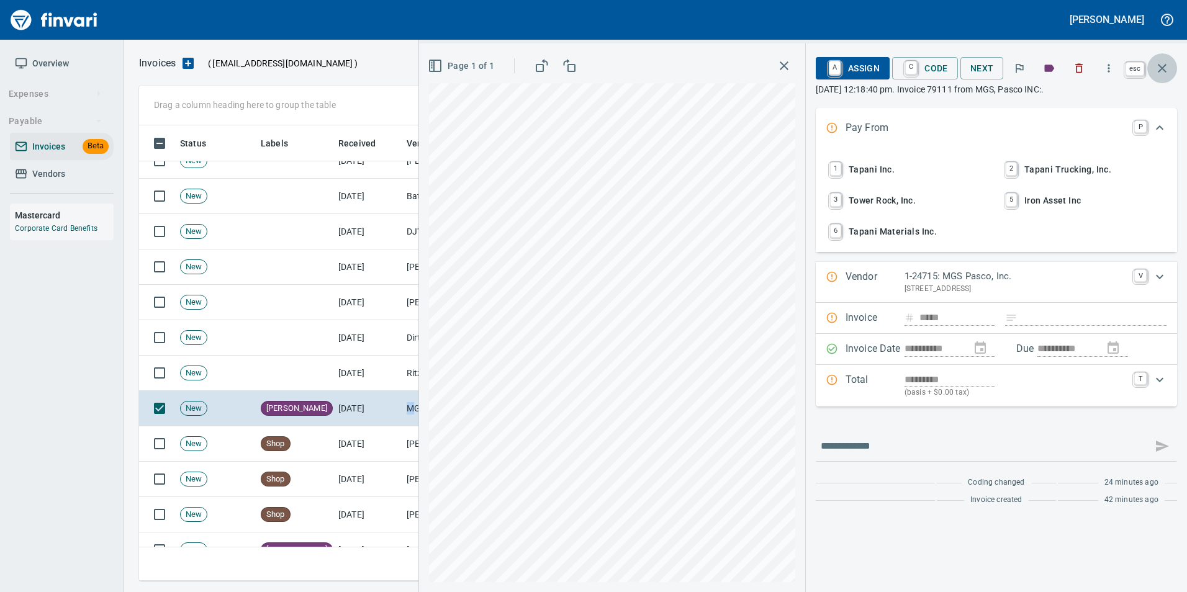
drag, startPoint x: 1161, startPoint y: 73, endPoint x: 1060, endPoint y: 130, distance: 116.2
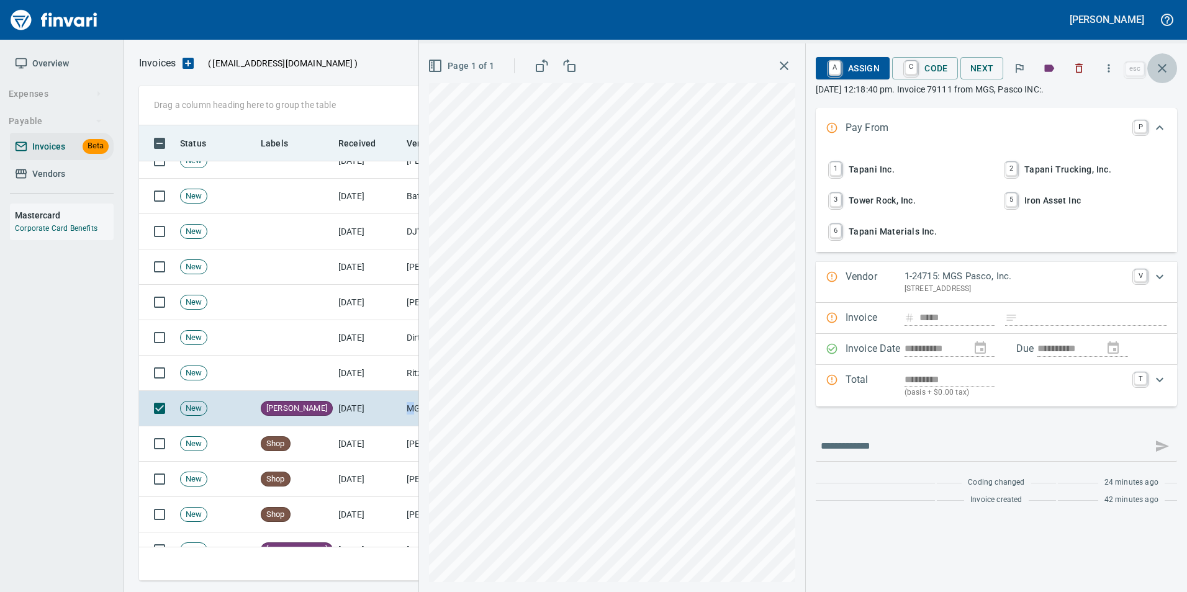
click at [1159, 73] on icon "button" at bounding box center [1162, 68] width 15 height 15
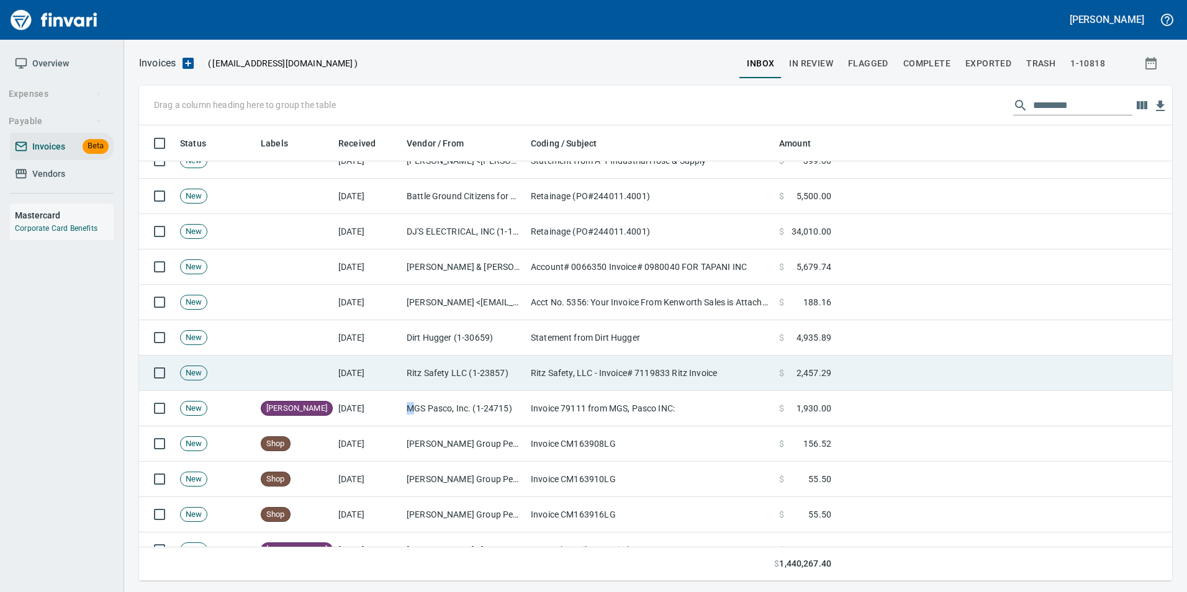
click at [589, 388] on td "Ritz Safety, LLC - Invoice# 7119833 Ritz Invoice" at bounding box center [650, 373] width 248 height 35
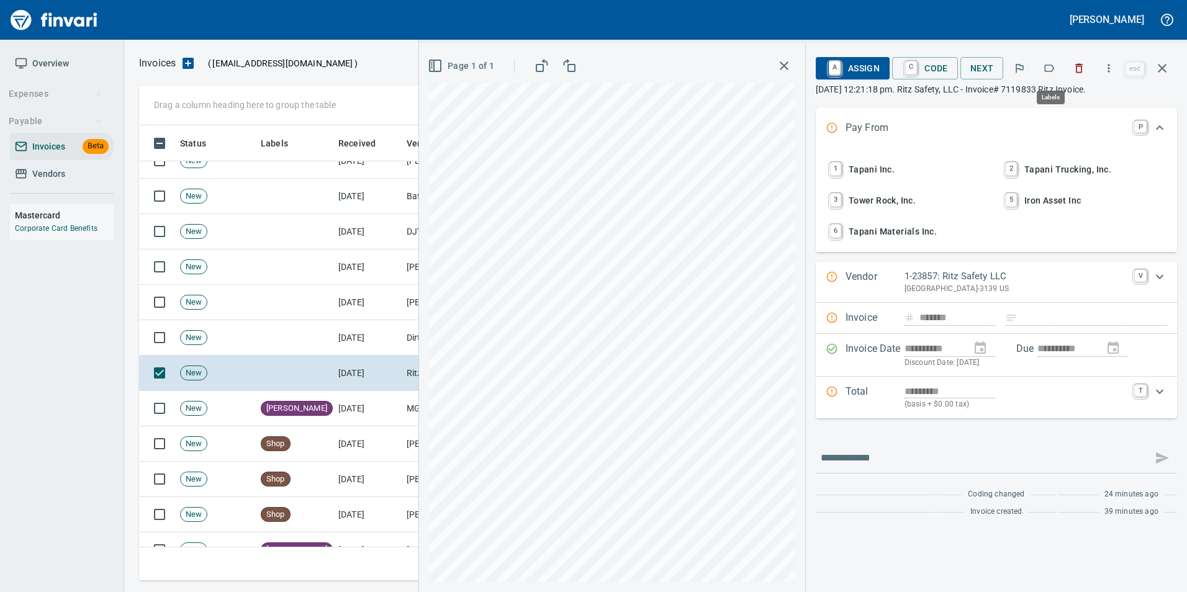
scroll to position [446, 1014]
click at [1046, 70] on icon "button" at bounding box center [1049, 68] width 12 height 12
drag, startPoint x: 1158, startPoint y: 71, endPoint x: 919, endPoint y: 174, distance: 260.6
click at [1158, 70] on icon "button" at bounding box center [1162, 68] width 15 height 15
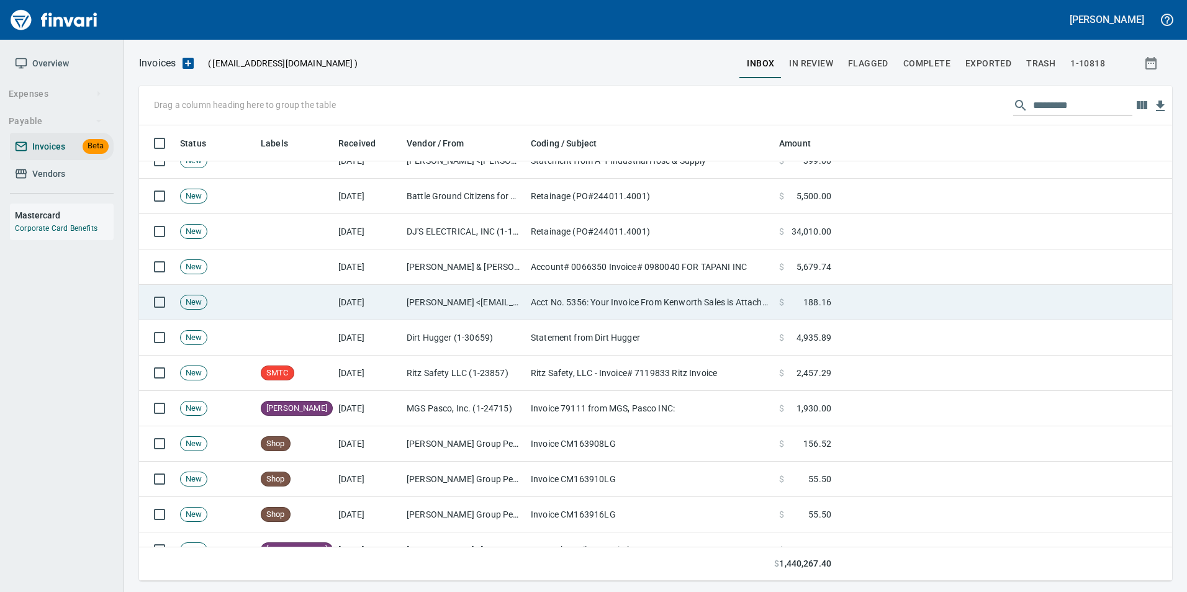
scroll to position [446, 1014]
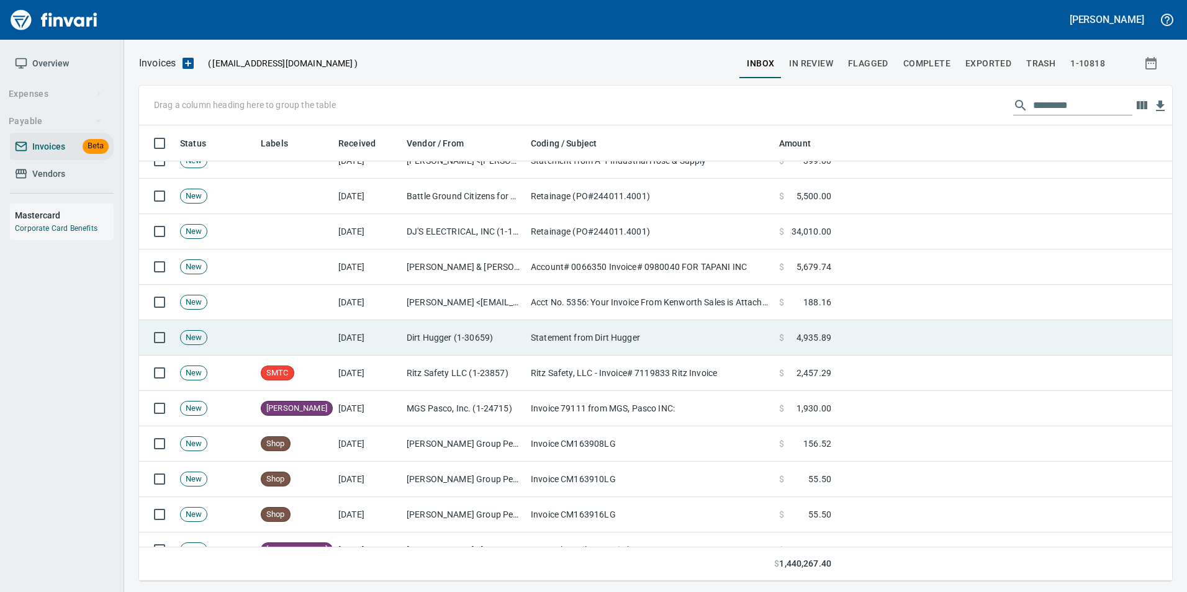
click at [476, 338] on td "Dirt Hugger (1-30659)" at bounding box center [464, 337] width 124 height 35
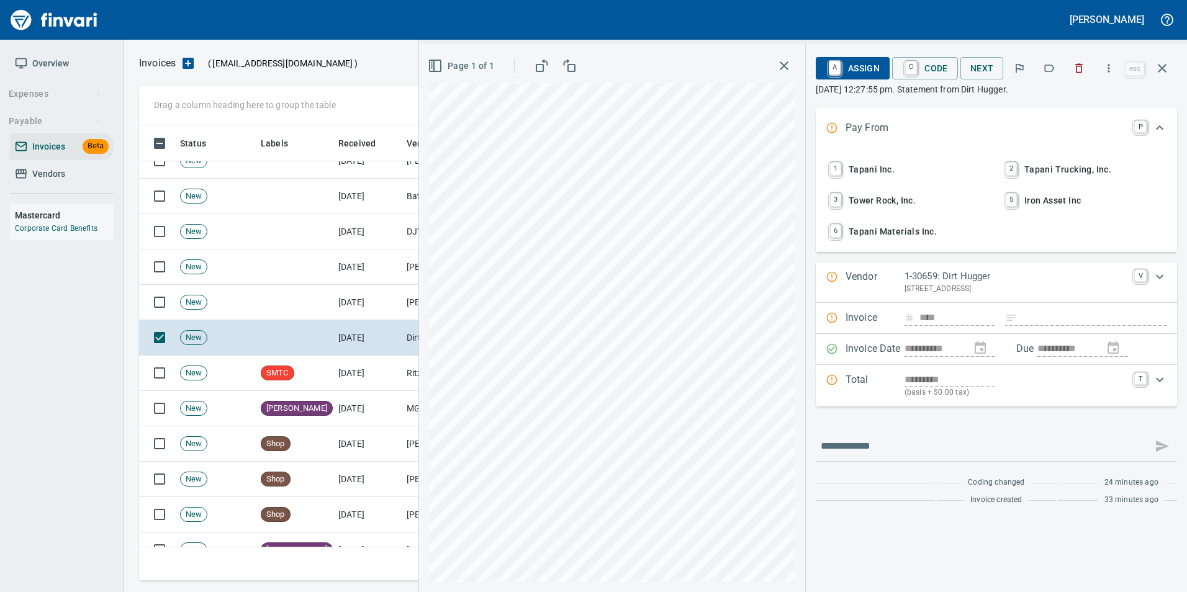
scroll to position [446, 1014]
click at [1049, 63] on icon "button" at bounding box center [1049, 68] width 12 height 12
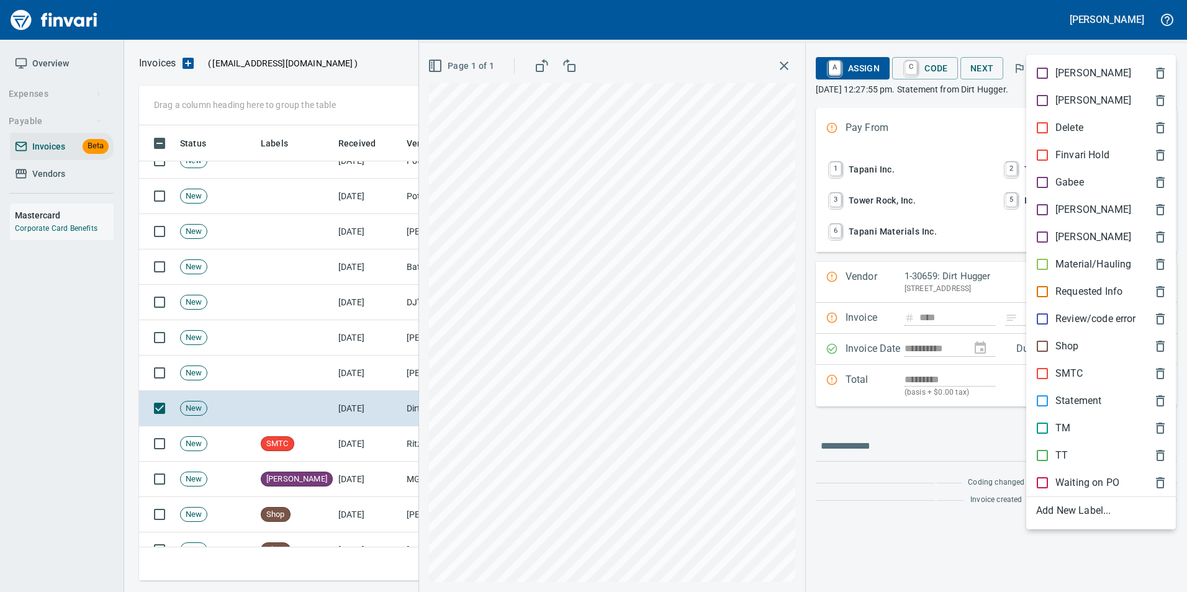
click at [1075, 400] on p "Statement" at bounding box center [1079, 401] width 46 height 15
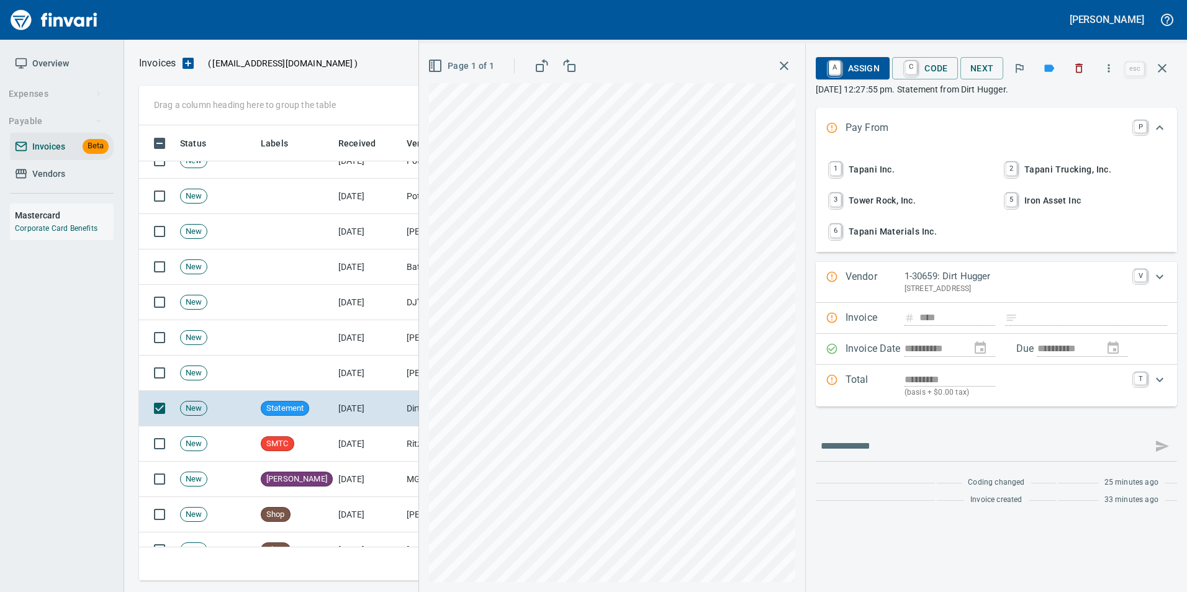
click at [1160, 72] on icon "button" at bounding box center [1162, 68] width 15 height 15
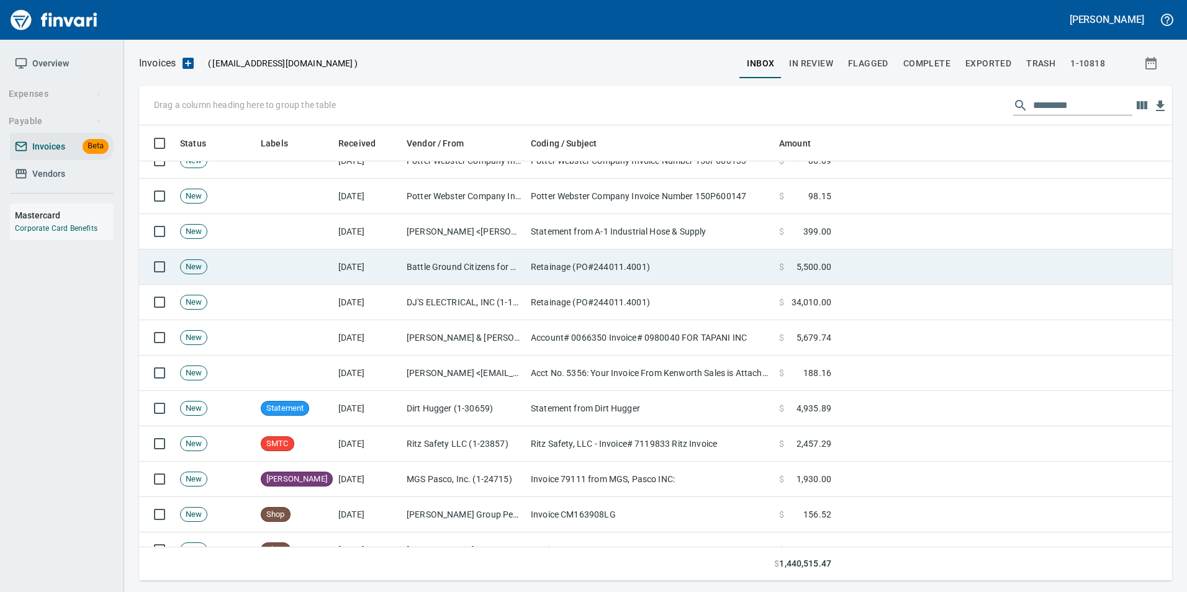
scroll to position [446, 1014]
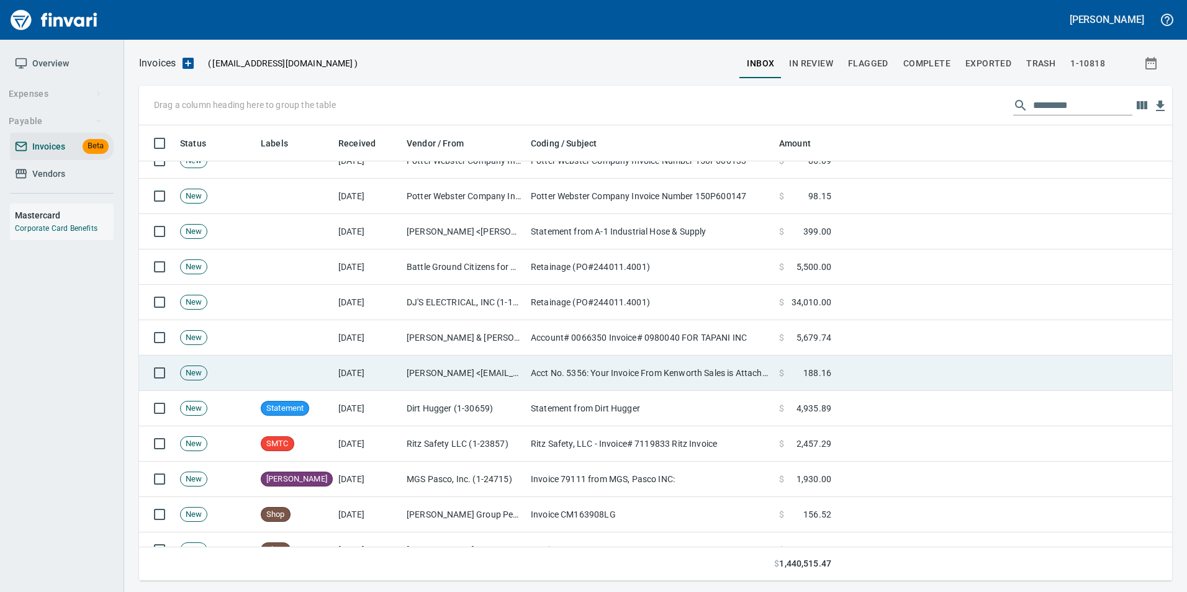
click at [571, 380] on td "Acct No. 5356: Your Invoice From Kenworth Sales is Attached" at bounding box center [650, 373] width 248 height 35
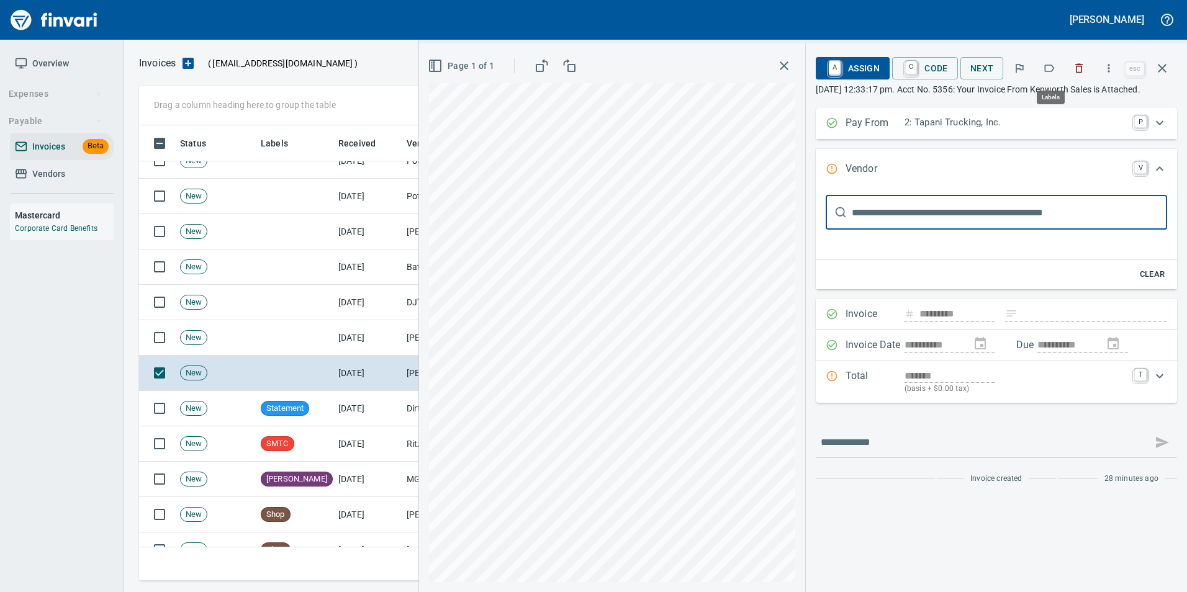
click at [1044, 71] on icon "button" at bounding box center [1049, 68] width 12 height 12
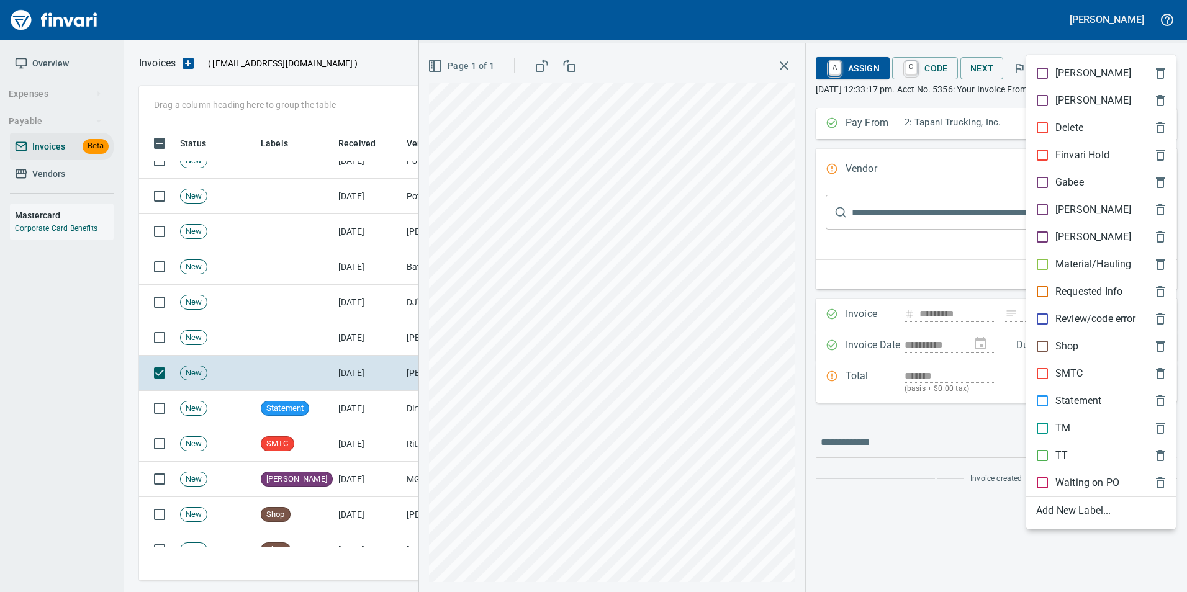
scroll to position [446, 1014]
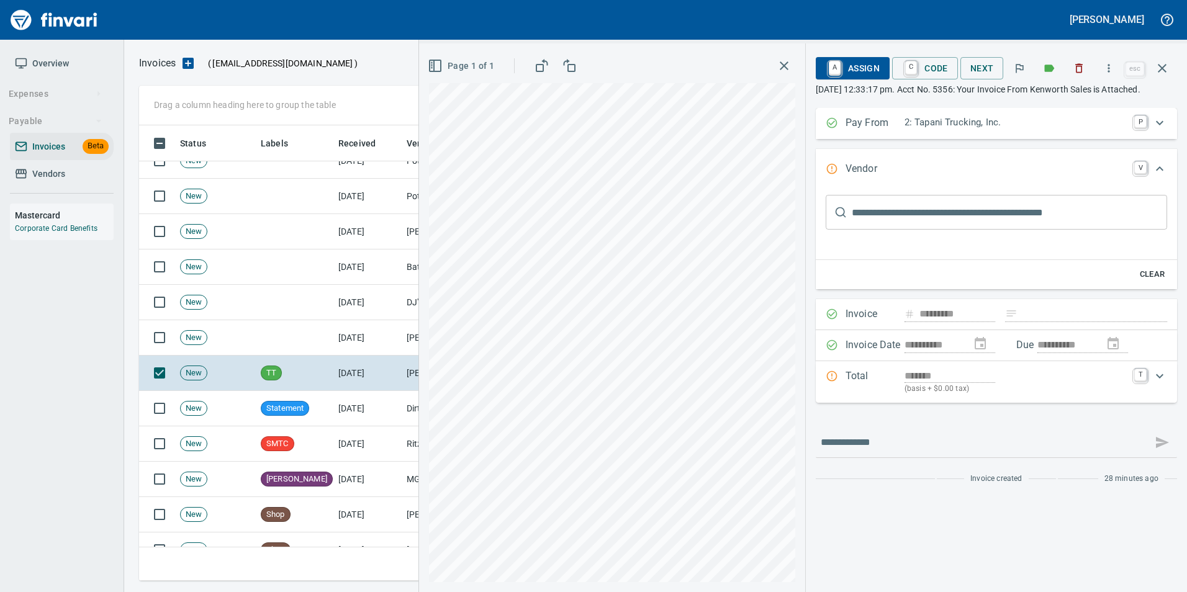
click at [1162, 67] on icon "button" at bounding box center [1162, 68] width 9 height 9
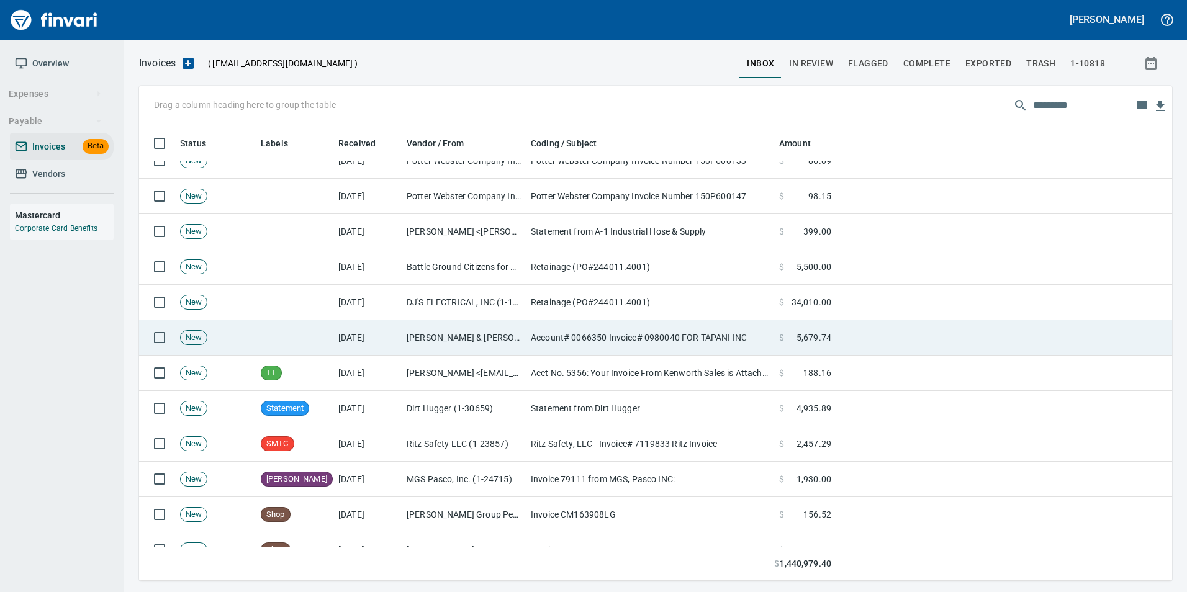
click at [571, 343] on td "Account# 0066350 Invoice# 0980040 FOR TAPANI INC" at bounding box center [650, 337] width 248 height 35
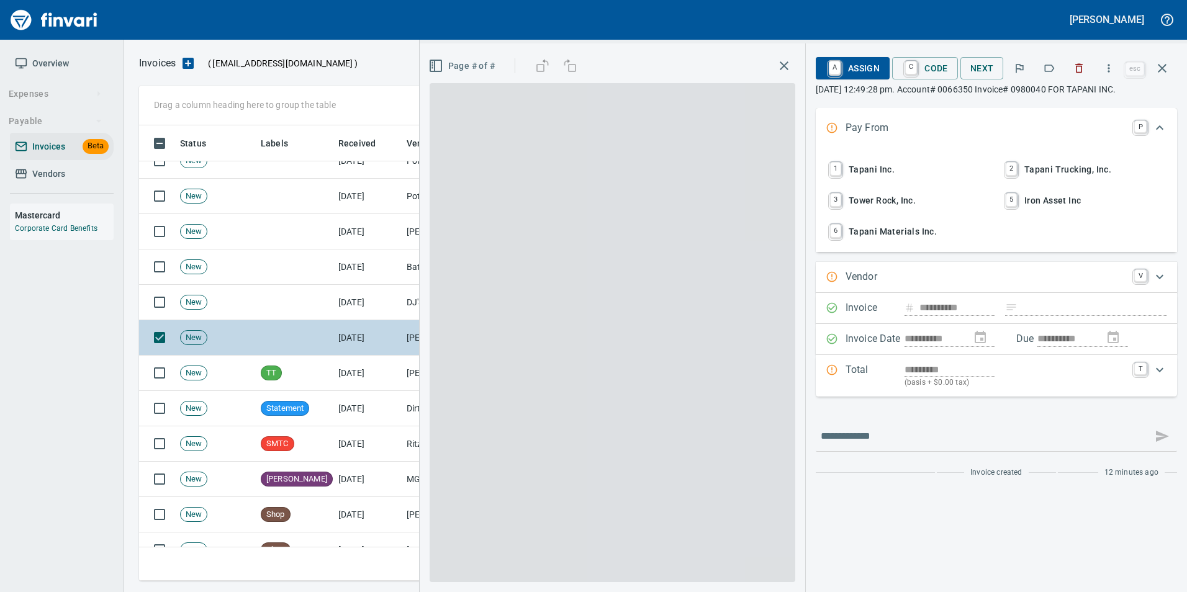
type input "**********"
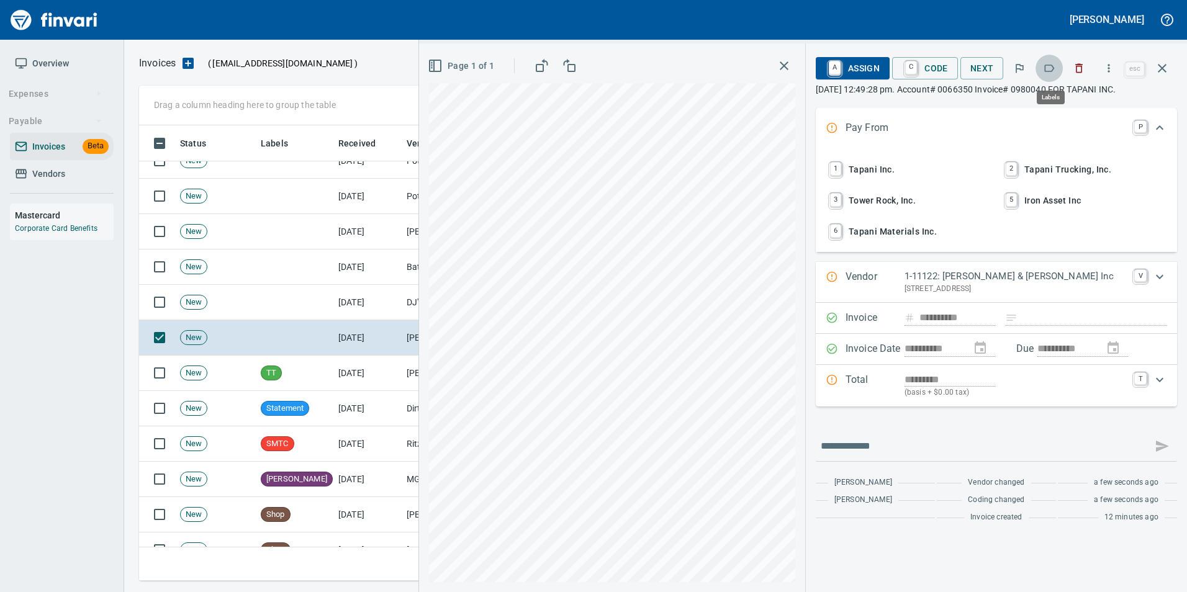
click at [1052, 65] on icon "button" at bounding box center [1050, 68] width 10 height 7
click at [1165, 60] on button "button" at bounding box center [1162, 68] width 30 height 30
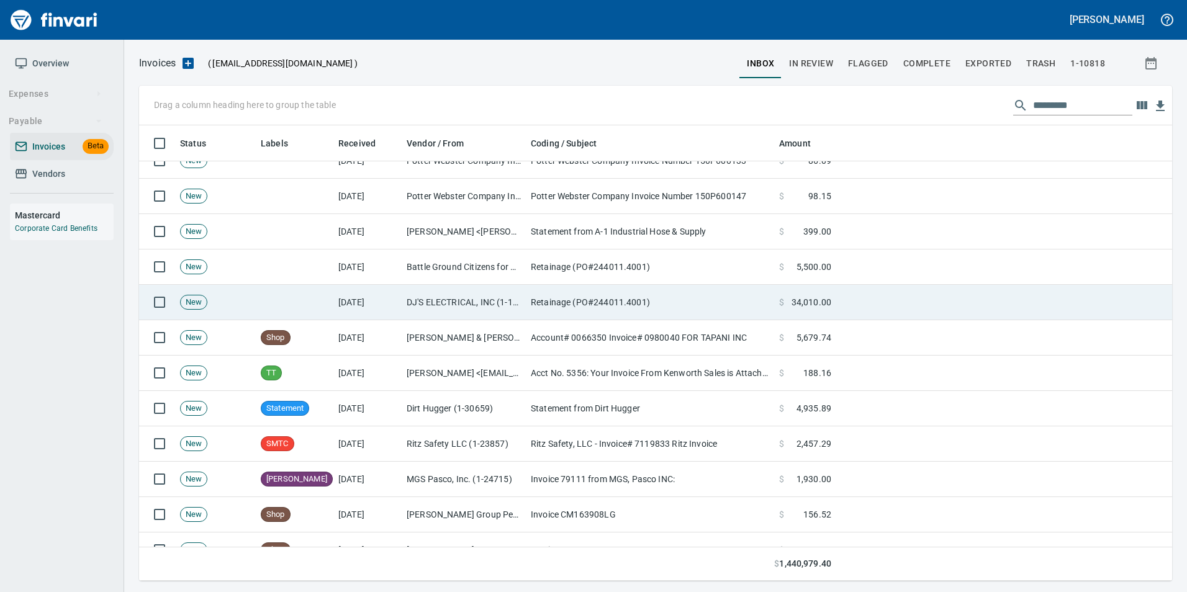
click at [533, 291] on td "Retainage (PO#244011.4001)" at bounding box center [650, 302] width 248 height 35
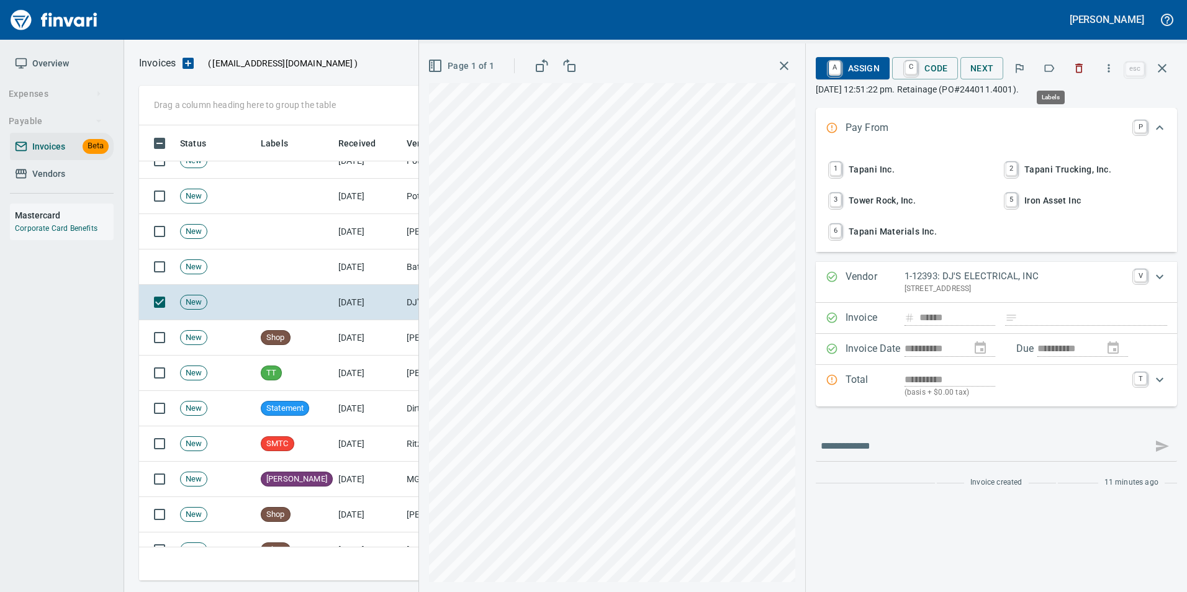
scroll to position [446, 1014]
click at [1078, 71] on icon "button" at bounding box center [1079, 68] width 7 height 9
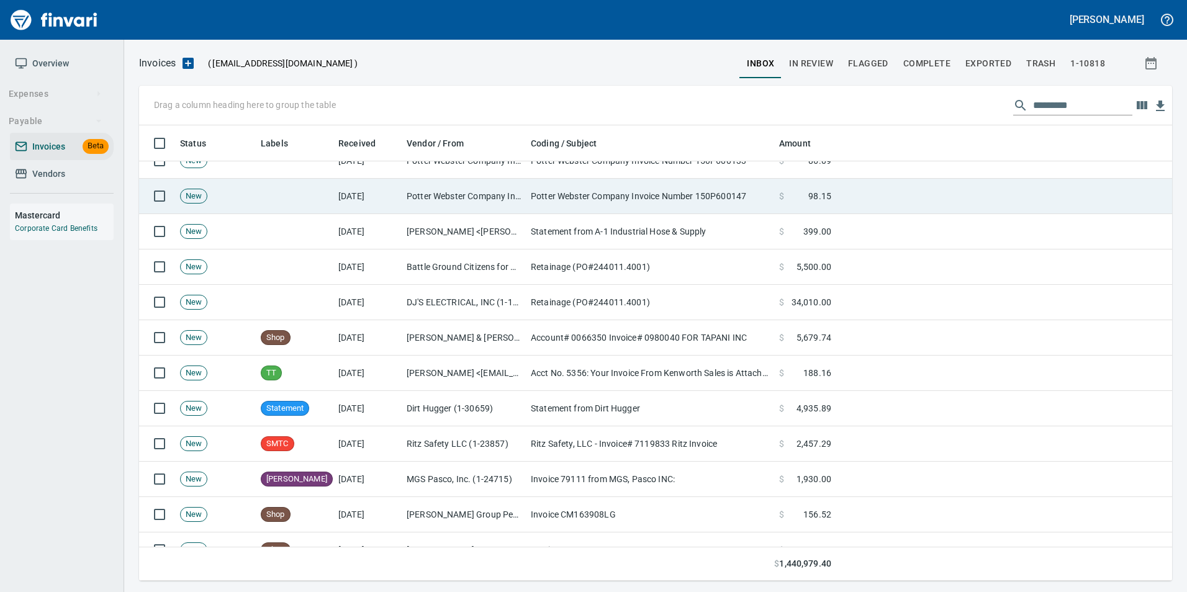
scroll to position [446, 1014]
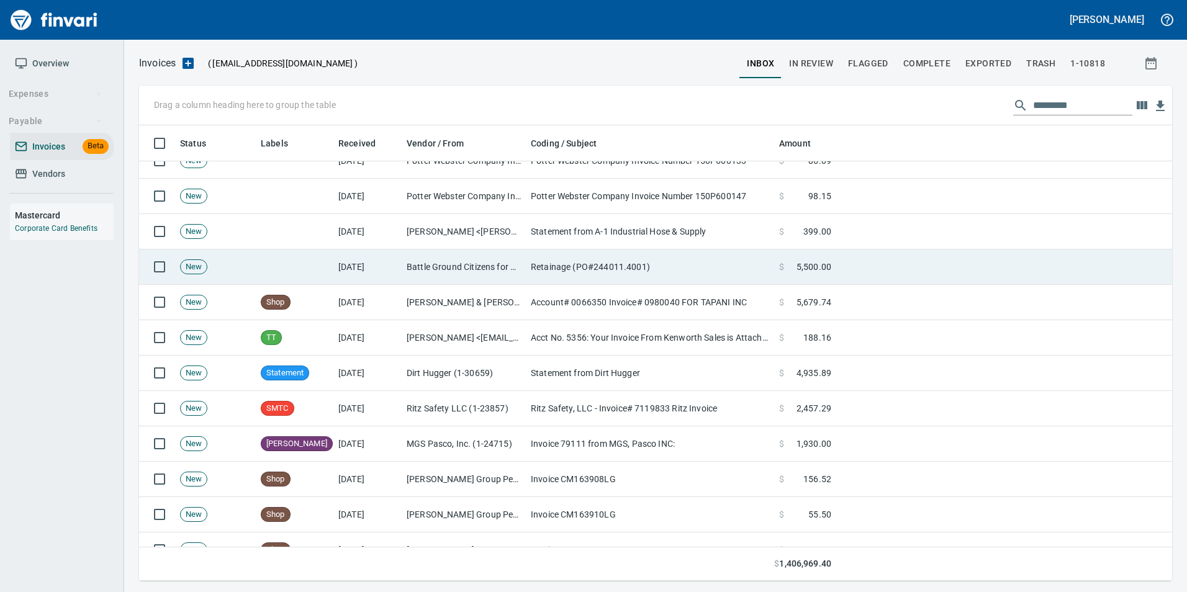
click at [531, 268] on td "Retainage (PO#244011.4001)" at bounding box center [650, 267] width 248 height 35
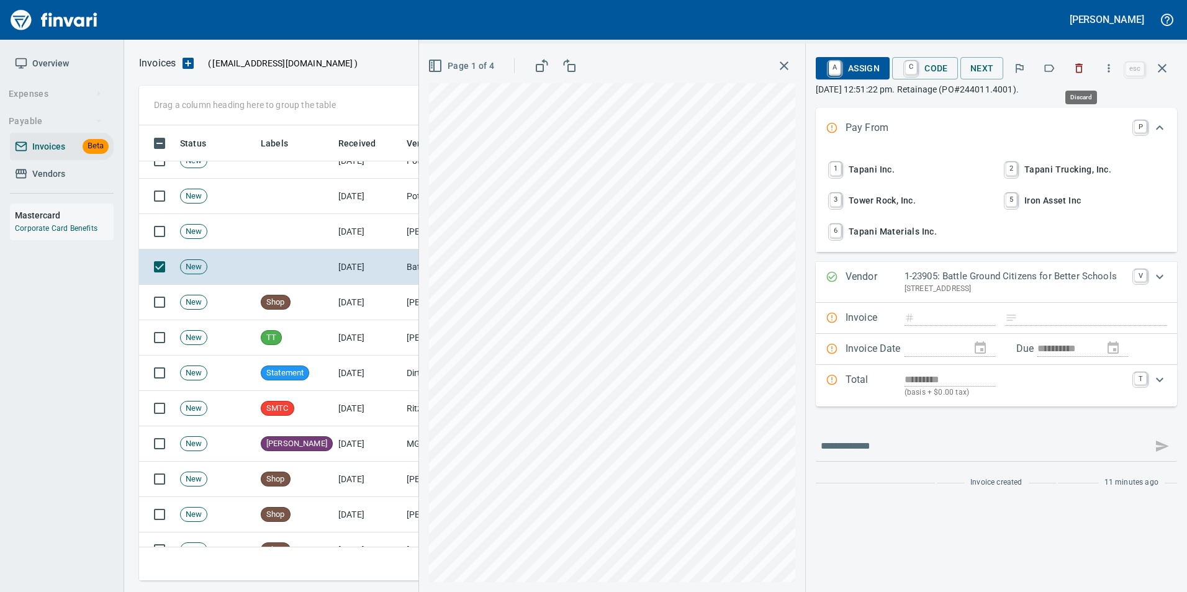
click at [1082, 79] on button "button" at bounding box center [1078, 68] width 27 height 27
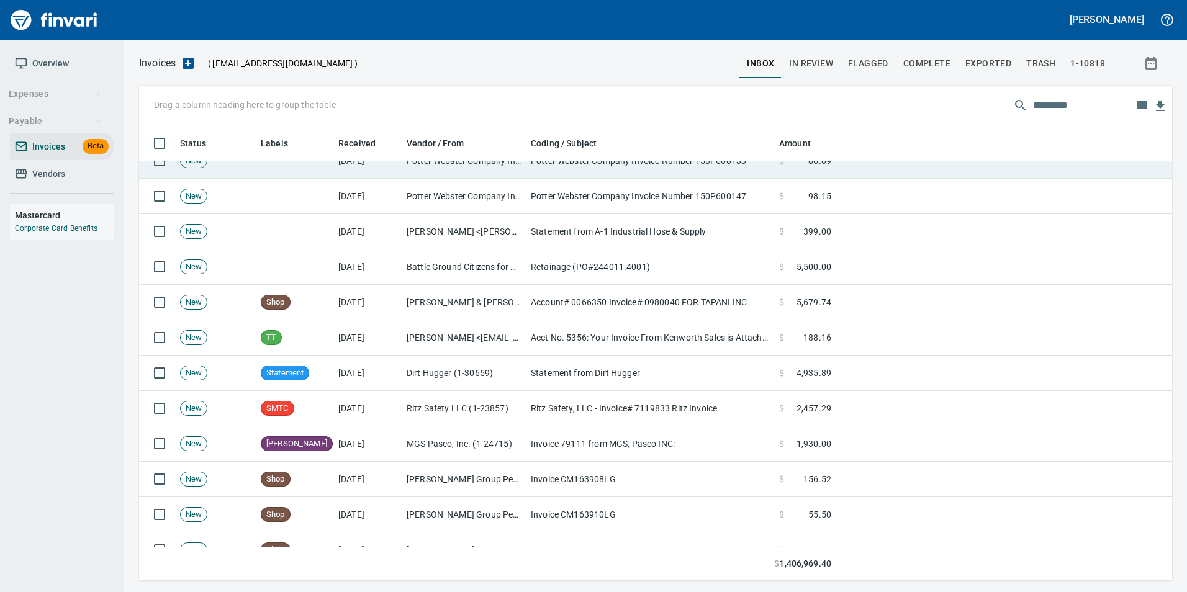
scroll to position [446, 1014]
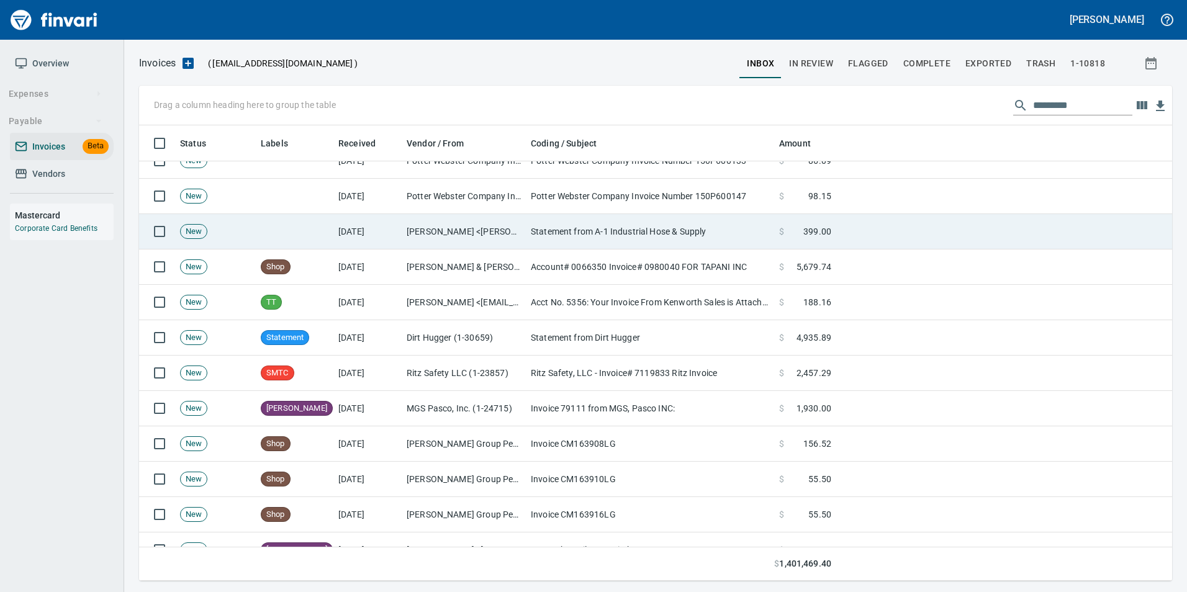
click at [628, 228] on td "Statement from A-1 Industrial Hose & Supply" at bounding box center [650, 231] width 248 height 35
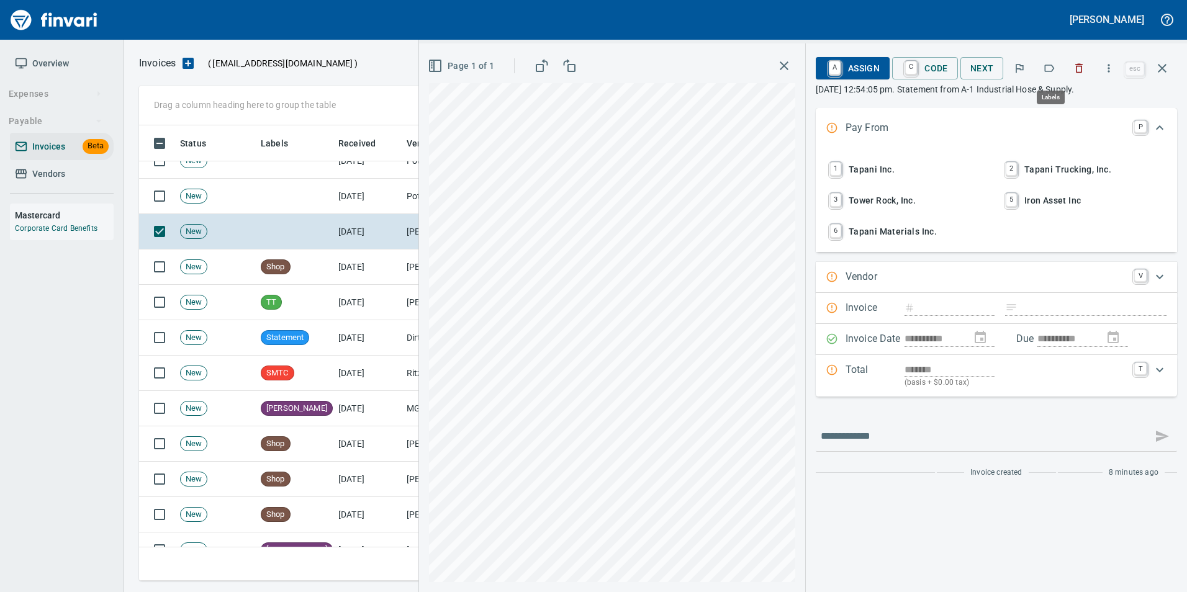
click at [1056, 66] on icon "button" at bounding box center [1049, 68] width 12 height 12
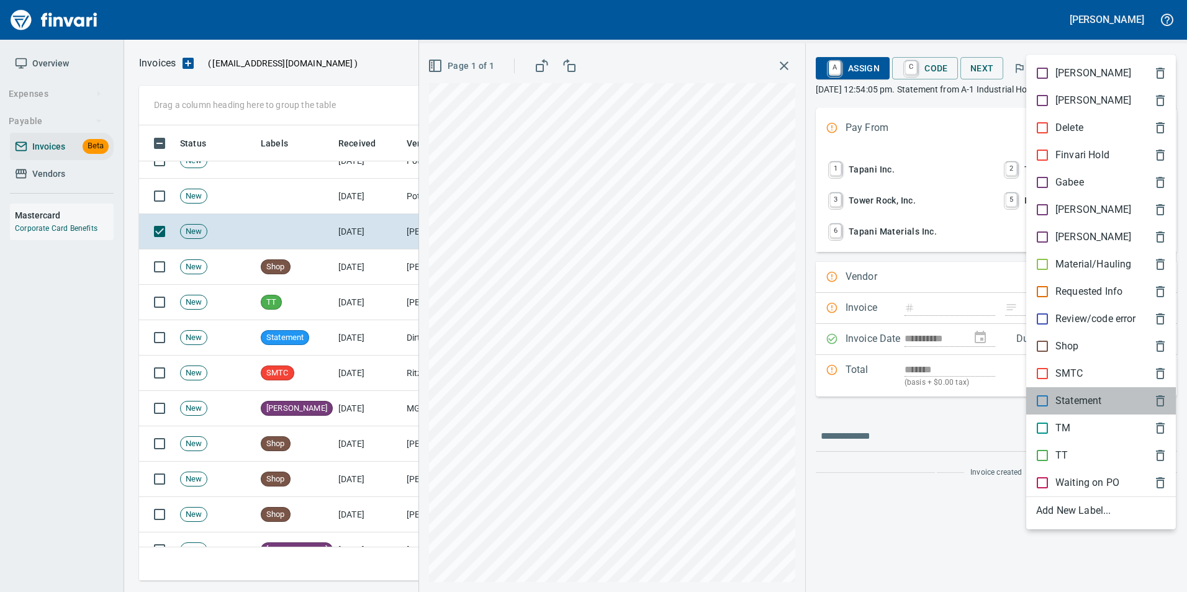
click at [1061, 399] on p "Statement" at bounding box center [1079, 401] width 46 height 15
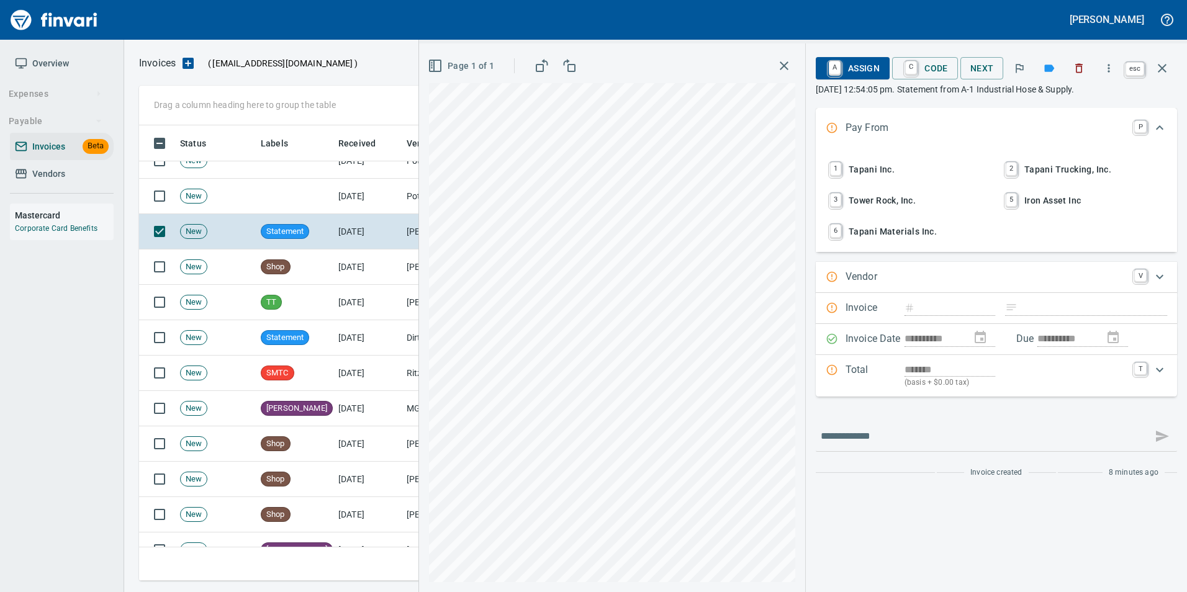
click at [1157, 71] on icon "button" at bounding box center [1162, 68] width 15 height 15
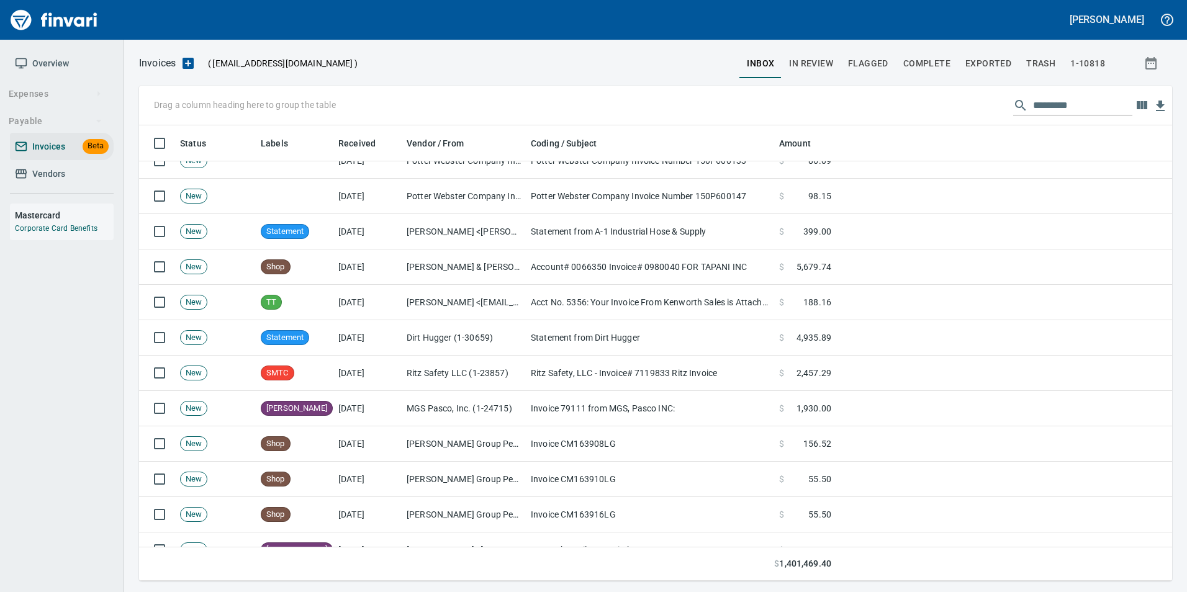
scroll to position [446, 1014]
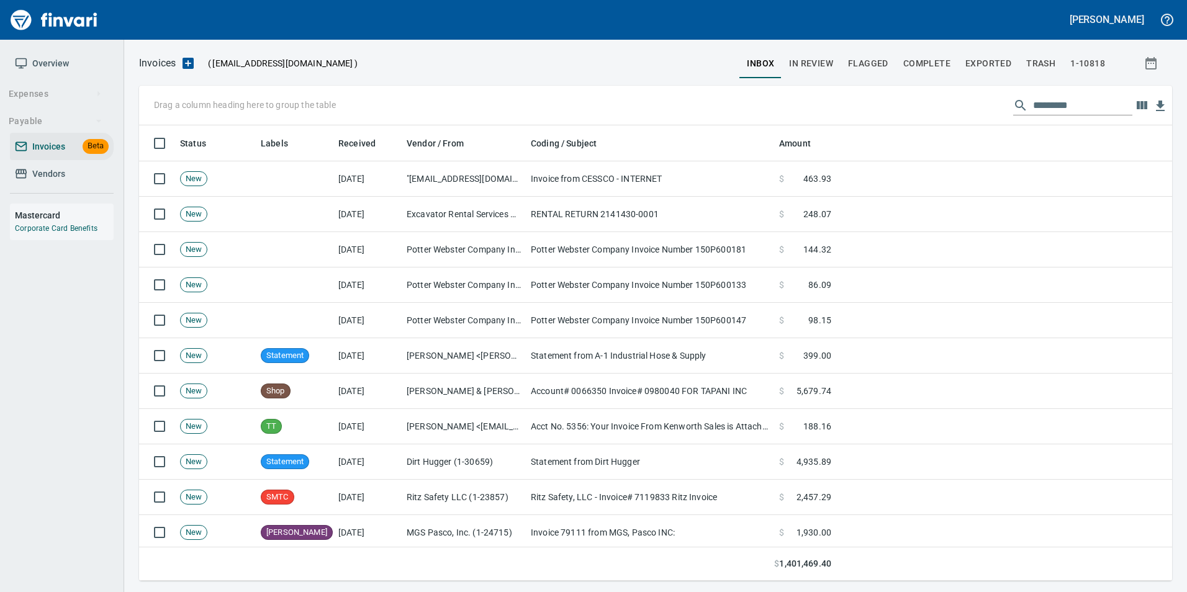
click at [670, 303] on td "Potter Webster Company Invoice Number 150P600147" at bounding box center [650, 320] width 248 height 35
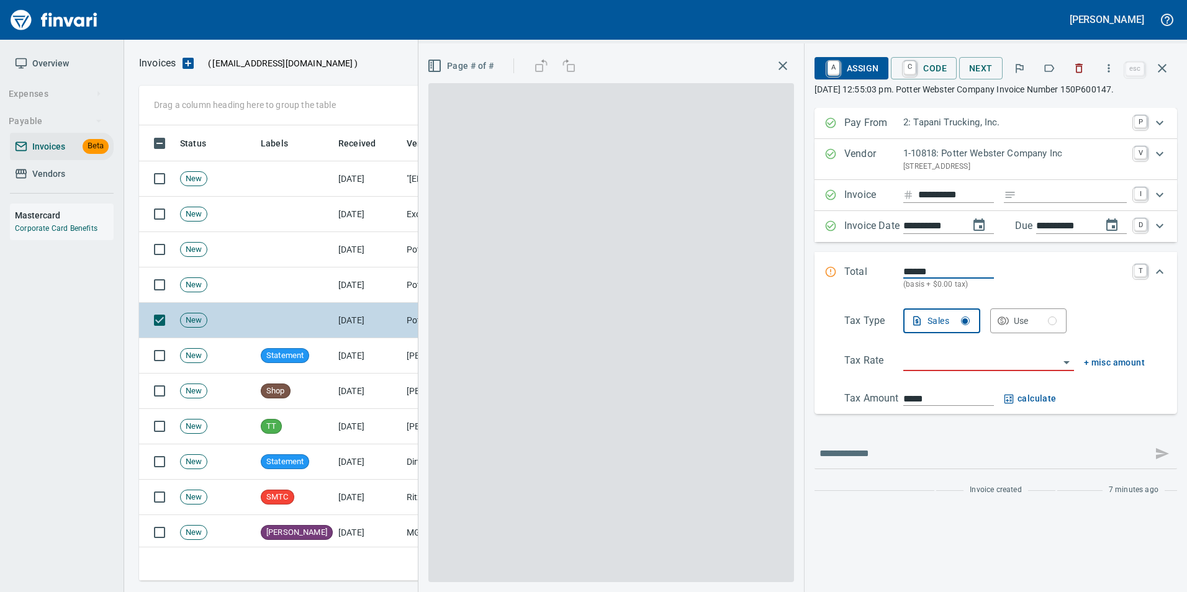
scroll to position [446, 1014]
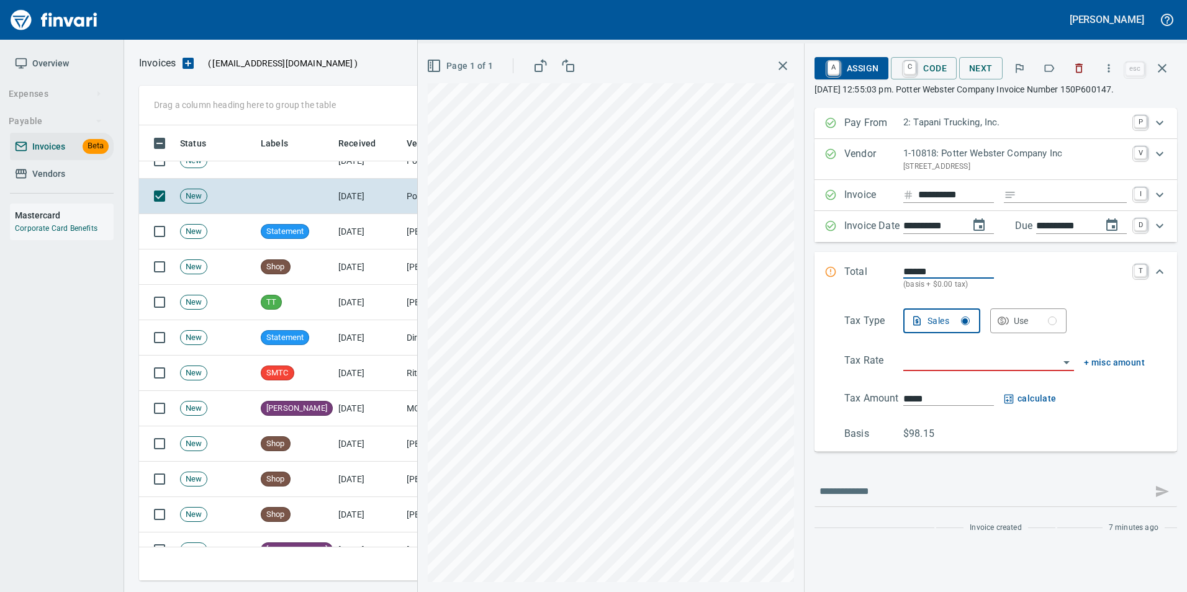
click at [1046, 67] on icon "button" at bounding box center [1049, 68] width 12 height 12
click at [1162, 75] on icon "button" at bounding box center [1162, 68] width 15 height 15
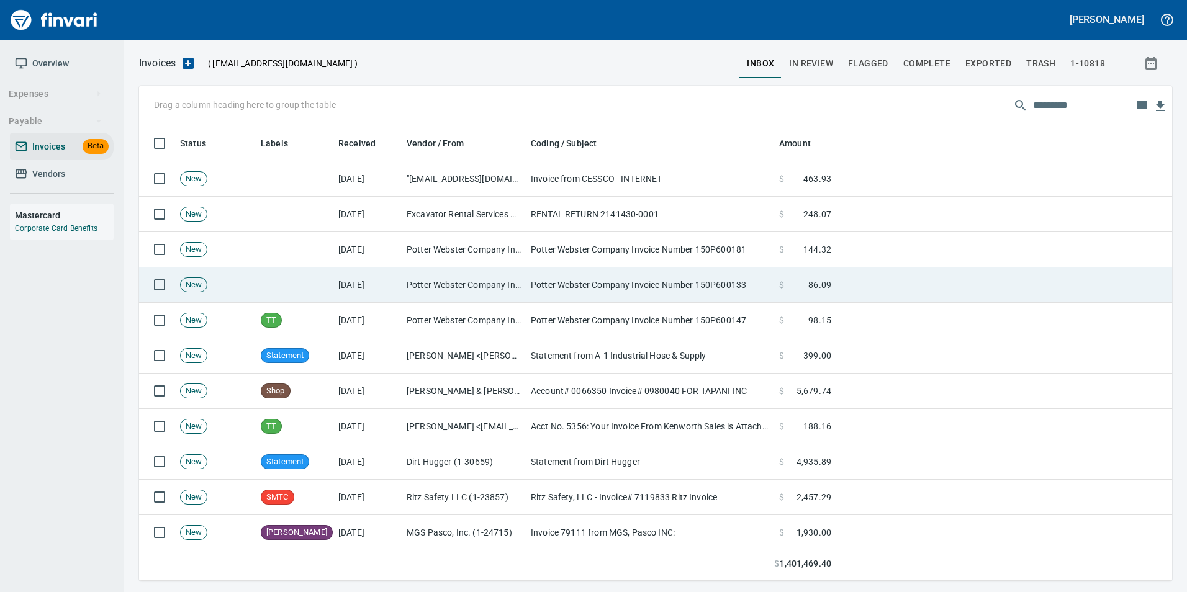
click at [422, 282] on td "Potter Webster Company Inc (1-10818)" at bounding box center [464, 285] width 124 height 35
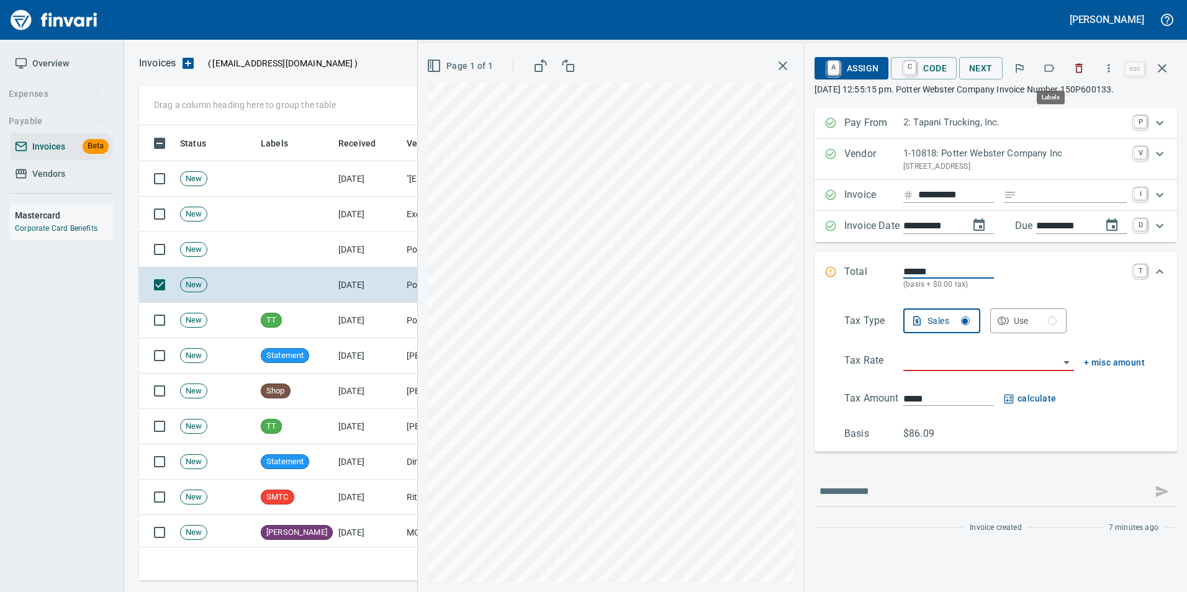
click at [1053, 64] on icon "button" at bounding box center [1049, 68] width 12 height 12
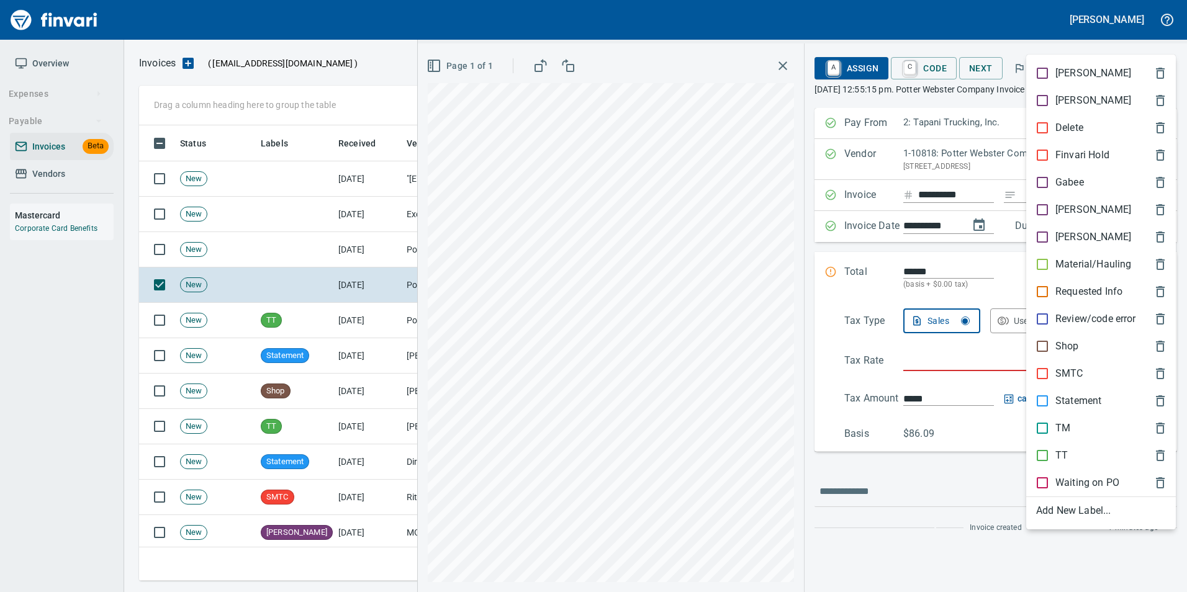
scroll to position [446, 1014]
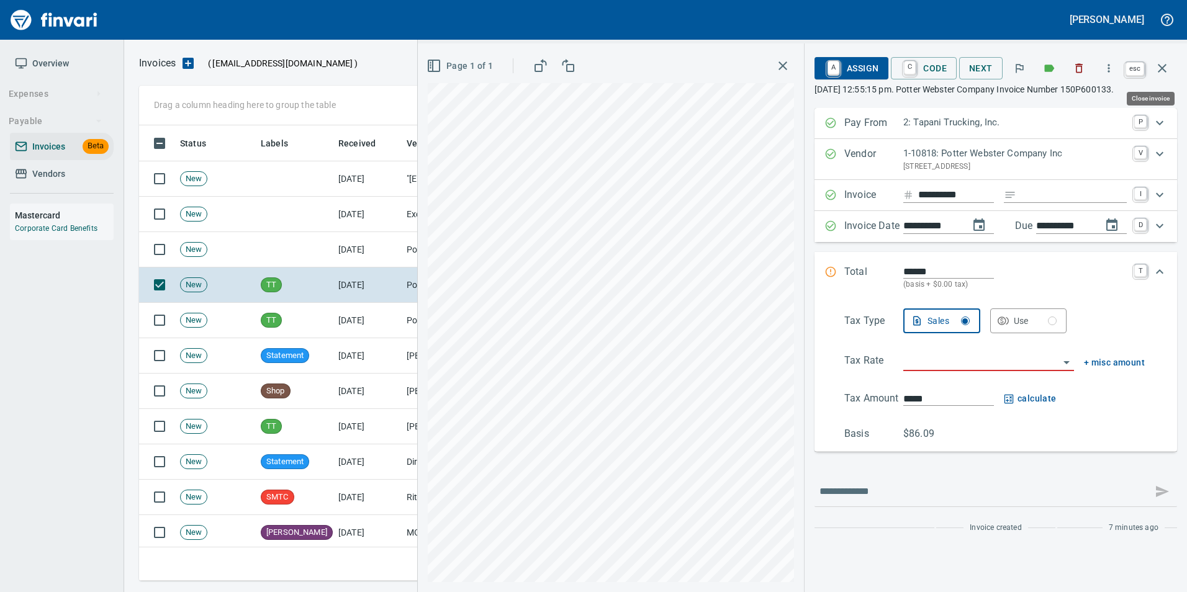
click at [1174, 70] on button "button" at bounding box center [1162, 68] width 30 height 30
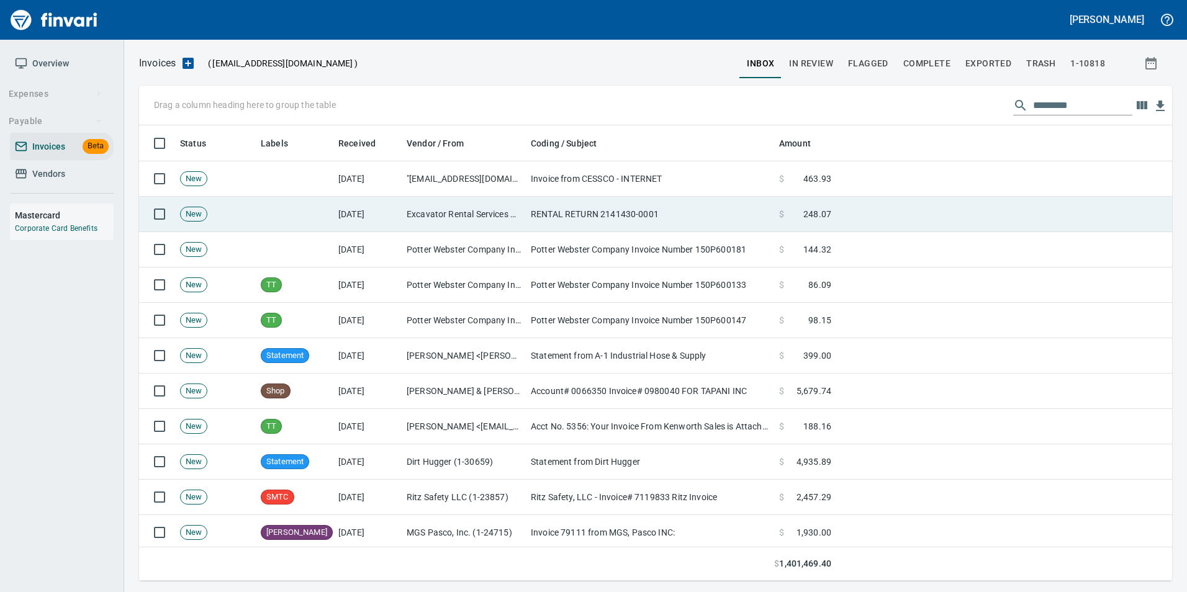
scroll to position [446, 1014]
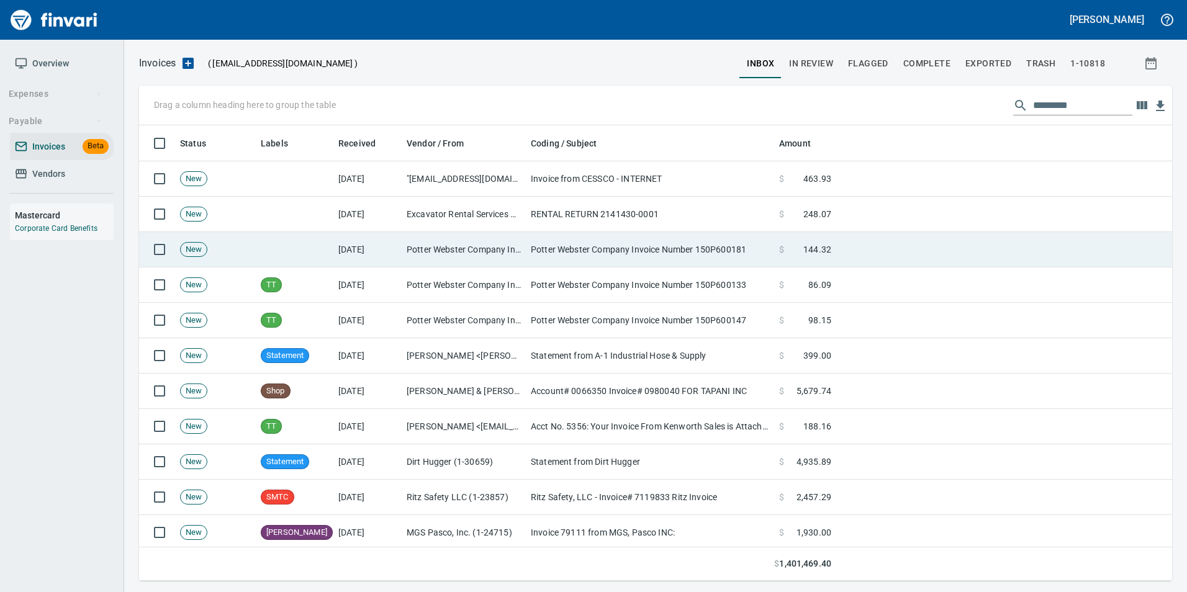
click at [512, 246] on td "Potter Webster Company Inc (1-10818)" at bounding box center [464, 249] width 124 height 35
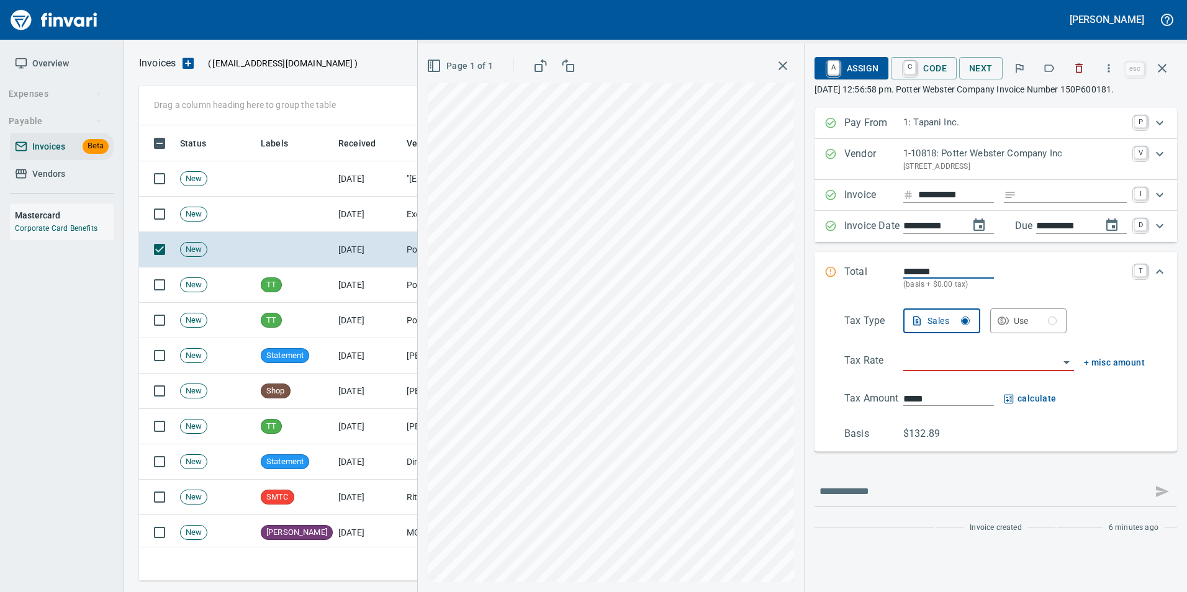
click at [1047, 69] on icon "button" at bounding box center [1049, 68] width 12 height 12
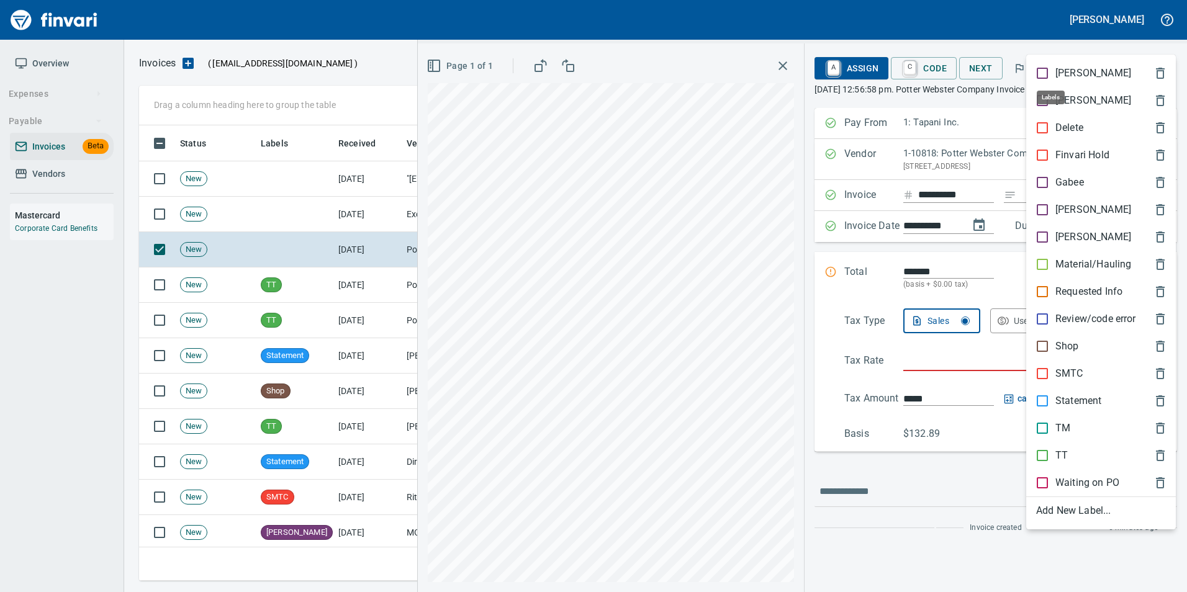
scroll to position [446, 1014]
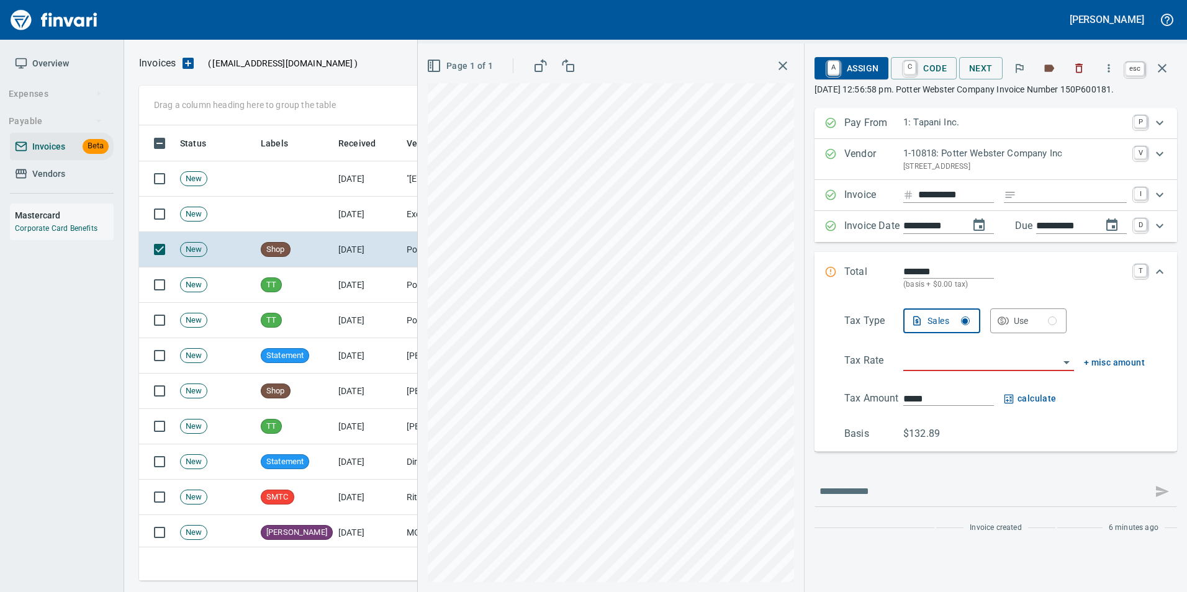
click at [1164, 75] on icon "button" at bounding box center [1162, 68] width 15 height 15
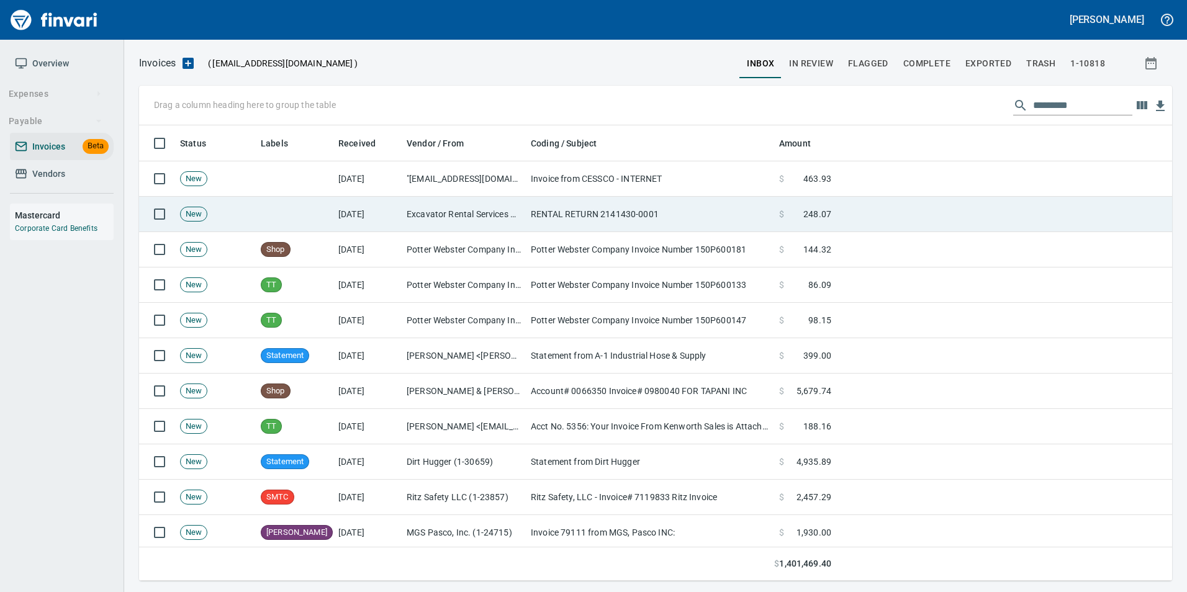
click at [577, 219] on td "RENTAL RETURN 2141430-0001" at bounding box center [650, 214] width 248 height 35
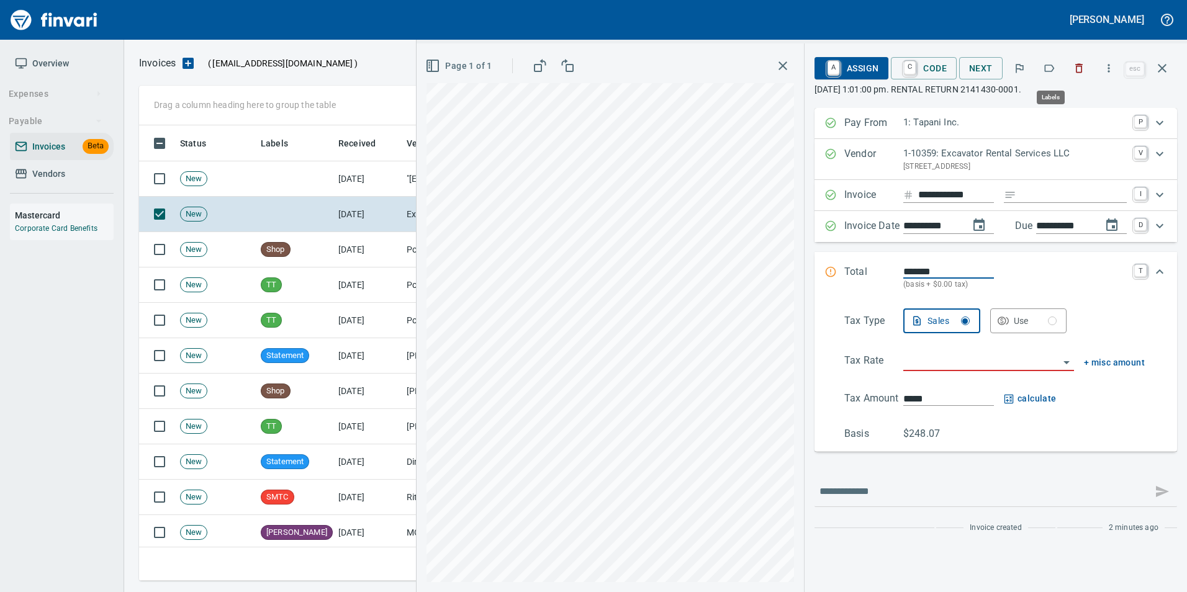
click at [1048, 70] on icon "button" at bounding box center [1049, 68] width 12 height 12
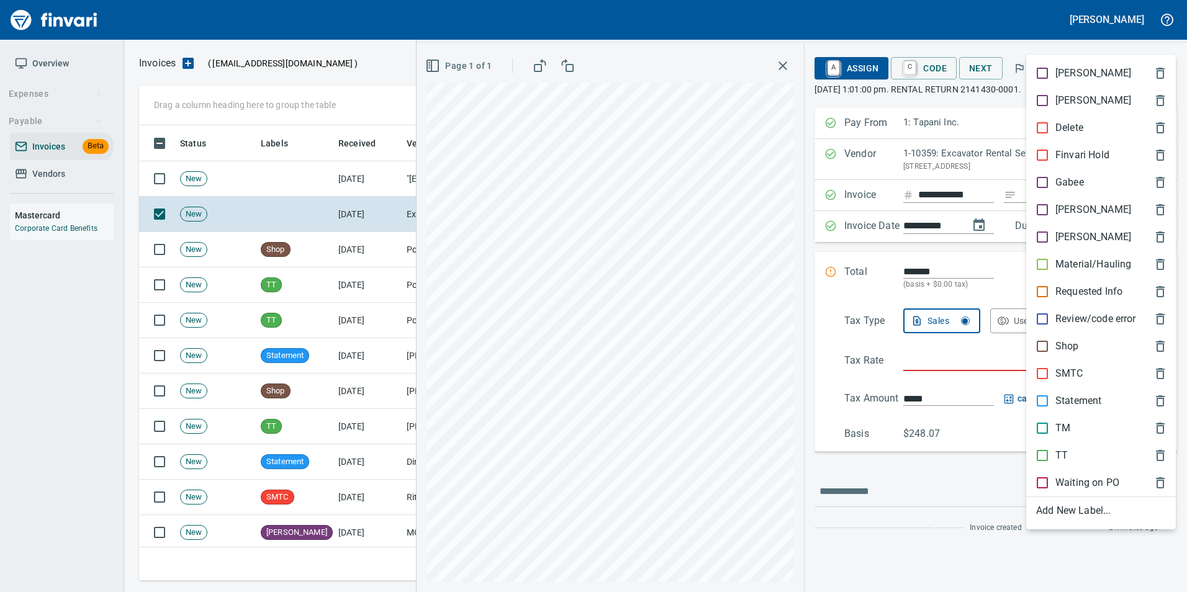
scroll to position [446, 1014]
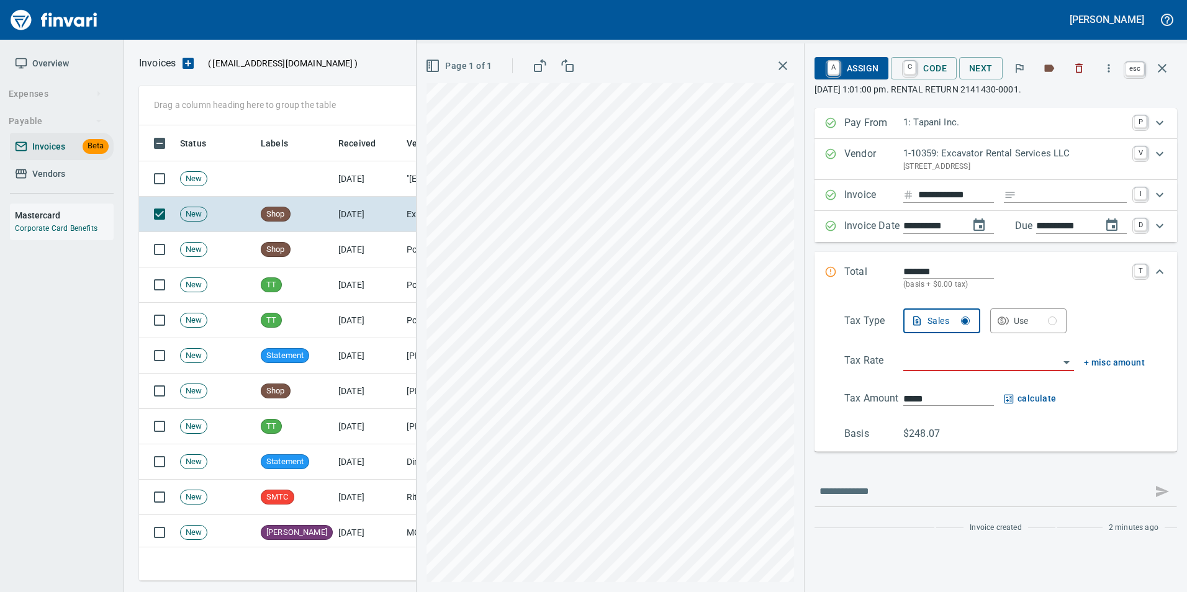
click at [1162, 73] on icon "button" at bounding box center [1162, 68] width 15 height 15
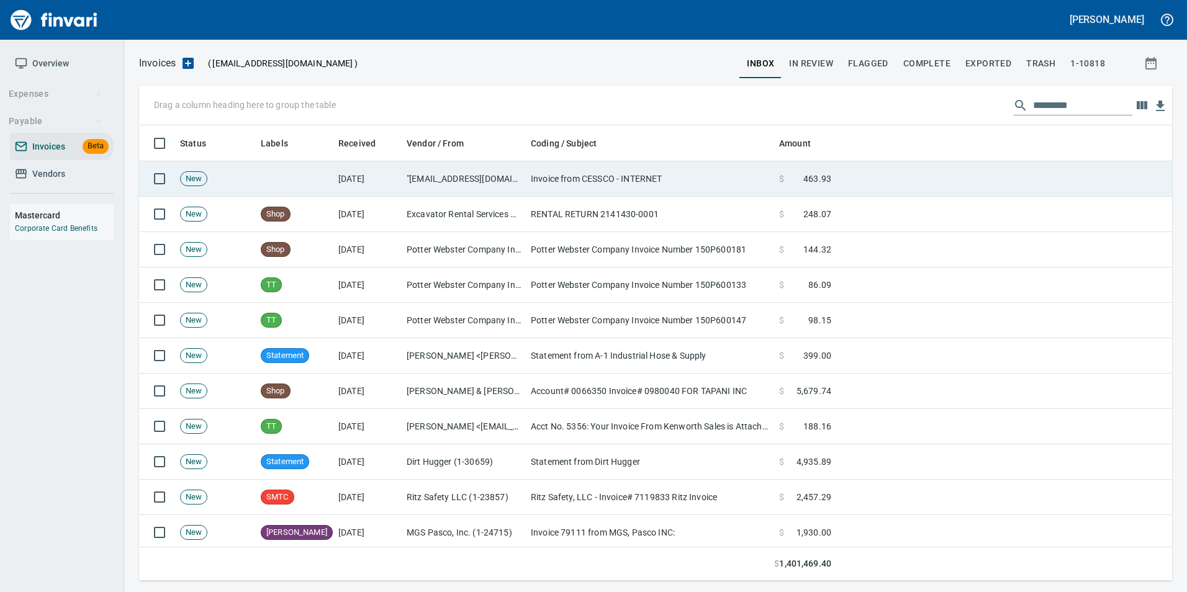
click at [613, 183] on td "Invoice from CESSCO - INTERNET" at bounding box center [650, 178] width 248 height 35
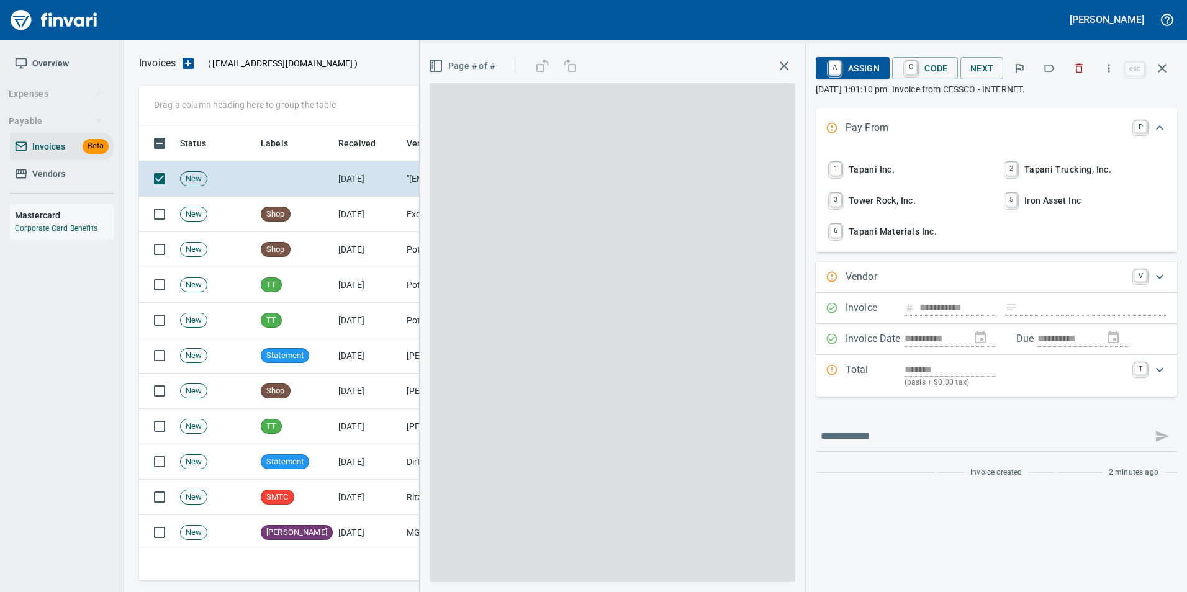
type input "**********"
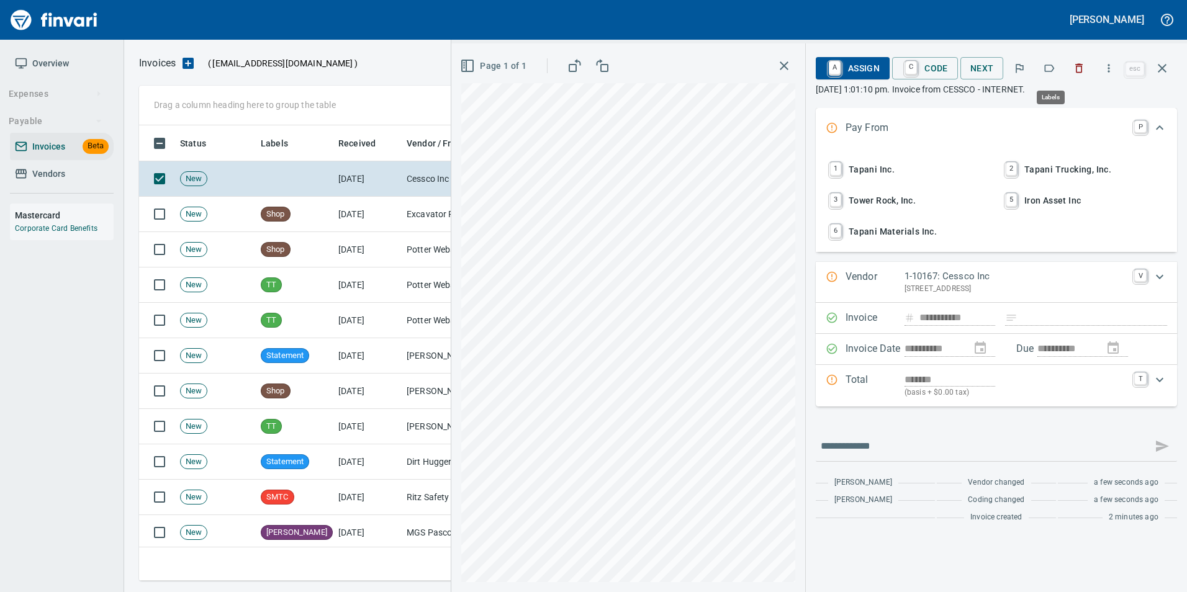
click at [1051, 71] on icon "button" at bounding box center [1049, 68] width 12 height 12
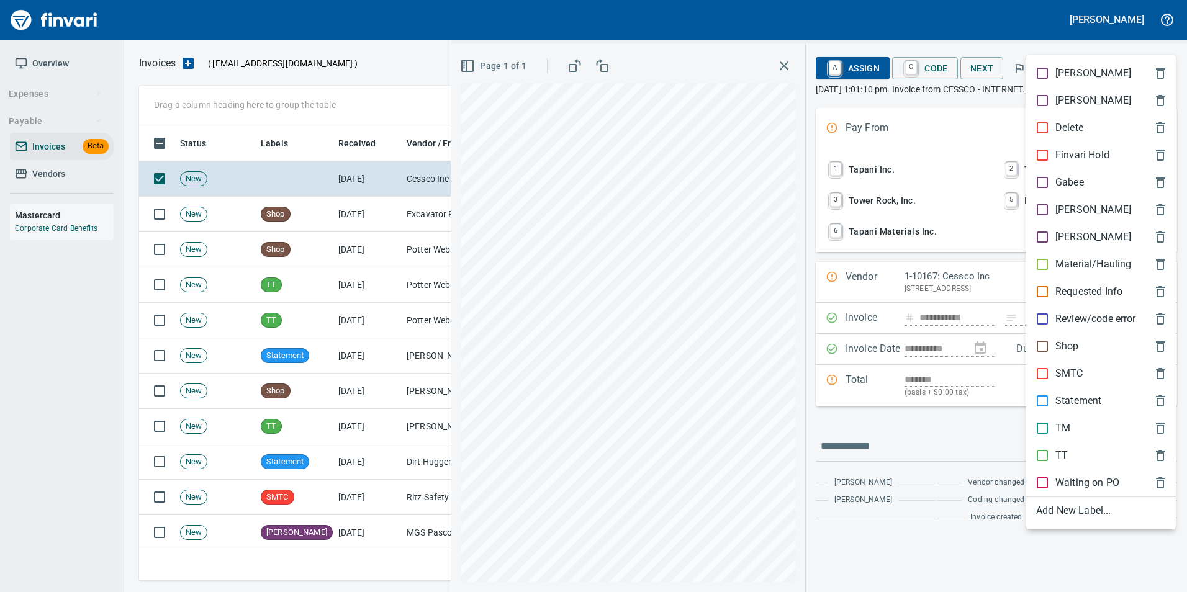
scroll to position [446, 1014]
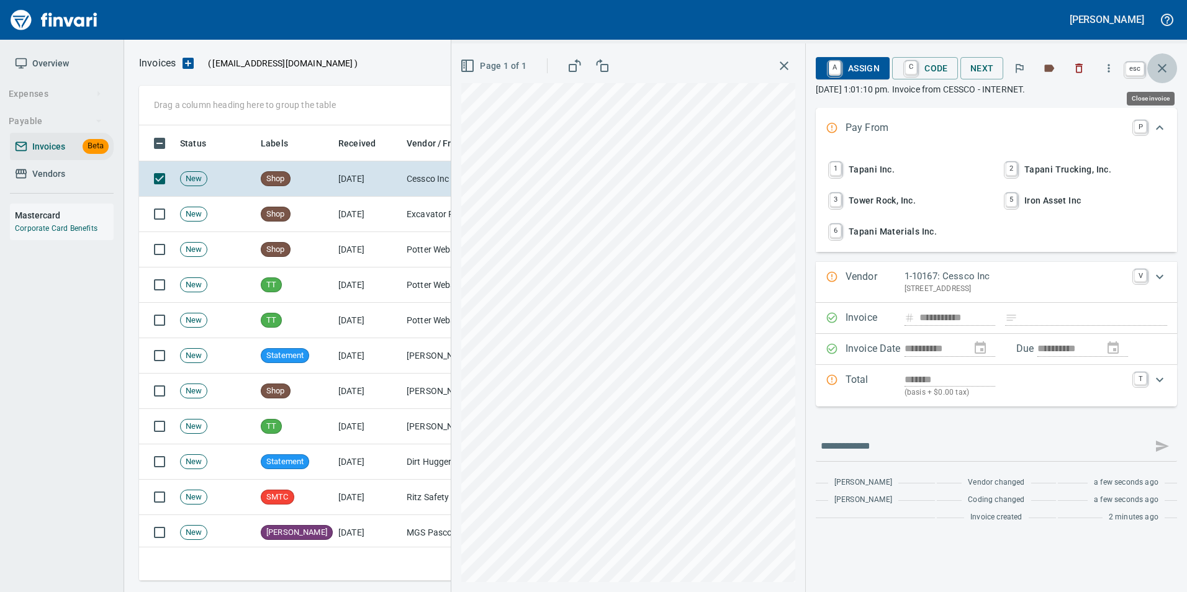
click at [1169, 66] on icon "button" at bounding box center [1162, 68] width 15 height 15
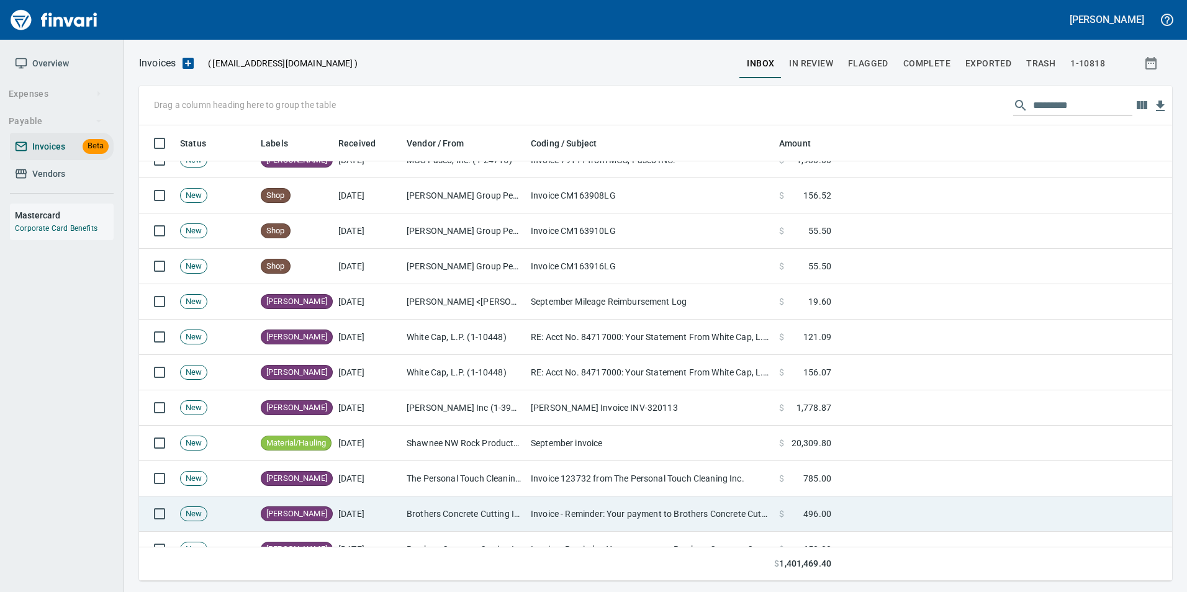
scroll to position [62, 0]
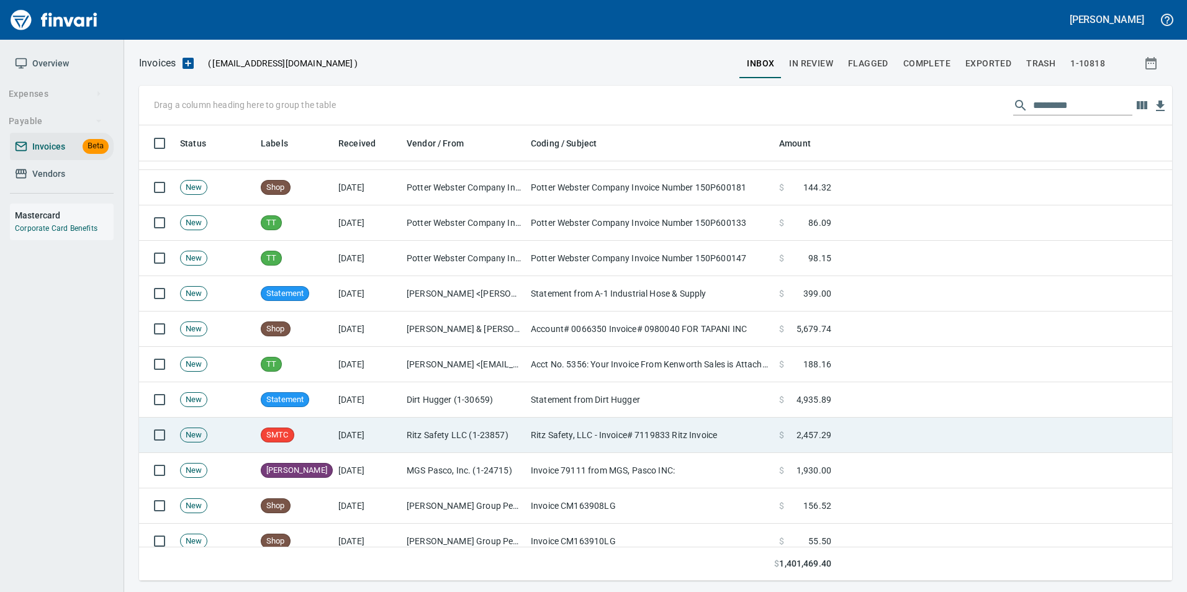
click at [383, 433] on td "[DATE]" at bounding box center [367, 435] width 68 height 35
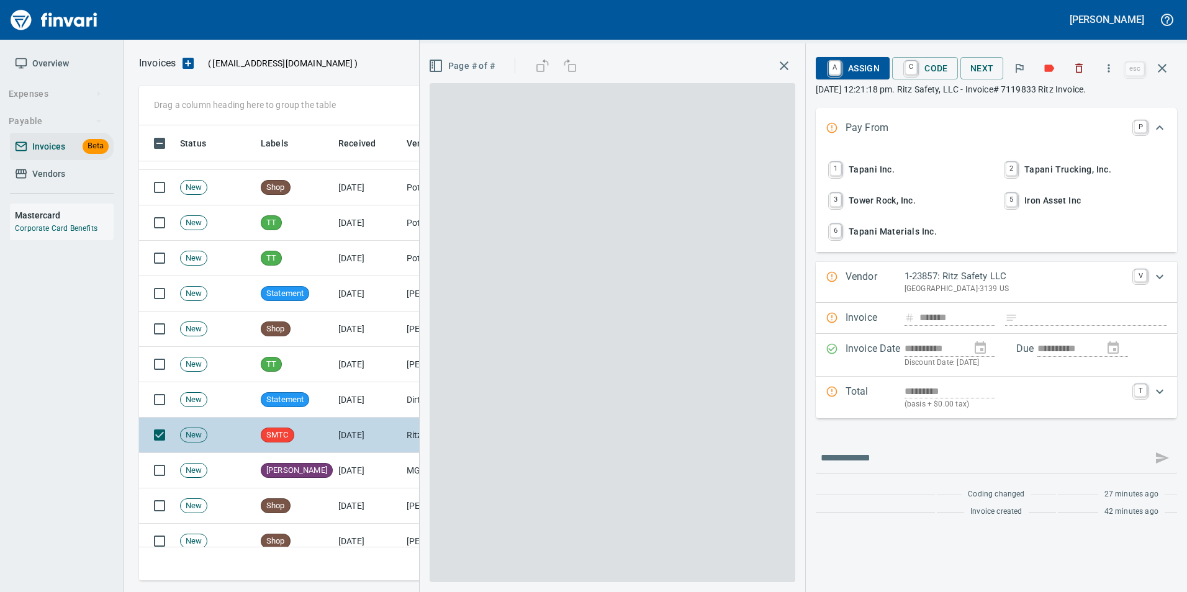
scroll to position [446, 1014]
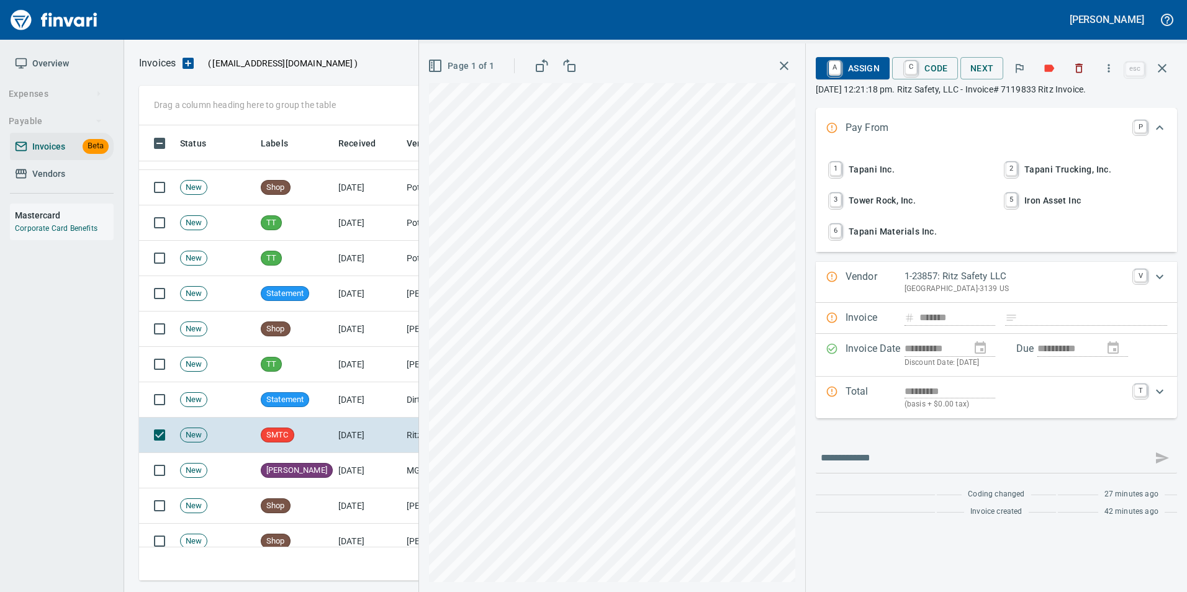
click at [901, 176] on span "1 Tapani Inc." at bounding box center [908, 169] width 163 height 21
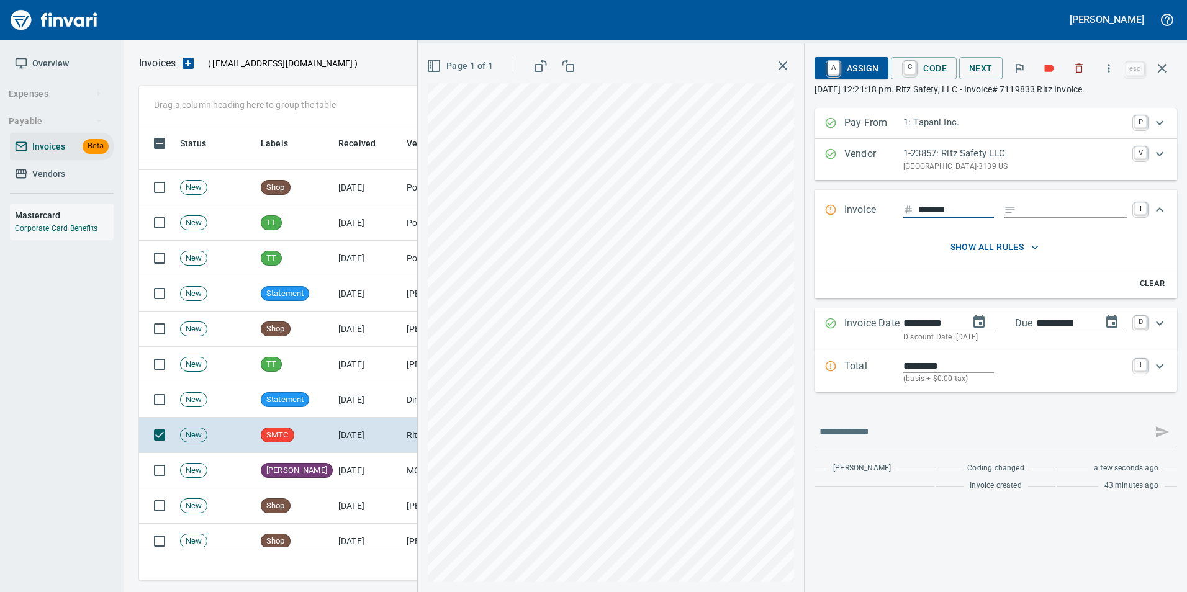
click at [1043, 212] on input "Expand" at bounding box center [1074, 210] width 106 height 16
type input "**********"
click at [966, 210] on input "*******" at bounding box center [956, 210] width 76 height 16
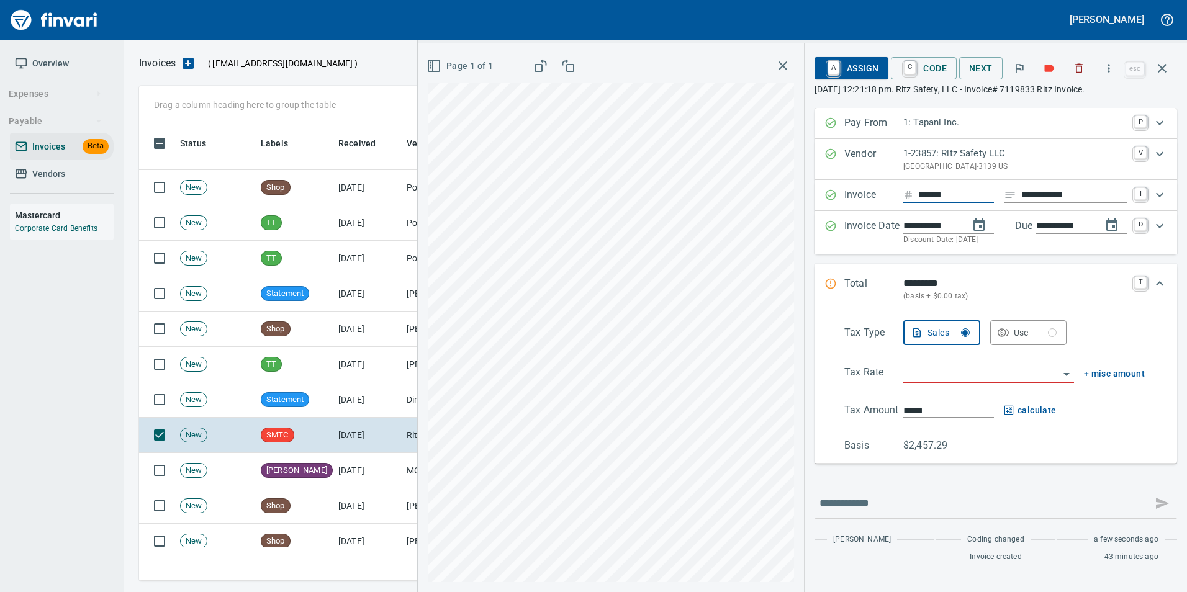
click at [959, 198] on input "******" at bounding box center [956, 196] width 76 height 16
type input "*******"
click at [920, 374] on input "search" at bounding box center [981, 373] width 156 height 17
click at [988, 423] on li "WA0601: Battle Ground Combined 8.6%" at bounding box center [987, 435] width 178 height 30
type input "**********"
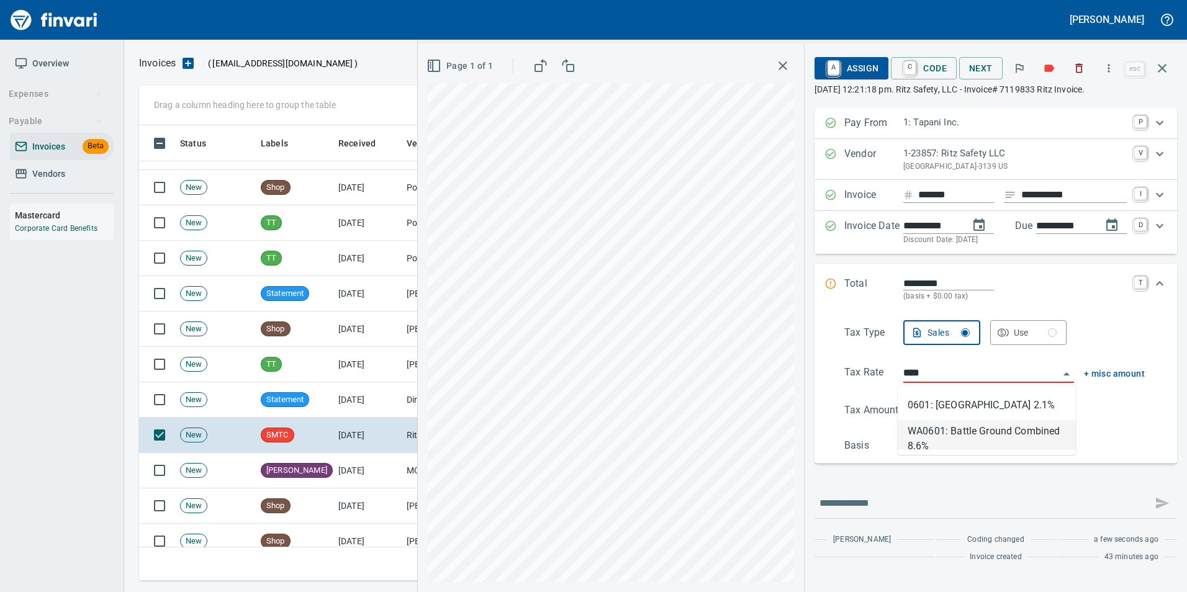
type input "*******"
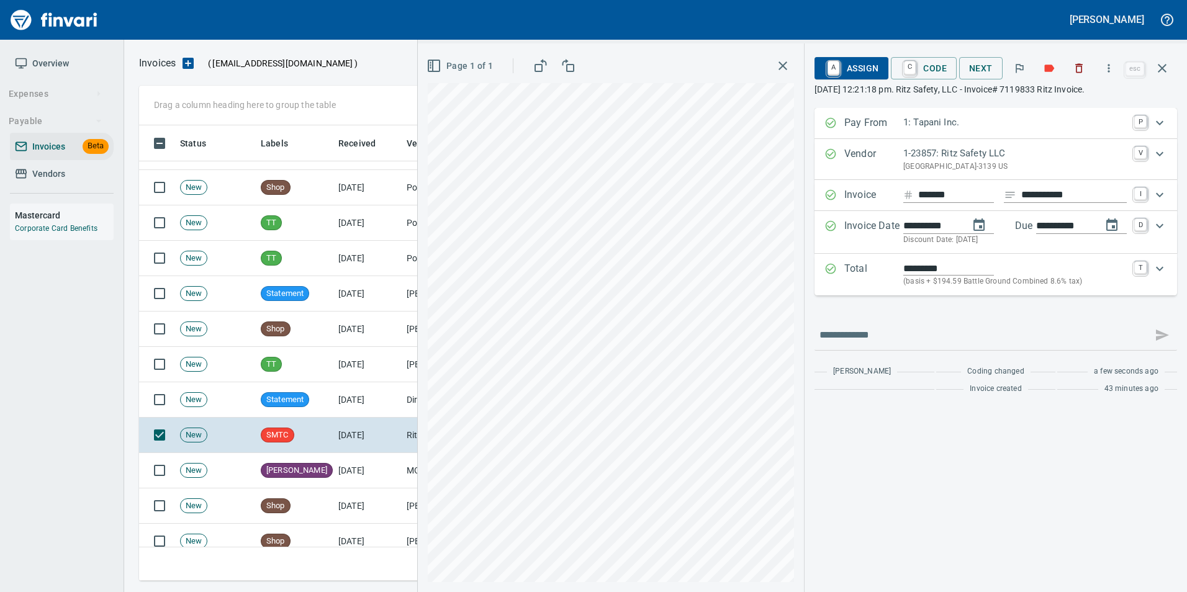
type input "**********"
click at [866, 75] on span "A Assign" at bounding box center [852, 68] width 54 height 21
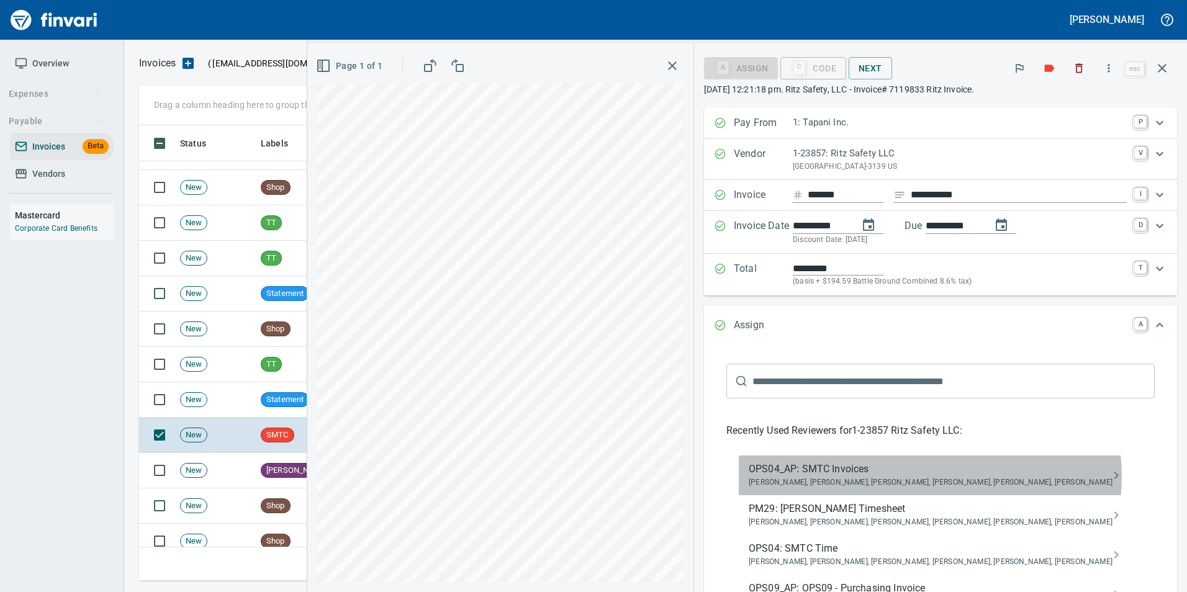
click at [965, 477] on span "Jessica Whittaker, Jolene Potti, Marty Ek, Meg Tapani, Tya Tapani, Tyler Carlson" at bounding box center [931, 483] width 364 height 12
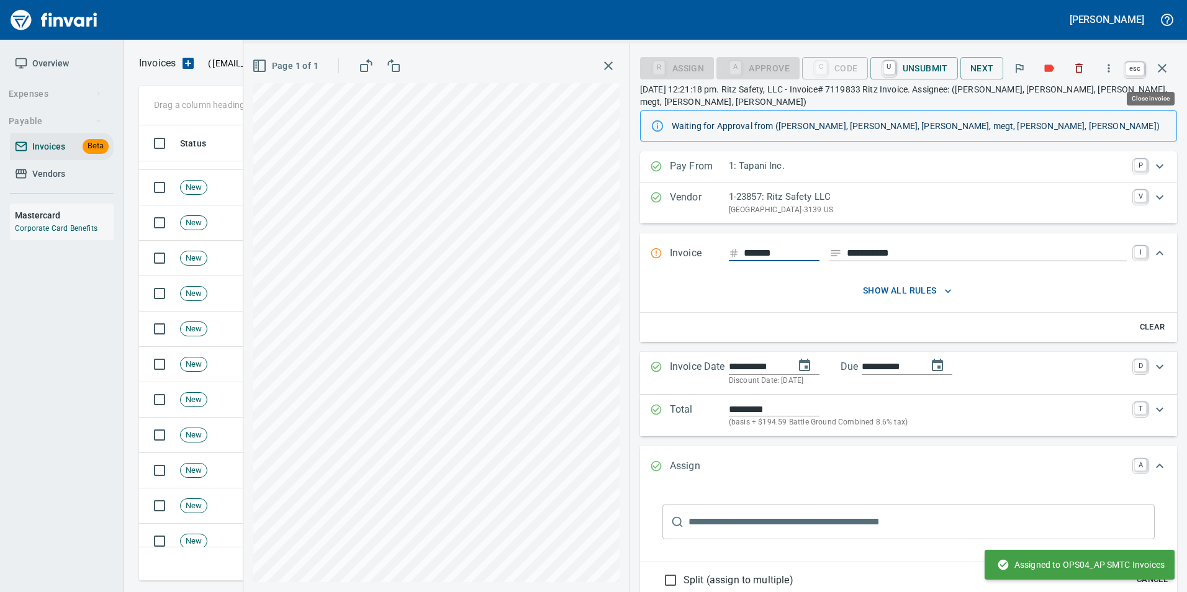
click at [1160, 74] on icon "button" at bounding box center [1162, 68] width 15 height 15
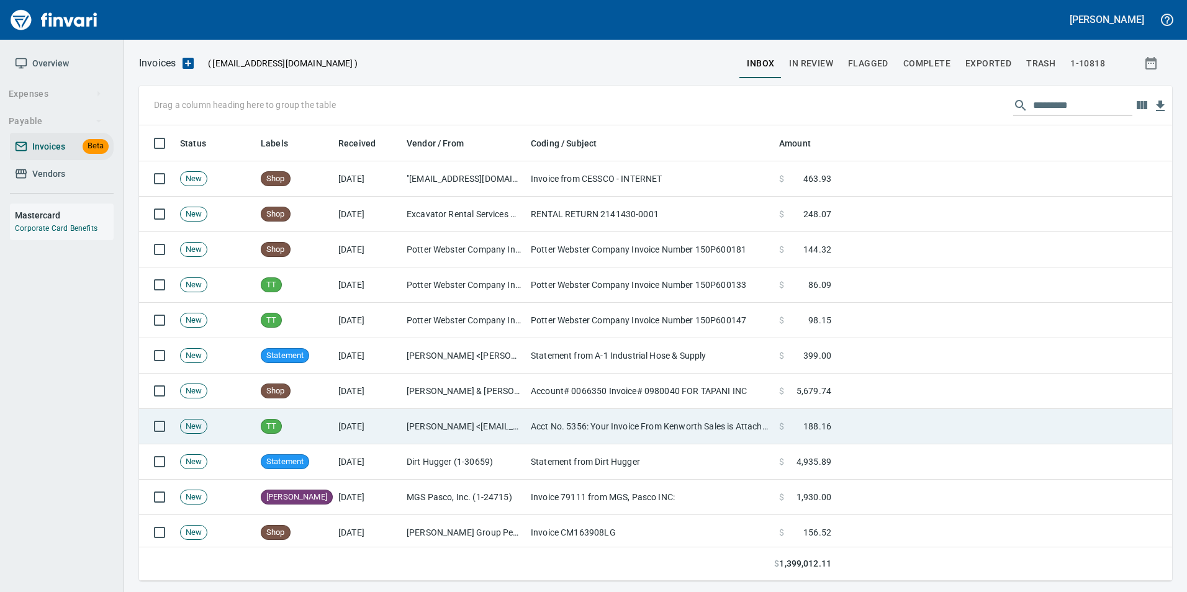
click at [428, 418] on td "Kenworth Sales <KenworthSales@Billtrust.com>" at bounding box center [464, 426] width 124 height 35
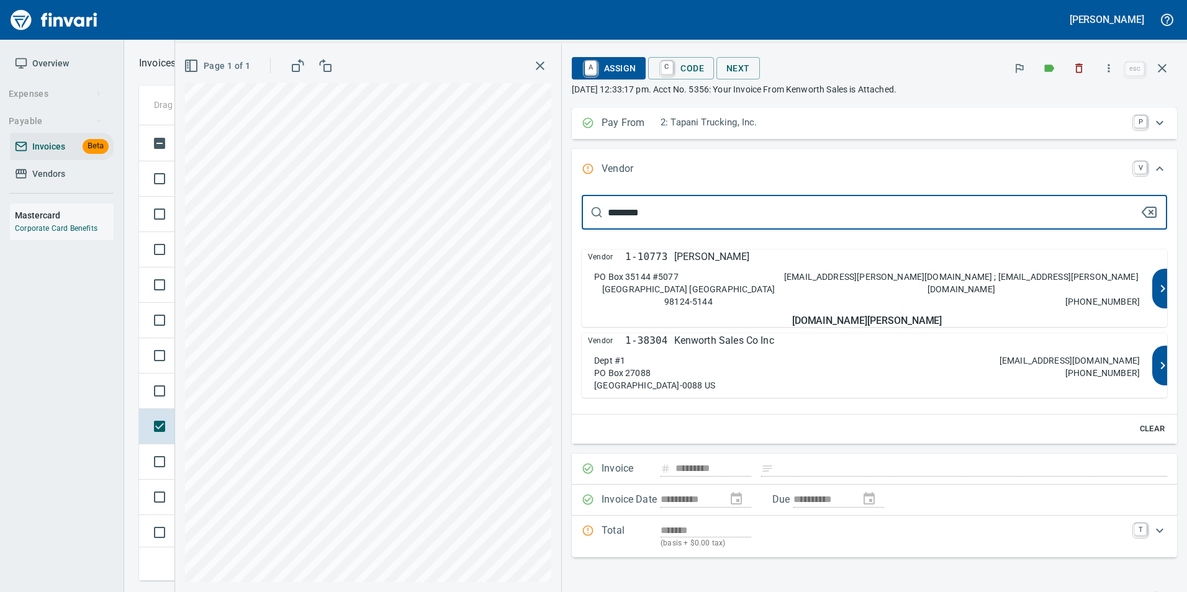
type input "********"
click at [1011, 382] on div "Dept #1 PO Box 27088 Salt Lake City UT 84127-0088 US electar@kwsco.com 509-542-…" at bounding box center [867, 373] width 546 height 37
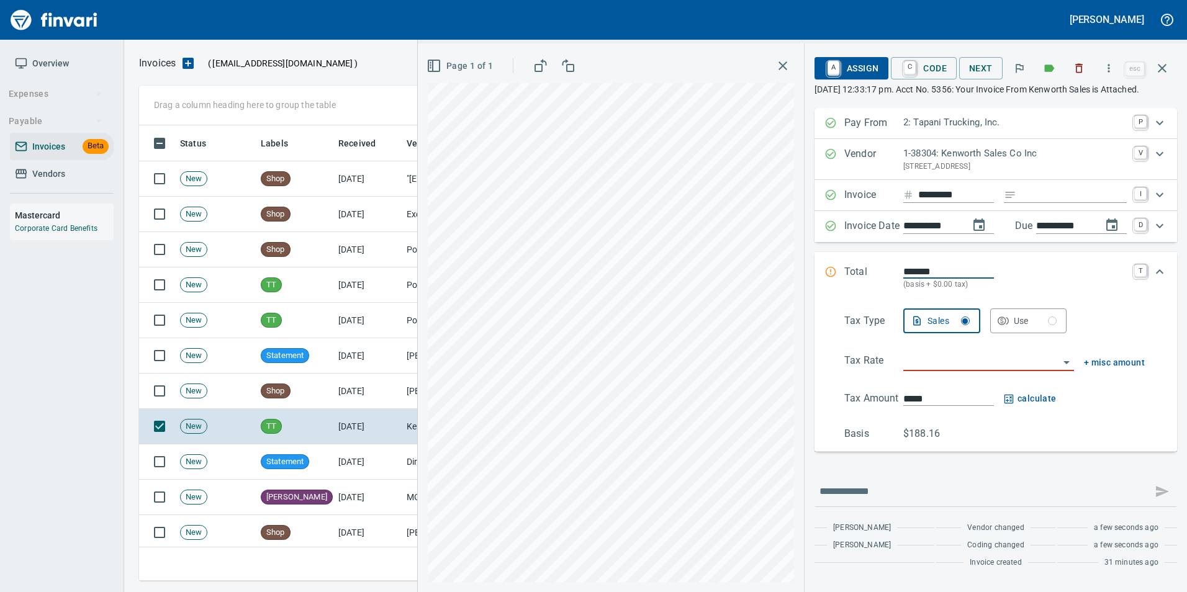
click at [1061, 203] on input "Expand" at bounding box center [1074, 196] width 106 height 16
type input "**********"
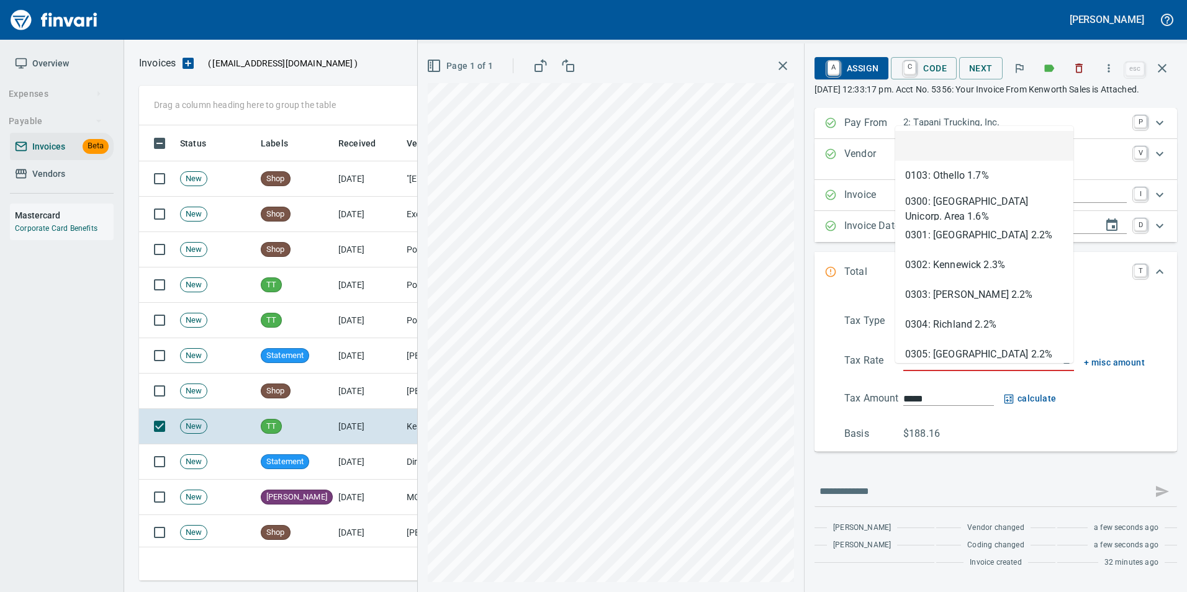
click at [957, 371] on input "search" at bounding box center [981, 361] width 156 height 17
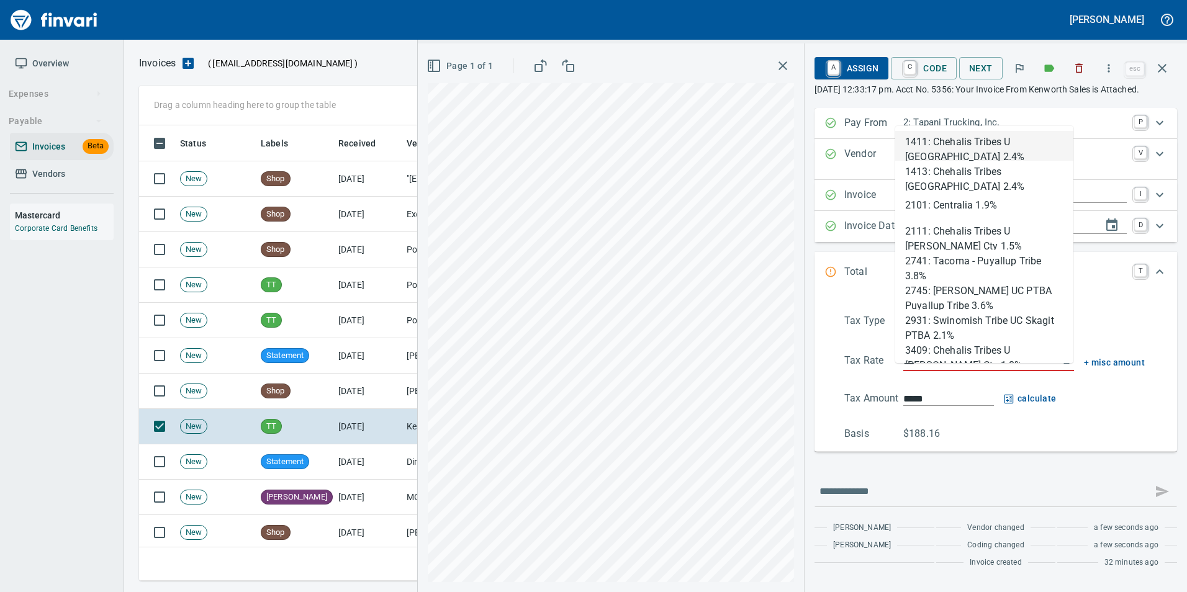
scroll to position [446, 1014]
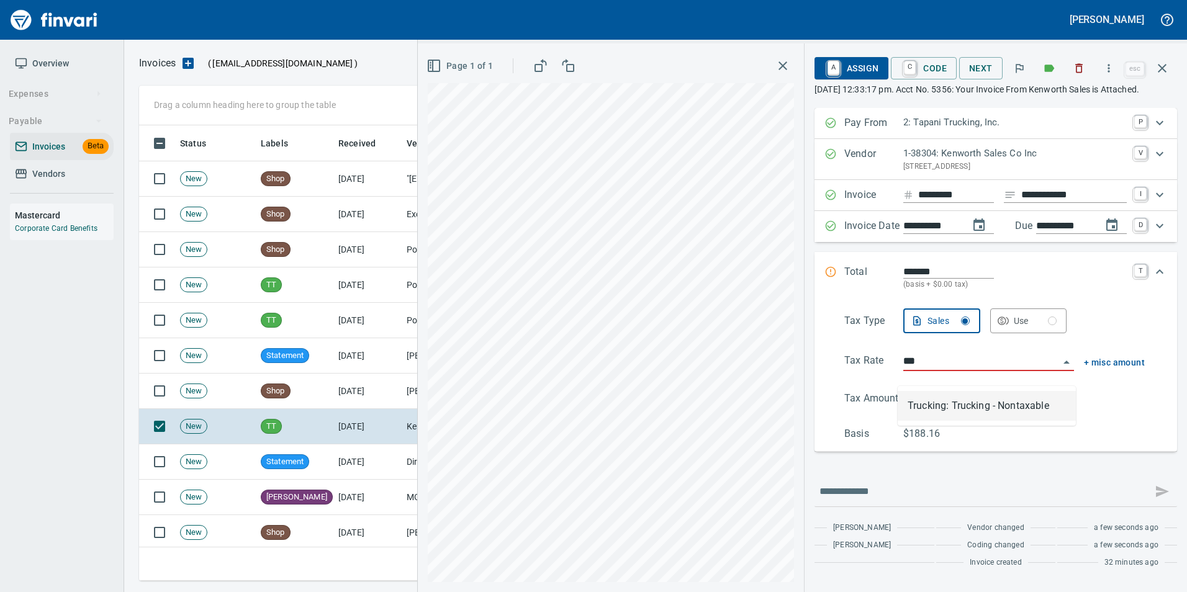
click at [964, 394] on li "Trucking: Trucking - Nontaxable" at bounding box center [987, 406] width 178 height 30
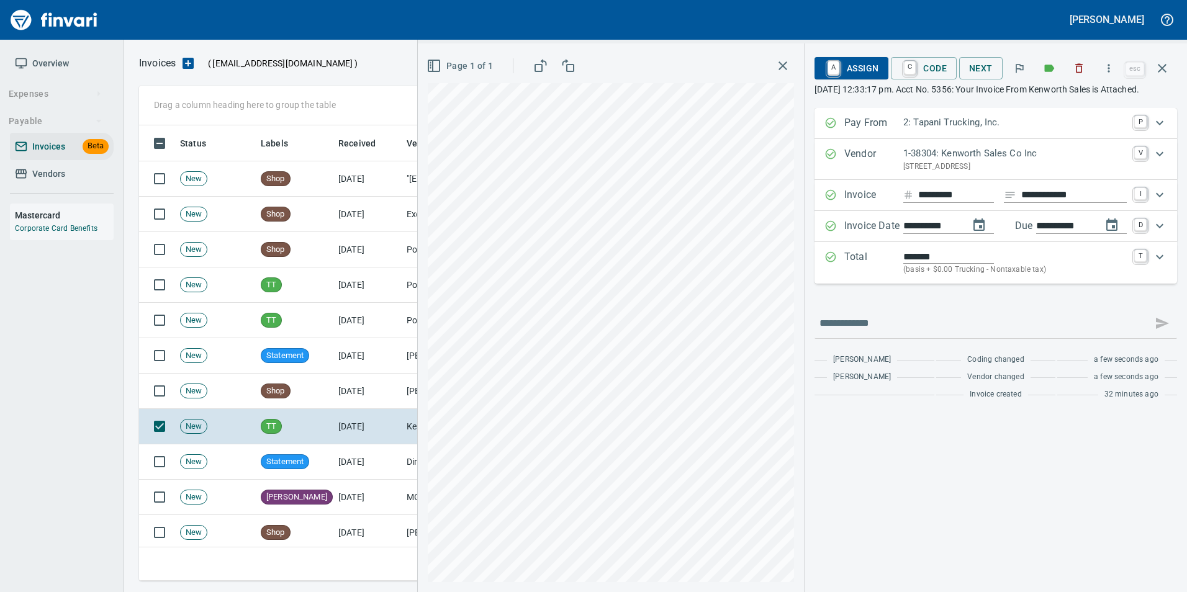
type input "**********"
click at [913, 73] on link "C" at bounding box center [910, 68] width 12 height 14
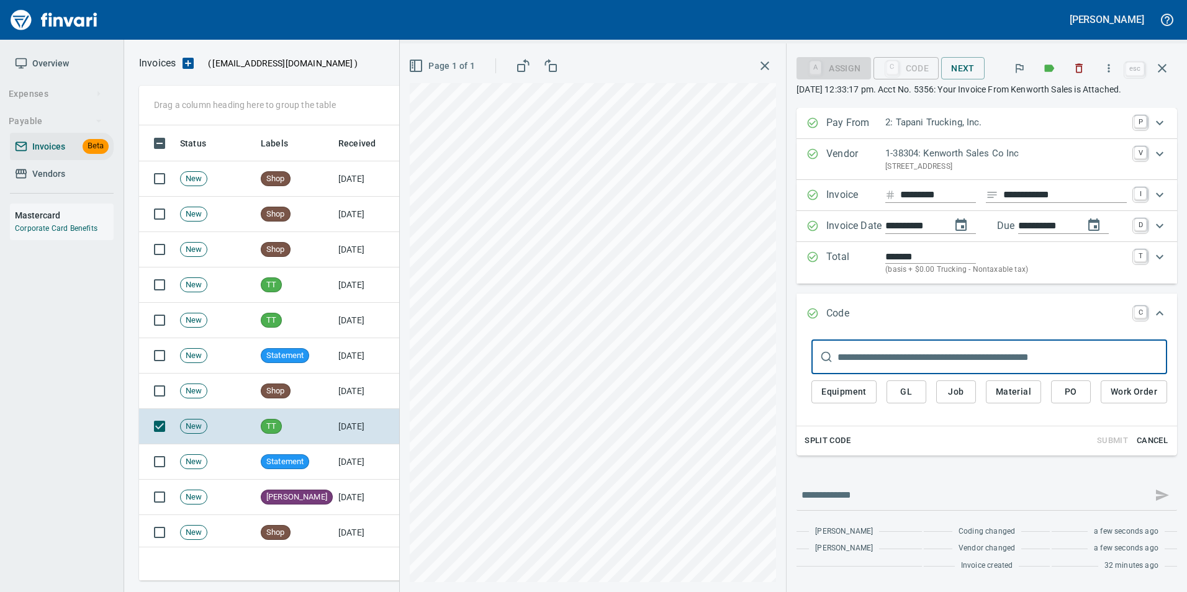
click at [1082, 392] on button "PO" at bounding box center [1071, 392] width 40 height 23
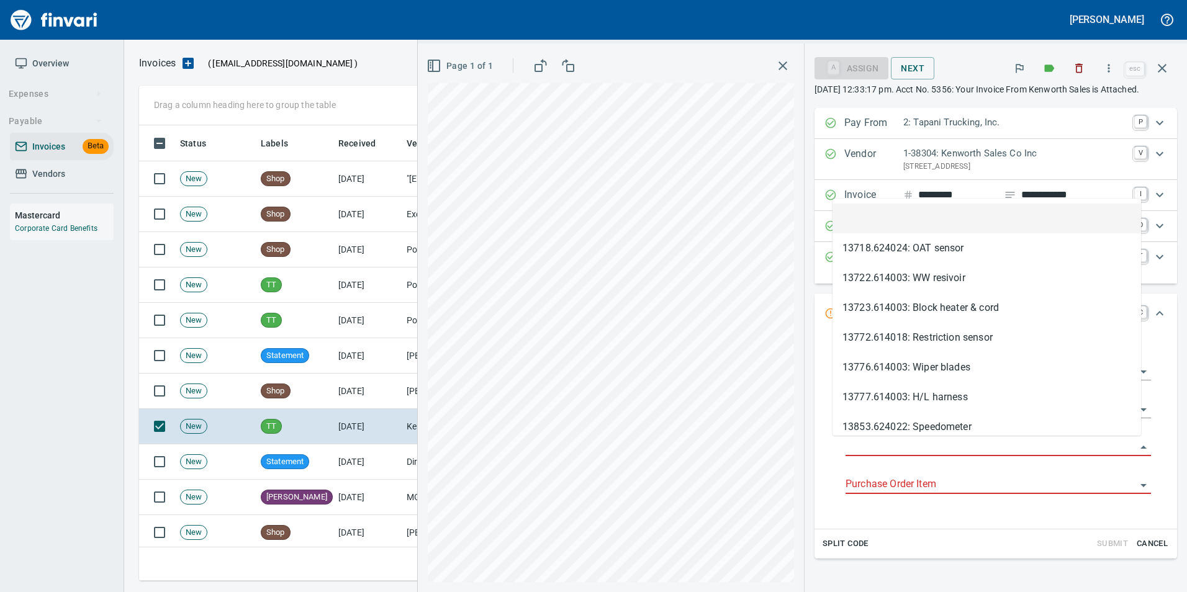
click at [998, 442] on input "Purchase Order" at bounding box center [991, 446] width 291 height 17
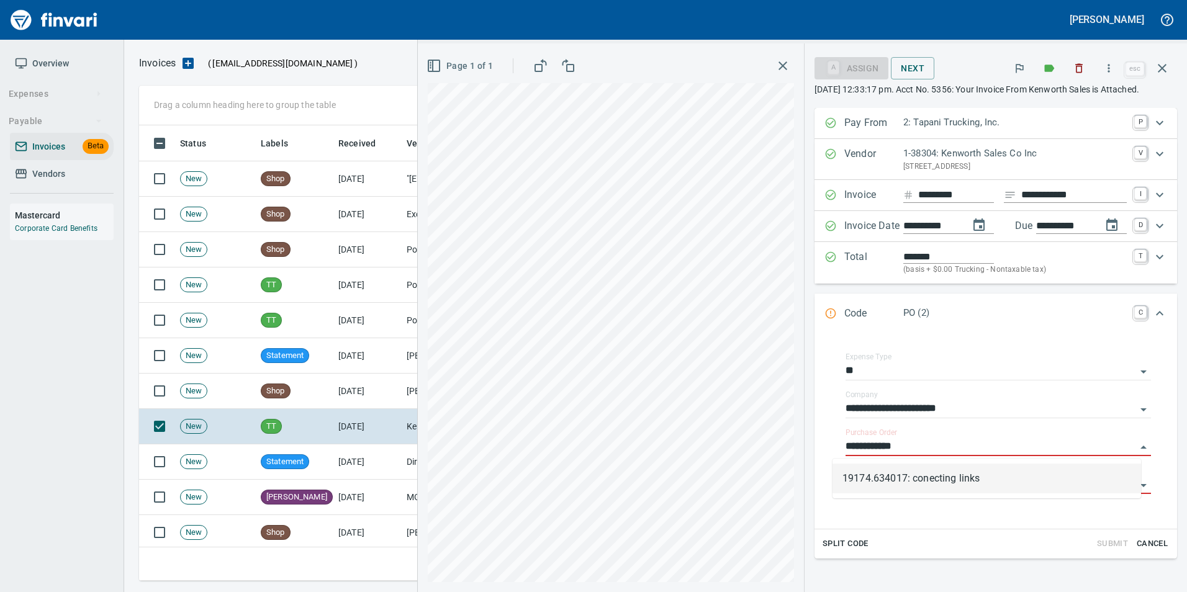
click at [974, 476] on li "19174.634017: conecting links" at bounding box center [987, 479] width 309 height 30
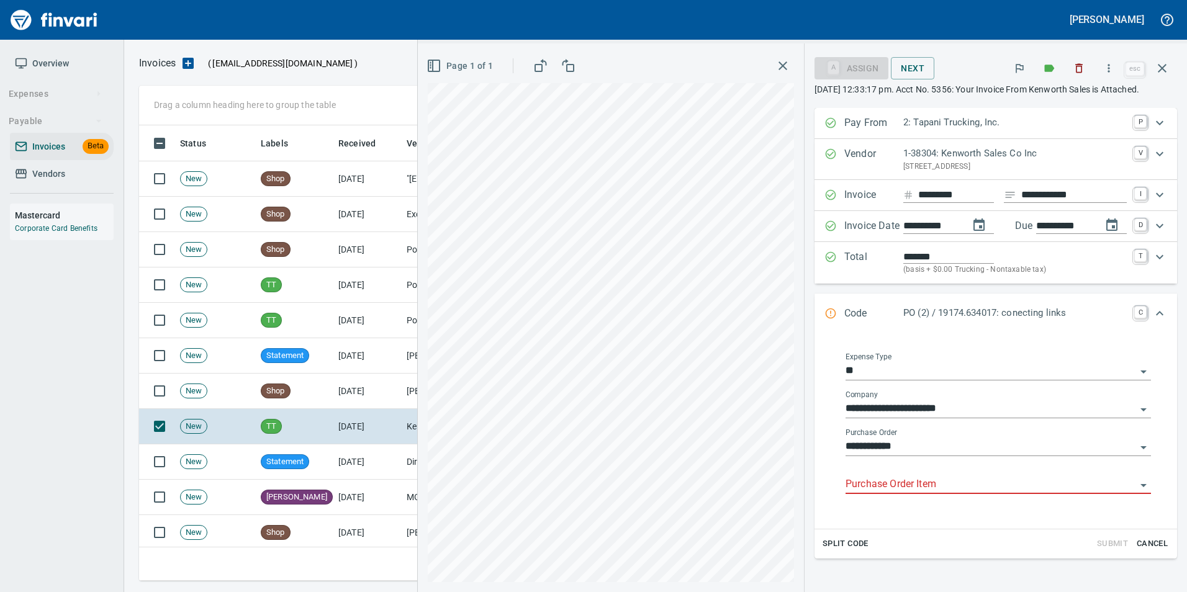
type input "**********"
click at [963, 486] on input "Purchase Order Item" at bounding box center [991, 484] width 291 height 17
click at [959, 513] on li at bounding box center [987, 517] width 309 height 30
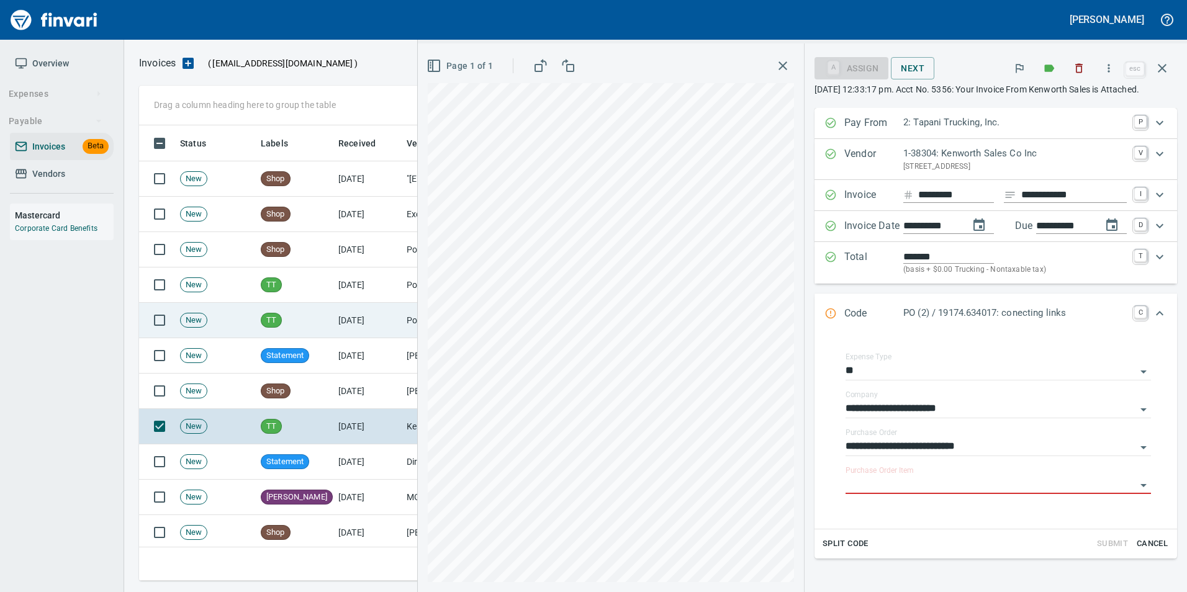
click at [326, 323] on td "TT" at bounding box center [295, 320] width 78 height 35
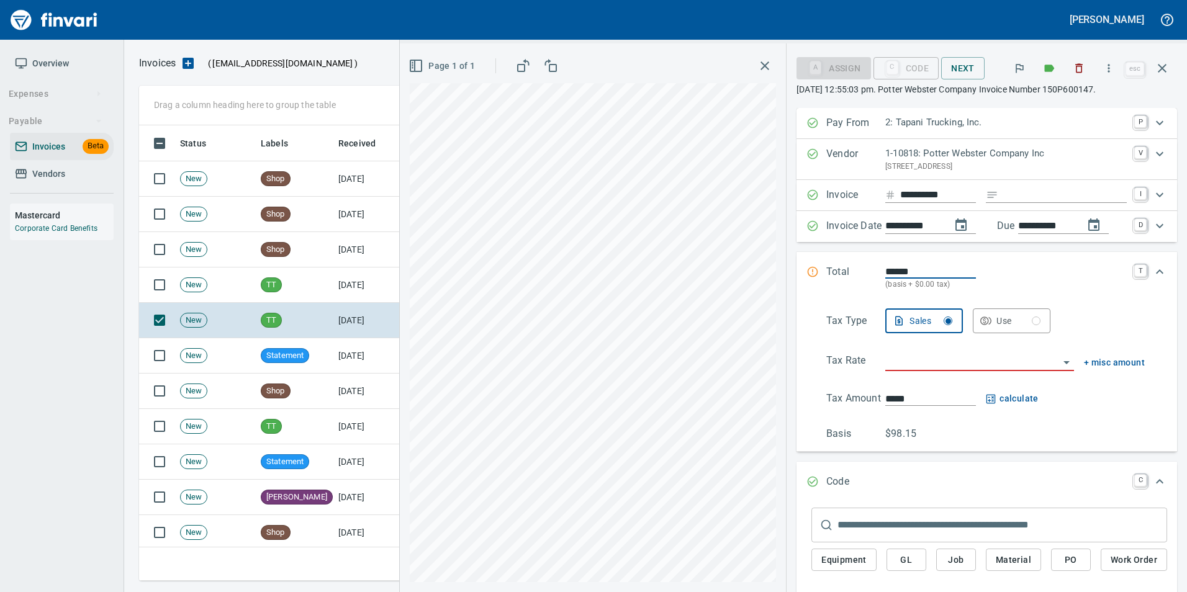
click at [1014, 191] on input "Expand" at bounding box center [1065, 196] width 124 height 16
type input "**********"
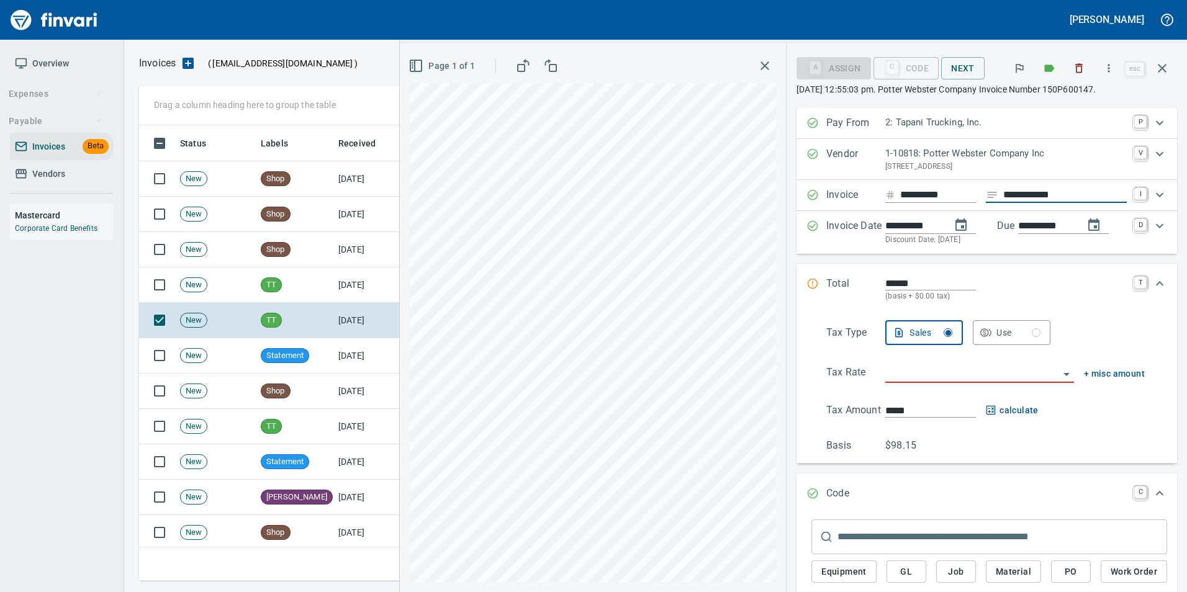
click at [924, 369] on input "search" at bounding box center [972, 373] width 174 height 17
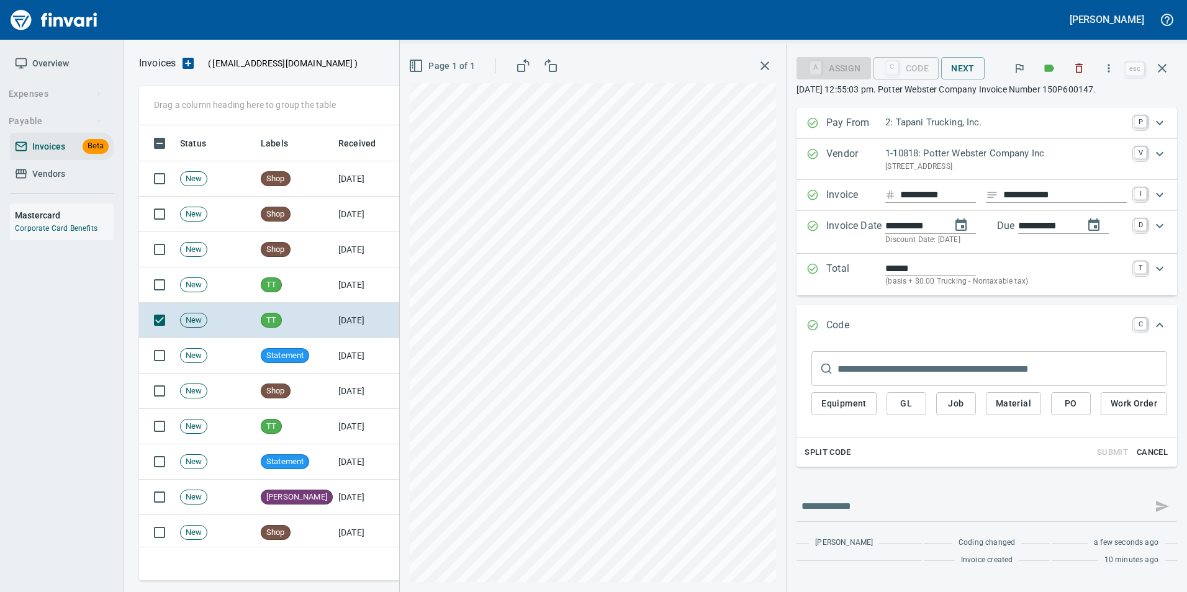
type input "**********"
click at [881, 374] on input "text" at bounding box center [1003, 368] width 330 height 35
click at [1080, 405] on span "PO" at bounding box center [1071, 404] width 20 height 16
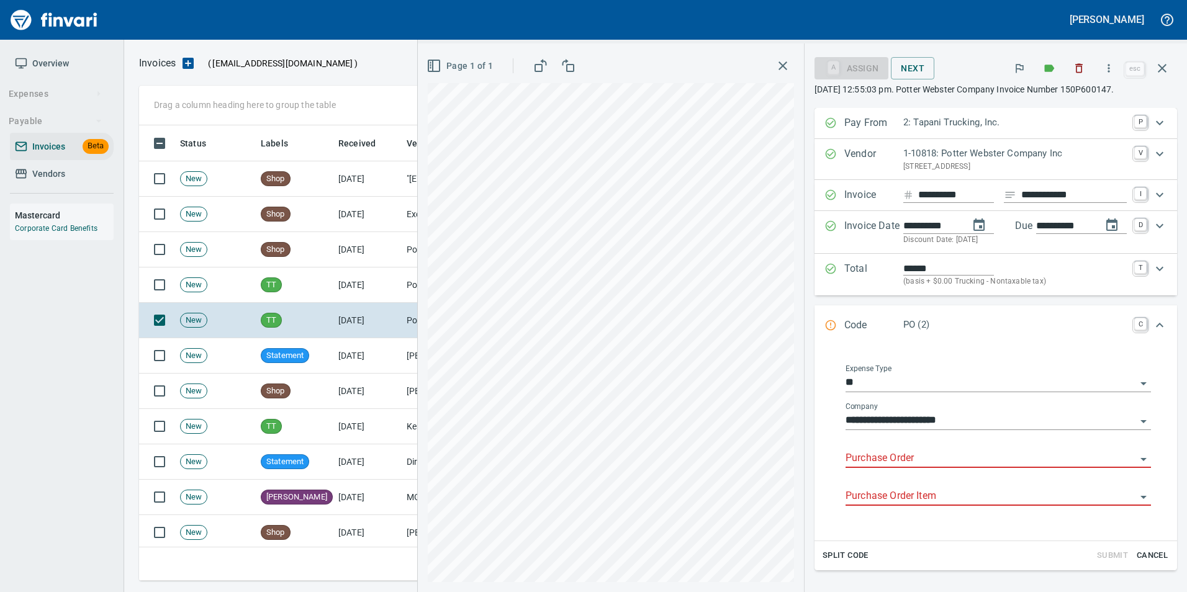
click at [891, 450] on input "Purchase Order" at bounding box center [991, 458] width 291 height 17
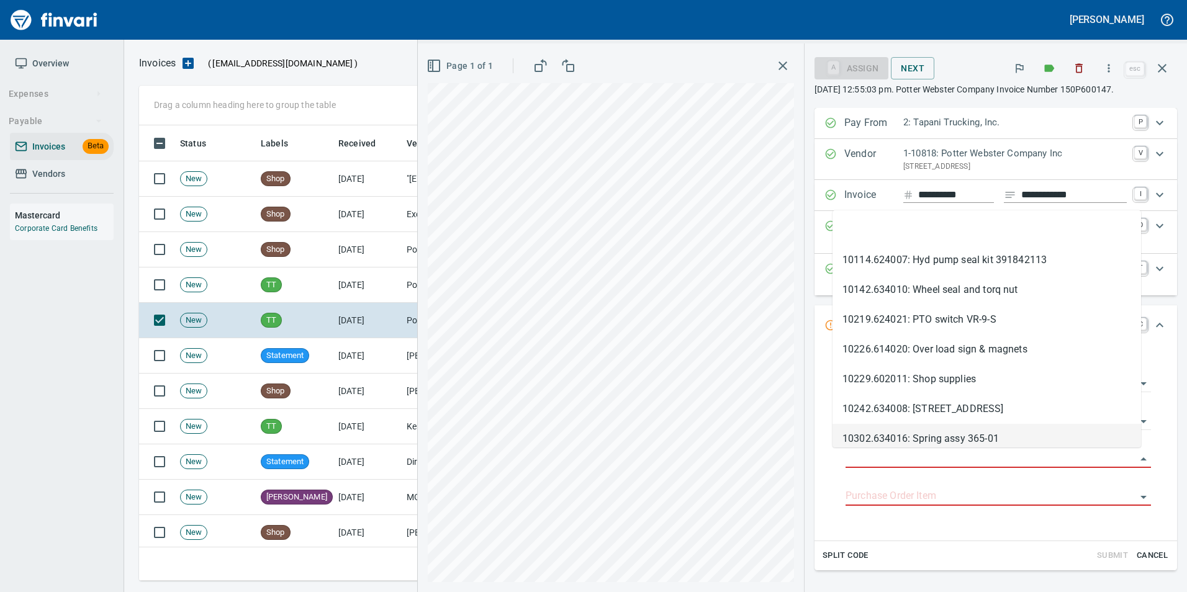
type input "**********"
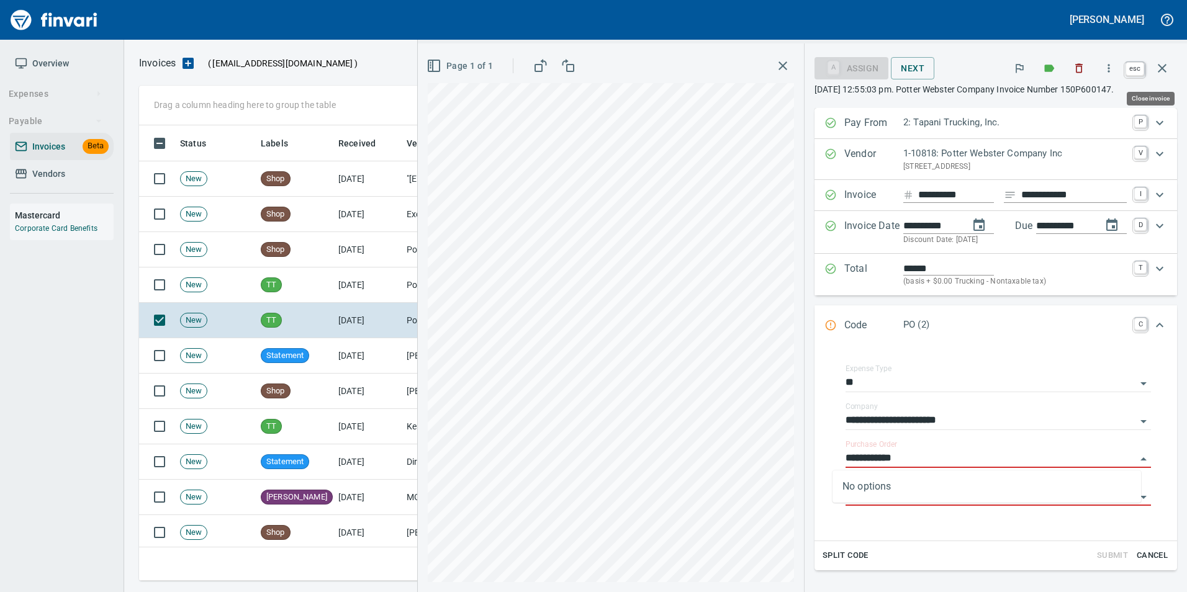
click at [1159, 70] on icon "button" at bounding box center [1162, 68] width 15 height 15
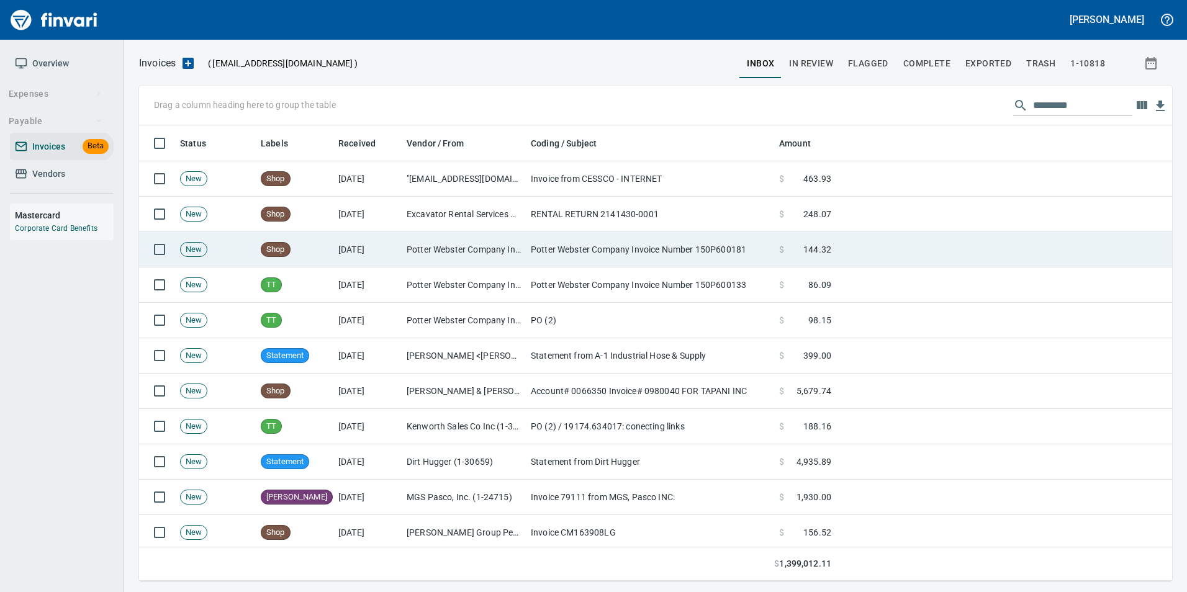
scroll to position [446, 1014]
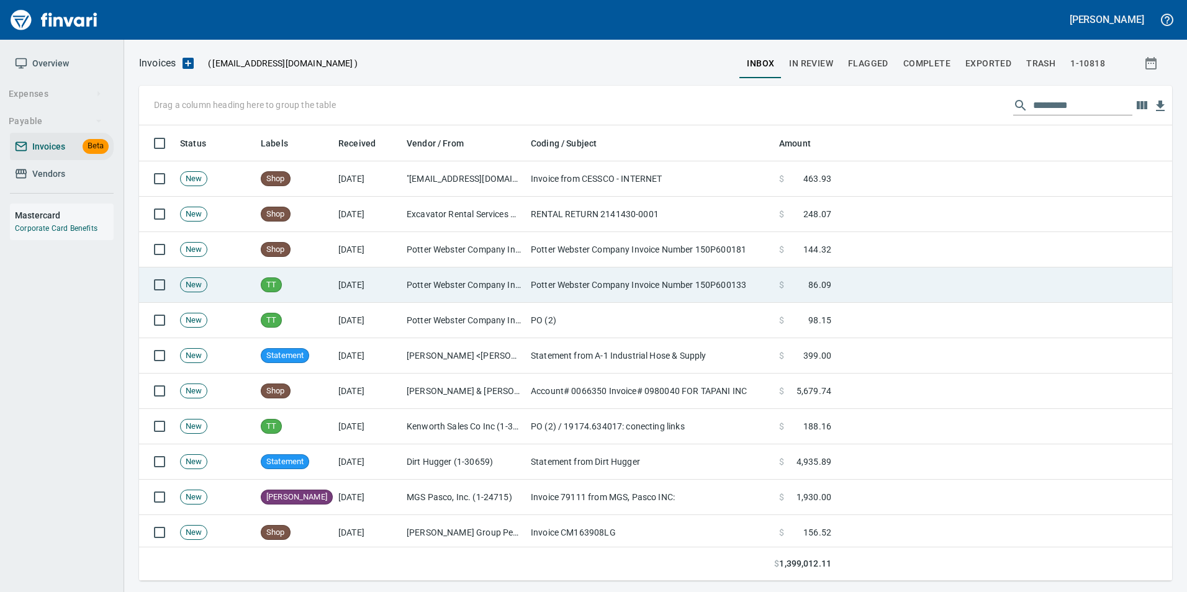
click at [479, 276] on td "Potter Webster Company Inc (1-10818)" at bounding box center [464, 285] width 124 height 35
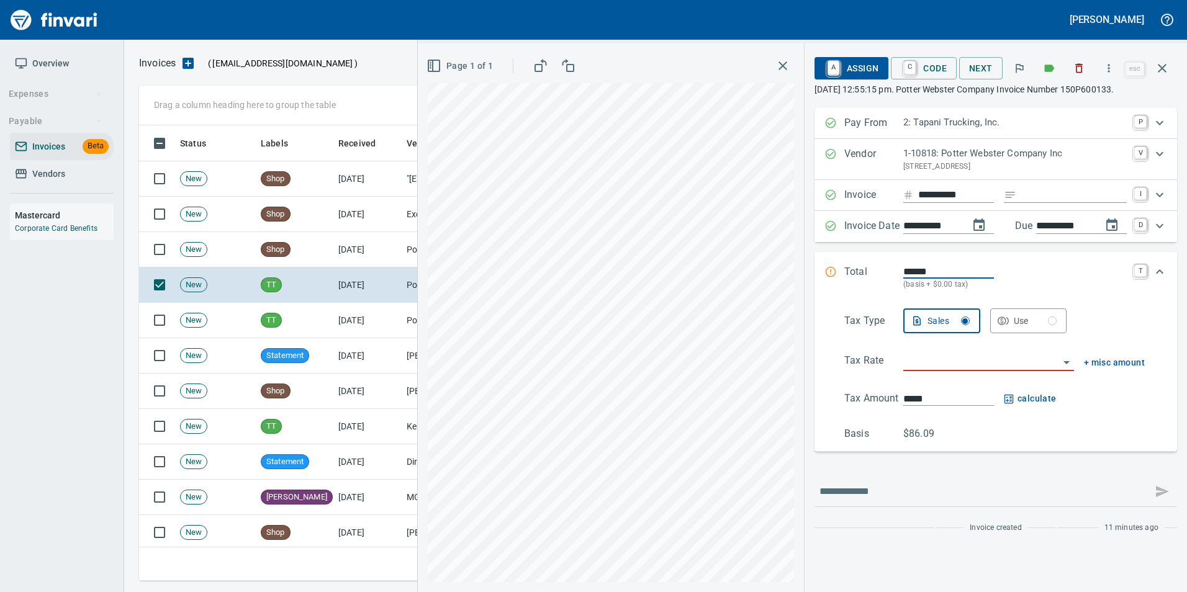
click at [1036, 197] on input "Expand" at bounding box center [1074, 196] width 106 height 16
type input "**********"
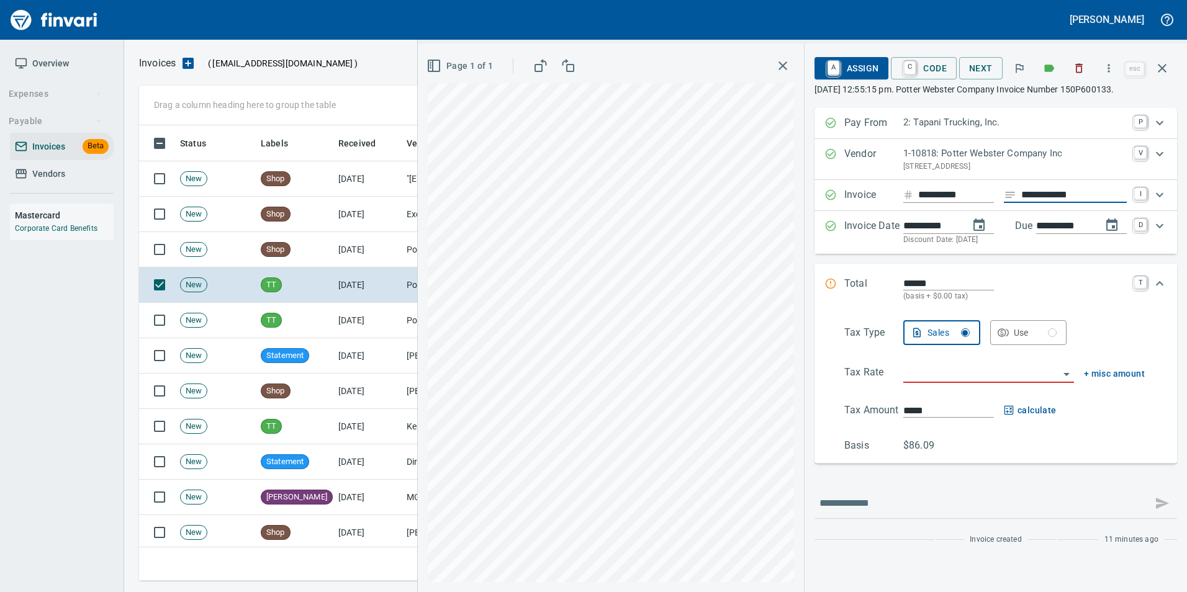
click at [948, 382] on input "search" at bounding box center [981, 373] width 156 height 17
click at [962, 403] on li "Trucking: Trucking - Nontaxable" at bounding box center [987, 406] width 174 height 30
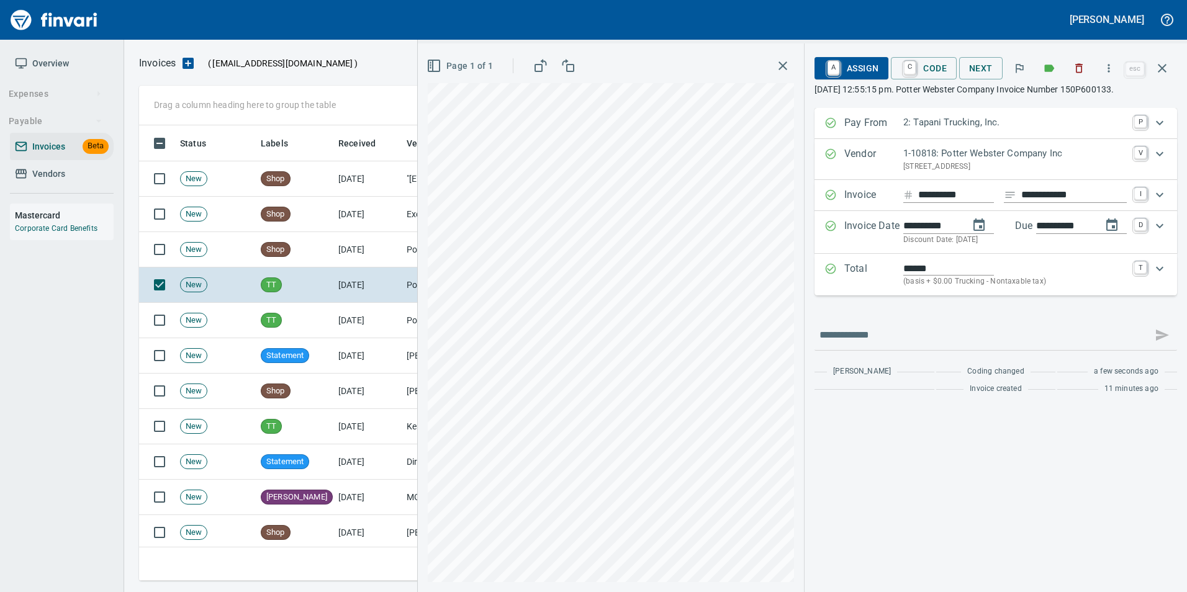
type input "**********"
click at [919, 70] on span "C Code" at bounding box center [924, 68] width 46 height 21
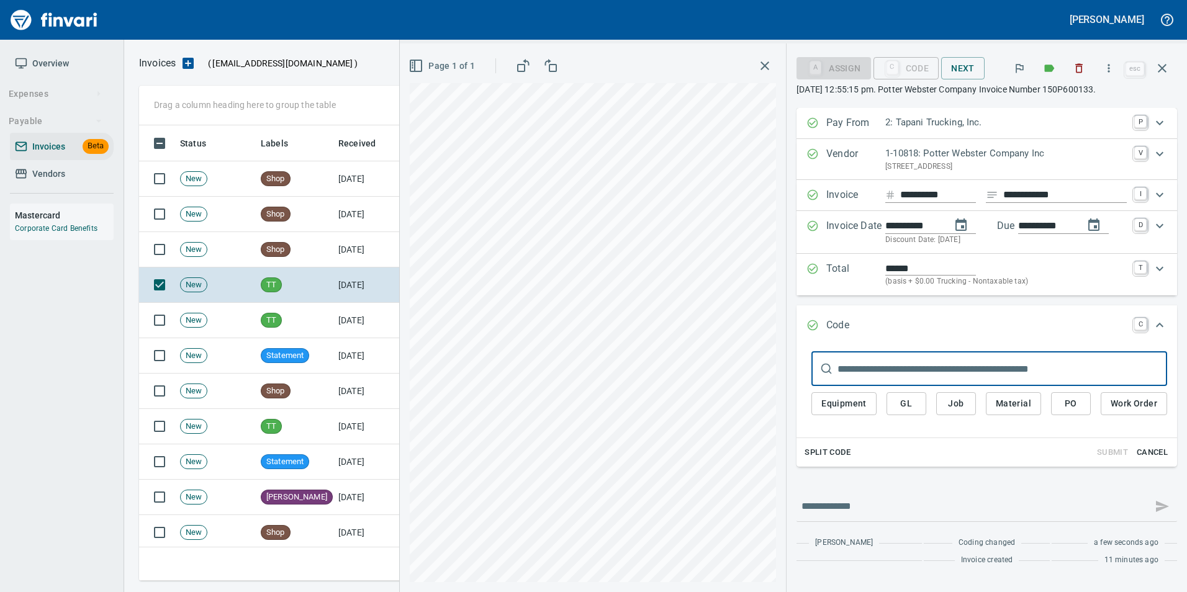
click at [1066, 391] on div "Equipment GL Job Material PO Work Order" at bounding box center [990, 407] width 356 height 42
click at [1055, 404] on button "PO" at bounding box center [1071, 403] width 40 height 23
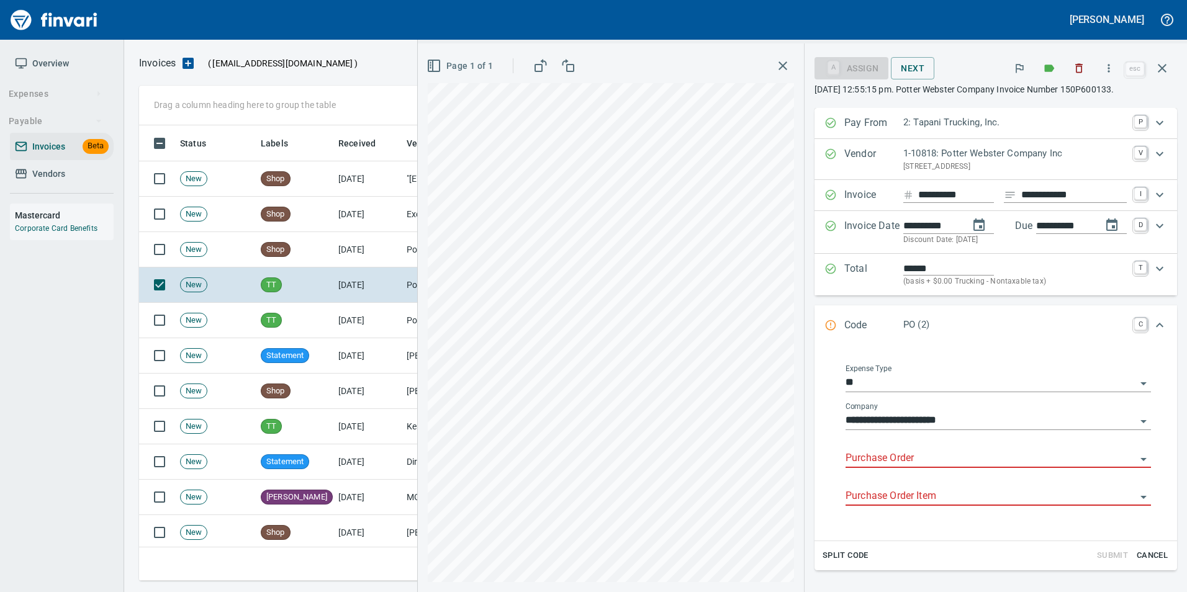
click at [863, 454] on input "Purchase Order" at bounding box center [991, 458] width 291 height 17
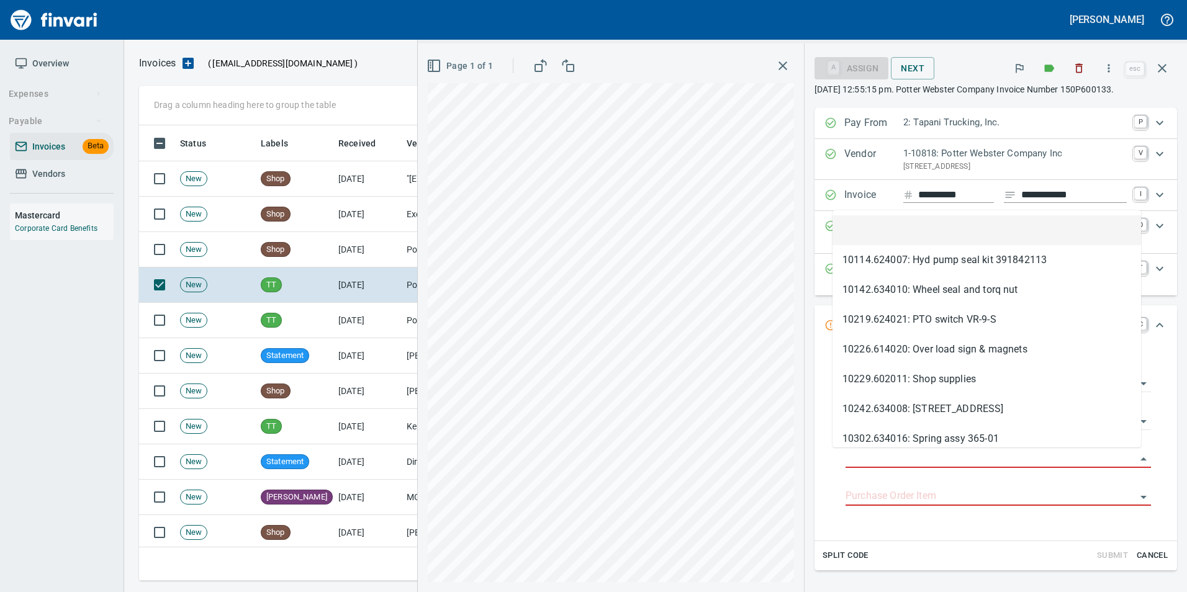
type input "**********"
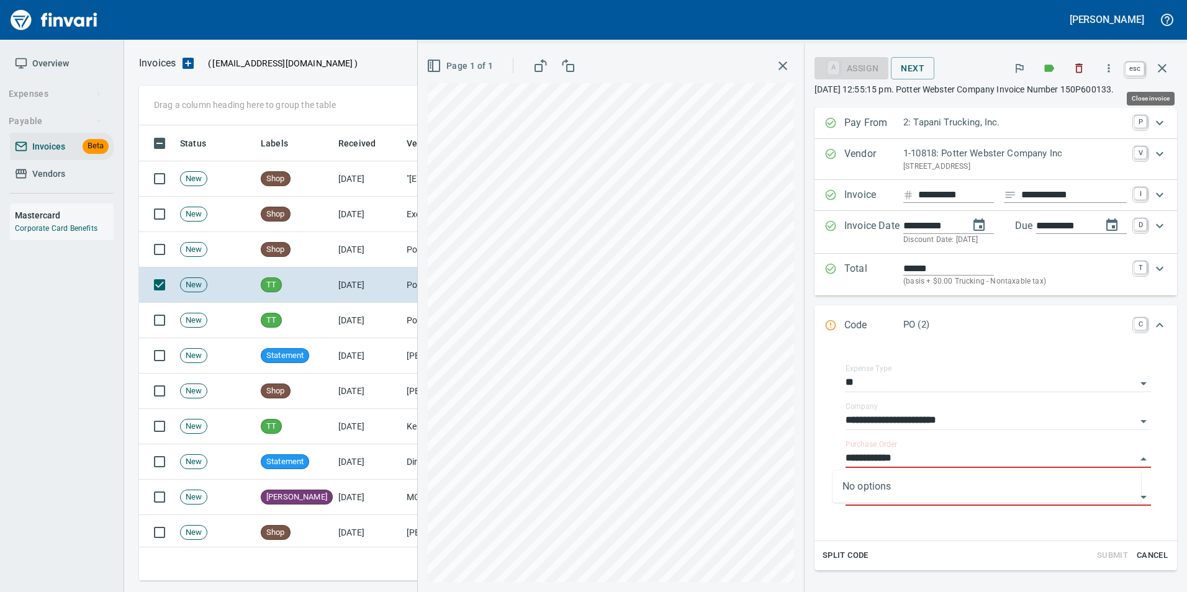
click at [1166, 77] on button "button" at bounding box center [1162, 68] width 30 height 30
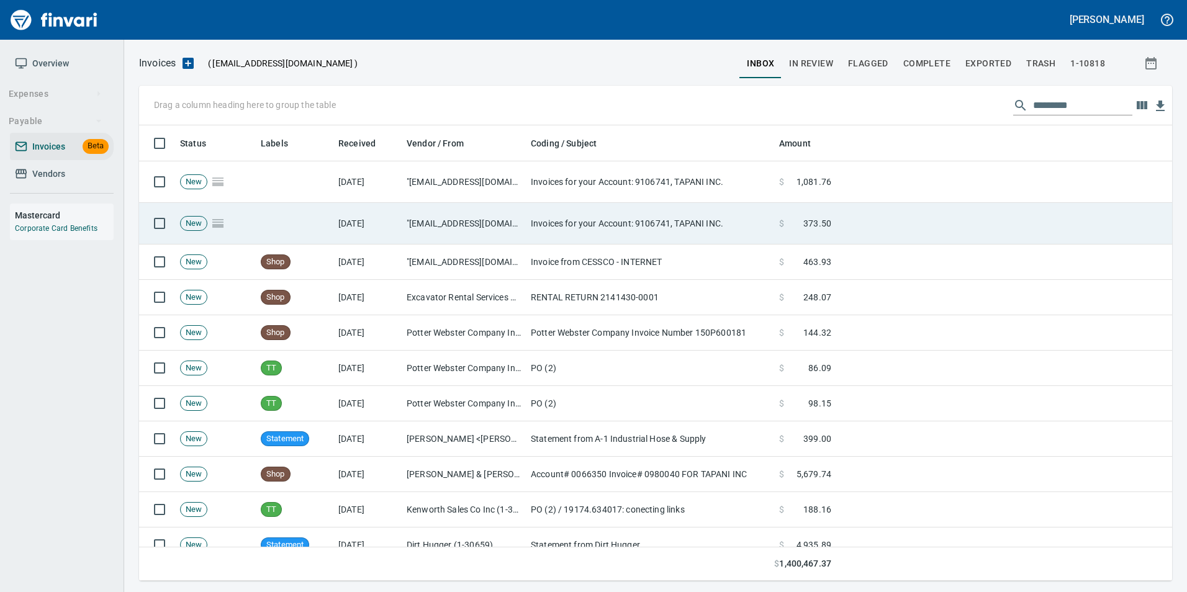
click at [377, 226] on td "[DATE]" at bounding box center [367, 224] width 68 height 42
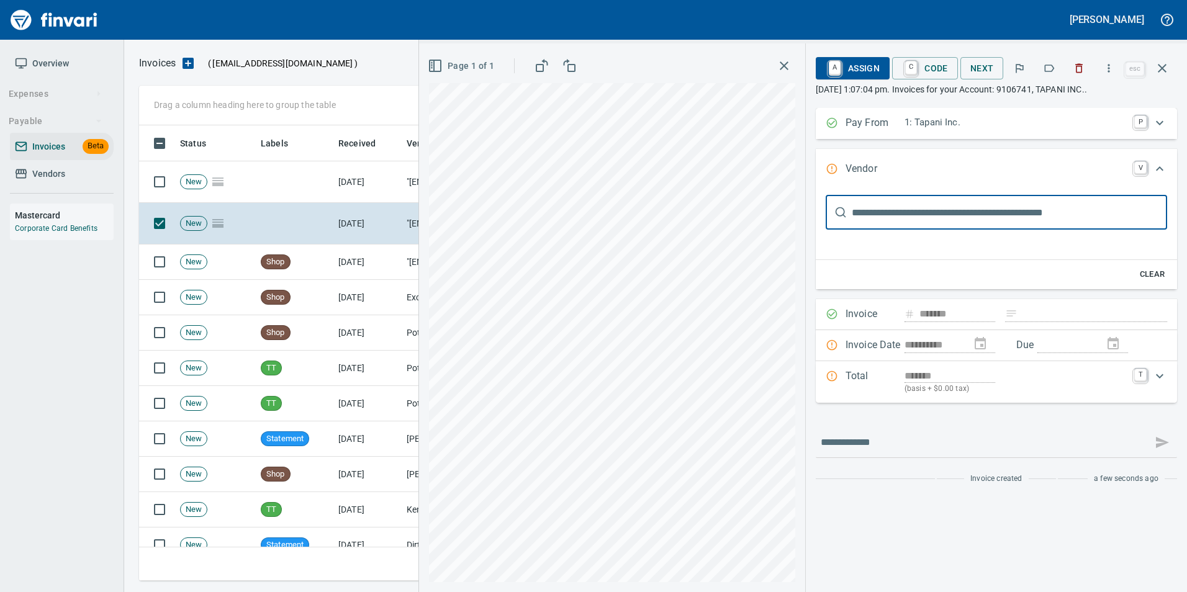
click at [1056, 70] on icon "button" at bounding box center [1049, 68] width 12 height 12
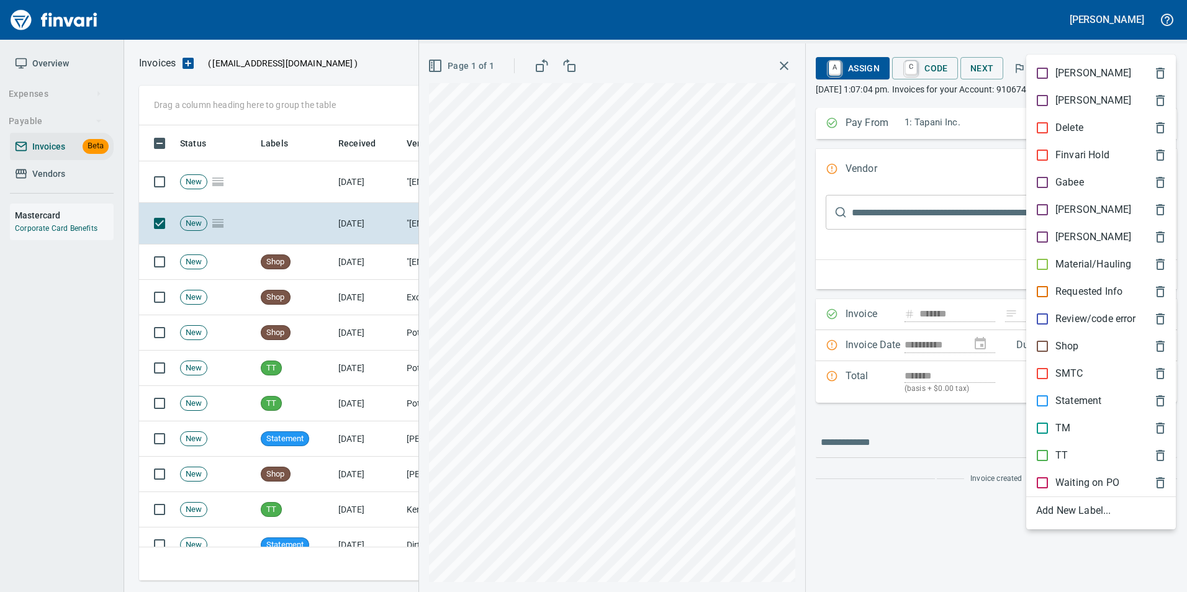
click at [1082, 258] on p "Material/Hauling" at bounding box center [1094, 264] width 76 height 15
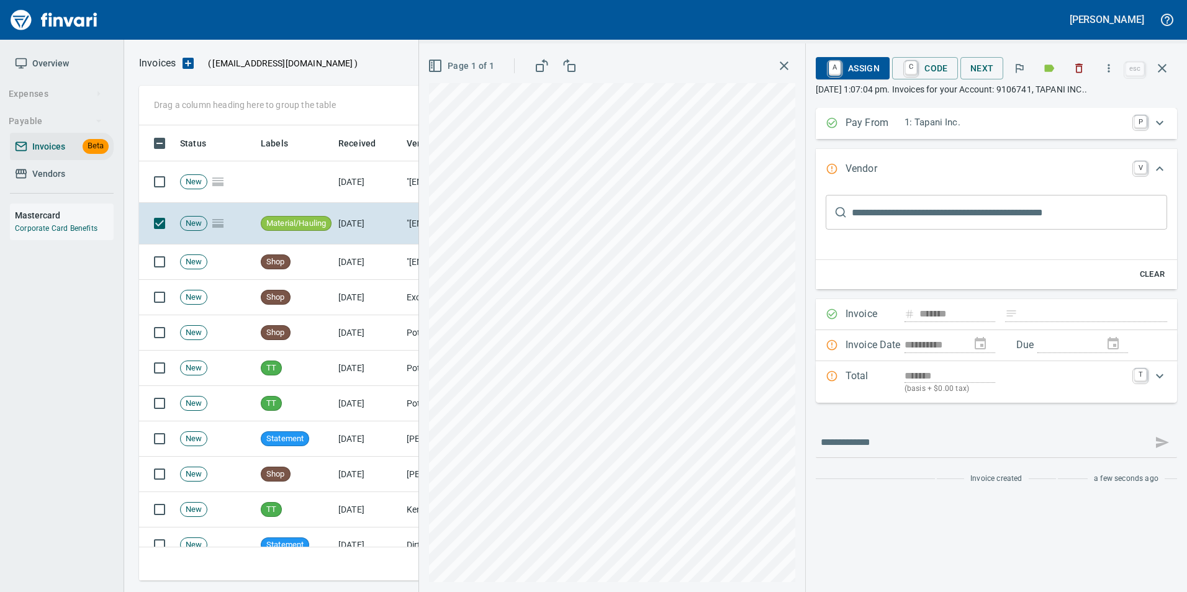
click at [1169, 70] on icon "button" at bounding box center [1162, 68] width 15 height 15
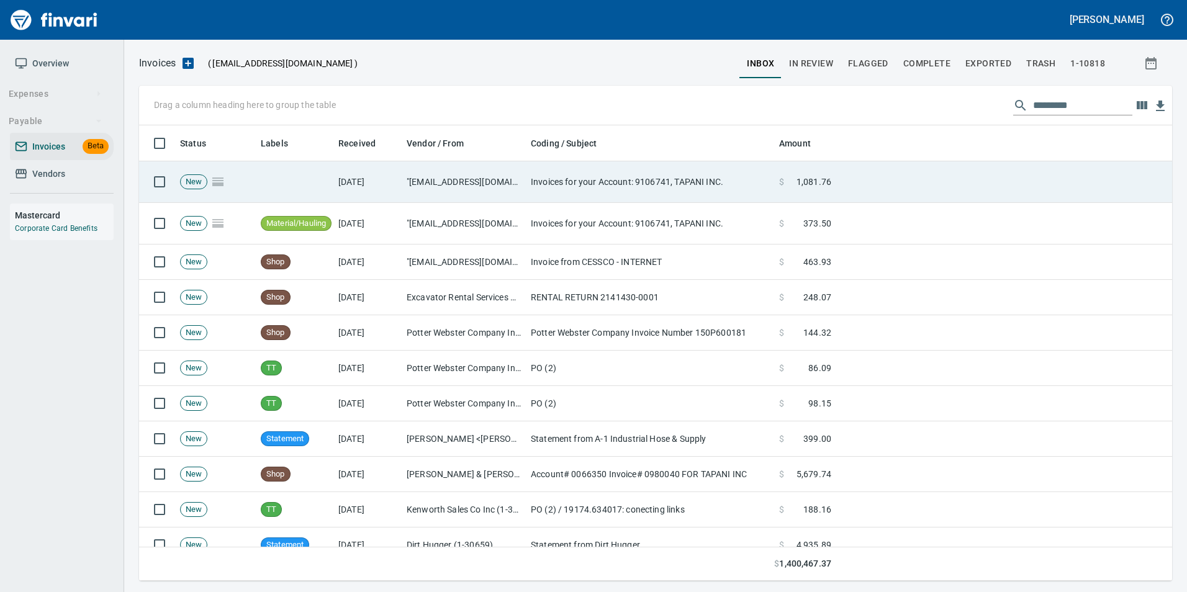
click at [761, 201] on td "Invoices for your Account: 9106741, TAPANI INC." at bounding box center [650, 182] width 248 height 42
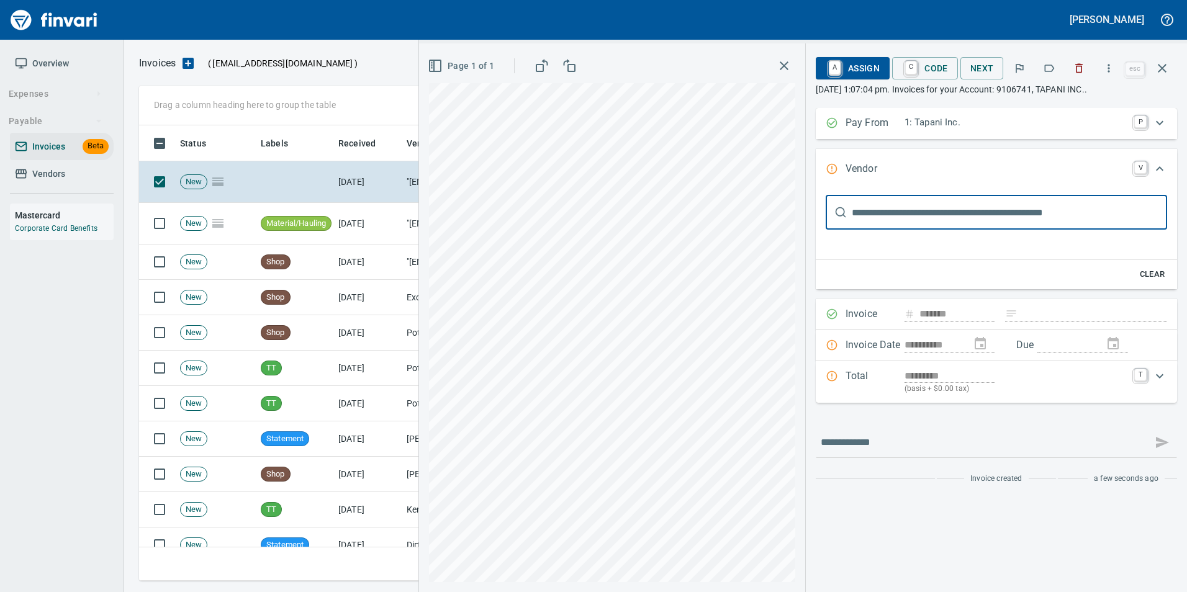
click at [1046, 68] on icon "button" at bounding box center [1049, 68] width 12 height 12
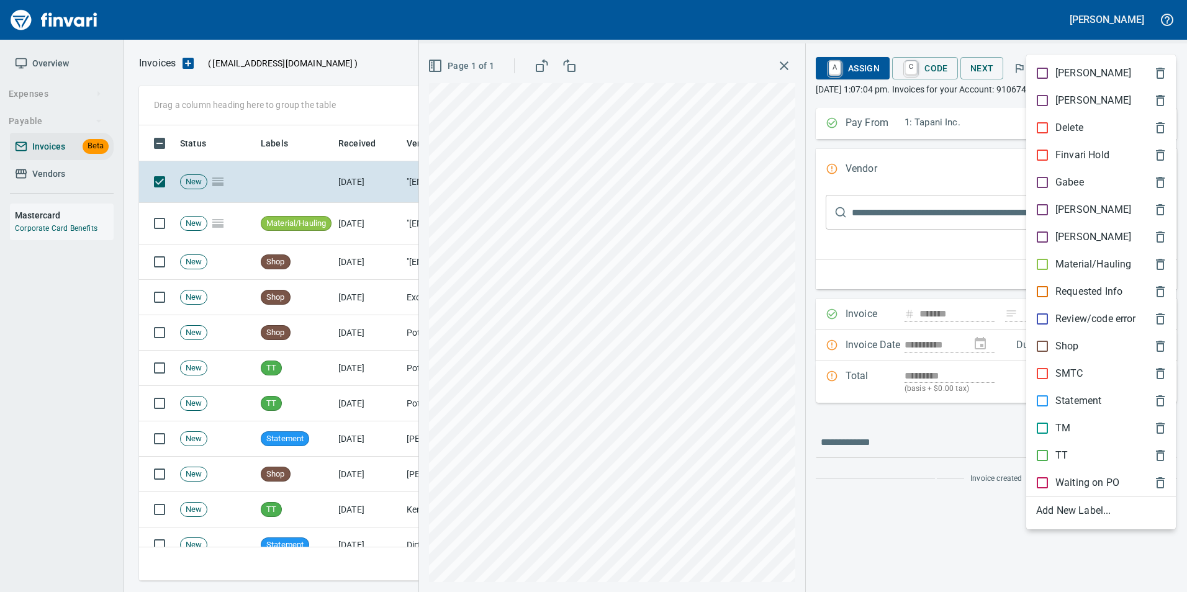
click at [1077, 254] on div "Material/Hauling" at bounding box center [1101, 264] width 150 height 27
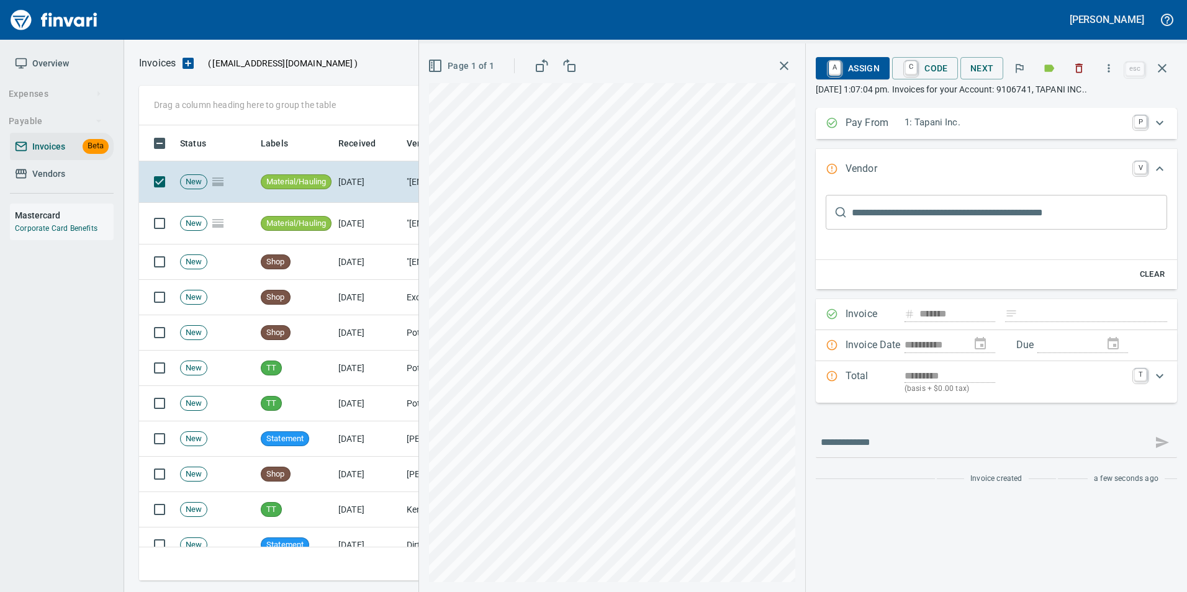
click at [1165, 66] on icon "button" at bounding box center [1162, 68] width 9 height 9
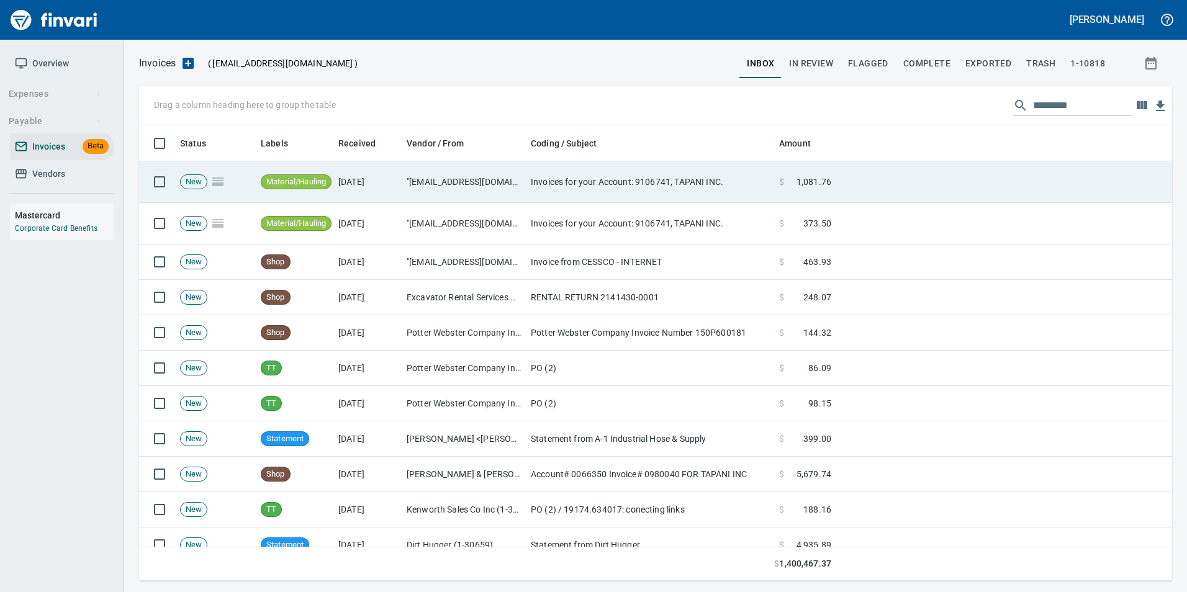
scroll to position [446, 1014]
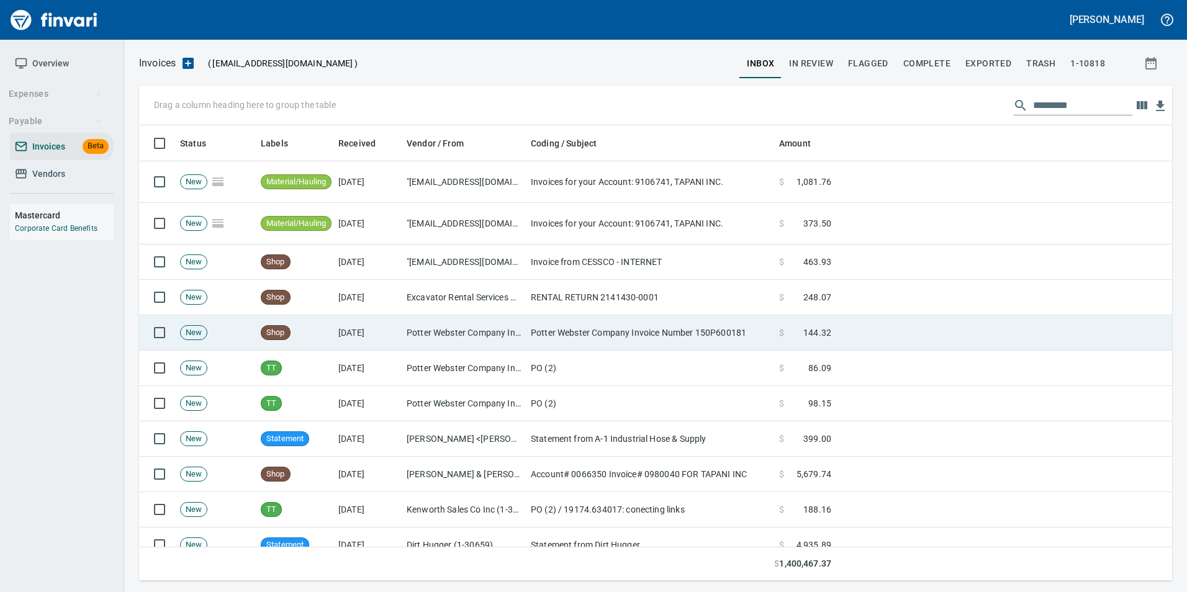
click at [699, 338] on td "Potter Webster Company Invoice Number 150P600181" at bounding box center [650, 332] width 248 height 35
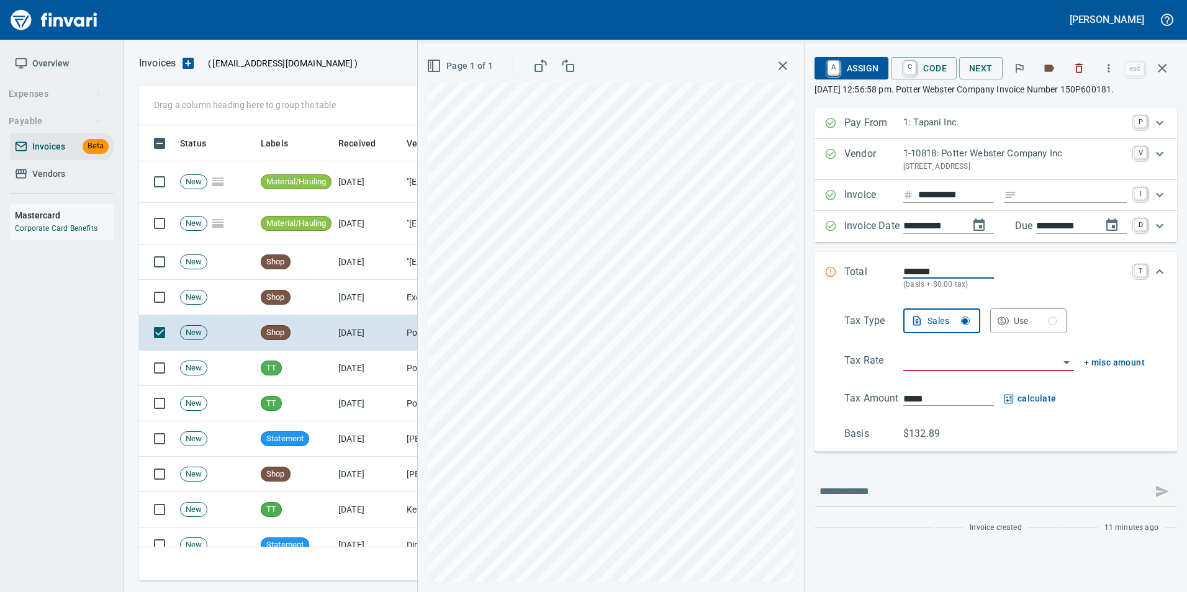
click at [1070, 191] on input "Expand" at bounding box center [1074, 196] width 106 height 16
type input "**********"
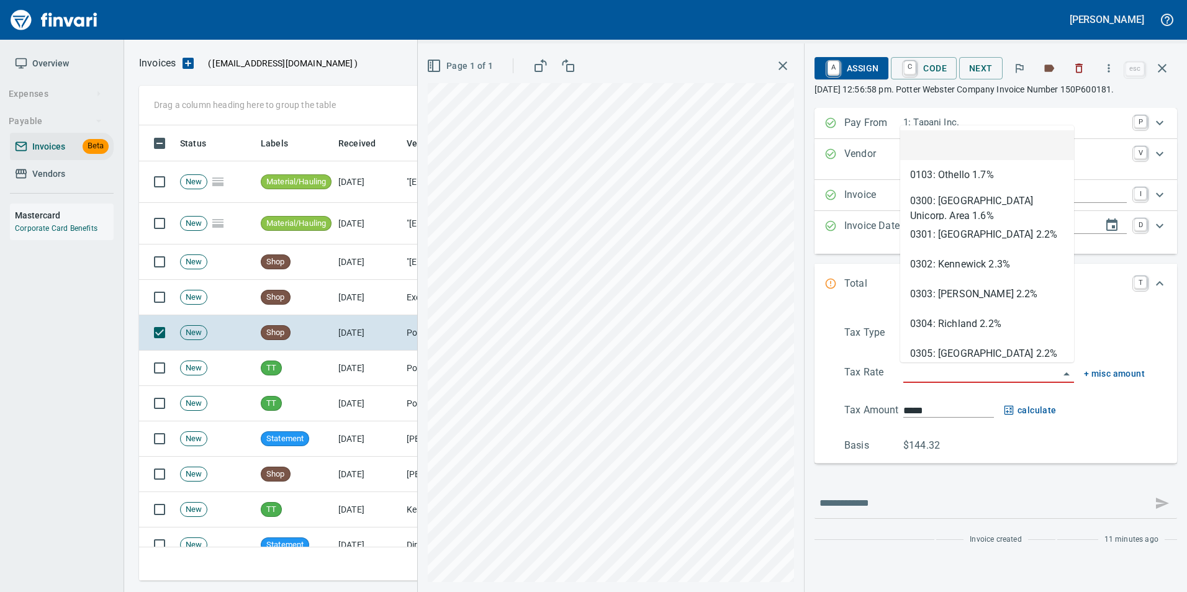
scroll to position [446, 1014]
click at [941, 382] on input "search" at bounding box center [981, 373] width 156 height 17
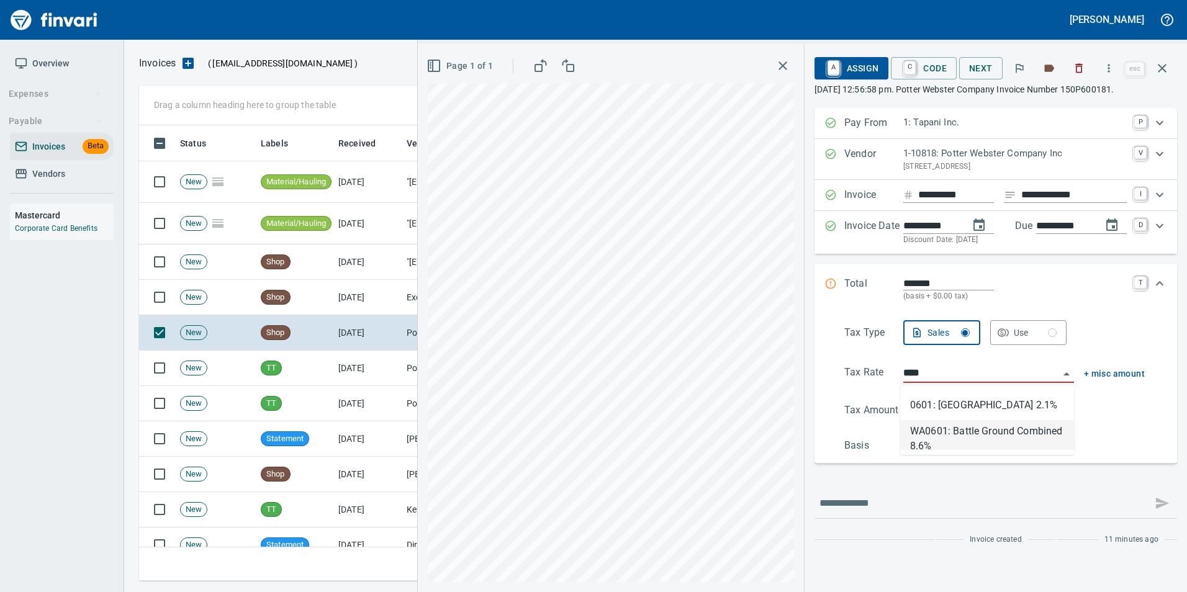
click at [984, 436] on li "WA0601: Battle Ground Combined 8.6%" at bounding box center [987, 435] width 174 height 30
type input "**********"
type input "******"
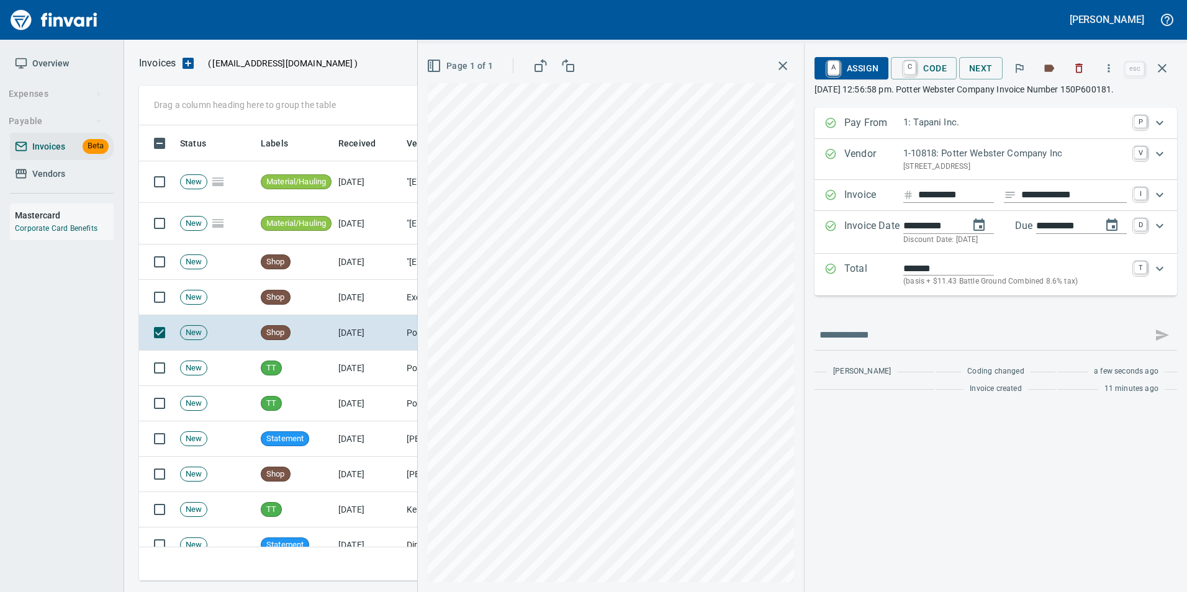
type input "**********"
click at [909, 73] on link "C" at bounding box center [910, 68] width 12 height 14
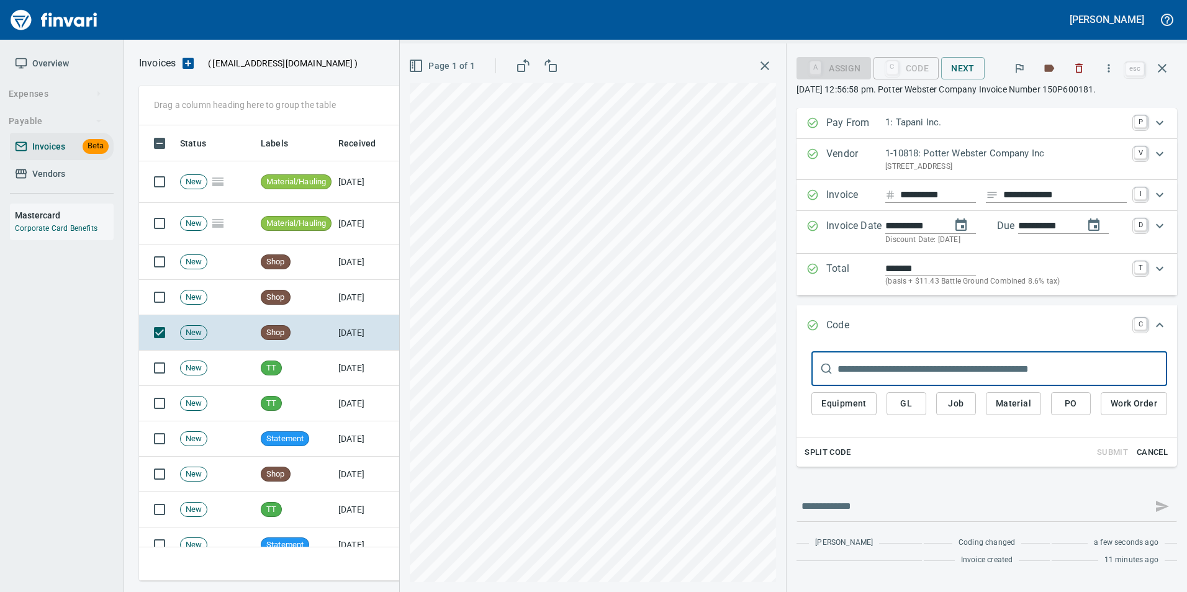
drag, startPoint x: 1074, startPoint y: 402, endPoint x: 1003, endPoint y: 425, distance: 74.6
click at [1072, 402] on span "PO" at bounding box center [1071, 404] width 20 height 16
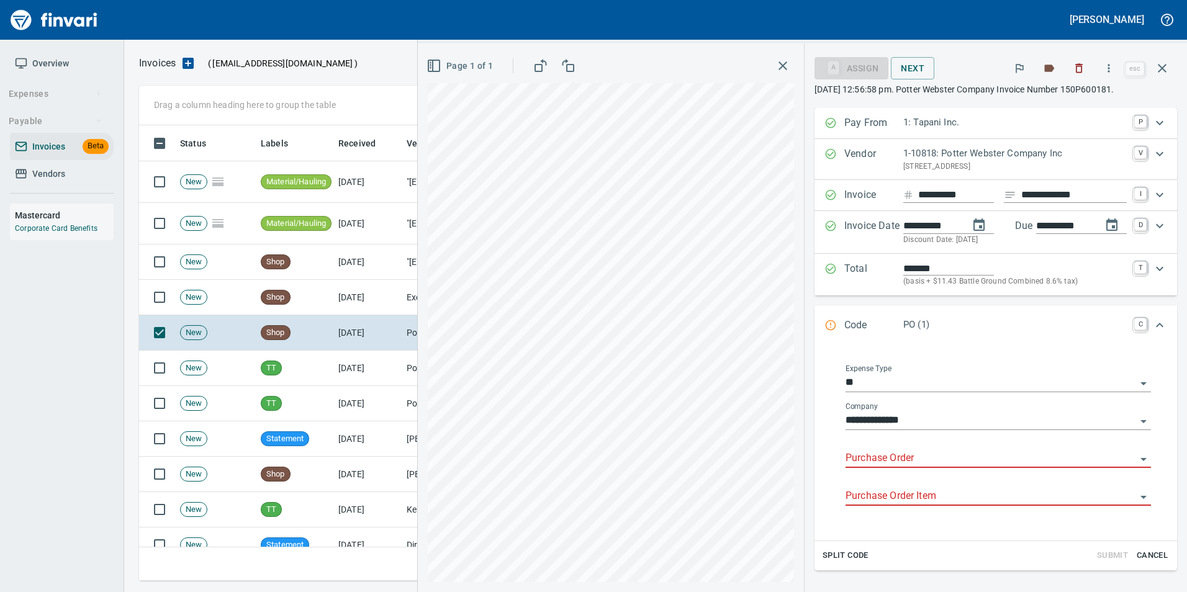
click at [890, 454] on input "Purchase Order" at bounding box center [991, 458] width 291 height 17
type input "**********"
click at [1139, 553] on span "Cancel" at bounding box center [1153, 556] width 34 height 14
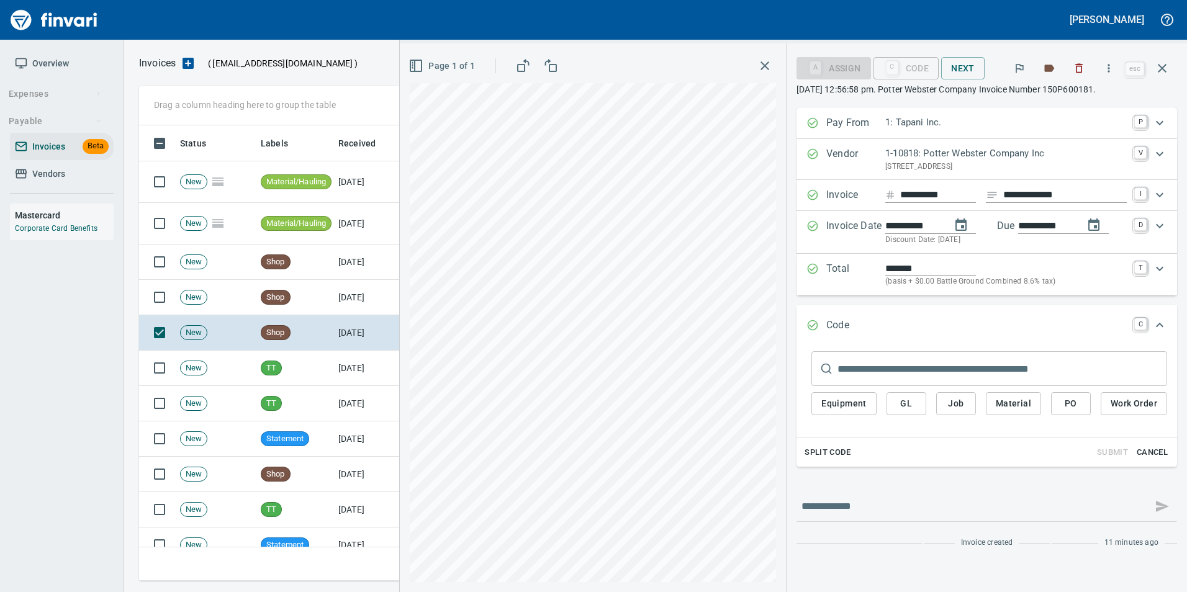
type input "*****"
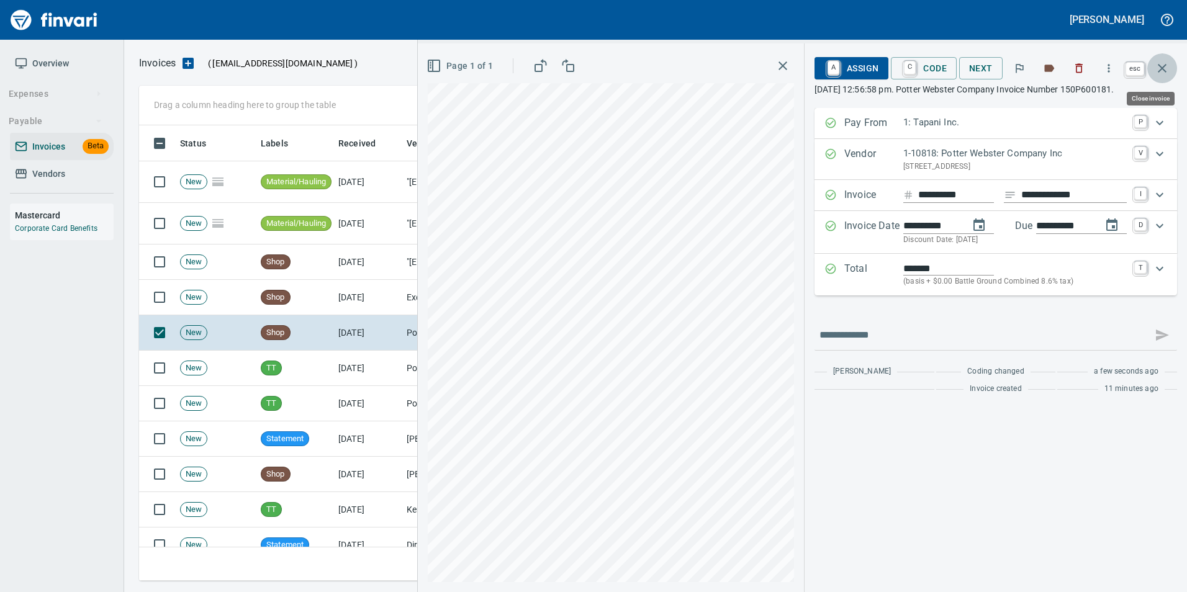
click at [1165, 73] on icon "button" at bounding box center [1162, 68] width 15 height 15
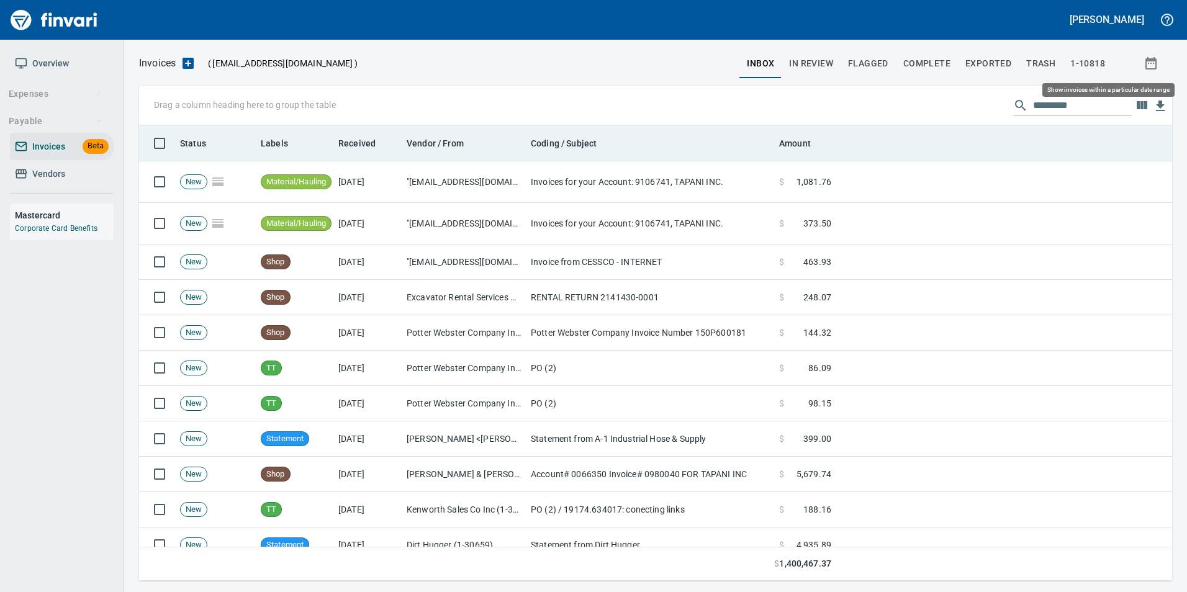
scroll to position [446, 1015]
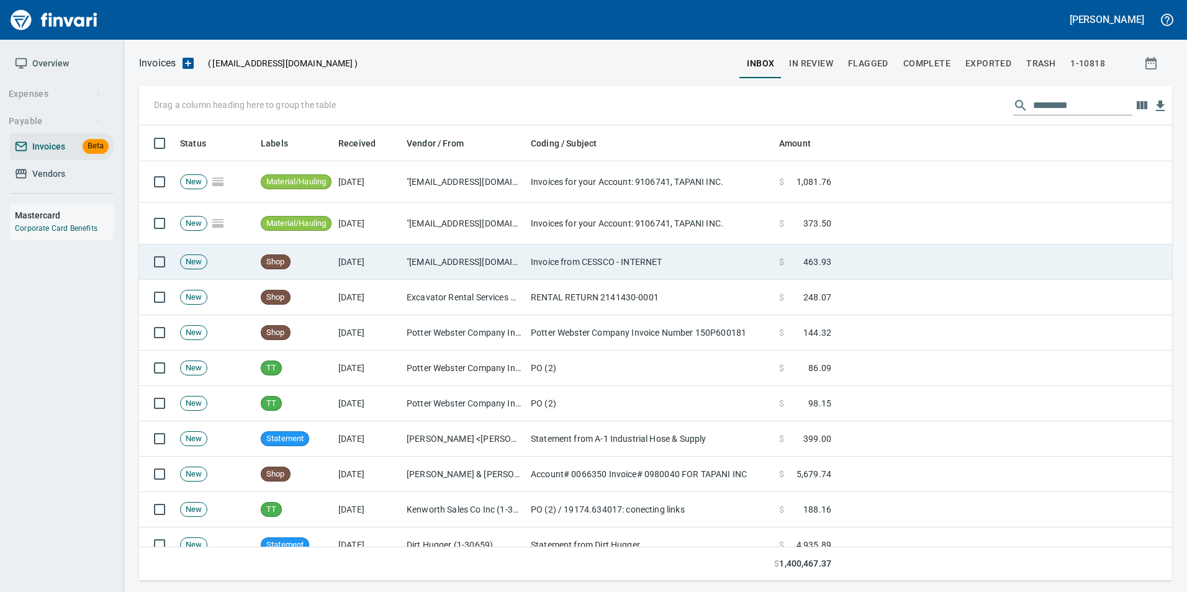
click at [513, 258] on td ""invoices@cessco.com" <invoices@cessco.com>" at bounding box center [464, 262] width 124 height 35
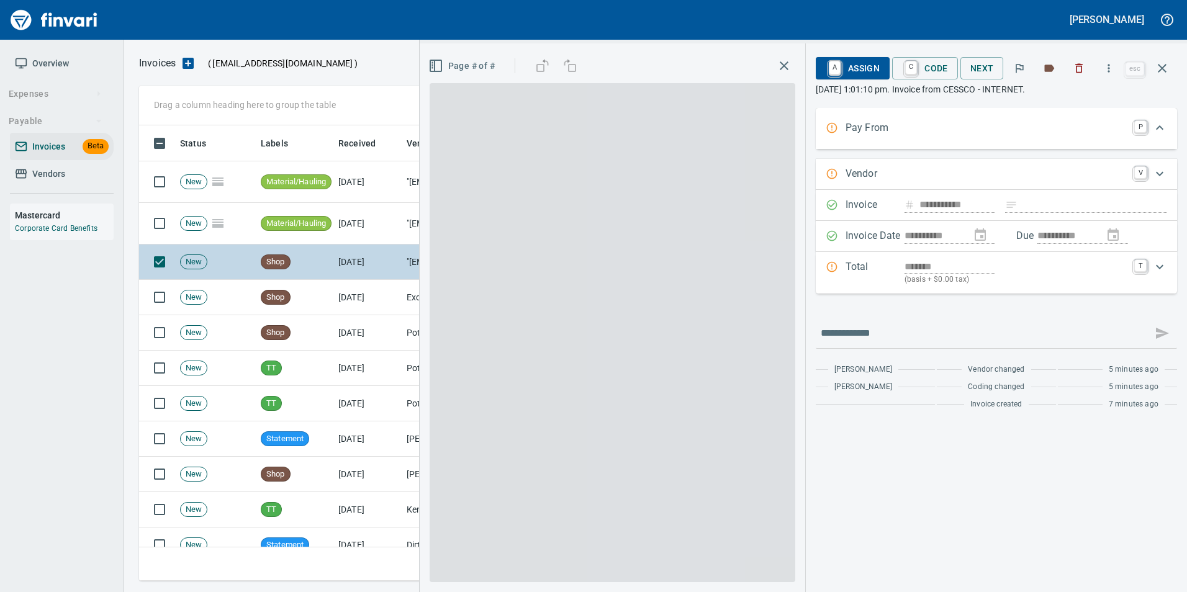
scroll to position [446, 1014]
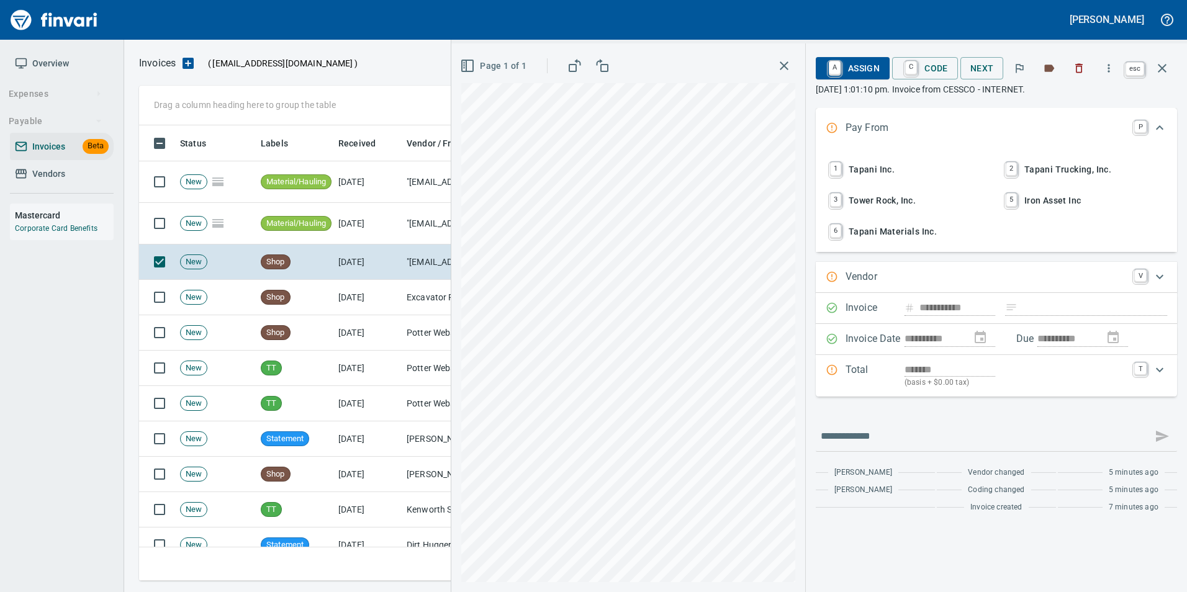
click at [1167, 66] on icon "button" at bounding box center [1162, 68] width 15 height 15
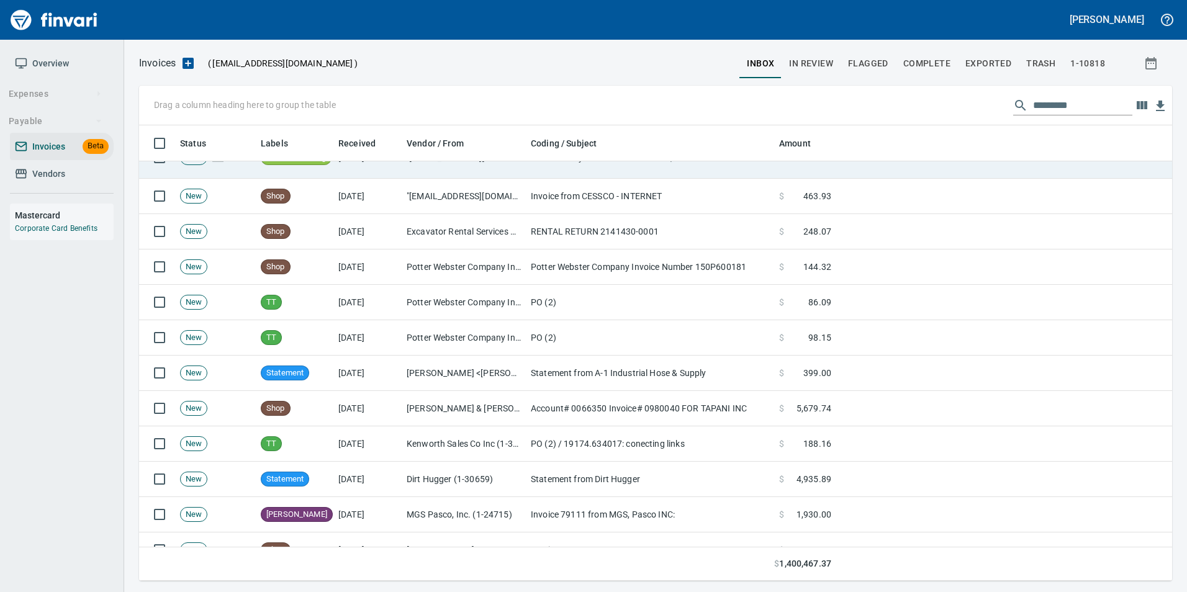
scroll to position [124, 0]
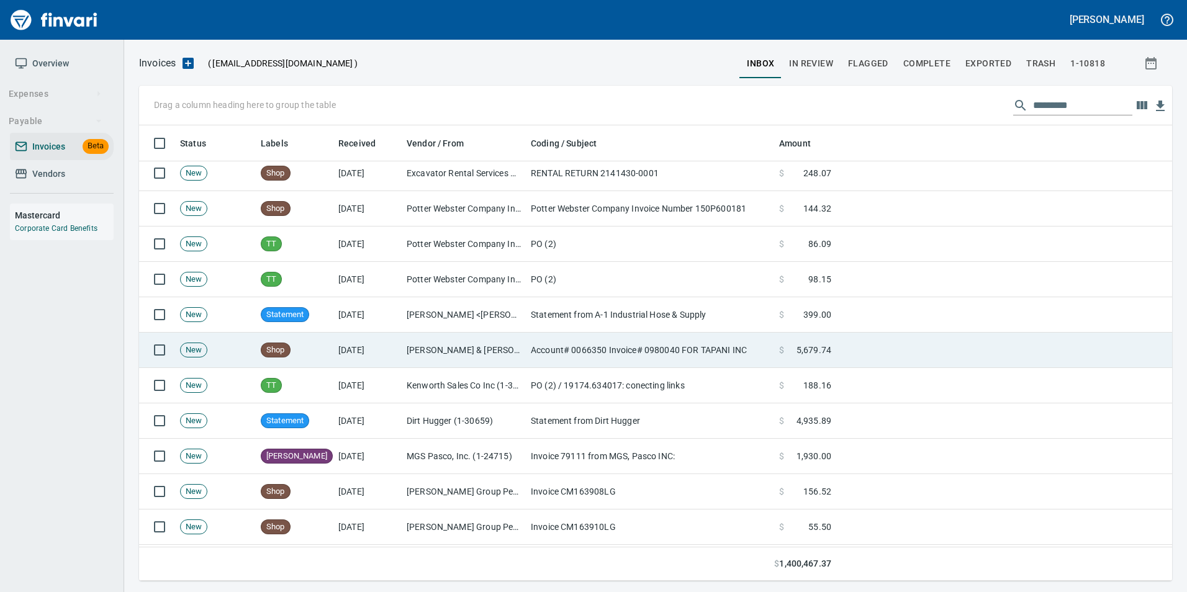
click at [753, 363] on td "Account# 0066350 Invoice# 0980040 FOR TAPANI INC" at bounding box center [650, 350] width 248 height 35
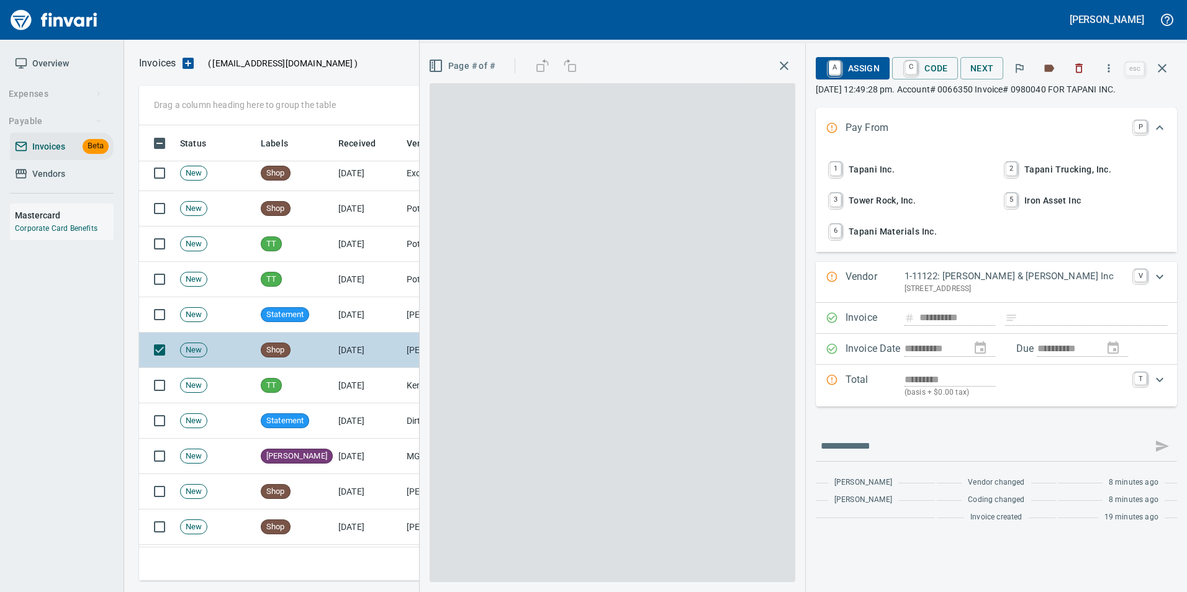
scroll to position [446, 1014]
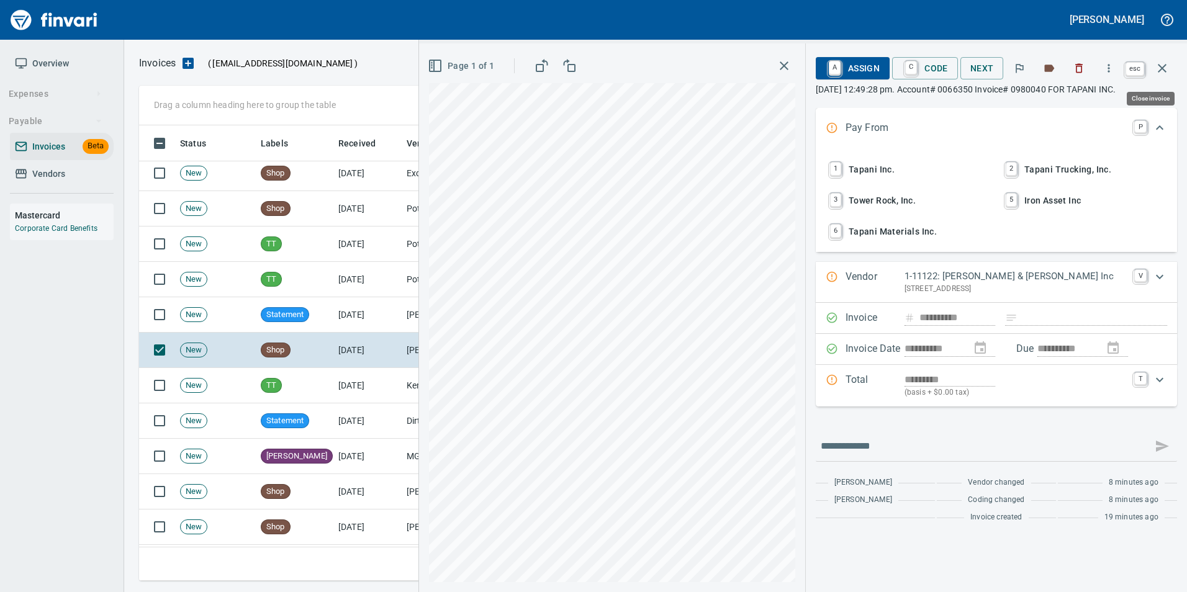
click at [1159, 70] on icon "button" at bounding box center [1162, 68] width 15 height 15
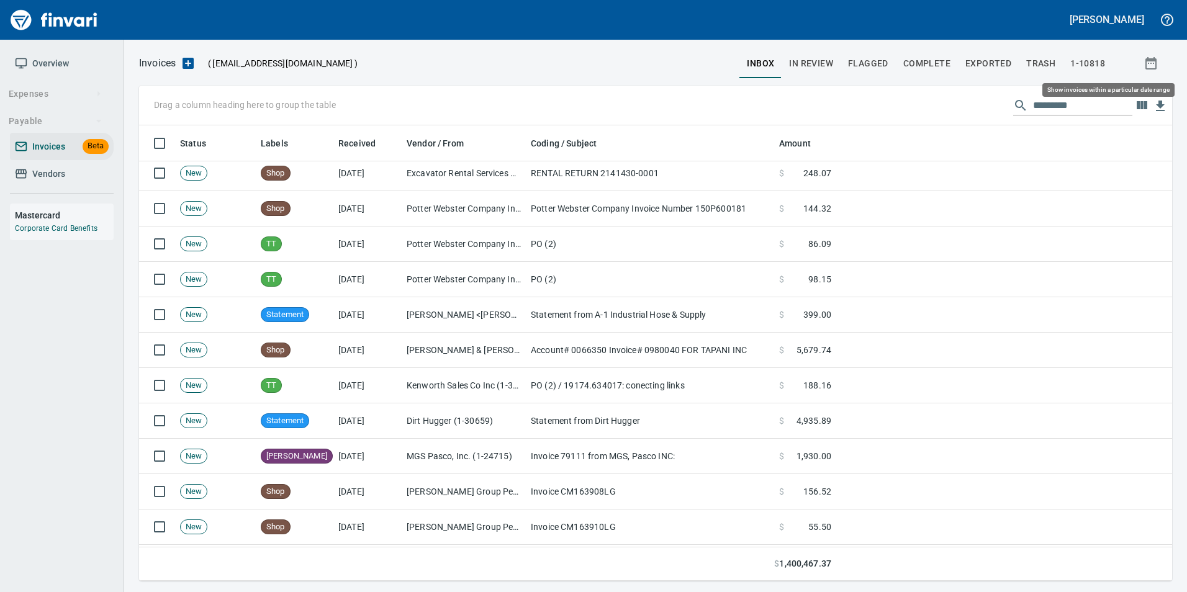
scroll to position [446, 1014]
click at [820, 74] on button "In Review" at bounding box center [811, 63] width 59 height 30
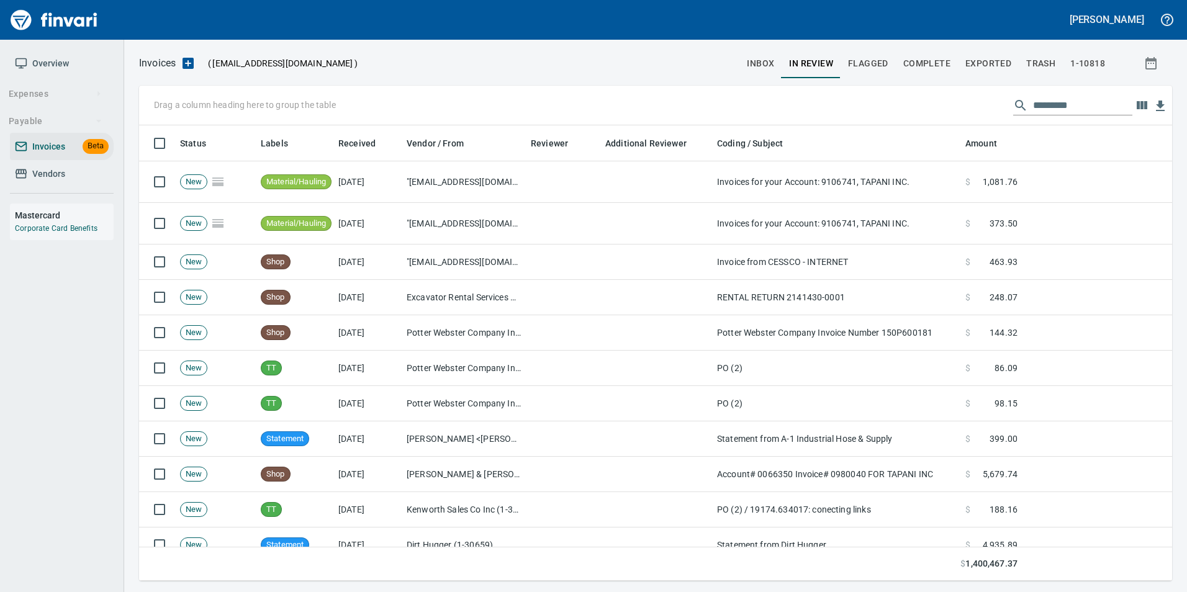
scroll to position [446, 1015]
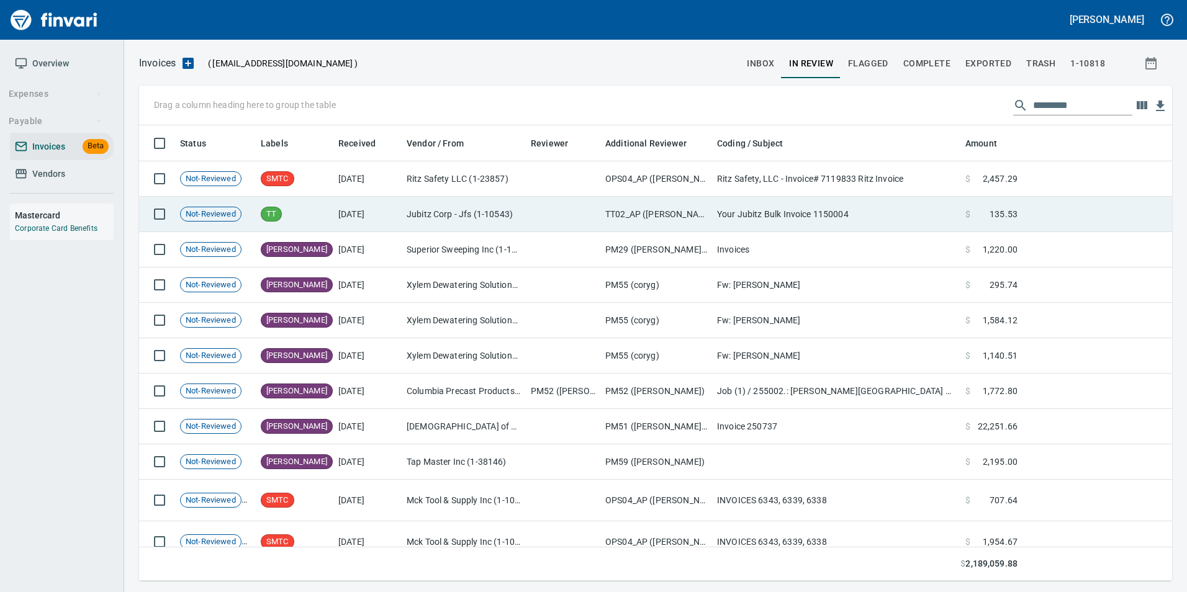
click at [1028, 205] on td at bounding box center [1098, 214] width 150 height 35
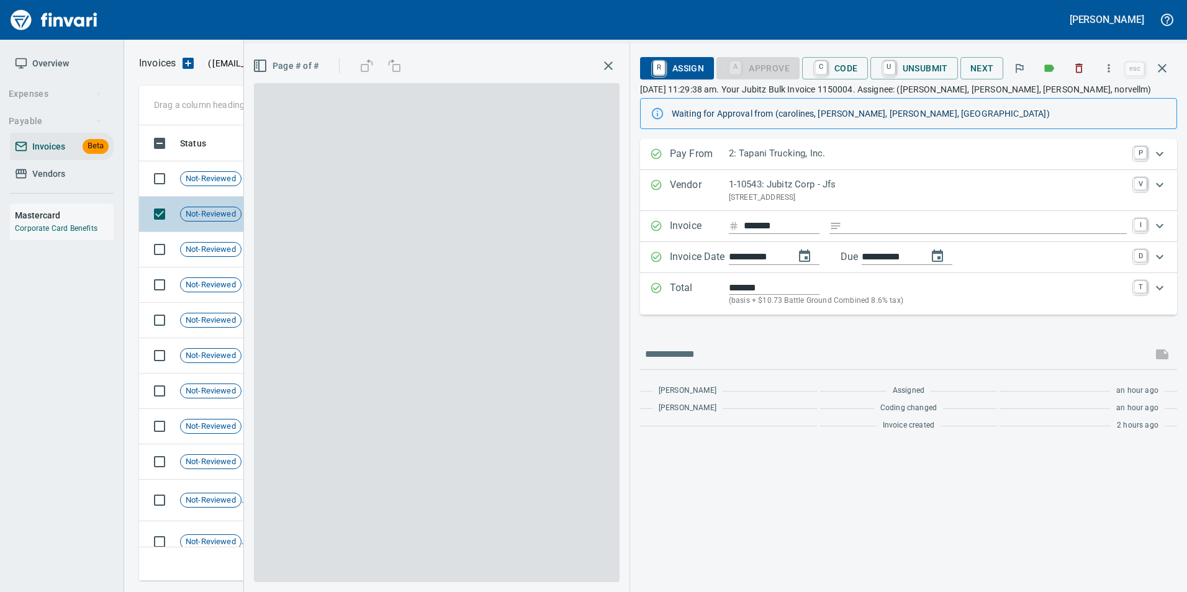
scroll to position [446, 1014]
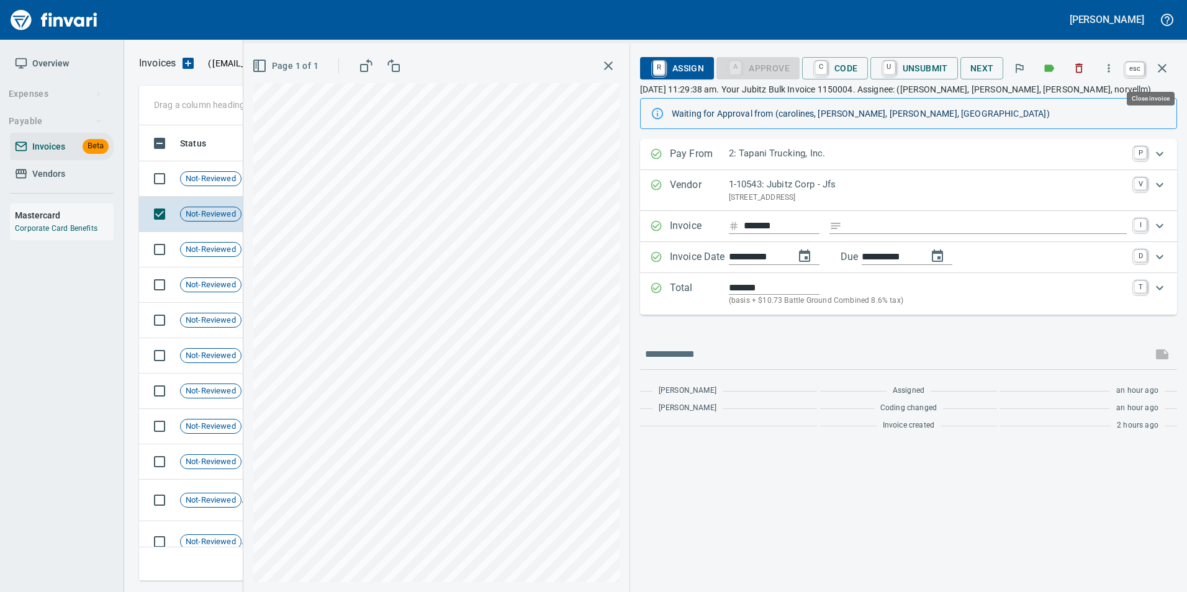
click at [1169, 75] on icon "button" at bounding box center [1162, 68] width 15 height 15
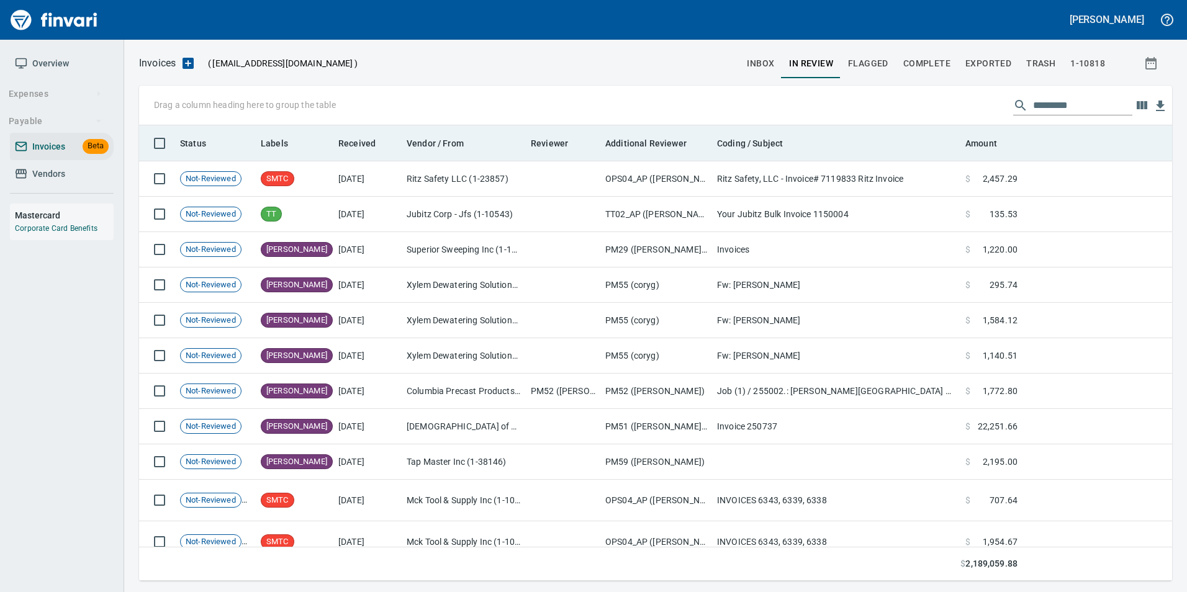
scroll to position [446, 1015]
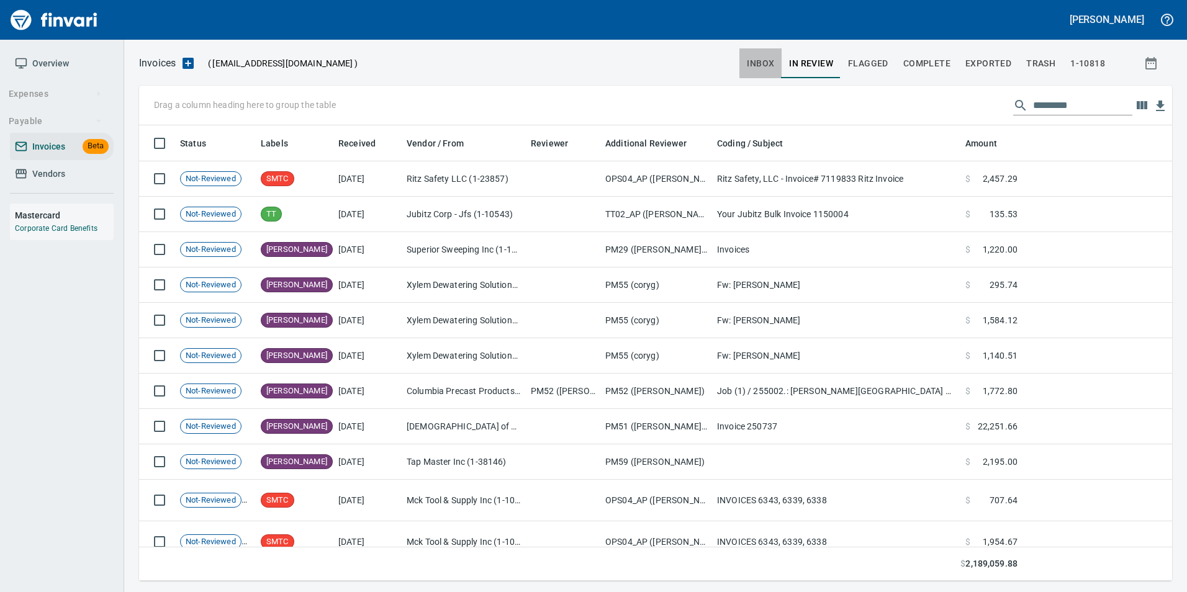
click at [770, 71] on span "inbox" at bounding box center [760, 64] width 27 height 16
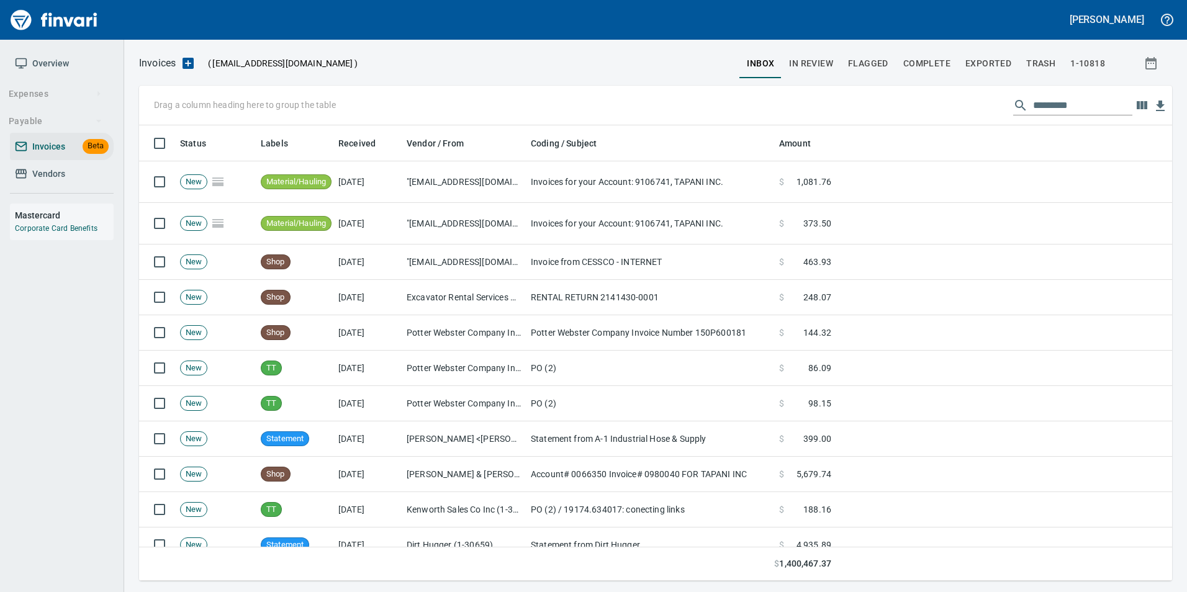
scroll to position [446, 1015]
click at [790, 63] on button "In Review" at bounding box center [811, 63] width 59 height 30
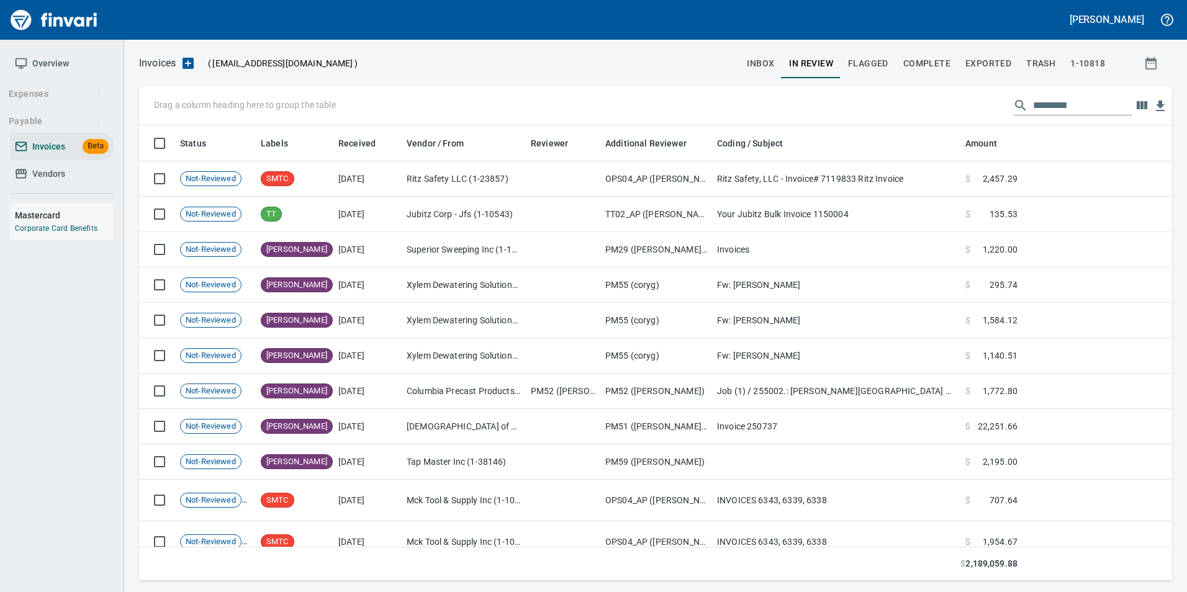
scroll to position [446, 1015]
click at [1055, 102] on input "text" at bounding box center [1082, 106] width 99 height 20
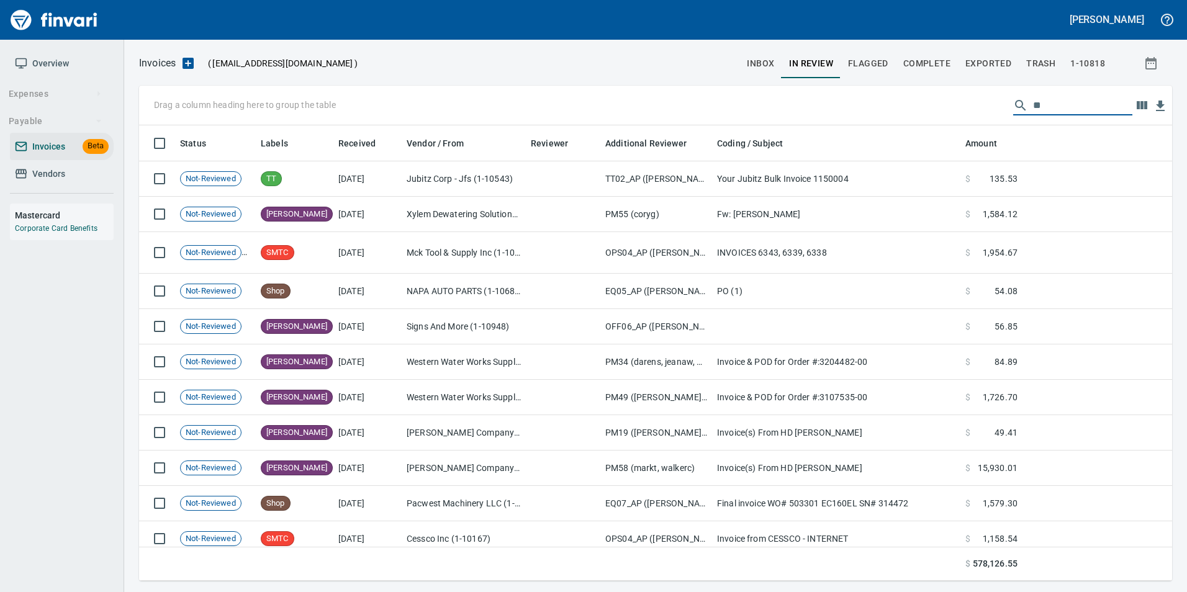
type input "*"
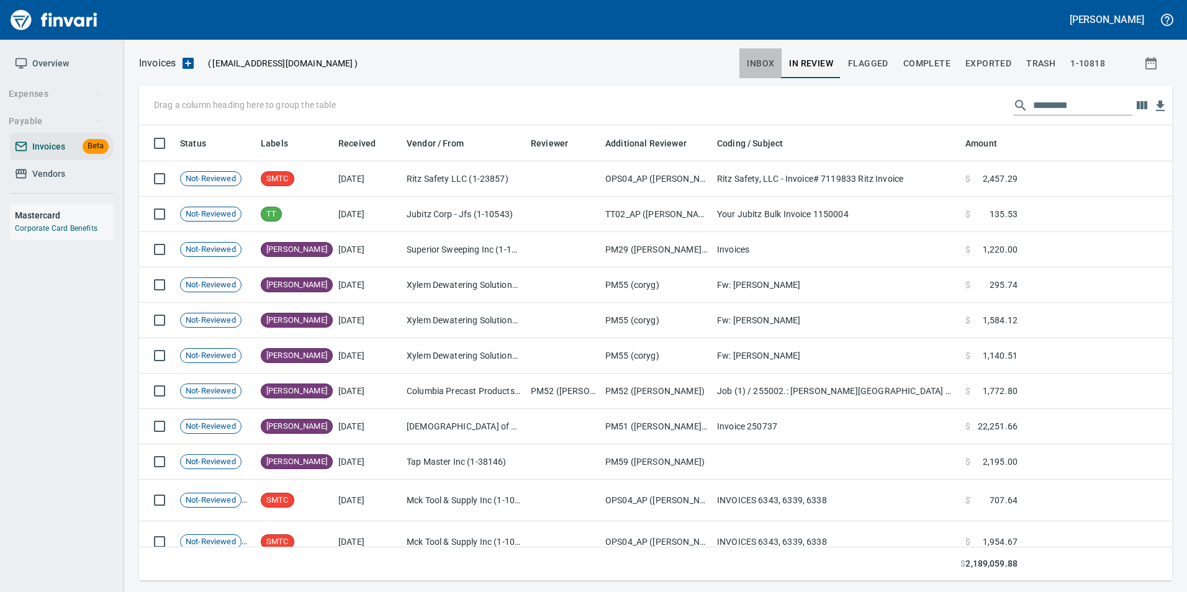
click at [761, 68] on span "inbox" at bounding box center [760, 64] width 27 height 16
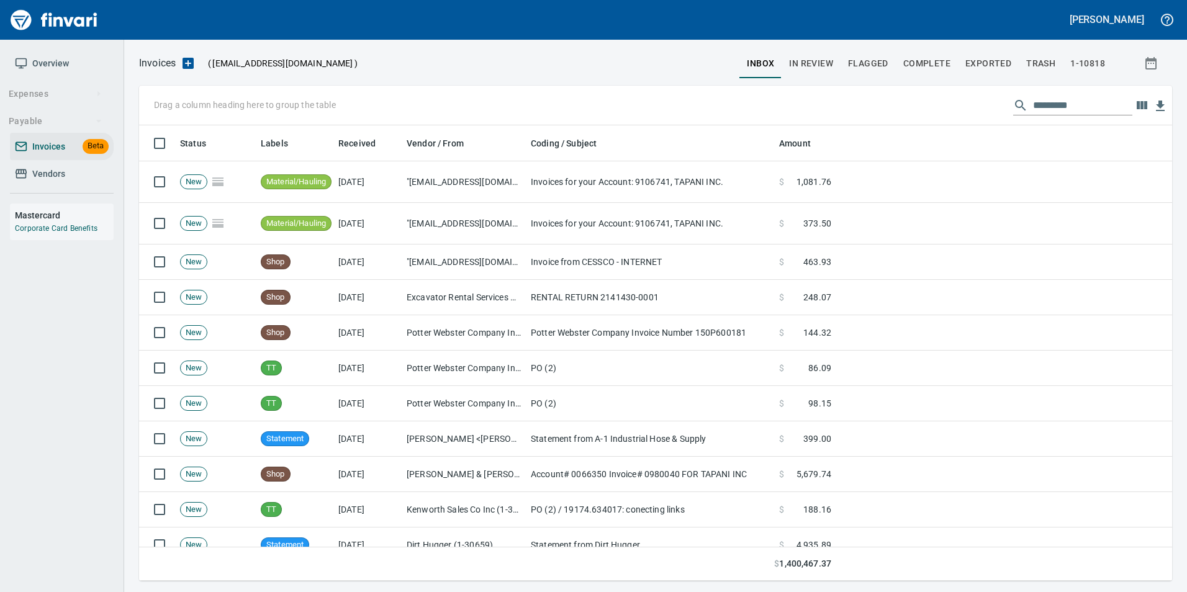
scroll to position [446, 1015]
click at [1052, 110] on input "text" at bounding box center [1082, 106] width 99 height 20
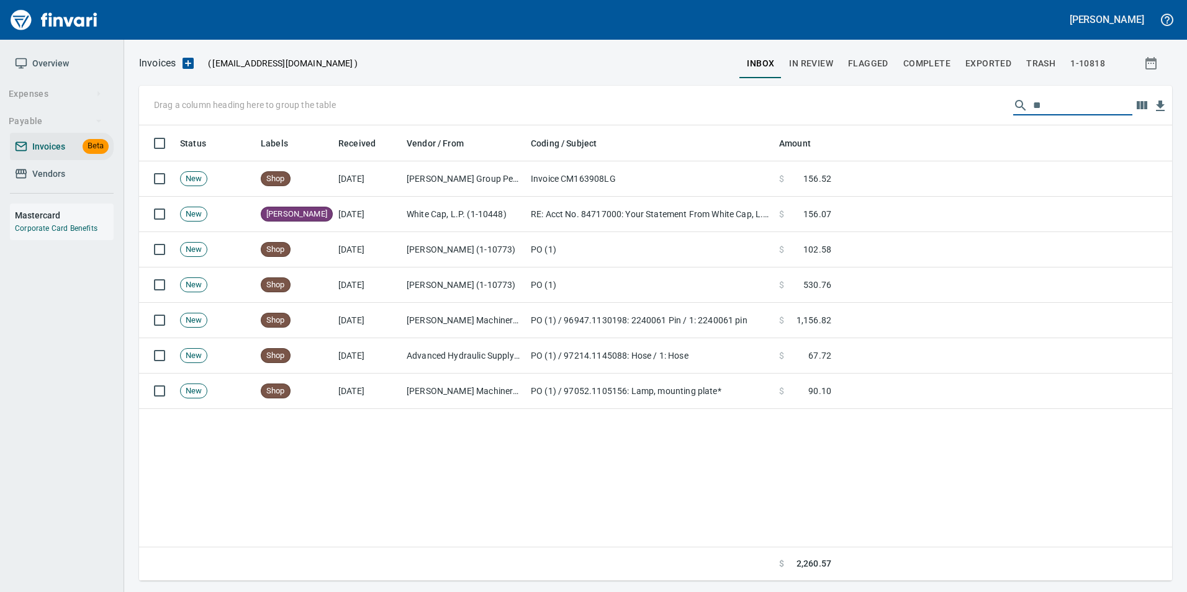
type input "*"
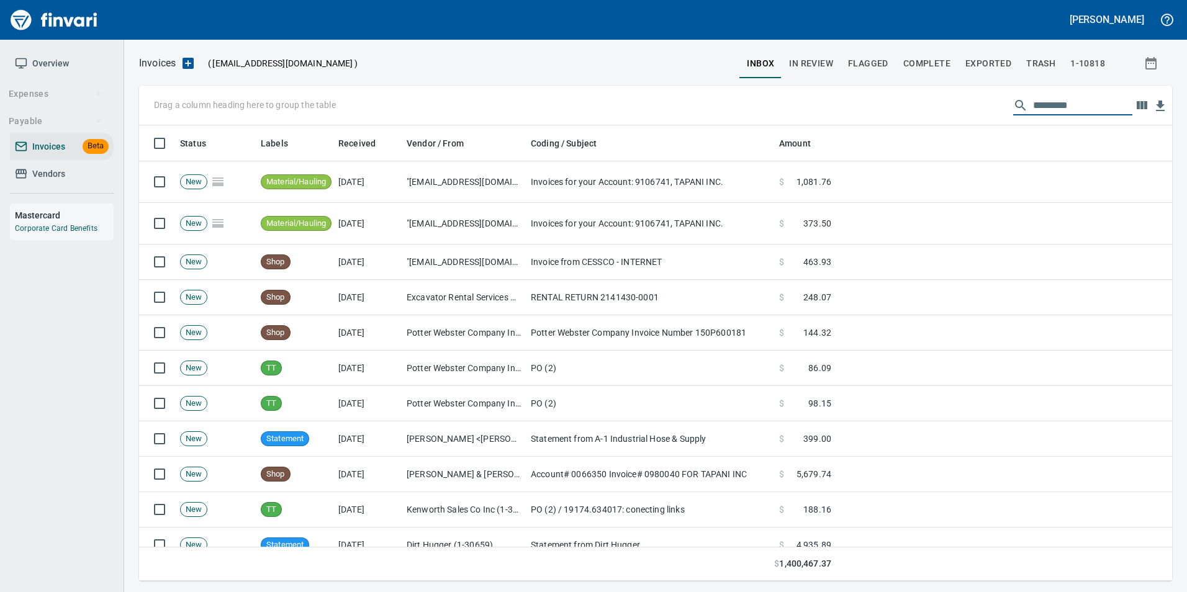
click at [939, 61] on span "Complete" at bounding box center [926, 64] width 47 height 16
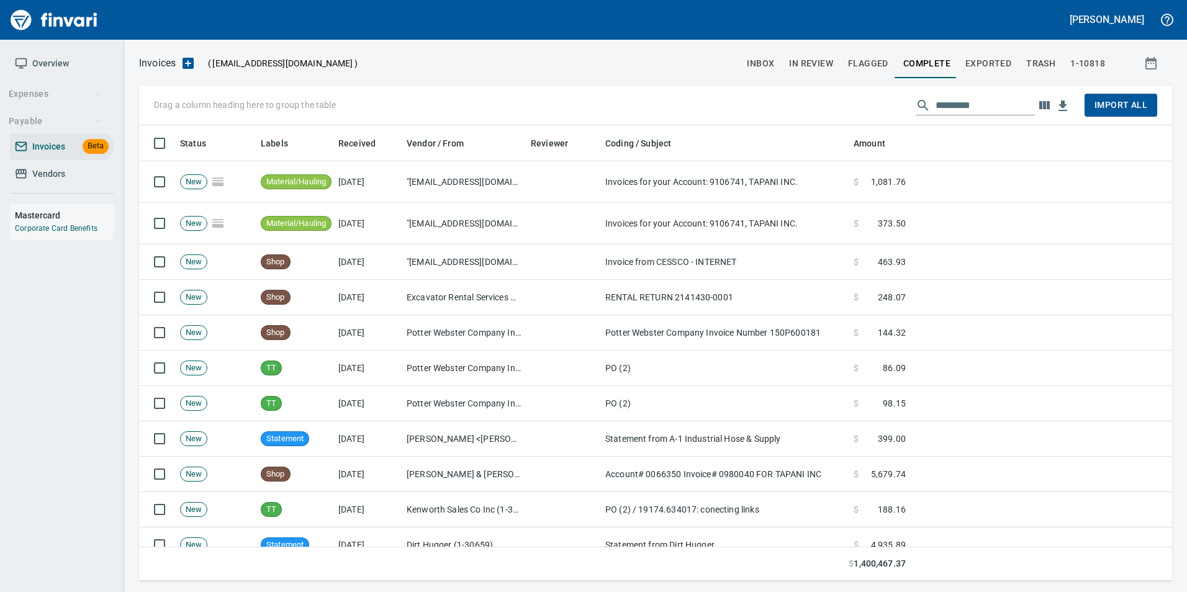
scroll to position [446, 1015]
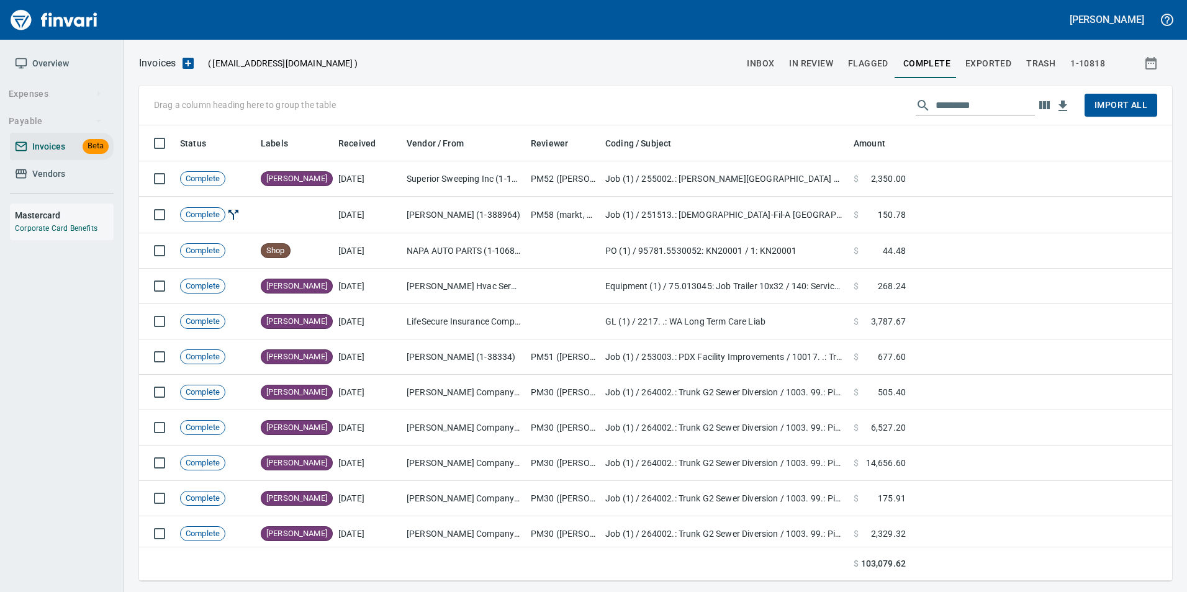
click at [1012, 101] on input "text" at bounding box center [985, 106] width 99 height 20
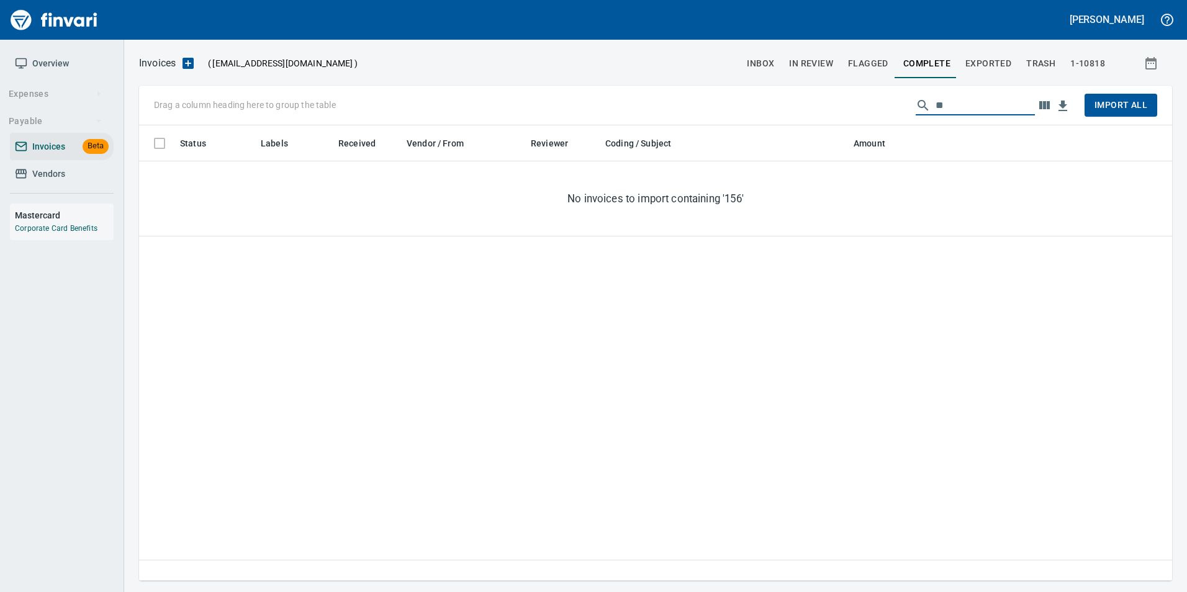
type input "*"
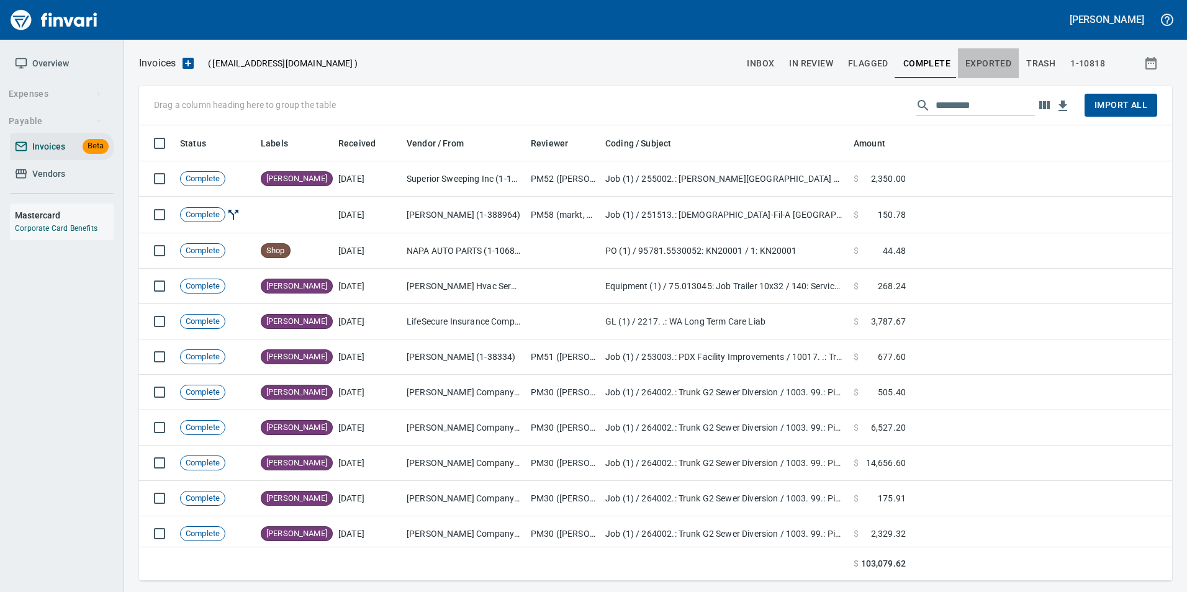
click at [994, 61] on span "Exported" at bounding box center [989, 64] width 46 height 16
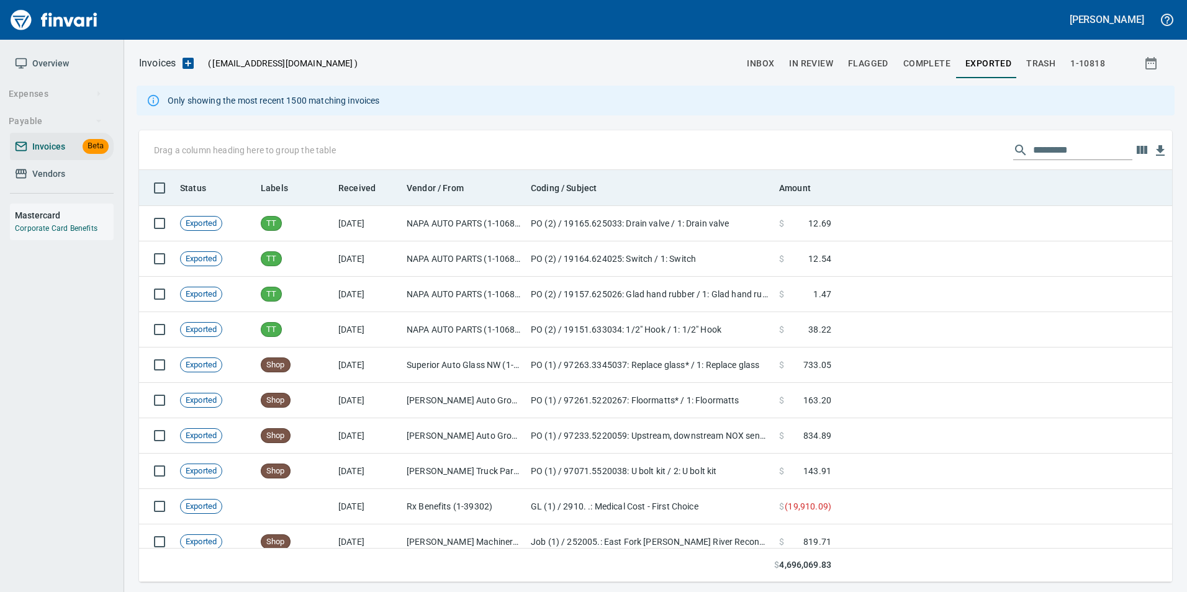
scroll to position [403, 1015]
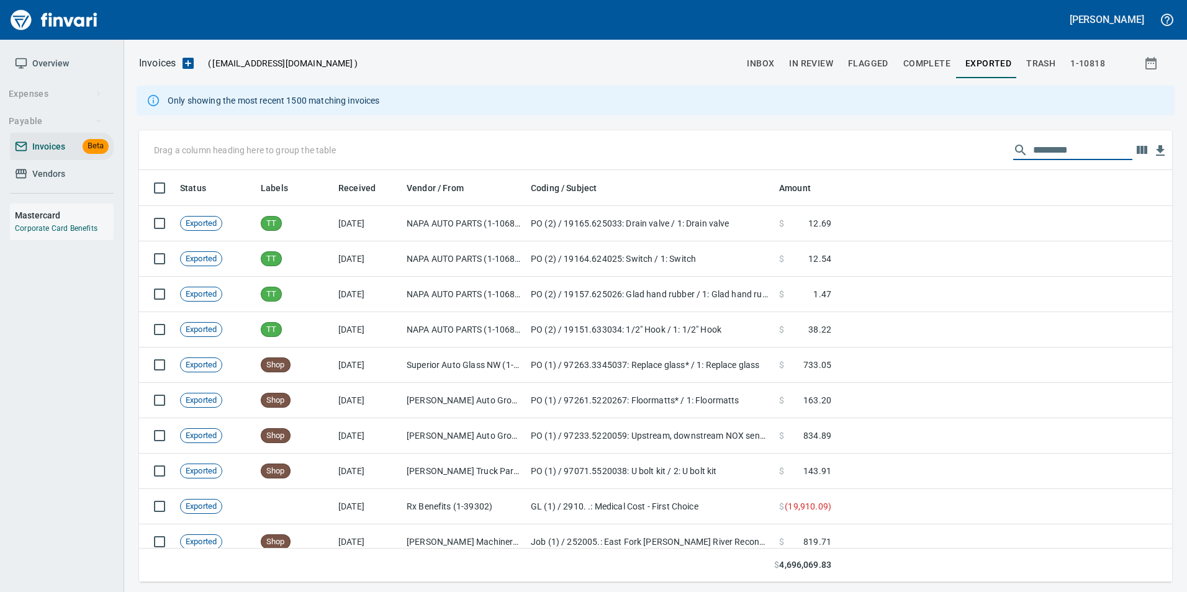
click at [1061, 150] on input "text" at bounding box center [1082, 150] width 99 height 20
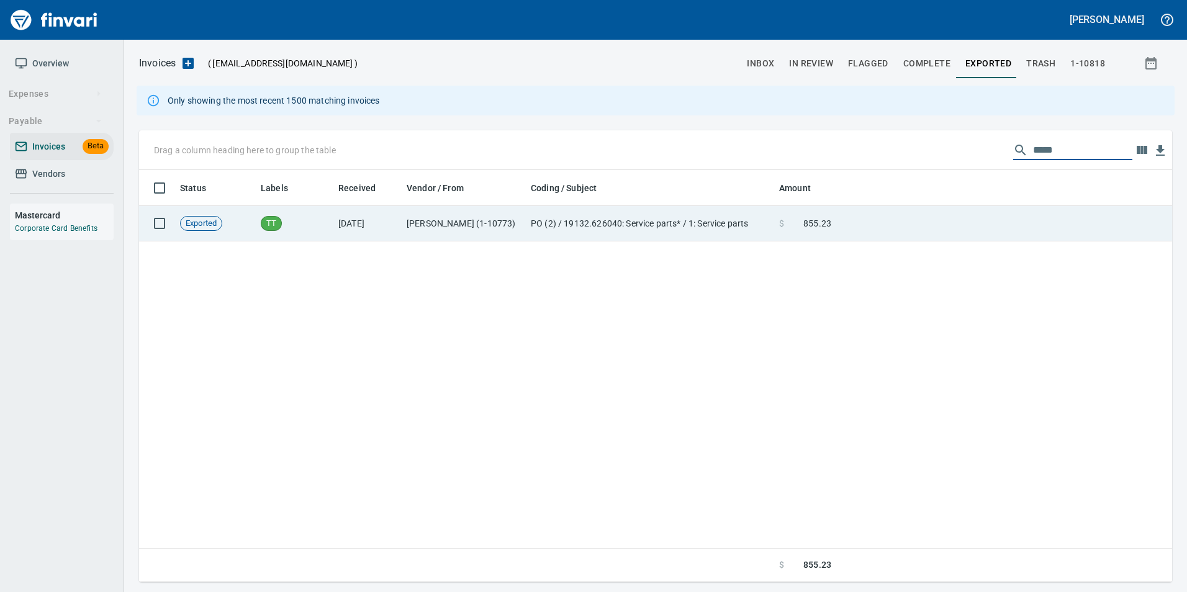
type input "*****"
click at [945, 224] on td at bounding box center [1004, 223] width 336 height 35
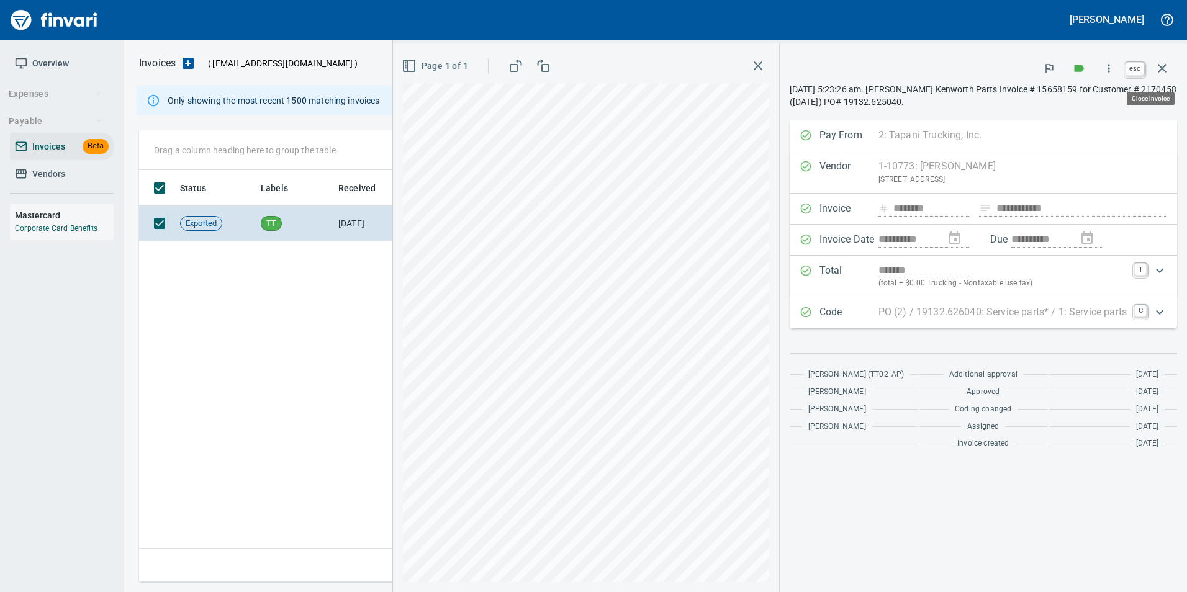
scroll to position [403, 1023]
click at [1159, 70] on icon "button" at bounding box center [1162, 68] width 15 height 15
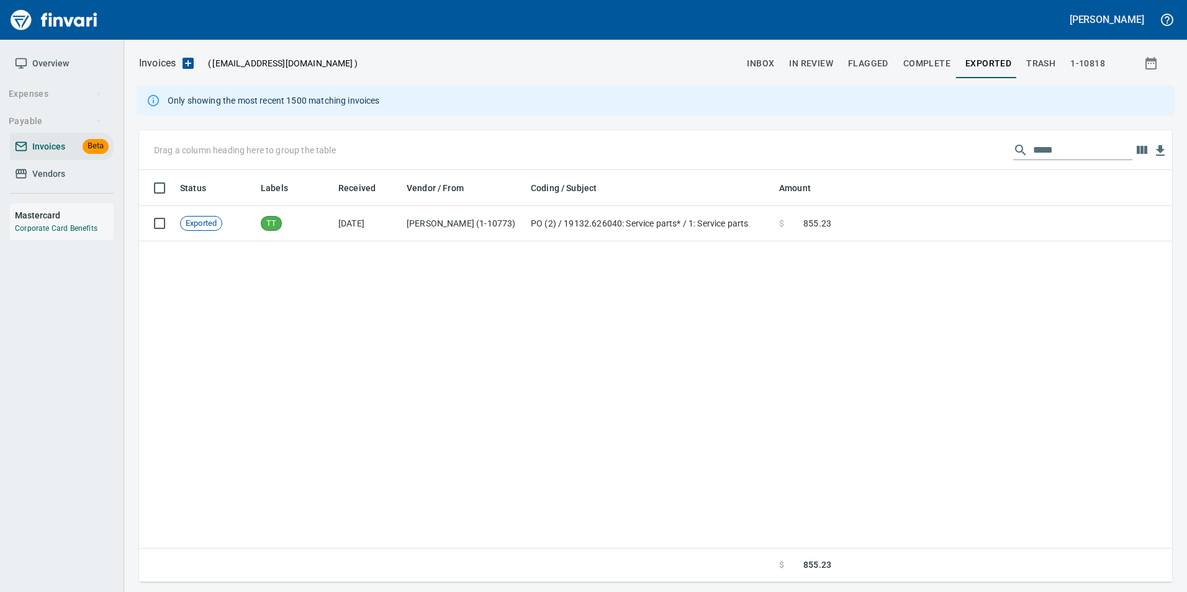
scroll to position [403, 1024]
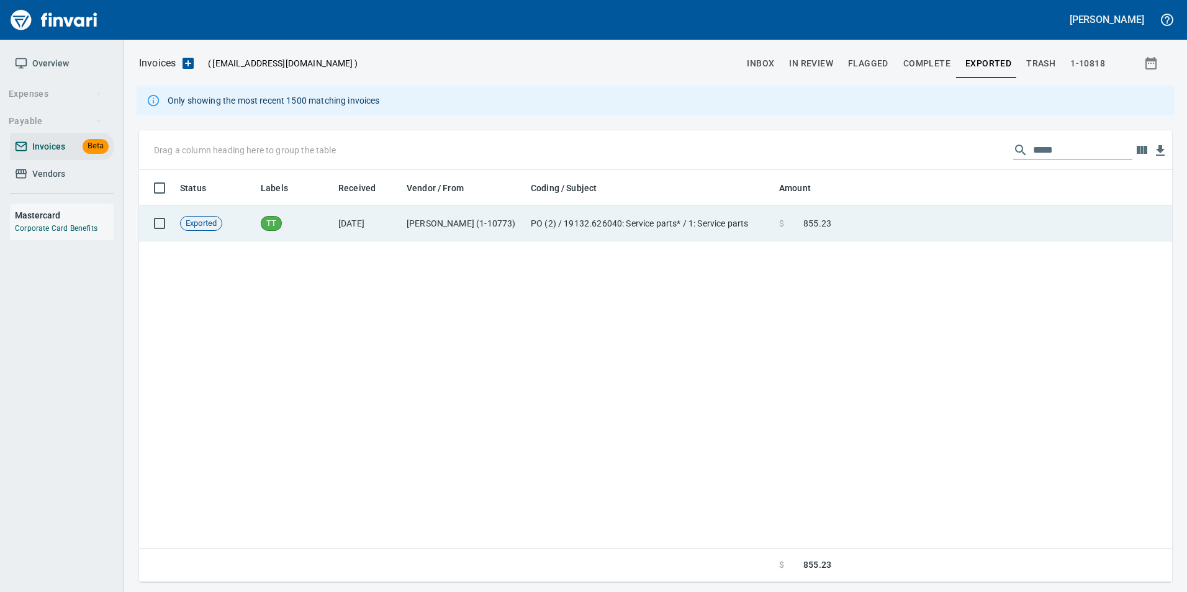
click at [864, 217] on td at bounding box center [1004, 223] width 336 height 35
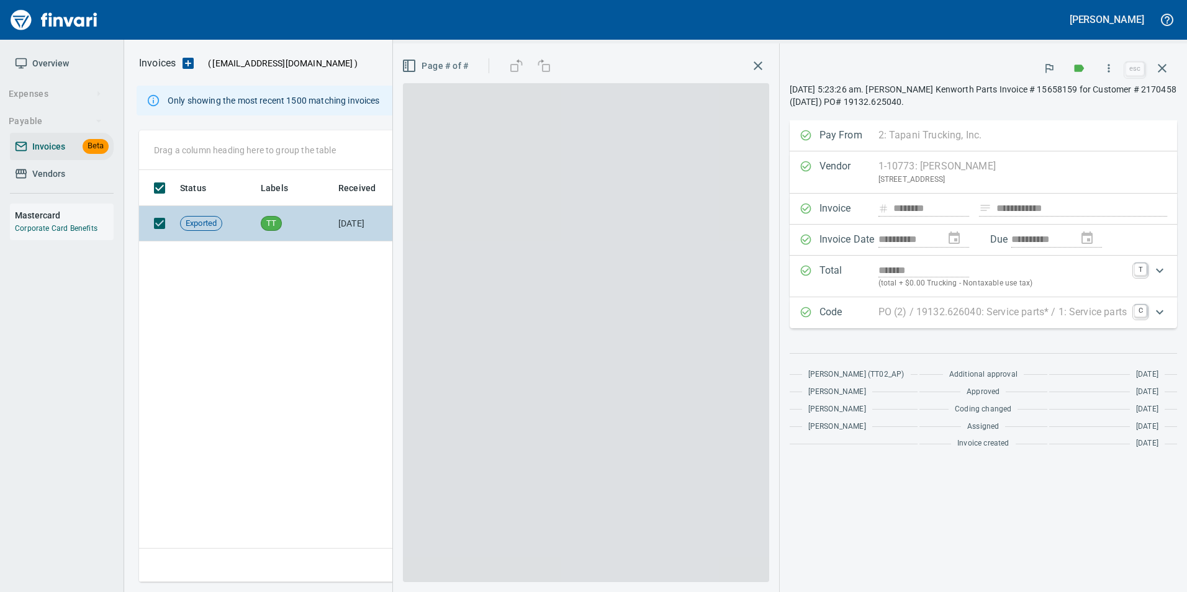
scroll to position [403, 1023]
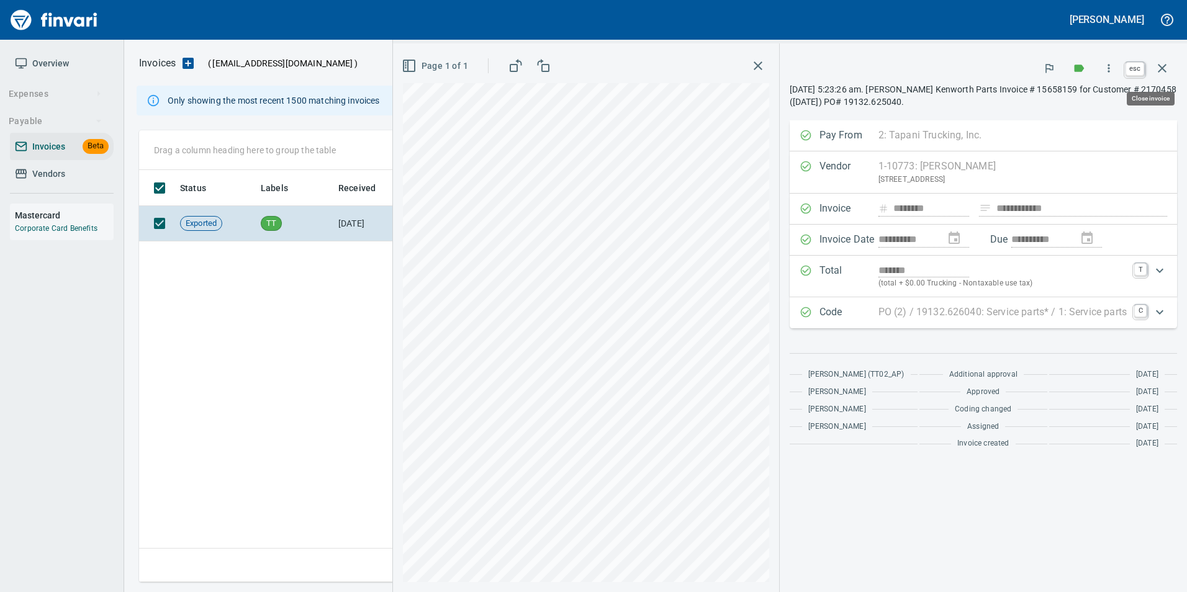
click at [1167, 75] on icon "button" at bounding box center [1162, 68] width 15 height 15
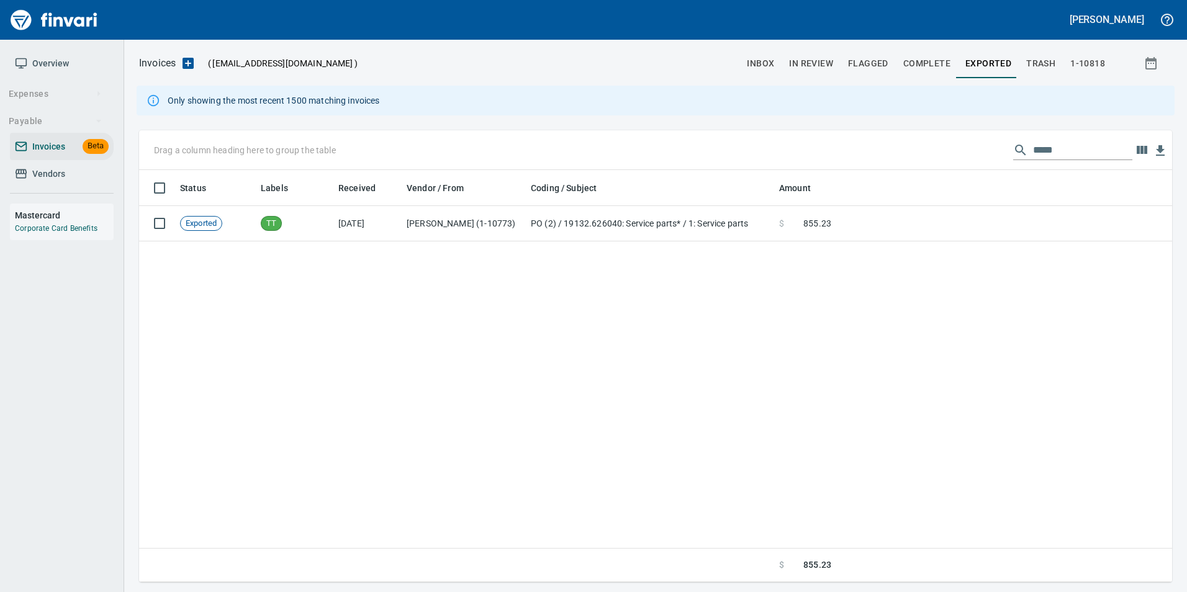
scroll to position [403, 1023]
click at [1036, 144] on input "*****" at bounding box center [1082, 150] width 99 height 20
drag, startPoint x: 1036, startPoint y: 144, endPoint x: 1030, endPoint y: 133, distance: 12.8
click at [1036, 142] on input "*****" at bounding box center [1082, 150] width 99 height 20
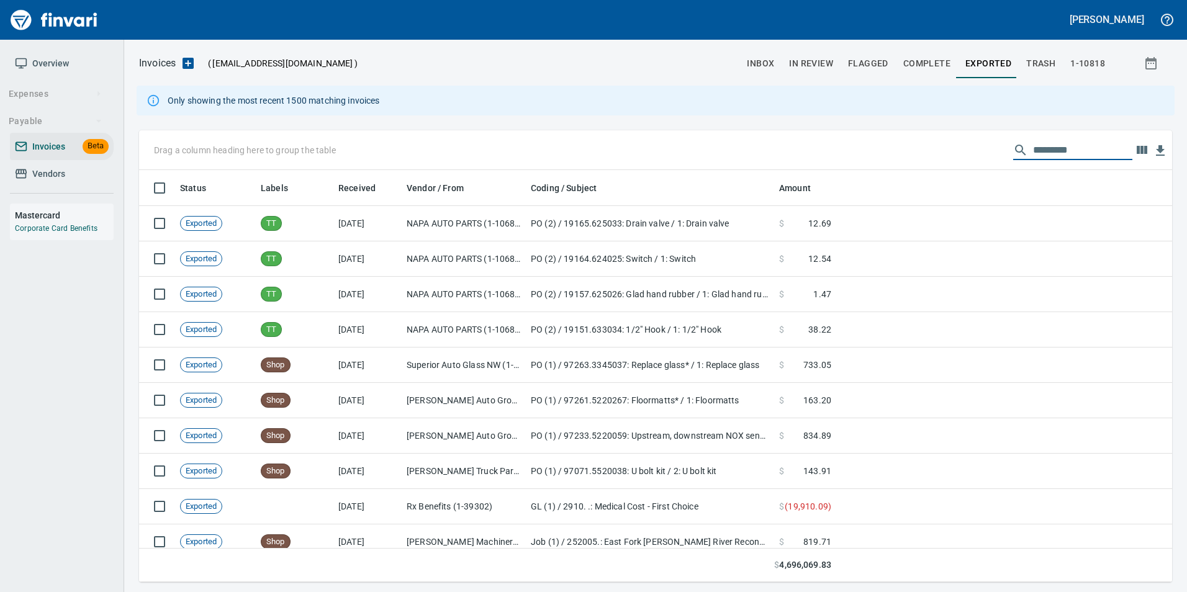
scroll to position [403, 1015]
click at [807, 73] on button "In Review" at bounding box center [811, 63] width 59 height 30
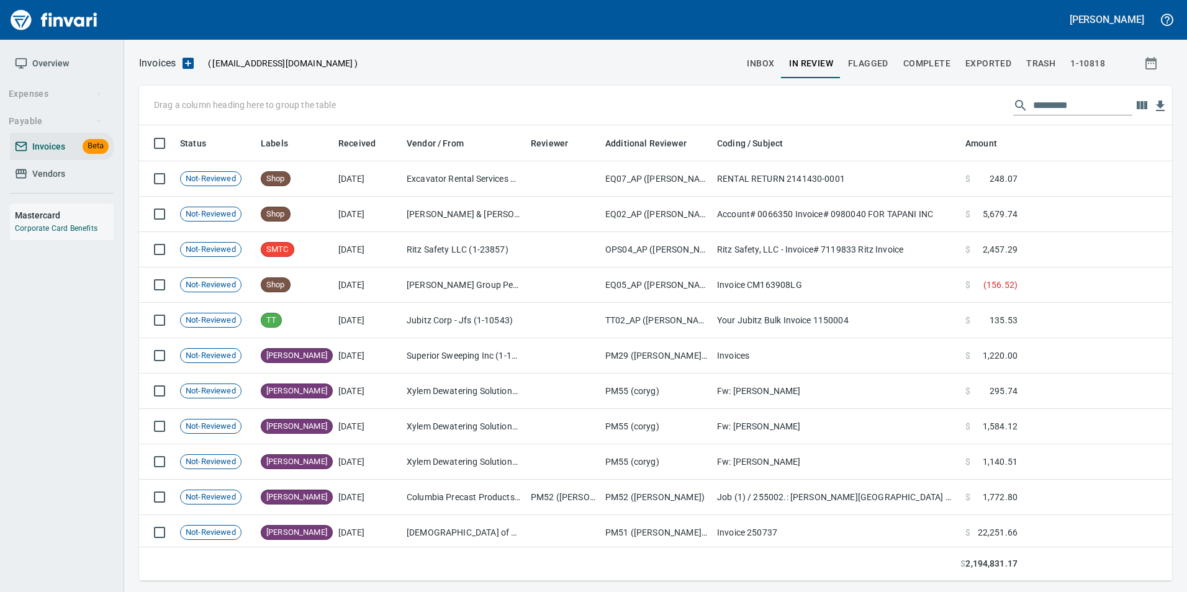
scroll to position [446, 1015]
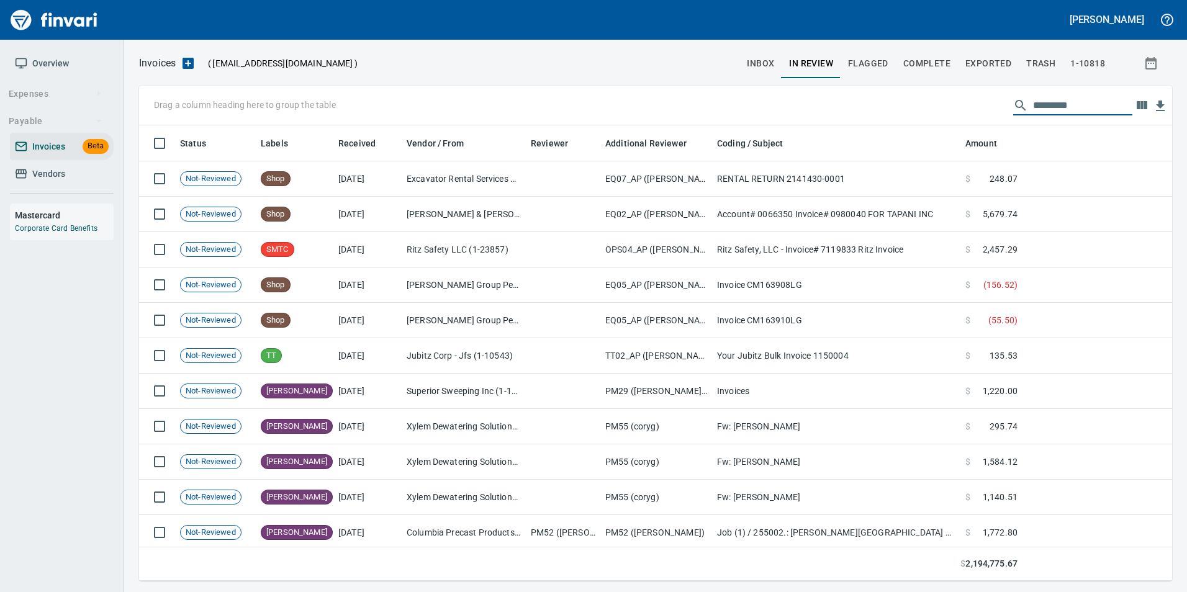
click at [1062, 104] on input "text" at bounding box center [1082, 106] width 99 height 20
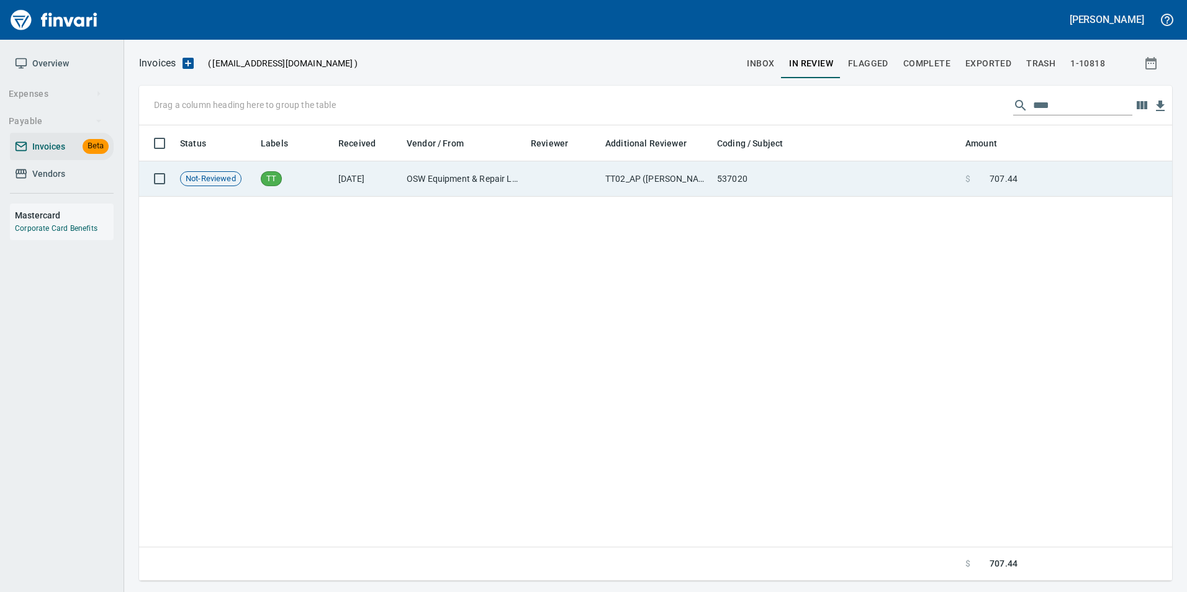
click at [1119, 174] on td at bounding box center [1098, 178] width 150 height 35
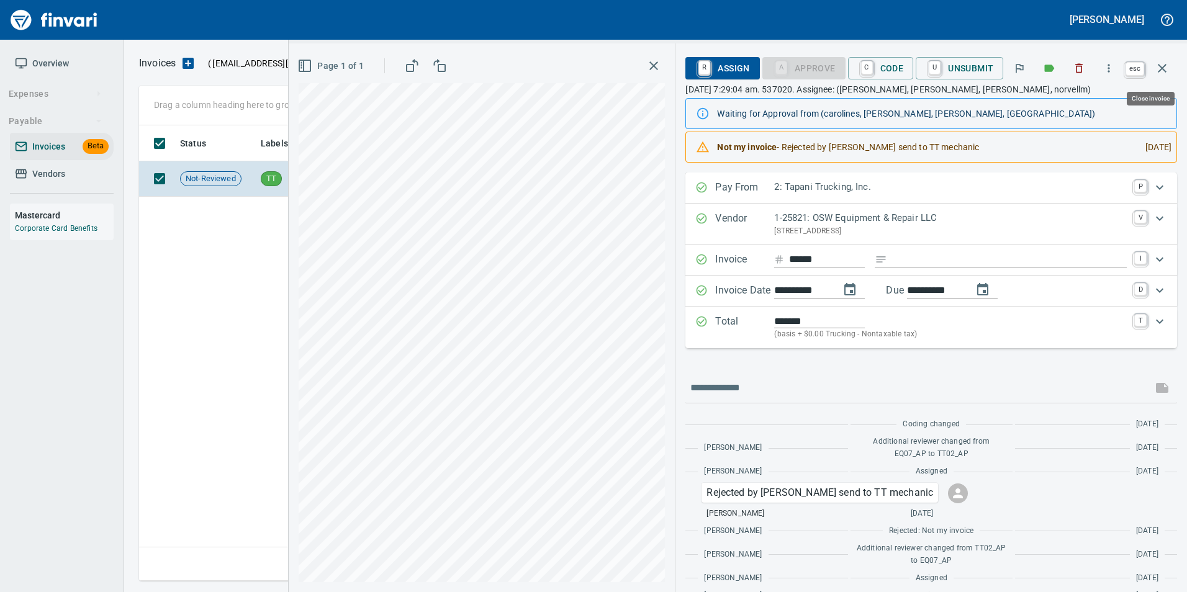
click at [1162, 75] on icon "button" at bounding box center [1162, 68] width 15 height 15
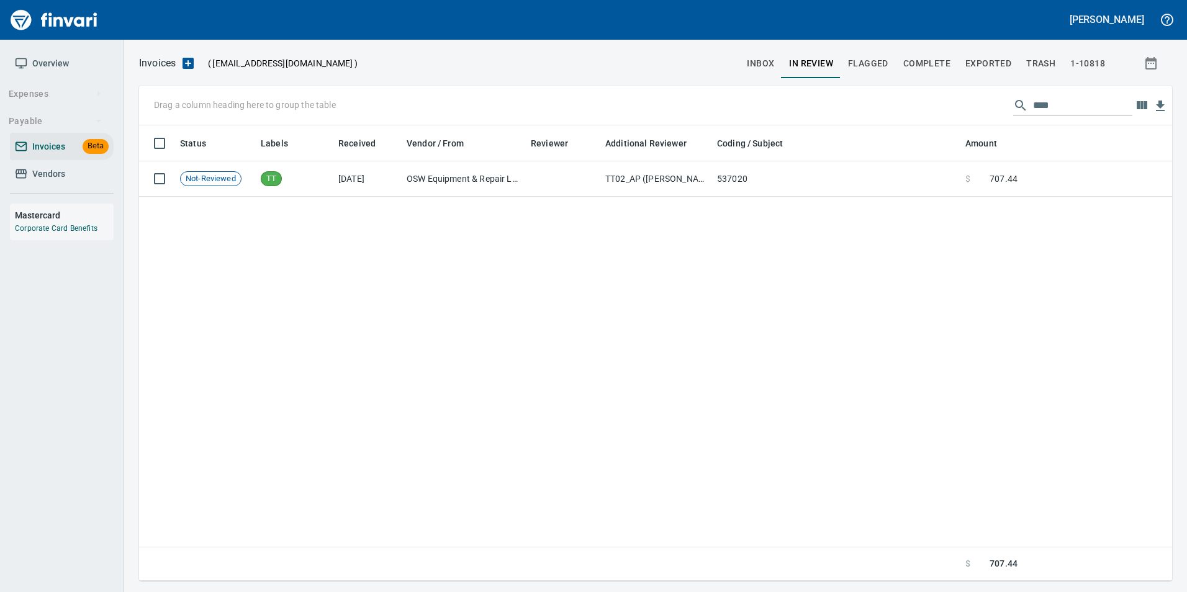
scroll to position [446, 1024]
click at [1095, 101] on input "****" at bounding box center [1082, 106] width 99 height 20
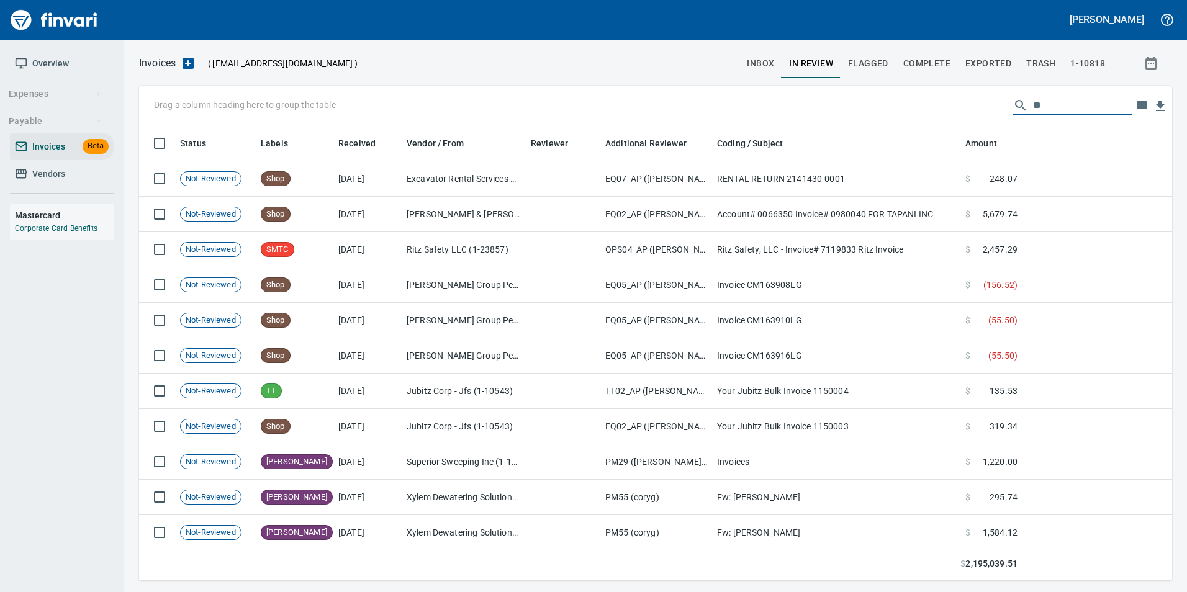
type input "*"
click at [1073, 107] on input "text" at bounding box center [1082, 106] width 99 height 20
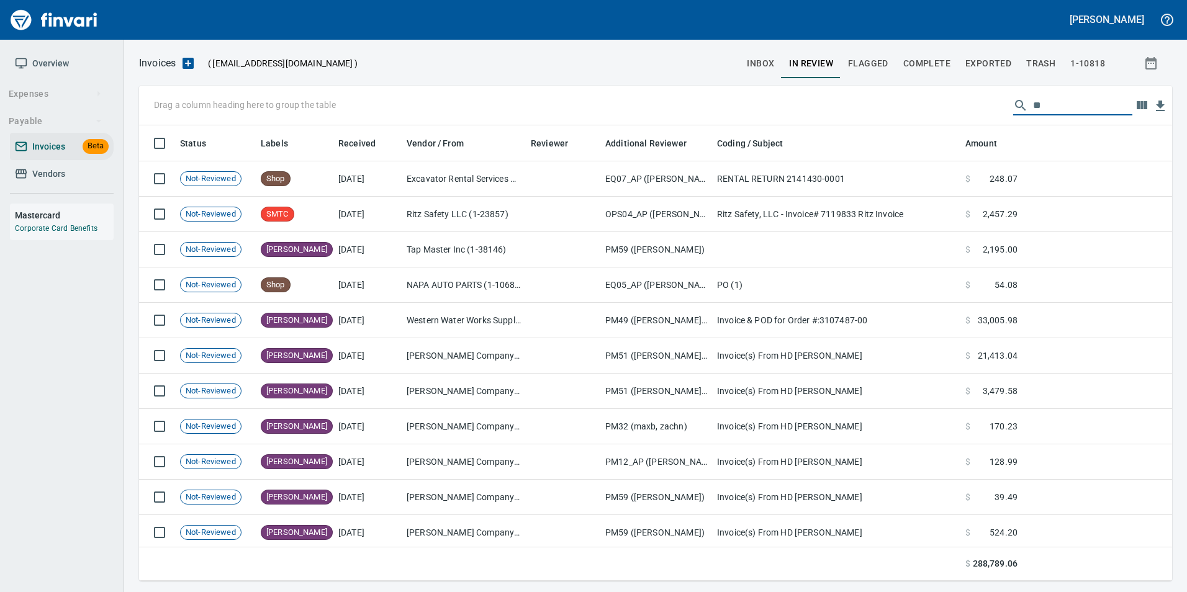
type input "*"
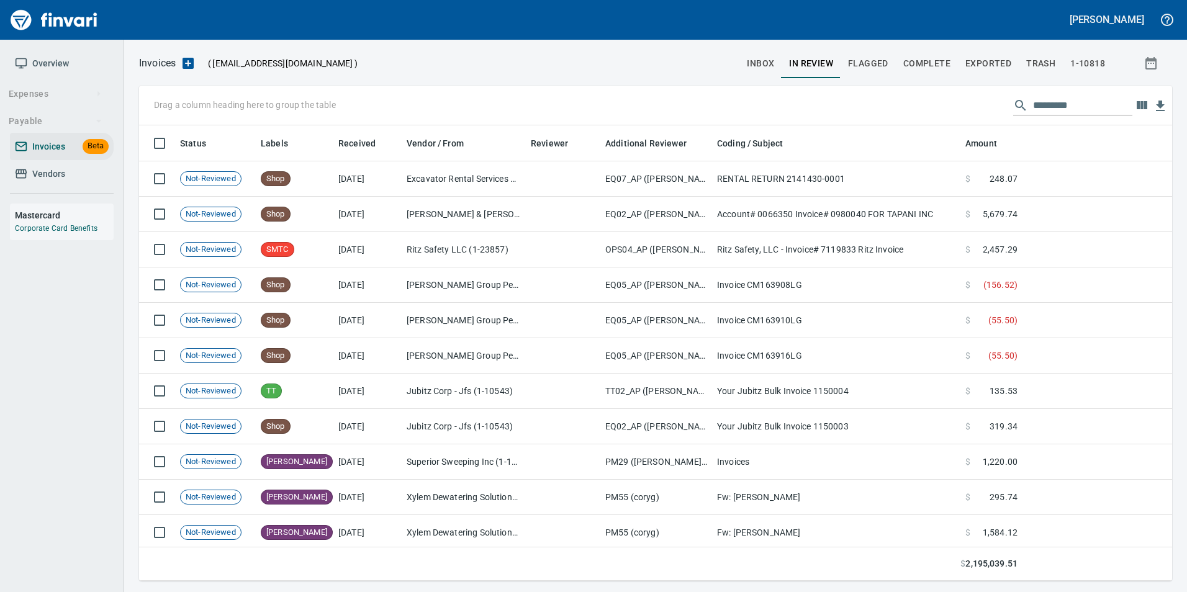
click at [1057, 104] on input "text" at bounding box center [1082, 106] width 99 height 20
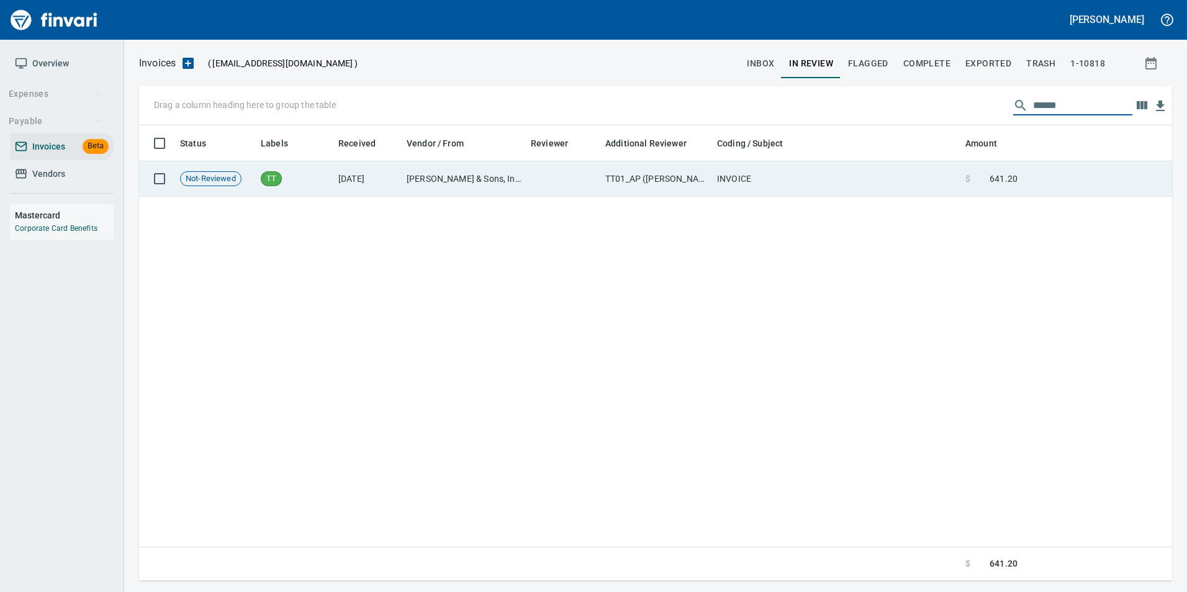
type input "******"
click at [937, 175] on td "INVOICE" at bounding box center [836, 178] width 248 height 35
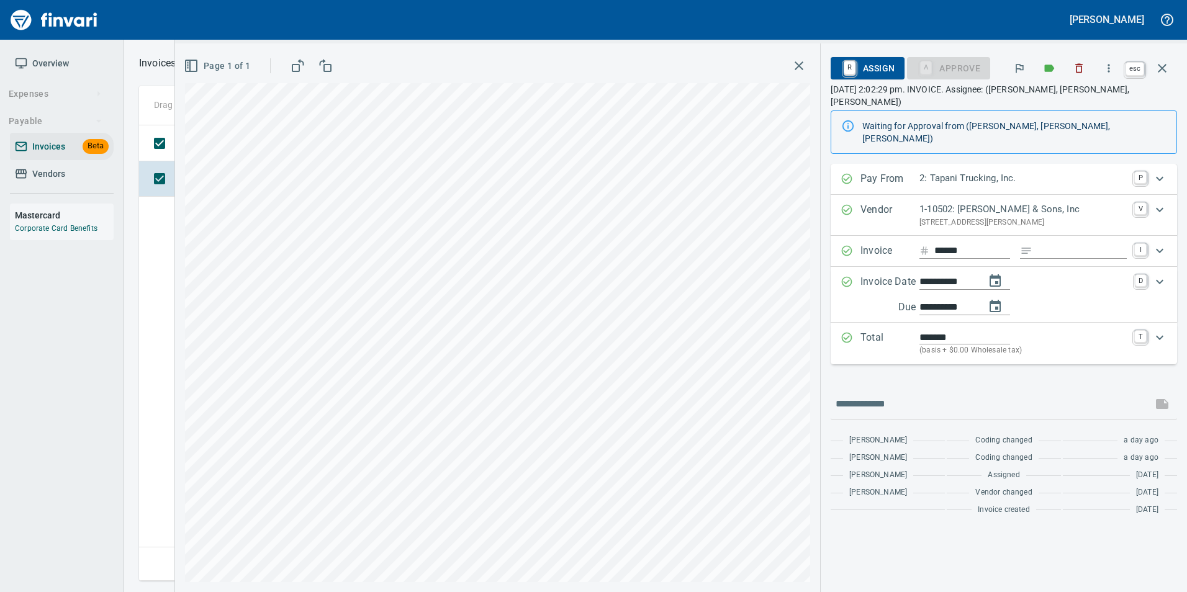
click at [1165, 63] on icon "button" at bounding box center [1162, 68] width 15 height 15
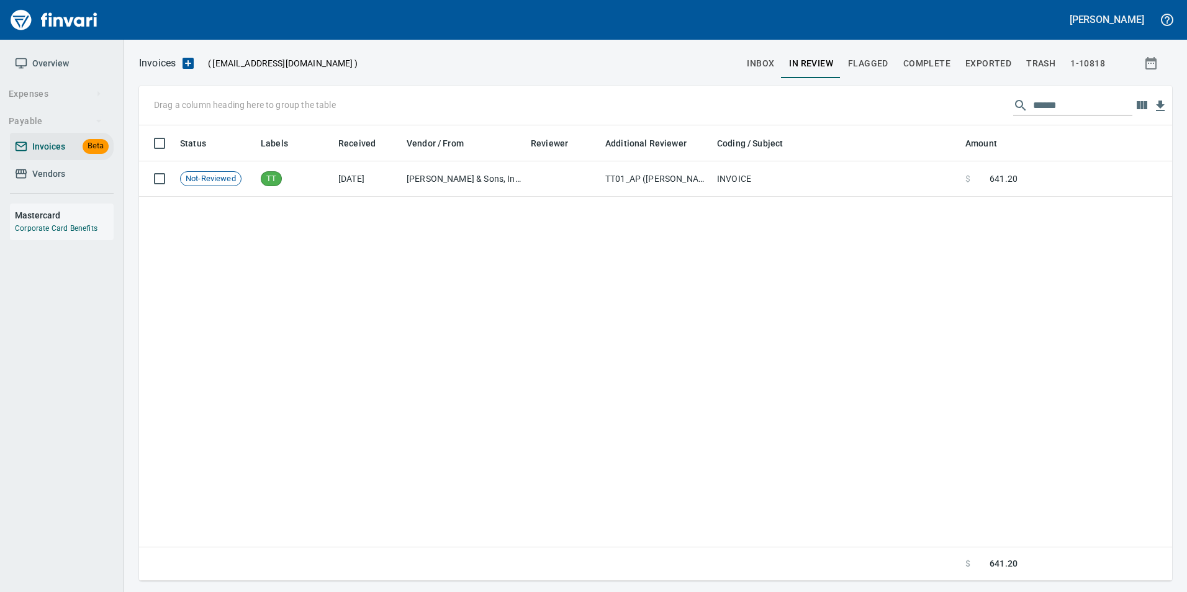
scroll to position [446, 1023]
click at [1080, 108] on input "******" at bounding box center [1082, 106] width 99 height 20
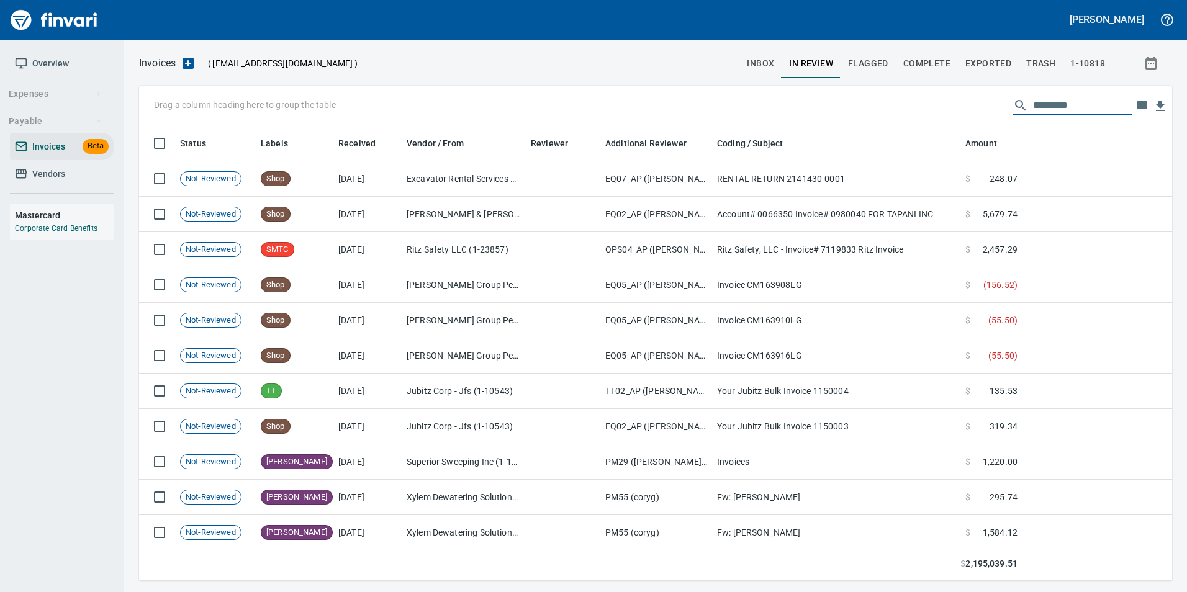
click at [1033, 104] on input "text" at bounding box center [1082, 106] width 99 height 20
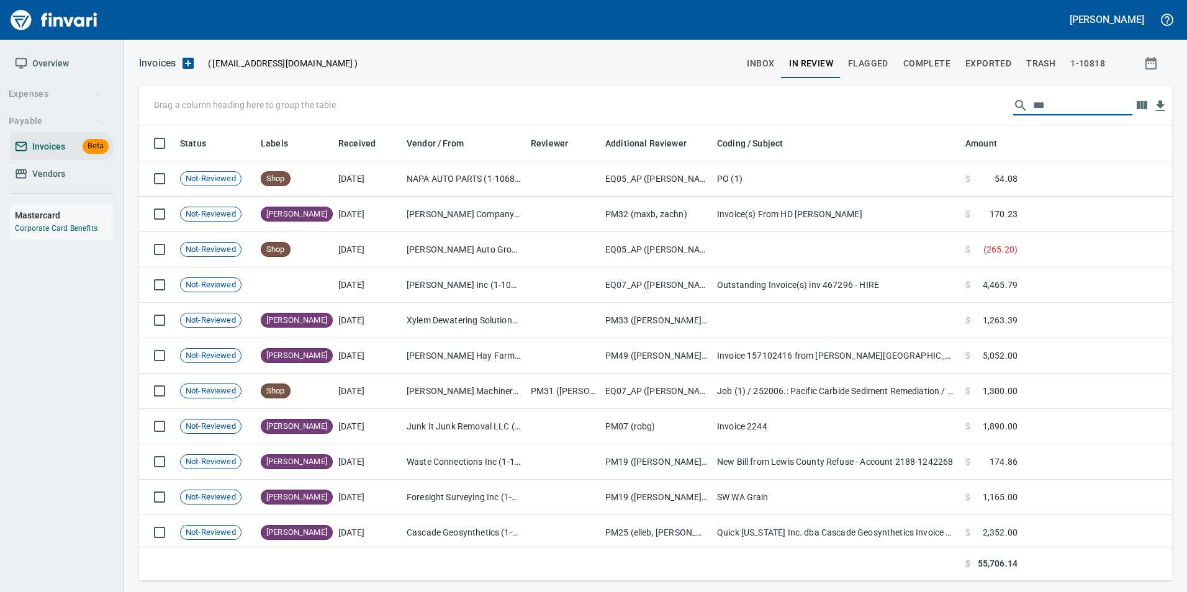
type input "****"
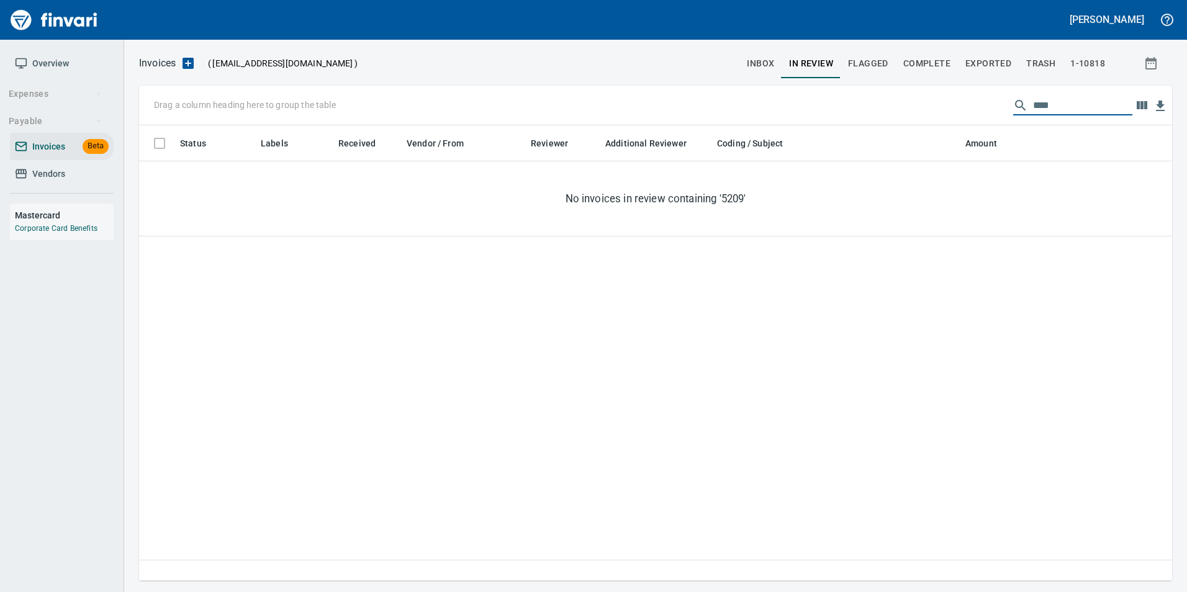
click at [773, 58] on span "inbox" at bounding box center [760, 64] width 27 height 16
click at [1047, 106] on input "****" at bounding box center [1082, 106] width 99 height 20
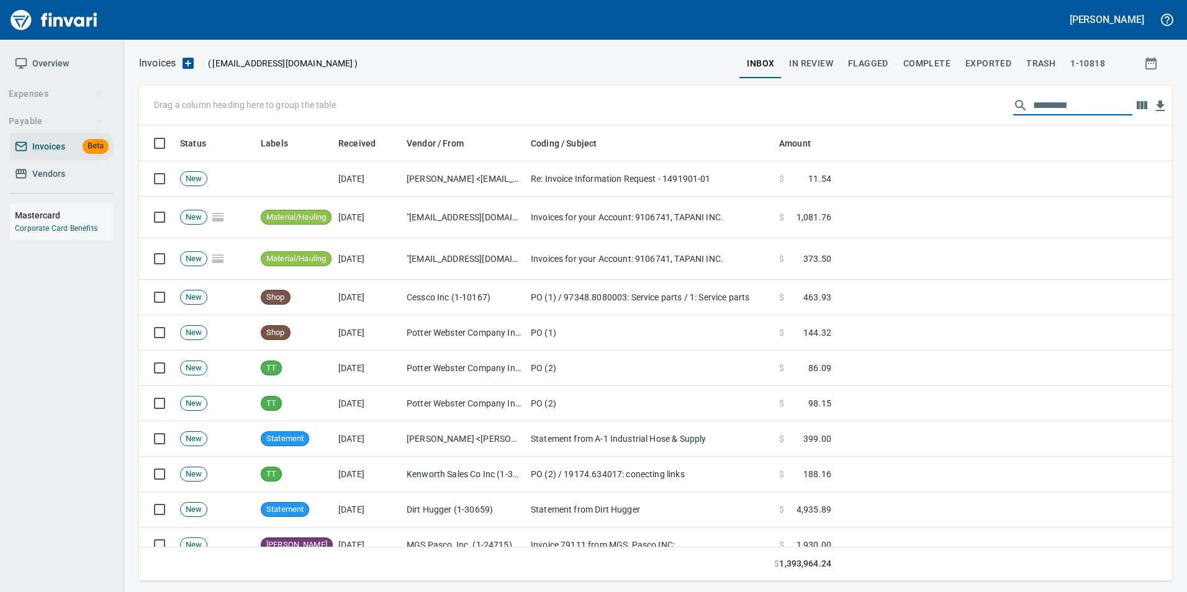
click at [931, 60] on span "Complete" at bounding box center [926, 64] width 47 height 16
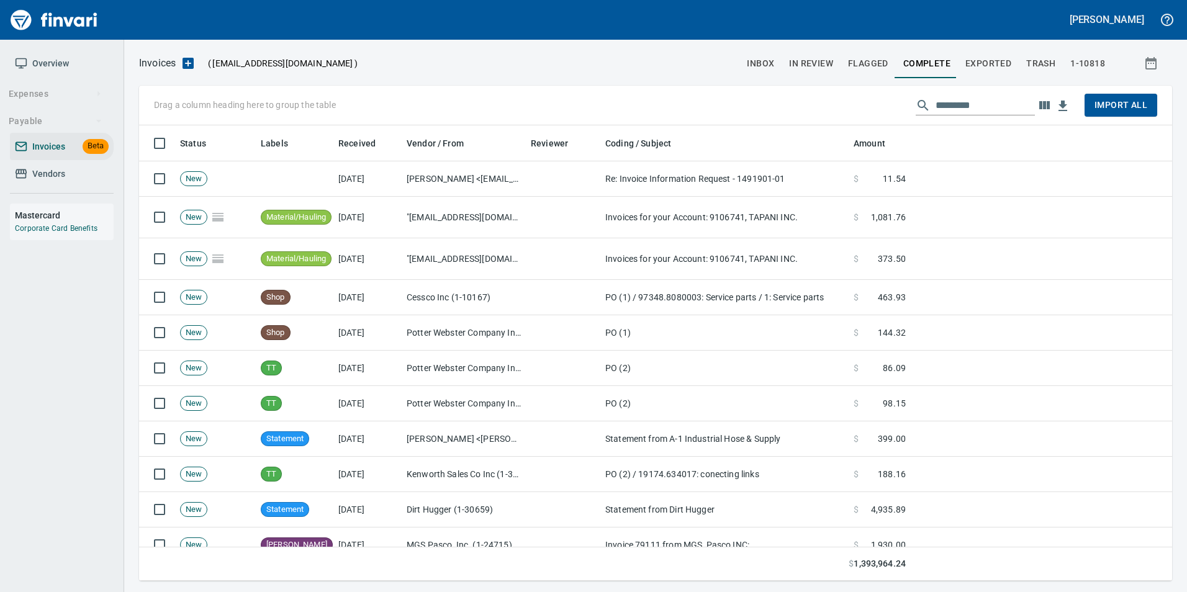
scroll to position [446, 1015]
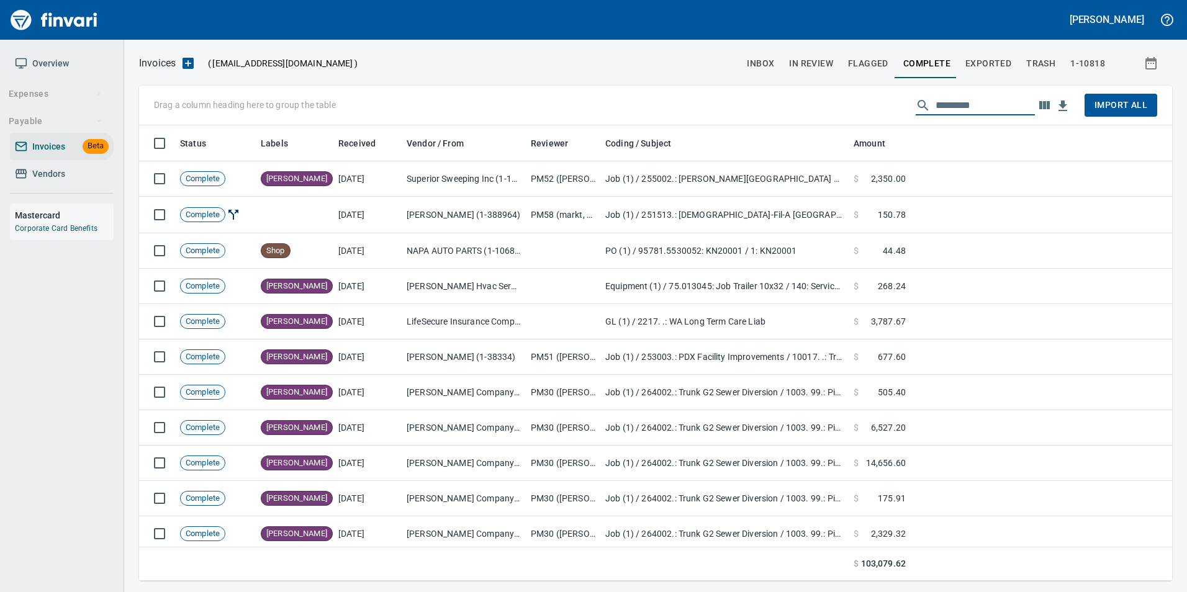
click at [955, 105] on input "text" at bounding box center [985, 106] width 99 height 20
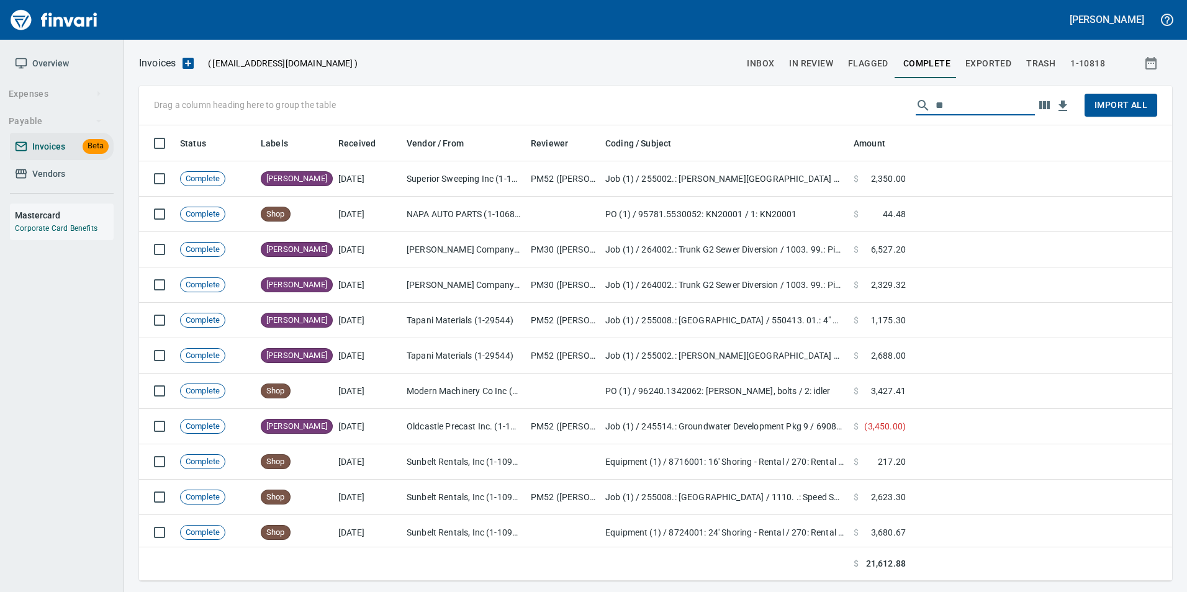
type input "*"
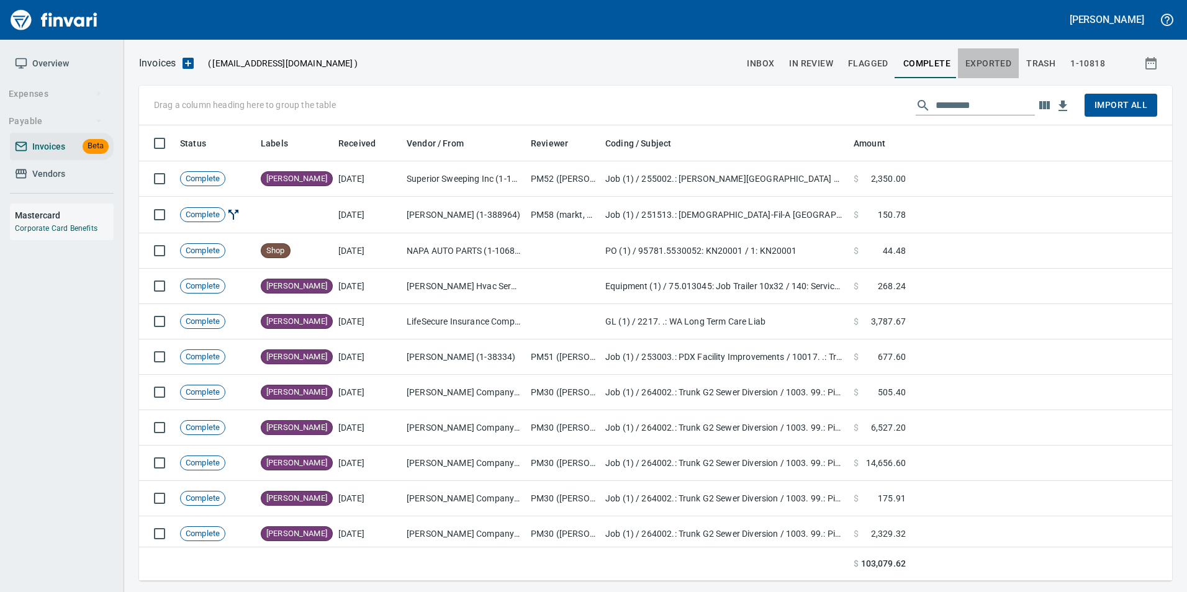
click at [996, 56] on span "Exported" at bounding box center [989, 64] width 46 height 16
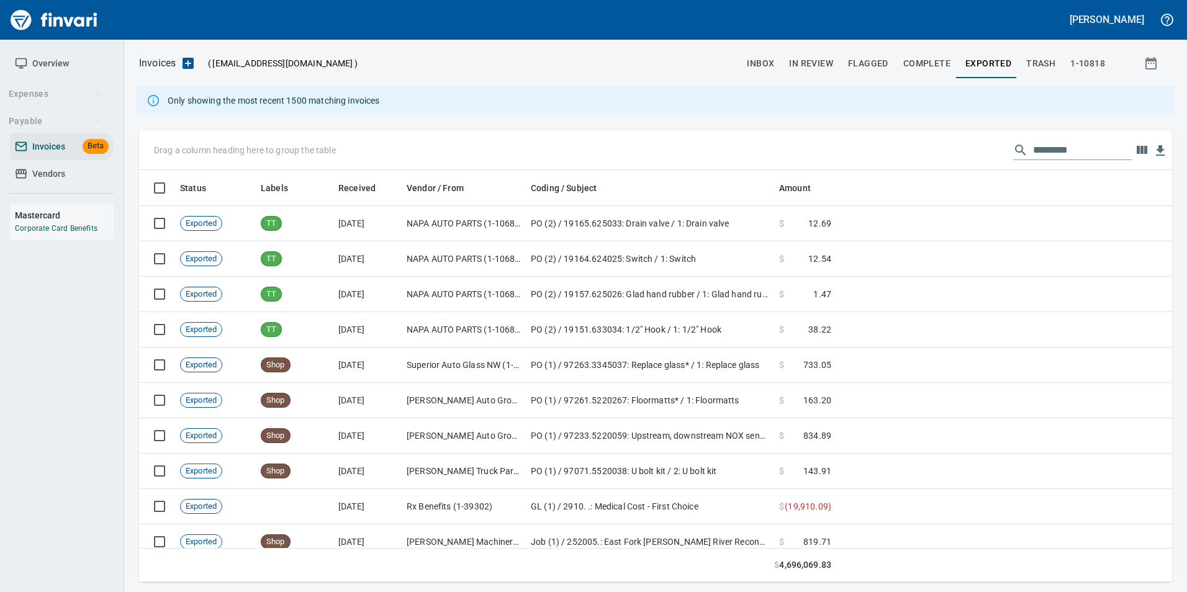
scroll to position [403, 1015]
click at [1048, 147] on input "text" at bounding box center [1082, 150] width 99 height 20
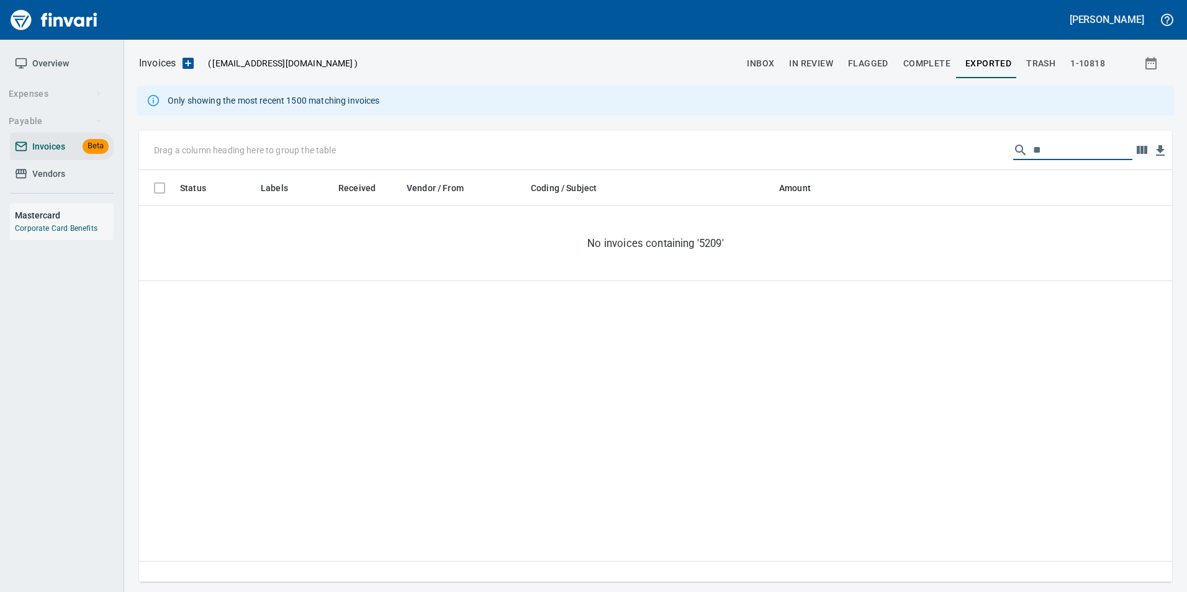
type input "*"
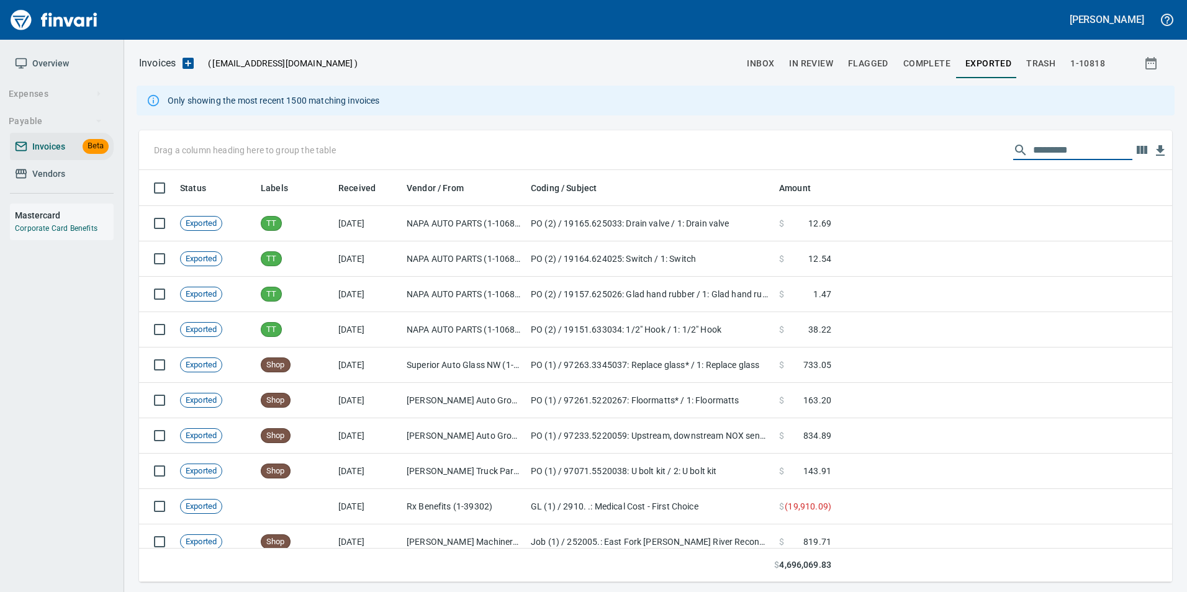
click at [758, 73] on button "inbox" at bounding box center [761, 63] width 42 height 30
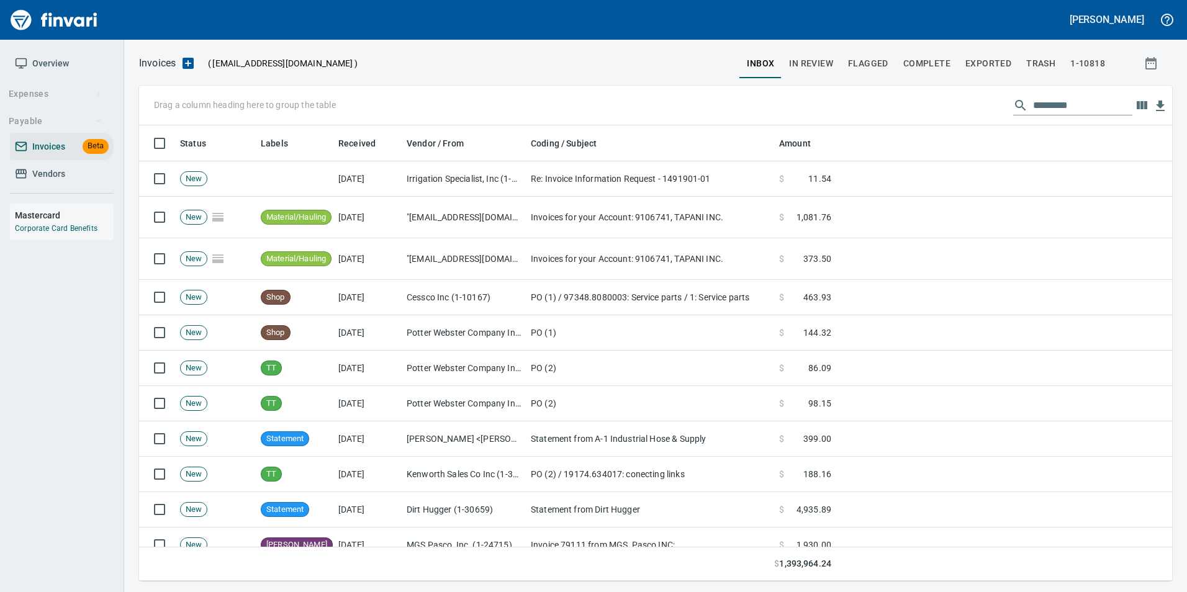
scroll to position [446, 1015]
click at [1038, 109] on input "text" at bounding box center [1082, 106] width 99 height 20
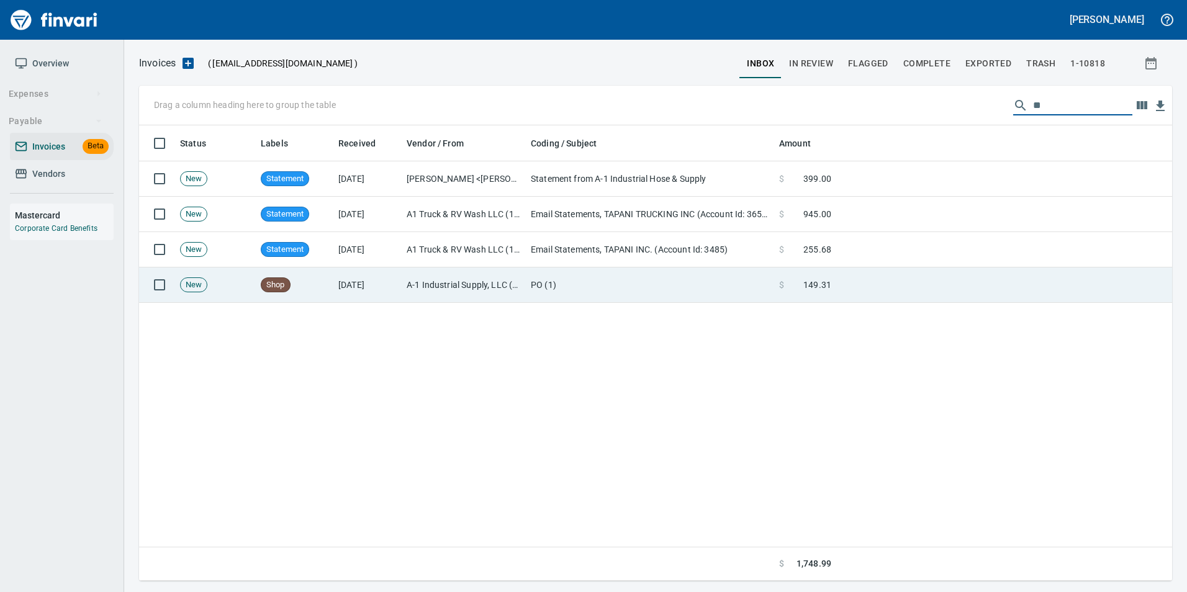
type input "**"
click at [902, 283] on td at bounding box center [1004, 285] width 336 height 35
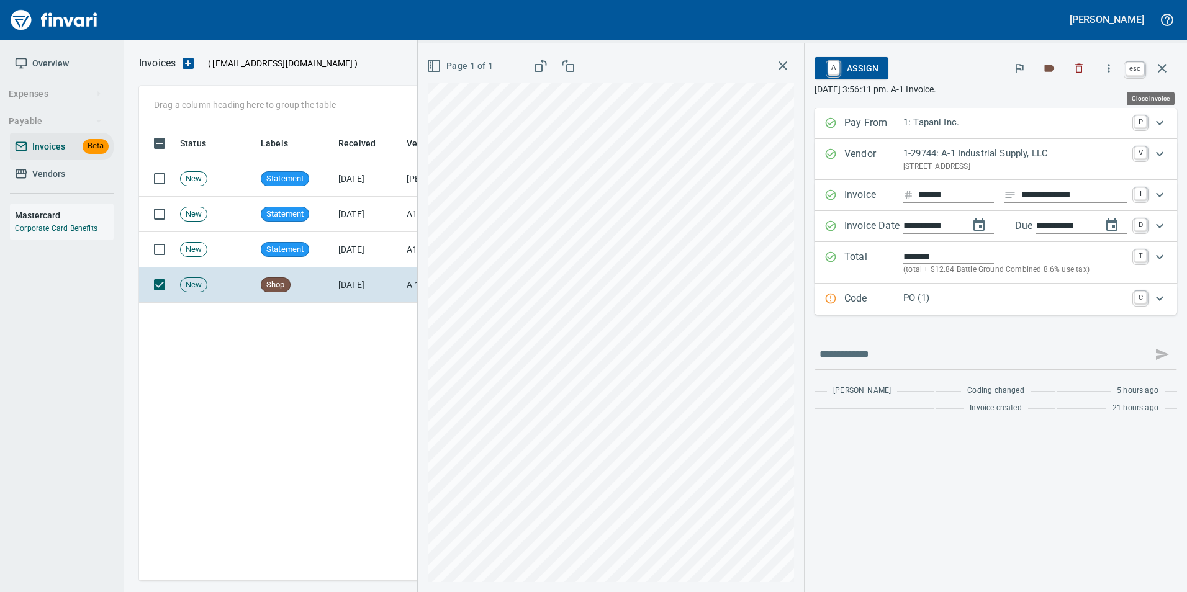
scroll to position [446, 1023]
click at [1160, 66] on icon "button" at bounding box center [1162, 68] width 9 height 9
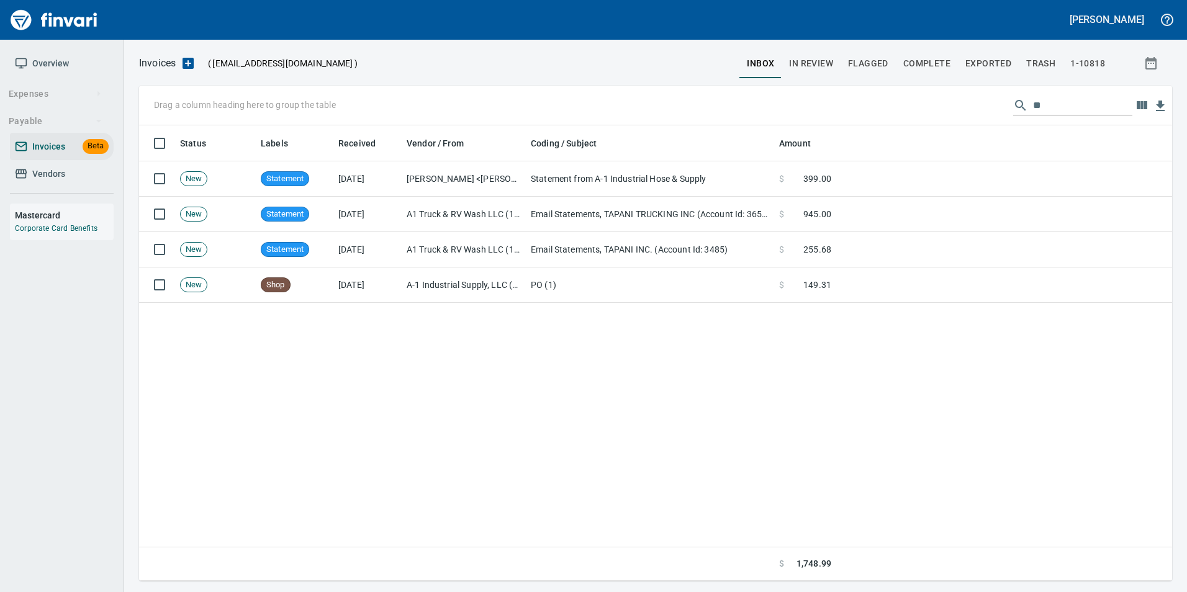
scroll to position [446, 1024]
click at [819, 62] on span "In Review" at bounding box center [811, 64] width 44 height 16
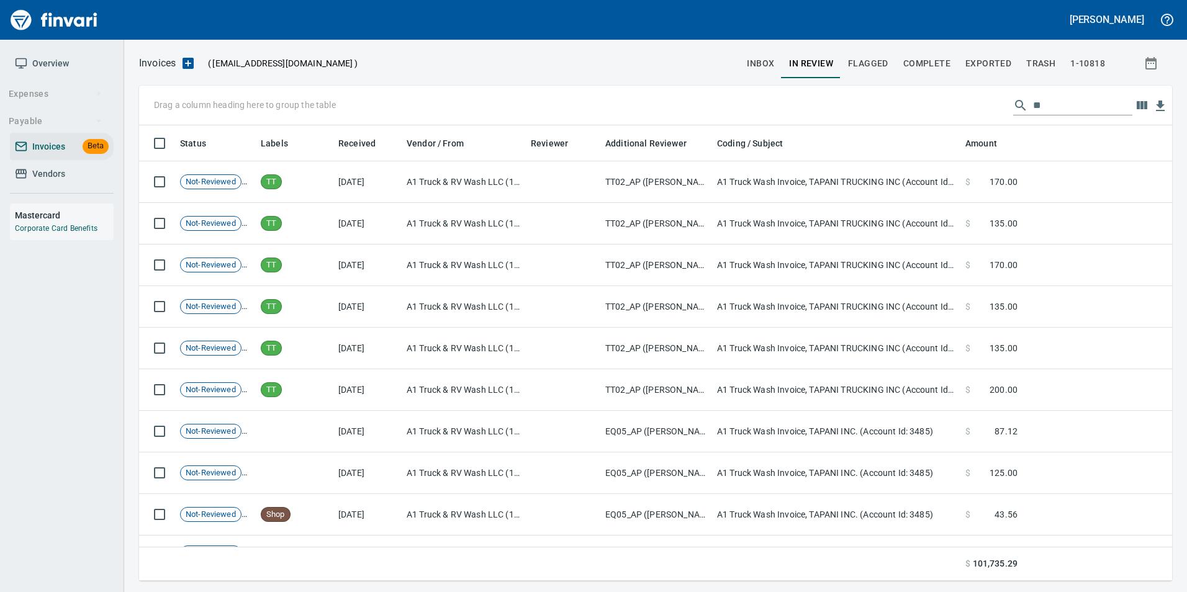
click at [1096, 102] on input "**" at bounding box center [1082, 106] width 99 height 20
type input "*"
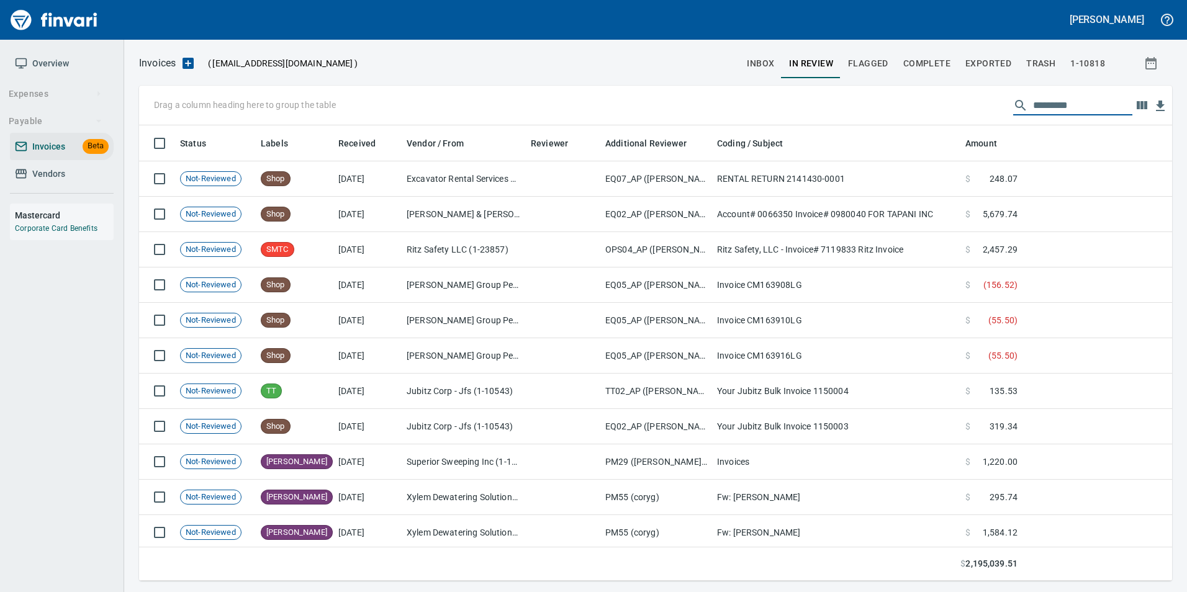
click at [883, 63] on span "Flagged" at bounding box center [868, 64] width 40 height 16
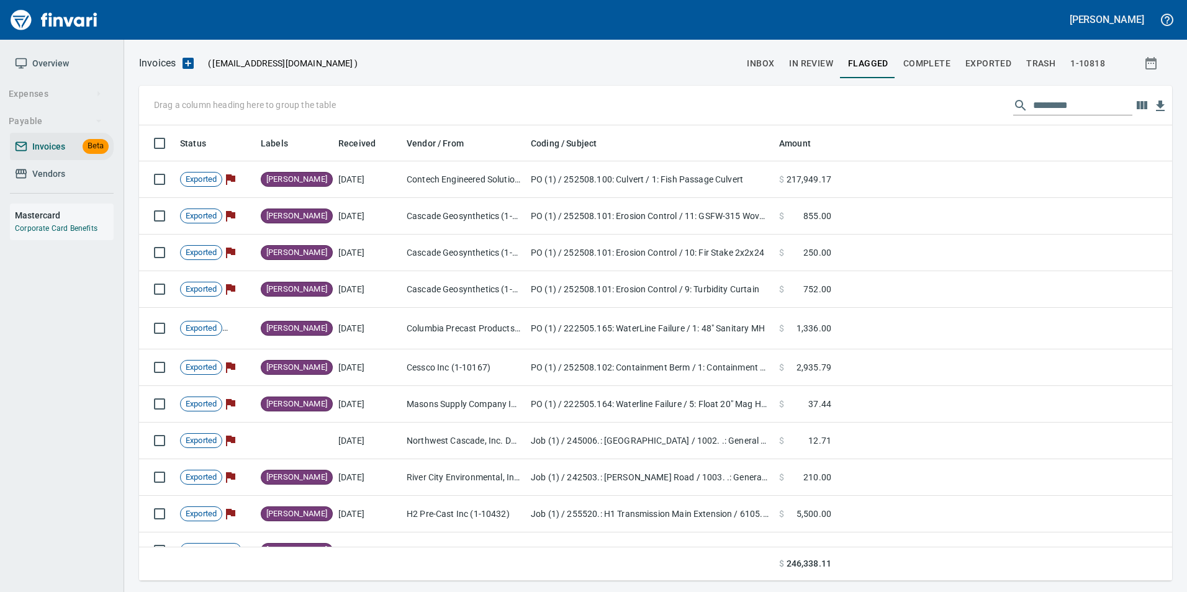
scroll to position [446, 1015]
click at [925, 68] on span "Complete" at bounding box center [926, 64] width 47 height 16
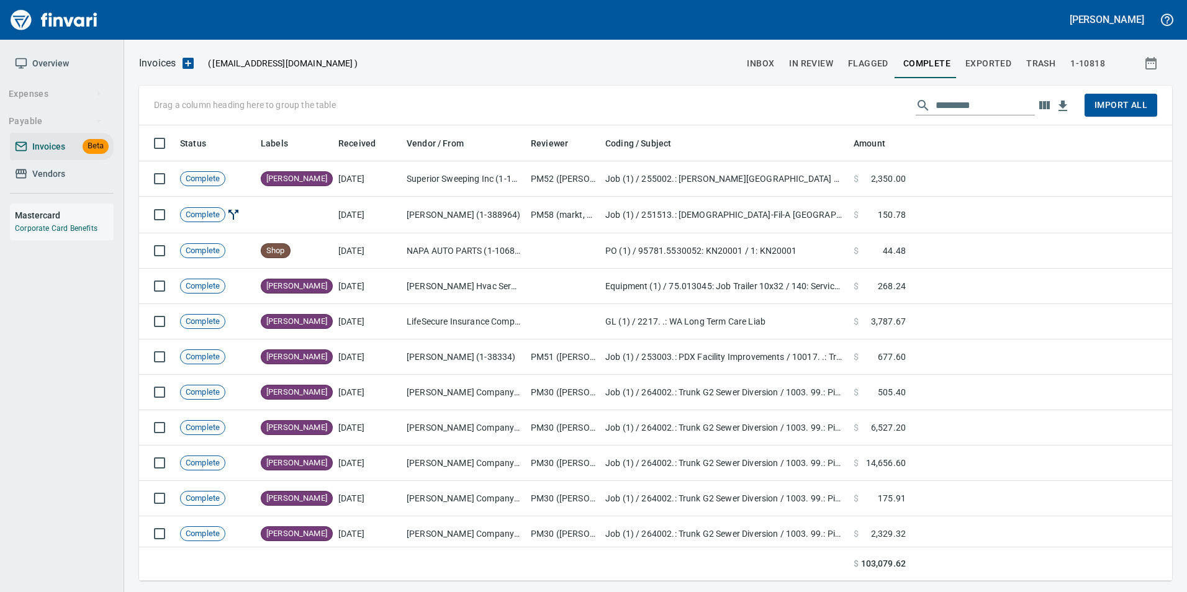
scroll to position [446, 1015]
click at [99, 175] on span "Vendors" at bounding box center [62, 174] width 94 height 16
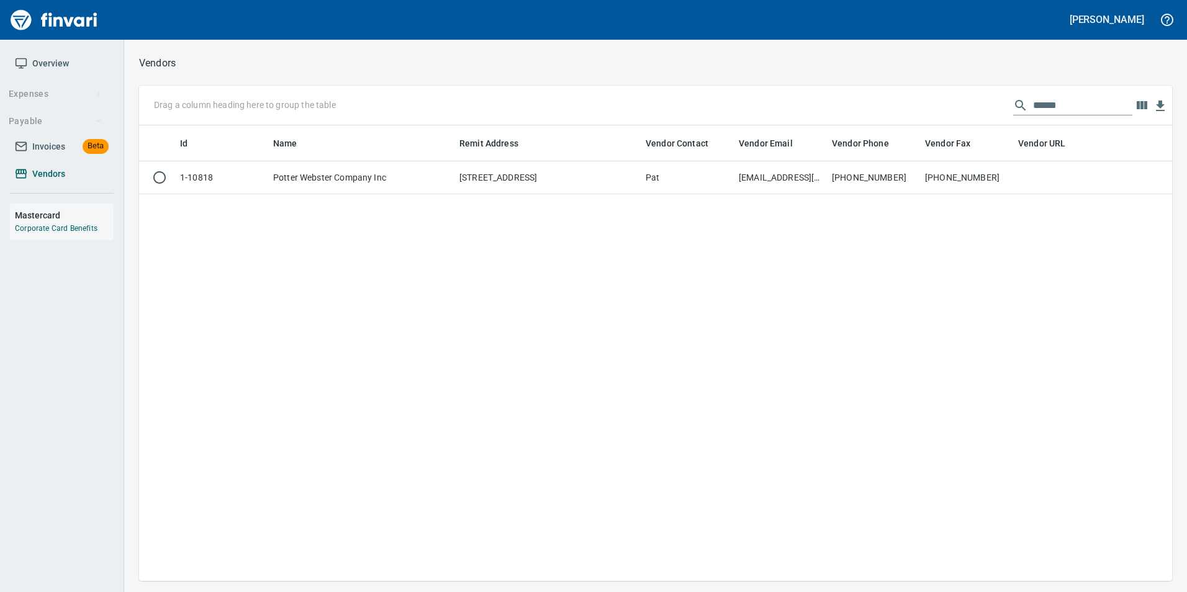
scroll to position [446, 1024]
click at [1087, 94] on div "Drag a column heading here to group the table ******" at bounding box center [655, 106] width 1033 height 40
click at [1083, 100] on input "******" at bounding box center [1082, 106] width 99 height 20
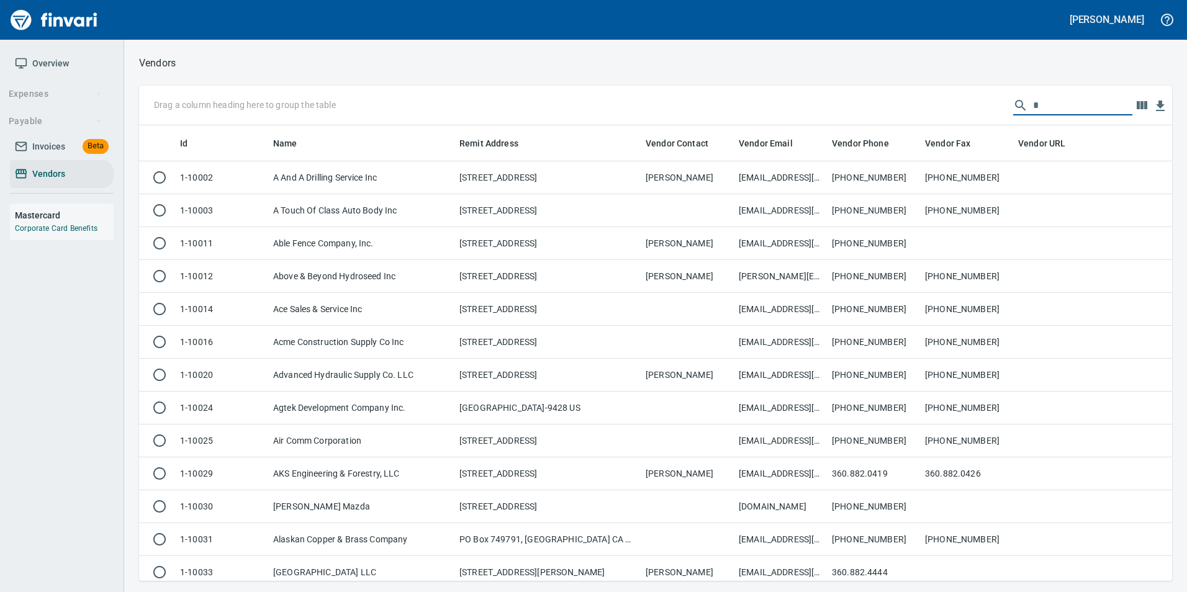
scroll to position [446, 1015]
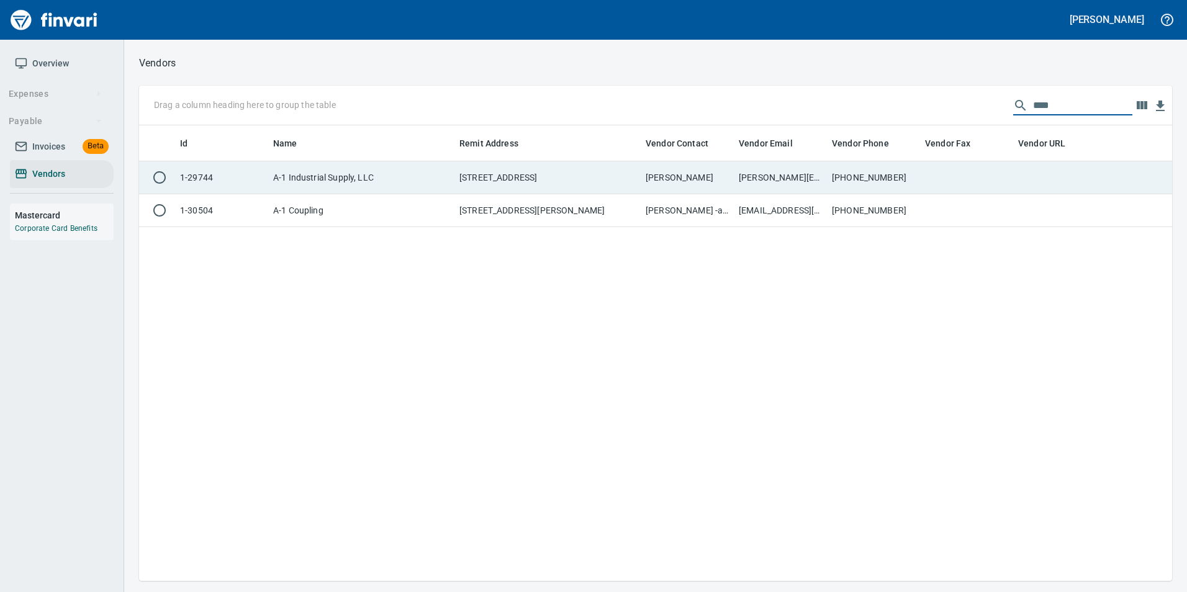
type input "***"
click at [500, 184] on td "PO Box 1146, Hermiston OR 97838 US" at bounding box center [548, 177] width 186 height 33
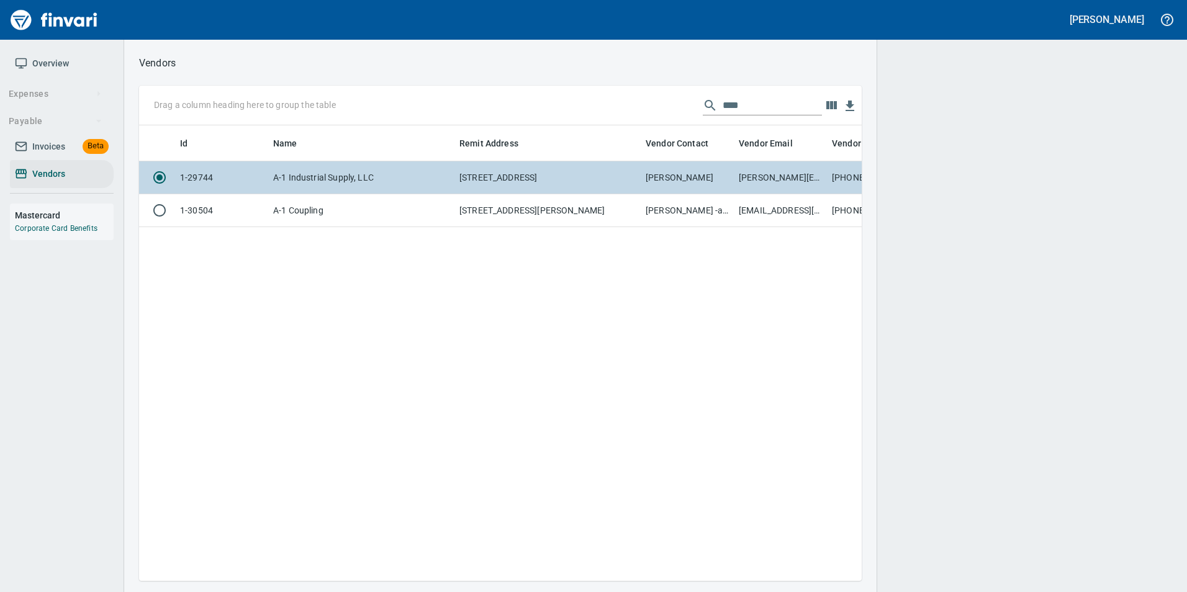
scroll to position [437, 713]
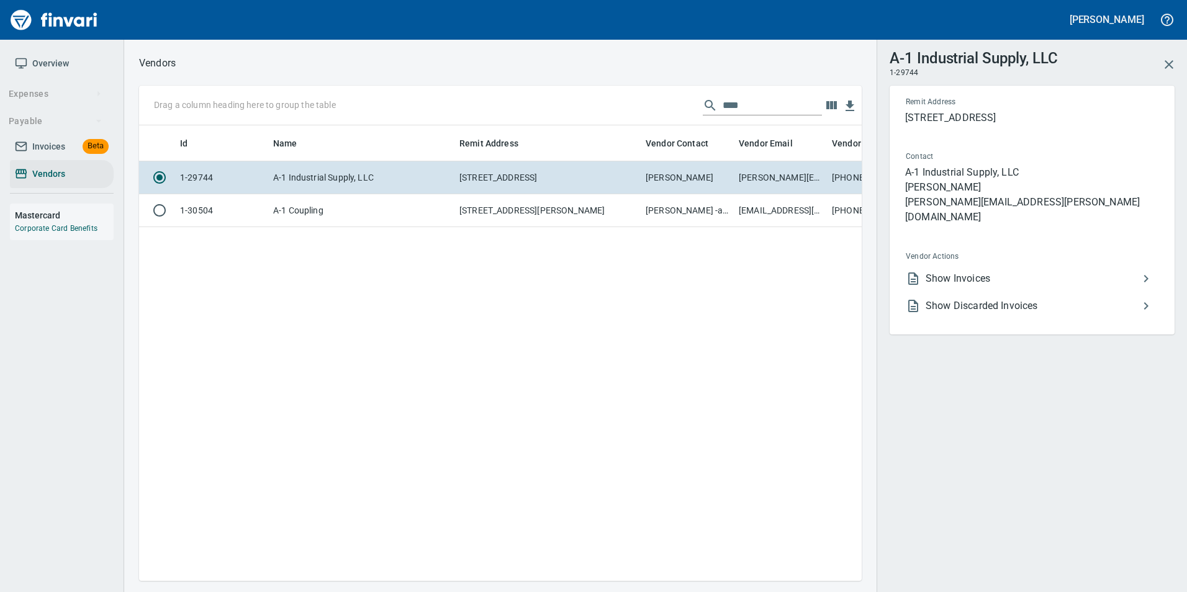
click at [984, 271] on span "Show Invoices" at bounding box center [1032, 278] width 213 height 15
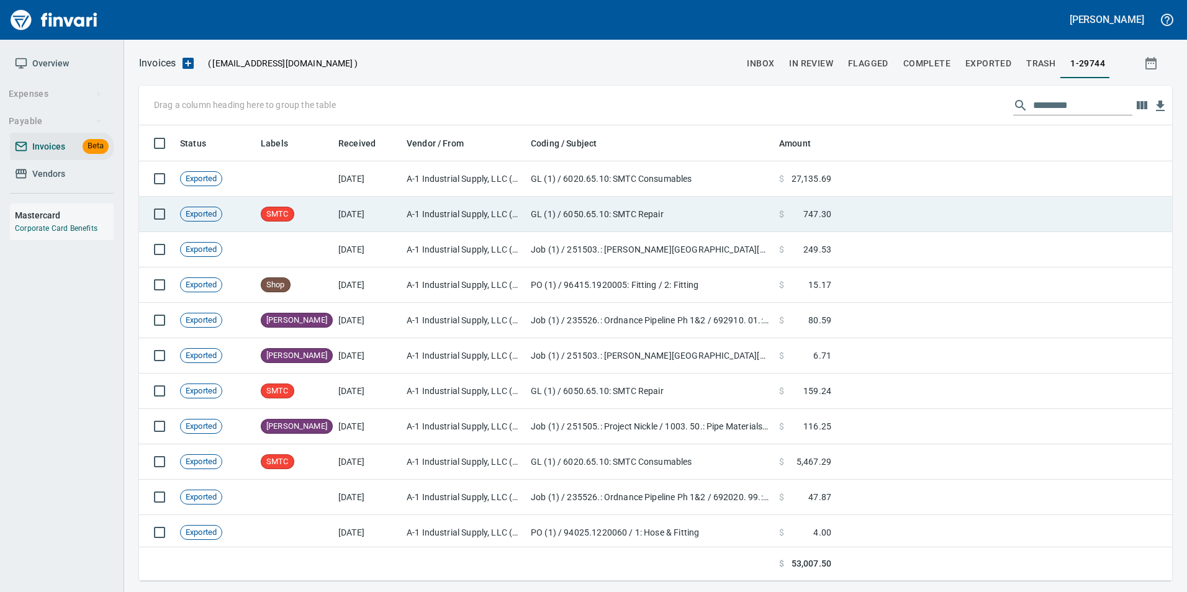
scroll to position [446, 1015]
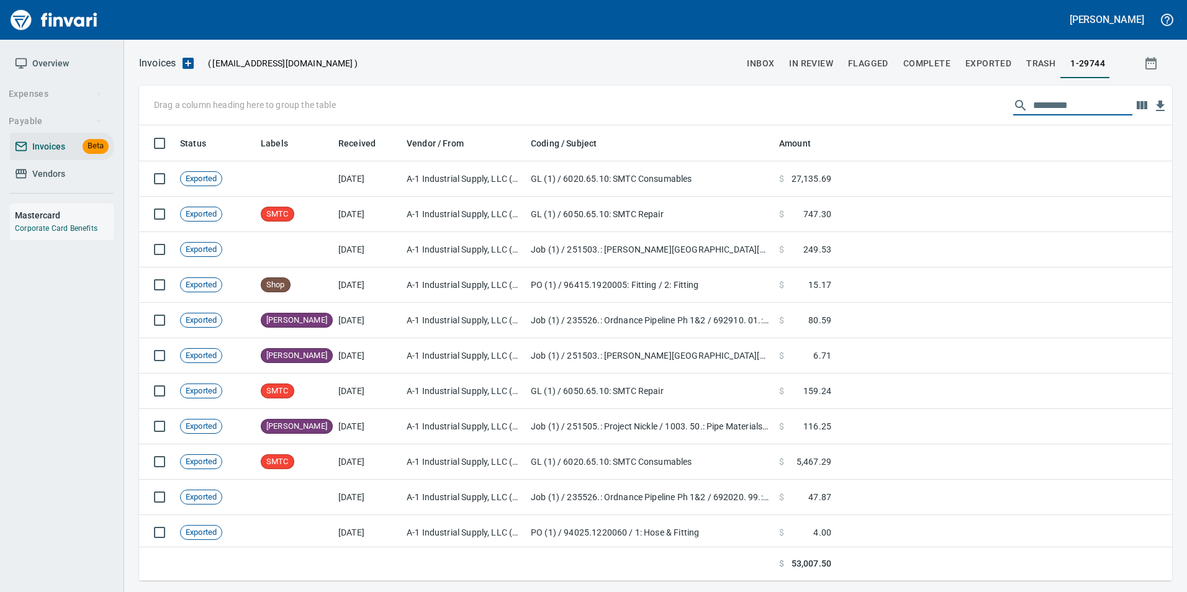
click at [1068, 111] on input "text" at bounding box center [1082, 106] width 99 height 20
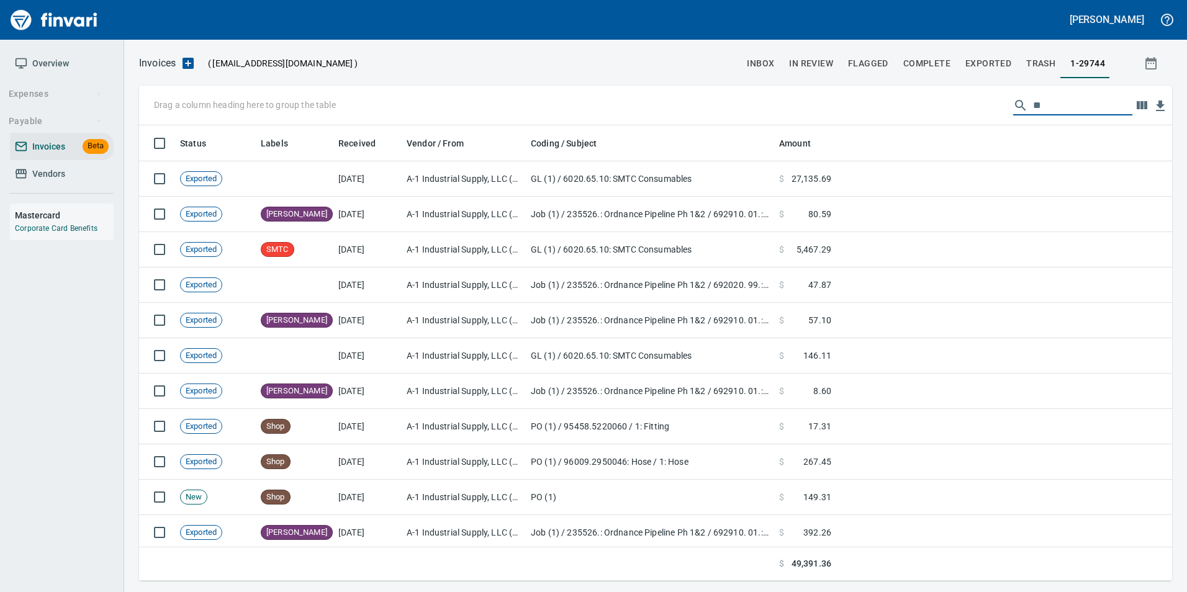
type input "*"
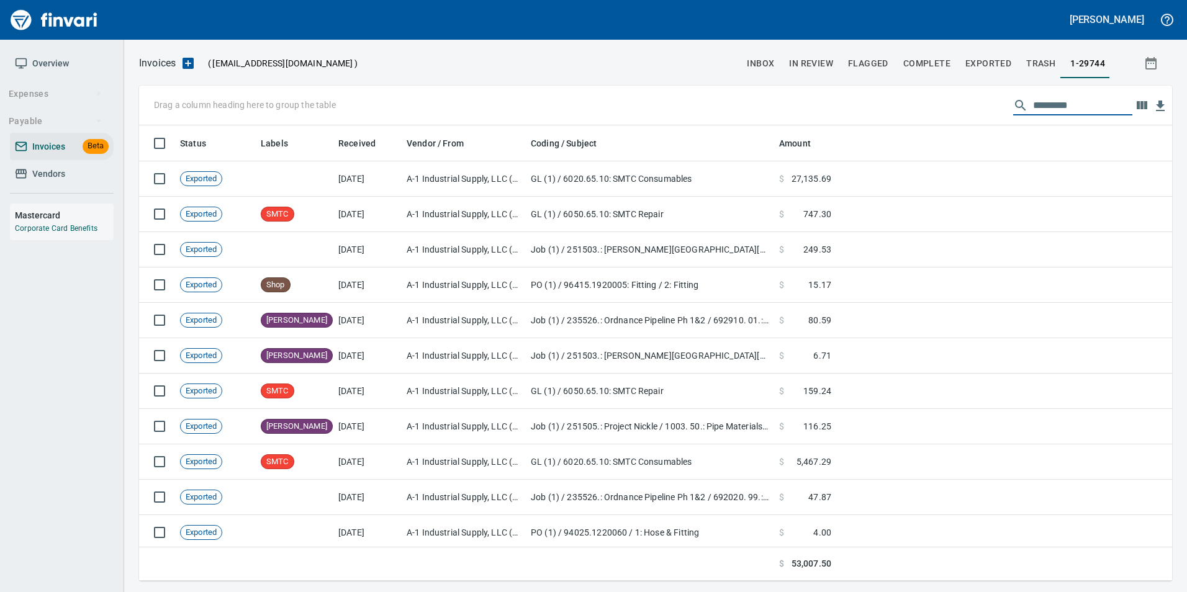
click at [765, 61] on span "inbox" at bounding box center [760, 64] width 27 height 16
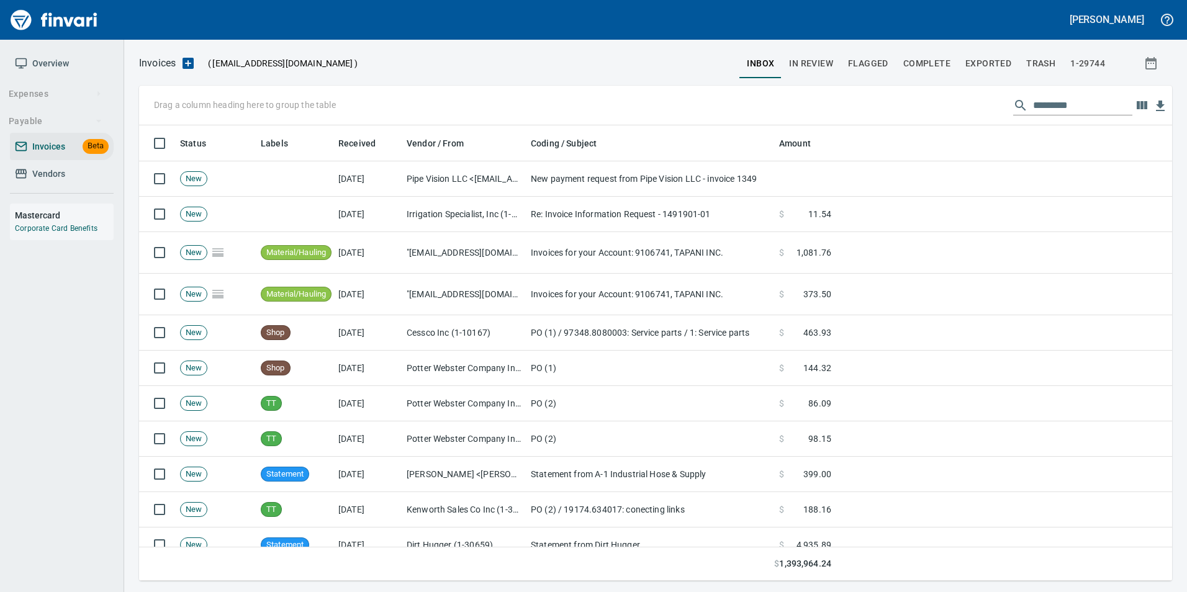
scroll to position [446, 1015]
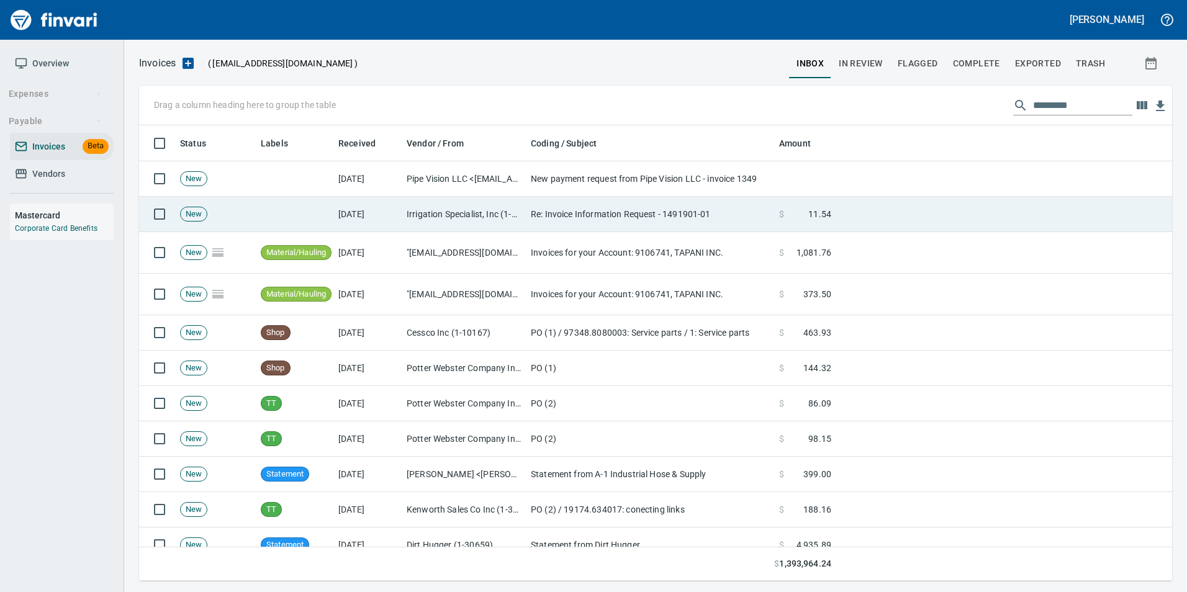
click at [477, 210] on td "Irrigation Specialist, Inc (1-10496)" at bounding box center [464, 214] width 124 height 35
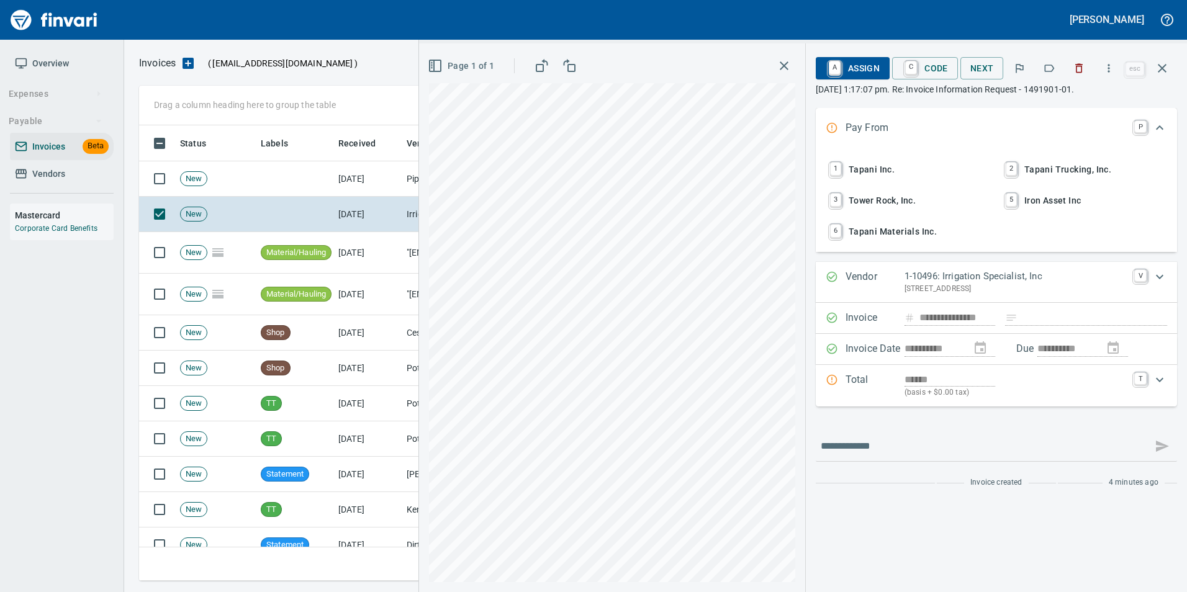
scroll to position [446, 1014]
click at [1046, 69] on icon "button" at bounding box center [1049, 68] width 12 height 12
drag, startPoint x: 1167, startPoint y: 68, endPoint x: 1087, endPoint y: 97, distance: 84.7
click at [1167, 69] on icon "button" at bounding box center [1162, 68] width 15 height 15
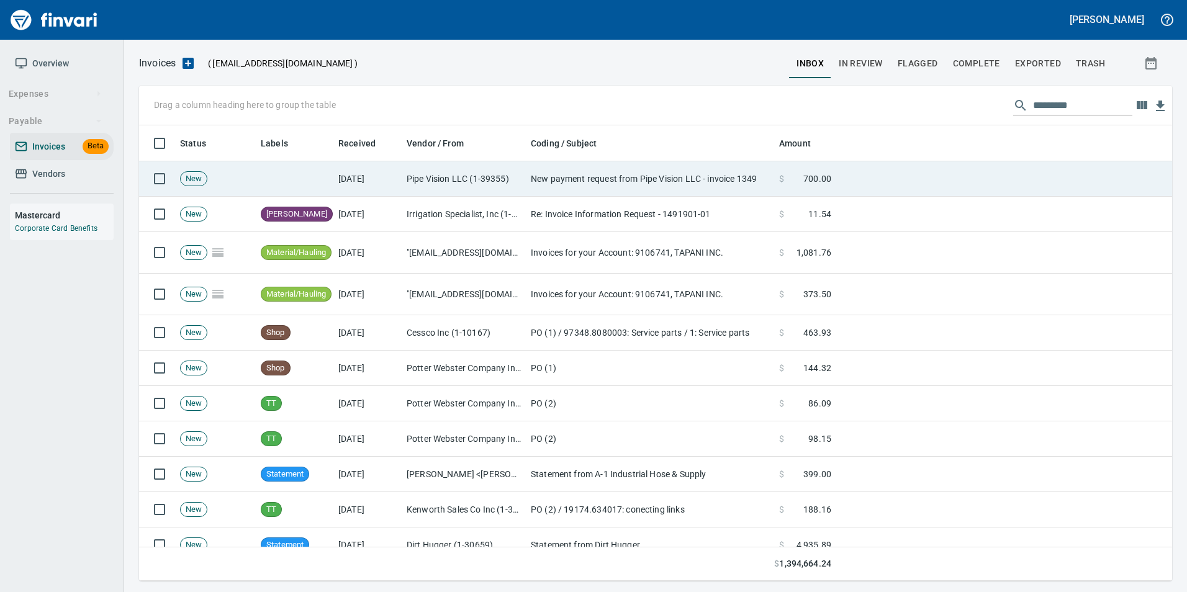
click at [543, 188] on td "New payment request from Pipe Vision LLC - invoice 1349" at bounding box center [650, 178] width 248 height 35
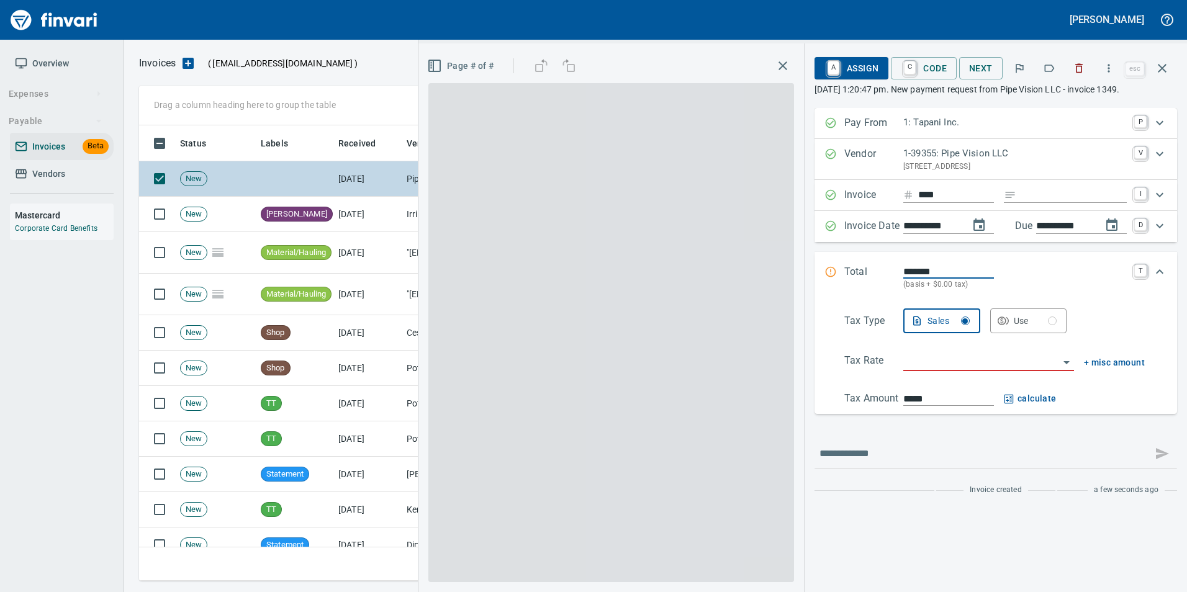
scroll to position [446, 1014]
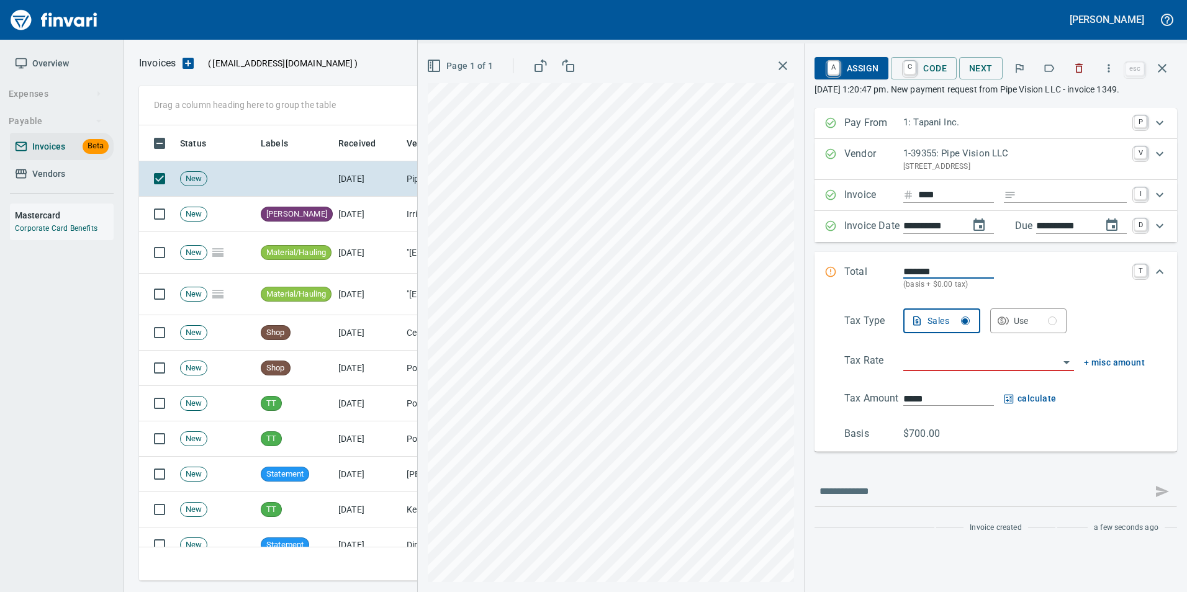
click at [1046, 68] on icon "button" at bounding box center [1049, 68] width 12 height 12
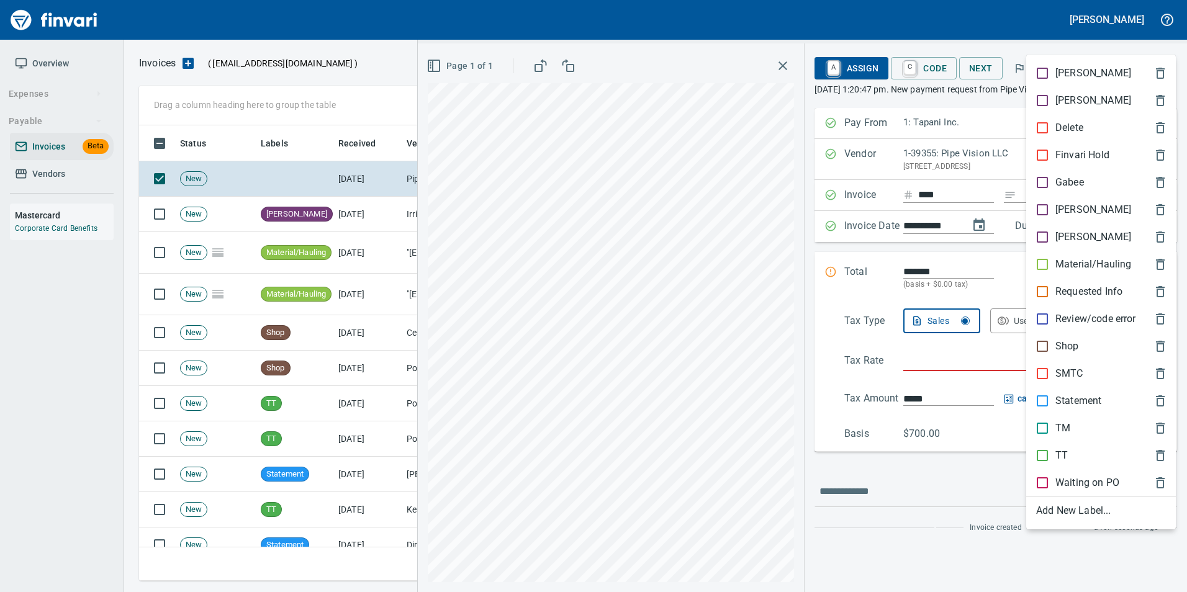
click at [1029, 212] on div "[PERSON_NAME]" at bounding box center [1101, 209] width 150 height 27
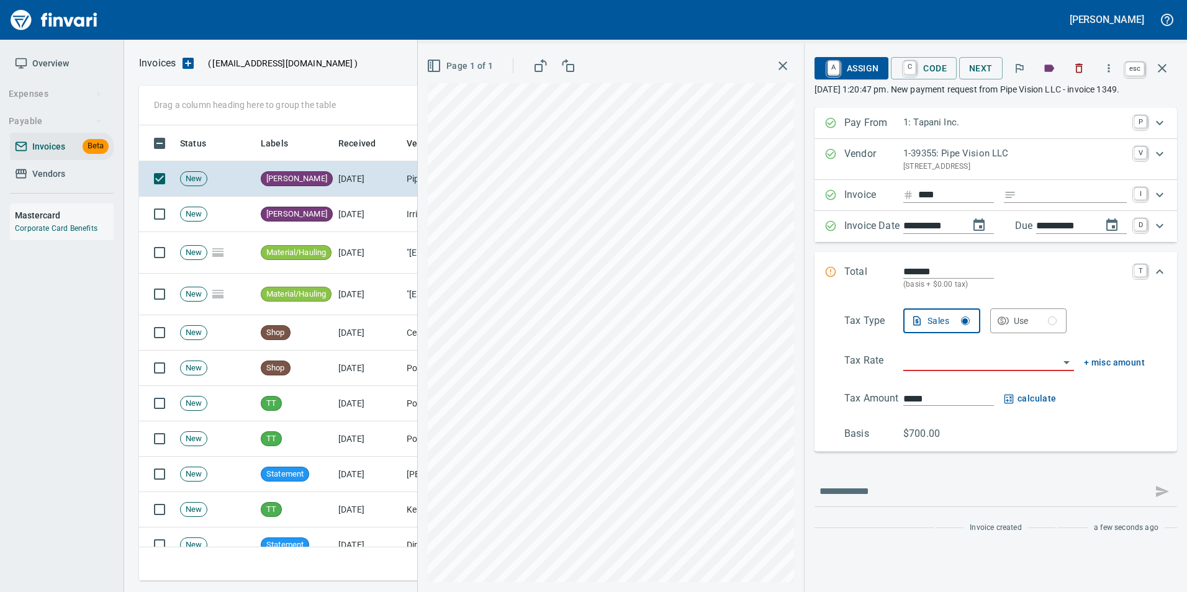
click at [1169, 75] on icon "button" at bounding box center [1162, 68] width 15 height 15
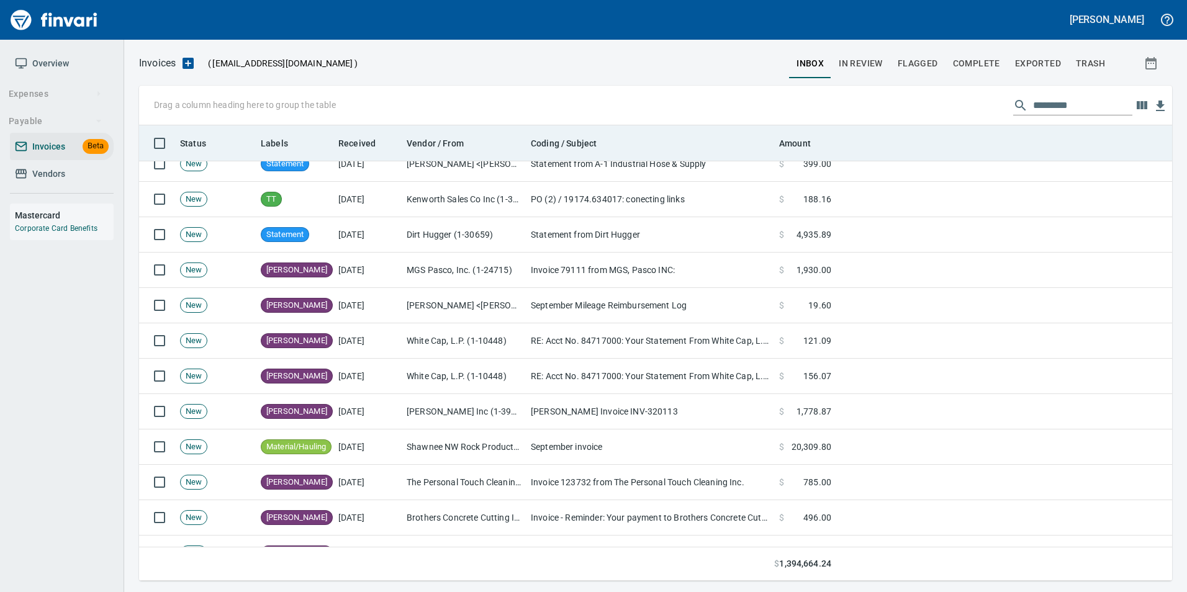
scroll to position [446, 1015]
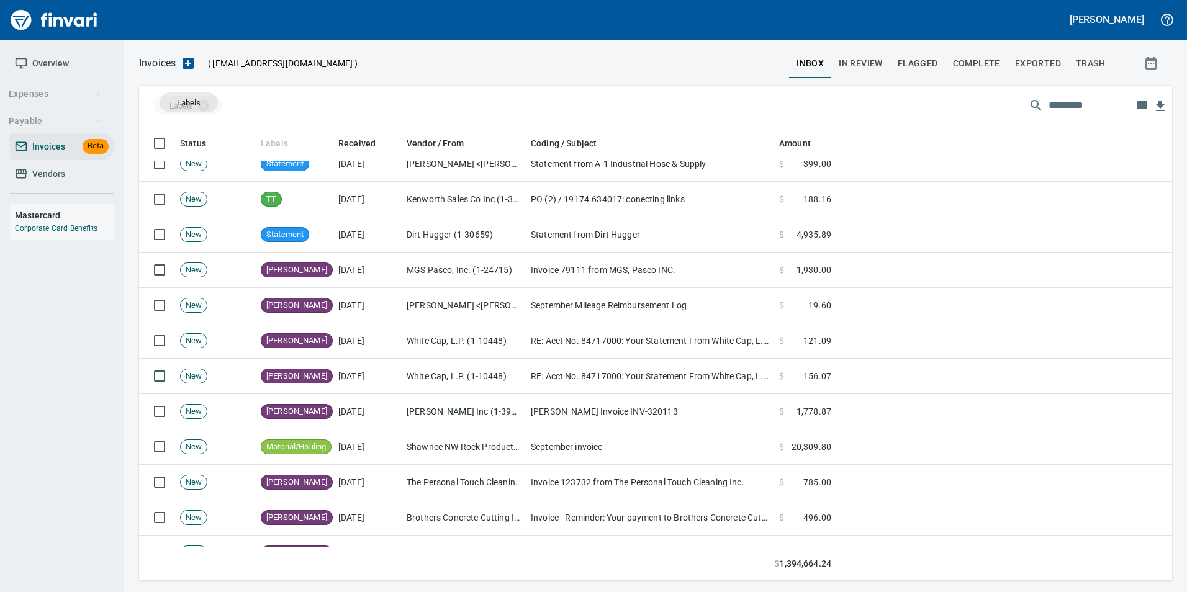
drag, startPoint x: 289, startPoint y: 139, endPoint x: 189, endPoint y: 102, distance: 107.1
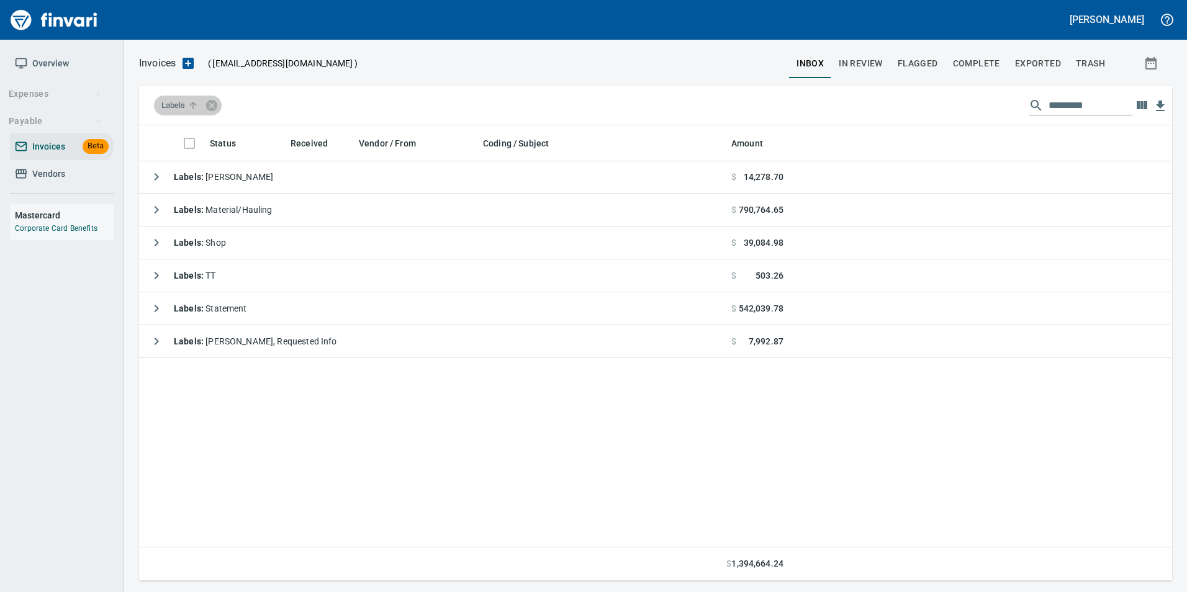
scroll to position [0, 0]
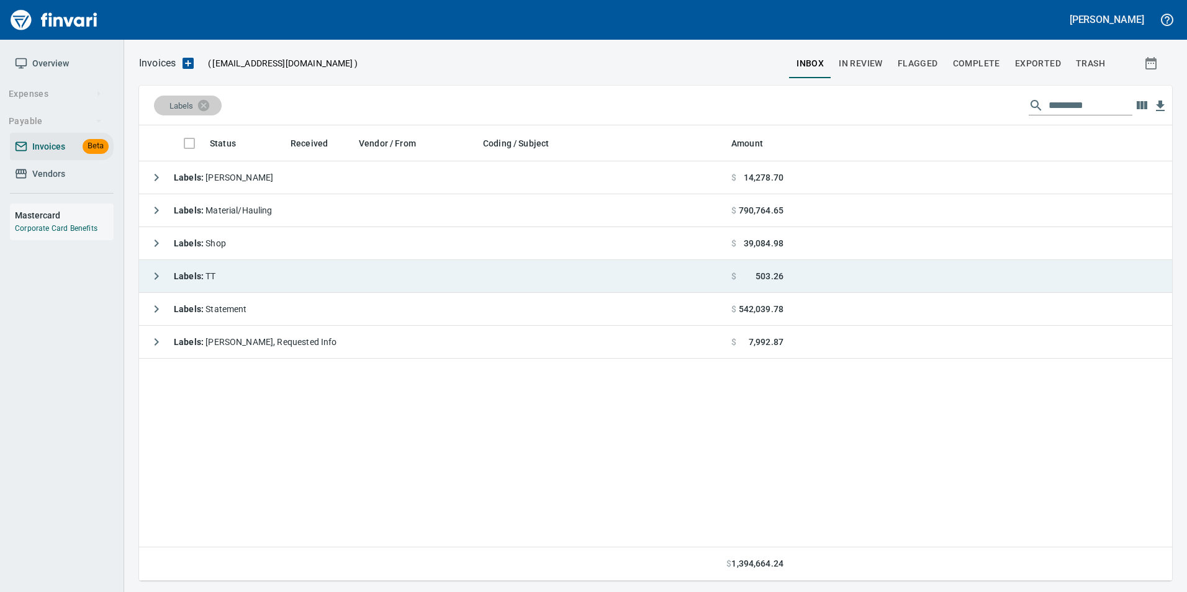
click at [157, 271] on icon "button" at bounding box center [156, 276] width 15 height 15
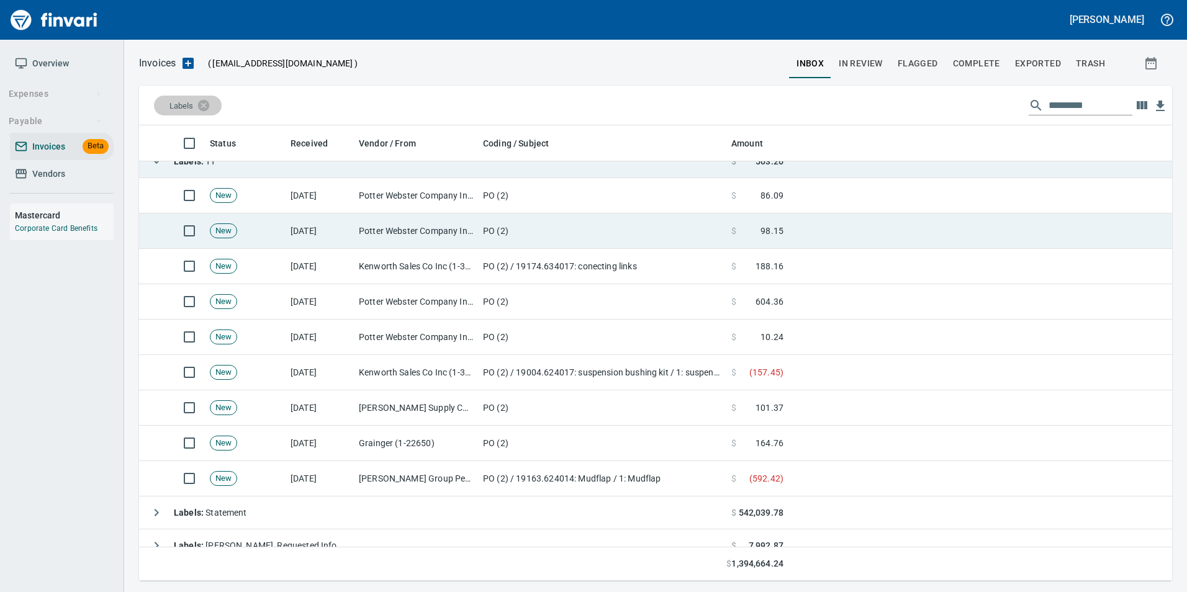
scroll to position [130, 0]
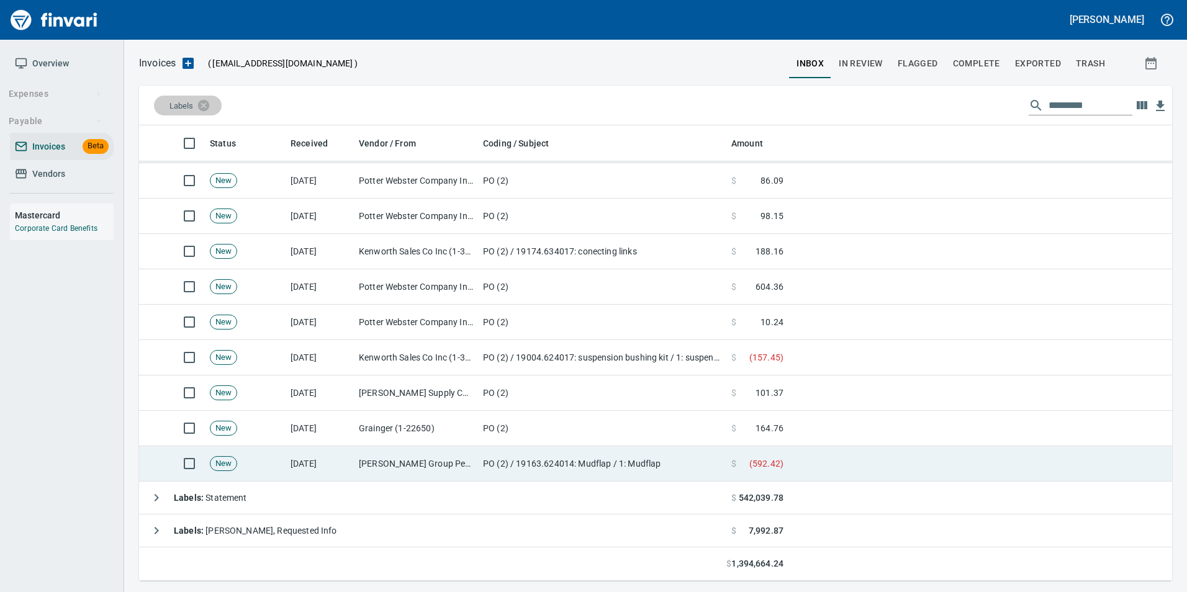
click at [409, 458] on td "[PERSON_NAME] Group Peterbilt([MEDICAL_DATA]) (1-38196)" at bounding box center [416, 463] width 124 height 35
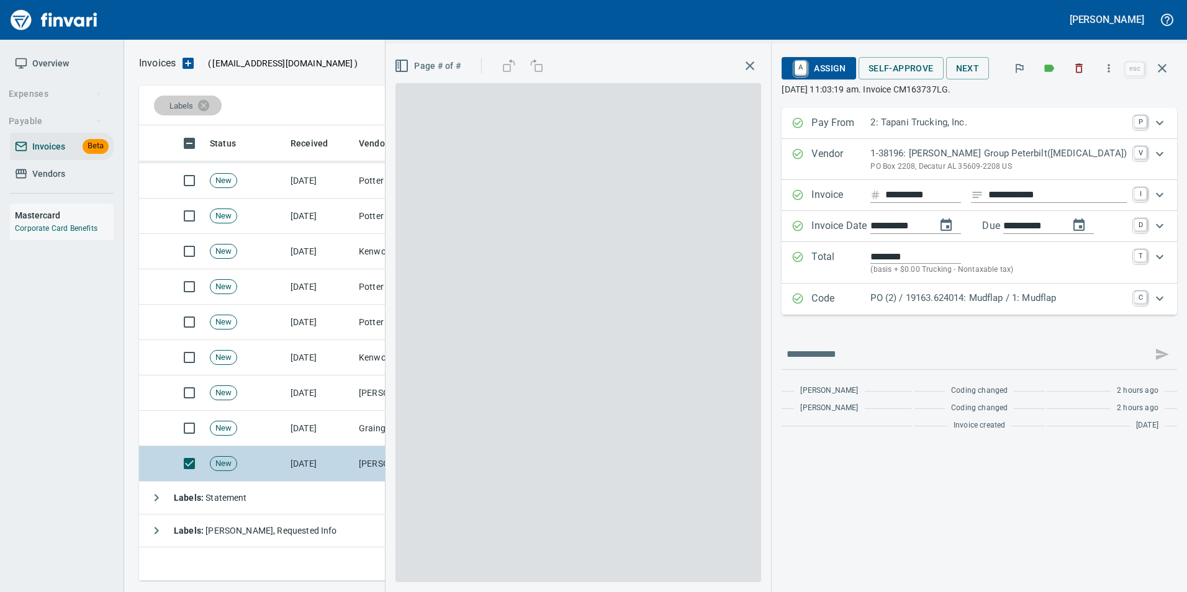
scroll to position [446, 1014]
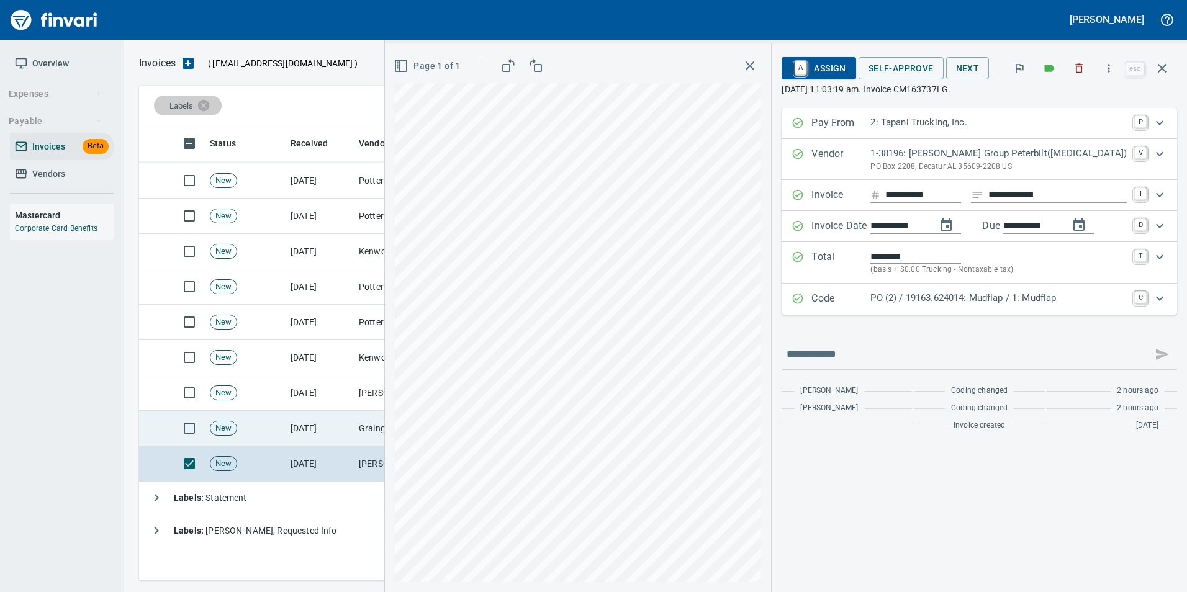
click at [378, 425] on td "Grainger (1-22650)" at bounding box center [416, 428] width 124 height 35
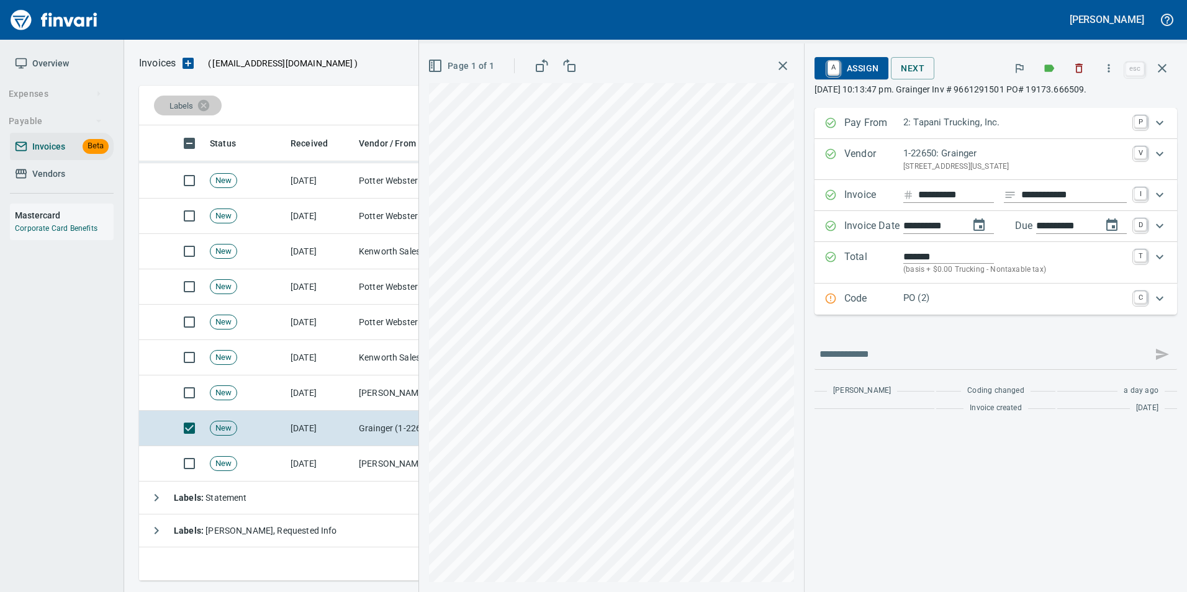
click at [860, 304] on p "Code" at bounding box center [873, 299] width 59 height 16
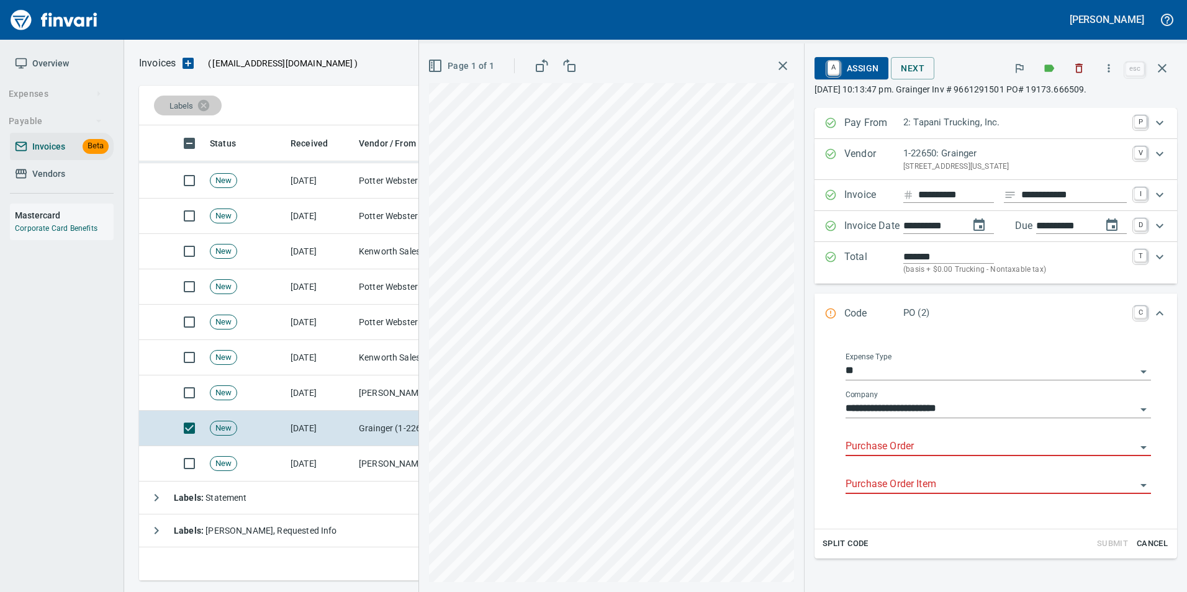
click at [884, 449] on input "Purchase Order" at bounding box center [991, 446] width 291 height 17
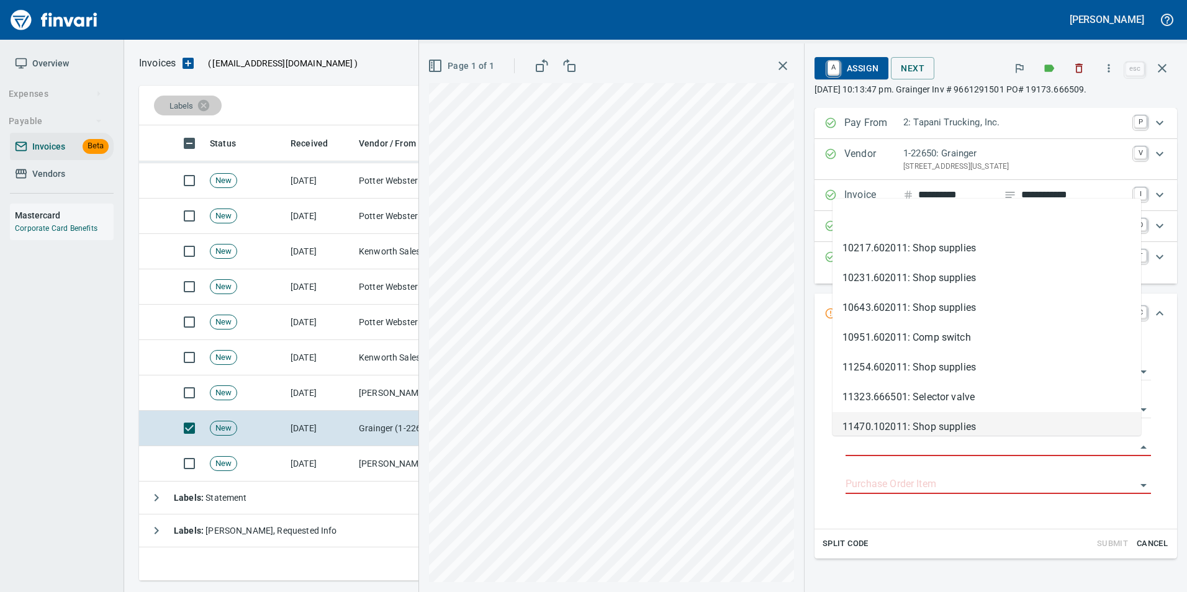
scroll to position [446, 1014]
type input "**********"
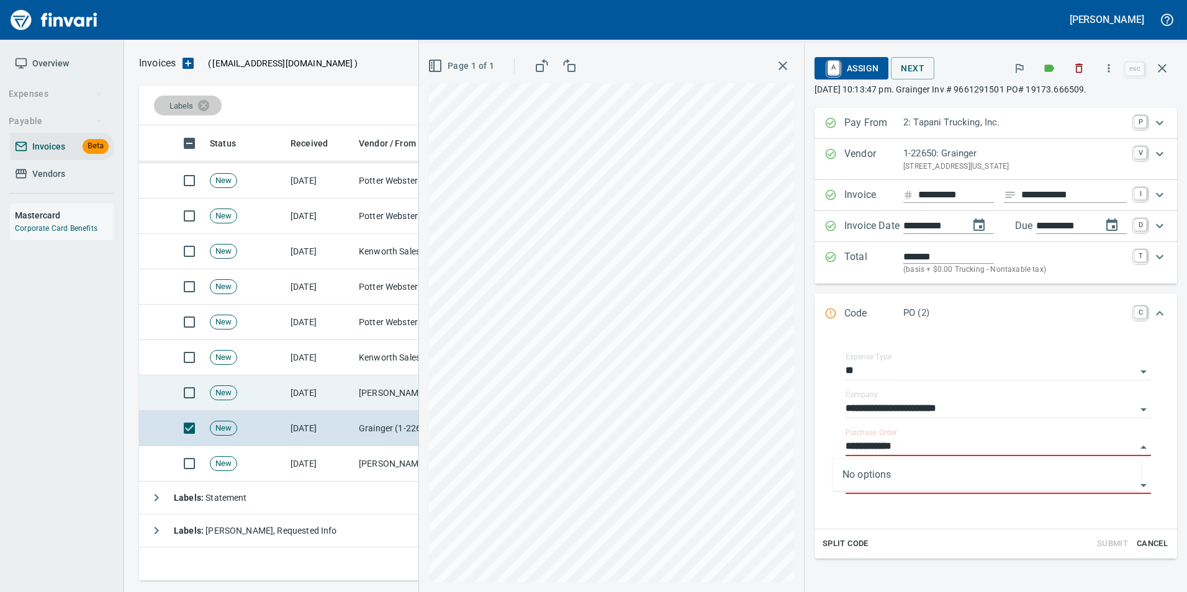
click at [387, 394] on td "[PERSON_NAME] Supply Company (1-10645)" at bounding box center [416, 393] width 124 height 35
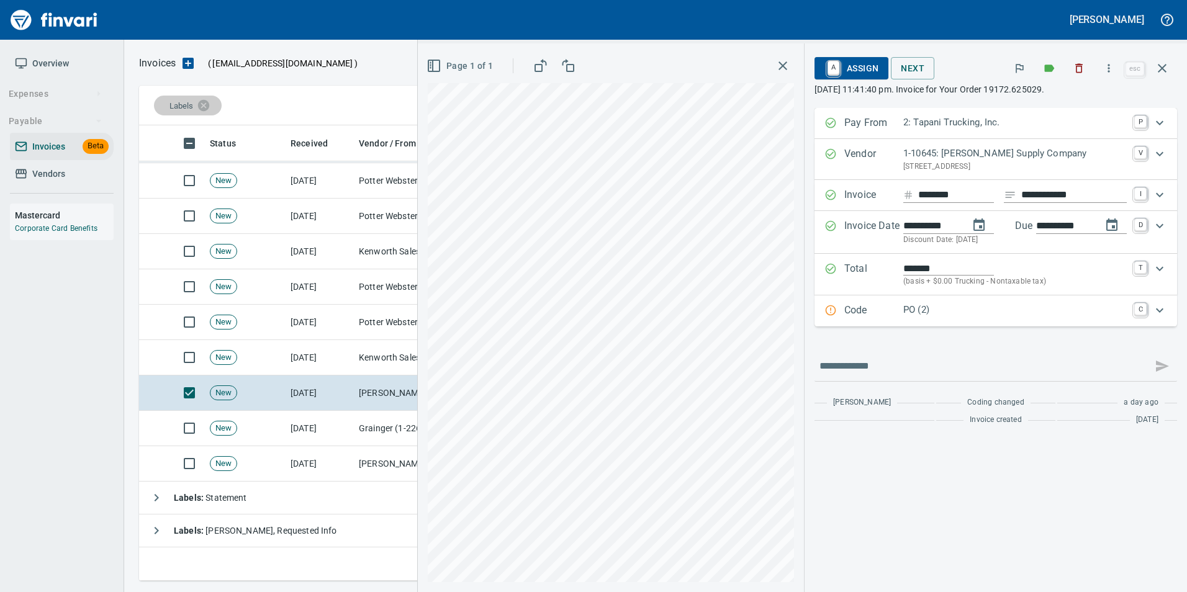
click at [827, 326] on div "Code PO (2) C" at bounding box center [996, 311] width 363 height 31
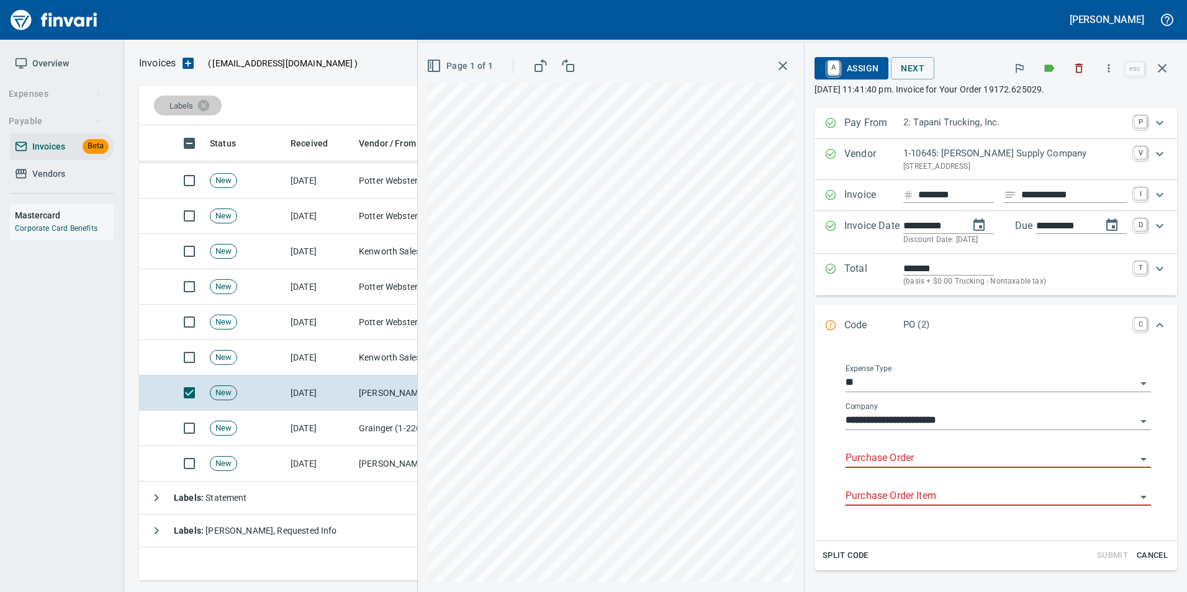
click at [857, 459] on input "Purchase Order" at bounding box center [991, 458] width 291 height 17
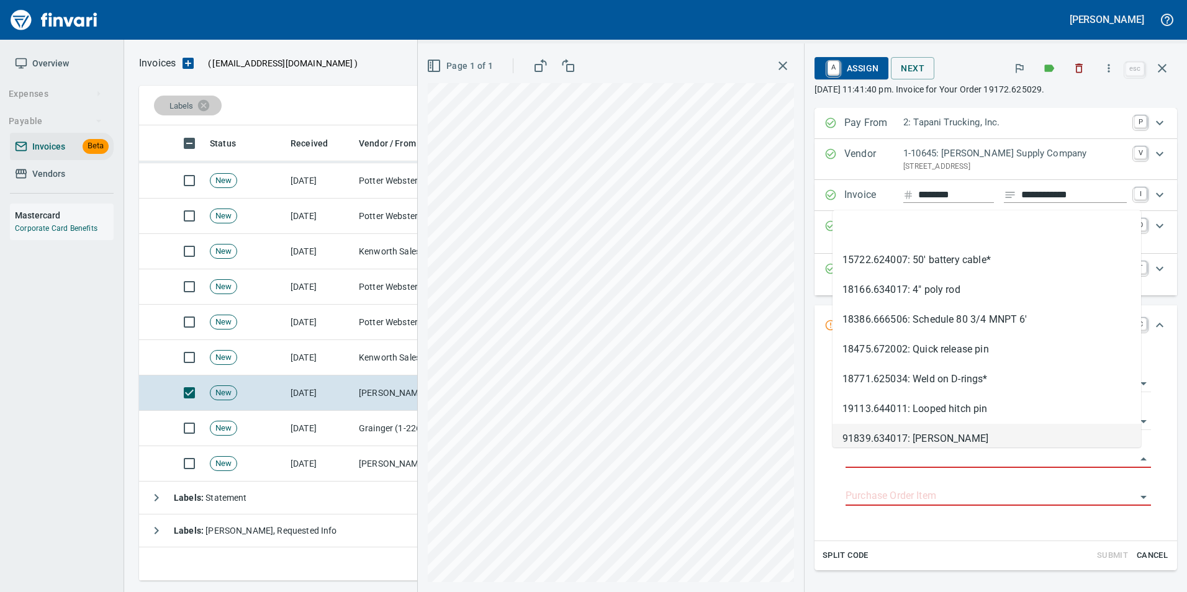
scroll to position [446, 1014]
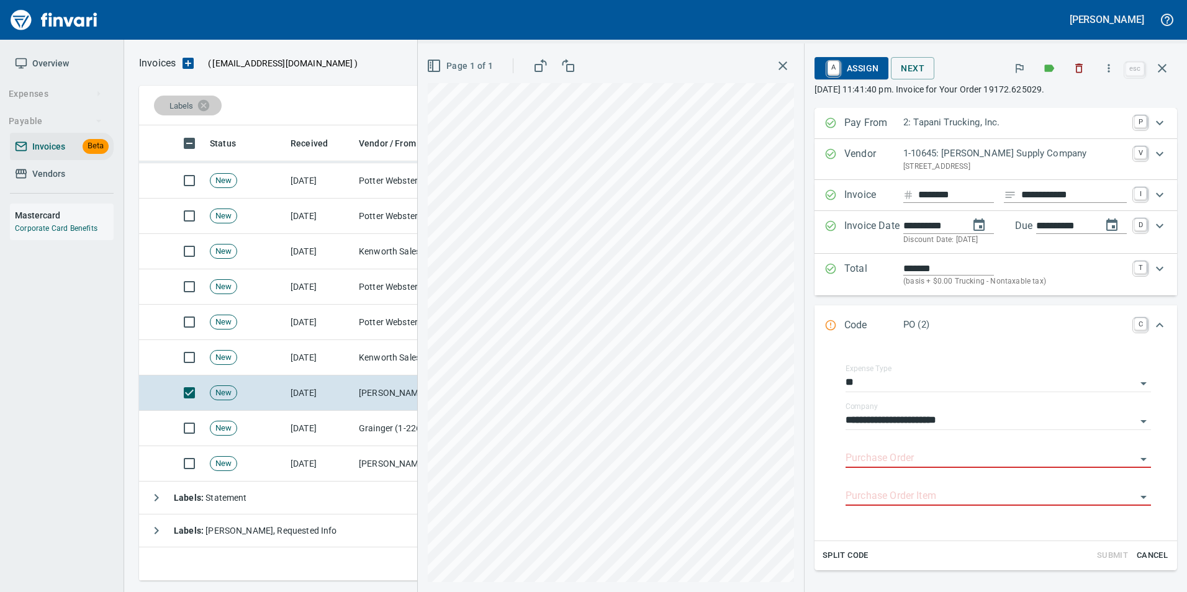
type input "**********"
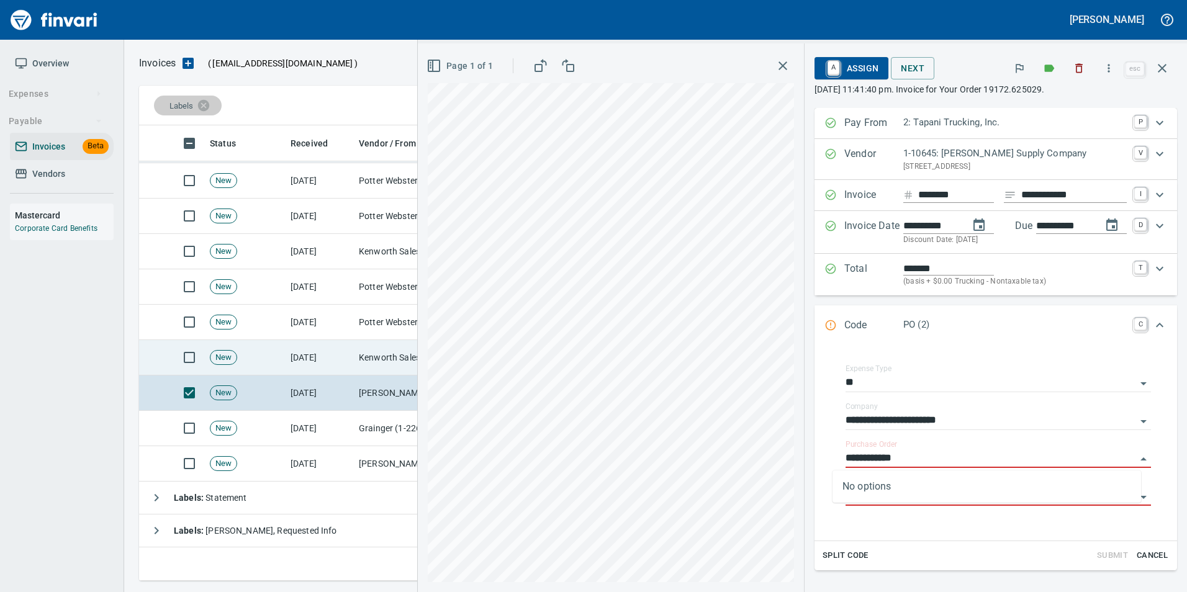
click at [306, 361] on td "[DATE]" at bounding box center [320, 357] width 68 height 35
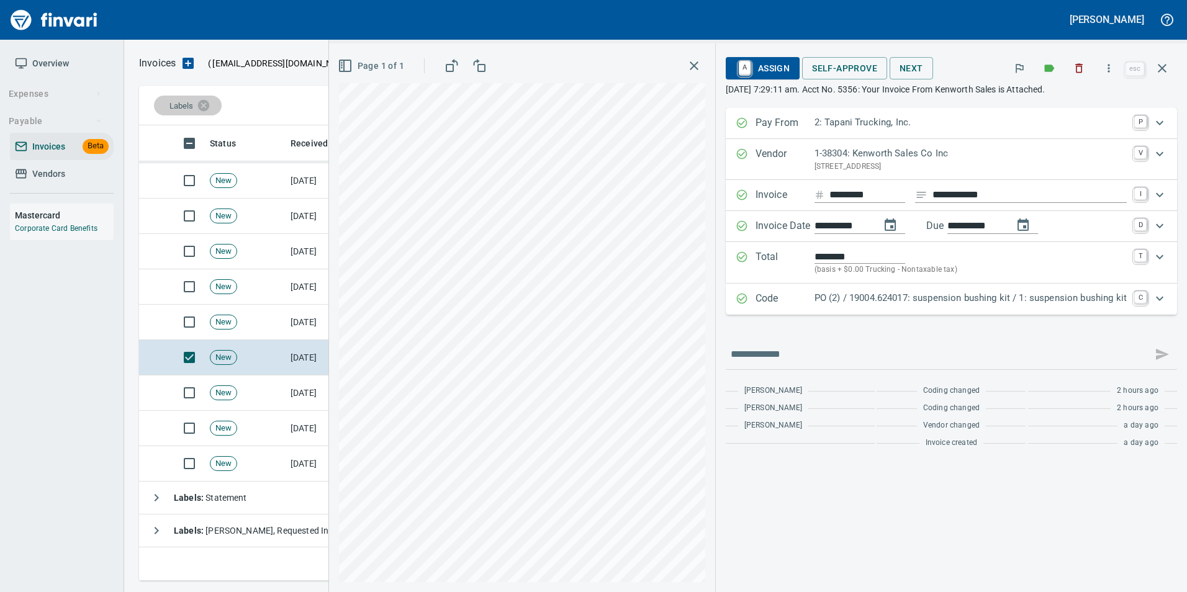
click at [879, 293] on p "PO (2) / 19004.624017: suspension bushing kit / 1: suspension bushing kit" at bounding box center [971, 298] width 312 height 14
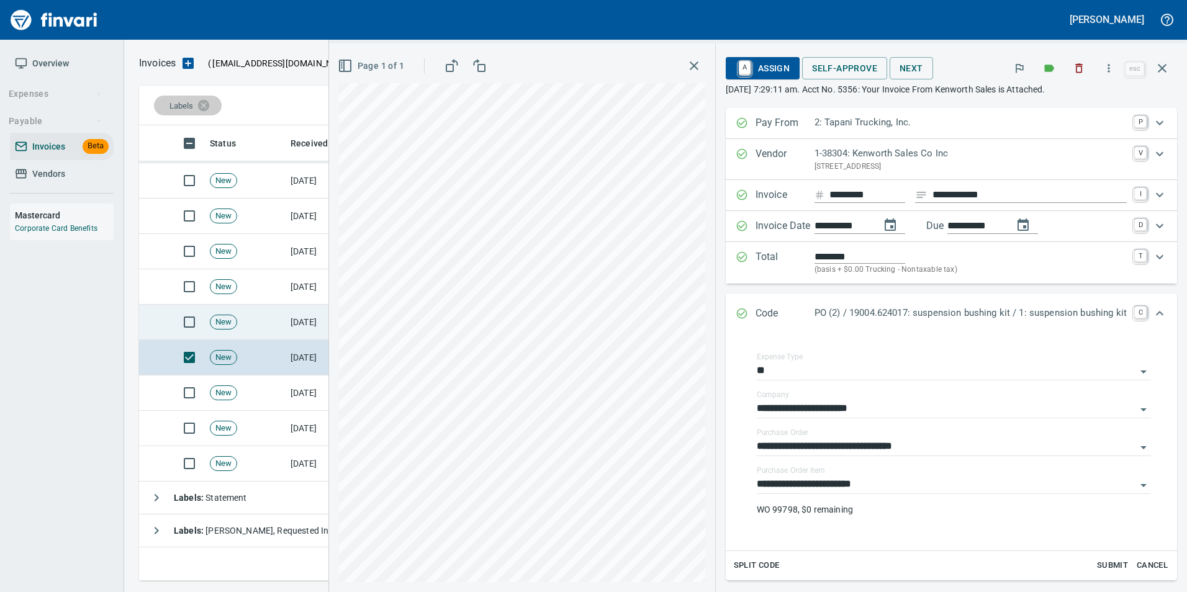
click at [298, 317] on td "[DATE]" at bounding box center [320, 322] width 68 height 35
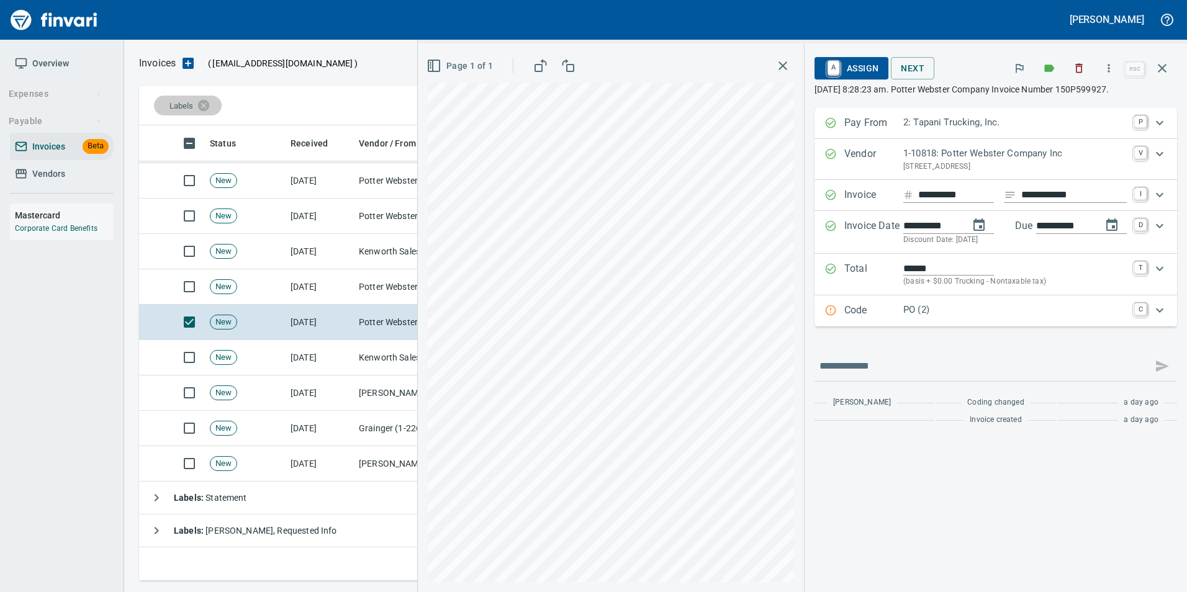
click at [851, 307] on p "Code" at bounding box center [873, 311] width 59 height 16
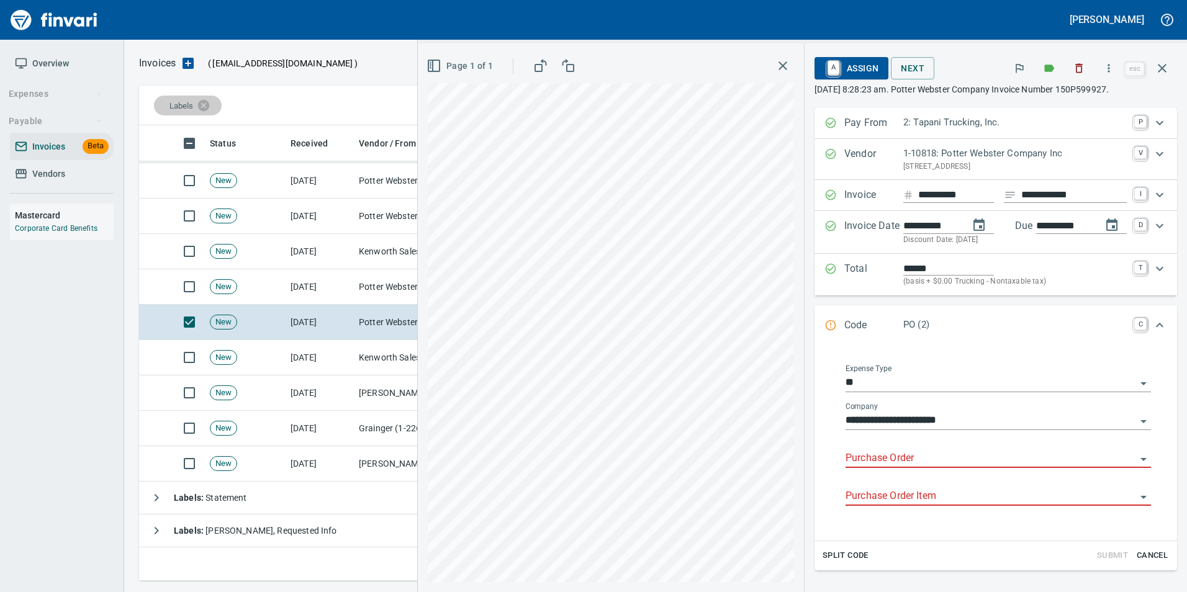
click at [867, 461] on input "Purchase Order" at bounding box center [991, 458] width 291 height 17
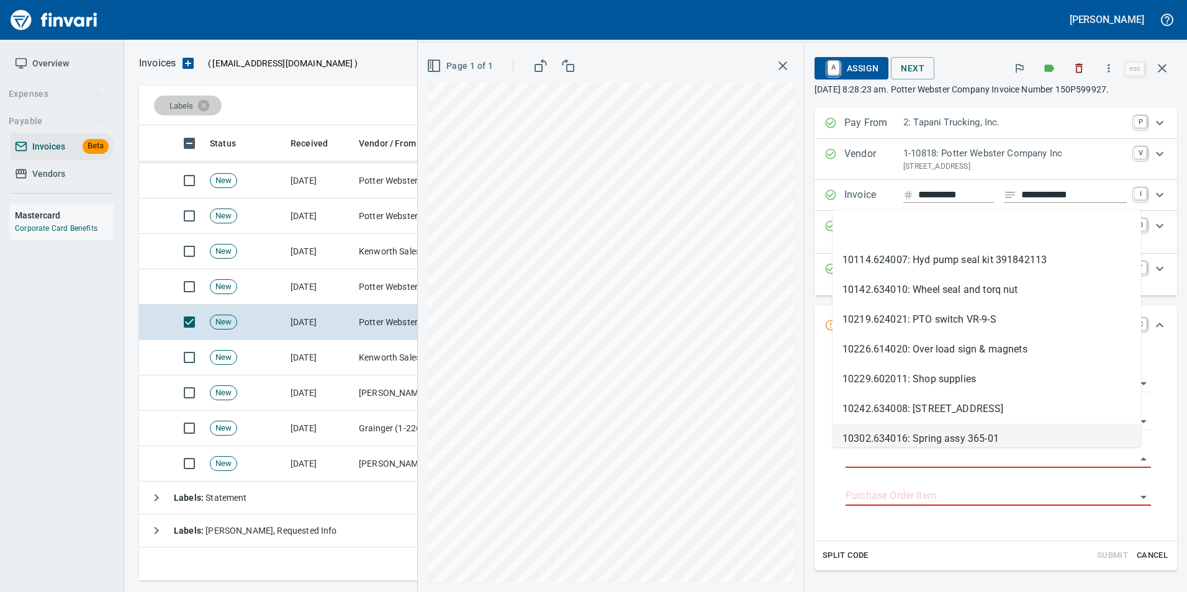
scroll to position [446, 1014]
type input "**********"
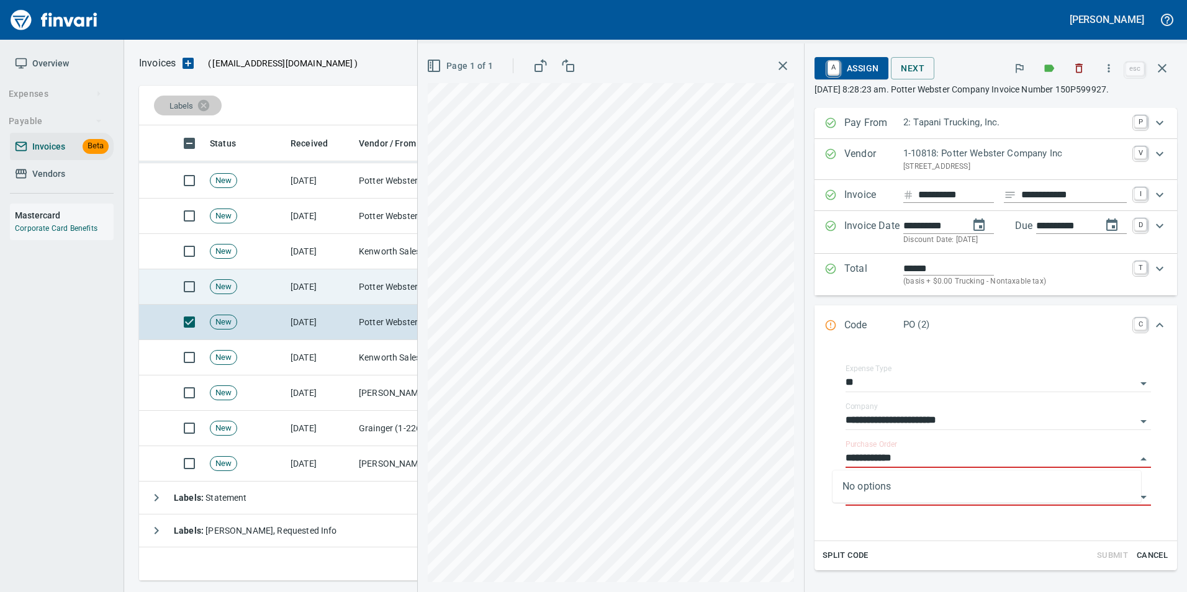
click at [312, 286] on td "[DATE]" at bounding box center [320, 286] width 68 height 35
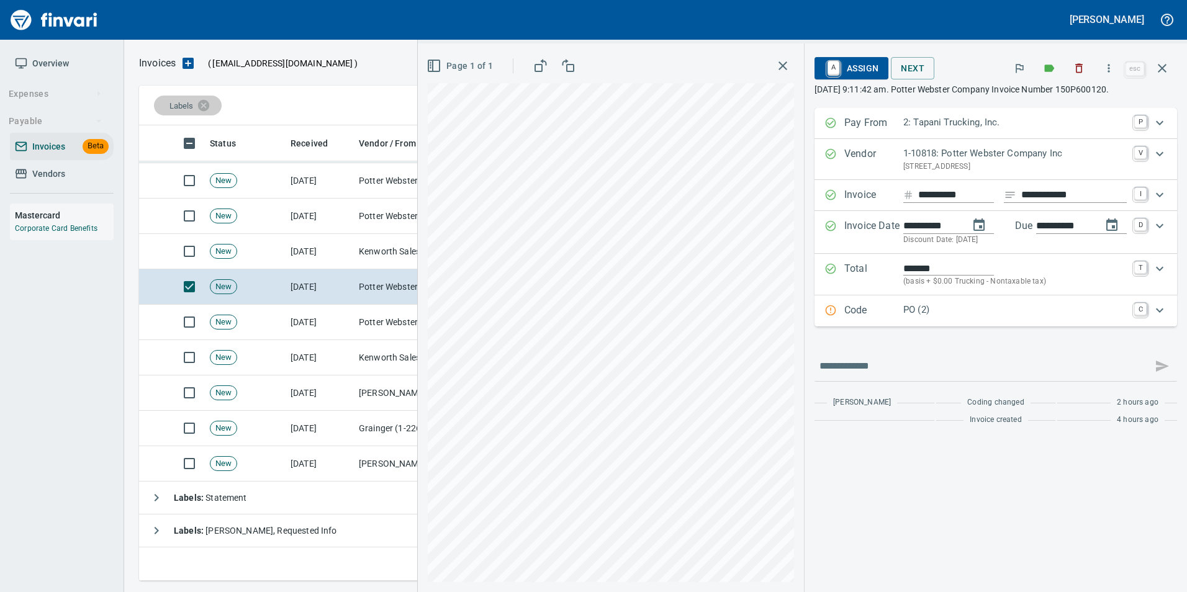
click at [910, 319] on div "PO (2)" at bounding box center [1015, 311] width 224 height 16
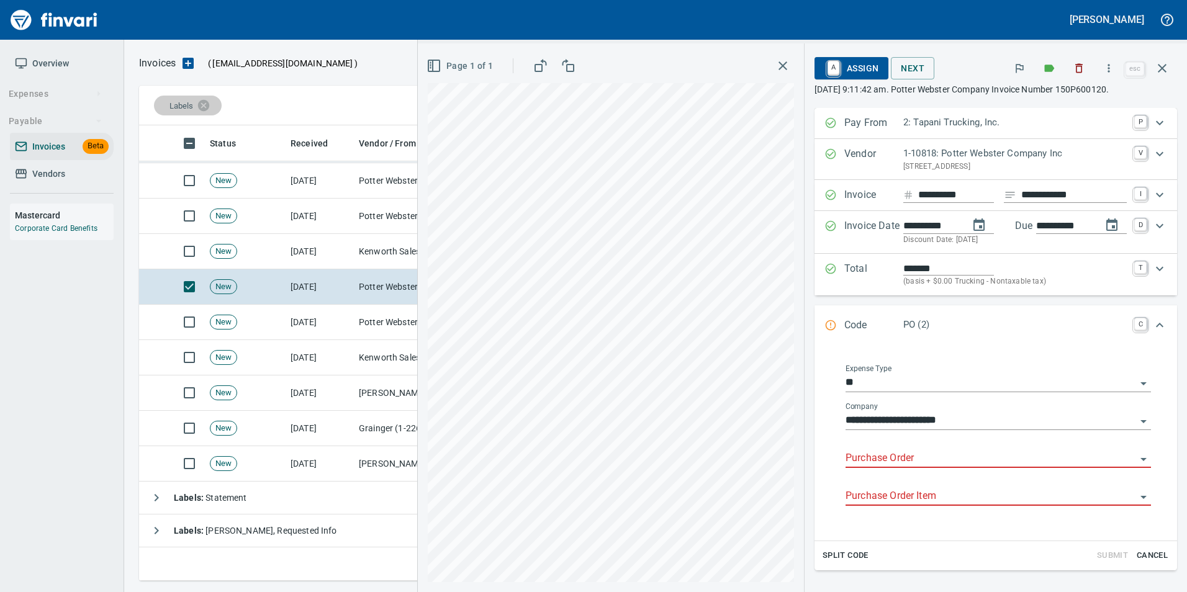
click at [858, 468] on input "Purchase Order" at bounding box center [991, 458] width 291 height 17
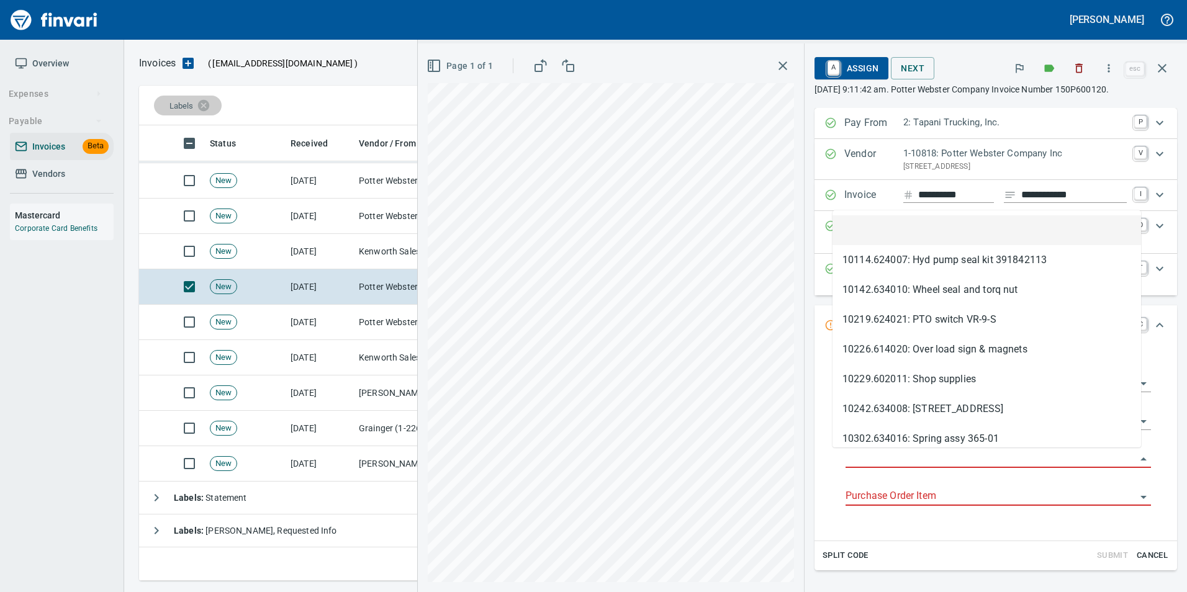
scroll to position [446, 1014]
type input "**********"
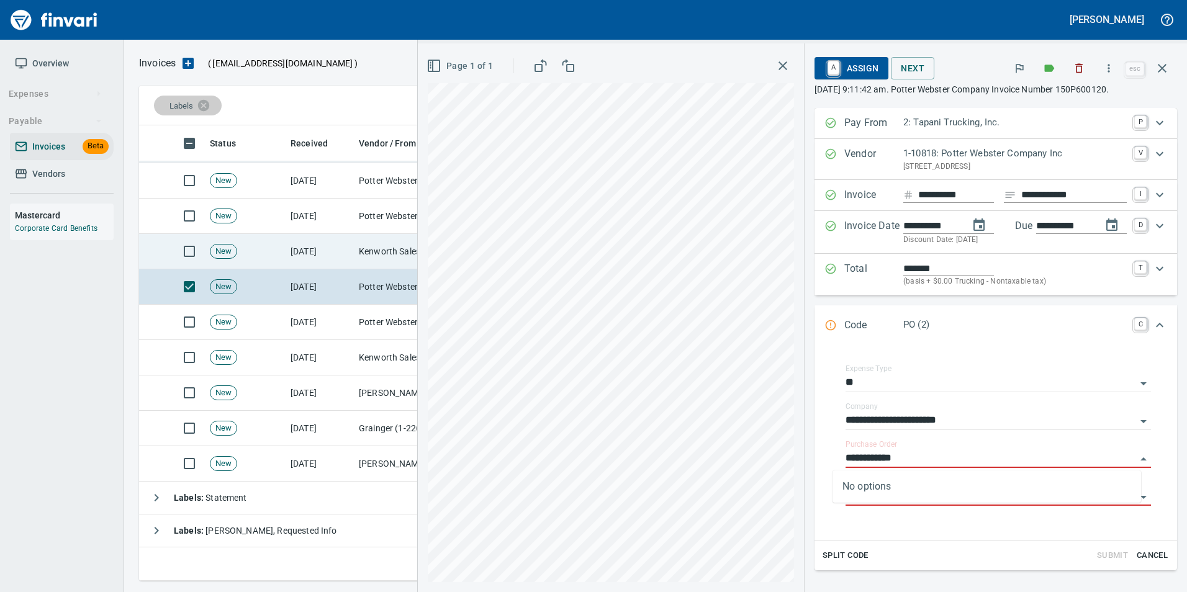
click at [378, 240] on td "Kenworth Sales Co Inc (1-38304)" at bounding box center [416, 251] width 124 height 35
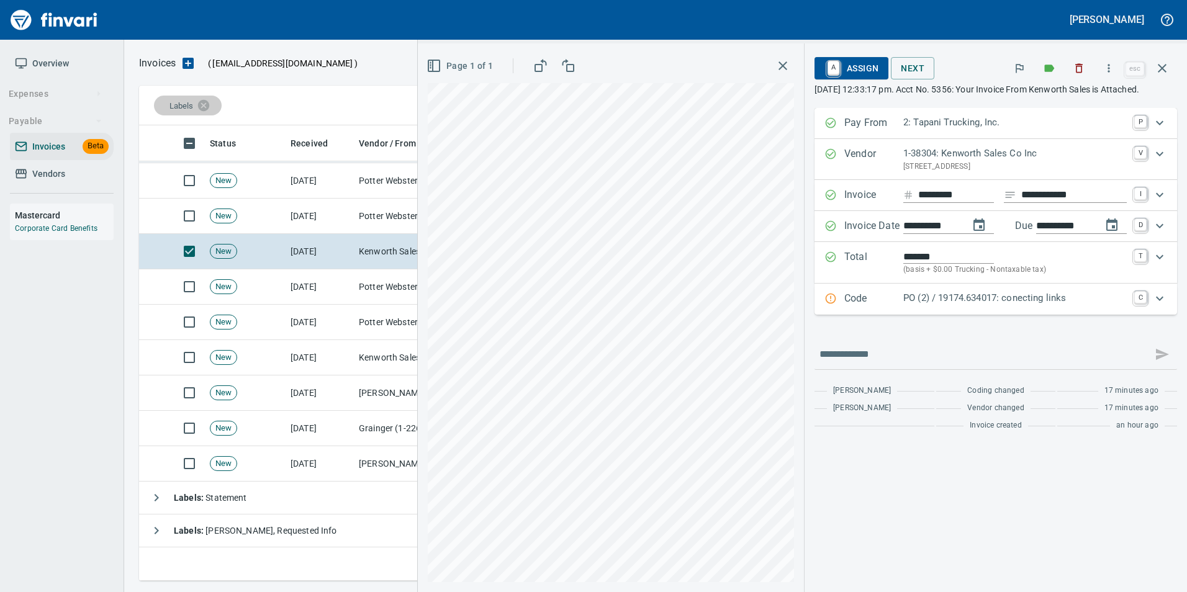
click at [864, 307] on p "Code" at bounding box center [873, 299] width 59 height 16
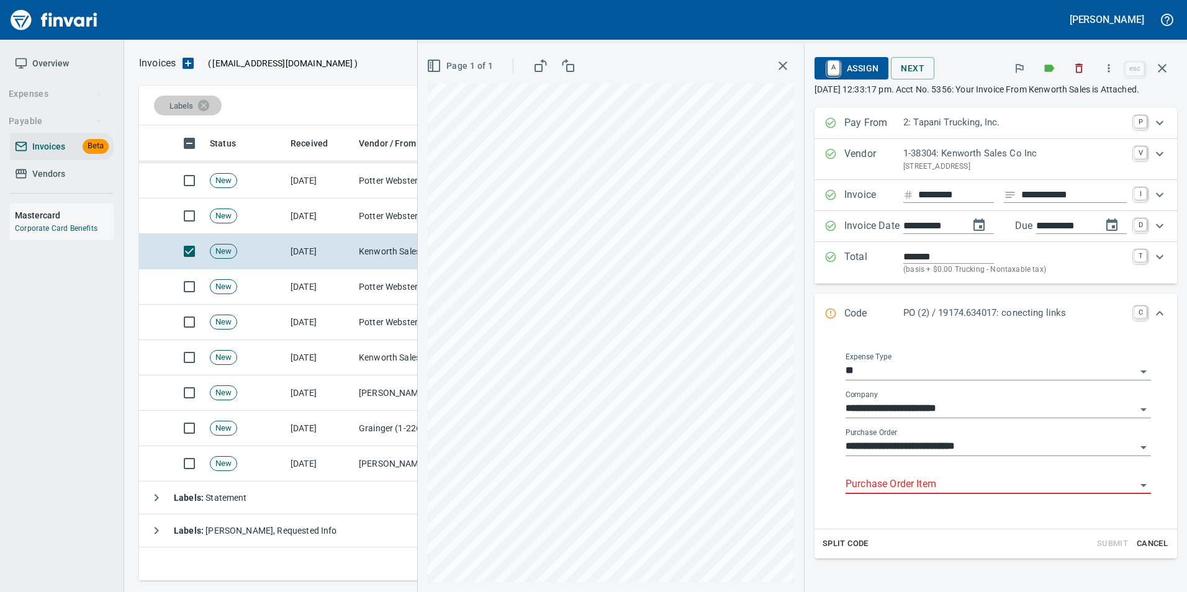
click at [895, 480] on input "Purchase Order Item" at bounding box center [991, 484] width 291 height 17
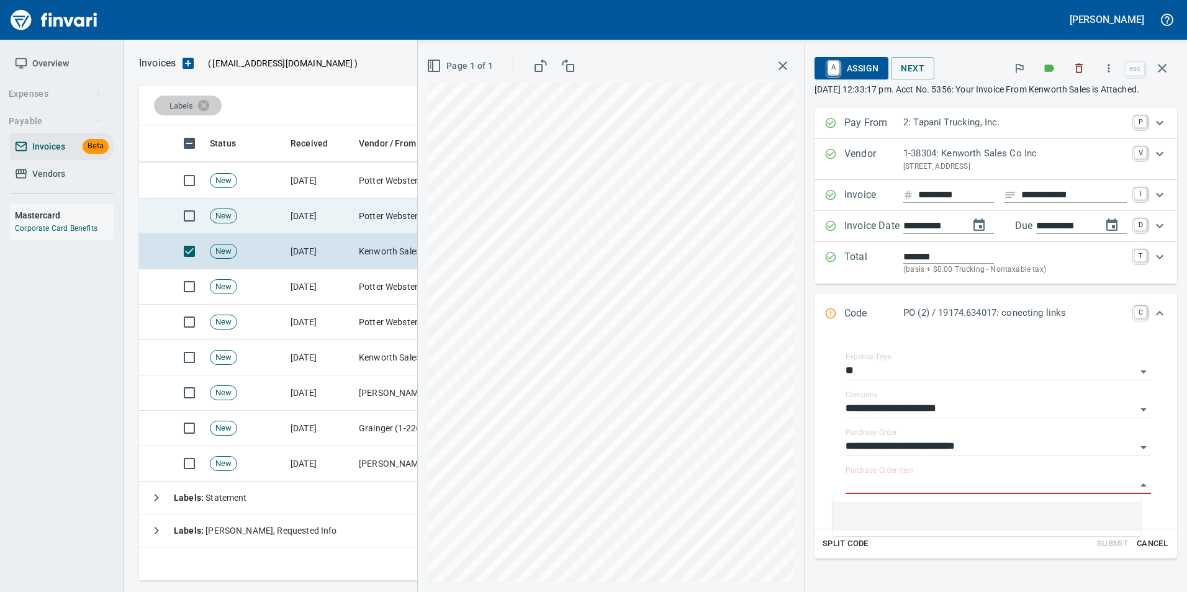
click at [382, 224] on td "Potter Webster Company Inc (1-10818)" at bounding box center [416, 216] width 124 height 35
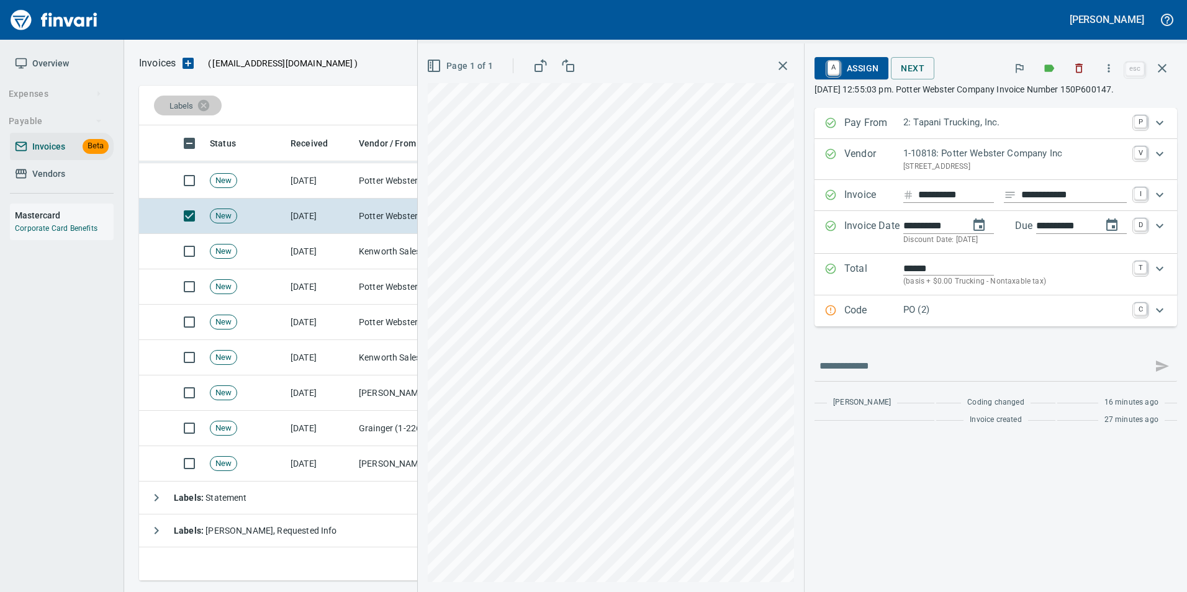
click at [848, 315] on p "Code" at bounding box center [873, 311] width 59 height 16
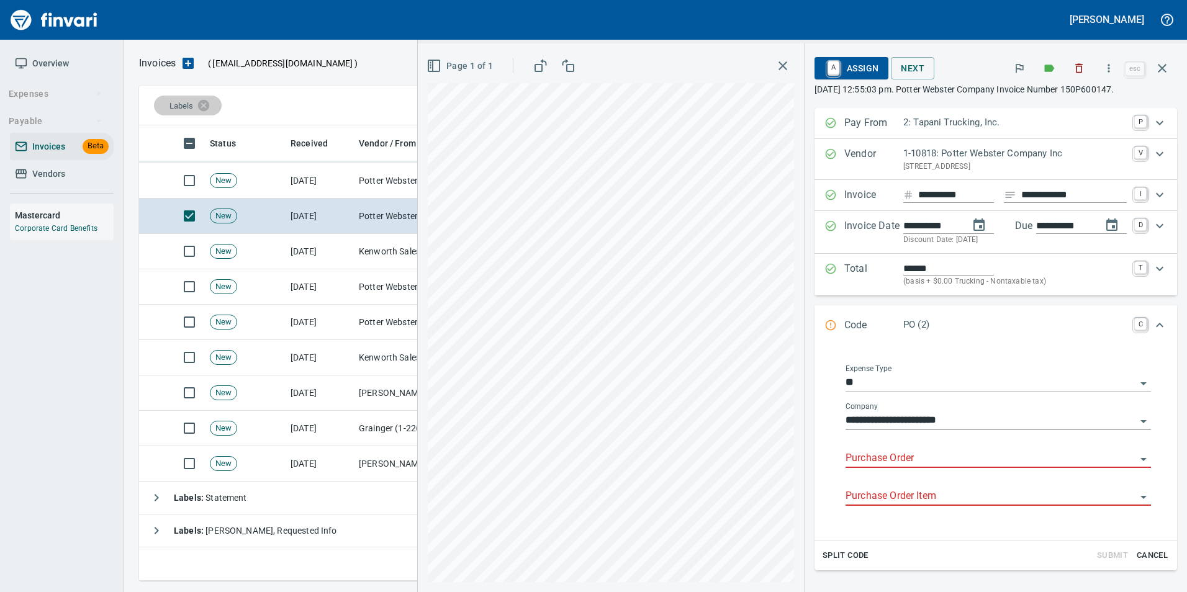
click at [871, 457] on input "Purchase Order" at bounding box center [991, 458] width 291 height 17
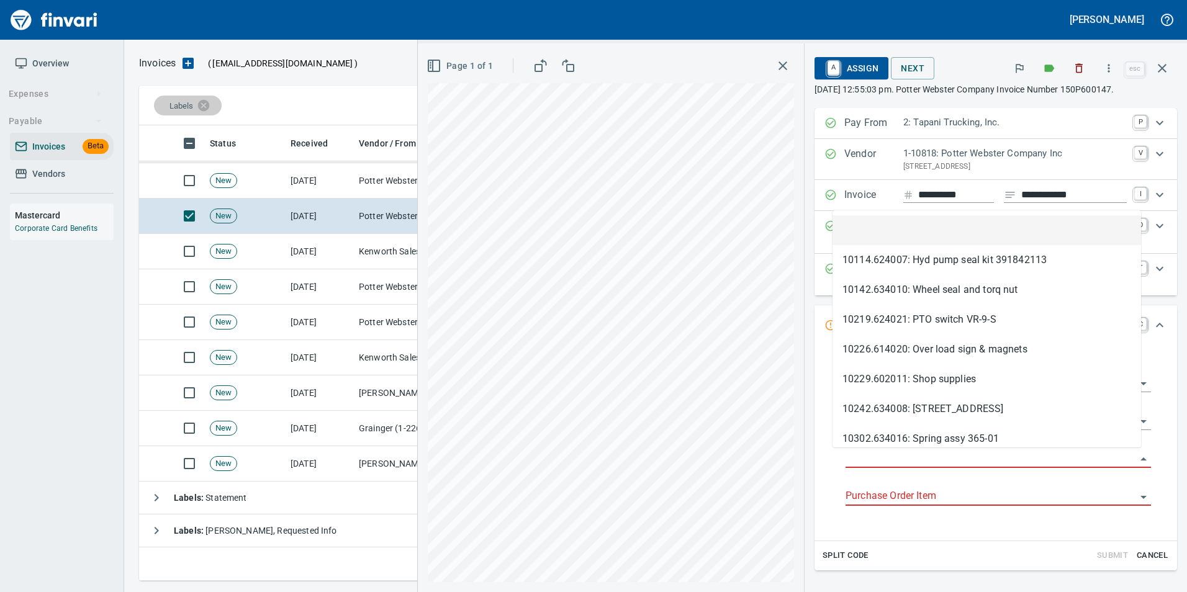
scroll to position [446, 1014]
type input "**********"
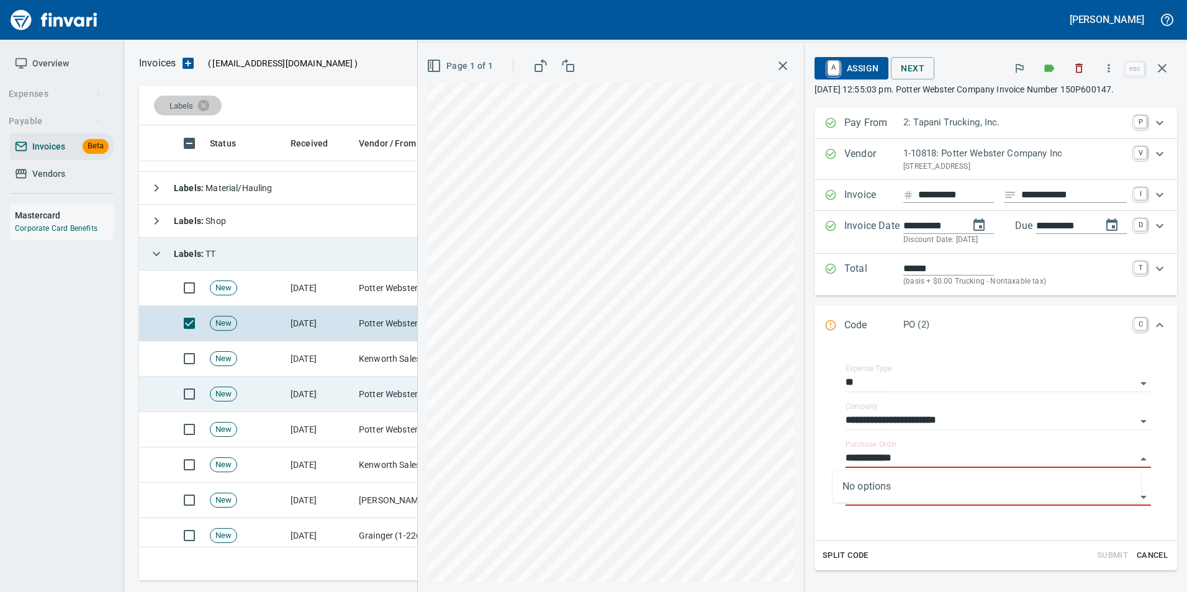
scroll to position [6, 0]
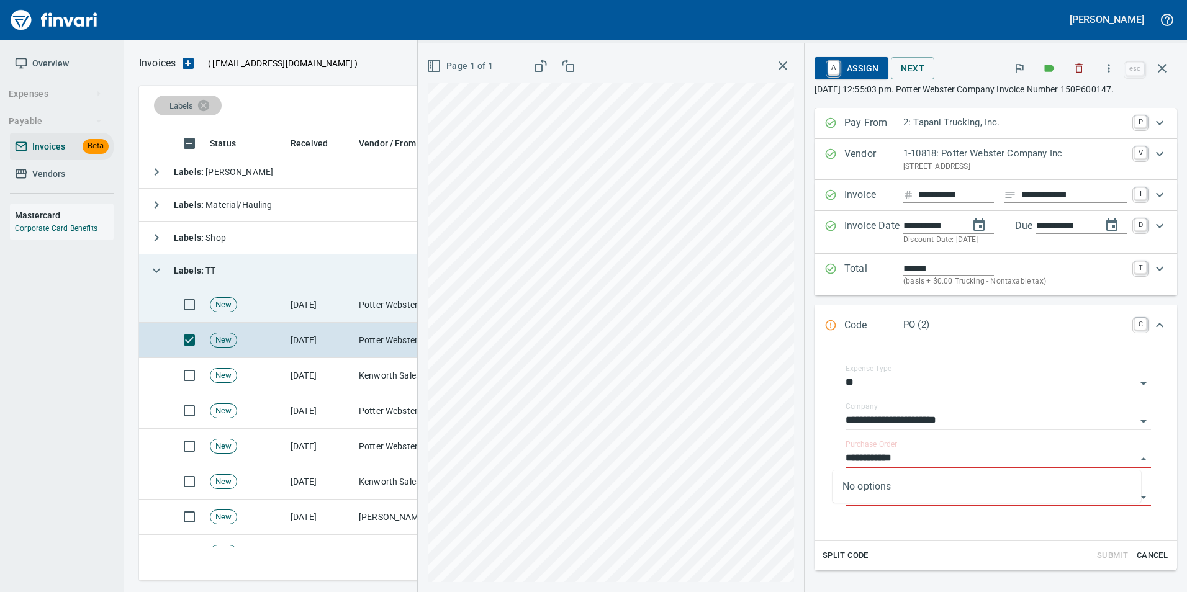
click at [337, 322] on td "[DATE]" at bounding box center [320, 304] width 68 height 35
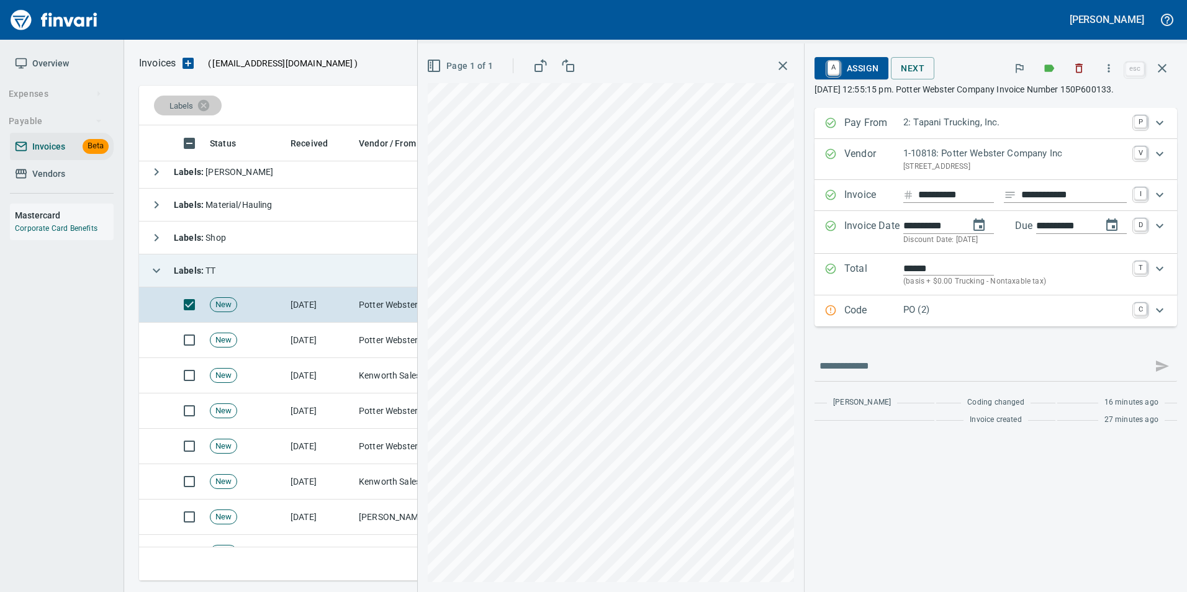
click at [910, 311] on p "PO (2)" at bounding box center [1015, 310] width 224 height 14
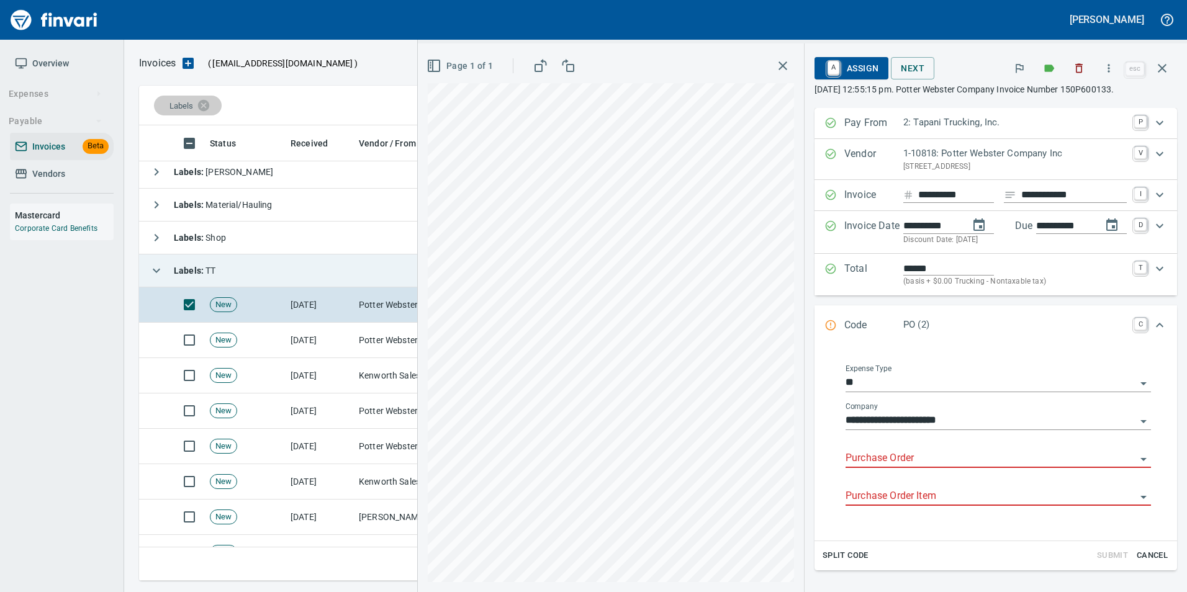
click at [858, 452] on input "Purchase Order" at bounding box center [991, 458] width 291 height 17
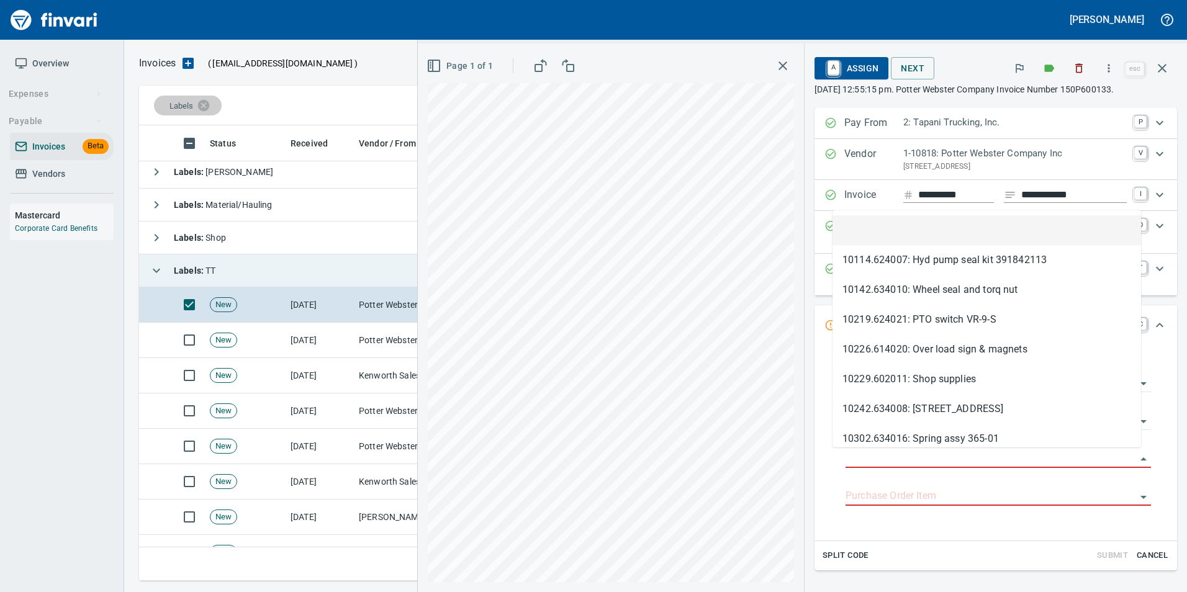
scroll to position [446, 1014]
type input "**********"
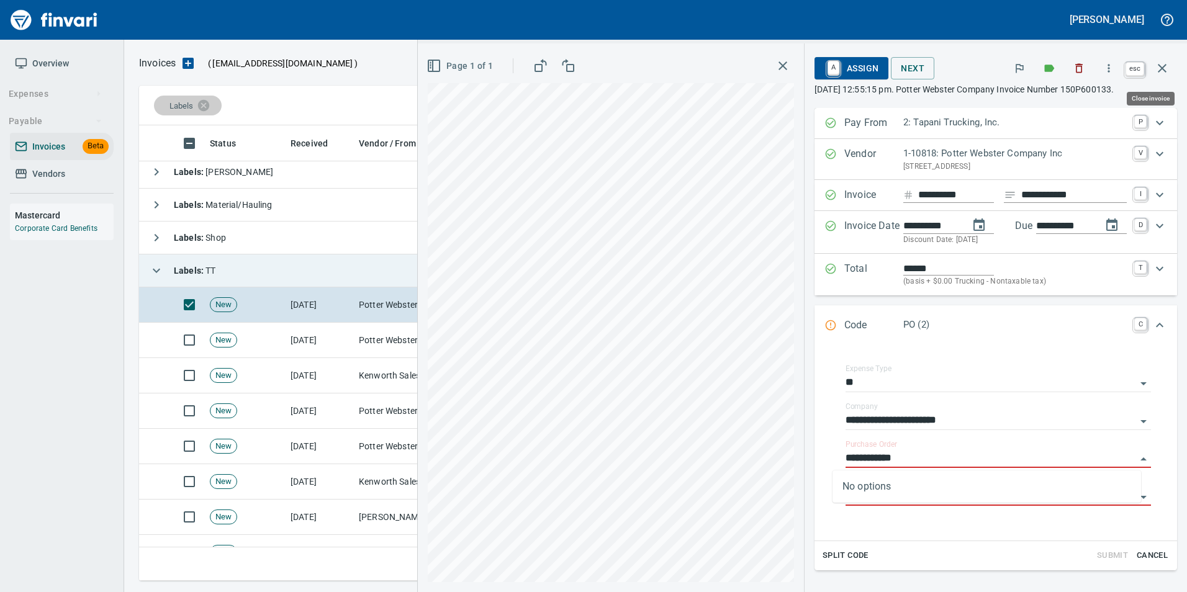
click at [1156, 66] on icon "button" at bounding box center [1162, 68] width 15 height 15
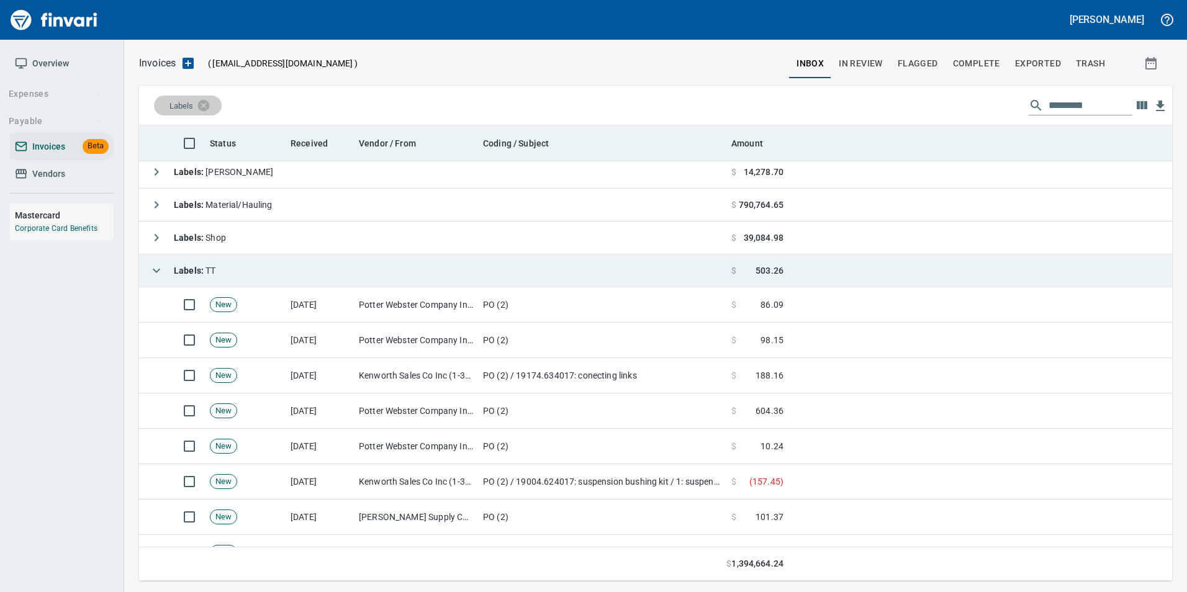
scroll to position [446, 1015]
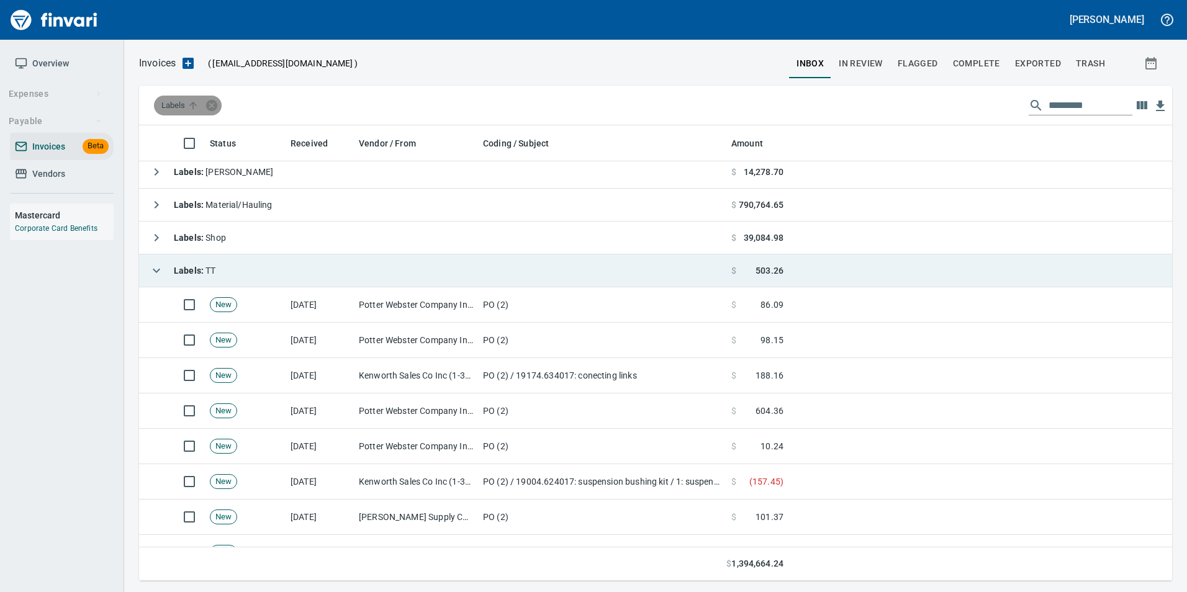
click at [219, 101] on div "Labels" at bounding box center [188, 106] width 68 height 20
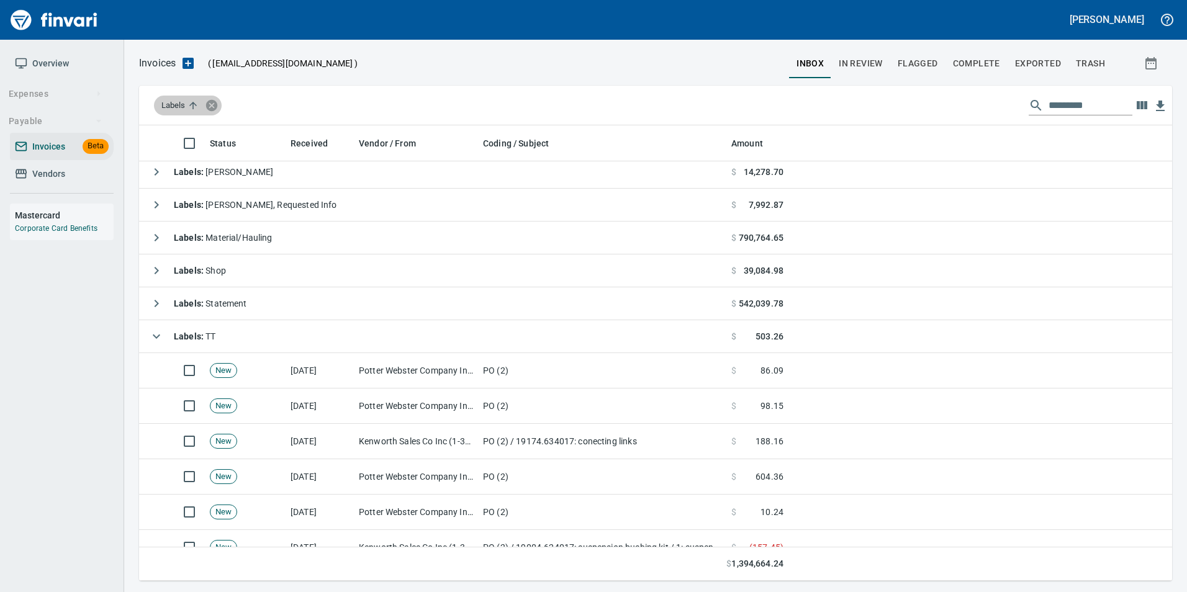
click at [217, 103] on icon at bounding box center [211, 104] width 11 height 11
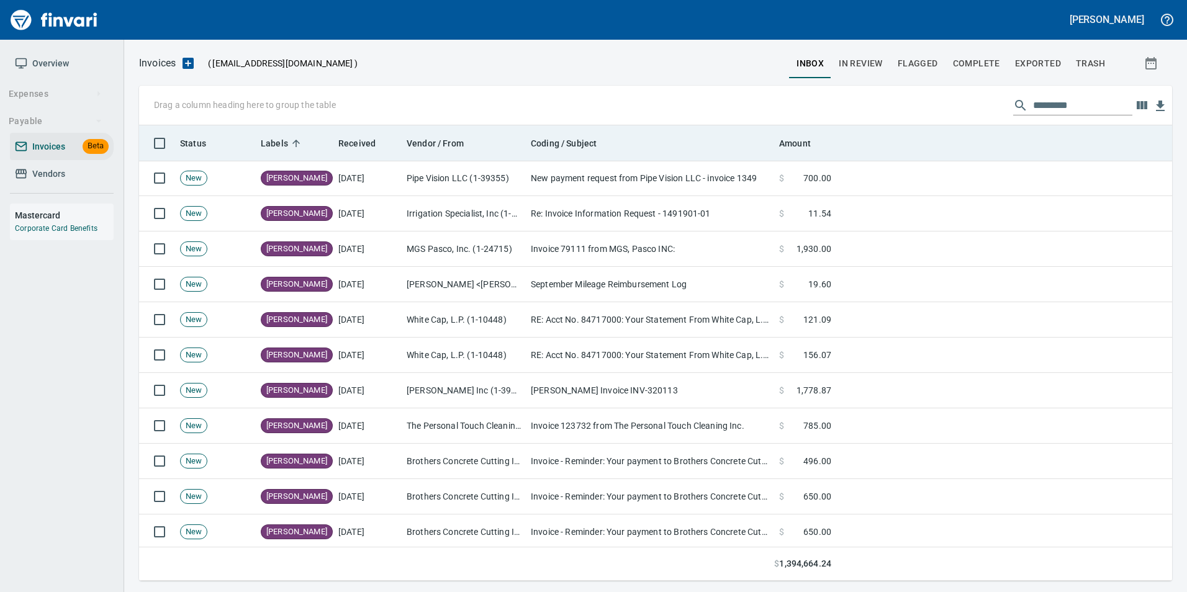
scroll to position [0, 0]
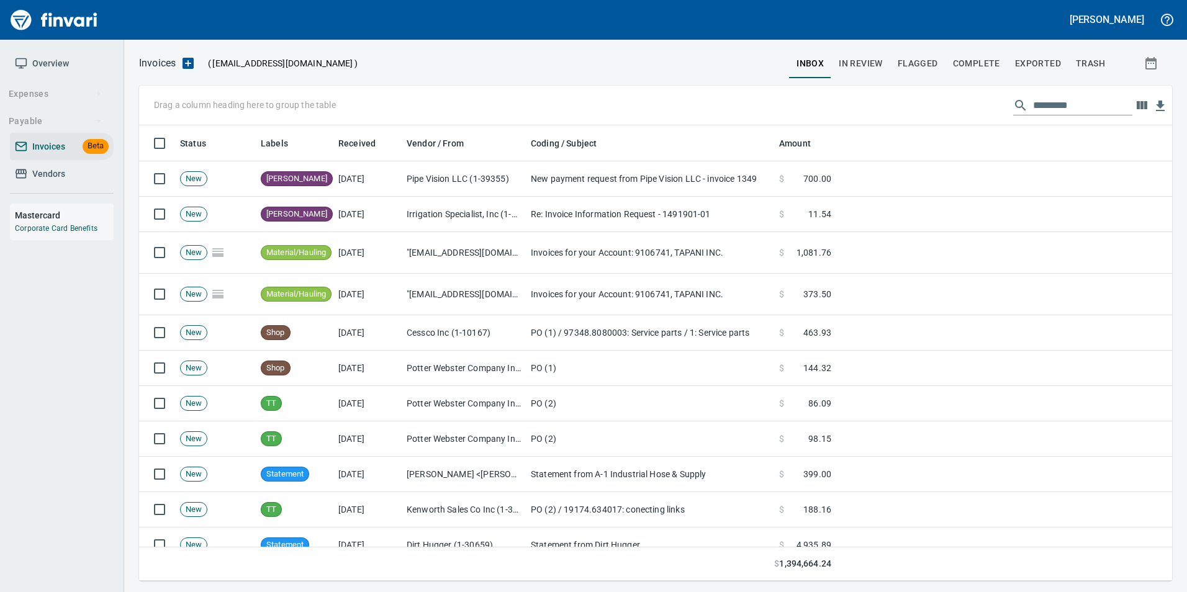
scroll to position [446, 1015]
click at [870, 66] on span "In Review" at bounding box center [861, 64] width 44 height 16
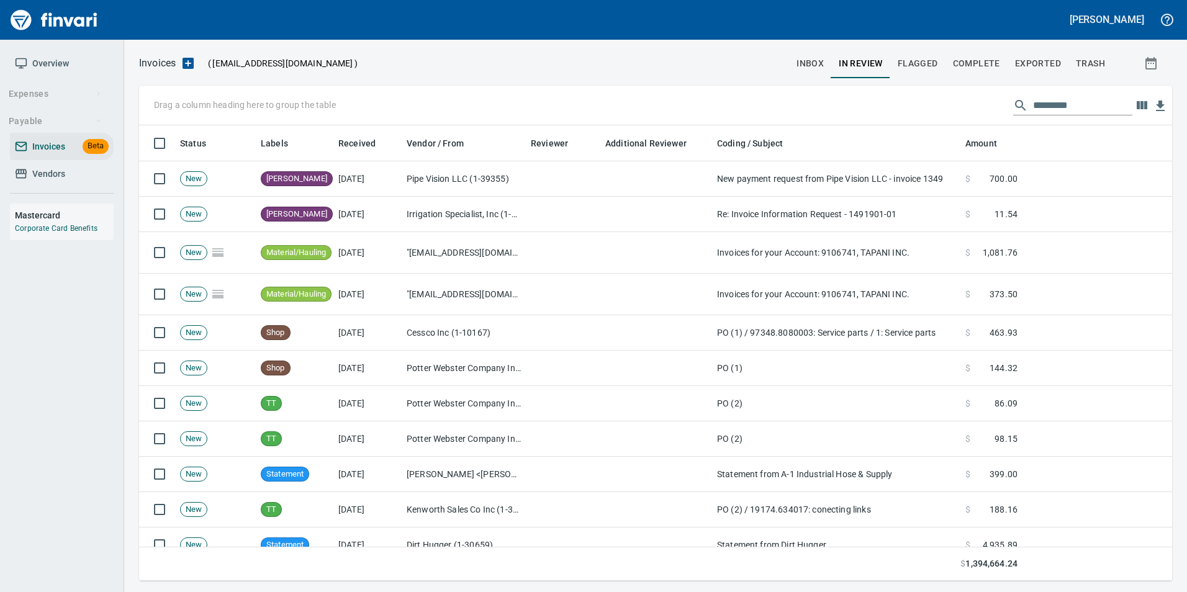
scroll to position [446, 1015]
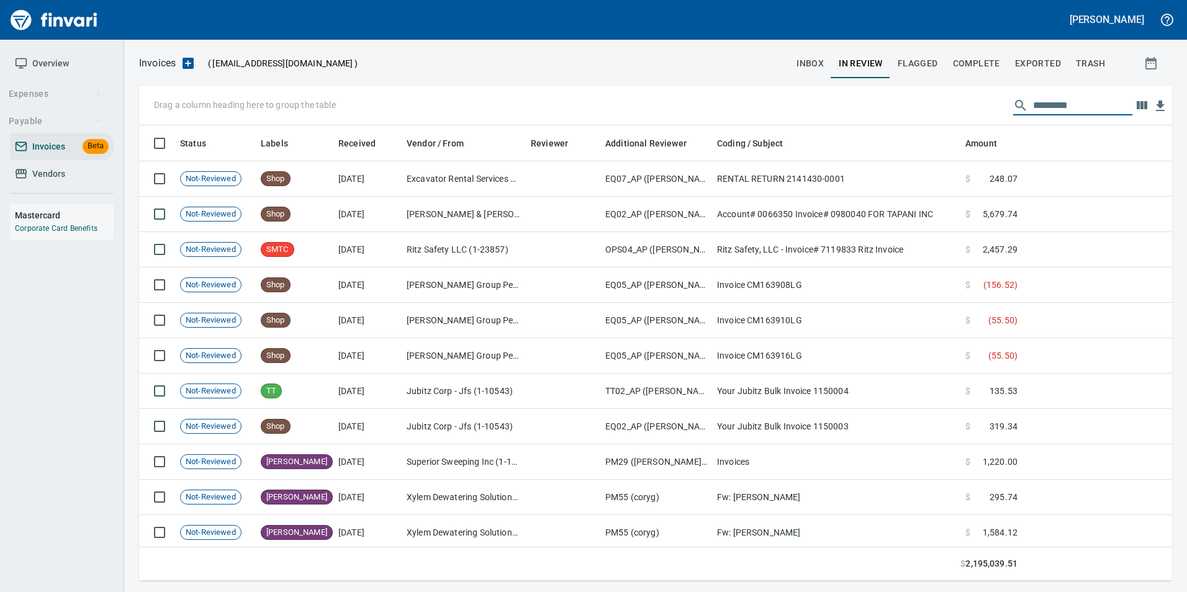
click at [1061, 112] on input "text" at bounding box center [1082, 106] width 99 height 20
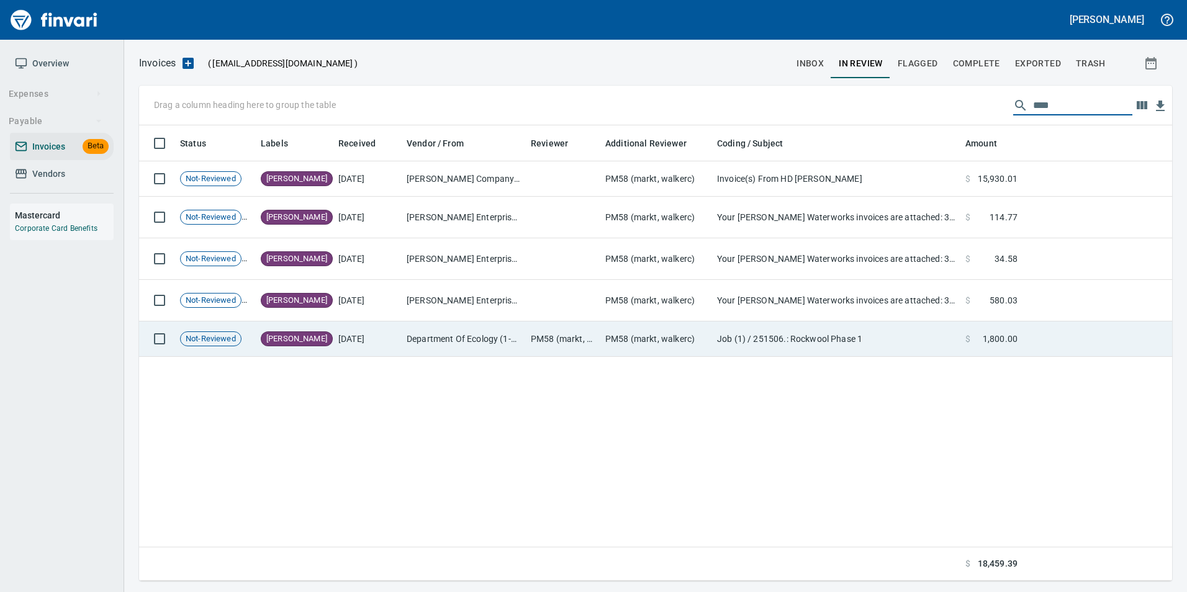
click at [463, 337] on td "Department Of Ecology (1-10294)" at bounding box center [464, 339] width 124 height 35
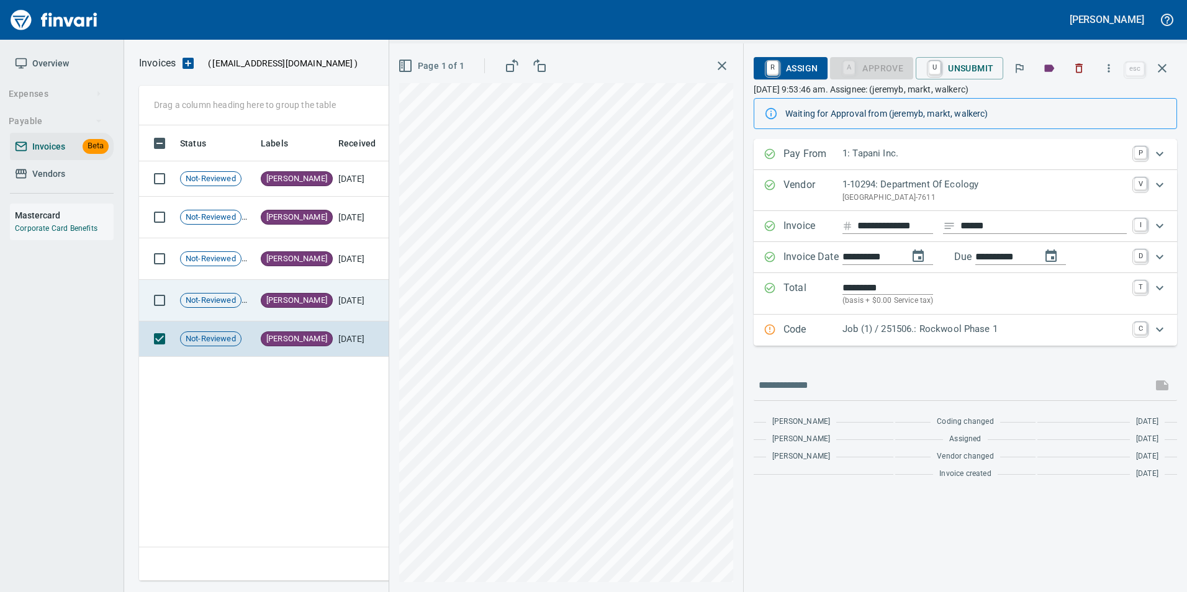
click at [369, 309] on td "[DATE]" at bounding box center [367, 301] width 68 height 42
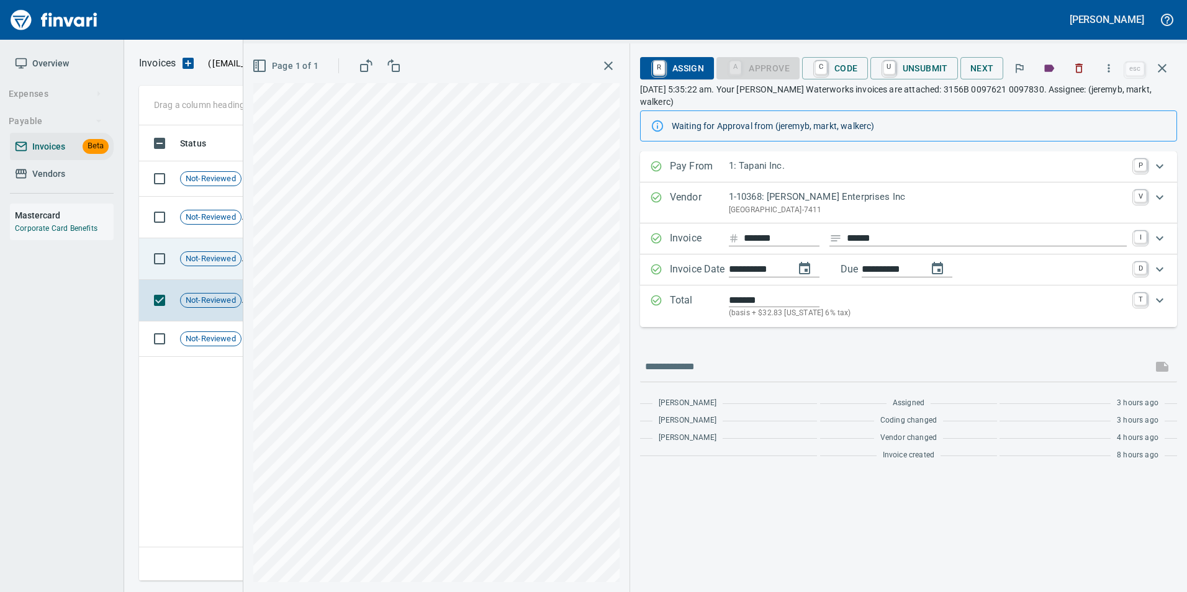
click at [237, 250] on td "Not-Reviewed" at bounding box center [215, 259] width 81 height 42
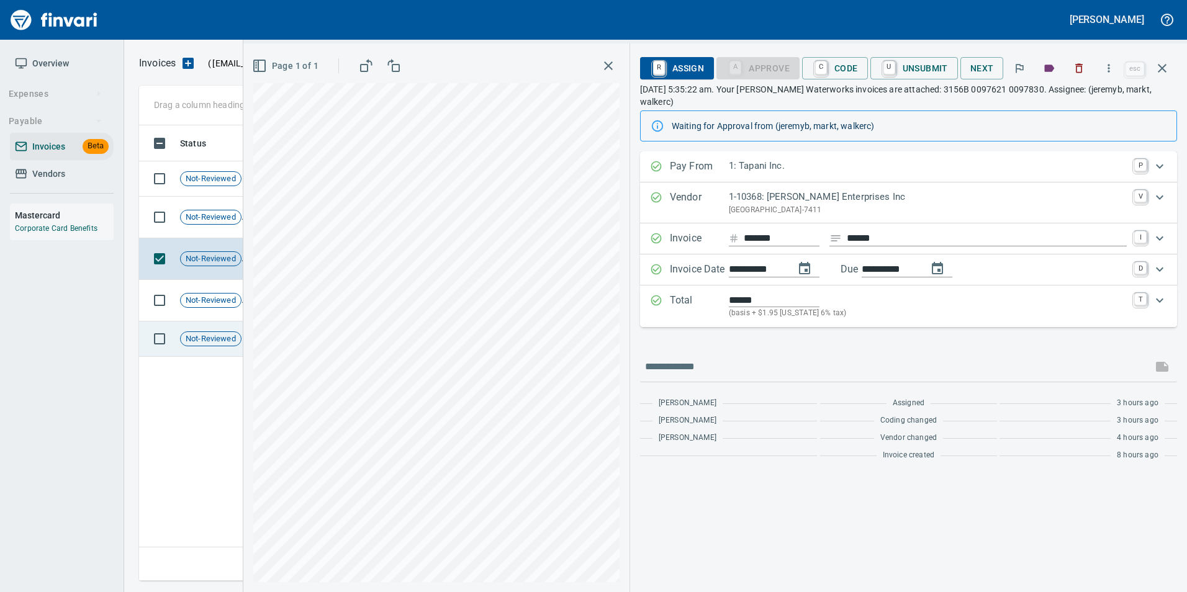
click at [215, 336] on span "Not-Reviewed" at bounding box center [211, 339] width 60 height 12
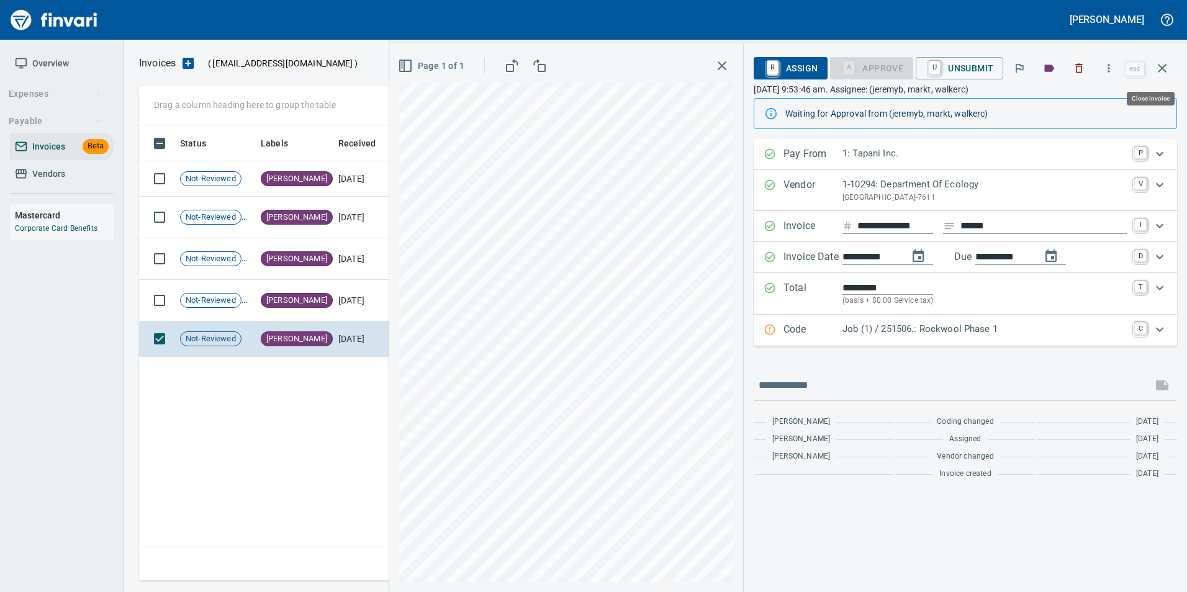
click at [1174, 69] on button "button" at bounding box center [1162, 68] width 30 height 30
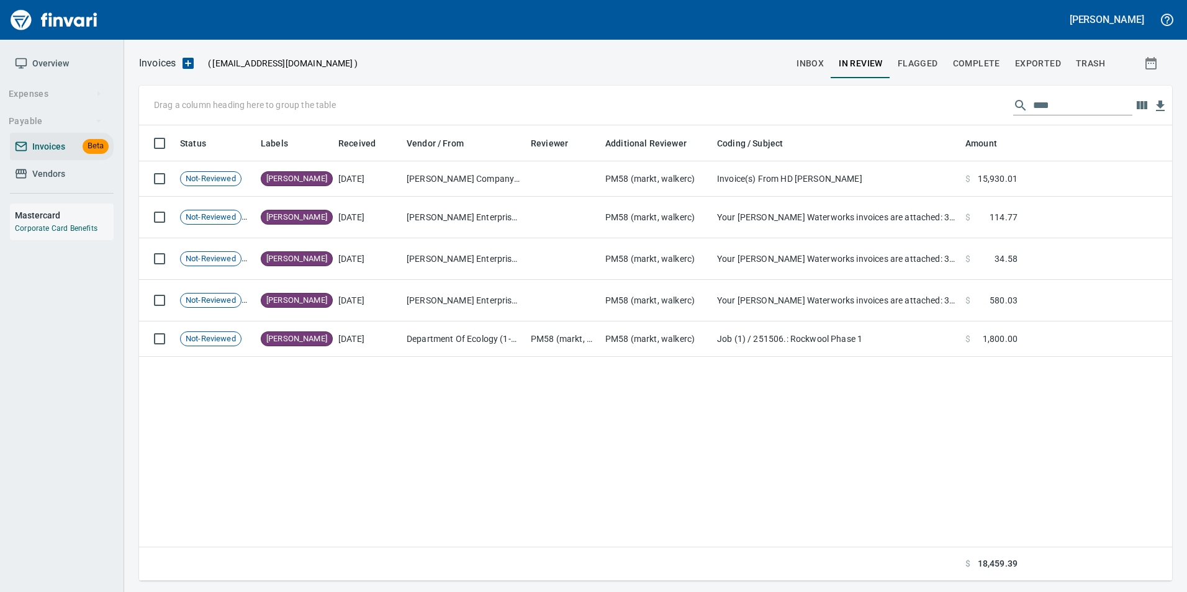
scroll to position [446, 1024]
click at [1071, 96] on input "****" at bounding box center [1082, 106] width 99 height 20
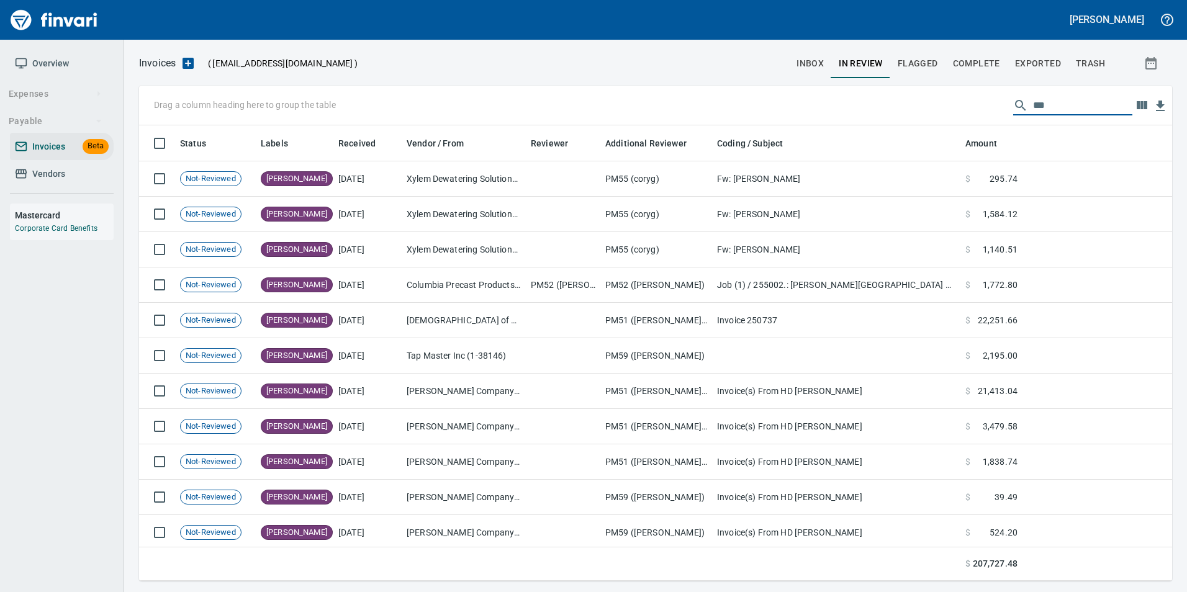
scroll to position [446, 1015]
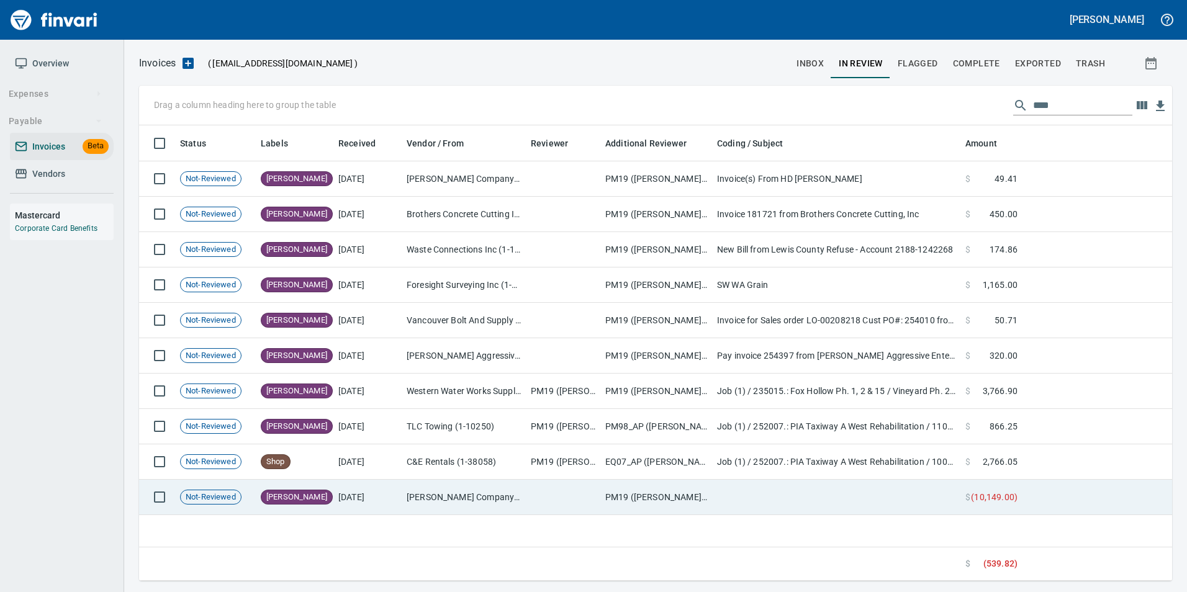
click at [495, 490] on td "H.D. Fowler Company Inc. (1-10431)" at bounding box center [464, 497] width 124 height 35
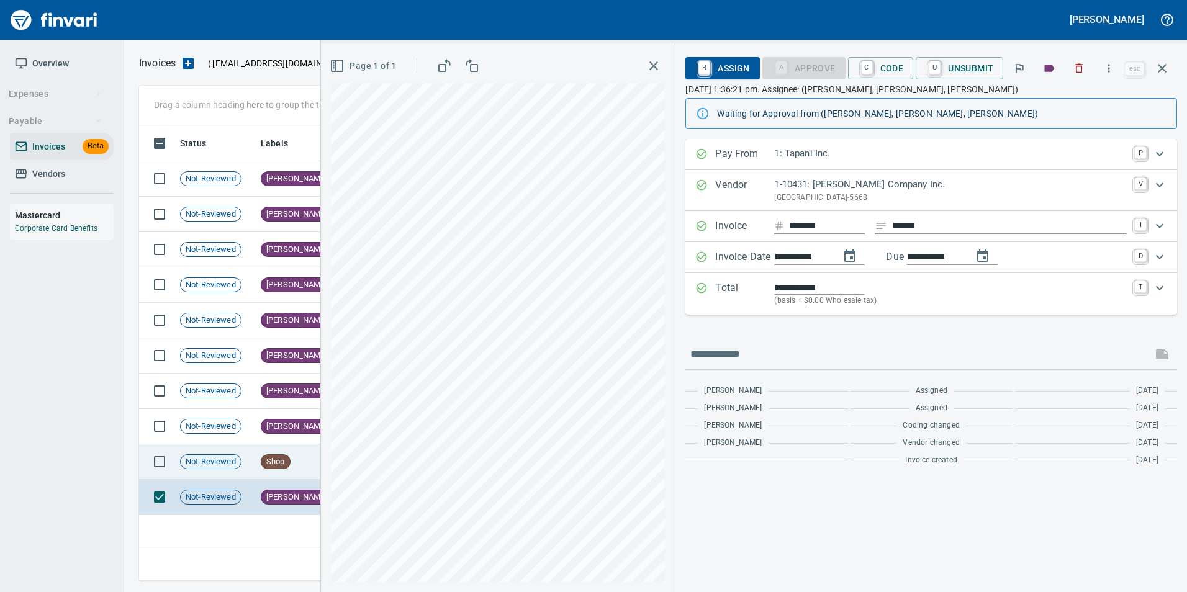
click at [294, 467] on td "Shop" at bounding box center [295, 462] width 78 height 35
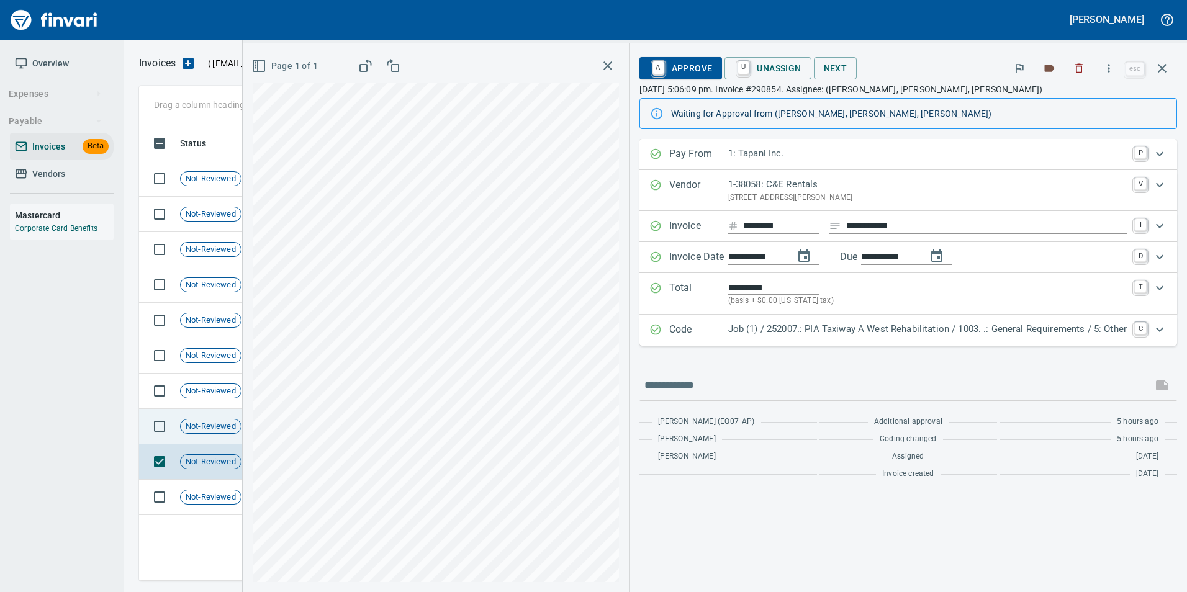
click at [214, 416] on td "Not-Reviewed" at bounding box center [215, 426] width 81 height 35
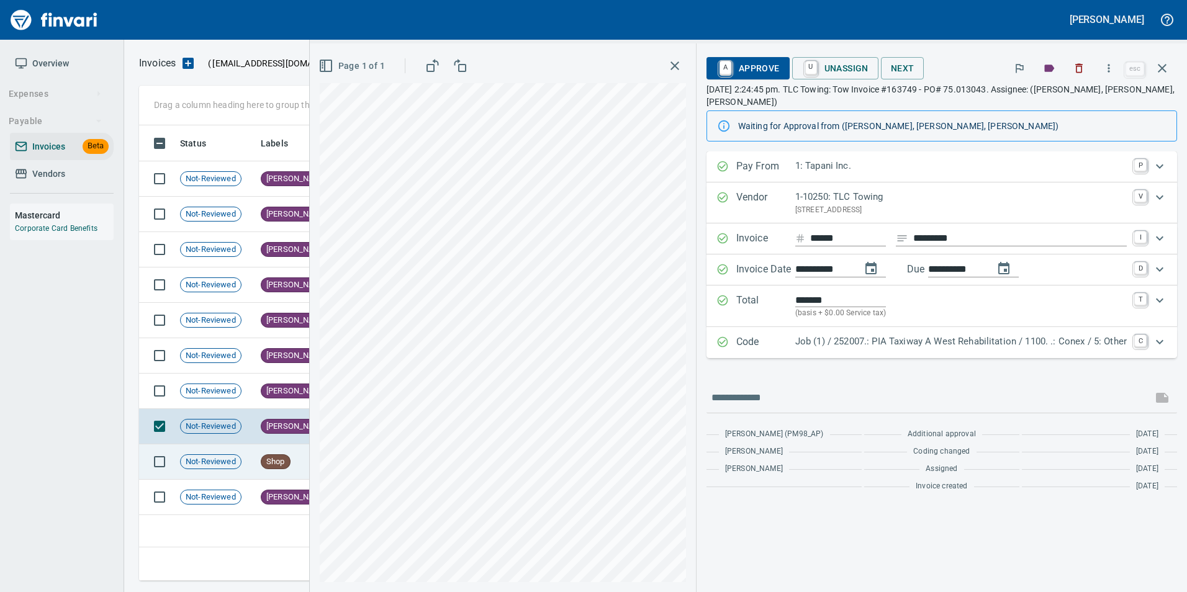
click at [242, 467] on td "Not-Reviewed" at bounding box center [215, 462] width 81 height 35
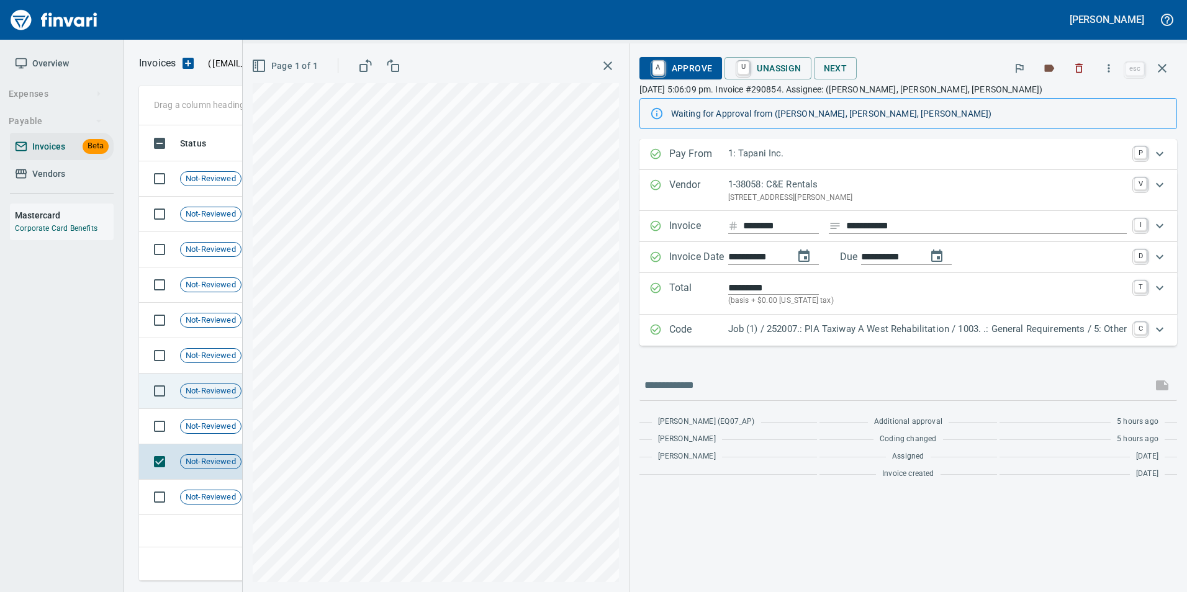
click at [213, 391] on span "Not-Reviewed" at bounding box center [211, 392] width 60 height 12
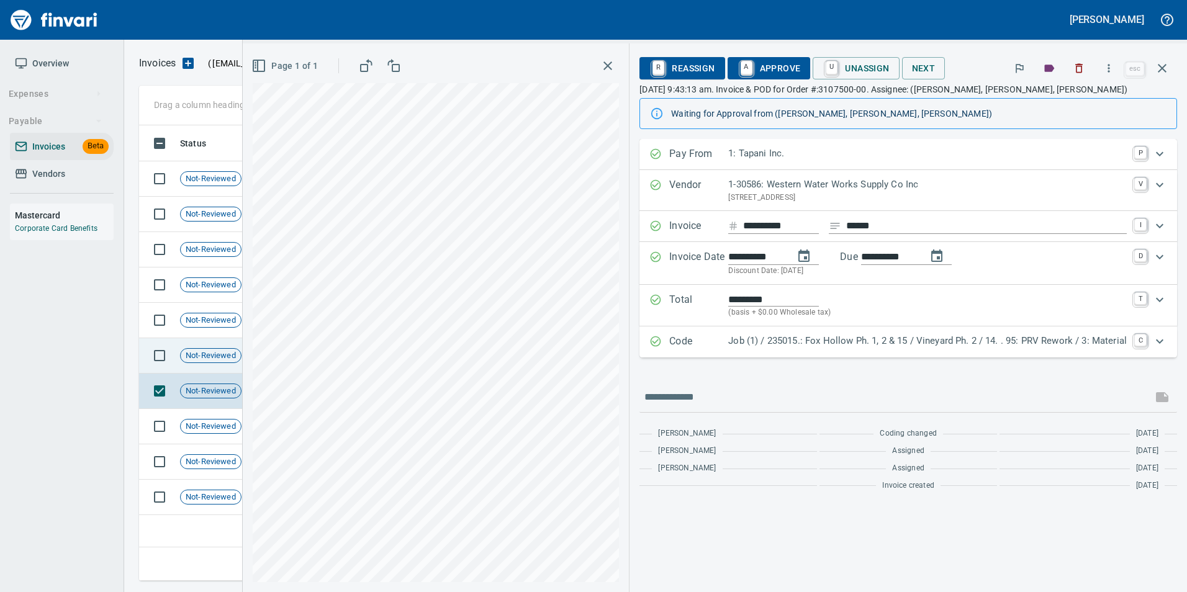
click at [202, 357] on span "Not-Reviewed" at bounding box center [211, 356] width 60 height 12
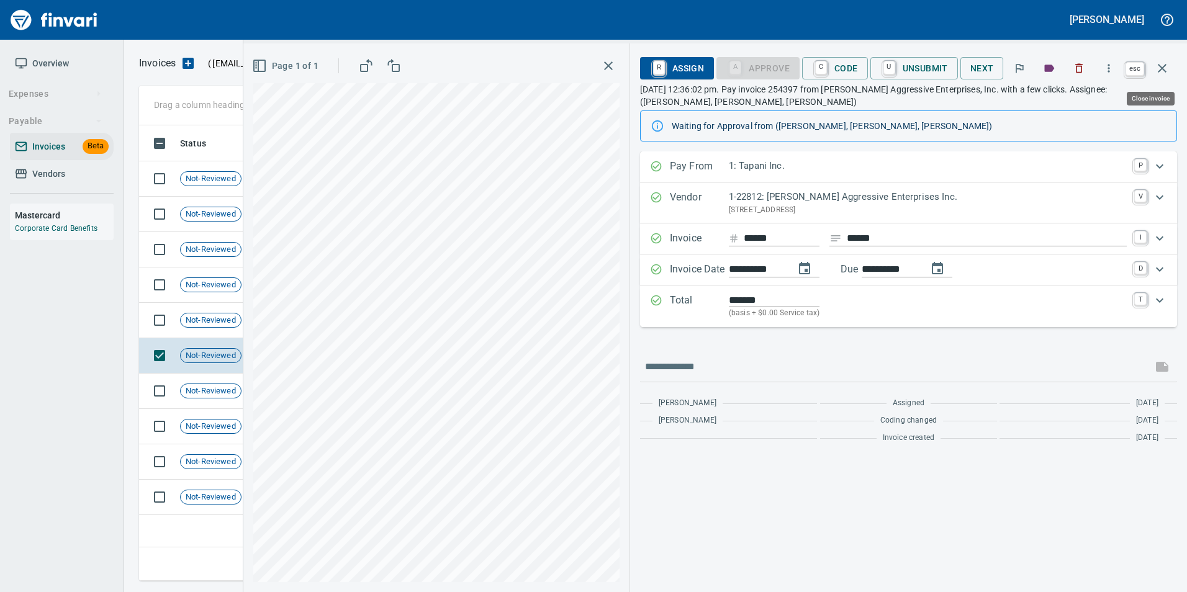
click at [1163, 66] on icon "button" at bounding box center [1162, 68] width 15 height 15
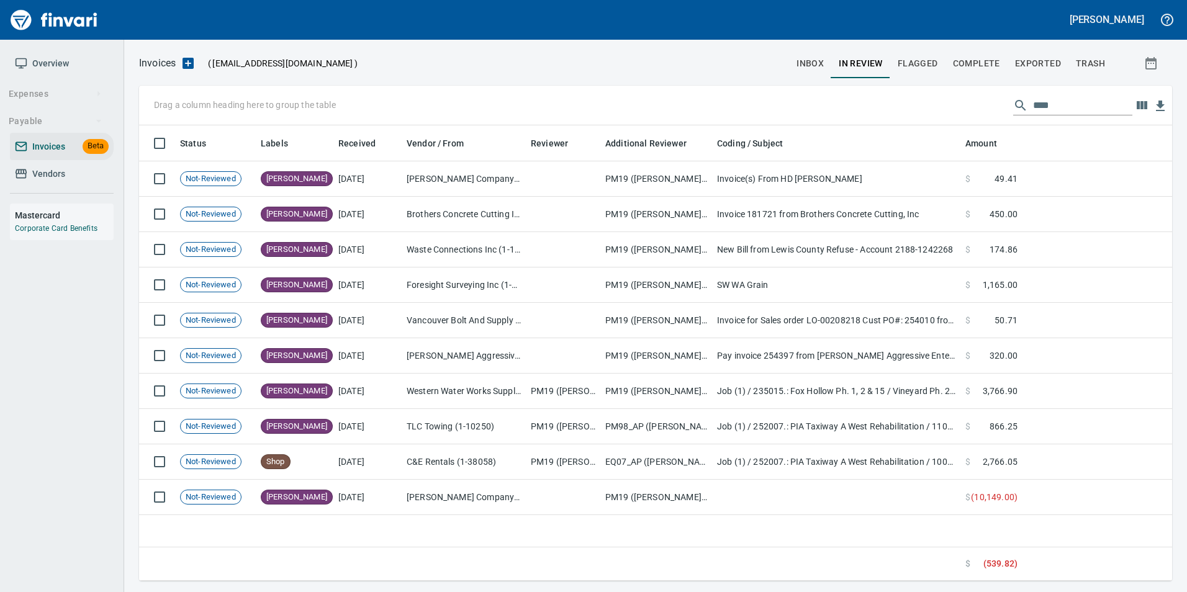
scroll to position [446, 1024]
click at [1065, 109] on input "****" at bounding box center [1082, 106] width 99 height 20
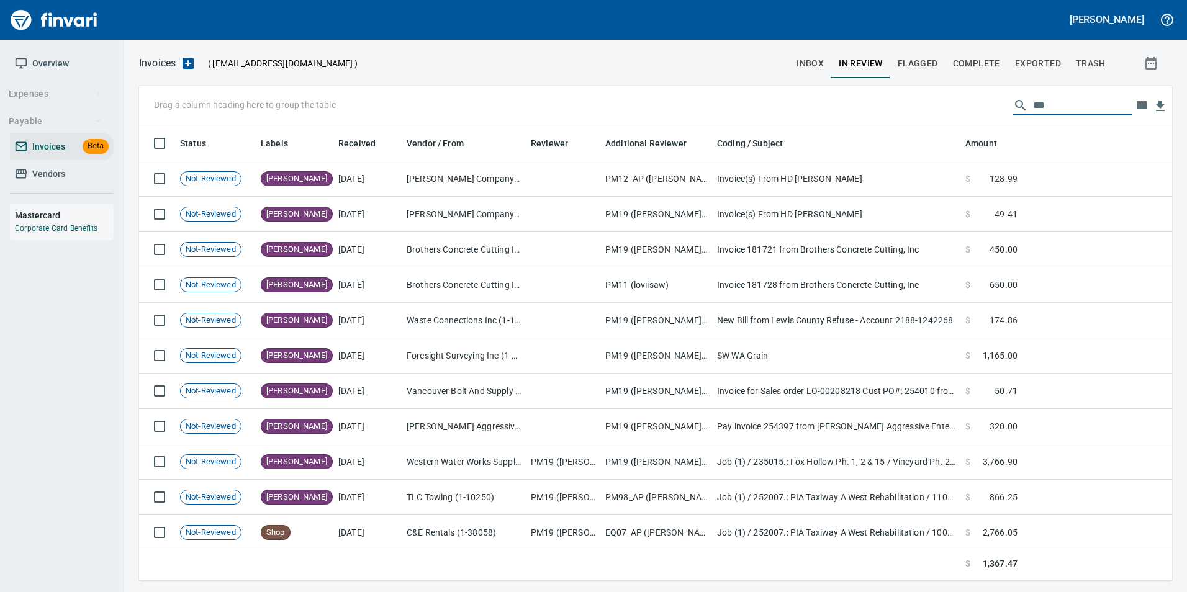
scroll to position [446, 1015]
type input "*"
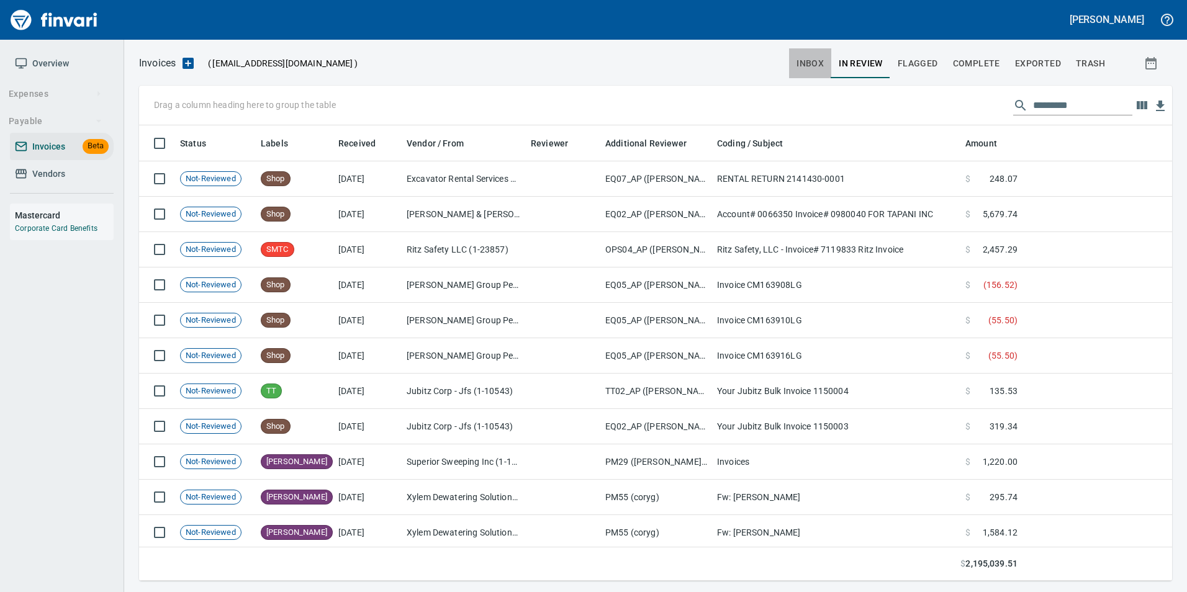
click at [801, 63] on span "inbox" at bounding box center [810, 64] width 27 height 16
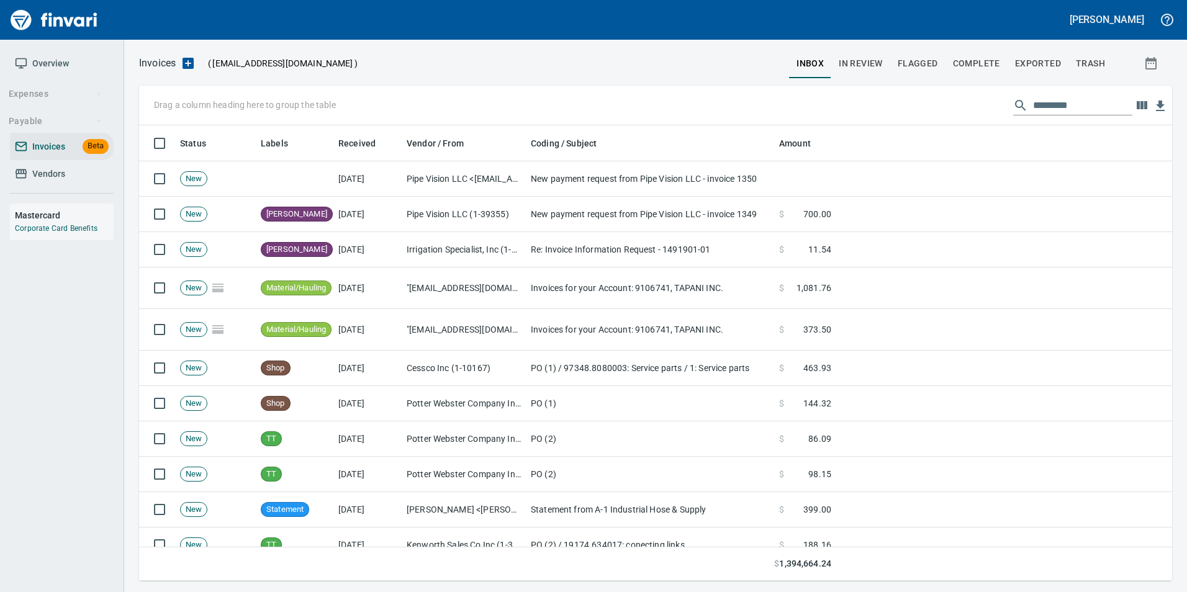
scroll to position [446, 1015]
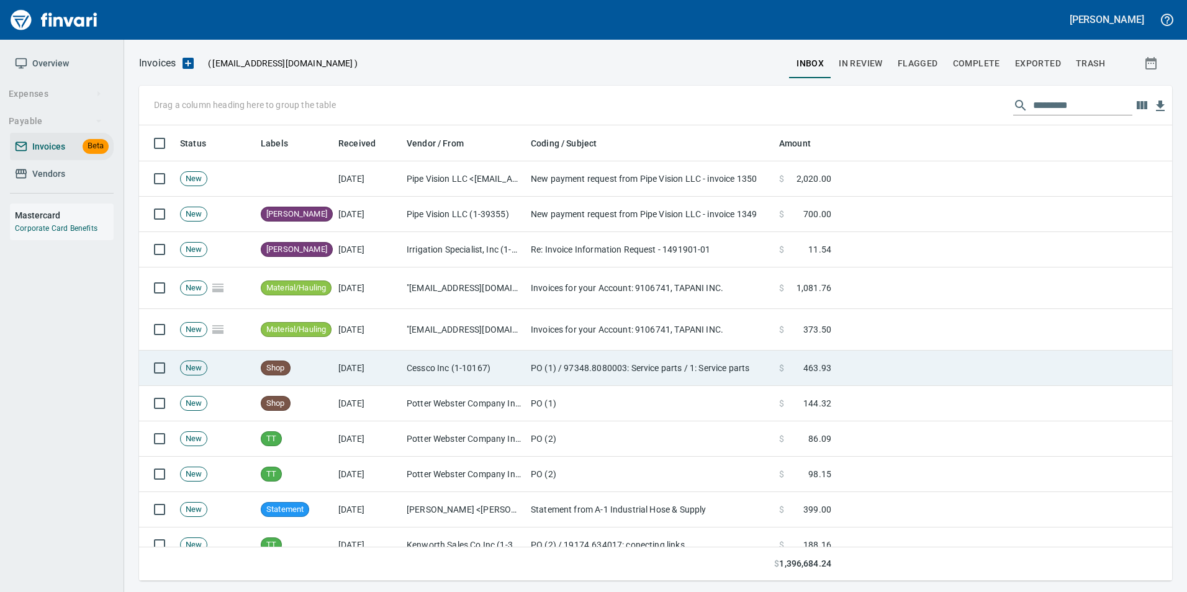
drag, startPoint x: 564, startPoint y: 432, endPoint x: 658, endPoint y: 367, distance: 114.4
click at [563, 432] on td "PO (2)" at bounding box center [650, 439] width 248 height 35
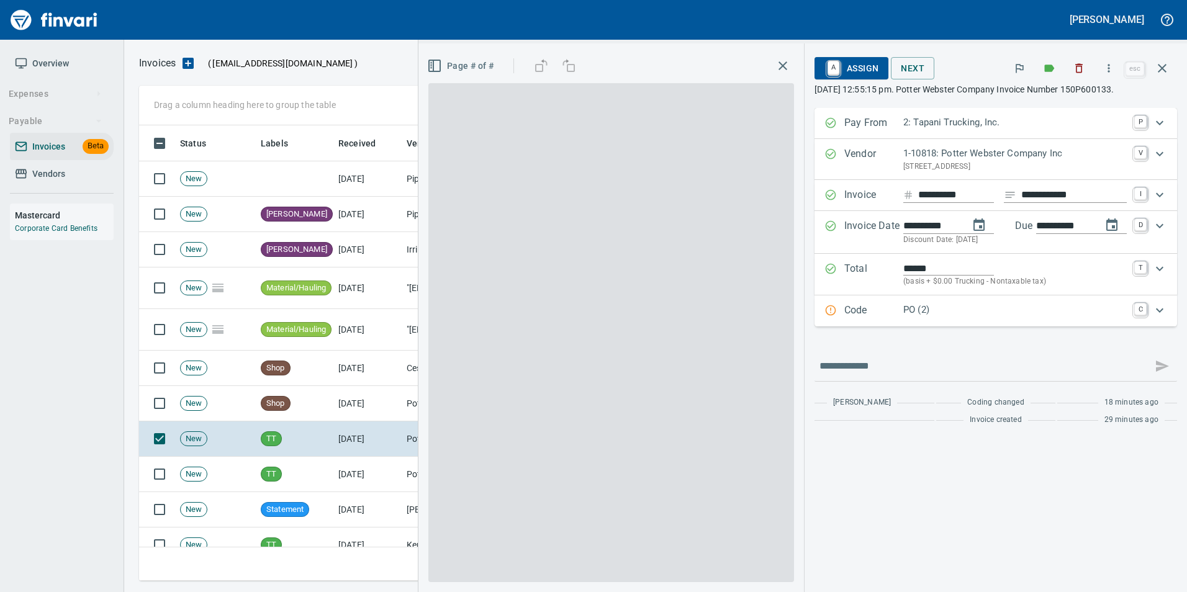
scroll to position [446, 1014]
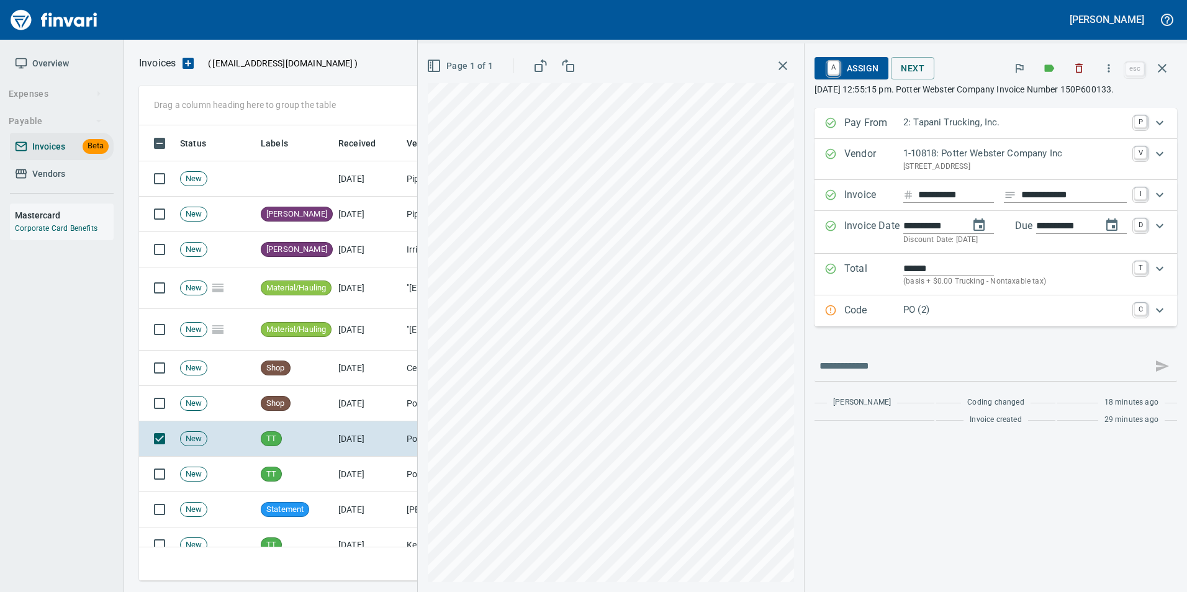
click at [862, 62] on span "A Assign" at bounding box center [852, 68] width 54 height 21
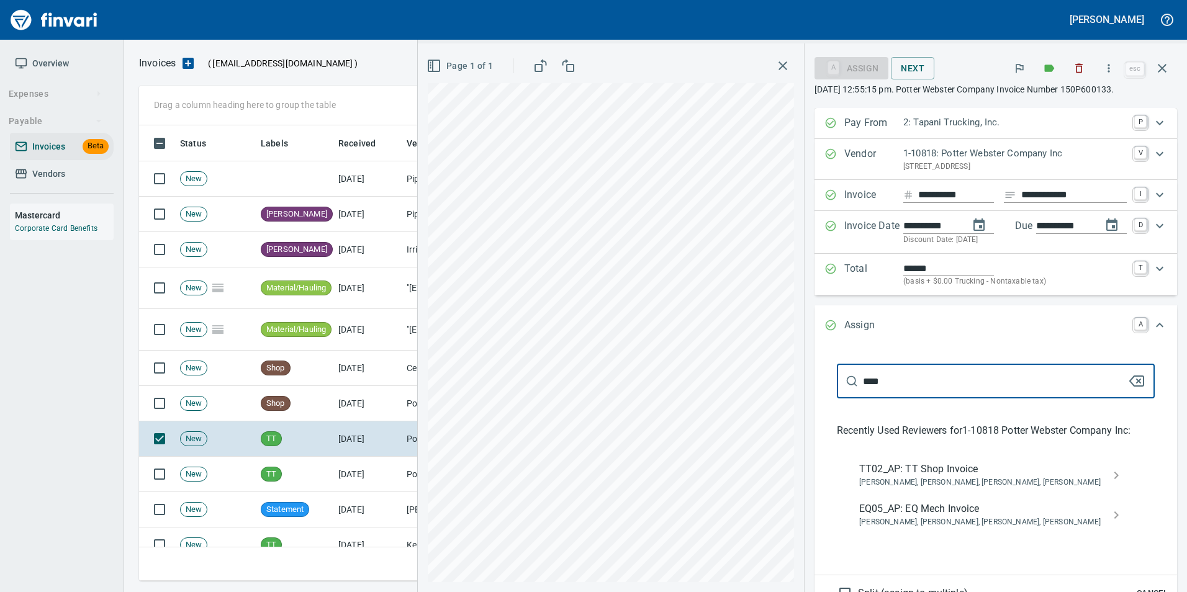
click at [927, 372] on input "****" at bounding box center [995, 381] width 265 height 35
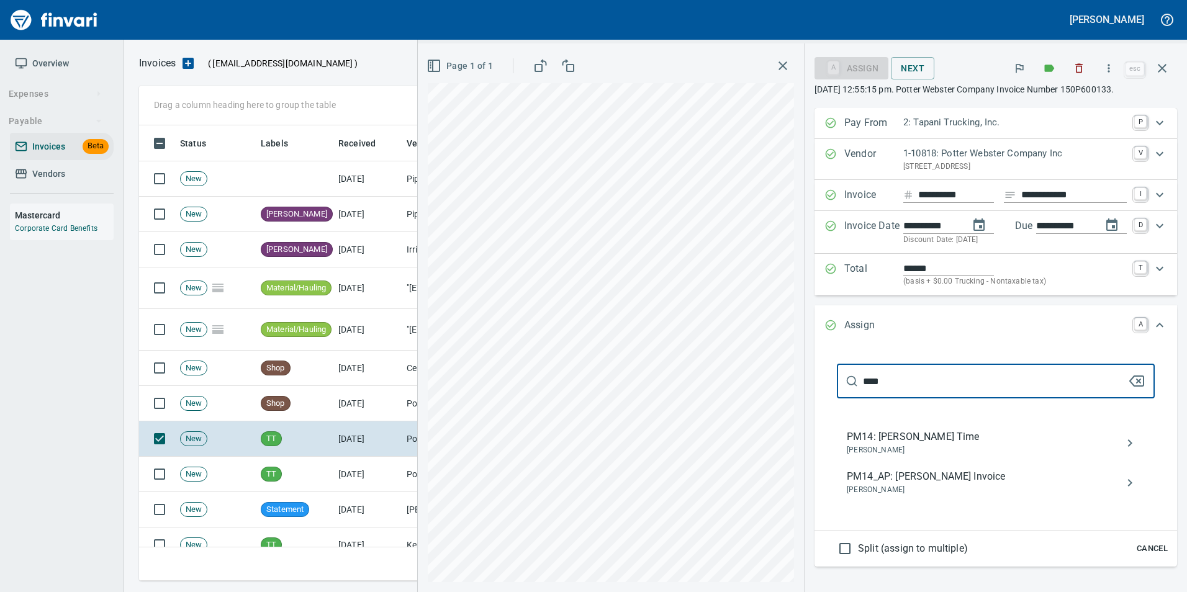
type input "****"
click at [1146, 547] on span "Cancel" at bounding box center [1153, 549] width 34 height 14
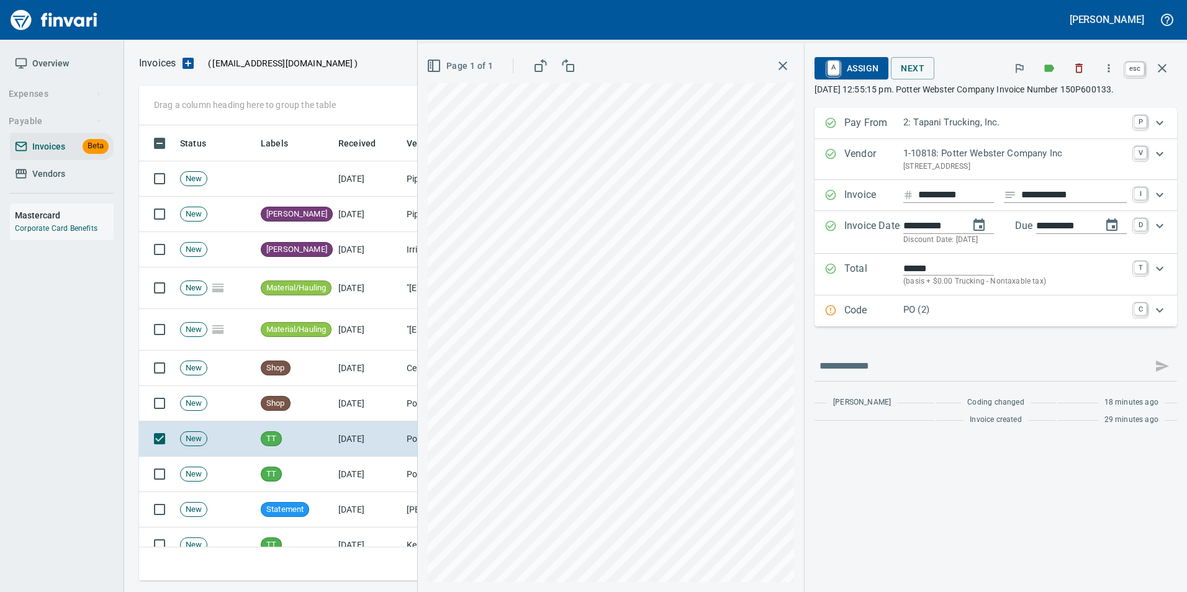
click at [1159, 68] on icon "button" at bounding box center [1162, 68] width 15 height 15
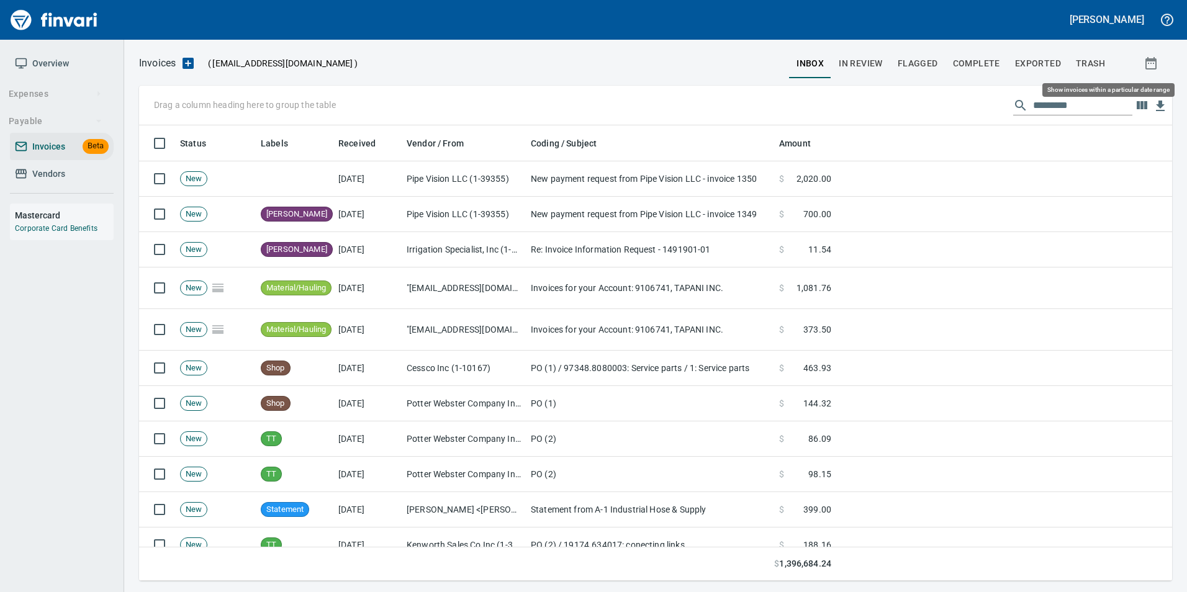
scroll to position [446, 1015]
click at [857, 56] on span "In Review" at bounding box center [861, 64] width 44 height 16
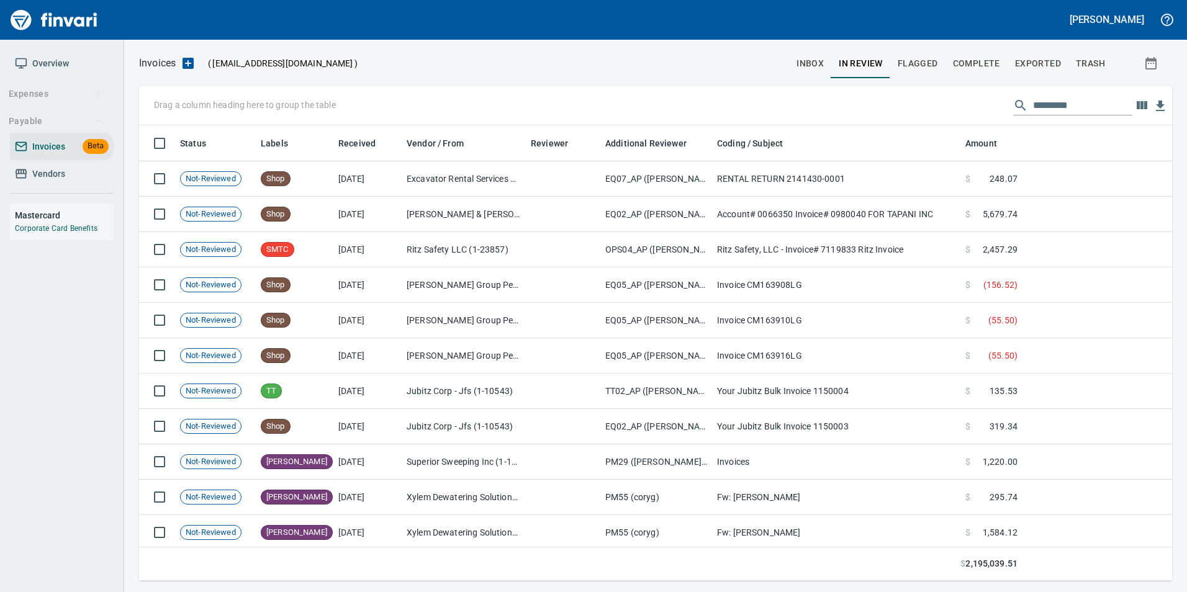
scroll to position [446, 1015]
click at [1103, 111] on input "text" at bounding box center [1082, 106] width 99 height 20
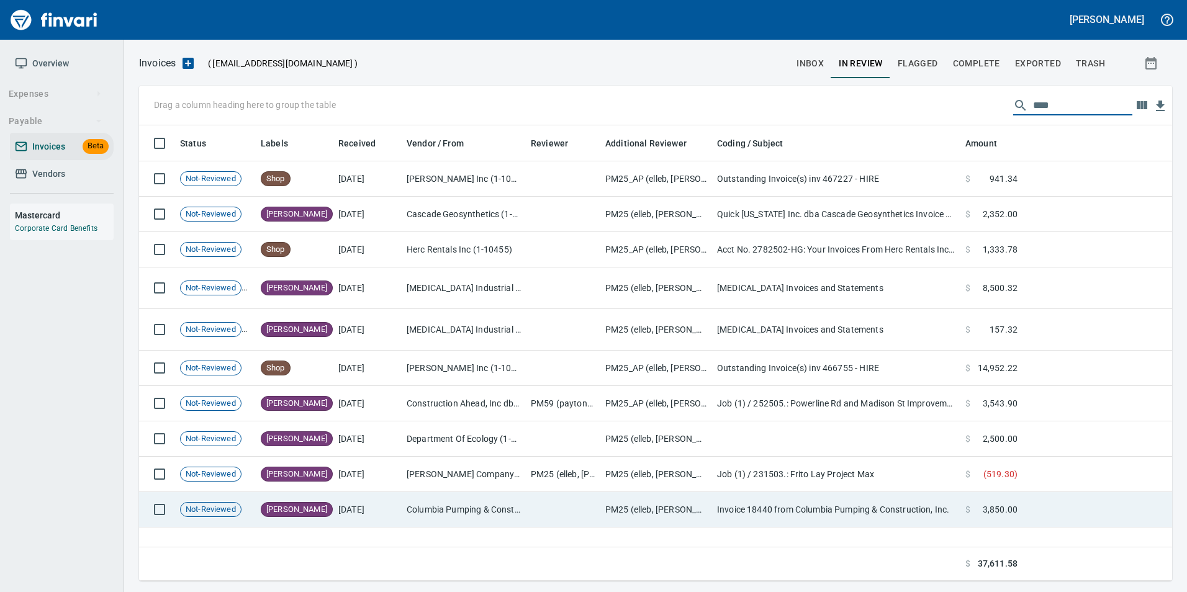
click at [410, 502] on td "Columbia Pumping & Construction, Inc. (1-10218)" at bounding box center [464, 509] width 124 height 35
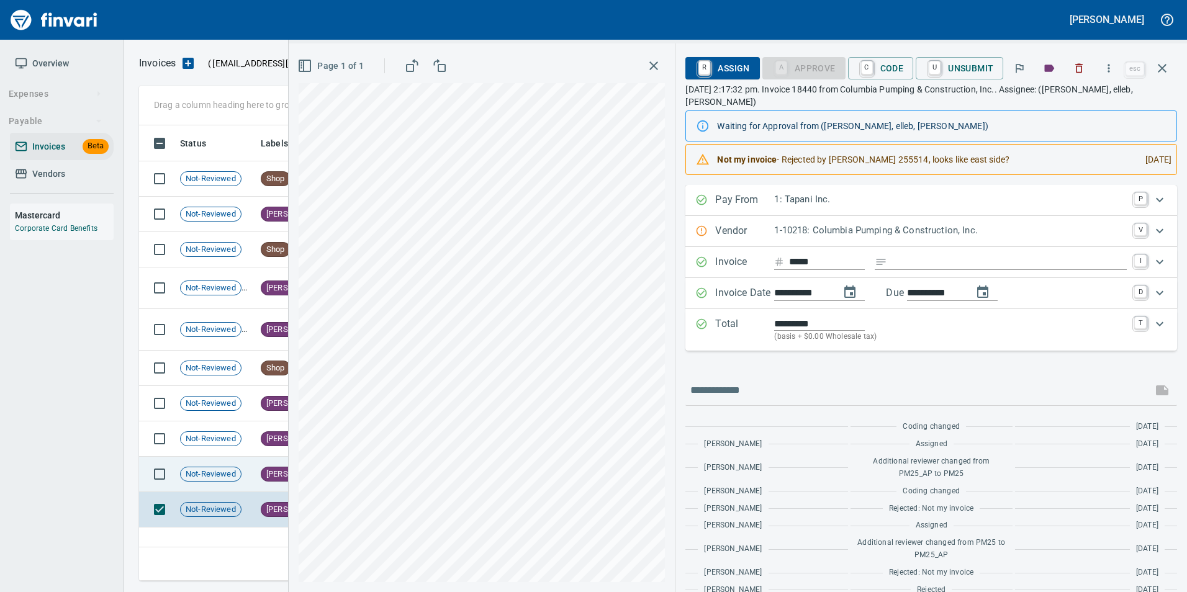
click at [281, 469] on span "[PERSON_NAME]" at bounding box center [296, 475] width 71 height 12
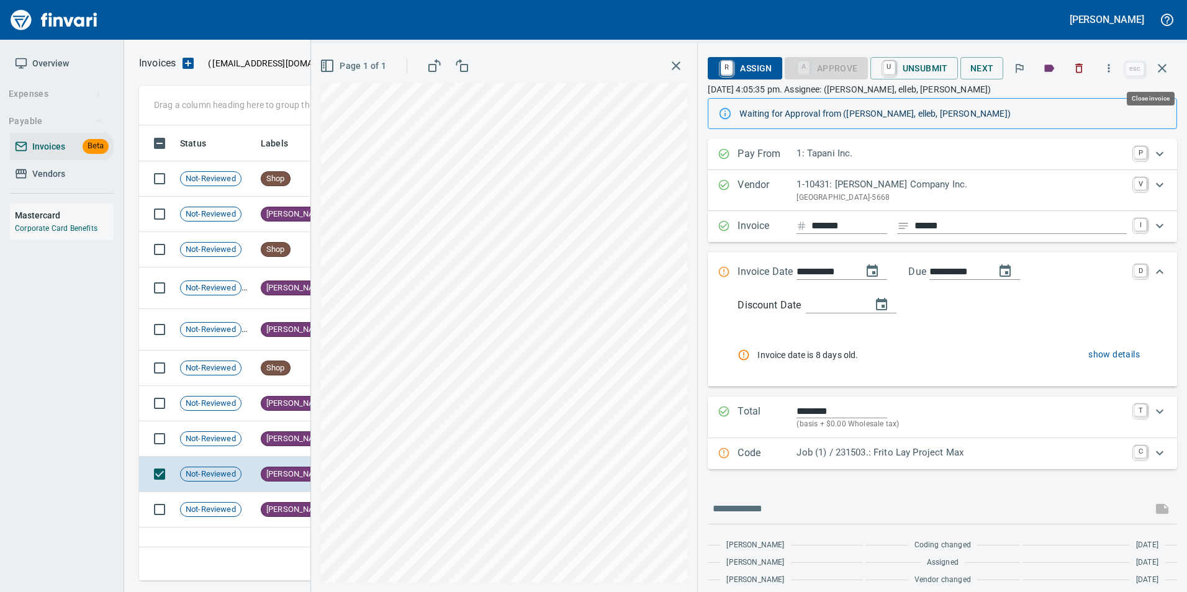
click at [1170, 61] on button "button" at bounding box center [1162, 68] width 30 height 30
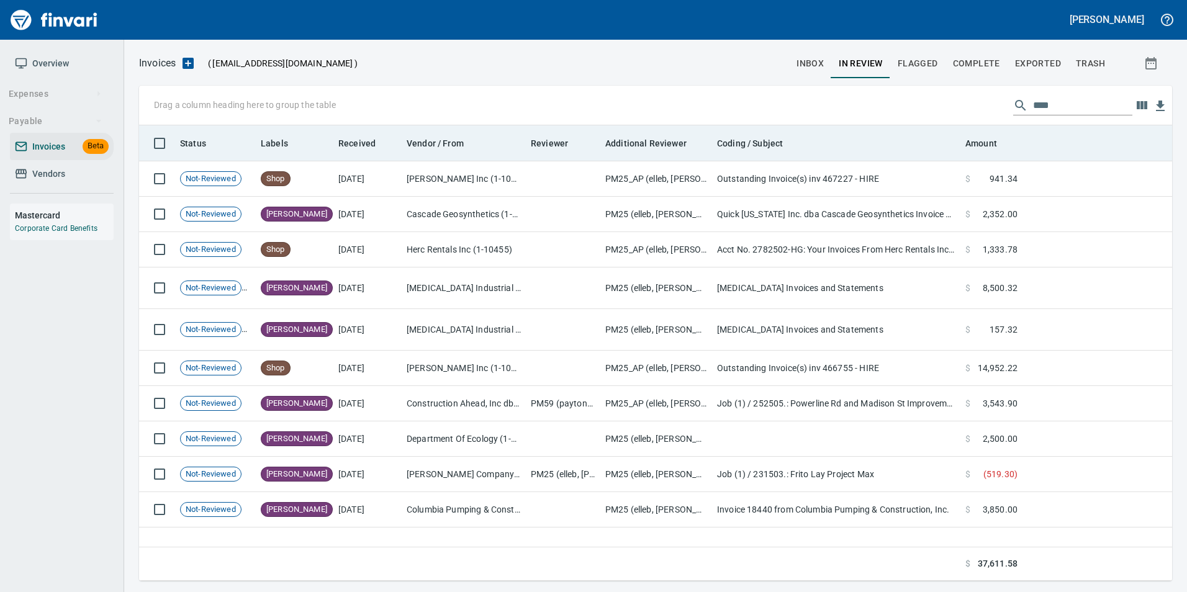
scroll to position [446, 1023]
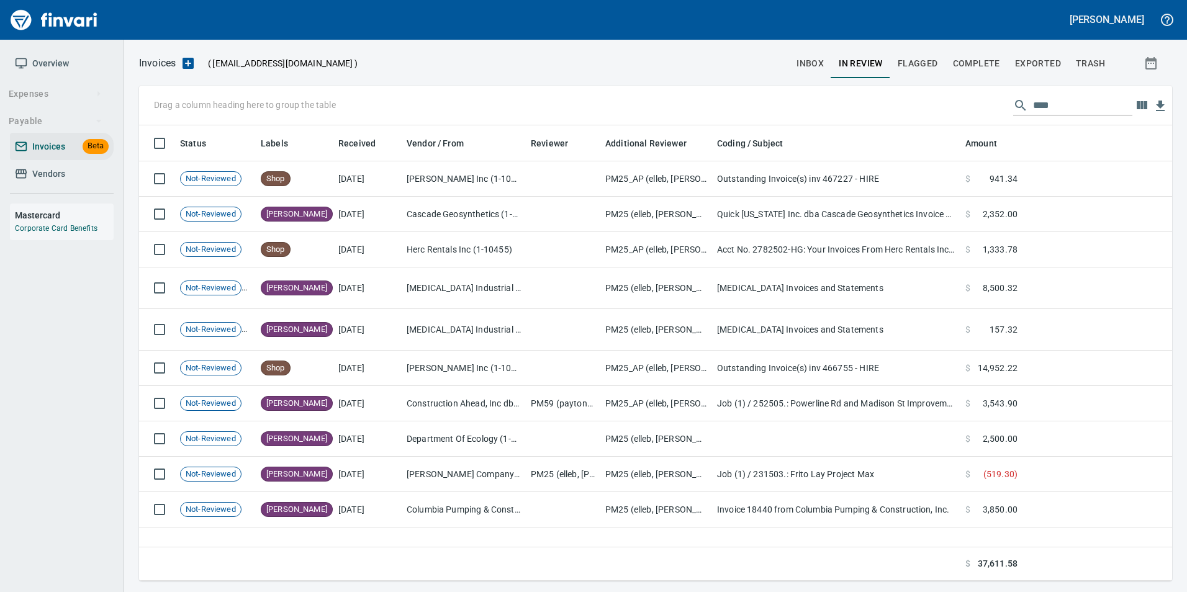
click at [1065, 103] on input "****" at bounding box center [1082, 106] width 99 height 20
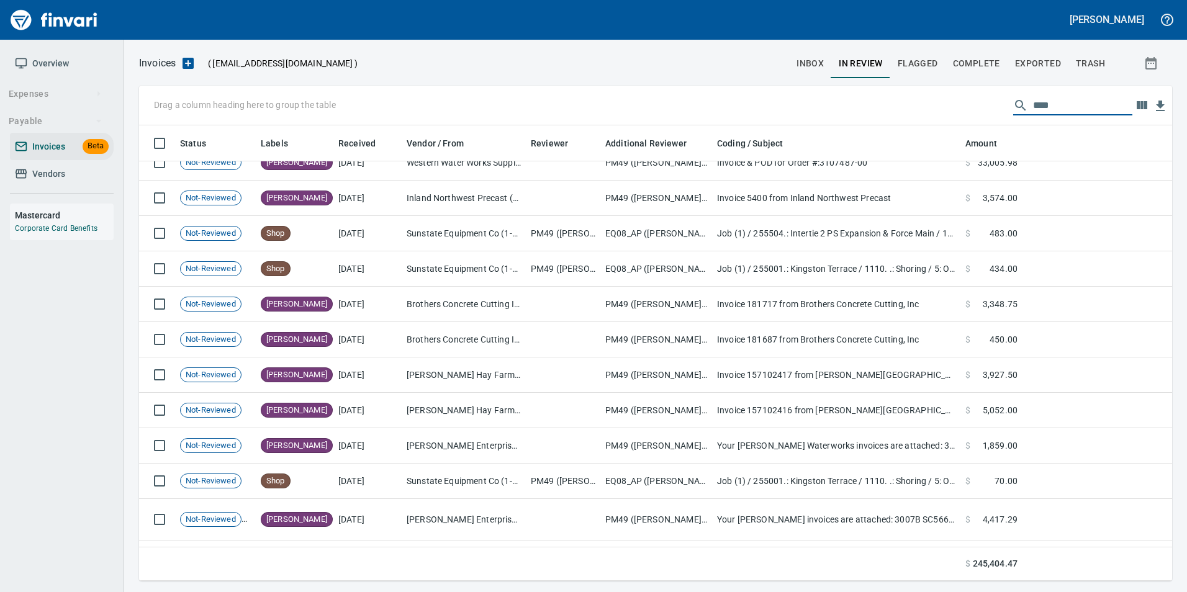
scroll to position [0, 0]
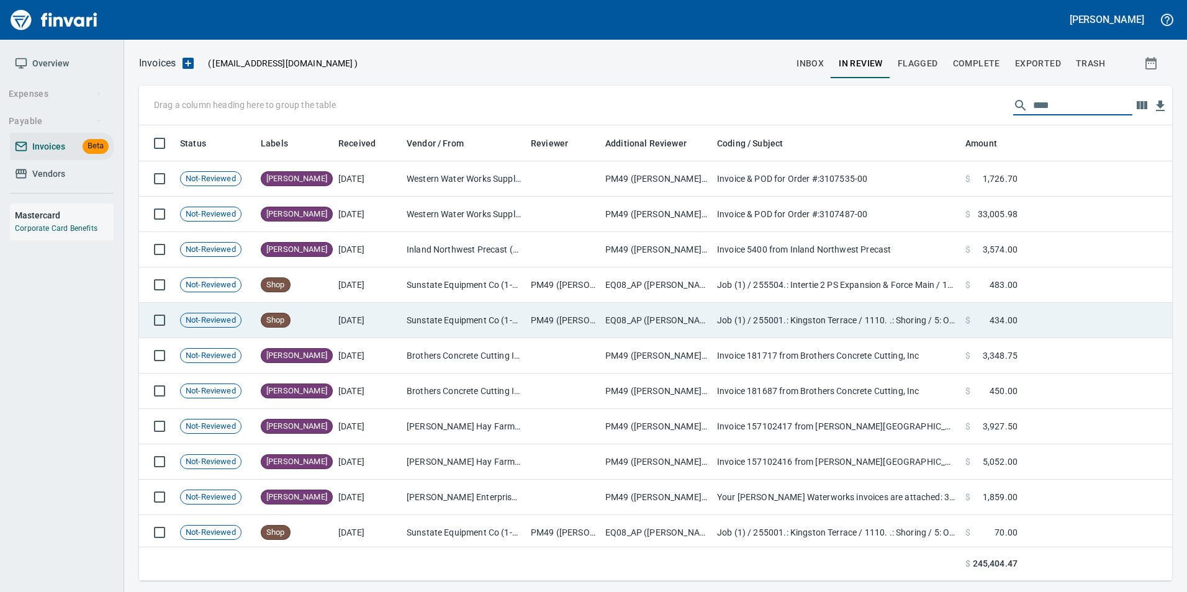
type input "****"
click at [379, 309] on td "[DATE]" at bounding box center [367, 320] width 68 height 35
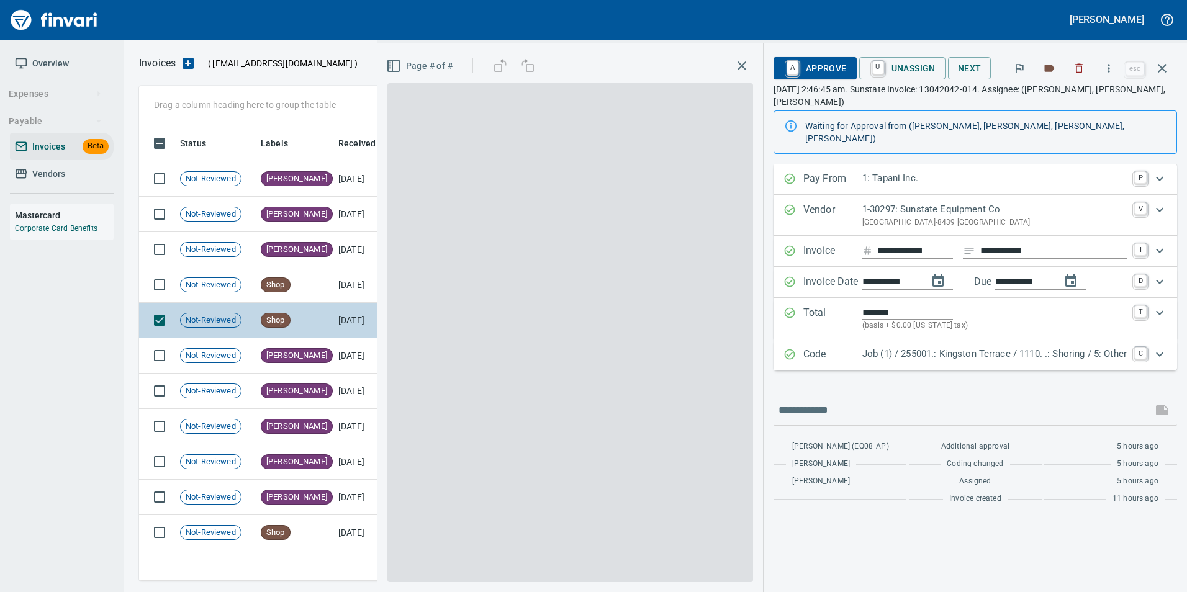
scroll to position [446, 1014]
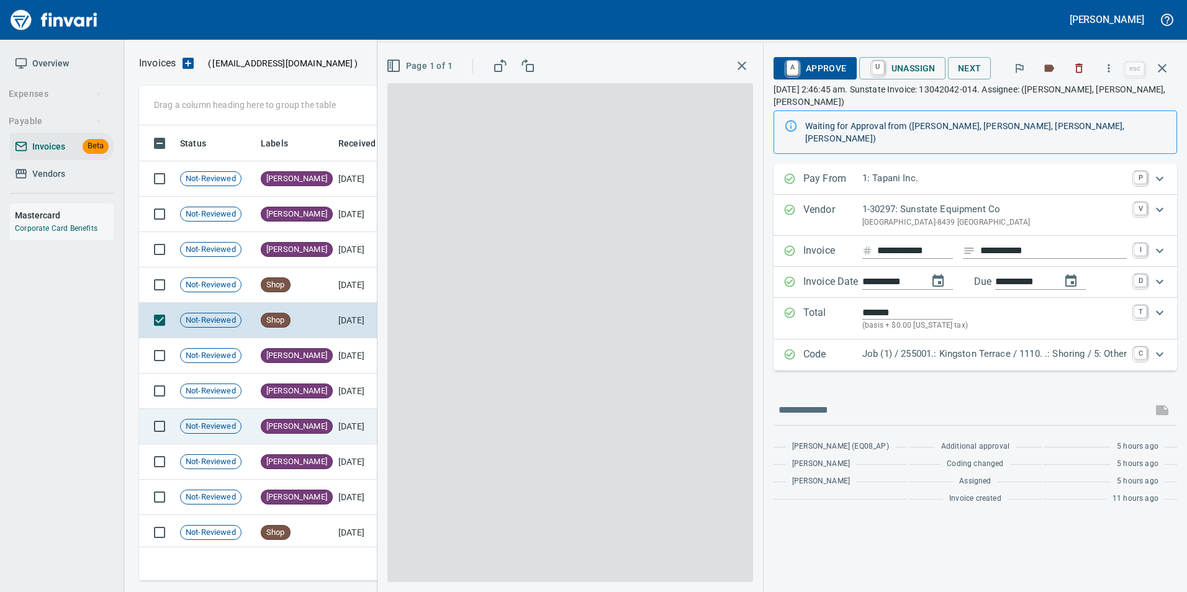
click at [303, 418] on td "[PERSON_NAME]" at bounding box center [295, 426] width 78 height 35
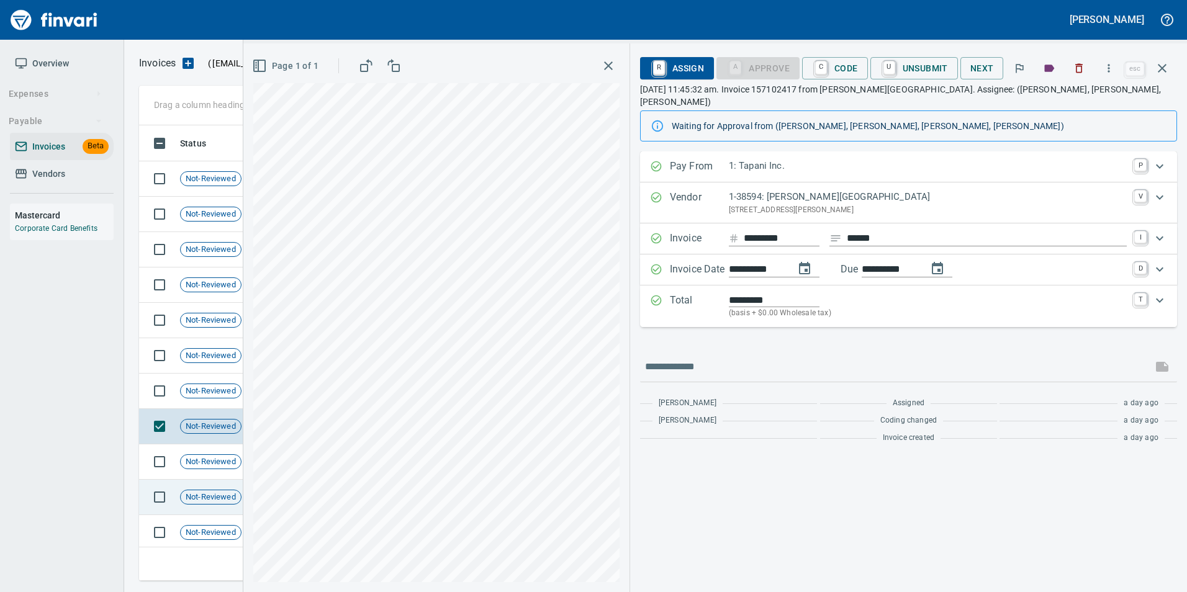
click at [224, 514] on td "Not-Reviewed" at bounding box center [215, 497] width 81 height 35
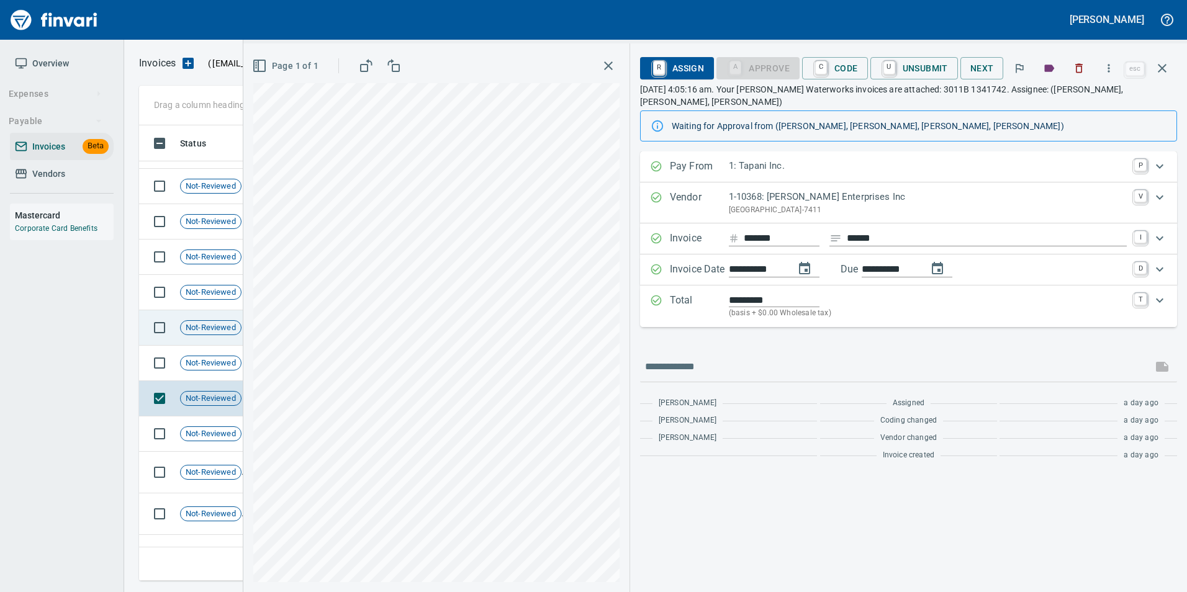
scroll to position [186, 0]
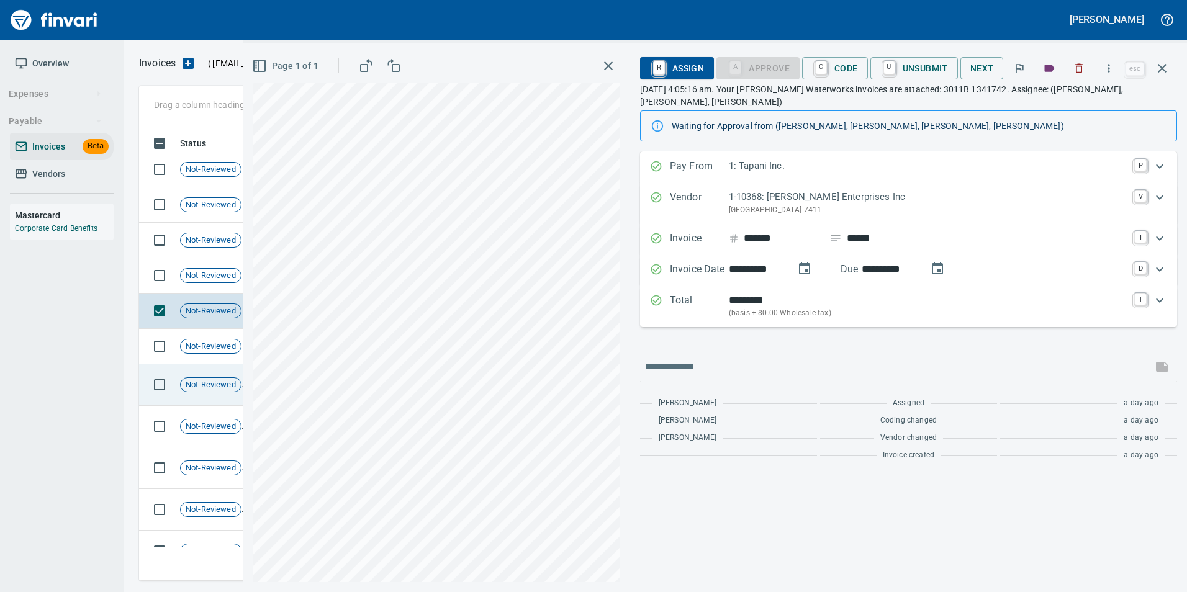
click at [228, 379] on span "Not-Reviewed" at bounding box center [211, 385] width 60 height 12
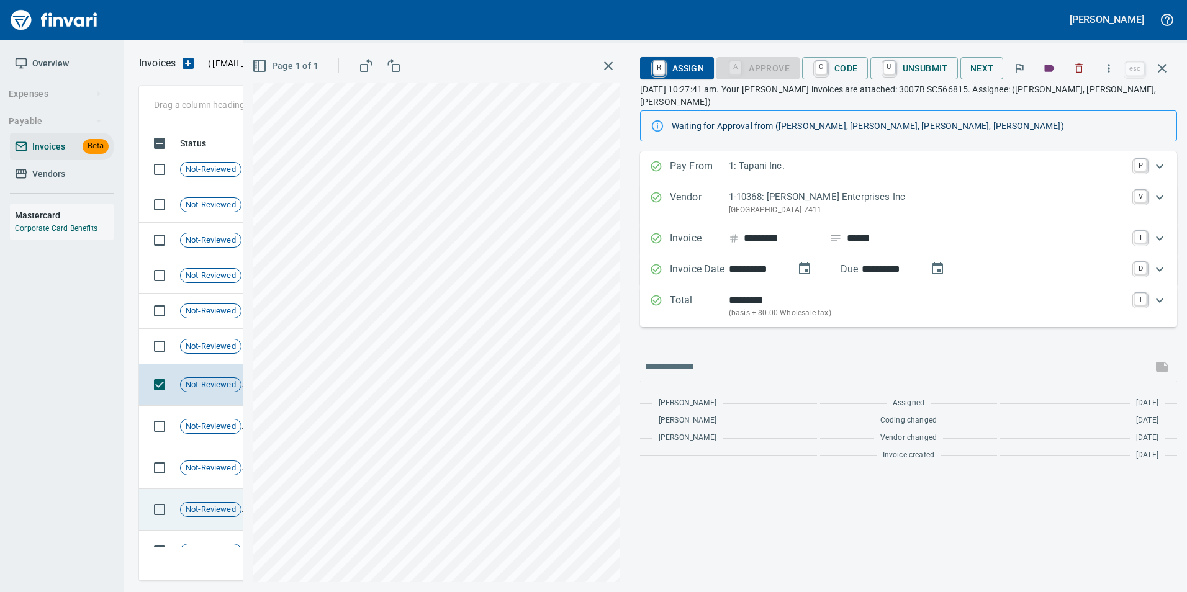
click at [220, 502] on div "Not-Reviewed" at bounding box center [210, 509] width 61 height 15
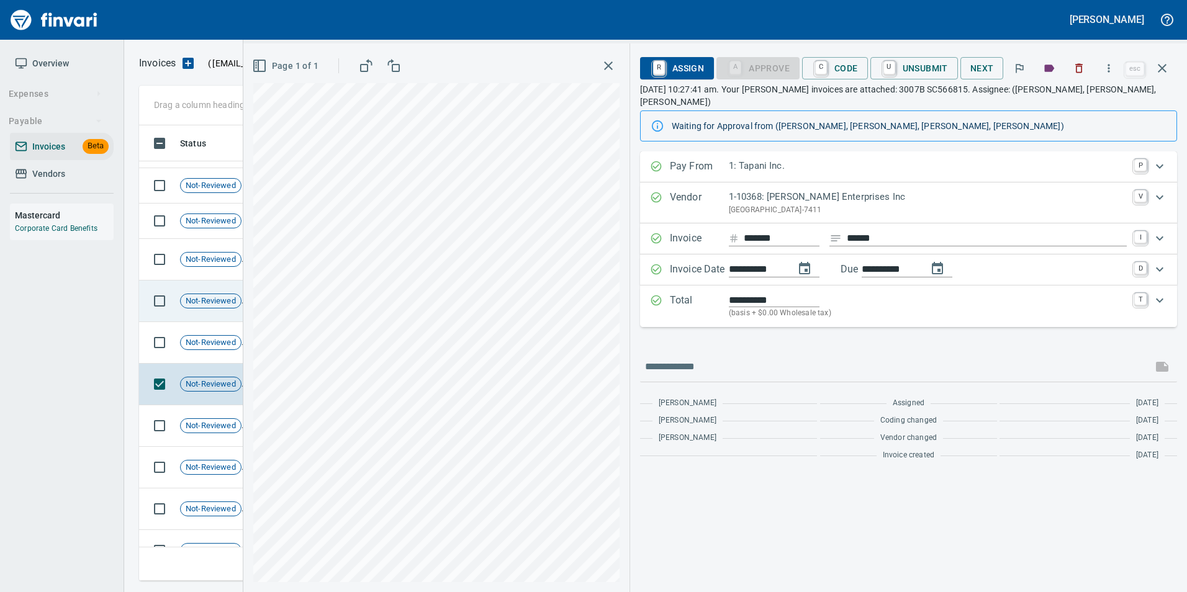
scroll to position [435, 0]
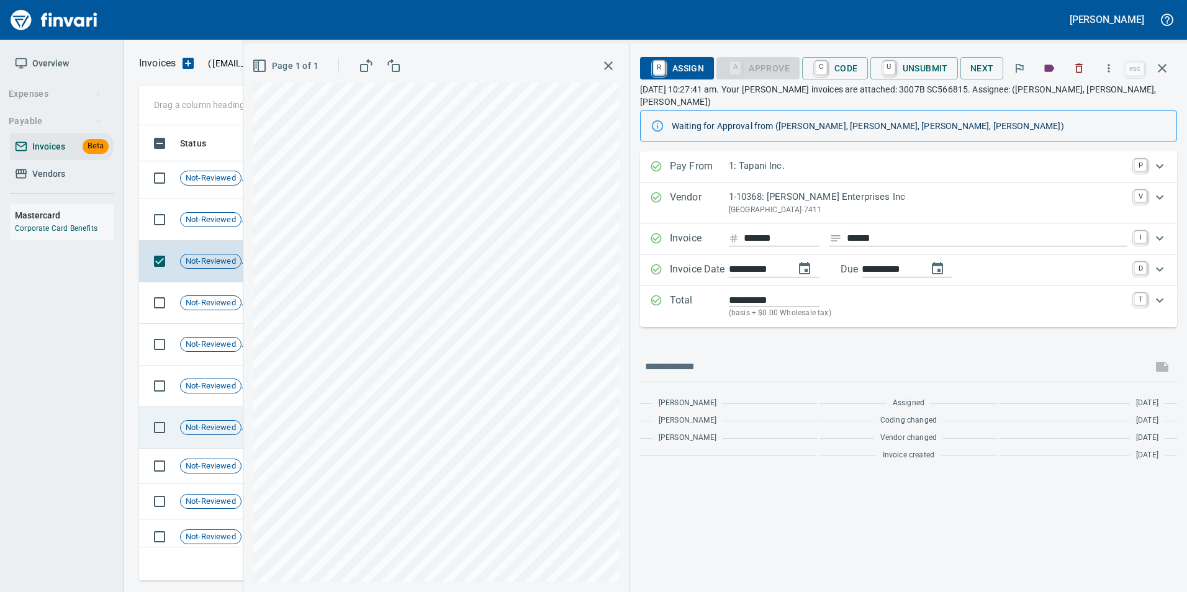
click at [228, 410] on td "Not-Reviewed" at bounding box center [215, 428] width 81 height 42
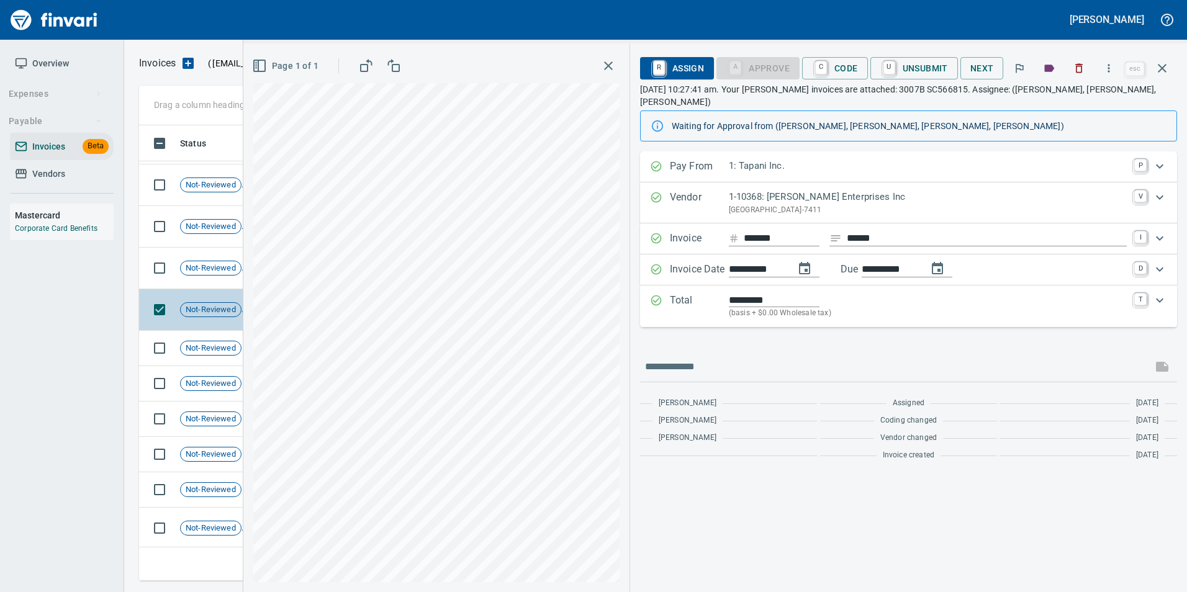
scroll to position [559, 0]
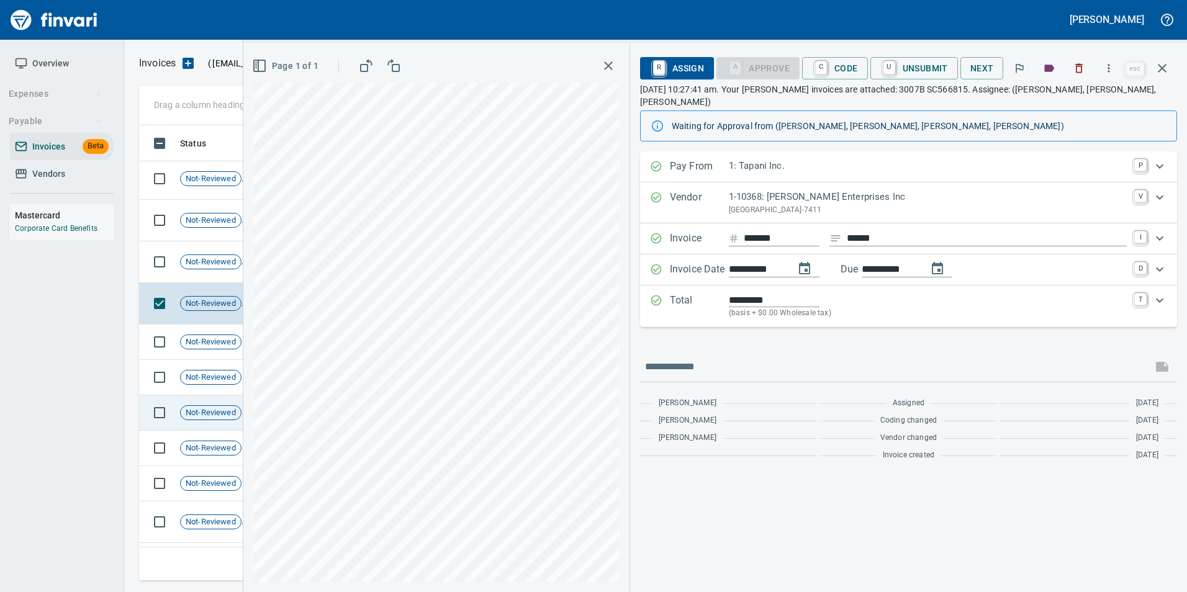
click at [213, 417] on span "Not-Reviewed" at bounding box center [211, 413] width 60 height 12
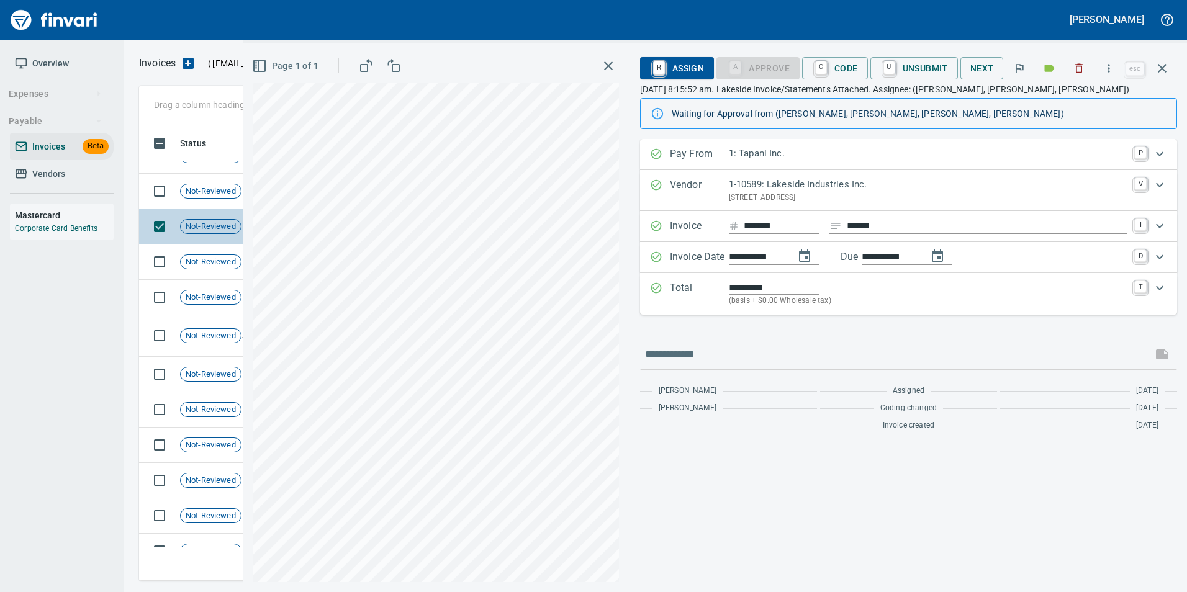
scroll to position [869, 0]
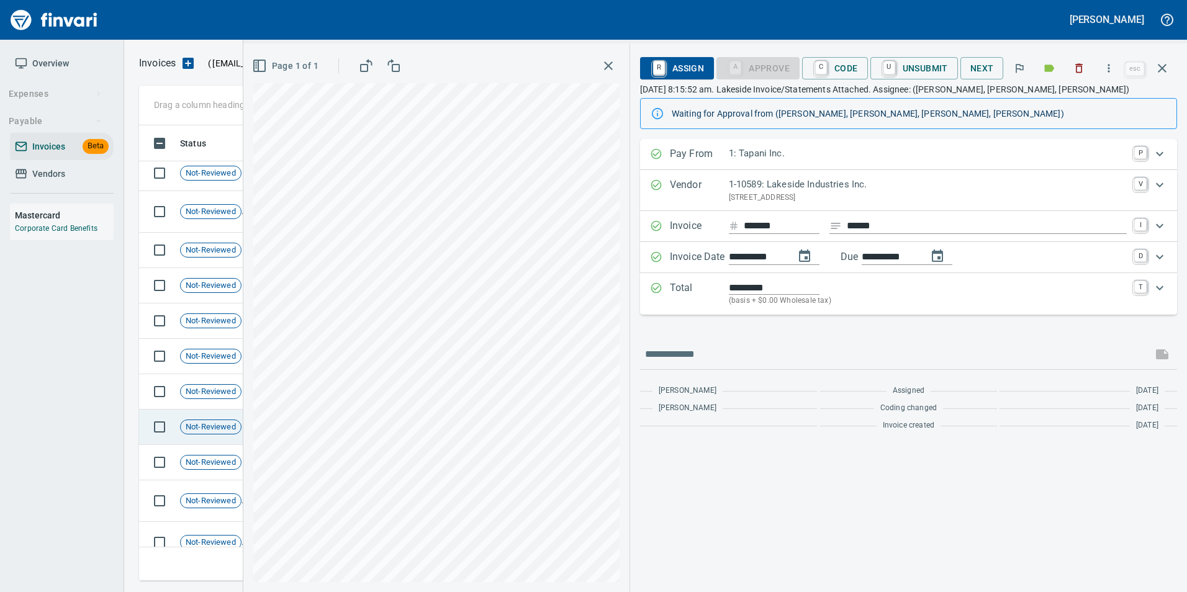
click at [214, 418] on td "Not-Reviewed" at bounding box center [215, 427] width 81 height 35
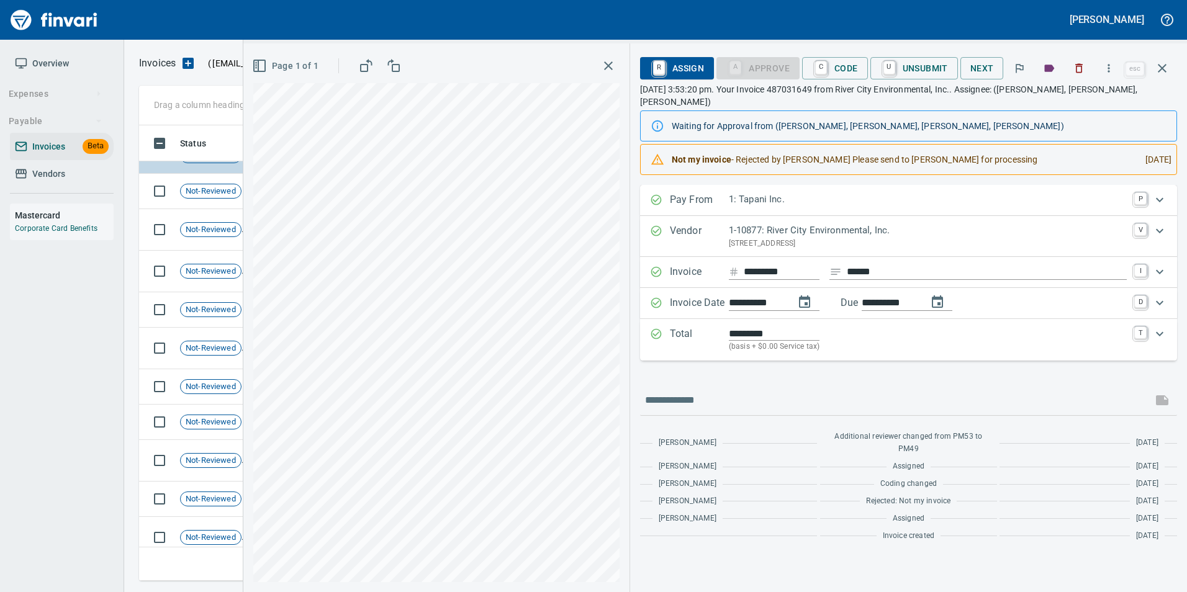
scroll to position [1180, 0]
click at [214, 418] on span "Not-Reviewed" at bounding box center [211, 422] width 60 height 12
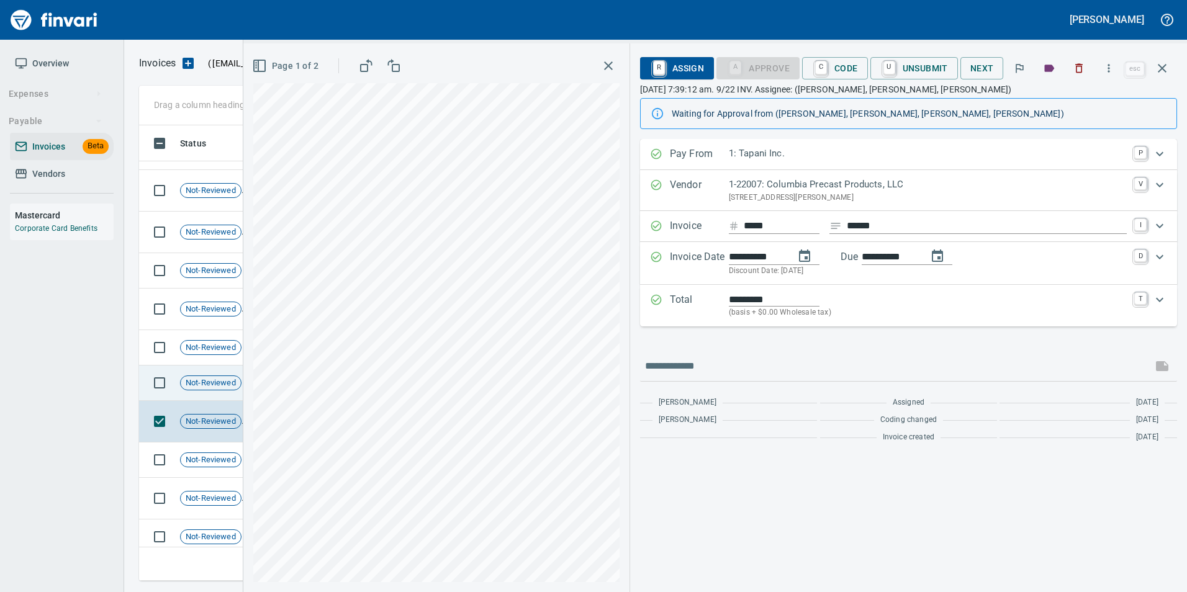
click at [228, 386] on span "Not-Reviewed" at bounding box center [211, 384] width 60 height 12
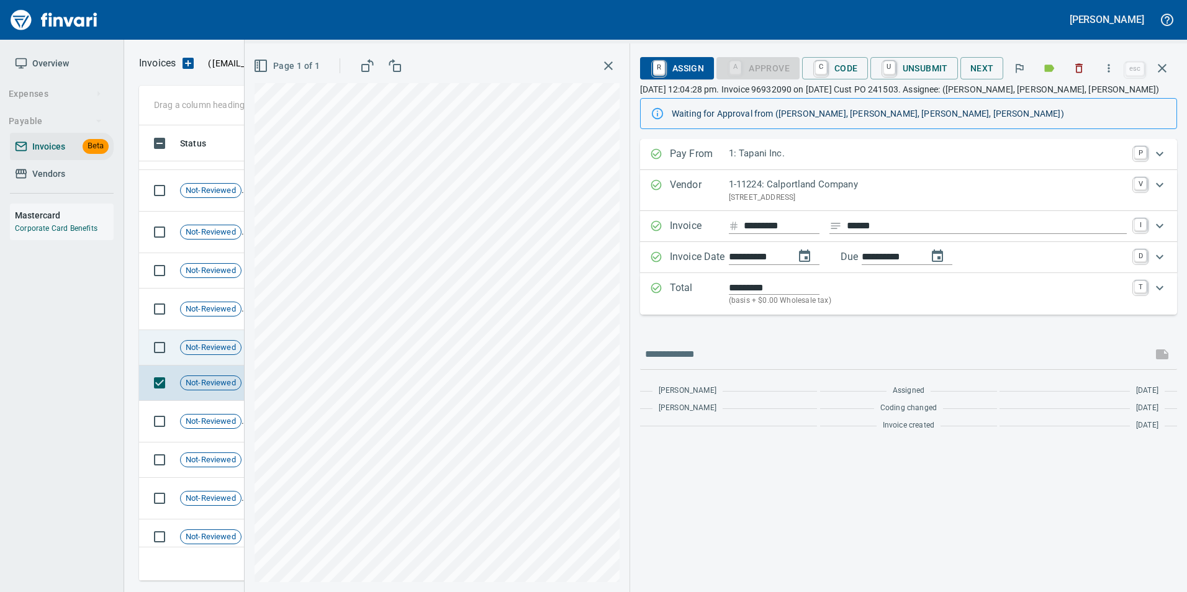
click at [207, 343] on span "Not-Reviewed" at bounding box center [211, 348] width 60 height 12
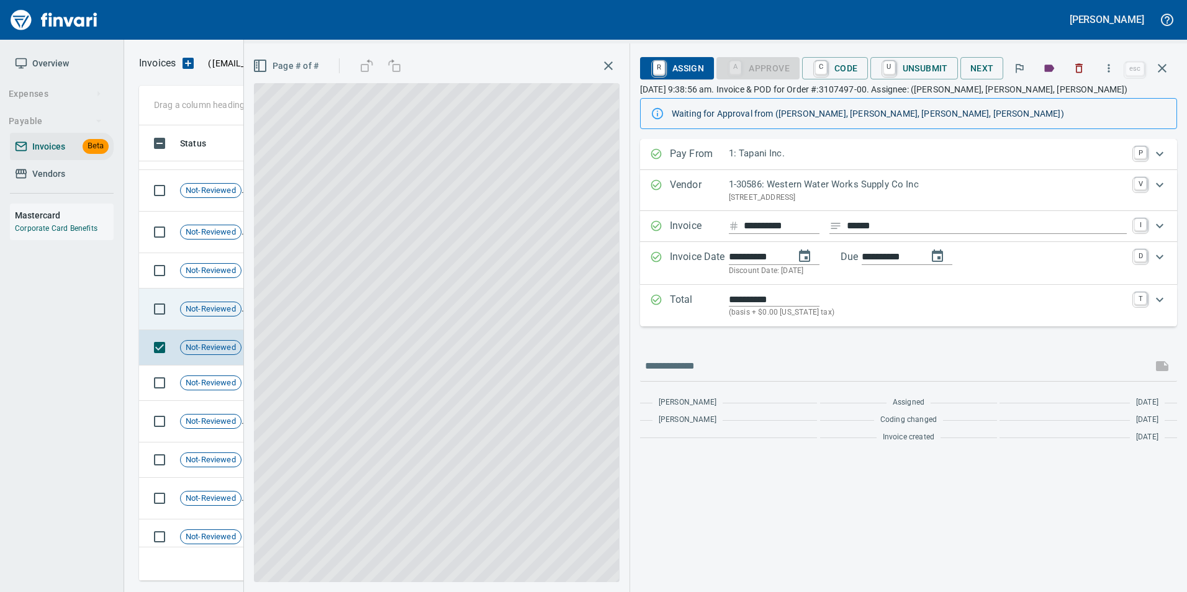
click at [210, 317] on td "Not-Reviewed" at bounding box center [215, 310] width 81 height 42
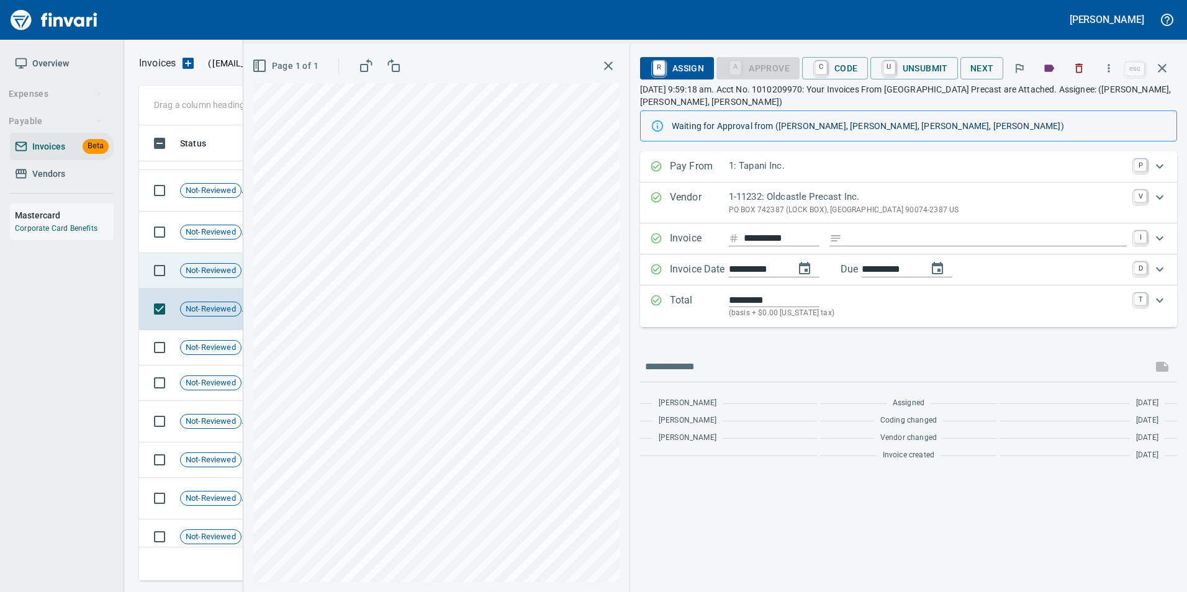
click at [214, 273] on span "Not-Reviewed" at bounding box center [211, 271] width 60 height 12
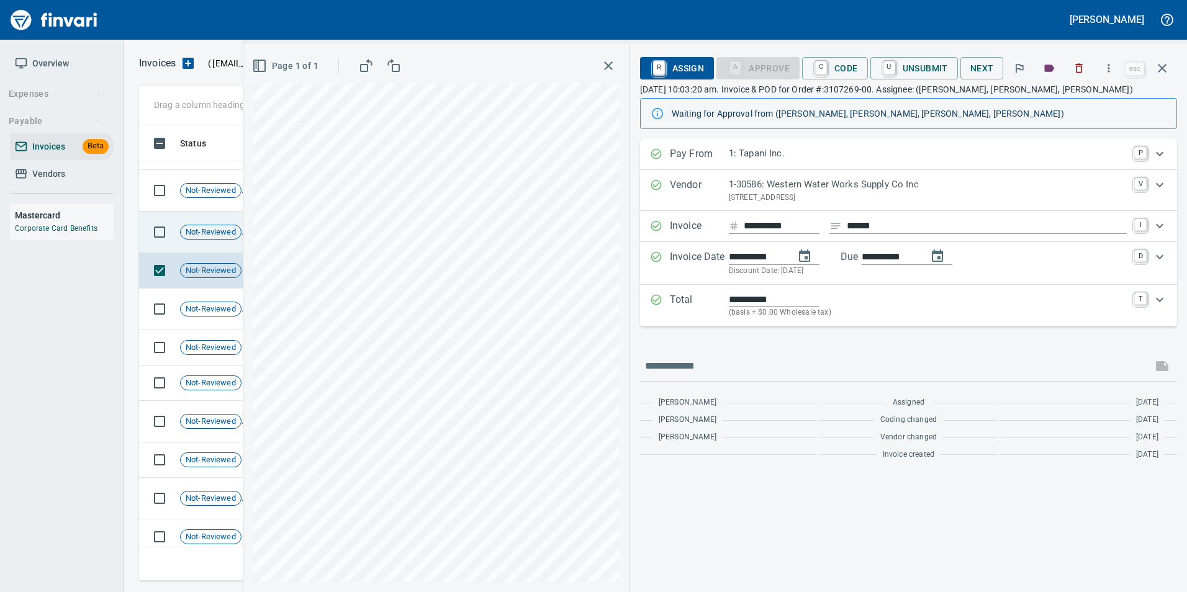
click at [213, 237] on span "Not-Reviewed" at bounding box center [211, 233] width 60 height 12
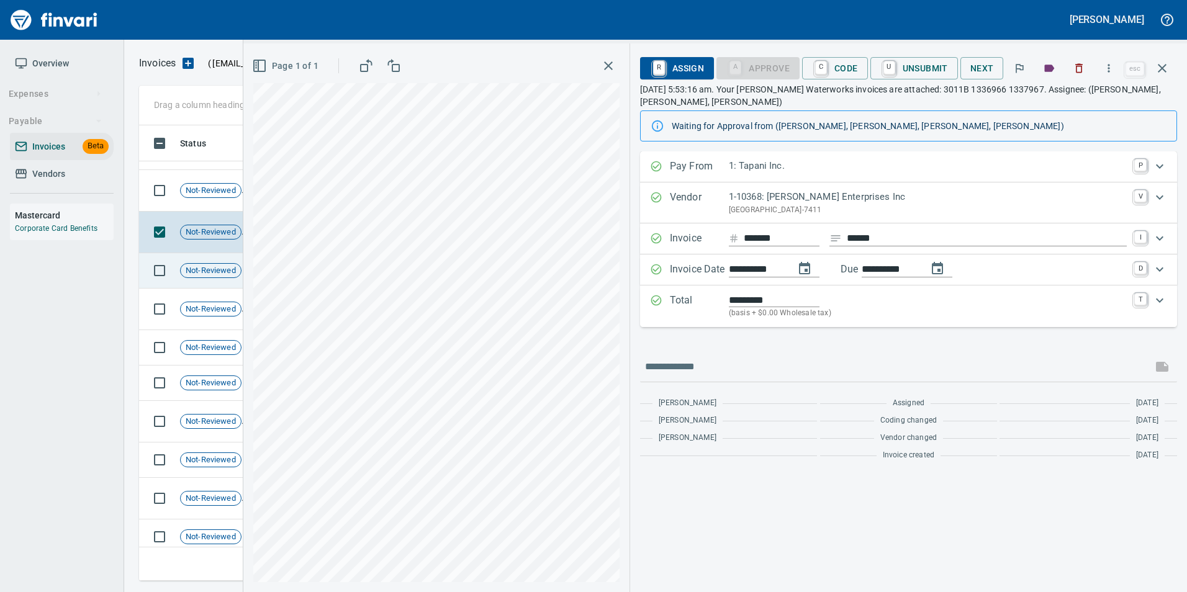
click at [228, 279] on td "Not-Reviewed" at bounding box center [215, 270] width 81 height 35
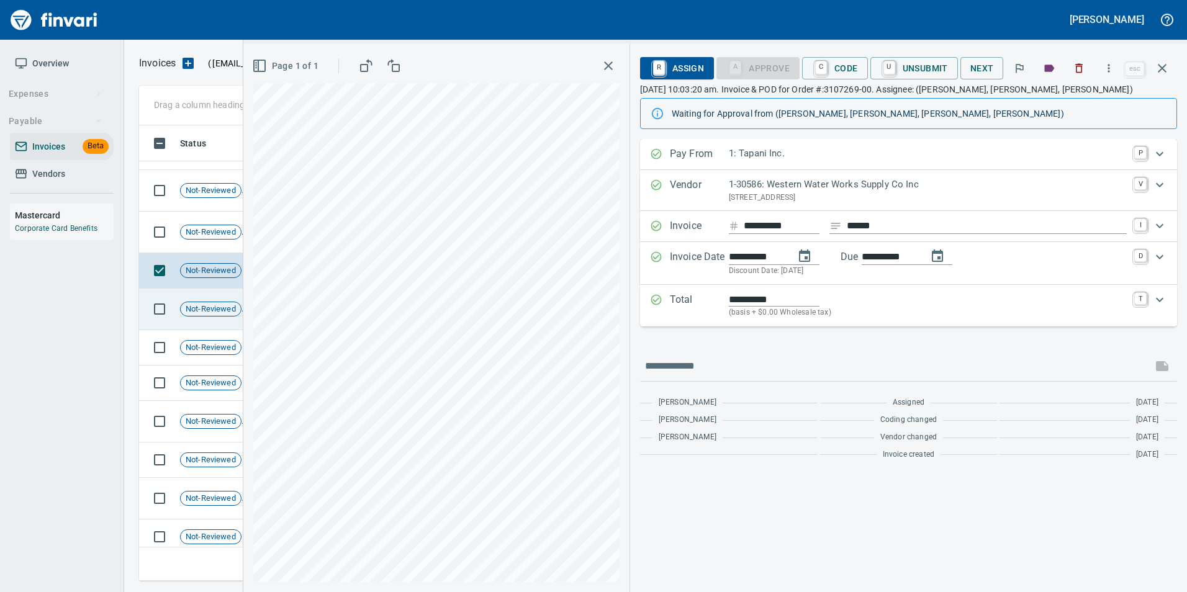
click at [216, 306] on span "Not-Reviewed" at bounding box center [211, 310] width 60 height 12
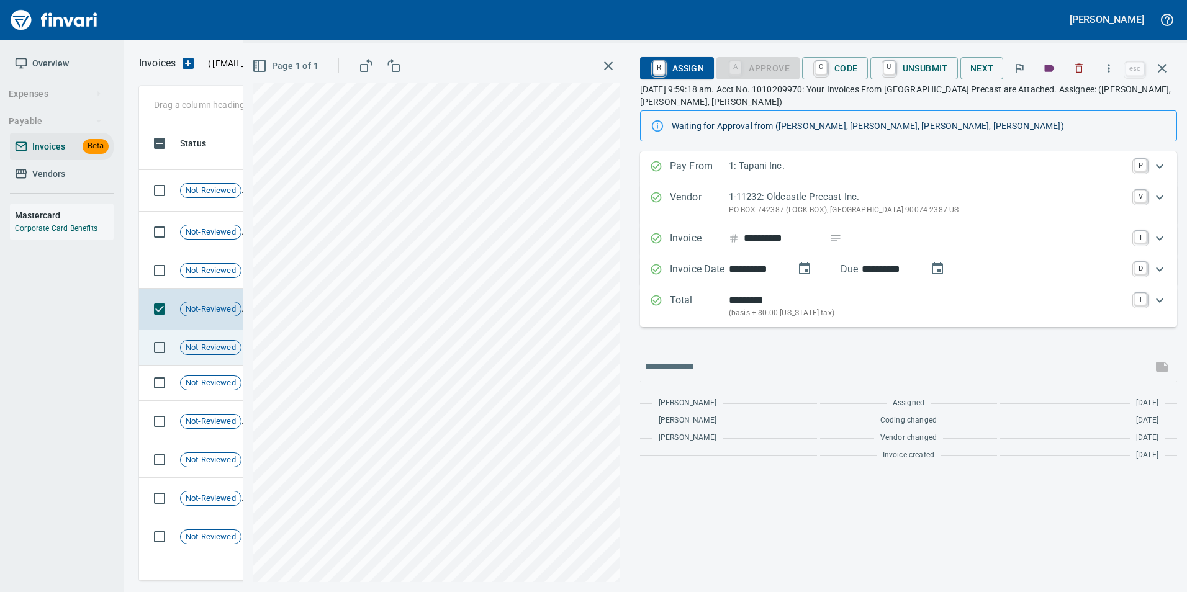
click at [225, 357] on td "Not-Reviewed" at bounding box center [215, 347] width 81 height 35
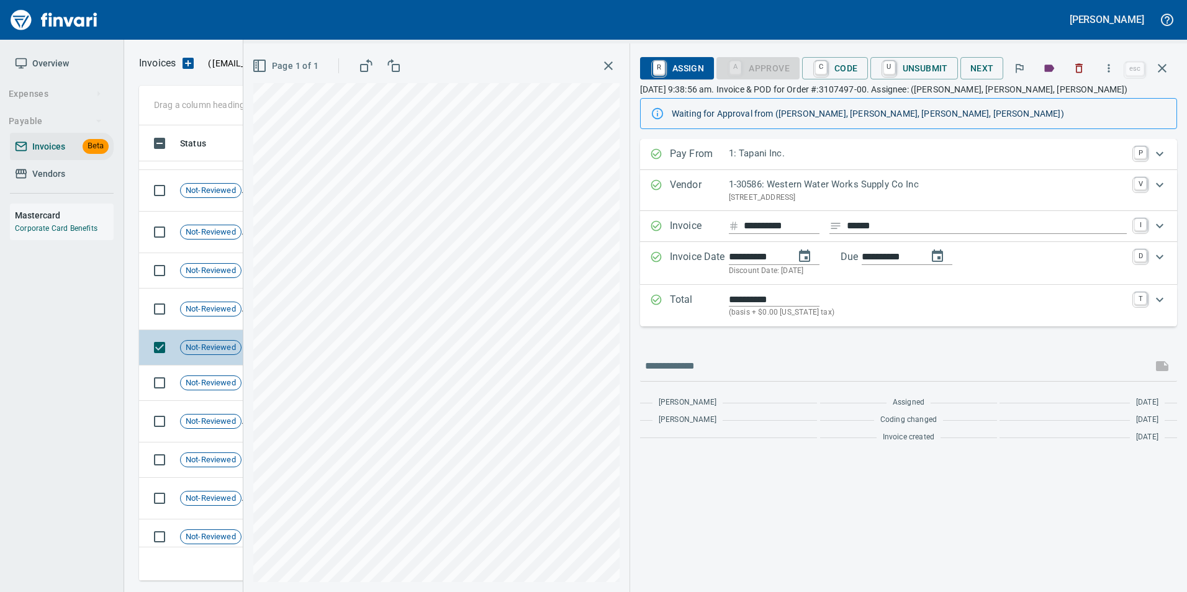
scroll to position [1223, 0]
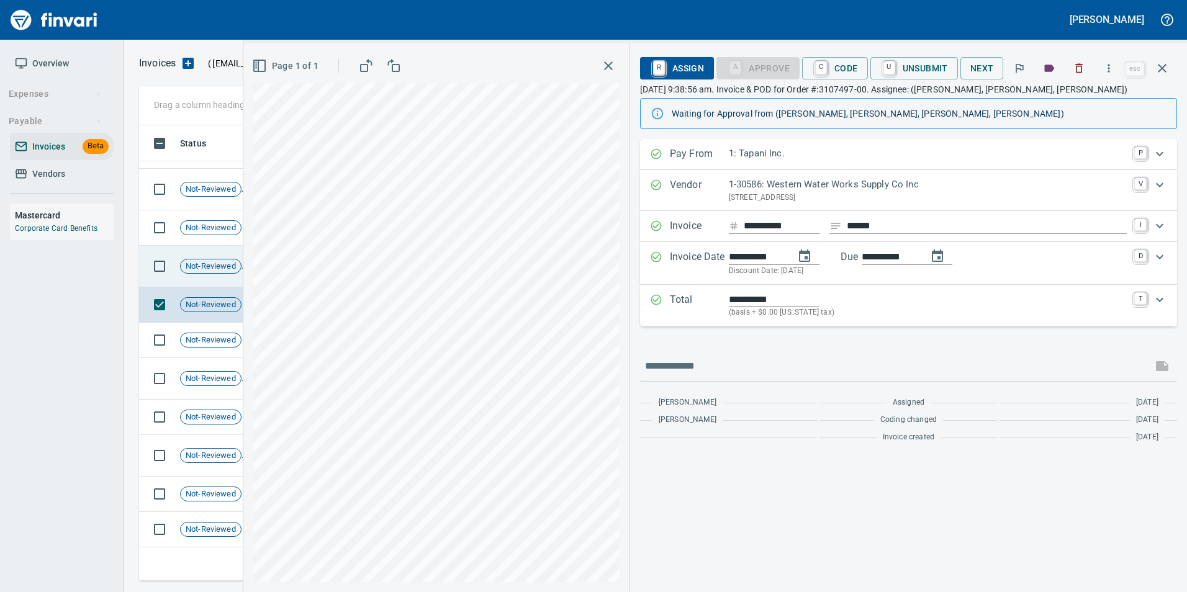
click at [202, 277] on td "Not-Reviewed" at bounding box center [215, 267] width 81 height 42
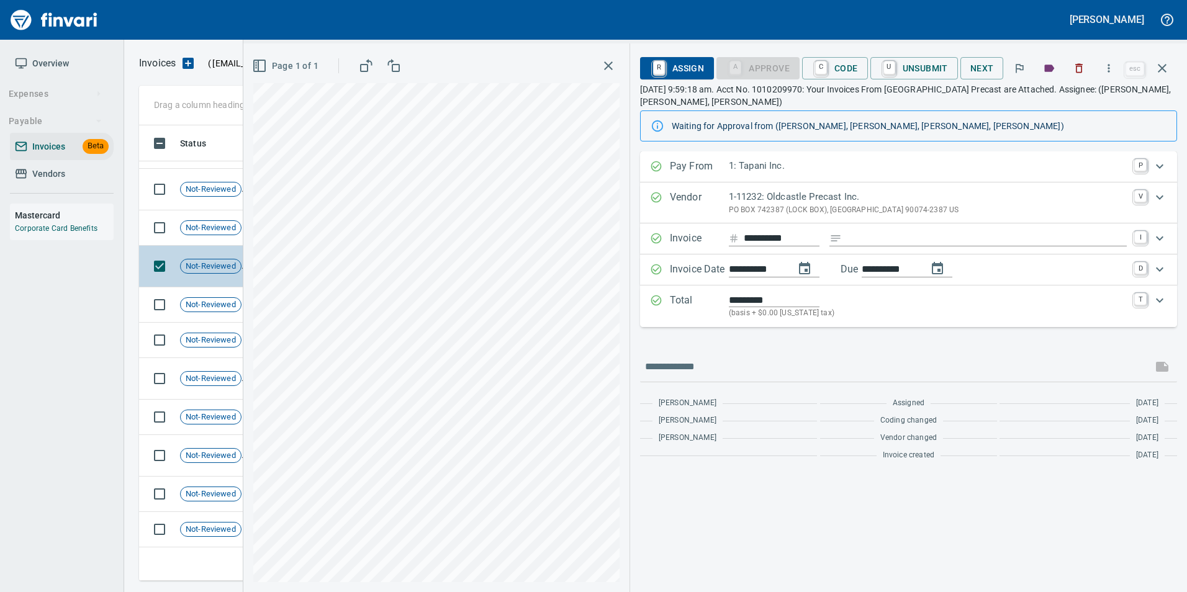
click at [192, 248] on td "Not-Reviewed" at bounding box center [215, 267] width 81 height 42
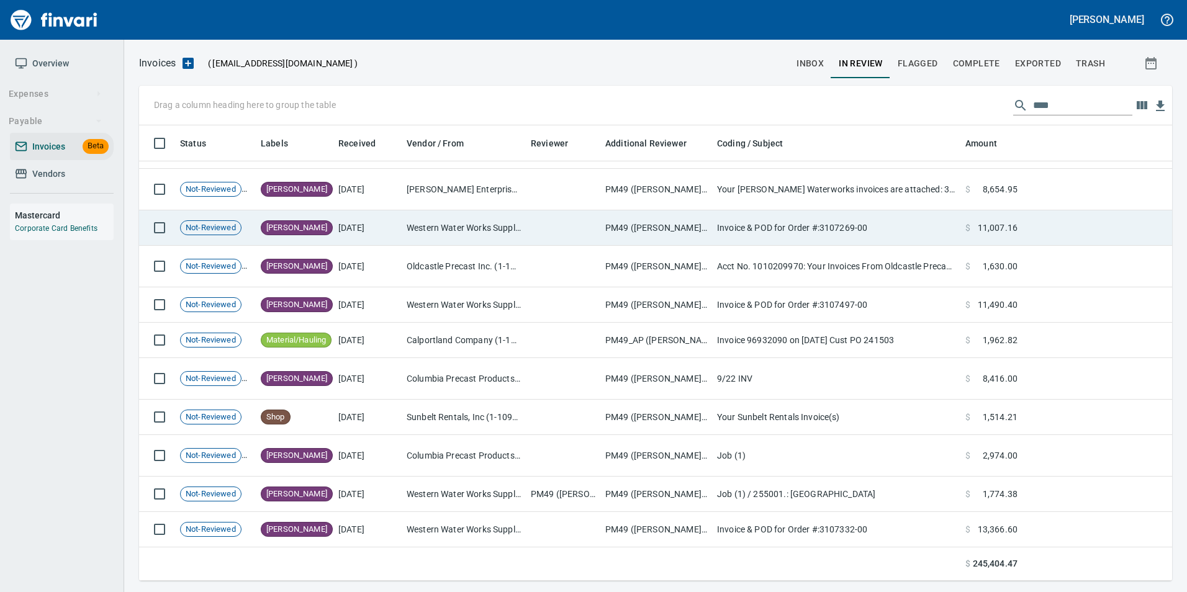
click at [196, 241] on td "Not-Reviewed" at bounding box center [215, 227] width 81 height 35
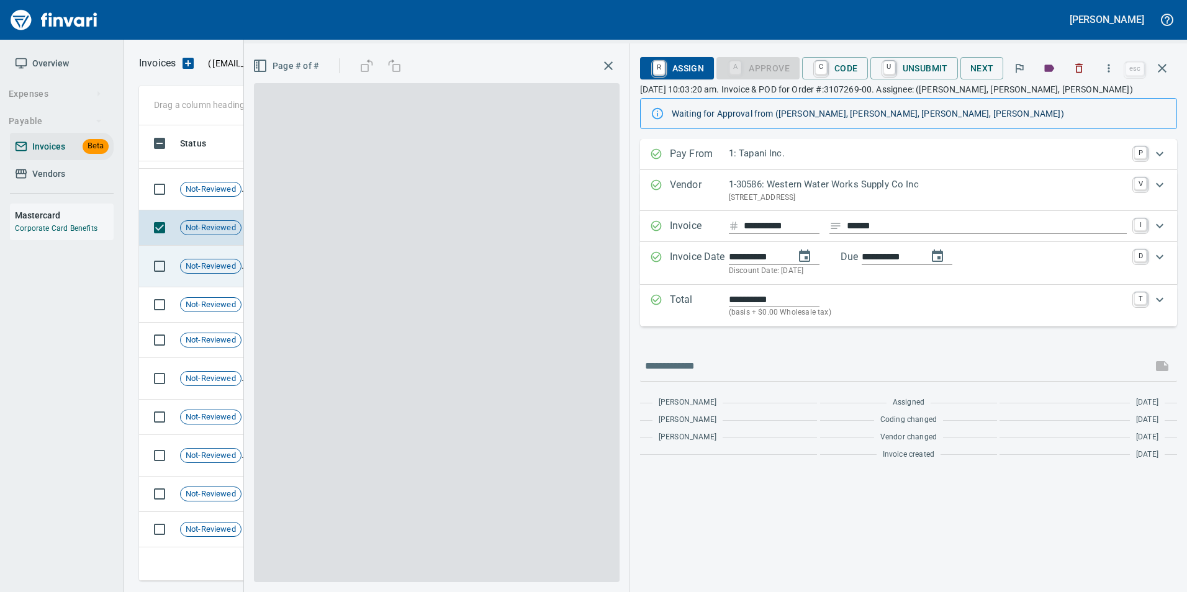
click at [196, 261] on span "Not-Reviewed" at bounding box center [211, 267] width 60 height 12
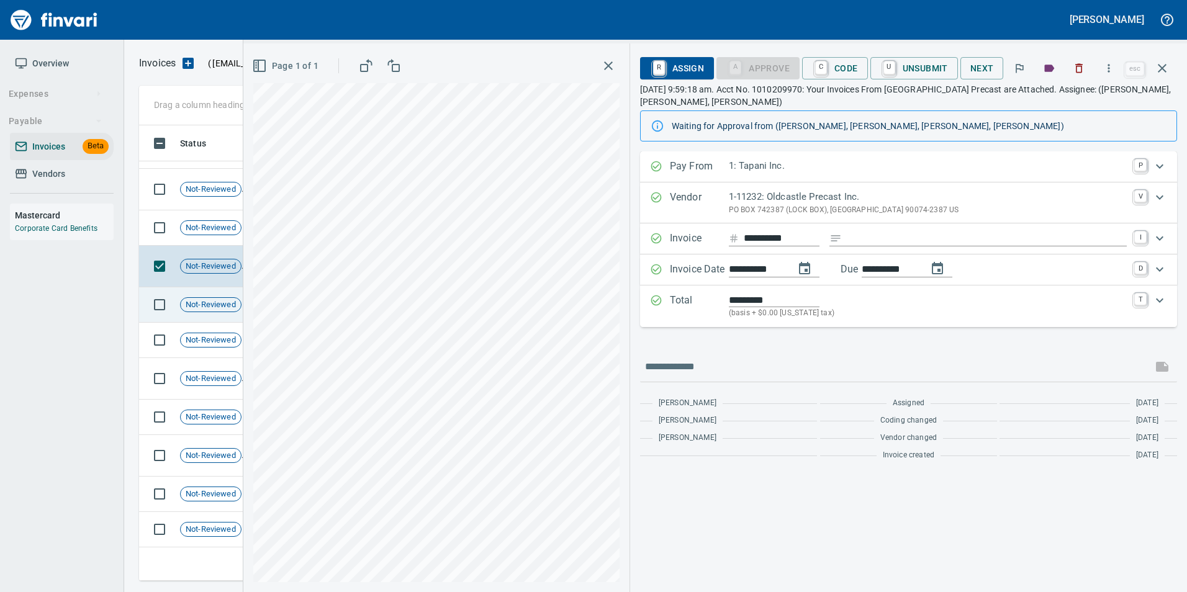
click at [199, 298] on div "Not-Reviewed" at bounding box center [210, 304] width 61 height 15
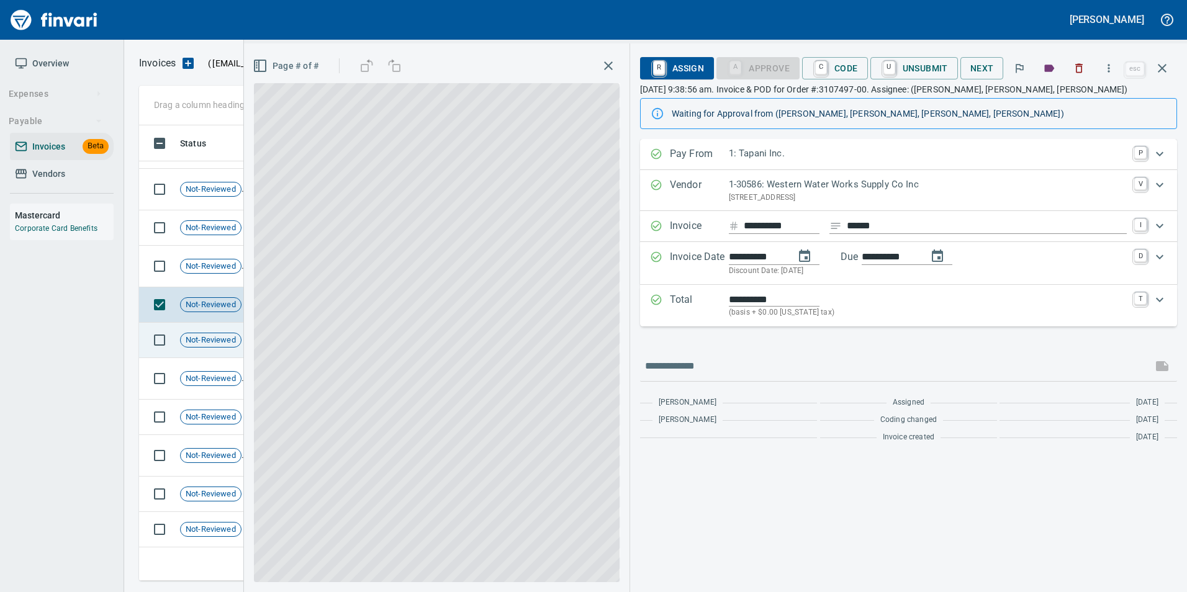
click at [196, 333] on div "Not-Reviewed" at bounding box center [210, 340] width 61 height 15
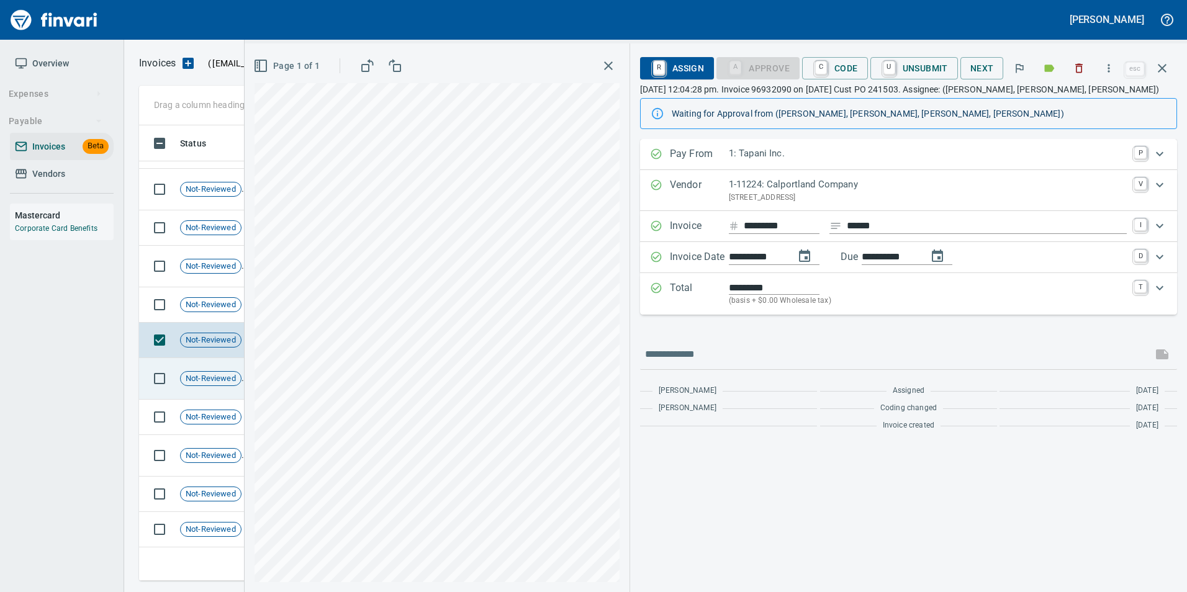
click at [199, 376] on span "Not-Reviewed" at bounding box center [211, 379] width 60 height 12
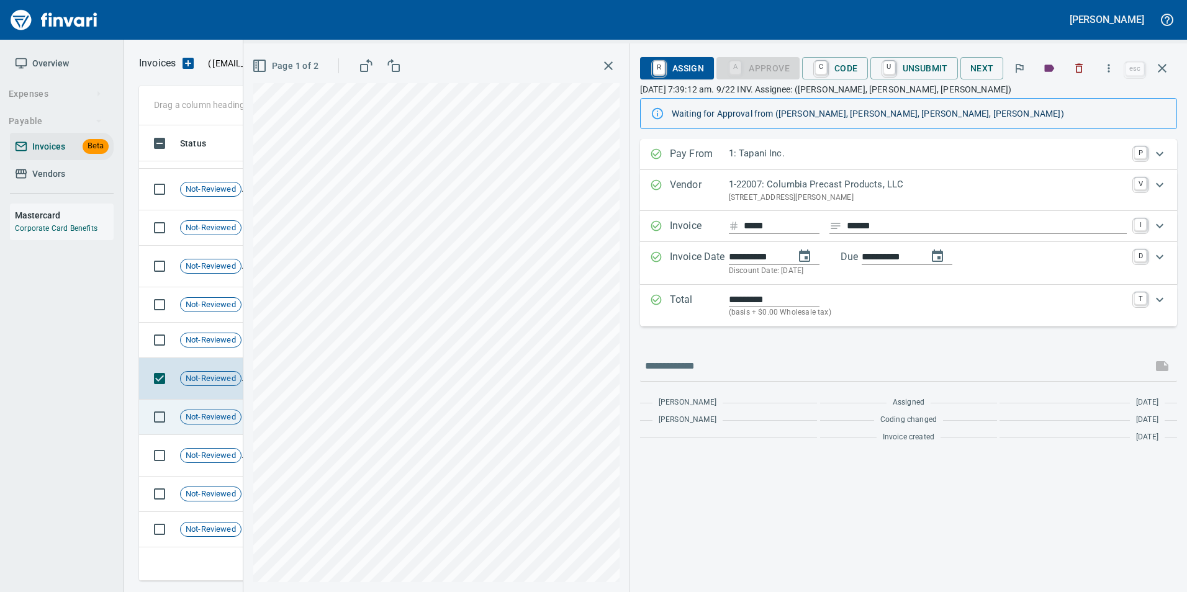
click at [189, 410] on div "Not-Reviewed" at bounding box center [210, 417] width 61 height 15
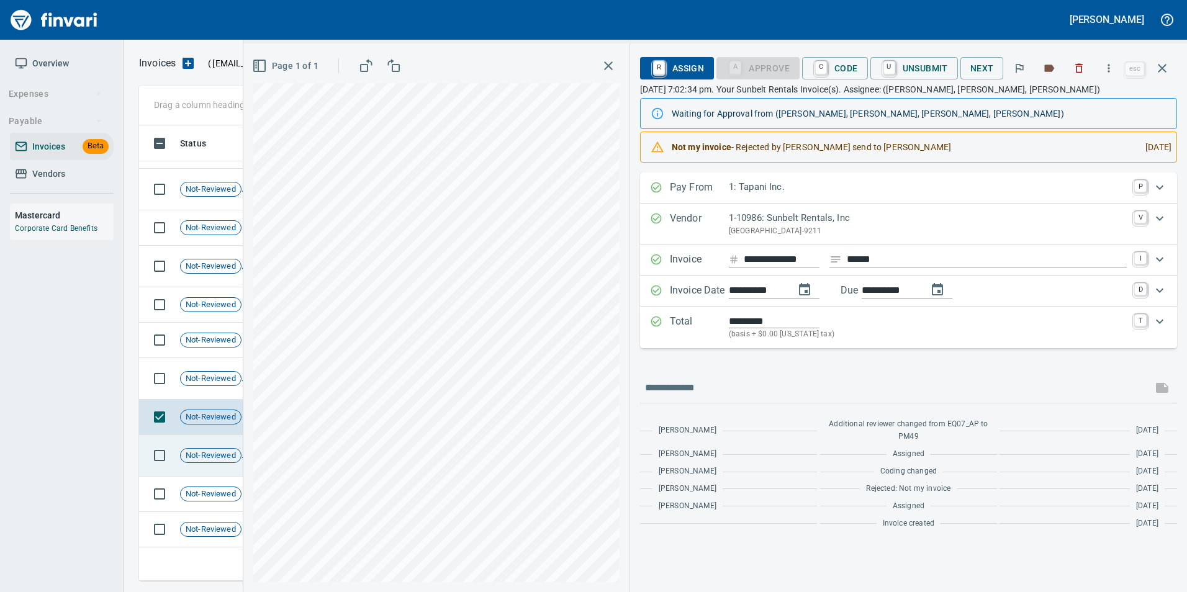
click at [191, 453] on span "Not-Reviewed" at bounding box center [211, 456] width 60 height 12
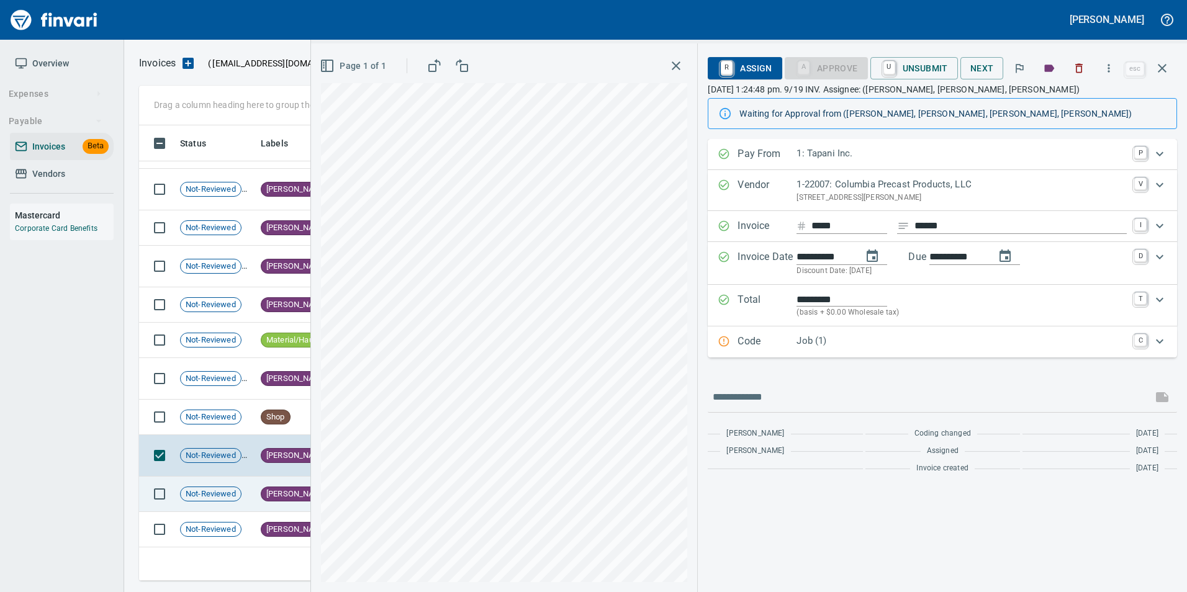
click at [206, 498] on span "Not-Reviewed" at bounding box center [211, 495] width 60 height 12
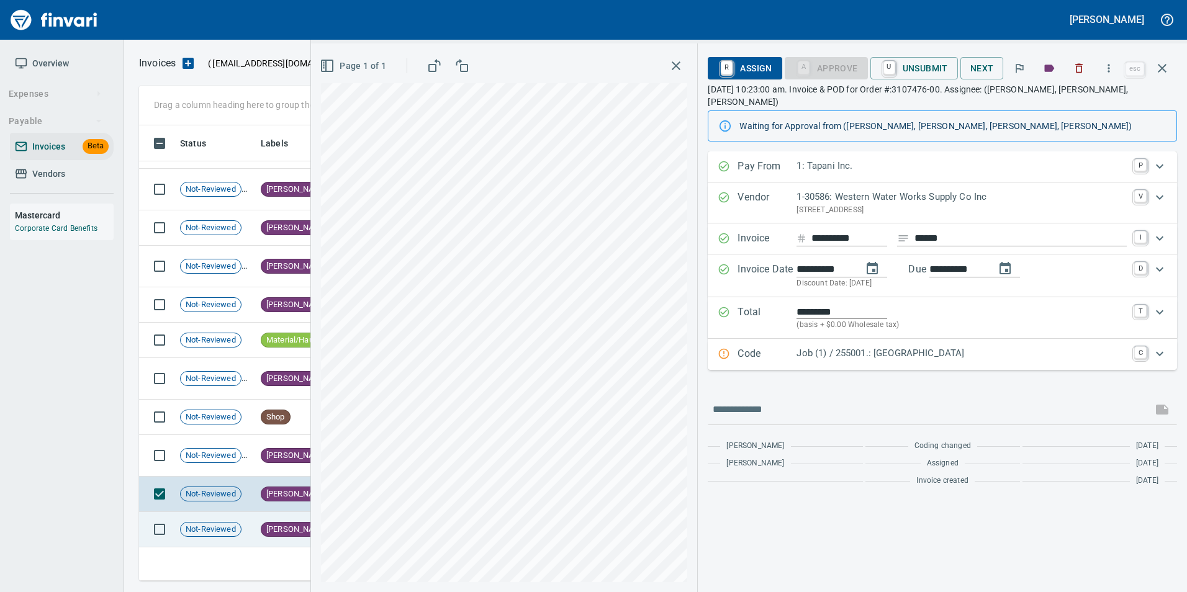
click at [221, 527] on span "Not-Reviewed" at bounding box center [211, 530] width 60 height 12
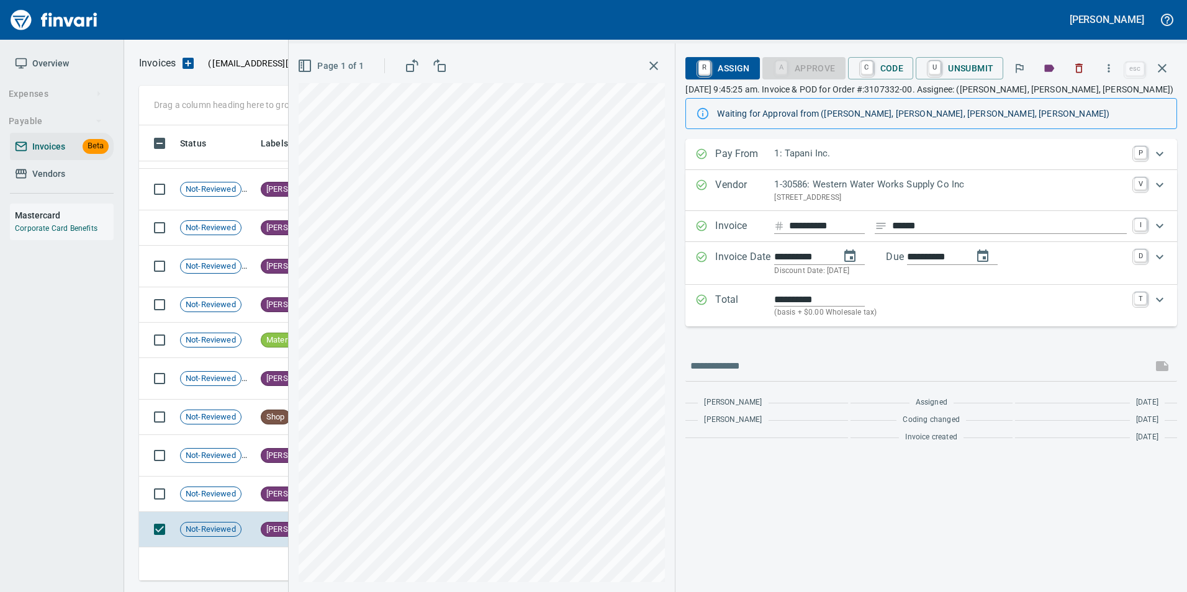
click at [815, 227] on input "**********" at bounding box center [827, 227] width 76 height 16
click at [822, 335] on div "**********" at bounding box center [931, 294] width 492 height 310
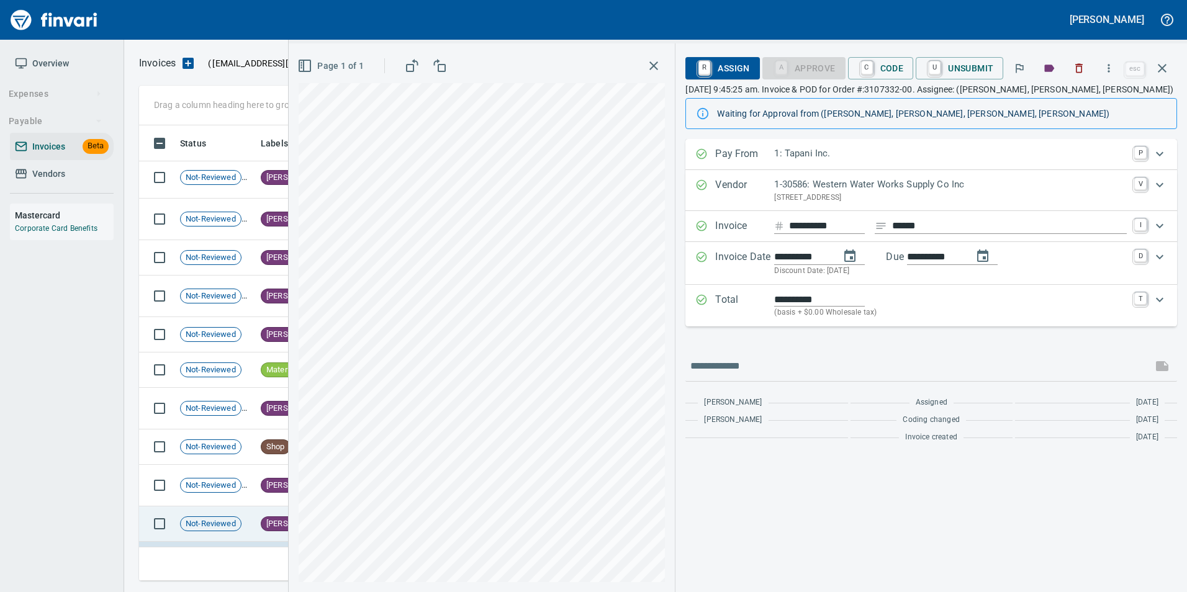
scroll to position [1168, 0]
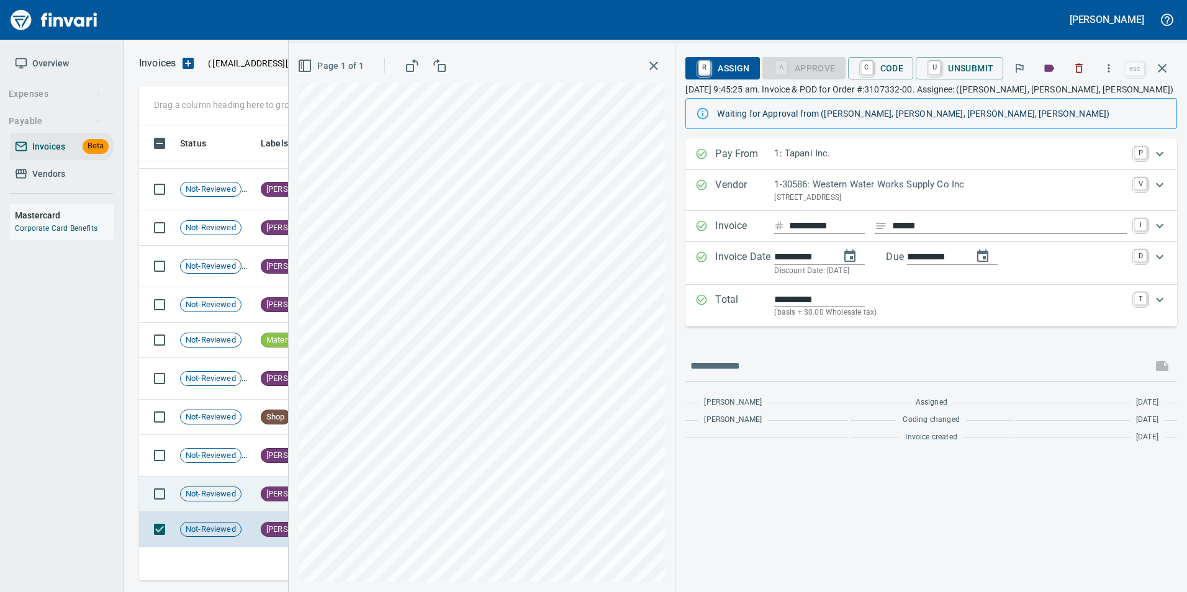
click at [223, 481] on td "Not-Reviewed" at bounding box center [215, 494] width 81 height 35
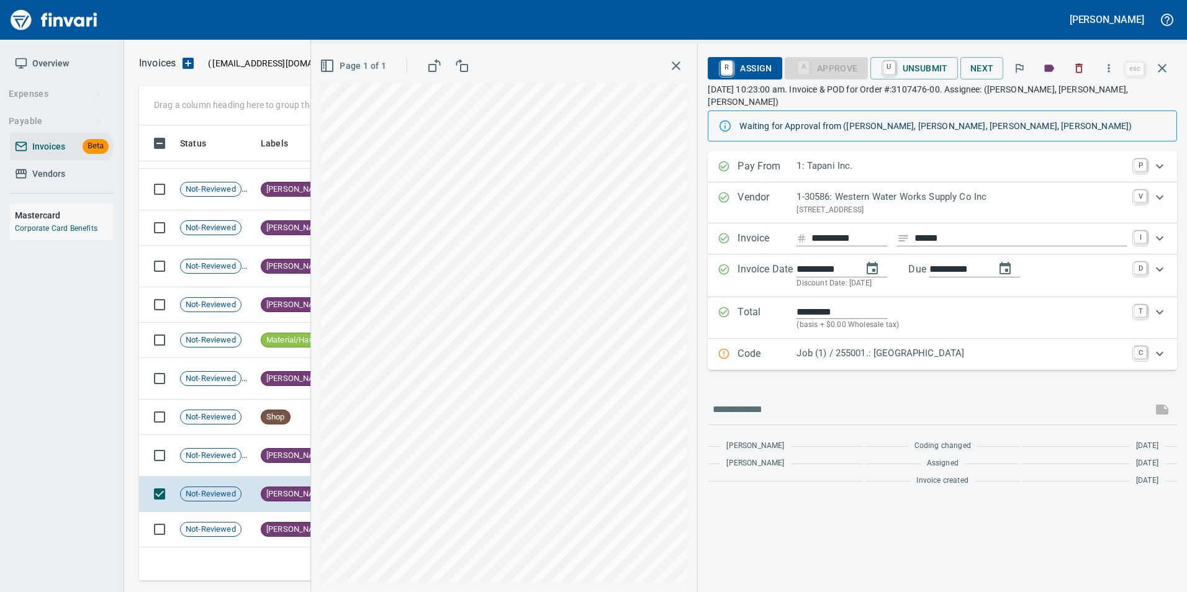
click at [833, 236] on input "**********" at bounding box center [850, 239] width 76 height 16
click at [844, 389] on div "**********" at bounding box center [942, 322] width 469 height 341
click at [296, 451] on td "[PERSON_NAME]" at bounding box center [295, 456] width 78 height 42
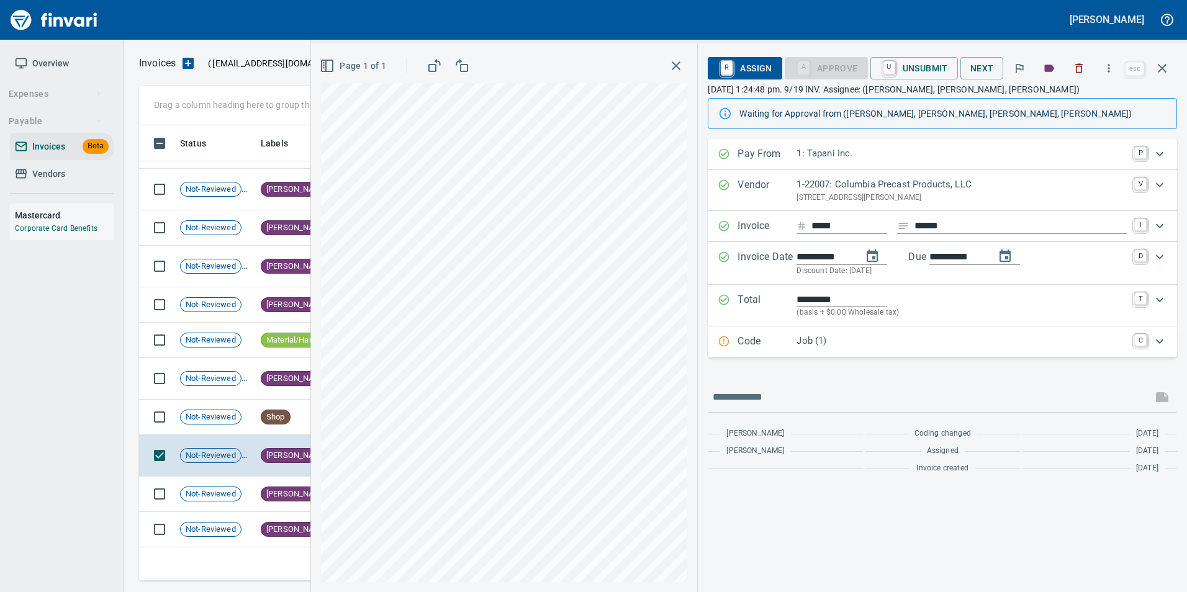
click at [830, 224] on input "*****" at bounding box center [850, 227] width 76 height 16
click at [820, 365] on div "**********" at bounding box center [942, 309] width 469 height 341
click at [294, 418] on td "Shop" at bounding box center [295, 417] width 78 height 35
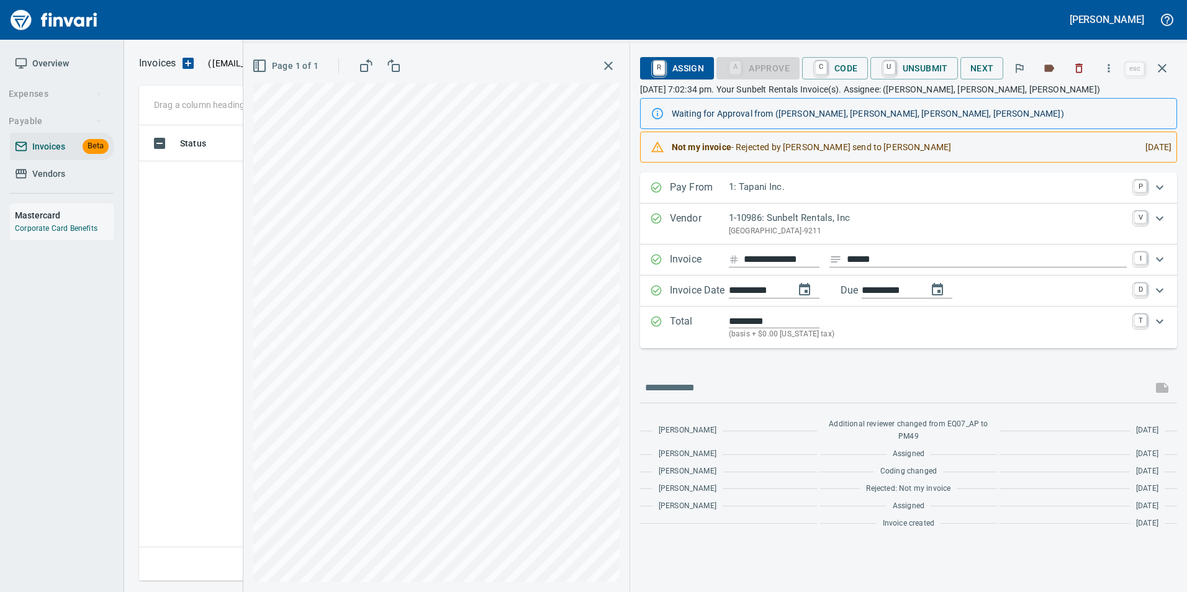
scroll to position [446, 1014]
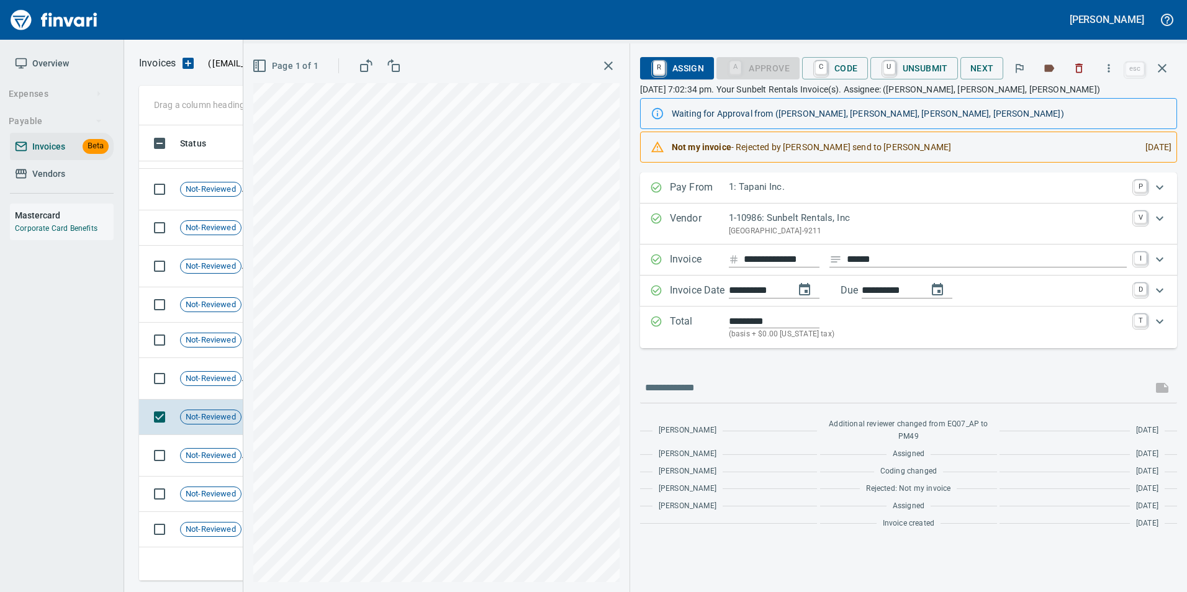
click at [787, 259] on input "**********" at bounding box center [782, 260] width 76 height 16
click at [787, 261] on input "**********" at bounding box center [782, 260] width 76 height 16
click at [741, 367] on div "**********" at bounding box center [908, 354] width 537 height 363
click at [219, 381] on span "Not-Reviewed" at bounding box center [211, 379] width 60 height 12
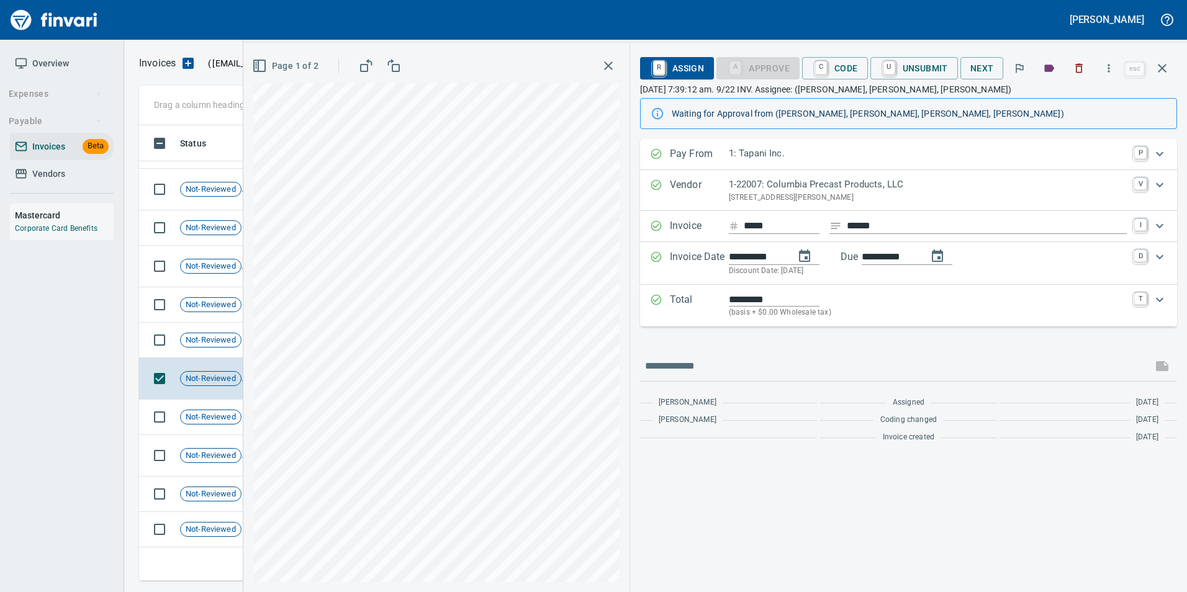
click at [764, 225] on input "*****" at bounding box center [782, 227] width 76 height 16
paste input "*********"
click at [764, 225] on input "**********" at bounding box center [782, 227] width 76 height 16
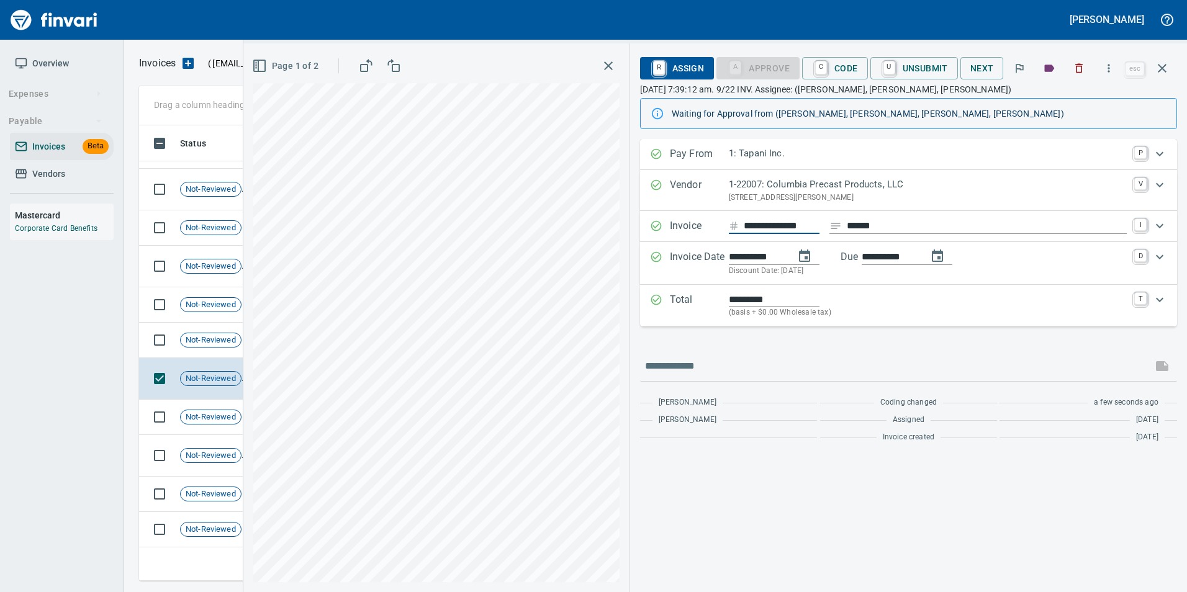
click at [764, 225] on input "**********" at bounding box center [782, 227] width 76 height 16
type input "*****"
click at [794, 342] on div "**********" at bounding box center [908, 294] width 537 height 310
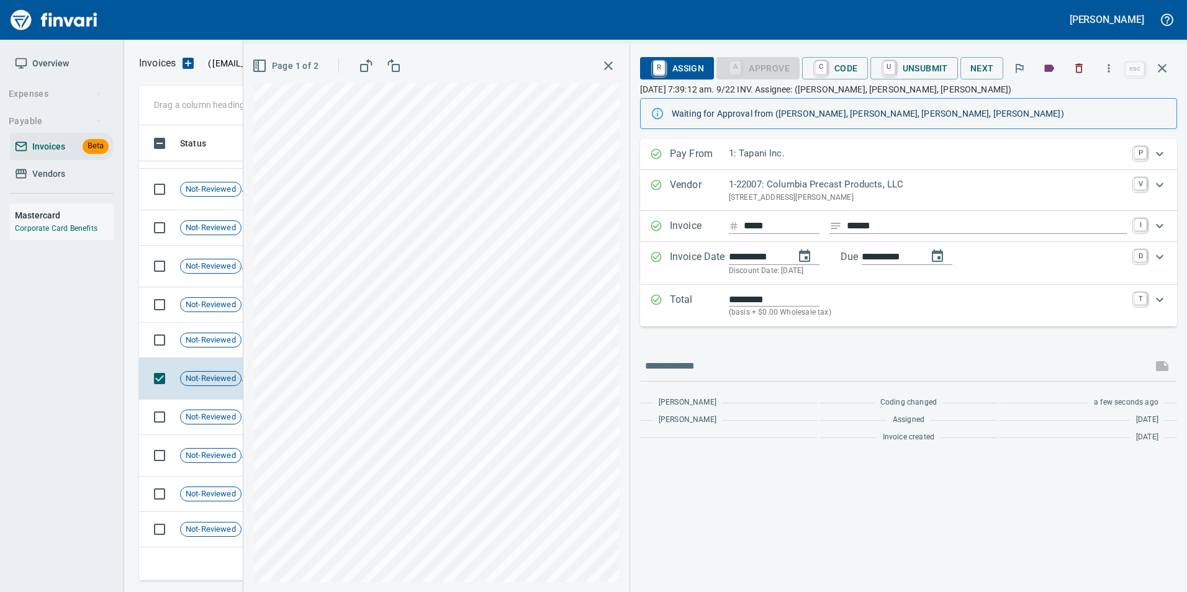
click at [759, 220] on input "*****" at bounding box center [782, 227] width 76 height 16
click at [675, 335] on div "**********" at bounding box center [908, 294] width 537 height 310
click at [220, 343] on span "Not-Reviewed" at bounding box center [211, 341] width 60 height 12
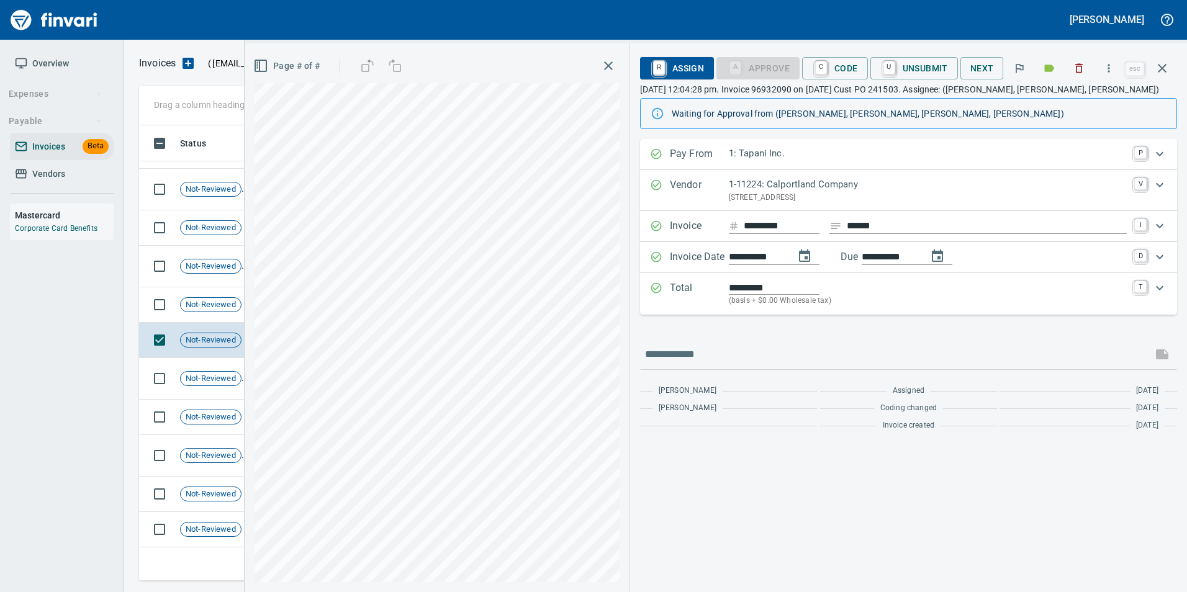
click at [759, 224] on input "********" at bounding box center [782, 227] width 76 height 16
click at [738, 328] on div "**********" at bounding box center [908, 288] width 537 height 298
click at [191, 303] on span "Not-Reviewed" at bounding box center [211, 305] width 60 height 12
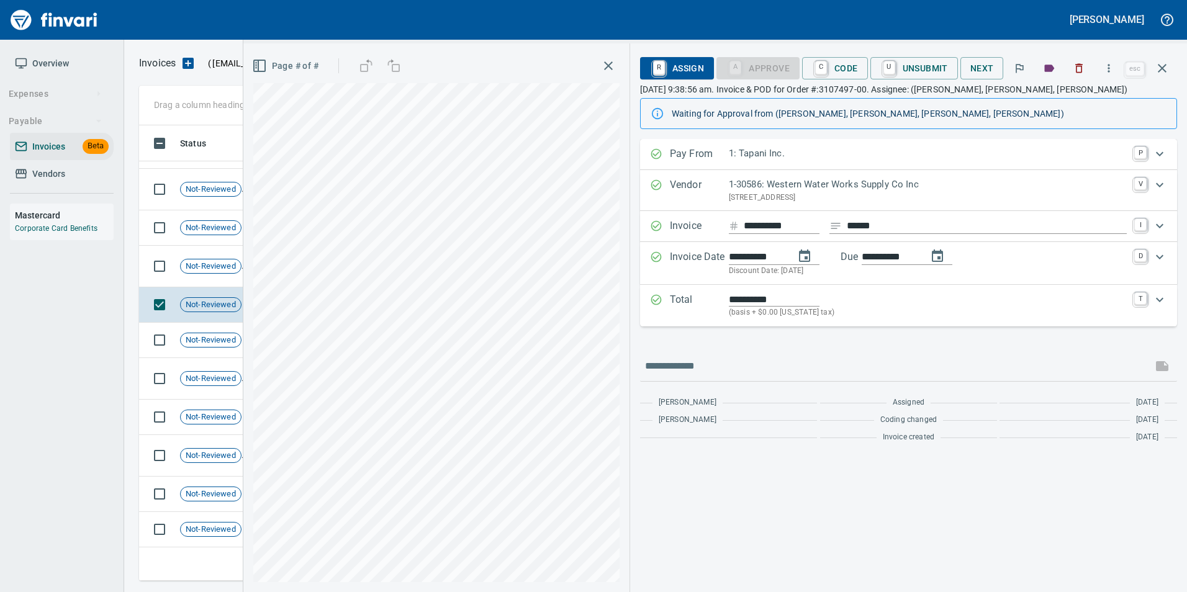
click at [770, 221] on input "**********" at bounding box center [782, 227] width 76 height 16
click at [770, 220] on input "**********" at bounding box center [782, 227] width 76 height 16
click at [769, 220] on input "**********" at bounding box center [782, 227] width 76 height 16
paste input "Expand"
click at [769, 220] on input "********" at bounding box center [782, 227] width 76 height 16
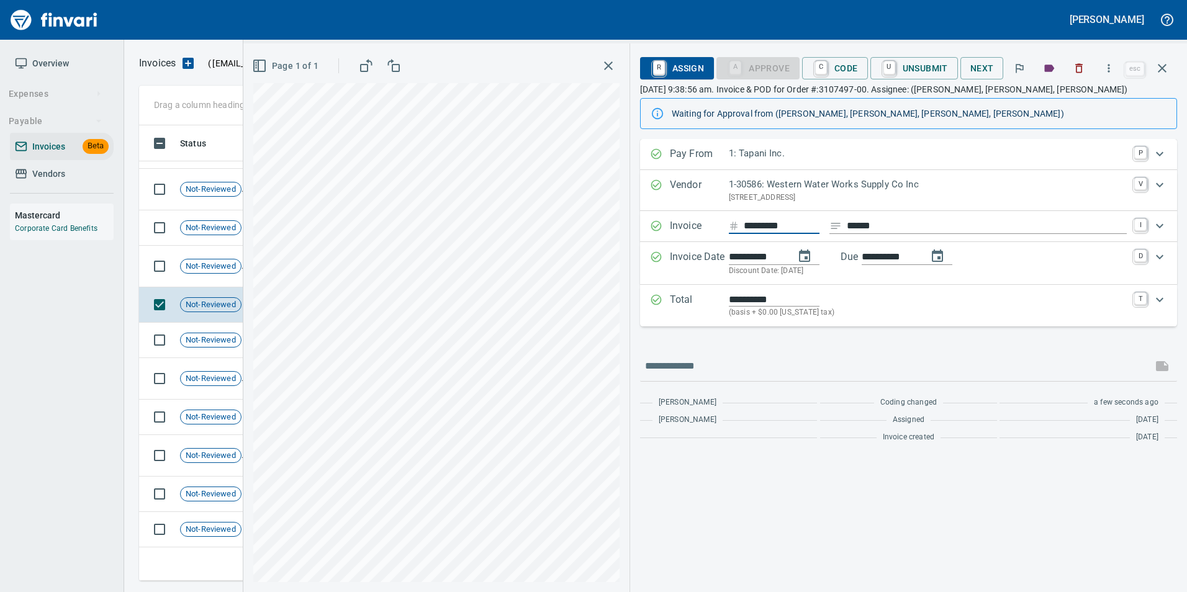
click at [769, 220] on input "********" at bounding box center [782, 227] width 76 height 16
type input "**********"
click at [767, 220] on input "**********" at bounding box center [782, 227] width 76 height 16
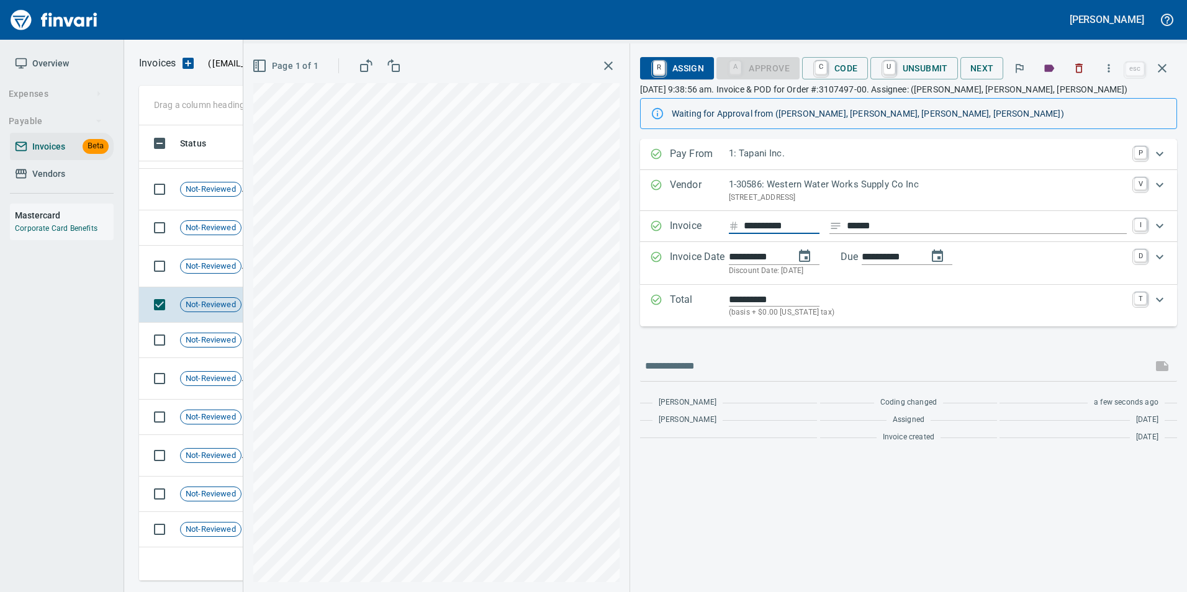
click at [767, 220] on input "**********" at bounding box center [782, 227] width 76 height 16
click at [689, 345] on div "**********" at bounding box center [908, 294] width 537 height 310
click at [224, 255] on td "Not-Reviewed" at bounding box center [215, 267] width 81 height 42
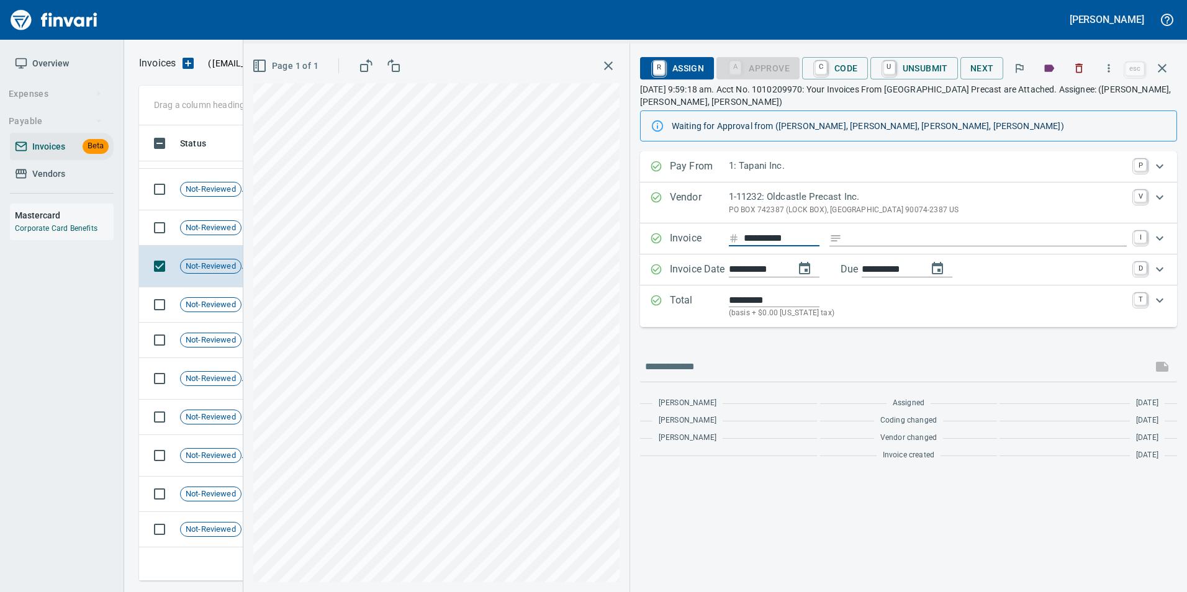
click at [756, 242] on input "**********" at bounding box center [782, 239] width 76 height 16
click at [780, 347] on div "**********" at bounding box center [908, 309] width 537 height 315
click at [223, 234] on div "Not-Reviewed" at bounding box center [210, 227] width 61 height 15
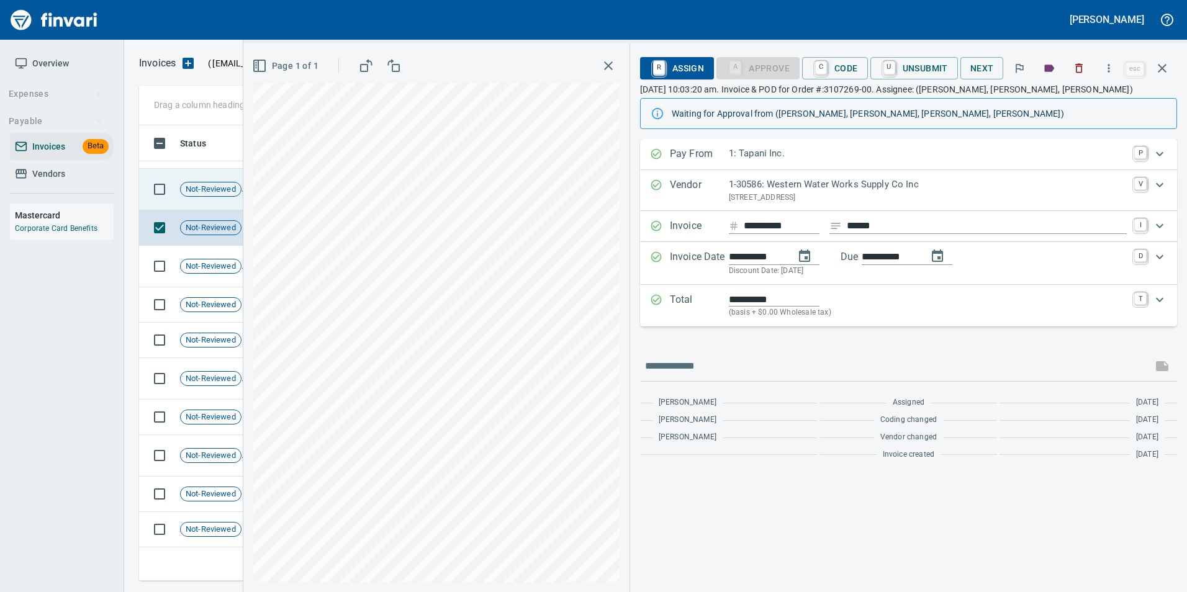
click at [227, 199] on td "Not-Reviewed" at bounding box center [215, 190] width 81 height 42
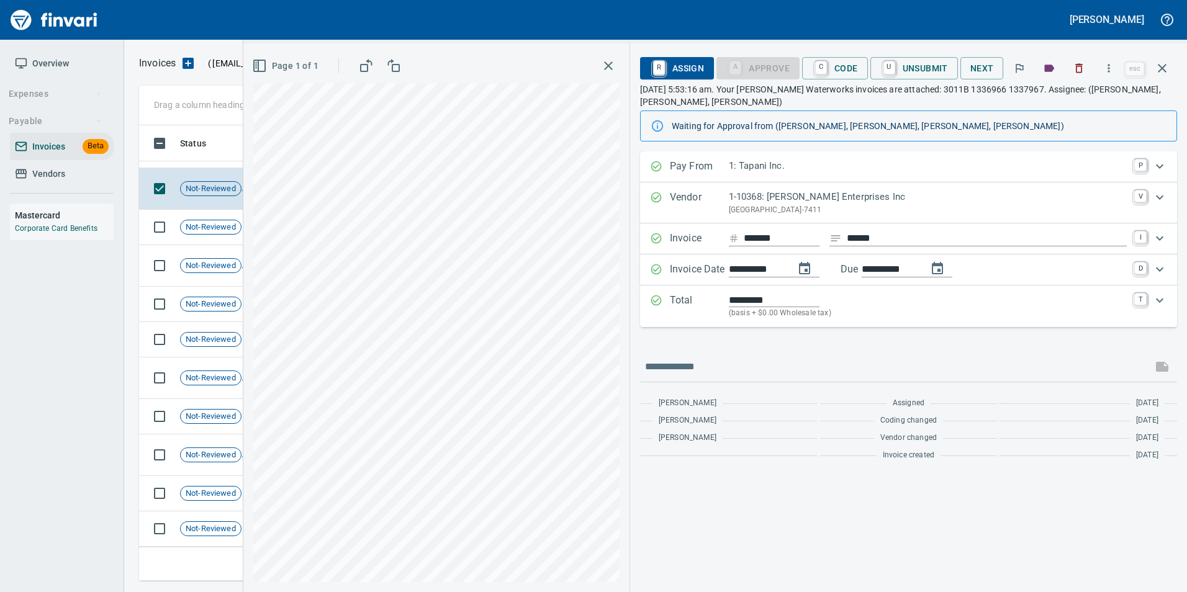
scroll to position [1105, 0]
click at [223, 257] on td "Not-Reviewed" at bounding box center [215, 267] width 81 height 42
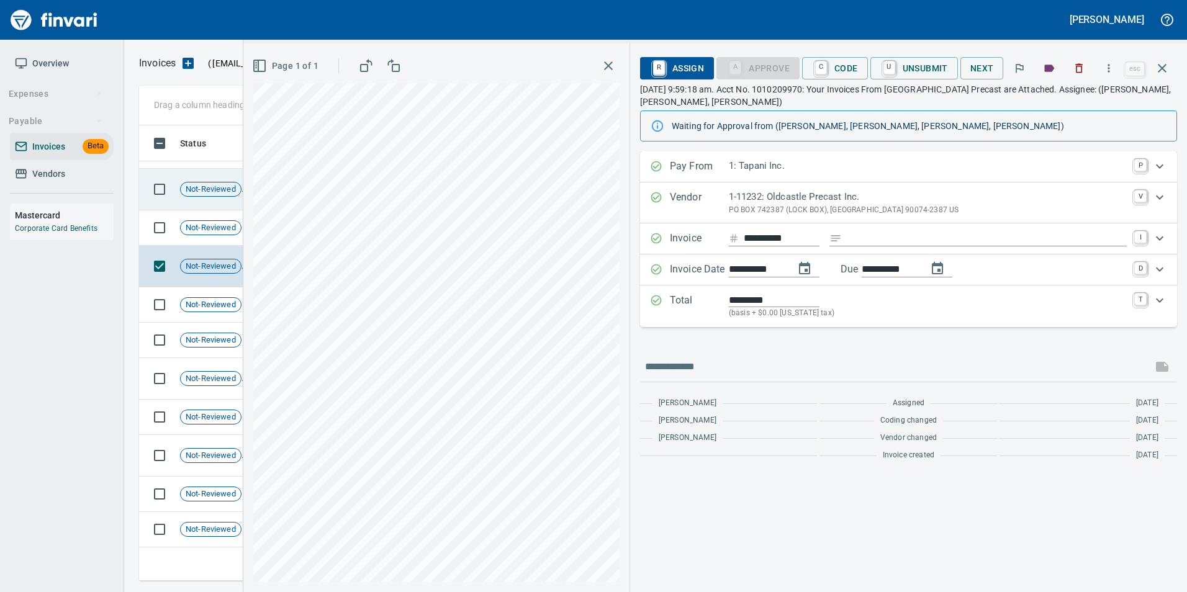
click at [1167, 76] on button "button" at bounding box center [1162, 68] width 30 height 30
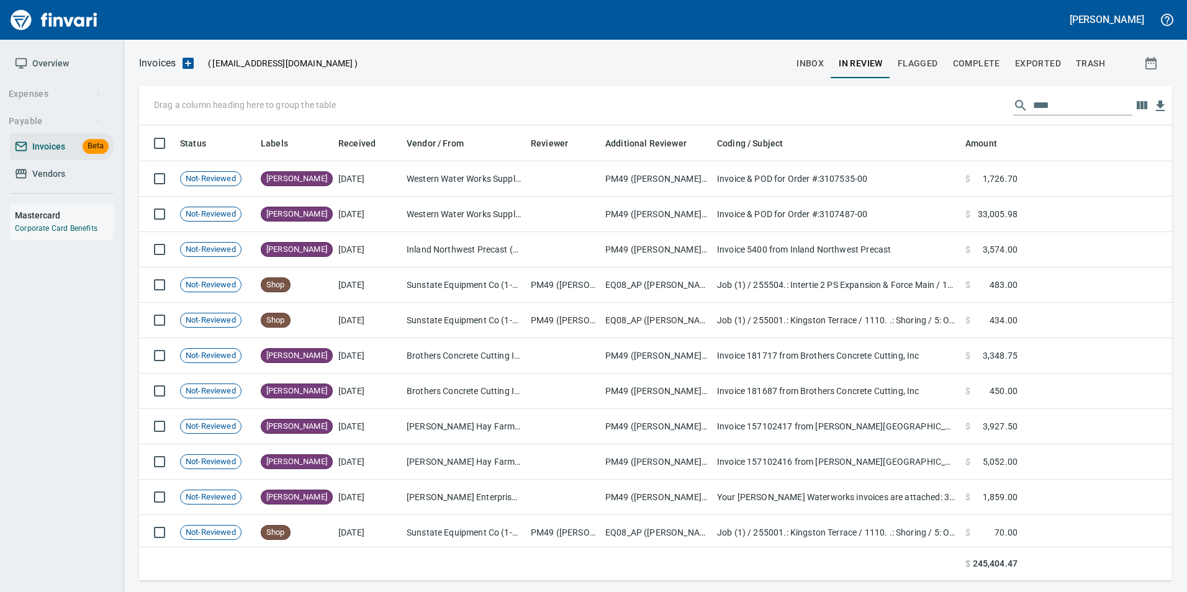
scroll to position [446, 1015]
click at [1058, 103] on input "****" at bounding box center [1082, 106] width 99 height 20
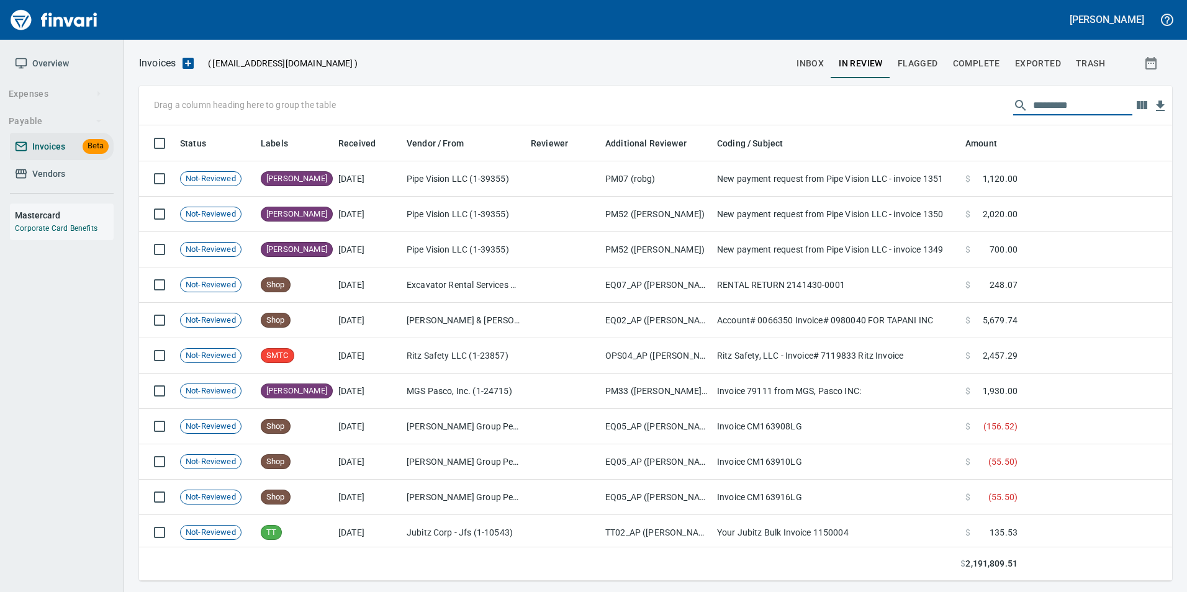
click at [827, 57] on button "inbox" at bounding box center [810, 63] width 42 height 30
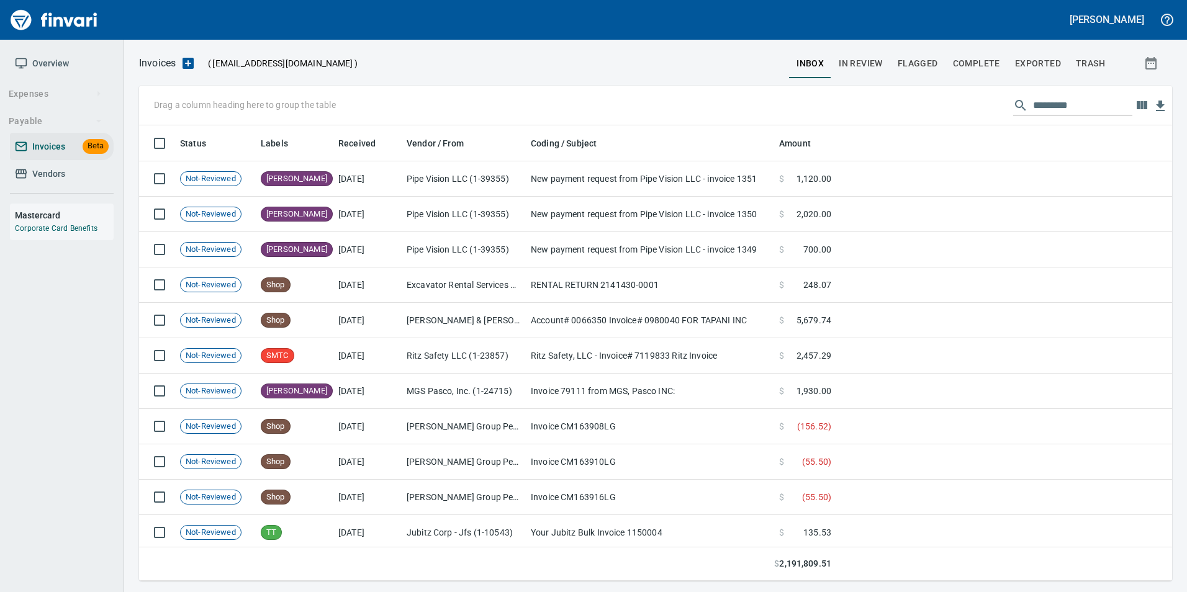
scroll to position [446, 1015]
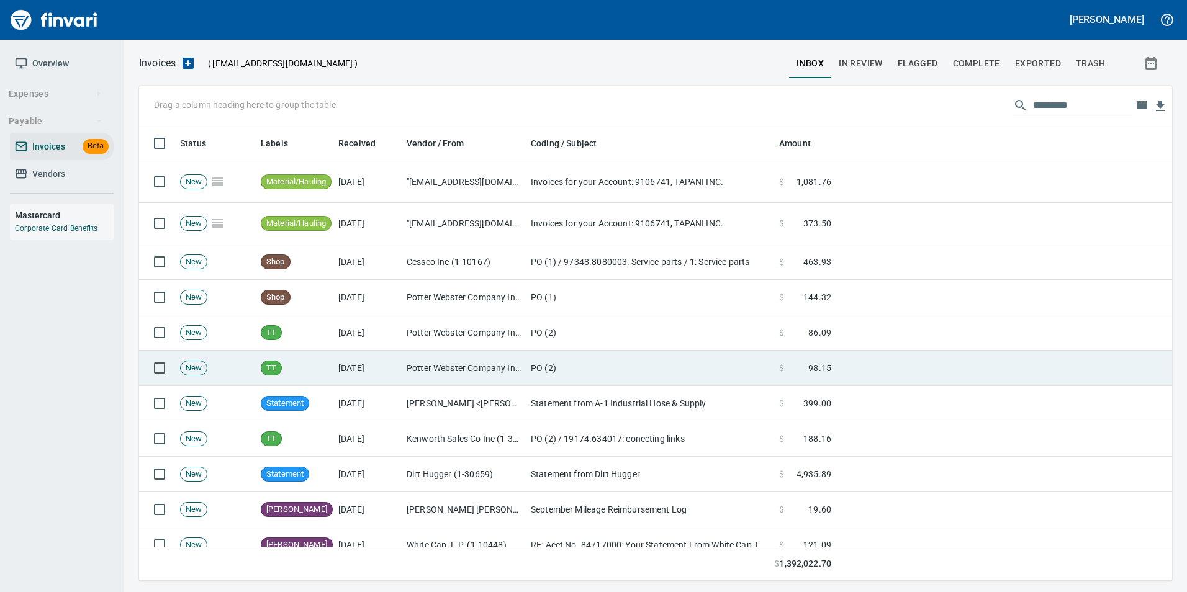
click at [691, 351] on td "PO (2)" at bounding box center [650, 368] width 248 height 35
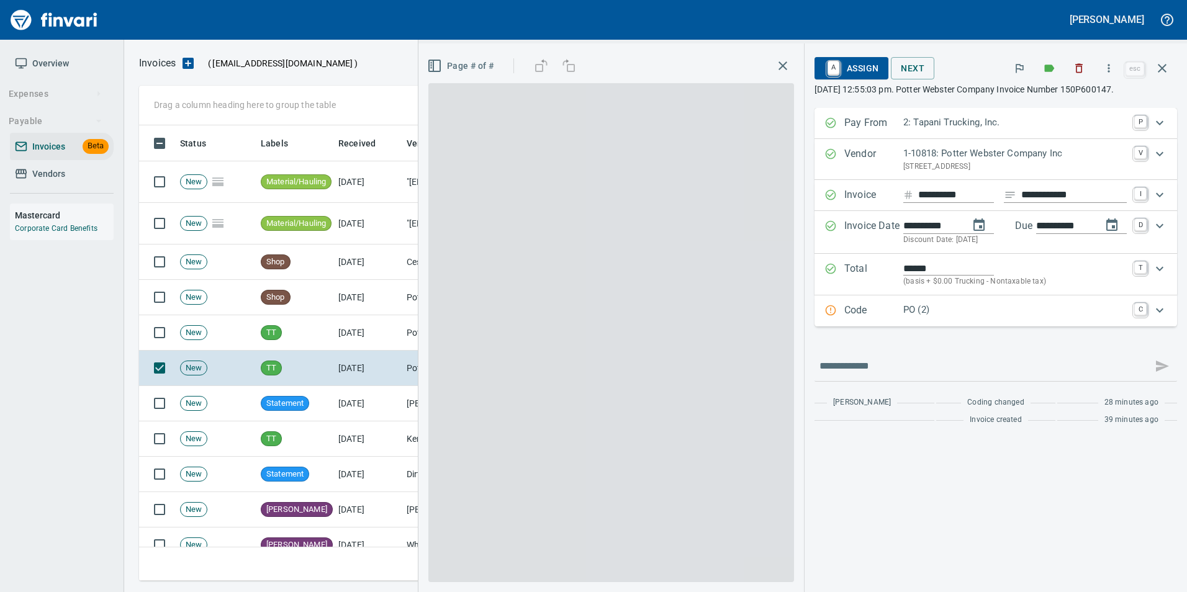
scroll to position [446, 1014]
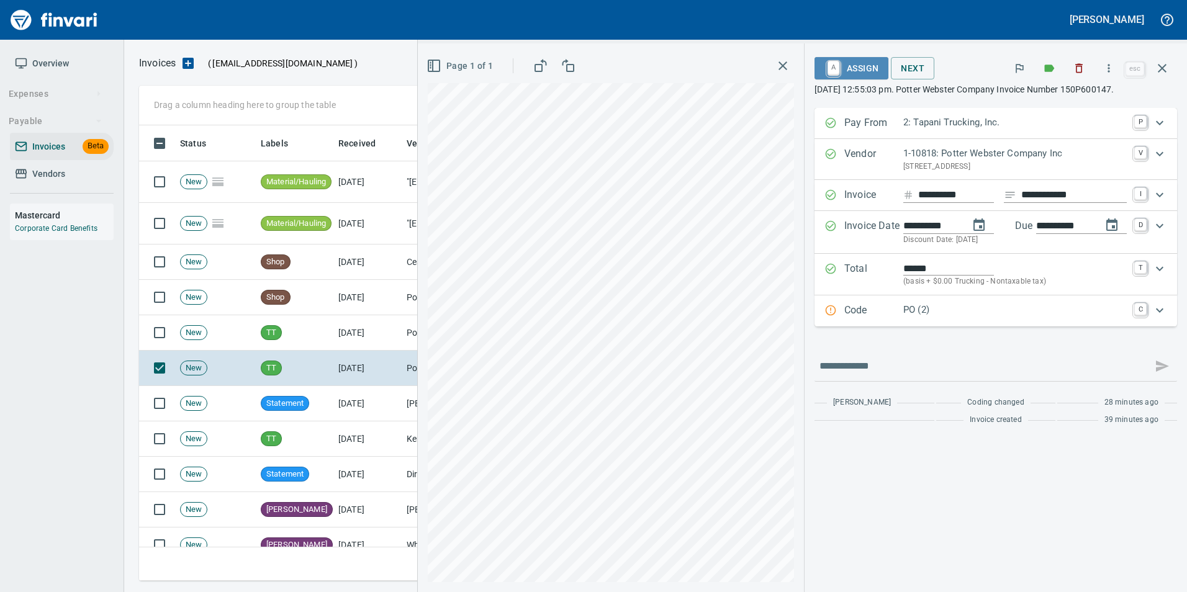
click at [854, 66] on span "A Assign" at bounding box center [852, 68] width 54 height 21
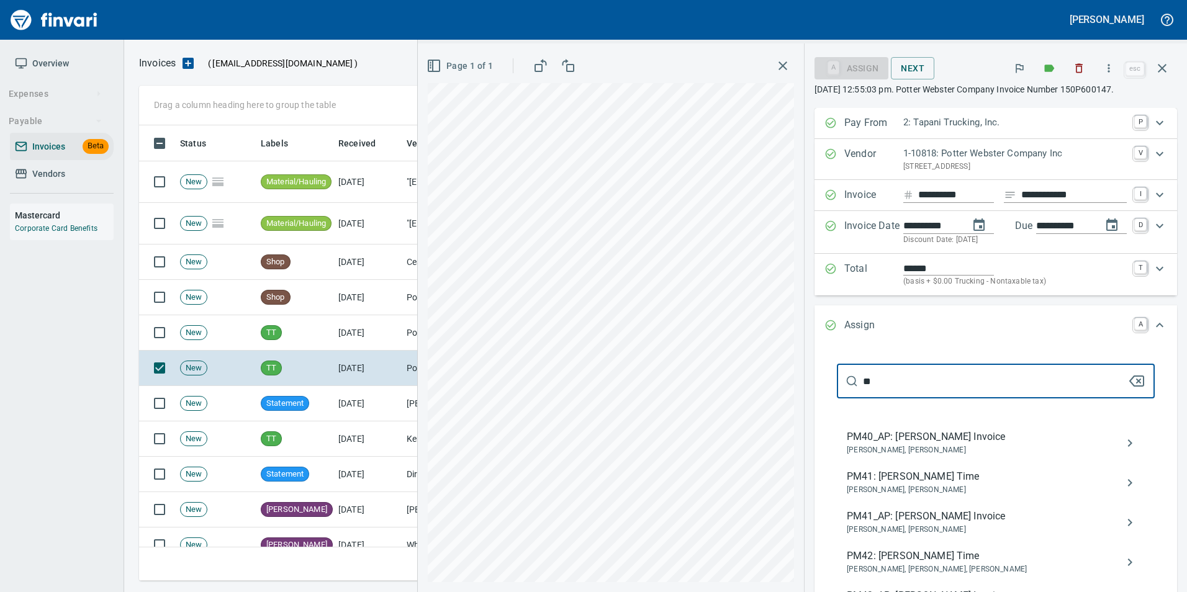
type input "*"
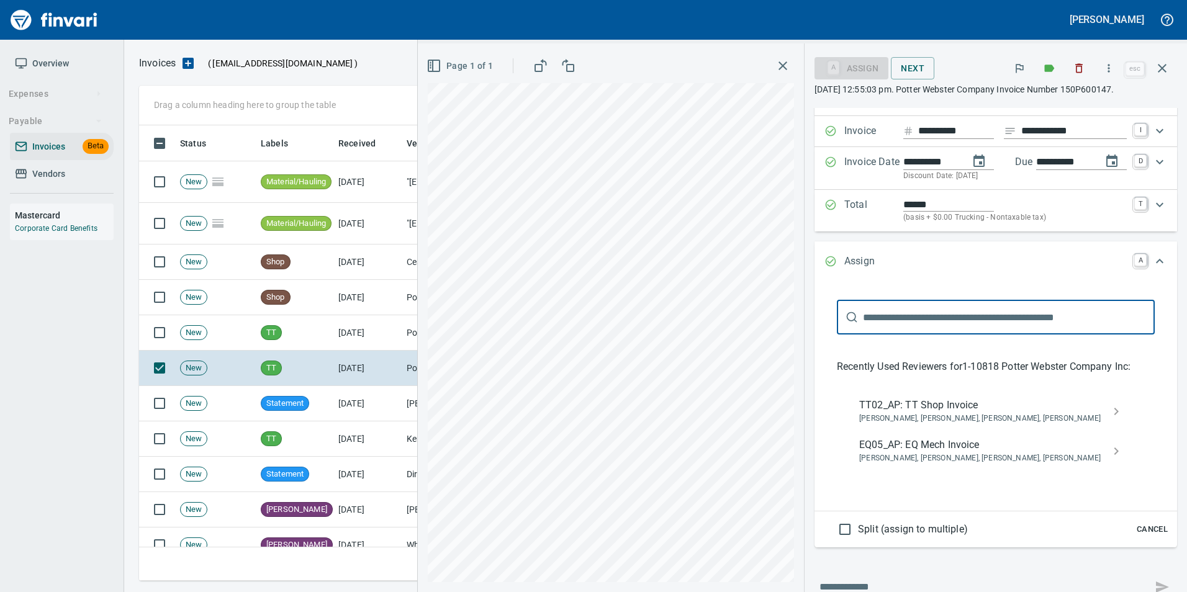
scroll to position [124, 0]
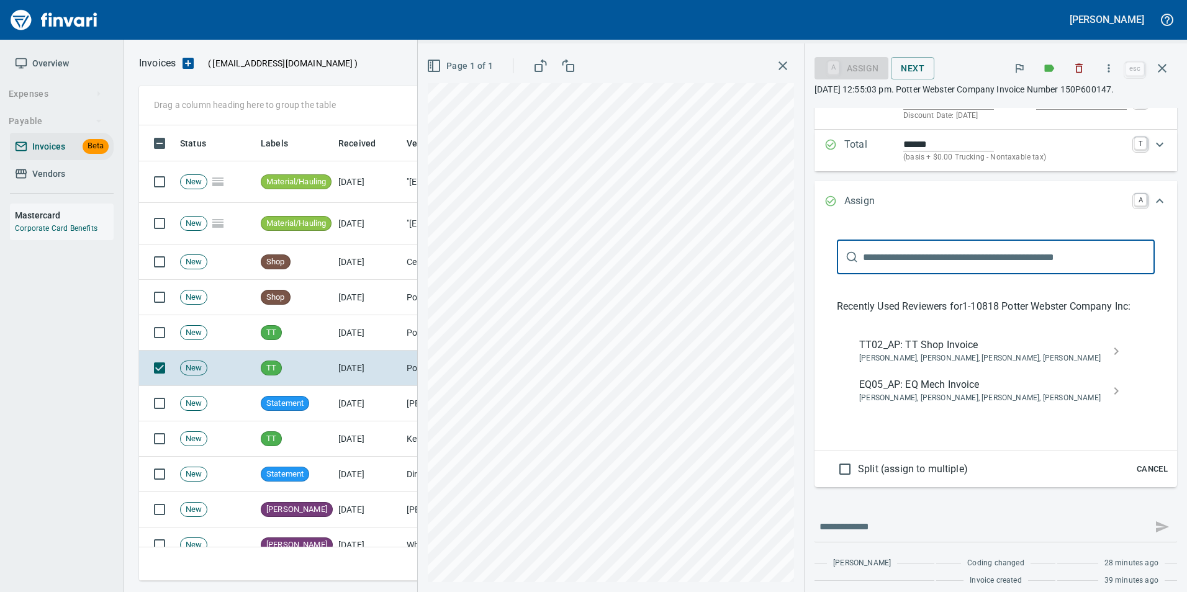
click at [1153, 468] on span "Cancel" at bounding box center [1153, 470] width 34 height 14
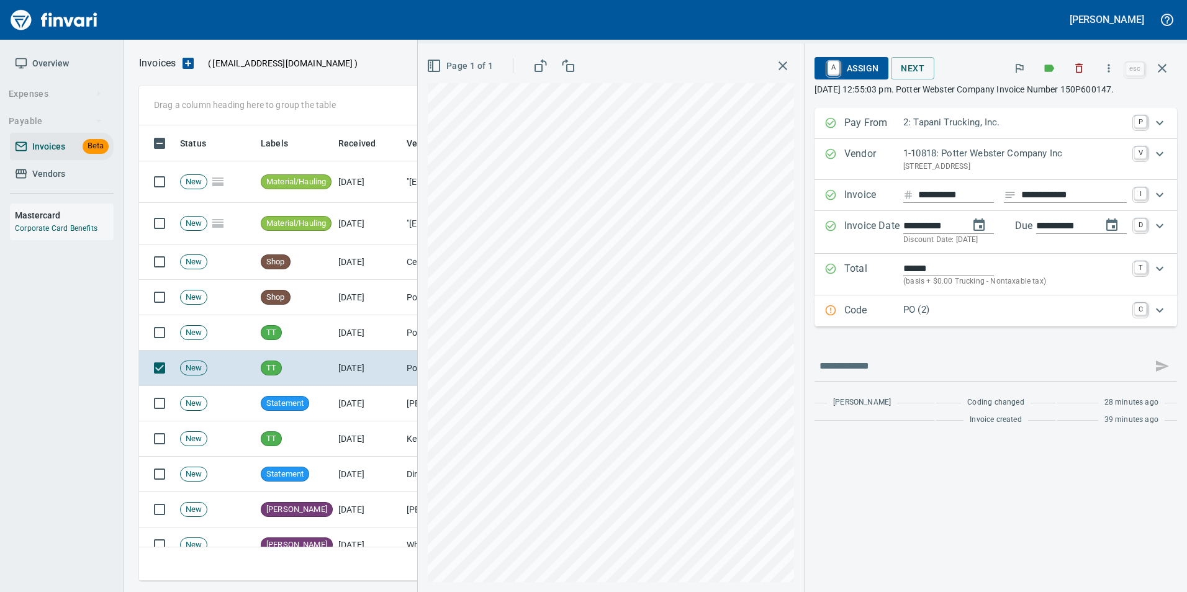
scroll to position [0, 0]
click at [1153, 66] on button "button" at bounding box center [1162, 68] width 30 height 30
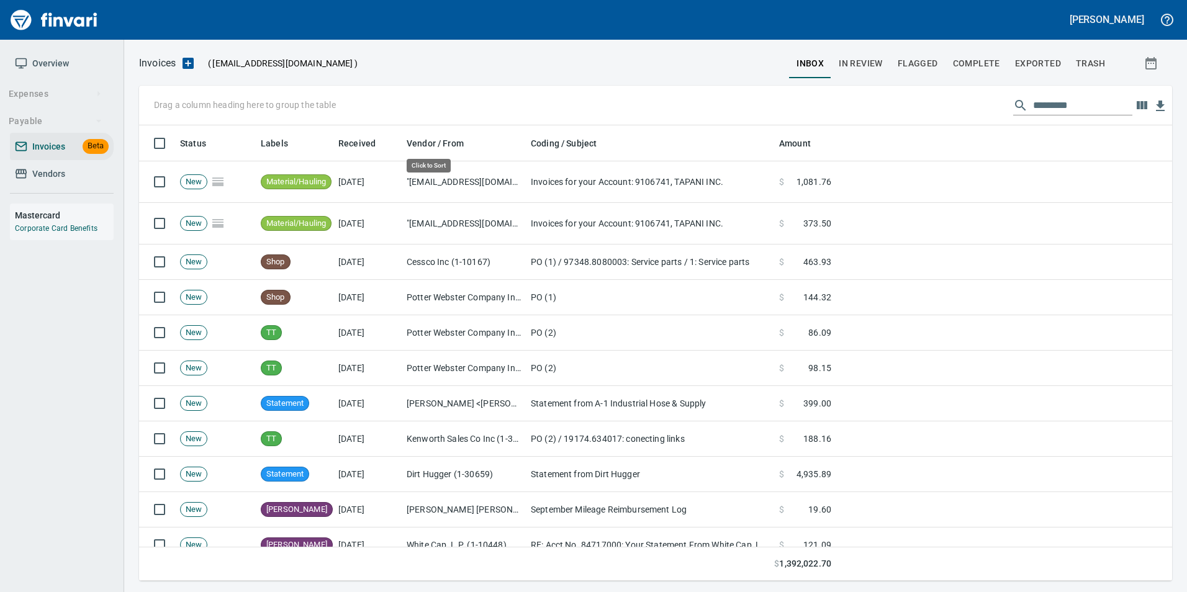
scroll to position [446, 1015]
